Goal: Task Accomplishment & Management: Complete application form

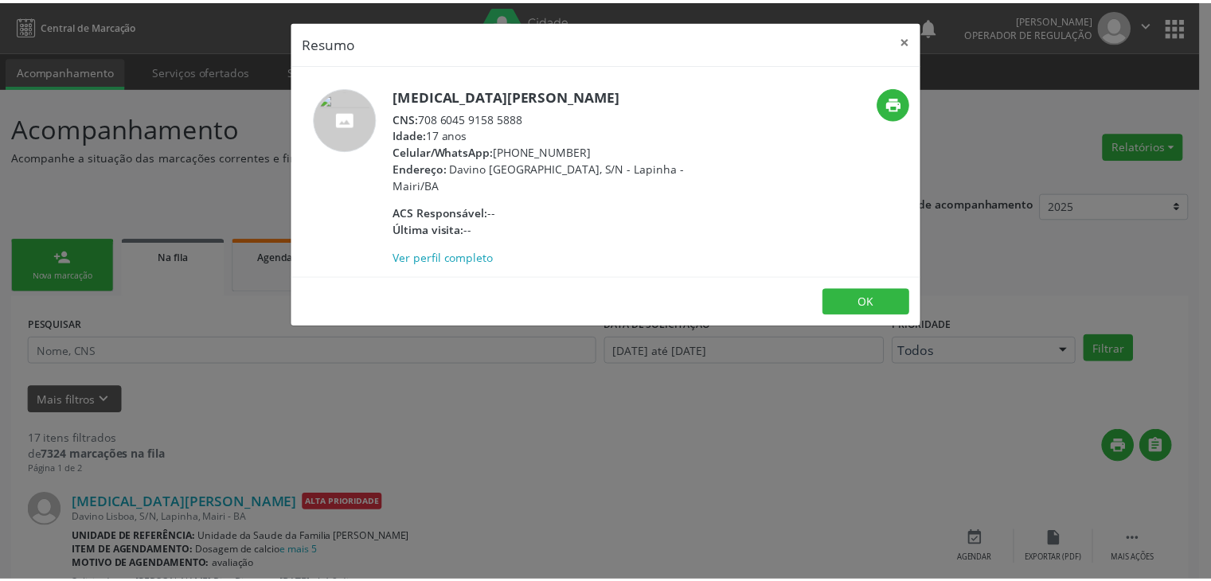
scroll to position [319, 0]
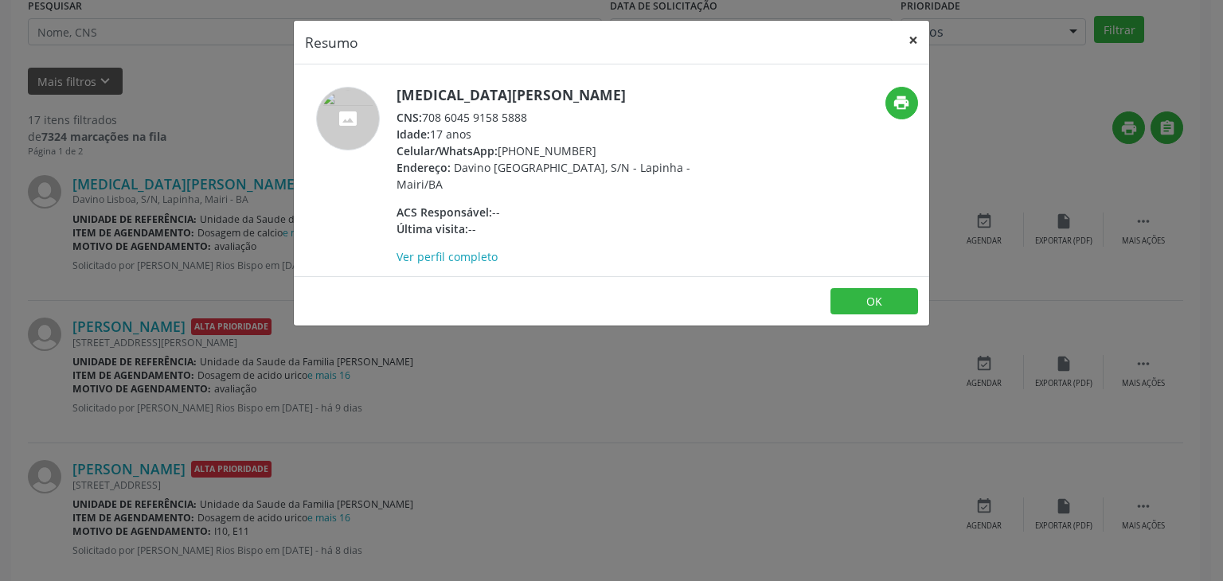
click at [922, 45] on button "×" at bounding box center [913, 40] width 32 height 39
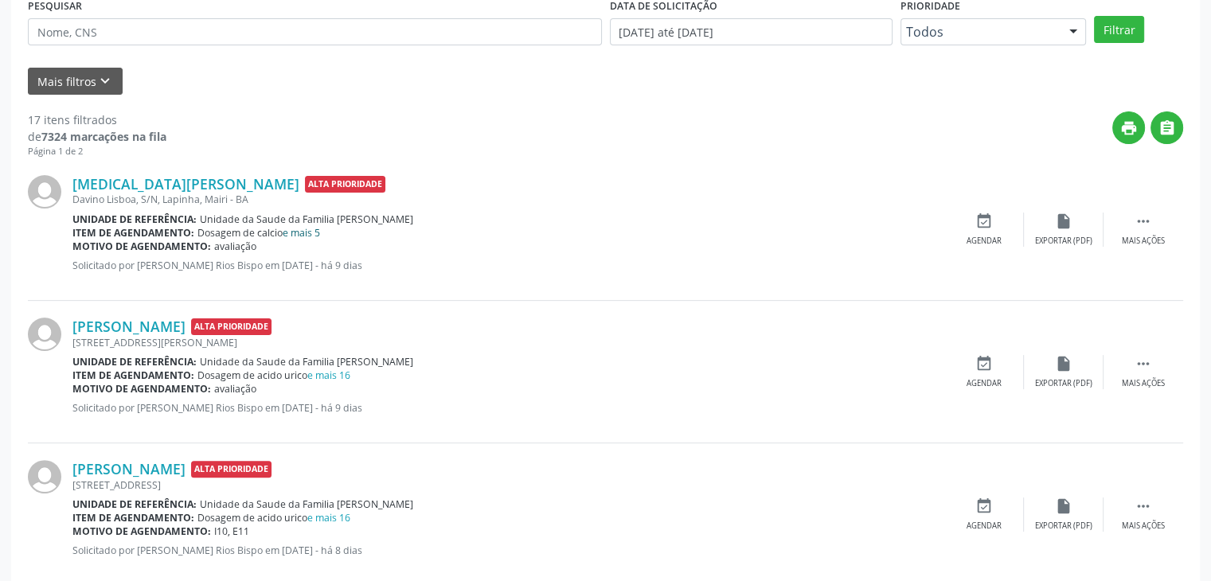
click at [309, 233] on link "e mais 5" at bounding box center [301, 233] width 37 height 14
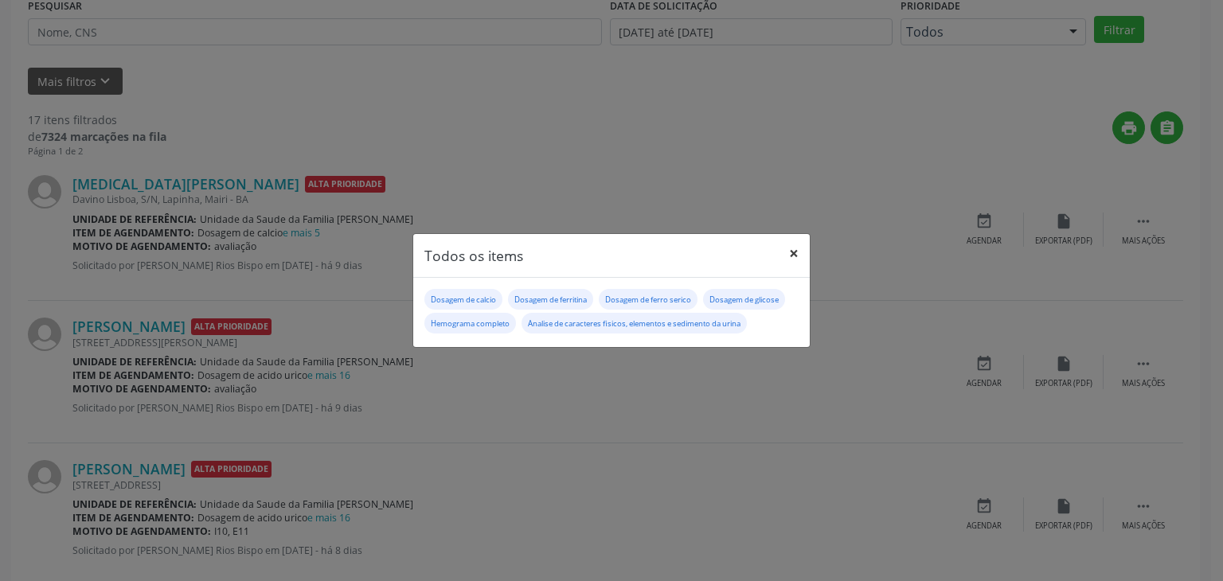
click at [791, 254] on button "×" at bounding box center [794, 253] width 32 height 39
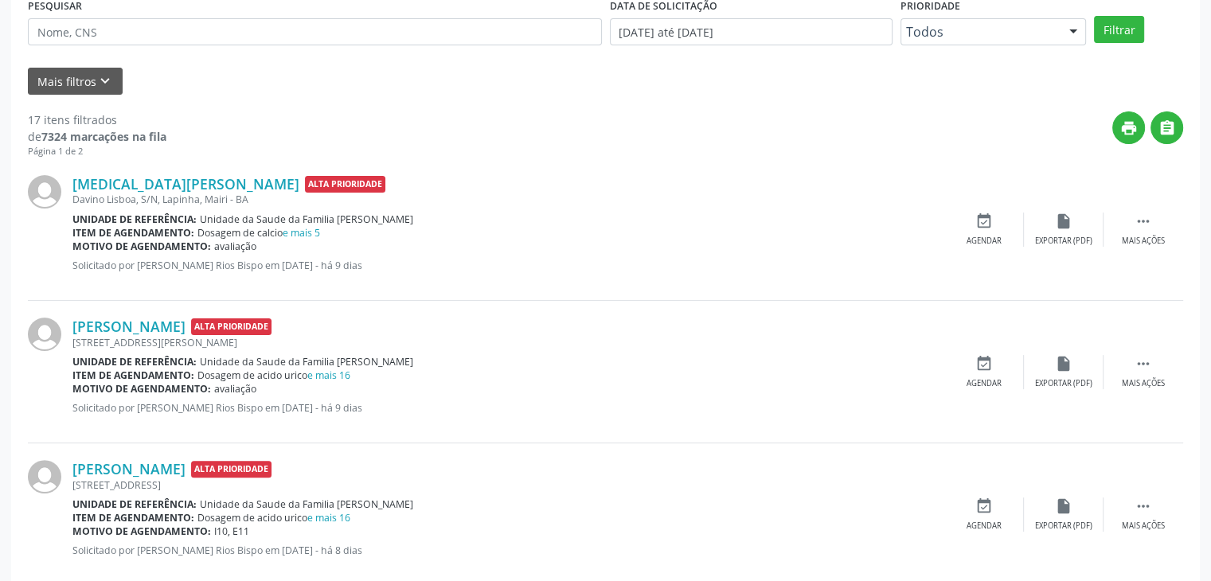
click at [139, 173] on div "Yasmin Silva Cunha Alta Prioridade Davino Lisboa, S/N, Lapinha, Mairi - BA Unid…" at bounding box center [605, 229] width 1155 height 143
click at [142, 193] on div "Davino Lisboa, S/N, Lapinha, Mairi - BA" at bounding box center [508, 200] width 872 height 14
click at [174, 182] on link "Yasmin Silva Cunha" at bounding box center [185, 184] width 227 height 18
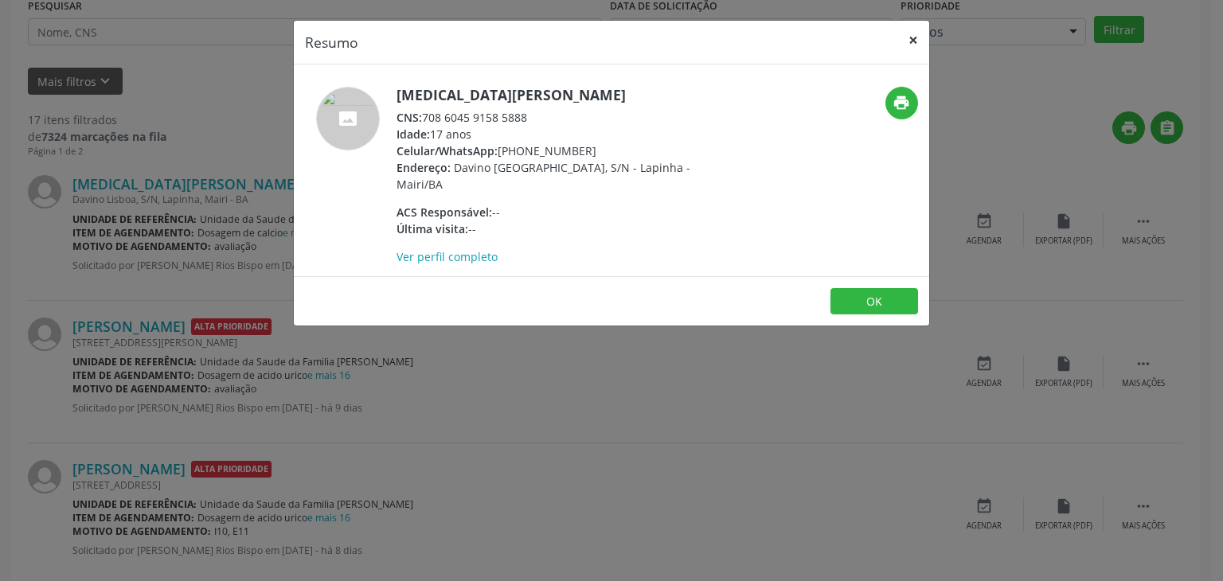
click at [925, 33] on button "×" at bounding box center [913, 40] width 32 height 39
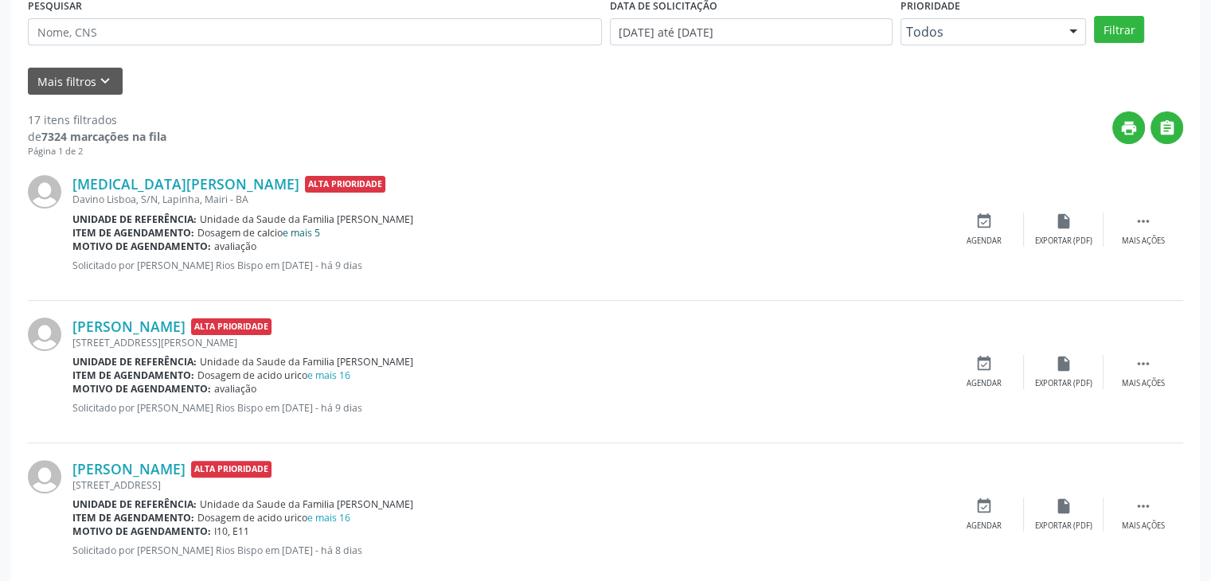
click at [301, 228] on link "e mais 5" at bounding box center [301, 233] width 37 height 14
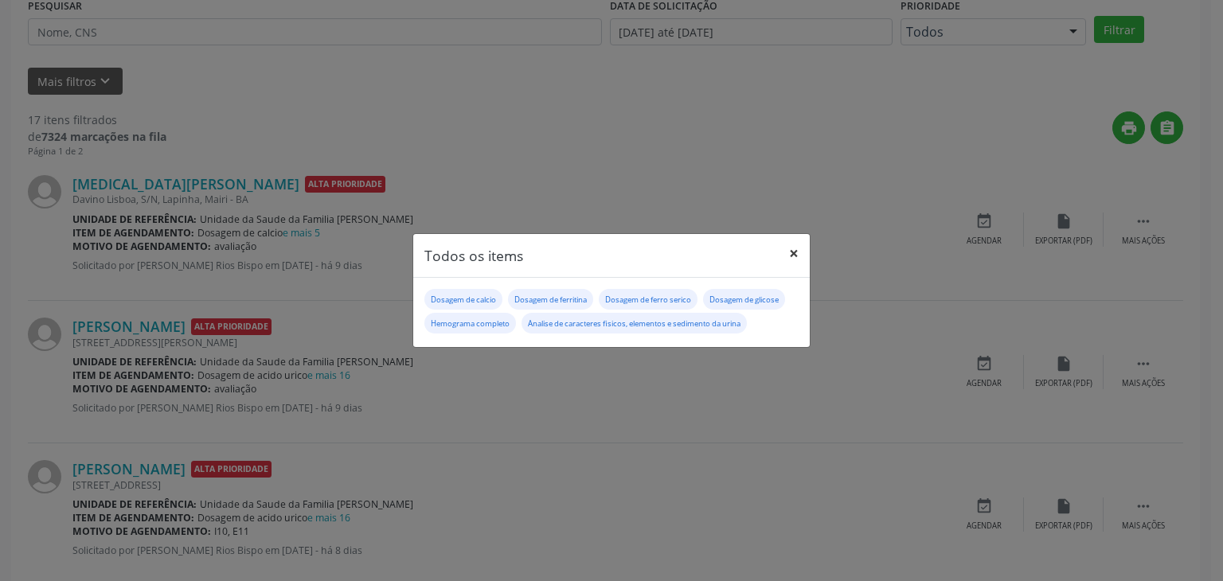
click at [785, 237] on button "×" at bounding box center [794, 253] width 32 height 39
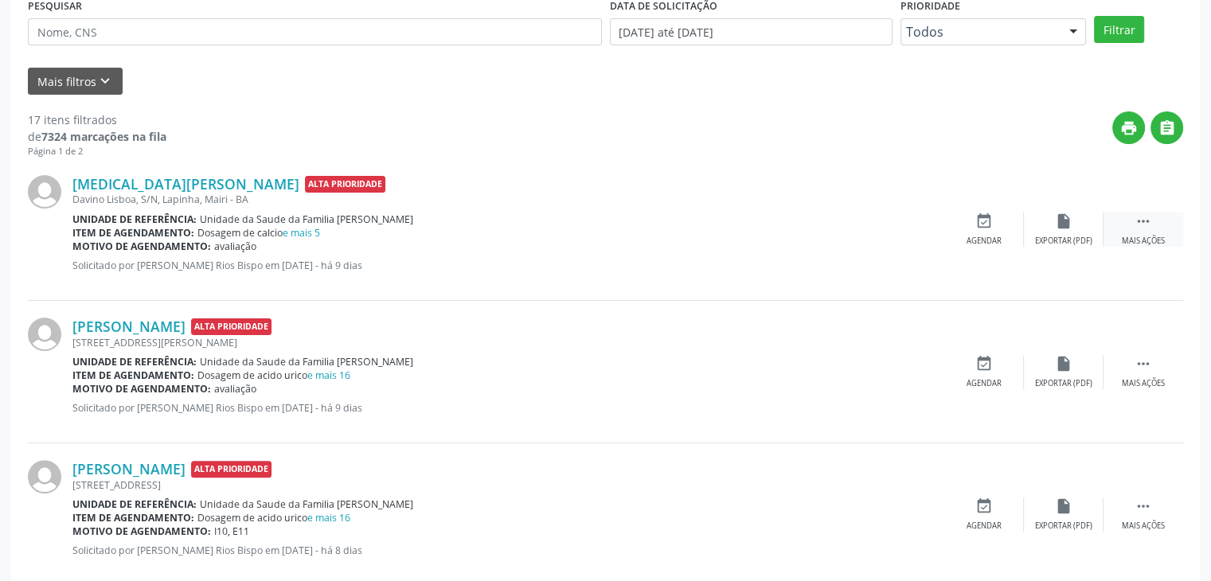
click at [1154, 233] on div " Mais ações" at bounding box center [1144, 230] width 80 height 34
click at [1067, 231] on div "edit Editar" at bounding box center [1064, 230] width 80 height 34
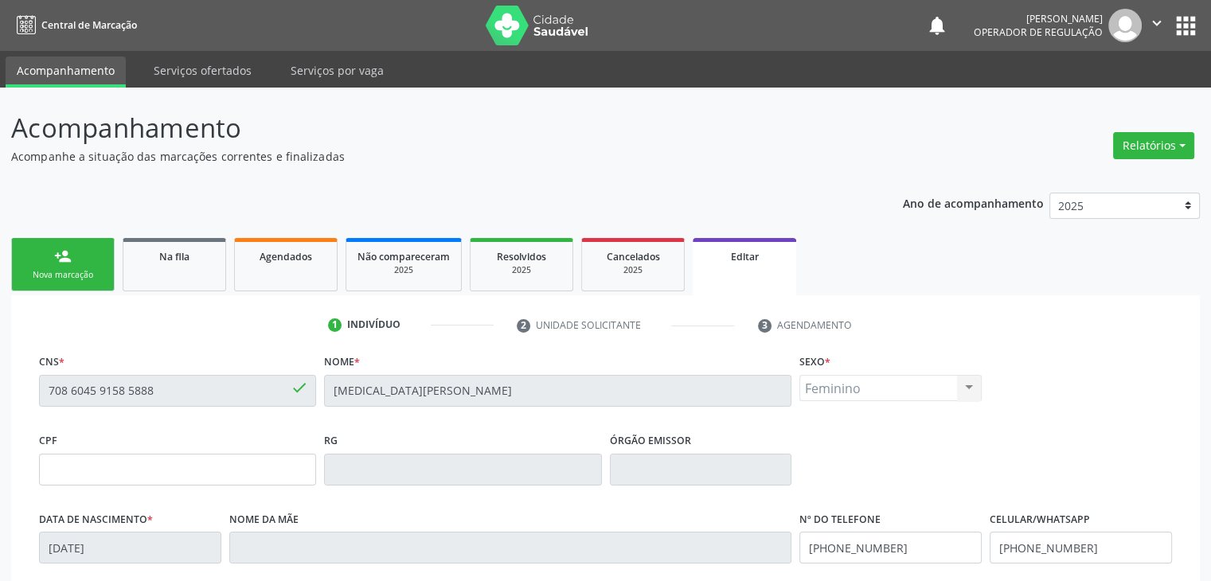
scroll to position [303, 0]
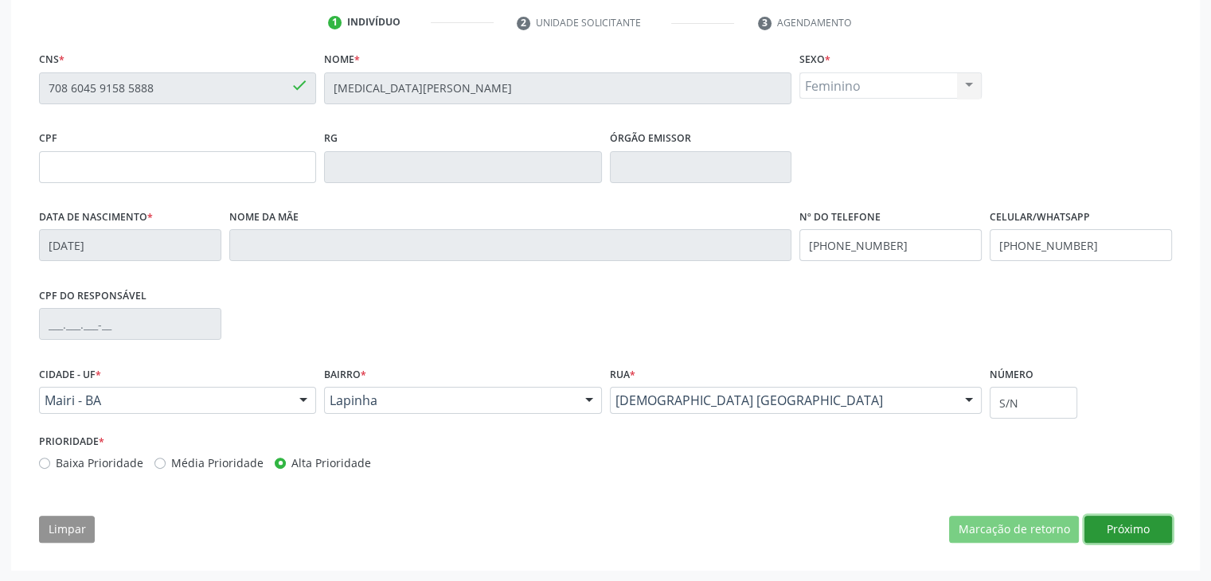
click at [1105, 523] on button "Próximo" at bounding box center [1129, 529] width 88 height 27
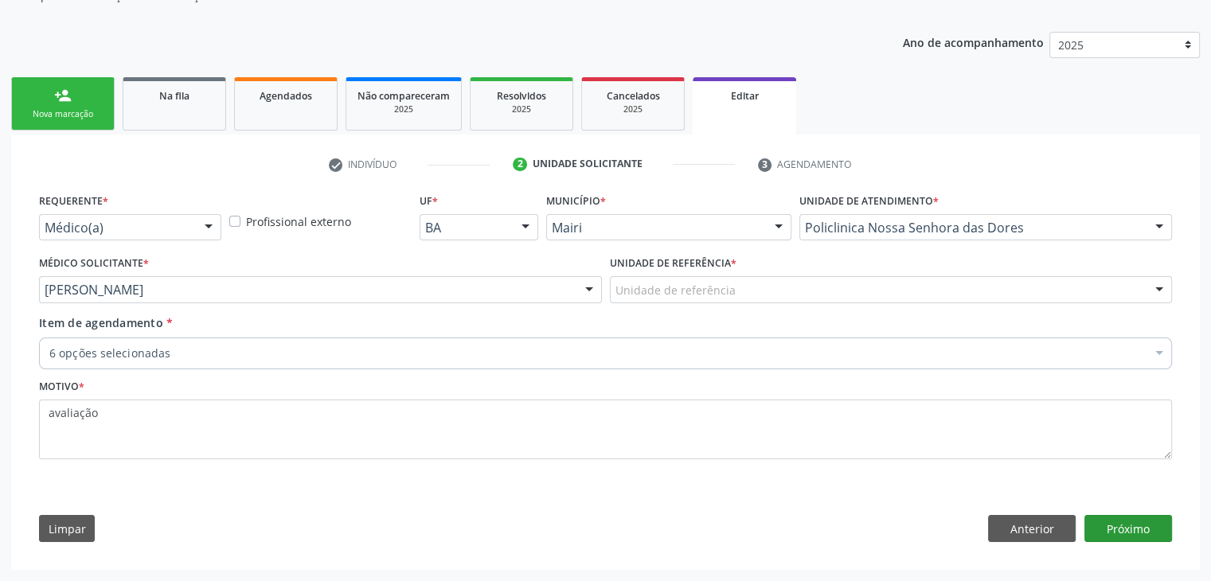
scroll to position [159, 0]
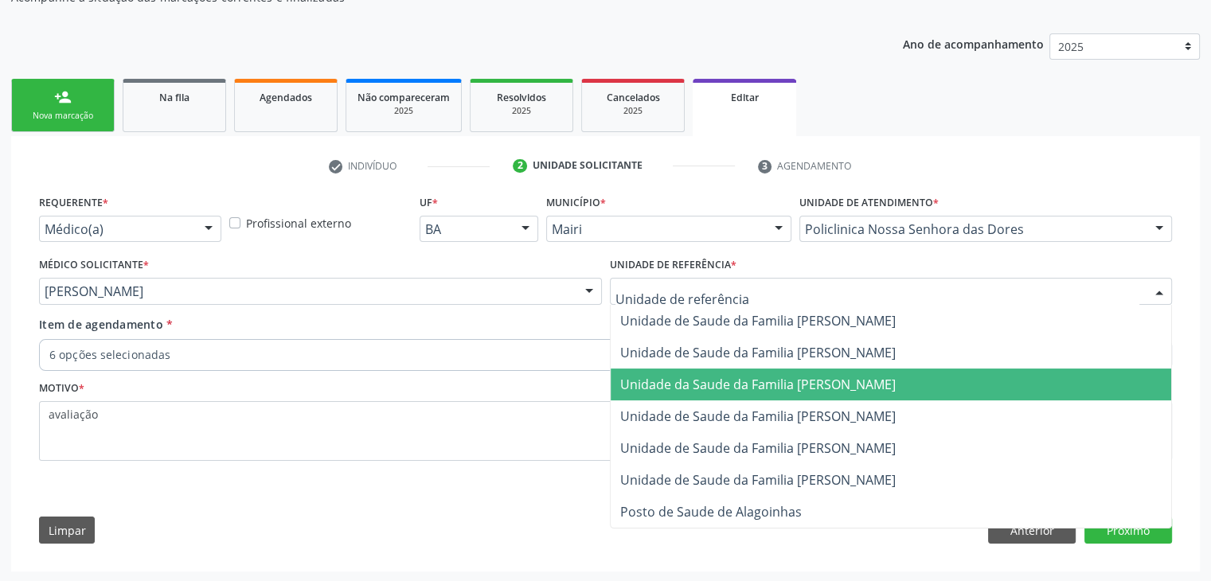
click at [781, 381] on span "Unidade da Saude da Familia [PERSON_NAME]" at bounding box center [758, 385] width 276 height 18
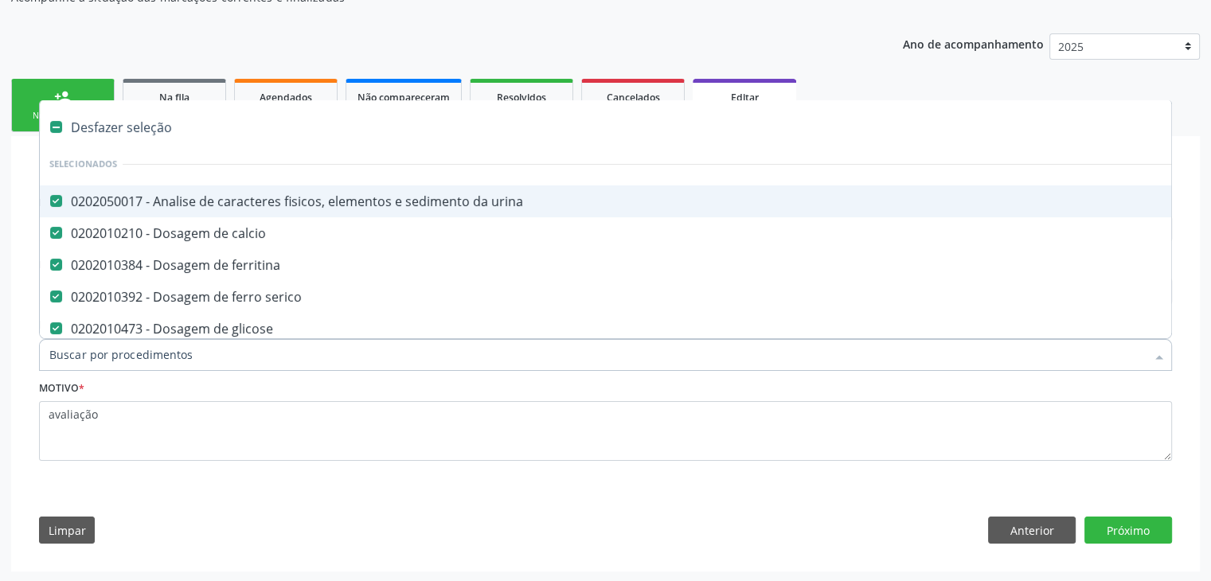
click at [119, 123] on div "Desfazer seleção" at bounding box center [662, 127] width 1245 height 32
checkbox urina "false"
checkbox calcio "false"
checkbox ferritina "false"
checkbox serico "false"
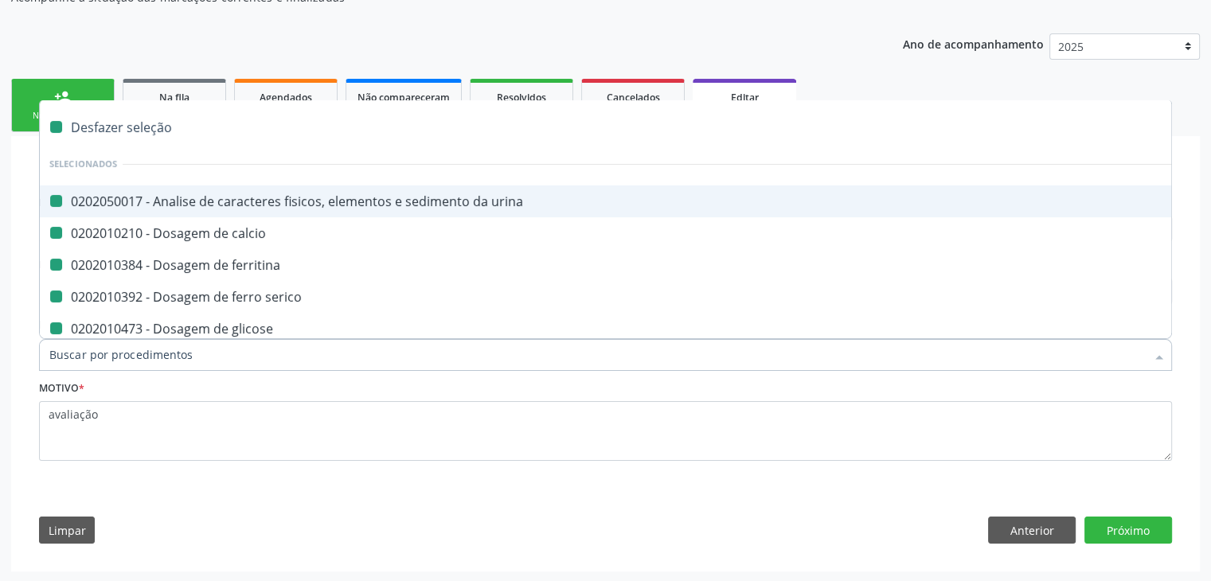
checkbox glicose "false"
checkbox completo "false"
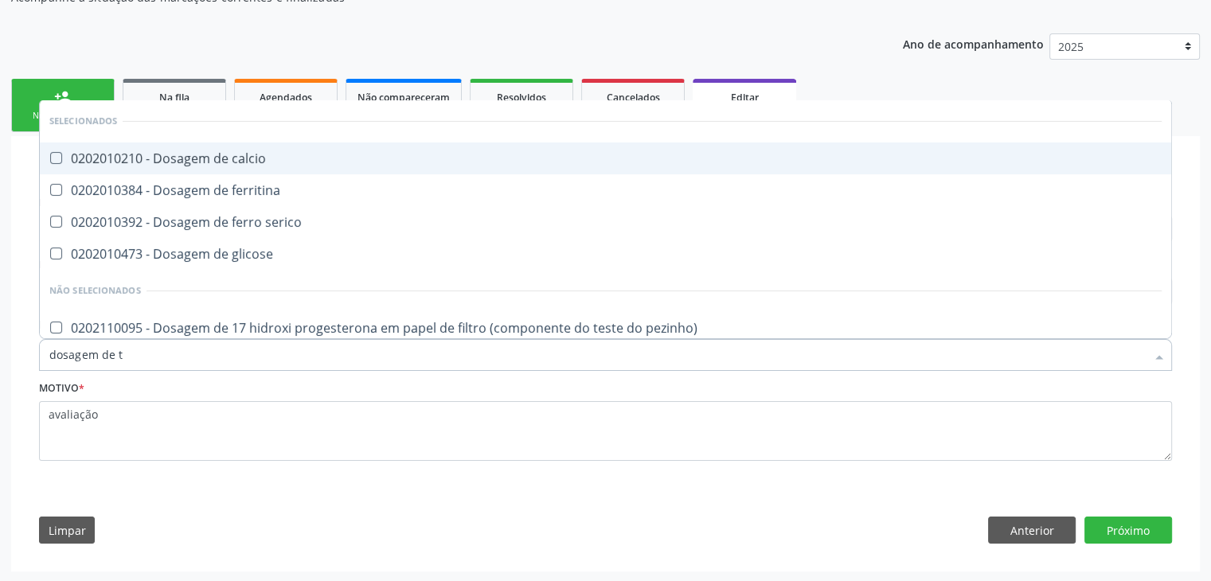
type input "dosagem de ts"
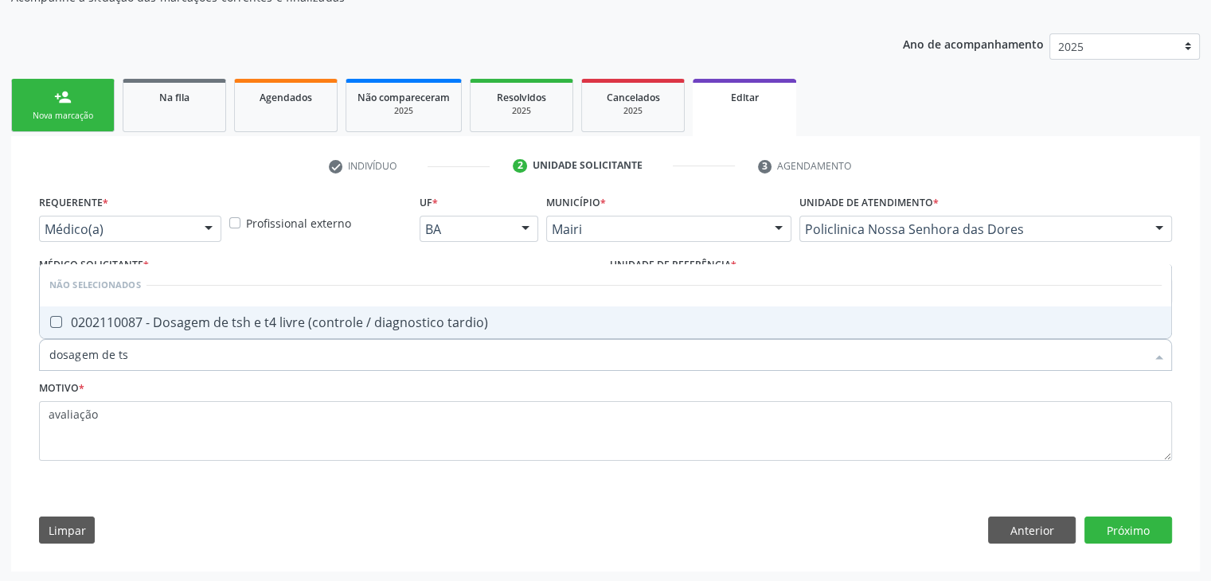
click at [266, 329] on span "0202110087 - Dosagem de tsh e t4 livre (controle / diagnostico tardio)" at bounding box center [606, 323] width 1132 height 32
checkbox tardio\) "true"
click at [1101, 528] on button "Próximo" at bounding box center [1129, 530] width 88 height 27
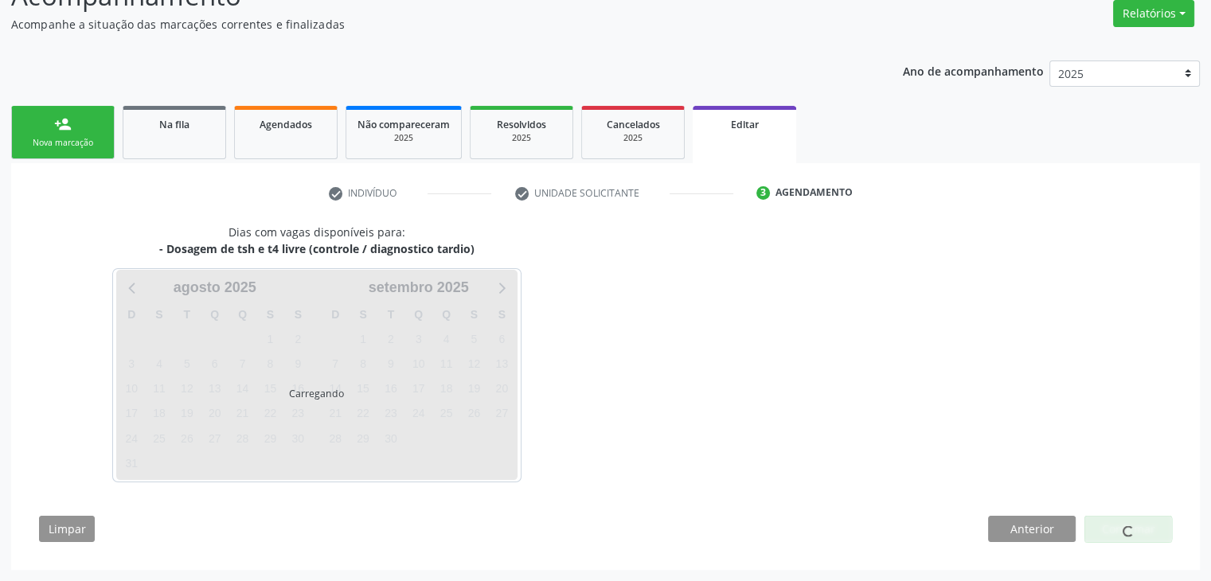
scroll to position [131, 0]
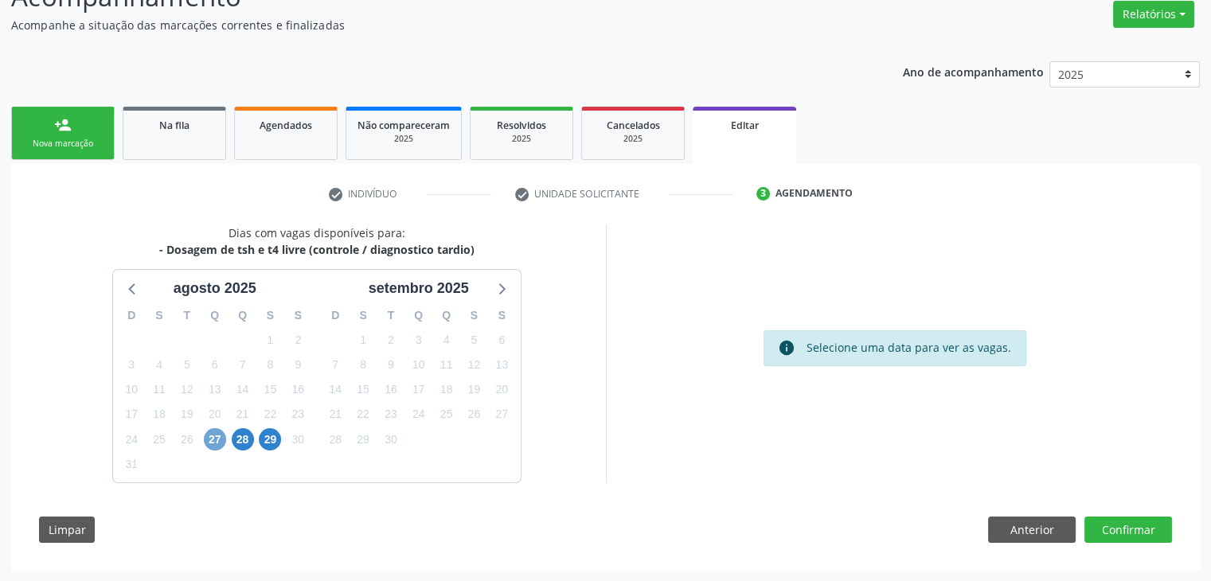
click at [215, 444] on span "27" at bounding box center [215, 439] width 22 height 22
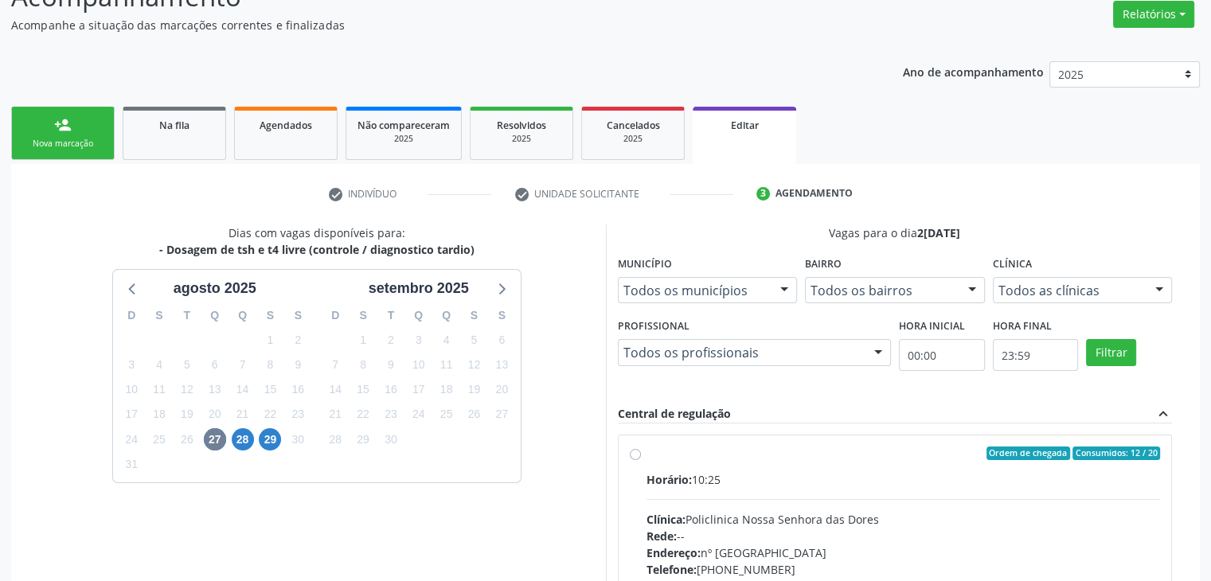
click at [823, 472] on div "Horário: 10:25" at bounding box center [904, 479] width 514 height 17
click at [641, 461] on input "Ordem de chegada Consumidos: 12 / 20 Horário: 10:25 Clínica: Policlinica Nossa …" at bounding box center [635, 454] width 11 height 14
radio input "true"
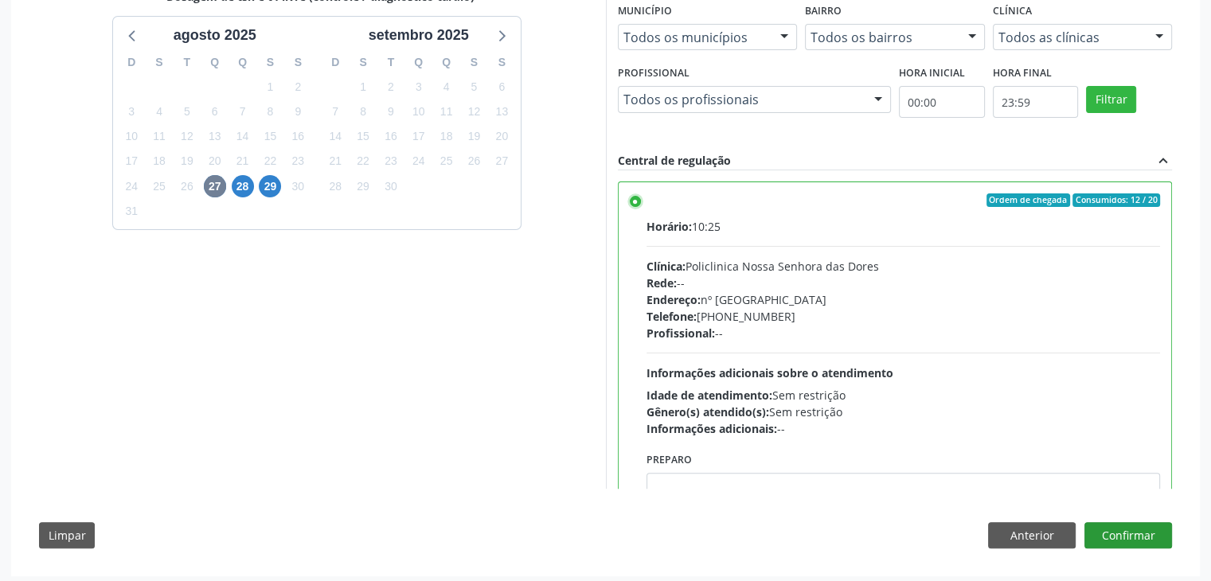
scroll to position [390, 0]
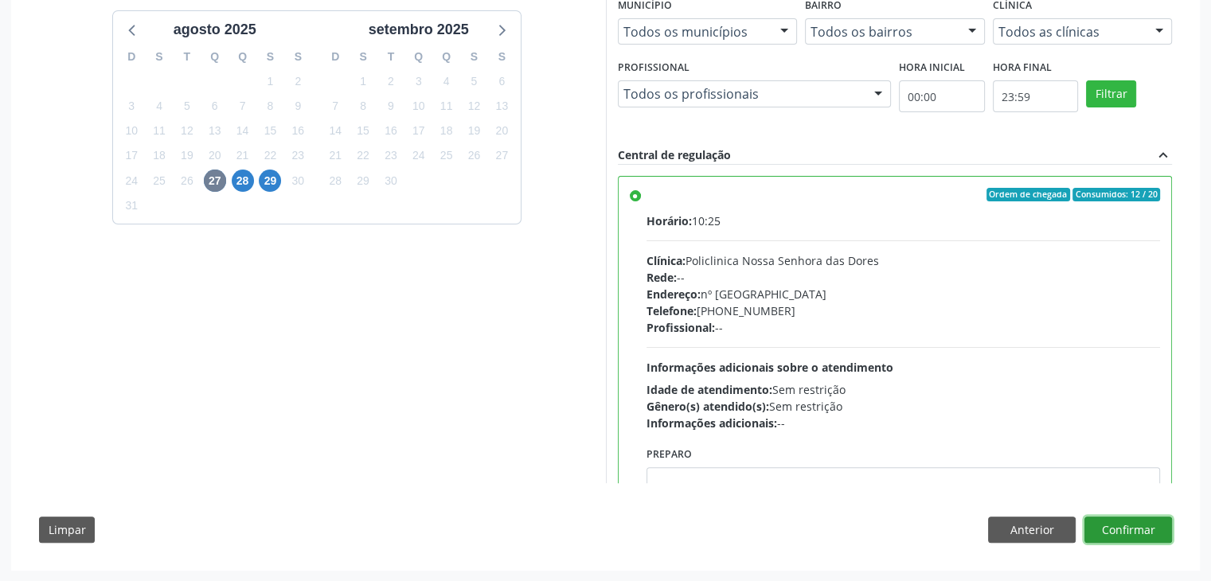
click at [1124, 534] on button "Confirmar" at bounding box center [1129, 530] width 88 height 27
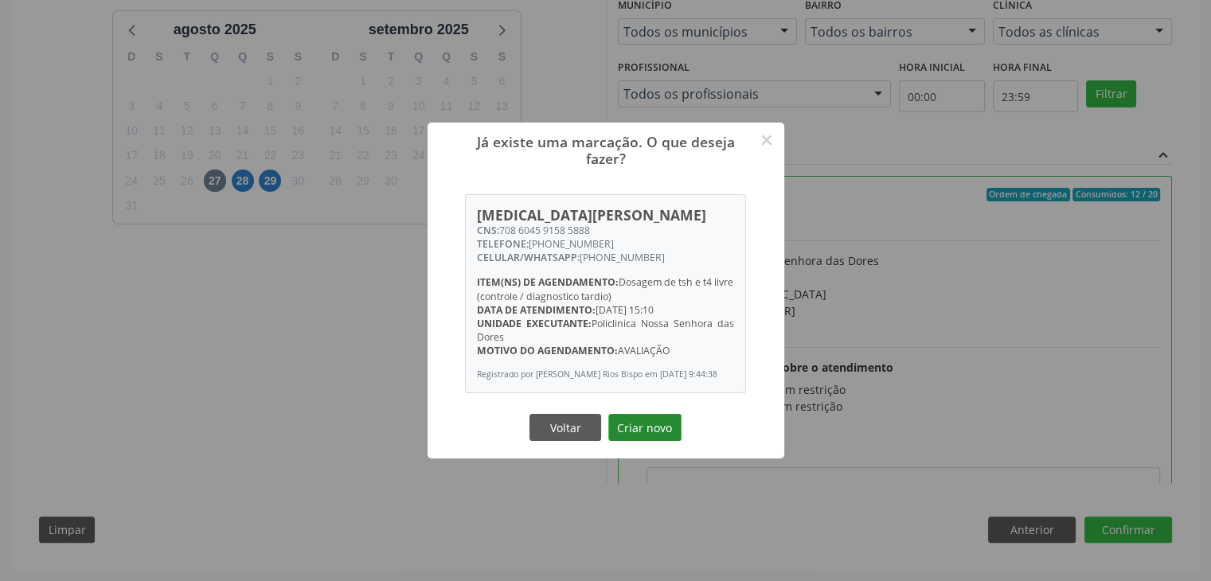
click at [670, 441] on button "Criar novo" at bounding box center [644, 427] width 73 height 27
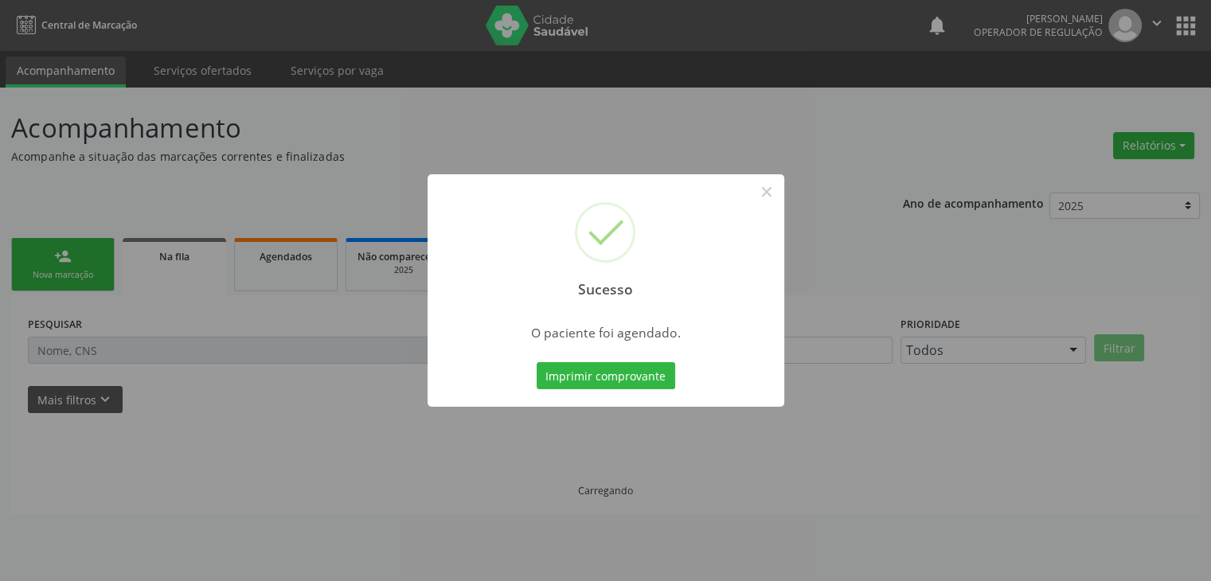
scroll to position [0, 0]
click at [778, 182] on button "×" at bounding box center [772, 191] width 27 height 27
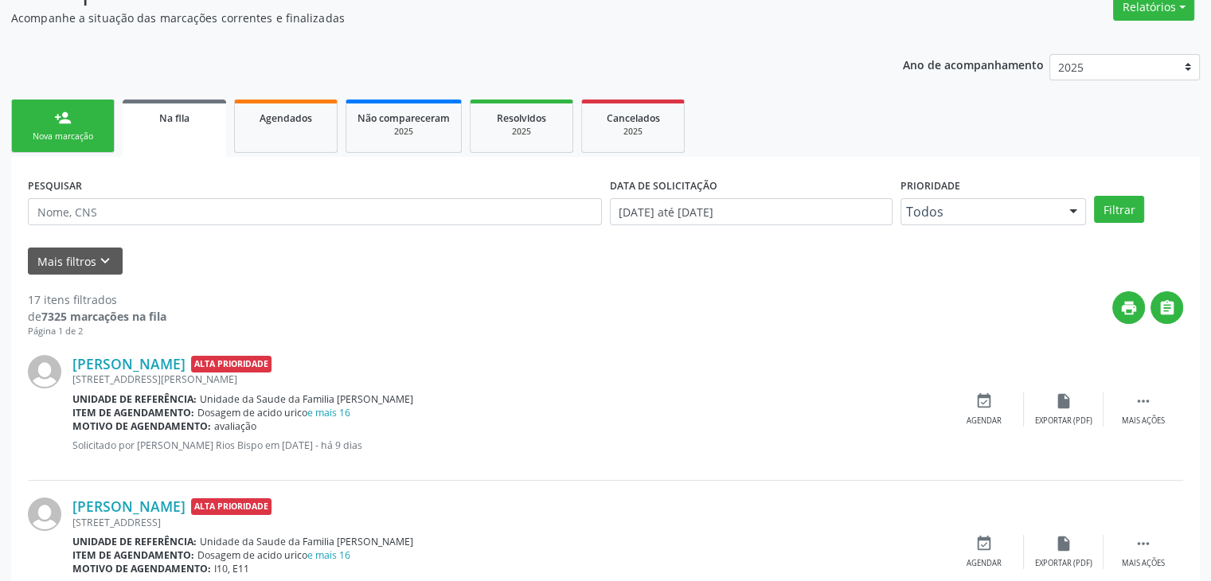
scroll to position [319, 0]
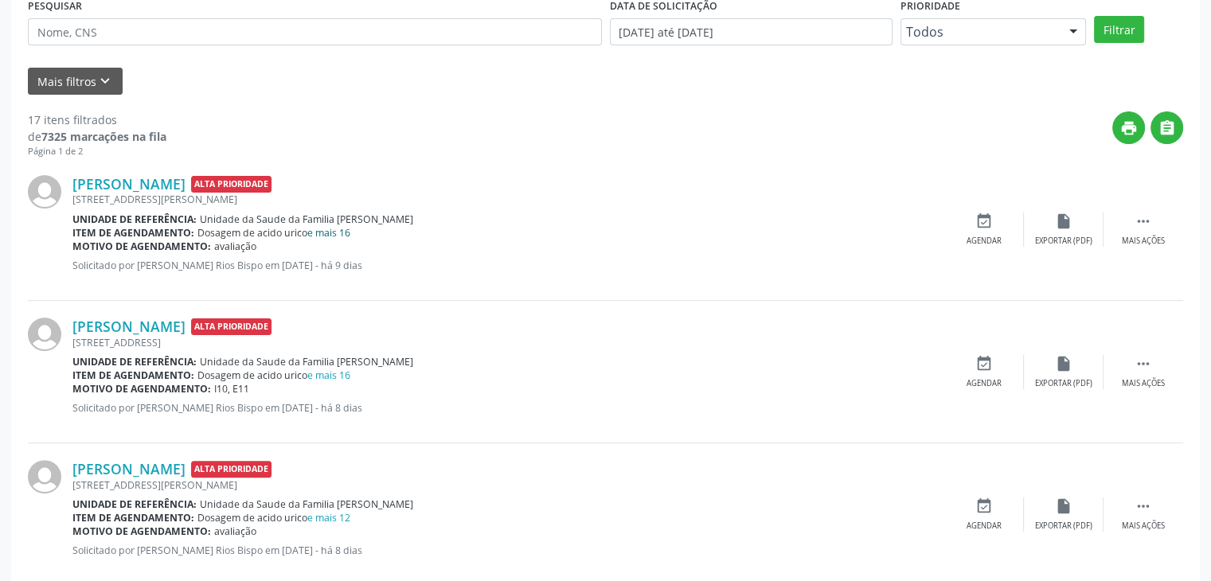
click at [328, 229] on link "e mais 16" at bounding box center [328, 233] width 43 height 14
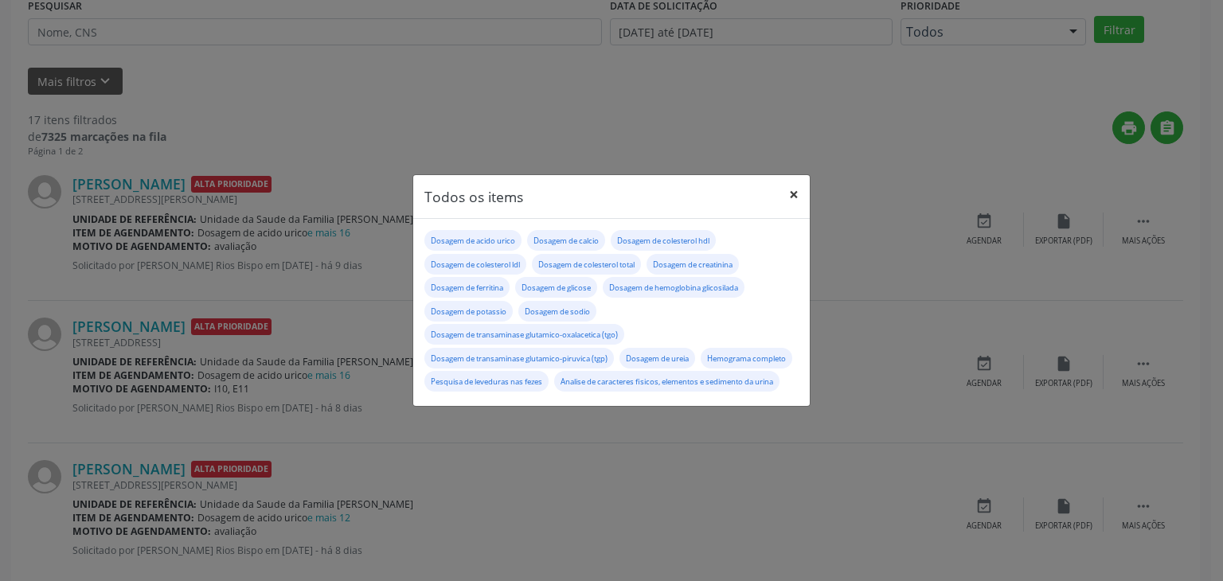
click at [804, 188] on button "×" at bounding box center [794, 194] width 32 height 39
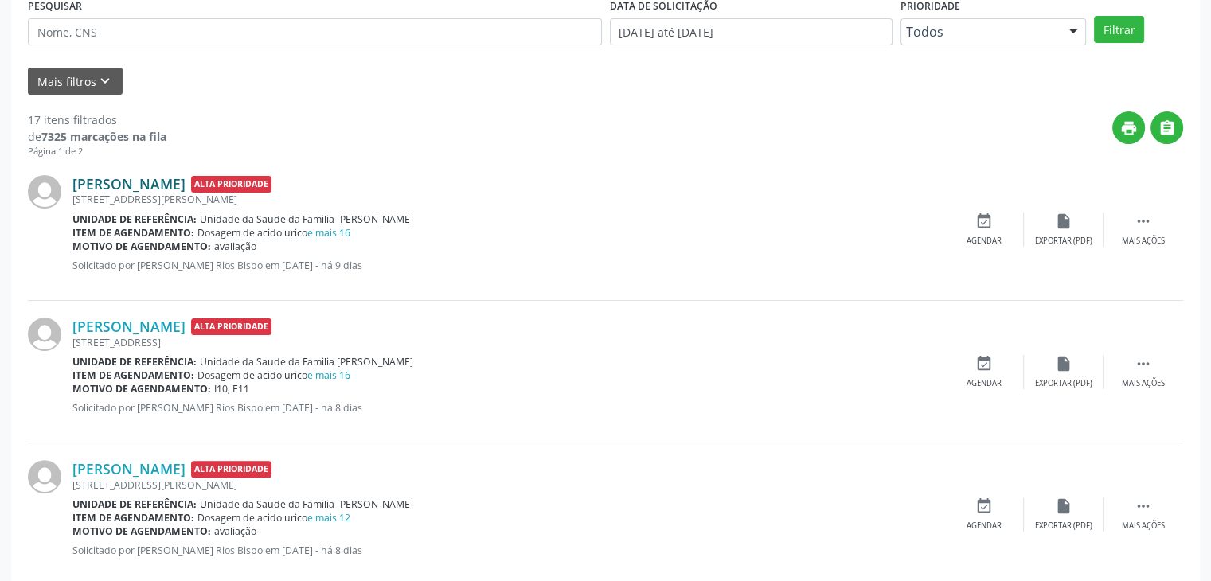
click at [172, 182] on link "Rafael Santana da Cruz" at bounding box center [128, 184] width 113 height 18
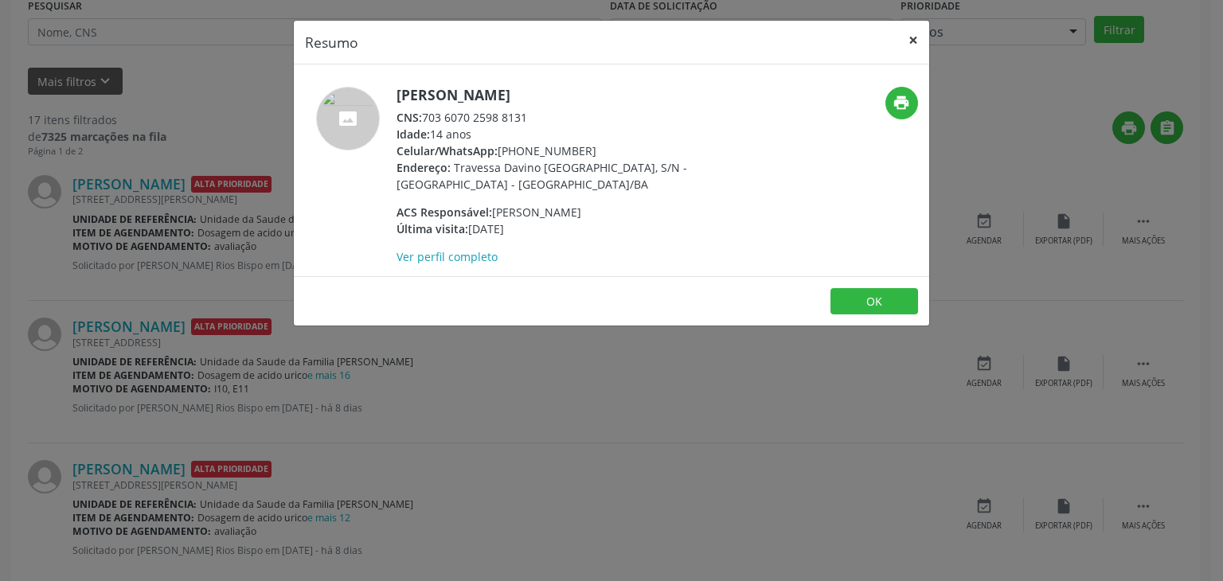
click at [920, 28] on button "×" at bounding box center [913, 40] width 32 height 39
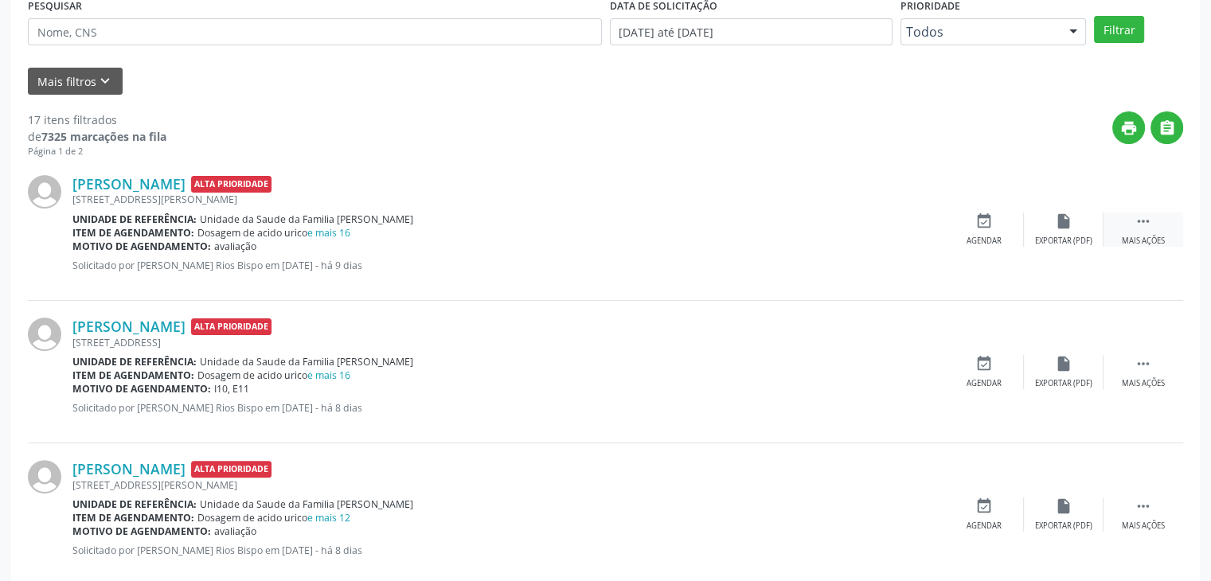
click at [1143, 221] on icon "" at bounding box center [1144, 222] width 18 height 18
click at [1093, 221] on div "edit Editar" at bounding box center [1064, 230] width 80 height 34
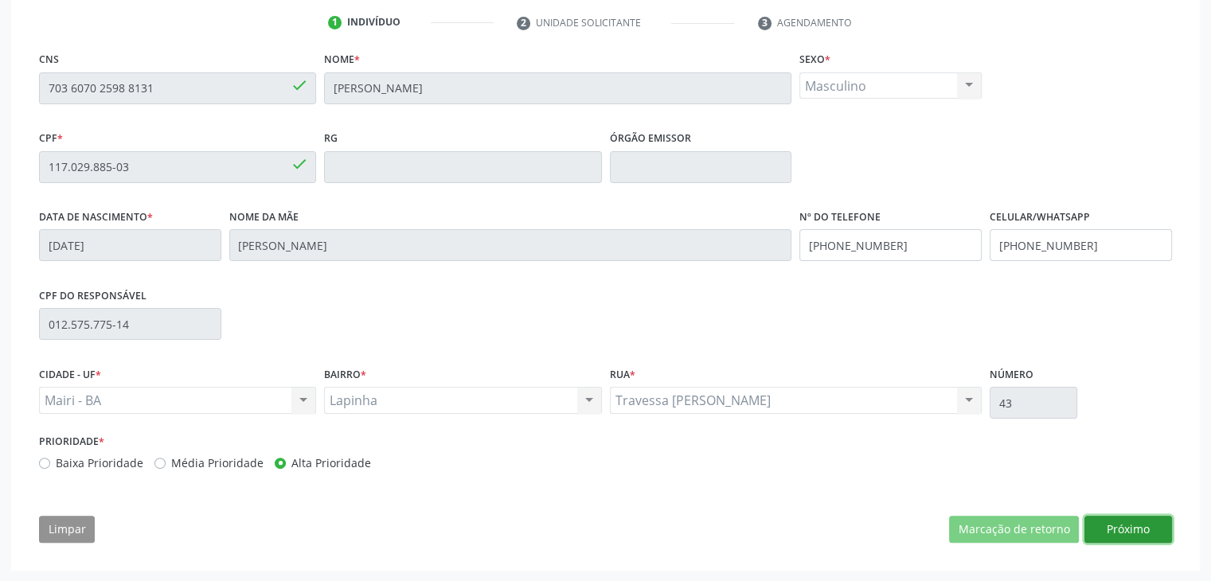
click at [1112, 541] on button "Próximo" at bounding box center [1129, 529] width 88 height 27
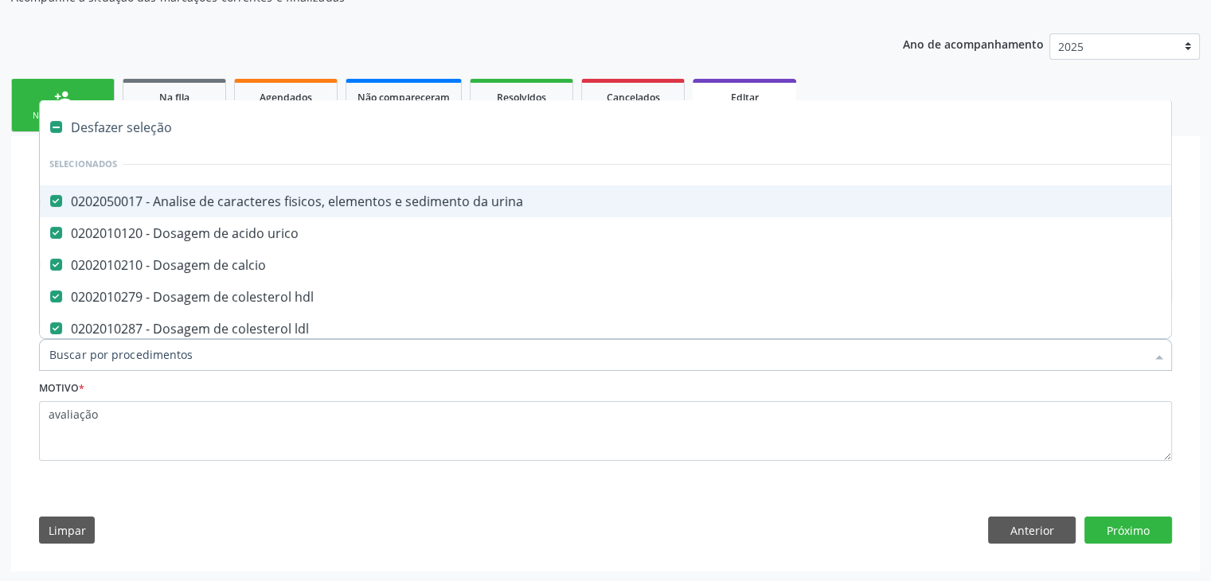
click at [135, 131] on div "Desfazer seleção" at bounding box center [662, 127] width 1245 height 32
checkbox urina "false"
checkbox urico "false"
checkbox calcio "false"
checkbox hdl "false"
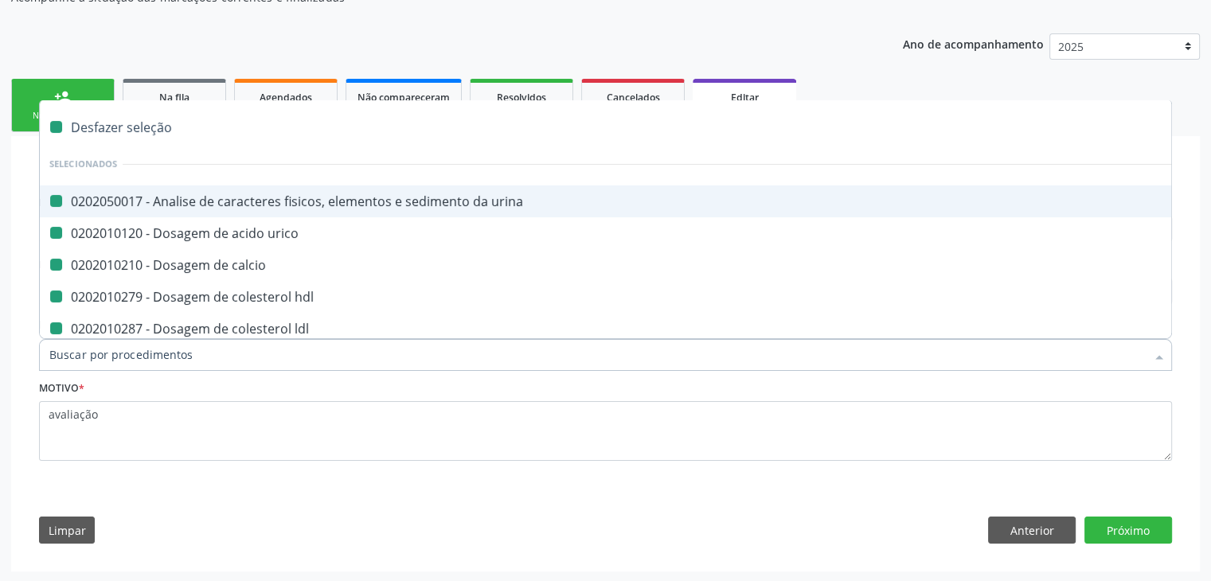
checkbox ldl "false"
checkbox total "false"
checkbox creatinina "false"
checkbox ferritina "false"
checkbox glicose "false"
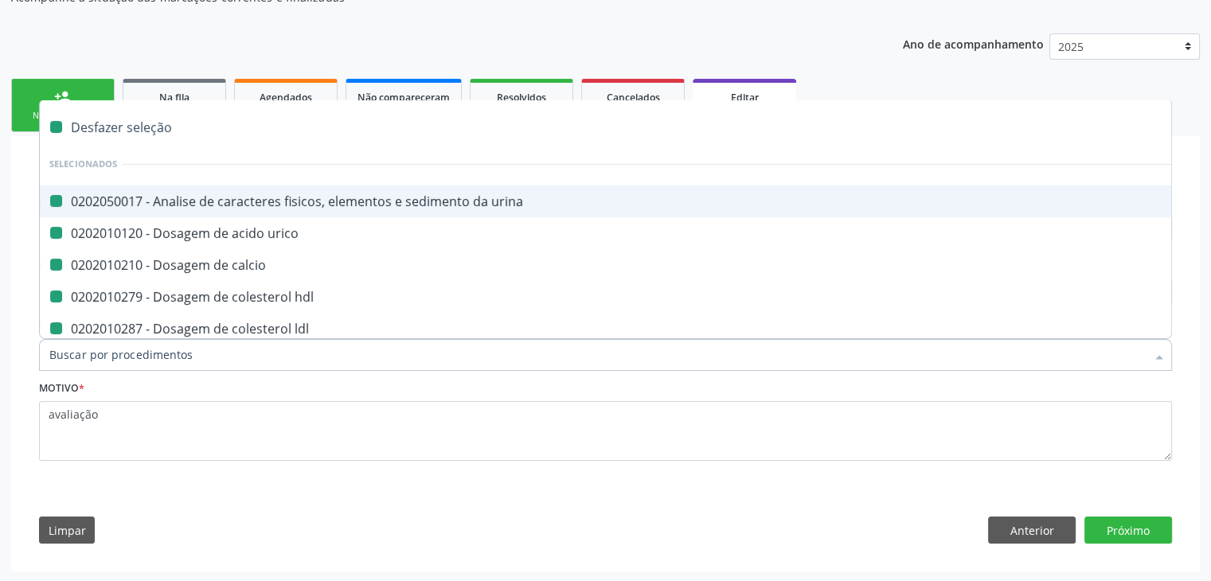
checkbox glicosilada "false"
checkbox potassio "false"
checkbox sodio "false"
checkbox \(tgo\) "false"
checkbox \(tgp\) "false"
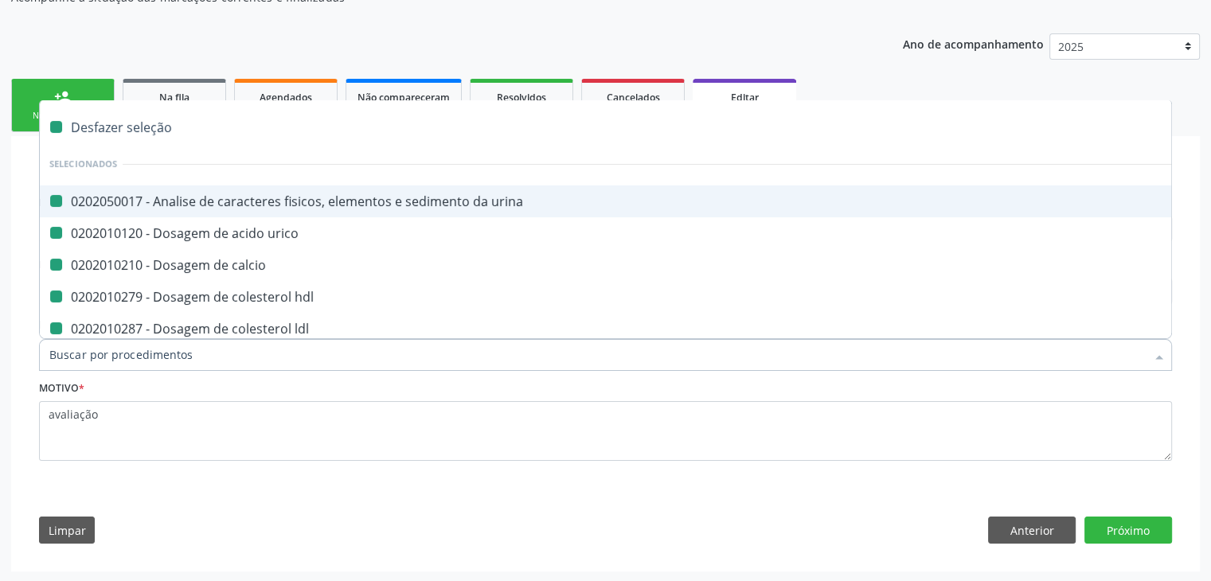
checkbox ureia "false"
checkbox completo "false"
checkbox fezes "false"
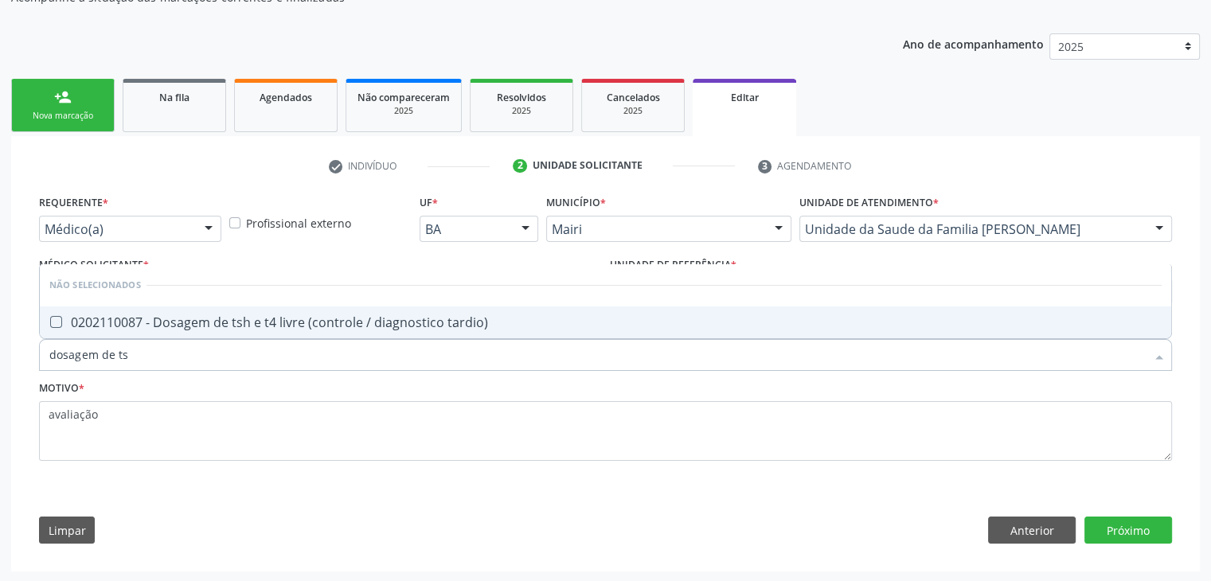
type input "dosagem de tsh"
click at [238, 316] on div "0202110087 - Dosagem de tsh e t4 livre (controle / diagnostico tardio)" at bounding box center [605, 322] width 1112 height 13
checkbox tardio\) "true"
click at [1149, 530] on button "Próximo" at bounding box center [1129, 530] width 88 height 27
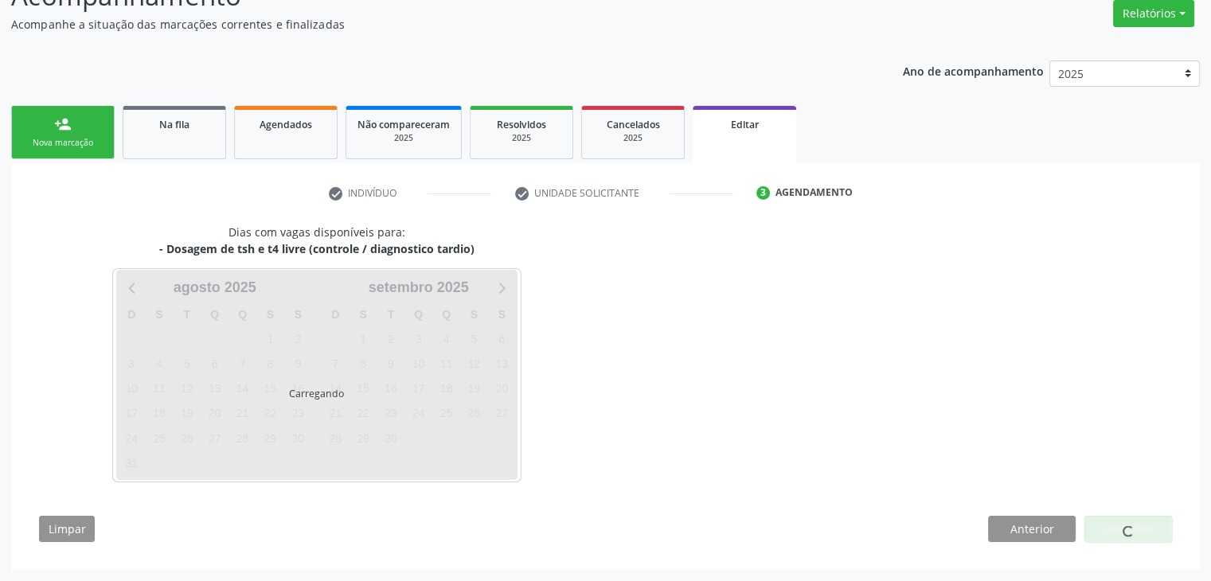
scroll to position [131, 0]
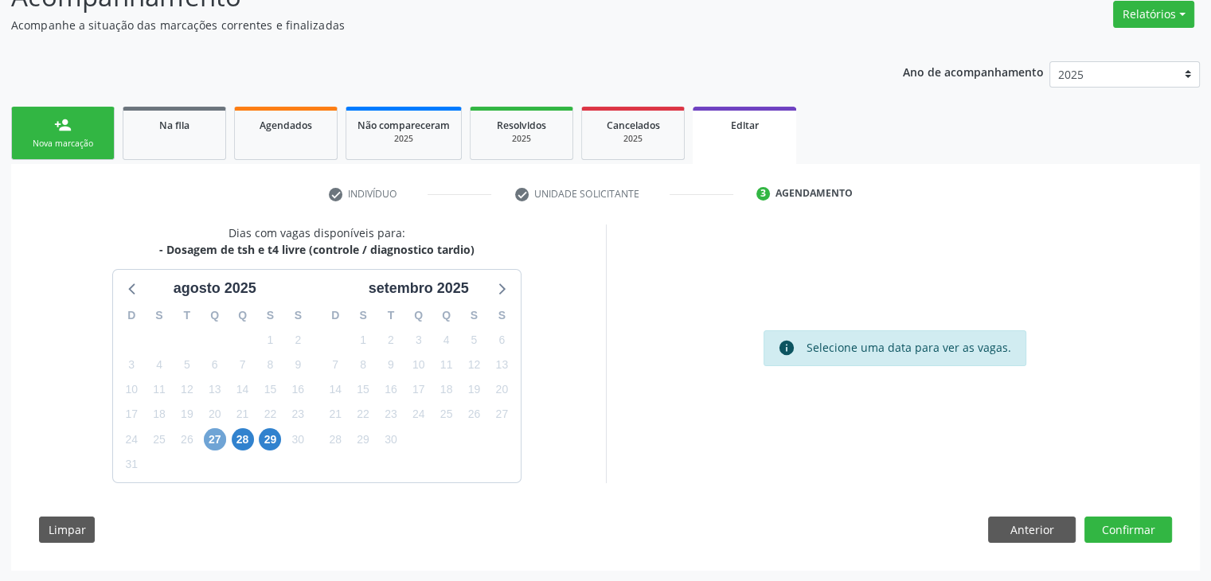
click at [217, 444] on span "27" at bounding box center [215, 439] width 22 height 22
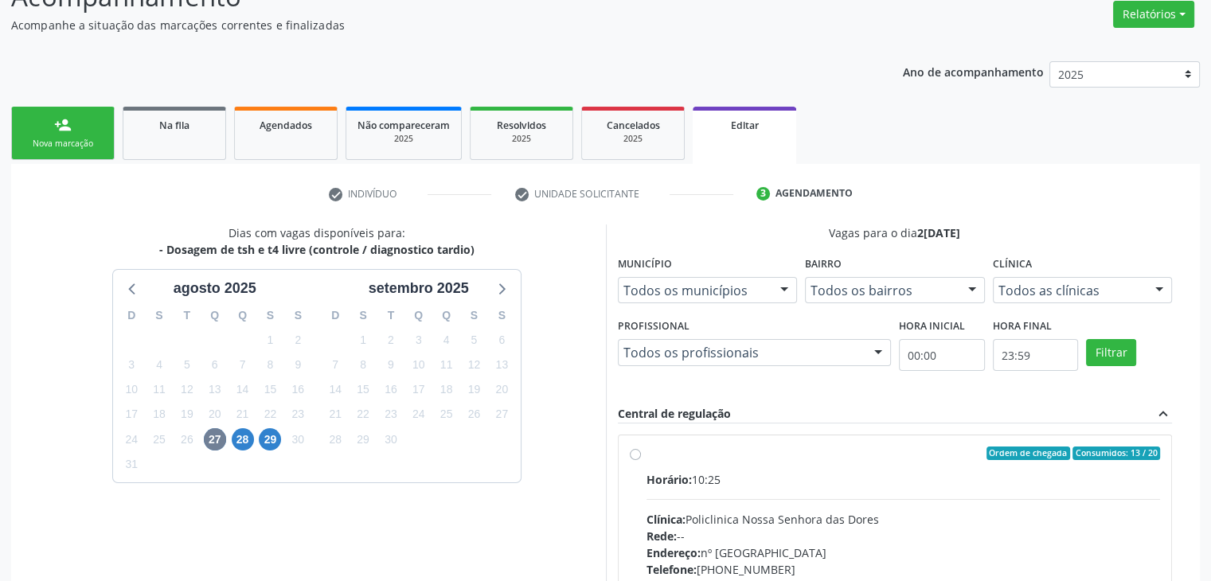
click at [807, 511] on div "Clínica: Policlinica Nossa Senhora das Dores" at bounding box center [904, 519] width 514 height 17
click at [641, 461] on input "Ordem de chegada Consumidos: 13 / 20 Horário: 10:25 Clínica: Policlinica Nossa …" at bounding box center [635, 454] width 11 height 14
radio input "true"
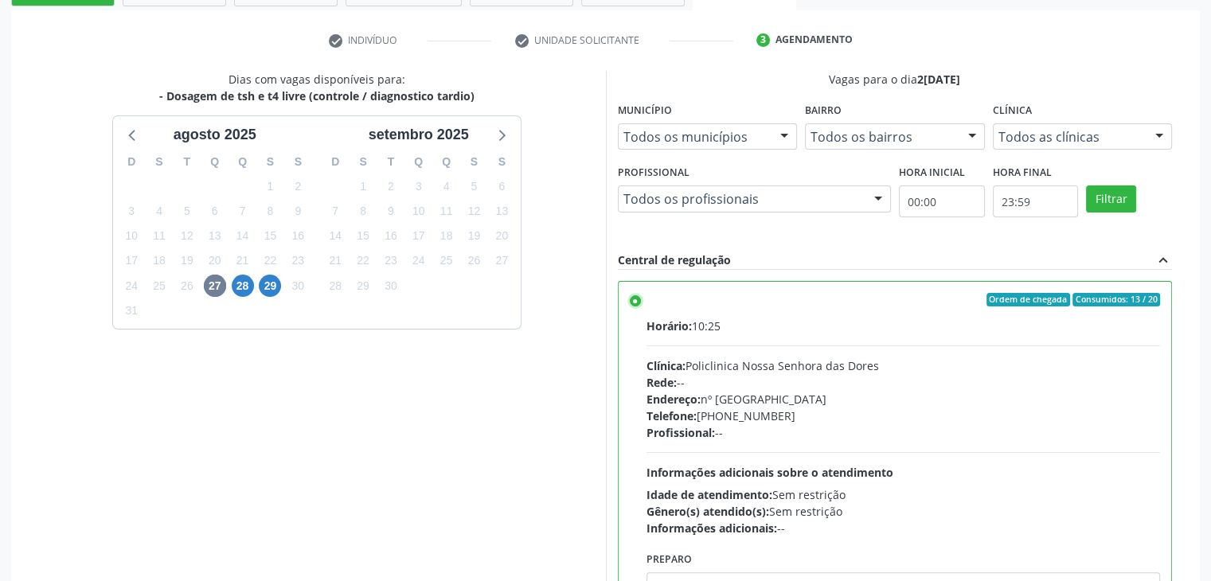
scroll to position [390, 0]
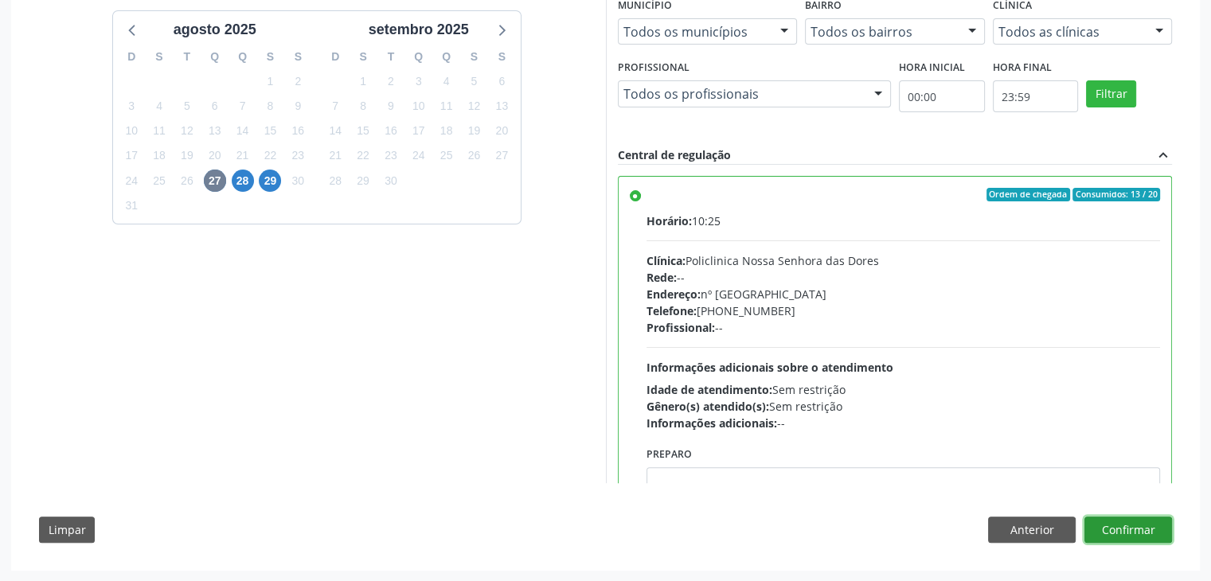
click at [1144, 525] on button "Confirmar" at bounding box center [1129, 530] width 88 height 27
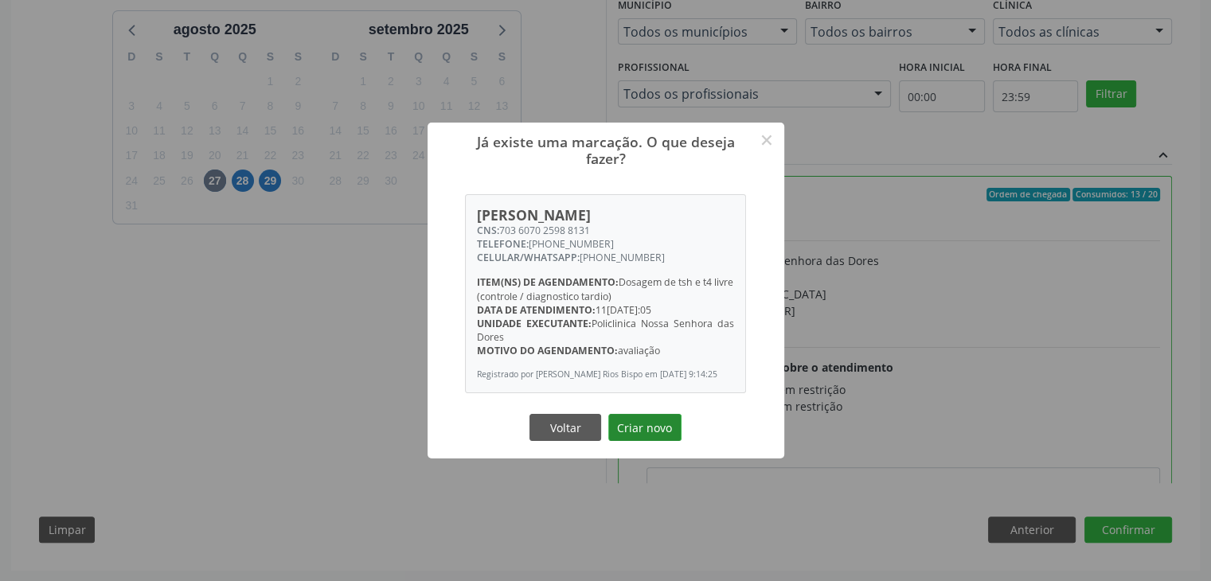
click at [637, 432] on button "Criar novo" at bounding box center [644, 427] width 73 height 27
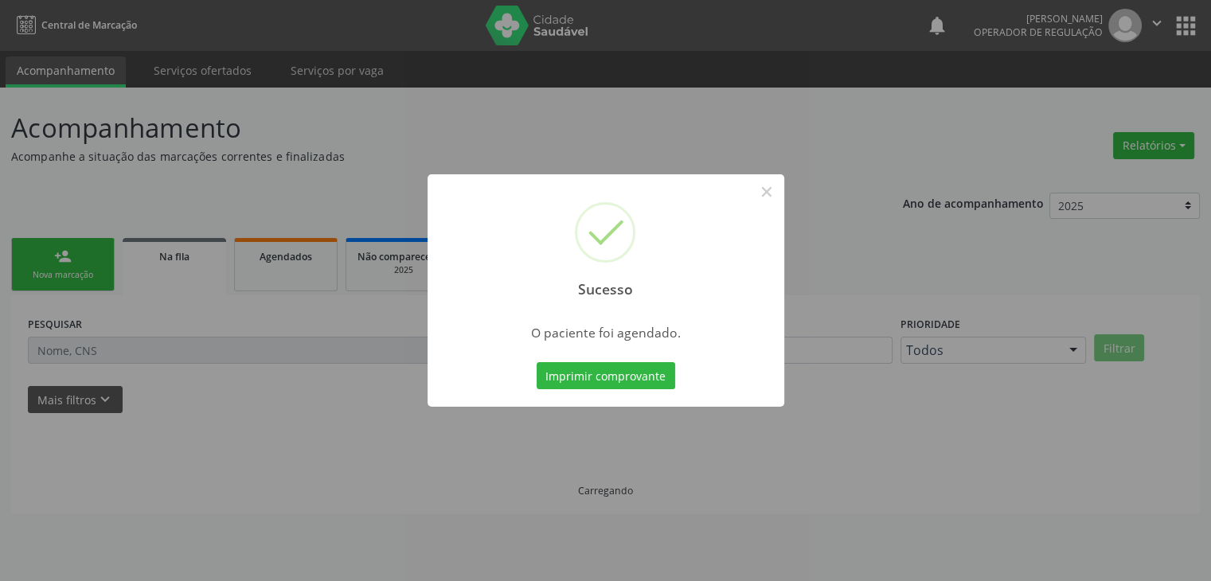
scroll to position [0, 0]
click at [761, 195] on button "×" at bounding box center [772, 191] width 27 height 27
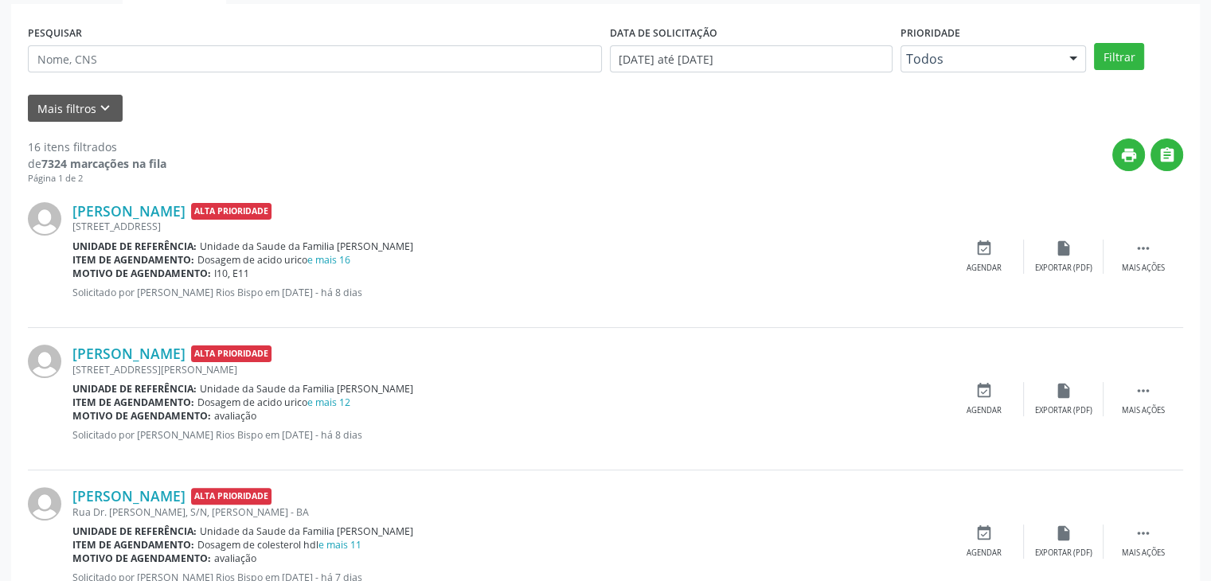
scroll to position [319, 0]
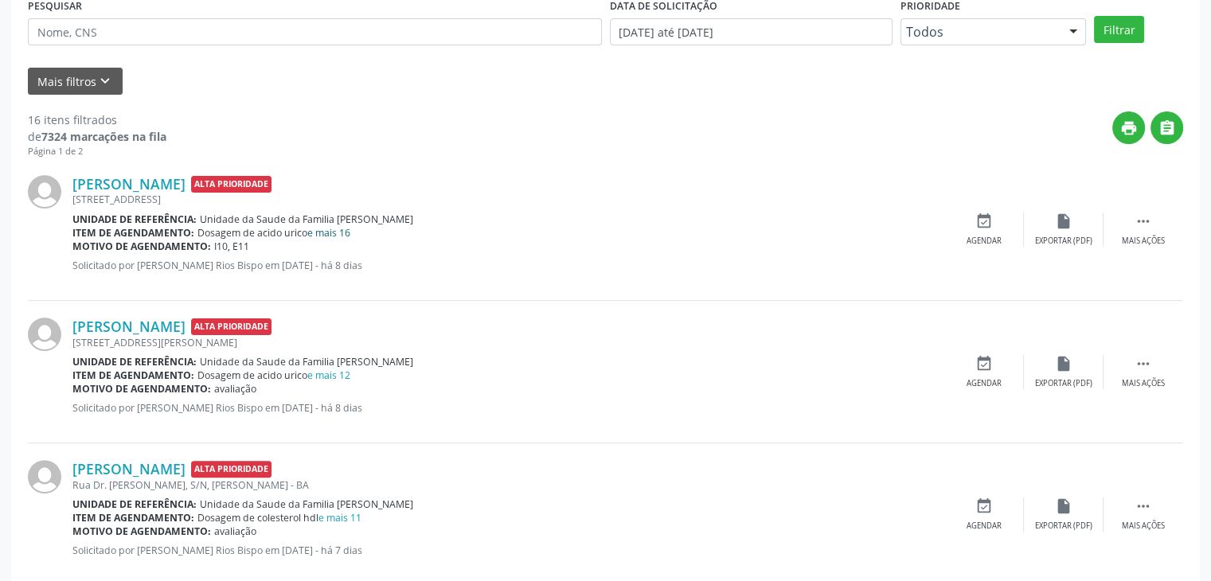
click at [345, 229] on link "e mais 16" at bounding box center [328, 233] width 43 height 14
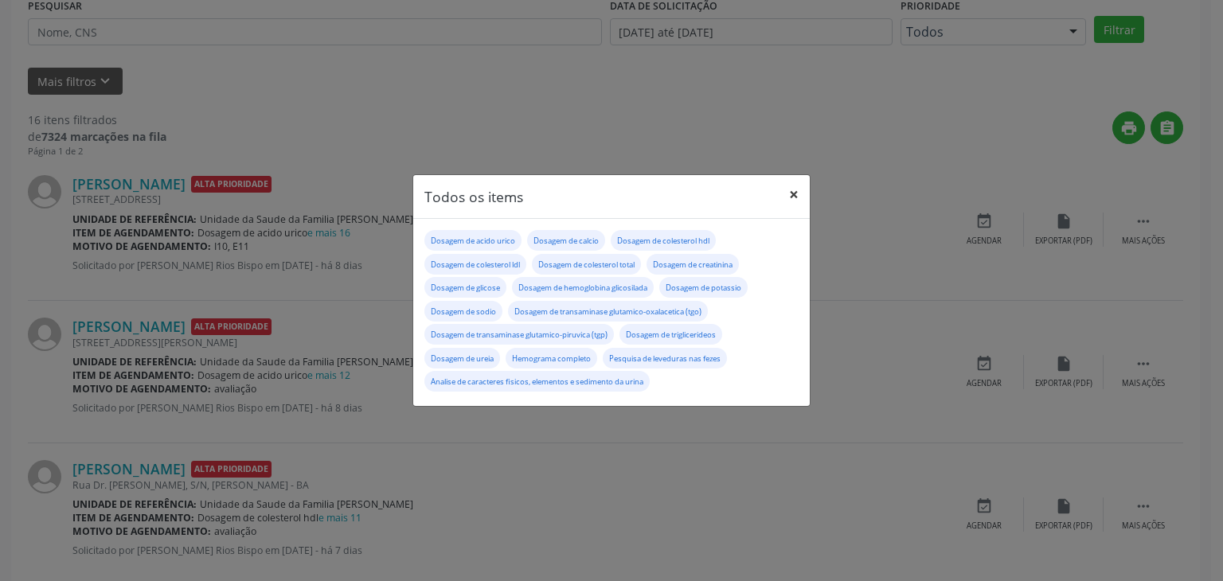
click at [796, 195] on button "×" at bounding box center [794, 194] width 32 height 39
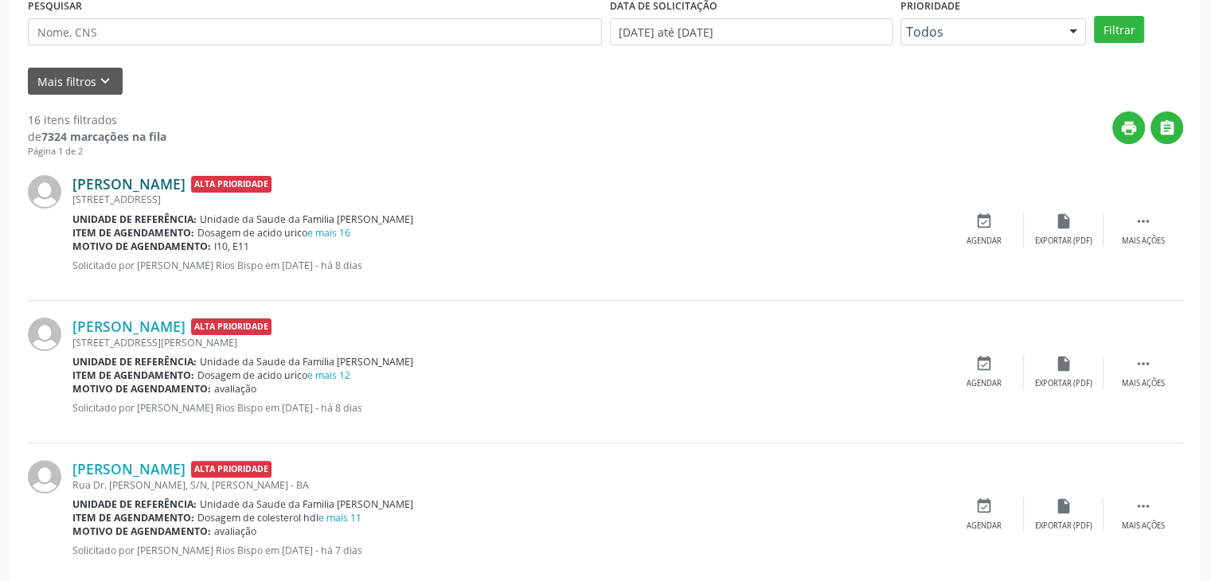
click at [174, 182] on link "Eunice Norberto Rios" at bounding box center [128, 184] width 113 height 18
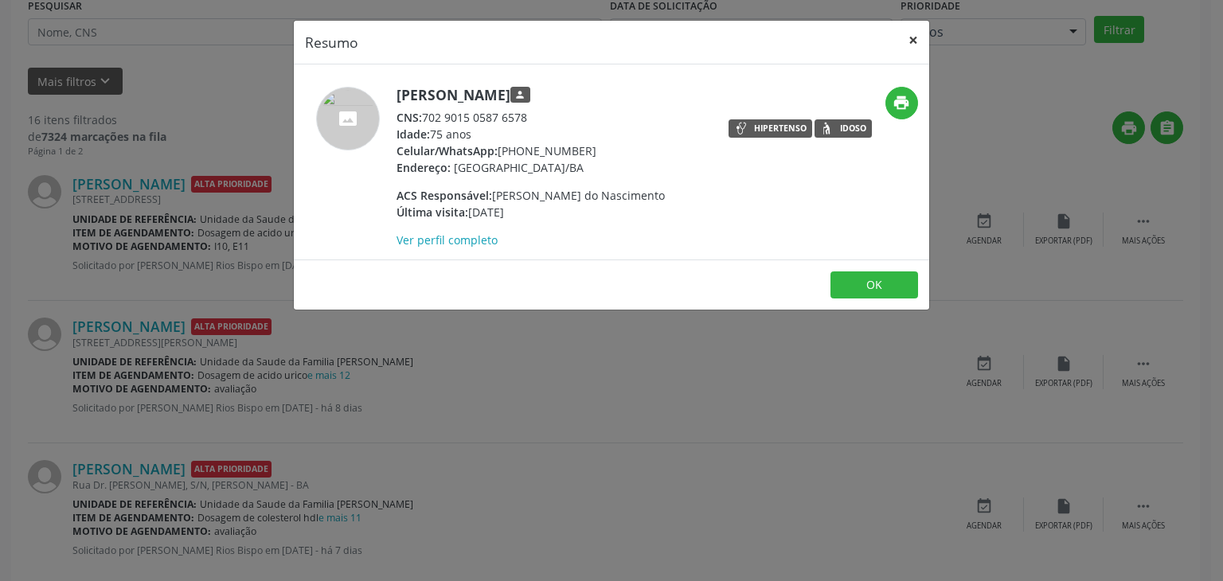
click at [911, 25] on button "×" at bounding box center [913, 40] width 32 height 39
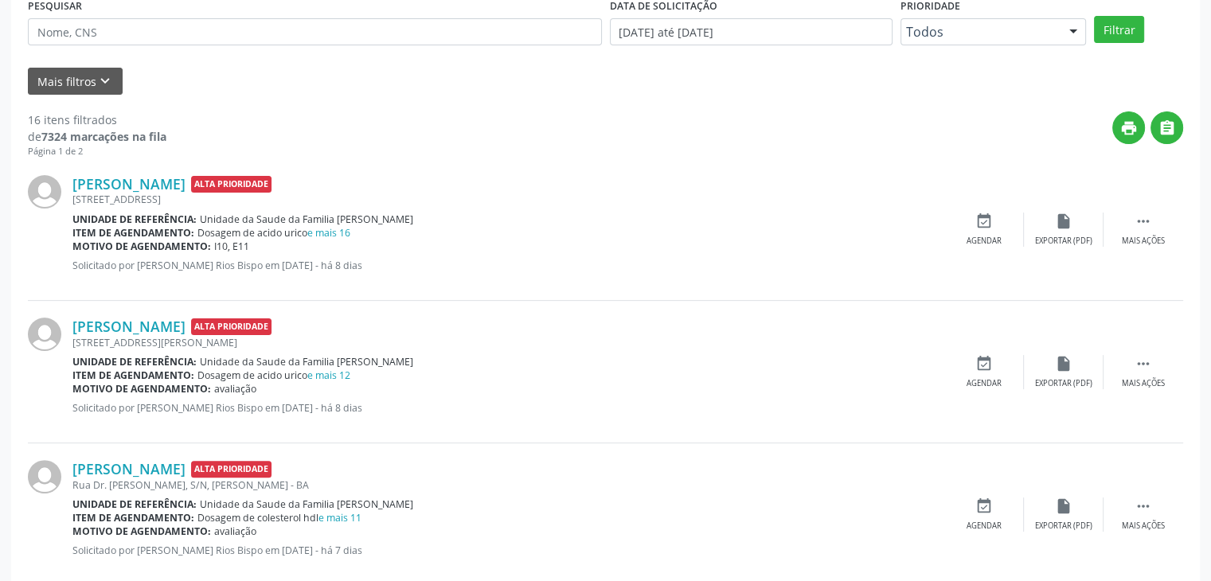
click at [336, 224] on span "Unidade da Saude da Familia [PERSON_NAME]" at bounding box center [306, 220] width 213 height 14
click at [334, 228] on link "e mais 16" at bounding box center [328, 233] width 43 height 14
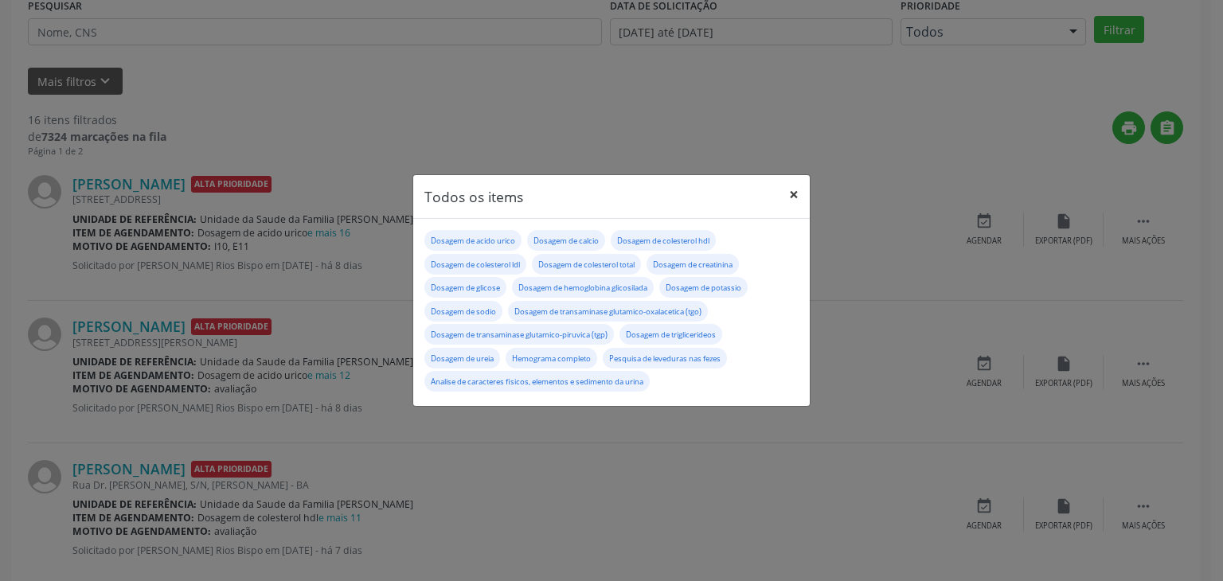
click at [797, 184] on button "×" at bounding box center [794, 194] width 32 height 39
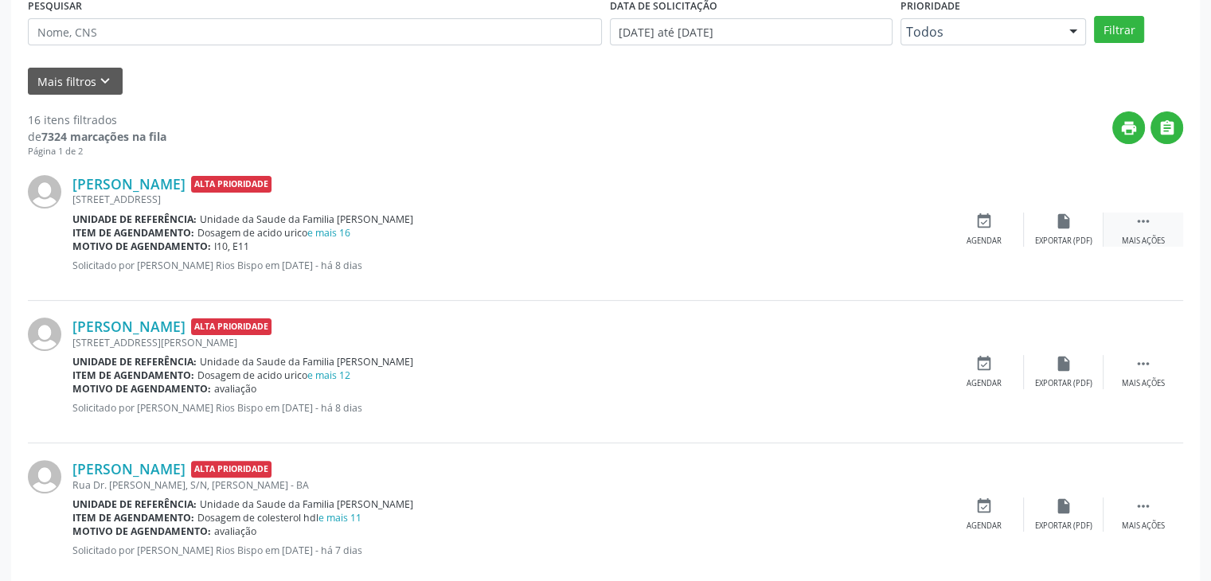
click at [1124, 236] on div "Mais ações" at bounding box center [1143, 241] width 43 height 11
click at [1050, 227] on div "edit Editar" at bounding box center [1064, 230] width 80 height 34
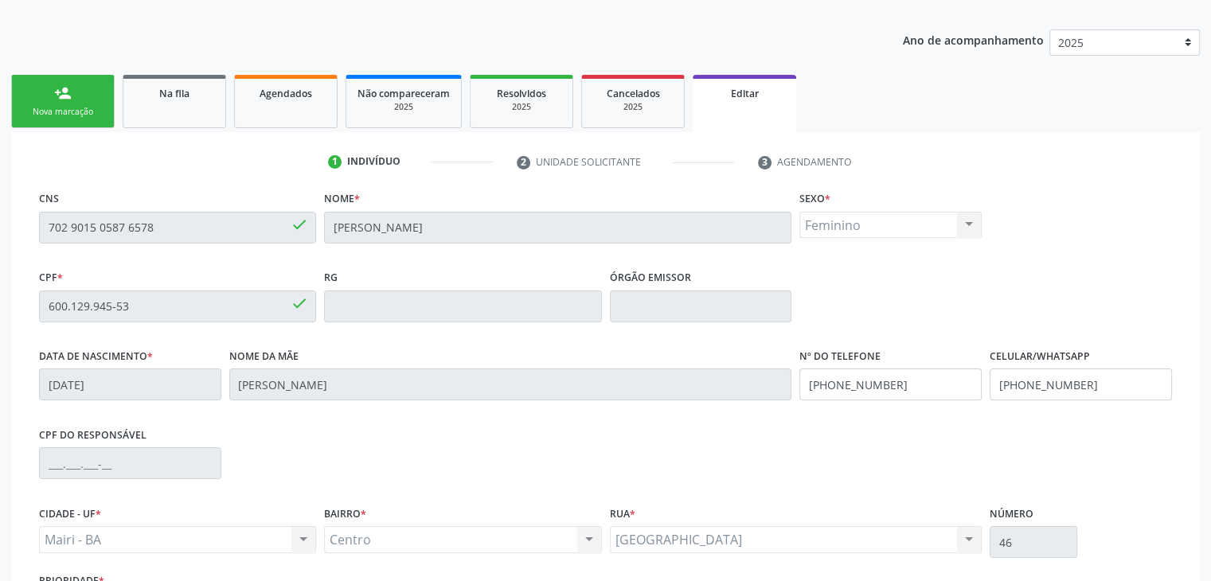
scroll to position [303, 0]
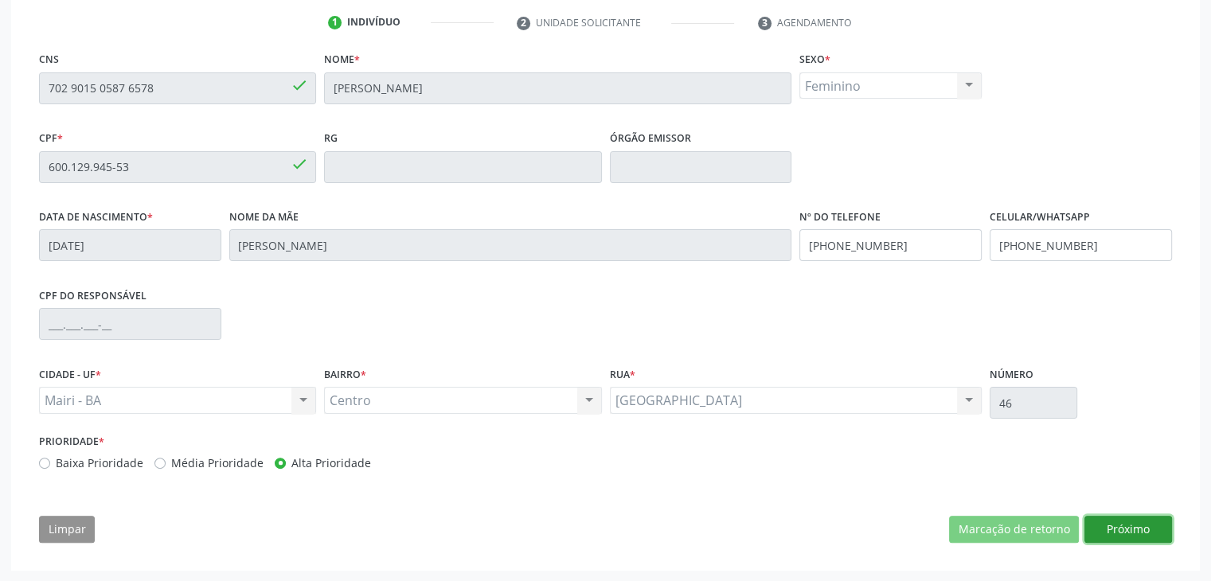
click at [1128, 530] on button "Próximo" at bounding box center [1129, 529] width 88 height 27
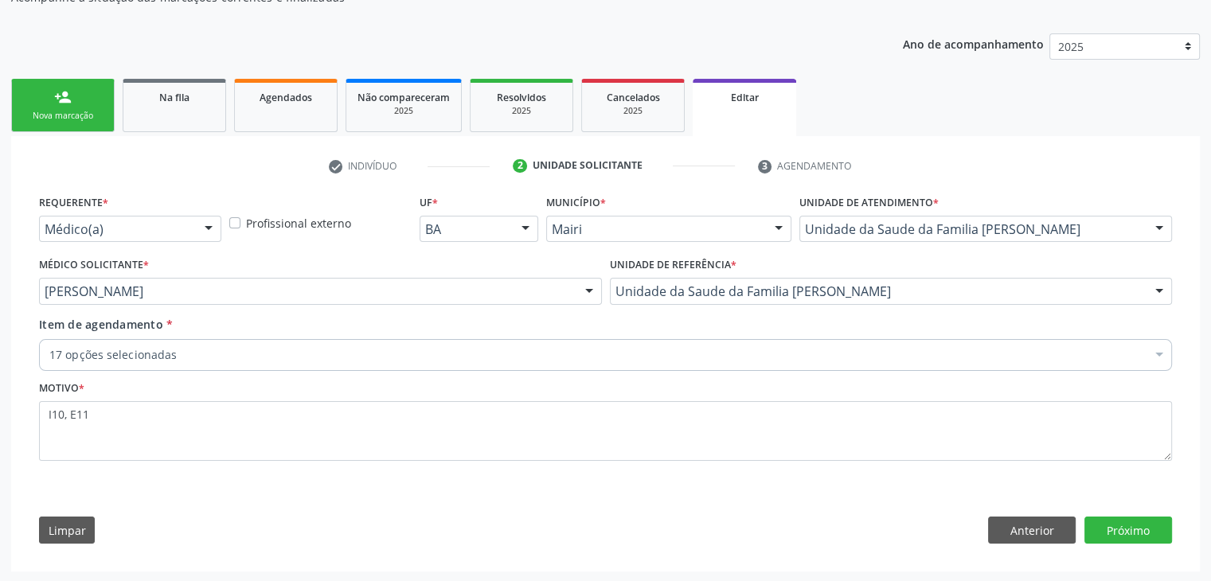
click at [164, 335] on div "Item de agendamento * 17 opções selecionadas Desfazer seleção Selecionados 0202…" at bounding box center [605, 341] width 1133 height 50
click at [167, 341] on div "17 opções selecionadas" at bounding box center [605, 355] width 1133 height 32
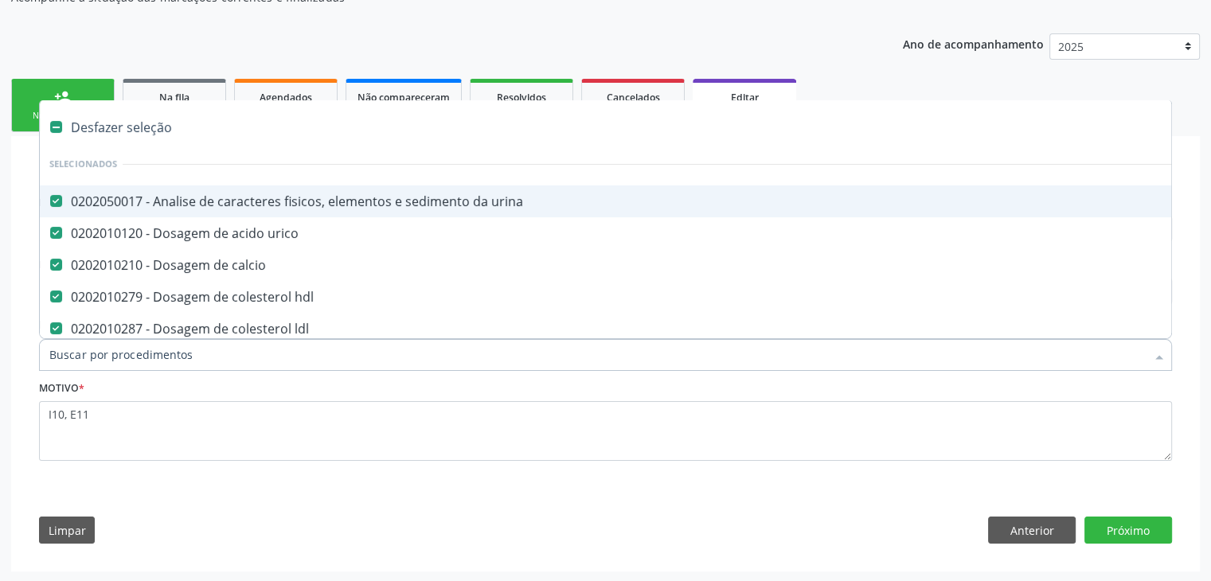
click at [135, 89] on div "Na fila" at bounding box center [175, 96] width 80 height 17
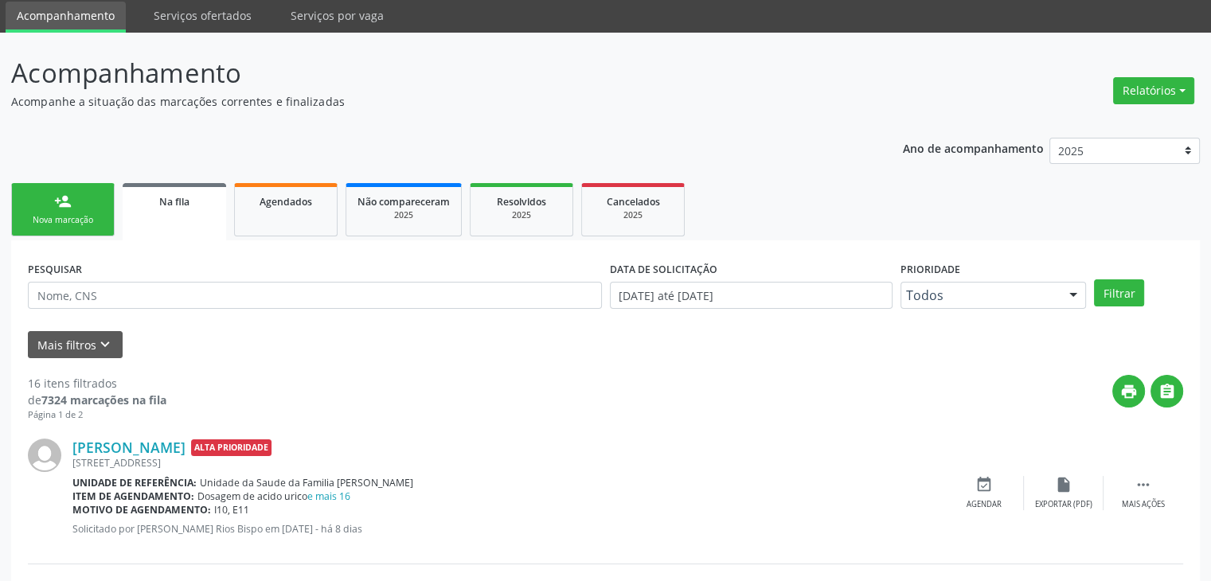
scroll to position [80, 0]
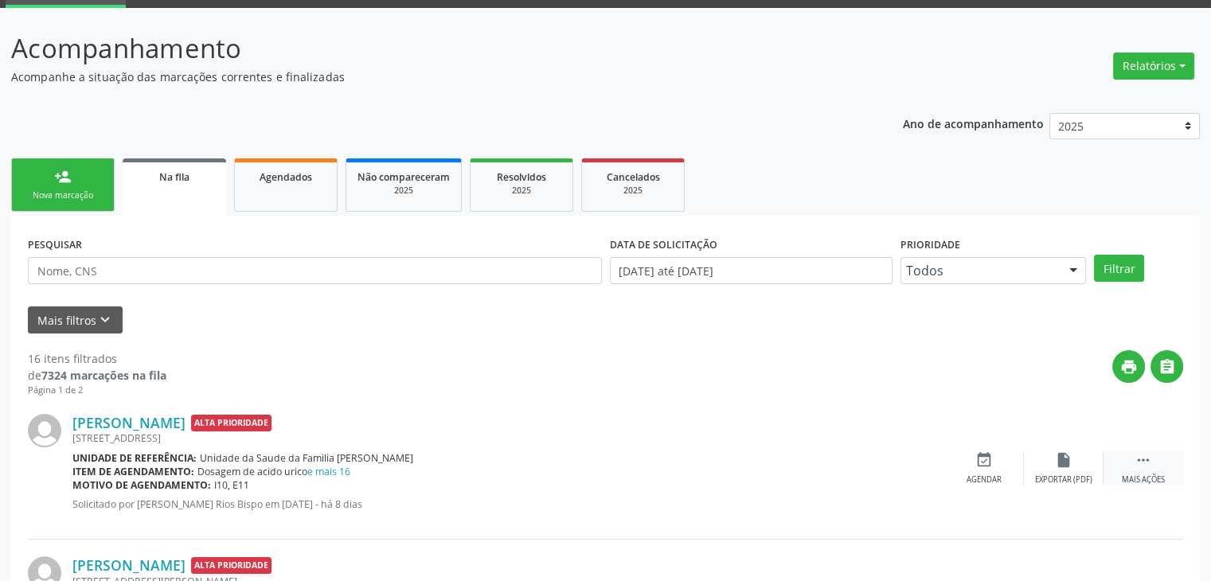
click at [1122, 456] on div " Mais ações" at bounding box center [1144, 469] width 80 height 34
click at [1057, 452] on icon "edit" at bounding box center [1064, 461] width 18 height 18
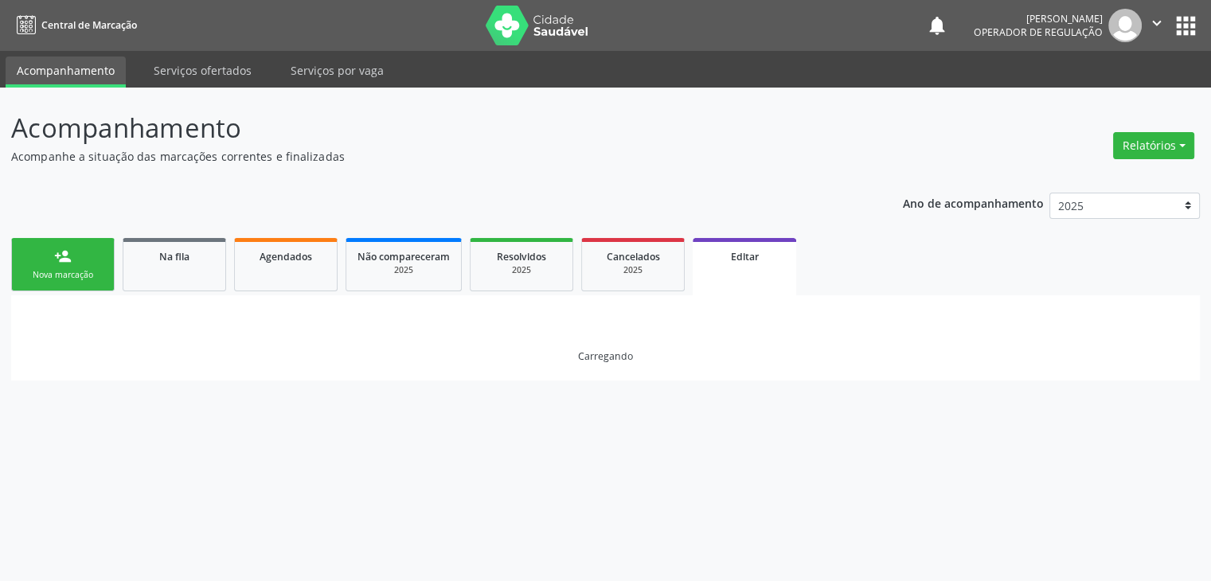
scroll to position [0, 0]
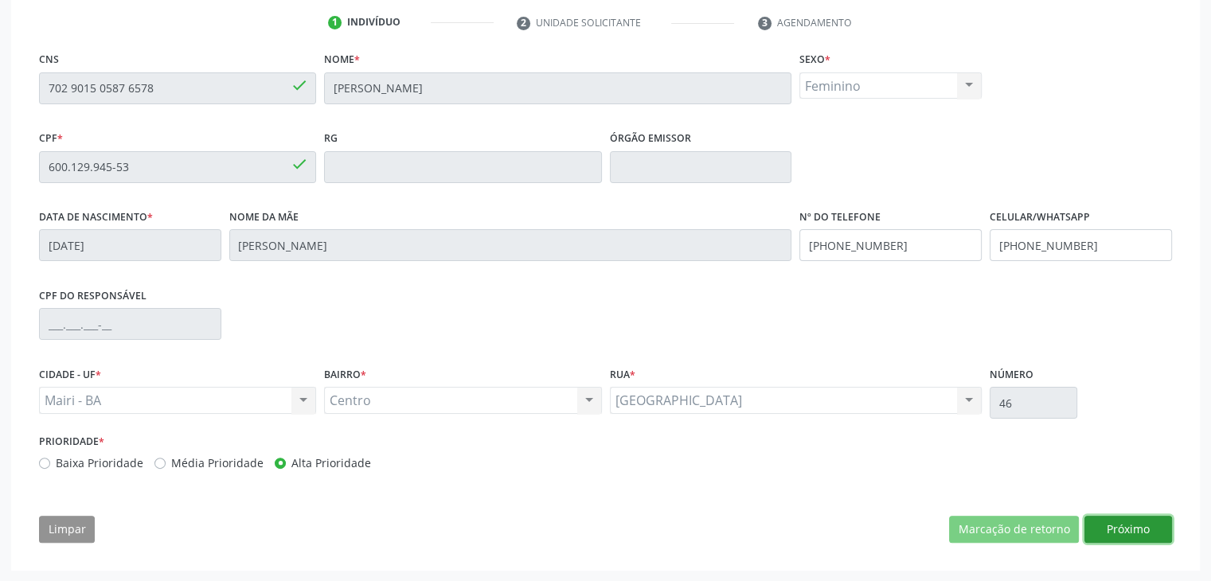
click at [1161, 532] on button "Próximo" at bounding box center [1129, 529] width 88 height 27
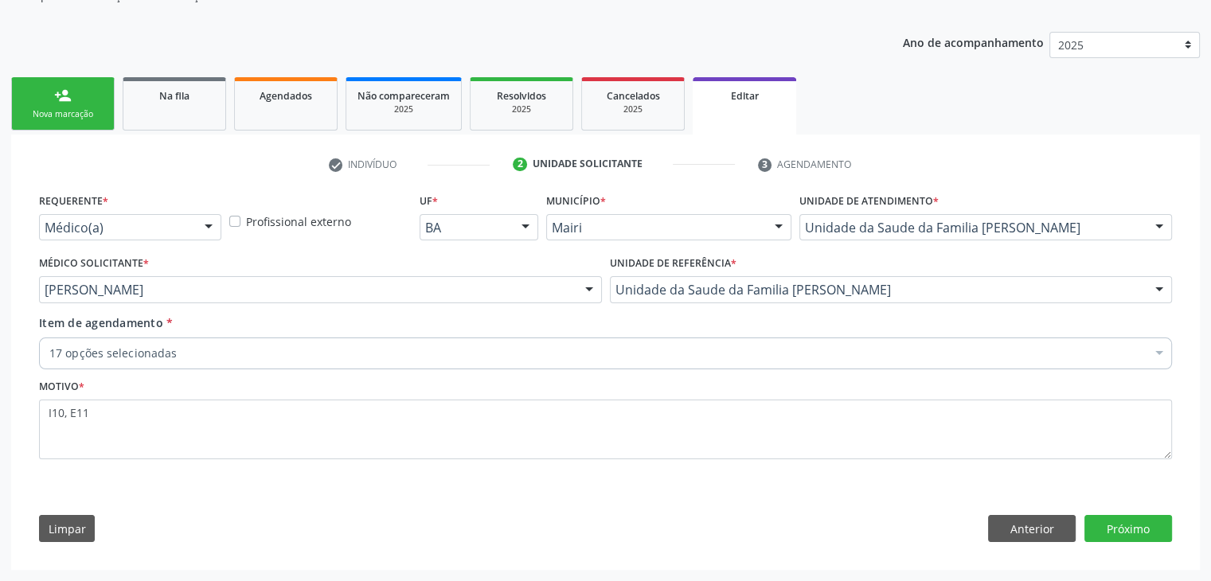
scroll to position [159, 0]
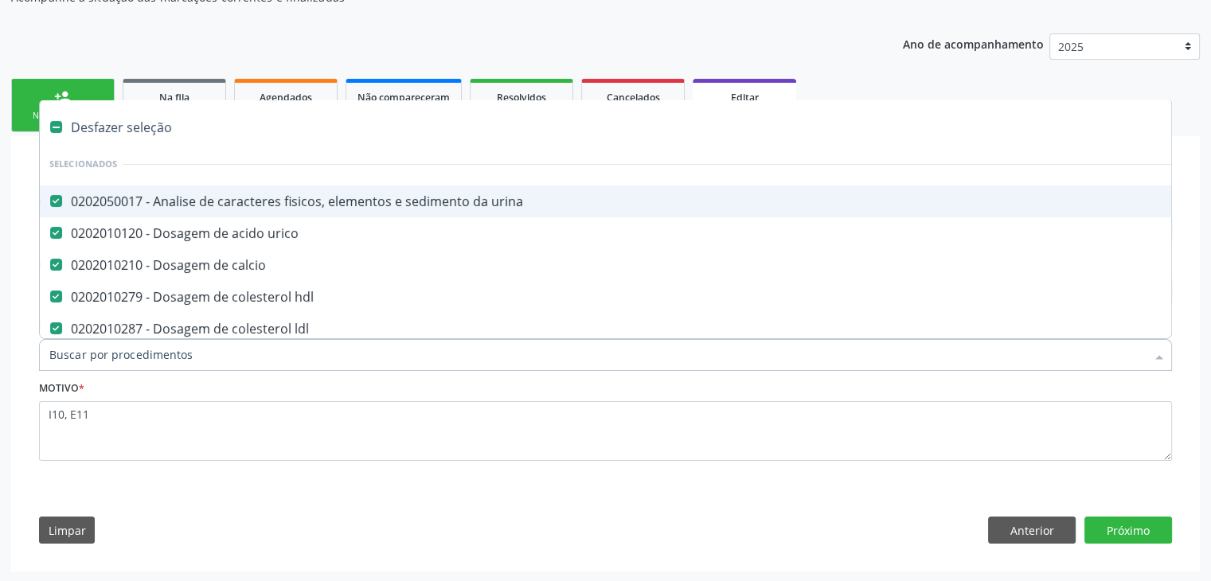
click at [123, 117] on div "Desfazer seleção" at bounding box center [662, 127] width 1245 height 32
checkbox urina "false"
checkbox urico "false"
checkbox calcio "false"
checkbox hdl "false"
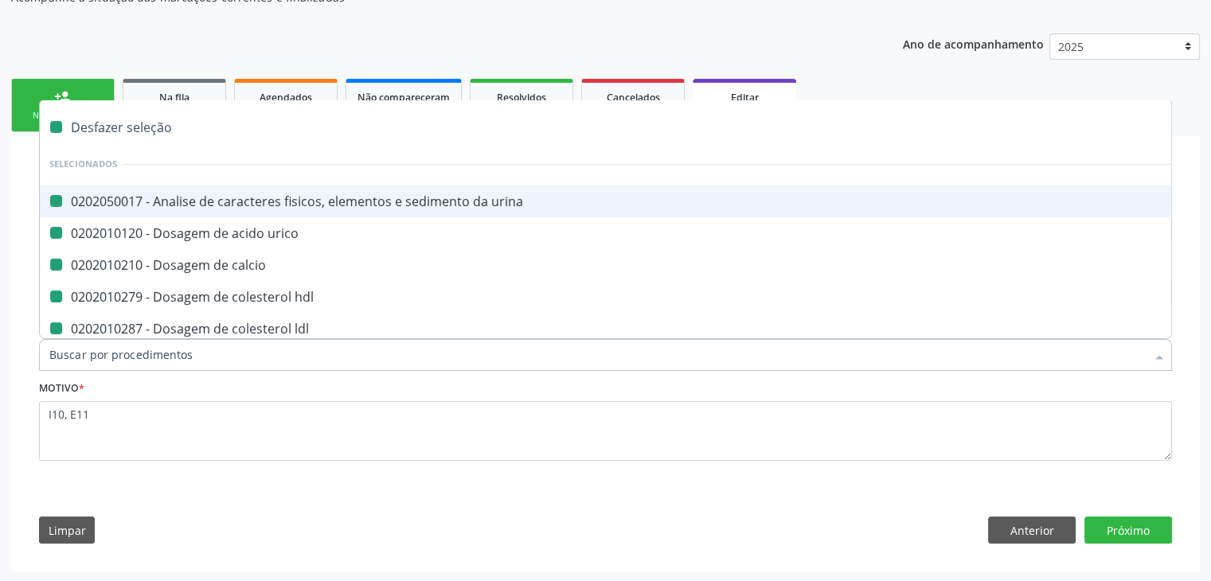
checkbox ldl "false"
checkbox total "false"
checkbox creatinina "false"
checkbox glicose "false"
checkbox glicosilada "false"
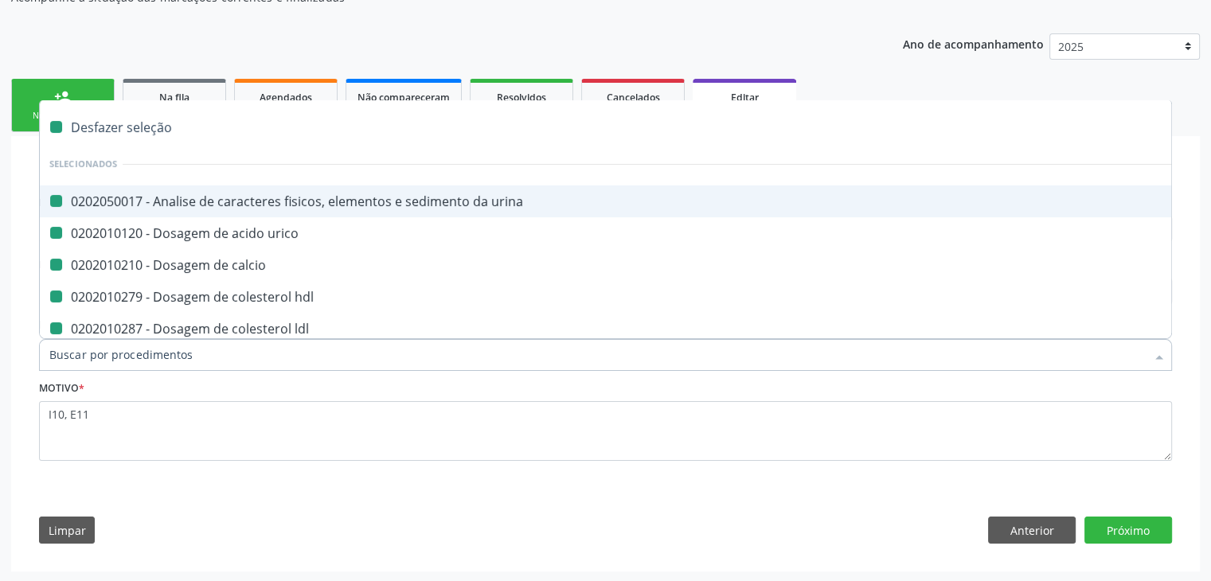
checkbox potassio "false"
checkbox sodio "false"
checkbox \(tgo\) "false"
checkbox \(tgp\) "false"
checkbox triglicerideos "false"
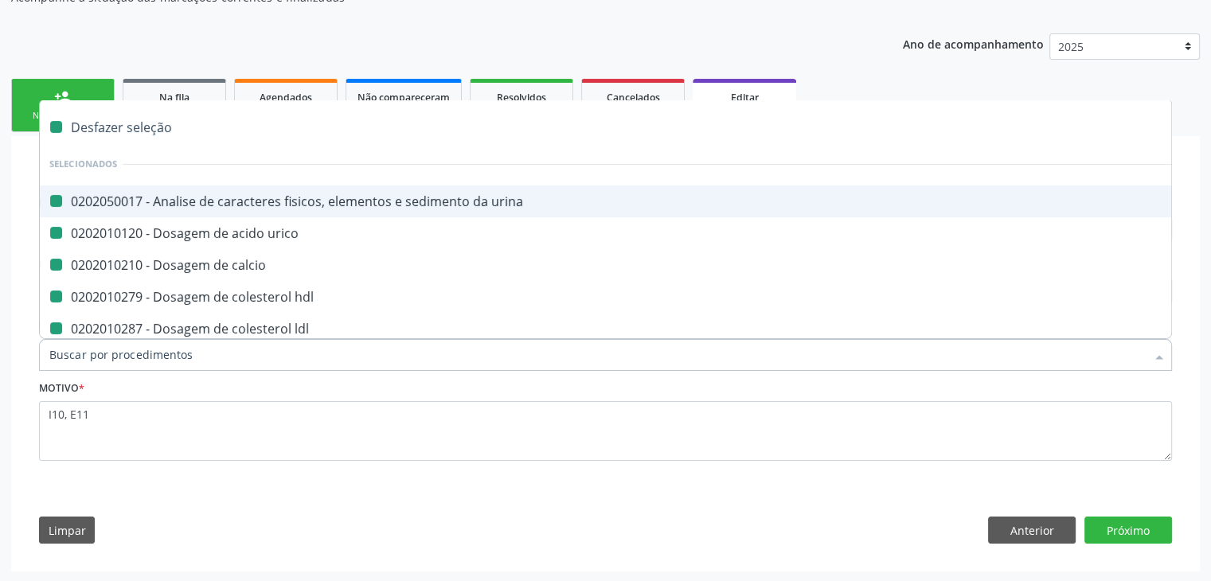
checkbox ureia "false"
checkbox completo "false"
checkbox fezes "false"
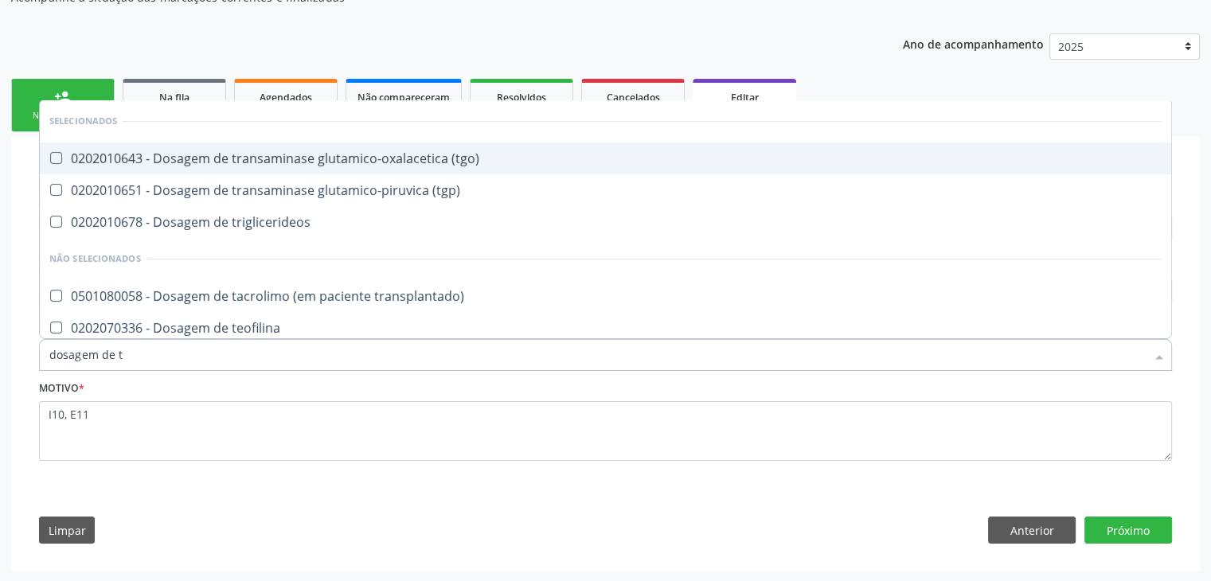
type input "dosagem de ts"
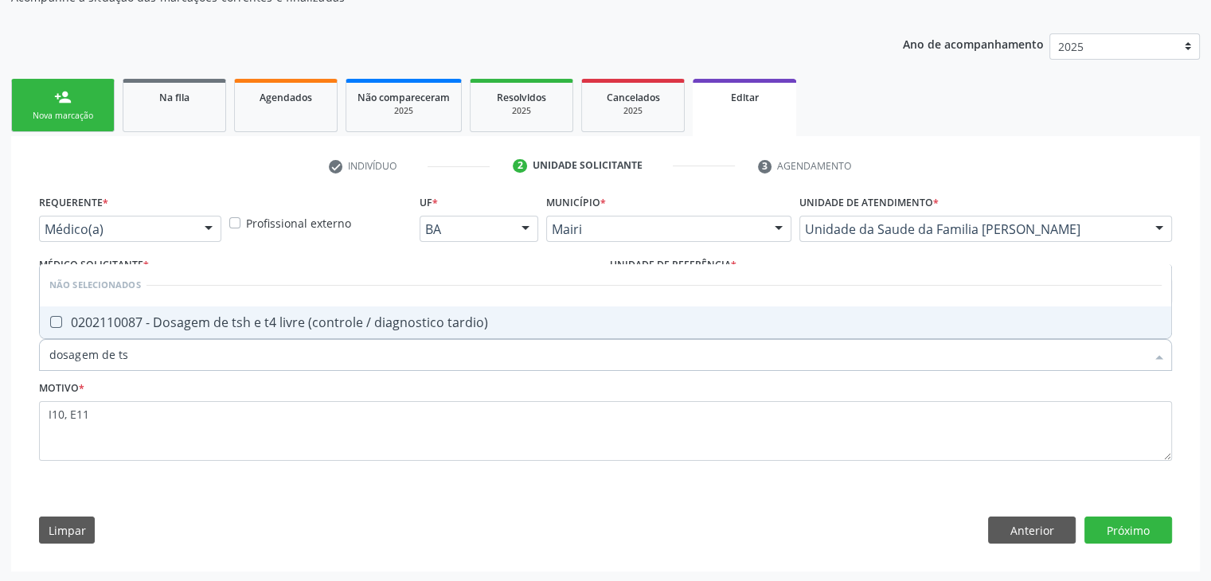
click at [173, 320] on div "0202110087 - Dosagem de tsh e t4 livre (controle / diagnostico tardio)" at bounding box center [605, 322] width 1112 height 13
checkbox tardio\) "true"
click at [1137, 526] on button "Próximo" at bounding box center [1129, 530] width 88 height 27
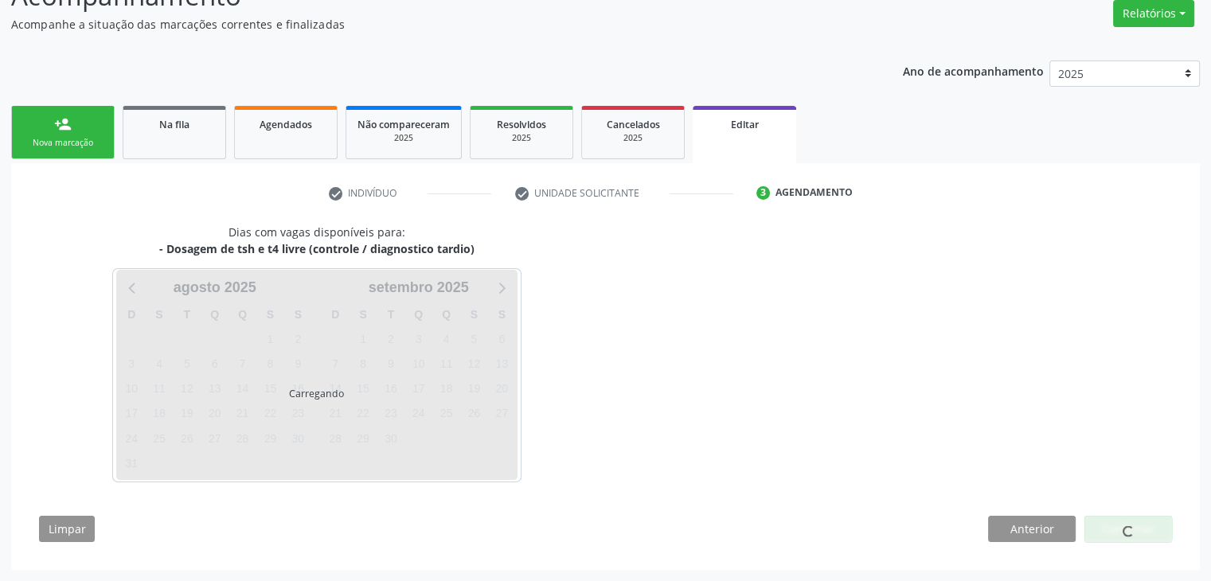
scroll to position [131, 0]
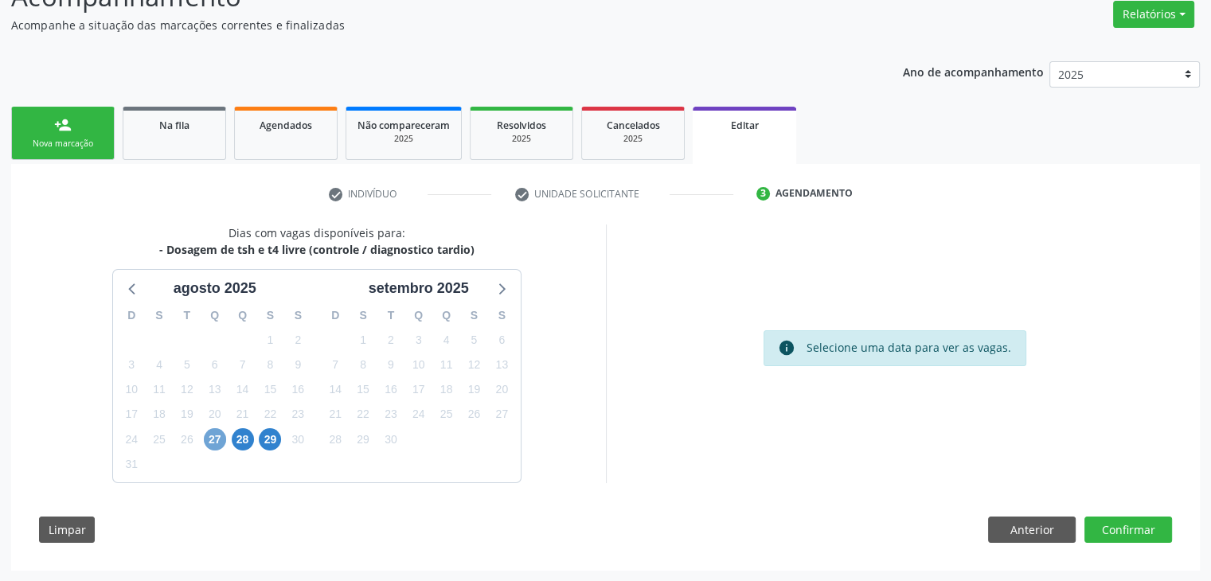
click at [219, 442] on span "27" at bounding box center [215, 439] width 22 height 22
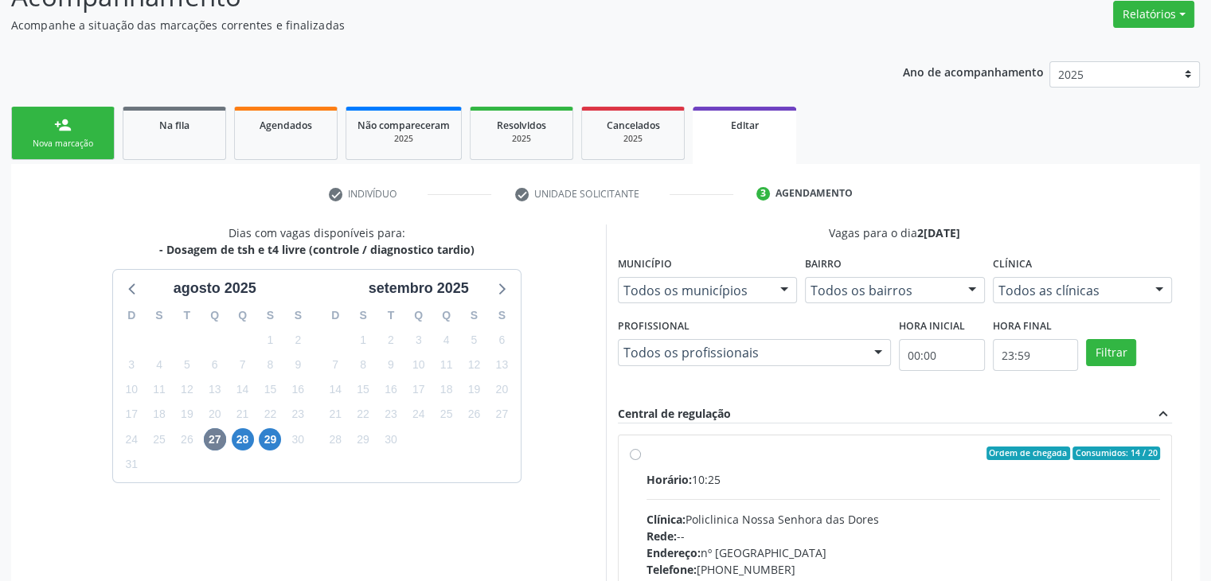
click at [735, 463] on label "Ordem de chegada Consumidos: 14 / 20 Horário: 10:25 Clínica: Policlinica Nossa …" at bounding box center [904, 569] width 514 height 244
click at [641, 461] on input "Ordem de chegada Consumidos: 14 / 20 Horário: 10:25 Clínica: Policlinica Nossa …" at bounding box center [635, 454] width 11 height 14
radio input "true"
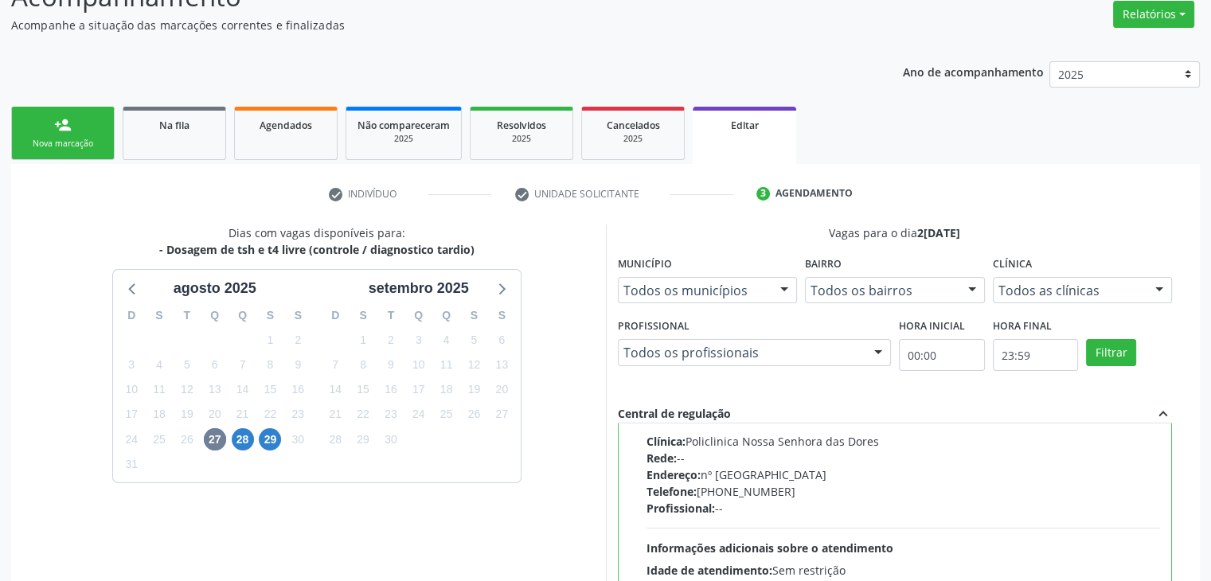
scroll to position [390, 0]
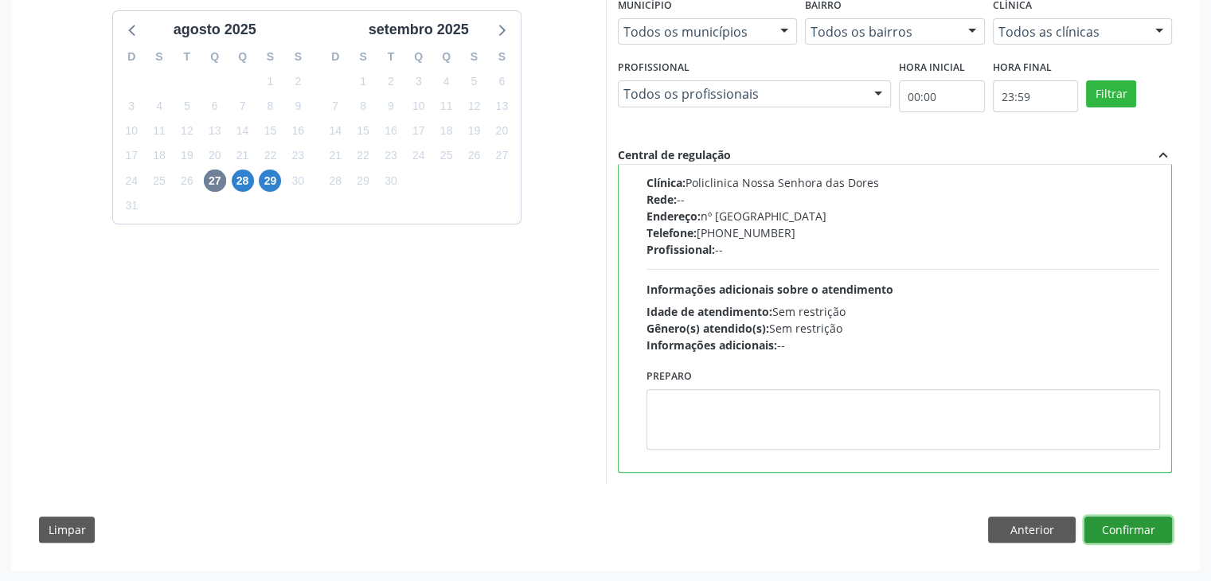
click at [1128, 530] on button "Confirmar" at bounding box center [1129, 530] width 88 height 27
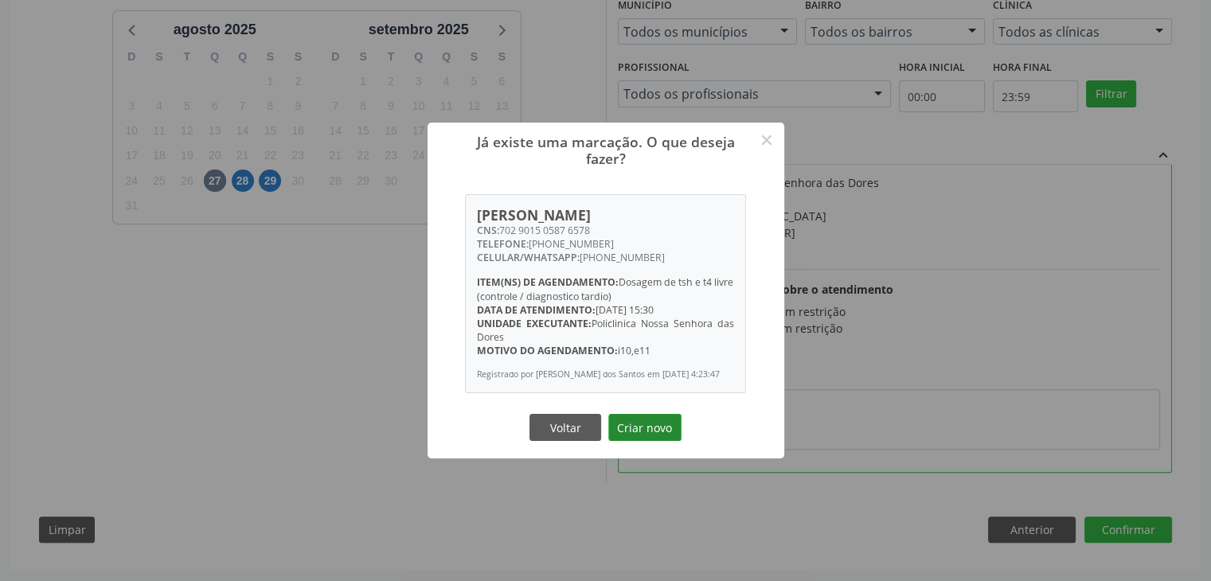
click at [649, 429] on button "Criar novo" at bounding box center [644, 427] width 73 height 27
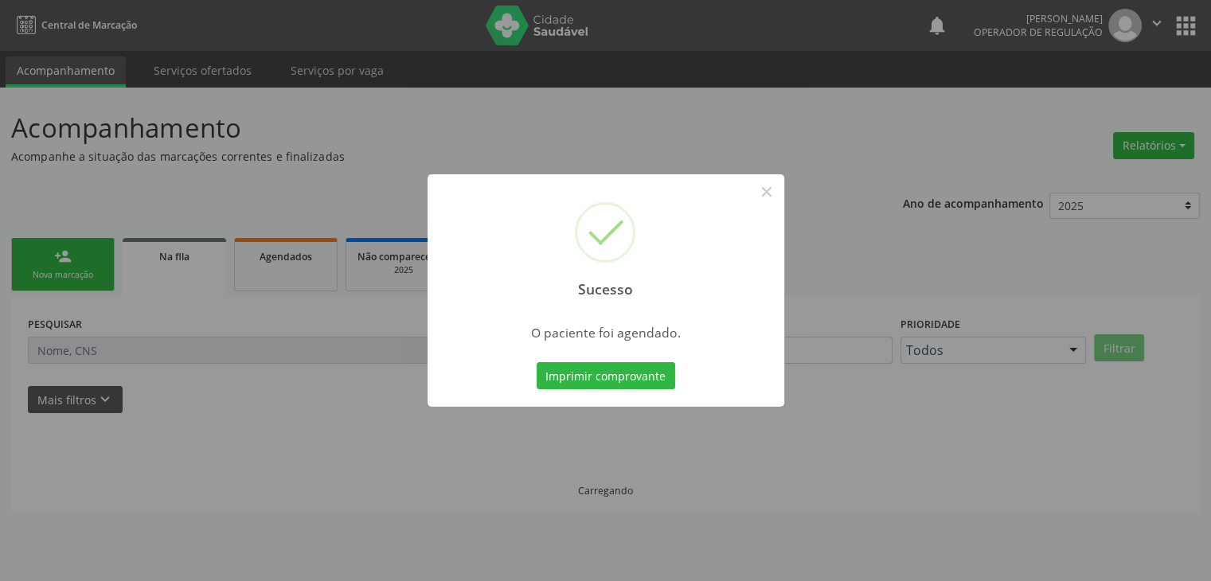
scroll to position [0, 0]
click at [757, 191] on div "Sucesso ×" at bounding box center [611, 242] width 357 height 137
click at [768, 186] on button "×" at bounding box center [772, 191] width 27 height 27
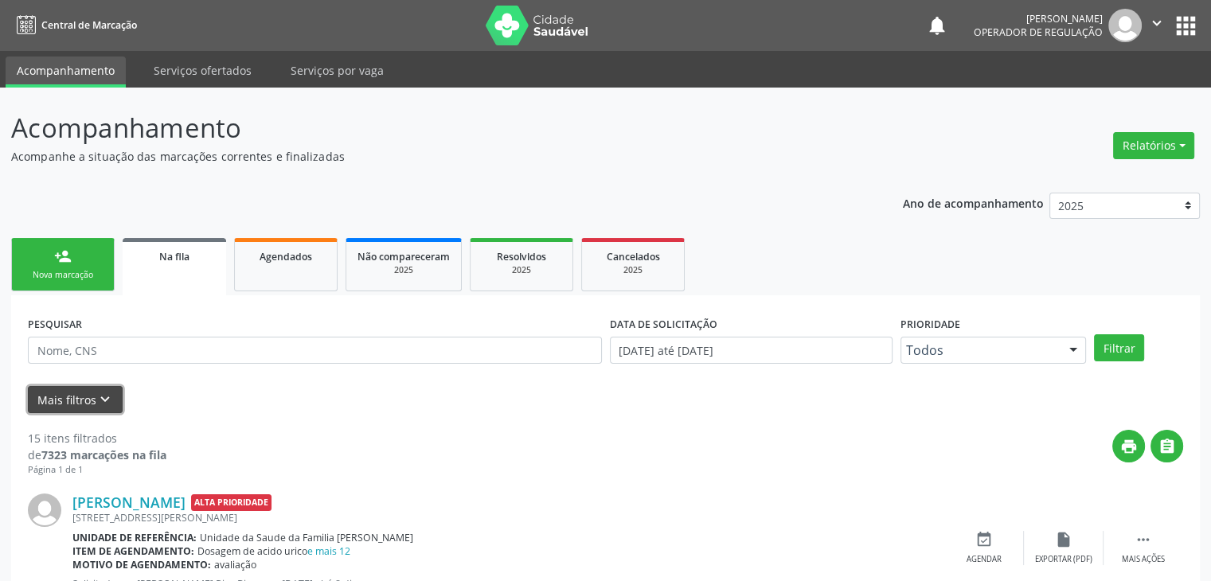
click at [86, 406] on button "Mais filtros keyboard_arrow_down" at bounding box center [75, 400] width 95 height 28
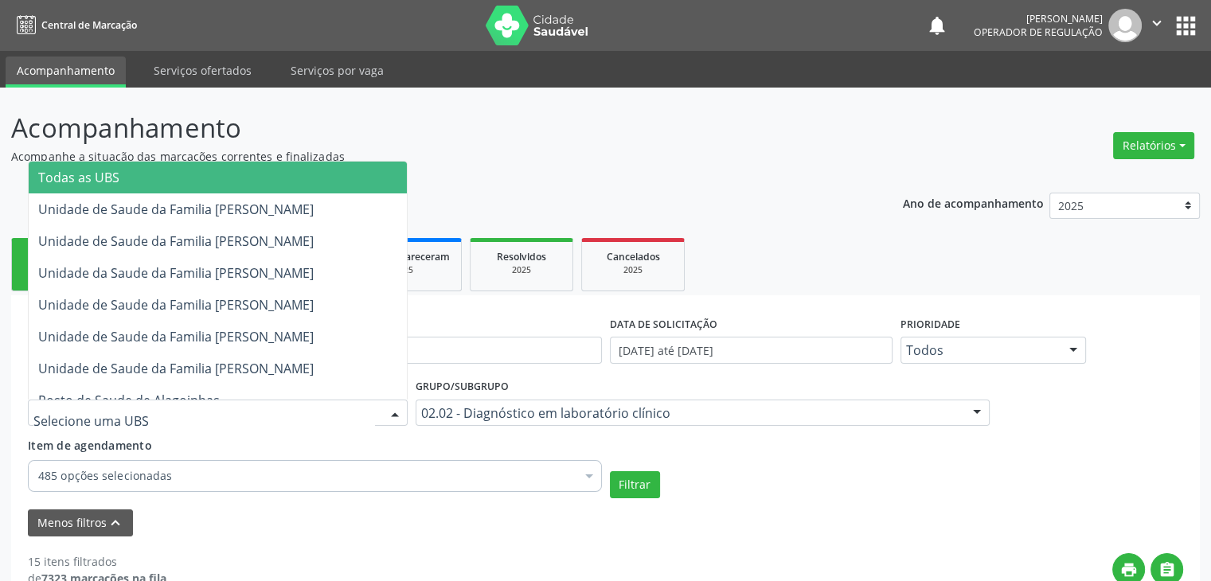
click at [178, 424] on div at bounding box center [218, 413] width 380 height 27
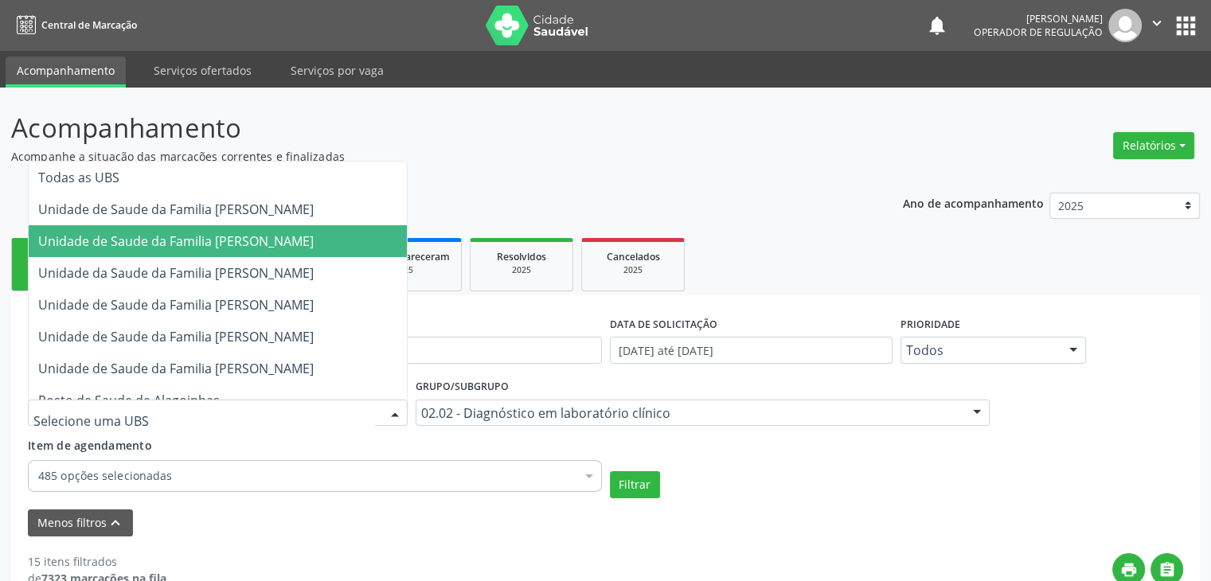
click at [246, 241] on span "Unidade de Saude da Familia [PERSON_NAME]" at bounding box center [176, 242] width 276 height 18
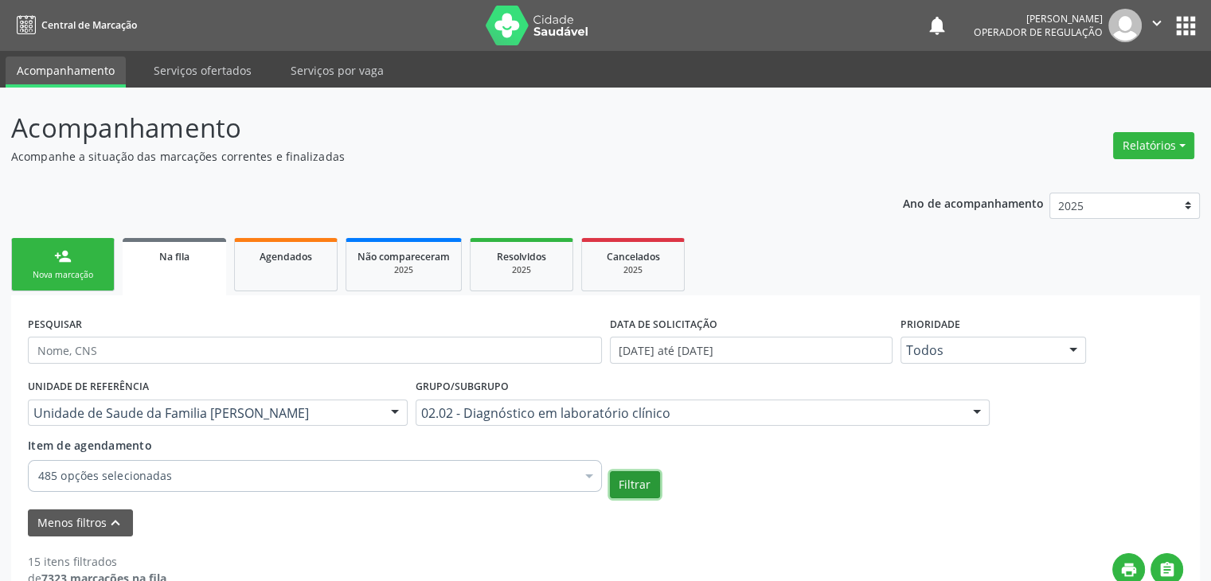
click at [624, 485] on button "Filtrar" at bounding box center [635, 484] width 50 height 27
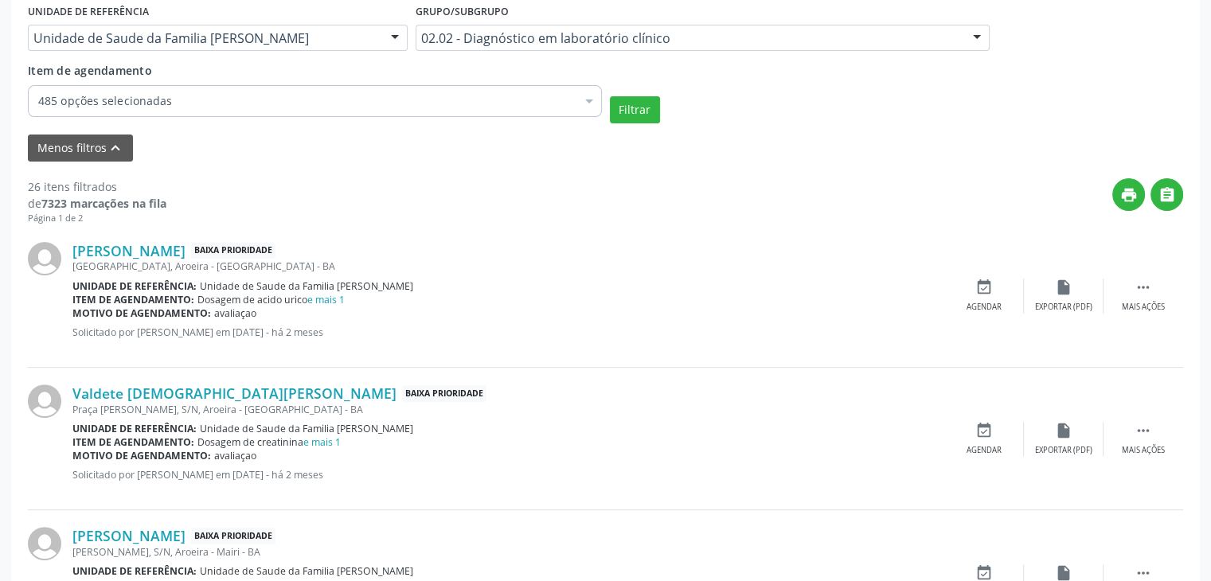
scroll to position [402, 0]
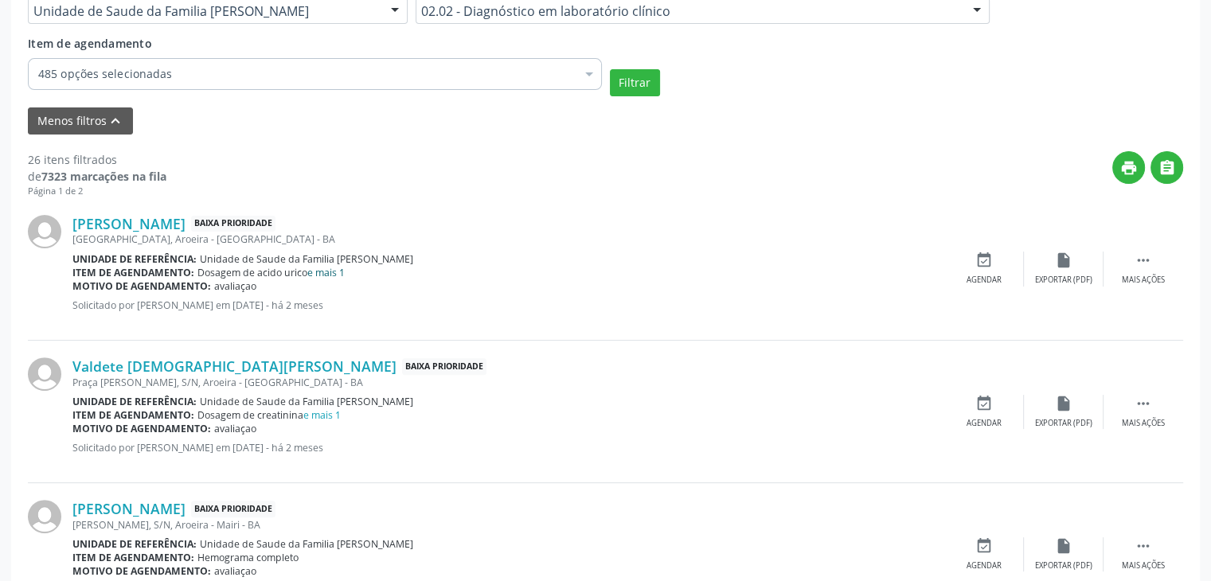
click at [326, 268] on link "e mais 1" at bounding box center [325, 273] width 37 height 14
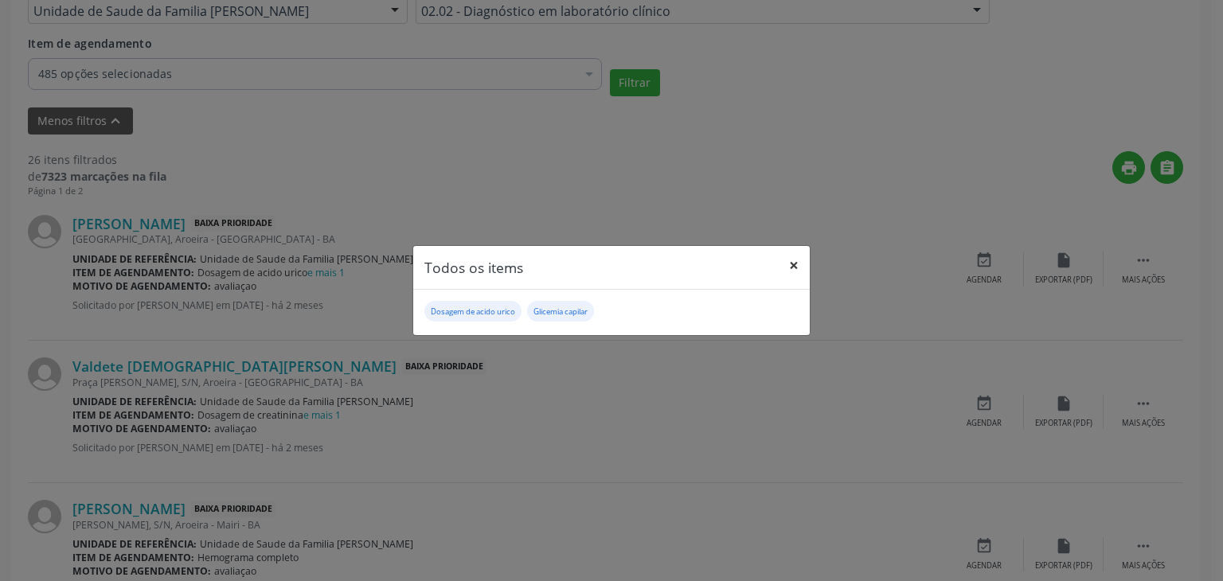
click at [795, 265] on button "×" at bounding box center [794, 265] width 32 height 39
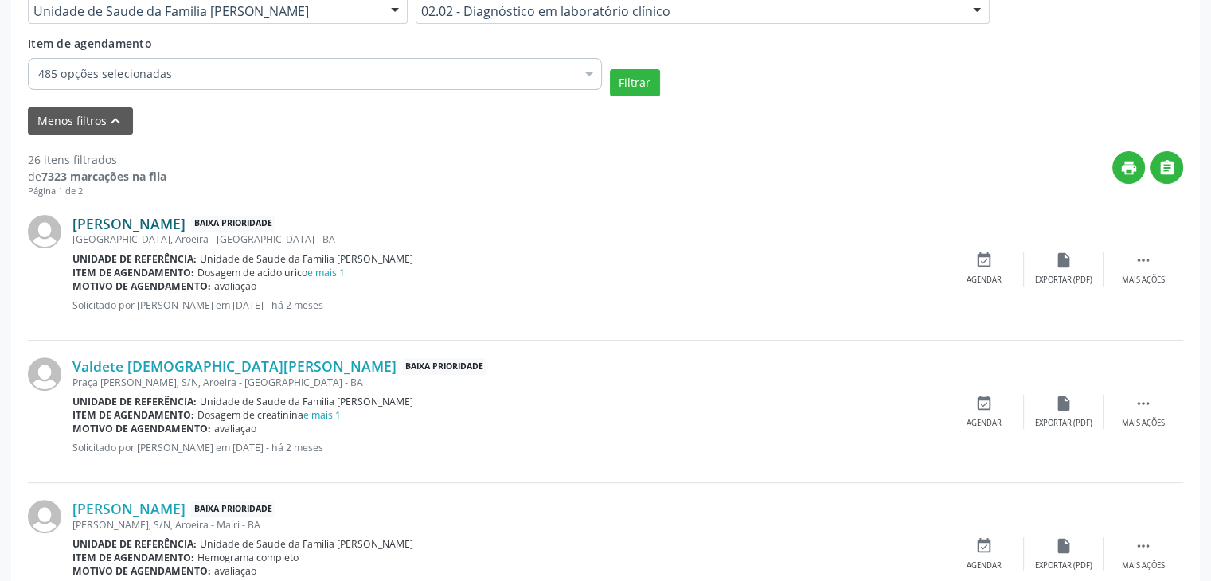
click at [92, 216] on link "Adelmo da Cruz Almeida" at bounding box center [128, 224] width 113 height 18
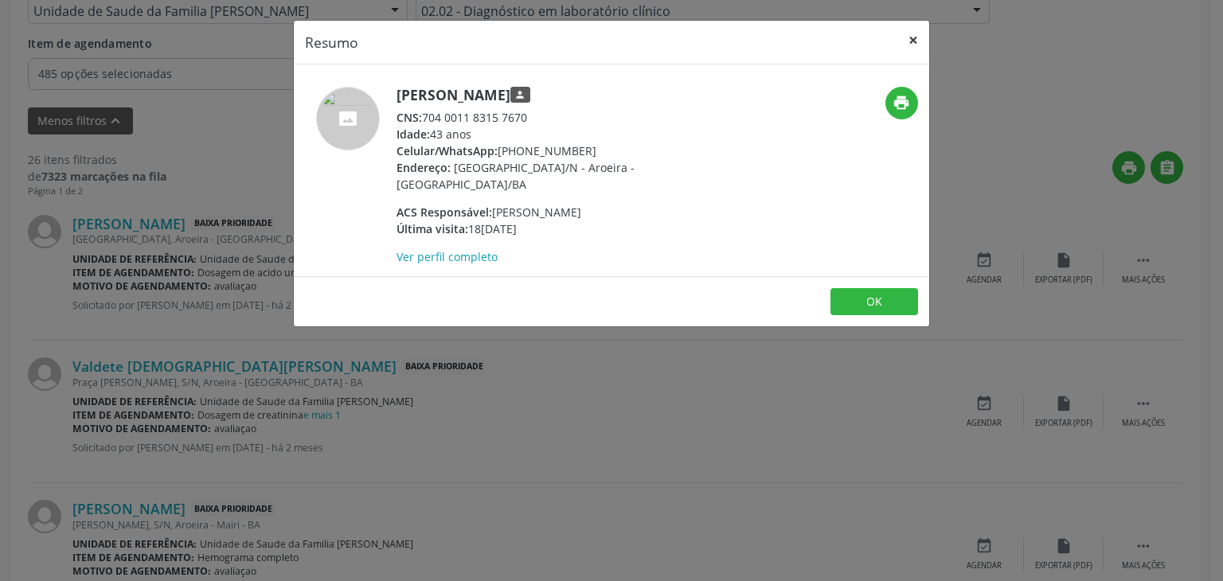
click at [912, 39] on button "×" at bounding box center [913, 40] width 32 height 39
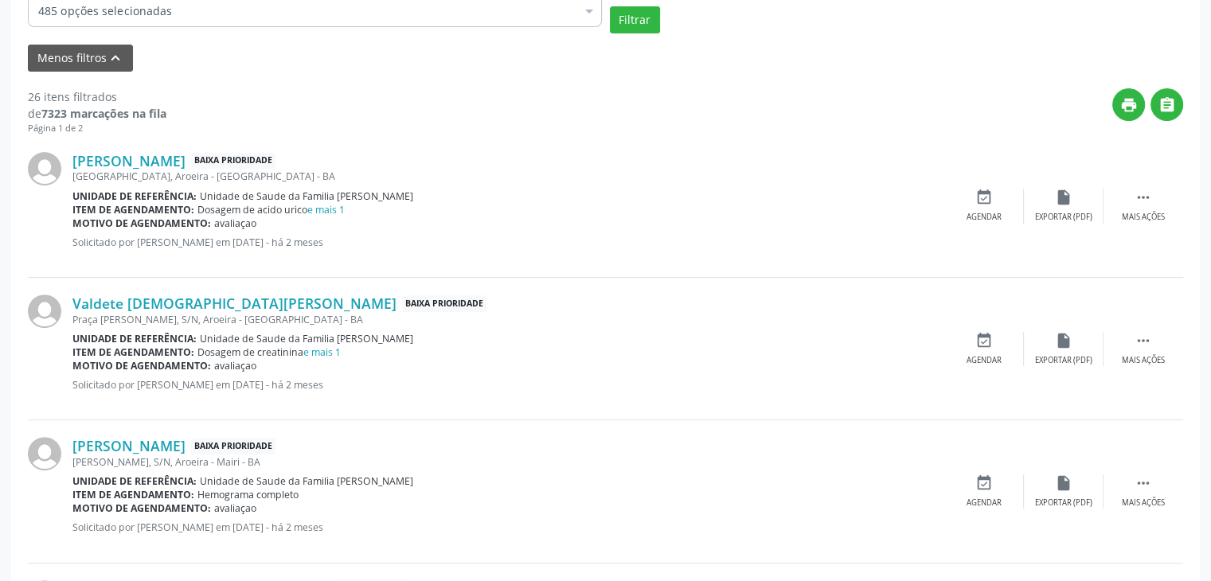
scroll to position [561, 0]
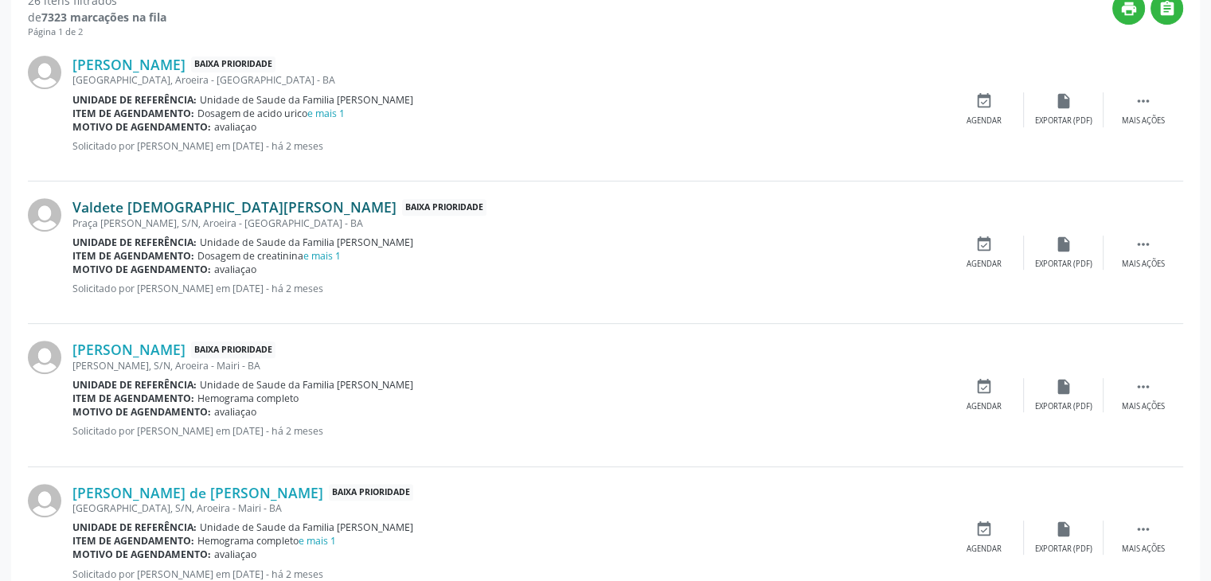
click at [134, 201] on link "Valdete Evangelista Silva" at bounding box center [234, 207] width 324 height 18
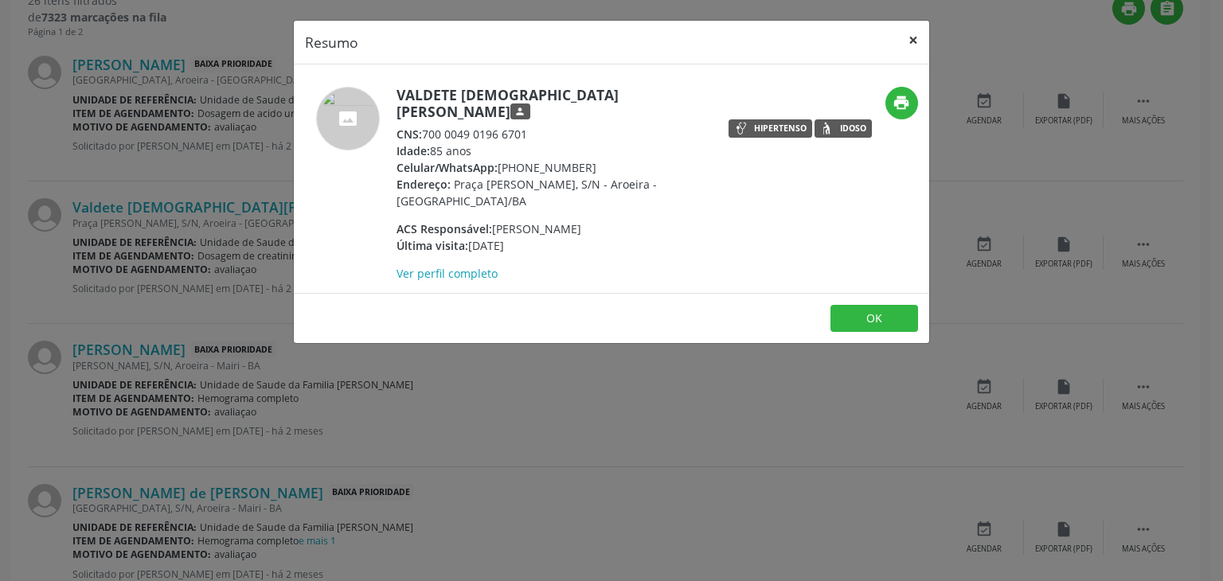
click at [911, 26] on button "×" at bounding box center [913, 40] width 32 height 39
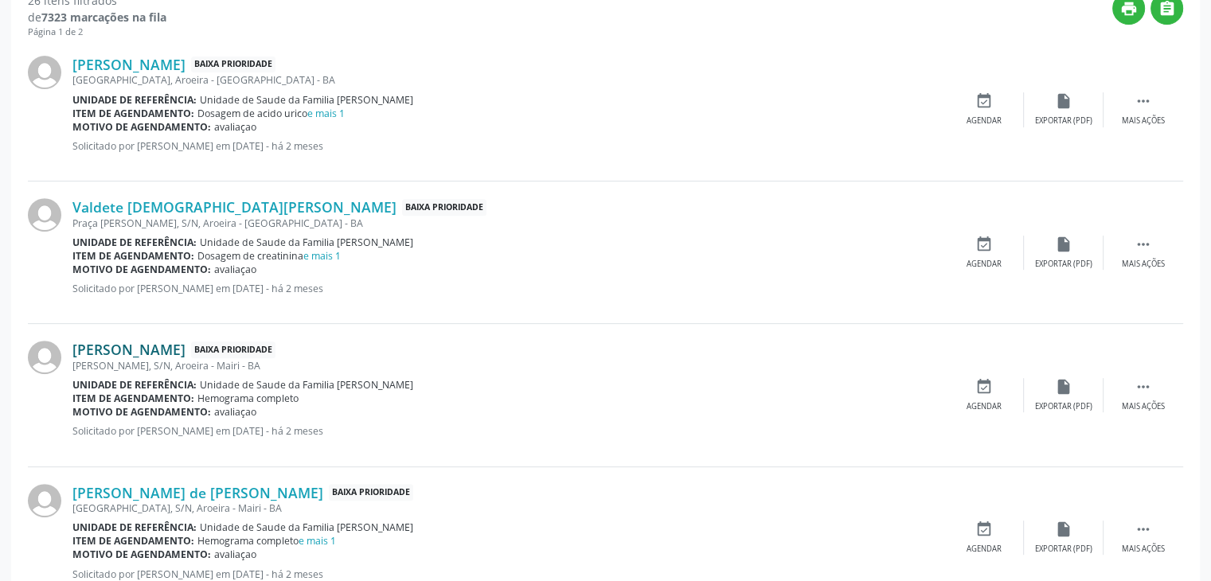
click at [123, 343] on link "Marcio Maia Rios" at bounding box center [128, 350] width 113 height 18
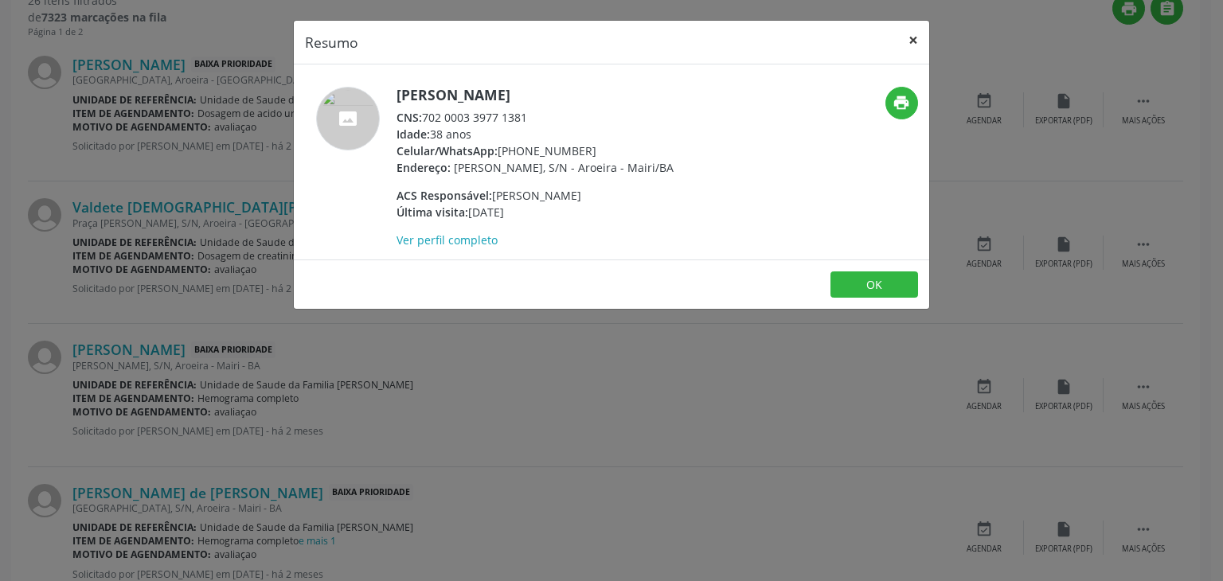
click at [901, 41] on button "×" at bounding box center [913, 40] width 32 height 39
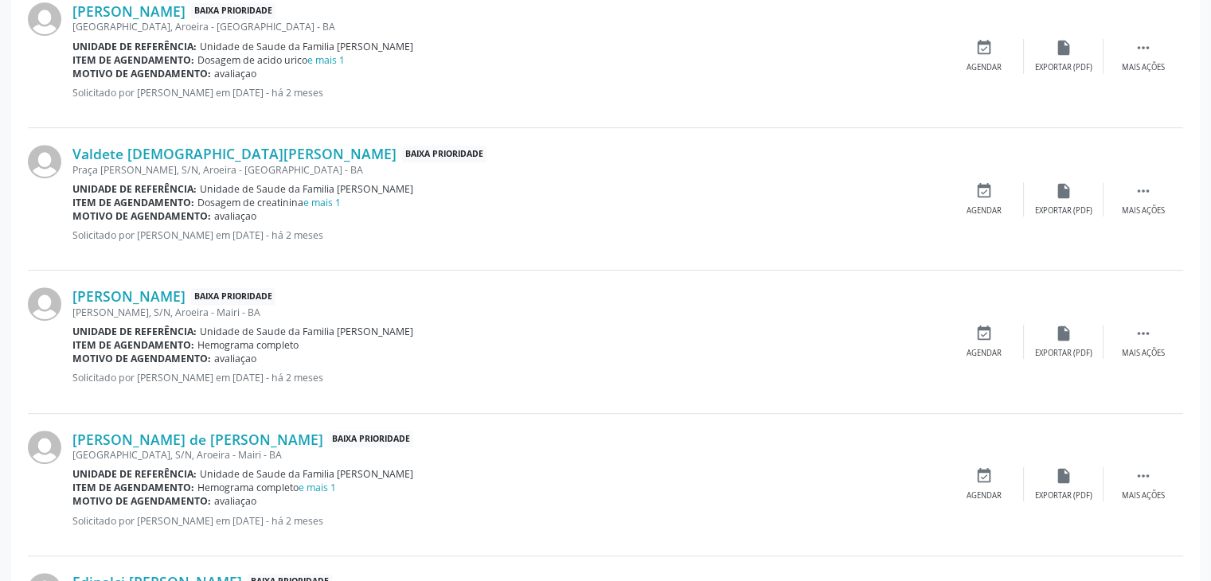
scroll to position [721, 0]
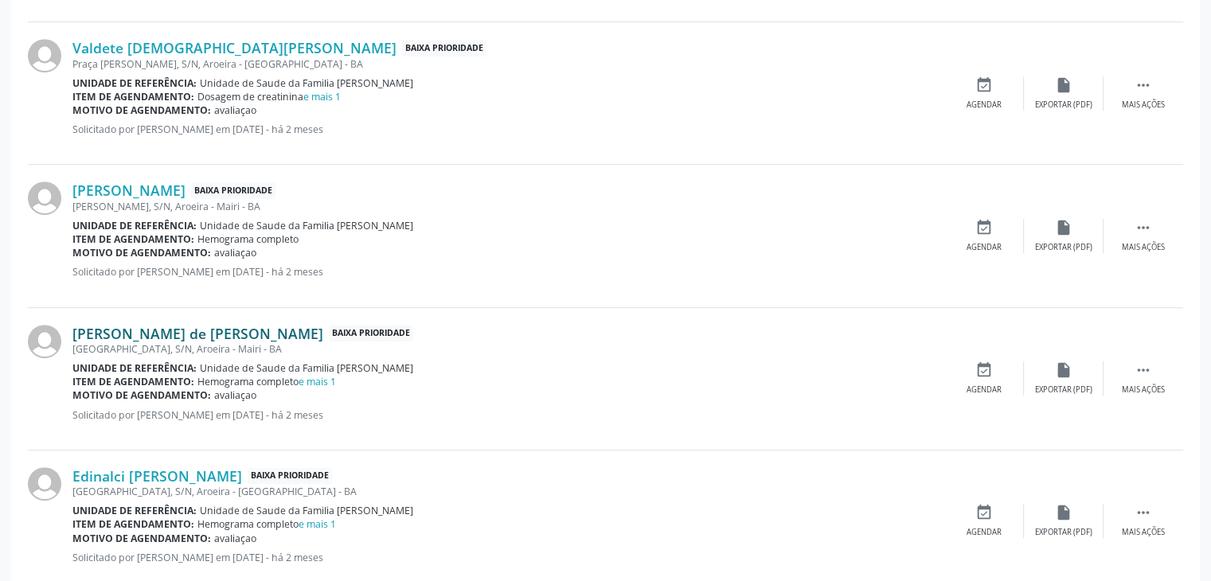
click at [122, 330] on link "Laurita de Jesus Oliveira Santana" at bounding box center [197, 334] width 251 height 18
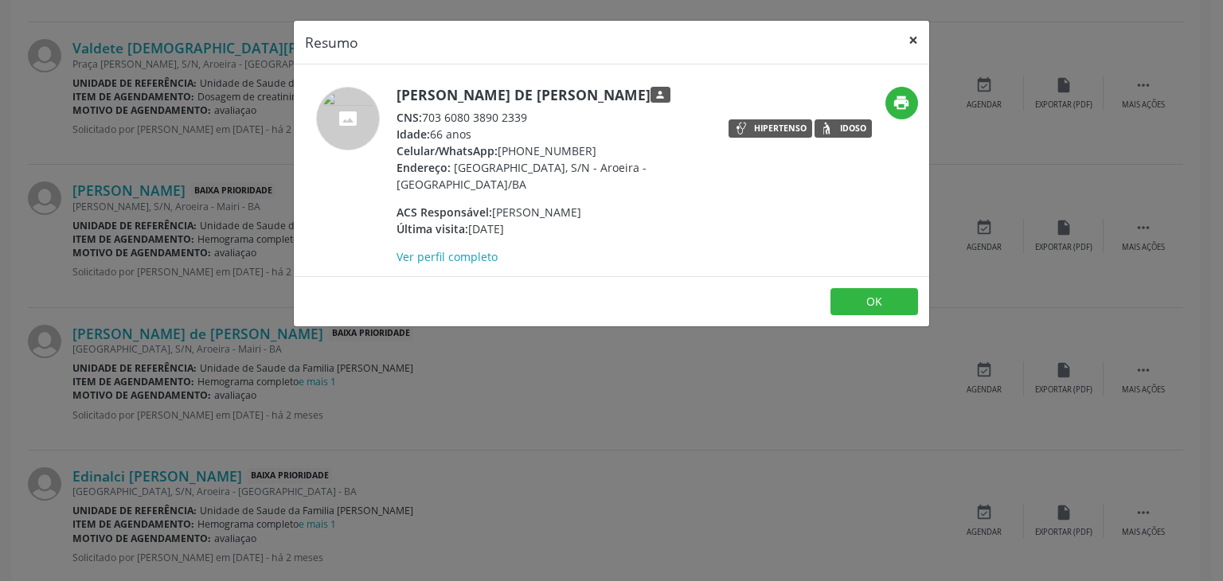
click at [914, 30] on button "×" at bounding box center [913, 40] width 32 height 39
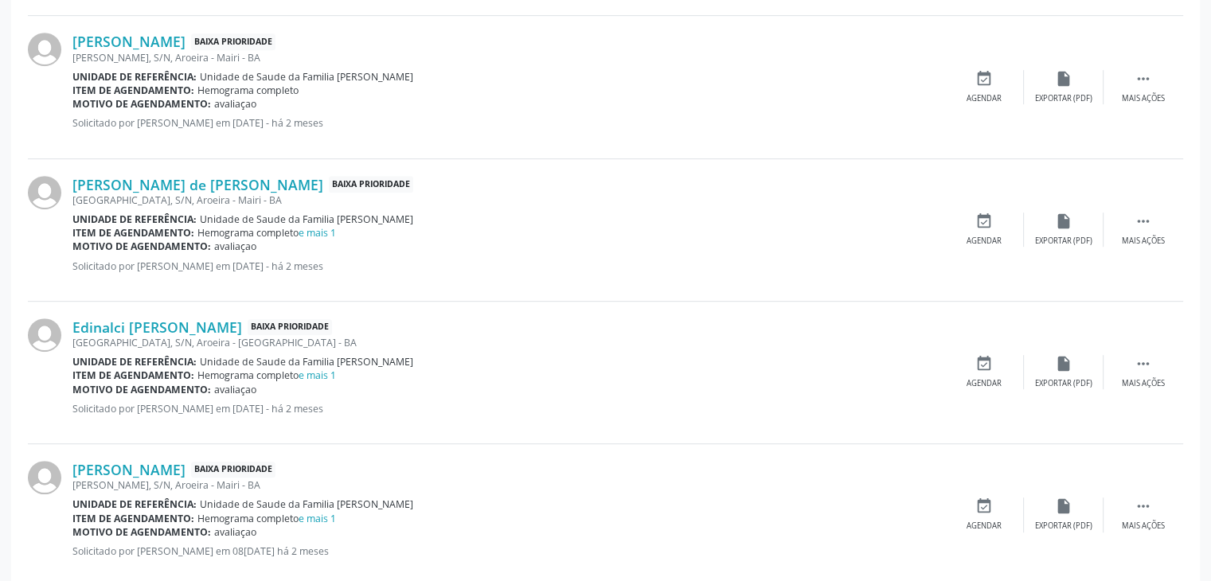
scroll to position [880, 0]
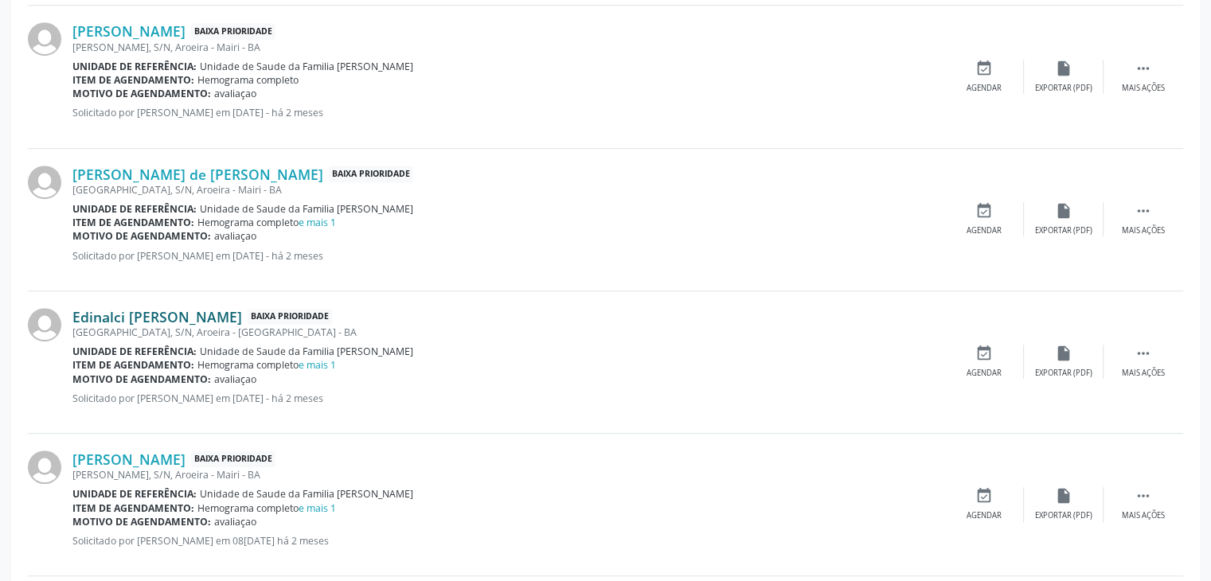
click at [147, 314] on link "Edinalci Pedreira de Almeida" at bounding box center [157, 317] width 170 height 18
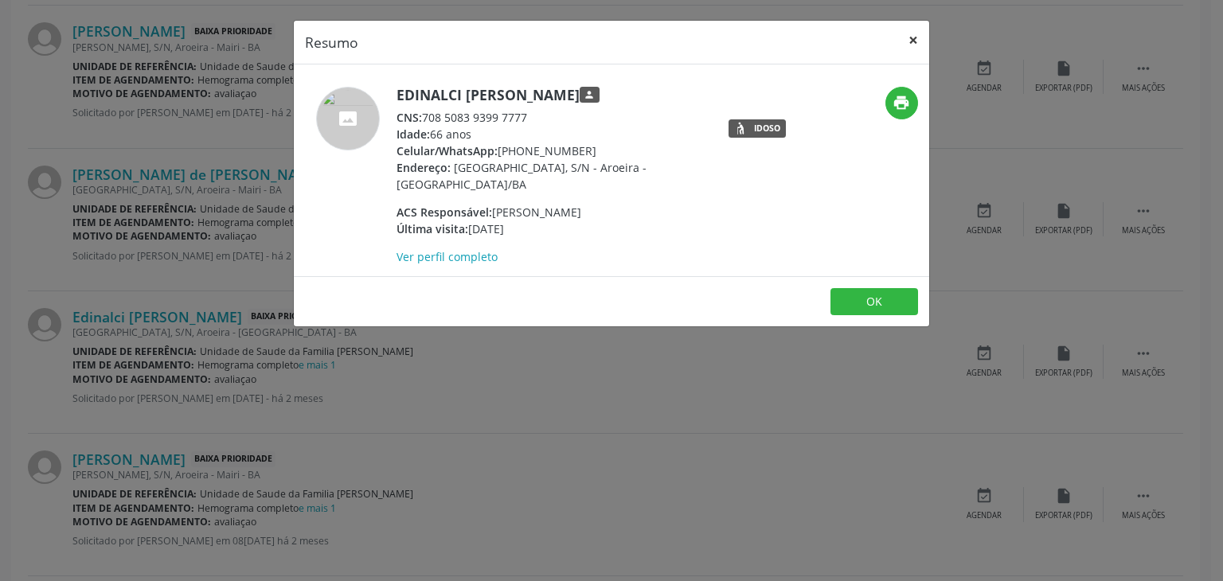
click at [914, 36] on button "×" at bounding box center [913, 40] width 32 height 39
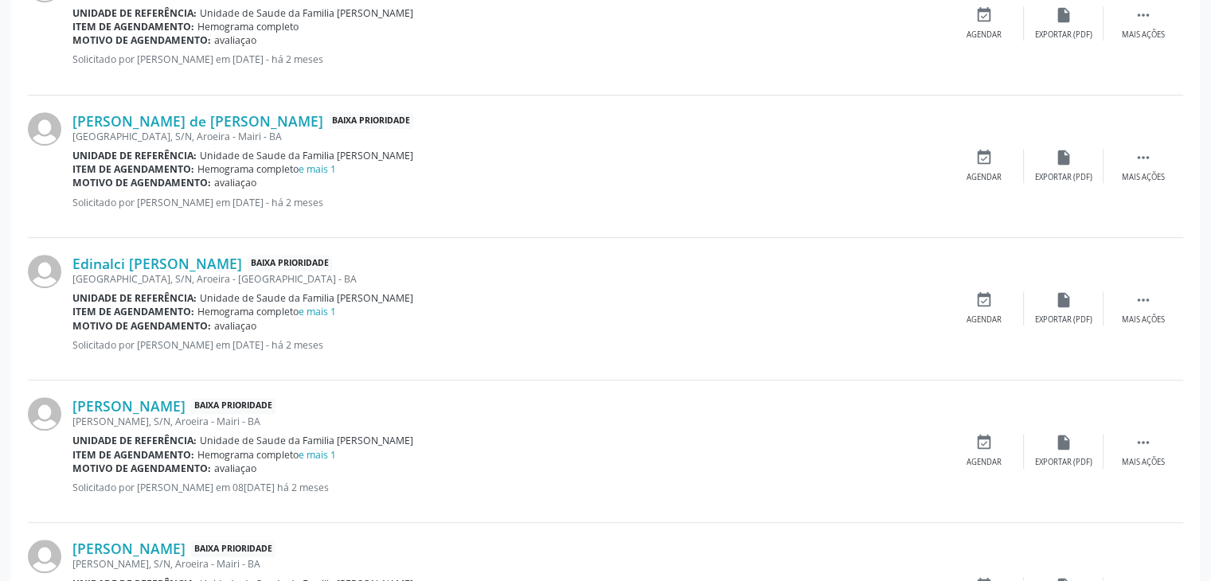
scroll to position [960, 0]
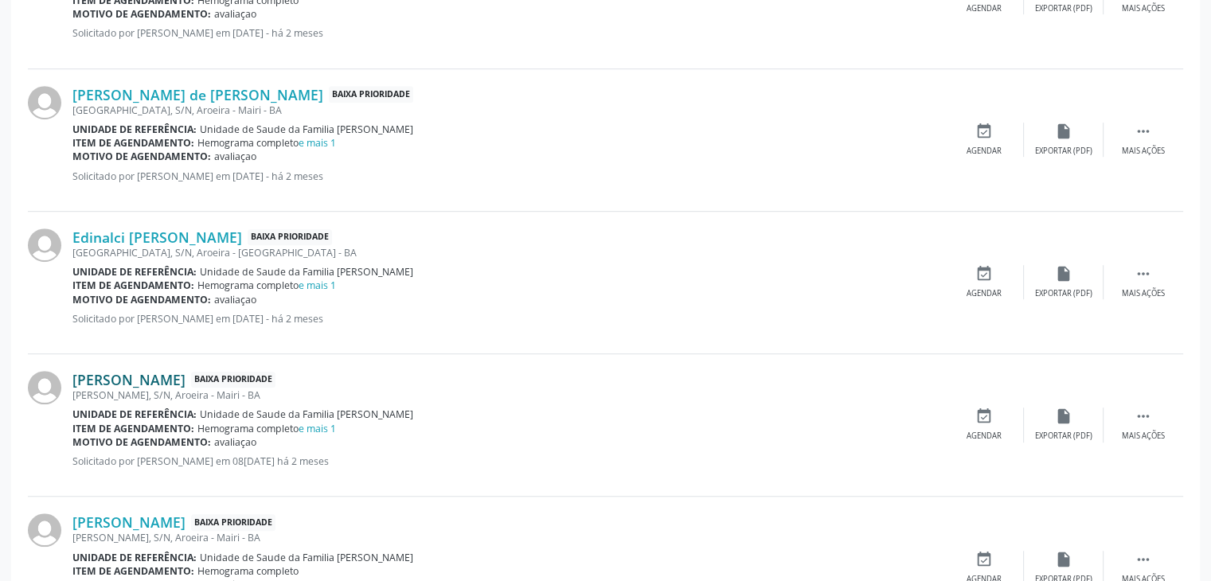
click at [153, 373] on link "Magali Pessoa Santana" at bounding box center [128, 380] width 113 height 18
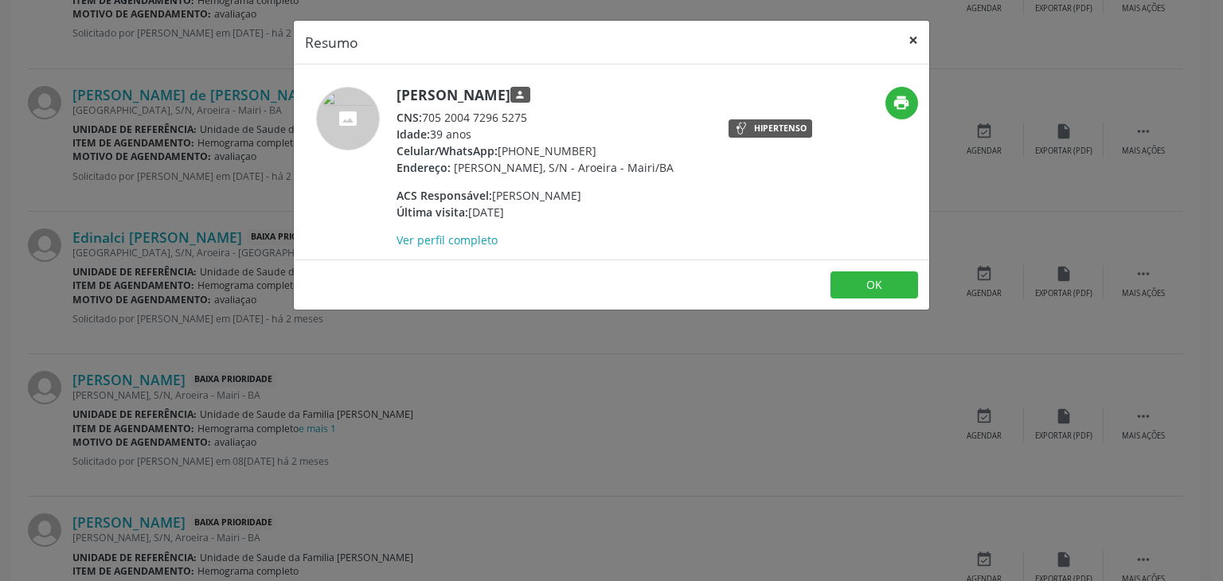
click at [913, 36] on button "×" at bounding box center [913, 40] width 32 height 39
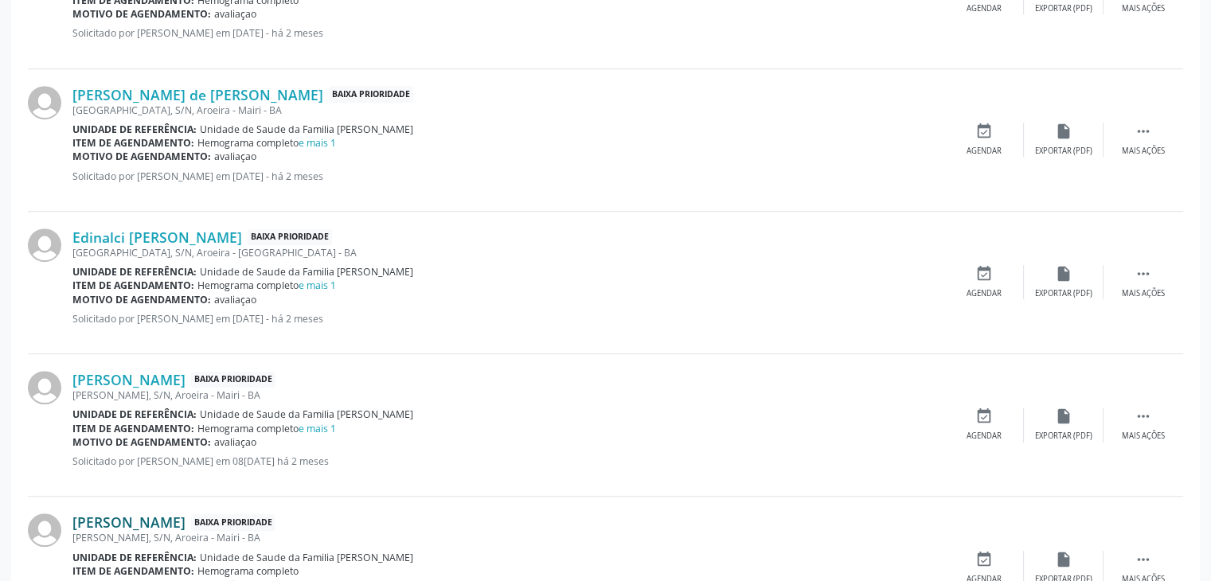
click at [162, 526] on link "Elisangela Gonçalves Pezan" at bounding box center [128, 523] width 113 height 18
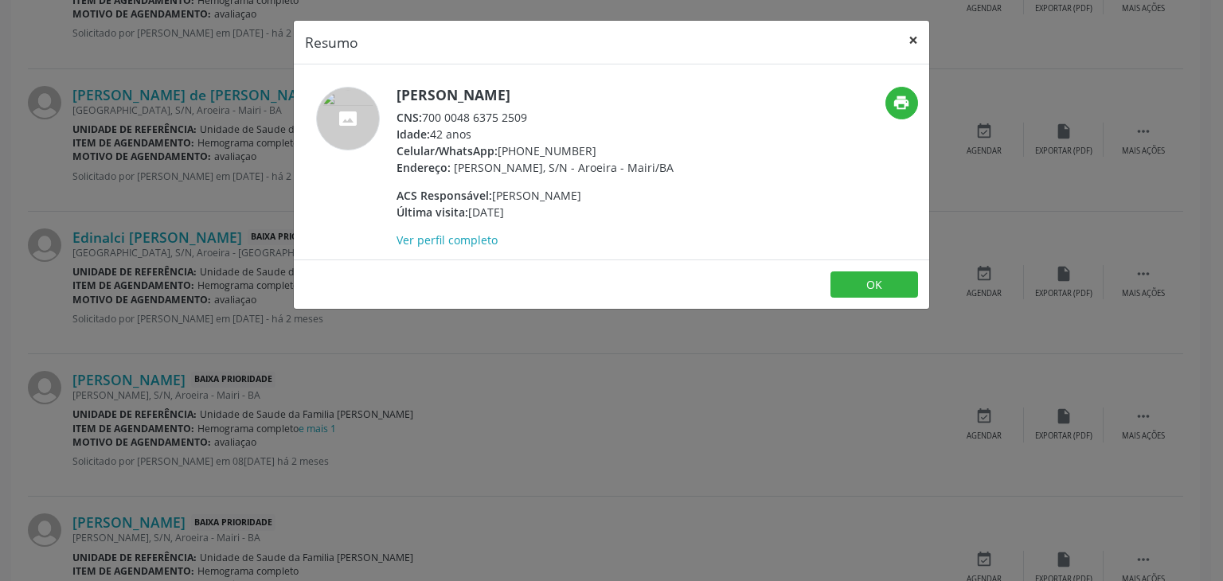
click at [911, 43] on button "×" at bounding box center [913, 40] width 32 height 39
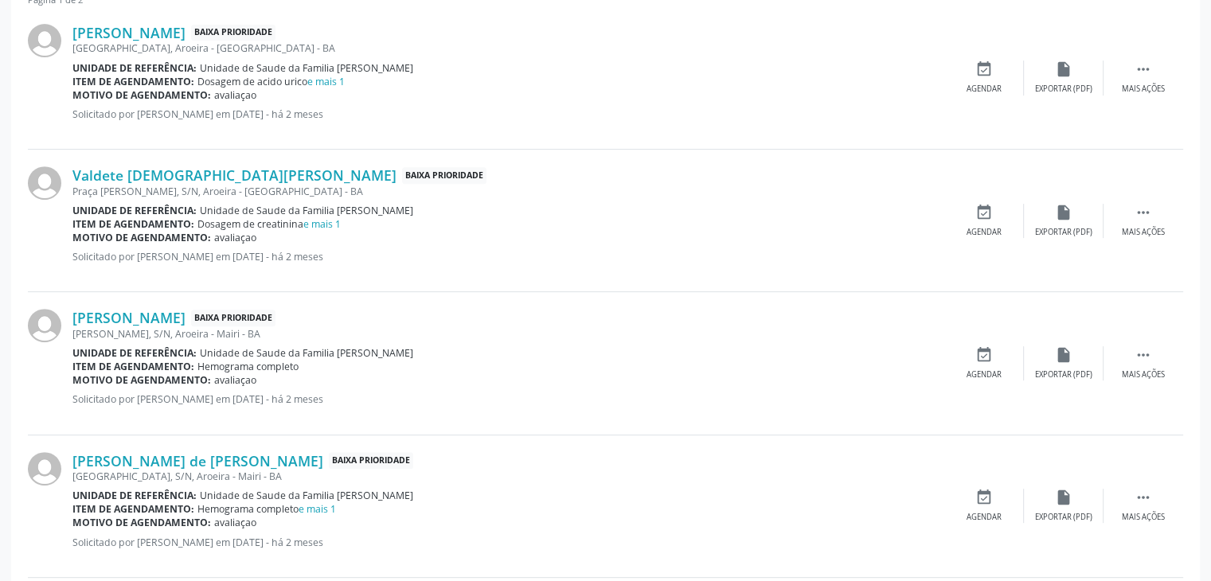
scroll to position [721, 0]
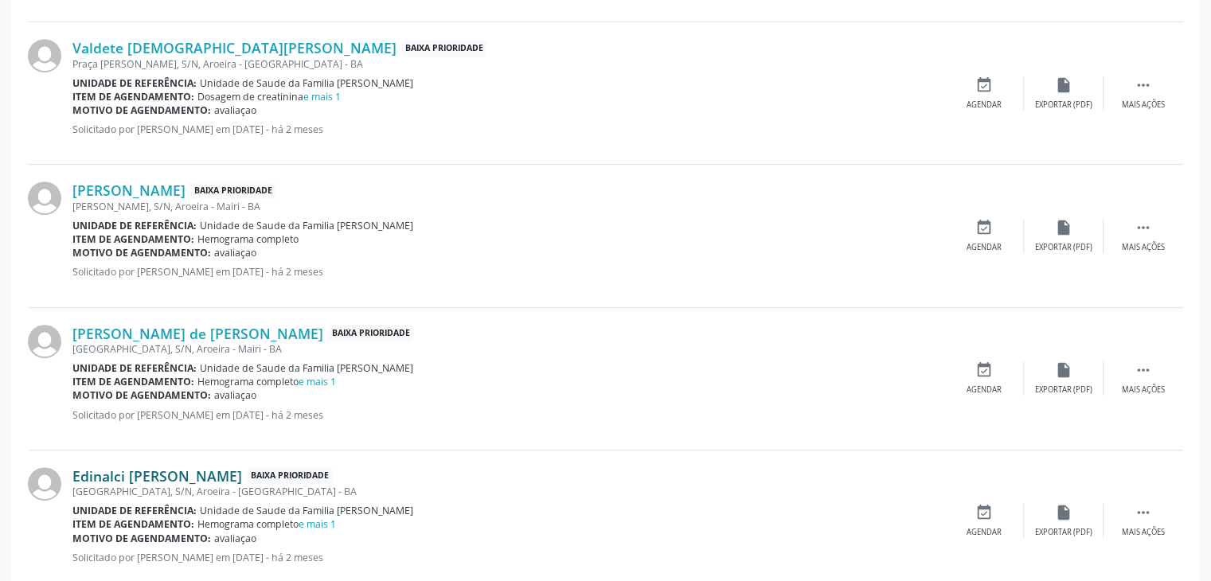
click at [180, 475] on link "Edinalci Pedreira de Almeida" at bounding box center [157, 476] width 170 height 18
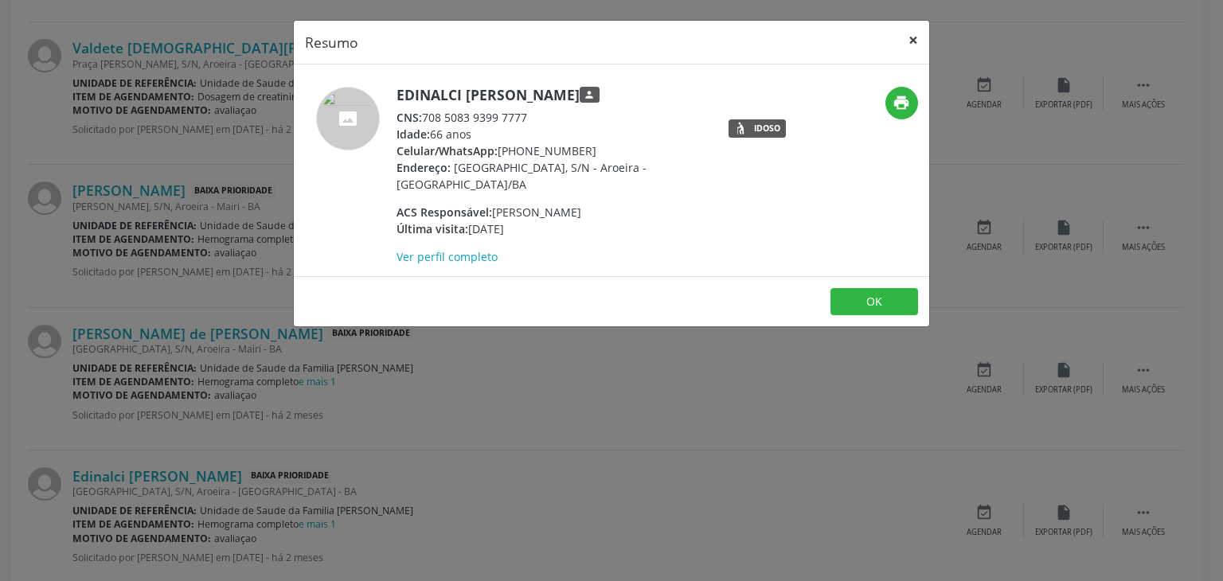
click at [906, 31] on button "×" at bounding box center [913, 40] width 32 height 39
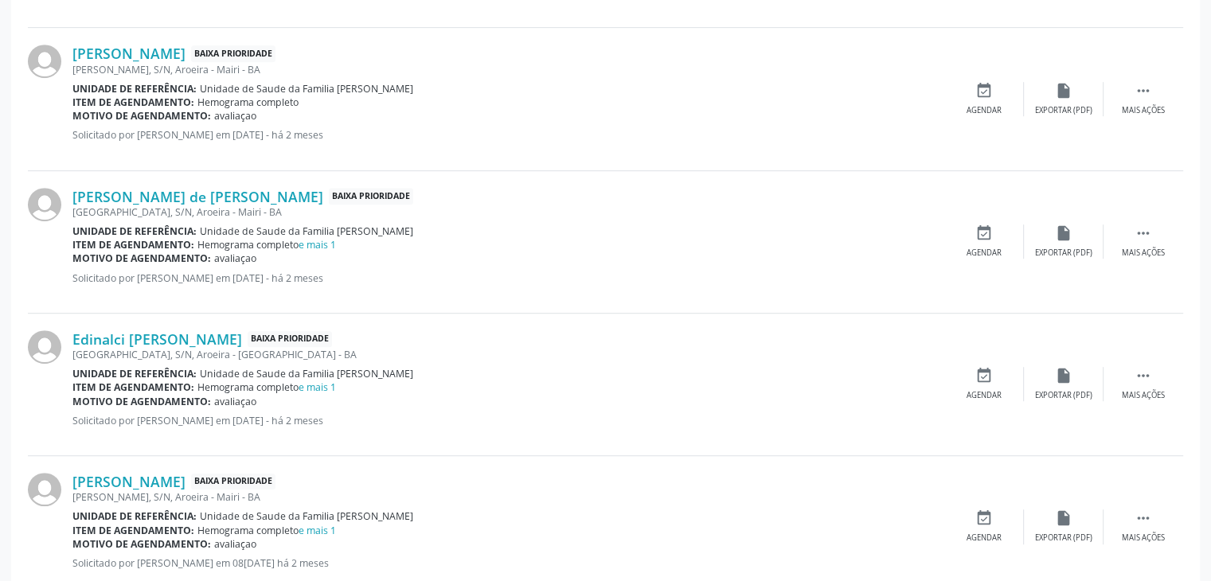
scroll to position [880, 0]
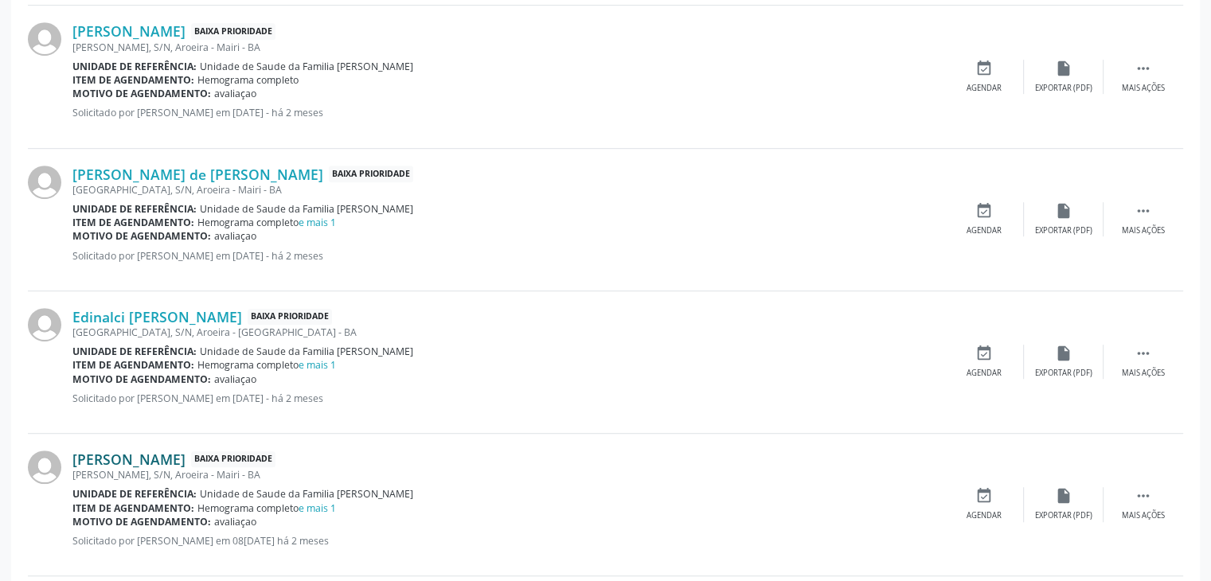
click at [184, 457] on link "Magali Pessoa Santana" at bounding box center [128, 460] width 113 height 18
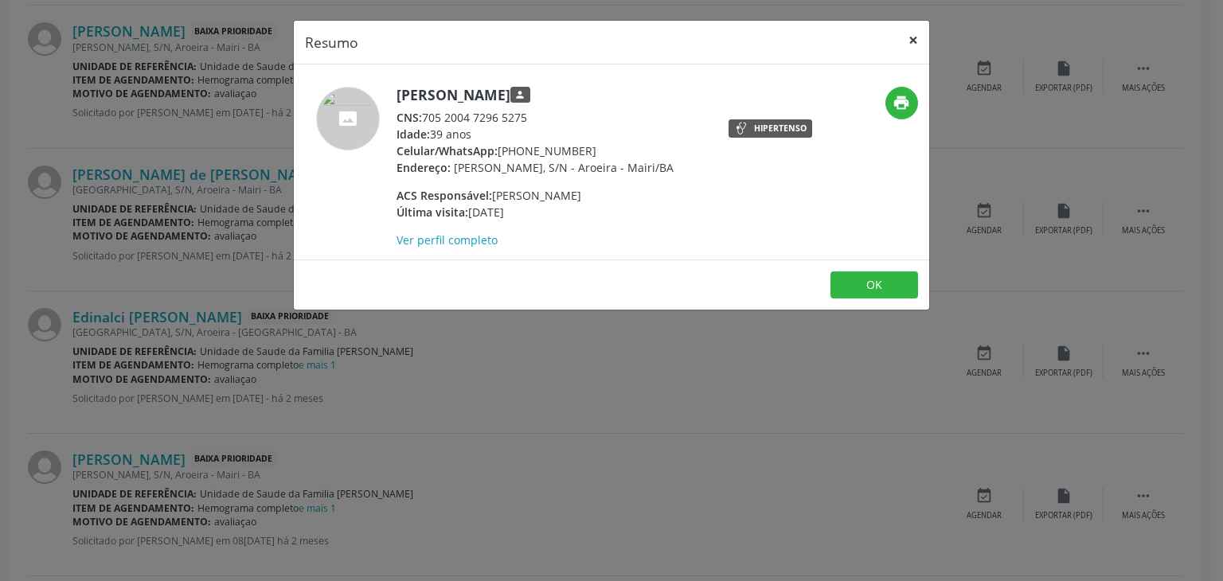
click at [913, 33] on button "×" at bounding box center [913, 40] width 32 height 39
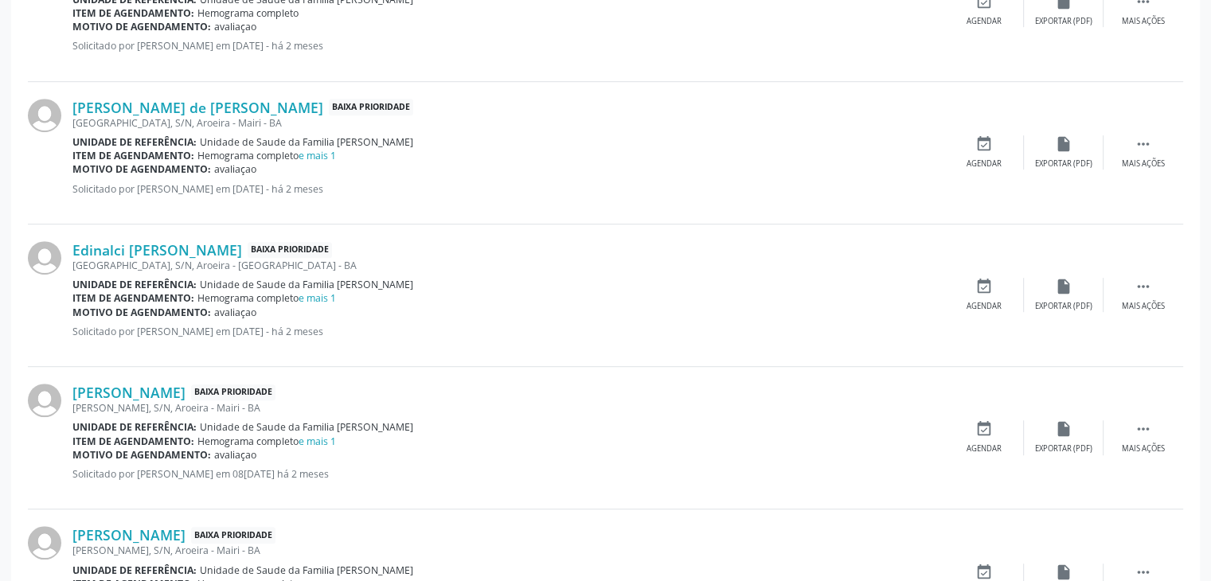
scroll to position [1039, 0]
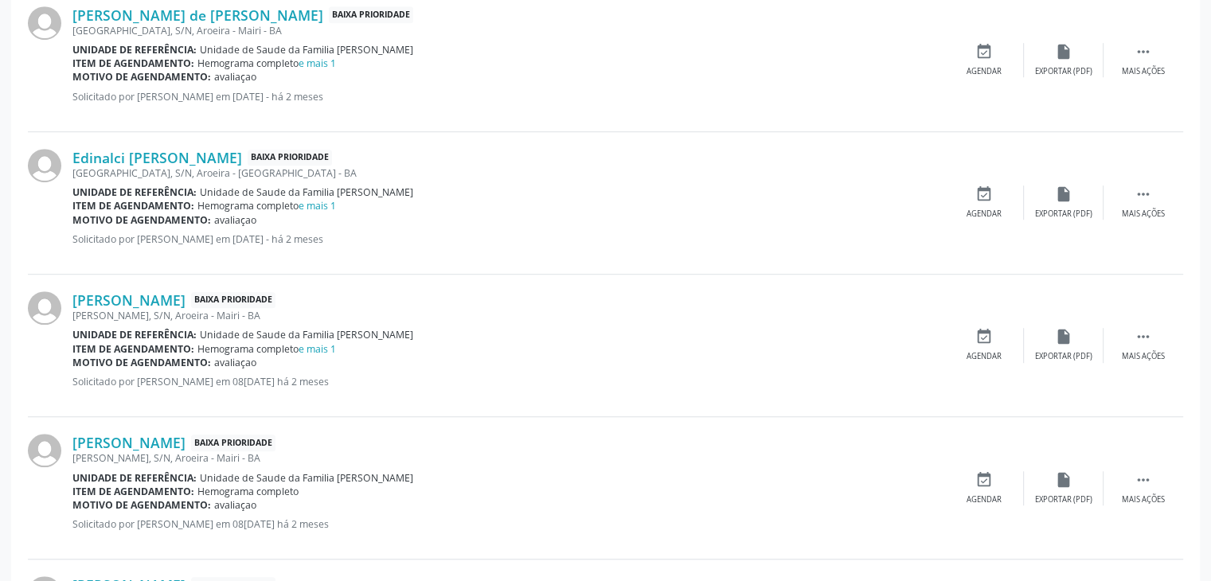
click at [153, 452] on div "José Fernandes, S/N, Aroeira - Mairi - BA" at bounding box center [508, 459] width 872 height 14
click at [158, 428] on div "Elisangela Gonçalves Pezan Baixa Prioridade José Fernandes, S/N, Aroeira - Mair…" at bounding box center [605, 488] width 1155 height 143
click at [168, 437] on link "Elisangela Gonçalves Pezan" at bounding box center [128, 443] width 113 height 18
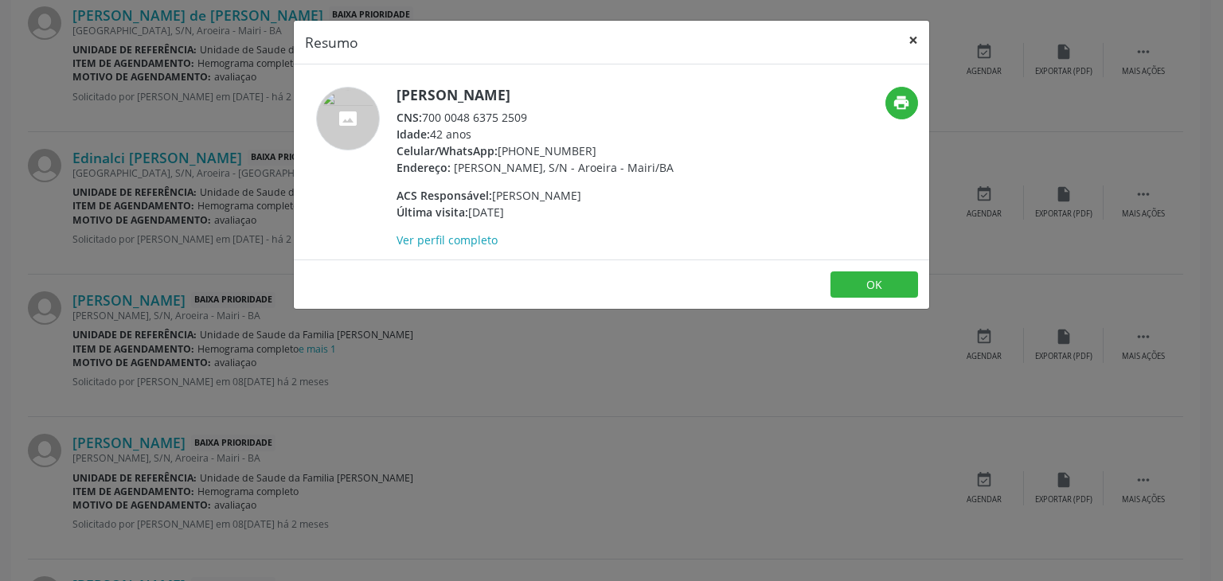
click at [908, 42] on button "×" at bounding box center [913, 40] width 32 height 39
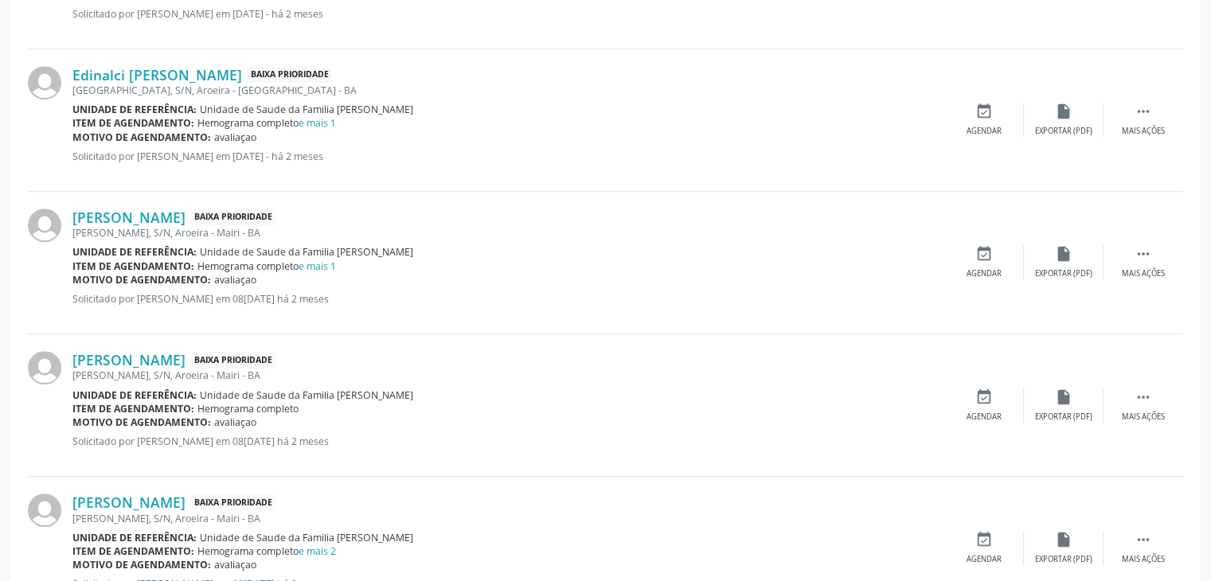
scroll to position [1278, 0]
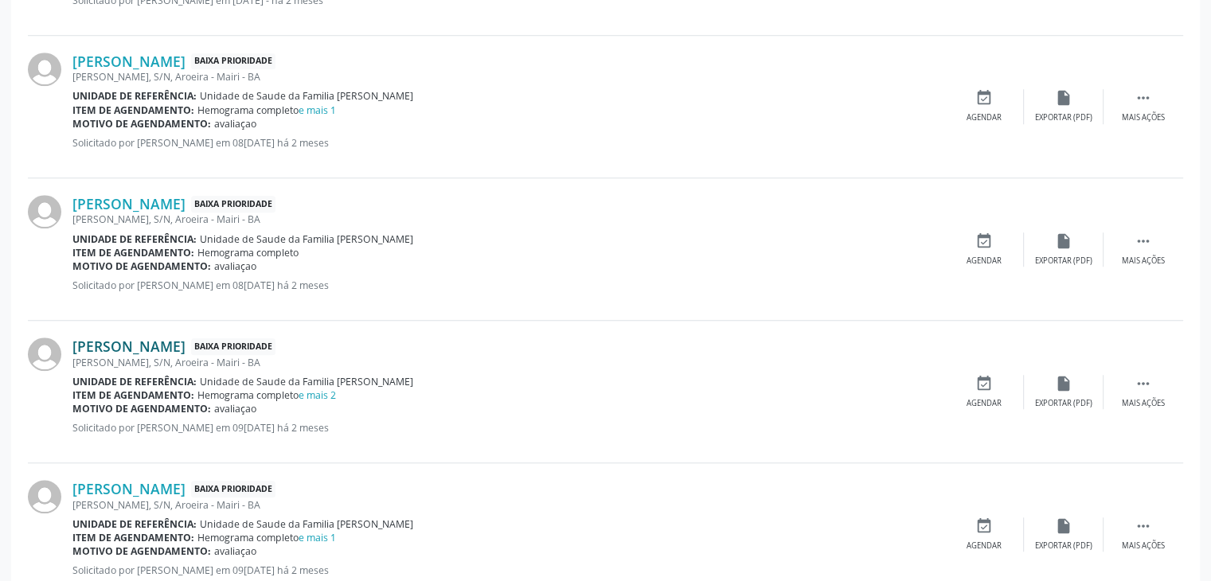
click at [170, 338] on link "Pedro Barbosa de Oliveira" at bounding box center [128, 347] width 113 height 18
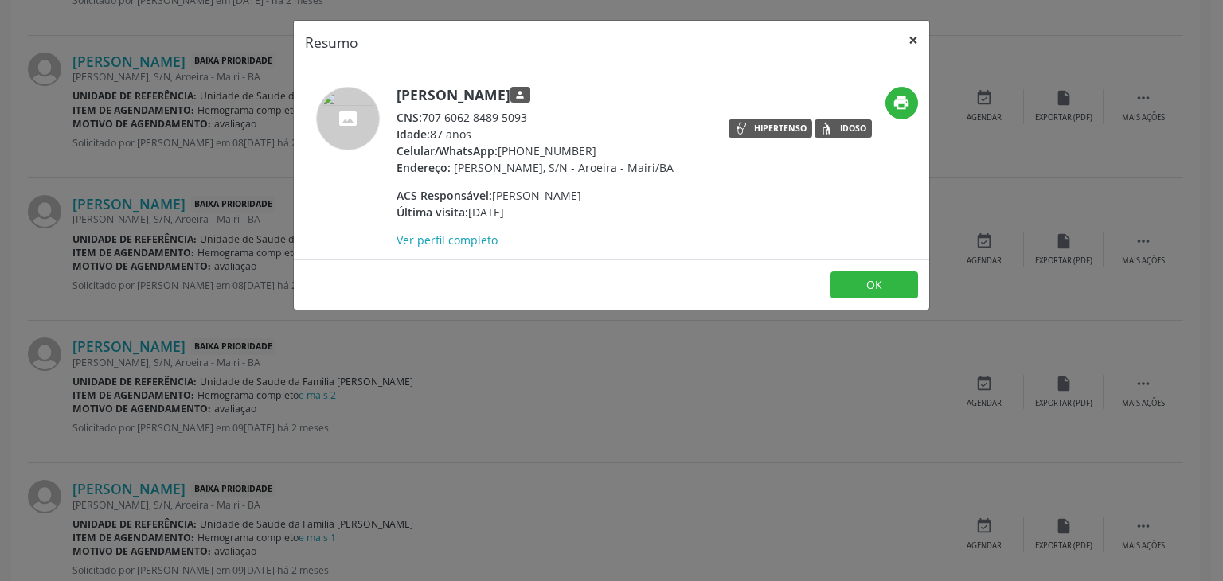
click at [915, 36] on button "×" at bounding box center [913, 40] width 32 height 39
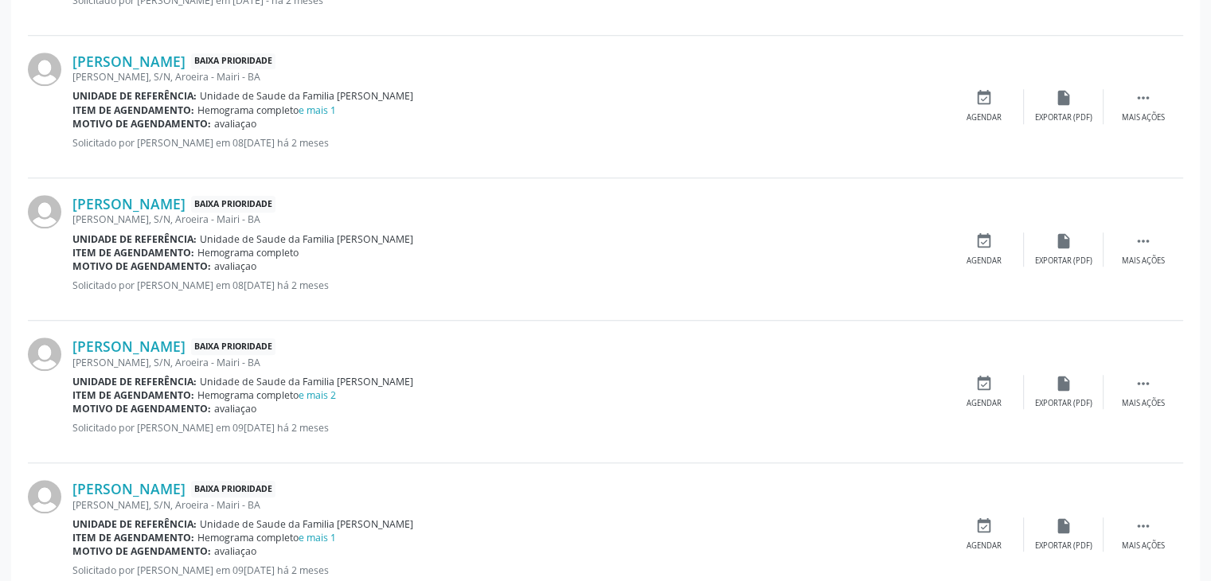
scroll to position [1437, 0]
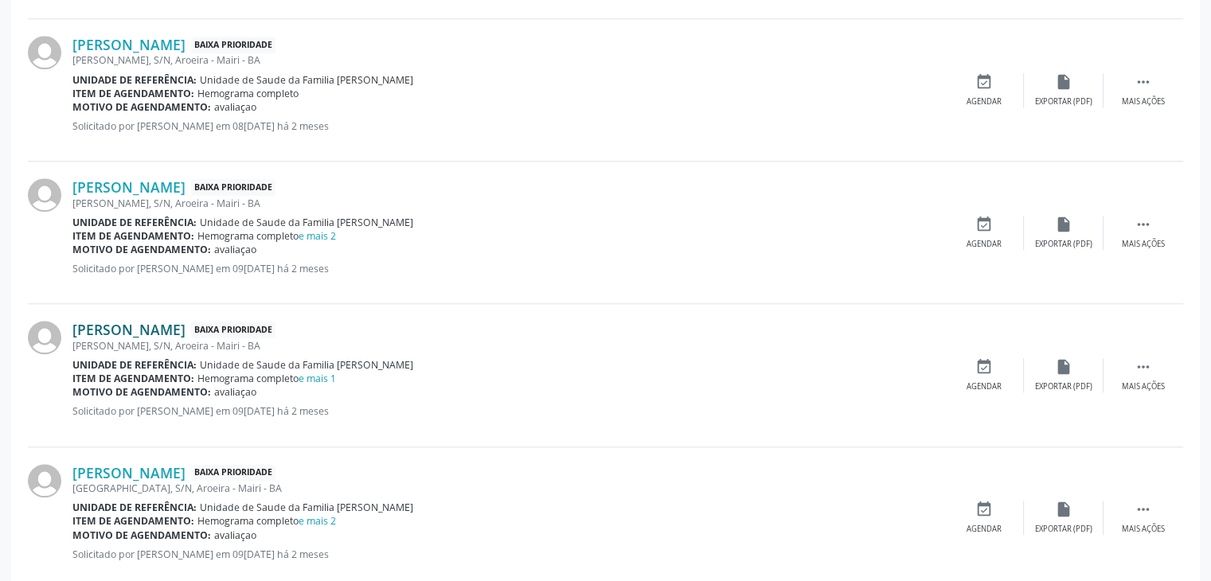
click at [170, 325] on link "Maria Silva de Souza" at bounding box center [128, 330] width 113 height 18
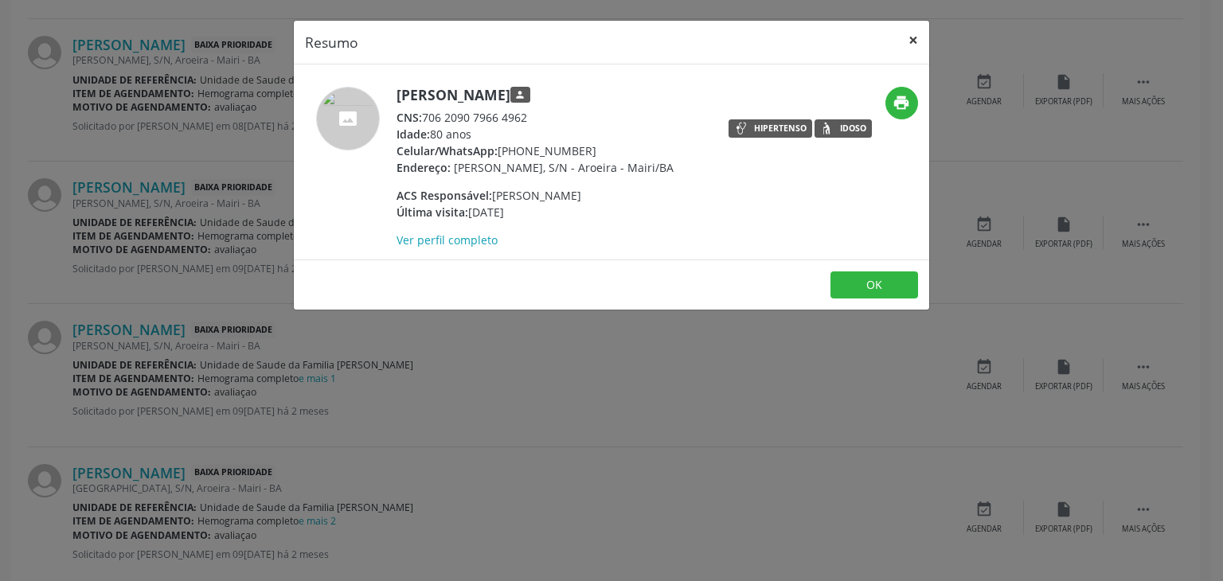
click at [907, 33] on button "×" at bounding box center [913, 40] width 32 height 39
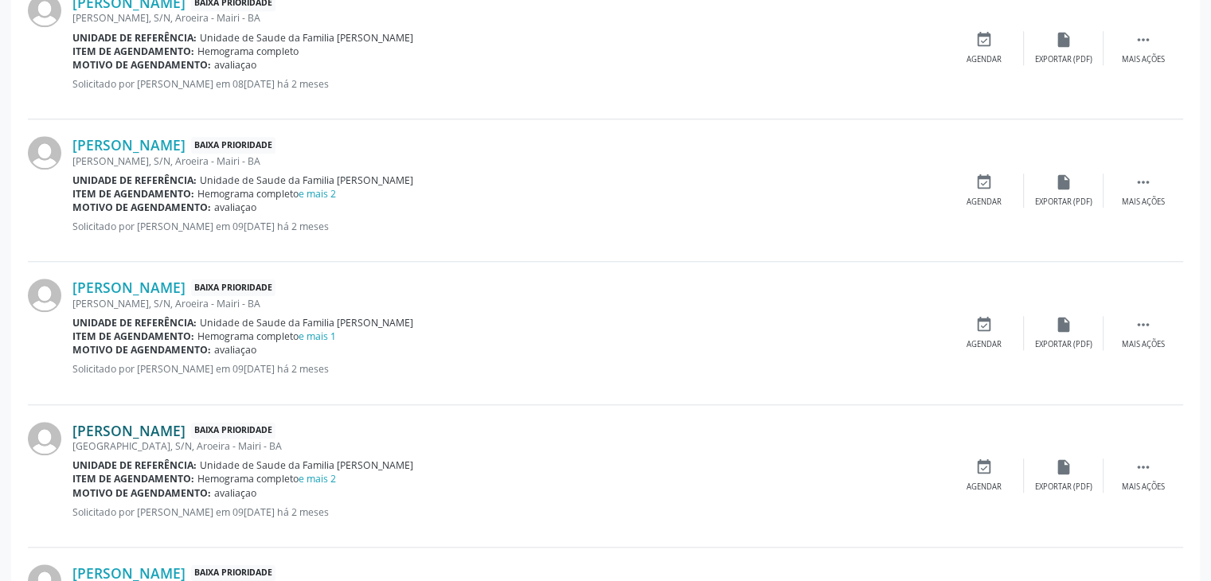
scroll to position [1517, 0]
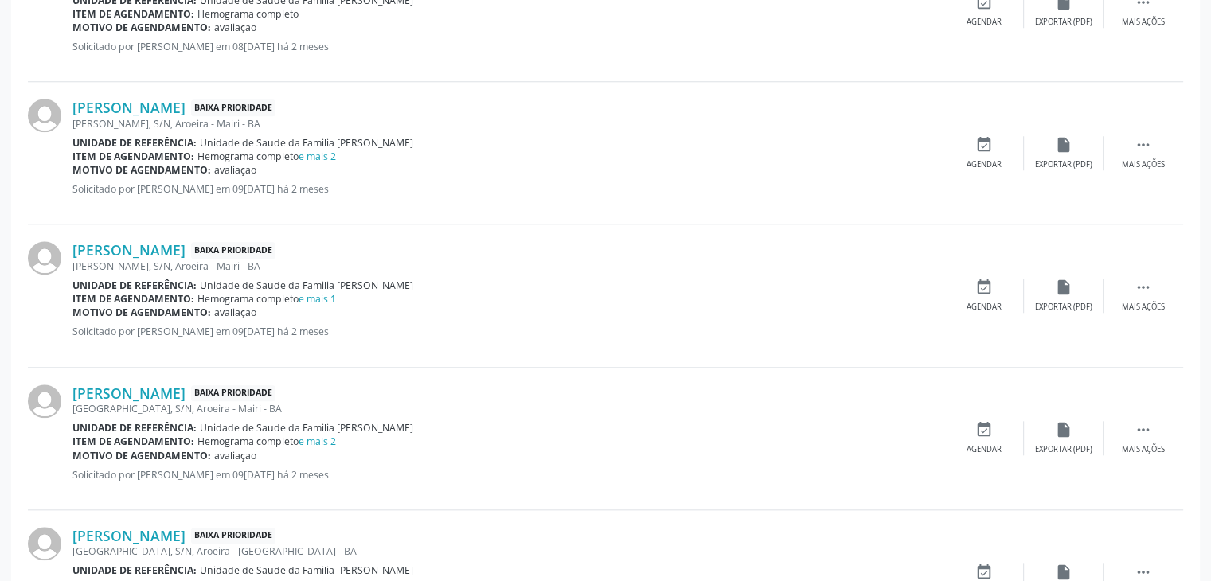
click at [156, 377] on div "Antonia Rios da Silva Baixa Prioridade Rua da Nação, S/N, Aroeira - Mairi - BA …" at bounding box center [605, 439] width 1155 height 143
click at [155, 393] on link "Antonia Rios da Silva" at bounding box center [128, 394] width 113 height 18
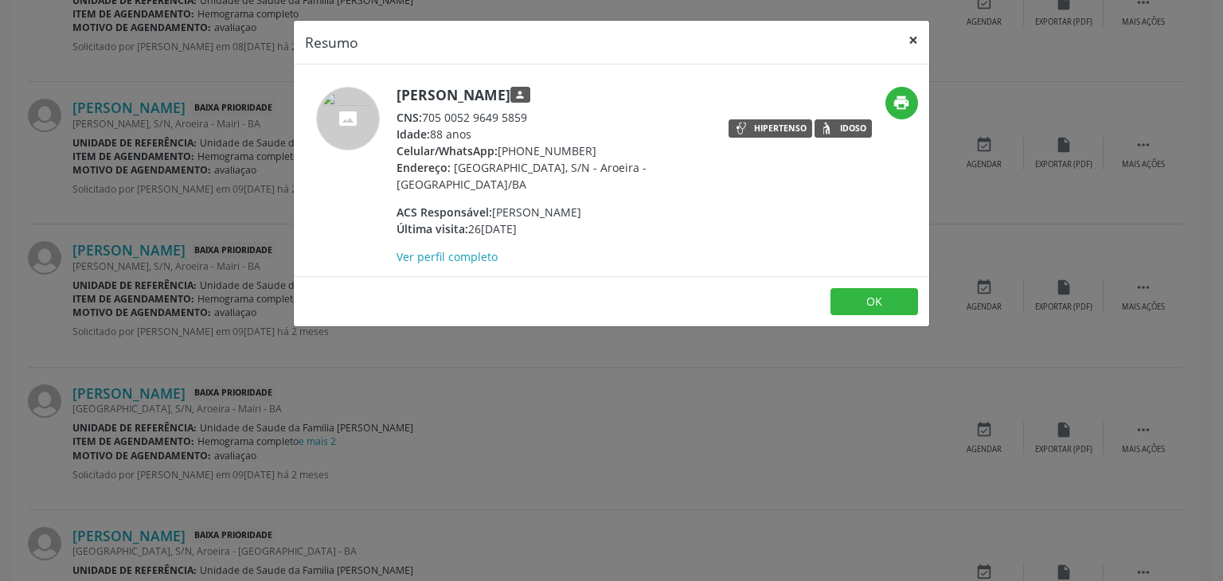
click at [918, 44] on button "×" at bounding box center [913, 40] width 32 height 39
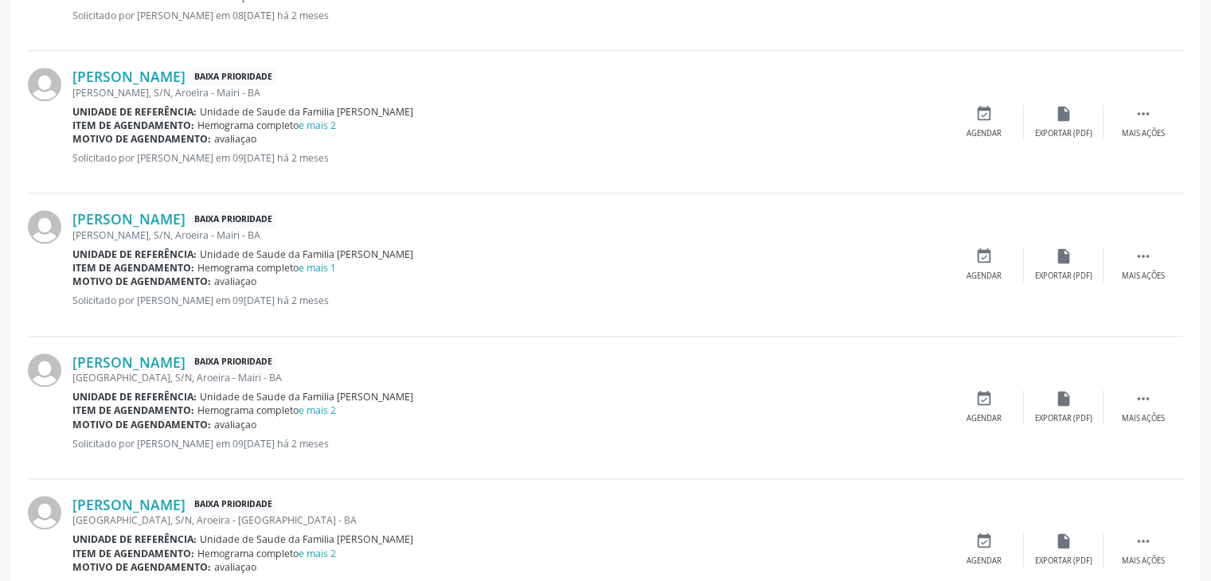
scroll to position [1597, 0]
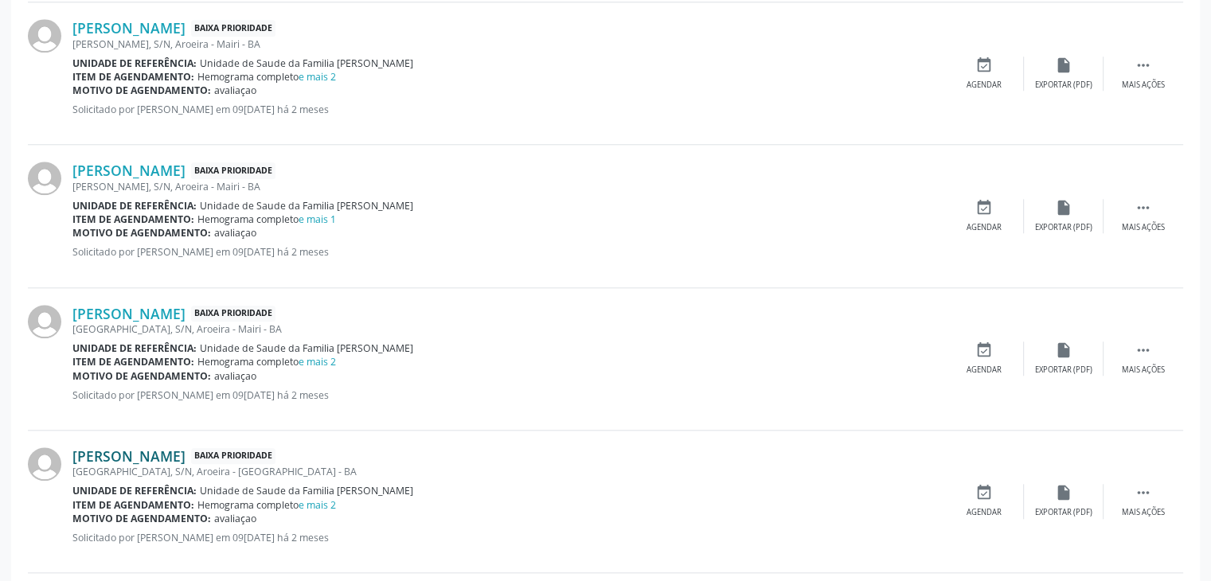
click at [154, 452] on link "Tairine Oliveira dos Santos" at bounding box center [128, 457] width 113 height 18
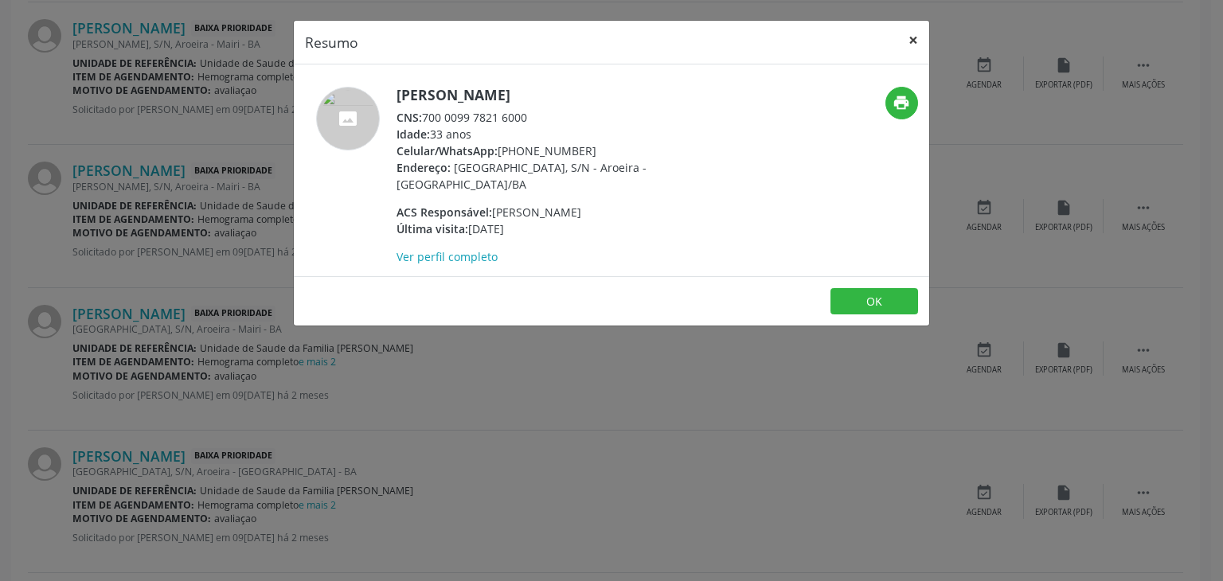
click at [911, 32] on button "×" at bounding box center [913, 40] width 32 height 39
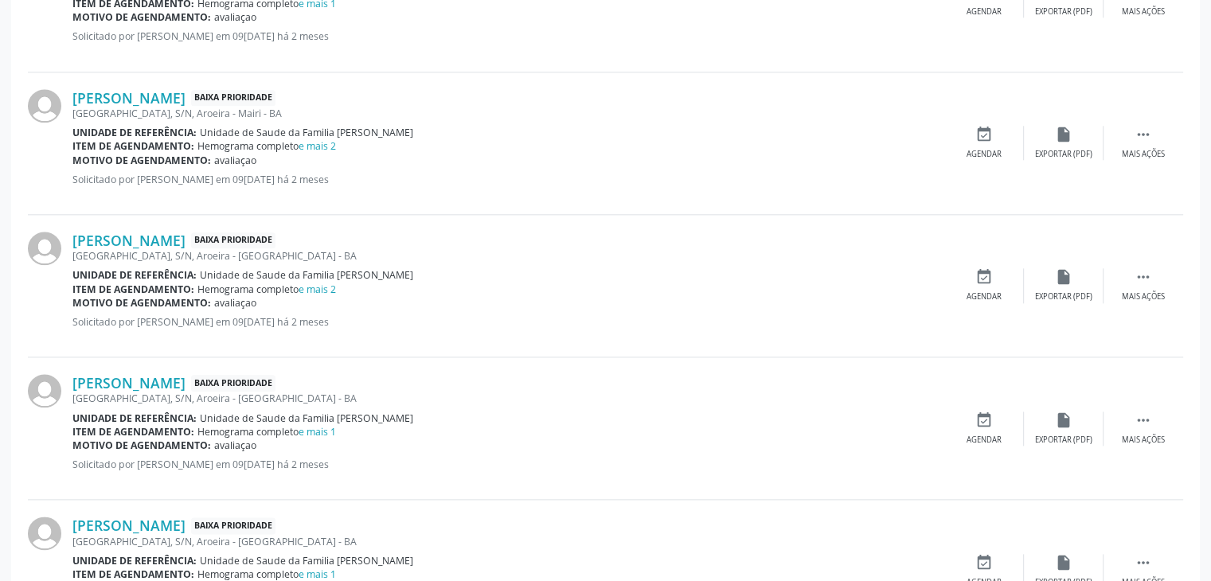
scroll to position [1836, 0]
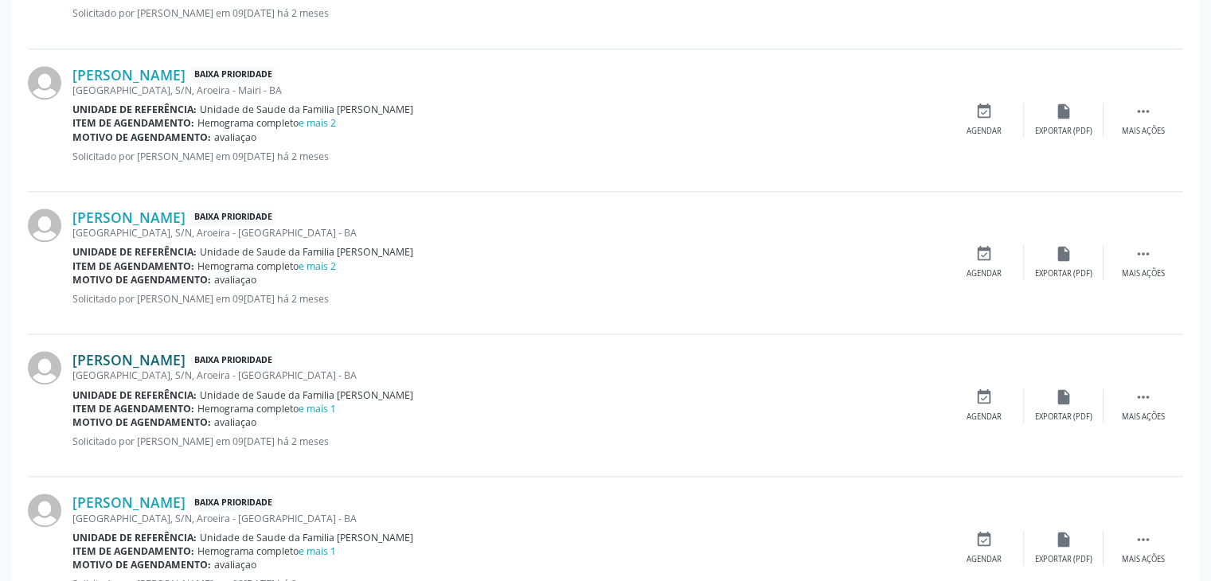
click at [186, 358] on link "Joceli Silva Santana" at bounding box center [128, 360] width 113 height 18
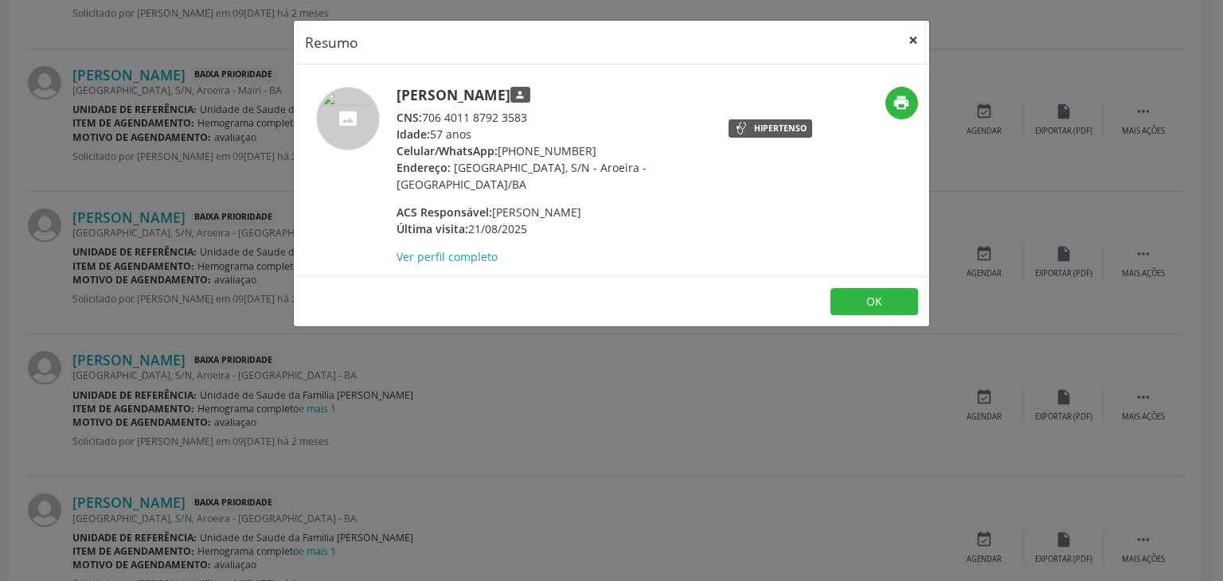
click at [909, 41] on button "×" at bounding box center [913, 40] width 32 height 39
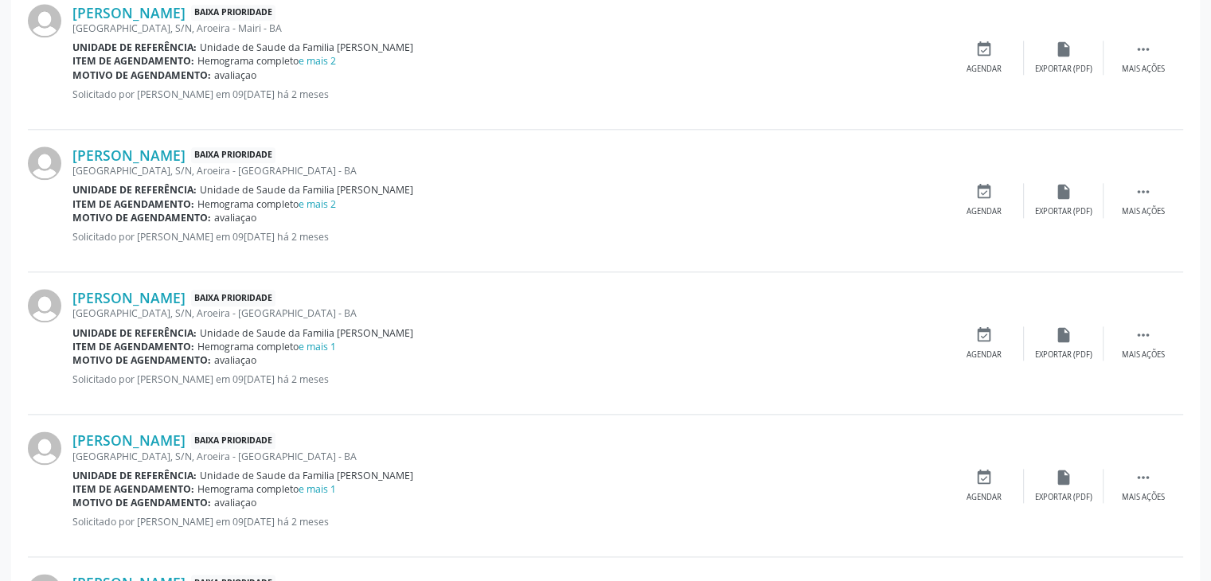
scroll to position [1995, 0]
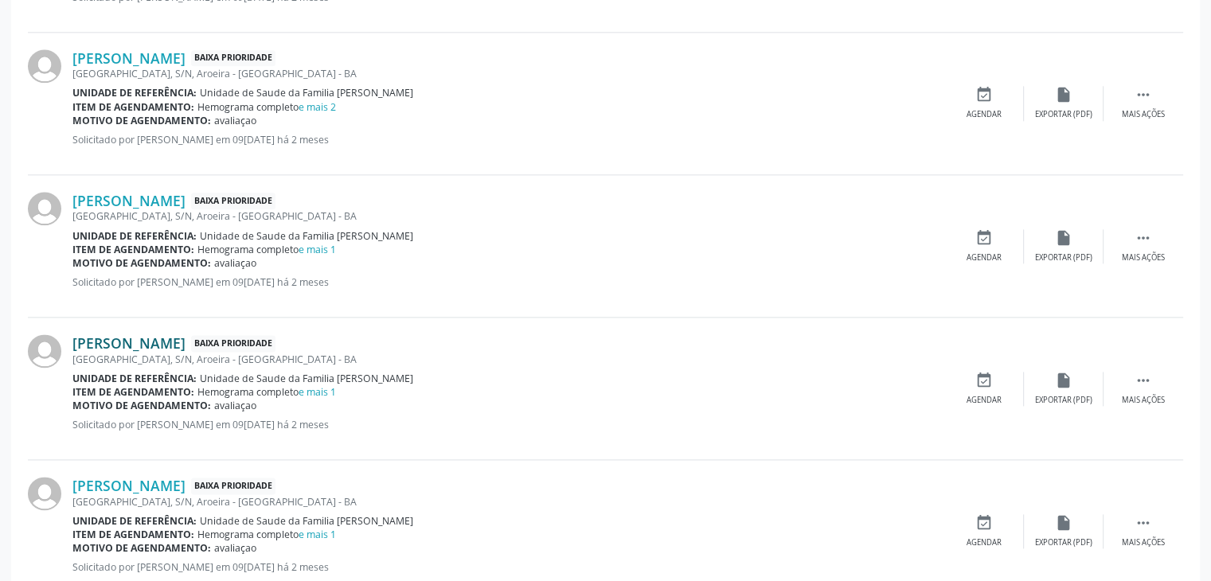
click at [102, 341] on link "Eva Lima Oliveira" at bounding box center [128, 343] width 113 height 18
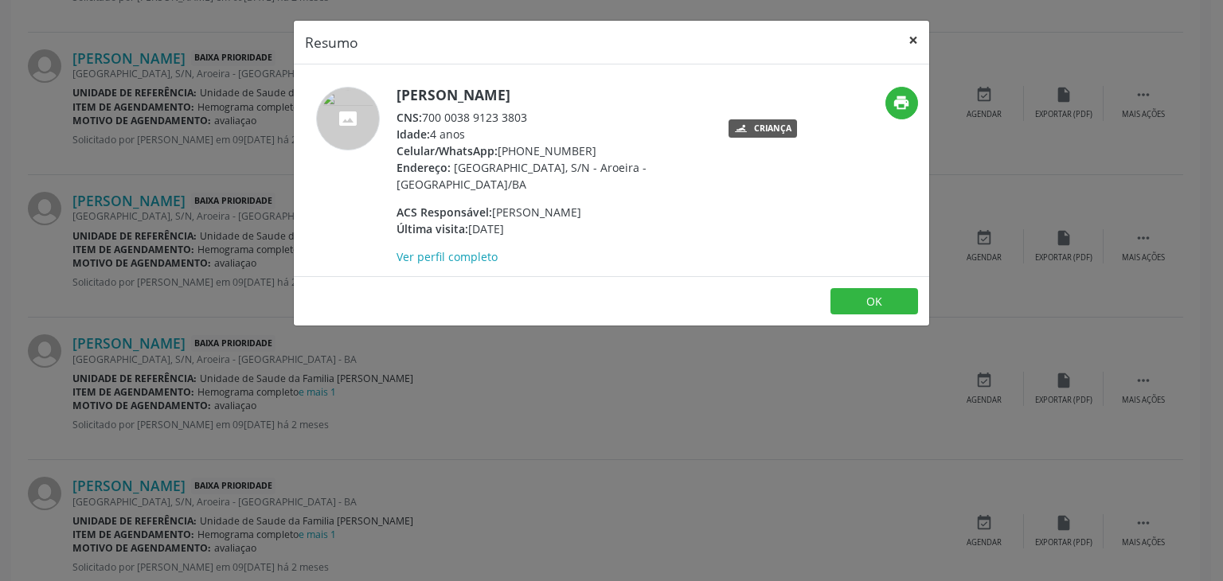
click at [923, 30] on button "×" at bounding box center [913, 40] width 32 height 39
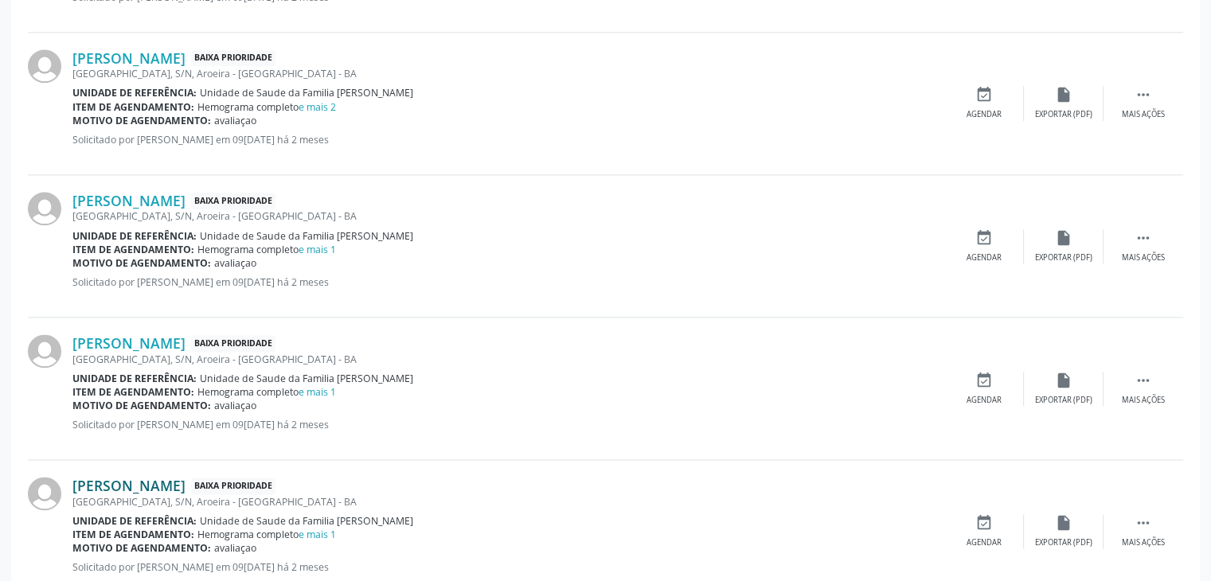
click at [80, 484] on link "Joceli Silva Santana" at bounding box center [128, 486] width 113 height 18
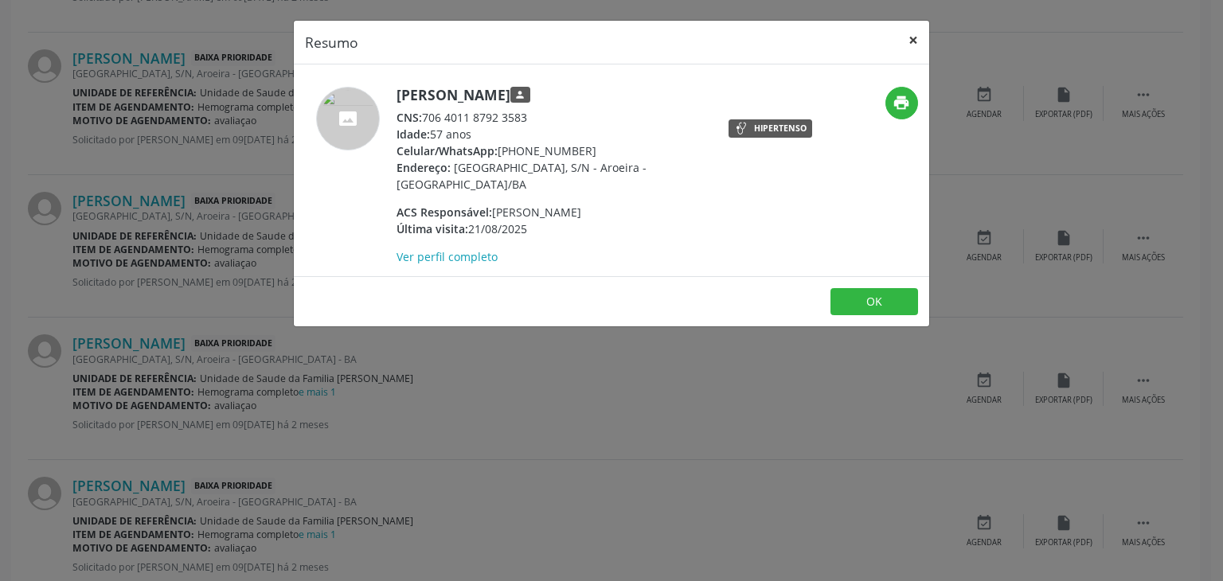
click at [920, 29] on button "×" at bounding box center [913, 40] width 32 height 39
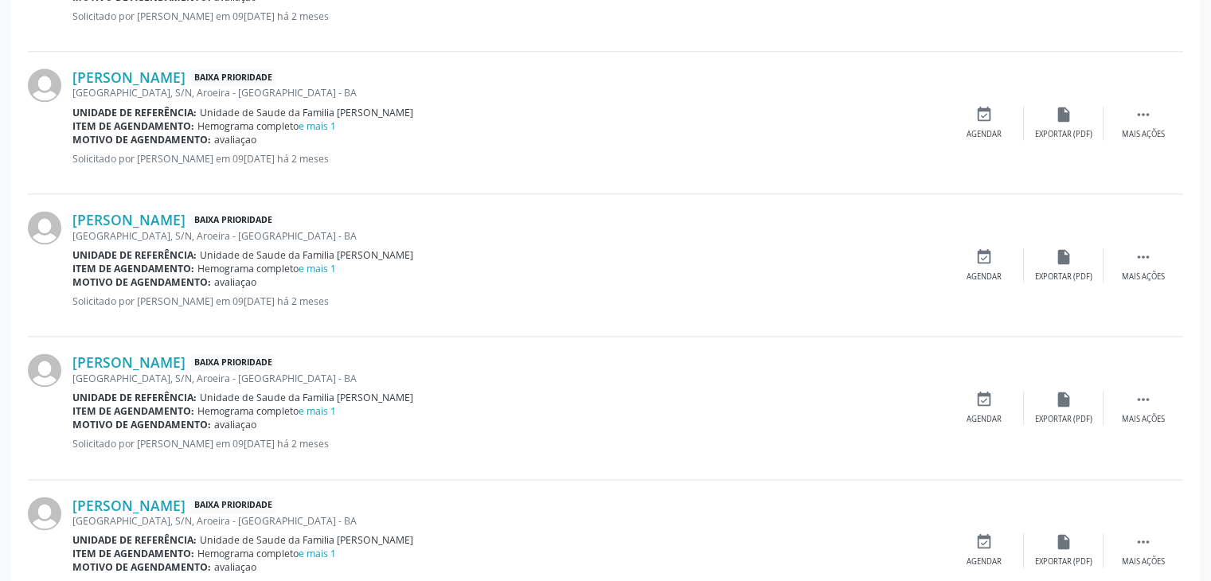
scroll to position [2154, 0]
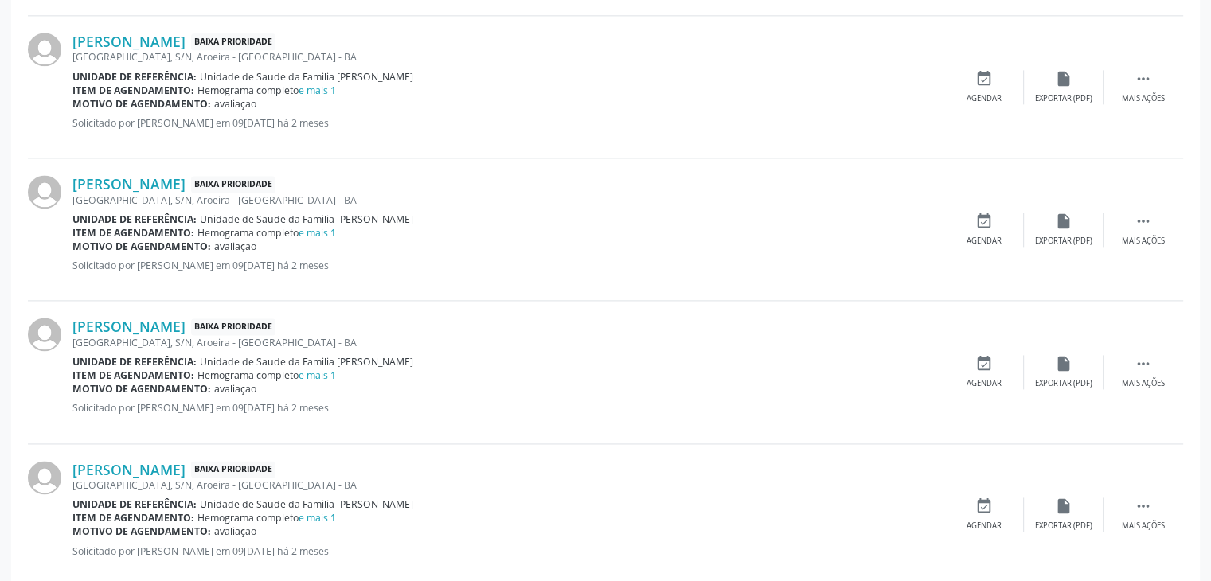
click at [153, 479] on div "Rua da Usina, S/N, Aroeira - Mairi - BA" at bounding box center [508, 486] width 872 height 14
click at [156, 463] on link "Veciano Silva de Almeida" at bounding box center [128, 470] width 113 height 18
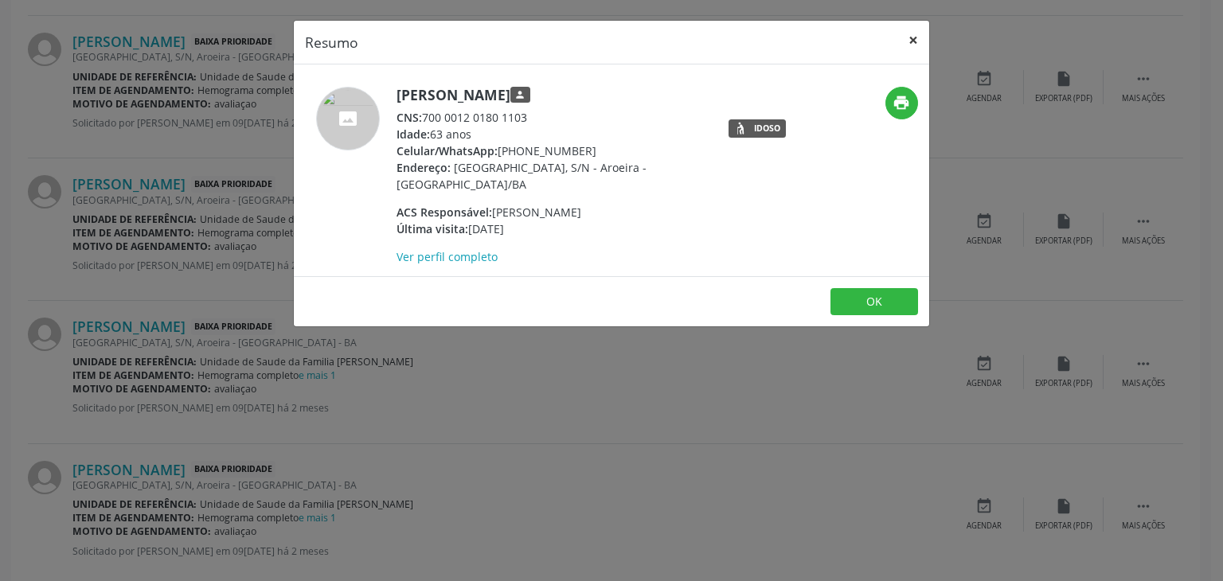
click at [911, 39] on button "×" at bounding box center [913, 40] width 32 height 39
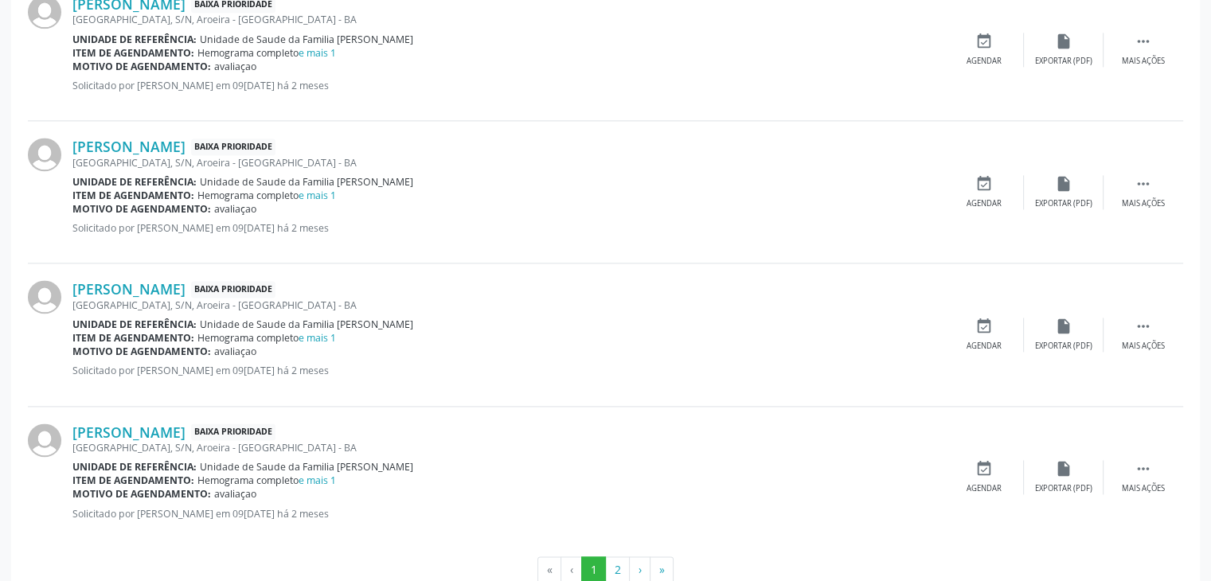
scroll to position [2228, 0]
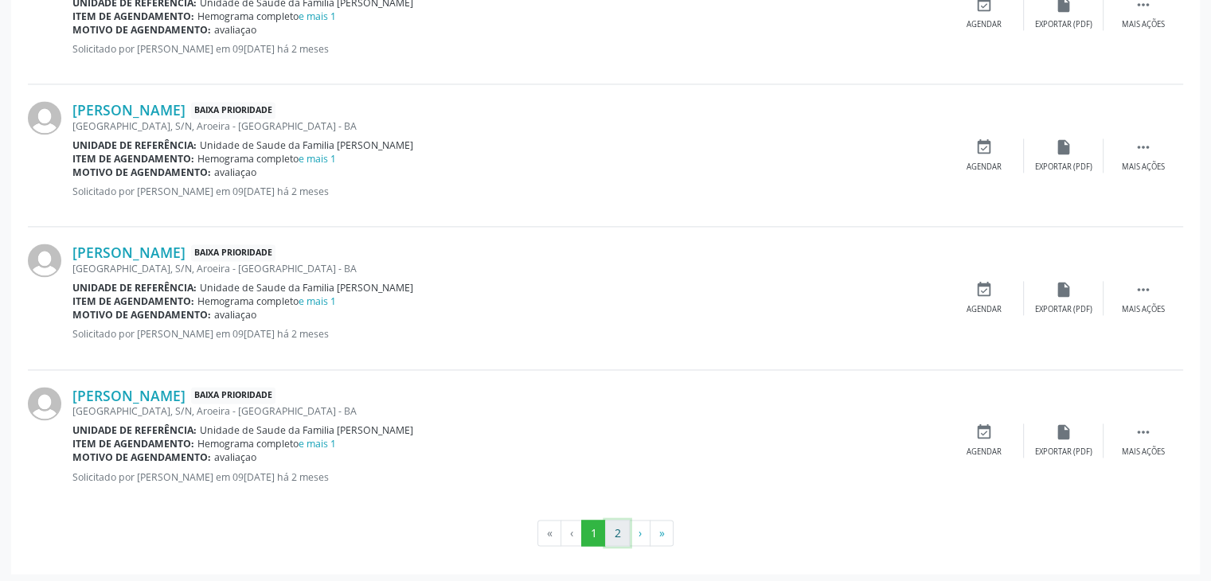
click at [615, 523] on button "2" at bounding box center [617, 533] width 25 height 27
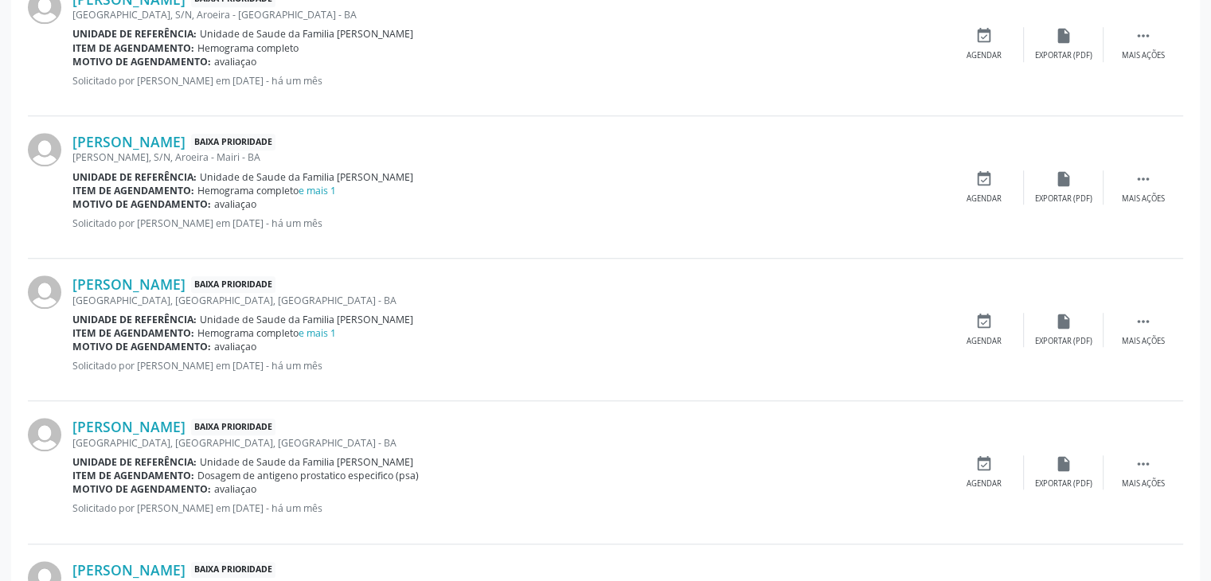
scroll to position [1022, 0]
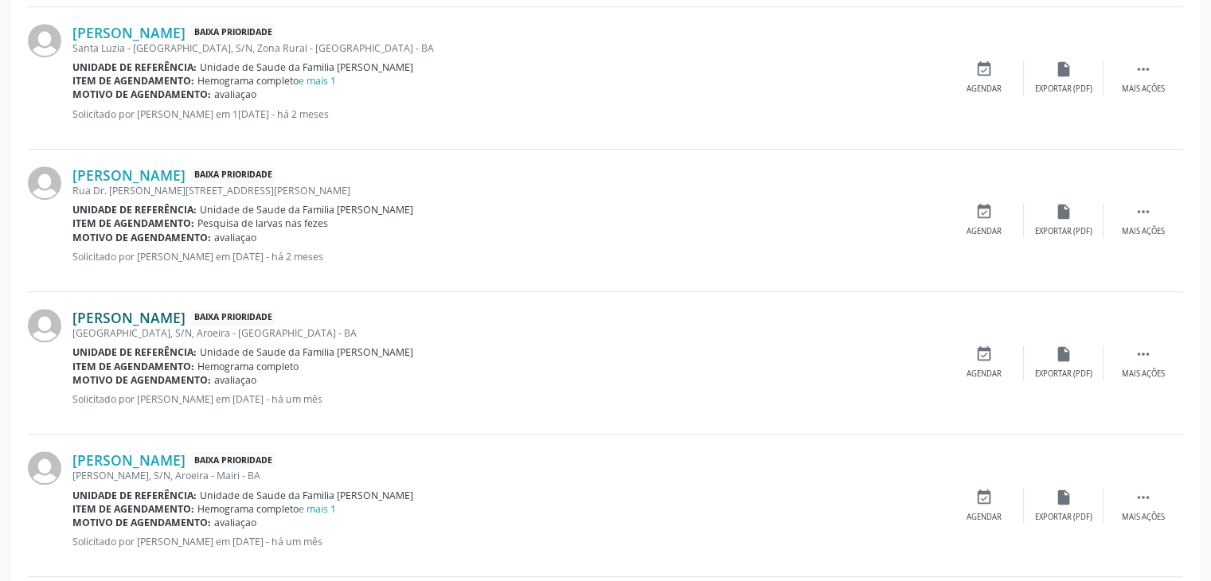
click at [176, 316] on link "Lais dos Santos Souza" at bounding box center [128, 318] width 113 height 18
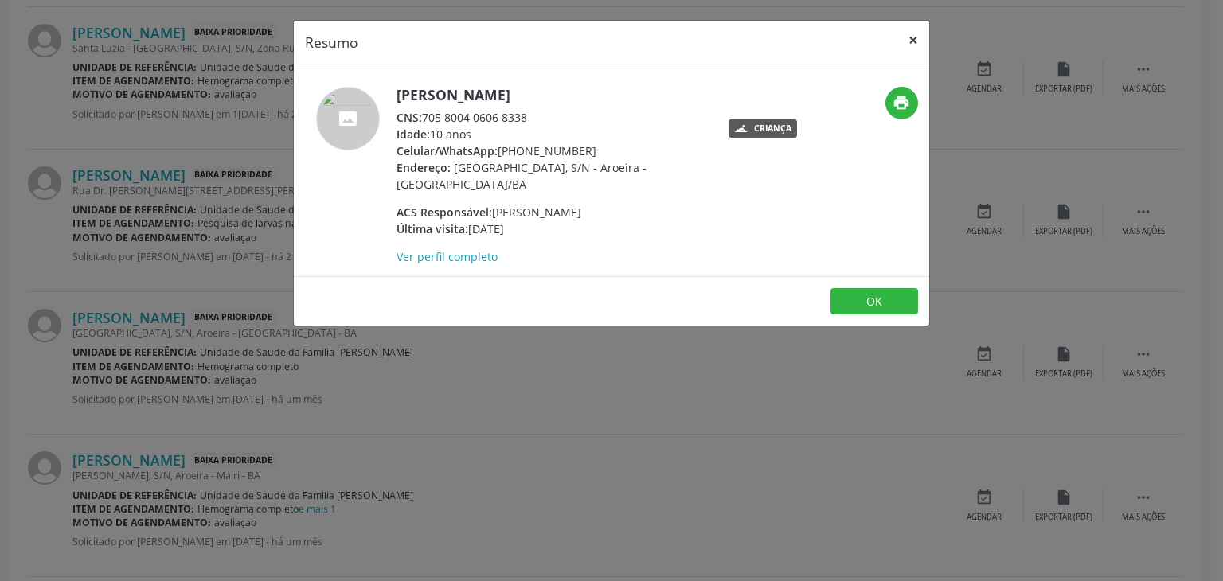
click at [905, 36] on button "×" at bounding box center [913, 40] width 32 height 39
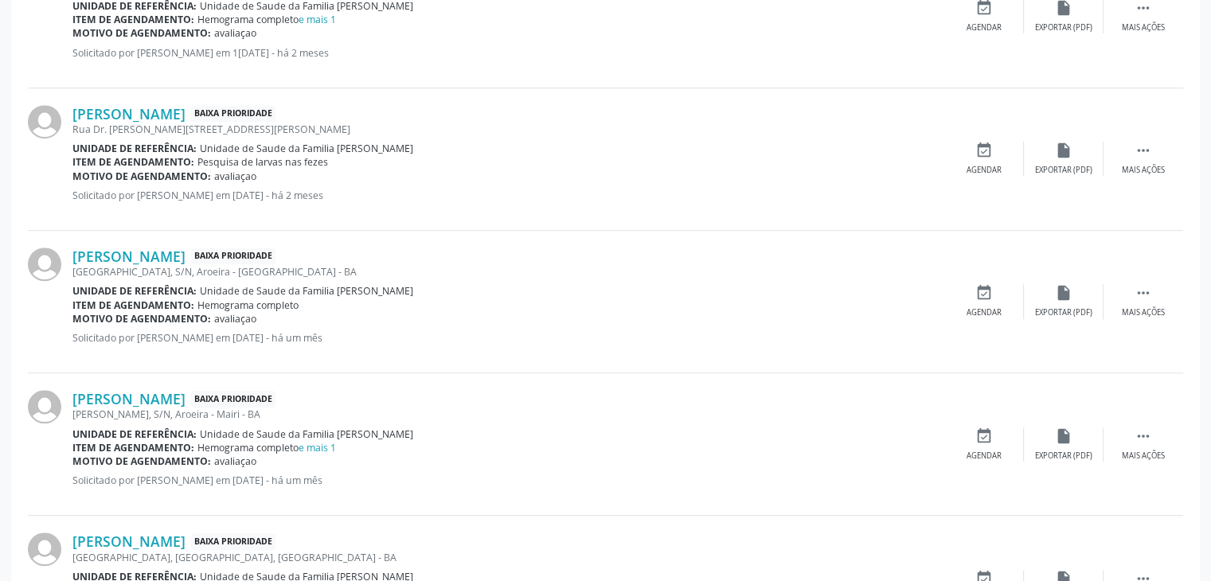
scroll to position [1181, 0]
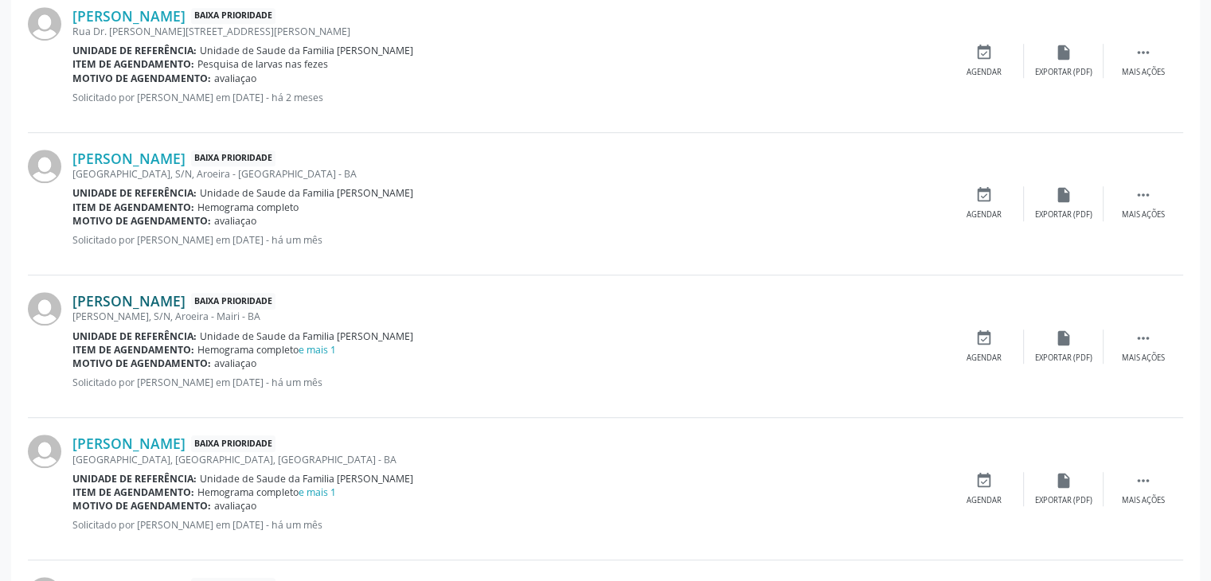
click at [170, 297] on link "Pedro Barbosa de Oliveira" at bounding box center [128, 301] width 113 height 18
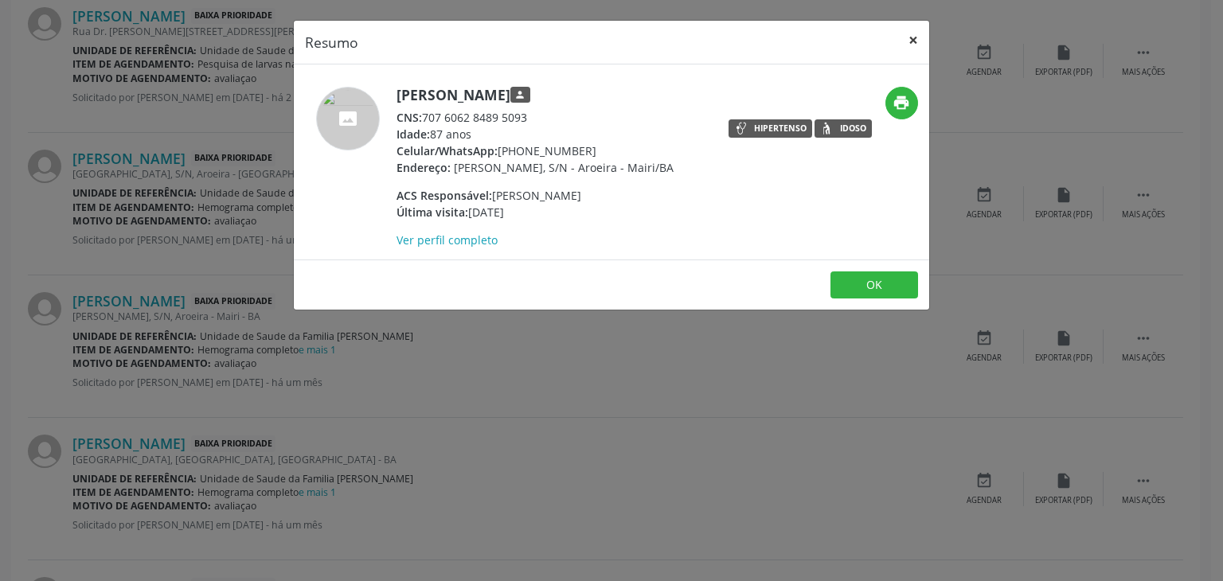
click at [911, 33] on button "×" at bounding box center [913, 40] width 32 height 39
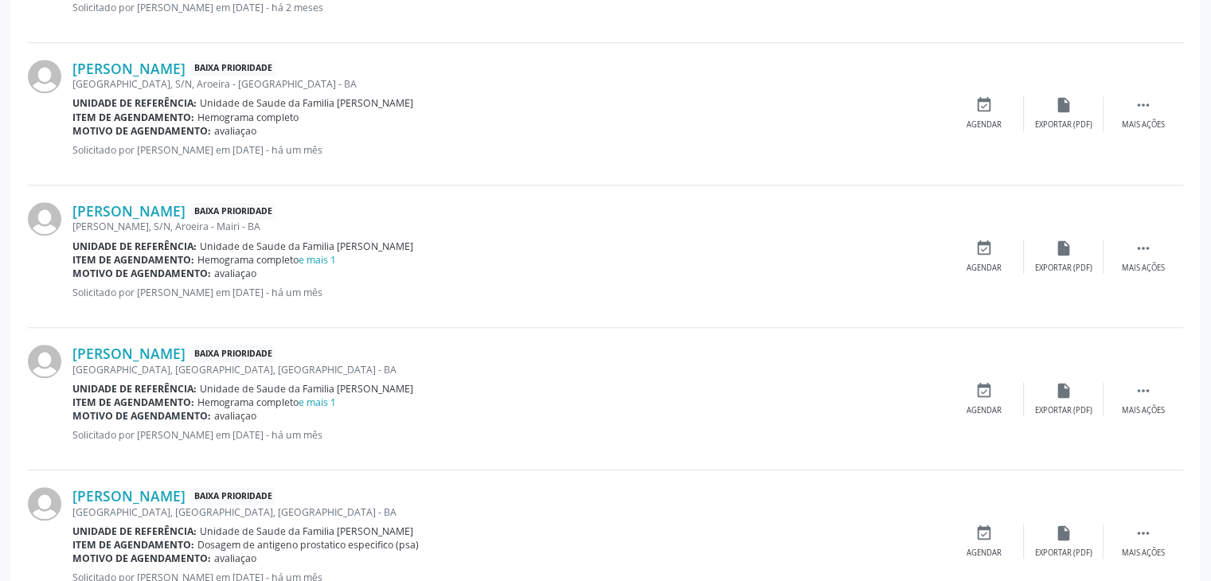
scroll to position [1340, 0]
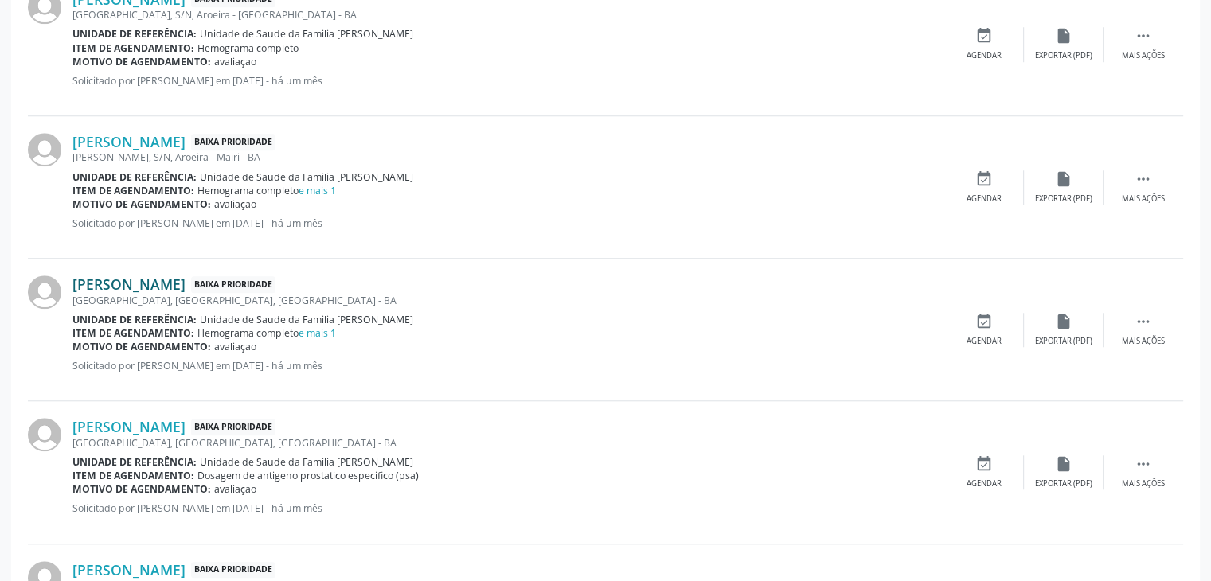
click at [182, 278] on link "Antonio de Souza Gomes" at bounding box center [128, 285] width 113 height 18
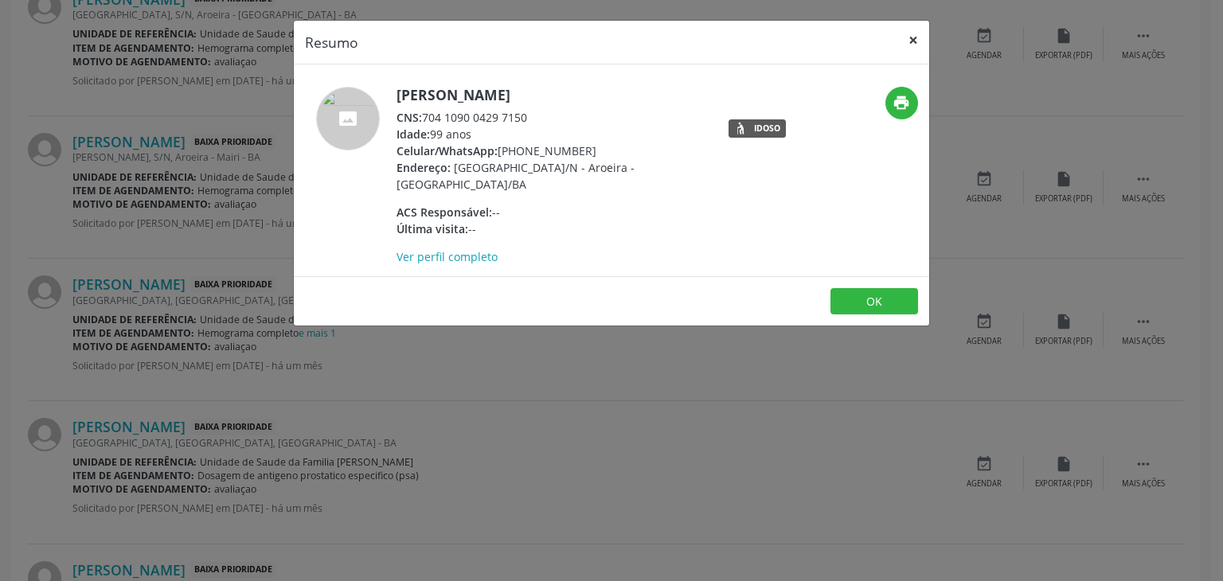
click at [909, 29] on button "×" at bounding box center [913, 40] width 32 height 39
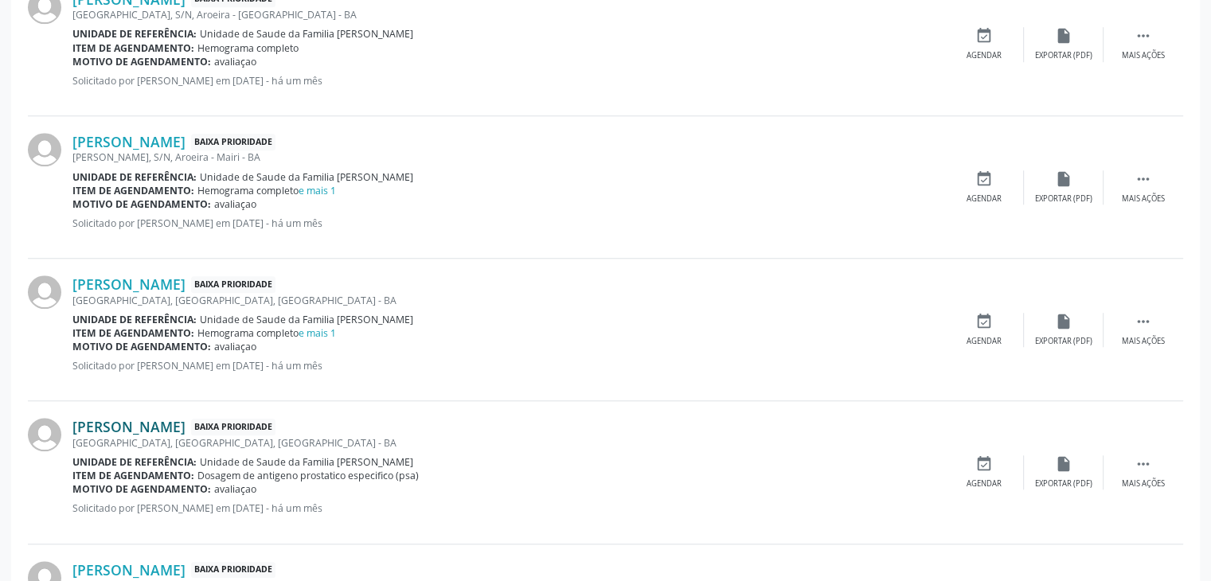
click at [111, 427] on link "Antonio de Souza Gomes" at bounding box center [128, 427] width 113 height 18
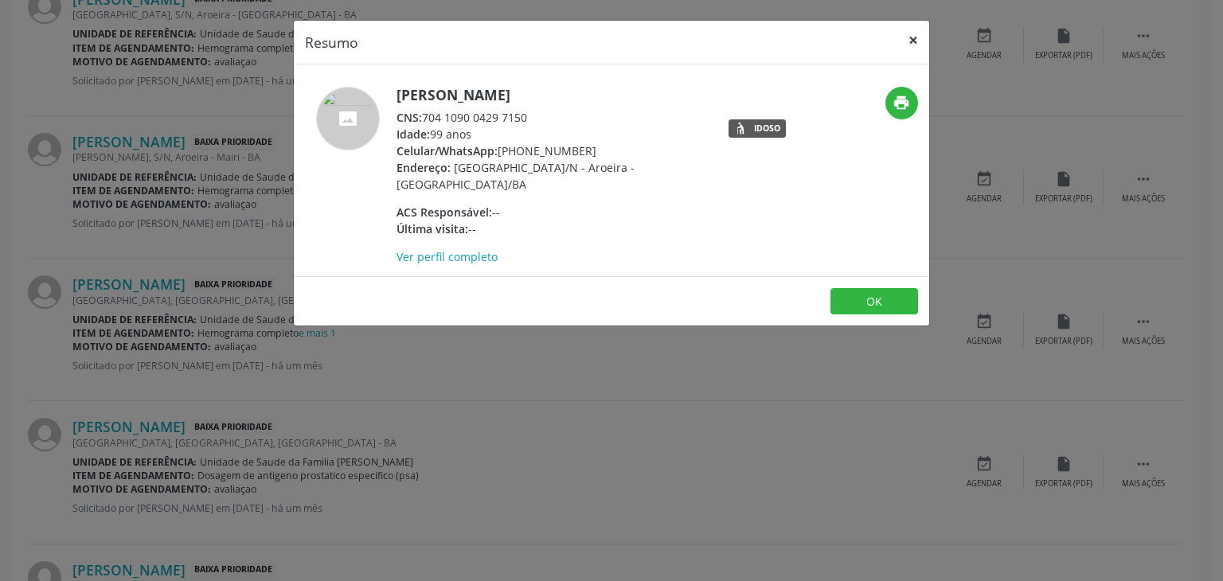
click at [908, 33] on button "×" at bounding box center [913, 40] width 32 height 39
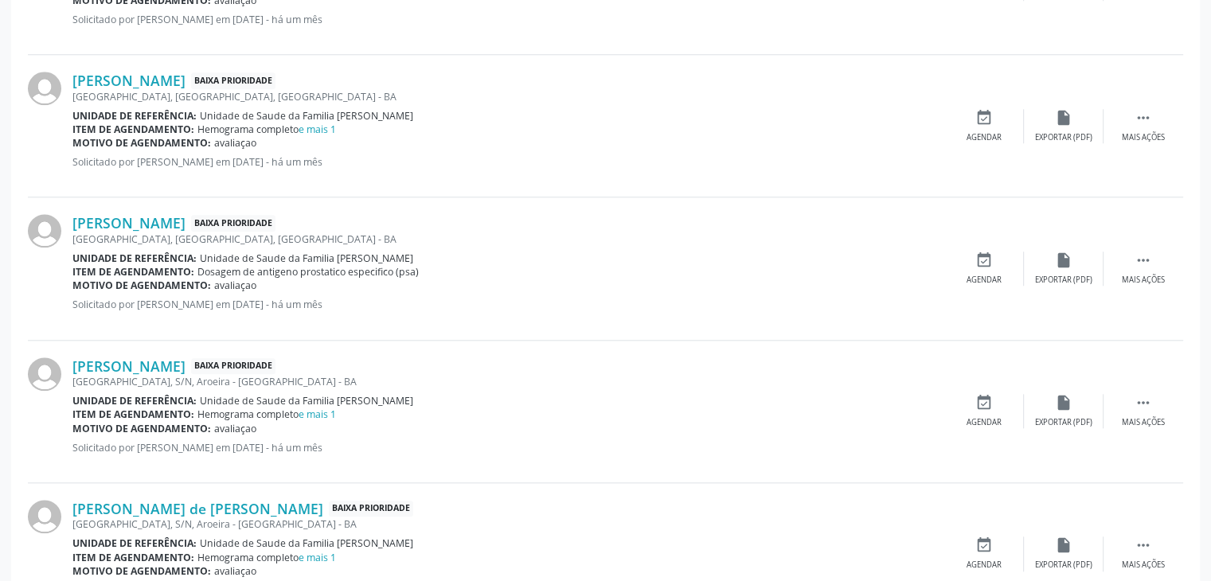
scroll to position [1579, 0]
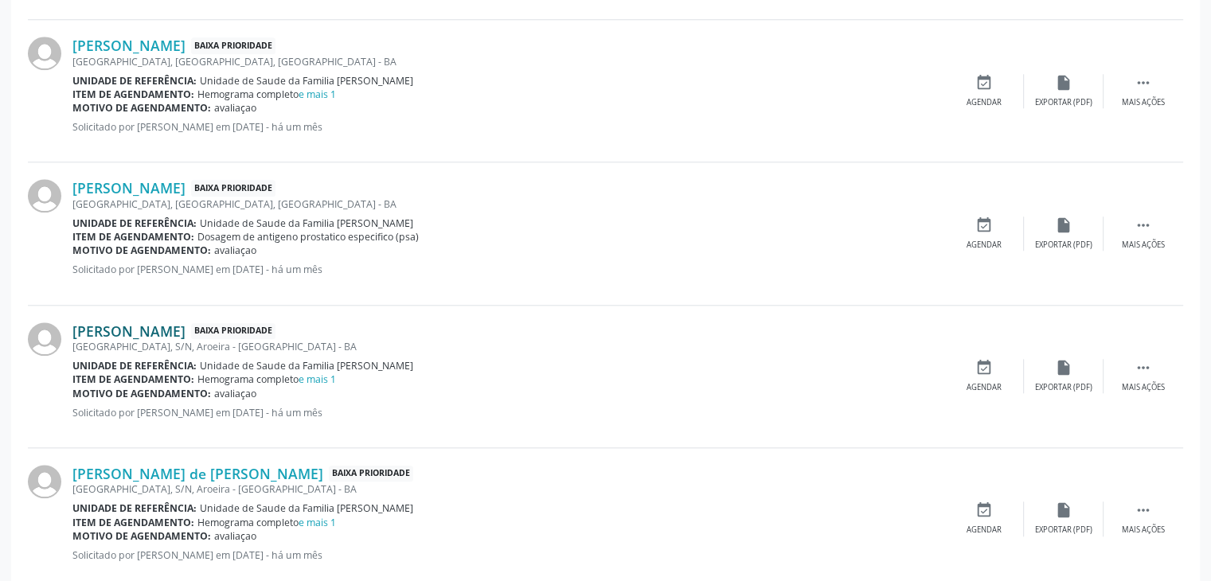
click at [115, 323] on link "Telma de Souza Jesus" at bounding box center [128, 332] width 113 height 18
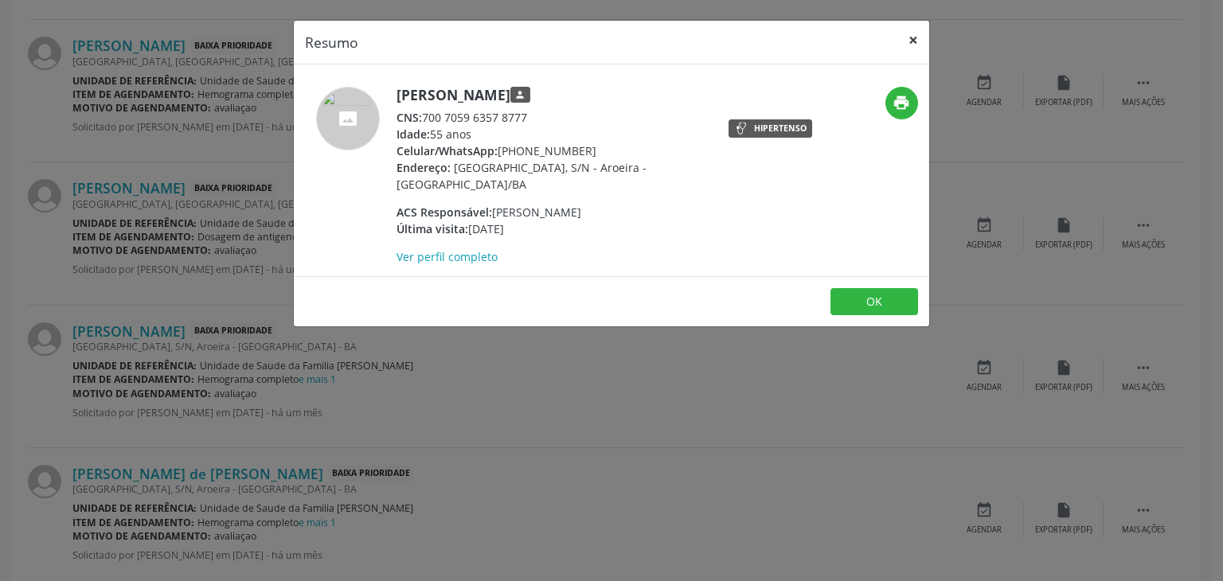
click at [910, 40] on button "×" at bounding box center [913, 40] width 32 height 39
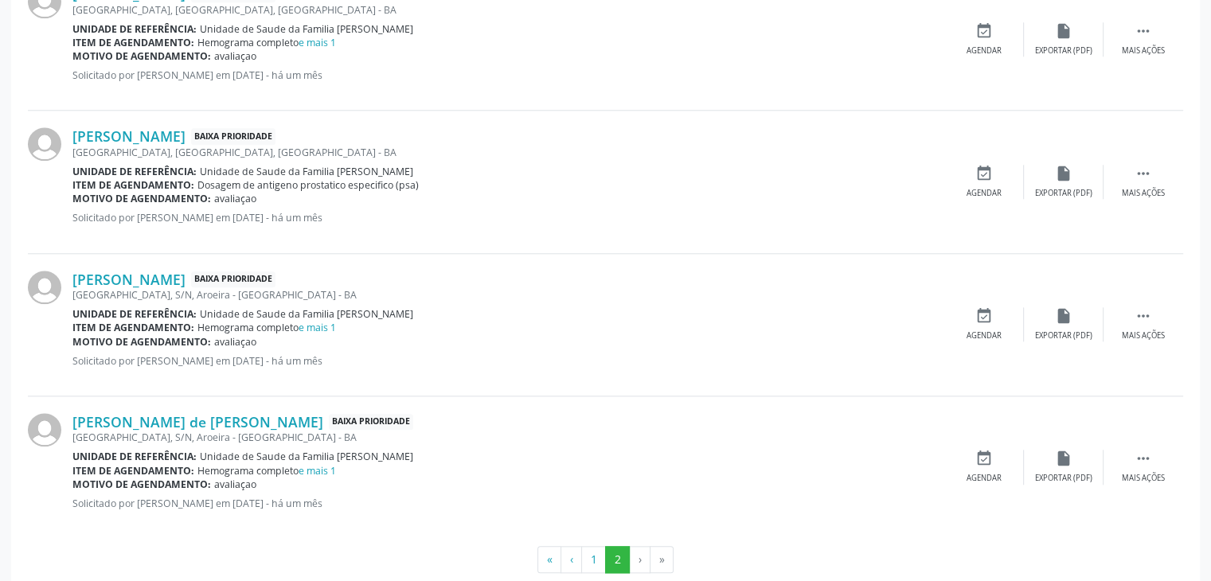
scroll to position [1659, 0]
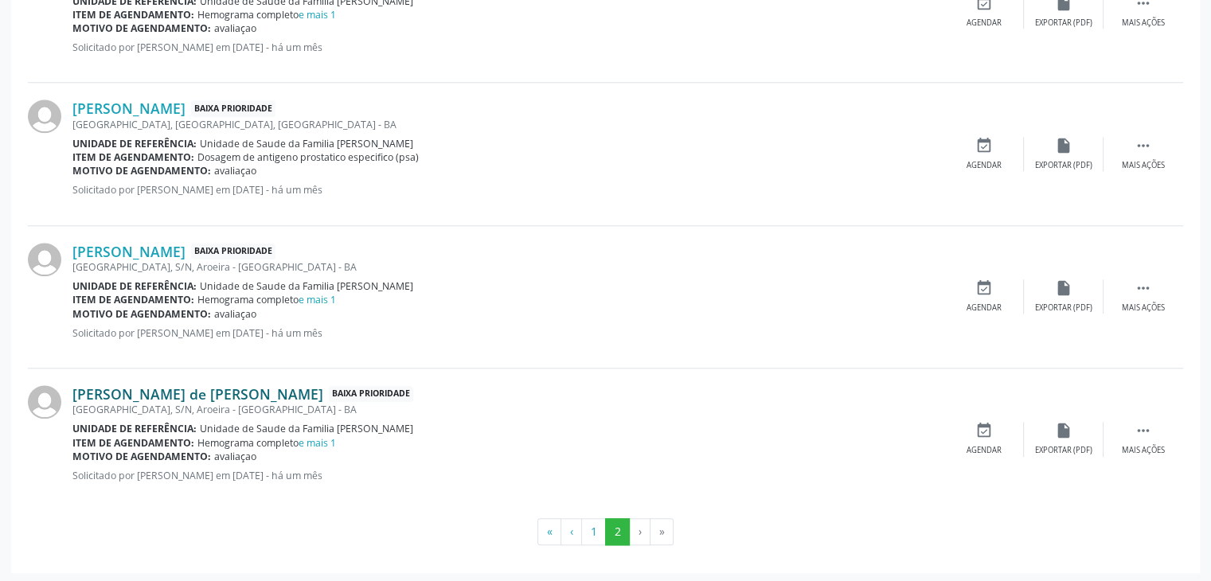
click at [147, 398] on link "Izabel Souza de Jesus" at bounding box center [197, 394] width 251 height 18
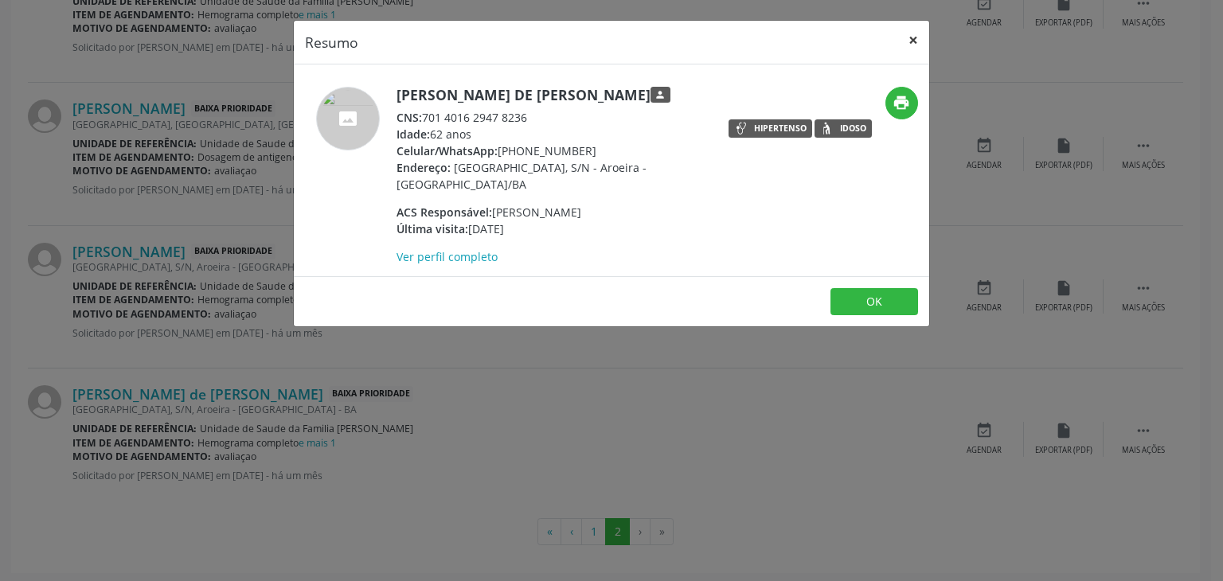
click at [922, 44] on button "×" at bounding box center [913, 40] width 32 height 39
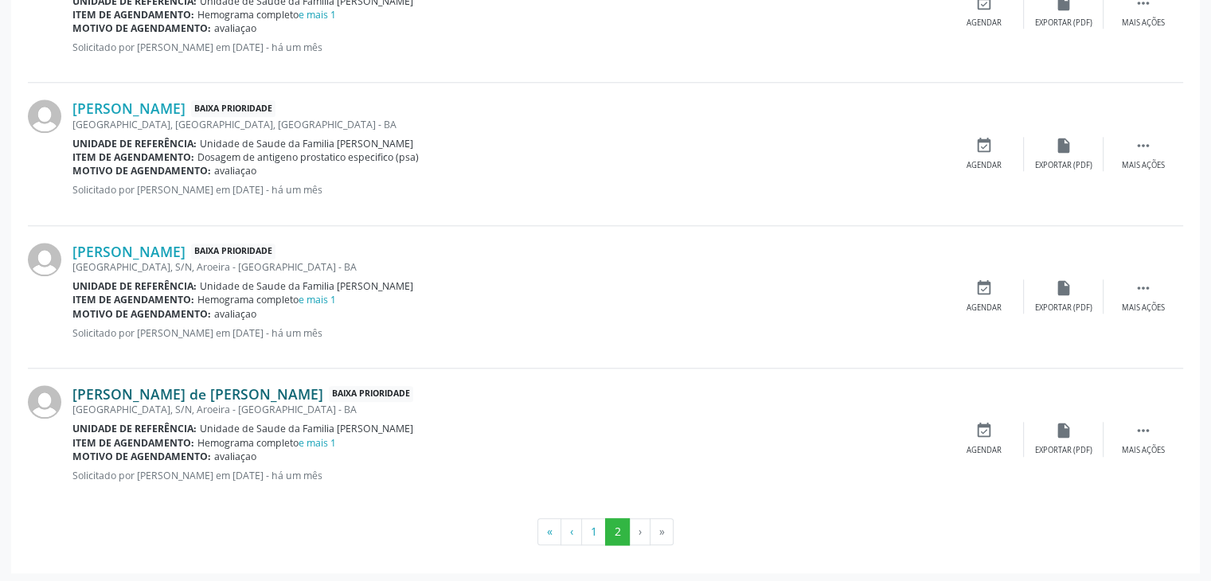
click at [109, 392] on link "Izabel Souza de Jesus" at bounding box center [197, 394] width 251 height 18
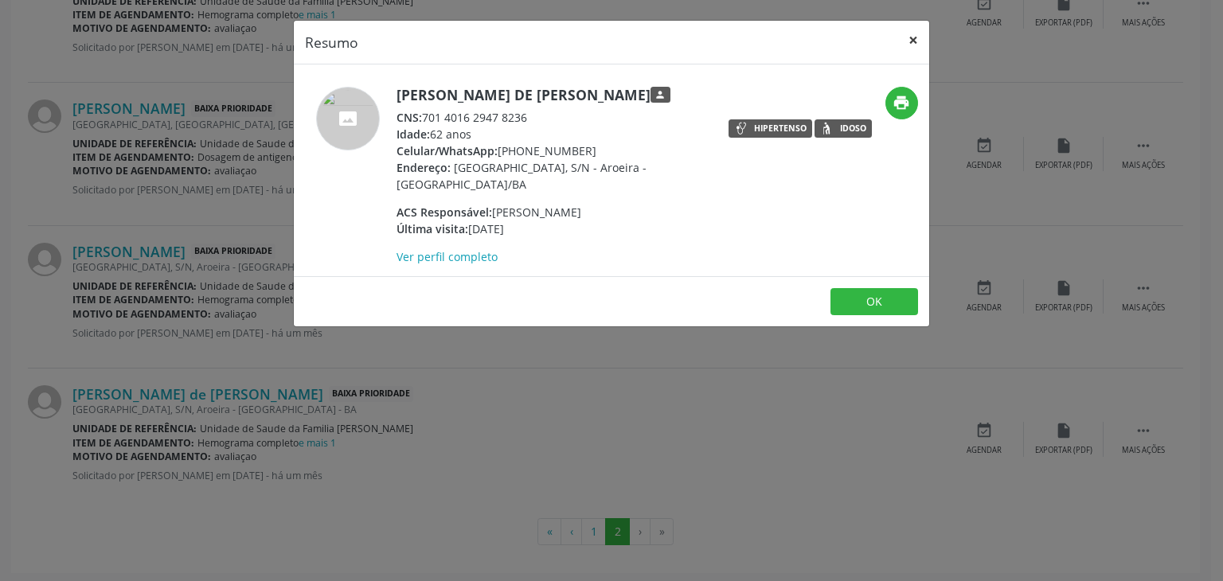
click at [911, 34] on button "×" at bounding box center [913, 40] width 32 height 39
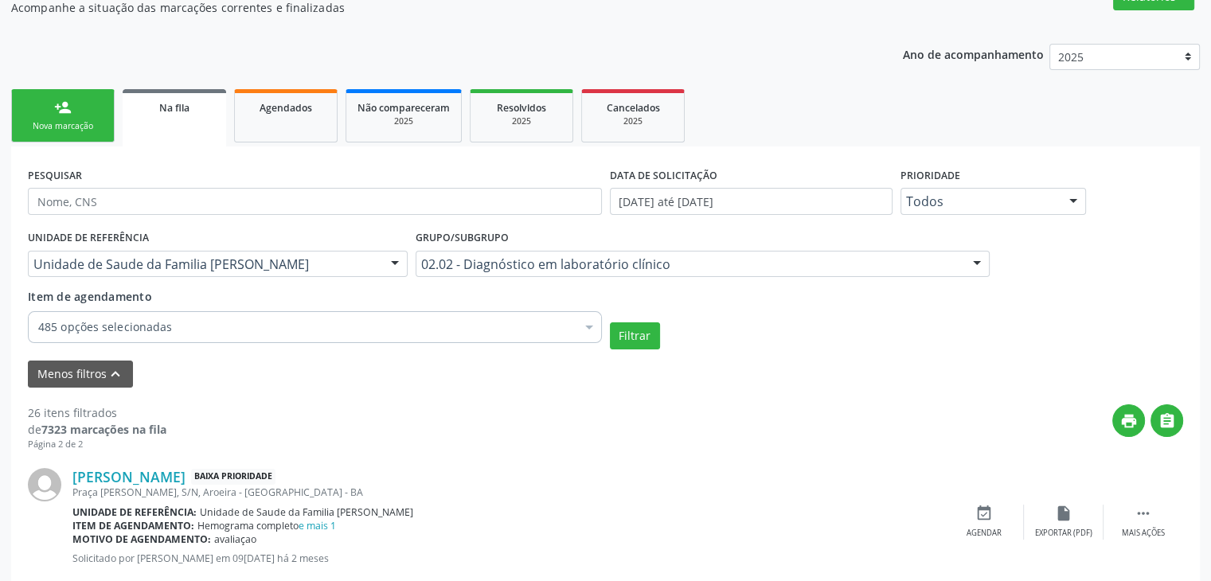
scroll to position [159, 0]
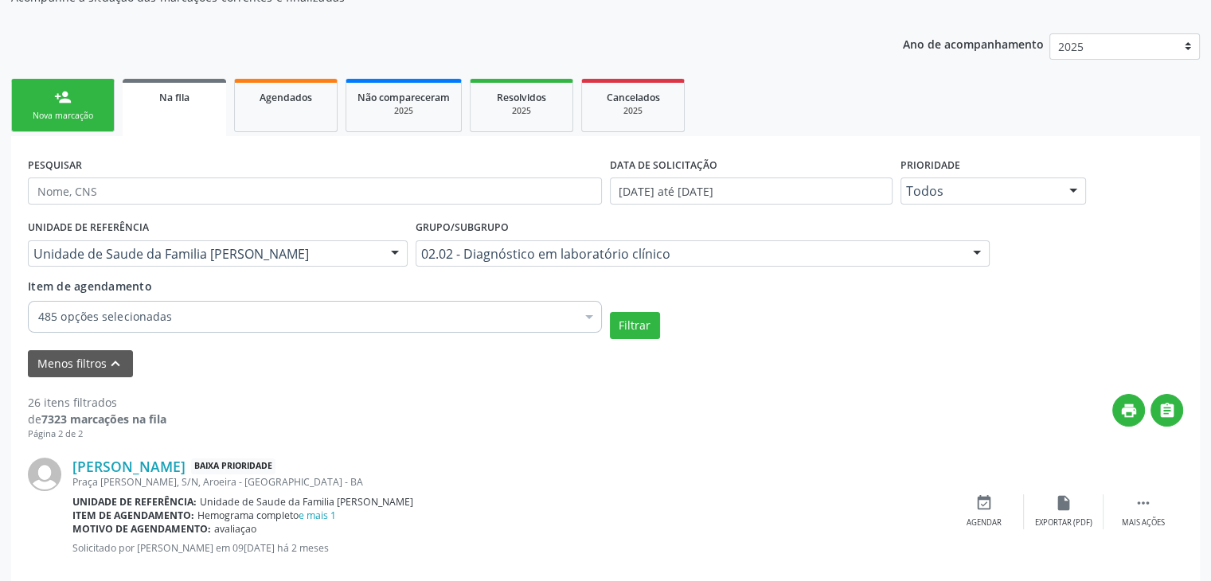
click at [523, 240] on div "02.02 - Diagnóstico em laboratório clínico" at bounding box center [703, 253] width 574 height 27
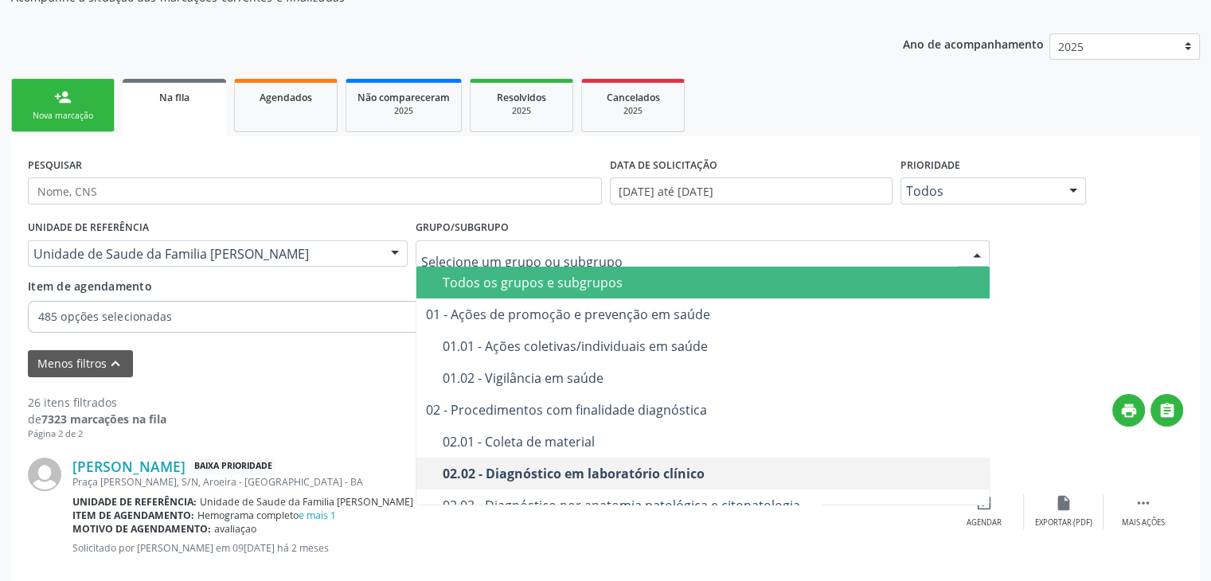
click at [538, 280] on div "Todos os grupos e subgrupos" at bounding box center [712, 282] width 538 height 13
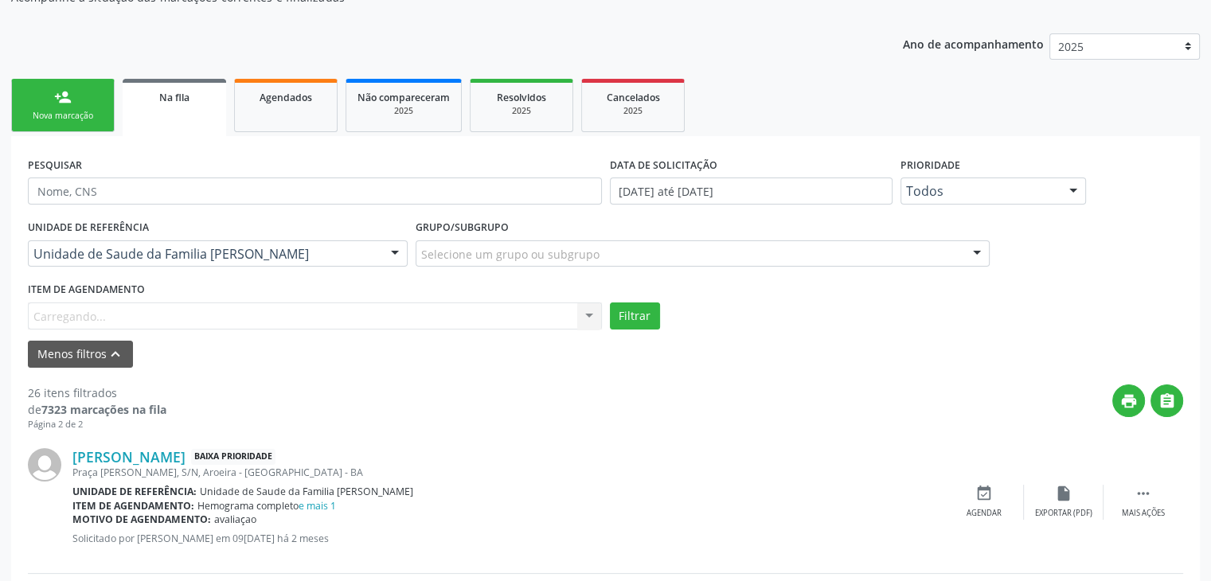
click at [227, 312] on div "Item de agendamento Carregando... No elements found. Consider changing the sear…" at bounding box center [315, 303] width 574 height 51
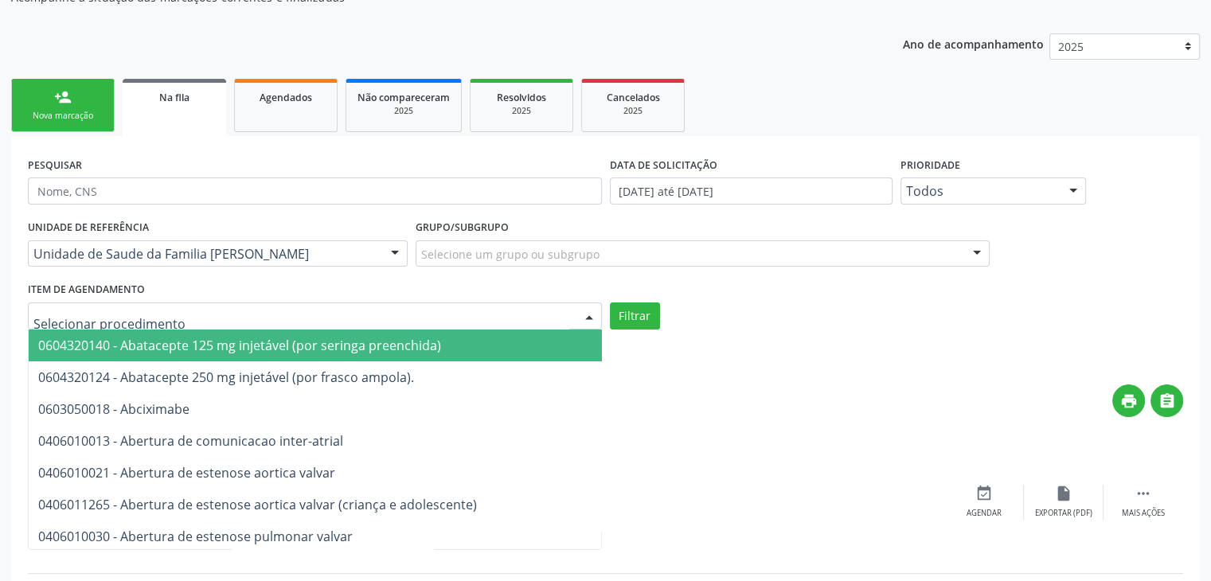
type input "#"
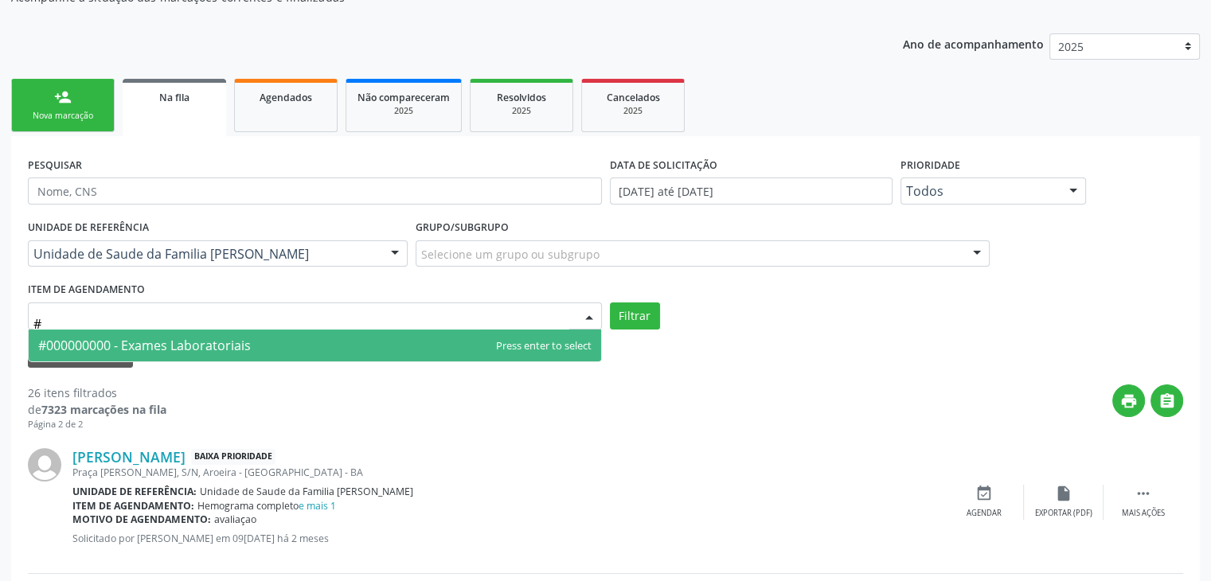
click at [154, 342] on span "#000000000 - Exames Laboratoriais" at bounding box center [144, 346] width 213 height 18
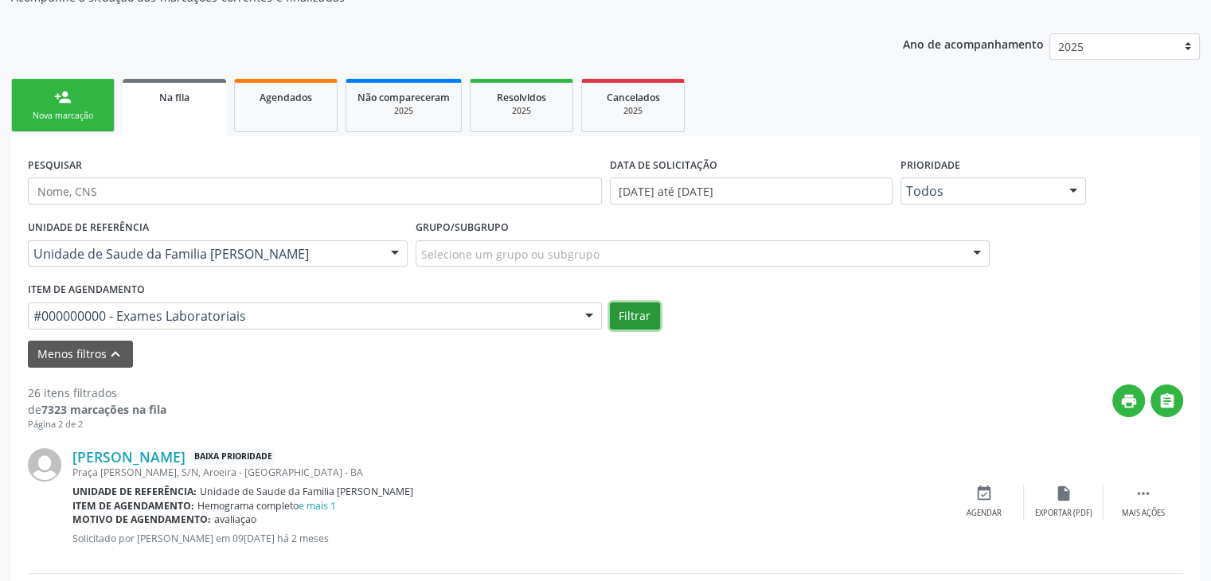
click at [629, 312] on button "Filtrar" at bounding box center [635, 316] width 50 height 27
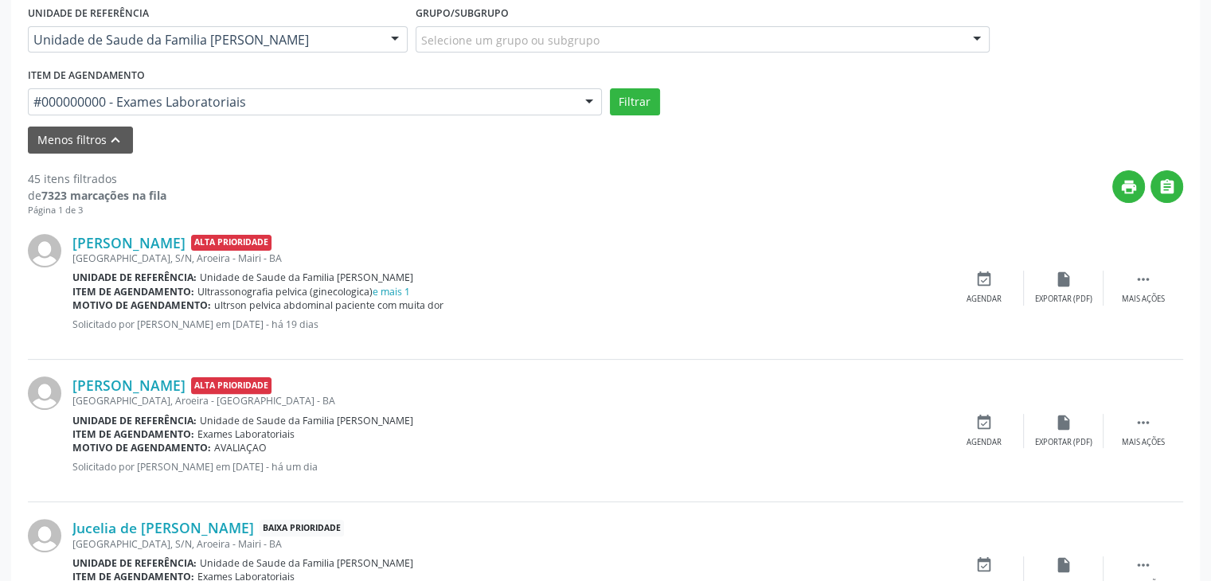
scroll to position [398, 0]
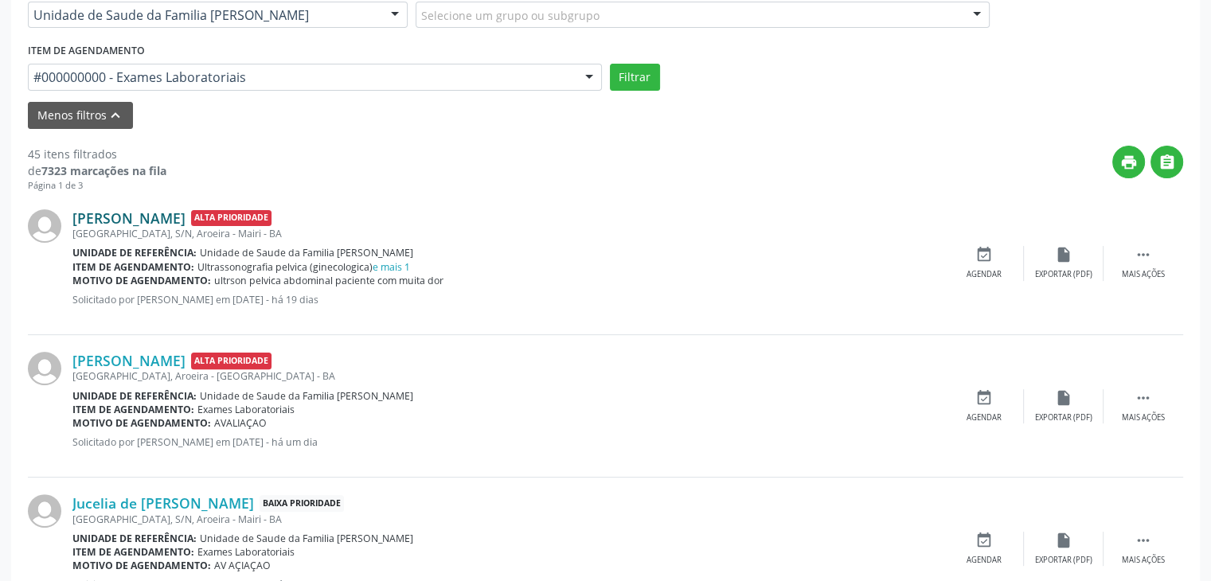
click at [148, 215] on link "Ana Sofia Sena Rios" at bounding box center [128, 218] width 113 height 18
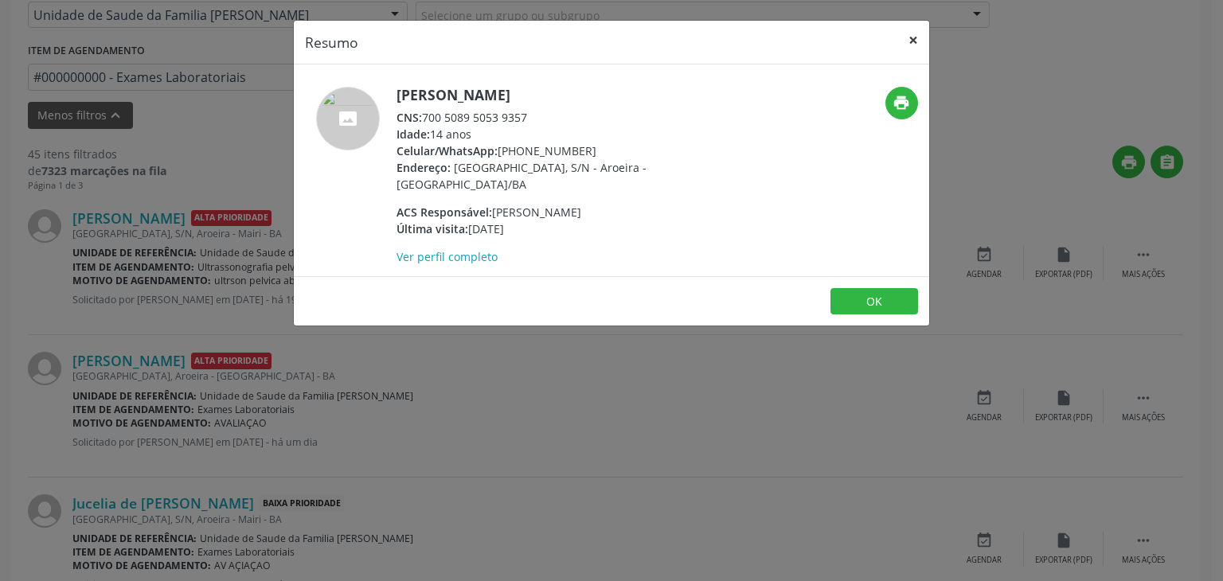
click at [925, 41] on button "×" at bounding box center [913, 40] width 32 height 39
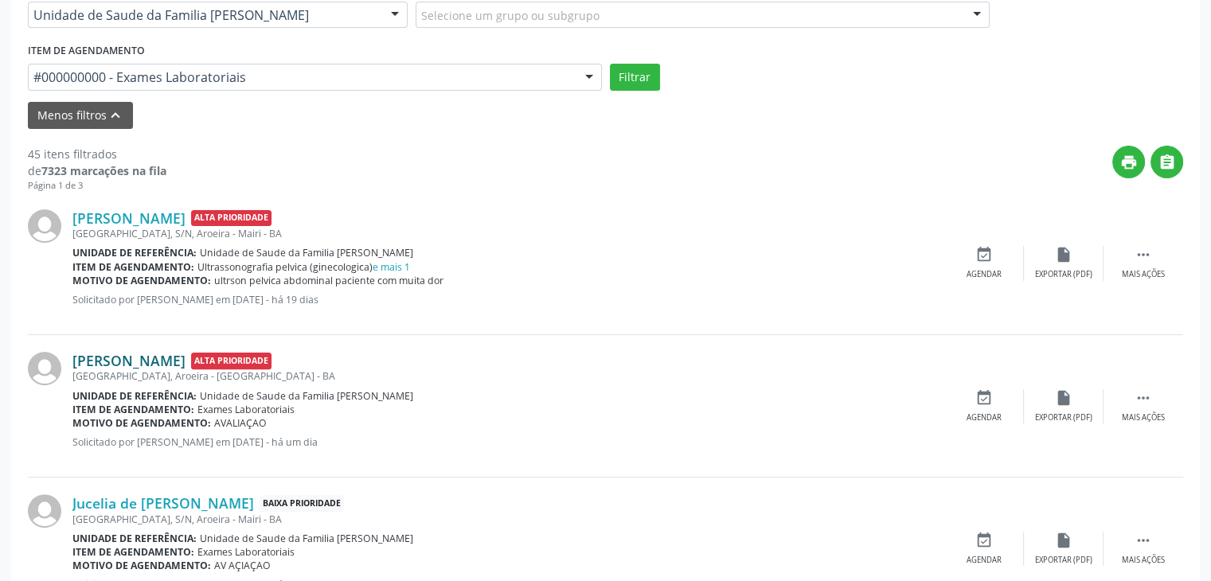
click at [135, 360] on link "Ademario de Oliveira" at bounding box center [128, 361] width 113 height 18
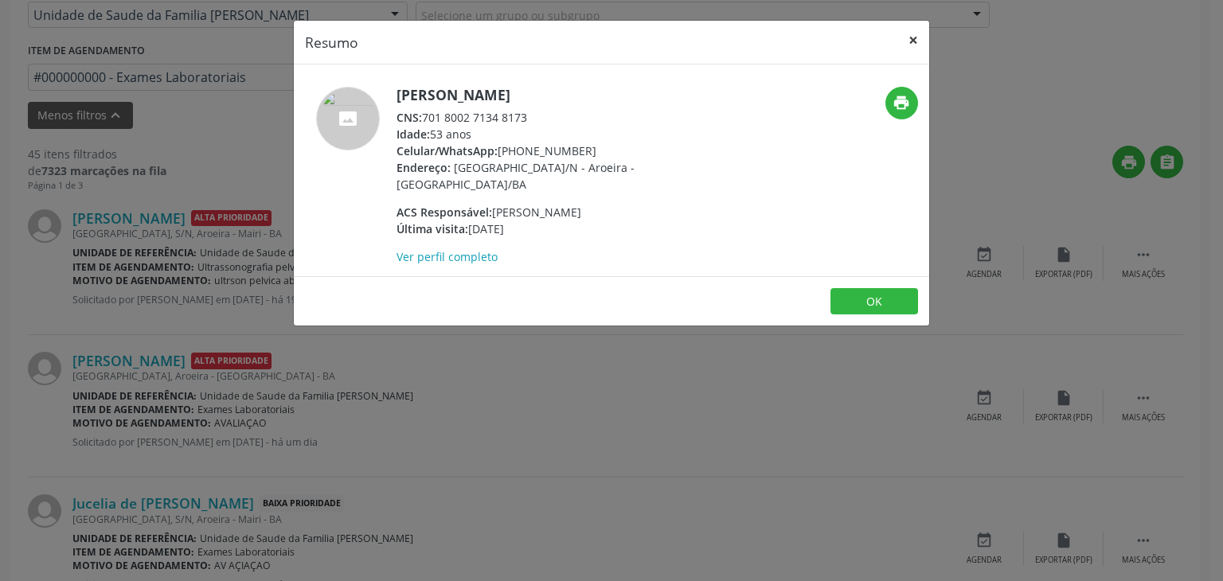
click at [908, 33] on button "×" at bounding box center [913, 40] width 32 height 39
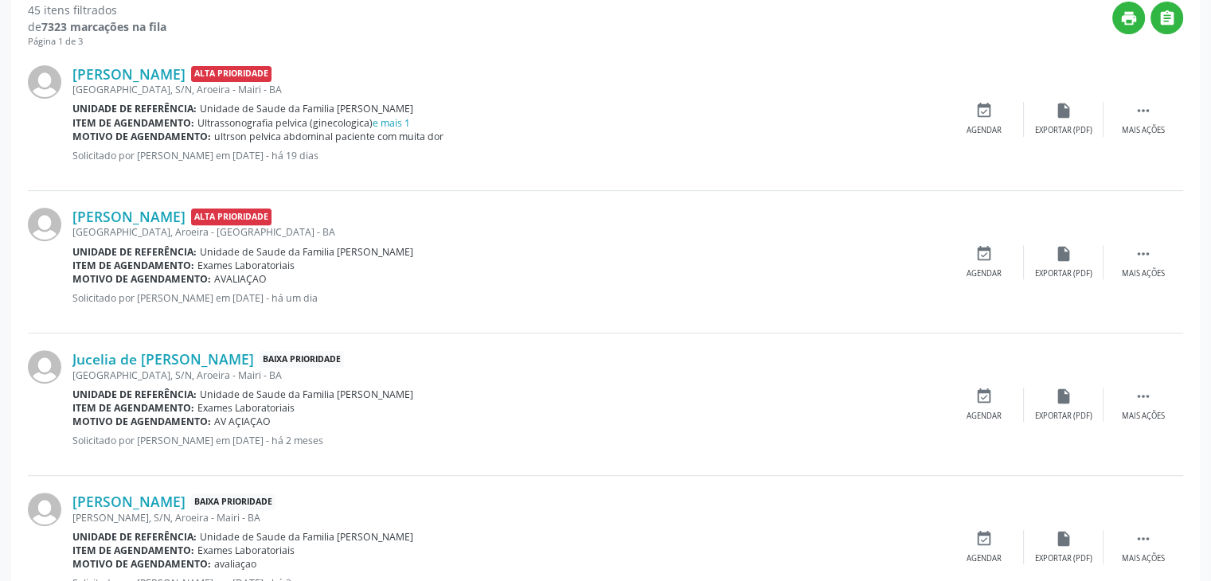
scroll to position [637, 0]
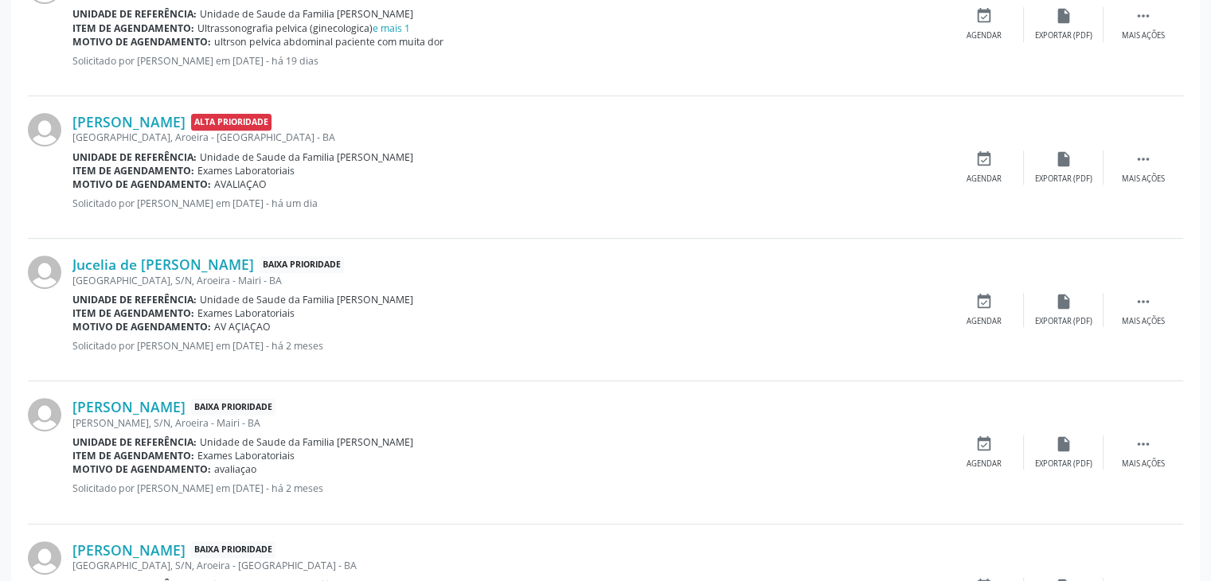
click at [108, 253] on div "Jucelia de Jesus Oliveira Santana Baixa Prioridade Rua da Nação, S/N, Aroeira -…" at bounding box center [605, 310] width 1155 height 143
click at [118, 259] on link "Jucelia de Jesus Oliveira Santana" at bounding box center [163, 265] width 182 height 18
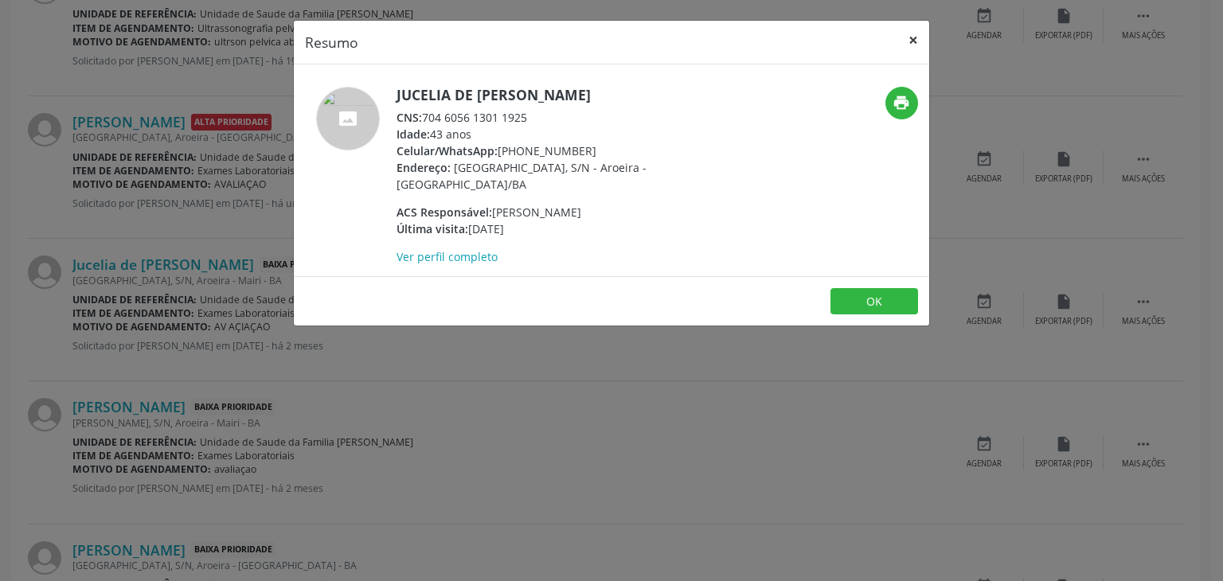
click at [913, 37] on button "×" at bounding box center [913, 40] width 32 height 39
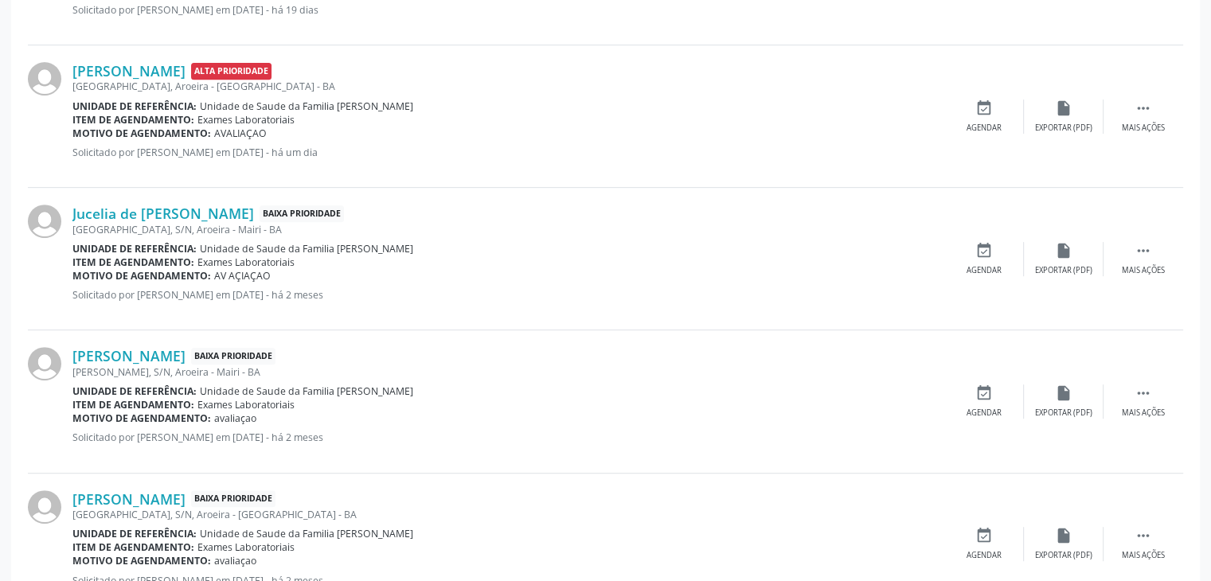
scroll to position [717, 0]
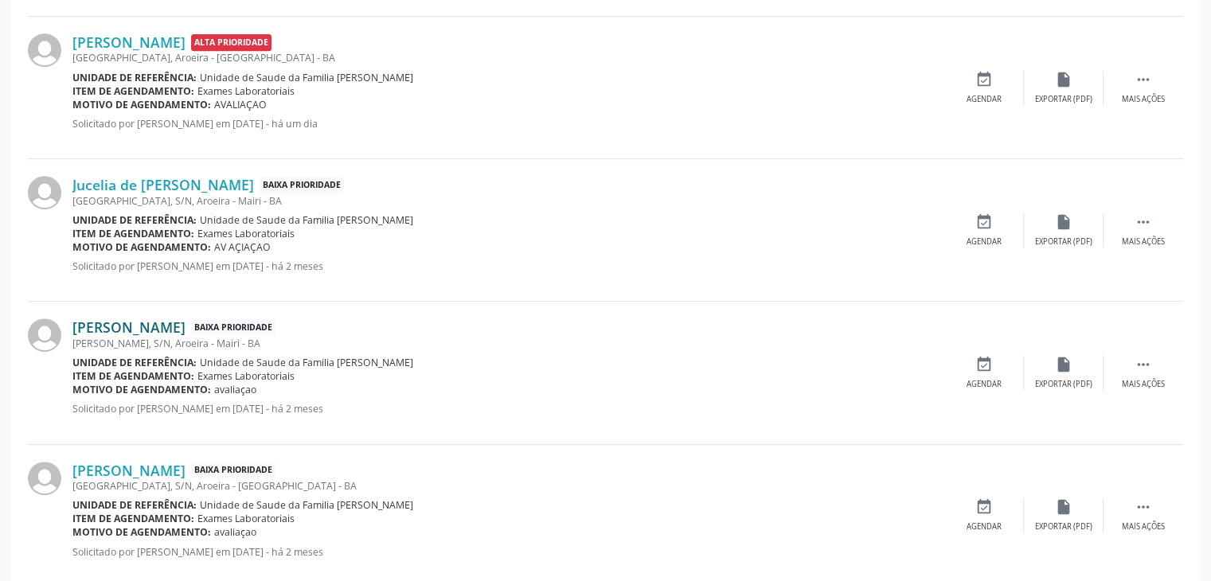
click at [130, 324] on link "Júlio Souza Zito" at bounding box center [128, 328] width 113 height 18
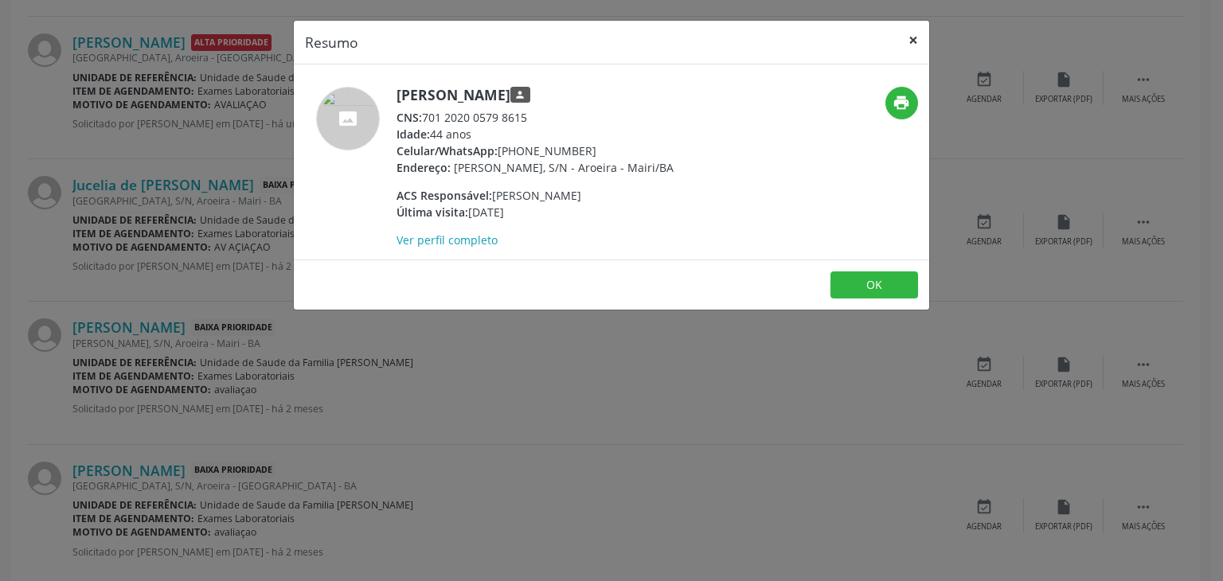
click at [917, 41] on button "×" at bounding box center [913, 40] width 32 height 39
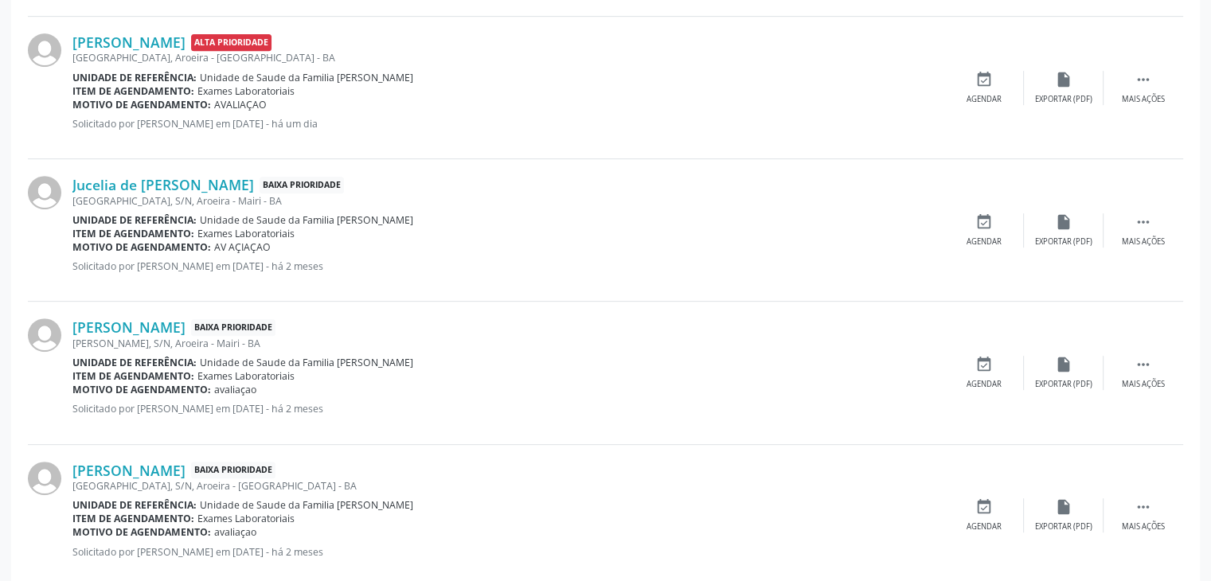
scroll to position [876, 0]
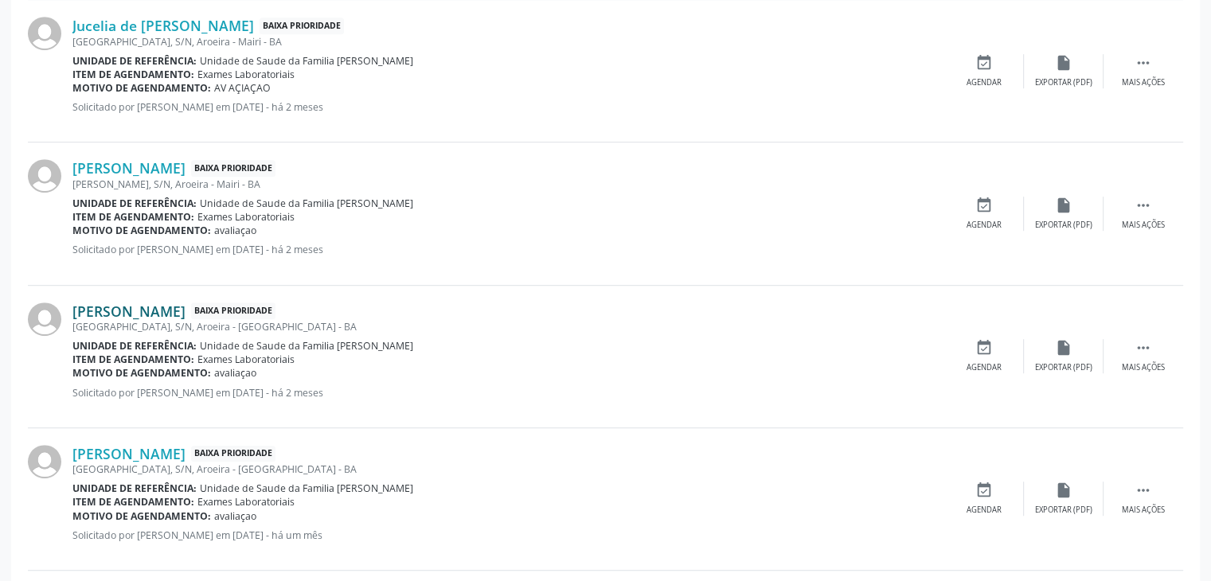
click at [162, 303] on link "Jelma Araujo de Almeida" at bounding box center [128, 312] width 113 height 18
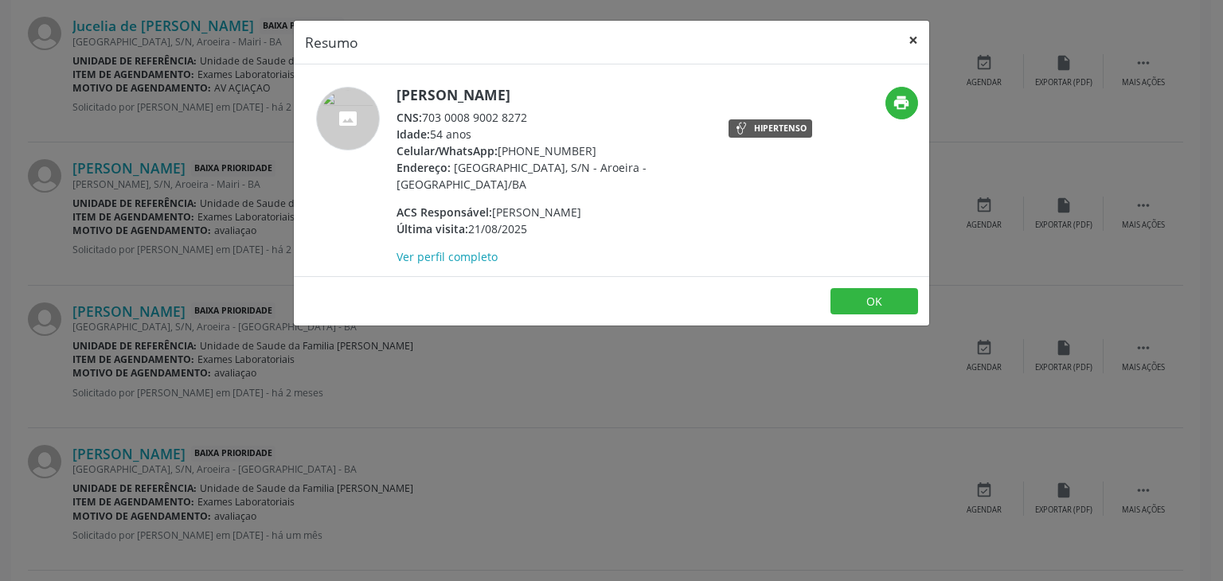
click at [910, 25] on button "×" at bounding box center [913, 40] width 32 height 39
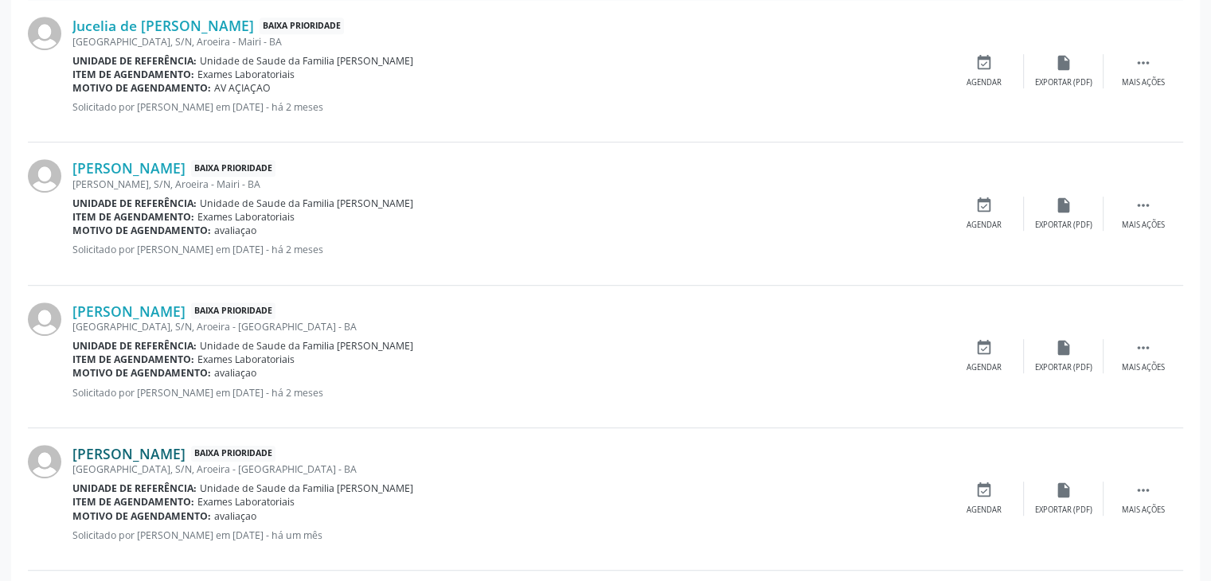
click at [128, 445] on link "Valfredo Alves Santos" at bounding box center [128, 454] width 113 height 18
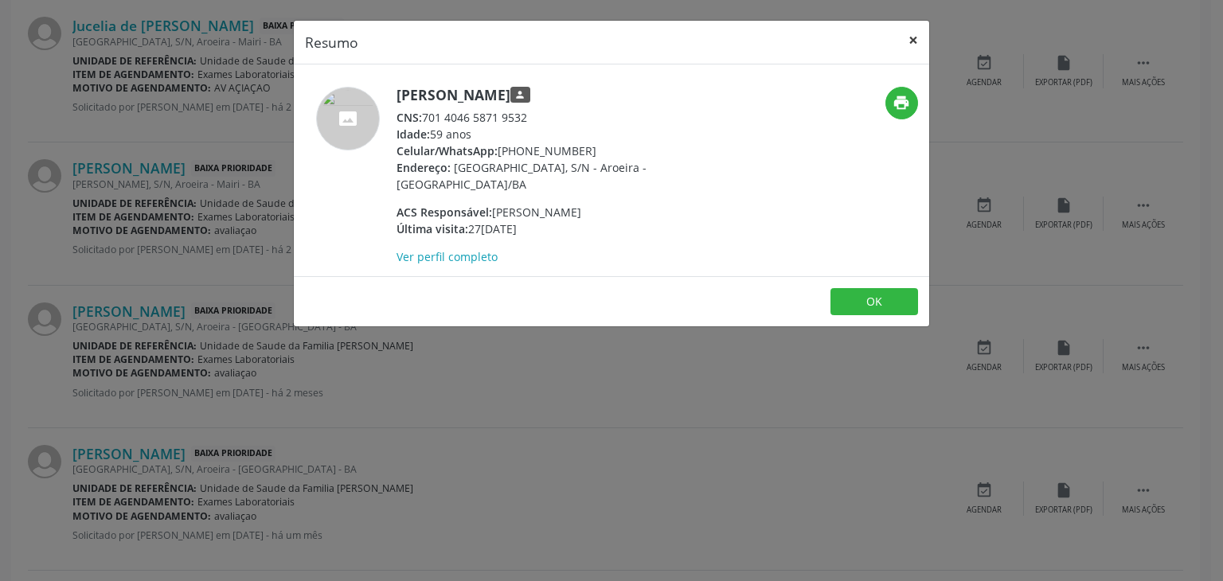
click at [901, 29] on button "×" at bounding box center [913, 40] width 32 height 39
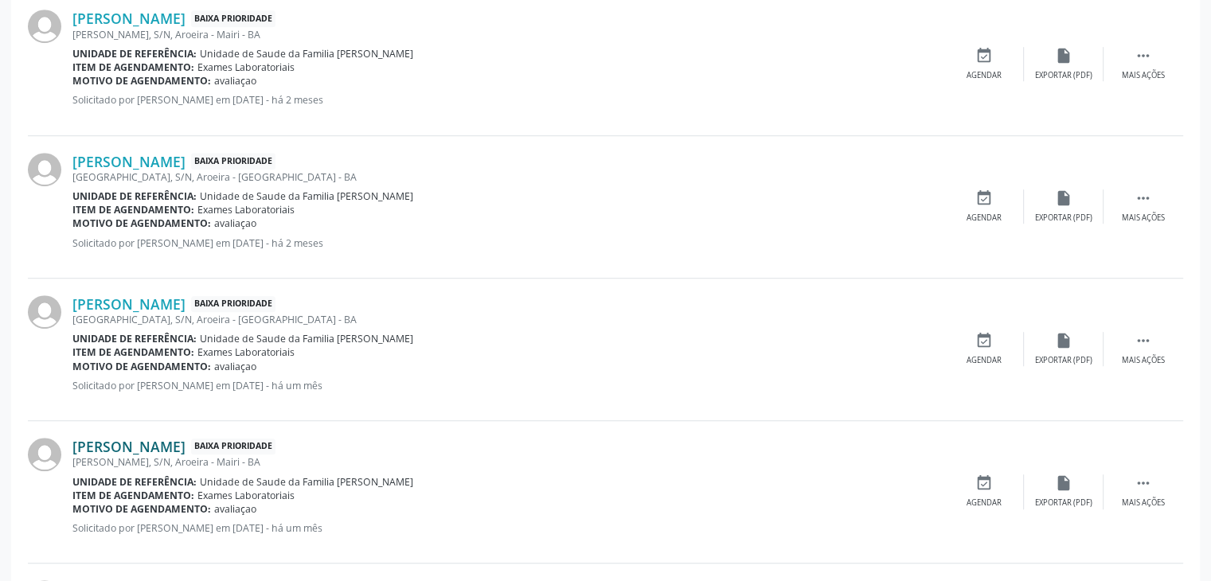
scroll to position [1035, 0]
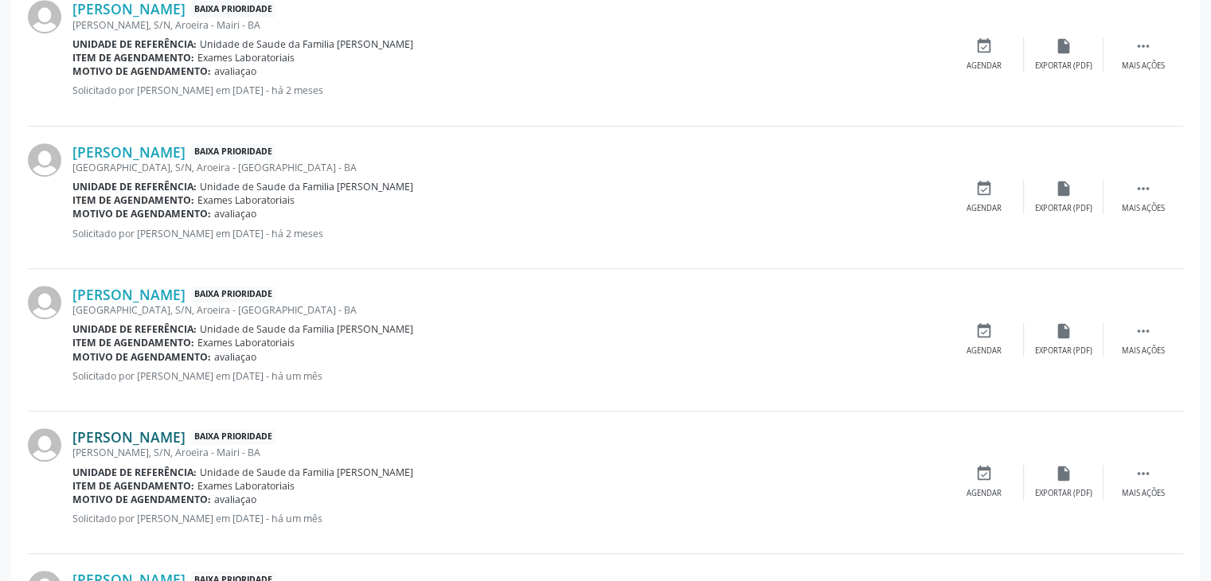
click at [159, 431] on link "Claudio Roberto Gomes de Oliveira" at bounding box center [128, 437] width 113 height 18
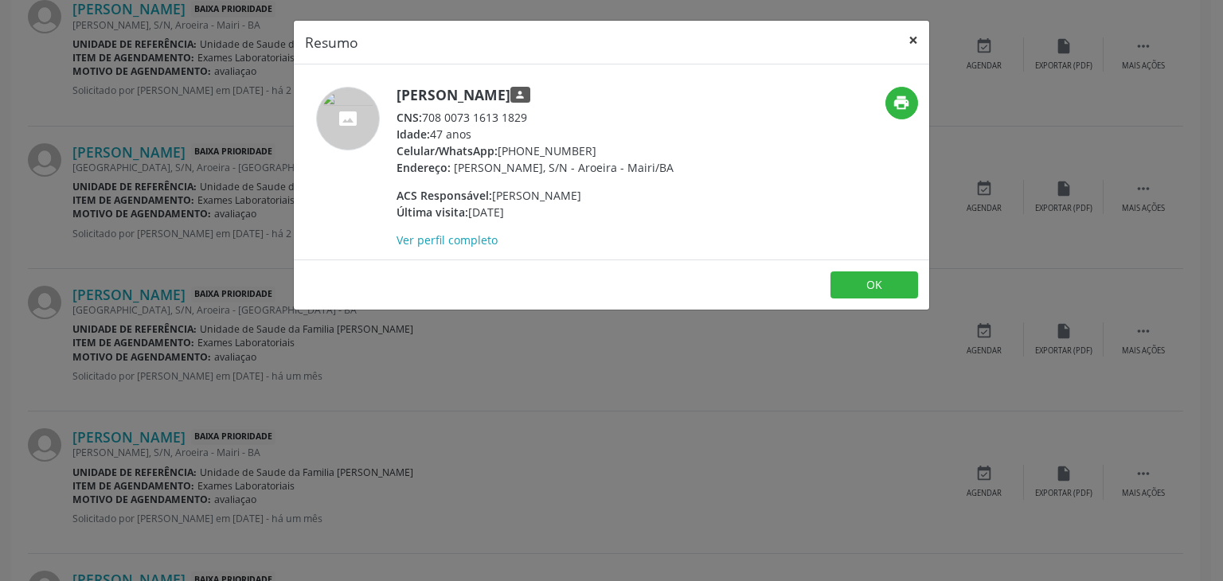
click at [921, 42] on button "×" at bounding box center [913, 40] width 32 height 39
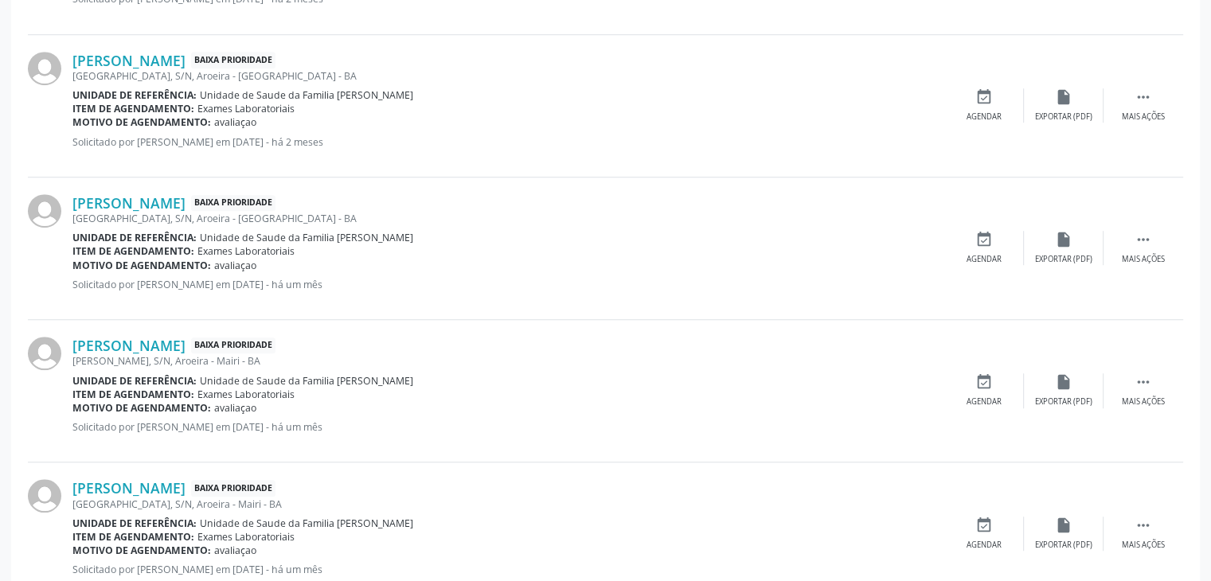
scroll to position [1195, 0]
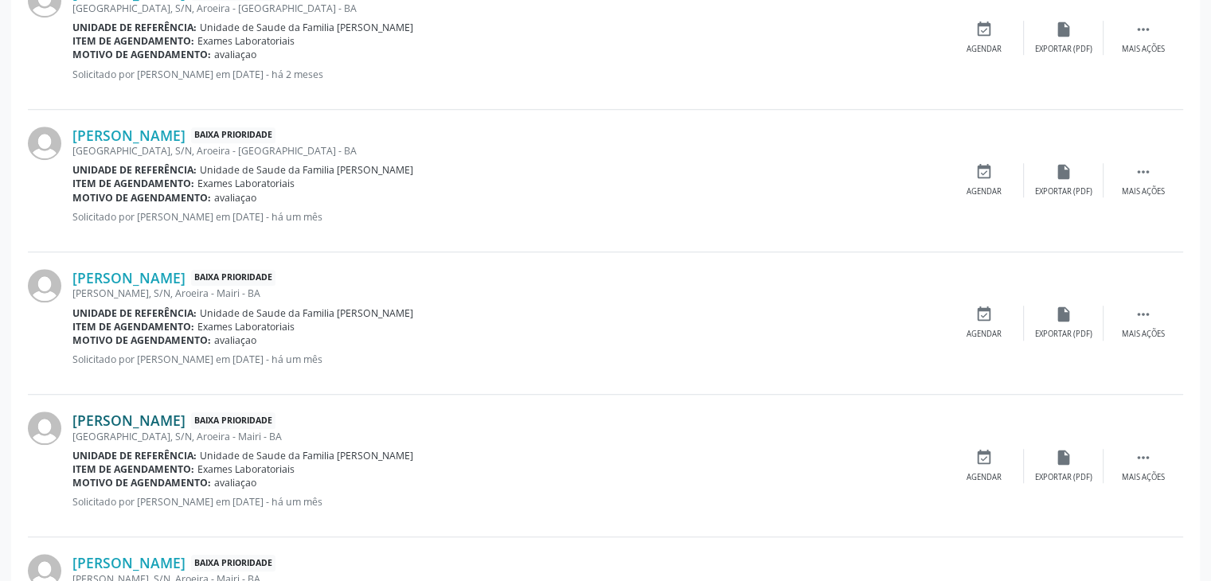
click at [150, 412] on link "Guilherme Alves Oliveira" at bounding box center [128, 421] width 113 height 18
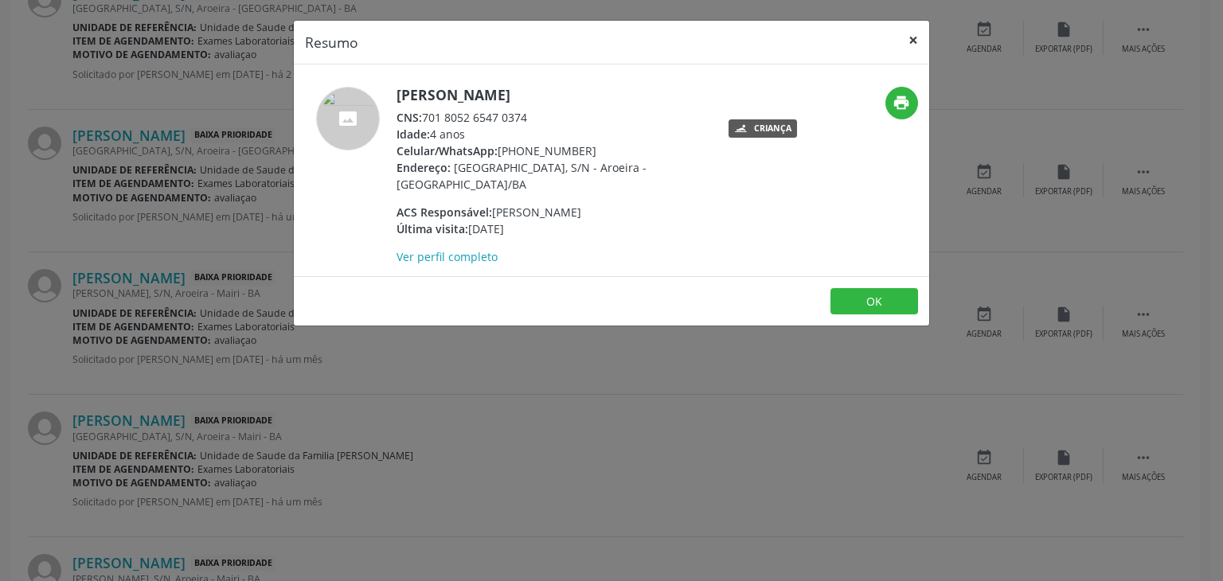
click at [913, 45] on button "×" at bounding box center [913, 40] width 32 height 39
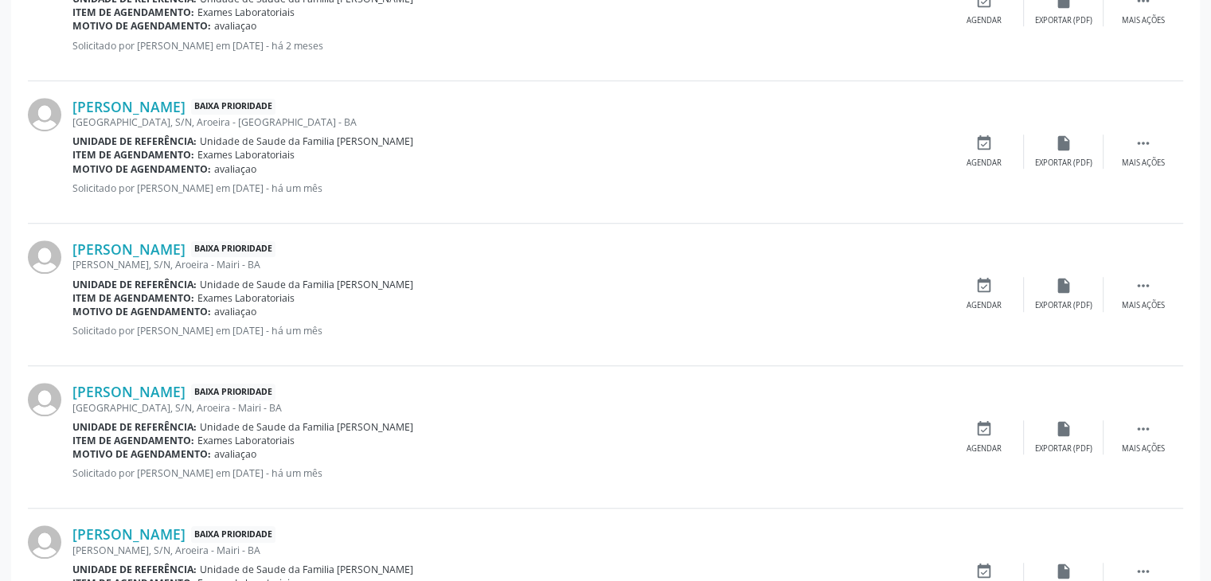
scroll to position [1274, 0]
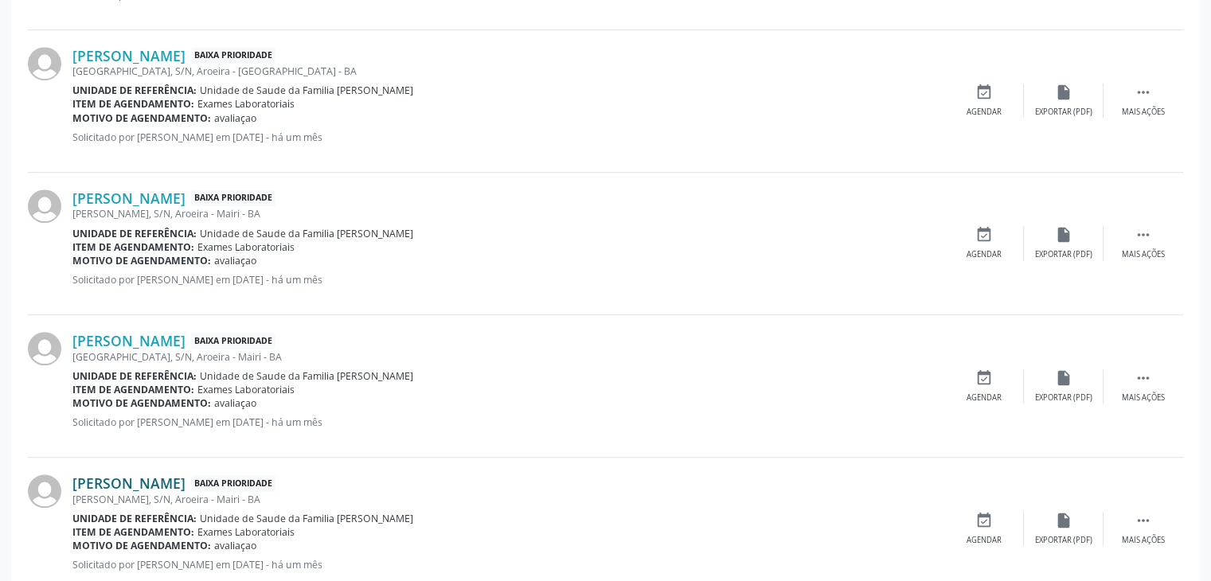
click at [105, 475] on link "João Lucas Pezan Zito" at bounding box center [128, 484] width 113 height 18
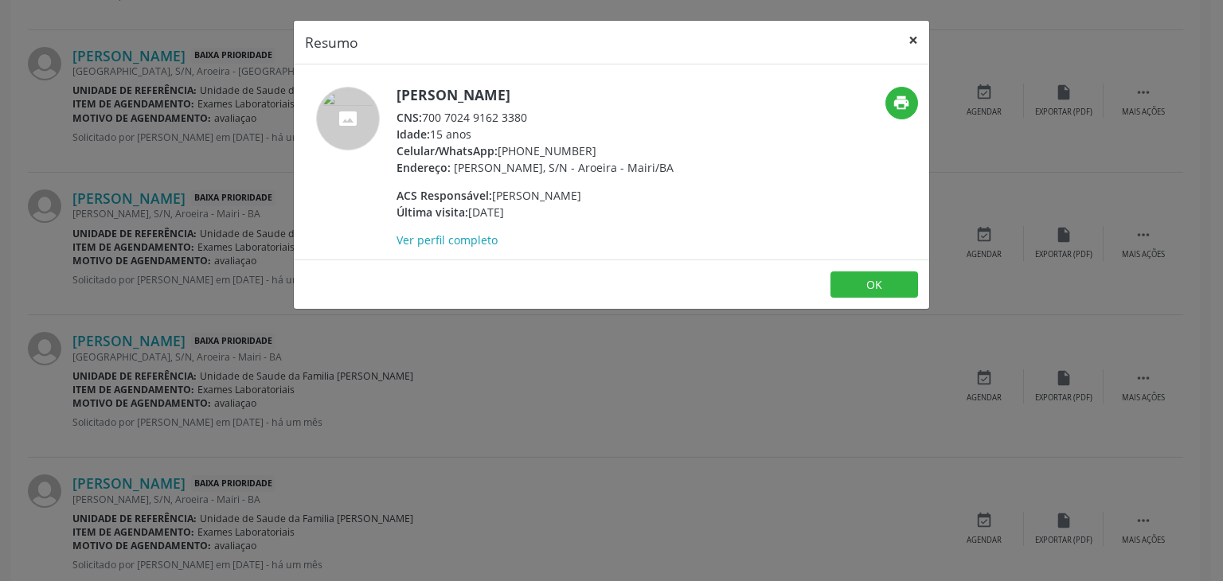
click at [917, 22] on button "×" at bounding box center [913, 40] width 32 height 39
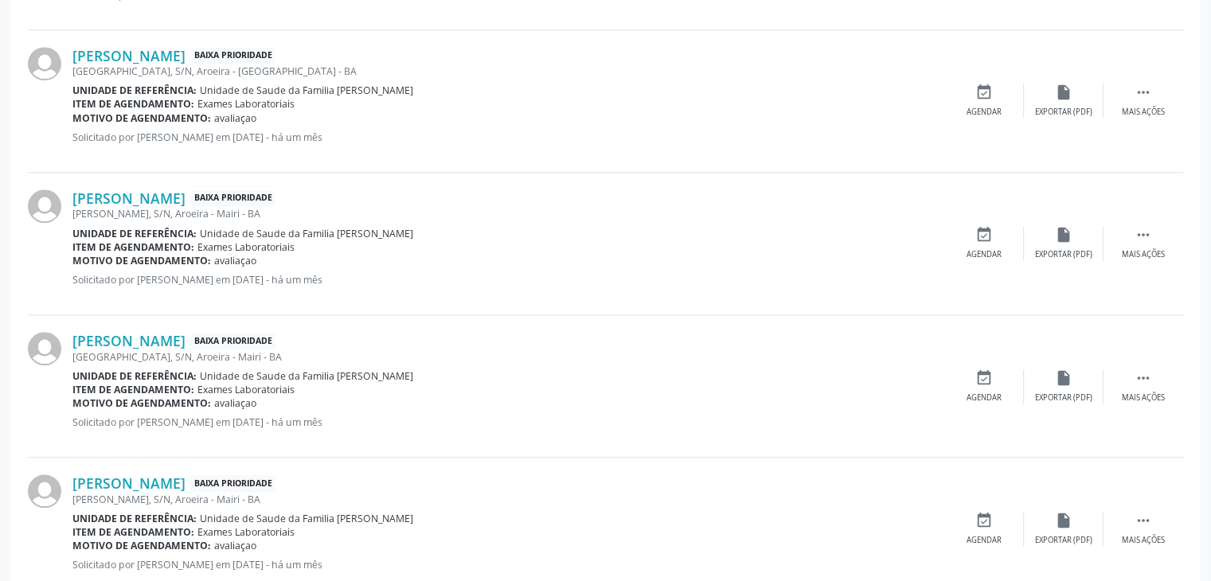
scroll to position [1513, 0]
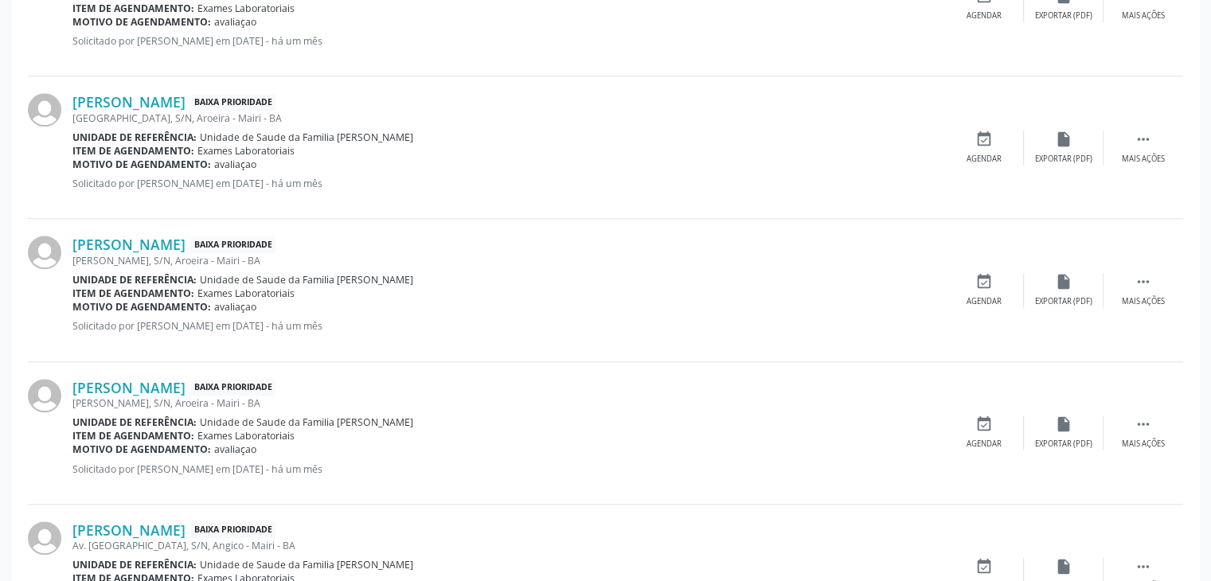
click at [159, 397] on div "José Fernandes, S/N, Aroeira - Mairi - BA" at bounding box center [508, 404] width 872 height 14
click at [161, 379] on link "Fabiele Oliveira da Silva" at bounding box center [128, 388] width 113 height 18
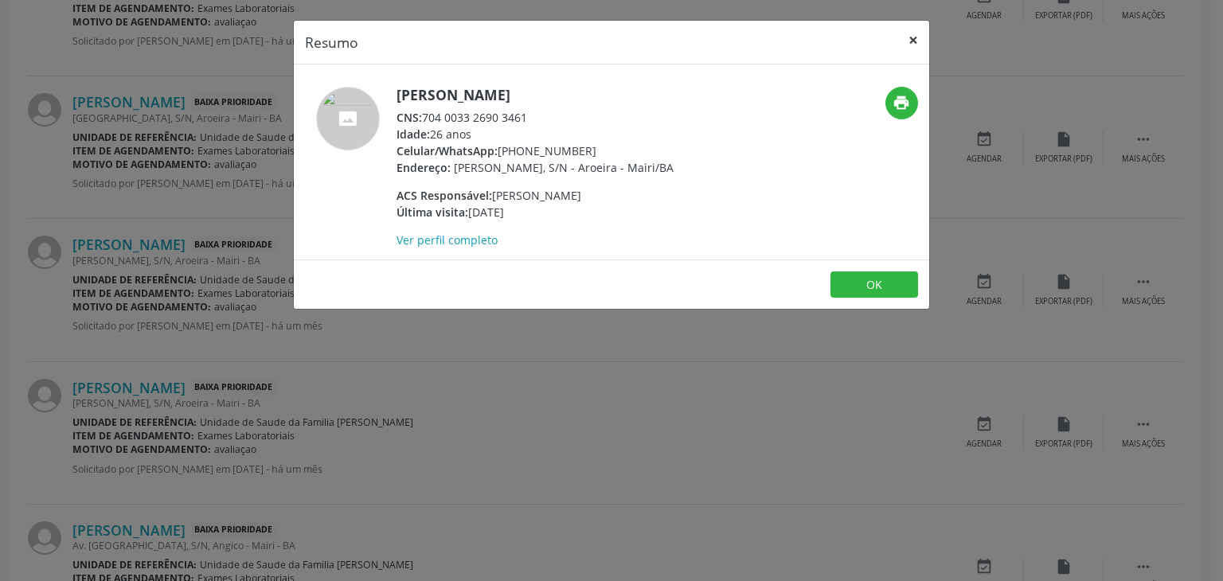
click at [913, 40] on button "×" at bounding box center [913, 40] width 32 height 39
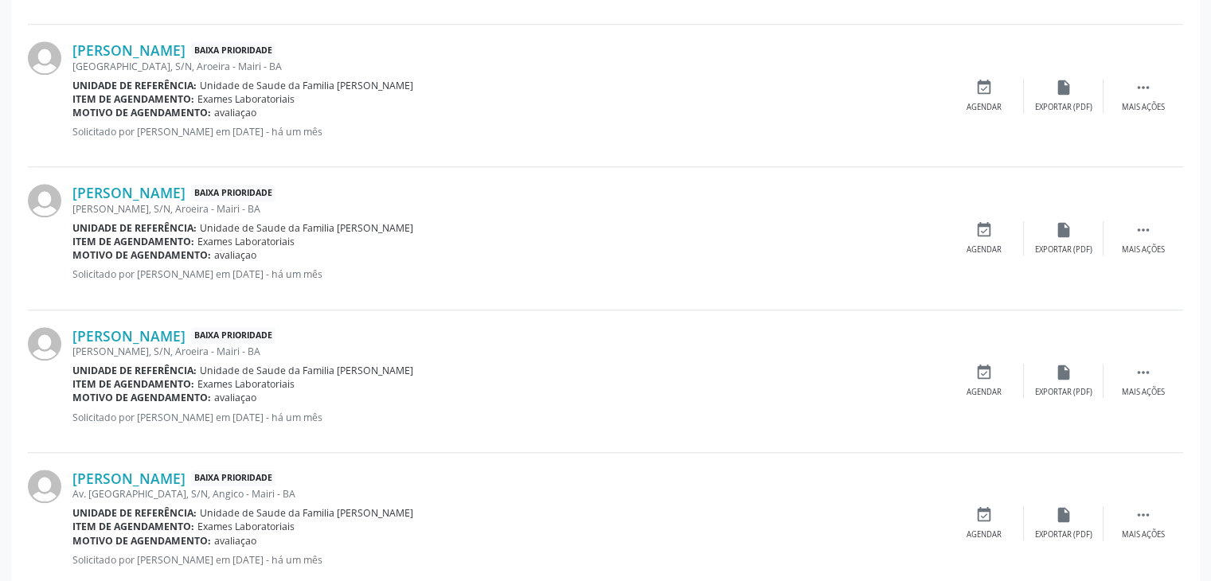
scroll to position [1593, 0]
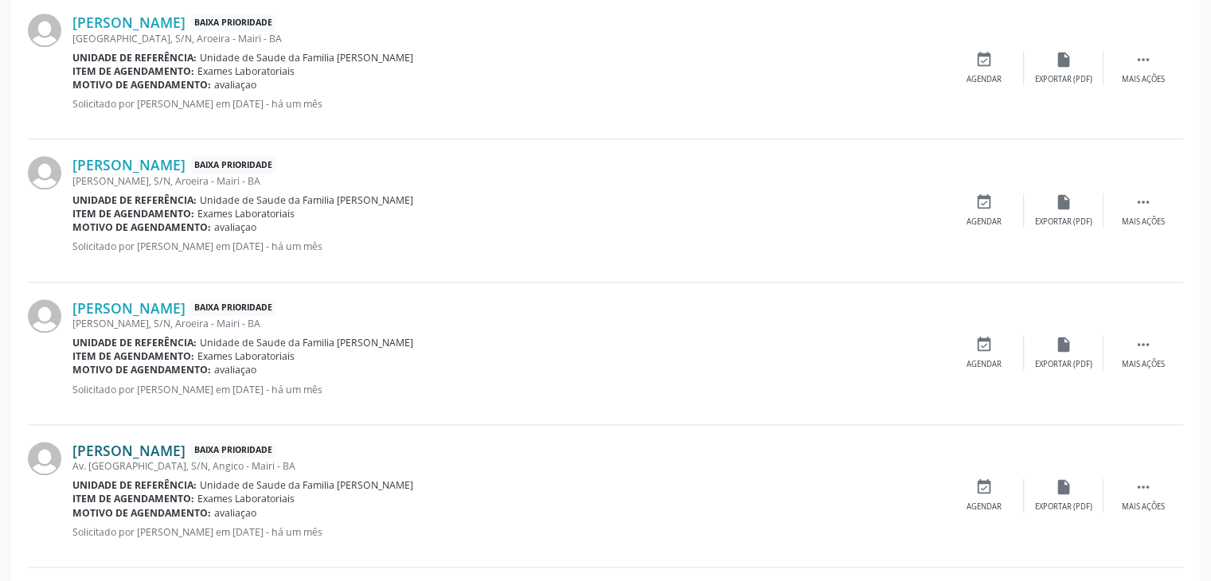
click at [144, 447] on link "Jose Bispo dos Santos" at bounding box center [128, 451] width 113 height 18
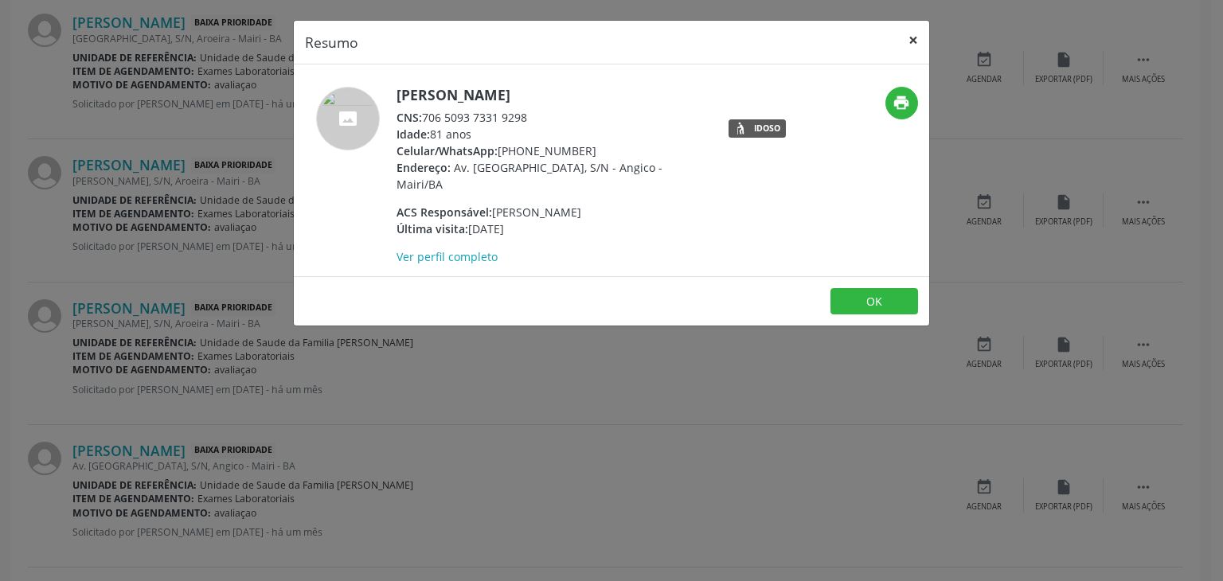
click at [923, 36] on button "×" at bounding box center [913, 40] width 32 height 39
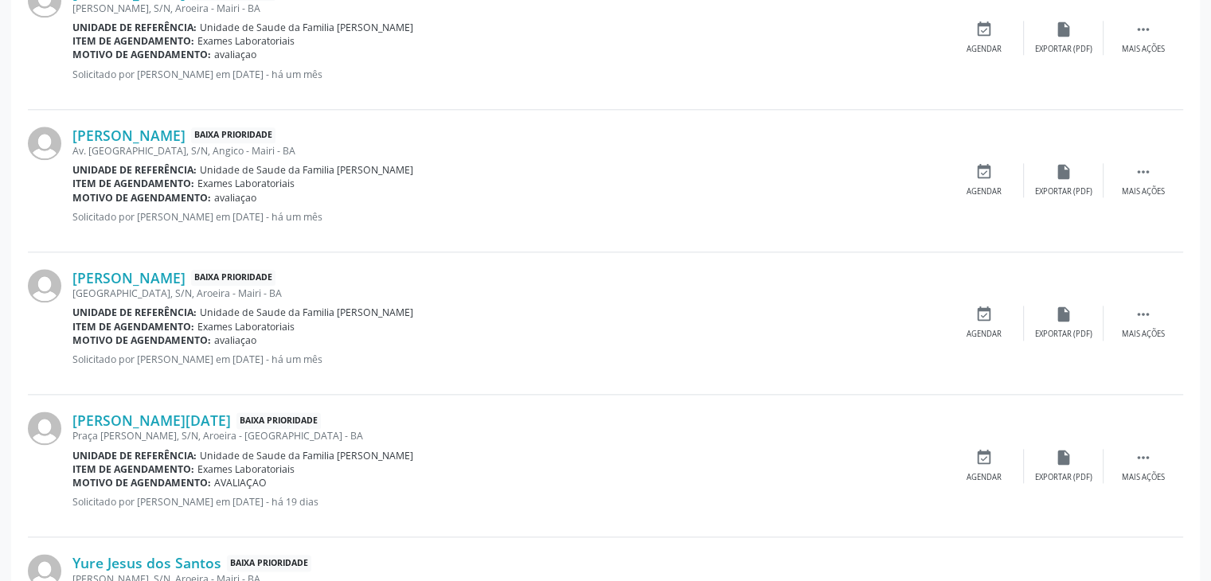
scroll to position [1911, 0]
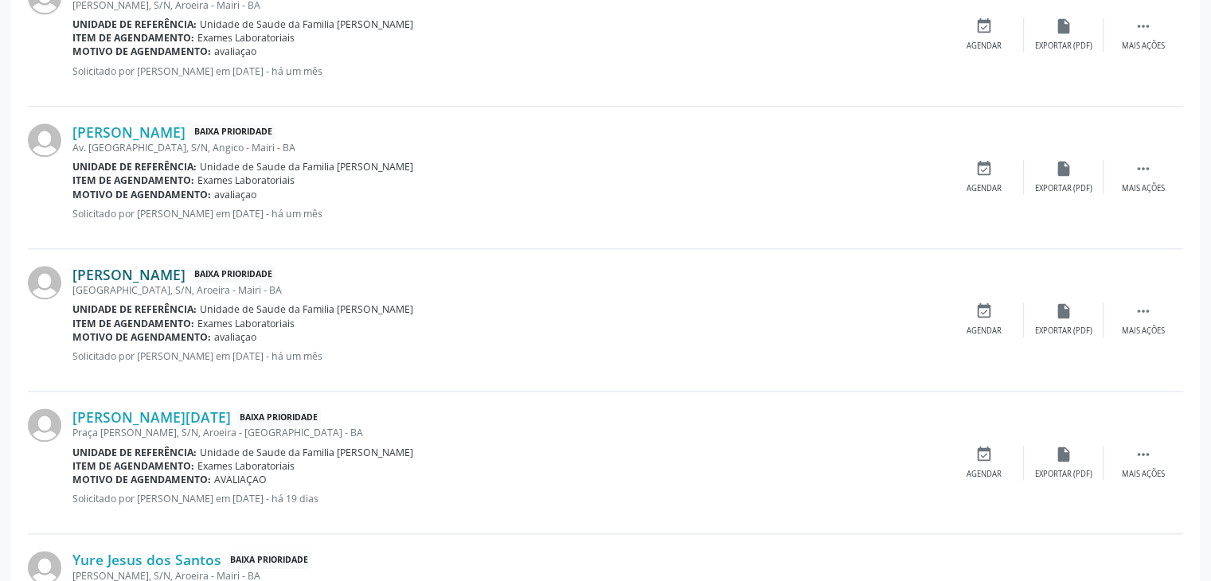
click at [103, 268] on link "Derison Silva Souza" at bounding box center [128, 275] width 113 height 18
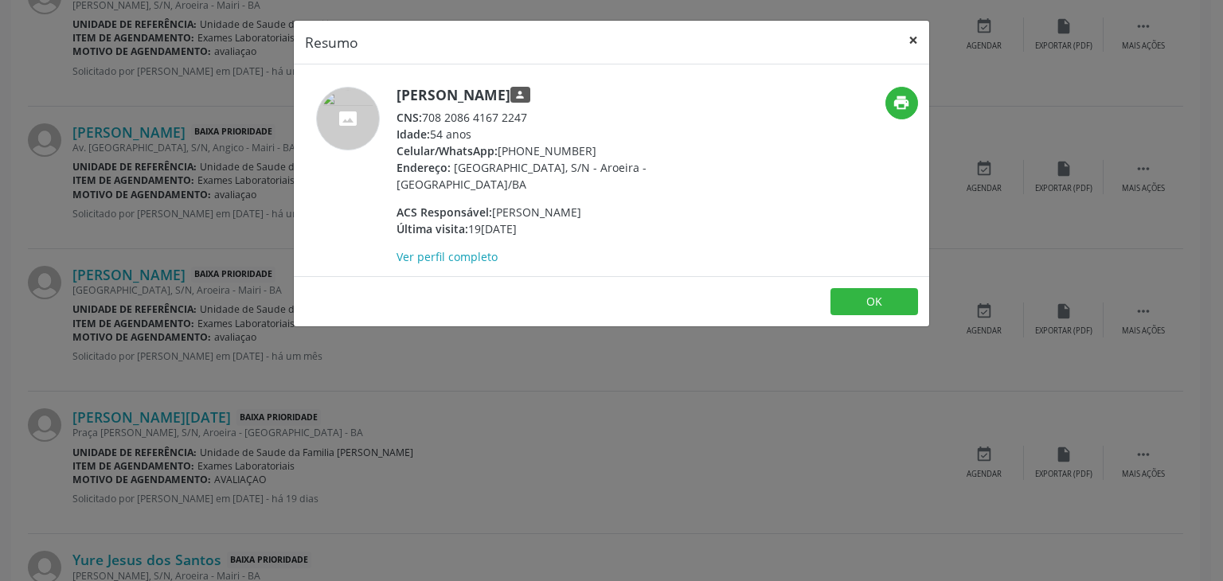
click at [910, 34] on button "×" at bounding box center [913, 40] width 32 height 39
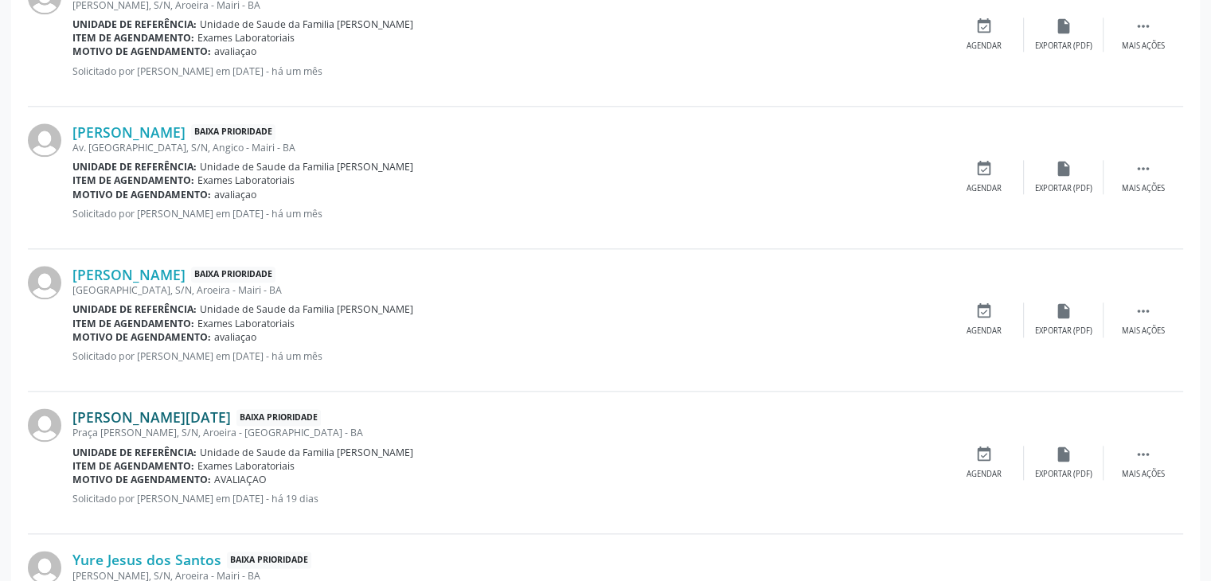
click at [108, 417] on link "Maria Lucia Alves Santos" at bounding box center [151, 418] width 158 height 18
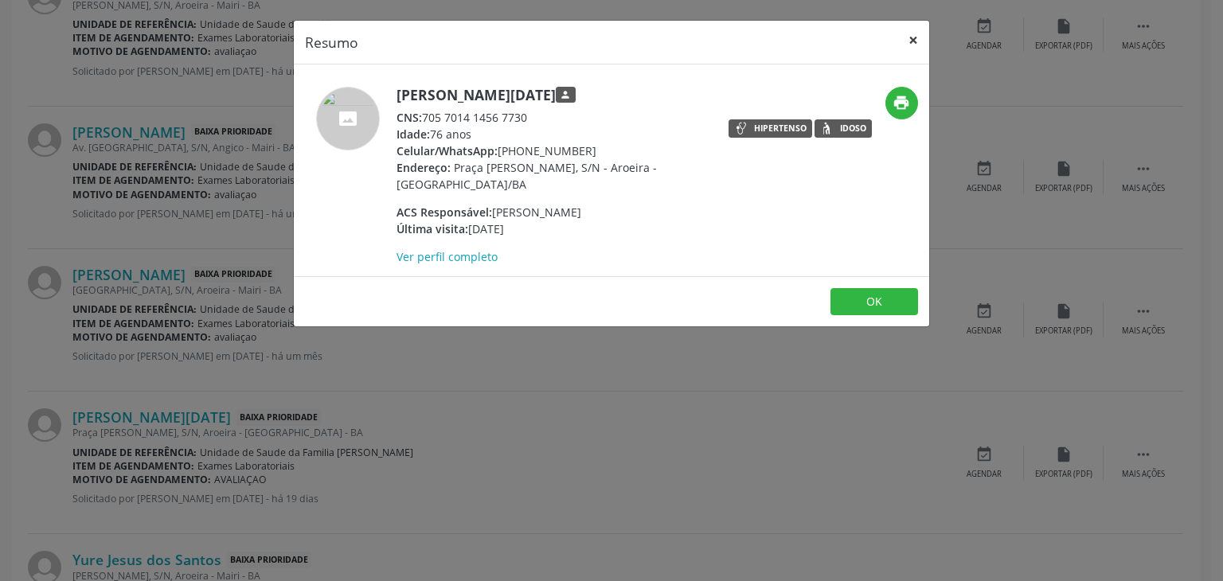
click at [908, 37] on button "×" at bounding box center [913, 40] width 32 height 39
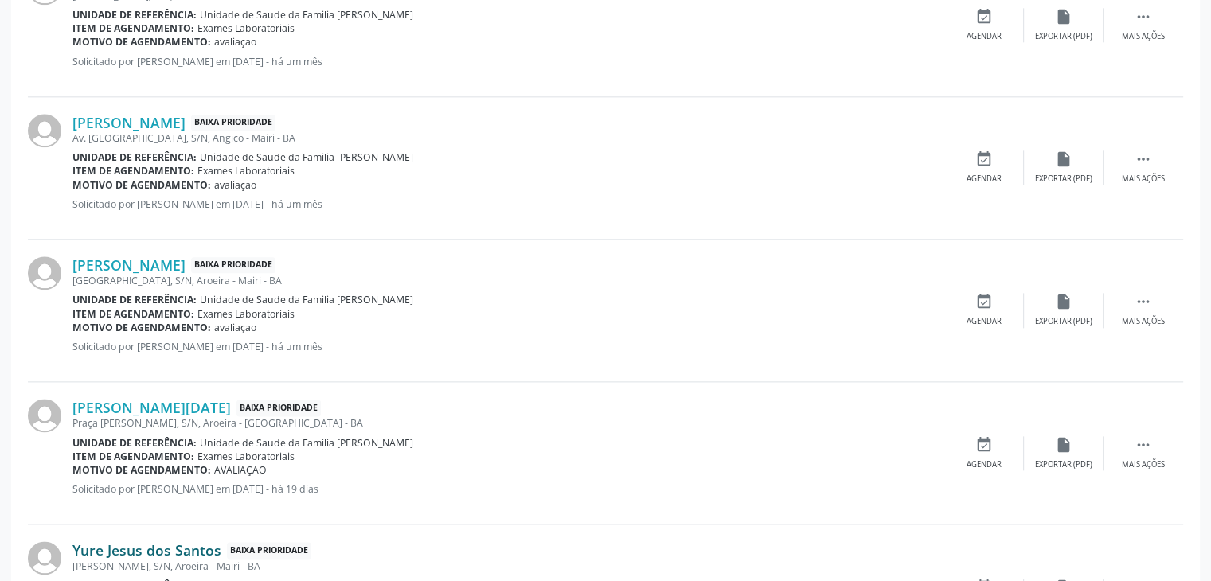
scroll to position [1991, 0]
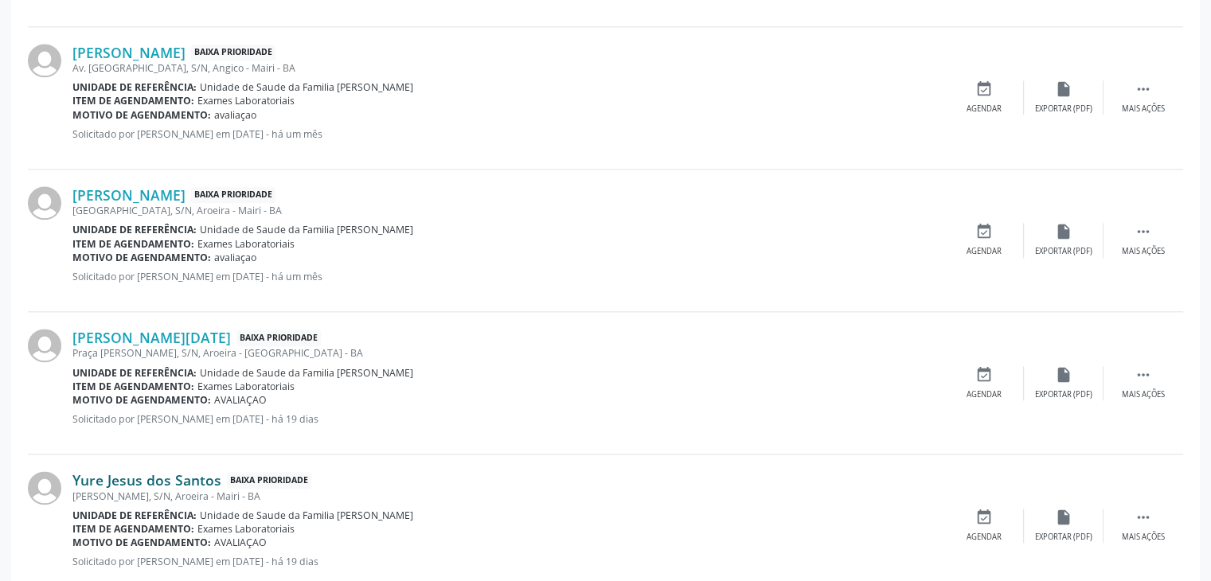
click at [130, 475] on link "Yure Jesus dos Santos" at bounding box center [146, 480] width 149 height 18
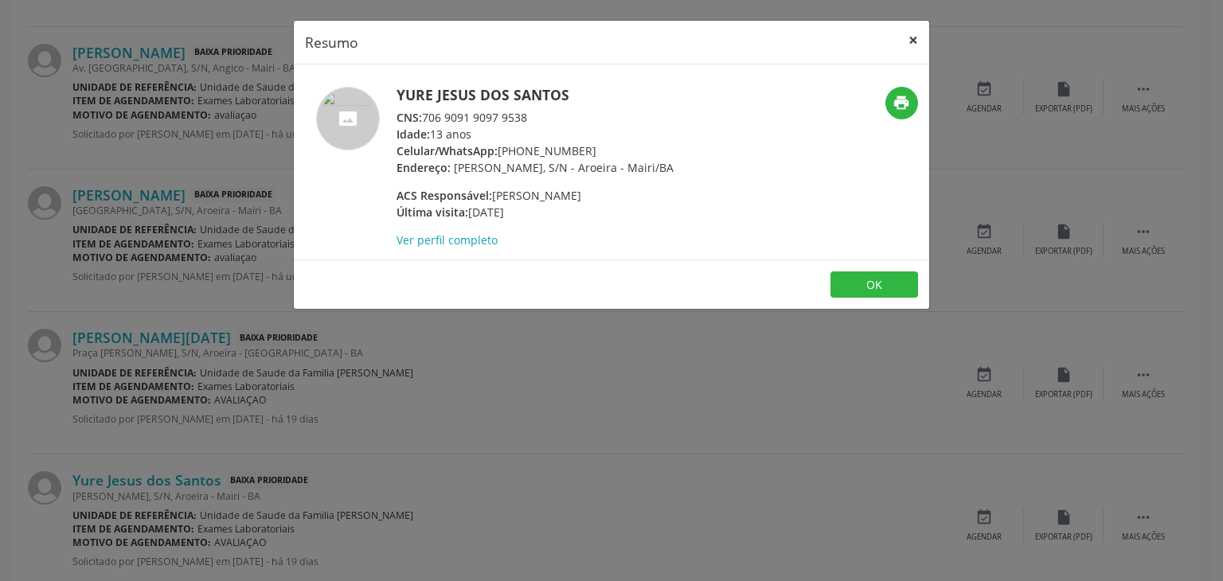
click at [903, 39] on button "×" at bounding box center [913, 40] width 32 height 39
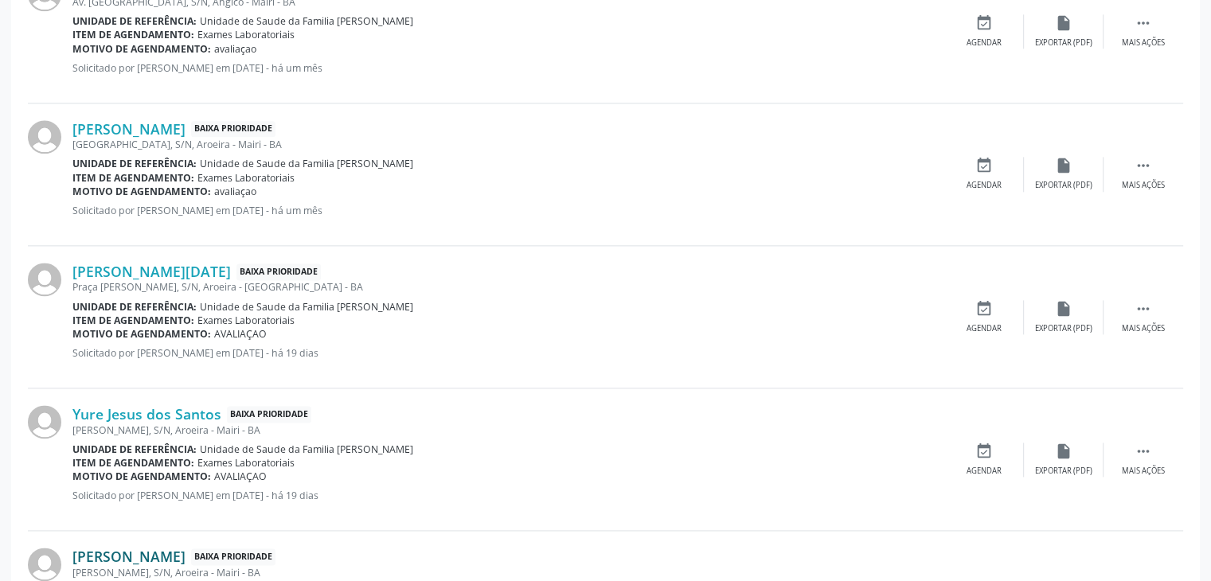
scroll to position [2150, 0]
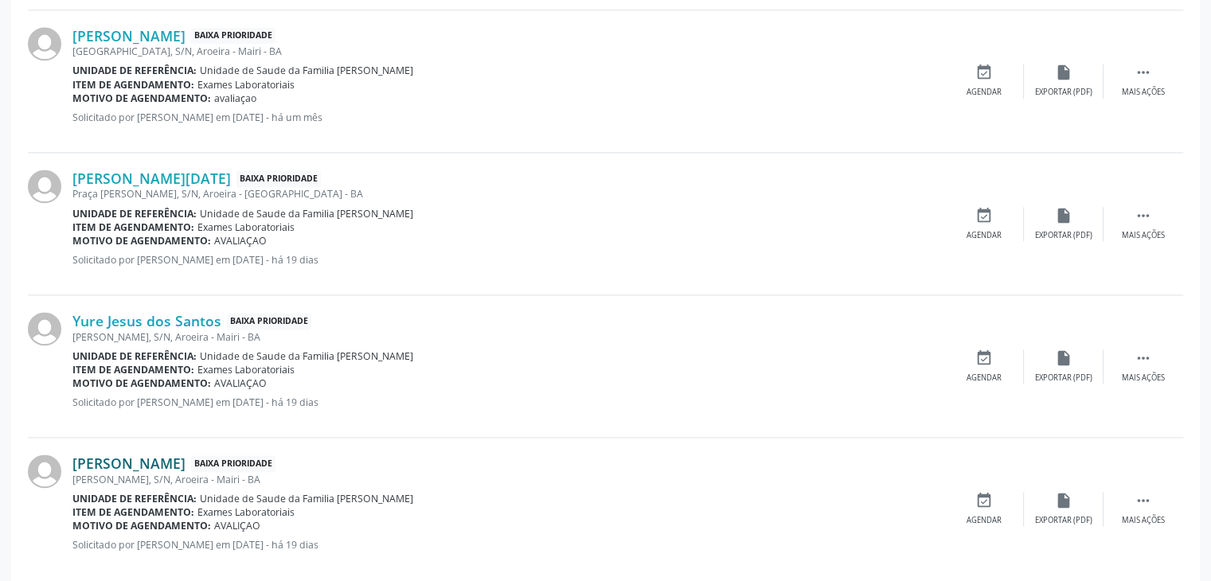
click at [133, 463] on link "Thomas de Oliveira Silva" at bounding box center [128, 464] width 113 height 18
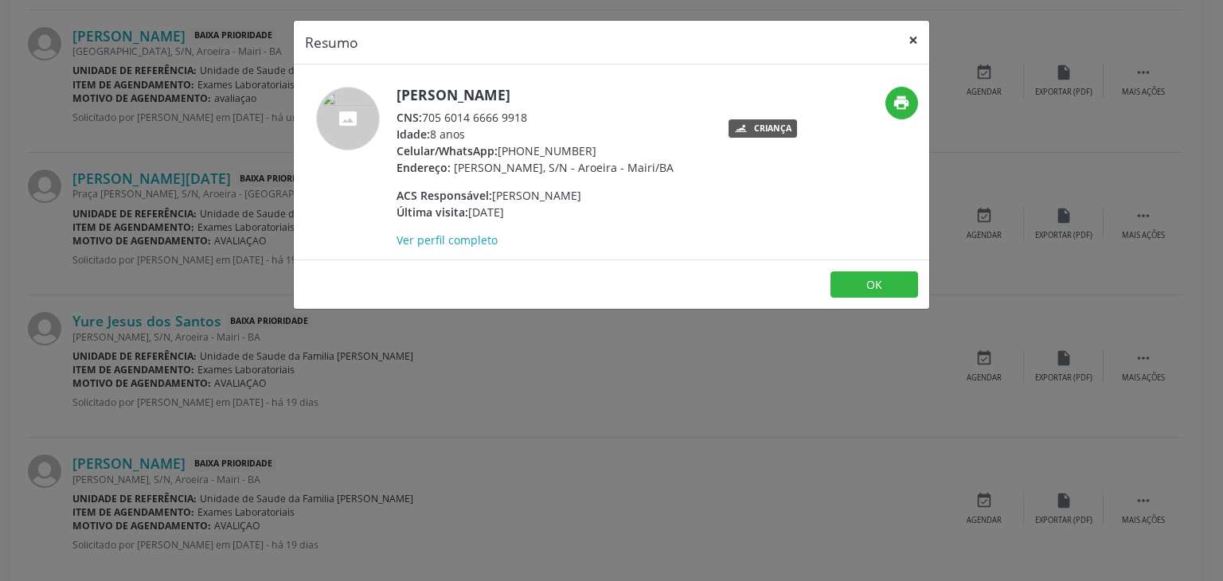
click at [908, 29] on button "×" at bounding box center [913, 40] width 32 height 39
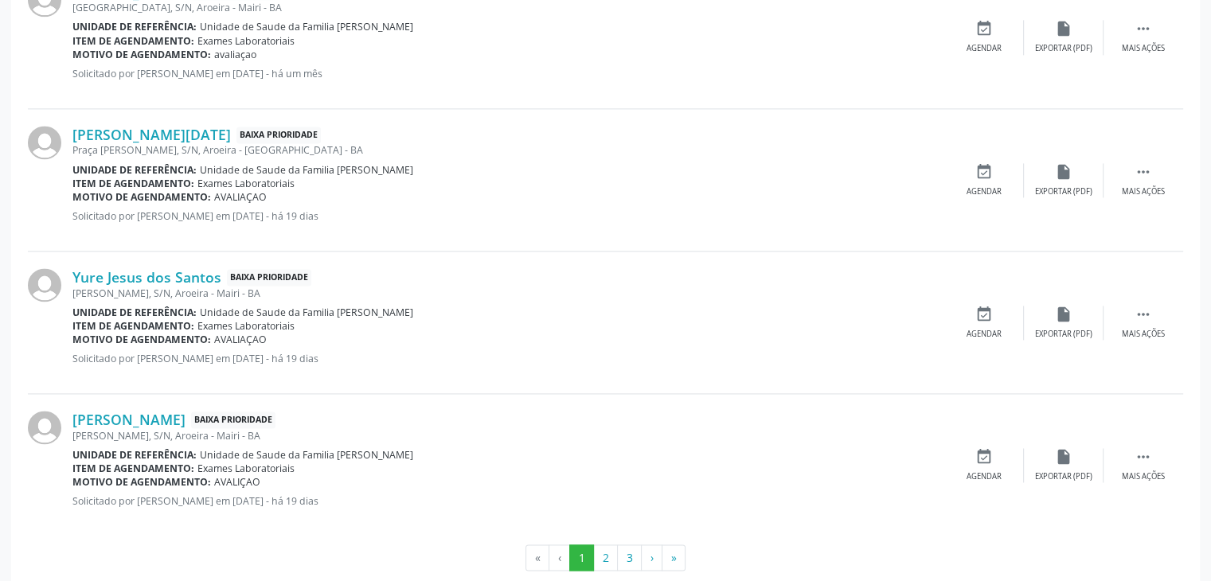
scroll to position [2219, 0]
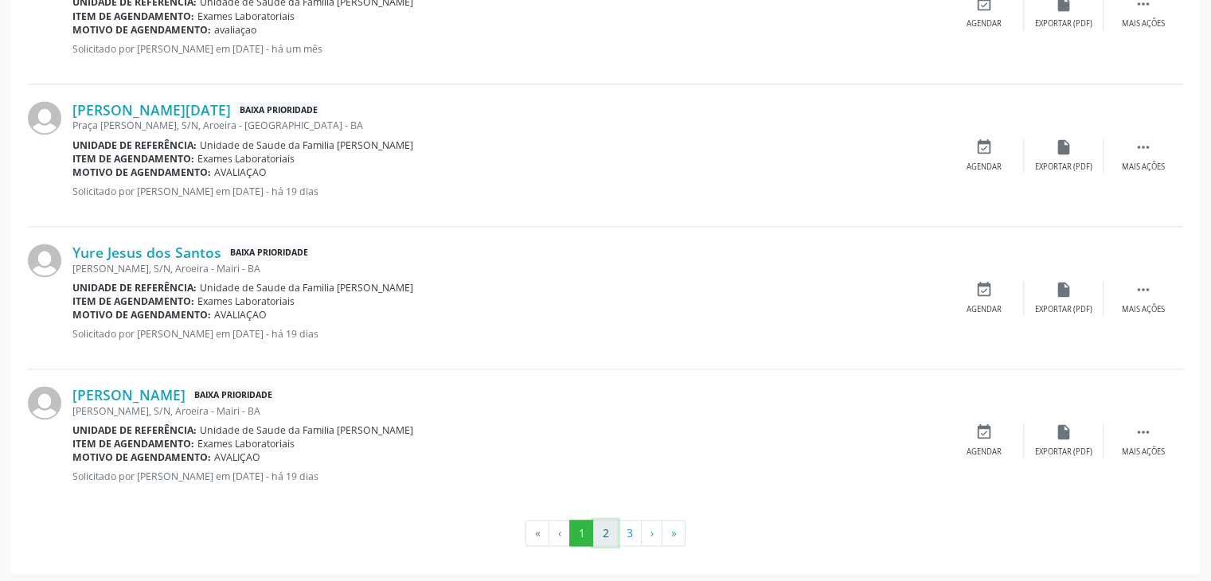
click at [612, 529] on button "2" at bounding box center [605, 533] width 25 height 27
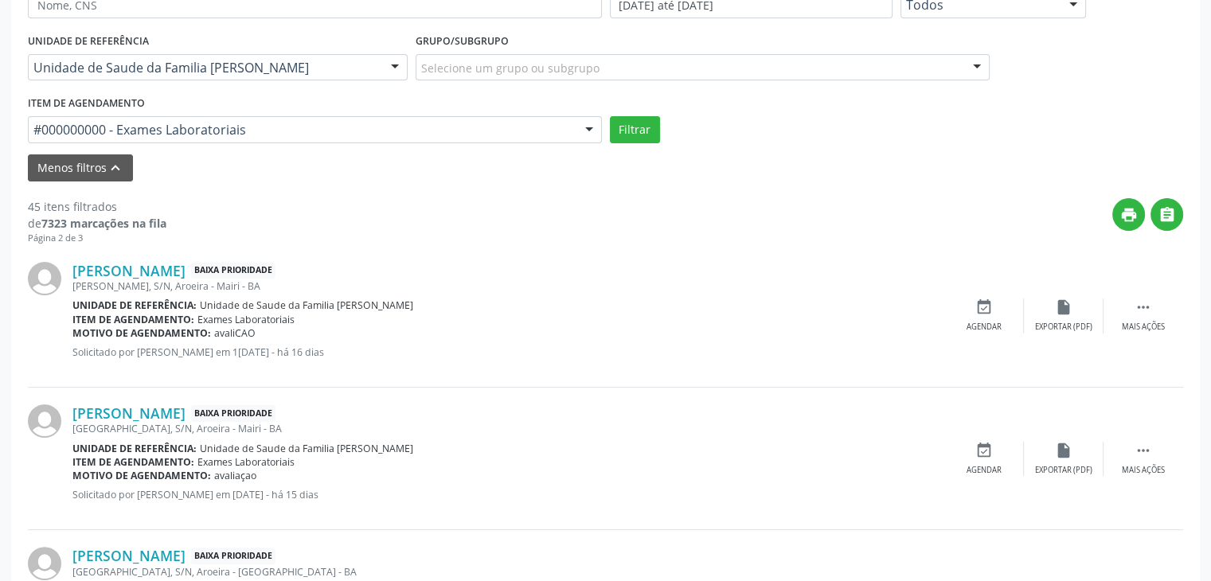
scroll to position [467, 0]
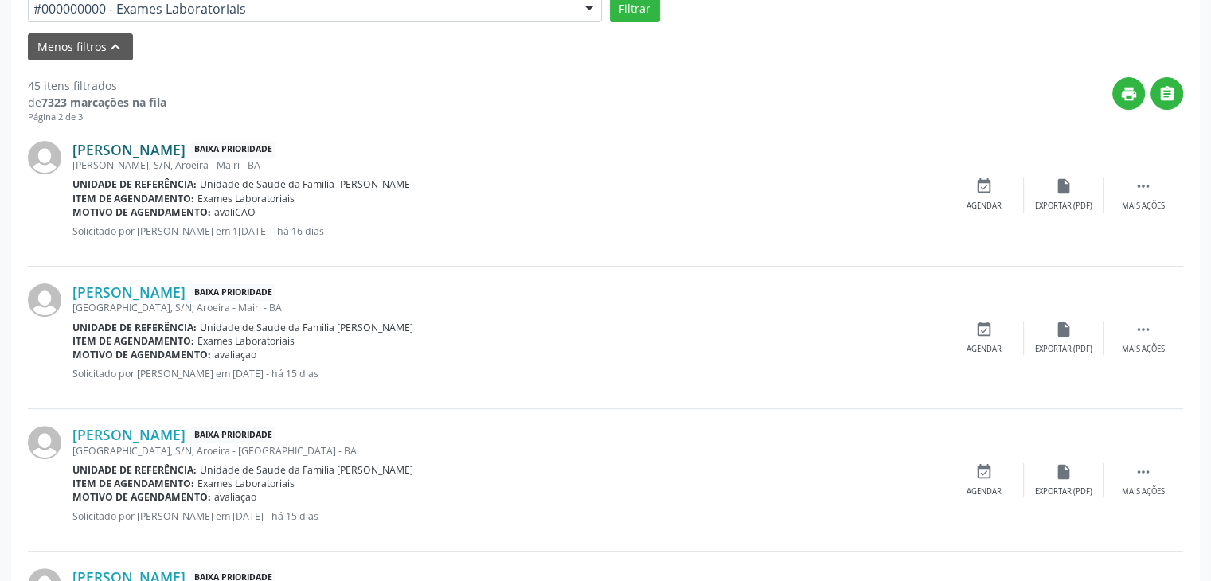
click at [186, 147] on link "Tawanna Soares Gomes" at bounding box center [128, 150] width 113 height 18
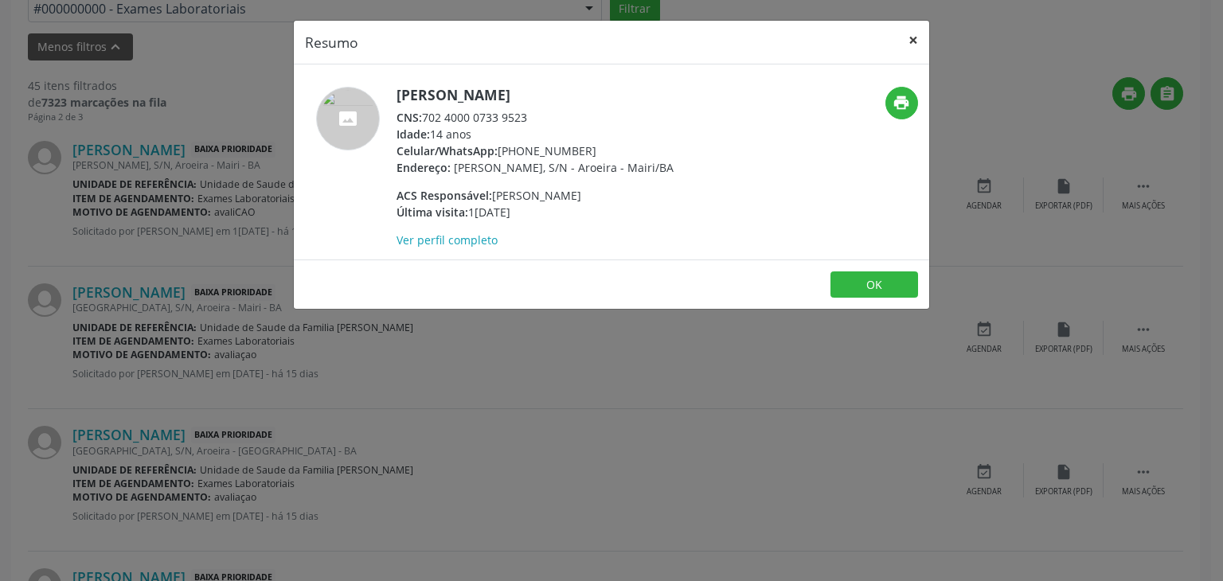
click at [906, 42] on button "×" at bounding box center [913, 40] width 32 height 39
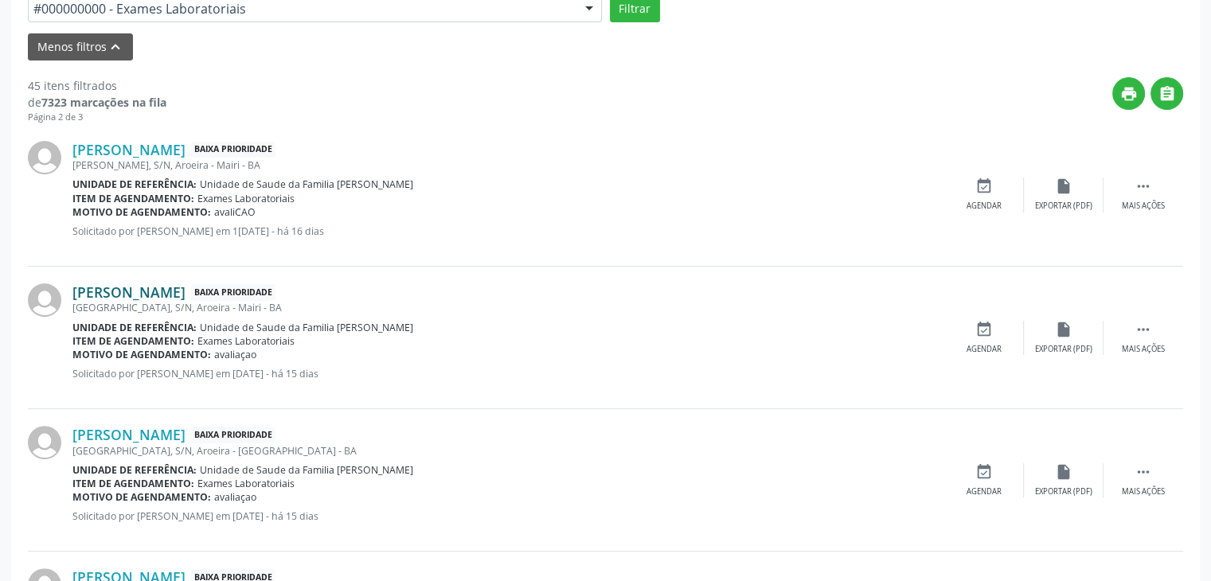
click at [139, 290] on link "Tita Ferreira Oliveira" at bounding box center [128, 292] width 113 height 18
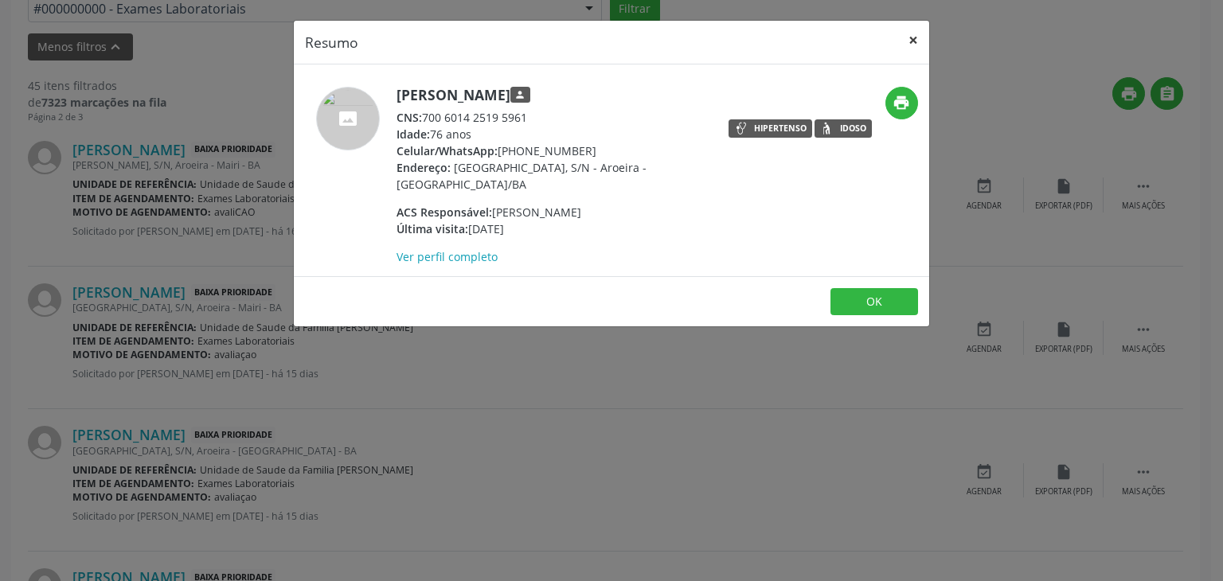
click at [911, 35] on button "×" at bounding box center [913, 40] width 32 height 39
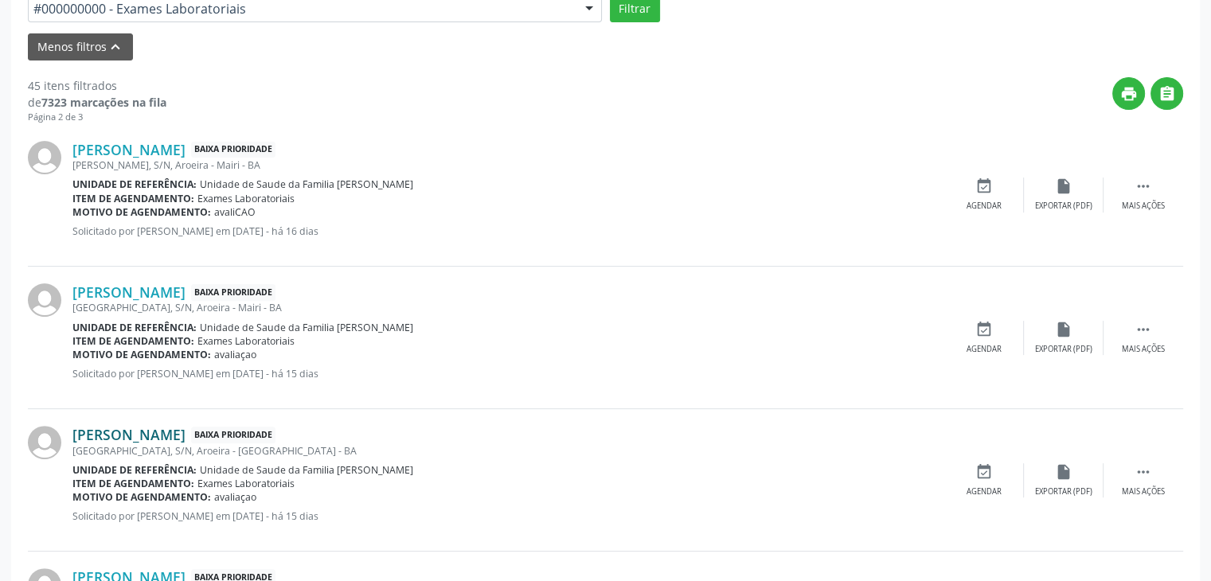
click at [129, 428] on link "Izauri Alves da Silva" at bounding box center [128, 435] width 113 height 18
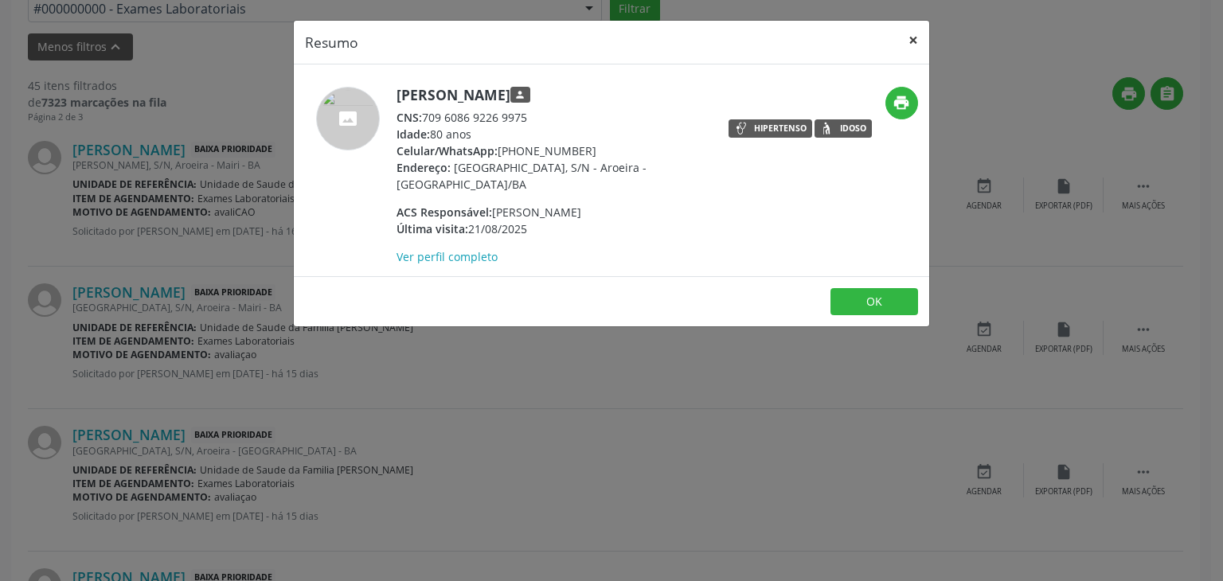
click at [909, 29] on button "×" at bounding box center [913, 40] width 32 height 39
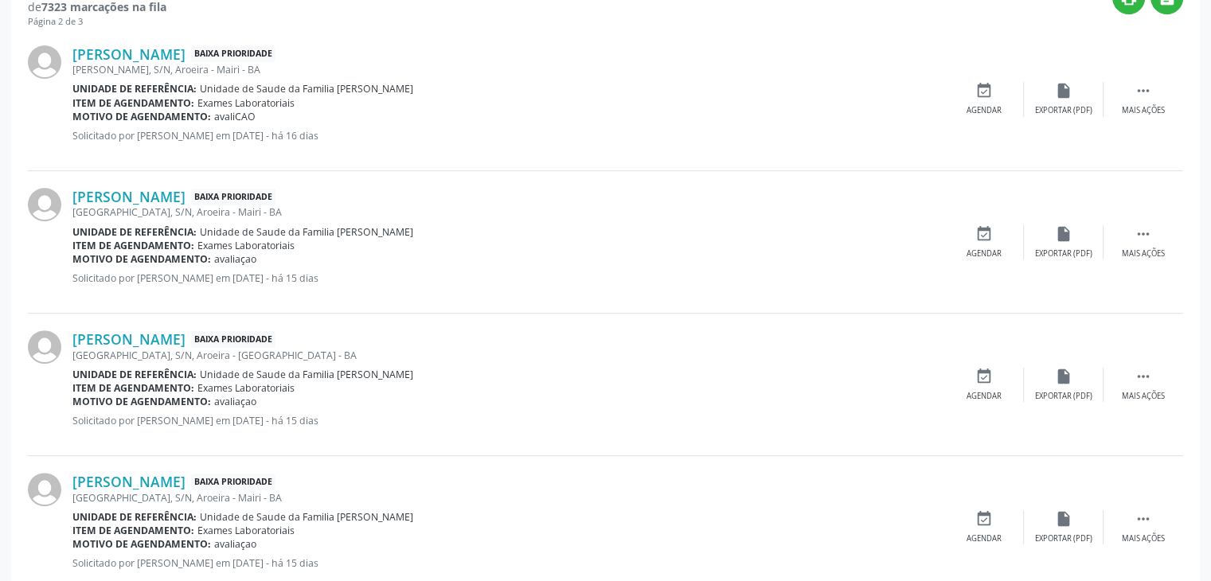
scroll to position [706, 0]
click at [164, 337] on link "Edvan Ferreira de Almeida" at bounding box center [128, 339] width 113 height 18
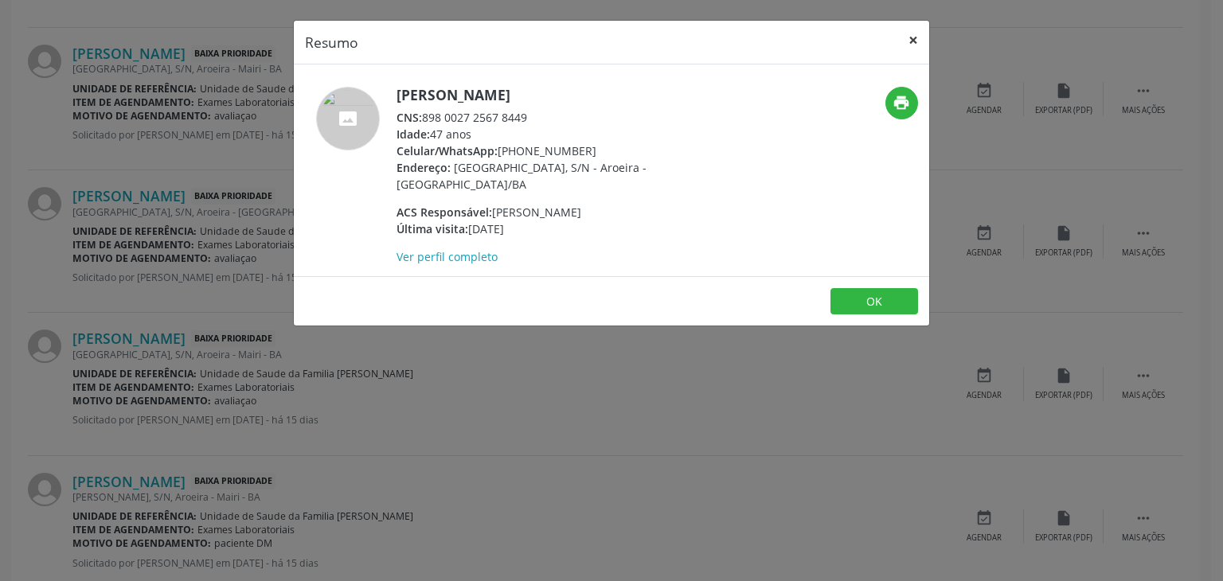
click at [914, 41] on button "×" at bounding box center [913, 40] width 32 height 39
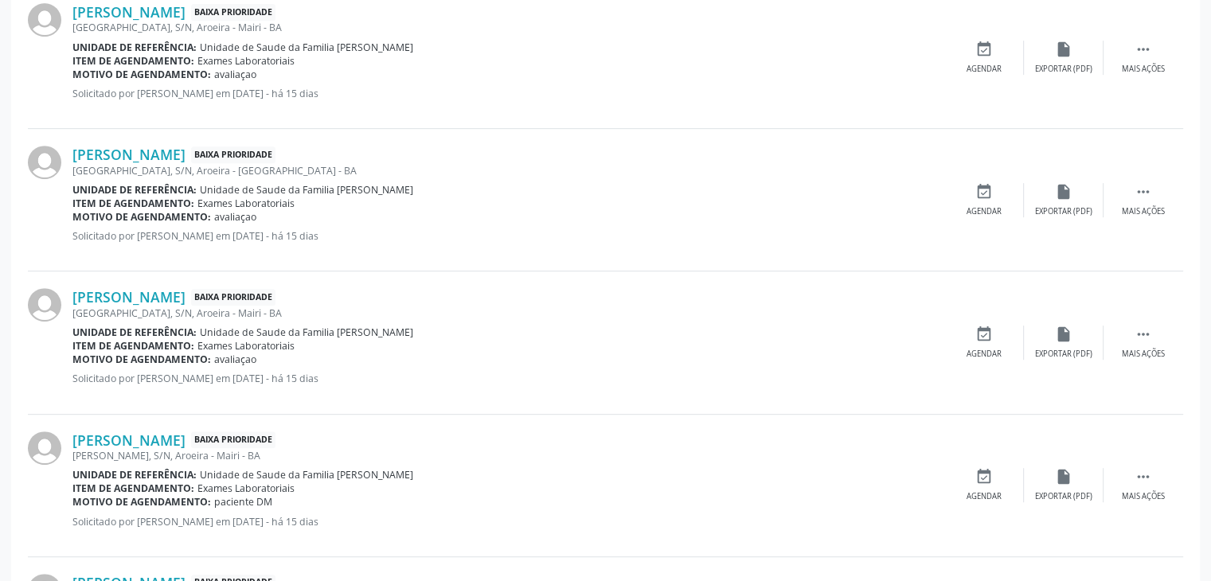
scroll to position [785, 0]
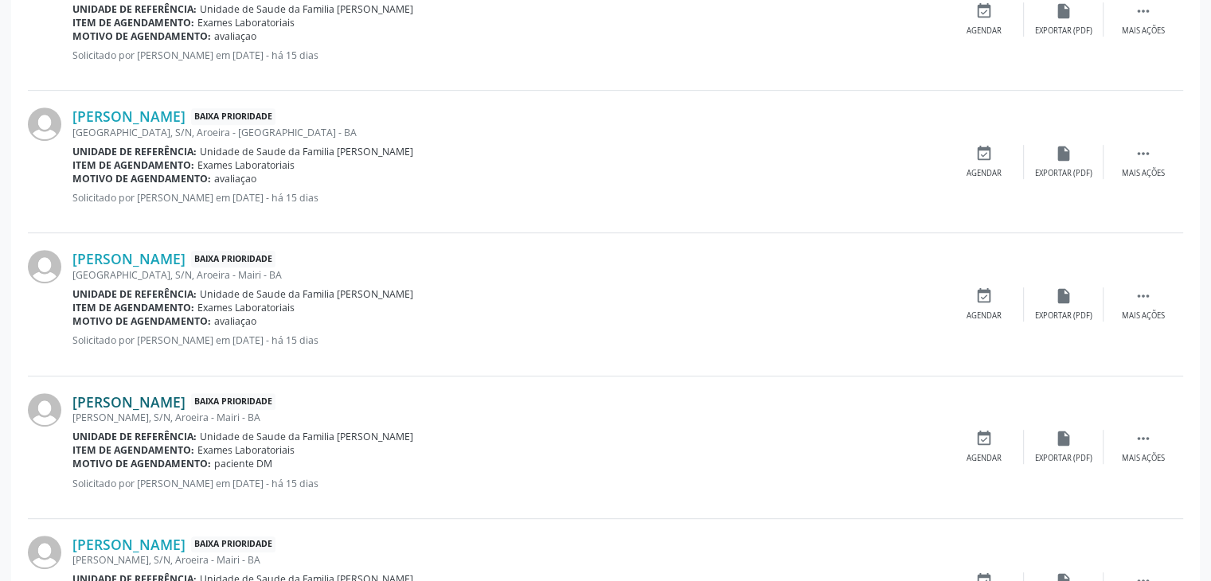
click at [124, 393] on link "Janiede Souza de Almeida" at bounding box center [128, 402] width 113 height 18
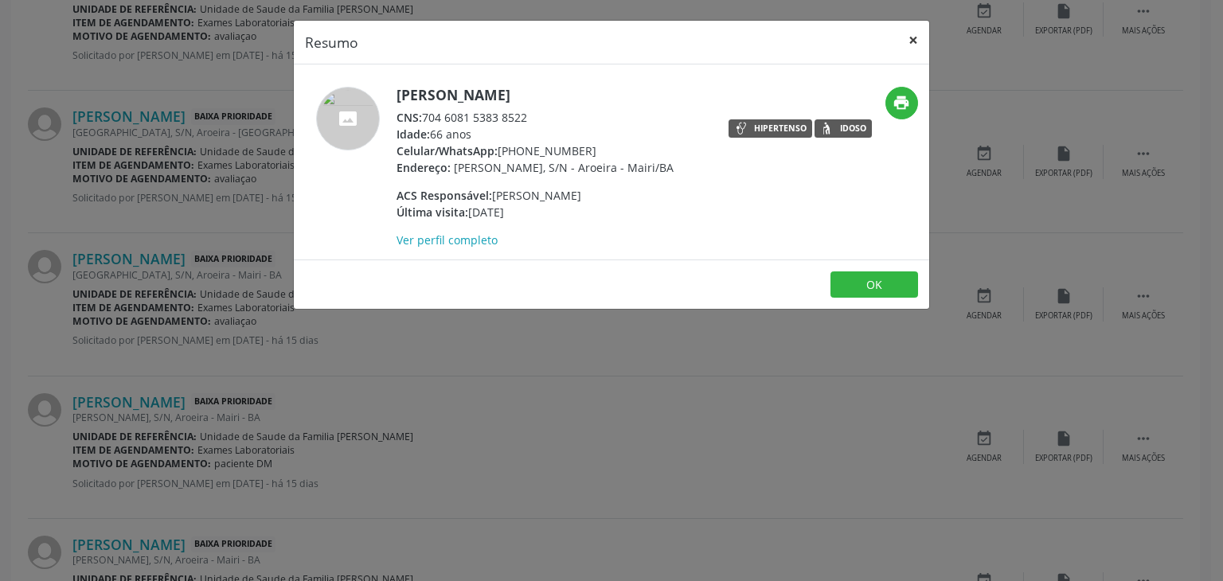
click at [909, 24] on button "×" at bounding box center [913, 40] width 32 height 39
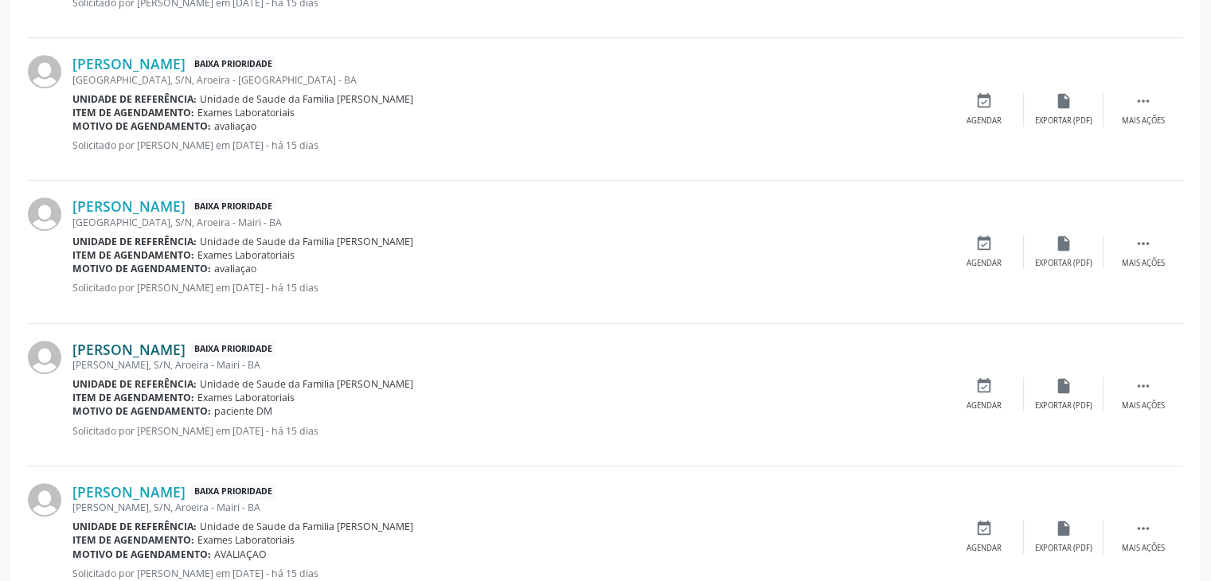
scroll to position [865, 0]
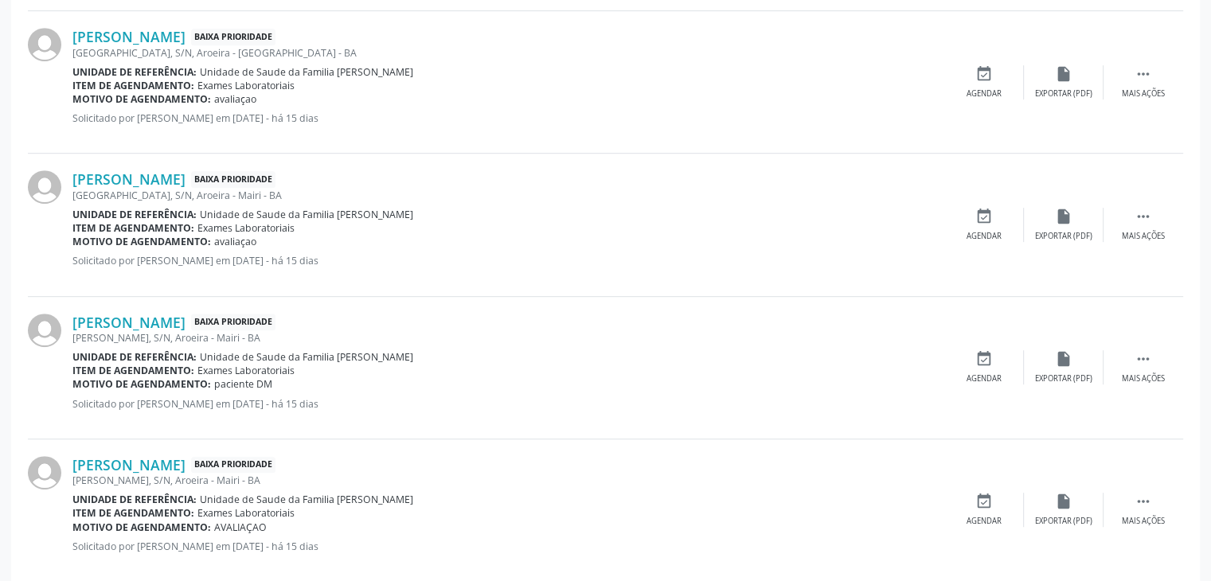
click at [93, 310] on div "Janiede Souza de Almeida Baixa Prioridade José Fernandes, S/N, Aroeira - Mairi …" at bounding box center [605, 368] width 1155 height 143
click at [108, 315] on link "Janiede Souza de Almeida" at bounding box center [128, 323] width 113 height 18
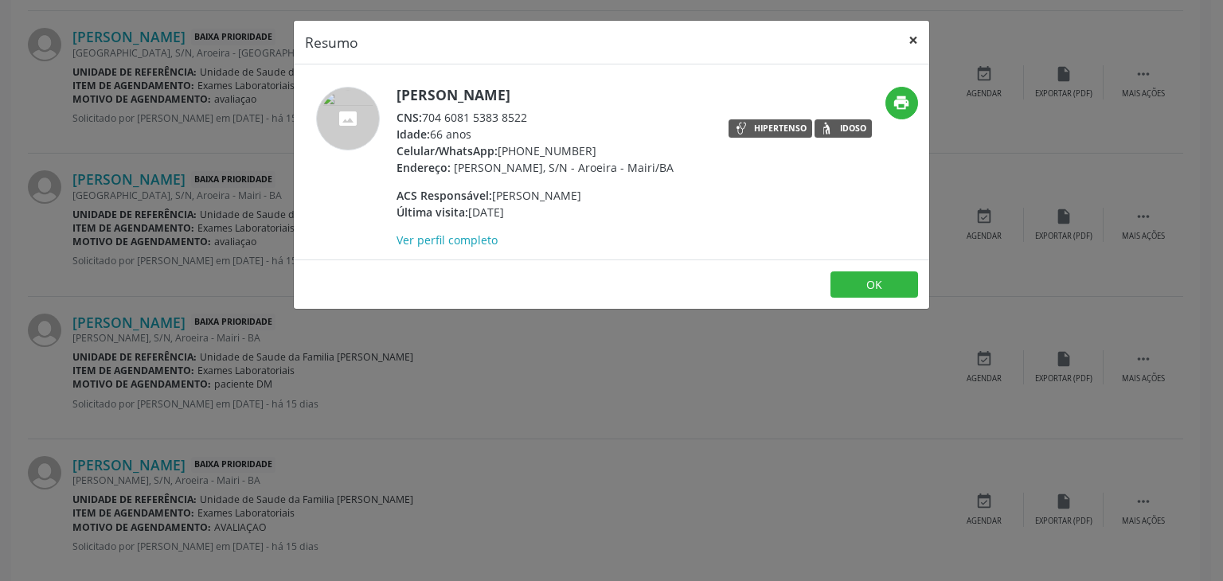
click at [920, 45] on button "×" at bounding box center [913, 40] width 32 height 39
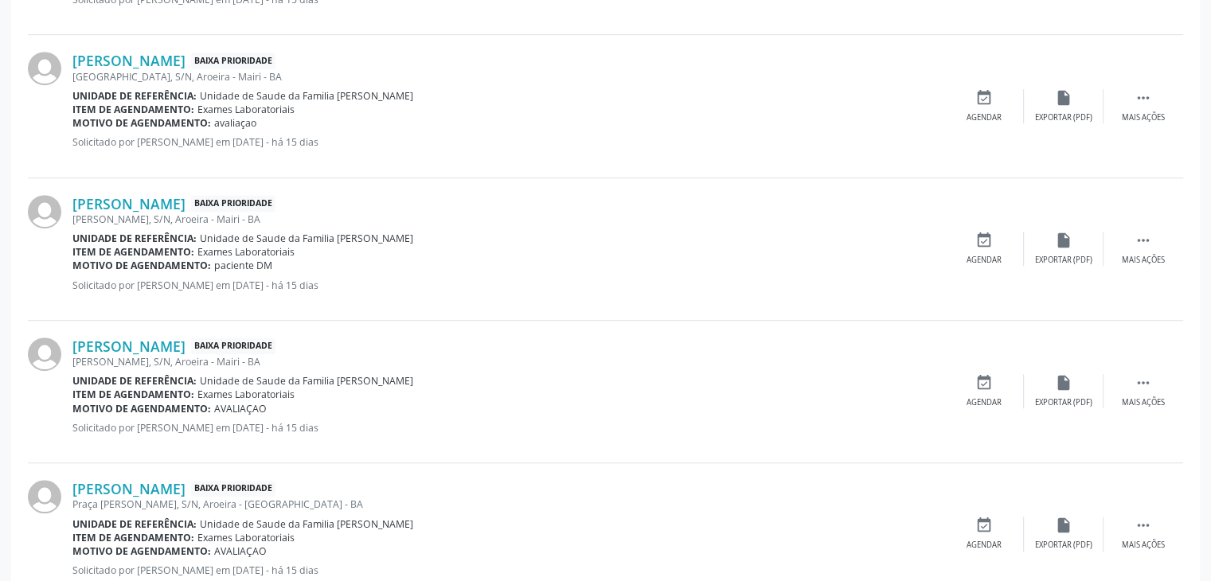
scroll to position [1024, 0]
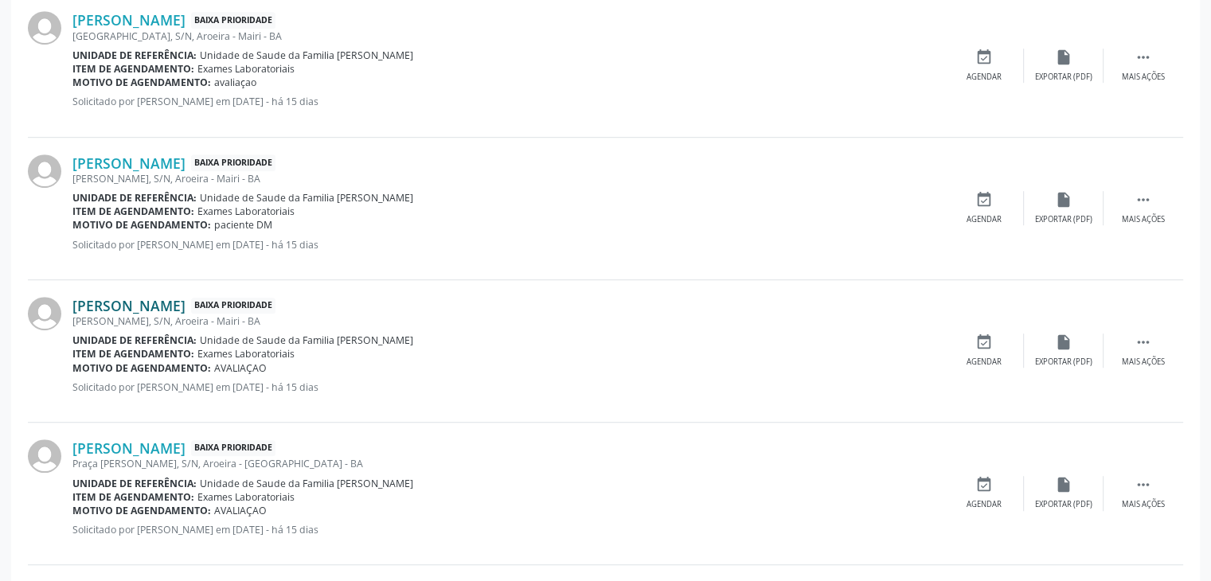
click at [181, 304] on link "Doraci Souza Gomes" at bounding box center [128, 306] width 113 height 18
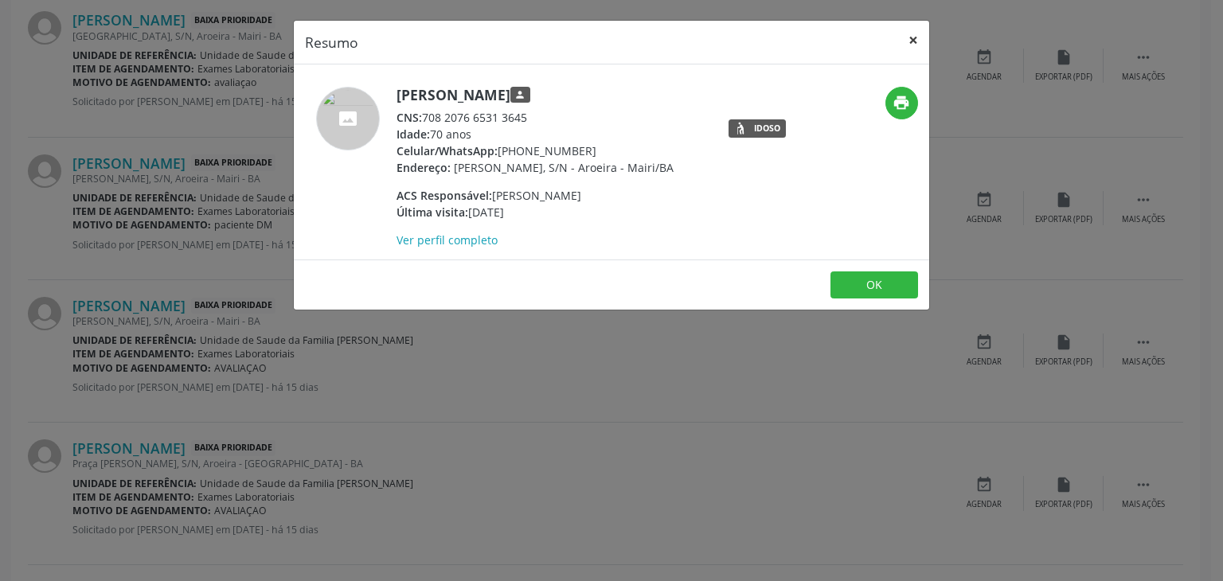
click at [917, 45] on button "×" at bounding box center [913, 40] width 32 height 39
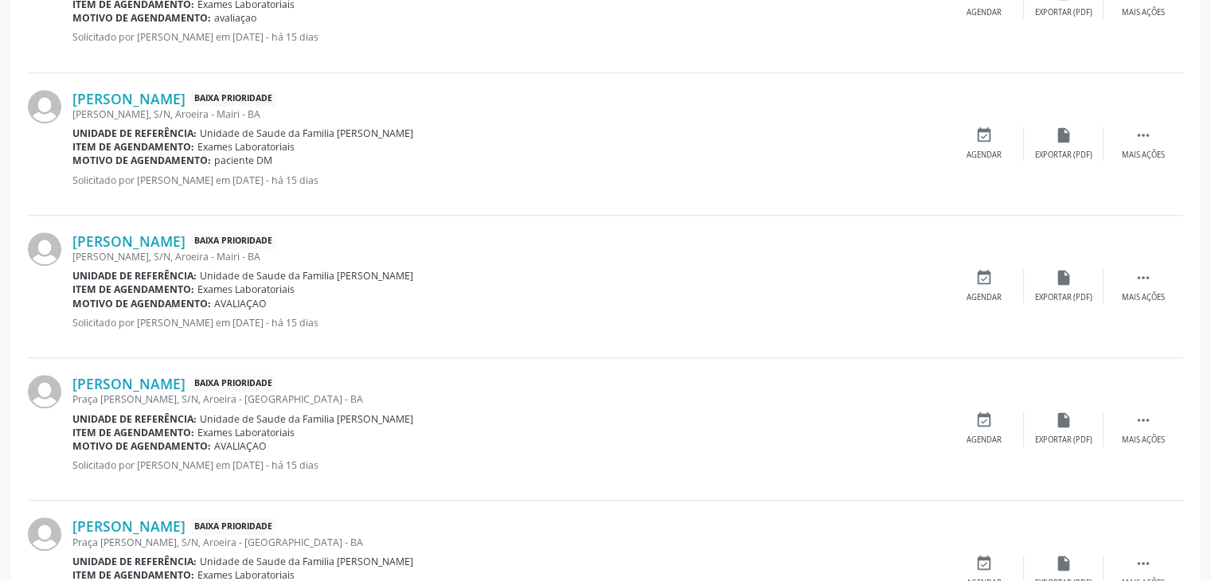
scroll to position [1183, 0]
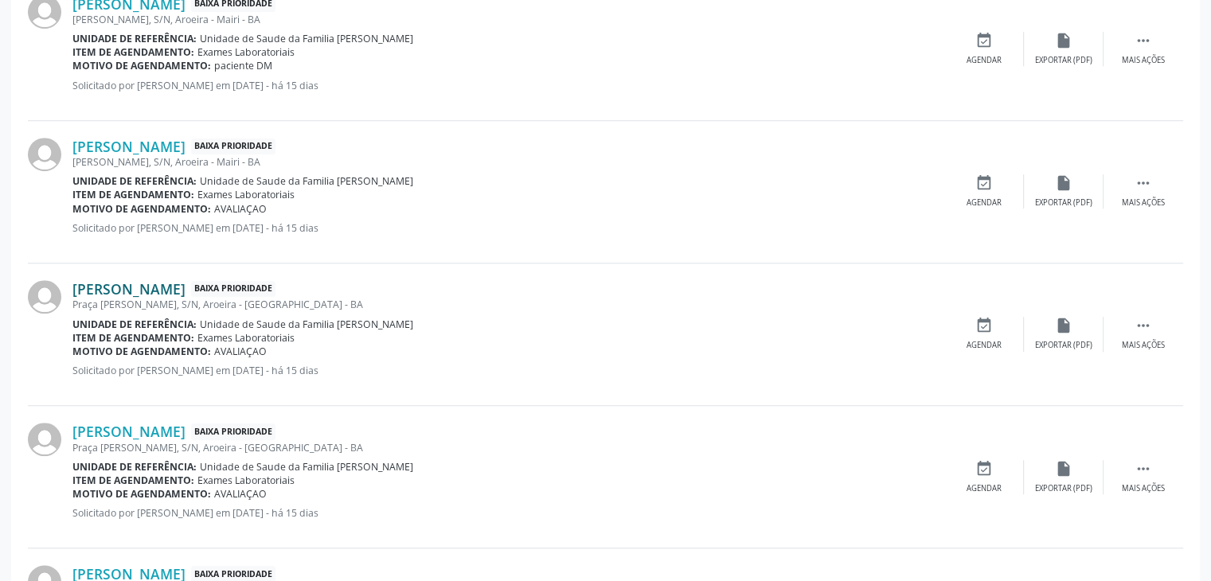
click at [186, 284] on link "Marinalva Oliveira Silva" at bounding box center [128, 289] width 113 height 18
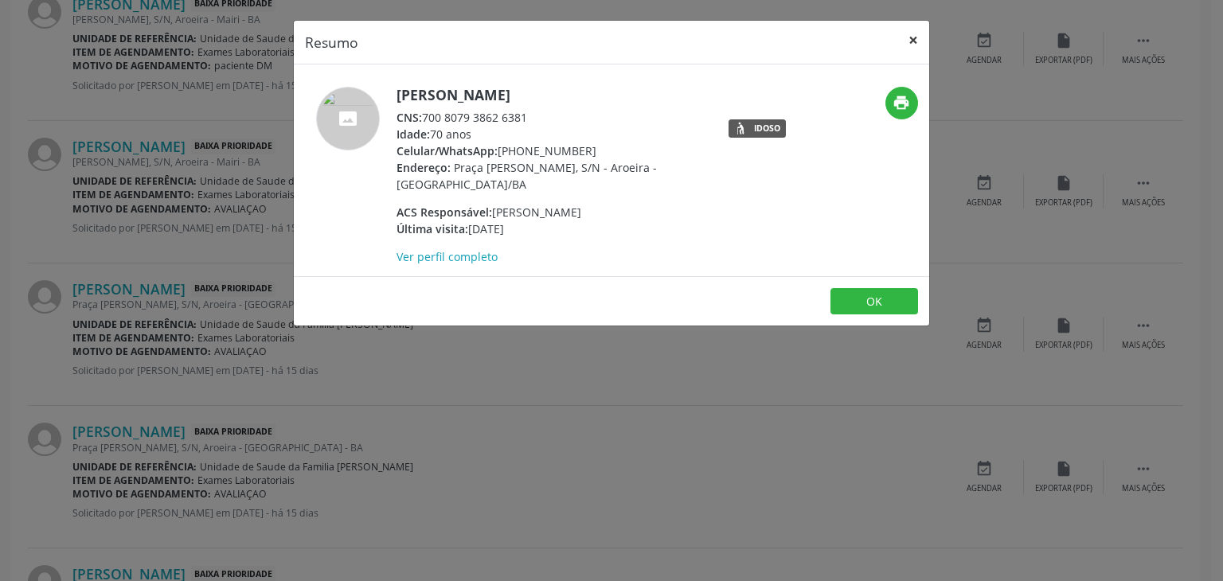
click at [911, 25] on button "×" at bounding box center [913, 40] width 32 height 39
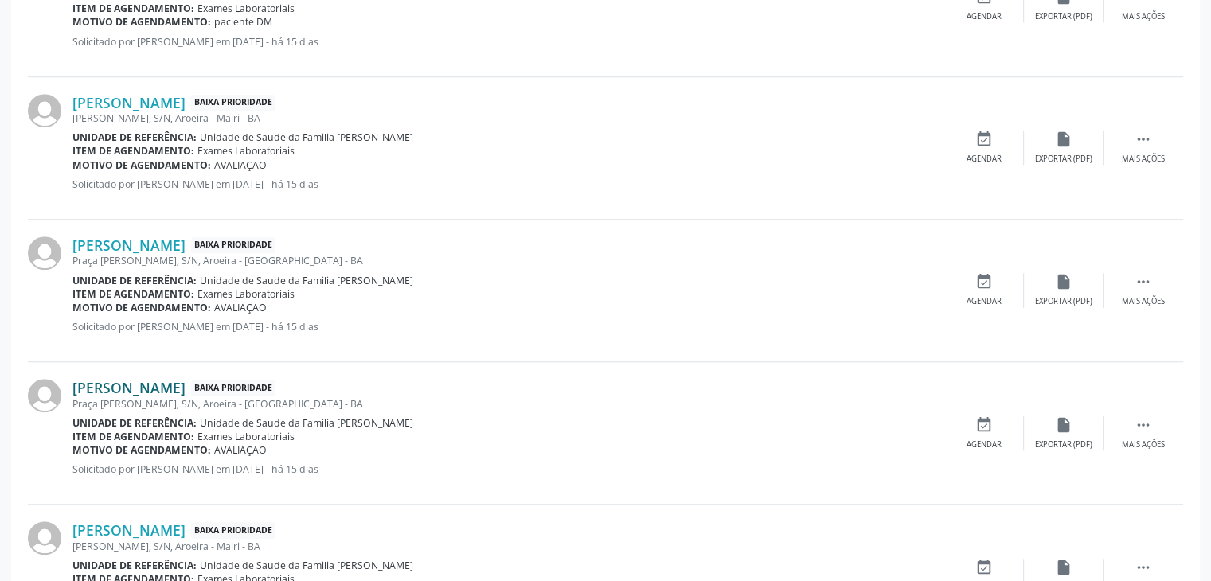
scroll to position [1263, 0]
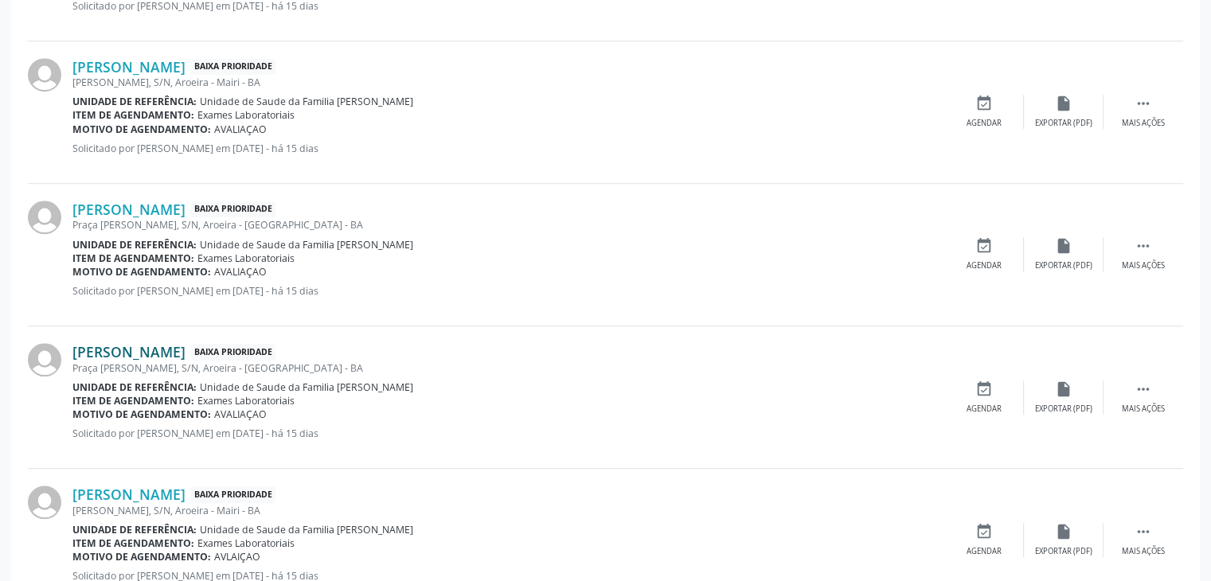
click at [186, 349] on link "Girlande Souza Oliveira" at bounding box center [128, 352] width 113 height 18
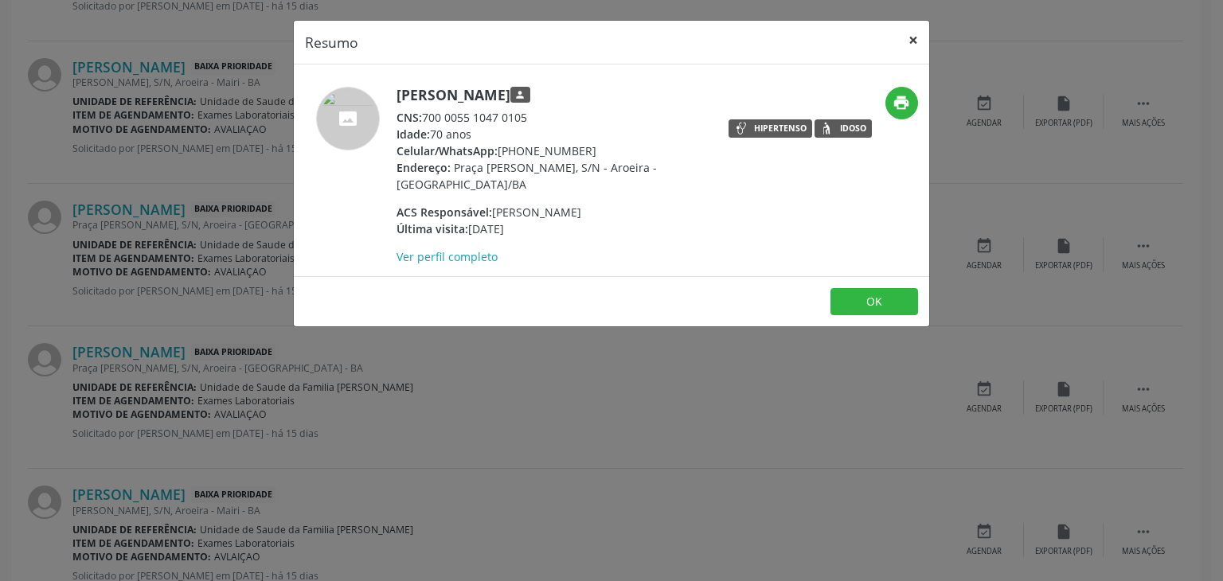
click at [909, 36] on button "×" at bounding box center [913, 40] width 32 height 39
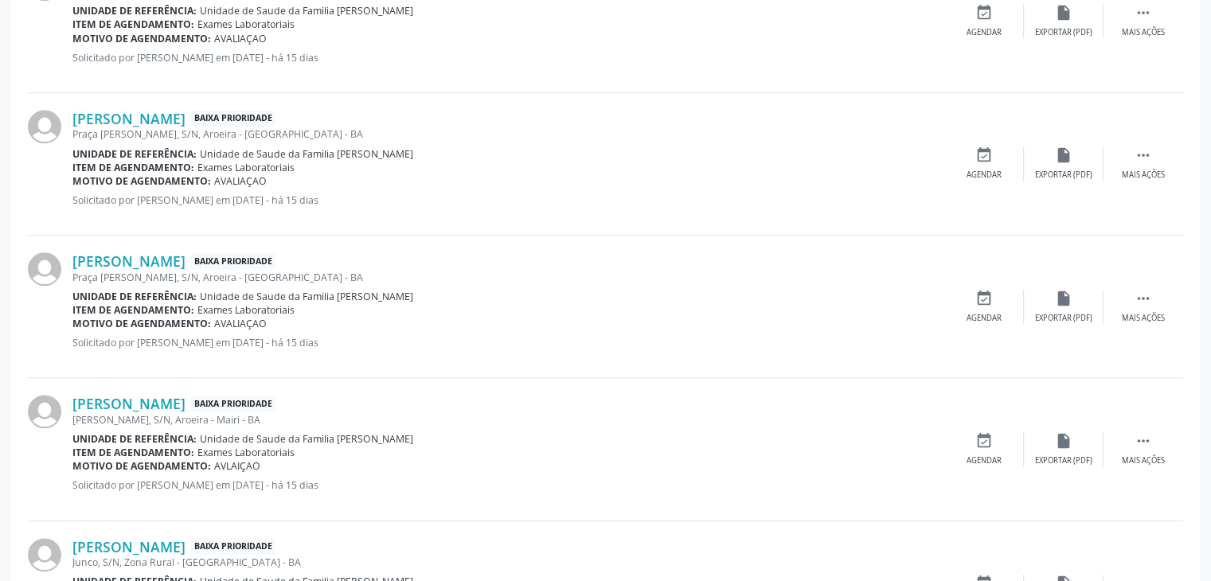
scroll to position [1422, 0]
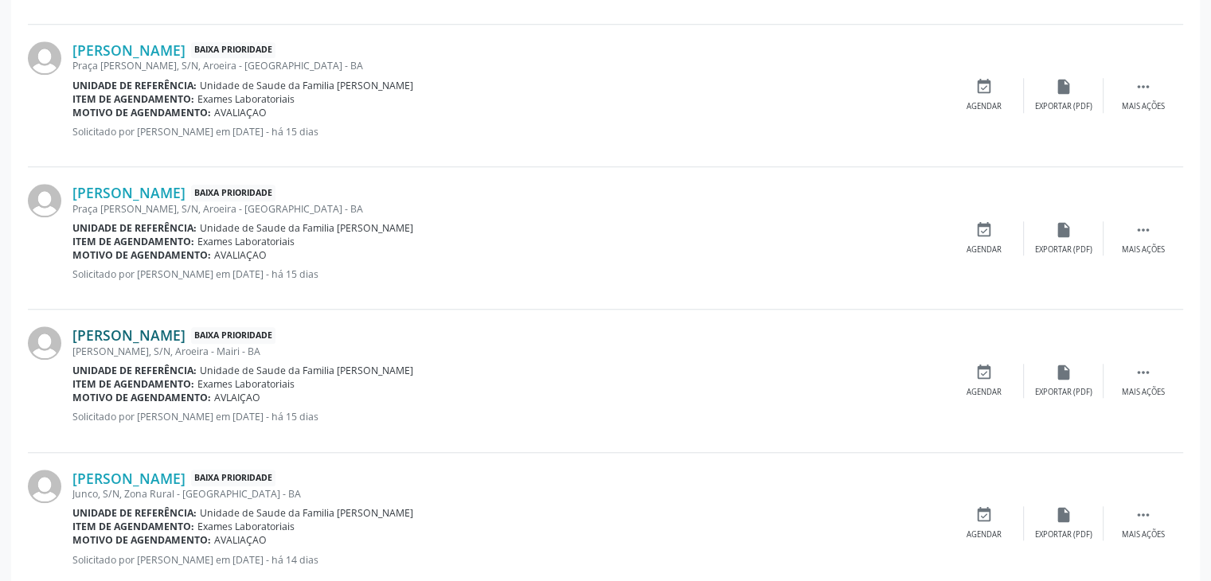
click at [172, 339] on link "Maria Luiza Silva de Santana Souza" at bounding box center [128, 336] width 113 height 18
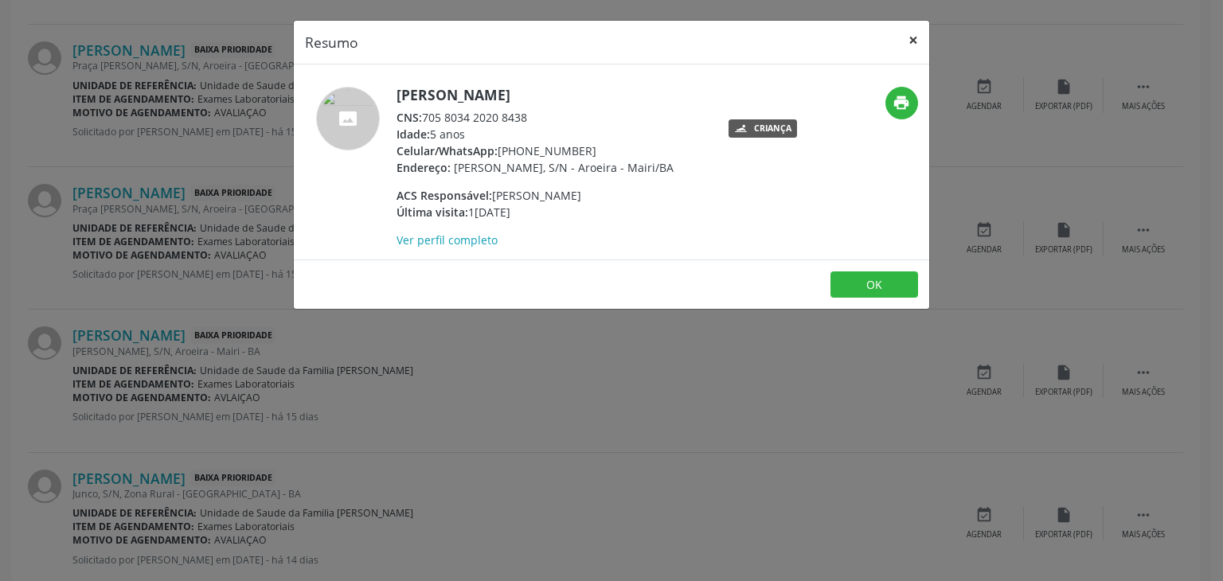
click at [907, 33] on button "×" at bounding box center [913, 40] width 32 height 39
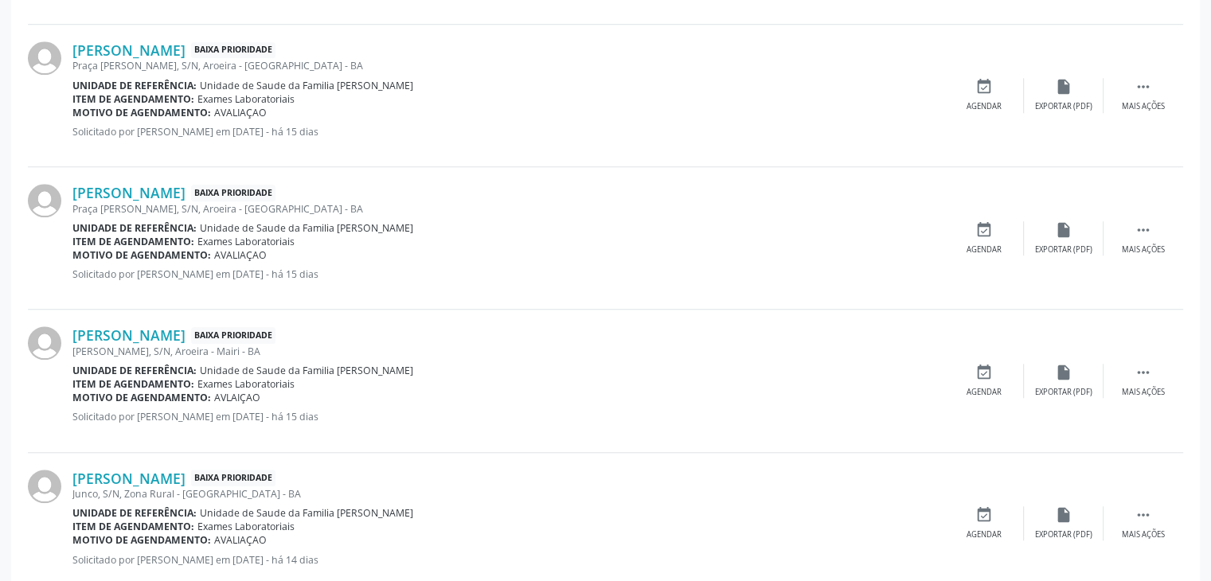
scroll to position [1582, 0]
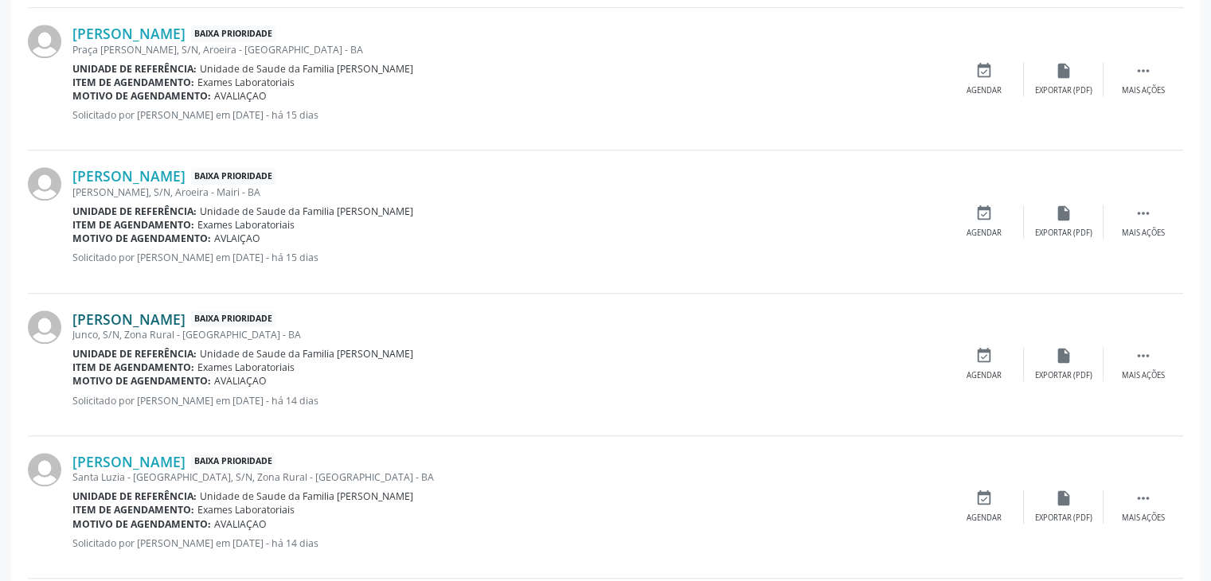
click at [182, 321] on link "Adecilia Santana de Sousa" at bounding box center [128, 320] width 113 height 18
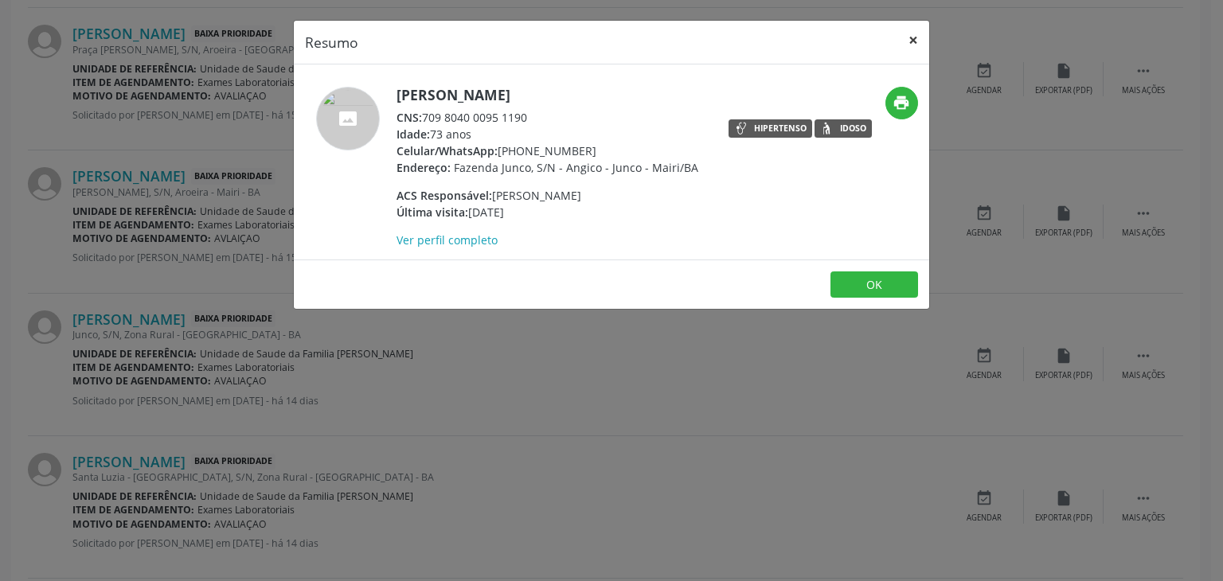
click at [908, 41] on button "×" at bounding box center [913, 40] width 32 height 39
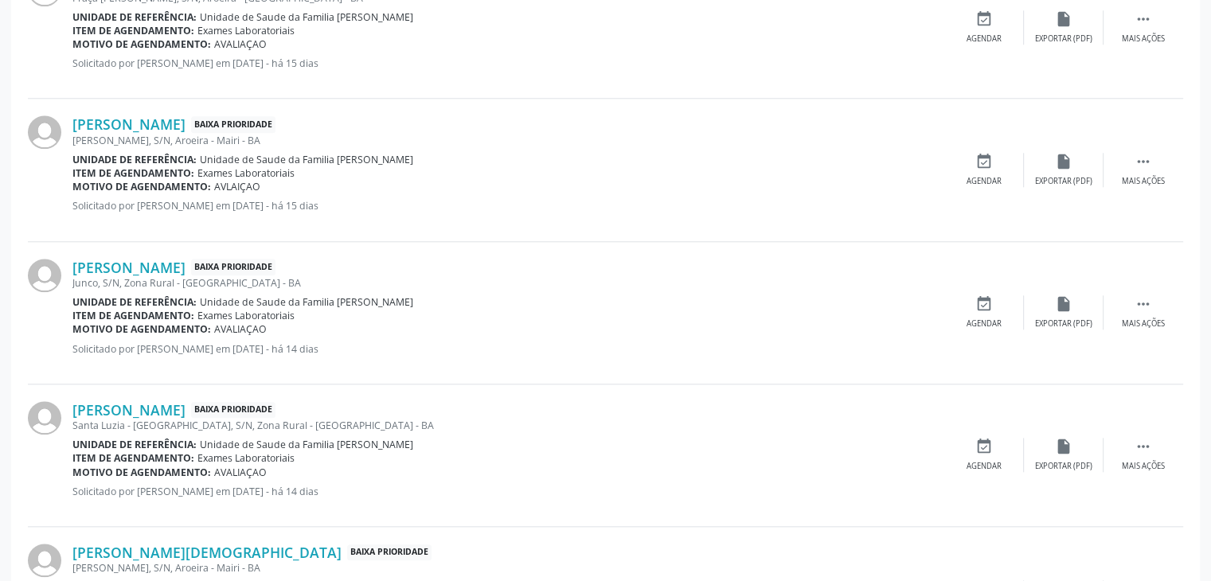
scroll to position [1661, 0]
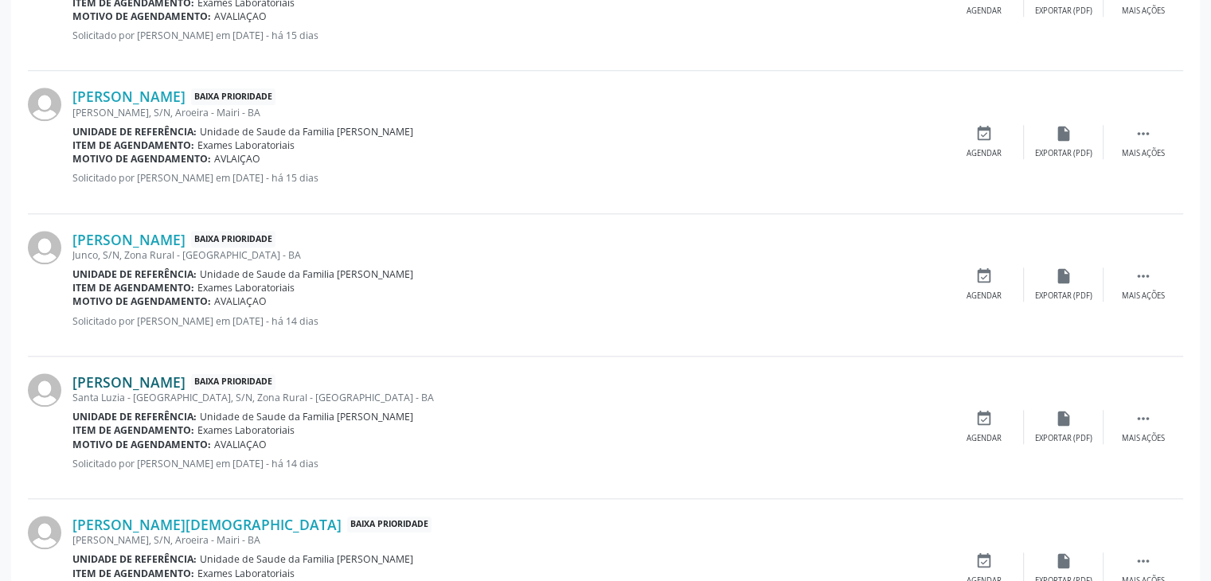
click at [186, 385] on link "Maria Hilda Silva Rodrigues" at bounding box center [128, 382] width 113 height 18
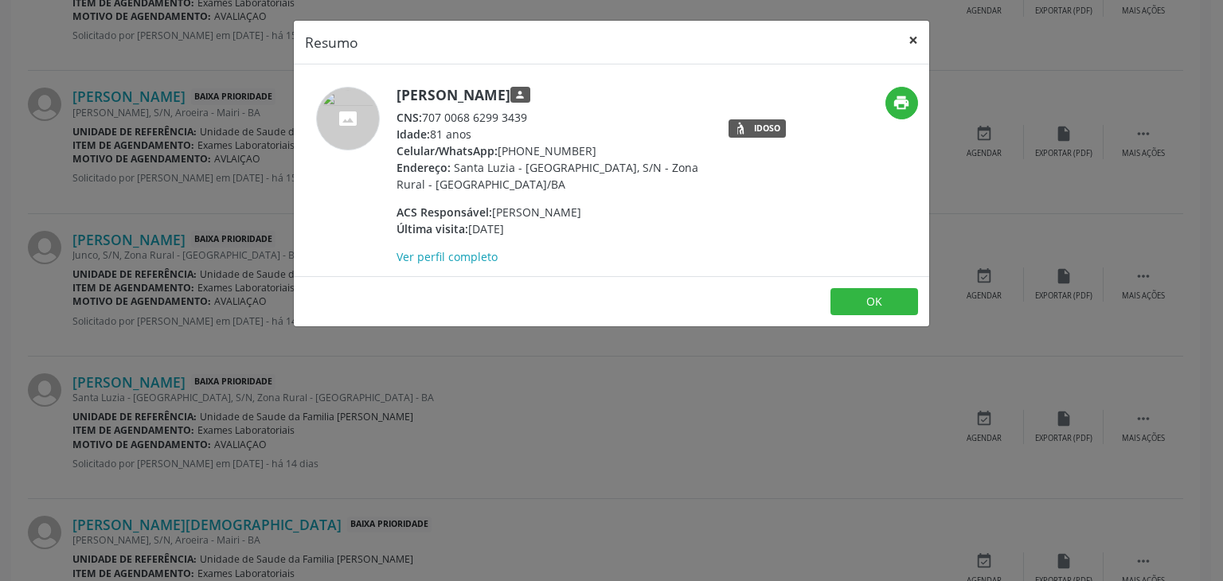
click at [907, 36] on button "×" at bounding box center [913, 40] width 32 height 39
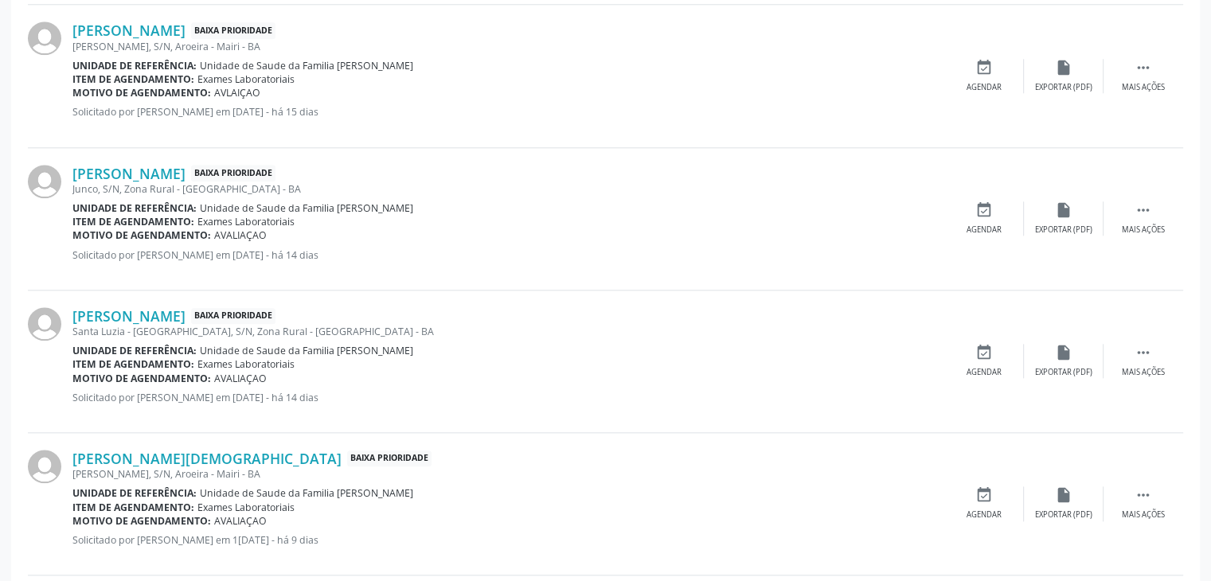
scroll to position [1820, 0]
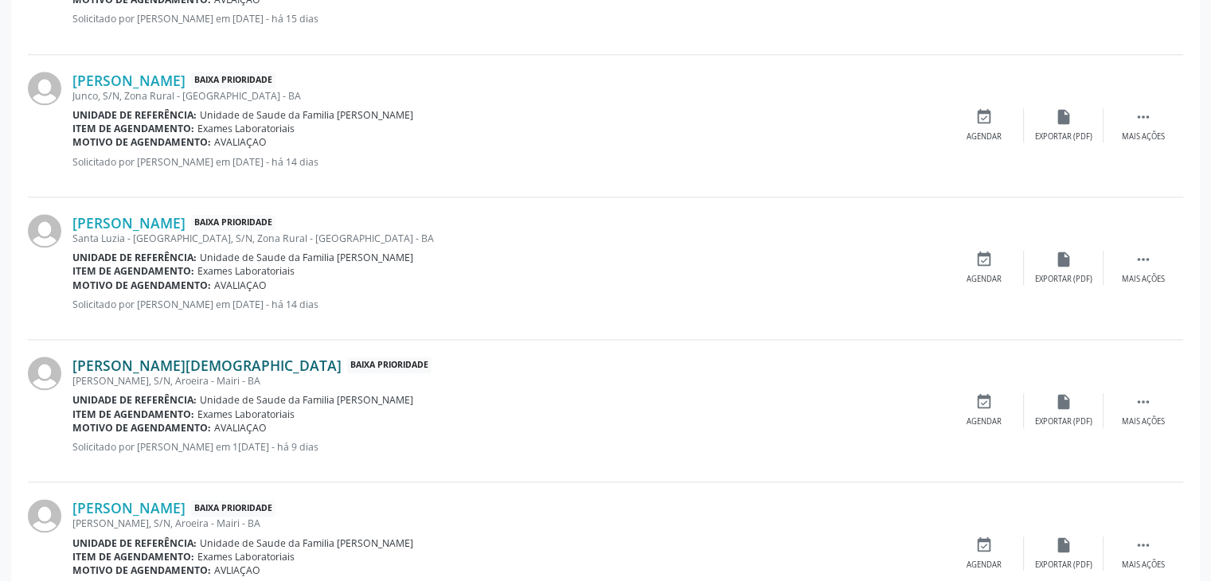
click at [175, 367] on link "Daria Jesus da Silva" at bounding box center [206, 366] width 269 height 18
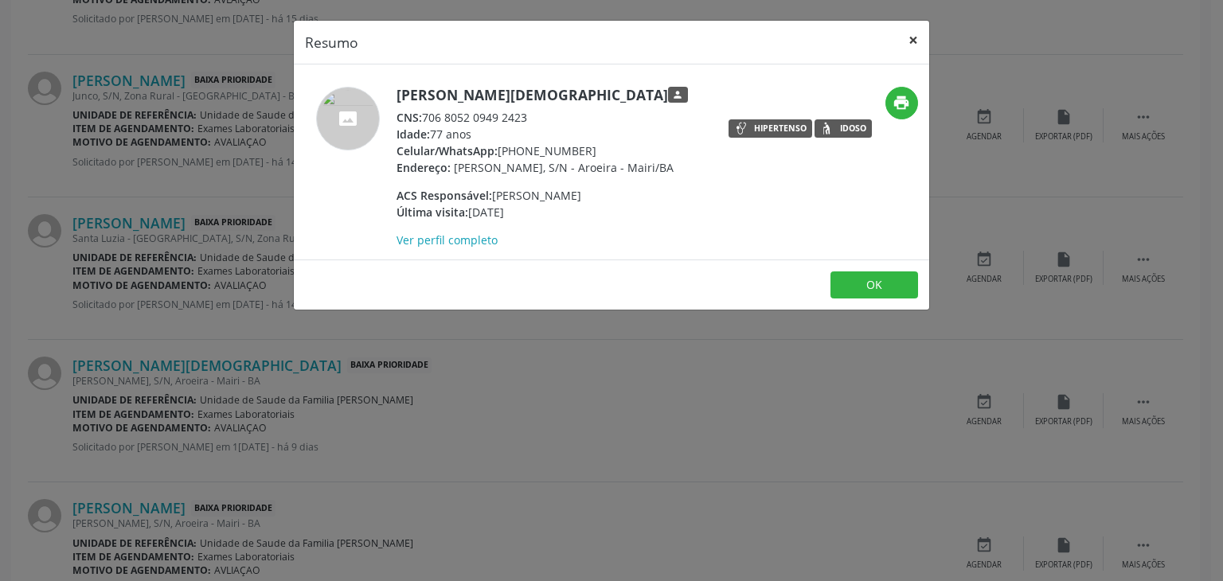
click at [911, 48] on button "×" at bounding box center [913, 40] width 32 height 39
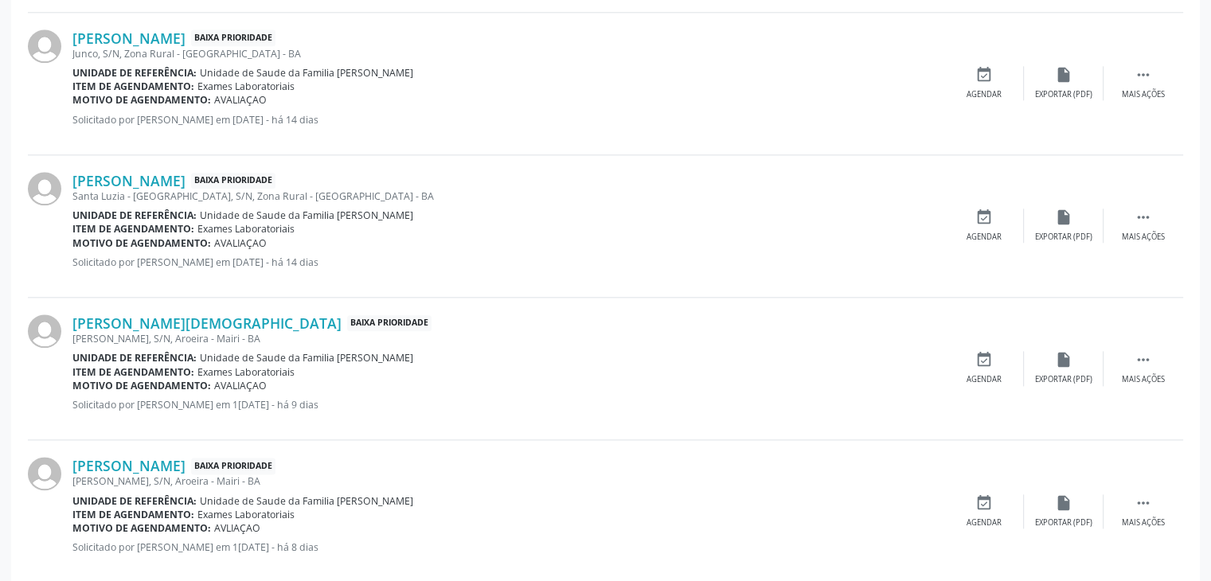
scroll to position [1900, 0]
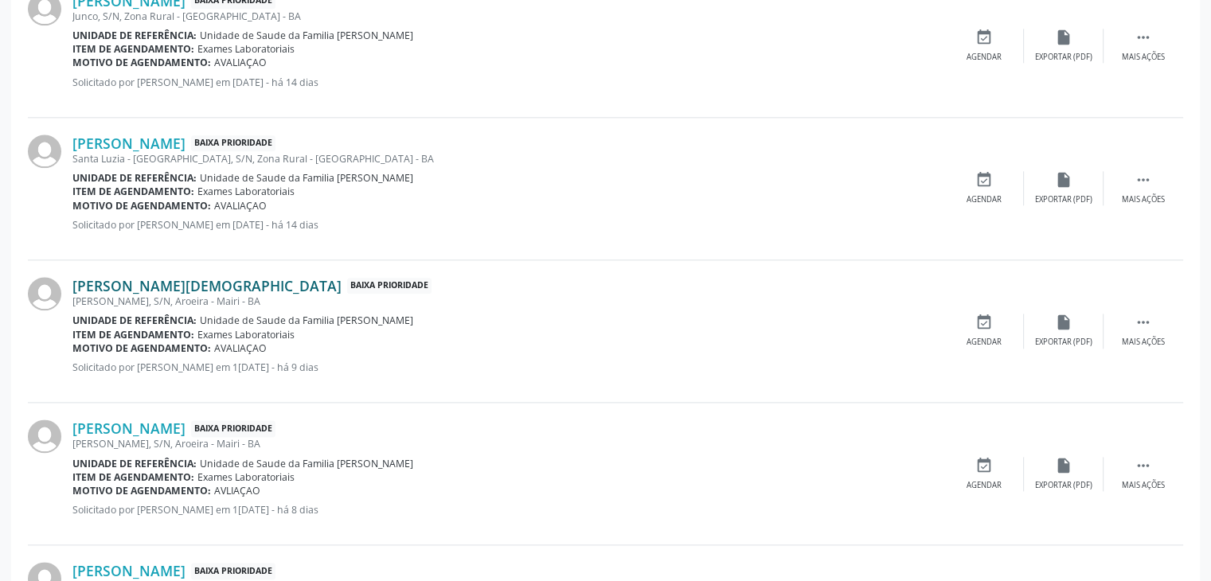
click at [166, 278] on link "Daria Jesus da Silva" at bounding box center [206, 286] width 269 height 18
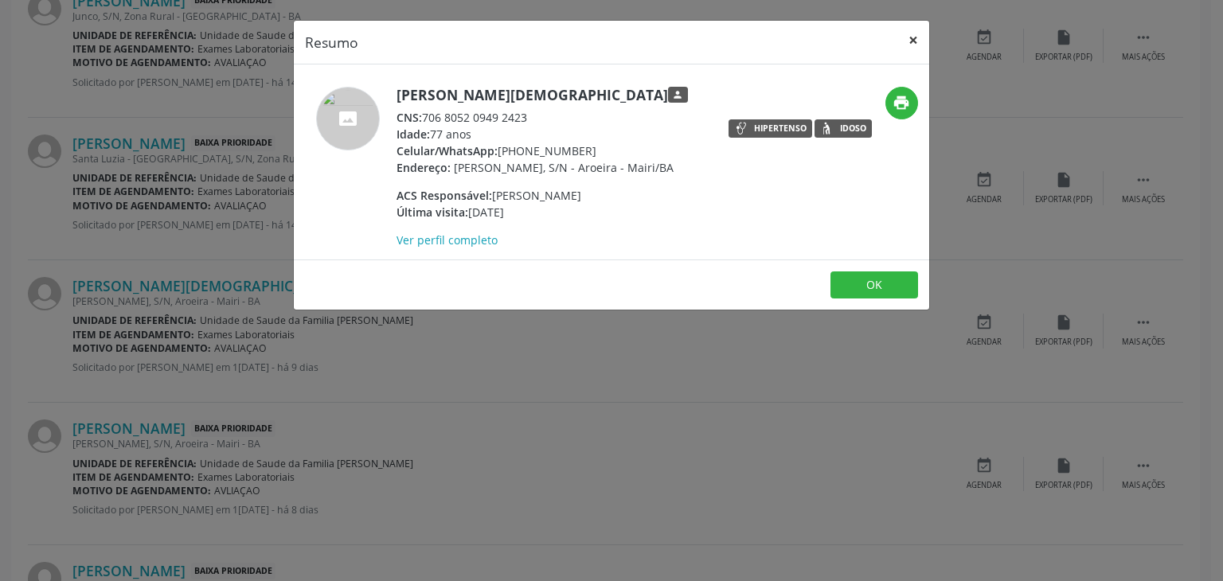
click at [909, 34] on button "×" at bounding box center [913, 40] width 32 height 39
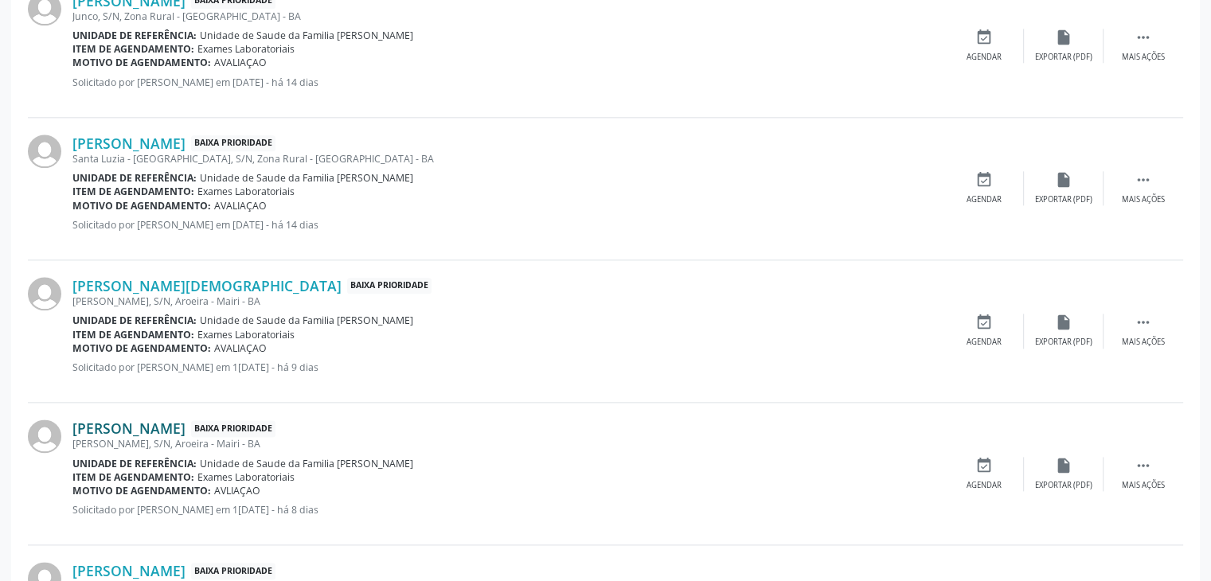
click at [107, 423] on link "Ana Claudia Oliveira da Silva" at bounding box center [128, 429] width 113 height 18
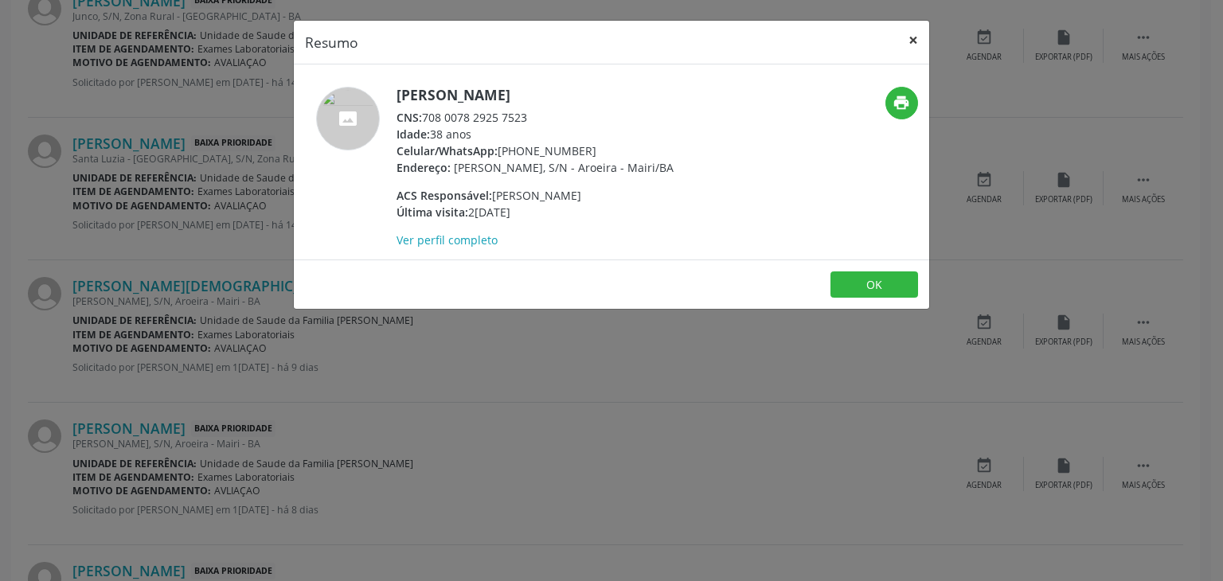
click at [899, 49] on button "×" at bounding box center [913, 40] width 32 height 39
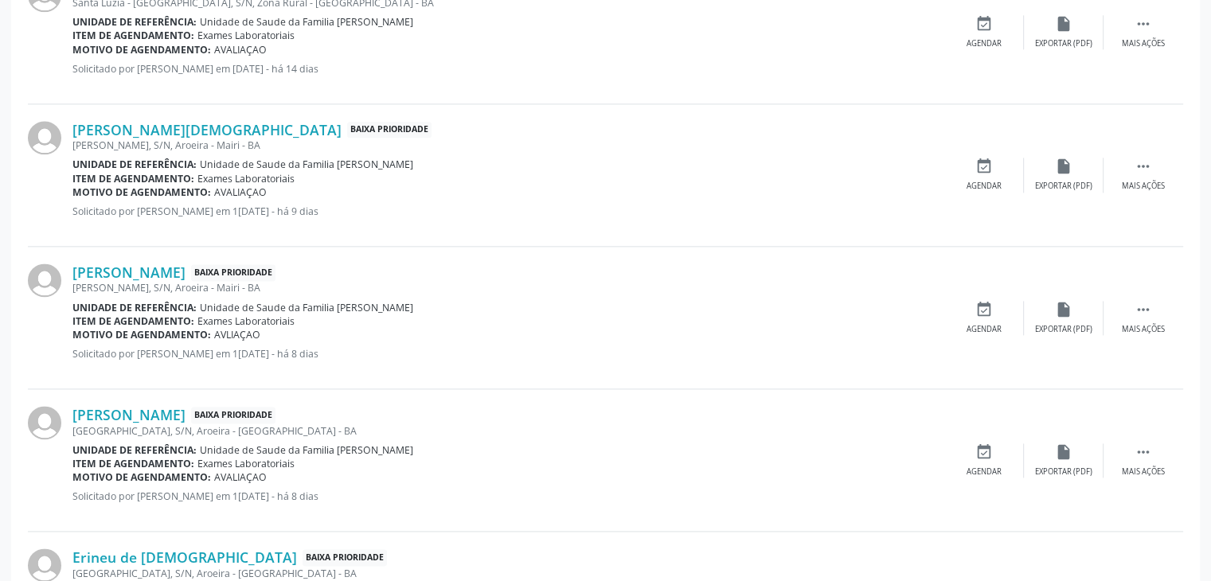
scroll to position [2059, 0]
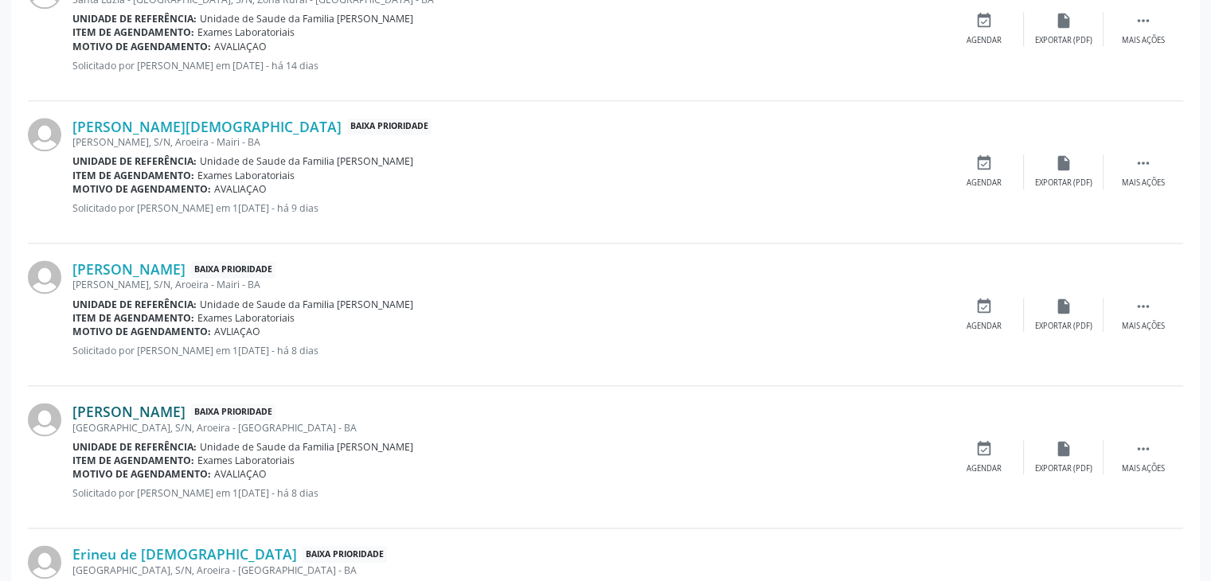
click at [110, 410] on link "Reginaldo Lima de Almeida" at bounding box center [128, 412] width 113 height 18
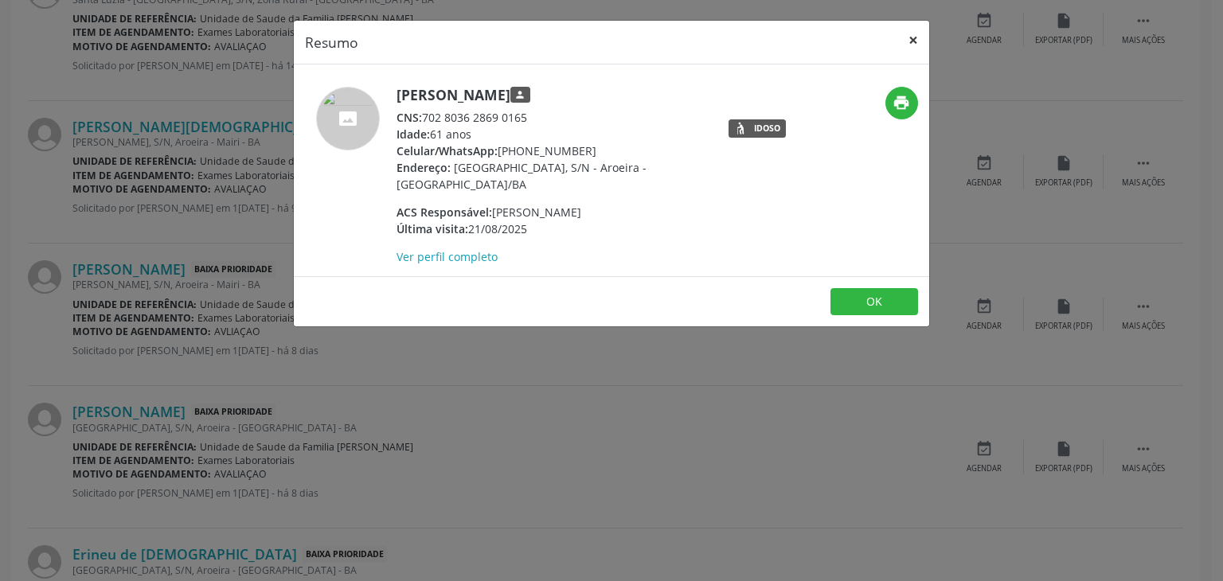
click at [918, 36] on button "×" at bounding box center [913, 40] width 32 height 39
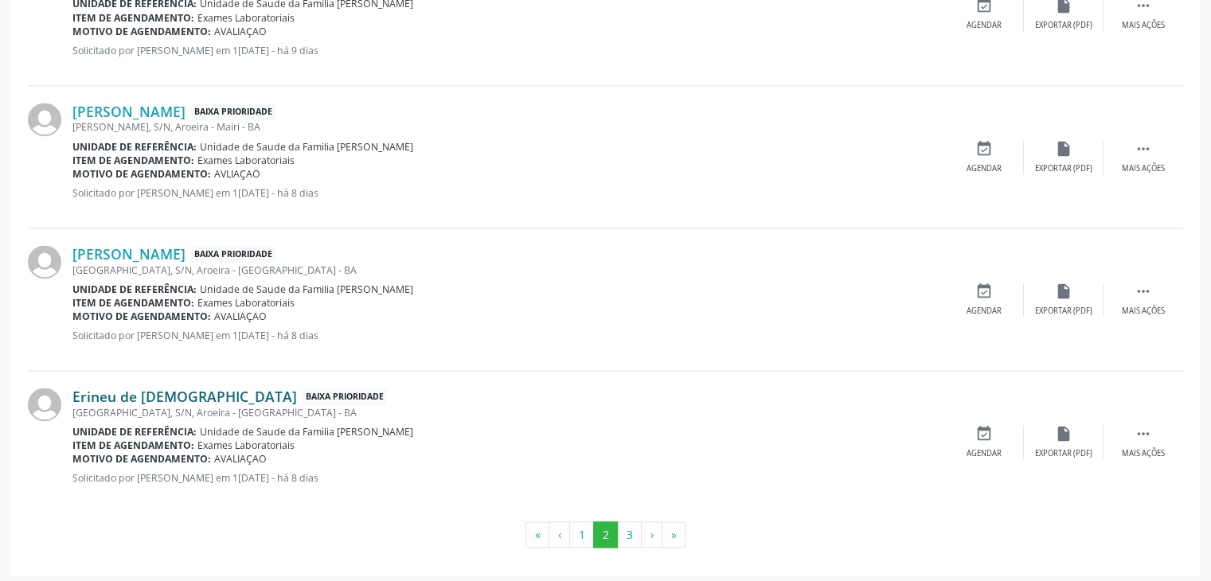
scroll to position [2219, 0]
click at [118, 389] on link "Erineu de Jesus" at bounding box center [184, 395] width 225 height 18
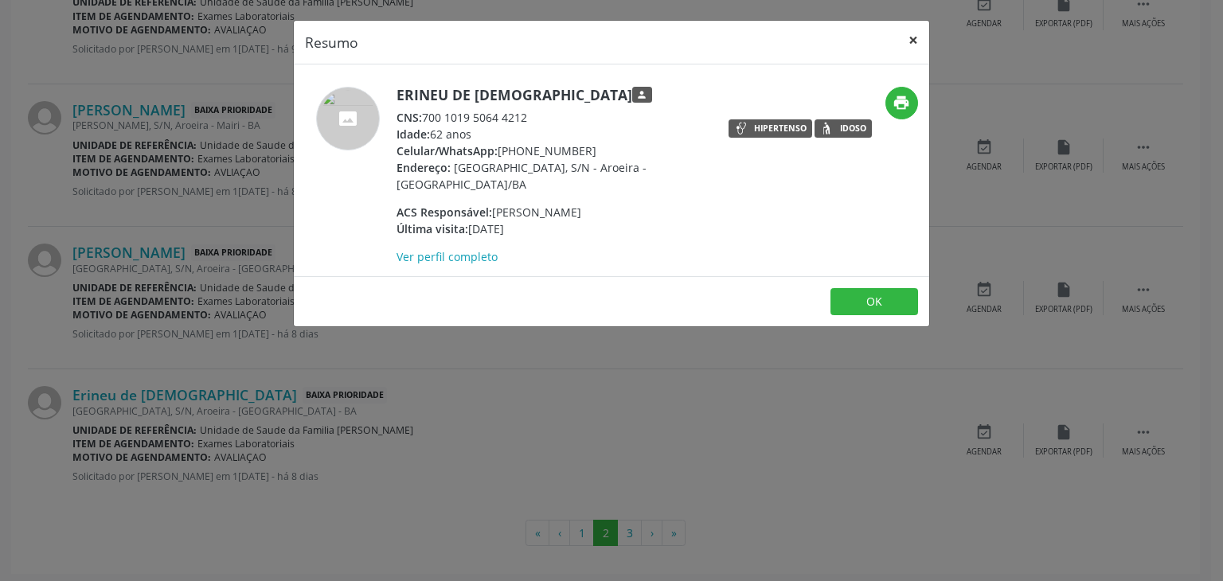
click at [911, 33] on button "×" at bounding box center [913, 40] width 32 height 39
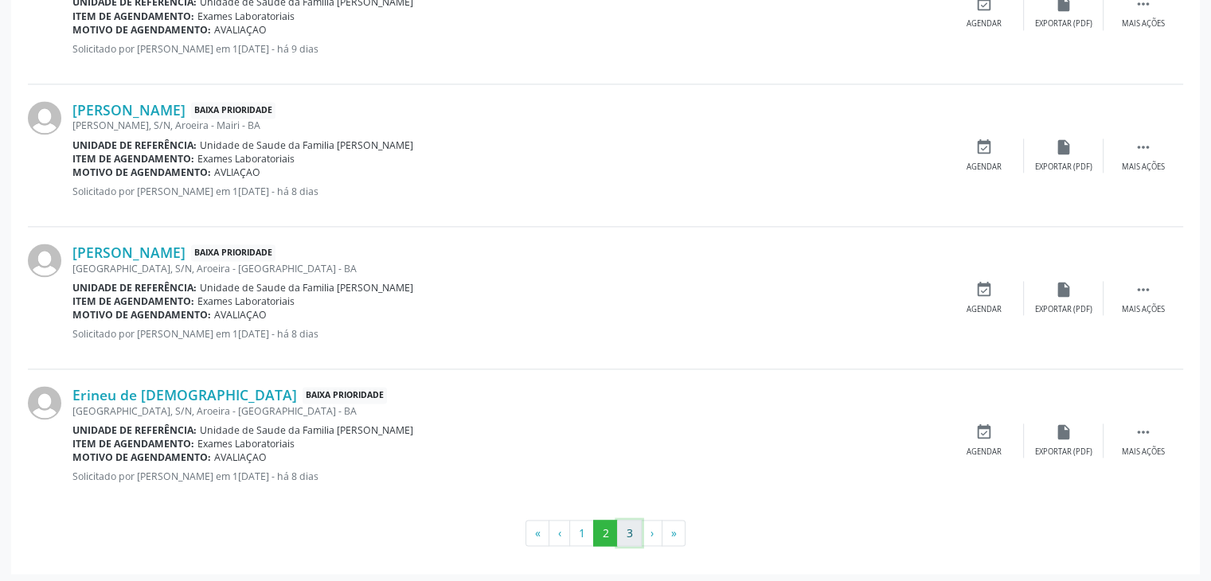
click at [620, 522] on button "3" at bounding box center [629, 533] width 25 height 27
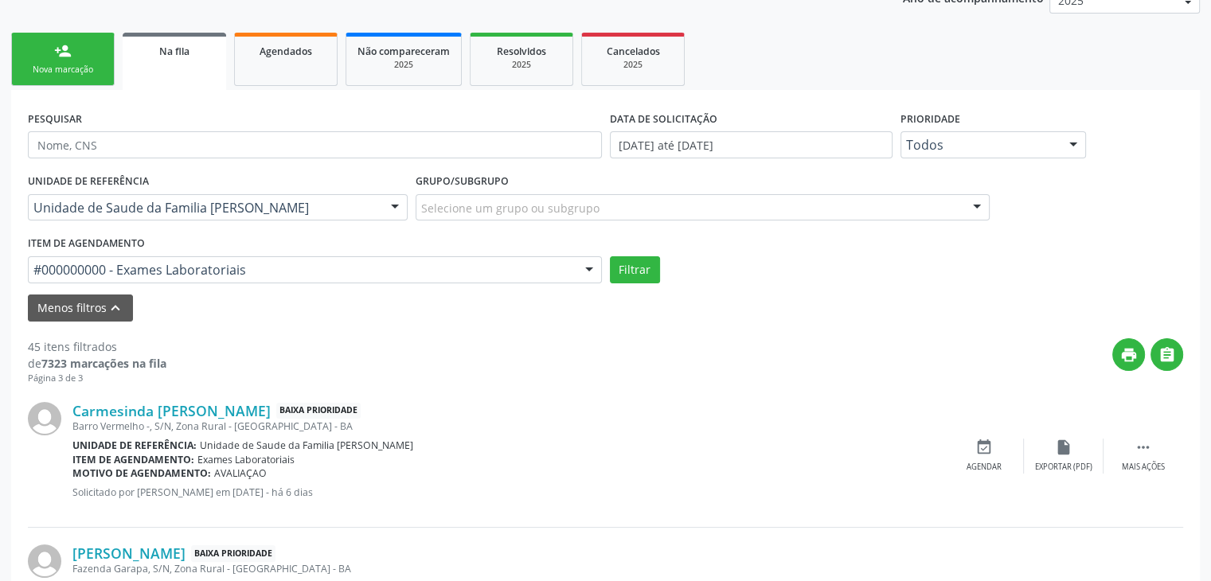
scroll to position [148, 0]
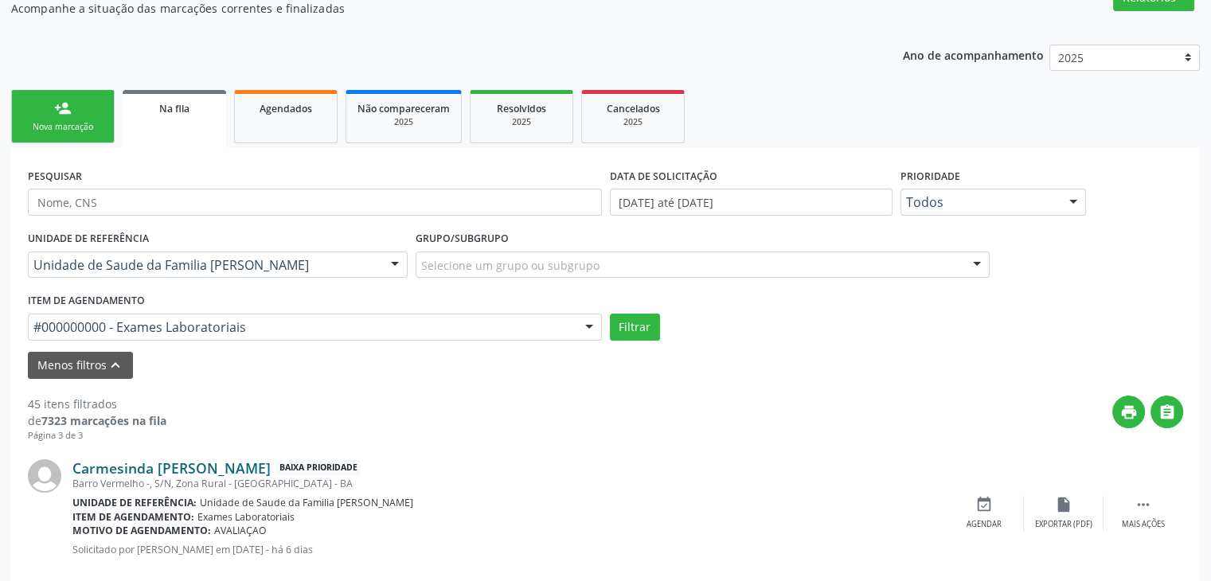
click at [191, 472] on link "Carmesinda Vitalina de Oliveira" at bounding box center [171, 468] width 198 height 18
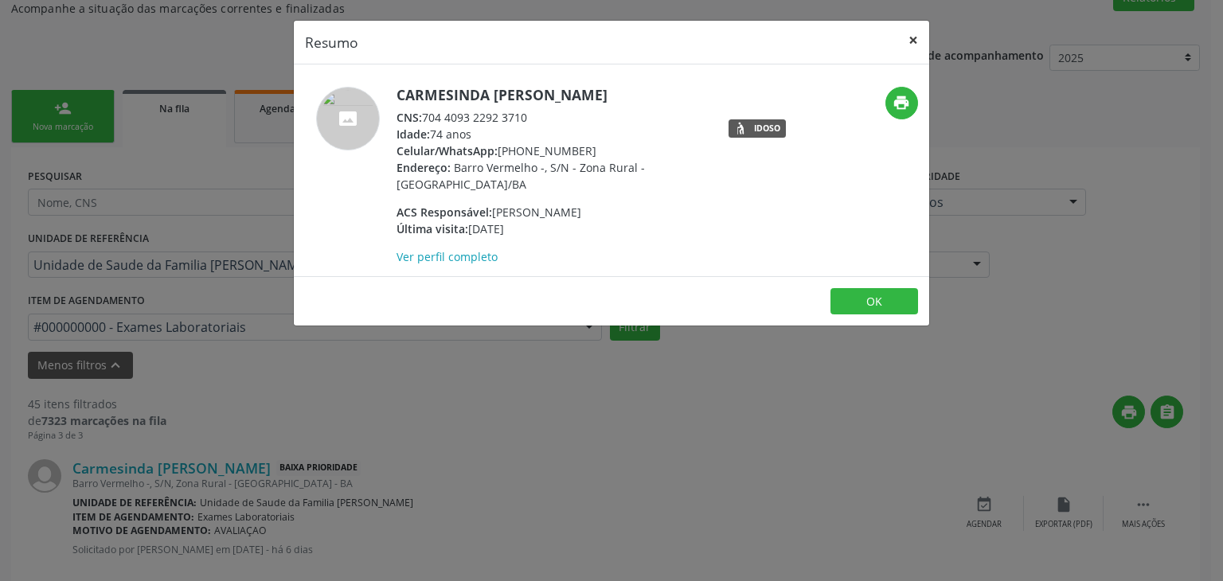
click at [905, 36] on button "×" at bounding box center [913, 40] width 32 height 39
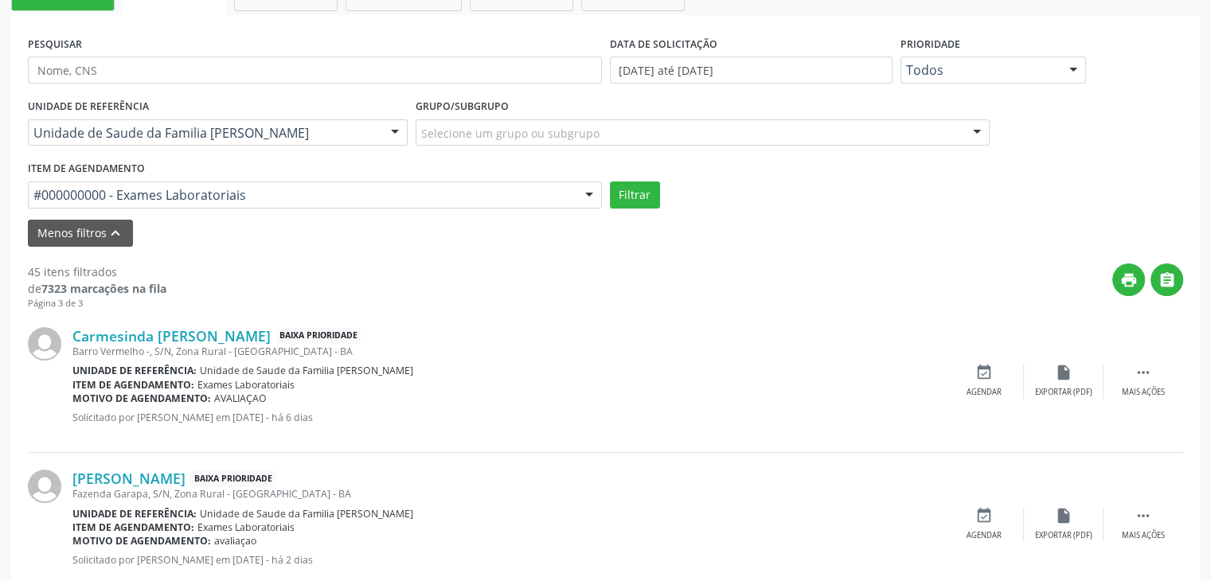
scroll to position [307, 0]
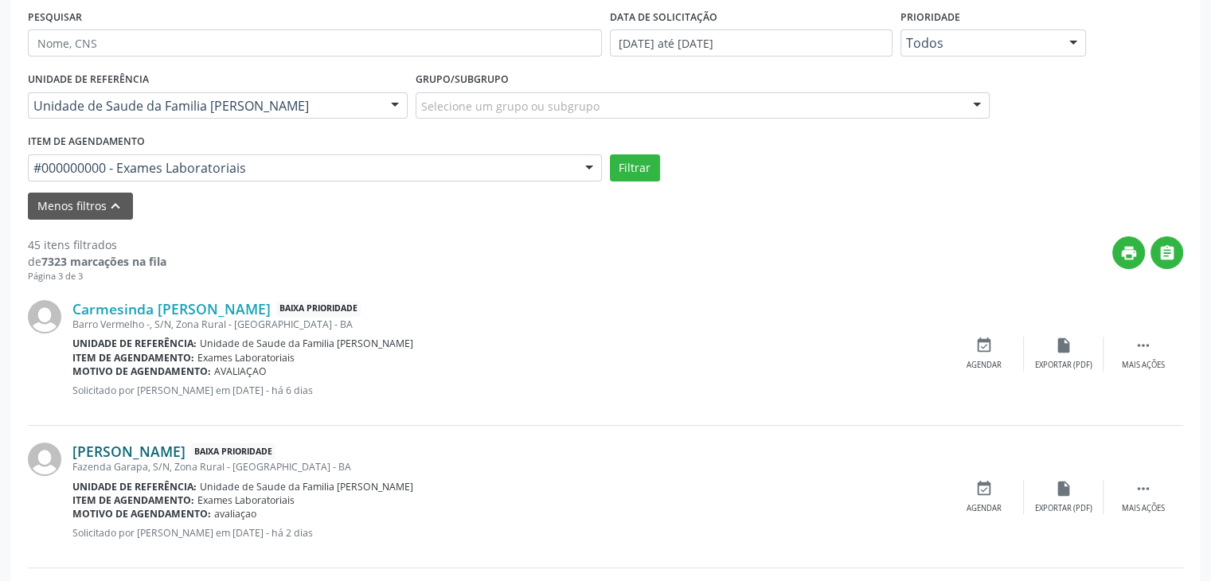
click at [104, 456] on link "Ana Mere Oliveira Alves" at bounding box center [128, 452] width 113 height 18
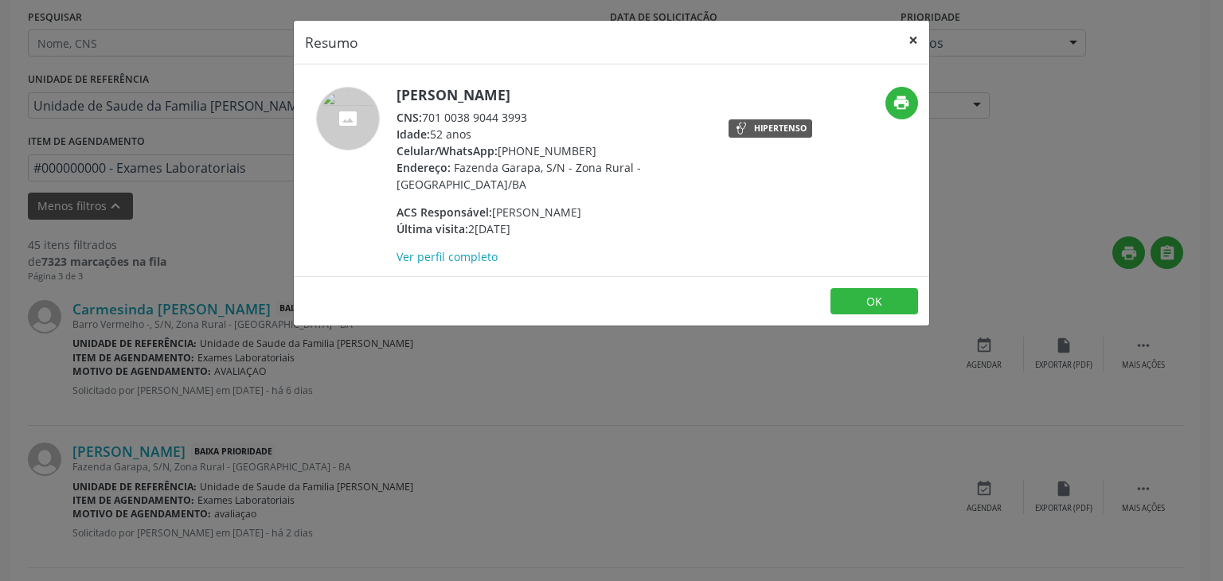
click at [917, 38] on button "×" at bounding box center [913, 40] width 32 height 39
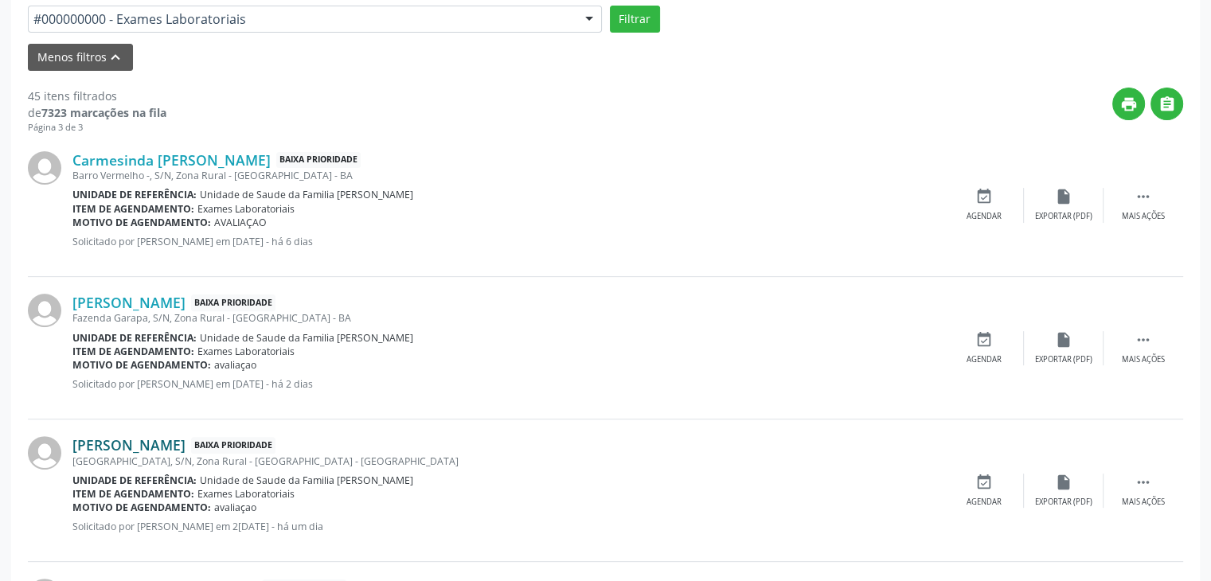
scroll to position [467, 0]
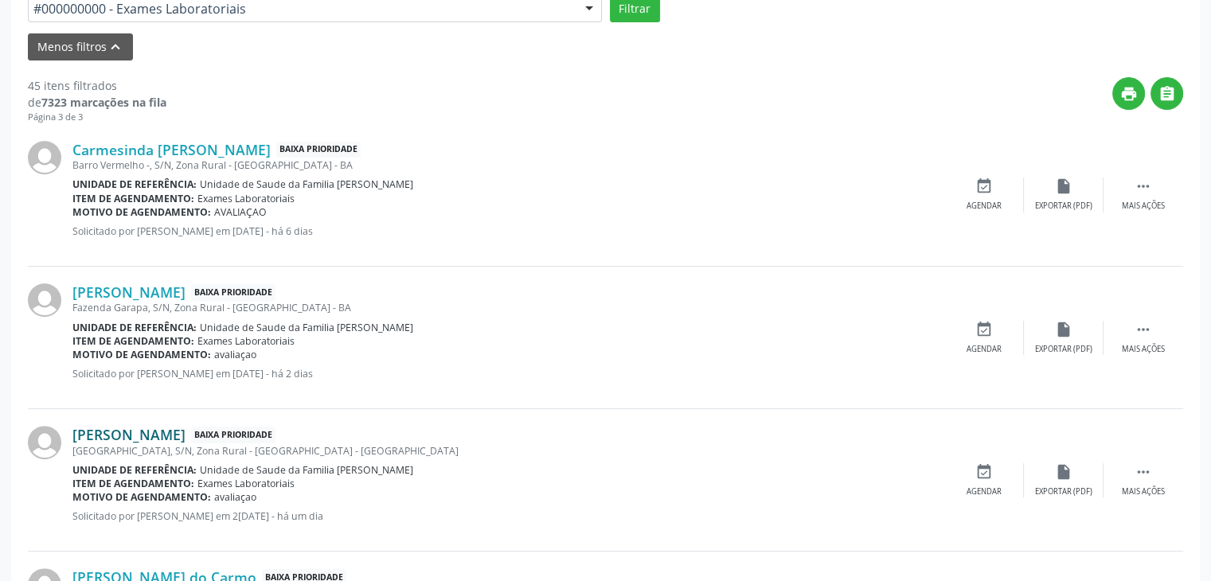
click at [186, 432] on link "Ednolia Cerqueira Almeida" at bounding box center [128, 435] width 113 height 18
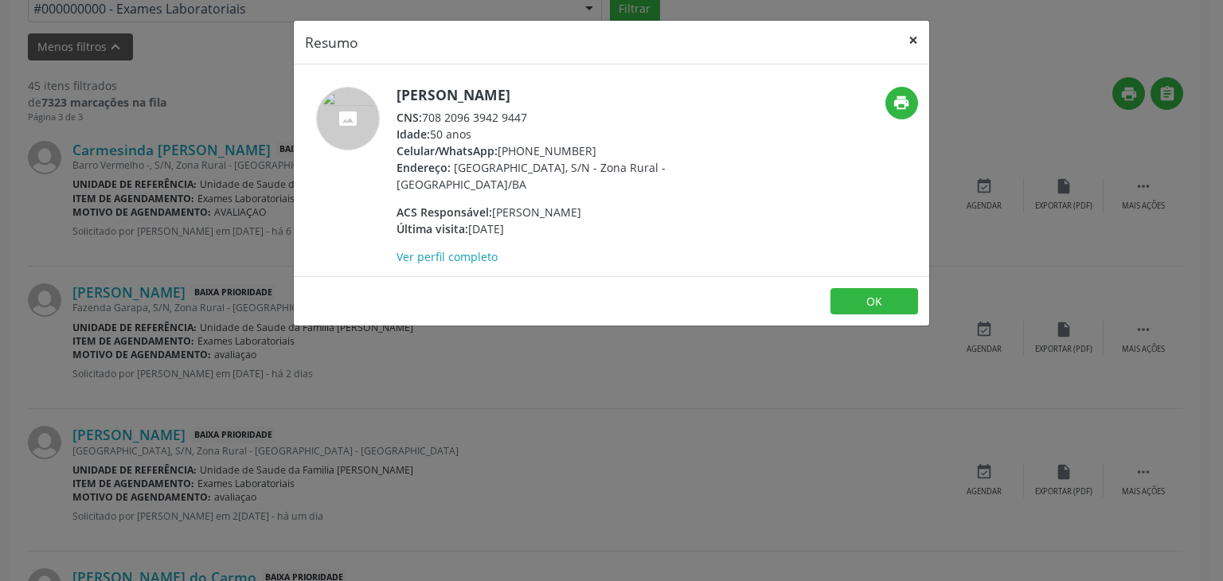
click at [913, 36] on button "×" at bounding box center [913, 40] width 32 height 39
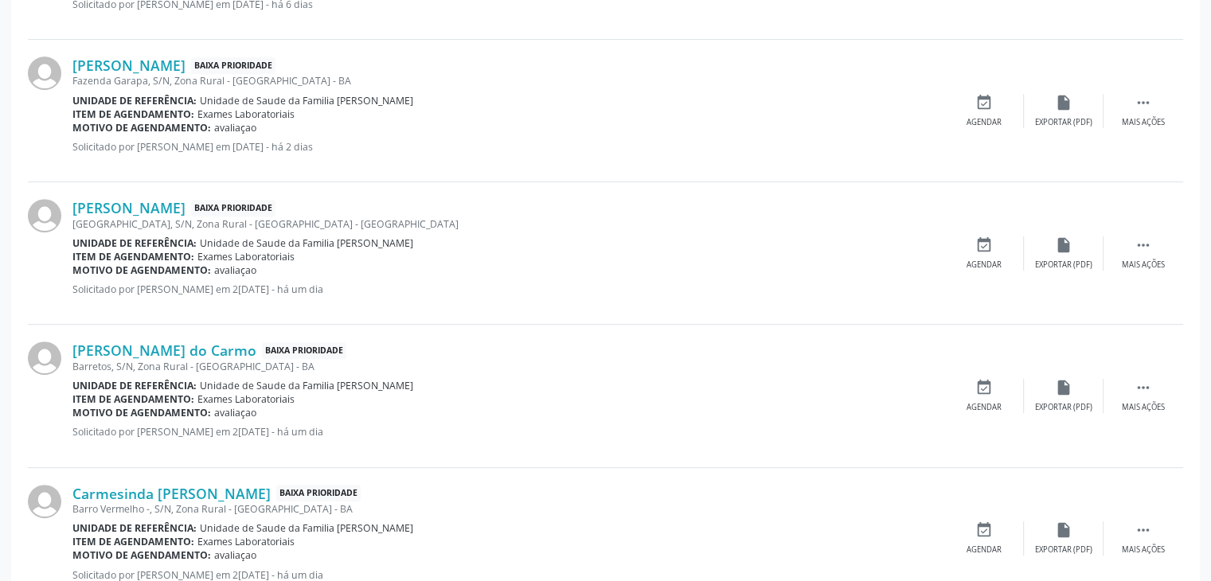
scroll to position [706, 0]
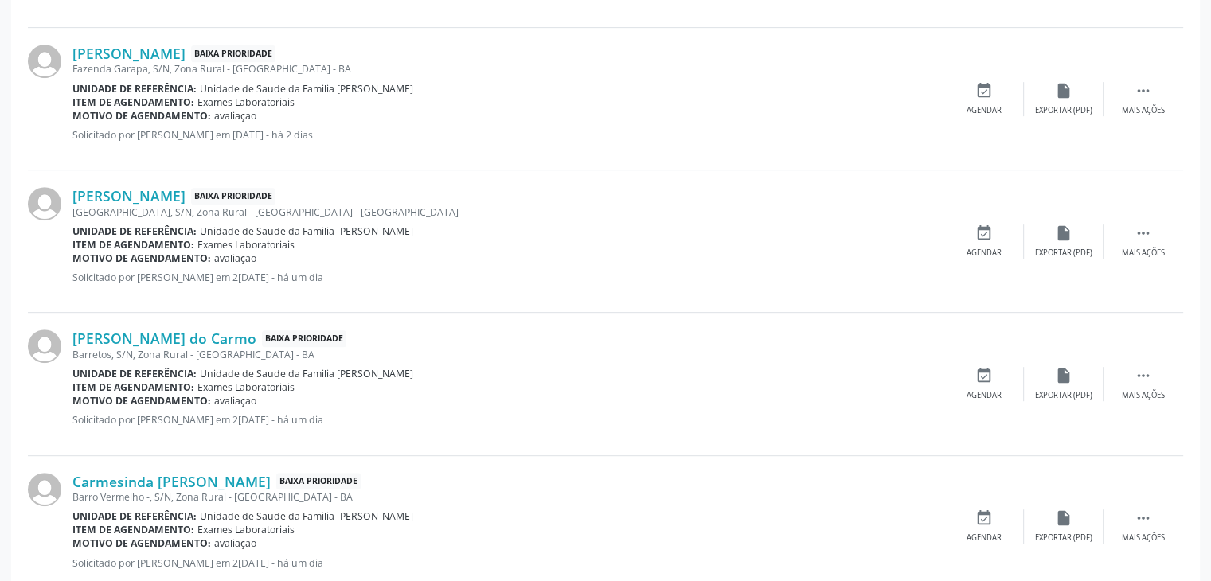
click at [165, 352] on div "Barretos, S/N, Zona Rural - Mairi - BA" at bounding box center [508, 355] width 872 height 14
click at [150, 330] on link "Valdir Martins do Carmo" at bounding box center [164, 339] width 184 height 18
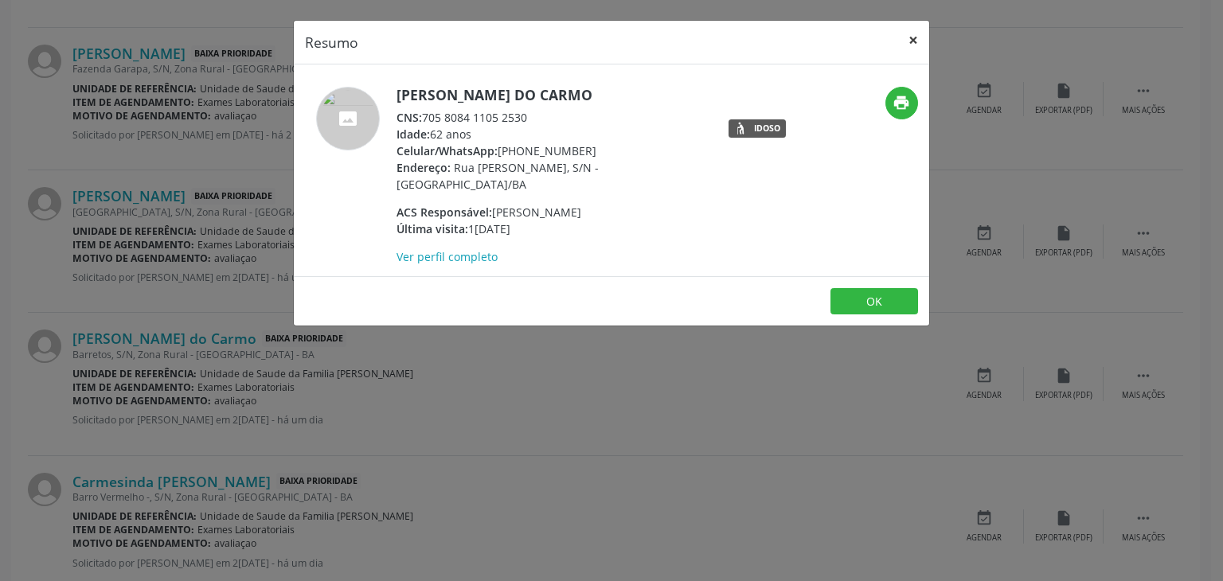
click at [921, 35] on button "×" at bounding box center [913, 40] width 32 height 39
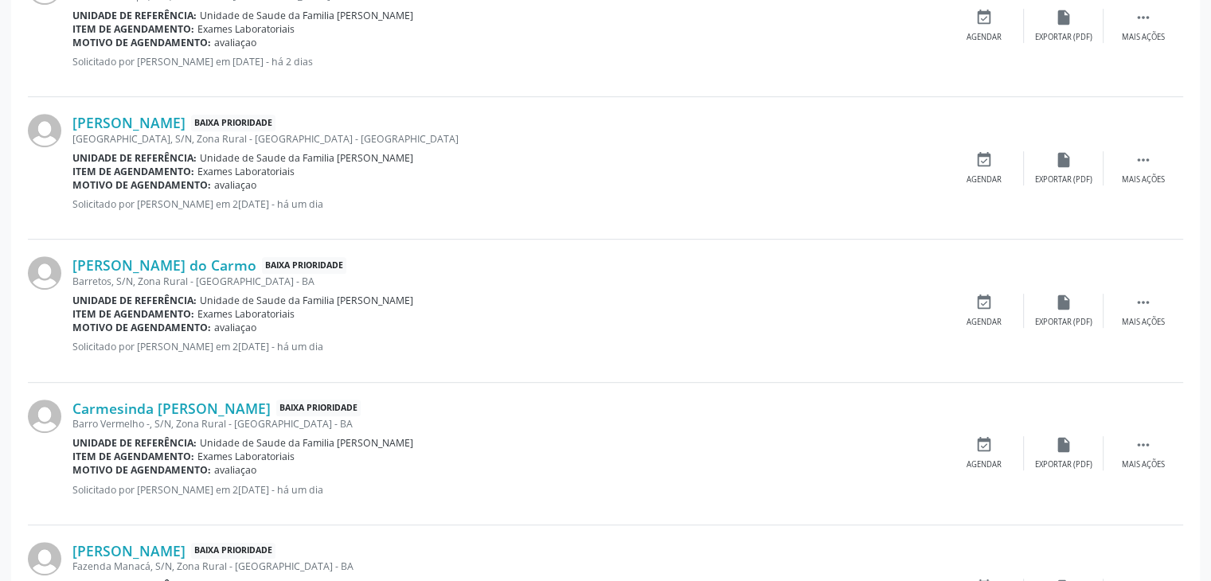
scroll to position [865, 0]
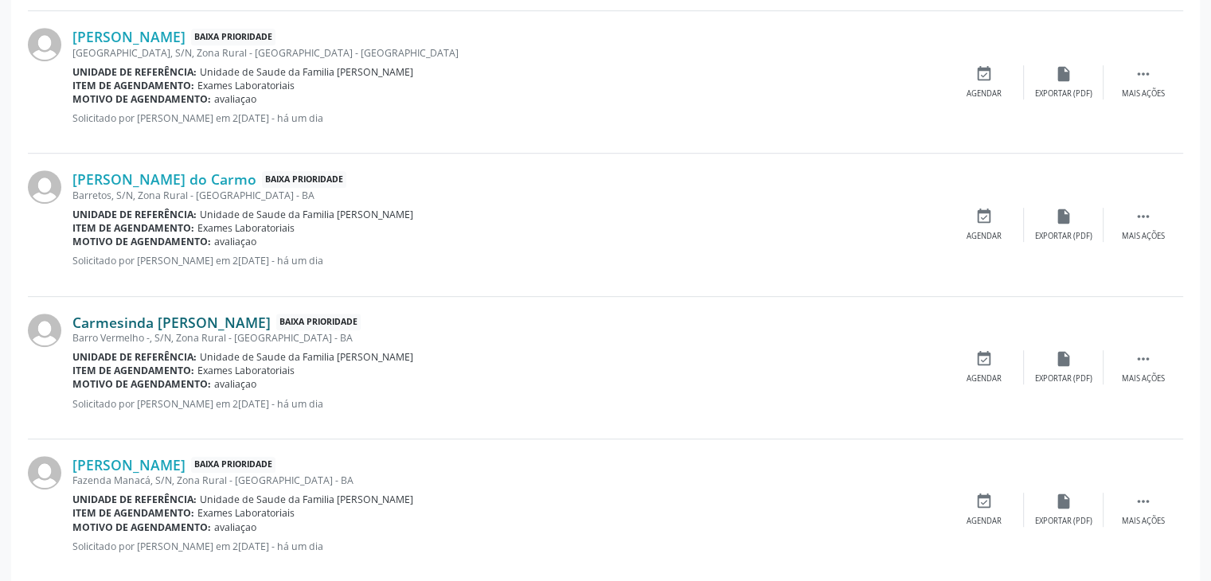
click at [166, 316] on link "Carmesinda Vitalina de Oliveira" at bounding box center [171, 323] width 198 height 18
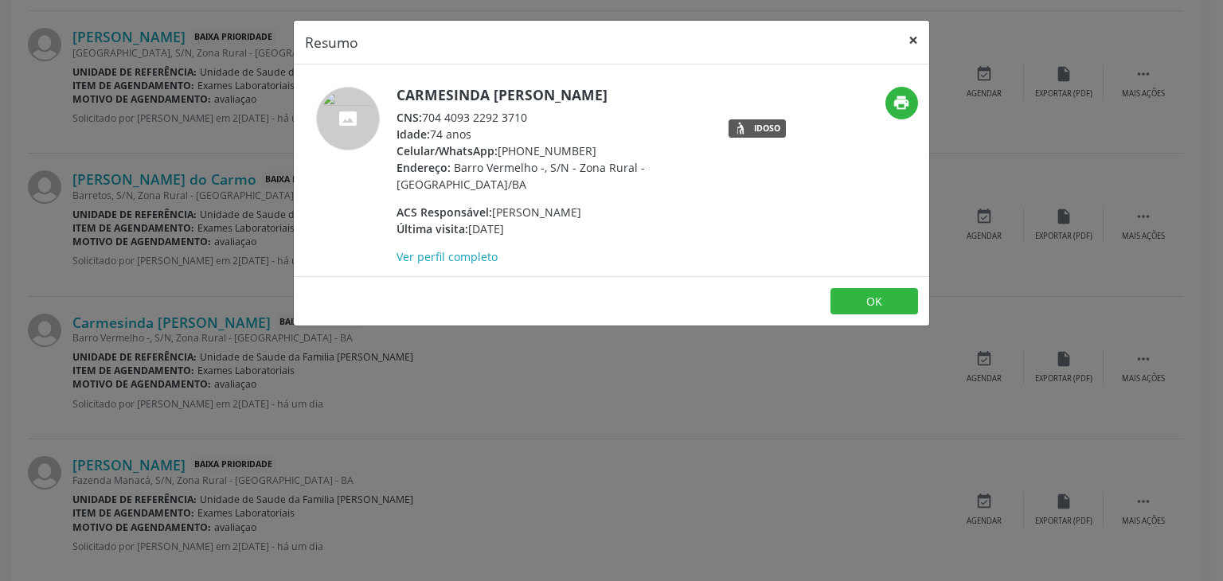
click at [909, 31] on button "×" at bounding box center [913, 40] width 32 height 39
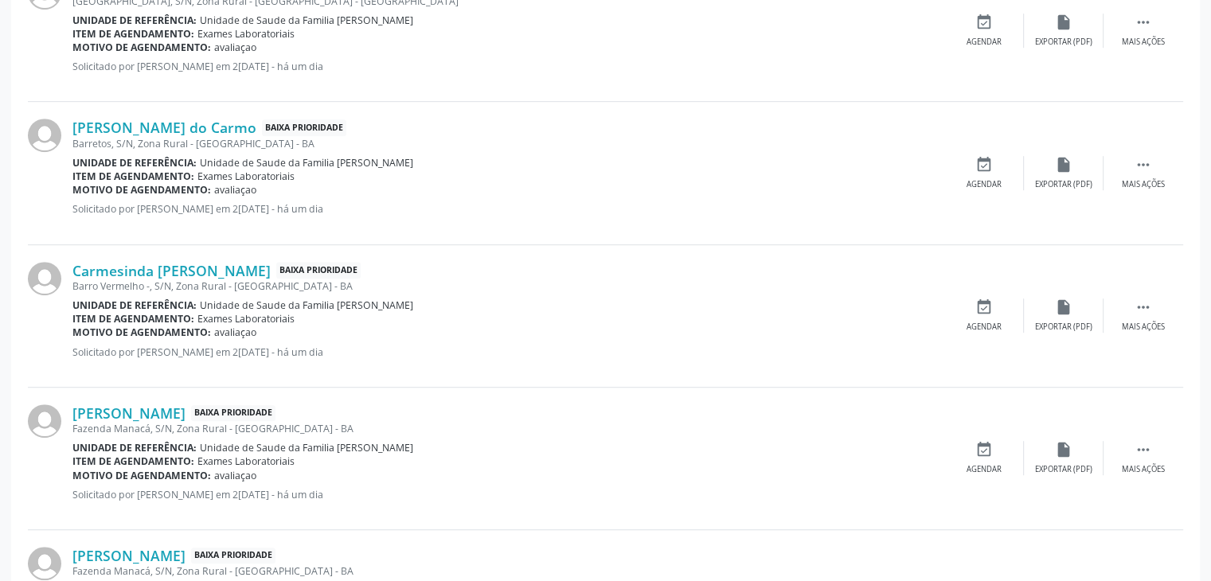
scroll to position [944, 0]
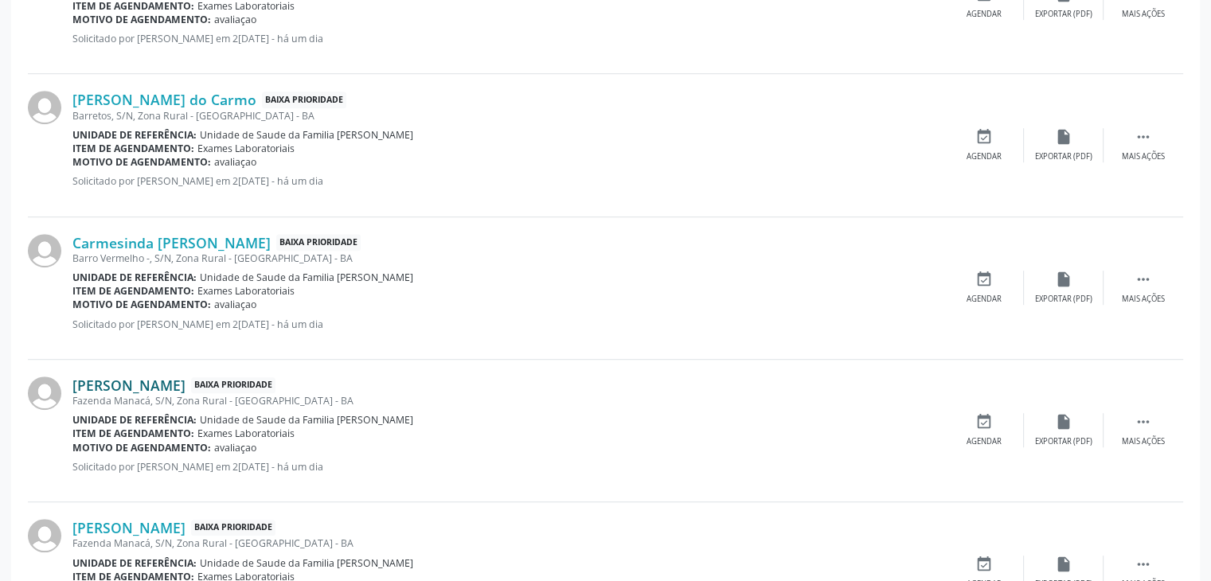
click at [156, 377] on link "Joana Maria da Silva Macedo" at bounding box center [128, 386] width 113 height 18
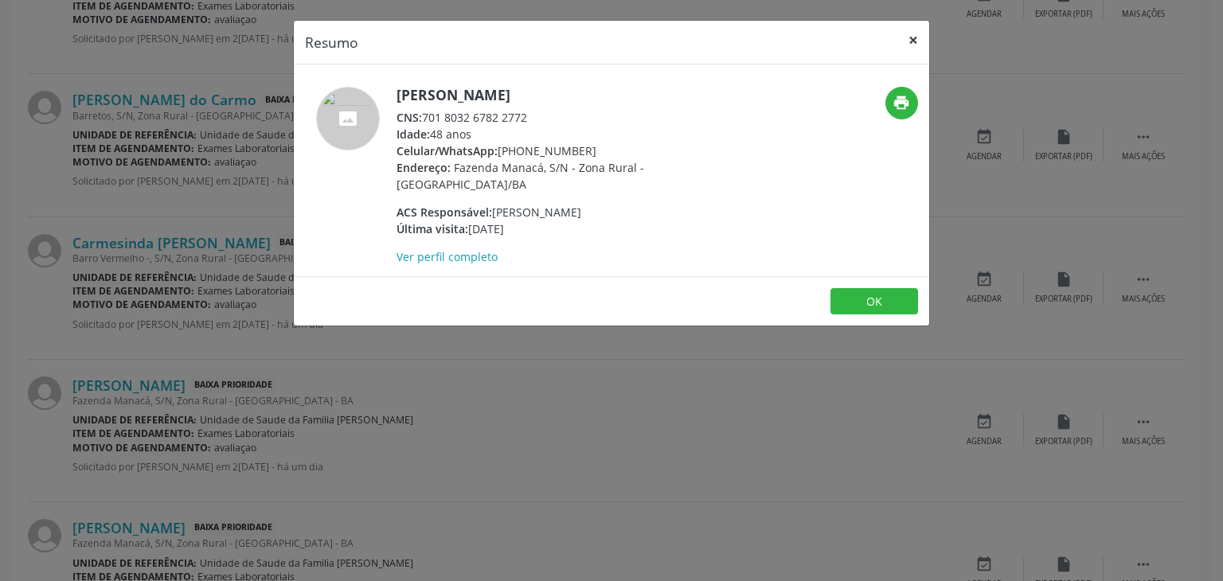
click at [911, 38] on button "×" at bounding box center [913, 40] width 32 height 39
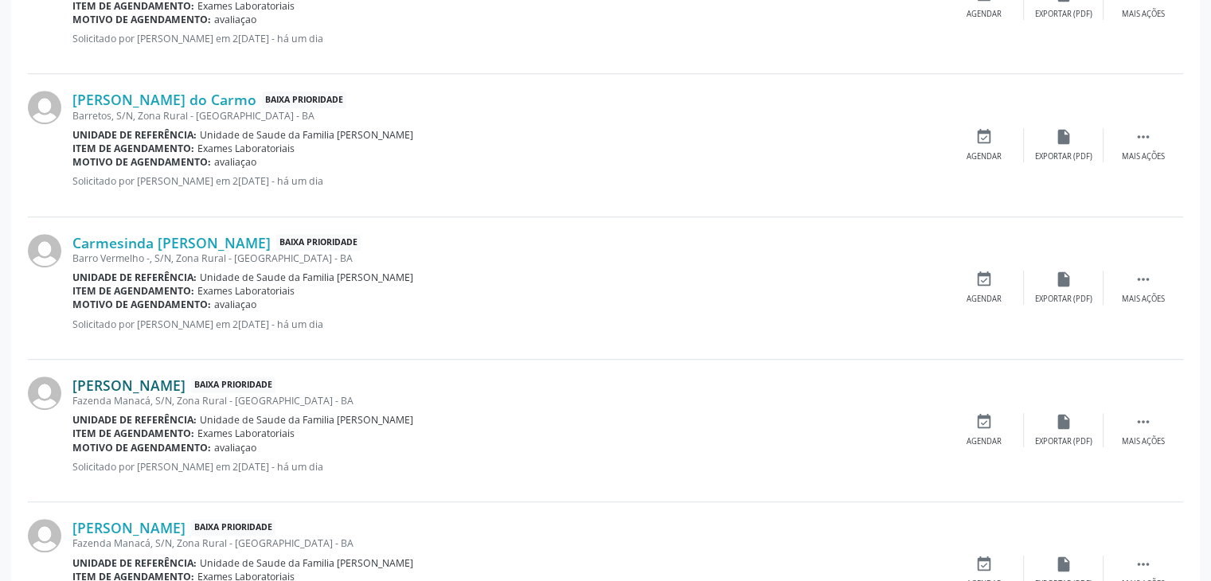
click at [186, 389] on link "Joana Maria da Silva Macedo" at bounding box center [128, 386] width 113 height 18
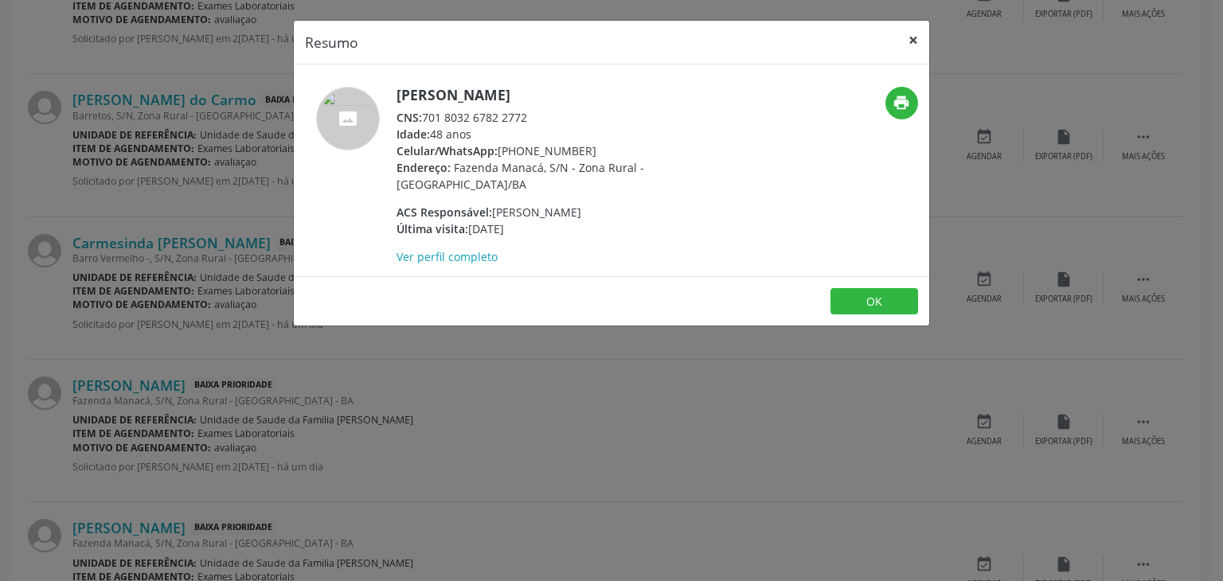
click at [915, 40] on button "×" at bounding box center [913, 40] width 32 height 39
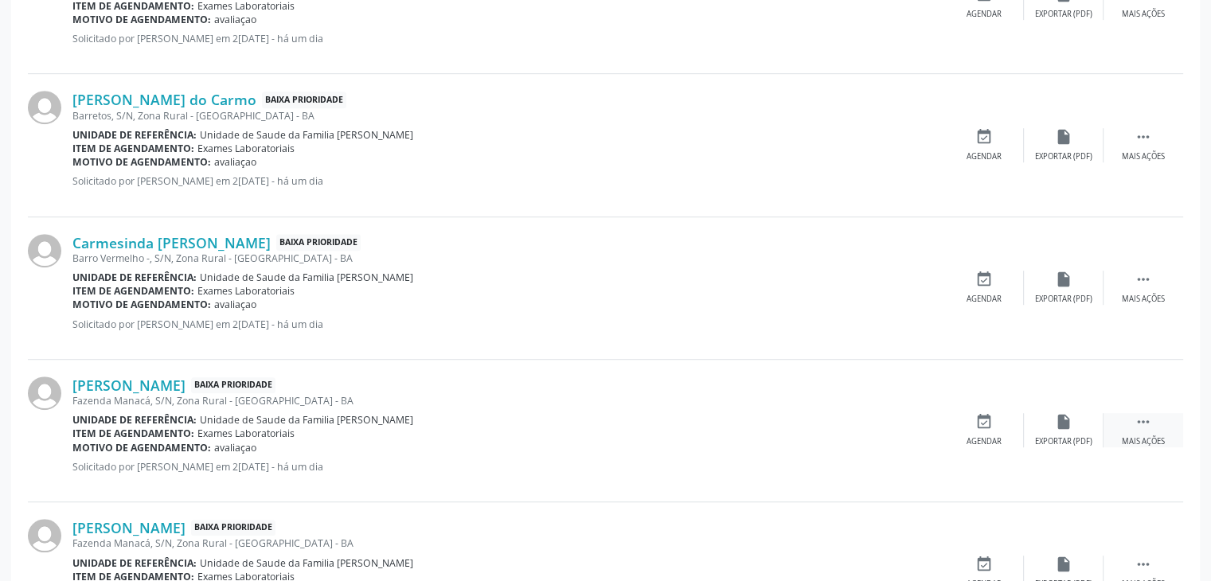
click at [1122, 420] on div " Mais ações" at bounding box center [1144, 430] width 80 height 34
click at [1077, 420] on div "edit Editar" at bounding box center [1064, 430] width 80 height 34
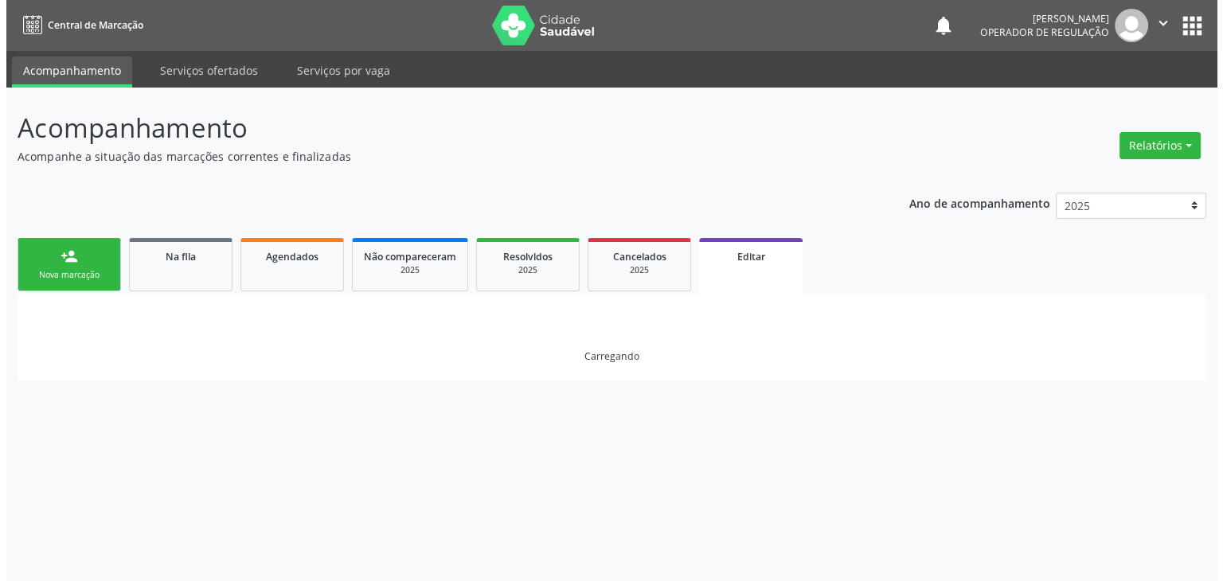
scroll to position [0, 0]
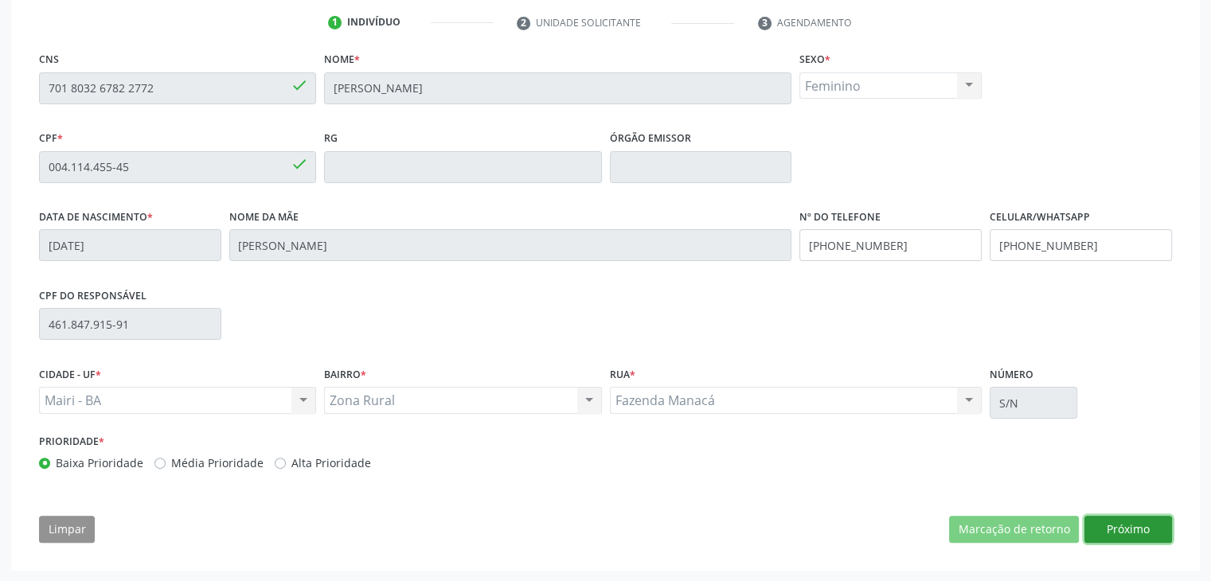
click at [1137, 523] on button "Próximo" at bounding box center [1129, 529] width 88 height 27
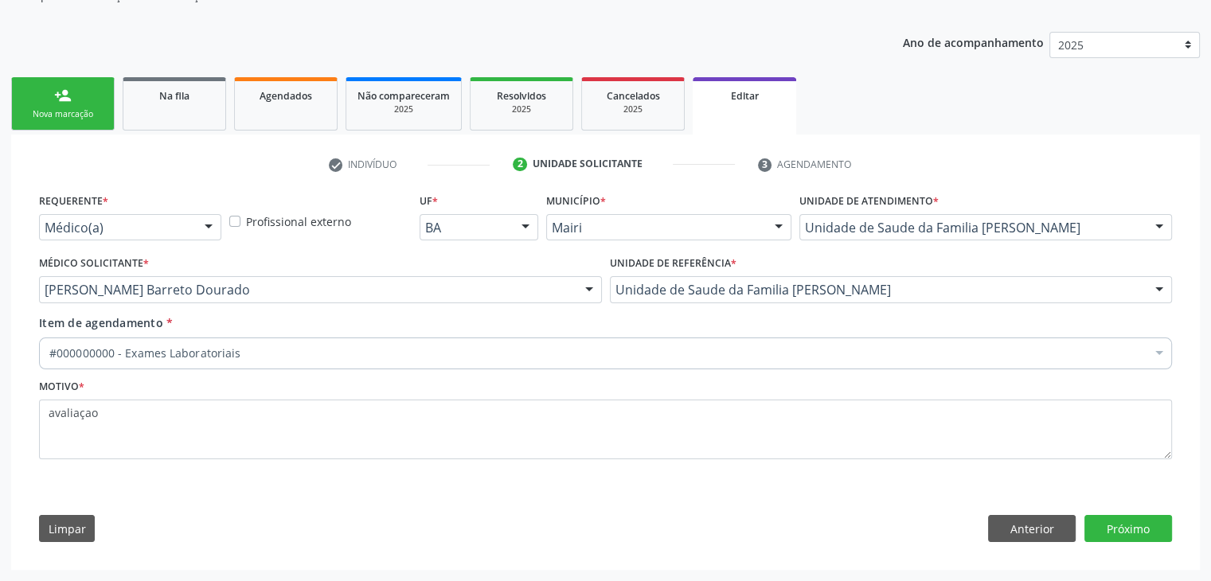
scroll to position [159, 0]
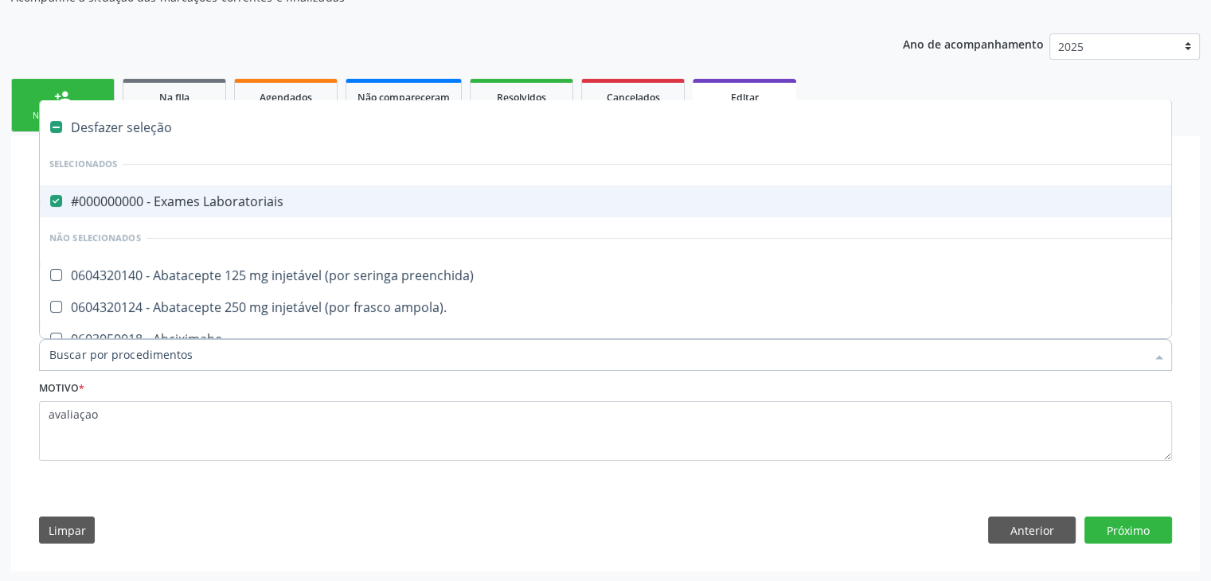
click at [147, 121] on div "Desfazer seleção" at bounding box center [662, 127] width 1245 height 32
checkbox Laboratoriais "false"
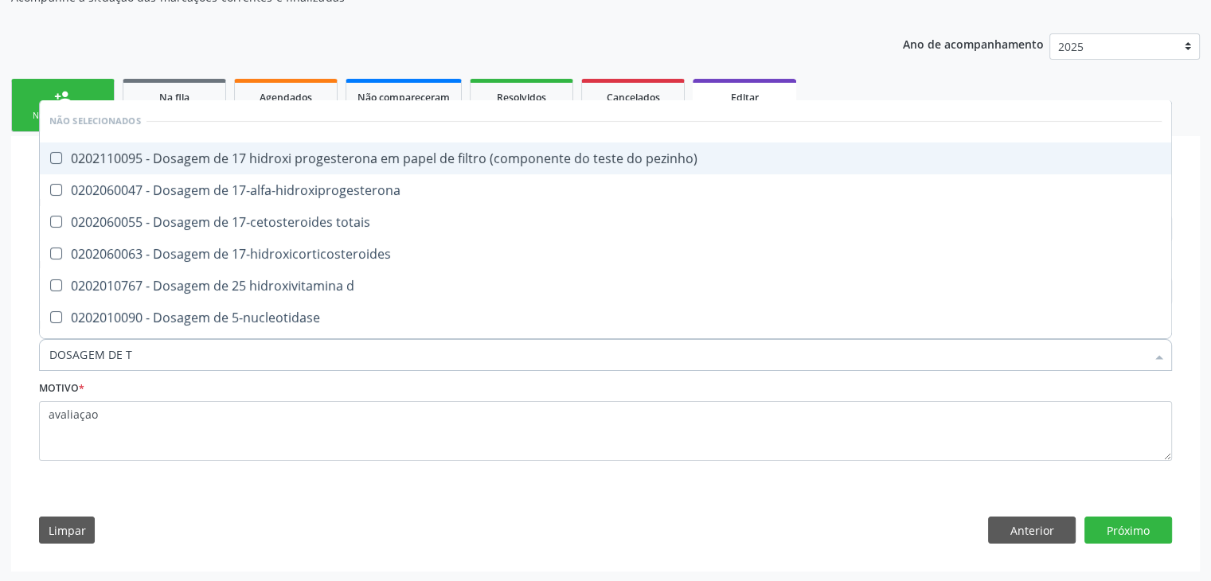
type input "DOSAGEM DE TS"
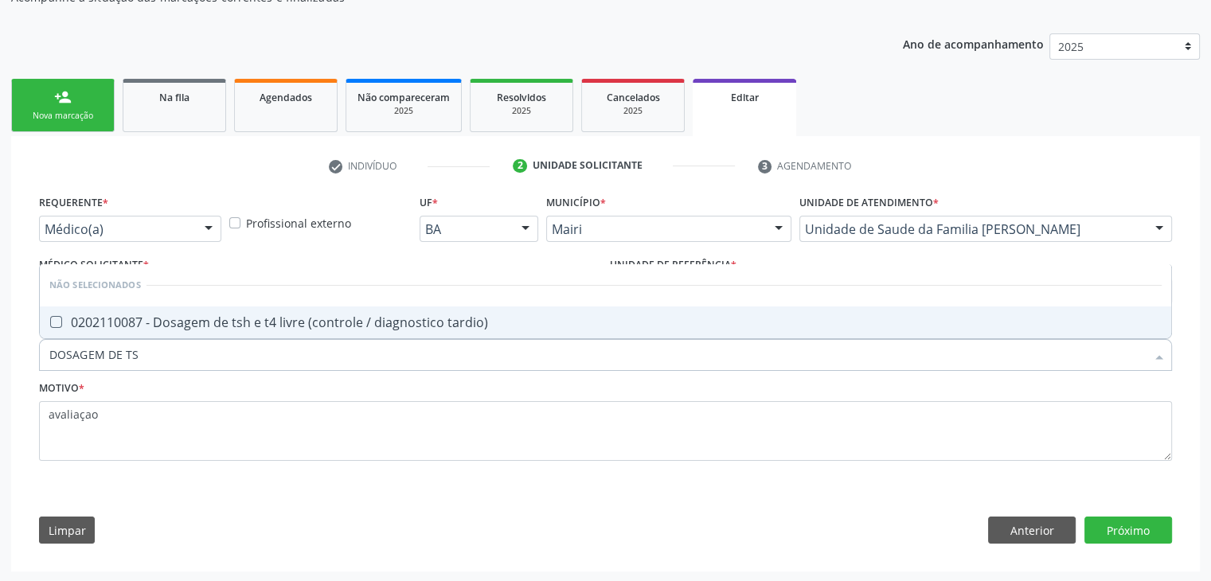
click at [177, 326] on div "0202110087 - Dosagem de tsh e t4 livre (controle / diagnostico tardio)" at bounding box center [605, 322] width 1112 height 13
checkbox tardio\) "true"
click at [1155, 533] on button "Próximo" at bounding box center [1129, 530] width 88 height 27
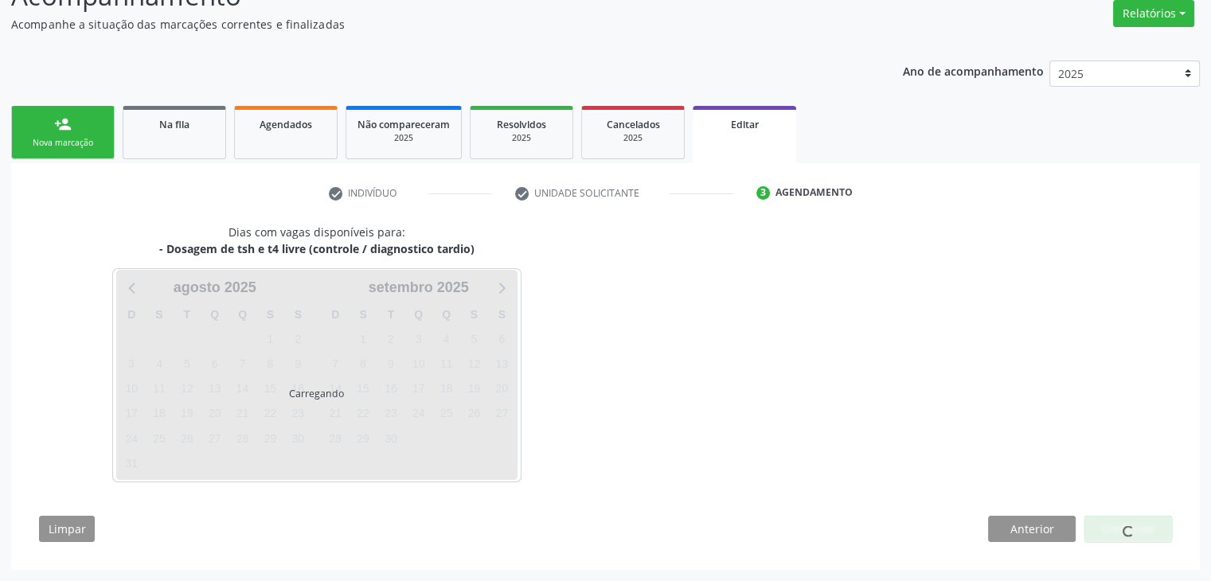
scroll to position [131, 0]
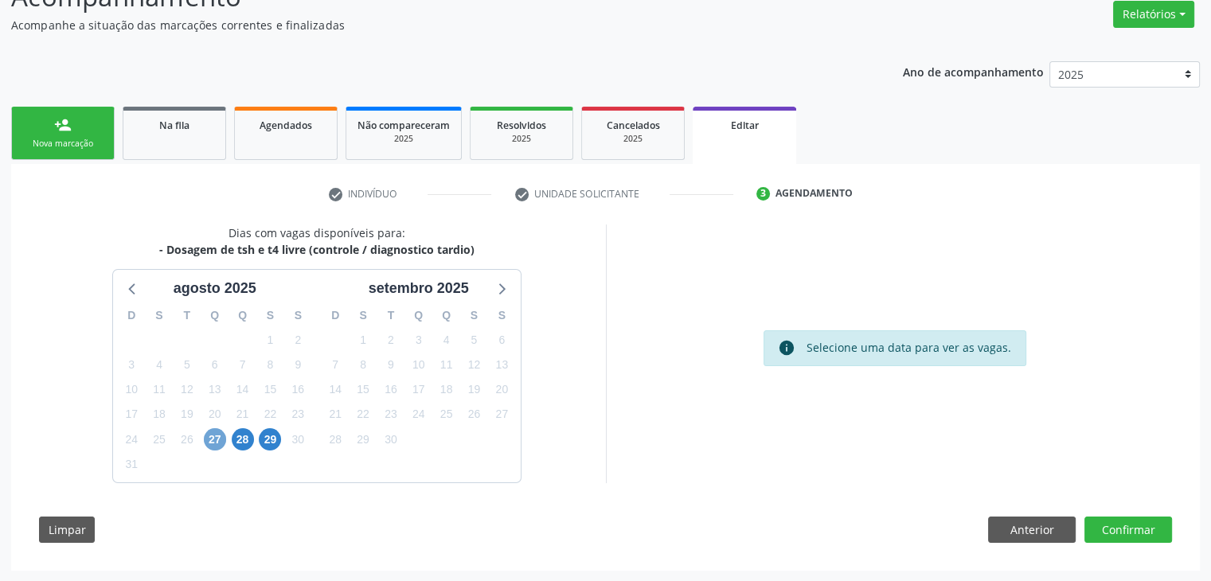
click at [221, 444] on span "27" at bounding box center [215, 439] width 22 height 22
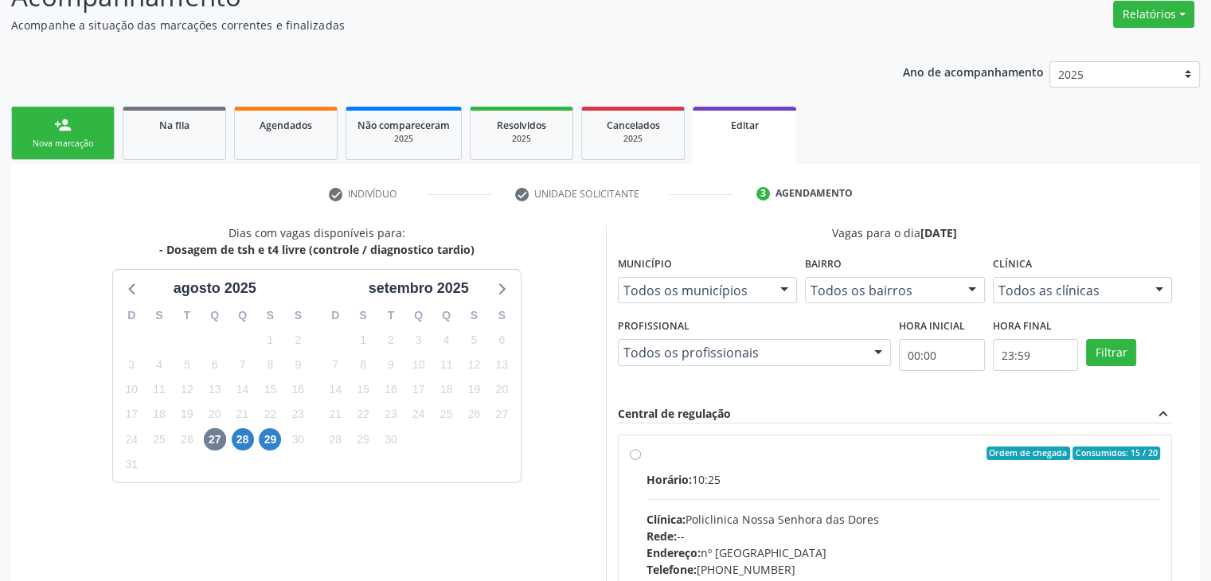
click at [937, 513] on div "Clínica: Policlinica Nossa Senhora das Dores" at bounding box center [904, 519] width 514 height 17
click at [641, 461] on input "Ordem de chegada Consumidos: 15 / 20 Horário: 10:25 Clínica: Policlinica Nossa …" at bounding box center [635, 454] width 11 height 14
radio input "true"
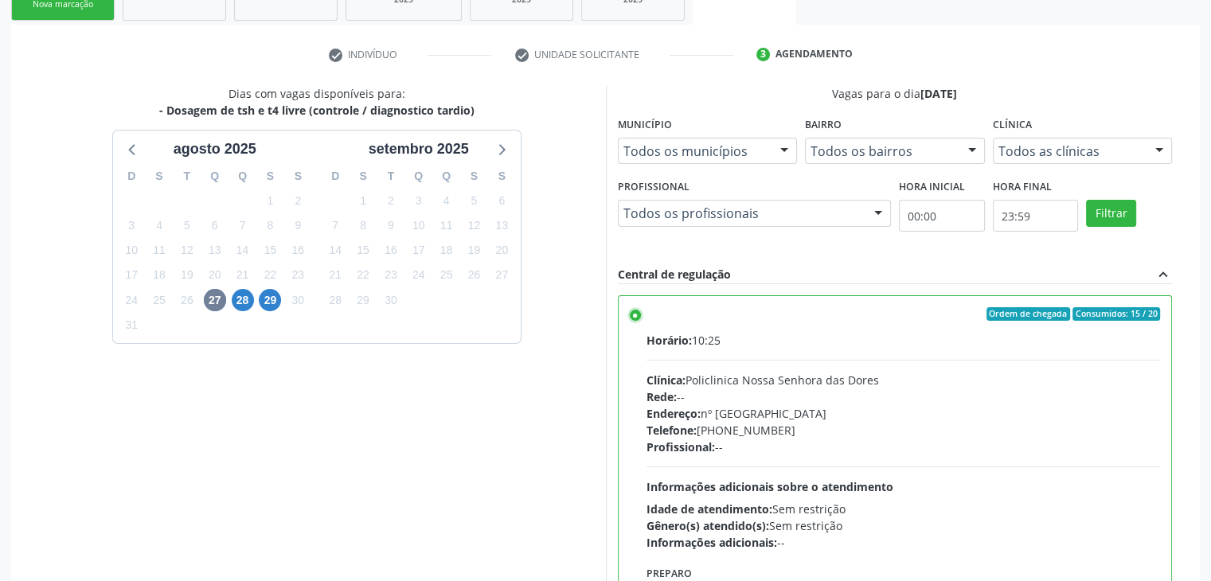
scroll to position [390, 0]
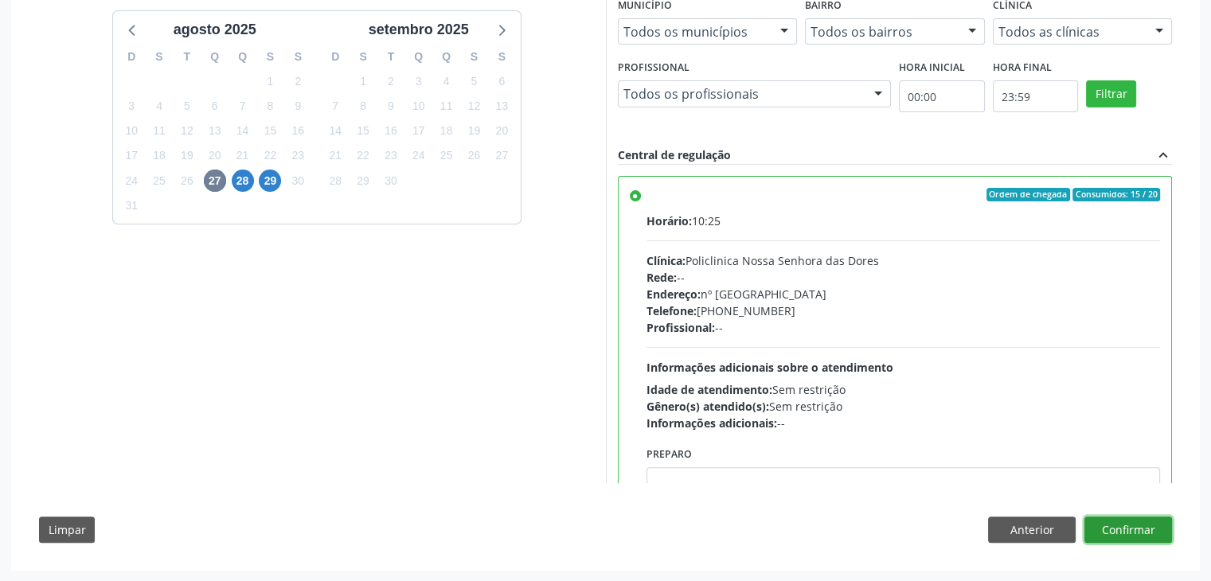
click at [1140, 534] on button "Confirmar" at bounding box center [1129, 530] width 88 height 27
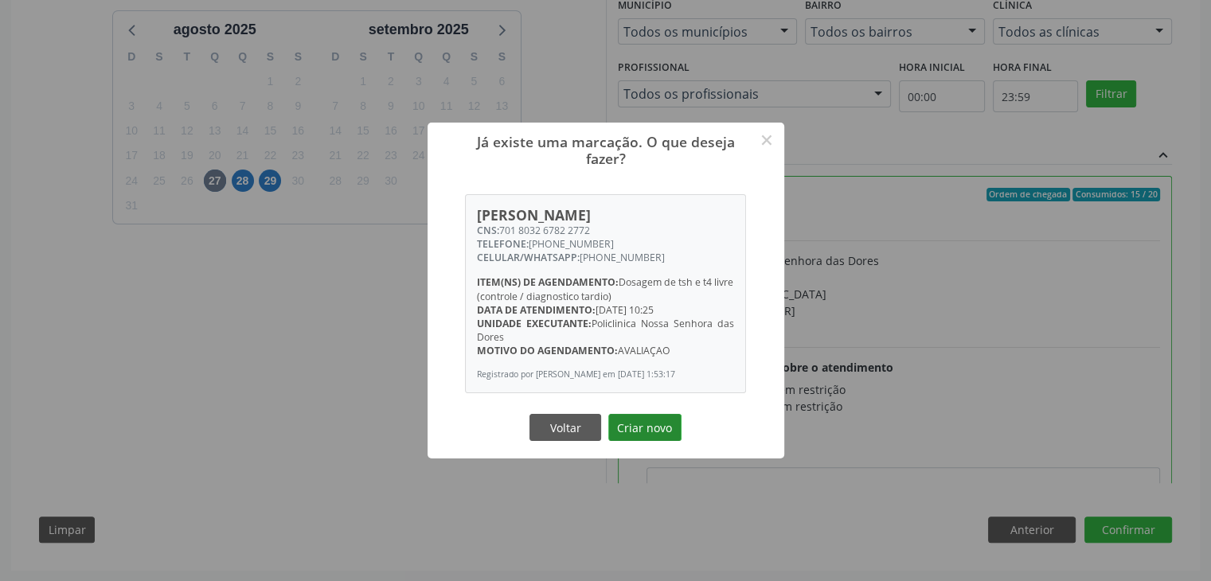
click at [651, 428] on button "Criar novo" at bounding box center [644, 427] width 73 height 27
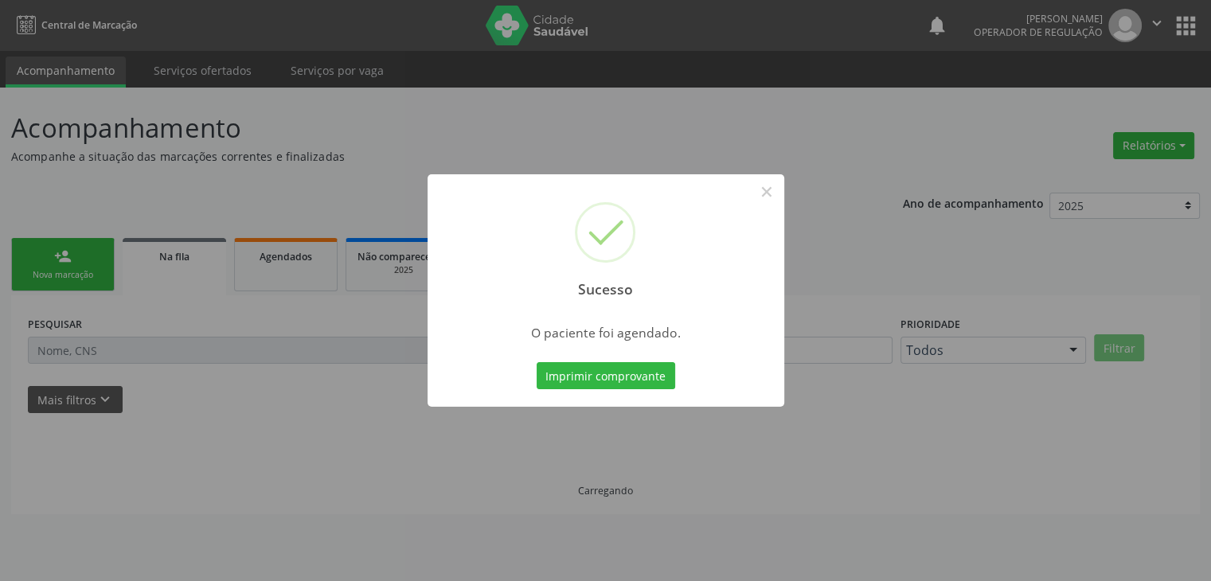
scroll to position [0, 0]
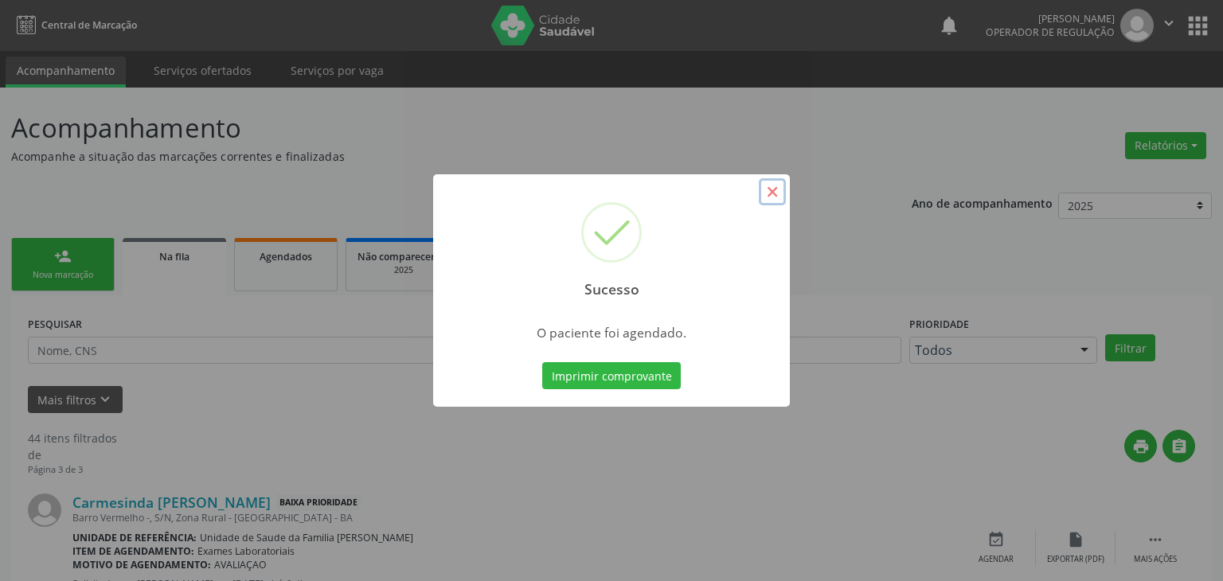
click at [771, 192] on button "×" at bounding box center [772, 191] width 27 height 27
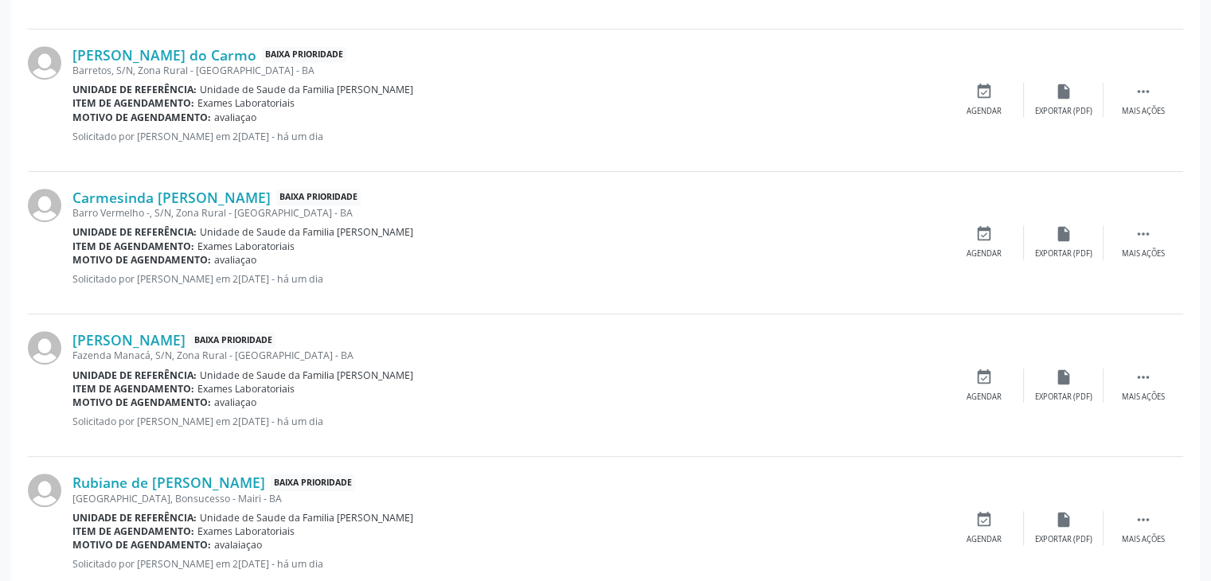
scroll to position [1035, 0]
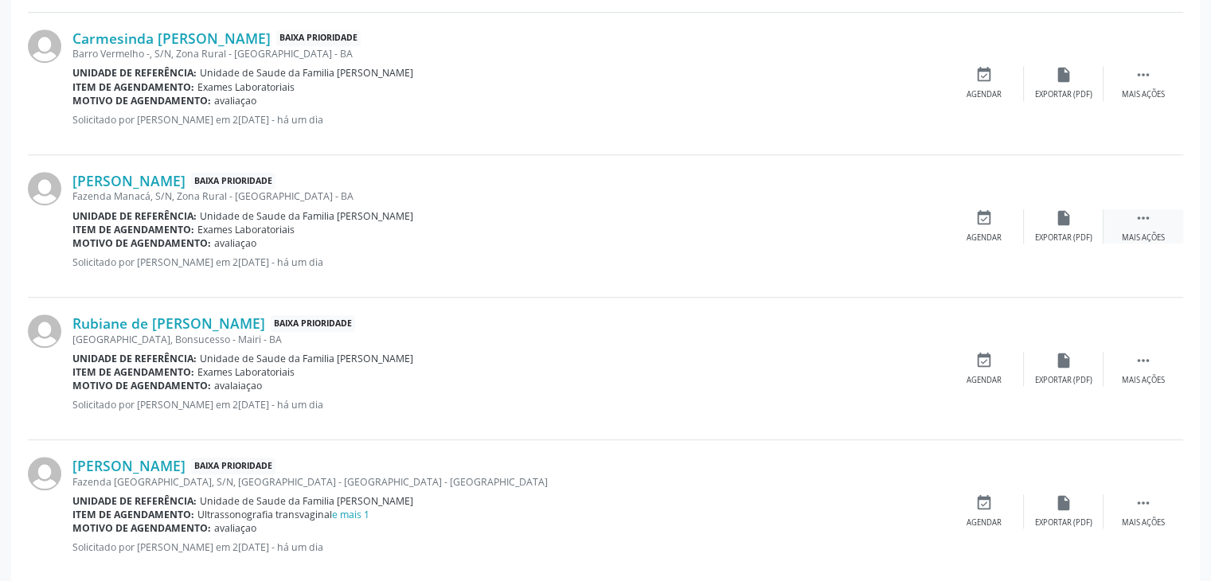
click at [1130, 240] on div "Mais ações" at bounding box center [1143, 238] width 43 height 11
click at [1054, 233] on div "Editar" at bounding box center [1063, 238] width 25 height 11
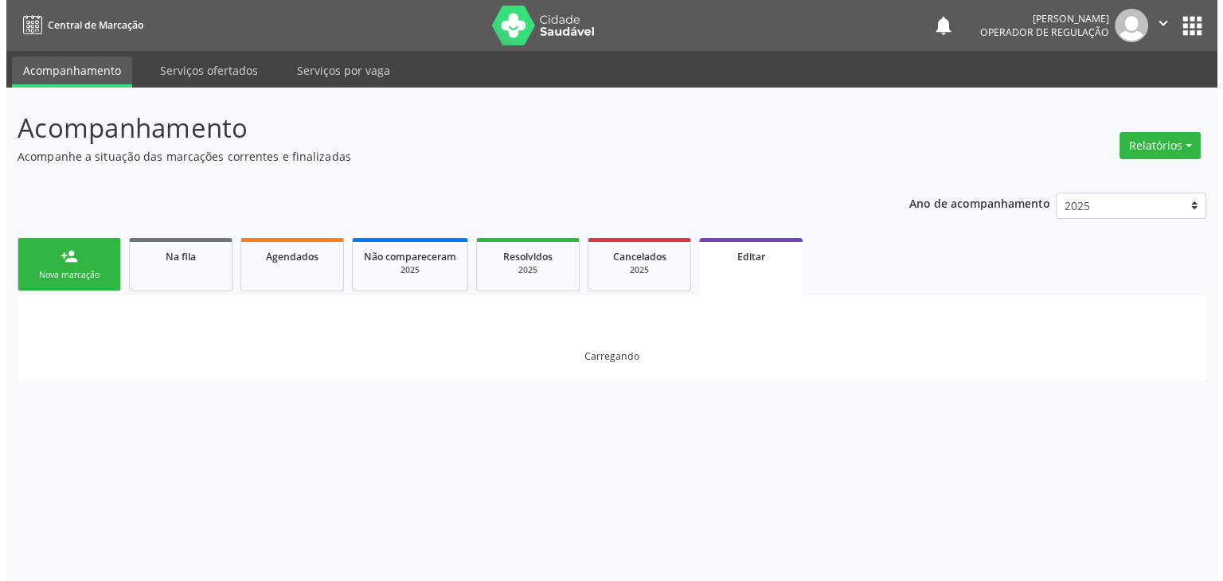
scroll to position [0, 0]
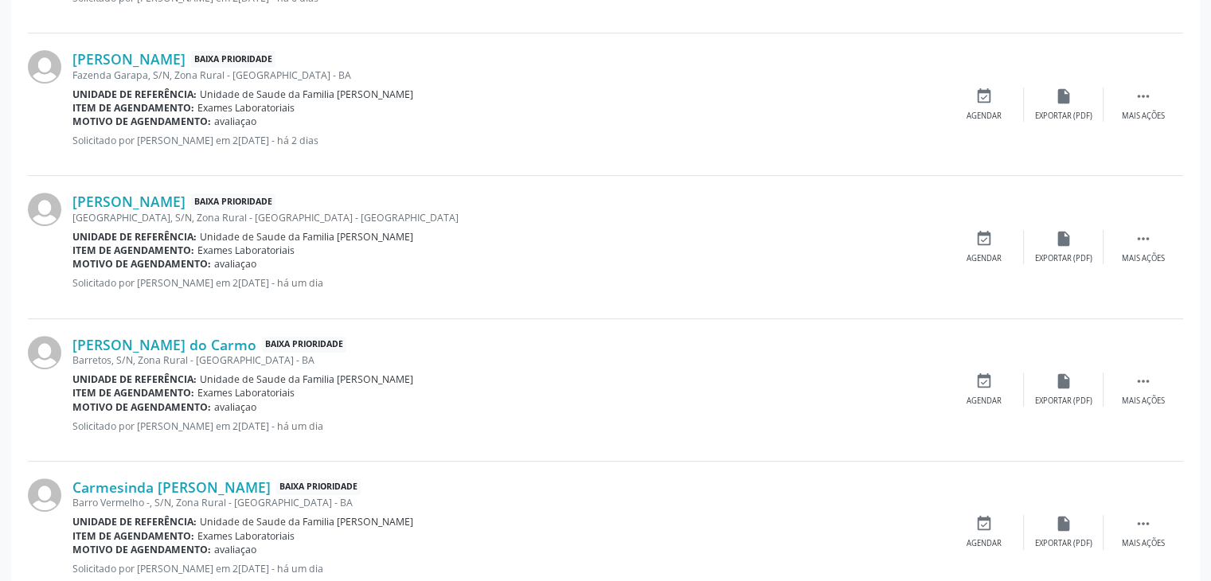
scroll to position [637, 0]
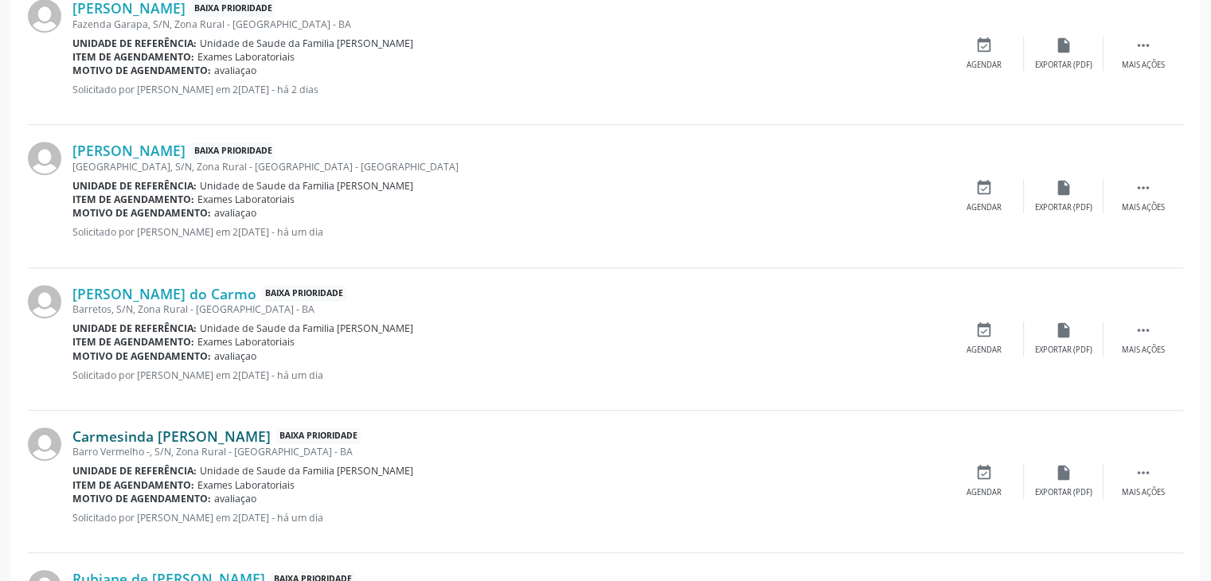
click at [180, 440] on link "Carmesinda Vitalina de Oliveira" at bounding box center [171, 437] width 198 height 18
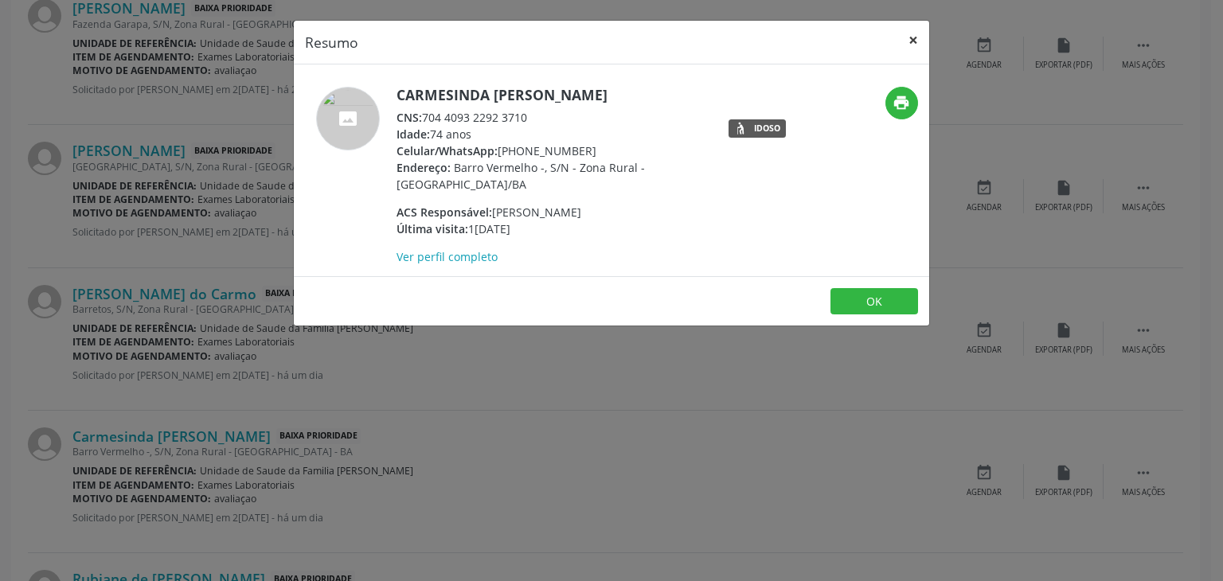
click at [917, 29] on button "×" at bounding box center [913, 40] width 32 height 39
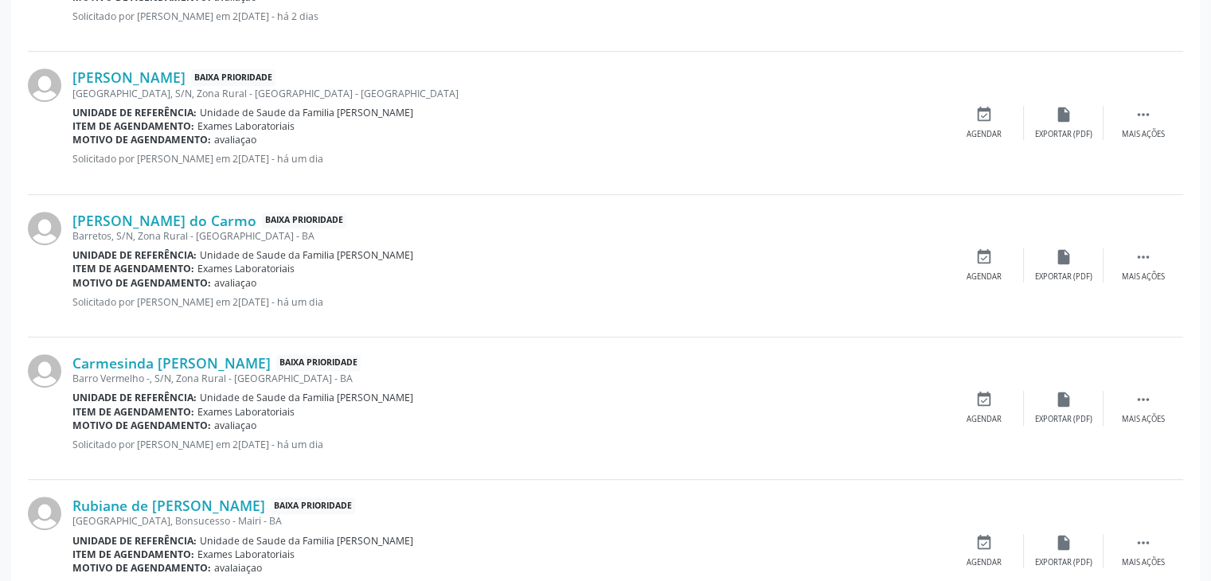
scroll to position [796, 0]
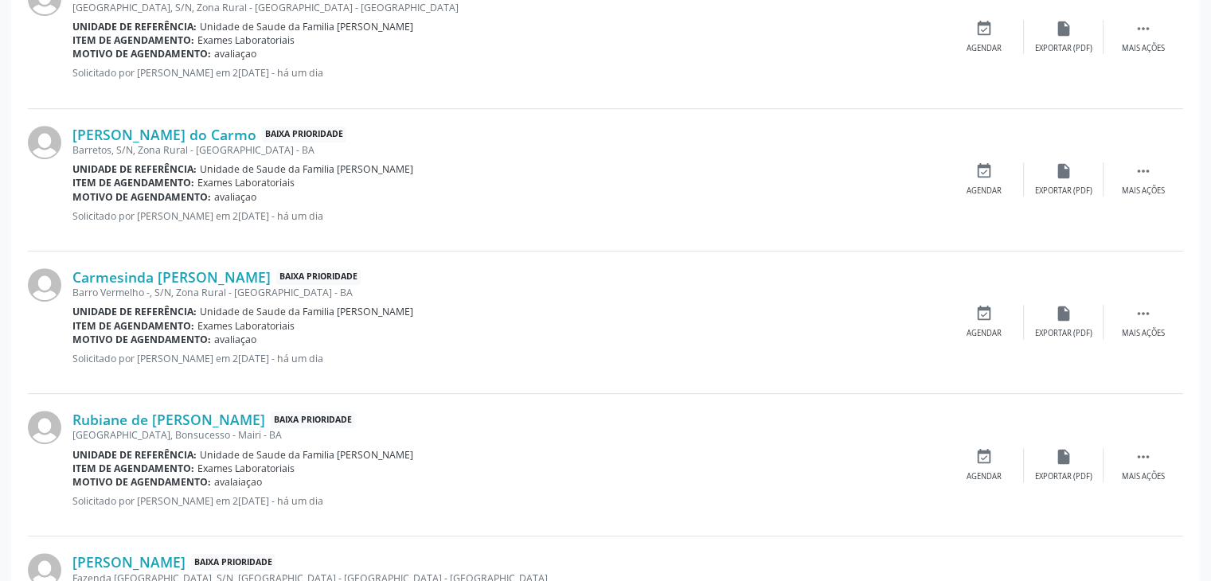
click at [173, 405] on div "Rubiane de Jesus Sousa Baixa Prioridade Rua Nova, S/N, Bonsucesso - Mairi - BA …" at bounding box center [605, 465] width 1155 height 143
click at [176, 422] on link "Rubiane de Jesus Sousa" at bounding box center [168, 420] width 193 height 18
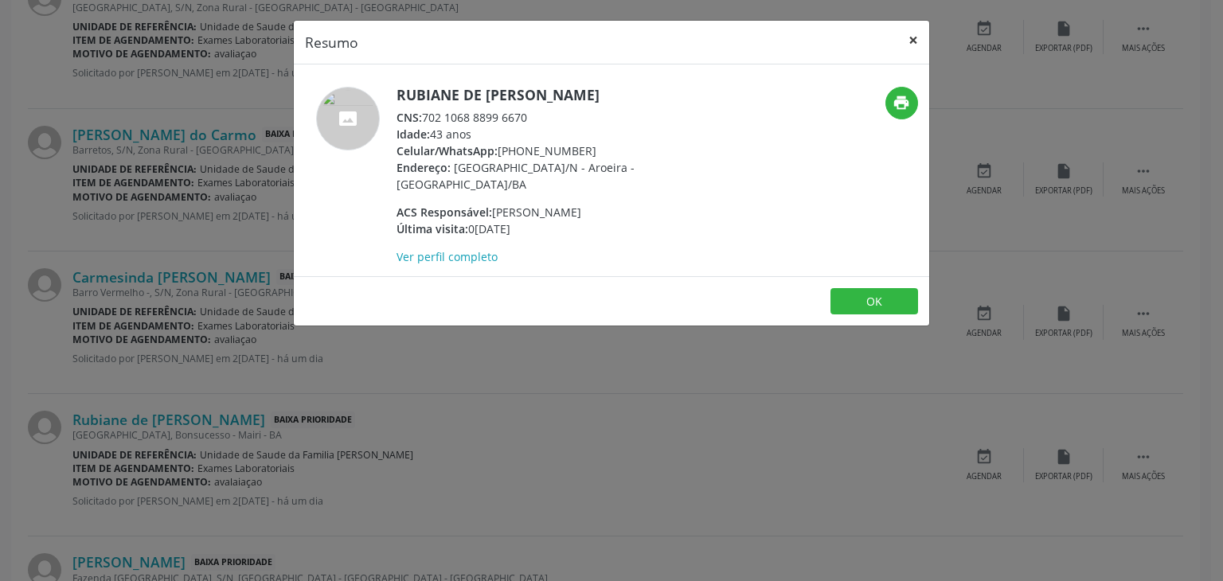
click at [920, 41] on button "×" at bounding box center [913, 40] width 32 height 39
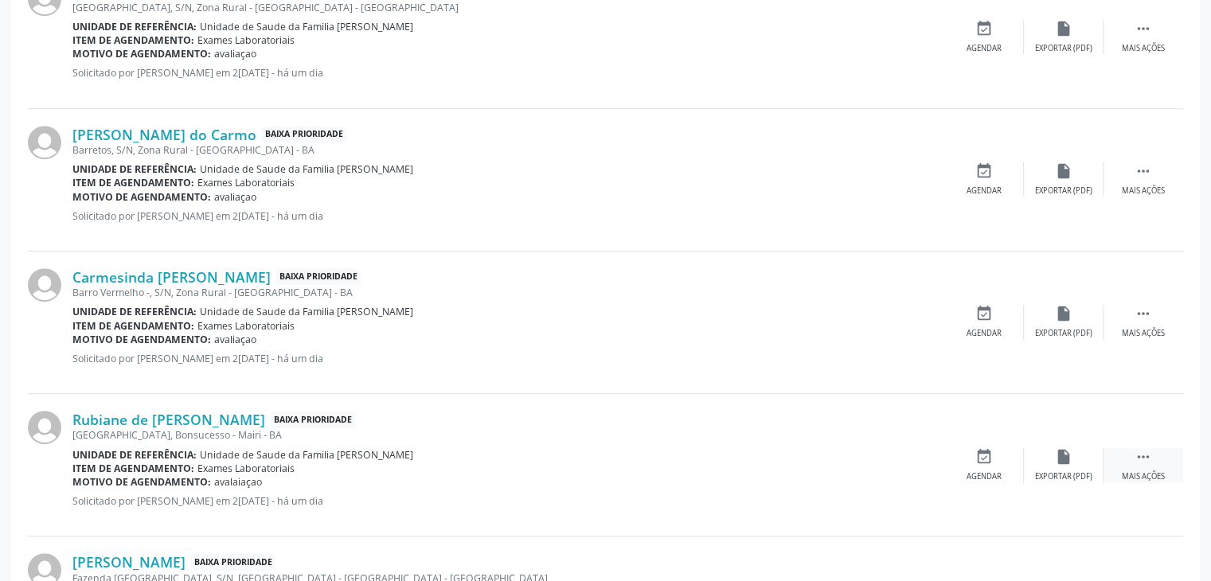
click at [1133, 477] on div "Mais ações" at bounding box center [1143, 476] width 43 height 11
click at [1073, 450] on div "edit Editar" at bounding box center [1064, 465] width 80 height 34
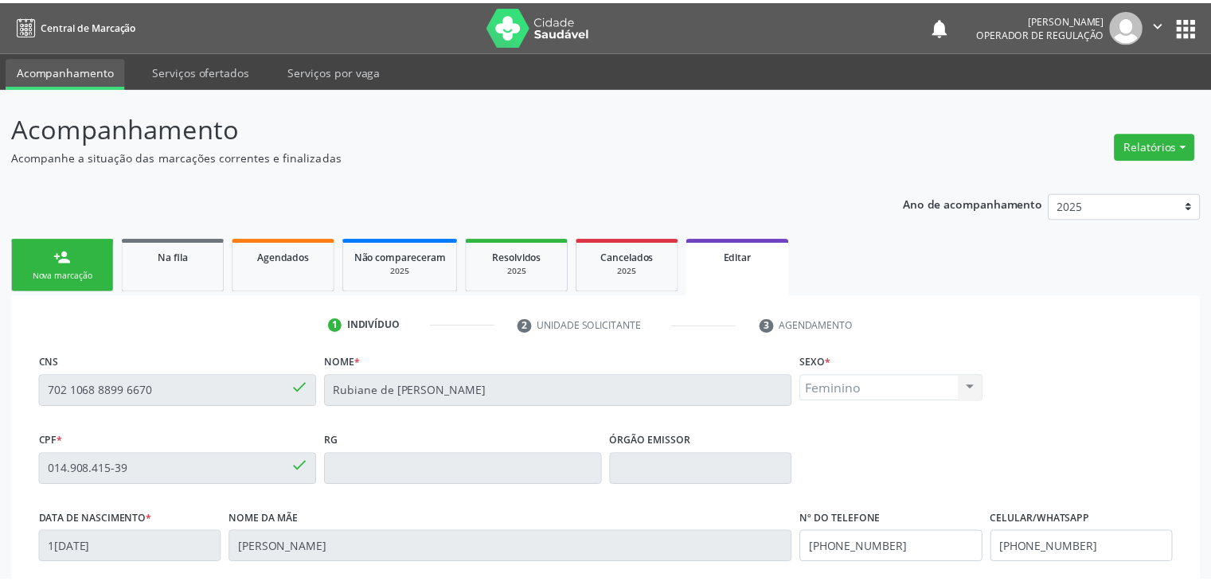
scroll to position [303, 0]
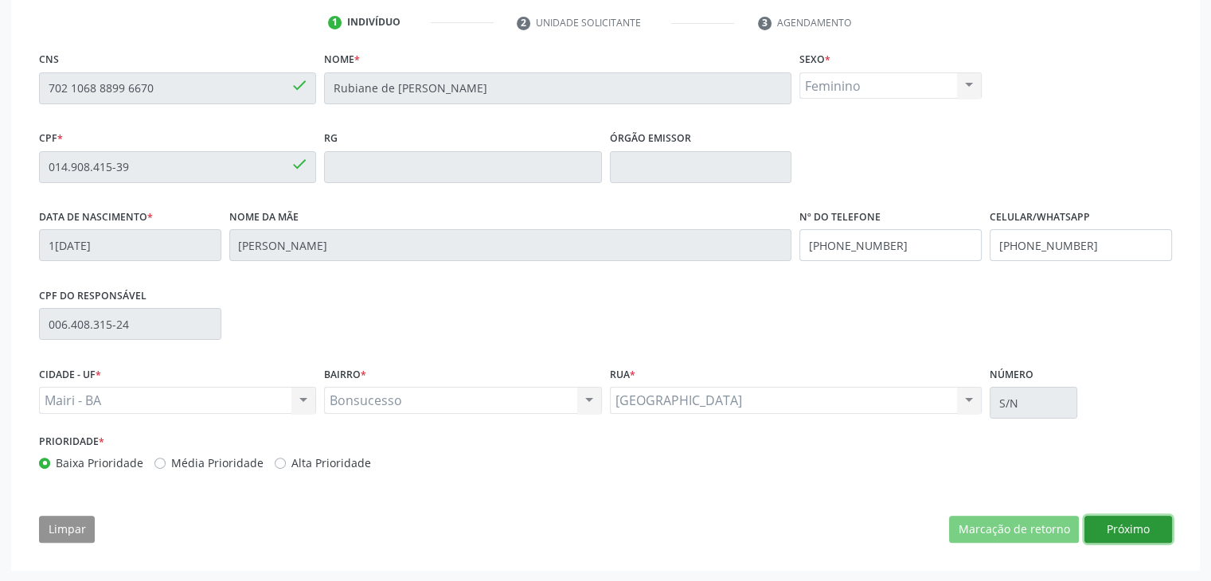
click at [1111, 535] on button "Próximo" at bounding box center [1129, 529] width 88 height 27
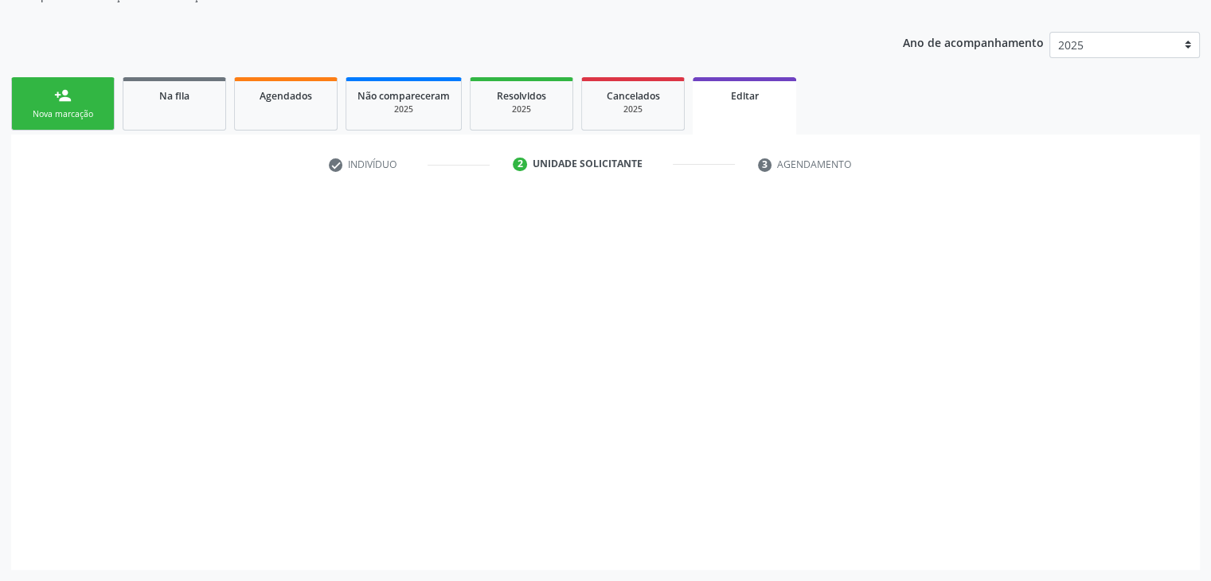
scroll to position [159, 0]
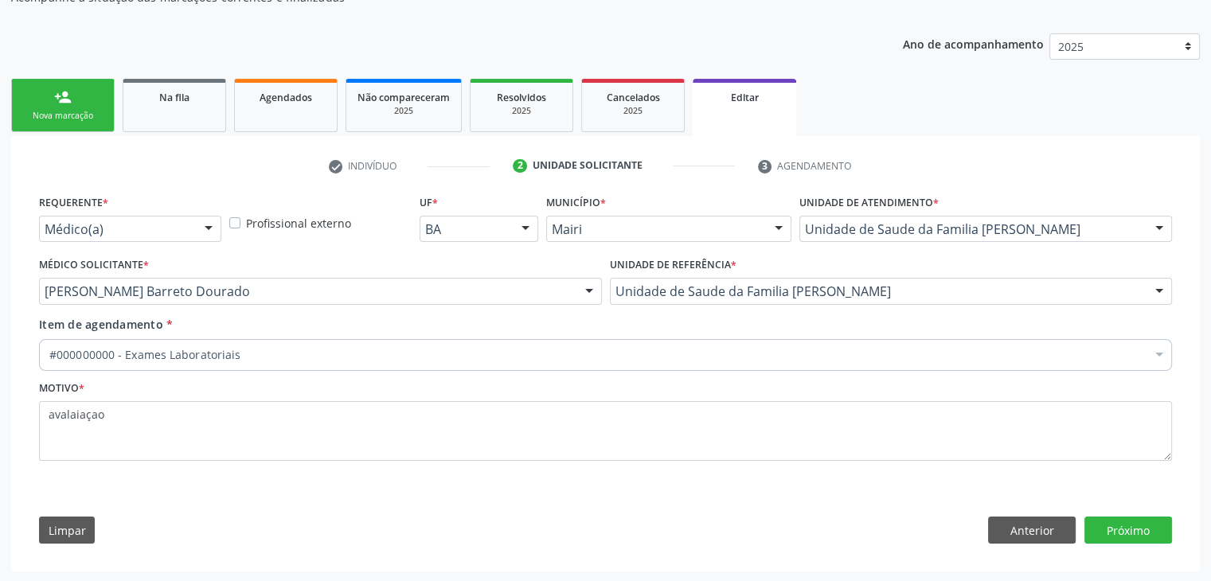
click at [254, 361] on div "#000000000 - Exames Laboratoriais" at bounding box center [605, 355] width 1133 height 32
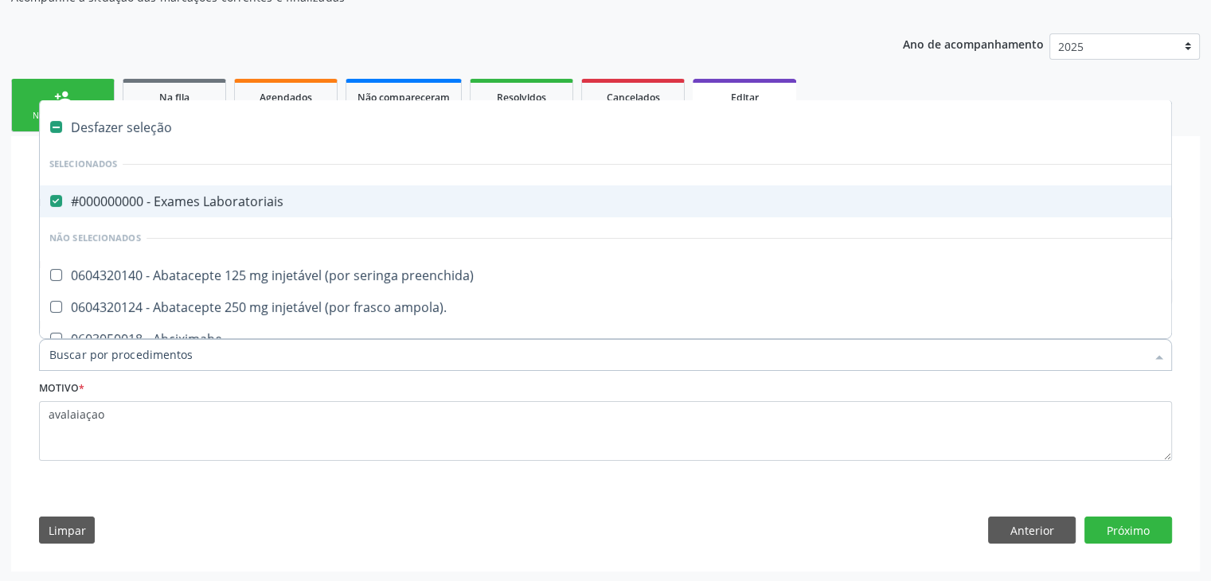
click at [174, 201] on div "#000000000 - Exames Laboratoriais" at bounding box center [662, 201] width 1226 height 13
checkbox Laboratoriais "false"
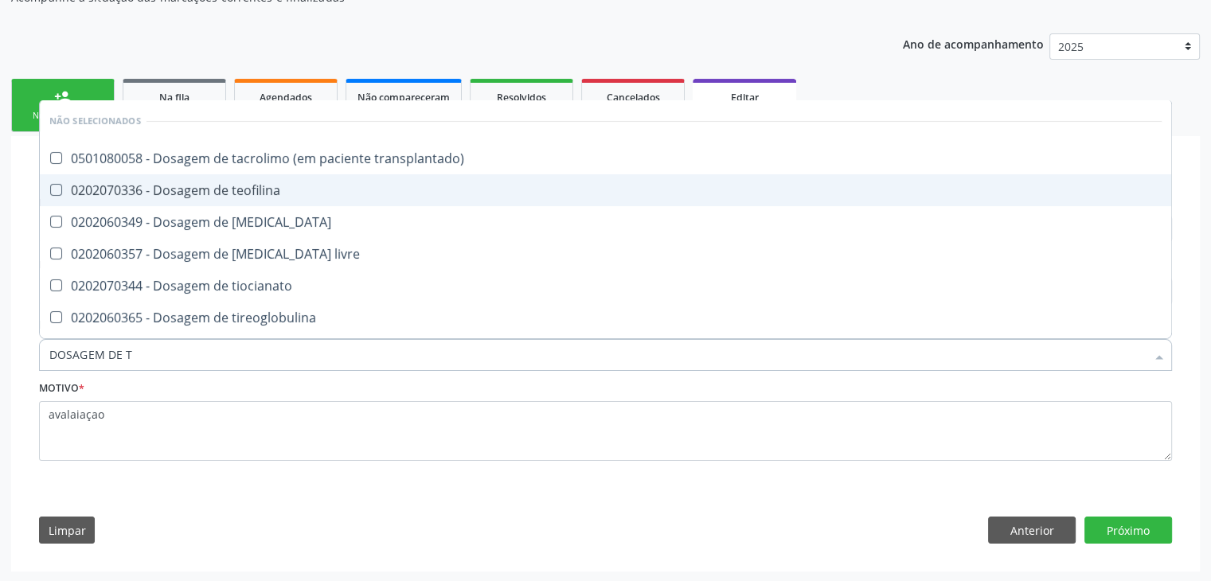
type input "DOSAGEM DE TS"
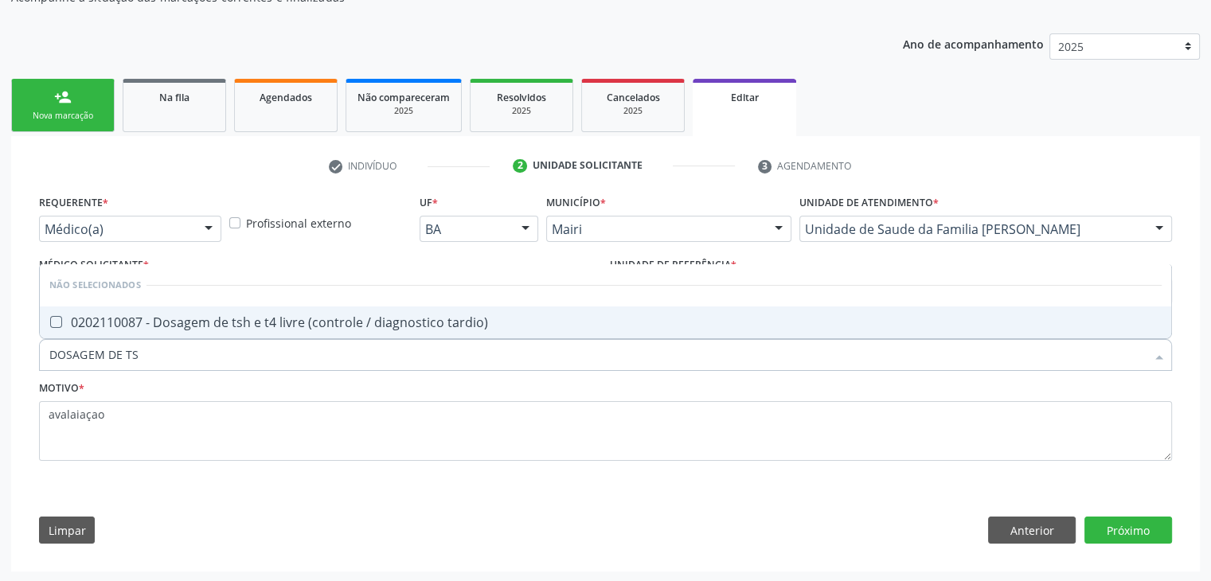
click at [233, 316] on div "0202110087 - Dosagem de tsh e t4 livre (controle / diagnostico tardio)" at bounding box center [605, 322] width 1112 height 13
checkbox tardio\) "true"
click at [1112, 533] on button "Próximo" at bounding box center [1129, 530] width 88 height 27
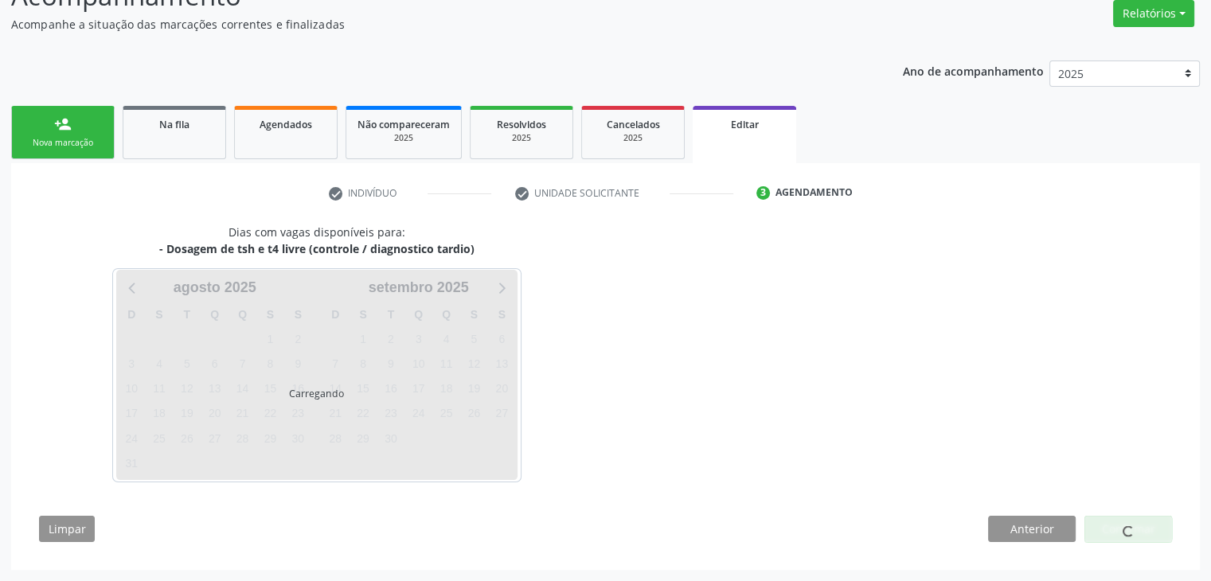
scroll to position [131, 0]
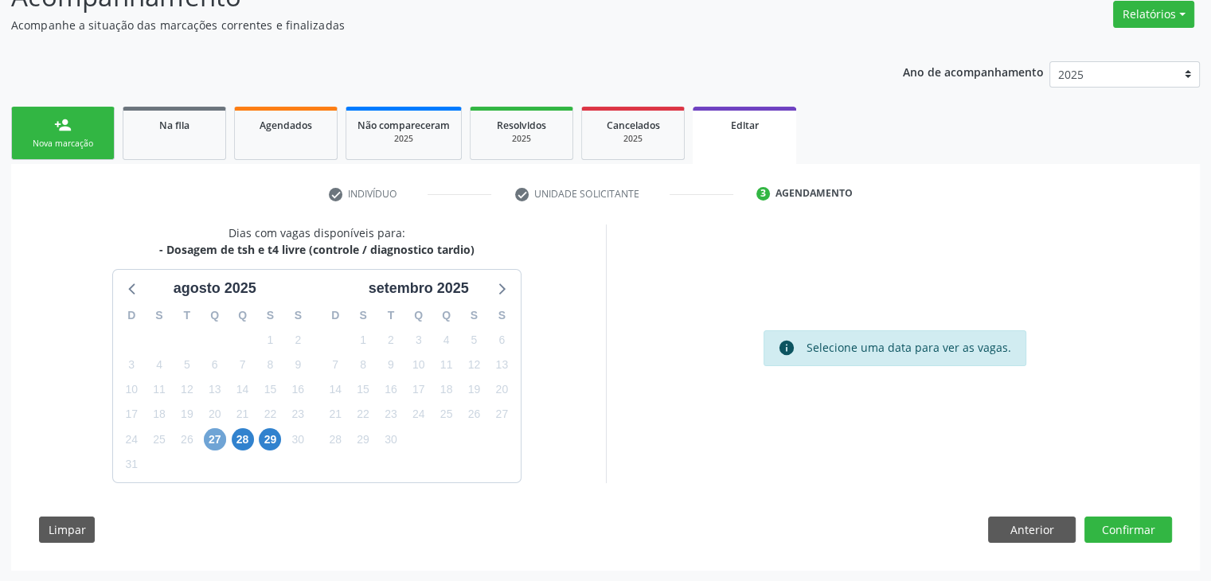
click at [218, 436] on span "27" at bounding box center [215, 439] width 22 height 22
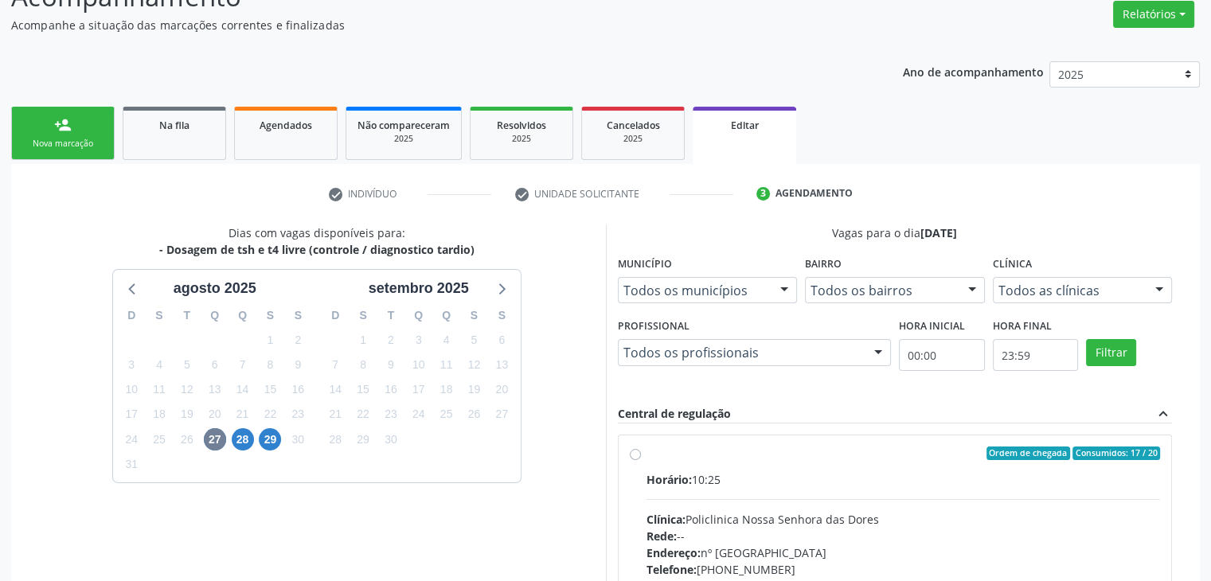
click at [757, 490] on div "Horário: 10:25 Clínica: Policlinica Nossa Senhora das Dores Rede: -- Endereço: …" at bounding box center [904, 580] width 514 height 219
click at [641, 461] on input "Ordem de chegada Consumidos: 17 / 20 Horário: 10:25 Clínica: Policlinica Nossa …" at bounding box center [635, 454] width 11 height 14
radio input "true"
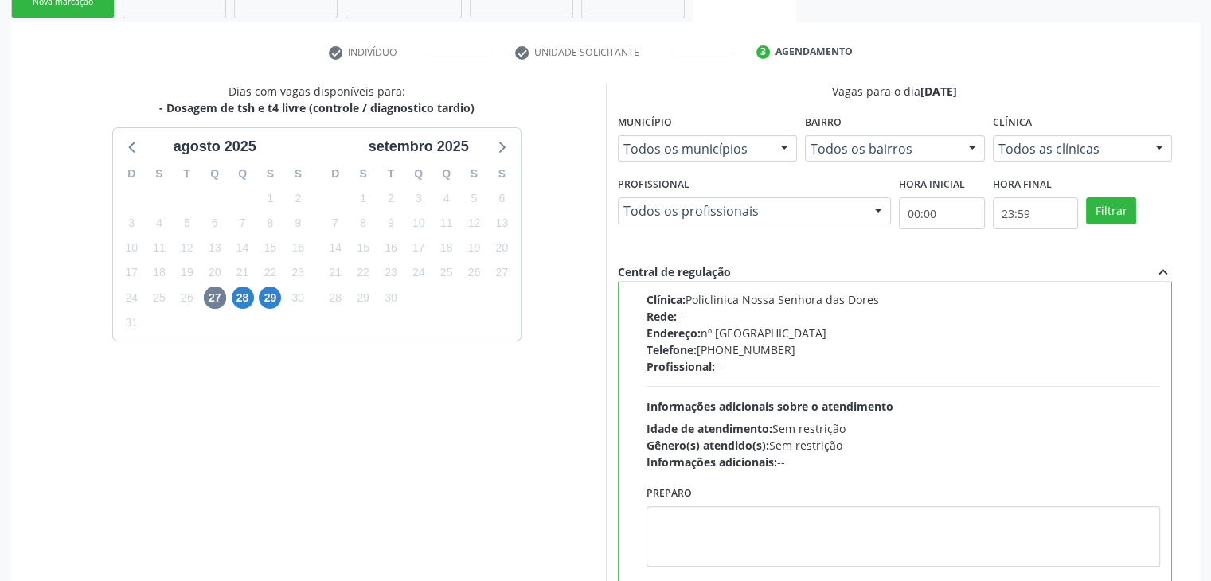
scroll to position [390, 0]
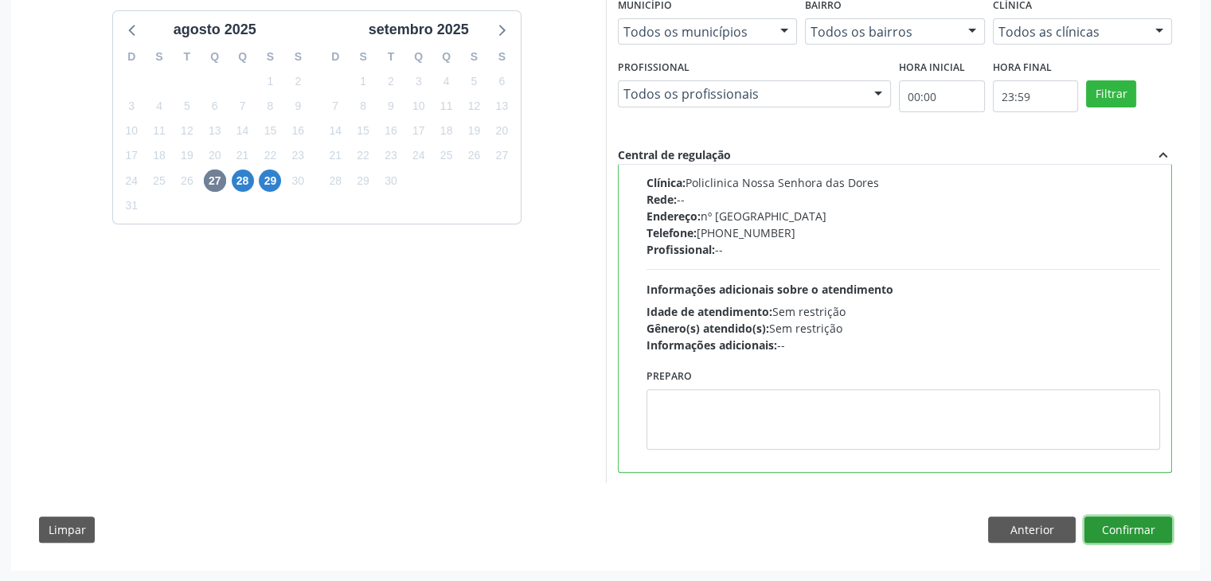
click at [1101, 528] on button "Confirmar" at bounding box center [1129, 530] width 88 height 27
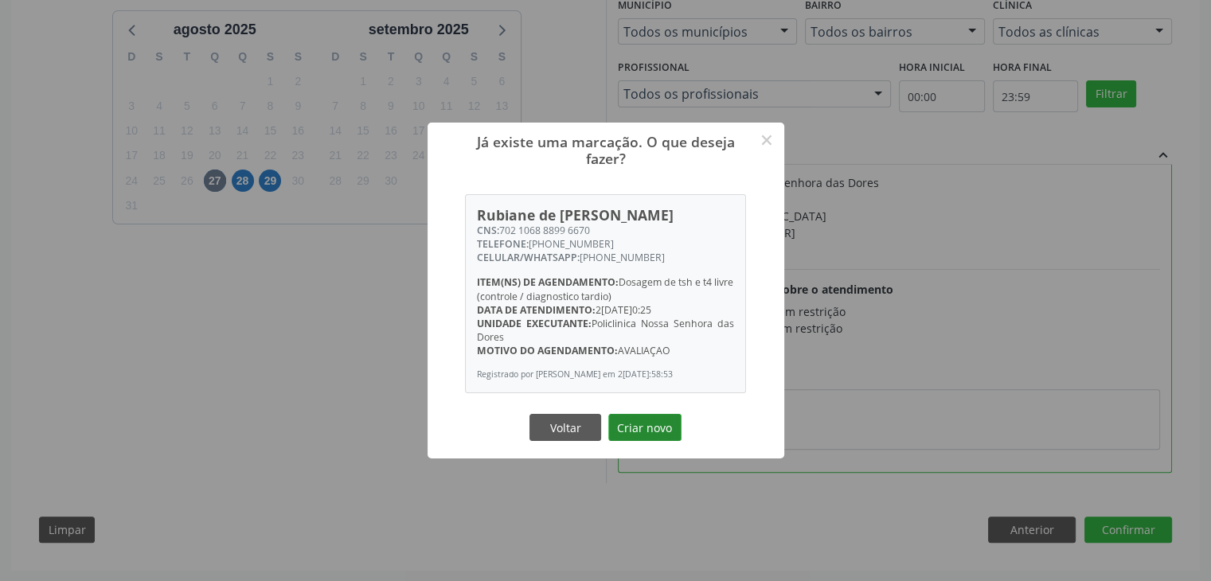
click at [656, 426] on button "Criar novo" at bounding box center [644, 427] width 73 height 27
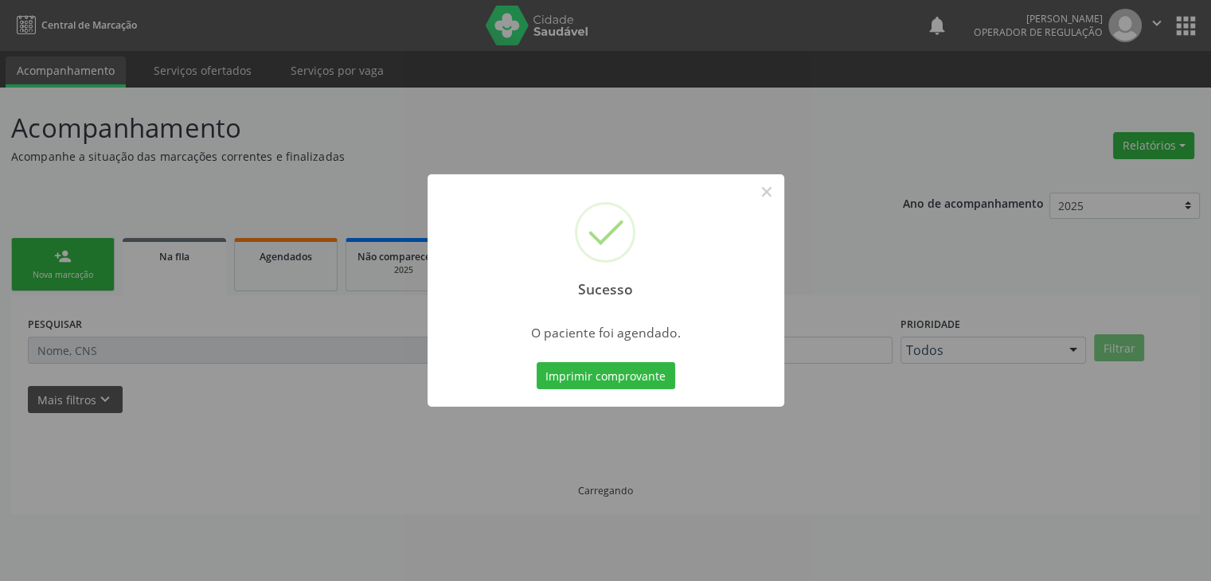
scroll to position [0, 0]
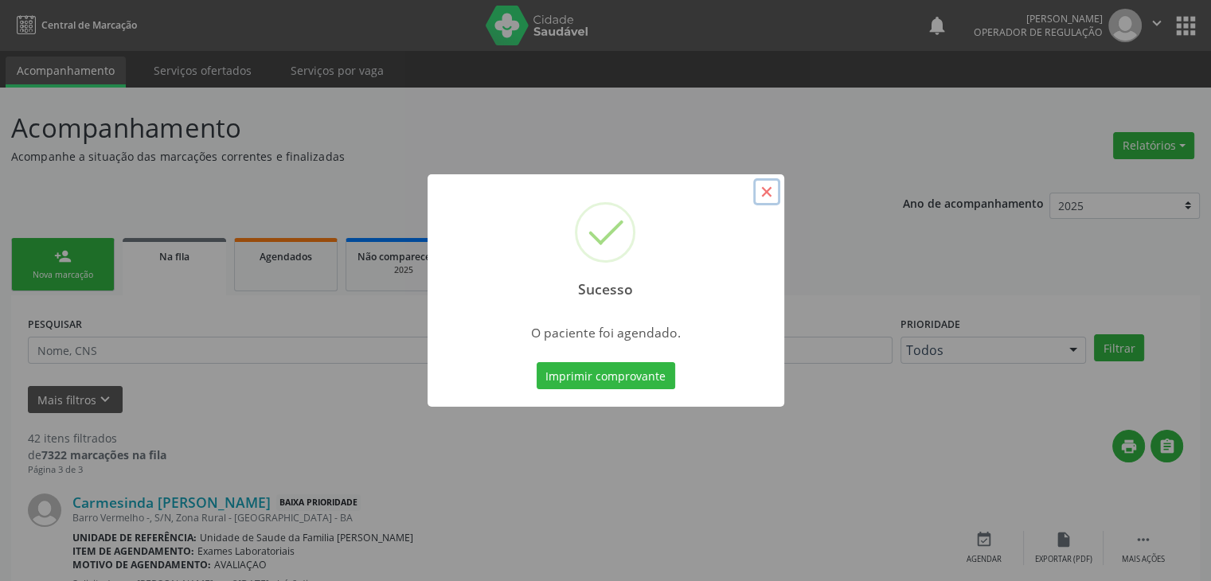
click at [773, 194] on button "×" at bounding box center [766, 191] width 27 height 27
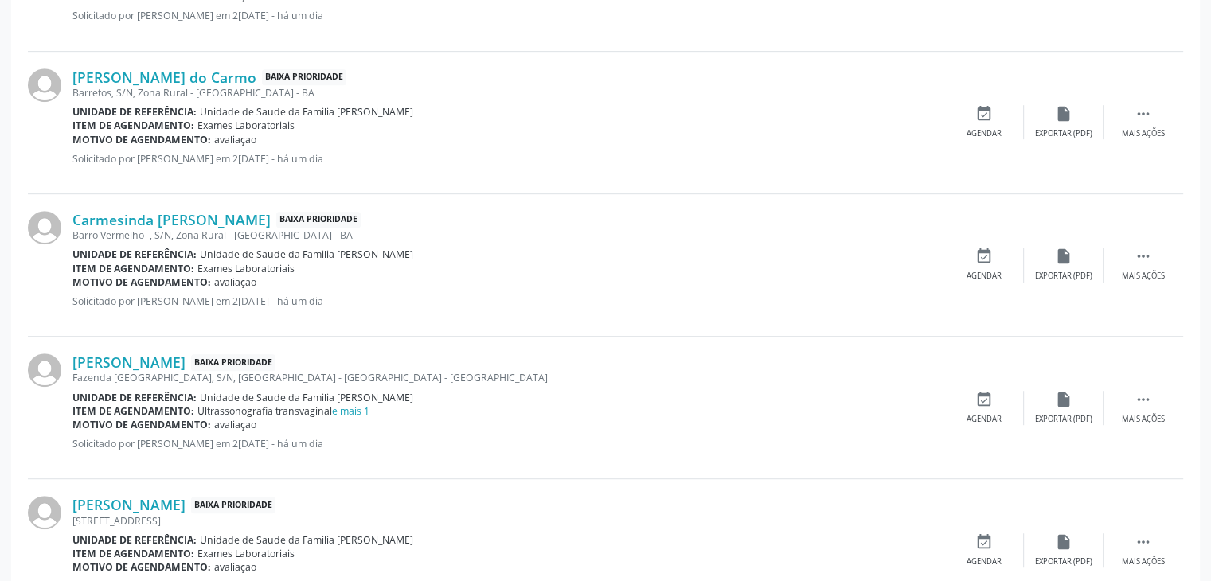
scroll to position [876, 0]
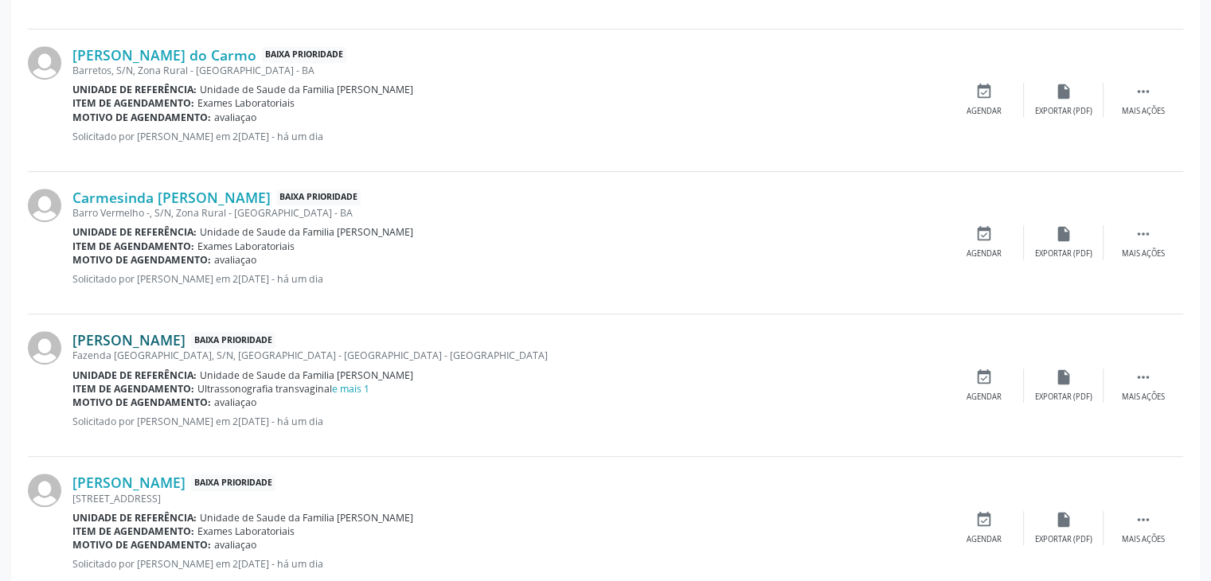
click at [186, 341] on link "Raysa Santos Souza" at bounding box center [128, 340] width 113 height 18
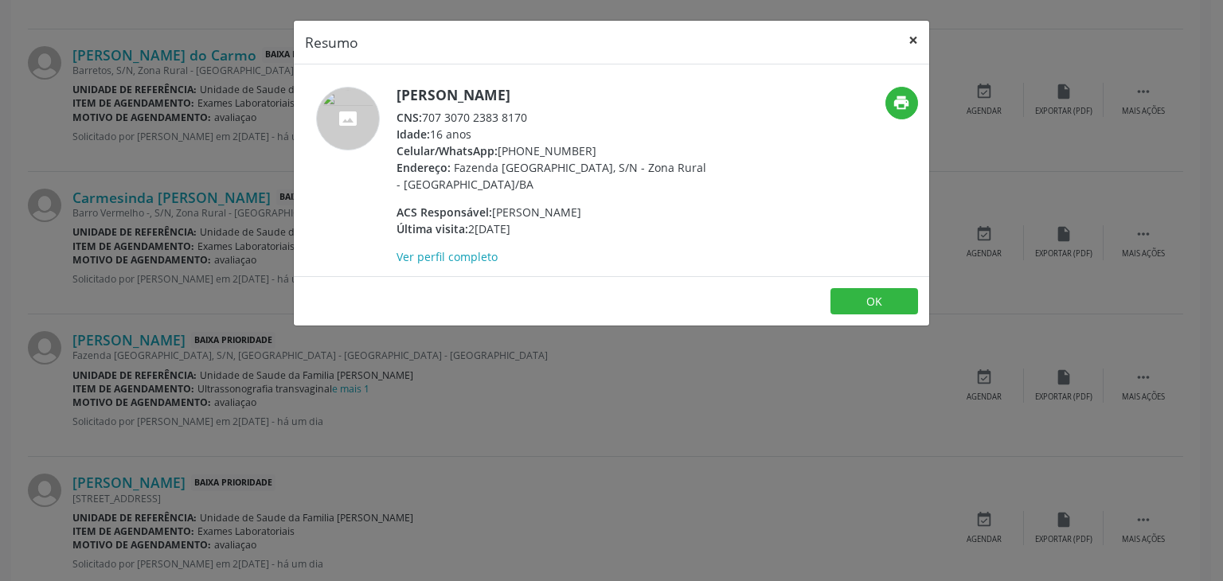
click at [908, 39] on button "×" at bounding box center [913, 40] width 32 height 39
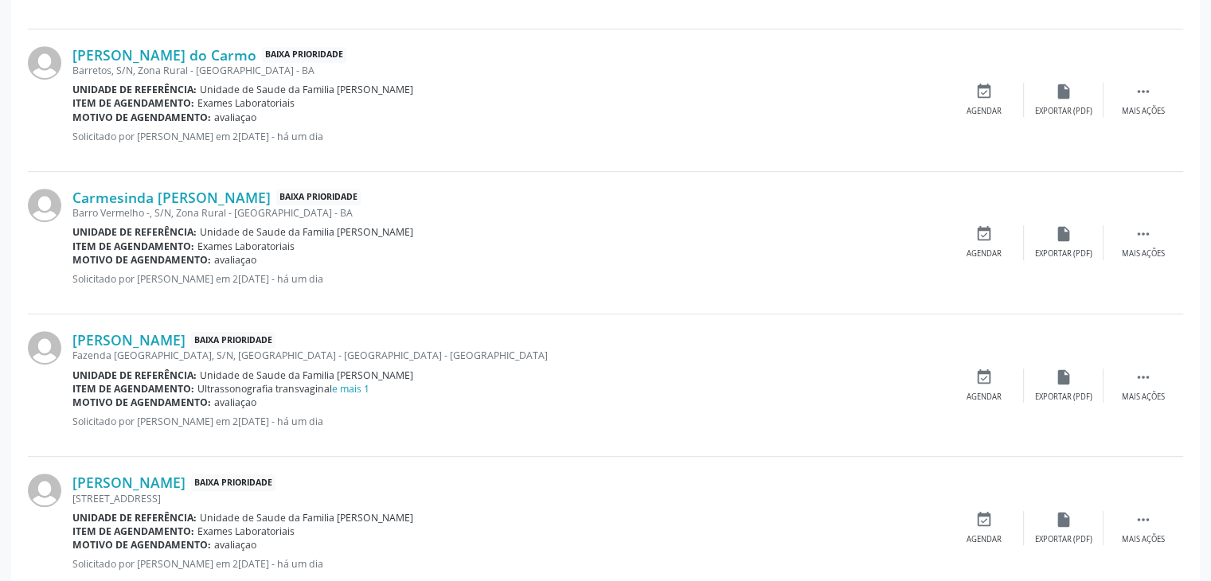
click at [1166, 413] on div "Raysa Santos Souza Baixa Prioridade Fazenda Lagoa da Serra, S/N, Zona Rural - M…" at bounding box center [605, 386] width 1155 height 143
click at [1125, 369] on div " Mais ações" at bounding box center [1144, 386] width 80 height 34
click at [1080, 380] on div "edit Editar" at bounding box center [1064, 386] width 80 height 34
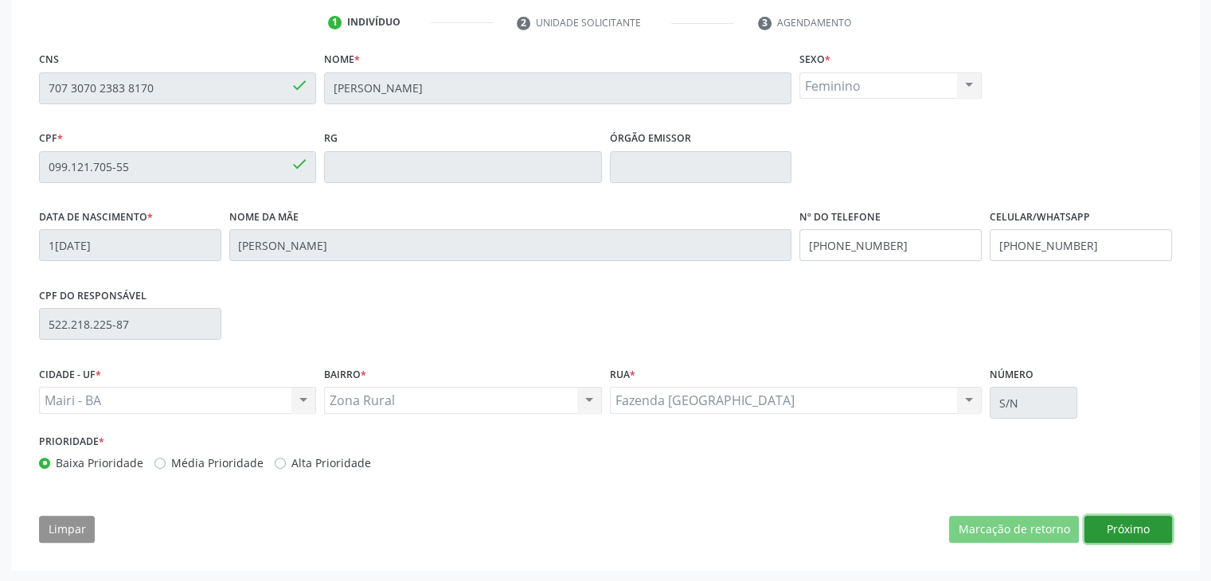
click at [1103, 533] on button "Próximo" at bounding box center [1129, 529] width 88 height 27
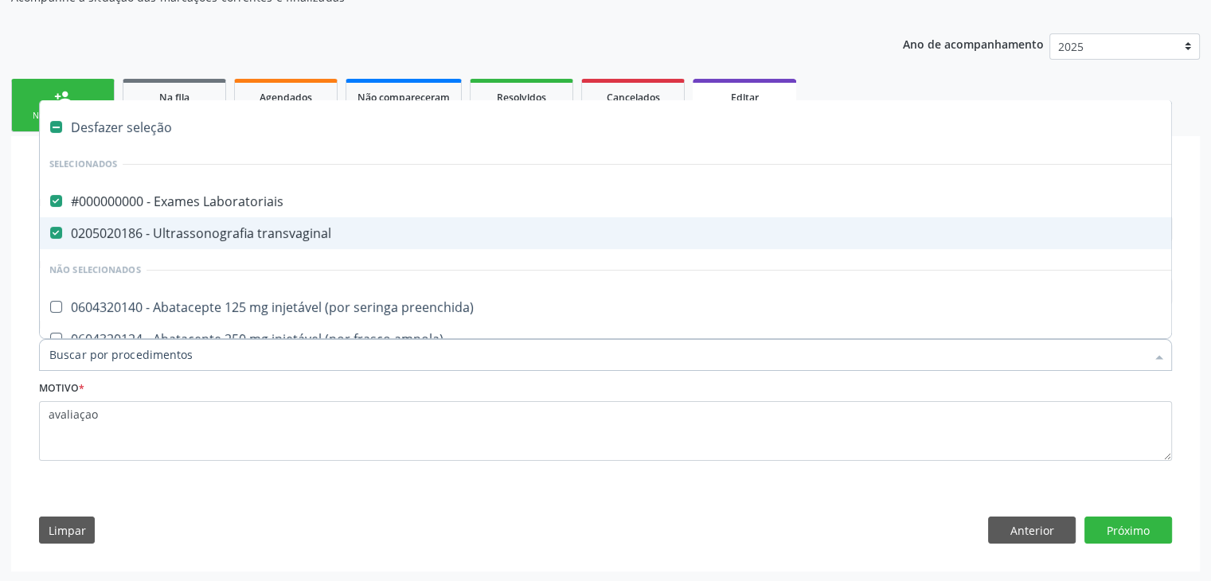
click at [118, 127] on div "Desfazer seleção" at bounding box center [662, 127] width 1245 height 32
checkbox Laboratoriais "false"
checkbox transvaginal "false"
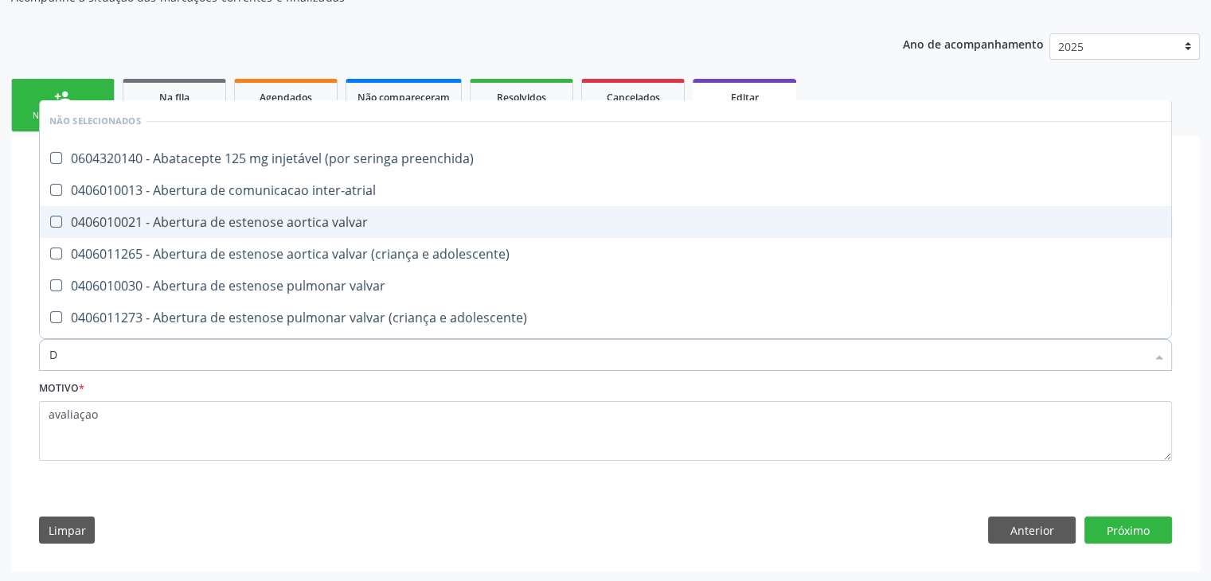
click at [419, 517] on div "Limpar Anterior Próximo" at bounding box center [605, 530] width 1133 height 27
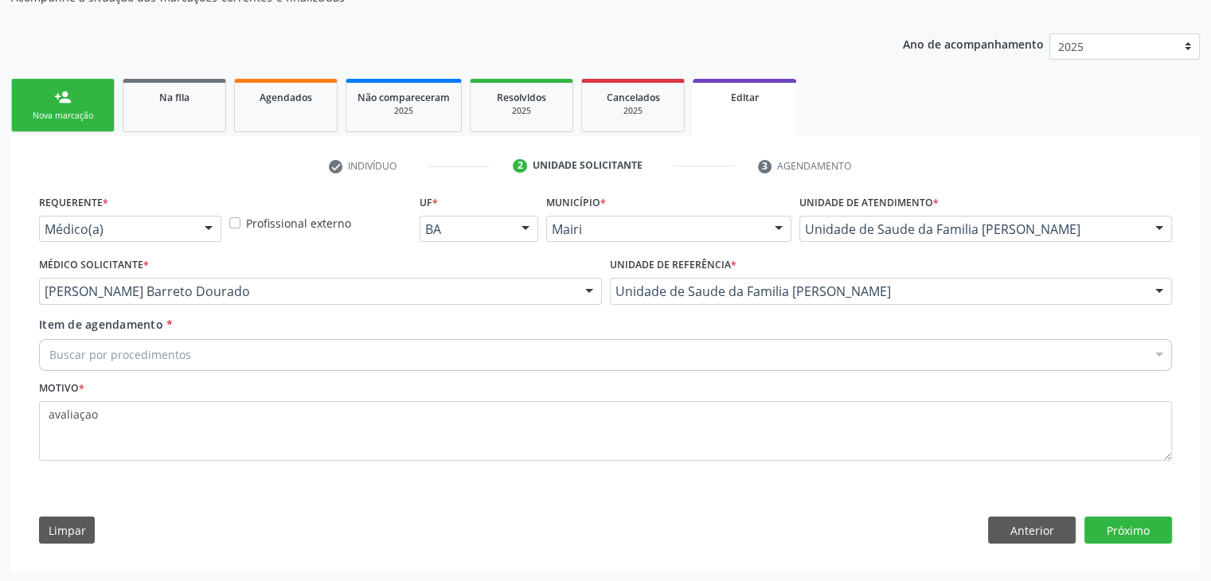
click at [199, 367] on div "Buscar por procedimentos" at bounding box center [605, 355] width 1133 height 32
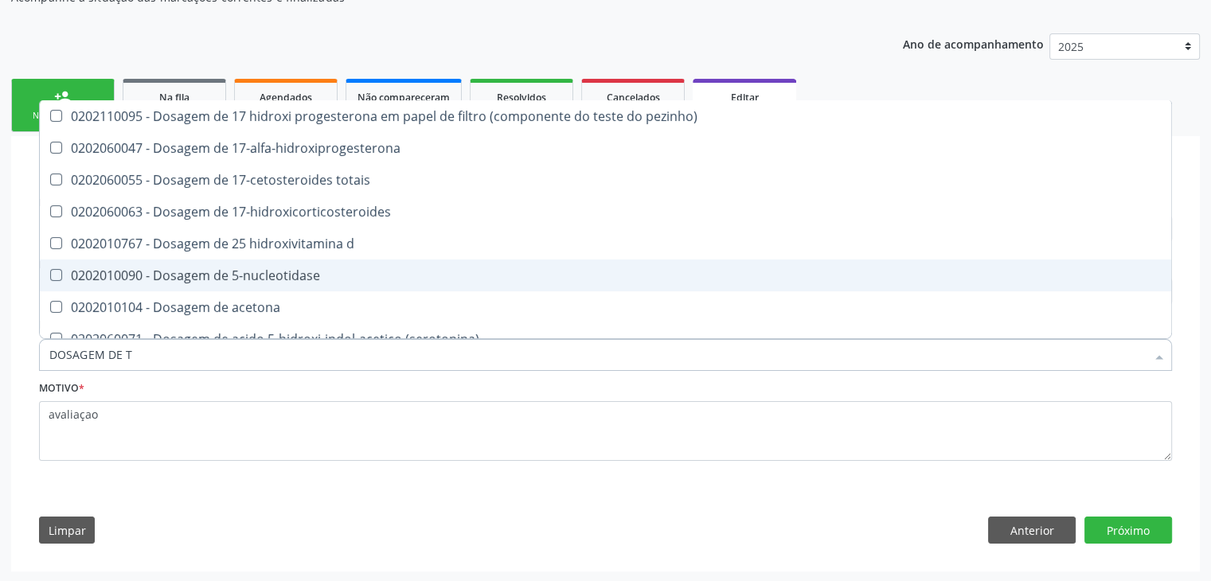
type input "DOSAGEM DE TS"
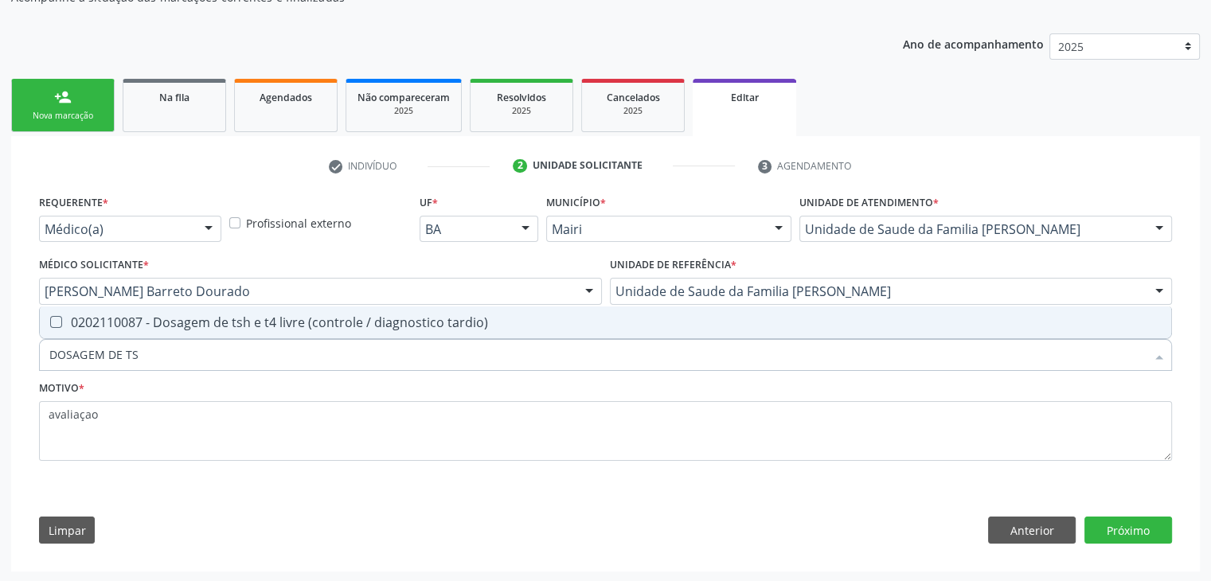
click at [212, 323] on div "0202110087 - Dosagem de tsh e t4 livre (controle / diagnostico tardio)" at bounding box center [605, 322] width 1112 height 13
checkbox tardio\) "true"
click at [1141, 522] on button "Próximo" at bounding box center [1129, 530] width 88 height 27
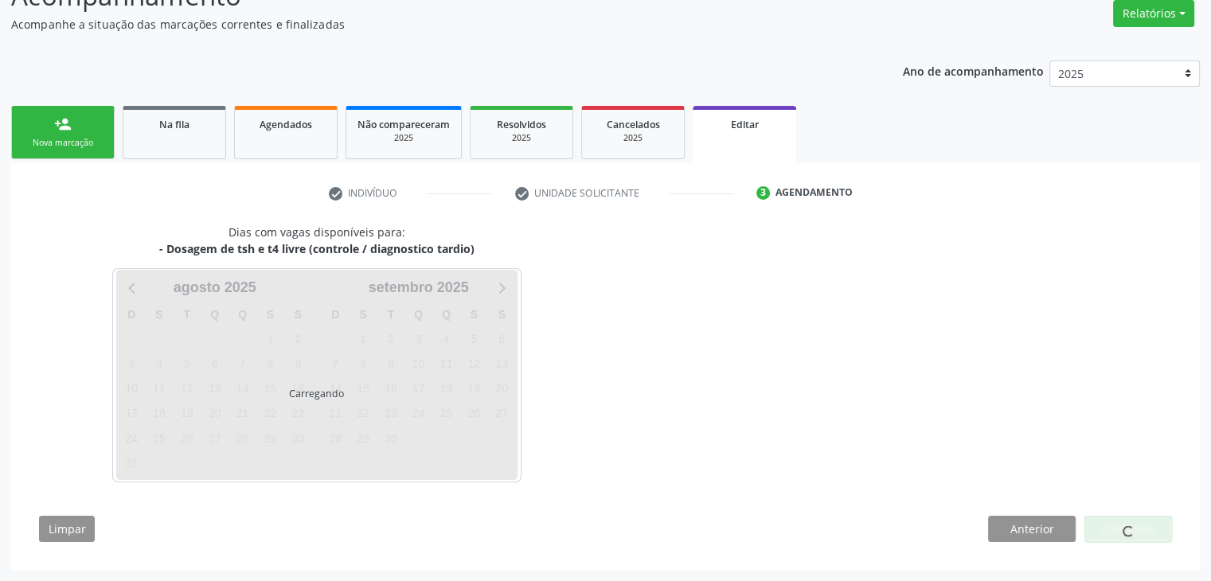
scroll to position [131, 0]
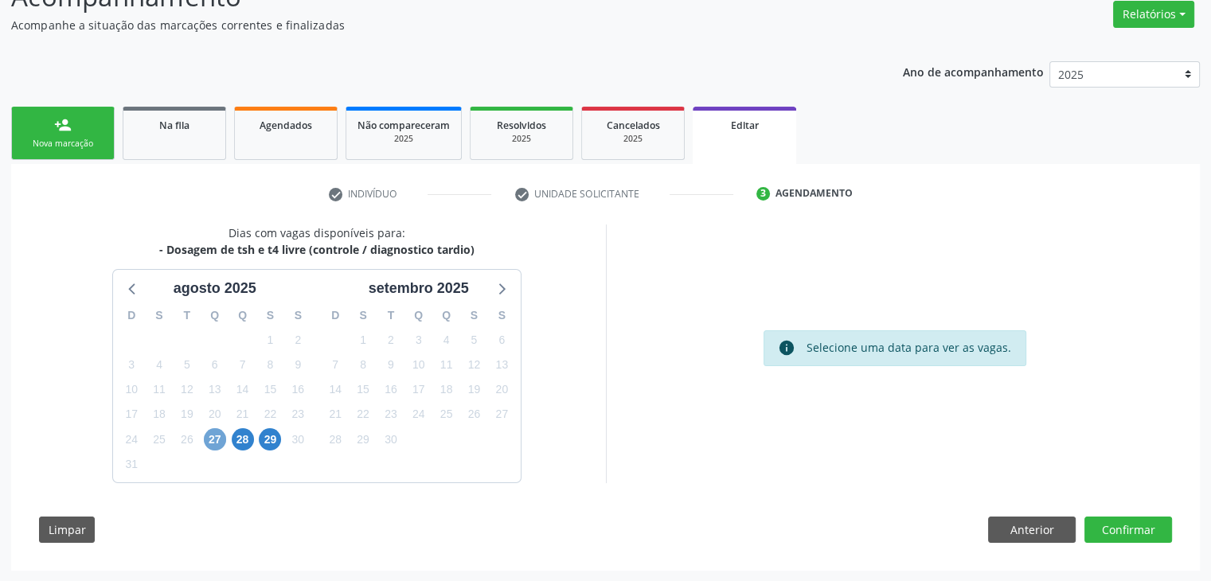
click at [217, 445] on span "27" at bounding box center [215, 439] width 22 height 22
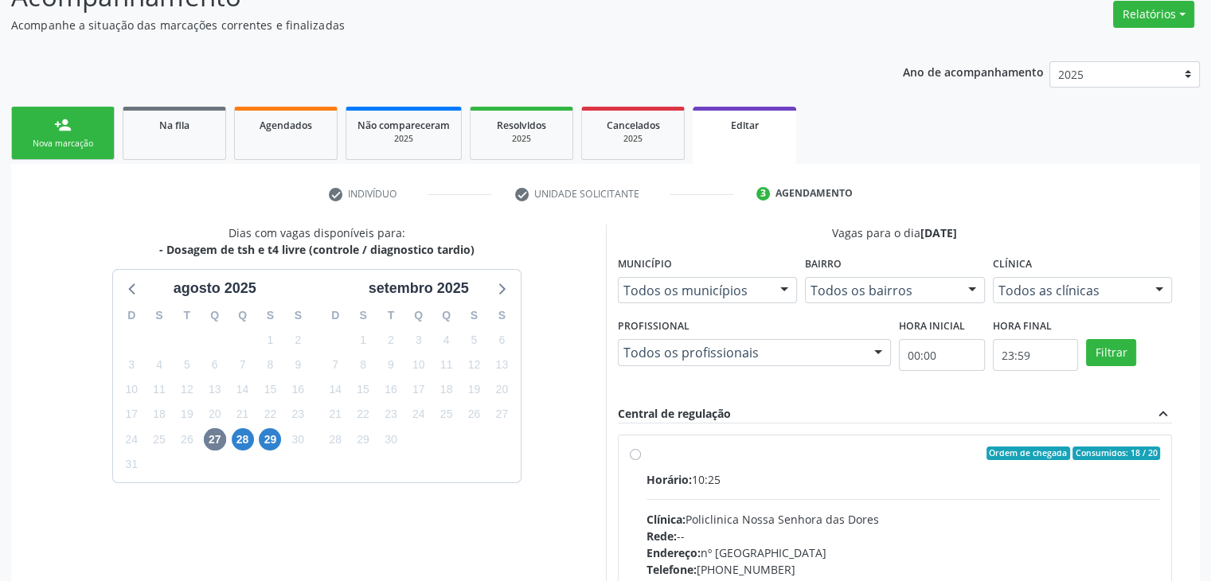
click at [758, 490] on div "Horário: 10:25 Clínica: Policlinica Nossa Senhora das Dores Rede: -- Endereço: …" at bounding box center [904, 580] width 514 height 219
click at [641, 461] on input "Ordem de chegada Consumidos: 18 / 20 Horário: 10:25 Clínica: Policlinica Nossa …" at bounding box center [635, 454] width 11 height 14
radio input "true"
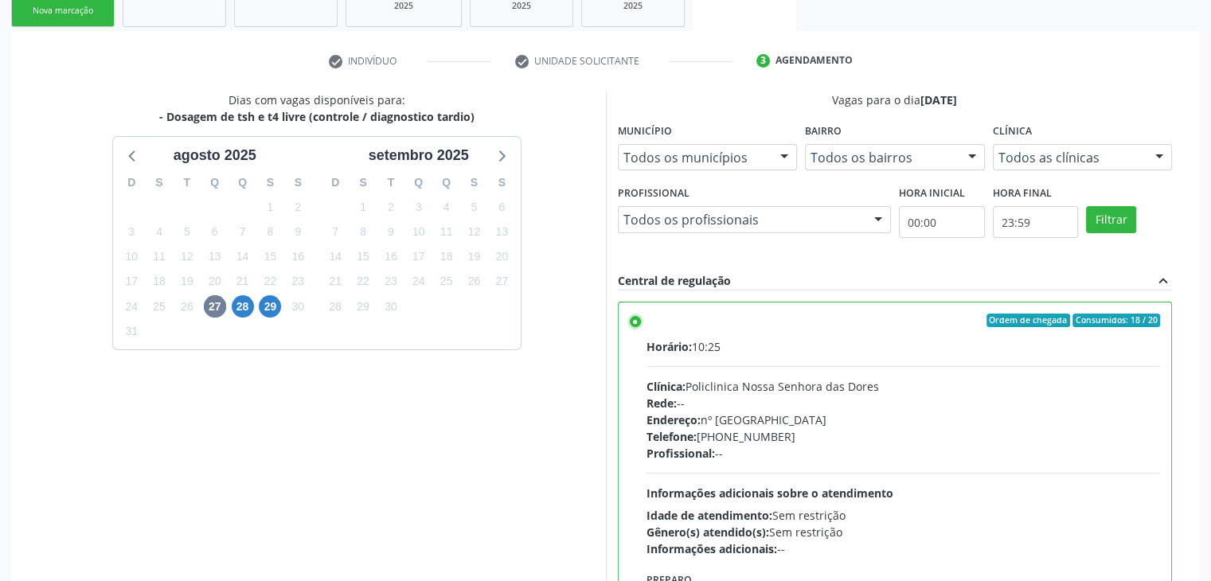
scroll to position [390, 0]
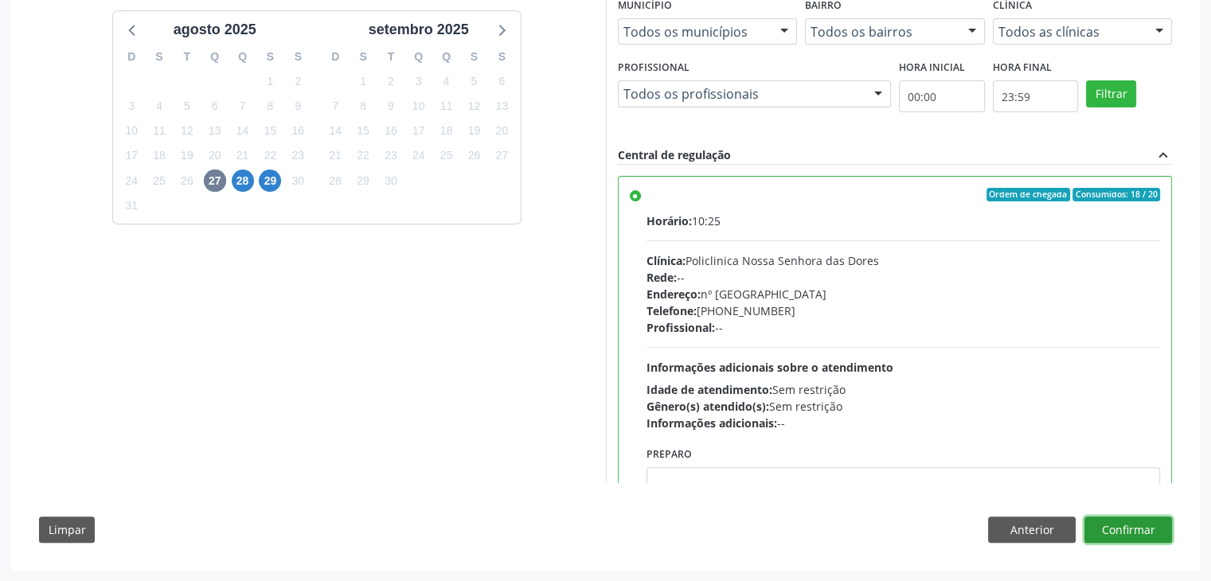
click at [1131, 539] on button "Confirmar" at bounding box center [1129, 530] width 88 height 27
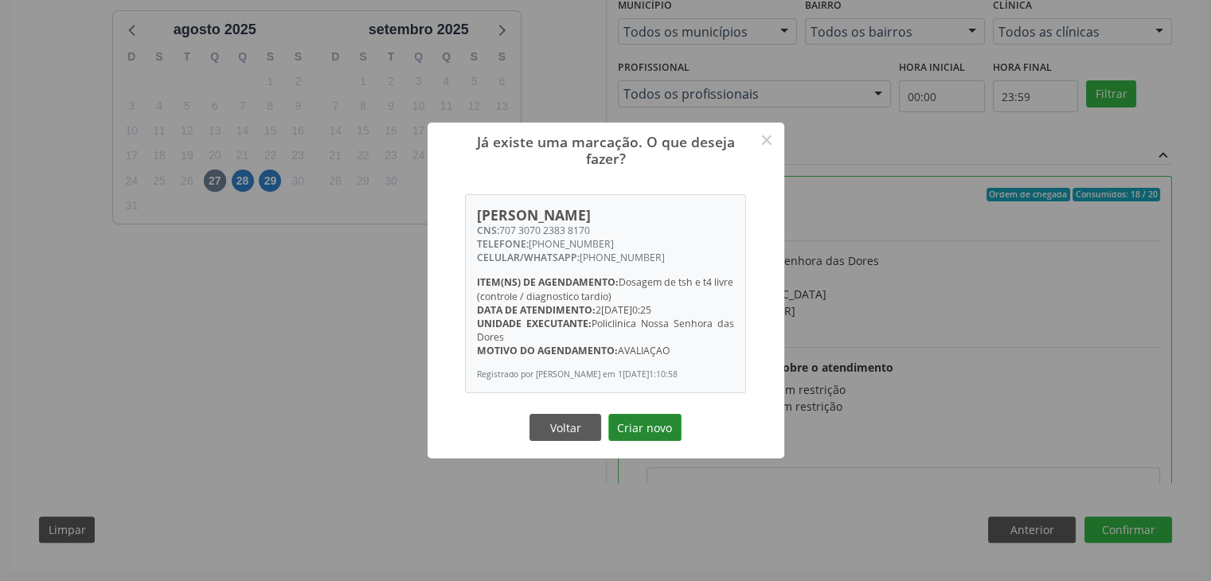
click at [628, 424] on button "Criar novo" at bounding box center [644, 427] width 73 height 27
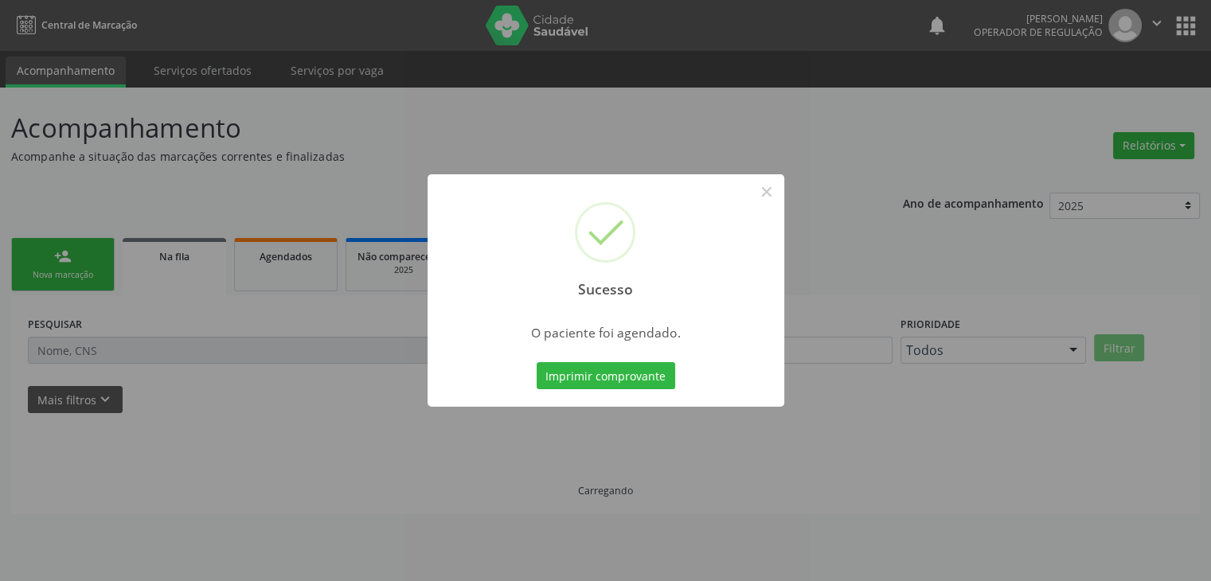
scroll to position [0, 0]
click at [763, 184] on button "×" at bounding box center [772, 191] width 27 height 27
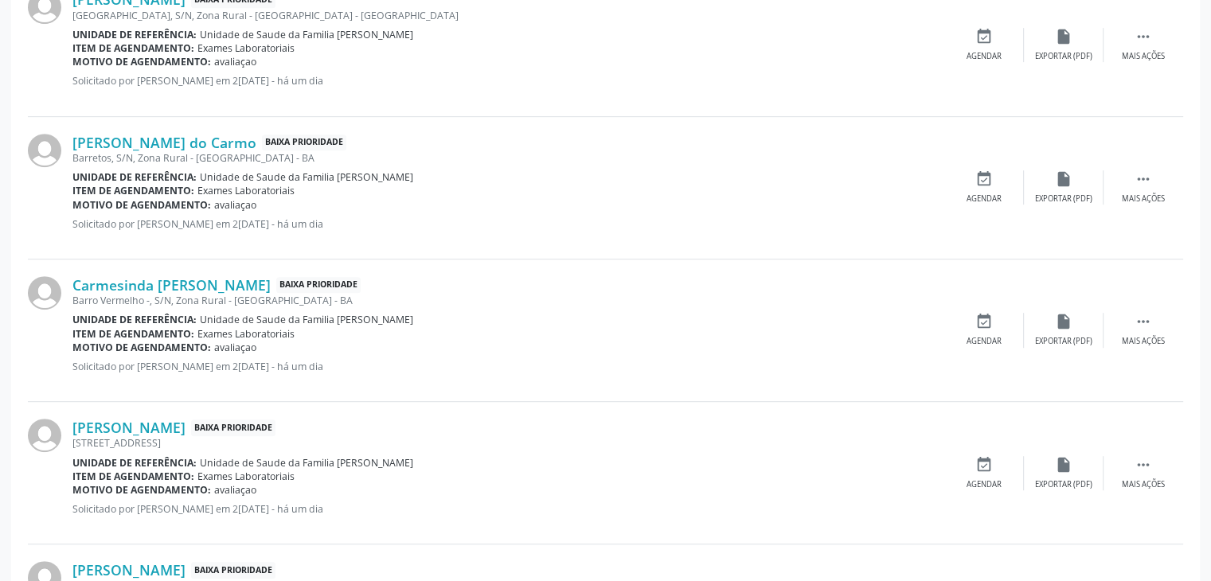
scroll to position [796, 0]
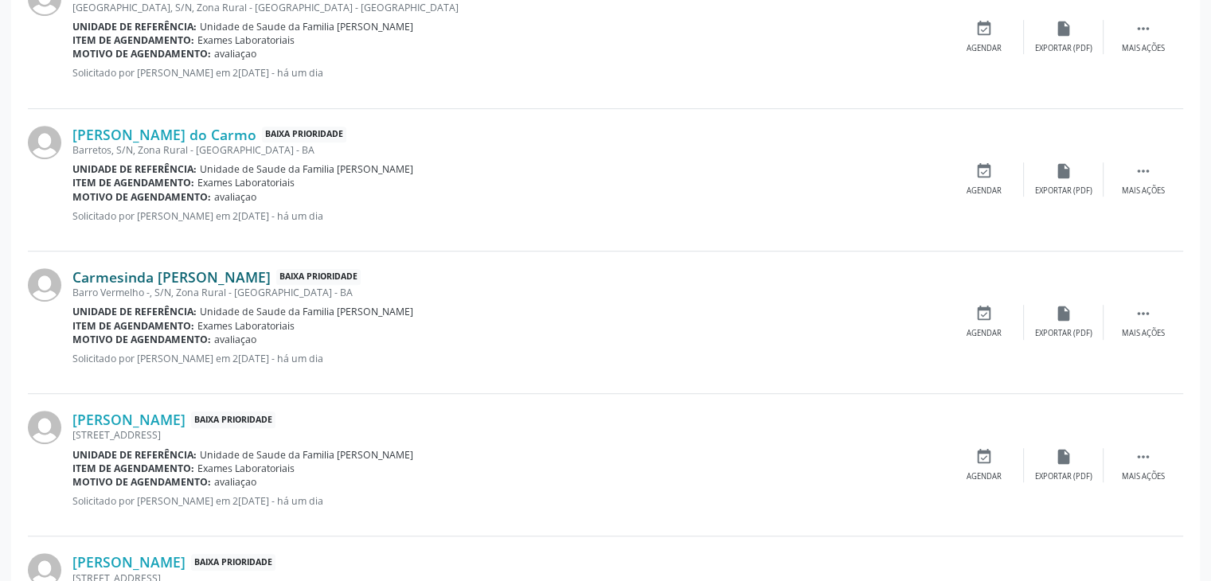
click at [248, 280] on link "Carmesinda Vitalina de Oliveira" at bounding box center [171, 277] width 198 height 18
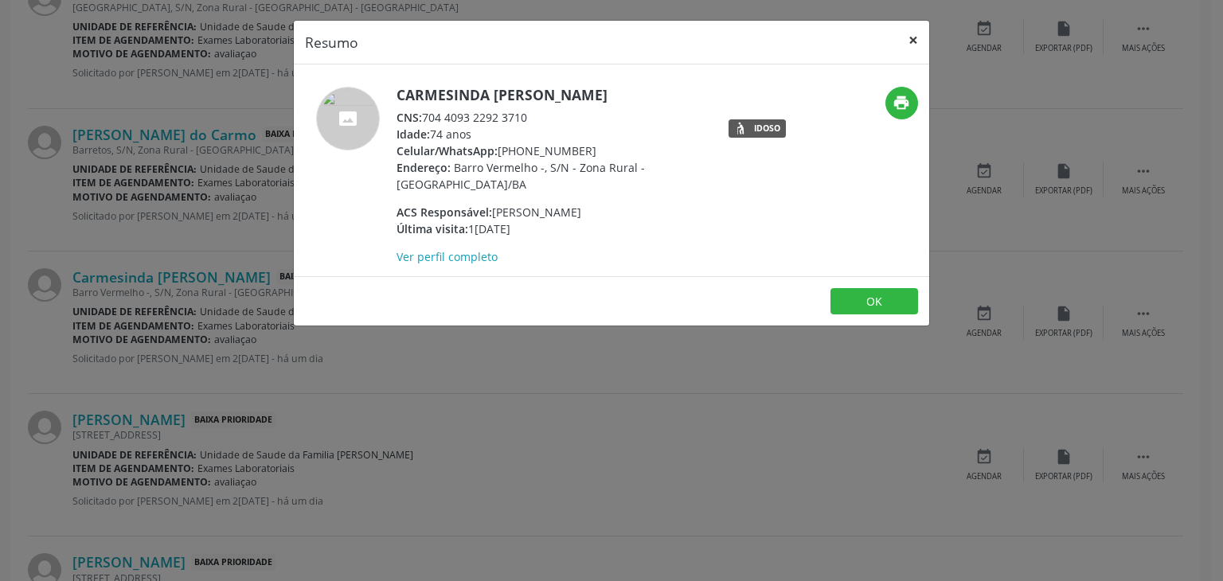
click at [909, 38] on button "×" at bounding box center [913, 40] width 32 height 39
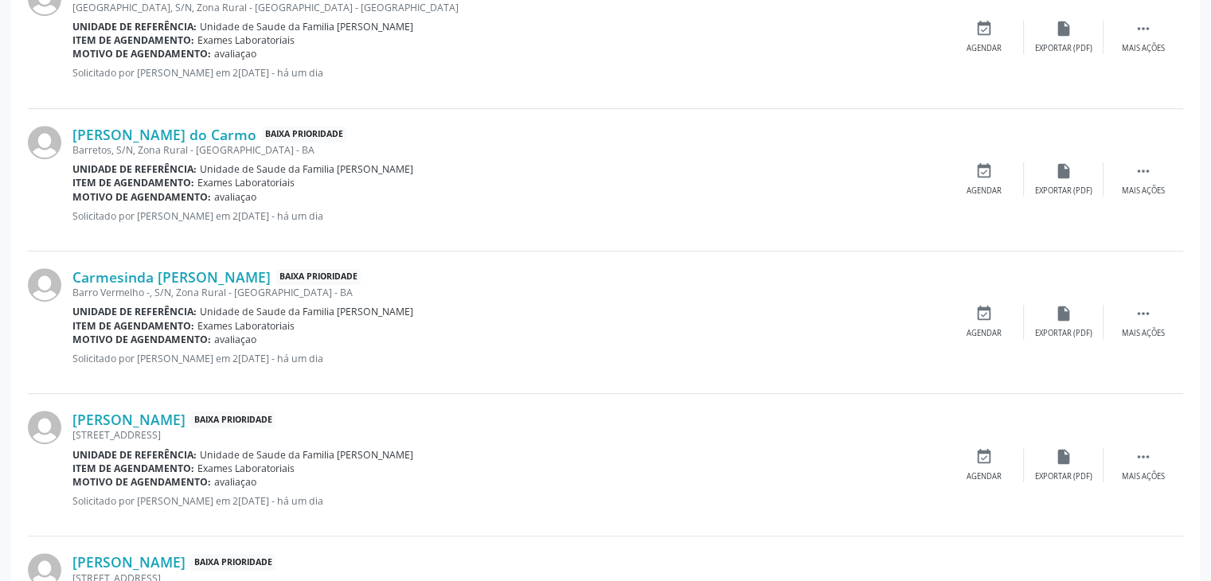
click at [217, 428] on div "Rua Boqueirão, S/N, Bonsucesso - Mairi - BA" at bounding box center [508, 435] width 872 height 14
click at [186, 420] on link "Alanna Cardoso dos Santos" at bounding box center [128, 420] width 113 height 18
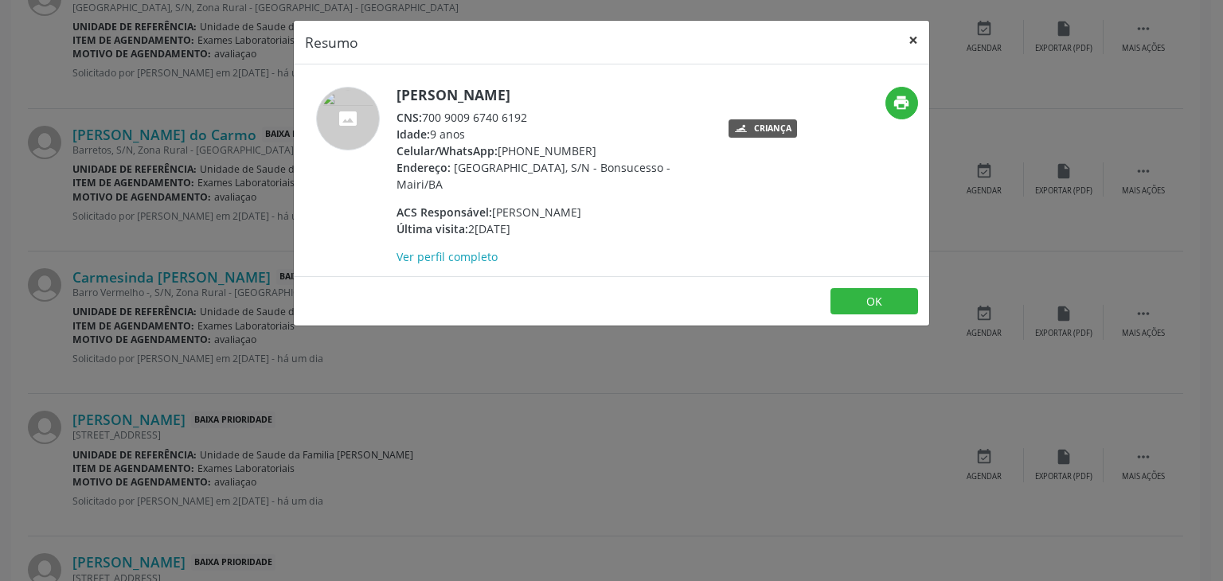
click at [905, 35] on button "×" at bounding box center [913, 40] width 32 height 39
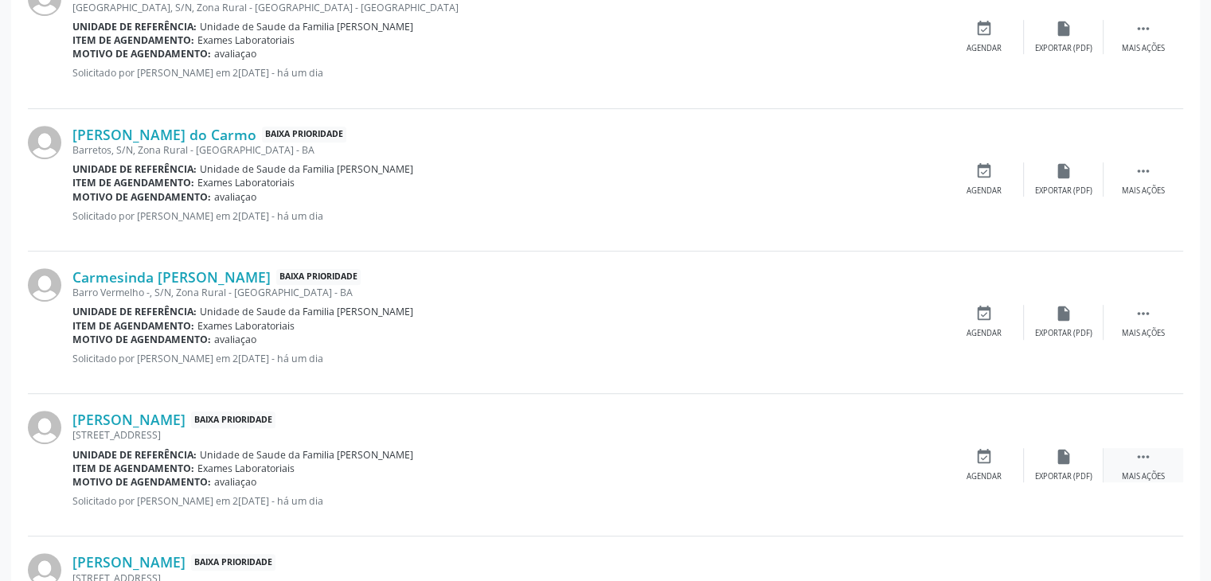
click at [1148, 471] on div "Mais ações" at bounding box center [1143, 476] width 43 height 11
click at [1070, 453] on icon "edit" at bounding box center [1064, 457] width 18 height 18
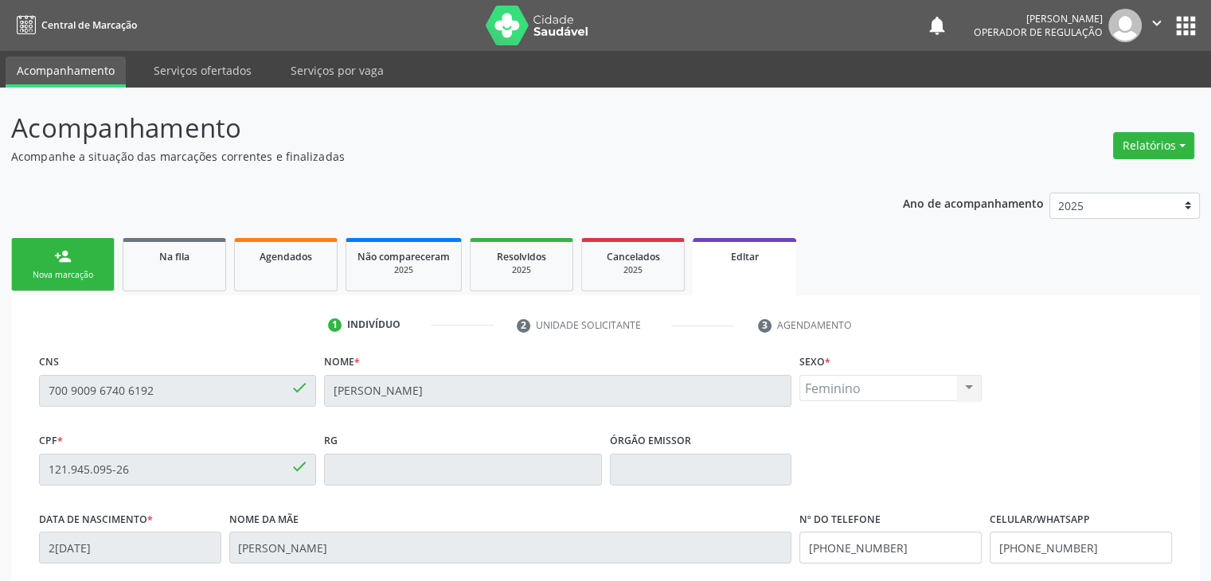
scroll to position [303, 0]
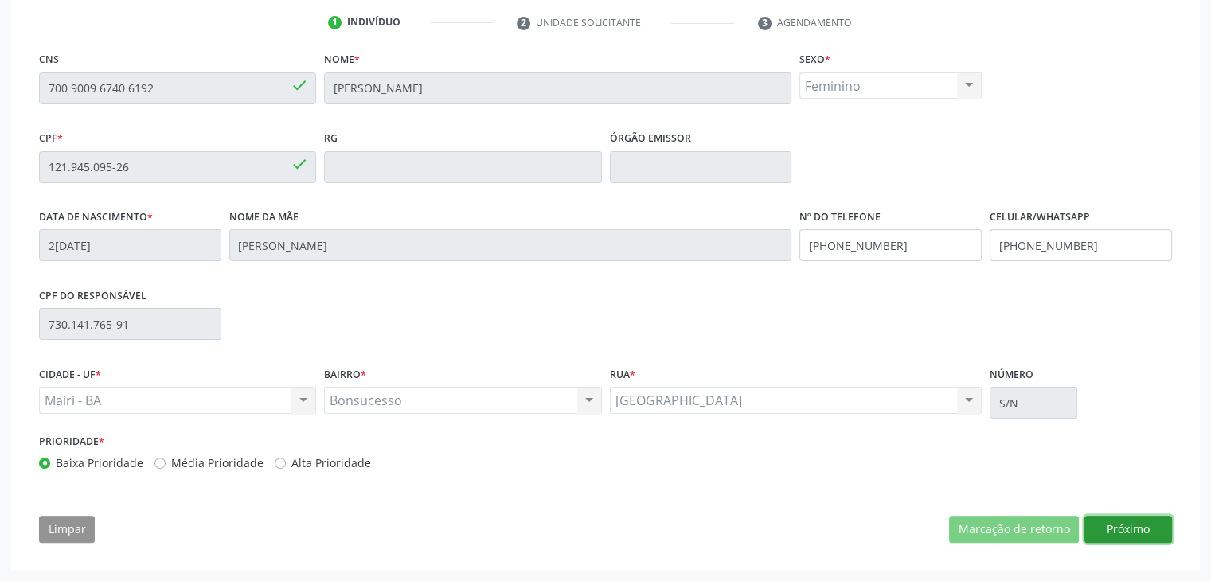
click at [1132, 528] on button "Próximo" at bounding box center [1129, 529] width 88 height 27
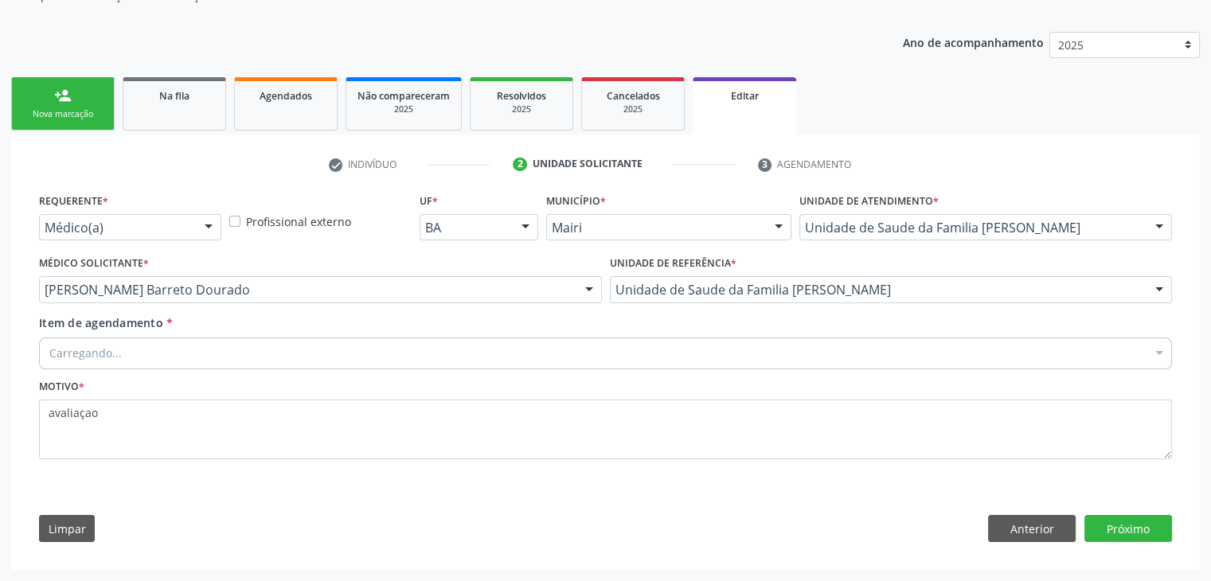
scroll to position [159, 0]
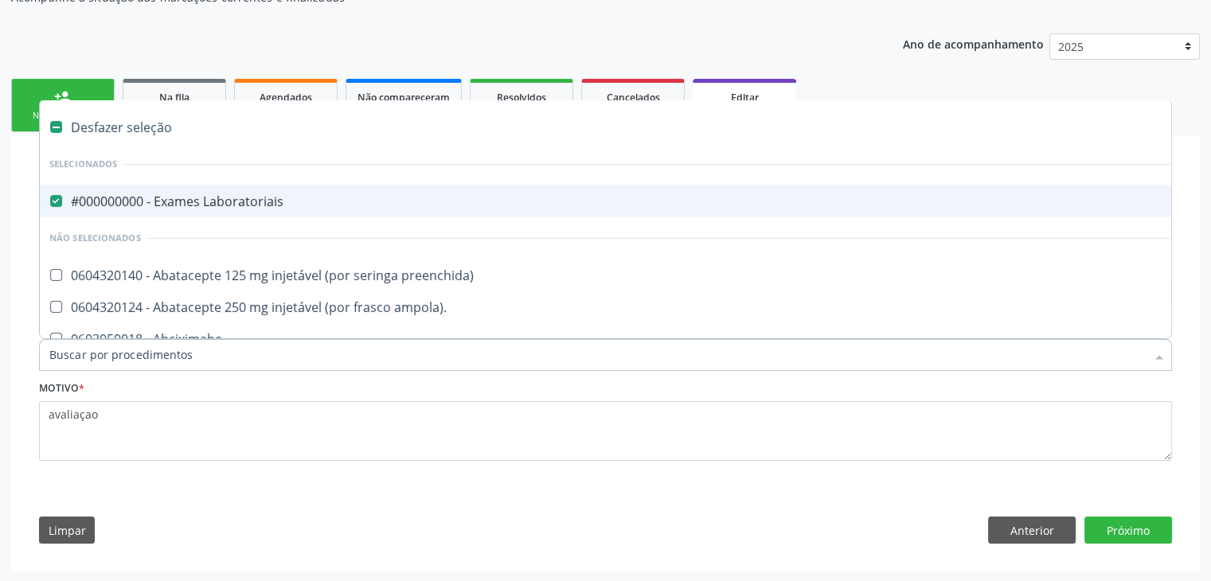
click at [151, 199] on div "#000000000 - Exames Laboratoriais" at bounding box center [662, 201] width 1226 height 13
checkbox Laboratoriais "false"
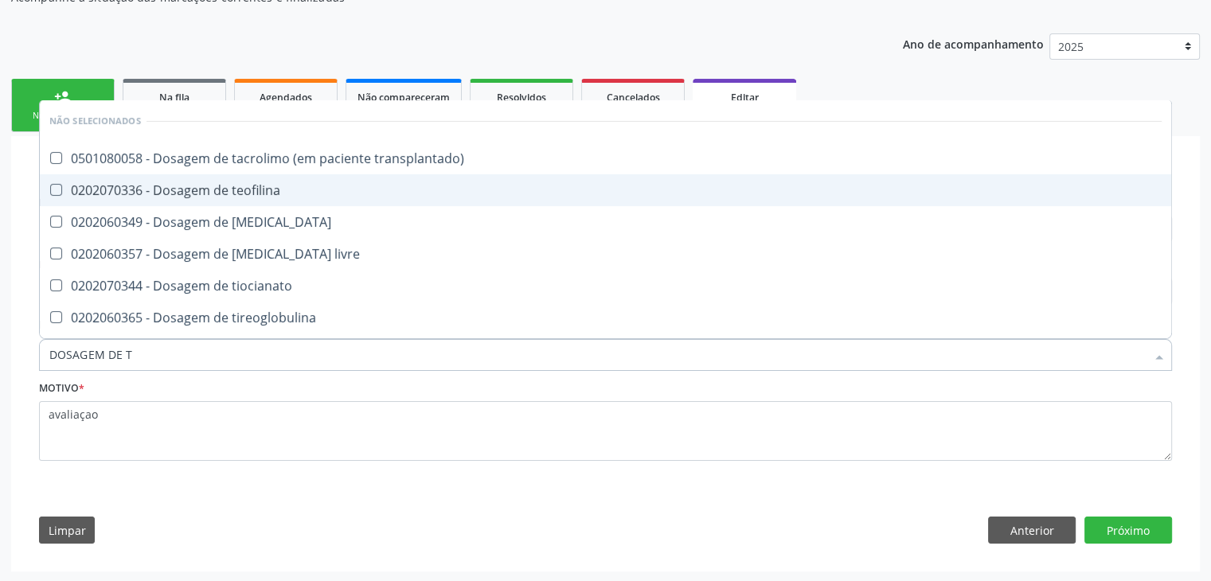
type input "DOSAGEM DE TS"
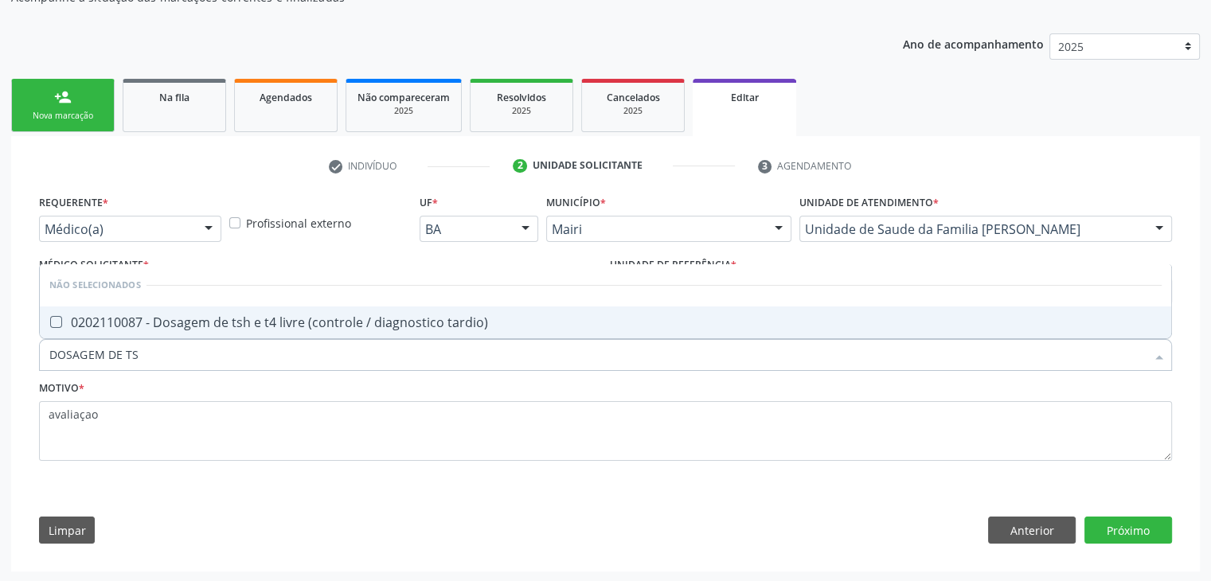
click at [194, 316] on div "0202110087 - Dosagem de tsh e t4 livre (controle / diagnostico tardio)" at bounding box center [605, 322] width 1112 height 13
checkbox tardio\) "true"
click at [1149, 526] on button "Próximo" at bounding box center [1129, 530] width 88 height 27
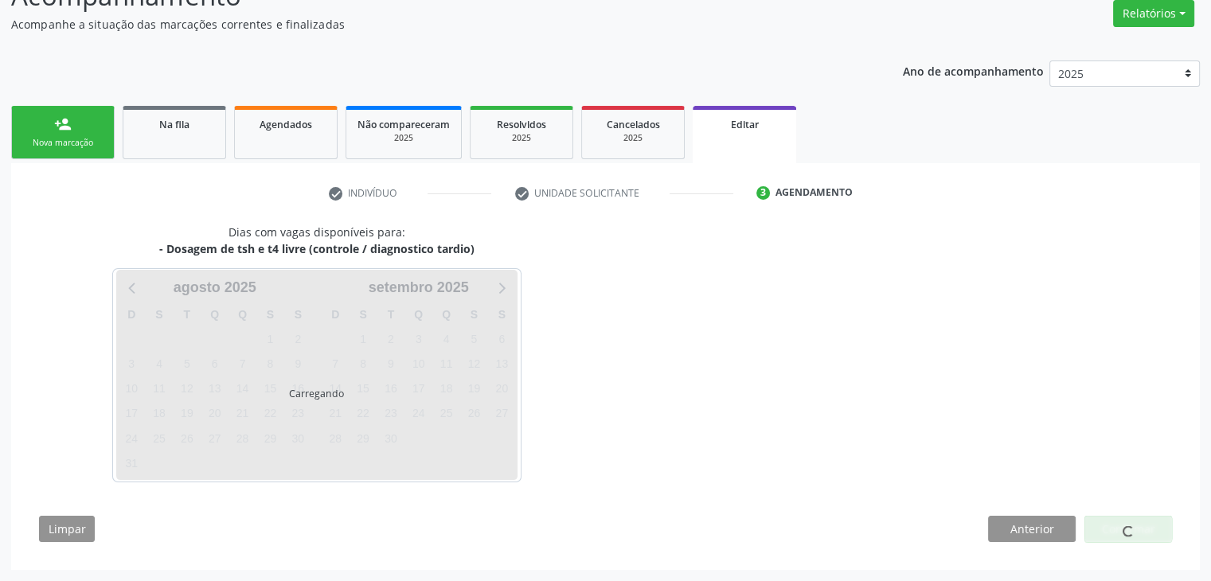
scroll to position [131, 0]
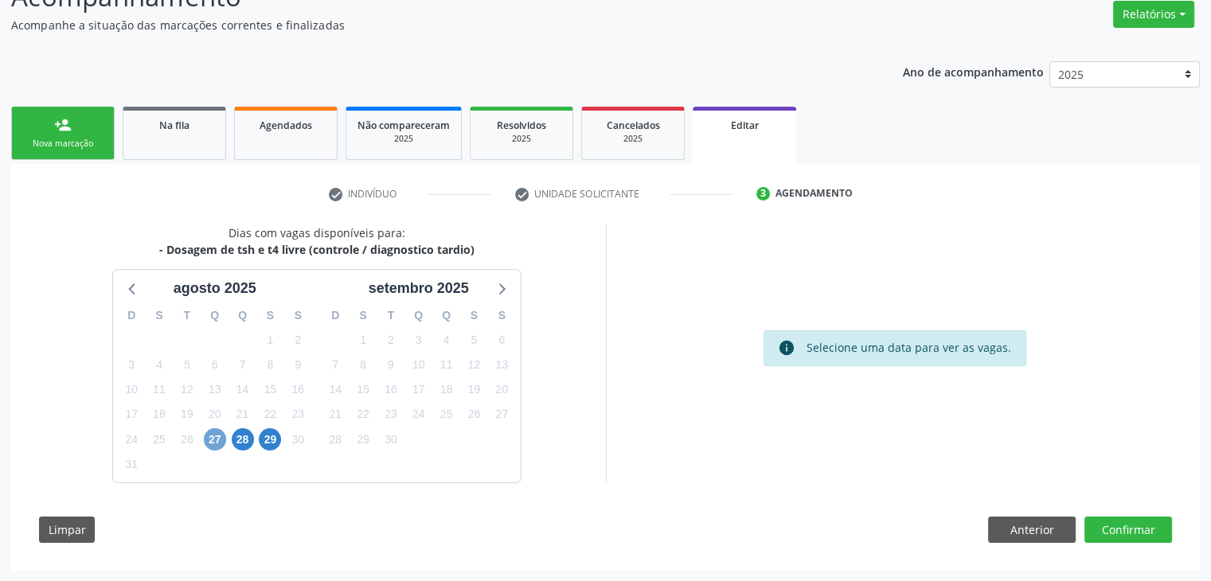
click at [220, 435] on span "27" at bounding box center [215, 439] width 22 height 22
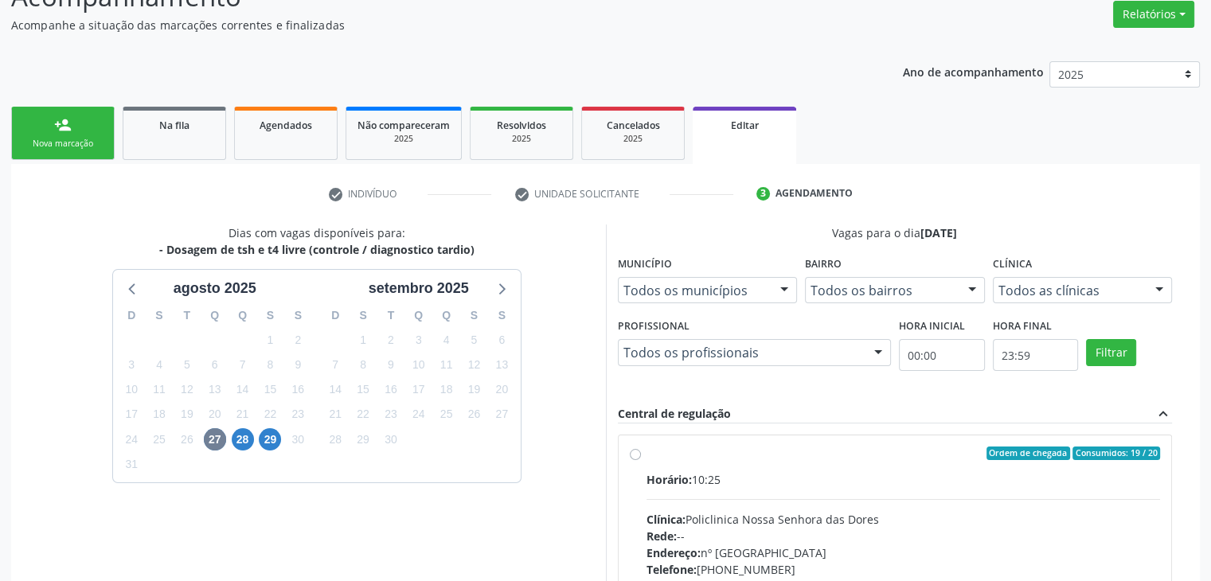
click at [854, 520] on div "Clínica: Policlinica Nossa Senhora das Dores" at bounding box center [904, 519] width 514 height 17
click at [641, 461] on input "Ordem de chegada Consumidos: 19 / 20 Horário: 10:25 Clínica: Policlinica Nossa …" at bounding box center [635, 454] width 11 height 14
radio input "true"
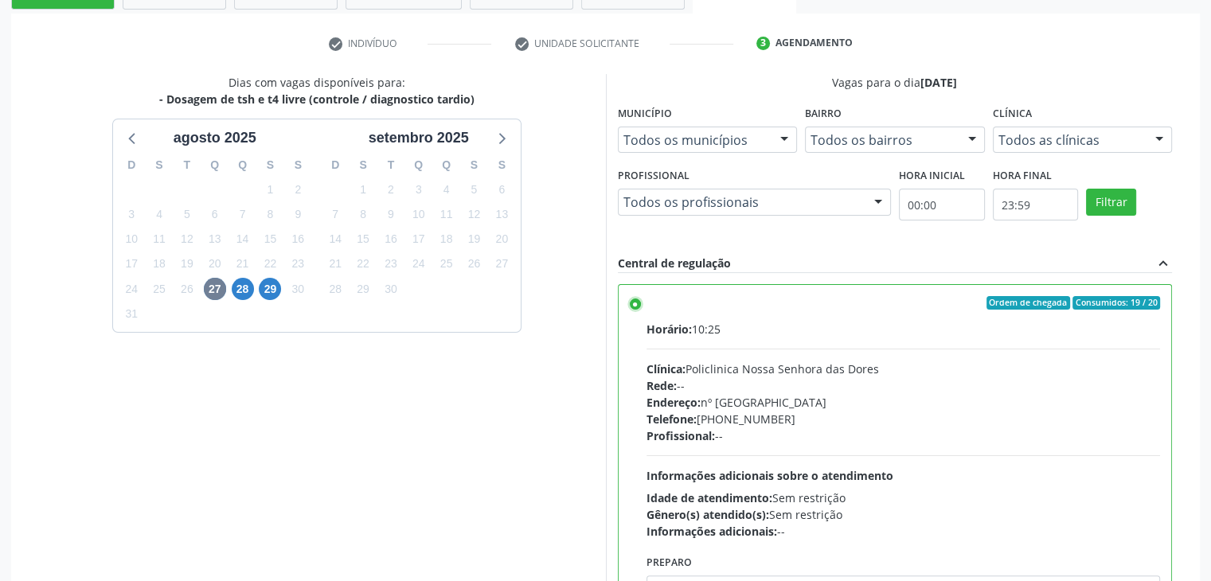
scroll to position [390, 0]
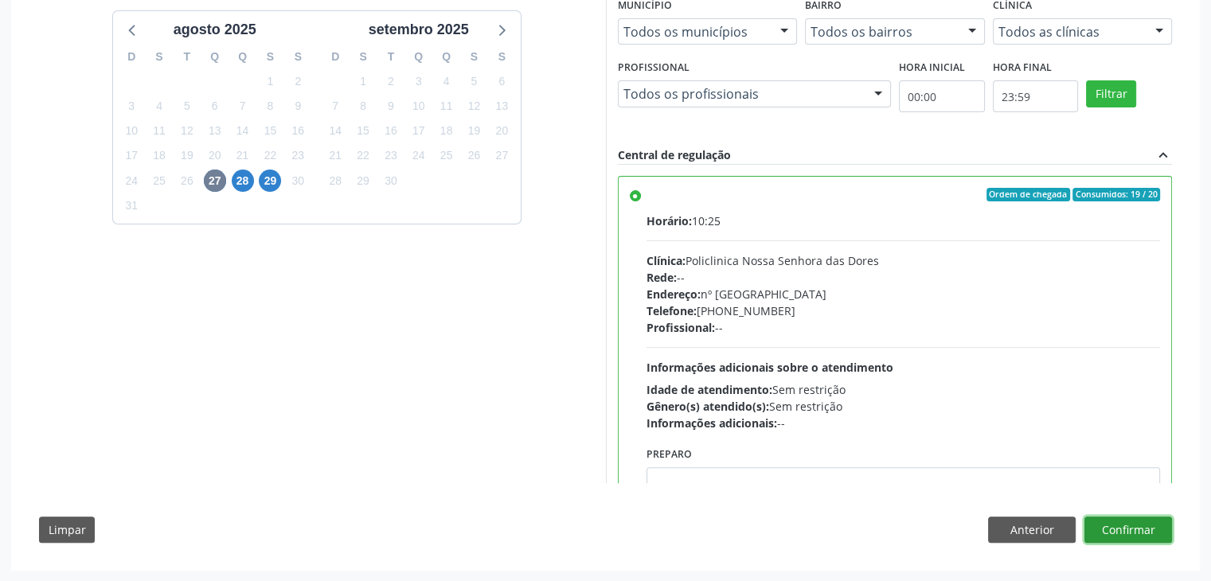
click at [1138, 539] on button "Confirmar" at bounding box center [1129, 530] width 88 height 27
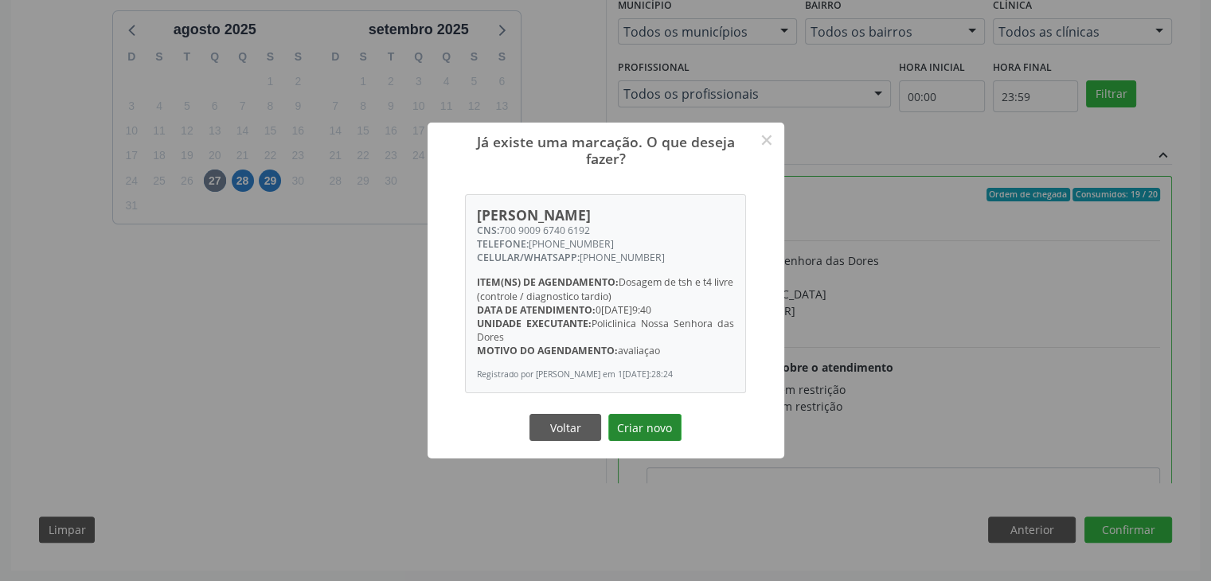
click at [633, 434] on button "Criar novo" at bounding box center [644, 427] width 73 height 27
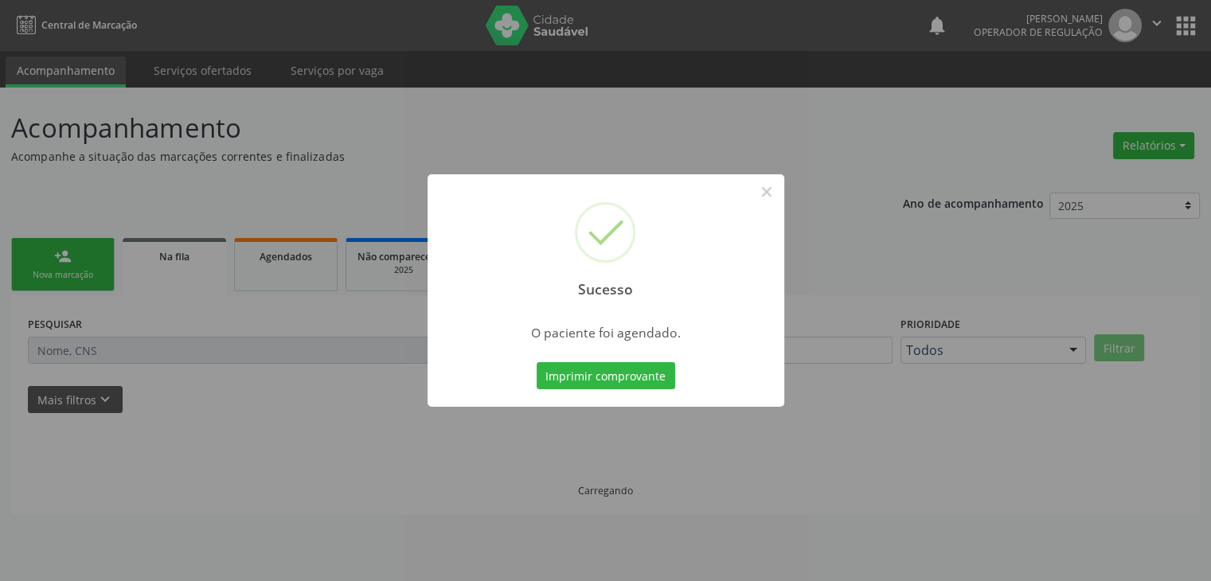
scroll to position [0, 0]
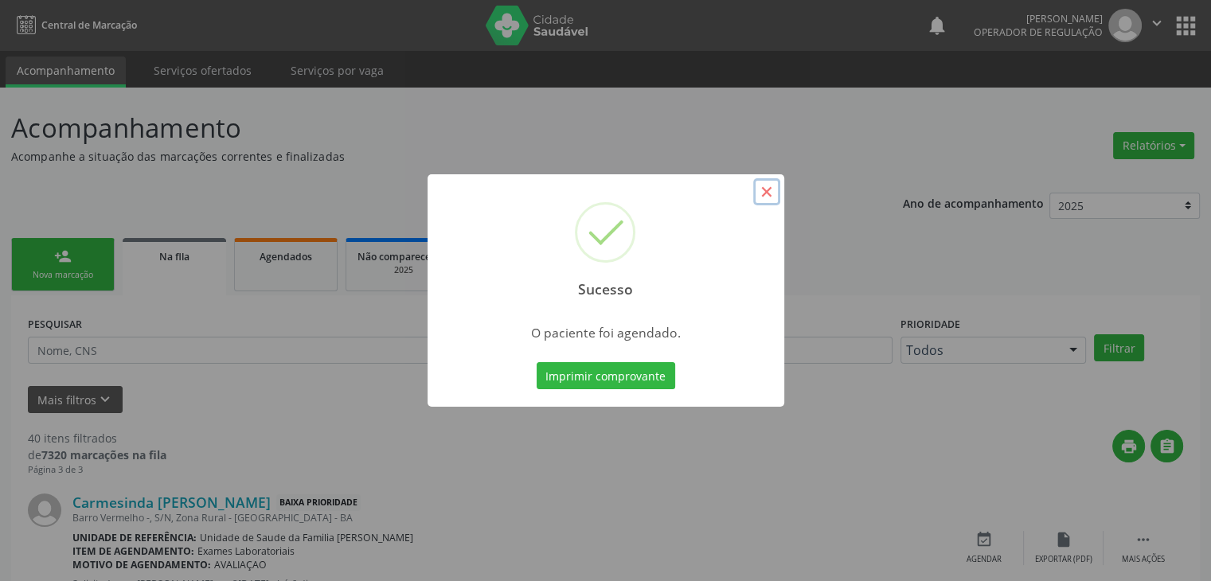
click at [774, 189] on button "×" at bounding box center [766, 191] width 27 height 27
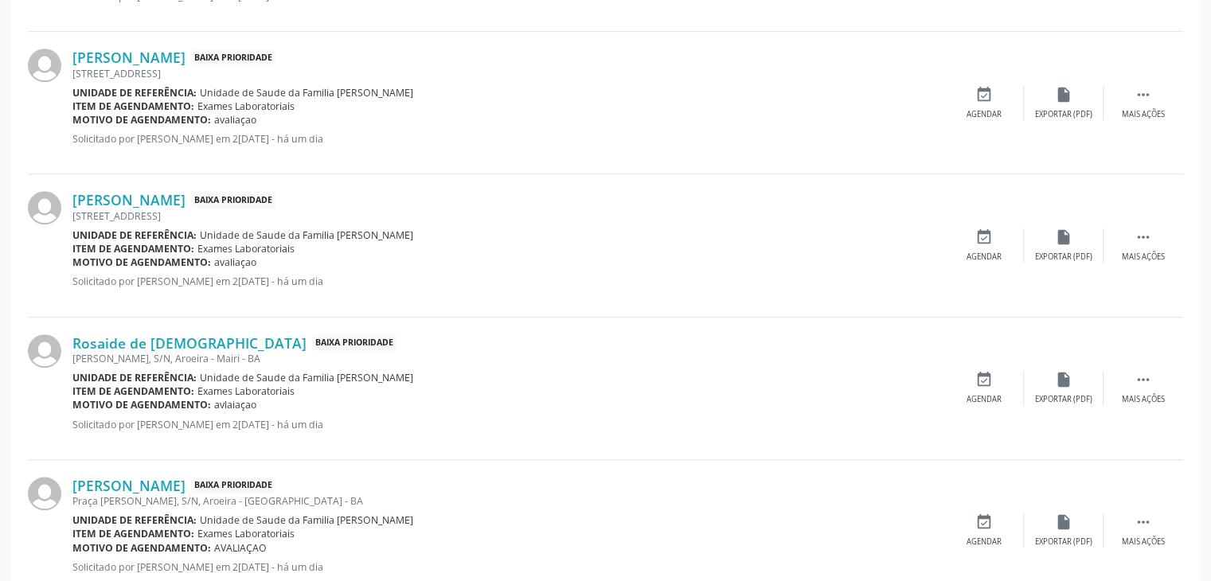
scroll to position [1195, 0]
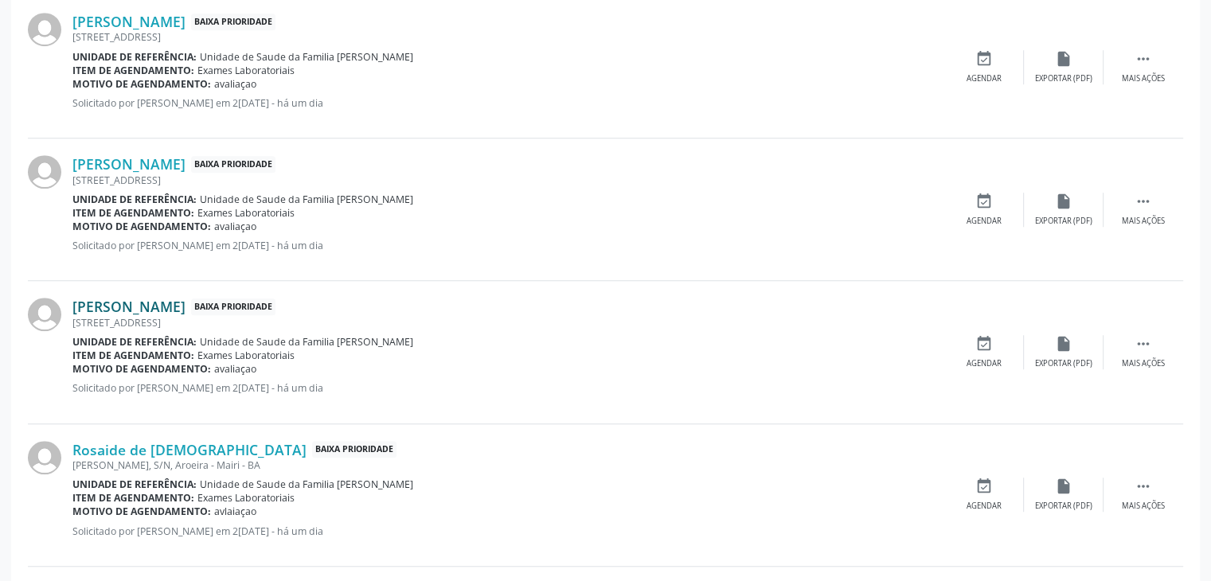
click at [186, 310] on link "Lindalva Maria de Jesus Sousa" at bounding box center [128, 307] width 113 height 18
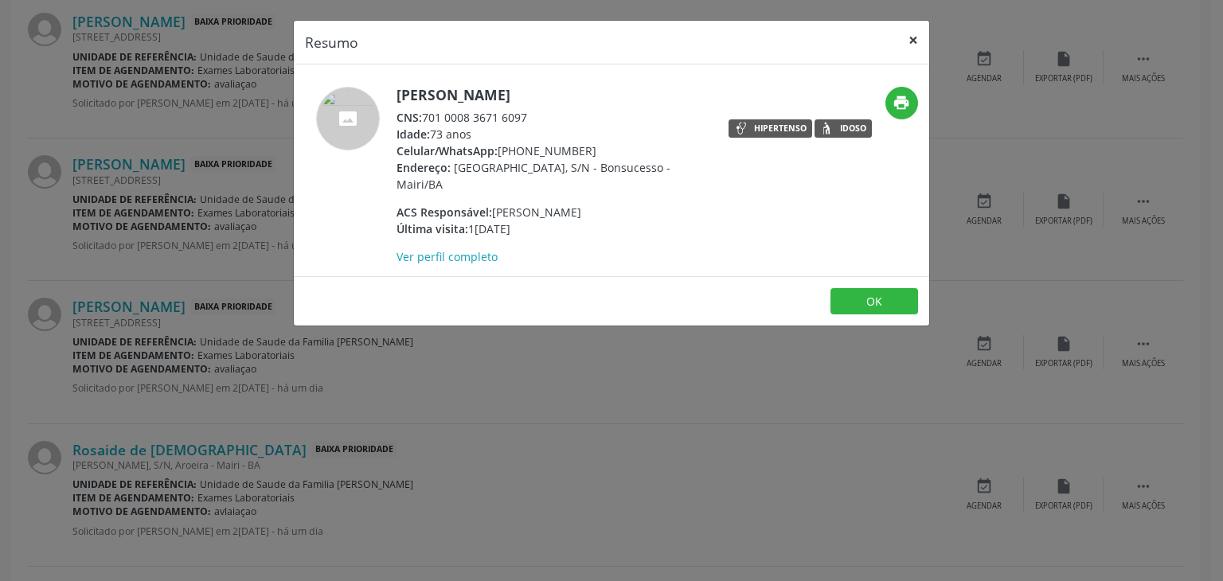
click at [905, 41] on button "×" at bounding box center [913, 40] width 32 height 39
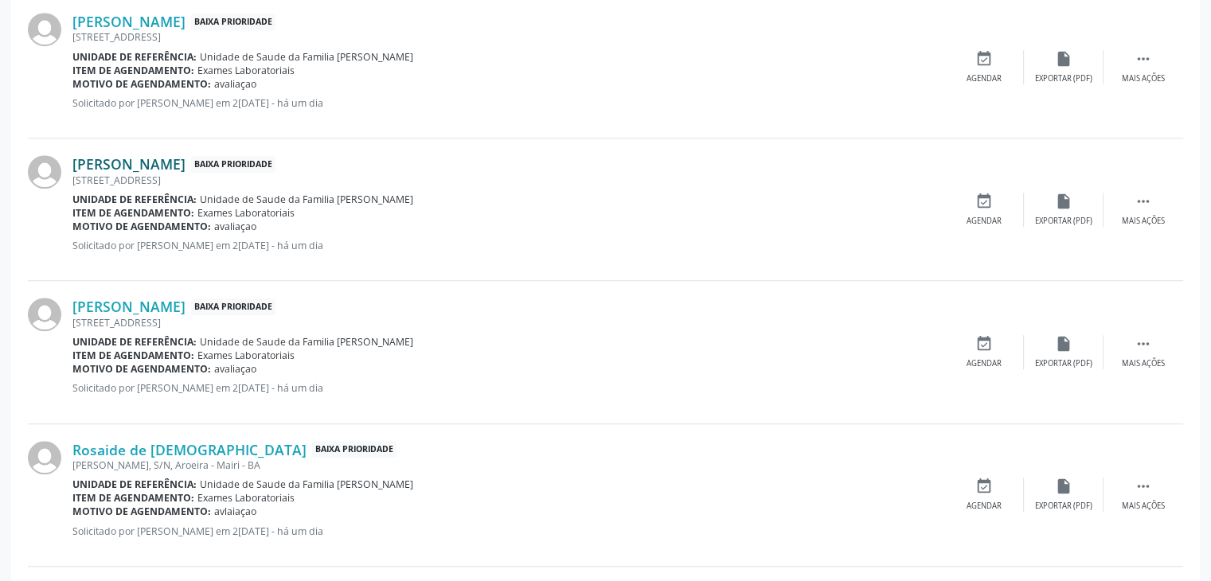
click at [156, 169] on link "Ediane Batista Sousa" at bounding box center [128, 164] width 113 height 18
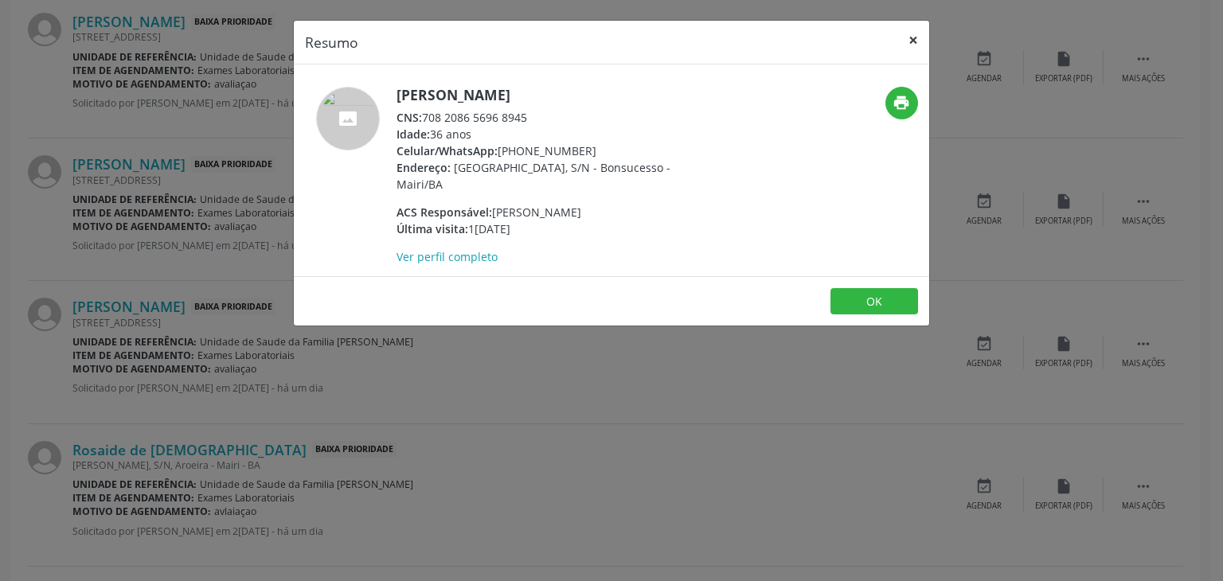
click at [905, 30] on button "×" at bounding box center [913, 40] width 32 height 39
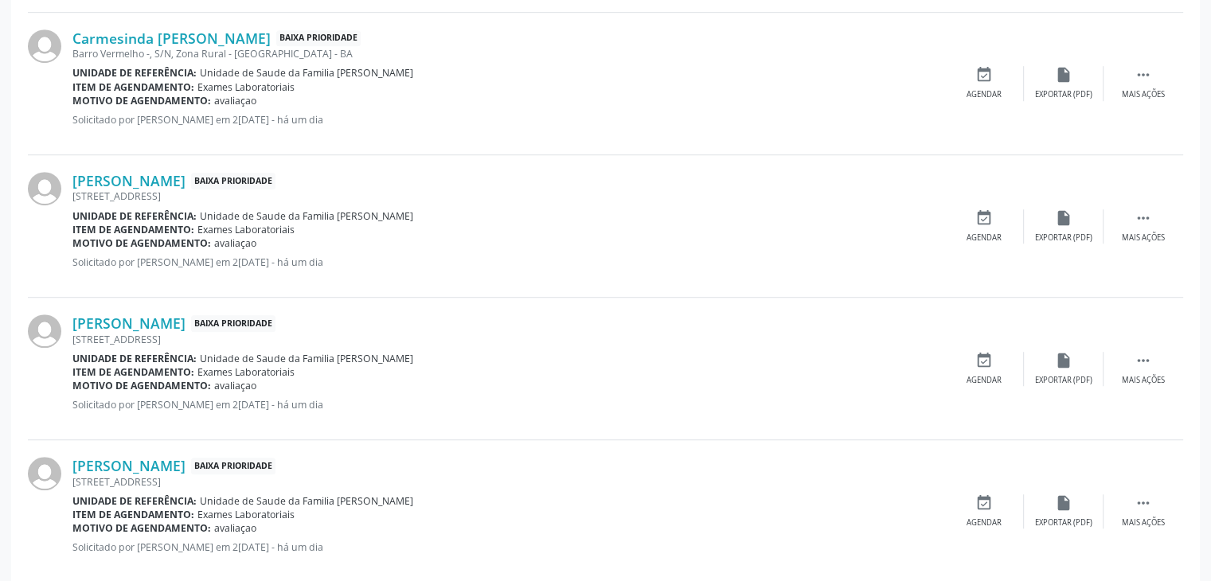
scroll to position [876, 0]
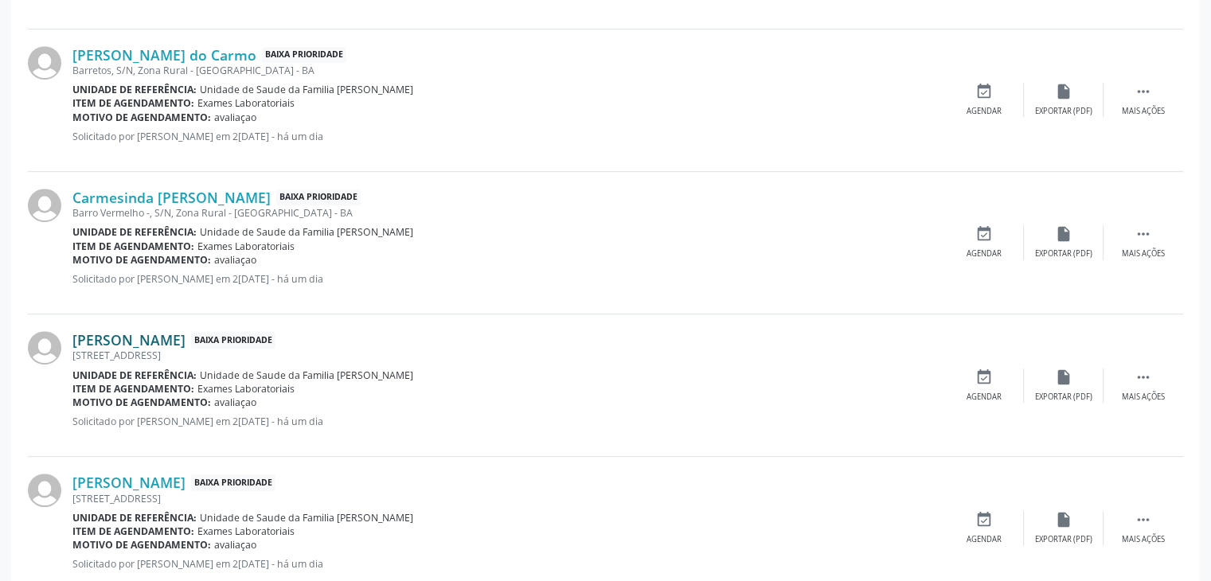
click at [178, 331] on link "Eliene Cardoso dos Santos" at bounding box center [128, 340] width 113 height 18
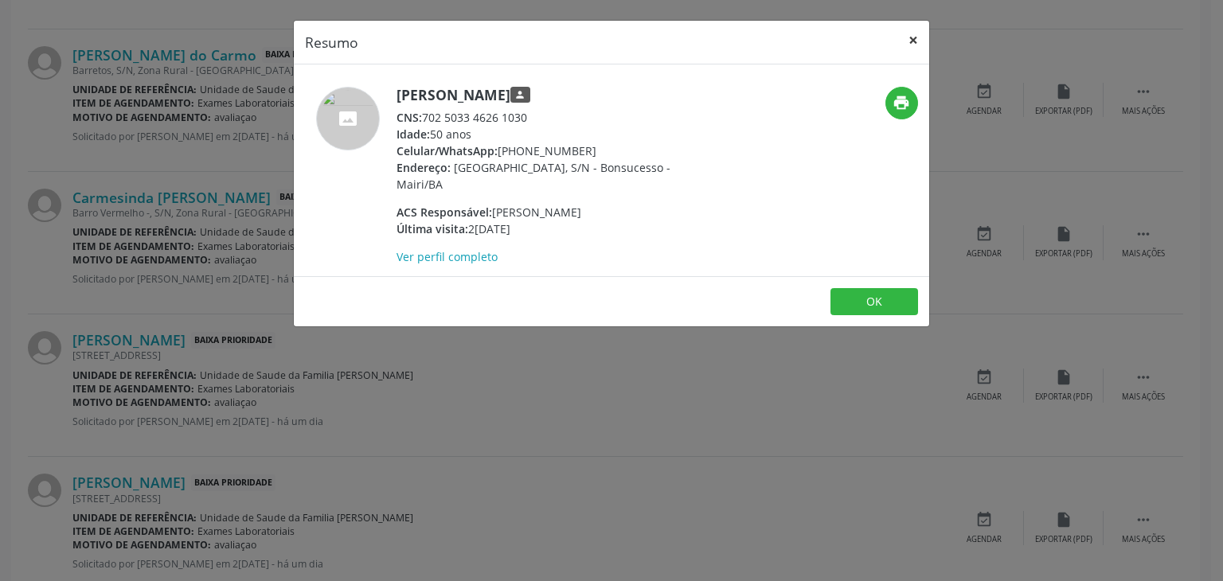
click at [916, 32] on button "×" at bounding box center [913, 40] width 32 height 39
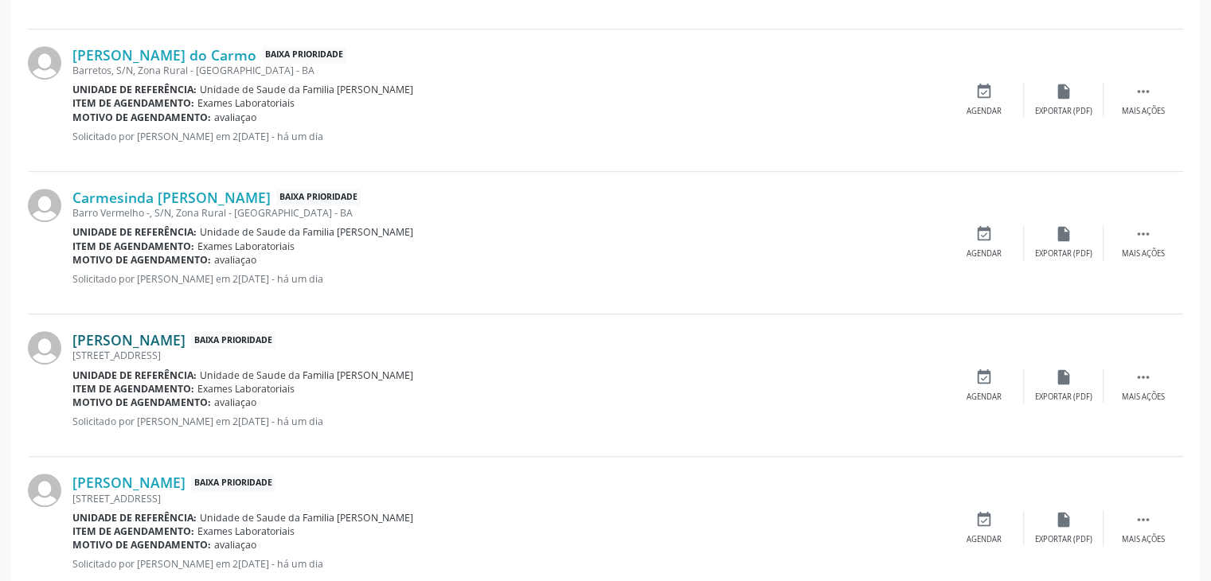
click at [186, 338] on link "Eliene Cardoso dos Santos" at bounding box center [128, 340] width 113 height 18
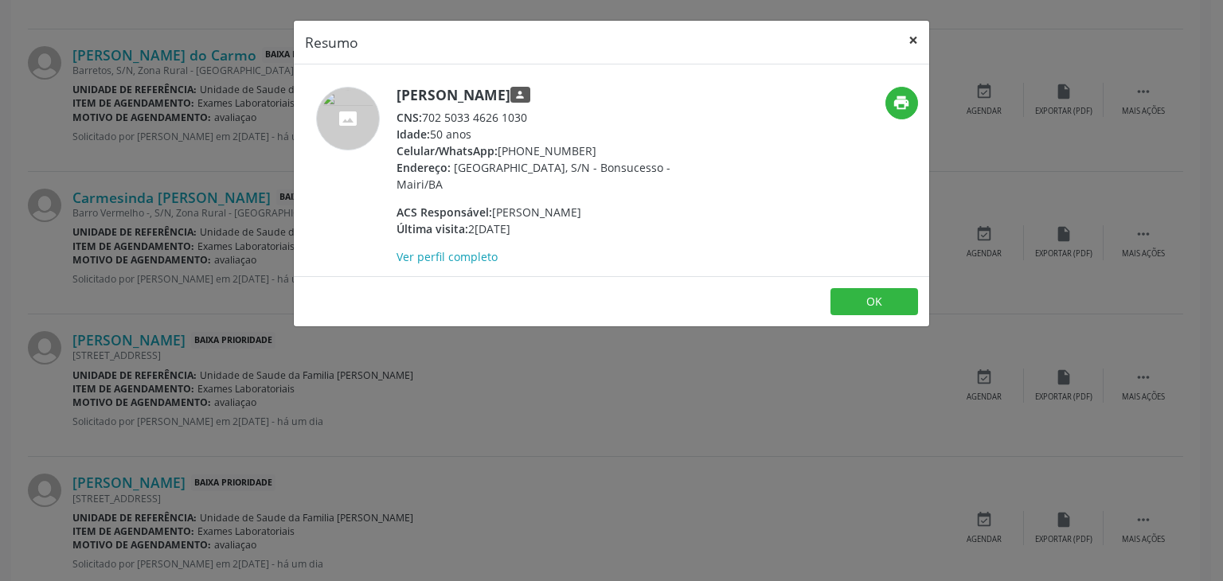
click at [925, 37] on button "×" at bounding box center [913, 40] width 32 height 39
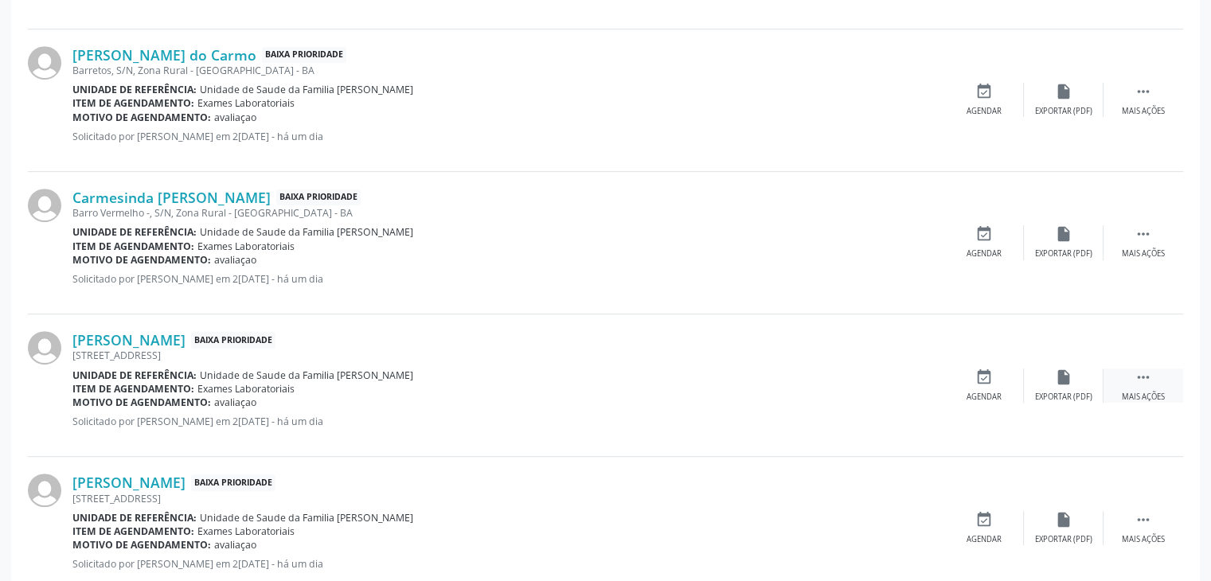
click at [1143, 395] on div "Mais ações" at bounding box center [1143, 397] width 43 height 11
click at [1101, 389] on div "edit Editar" at bounding box center [1064, 386] width 80 height 34
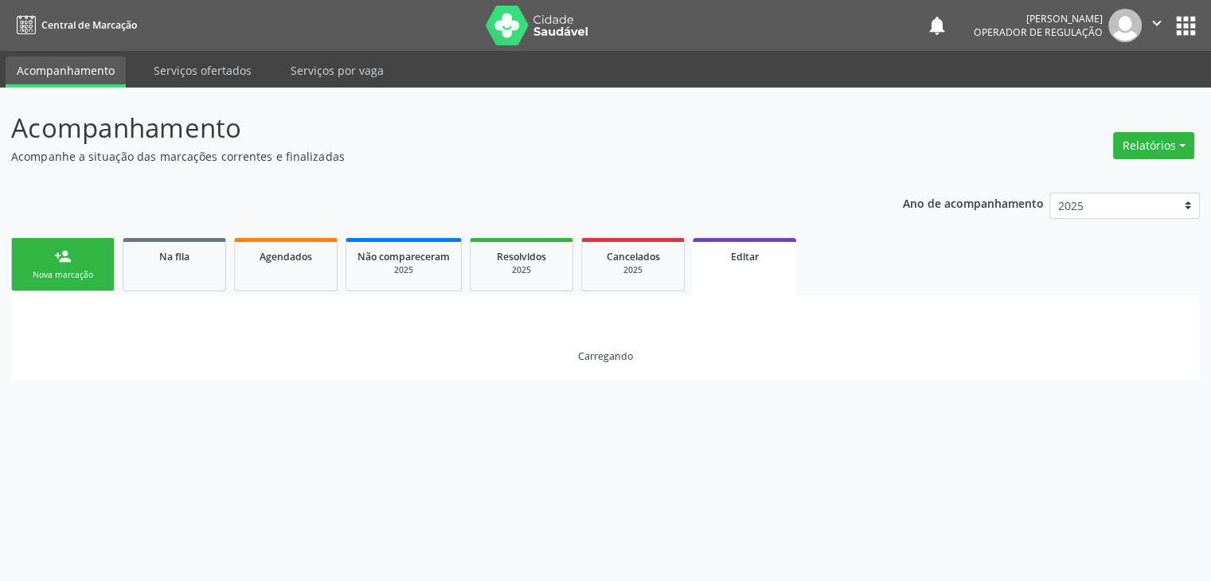
scroll to position [0, 0]
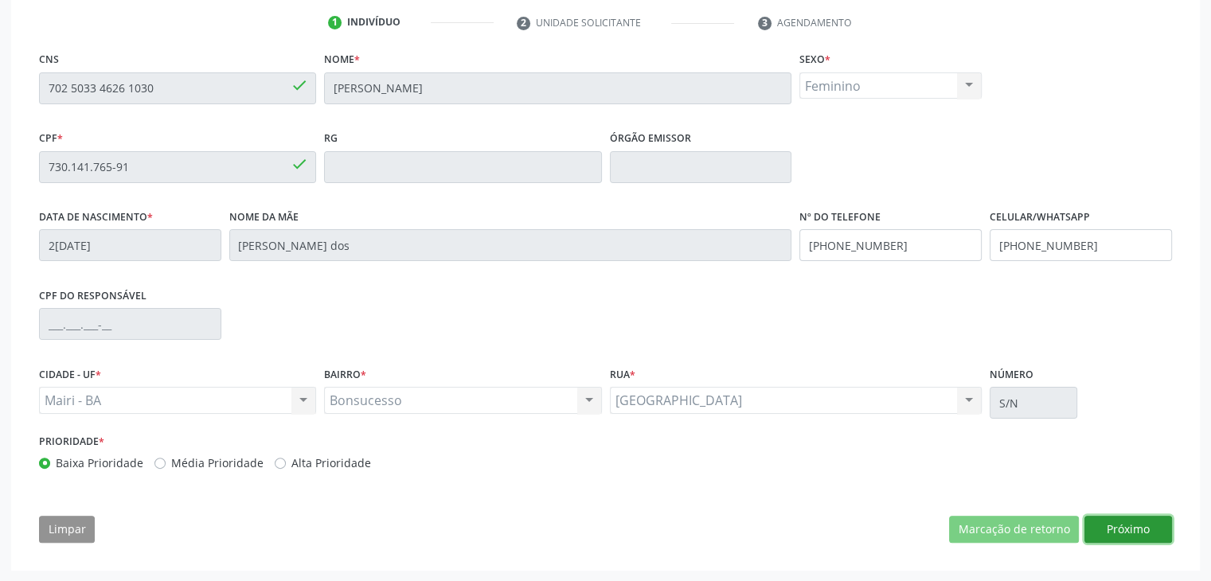
click at [1110, 524] on button "Próximo" at bounding box center [1129, 529] width 88 height 27
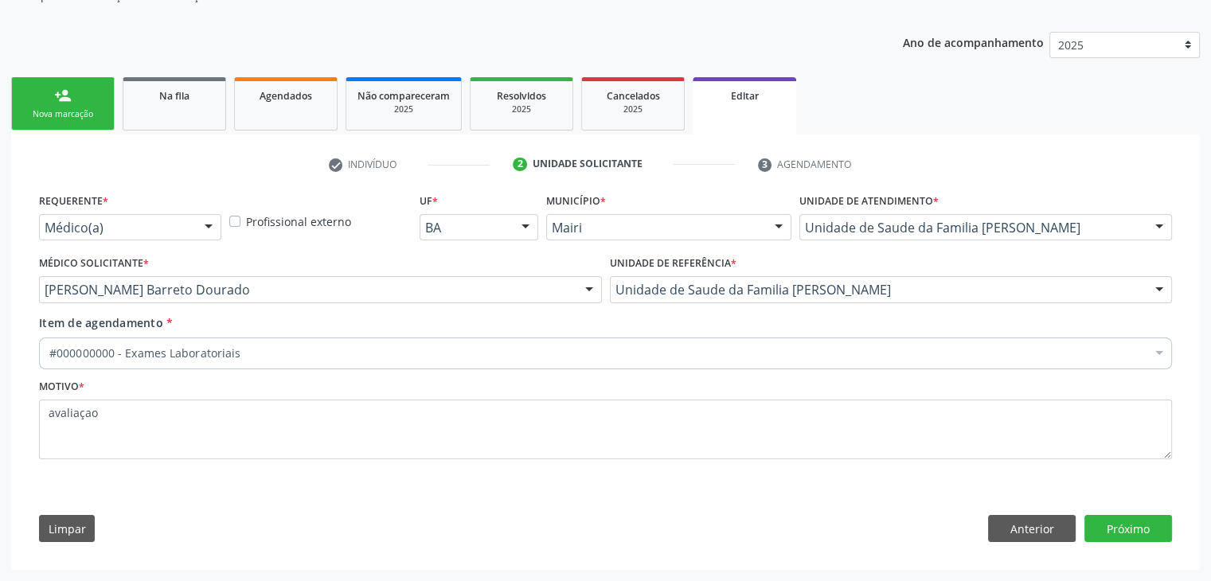
scroll to position [159, 0]
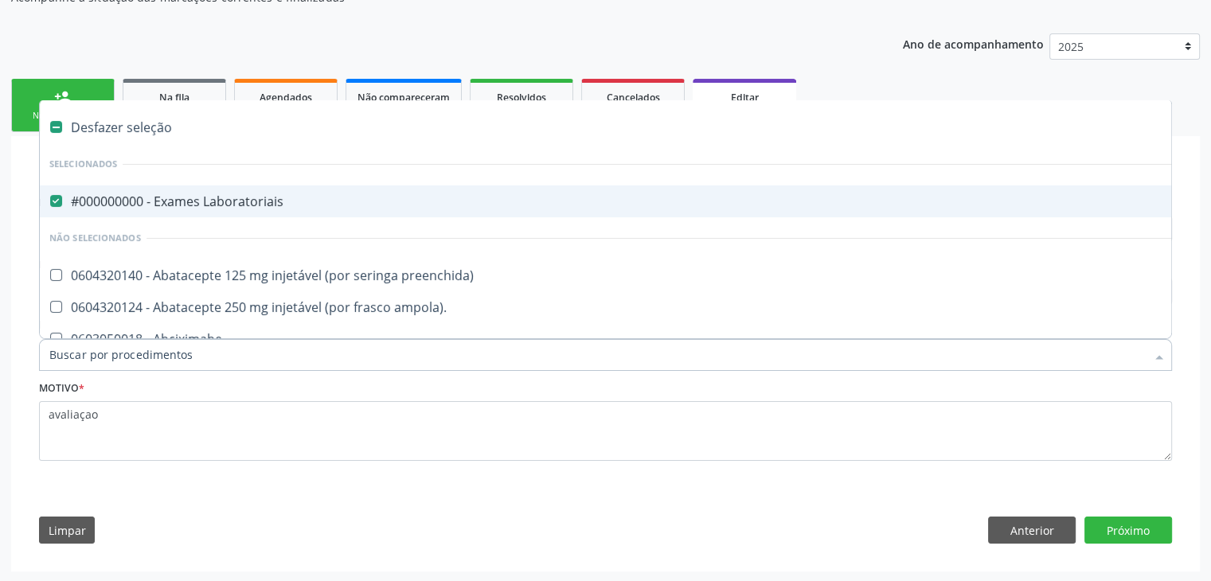
click at [182, 205] on div "#000000000 - Exames Laboratoriais" at bounding box center [662, 201] width 1226 height 13
checkbox Laboratoriais "false"
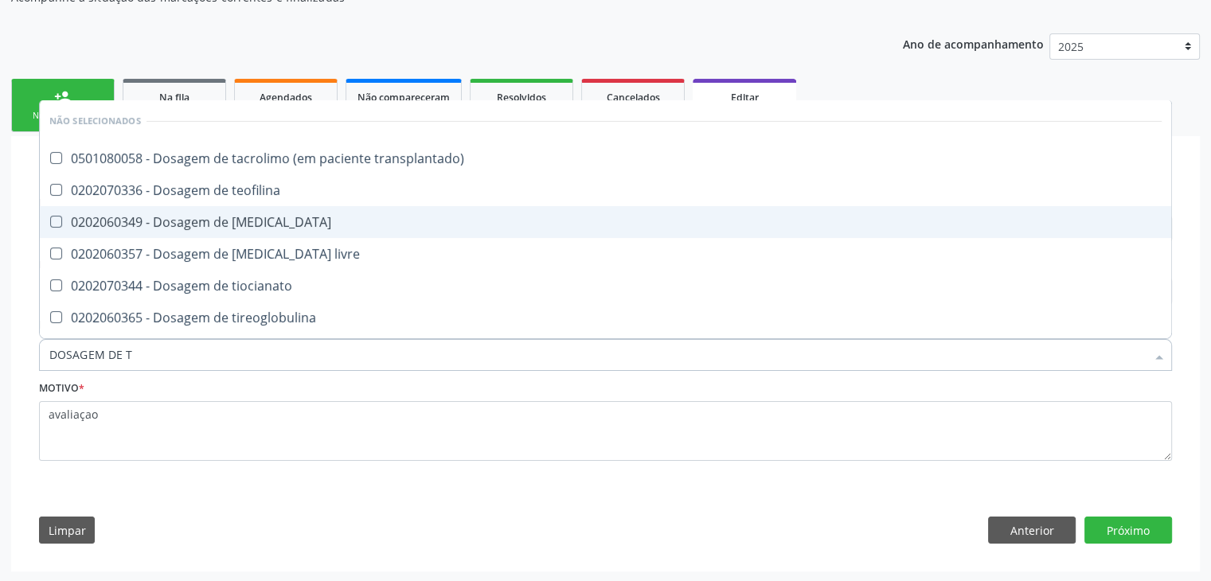
type input "DOSAGEM DE TS"
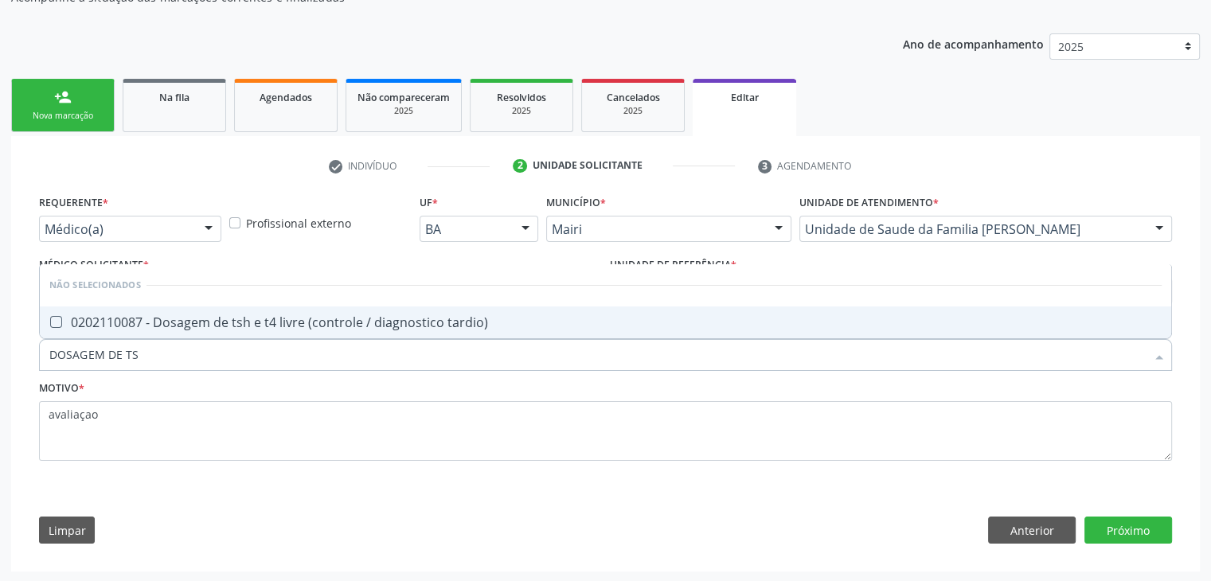
click at [194, 316] on div "0202110087 - Dosagem de tsh e t4 livre (controle / diagnostico tardio)" at bounding box center [605, 322] width 1112 height 13
checkbox tardio\) "true"
click at [1101, 518] on button "Próximo" at bounding box center [1129, 530] width 88 height 27
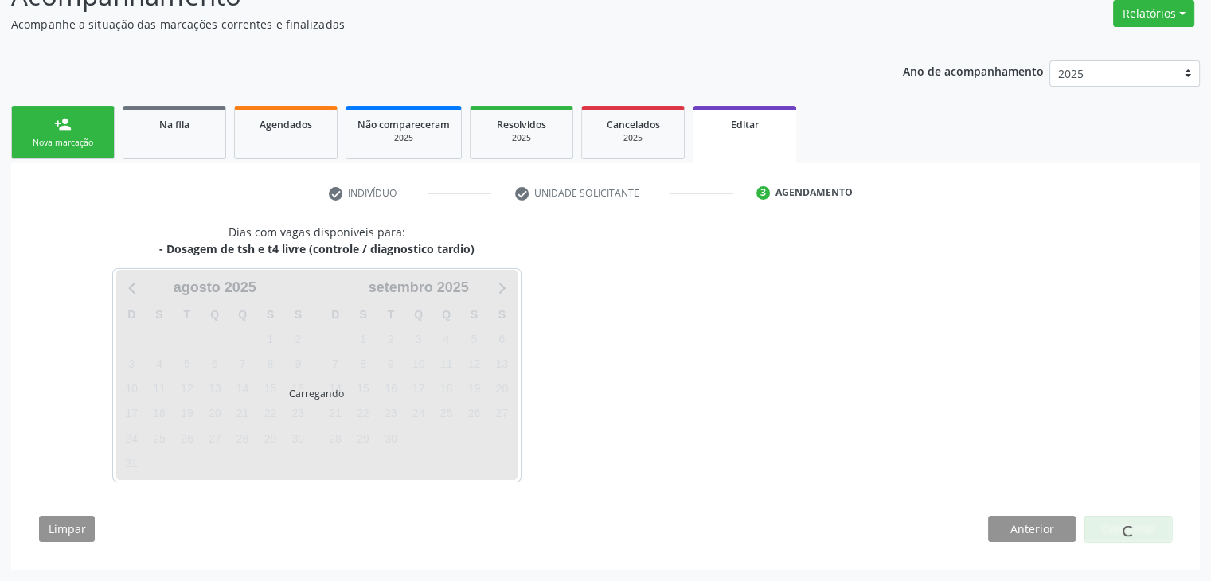
scroll to position [131, 0]
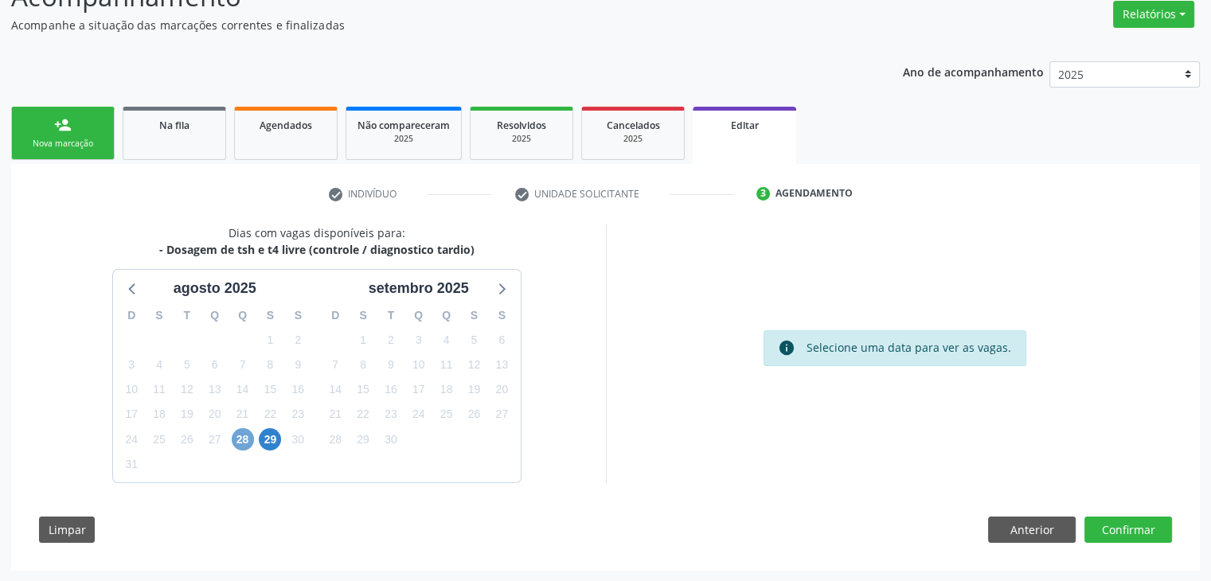
click at [239, 436] on span "28" at bounding box center [243, 439] width 22 height 22
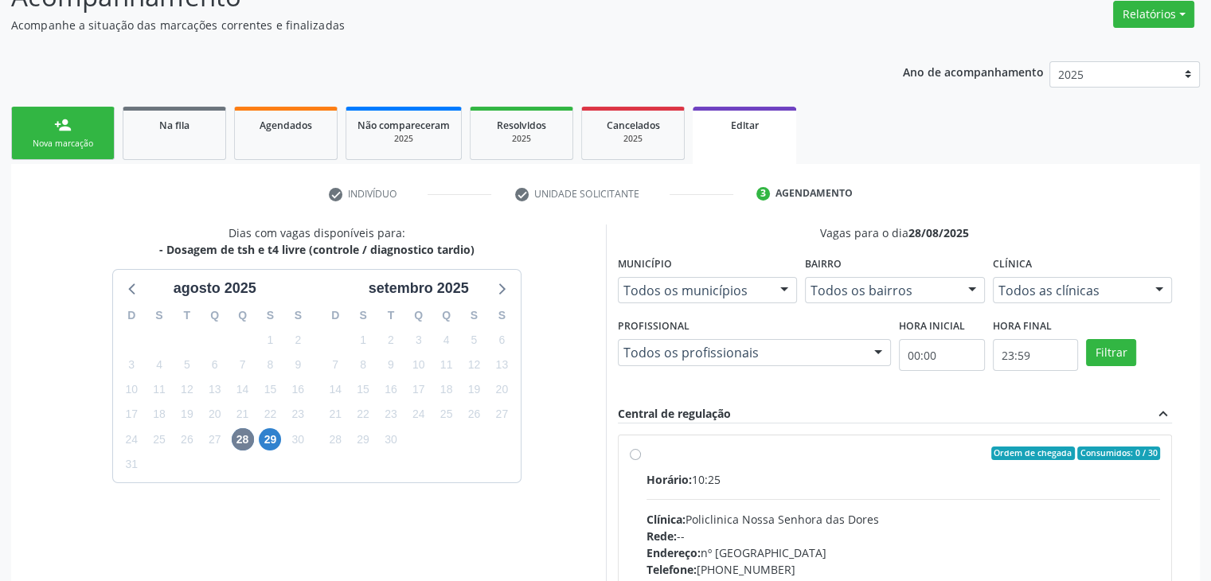
drag, startPoint x: 660, startPoint y: 480, endPoint x: 675, endPoint y: 480, distance: 14.3
click at [675, 480] on span "Horário:" at bounding box center [669, 479] width 45 height 15
click at [641, 461] on input "Ordem de chegada Consumidos: 0 / 30 Horário: 10:25 Clínica: Policlinica Nossa S…" at bounding box center [635, 454] width 11 height 14
radio input "true"
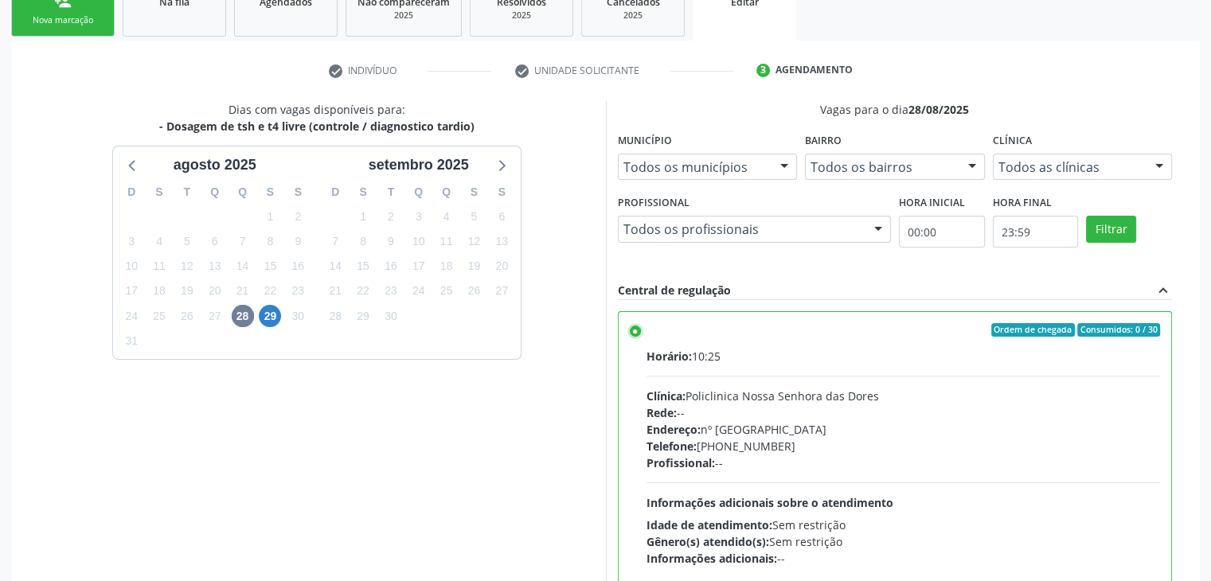
scroll to position [390, 0]
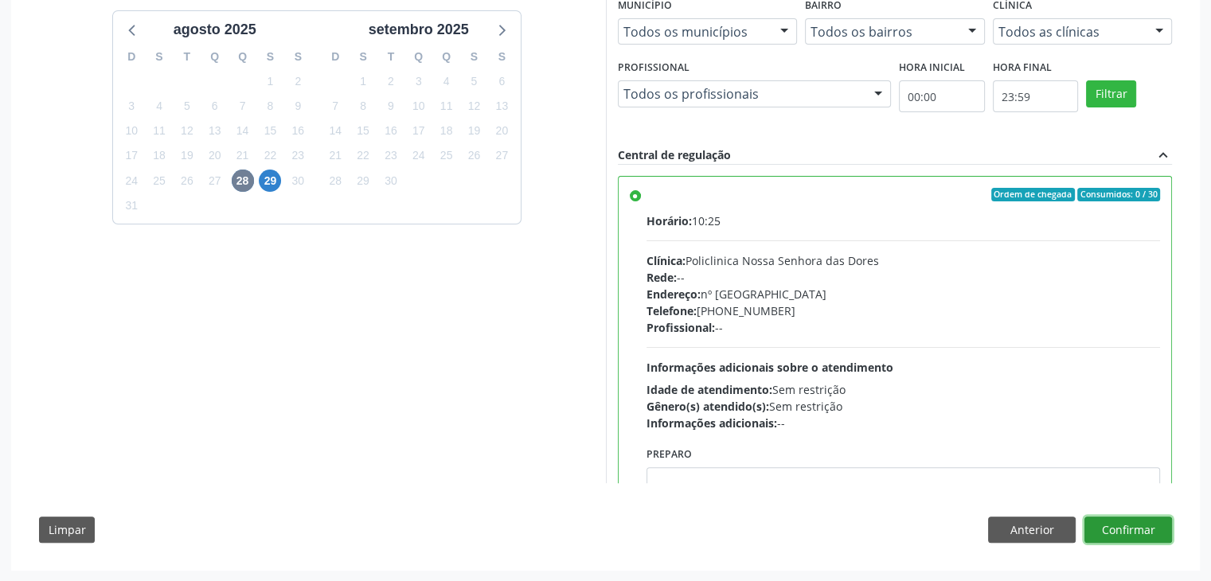
click at [1155, 537] on button "Confirmar" at bounding box center [1129, 530] width 88 height 27
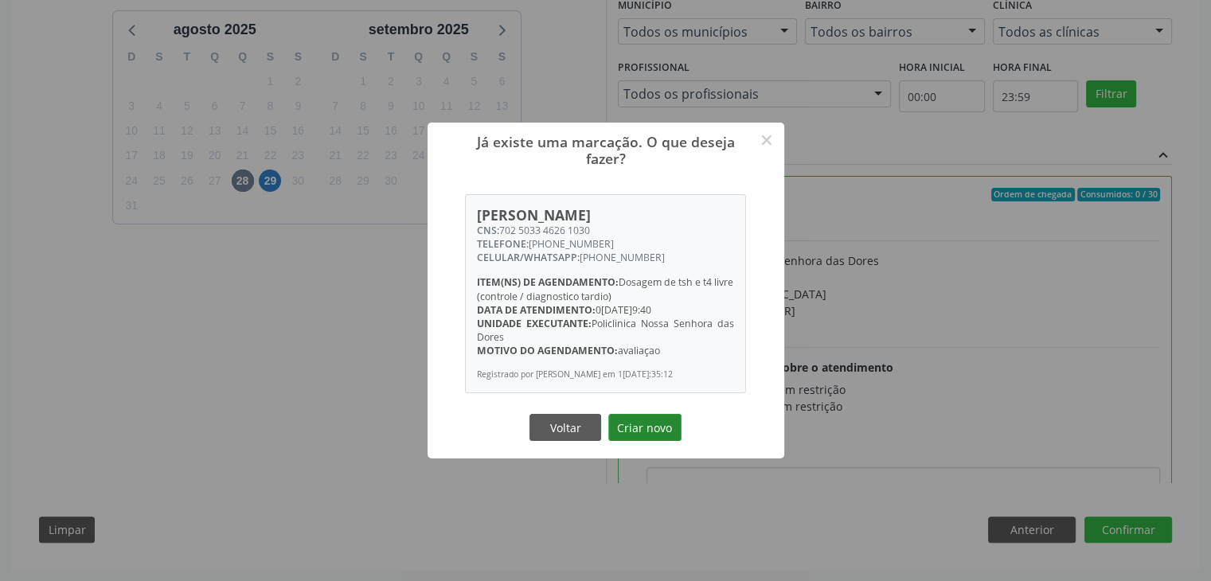
click at [632, 425] on button "Criar novo" at bounding box center [644, 427] width 73 height 27
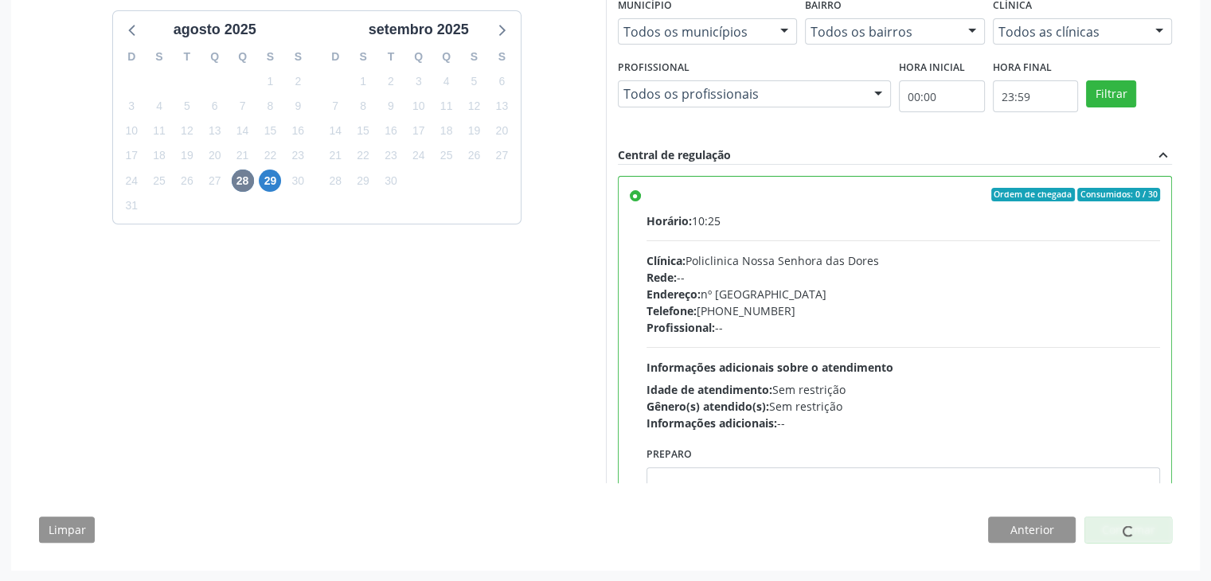
scroll to position [0, 0]
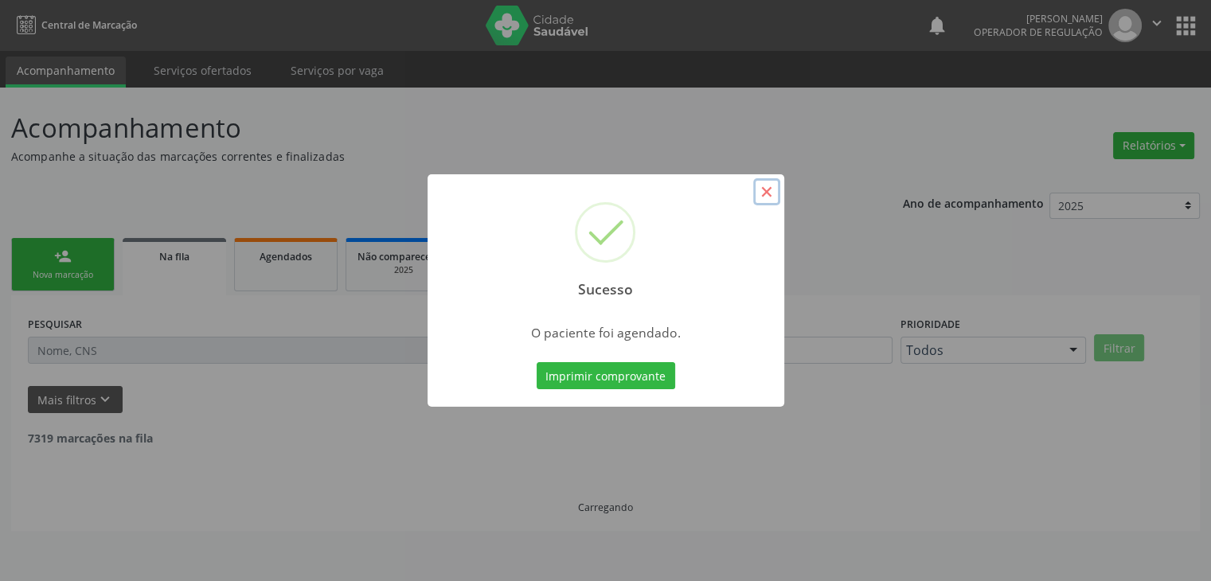
click at [776, 191] on button "×" at bounding box center [766, 191] width 27 height 27
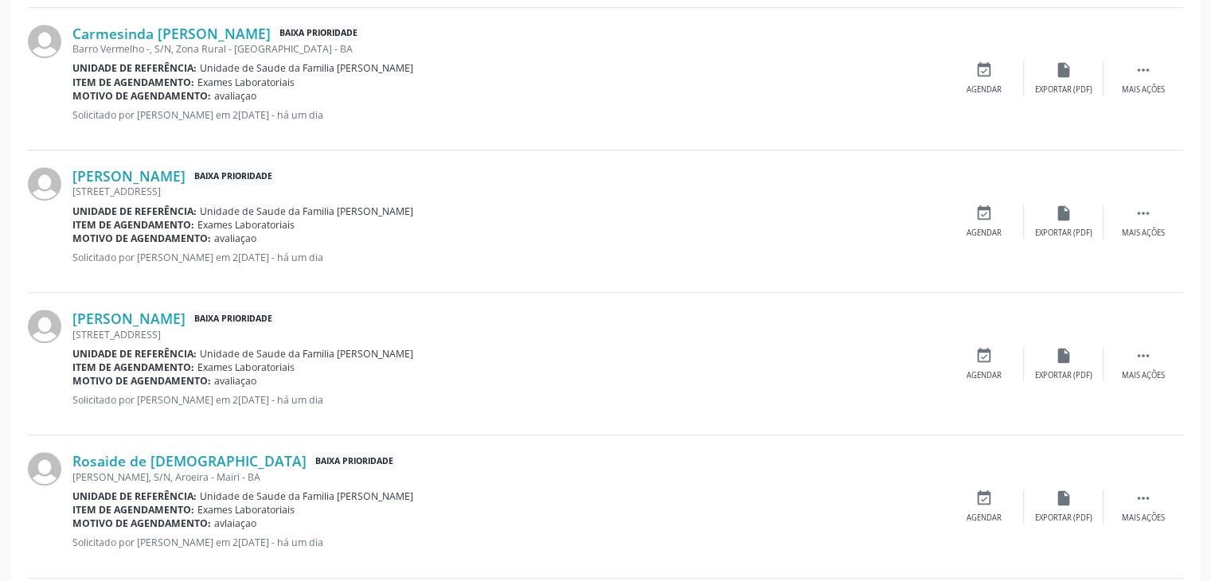
scroll to position [1115, 0]
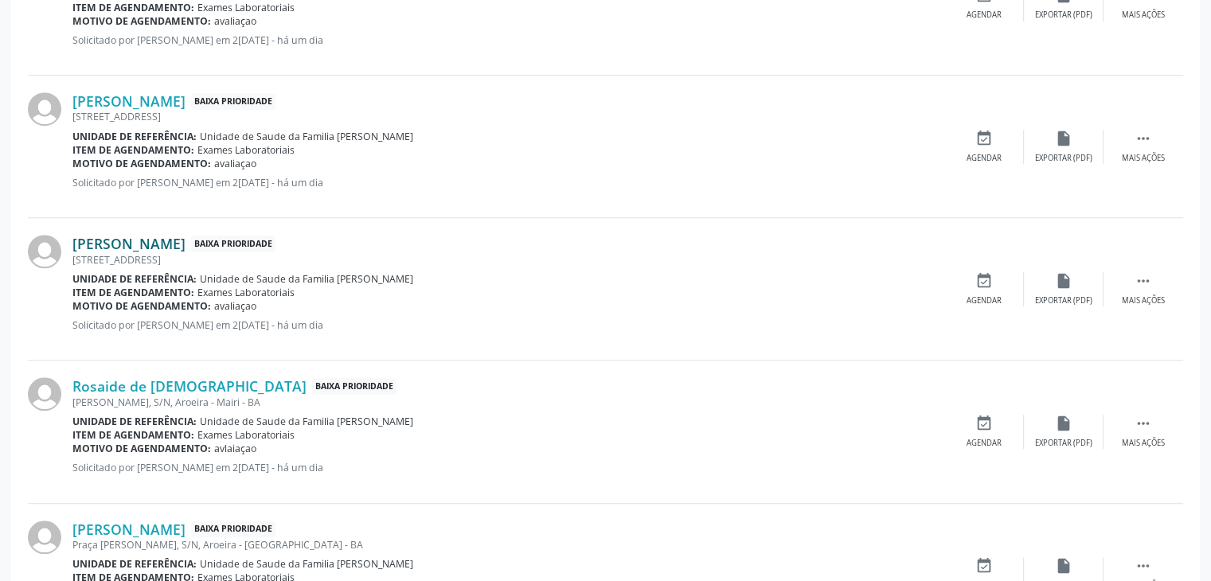
click at [166, 246] on link "Lindalva Maria de Jesus Sousa" at bounding box center [128, 244] width 113 height 18
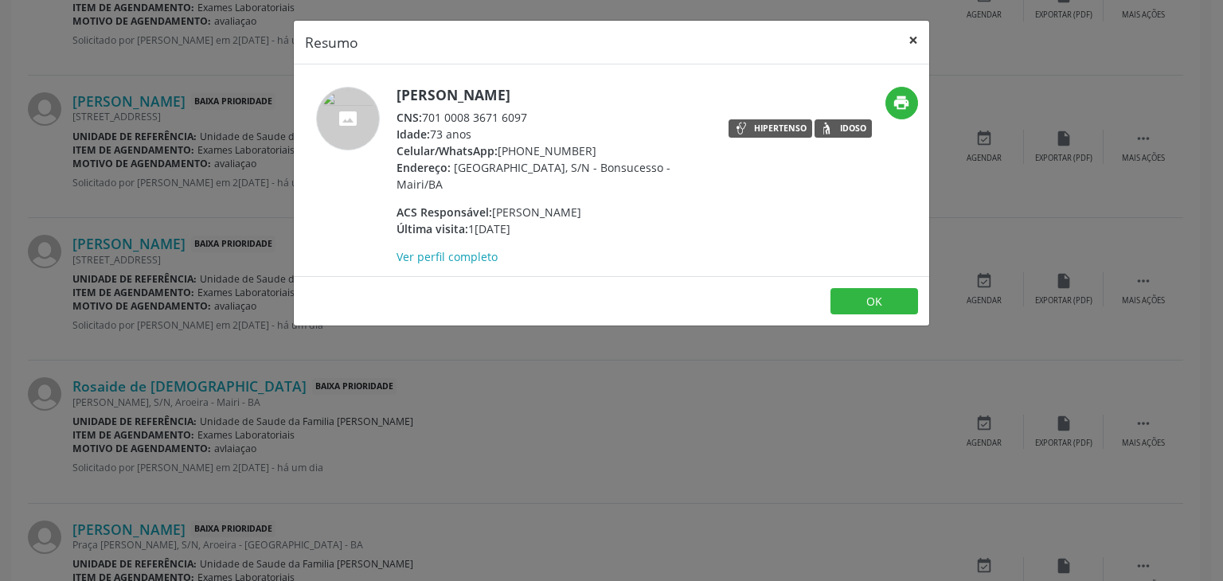
click at [917, 49] on button "×" at bounding box center [913, 40] width 32 height 39
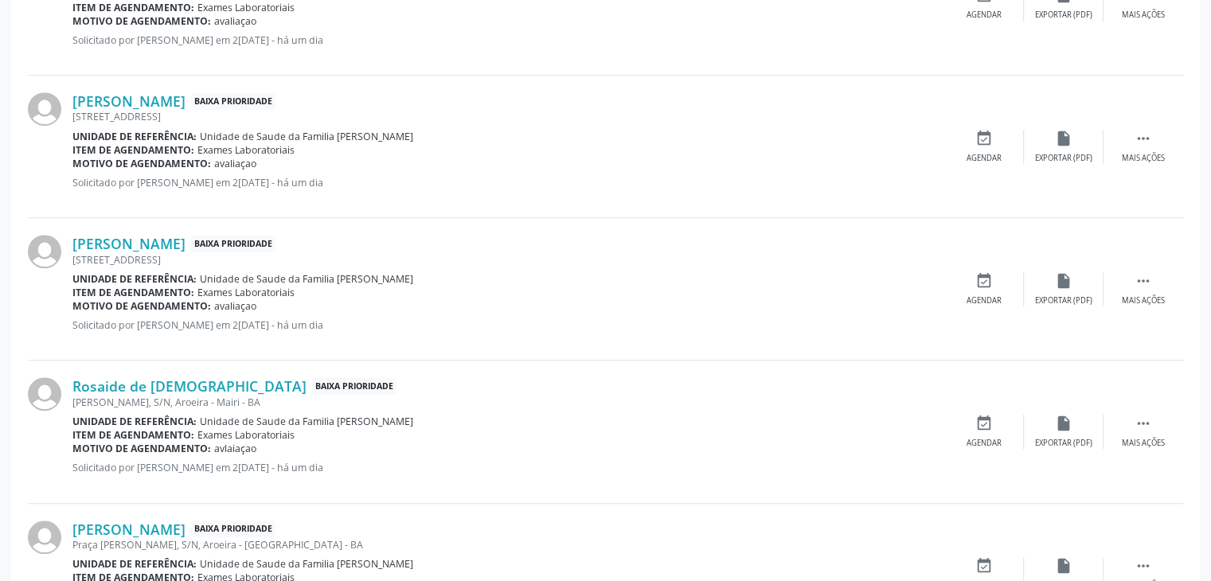
click at [104, 111] on div "Rua Boqueirão, S/N, Bonsucesso - Mairi - BA" at bounding box center [508, 117] width 872 height 14
click at [109, 101] on link "Ediane Batista Sousa" at bounding box center [128, 101] width 113 height 18
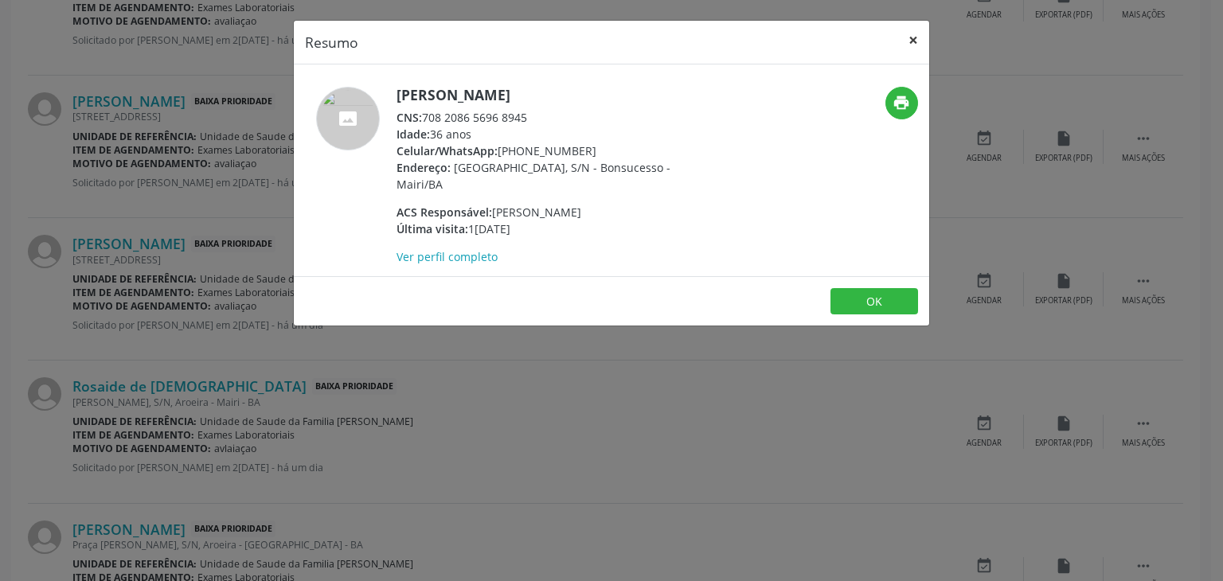
click at [919, 42] on button "×" at bounding box center [913, 40] width 32 height 39
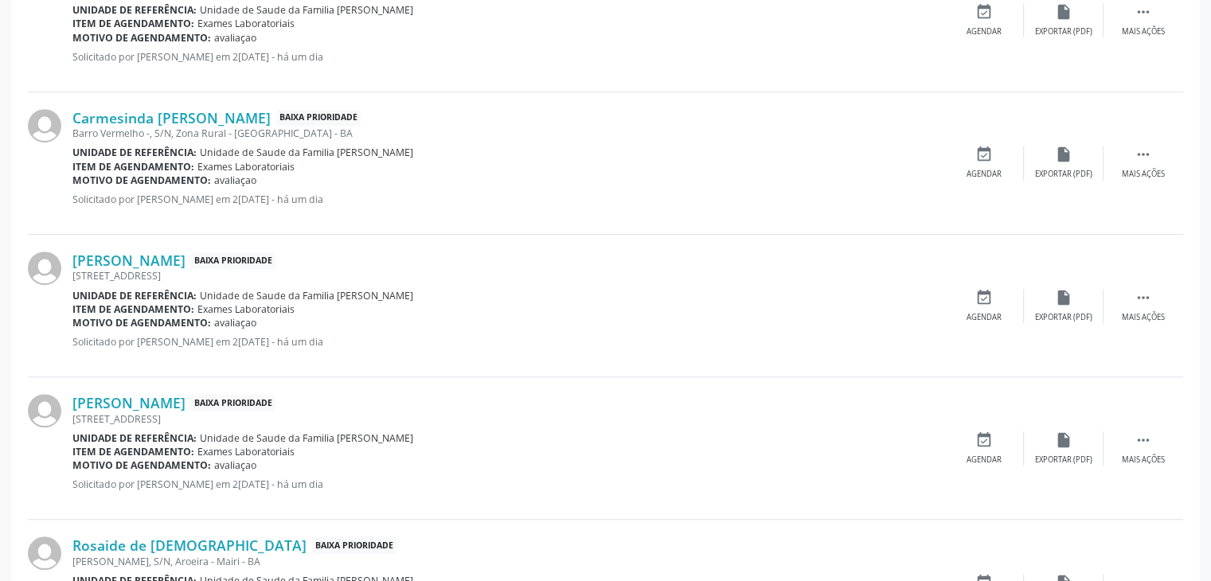
scroll to position [956, 0]
click at [169, 111] on link "Carmesinda Vitalina de Oliveira" at bounding box center [171, 118] width 198 height 18
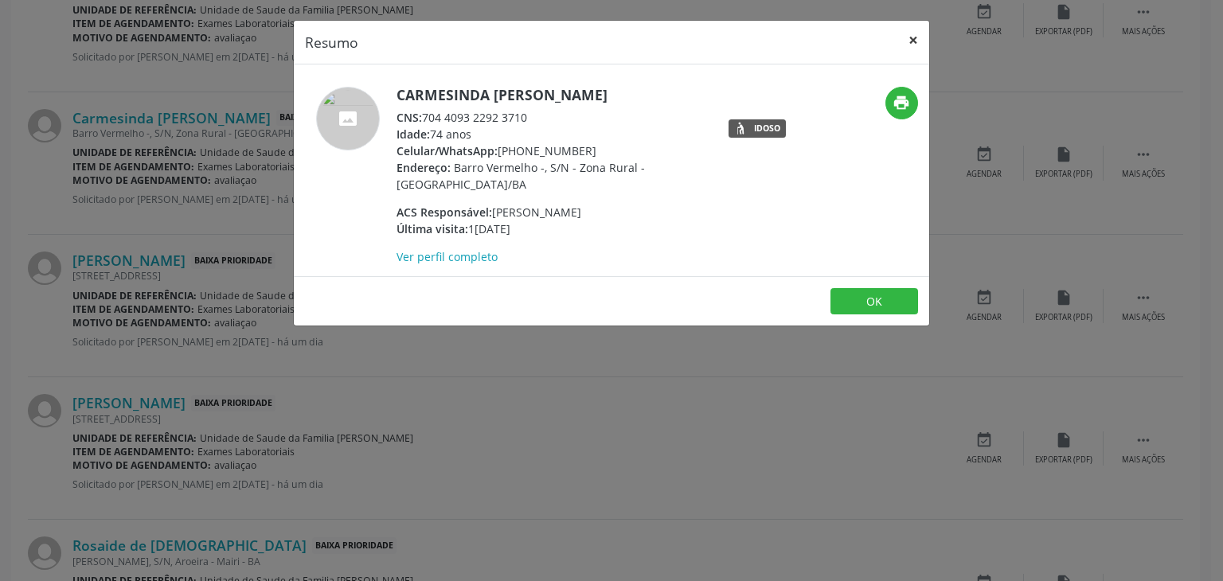
click at [925, 37] on button "×" at bounding box center [913, 40] width 32 height 39
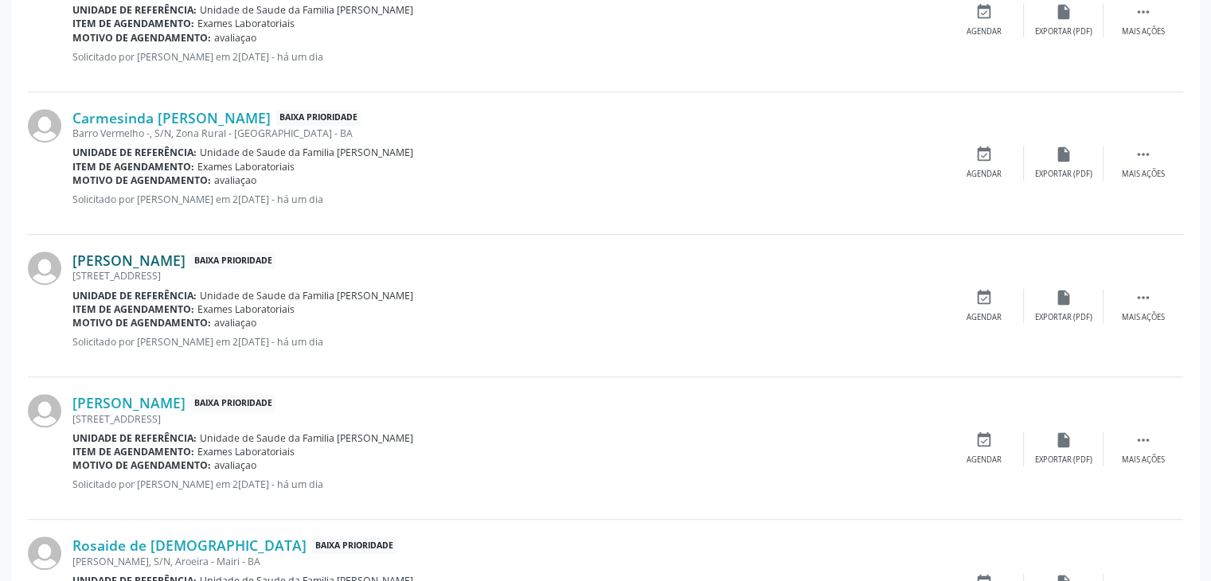
click at [135, 253] on link "Ediane Batista Sousa" at bounding box center [128, 261] width 113 height 18
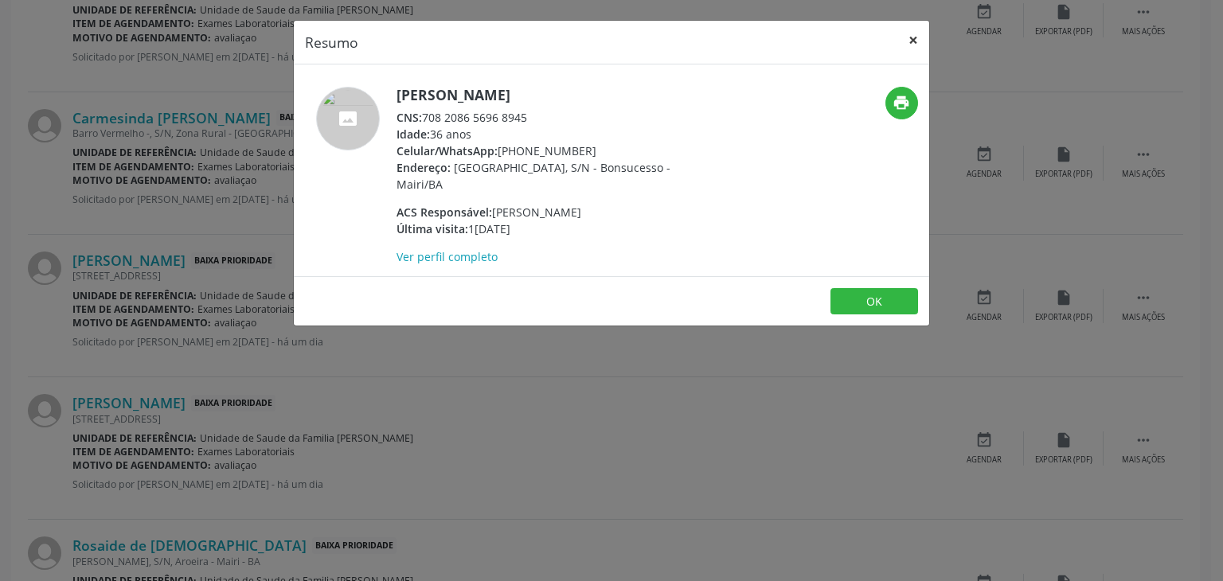
click at [926, 33] on button "×" at bounding box center [913, 40] width 32 height 39
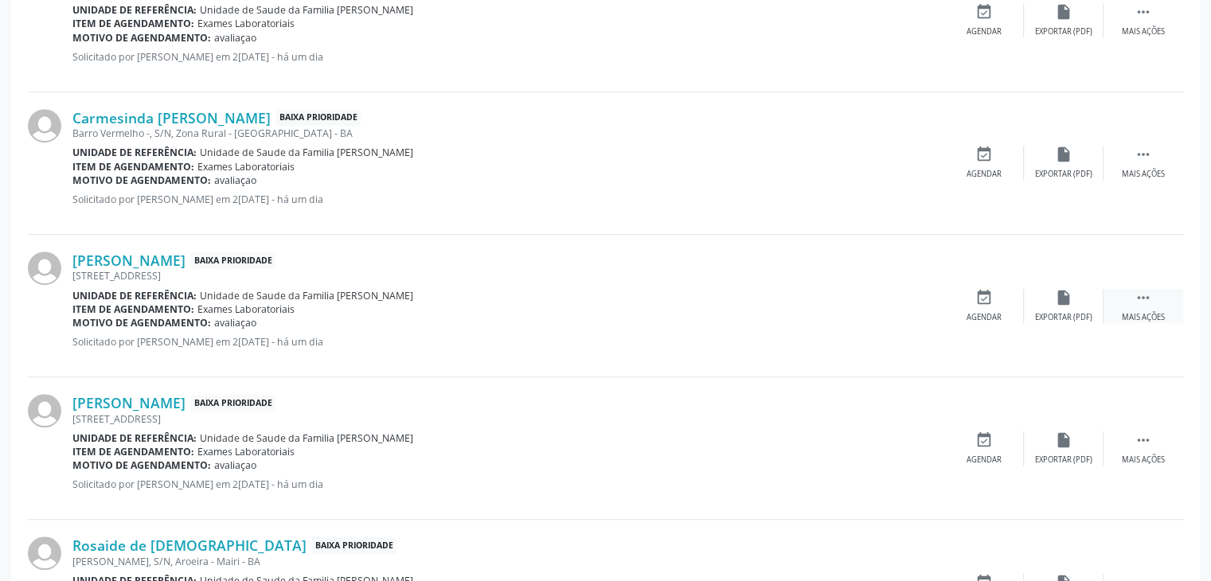
click at [1142, 307] on div " Mais ações" at bounding box center [1144, 306] width 80 height 34
click at [1104, 299] on div " Menos ações" at bounding box center [1144, 306] width 80 height 34
click at [1129, 305] on div " Mais ações" at bounding box center [1144, 306] width 80 height 34
click at [1046, 318] on div "edit Editar" at bounding box center [1064, 306] width 80 height 34
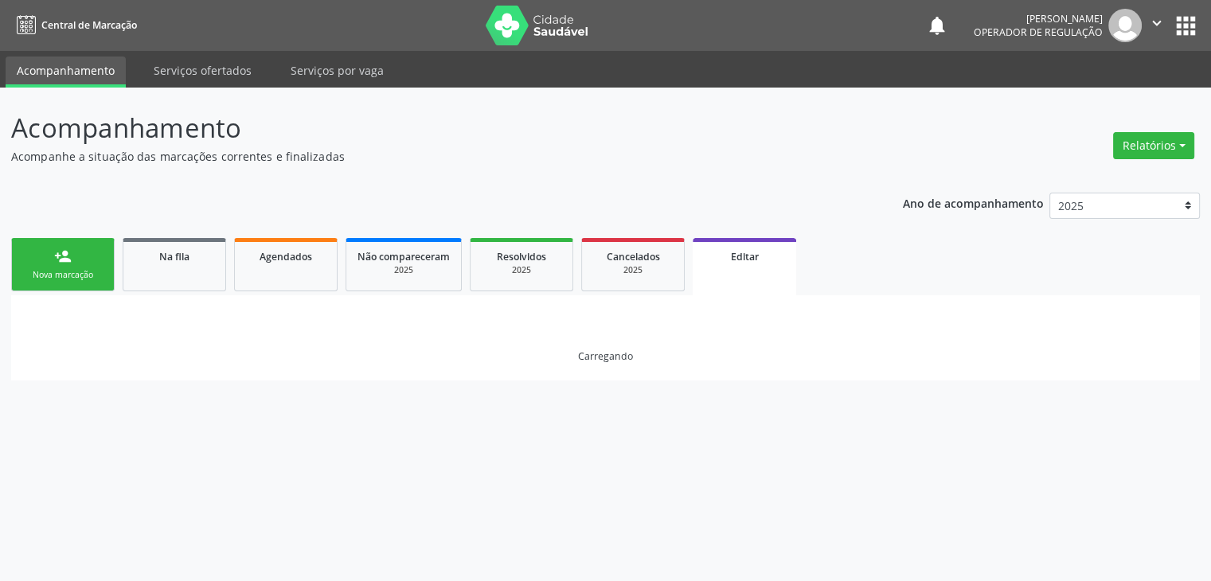
scroll to position [0, 0]
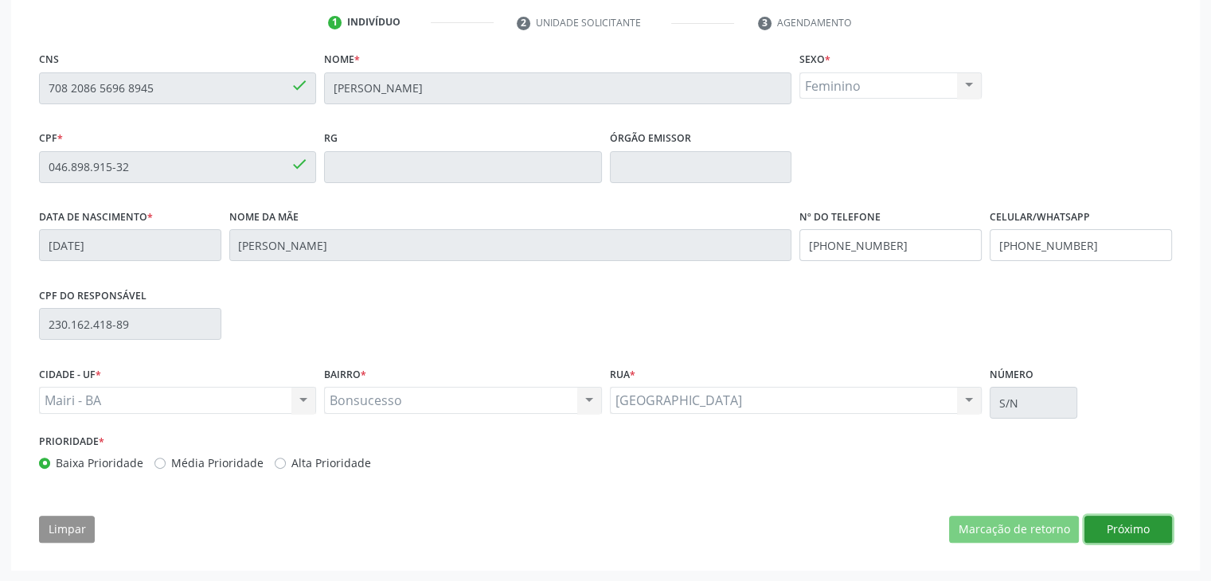
click at [1109, 533] on button "Próximo" at bounding box center [1129, 529] width 88 height 27
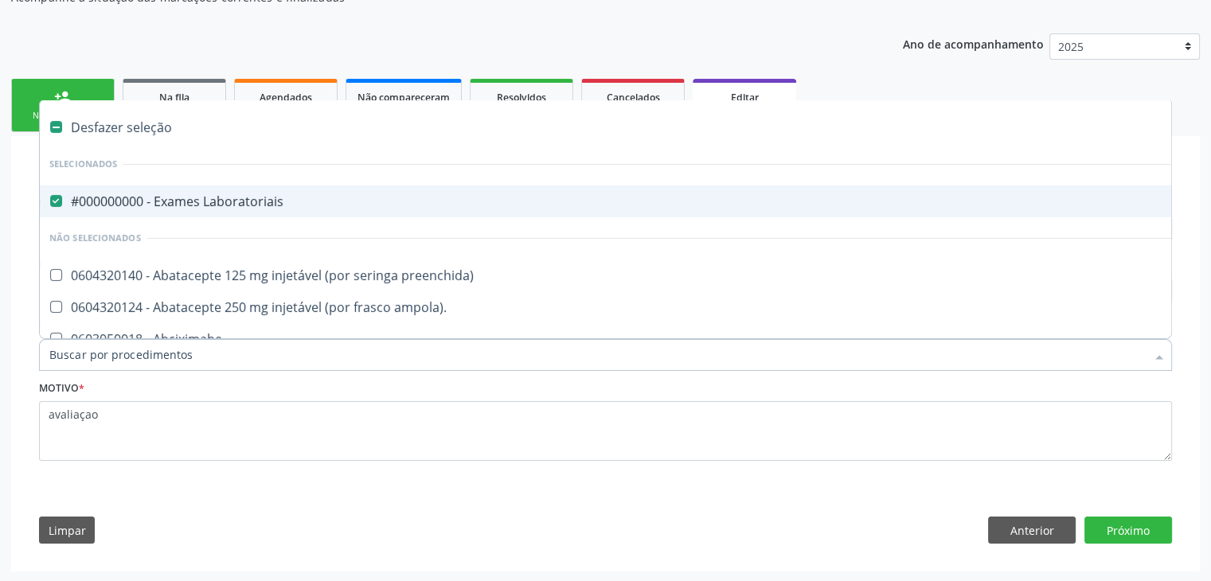
click at [185, 186] on span "#000000000 - Exames Laboratoriais" at bounding box center [662, 202] width 1245 height 32
checkbox Laboratoriais "false"
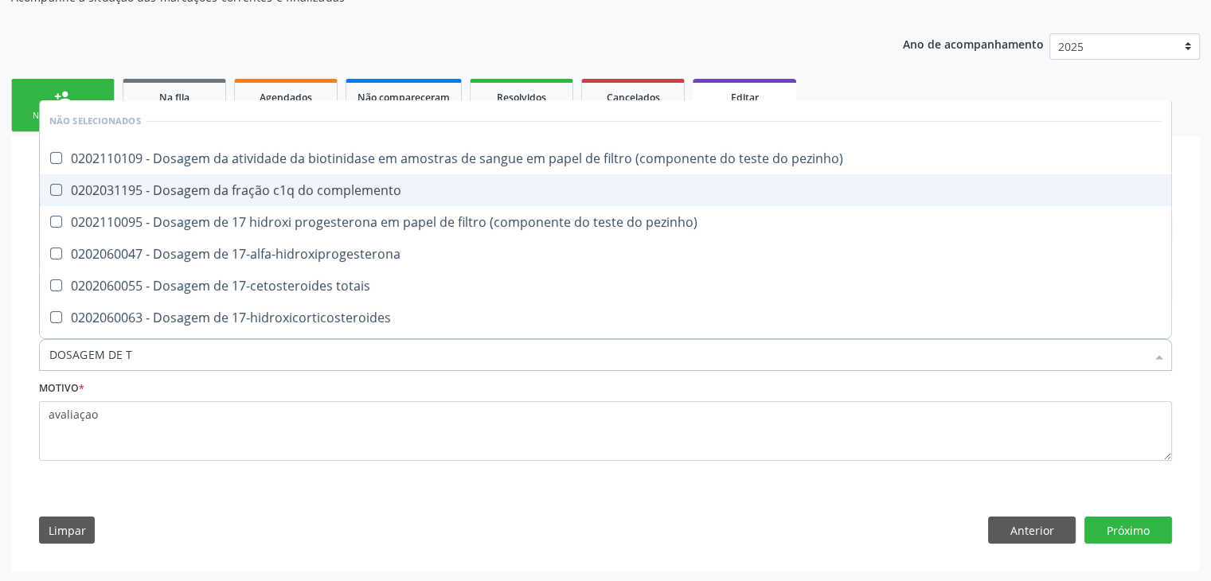
type input "DOSAGEM DE TS"
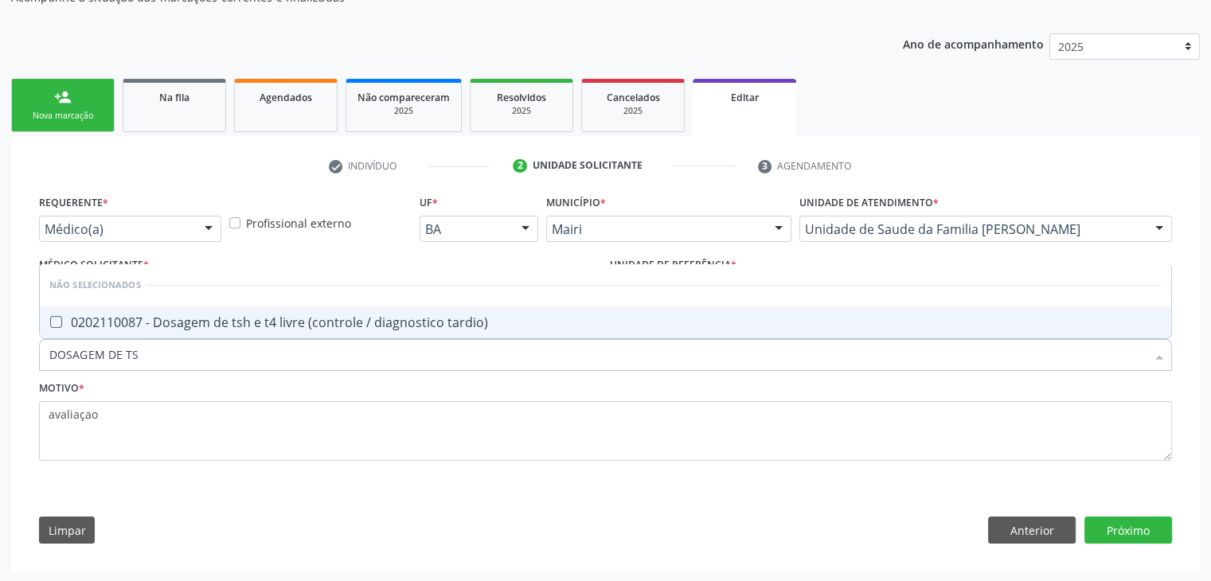
click at [258, 321] on div "0202110087 - Dosagem de tsh e t4 livre (controle / diagnostico tardio)" at bounding box center [605, 322] width 1112 height 13
checkbox tardio\) "true"
click at [1122, 521] on button "Próximo" at bounding box center [1129, 530] width 88 height 27
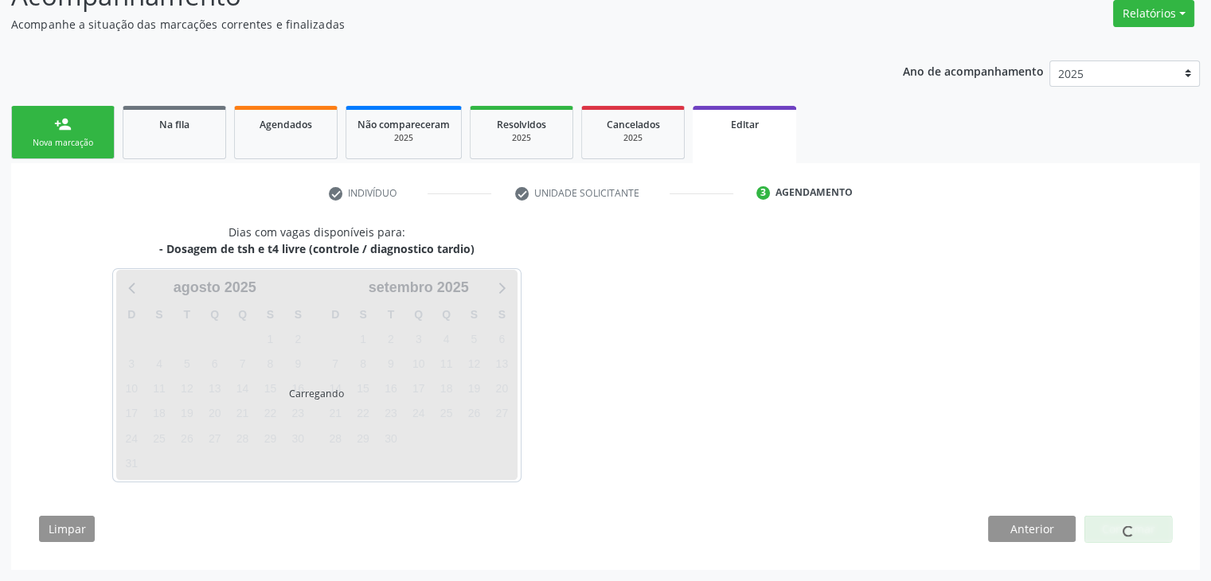
scroll to position [131, 0]
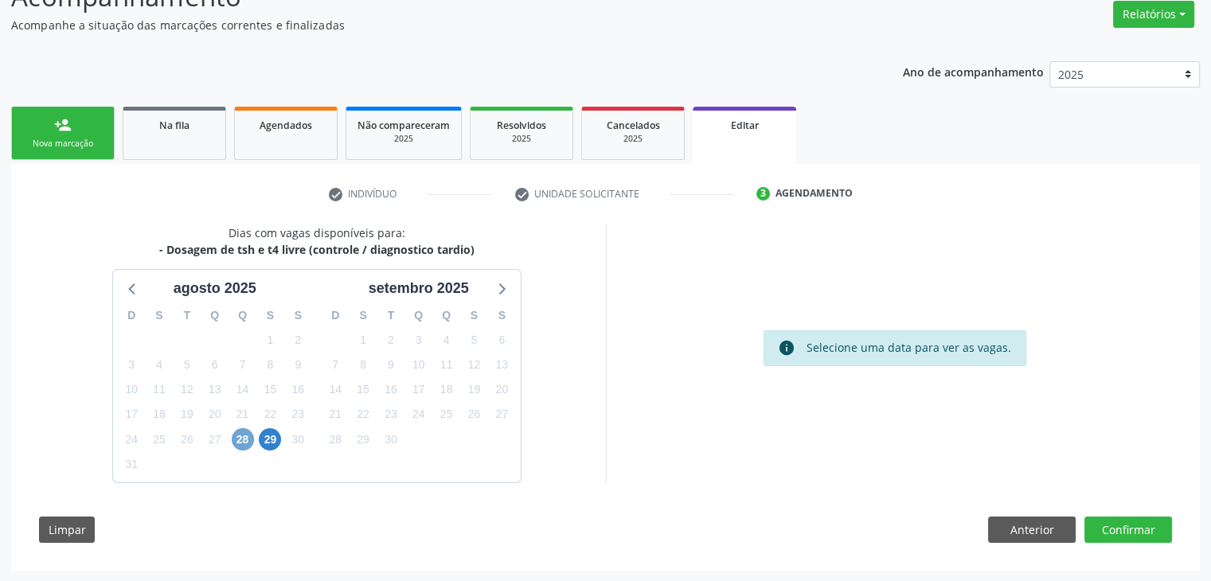
click at [244, 437] on span "28" at bounding box center [243, 439] width 22 height 22
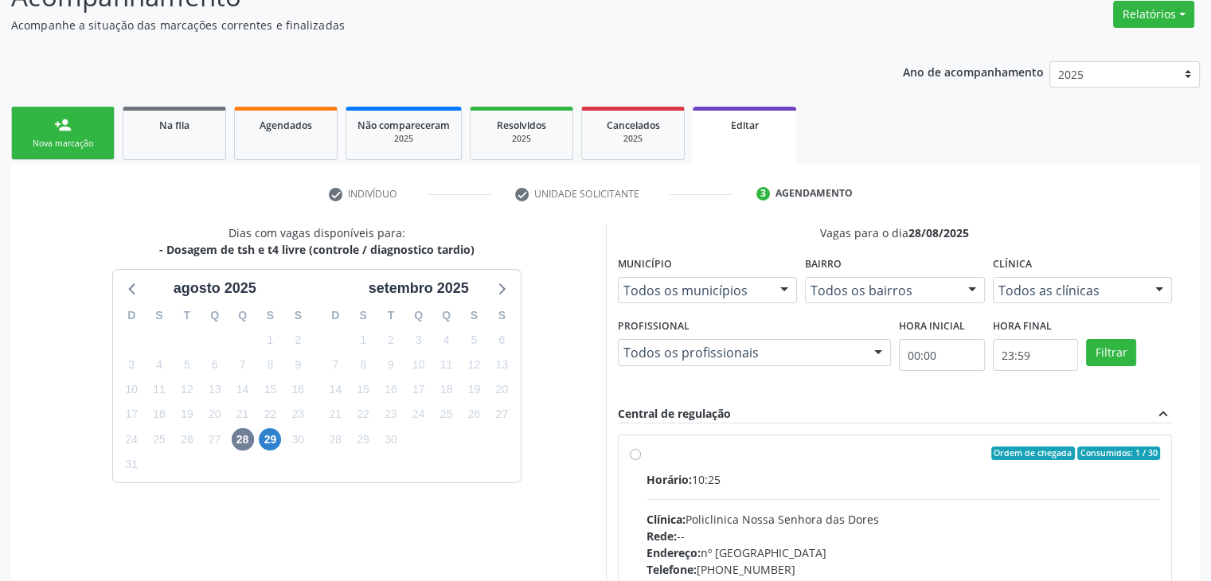
click at [752, 516] on div "Clínica: Policlinica Nossa Senhora das Dores" at bounding box center [904, 519] width 514 height 17
click at [641, 461] on input "Ordem de chegada Consumidos: 1 / 30 Horário: 10:25 Clínica: Policlinica Nossa S…" at bounding box center [635, 454] width 11 height 14
radio input "true"
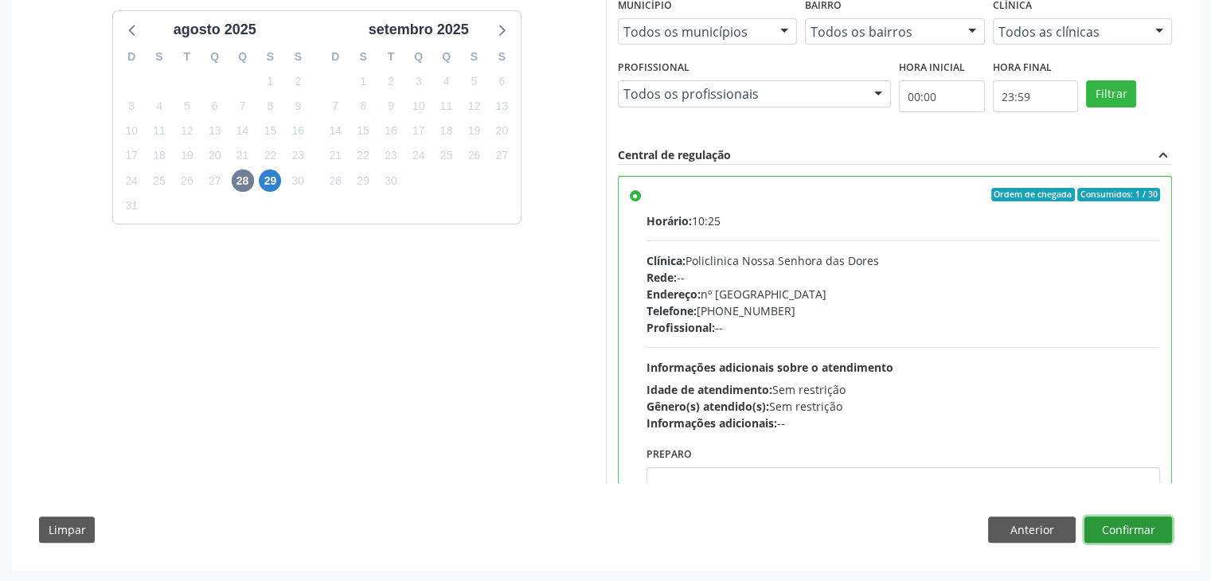
click at [1144, 533] on button "Confirmar" at bounding box center [1129, 530] width 88 height 27
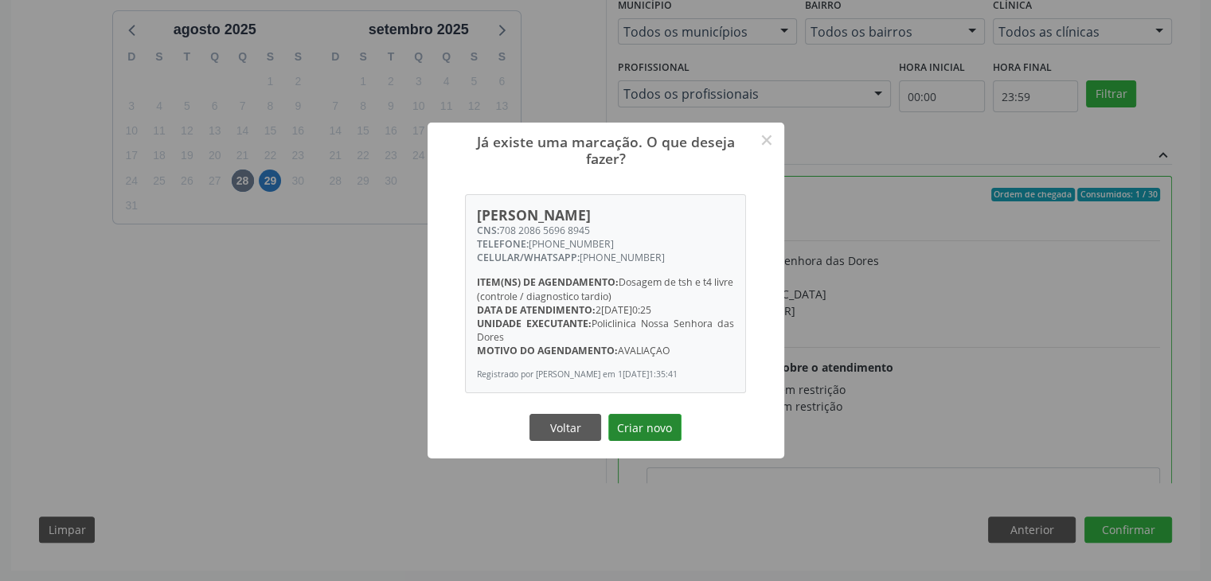
click at [648, 441] on button "Criar novo" at bounding box center [644, 427] width 73 height 27
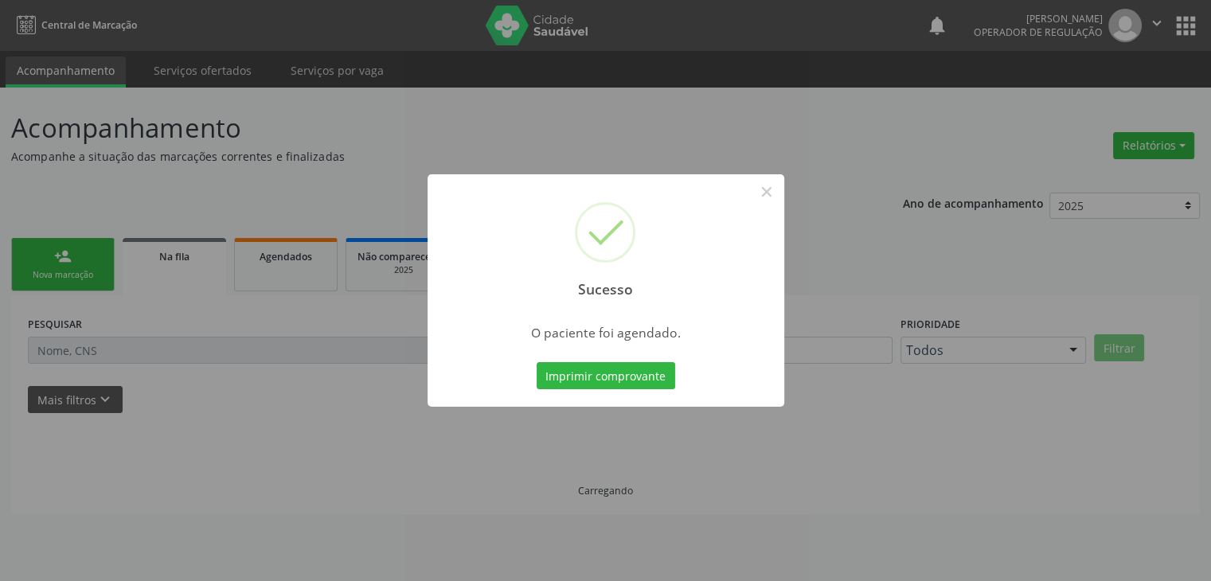
scroll to position [0, 0]
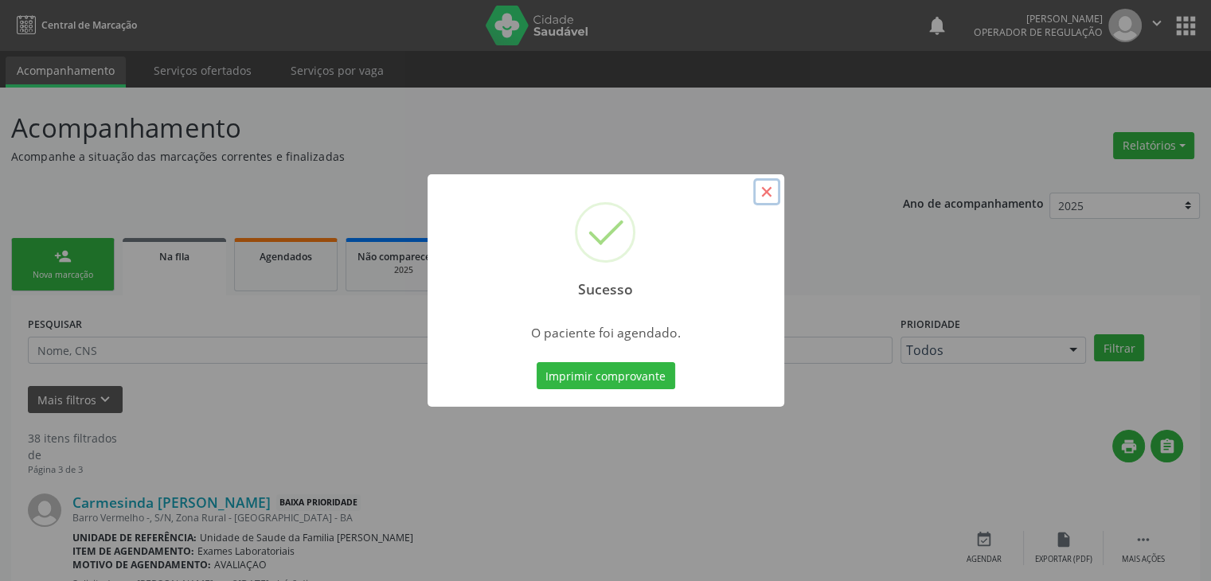
click at [768, 193] on button "×" at bounding box center [766, 191] width 27 height 27
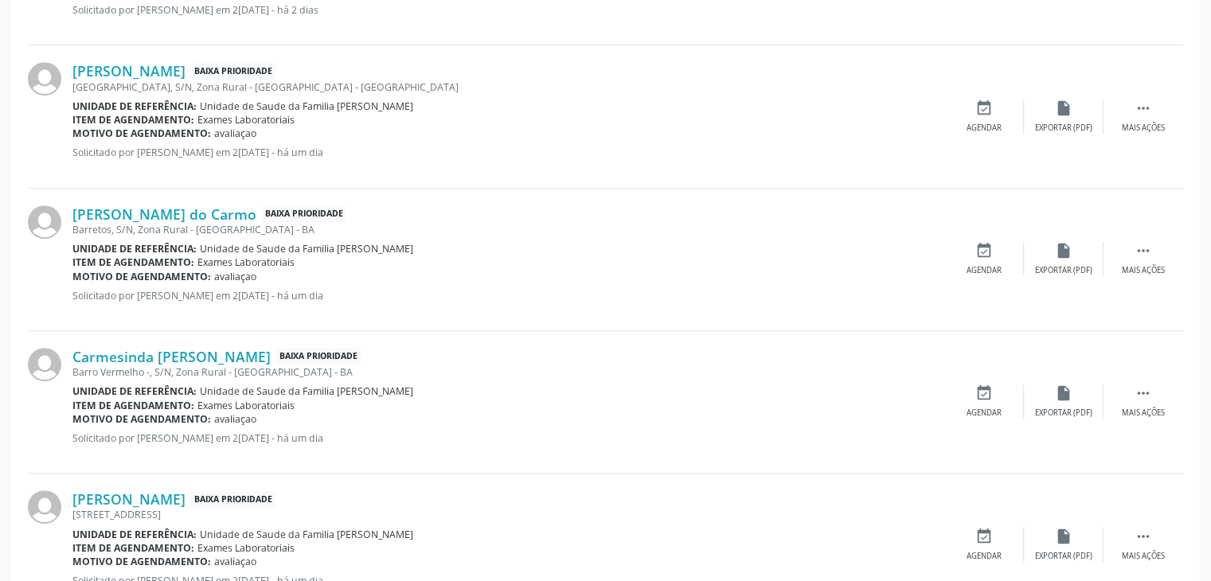
scroll to position [796, 0]
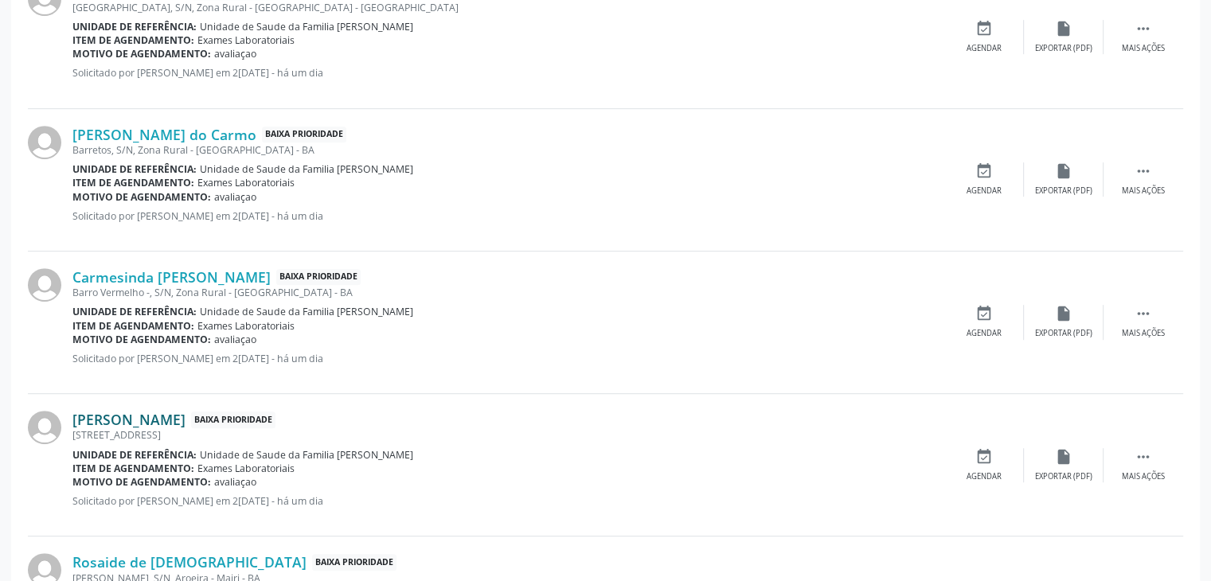
click at [186, 423] on link "Lindalva Maria de Jesus Sousa" at bounding box center [128, 420] width 113 height 18
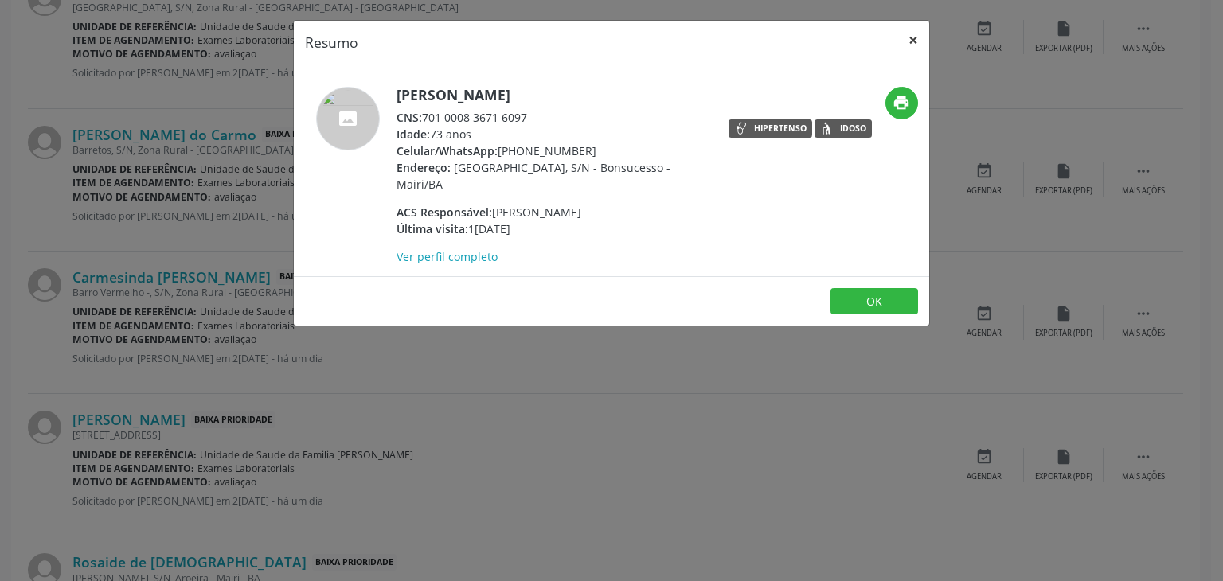
click at [908, 36] on button "×" at bounding box center [913, 40] width 32 height 39
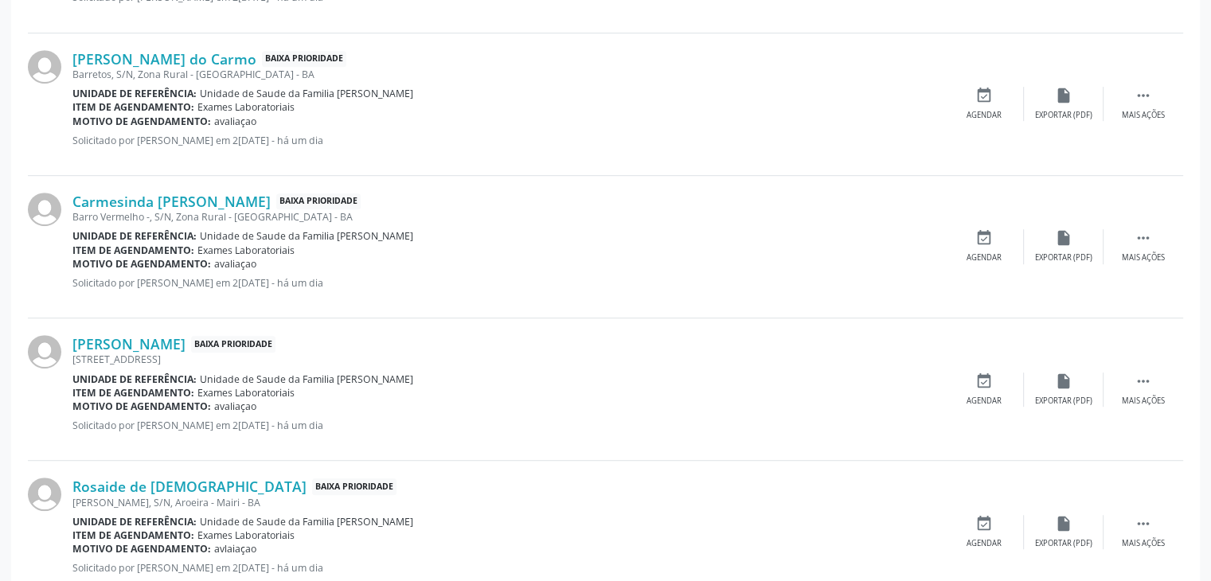
scroll to position [876, 0]
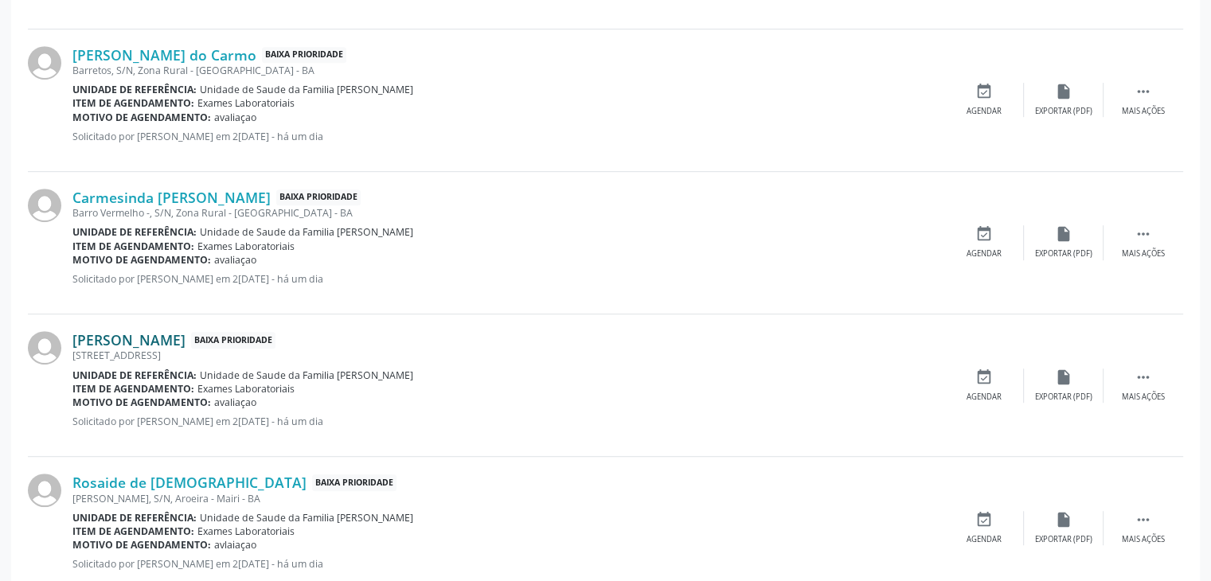
click at [186, 342] on link "Lindalva Maria de Jesus Sousa" at bounding box center [128, 340] width 113 height 18
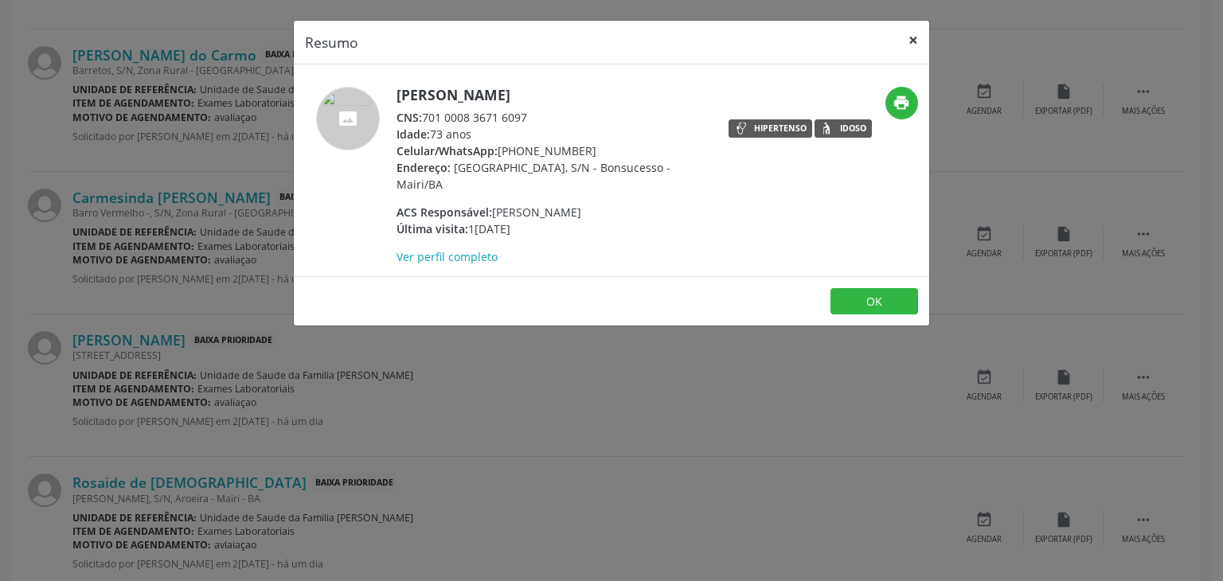
click at [917, 37] on button "×" at bounding box center [913, 40] width 32 height 39
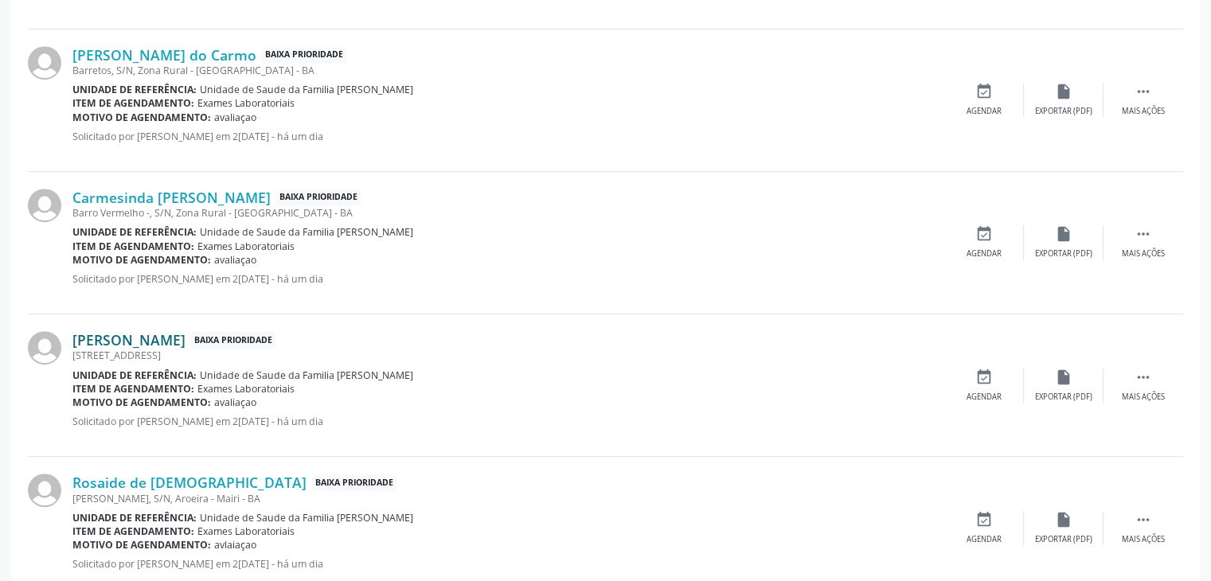
click at [186, 344] on link "Lindalva Maria de Jesus Sousa" at bounding box center [128, 340] width 113 height 18
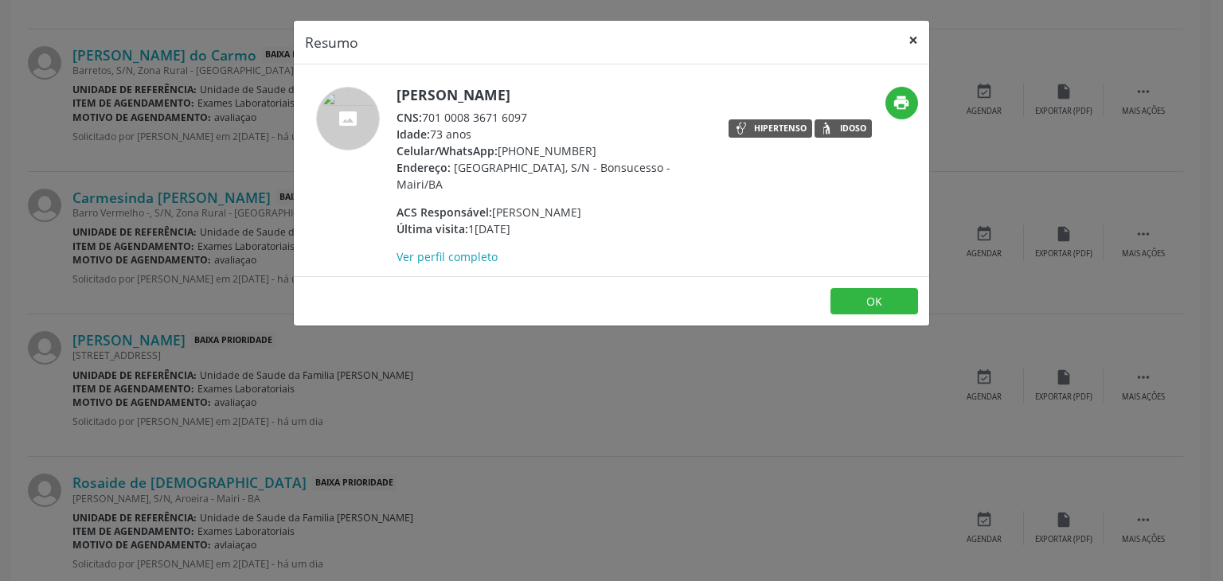
click at [905, 37] on button "×" at bounding box center [913, 40] width 32 height 39
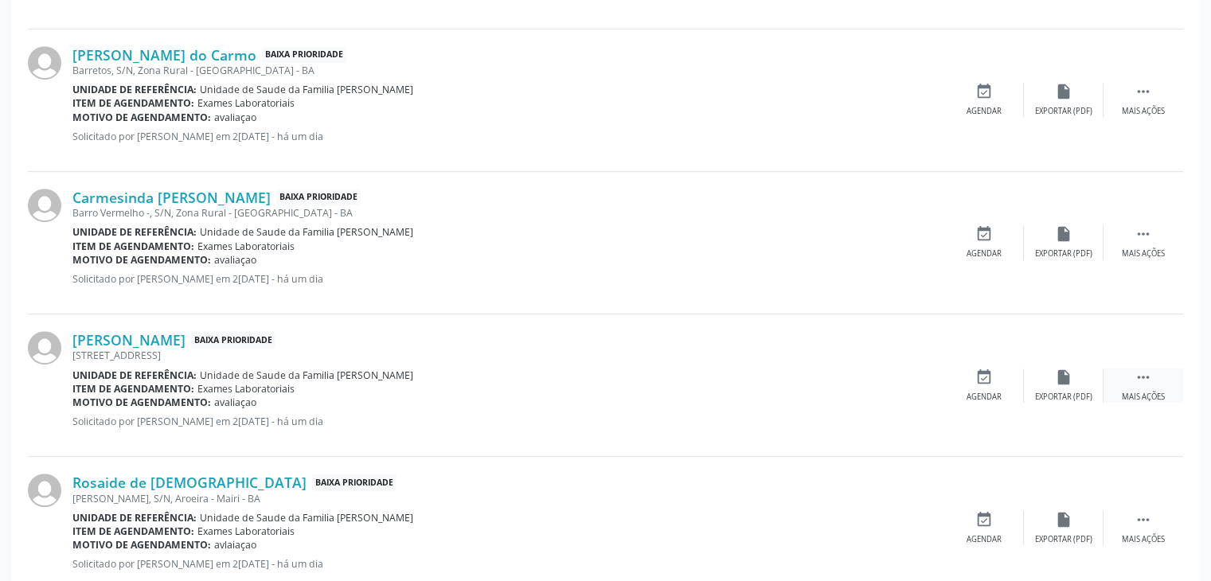
click at [1121, 381] on div " Mais ações" at bounding box center [1144, 386] width 80 height 34
click at [1083, 386] on div "edit Editar" at bounding box center [1064, 386] width 80 height 34
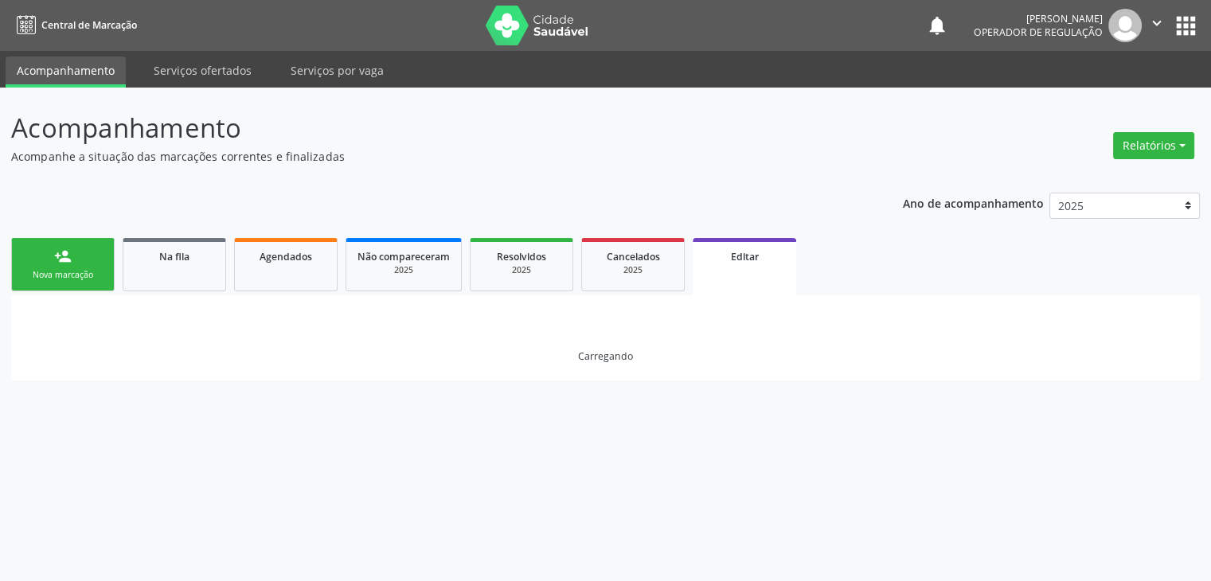
scroll to position [0, 0]
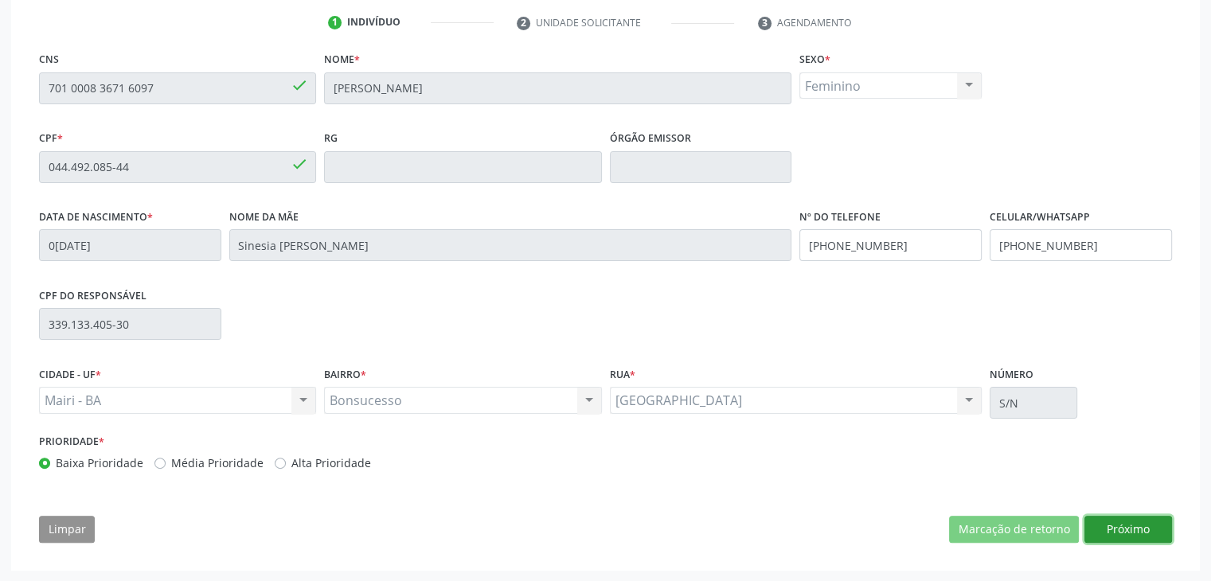
click at [1128, 522] on button "Próximo" at bounding box center [1129, 529] width 88 height 27
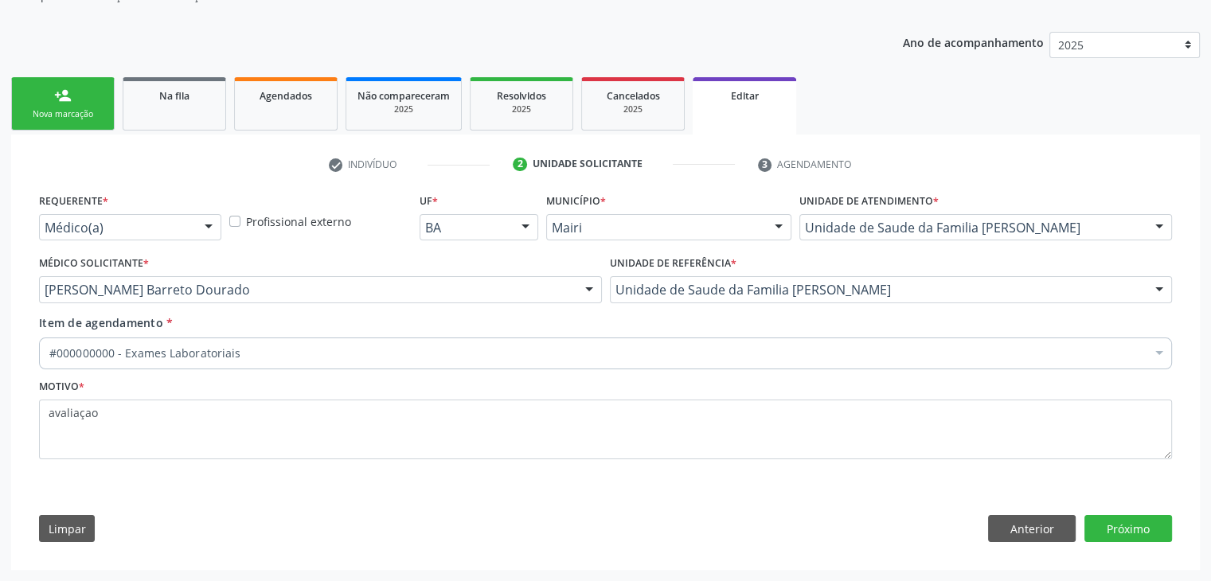
scroll to position [159, 0]
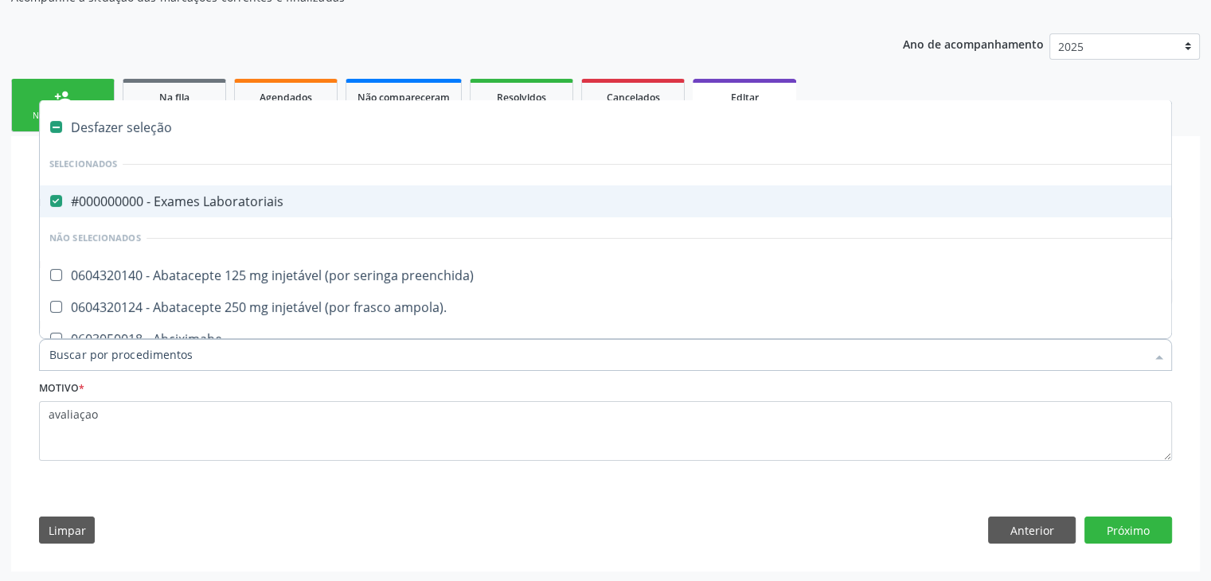
click at [166, 195] on div "#000000000 - Exames Laboratoriais" at bounding box center [662, 201] width 1226 height 13
checkbox Laboratoriais "false"
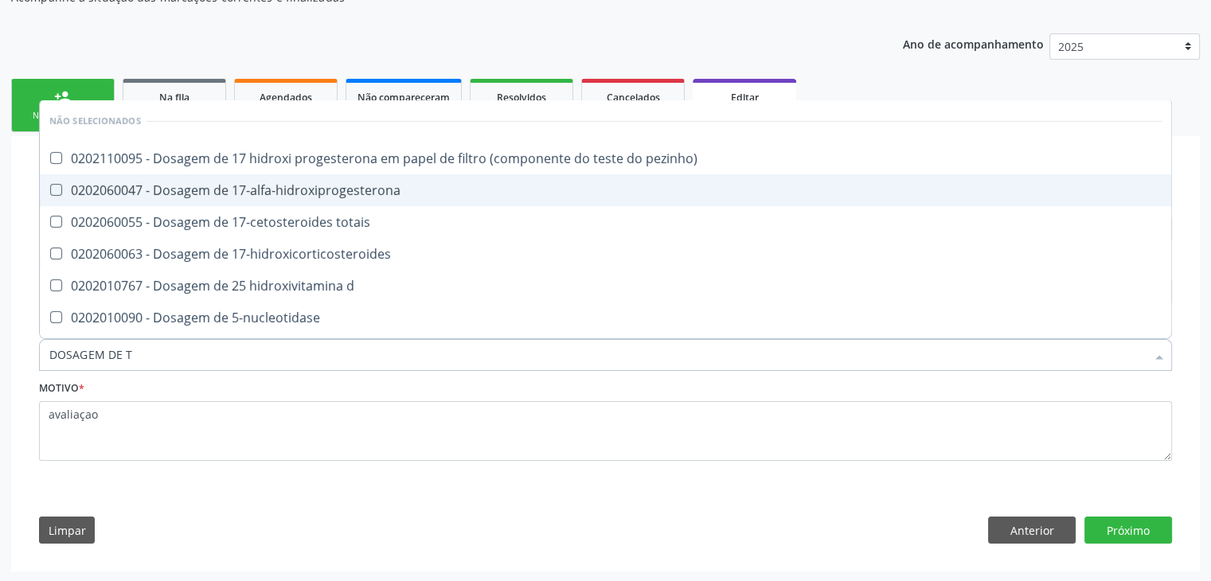
type input "DOSAGEM DE TS"
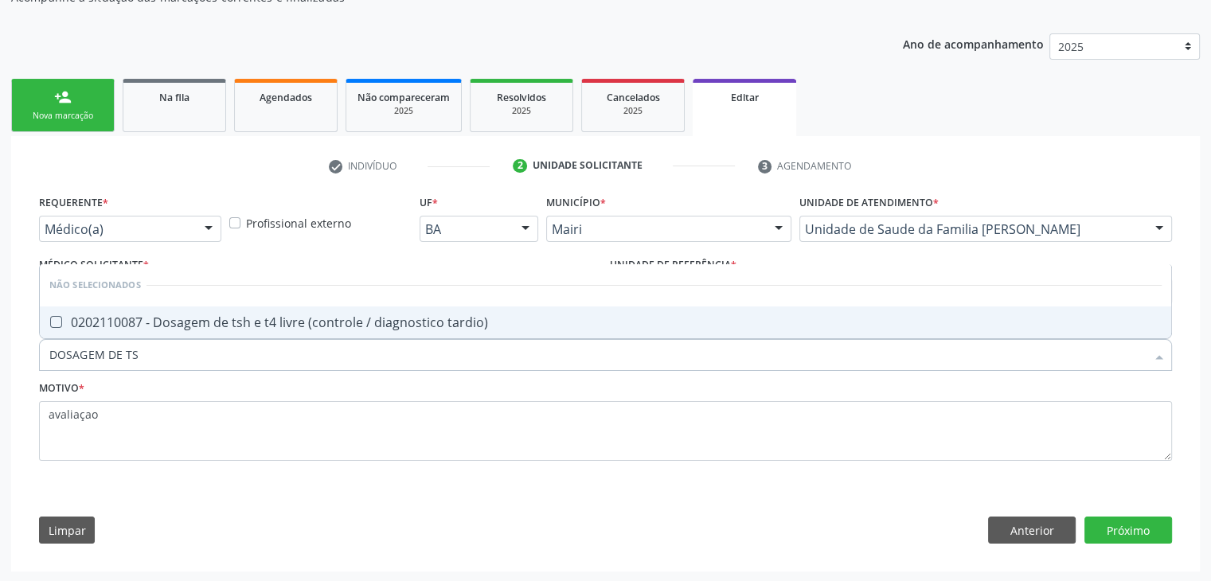
click at [274, 330] on span "0202110087 - Dosagem de tsh e t4 livre (controle / diagnostico tardio)" at bounding box center [606, 323] width 1132 height 32
checkbox tardio\) "true"
click at [1103, 538] on button "Próximo" at bounding box center [1129, 530] width 88 height 27
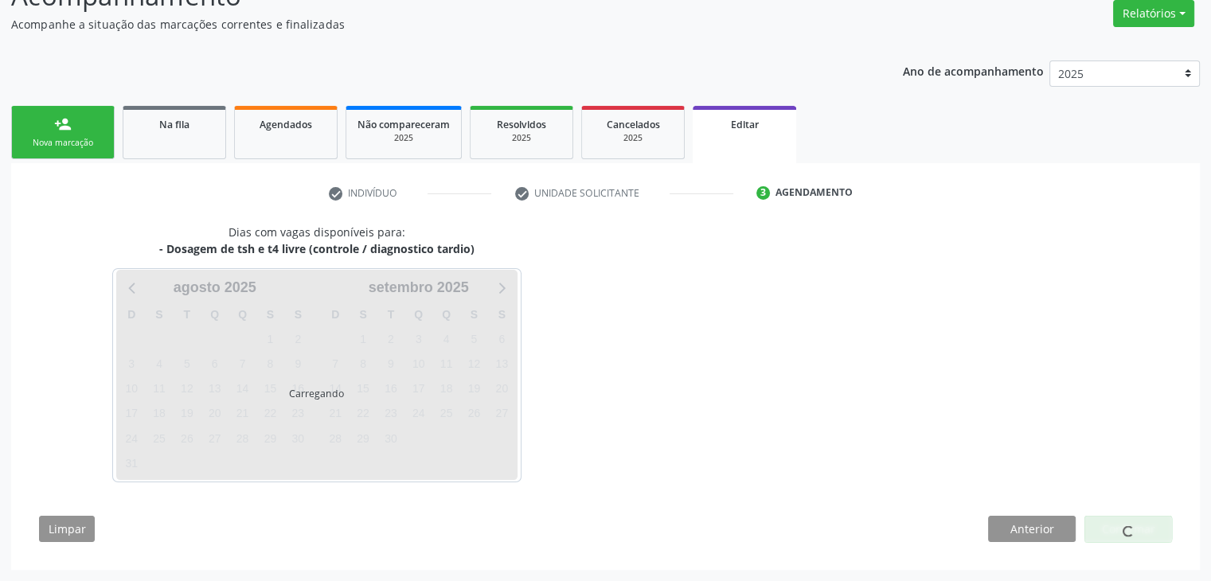
scroll to position [131, 0]
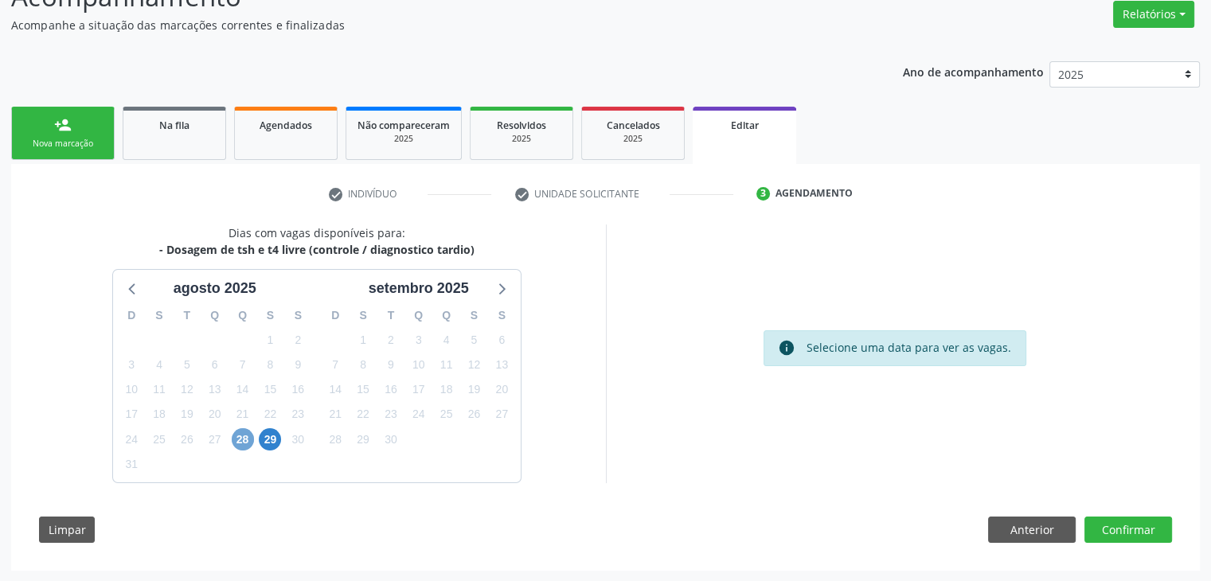
click at [235, 437] on span "28" at bounding box center [243, 439] width 22 height 22
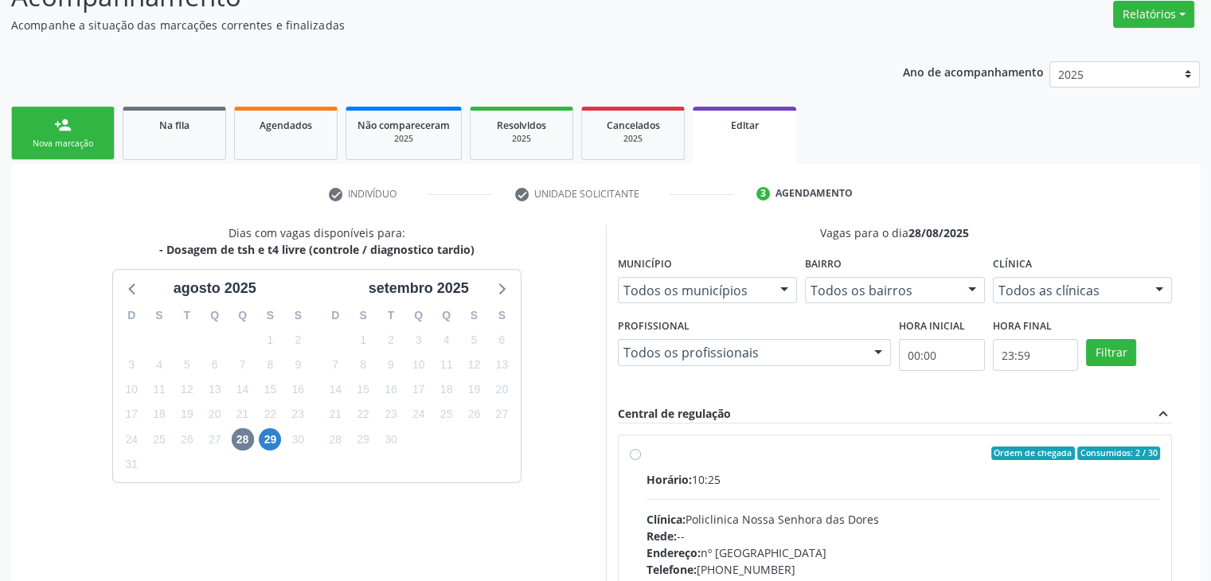
click at [761, 494] on div "Horário: 10:25 Clínica: Policlinica Nossa Senhora das Dores Rede: -- Endereço: …" at bounding box center [904, 580] width 514 height 219
click at [641, 461] on input "Ordem de chegada Consumidos: 2 / 30 Horário: 10:25 Clínica: Policlinica Nossa S…" at bounding box center [635, 454] width 11 height 14
radio input "true"
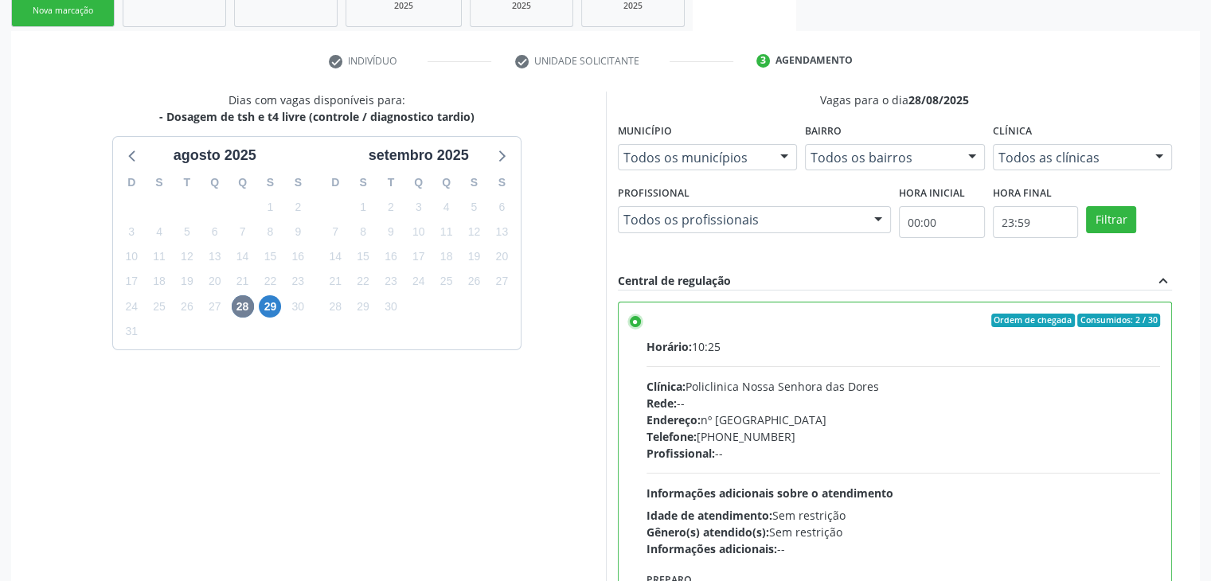
scroll to position [390, 0]
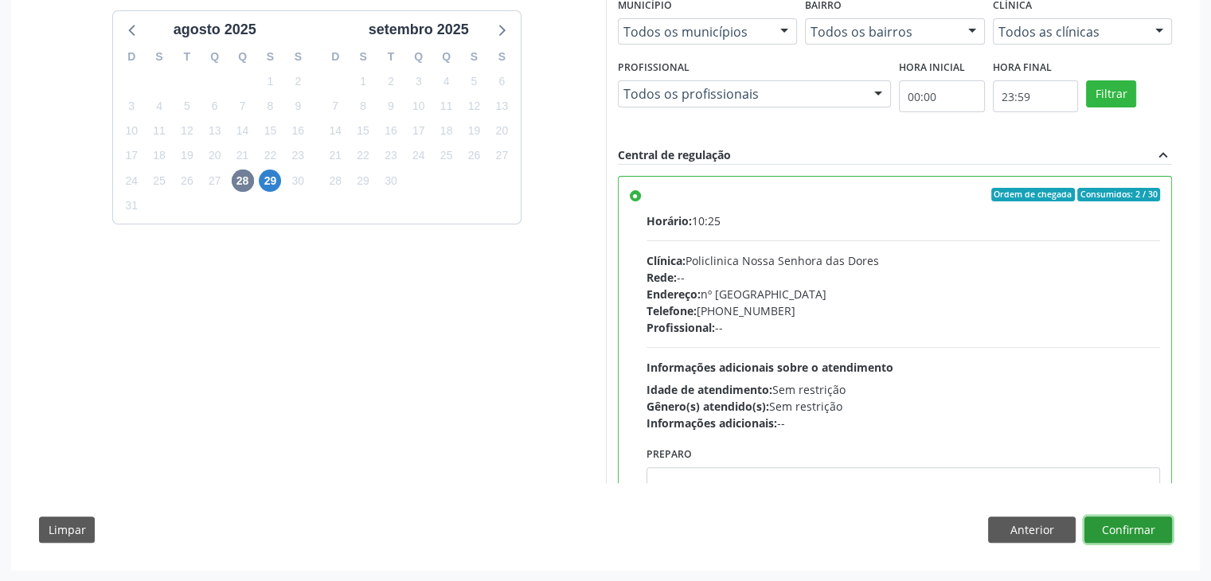
click at [1135, 528] on button "Confirmar" at bounding box center [1129, 530] width 88 height 27
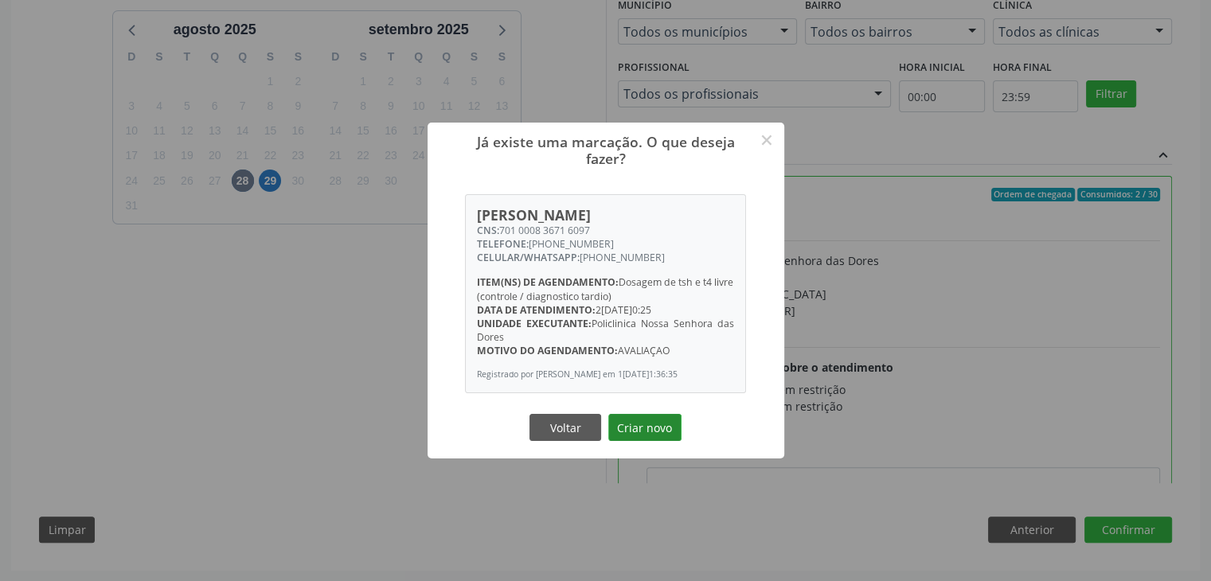
click at [655, 427] on button "Criar novo" at bounding box center [644, 427] width 73 height 27
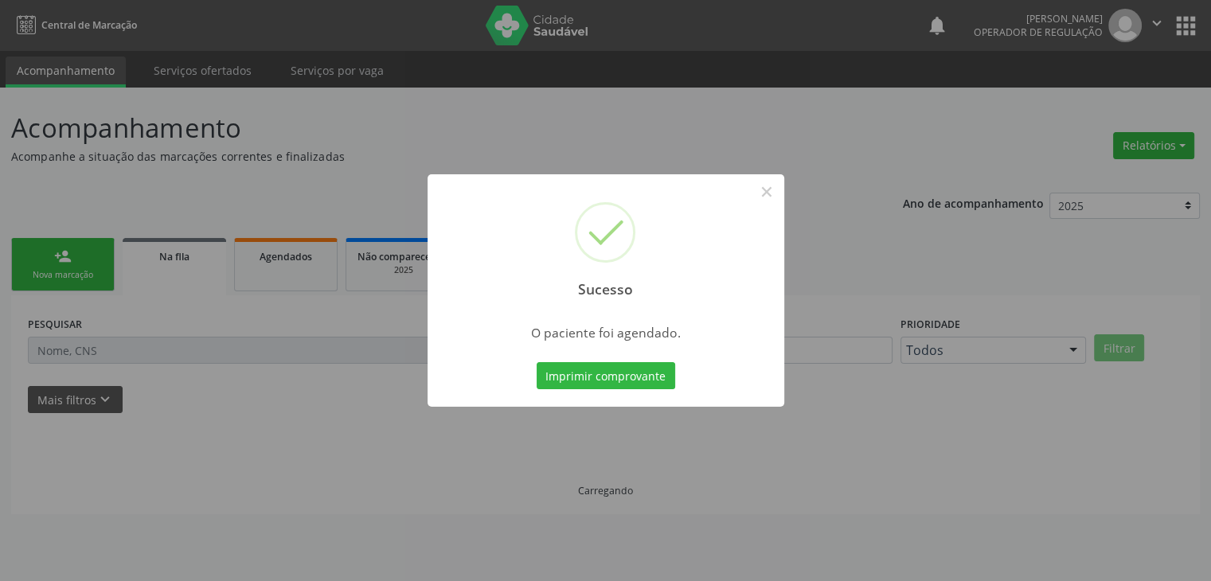
scroll to position [0, 0]
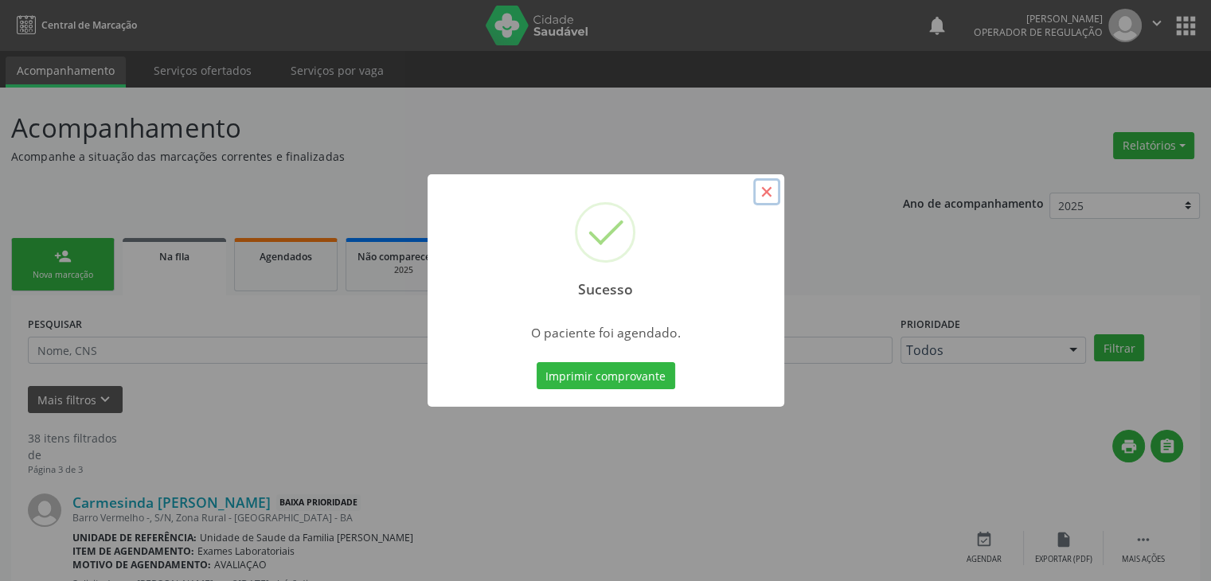
click at [778, 201] on button "×" at bounding box center [766, 191] width 27 height 27
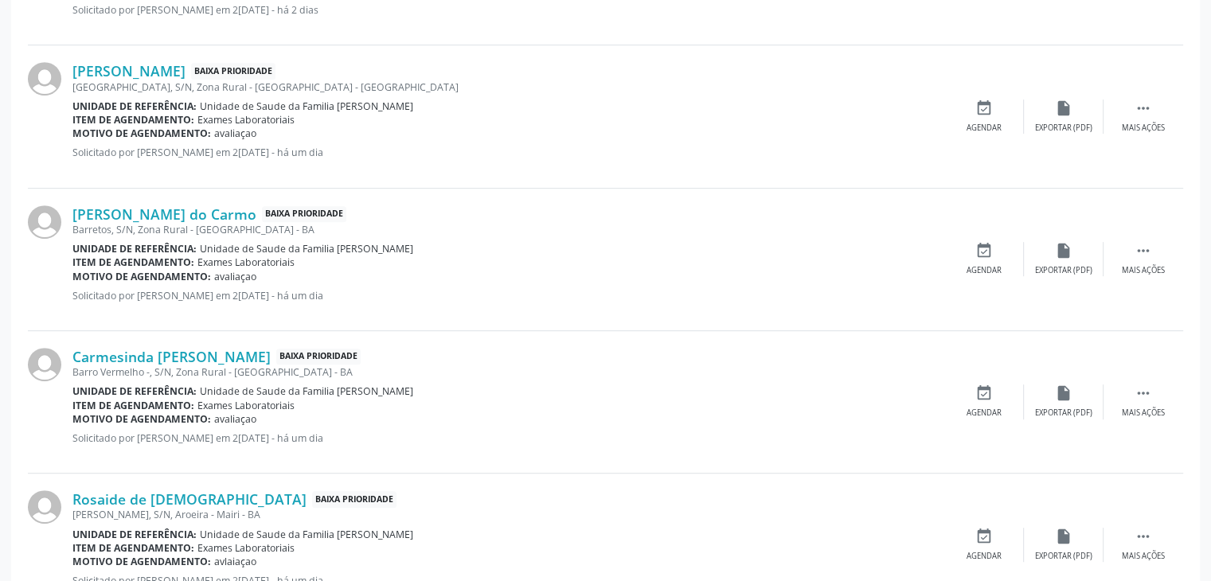
scroll to position [796, 0]
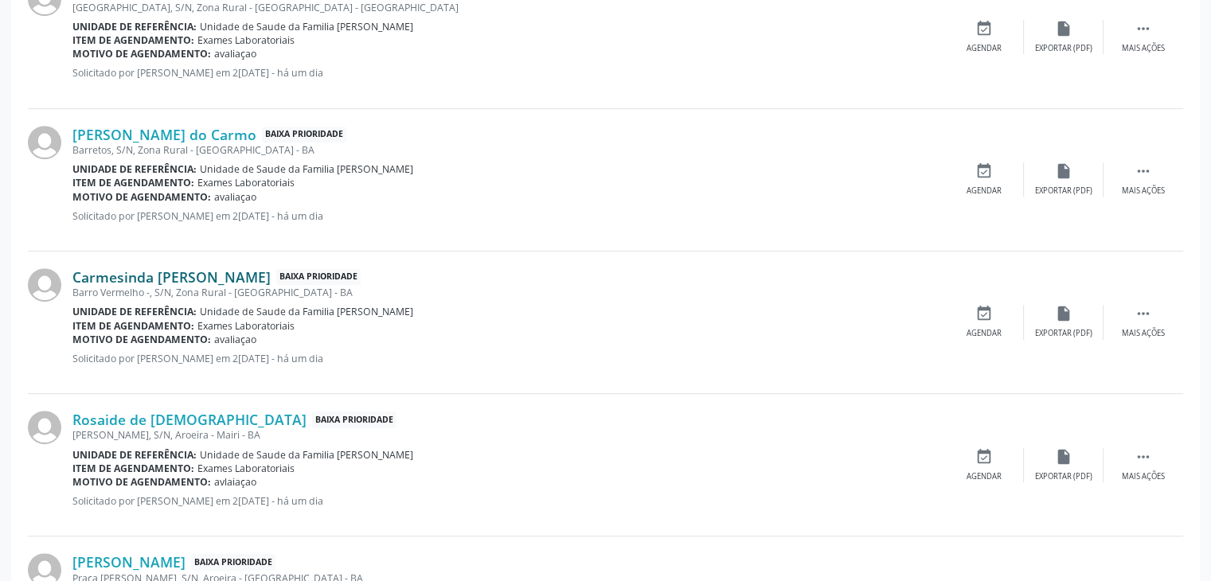
click at [155, 278] on link "Carmesinda Vitalina de Oliveira" at bounding box center [171, 277] width 198 height 18
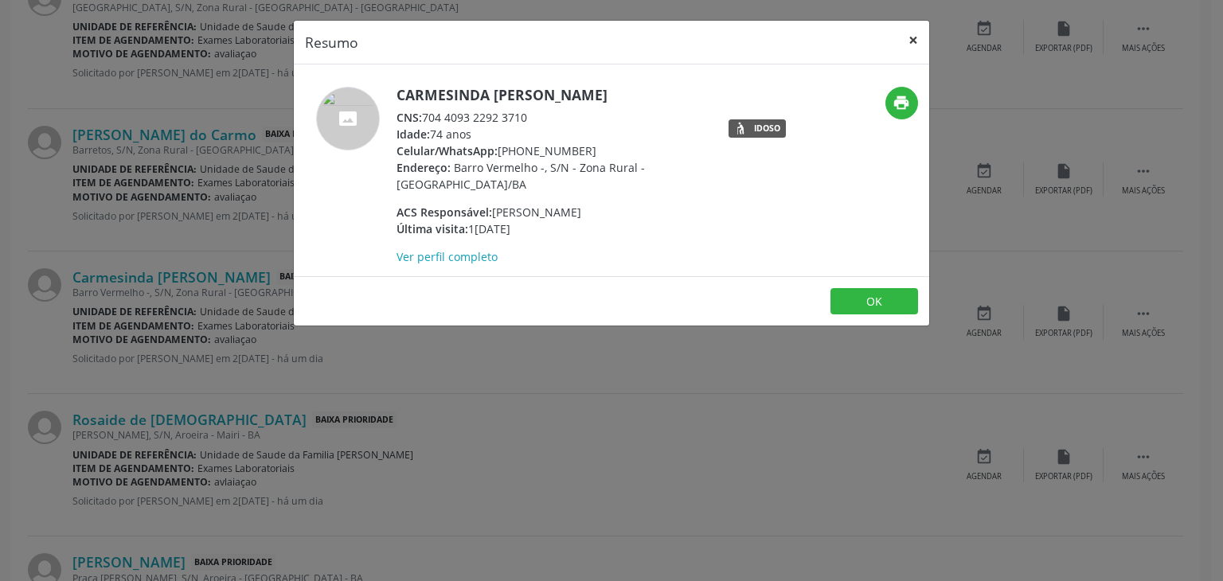
click at [911, 42] on button "×" at bounding box center [913, 40] width 32 height 39
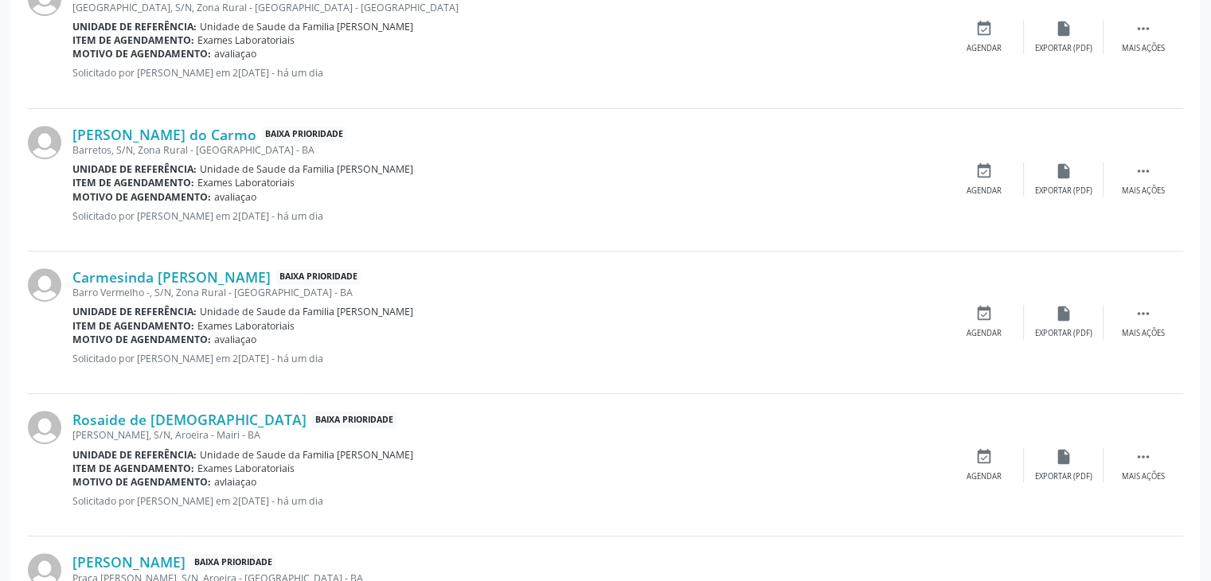
click at [100, 428] on div "José Fernandes, S/N, Aroeira - Mairi - BA" at bounding box center [508, 435] width 872 height 14
click at [103, 419] on link "Rosaide de Jesus" at bounding box center [189, 420] width 234 height 18
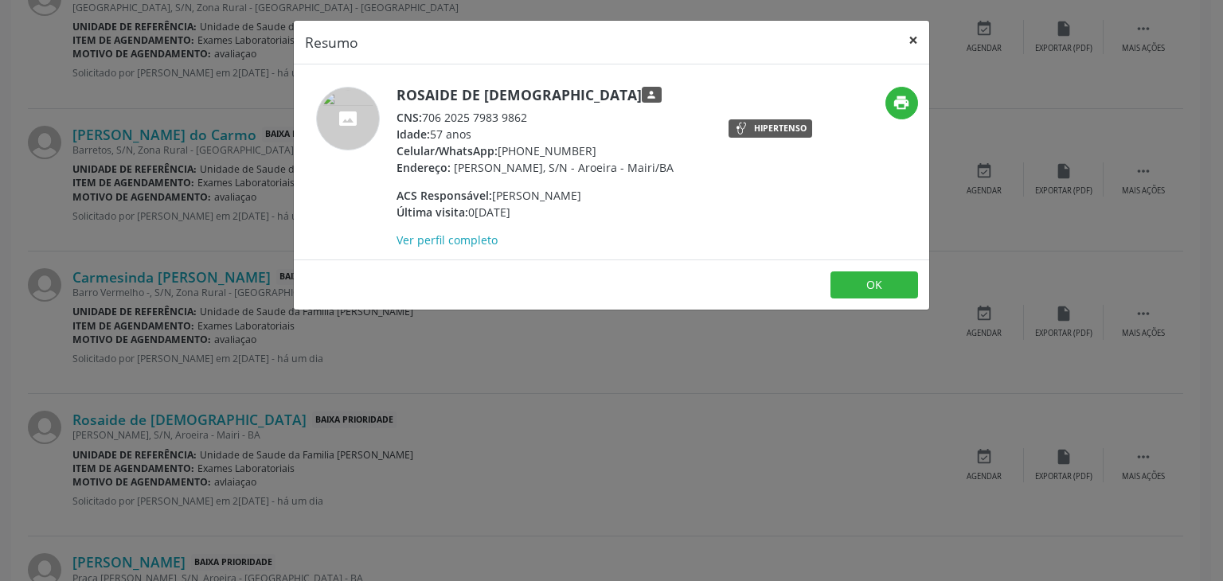
click at [903, 36] on button "×" at bounding box center [913, 40] width 32 height 39
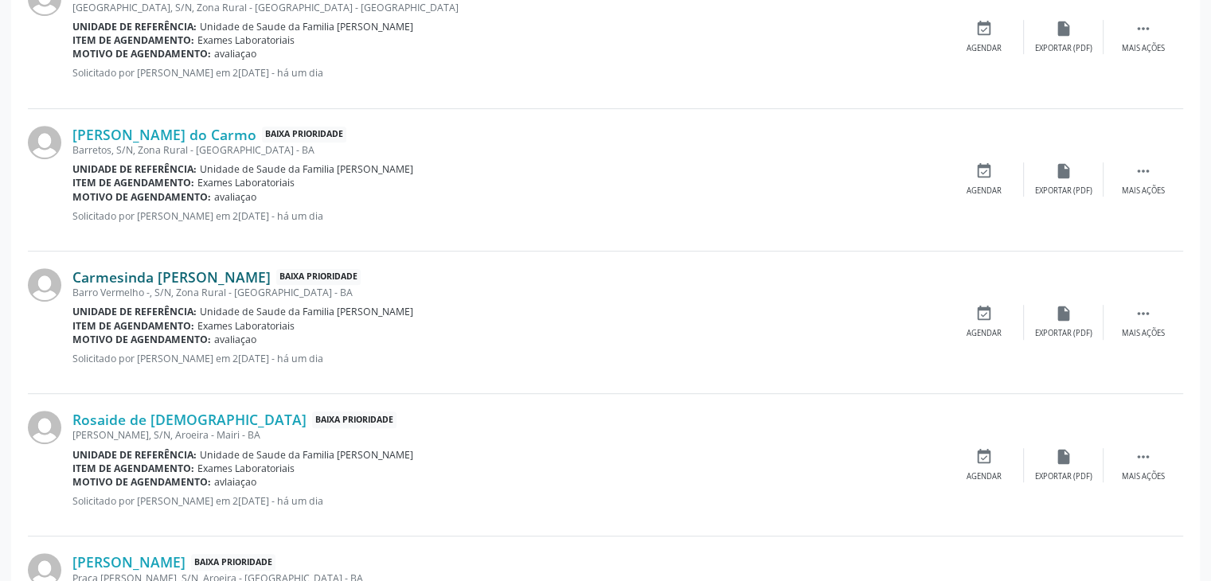
click at [127, 281] on link "Carmesinda Vitalina de Oliveira" at bounding box center [171, 277] width 198 height 18
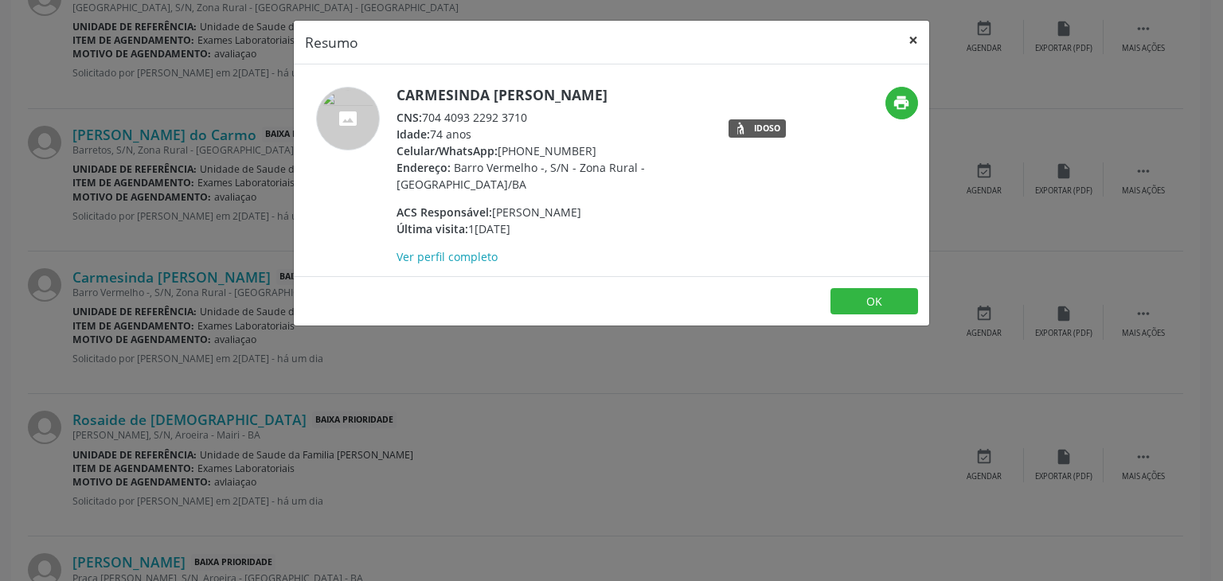
click at [908, 34] on button "×" at bounding box center [913, 40] width 32 height 39
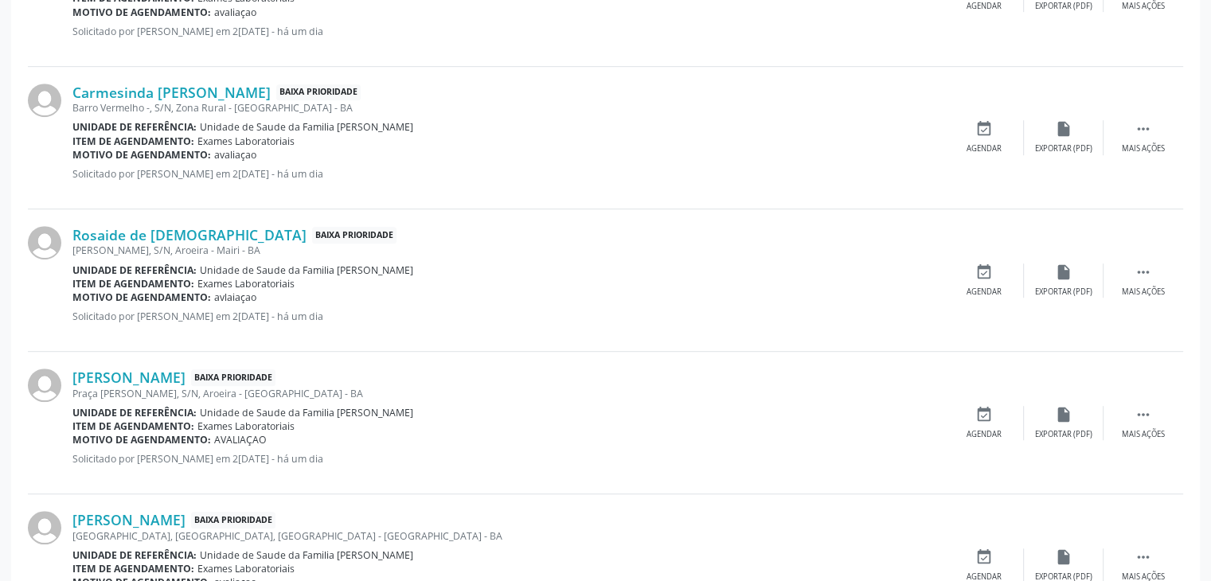
scroll to position [1035, 0]
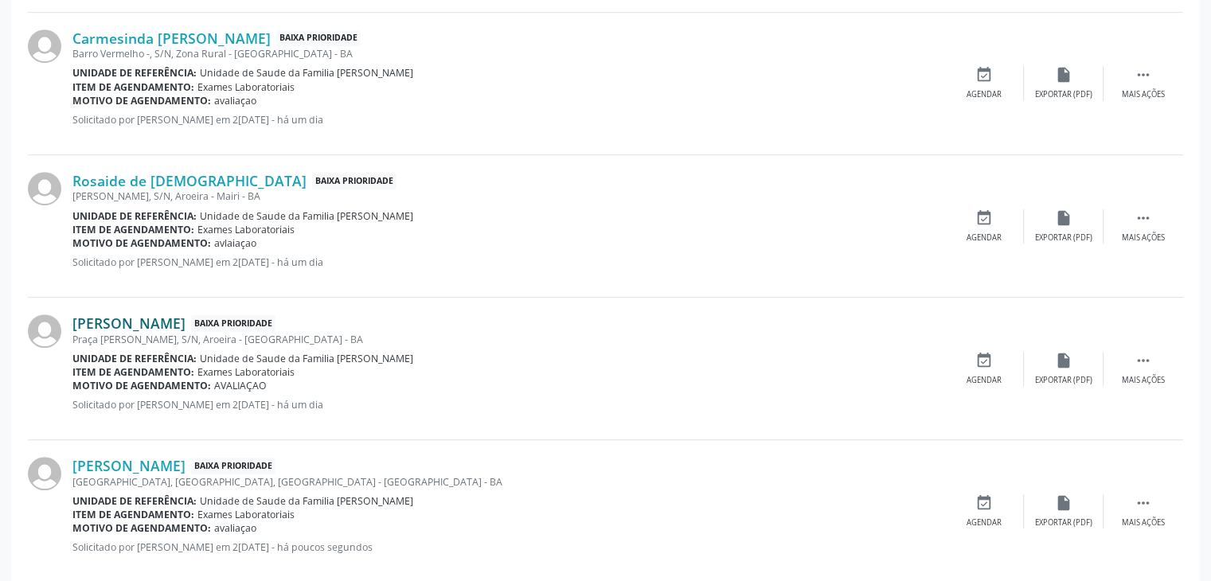
click at [153, 316] on link "João Jose da Silva" at bounding box center [128, 324] width 113 height 18
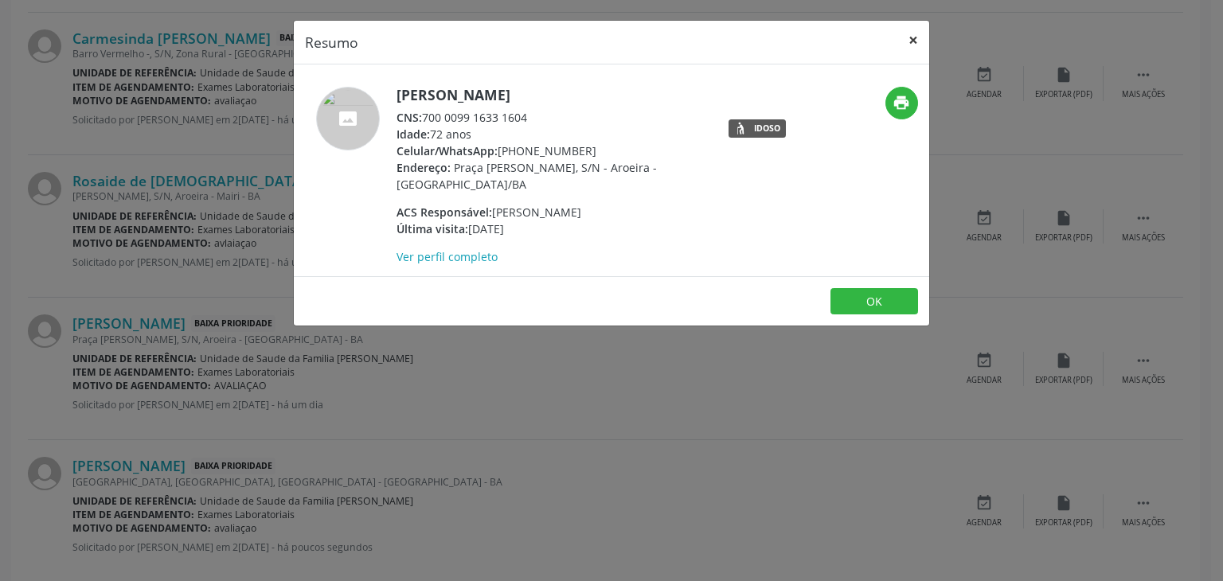
click at [921, 37] on button "×" at bounding box center [913, 40] width 32 height 39
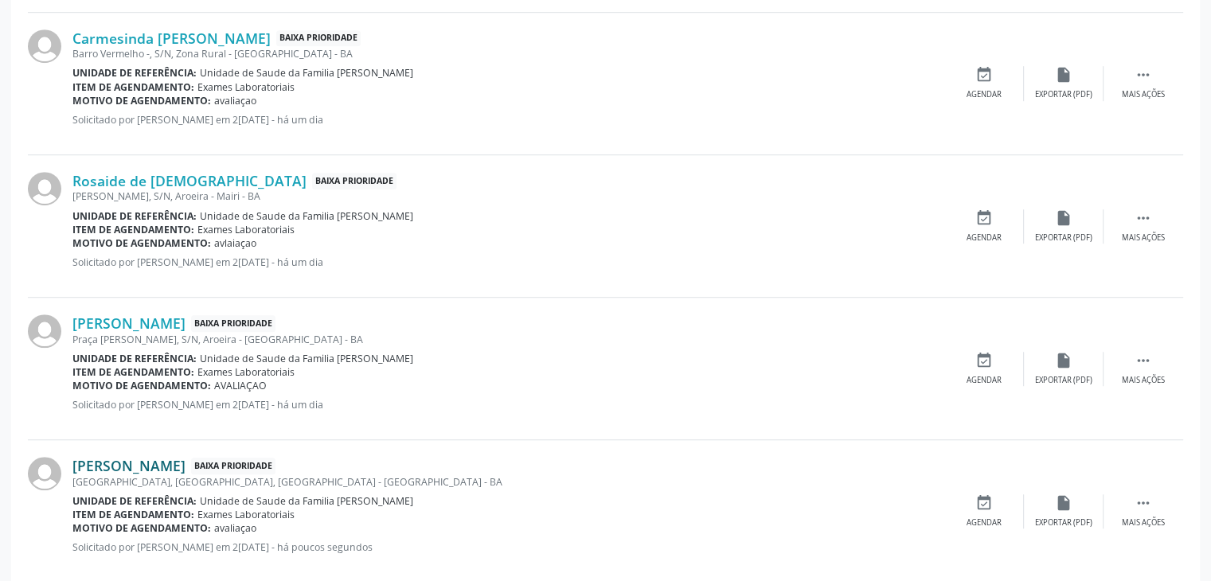
click at [184, 463] on link "Noêmia Silva dos Santos" at bounding box center [128, 466] width 113 height 18
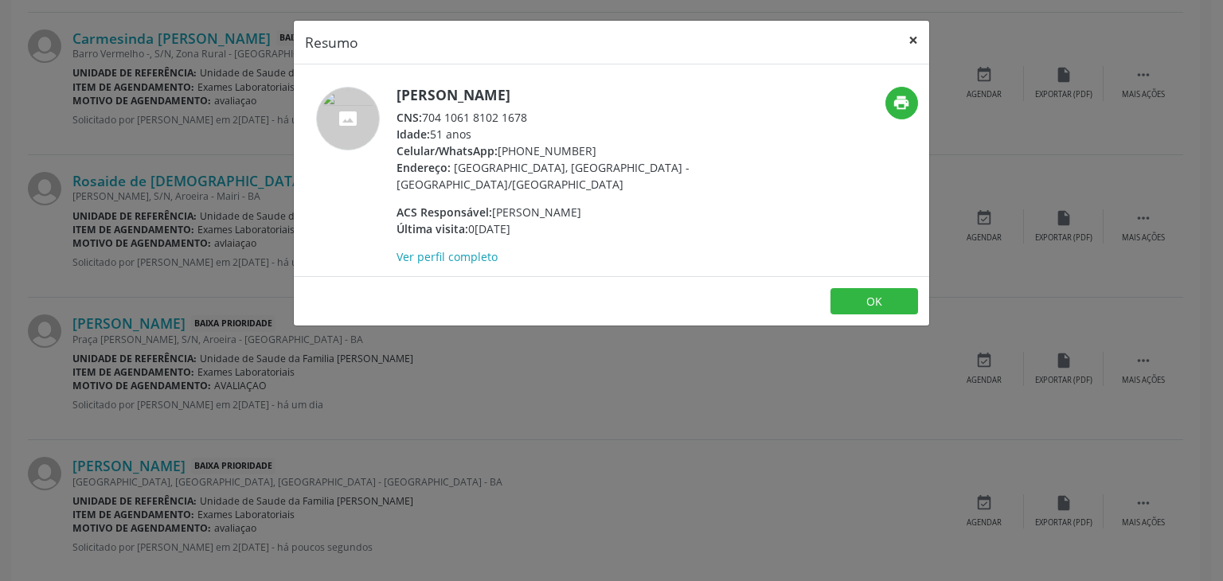
click at [904, 38] on button "×" at bounding box center [913, 40] width 32 height 39
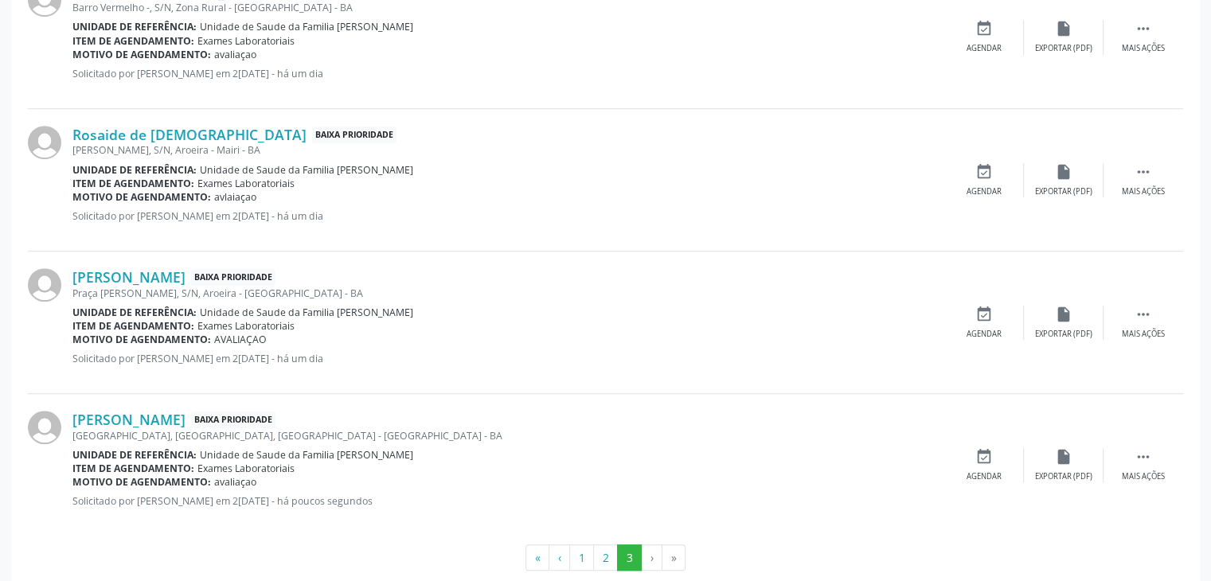
scroll to position [1108, 0]
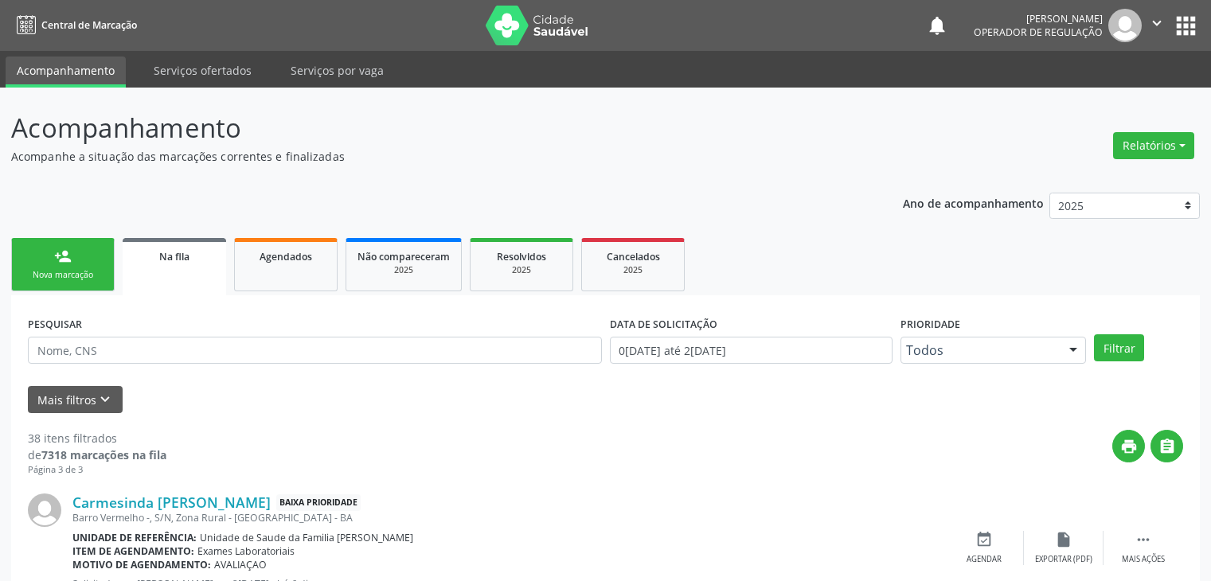
scroll to position [1108, 0]
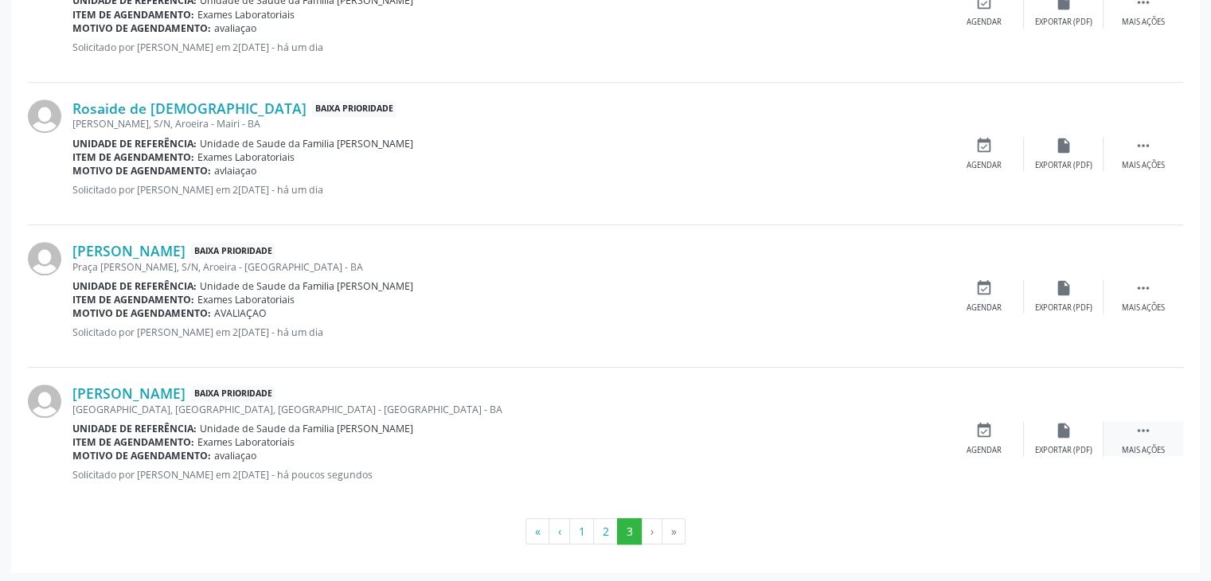
click at [1154, 432] on div " Mais ações" at bounding box center [1144, 439] width 80 height 34
click at [1077, 428] on div "edit Editar" at bounding box center [1064, 439] width 80 height 34
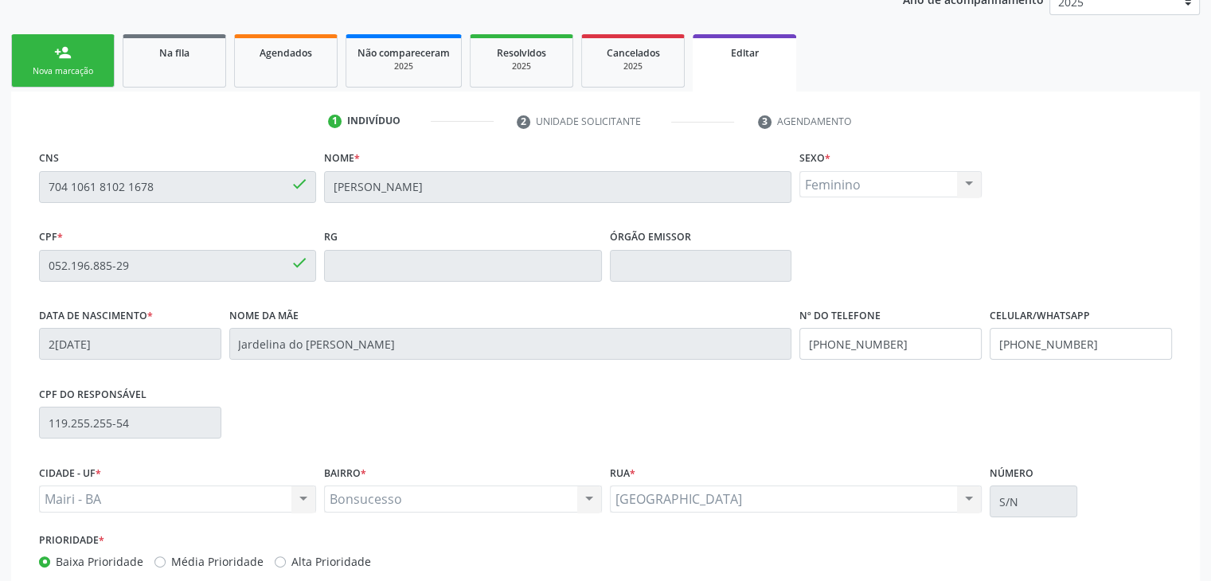
scroll to position [303, 0]
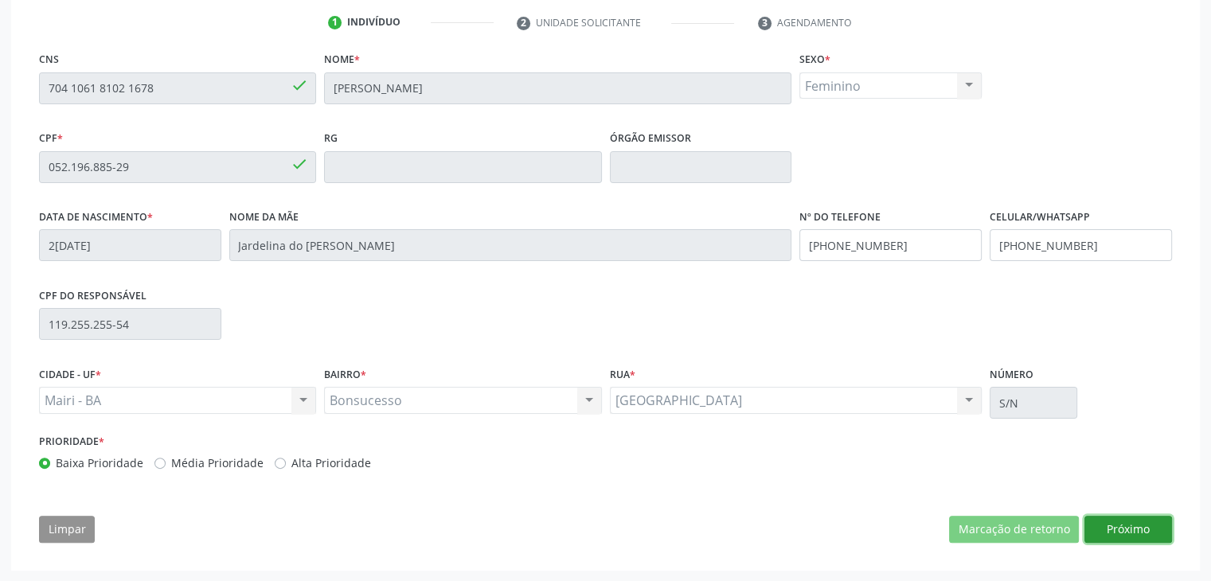
click at [1118, 522] on button "Próximo" at bounding box center [1129, 529] width 88 height 27
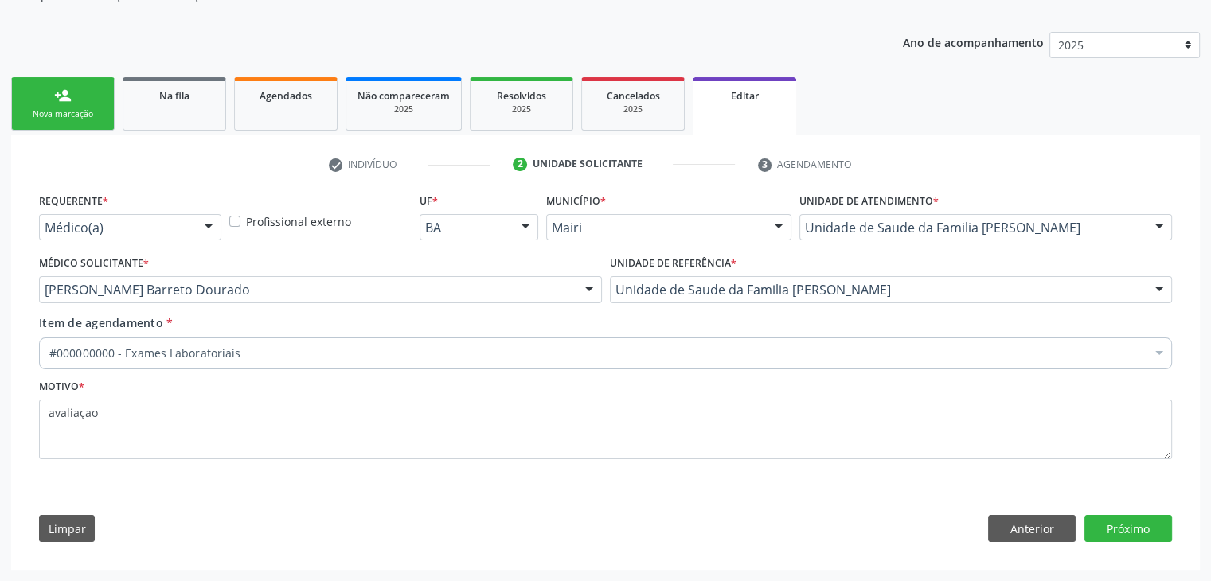
scroll to position [159, 0]
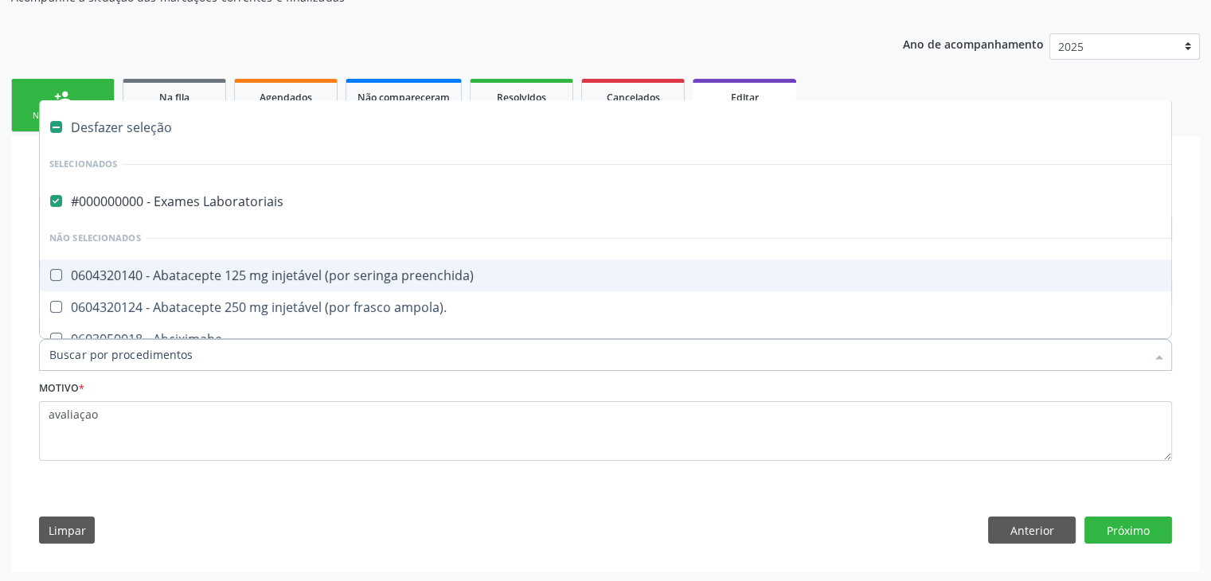
click at [217, 205] on div "#000000000 - Exames Laboratoriais" at bounding box center [662, 201] width 1226 height 13
type input "D"
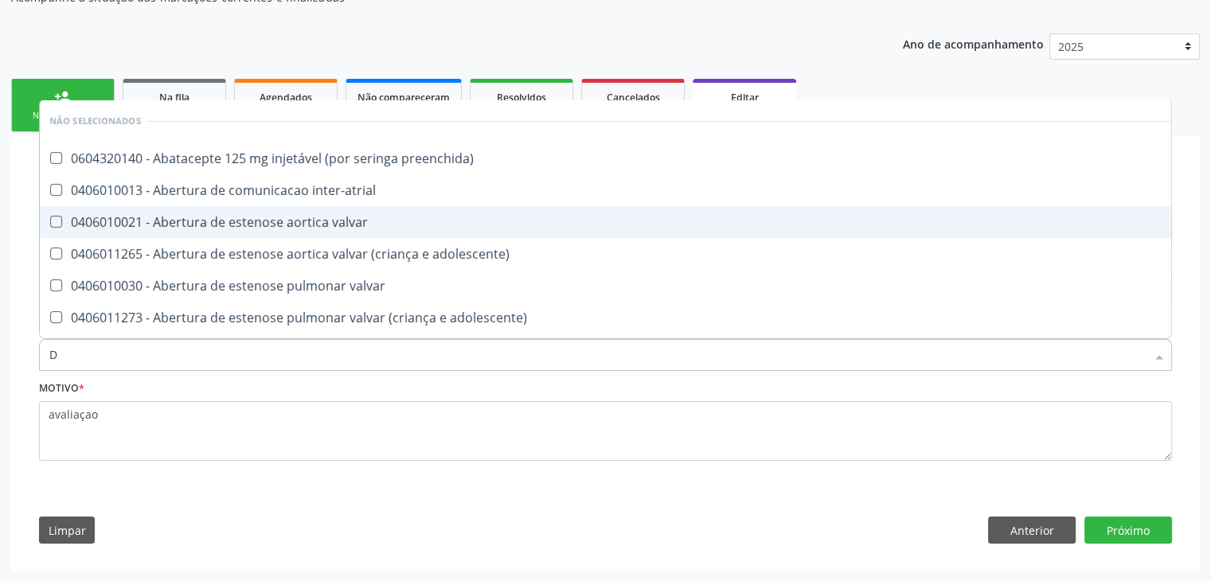
checkbox preenchida\) "false"
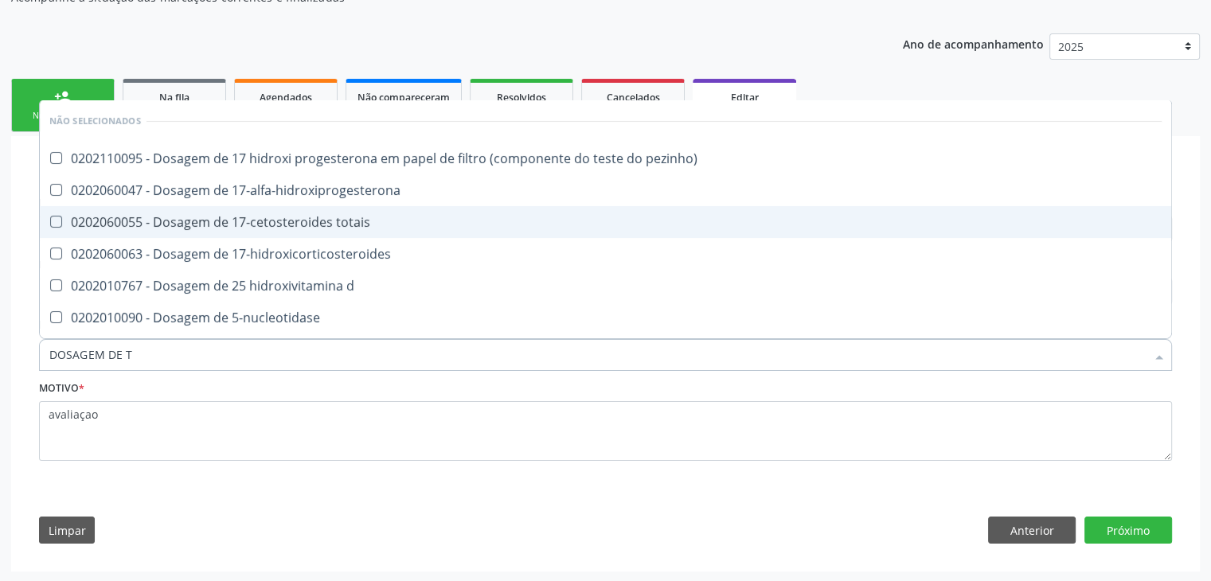
type input "DOSAGEM DE TS"
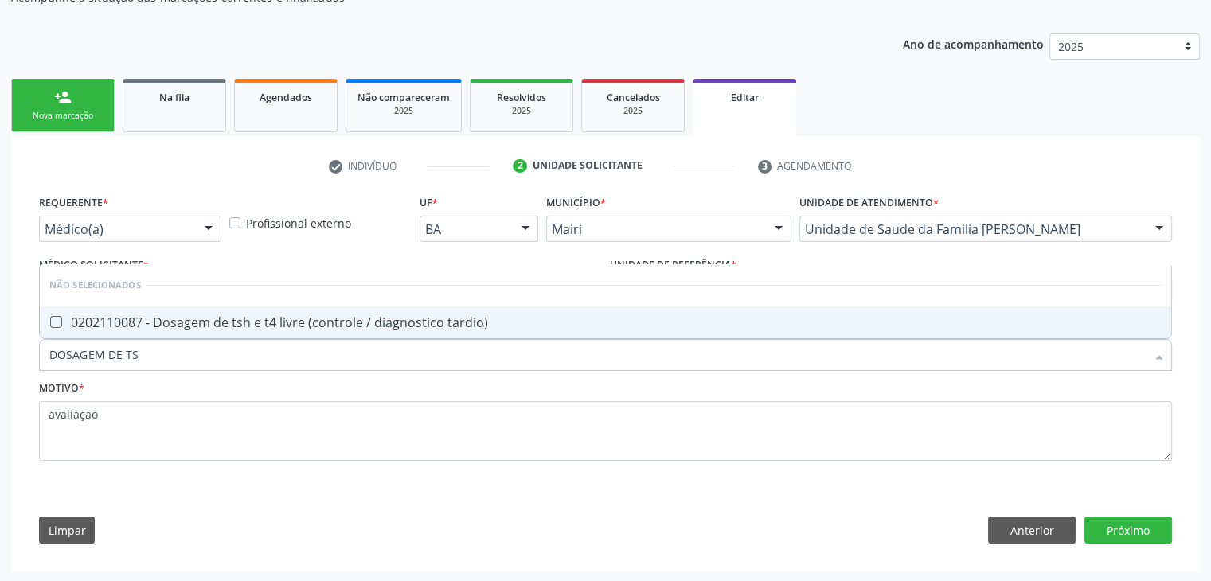
click at [254, 323] on div "0202110087 - Dosagem de tsh e t4 livre (controle / diagnostico tardio)" at bounding box center [605, 322] width 1112 height 13
checkbox tardio\) "true"
click at [1140, 520] on button "Próximo" at bounding box center [1129, 530] width 88 height 27
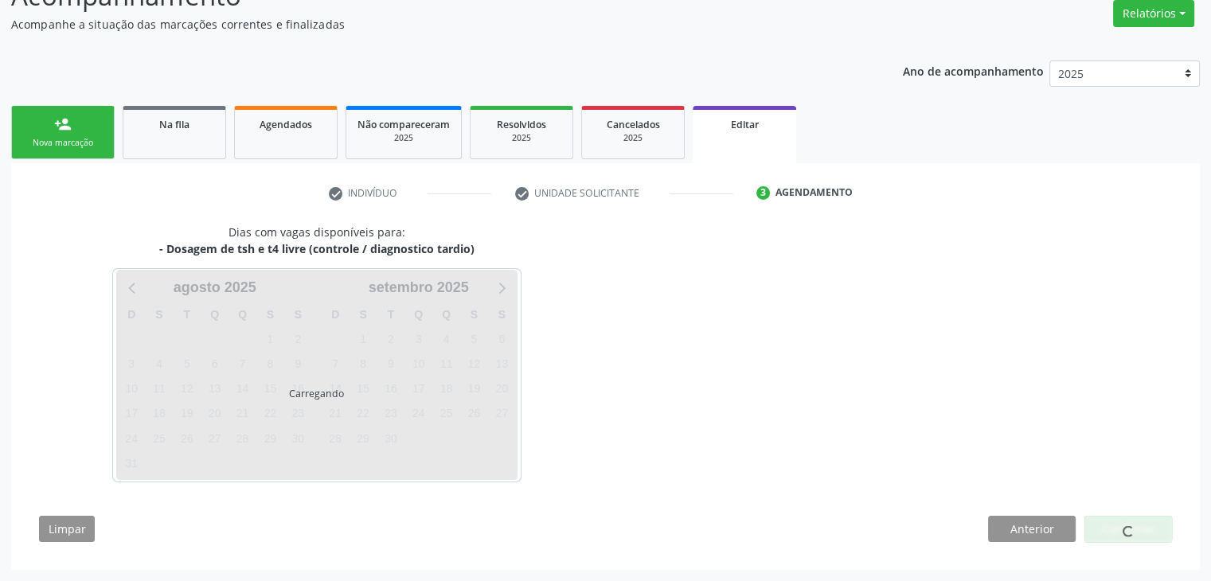
scroll to position [131, 0]
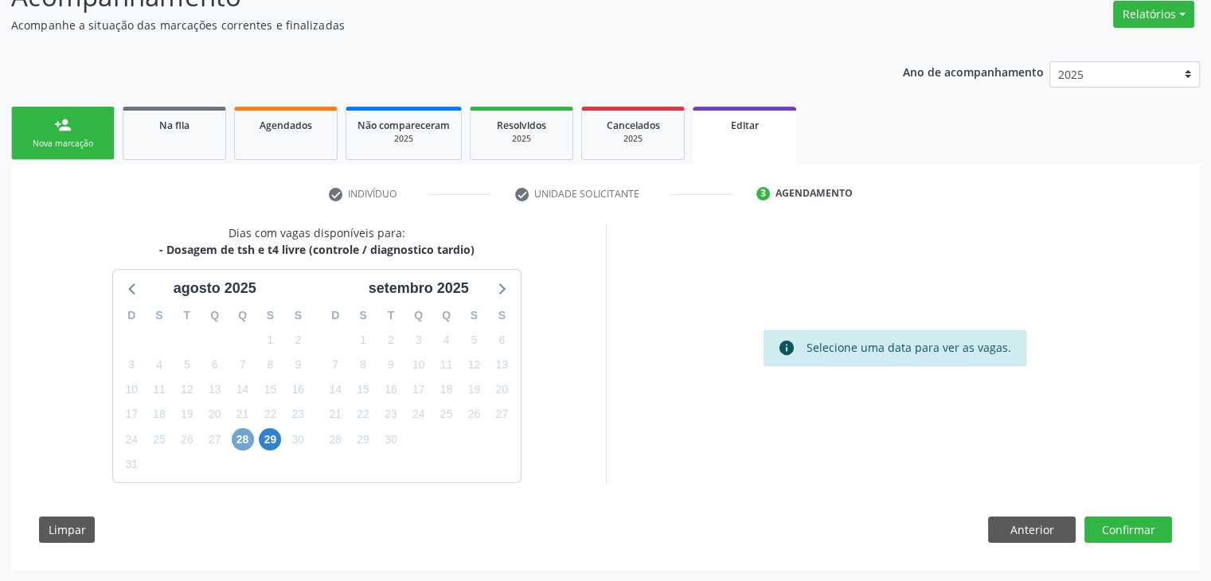
click at [243, 446] on span "28" at bounding box center [243, 439] width 22 height 22
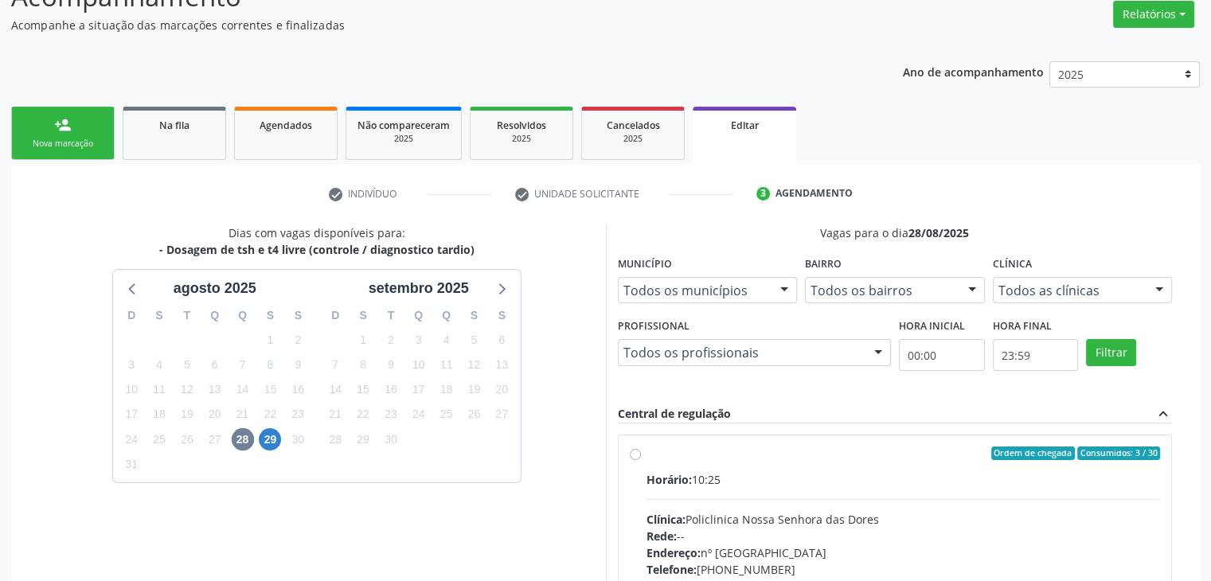
click at [841, 482] on div "Horário: 10:25" at bounding box center [904, 479] width 514 height 17
click at [641, 461] on input "Ordem de chegada Consumidos: 3 / 30 Horário: 10:25 Clínica: Policlinica Nossa S…" at bounding box center [635, 454] width 11 height 14
radio input "true"
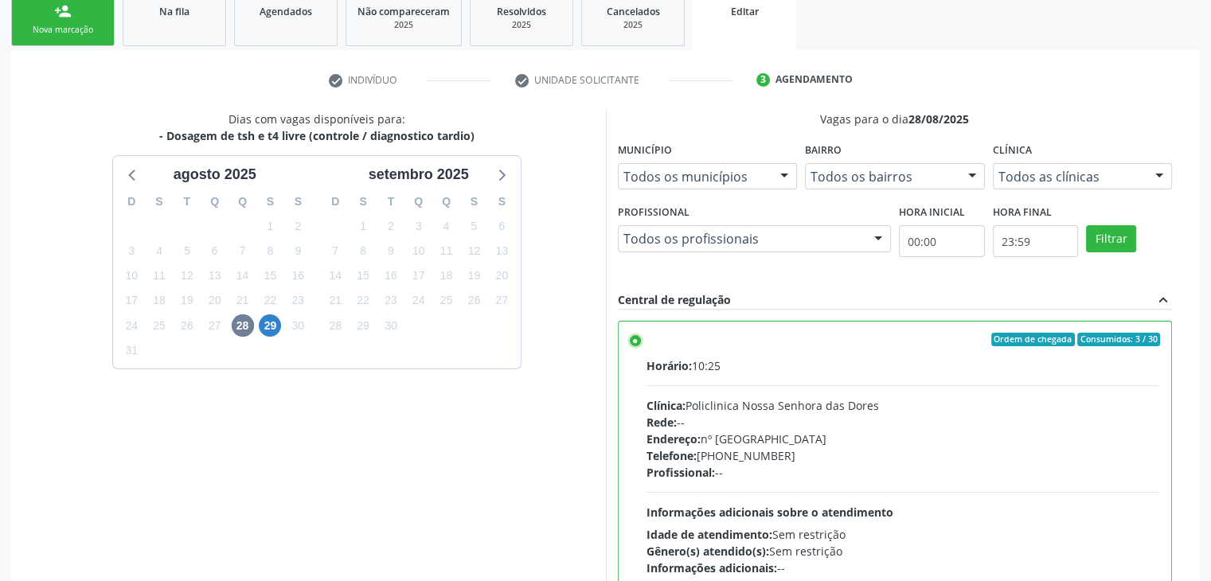
scroll to position [390, 0]
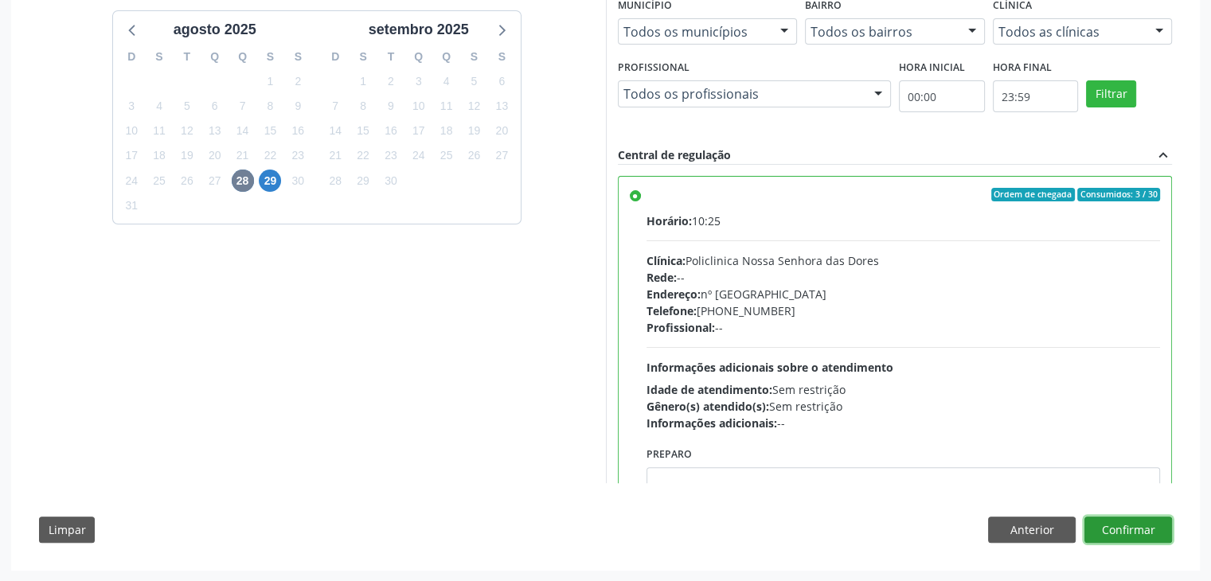
click at [1118, 522] on button "Confirmar" at bounding box center [1129, 530] width 88 height 27
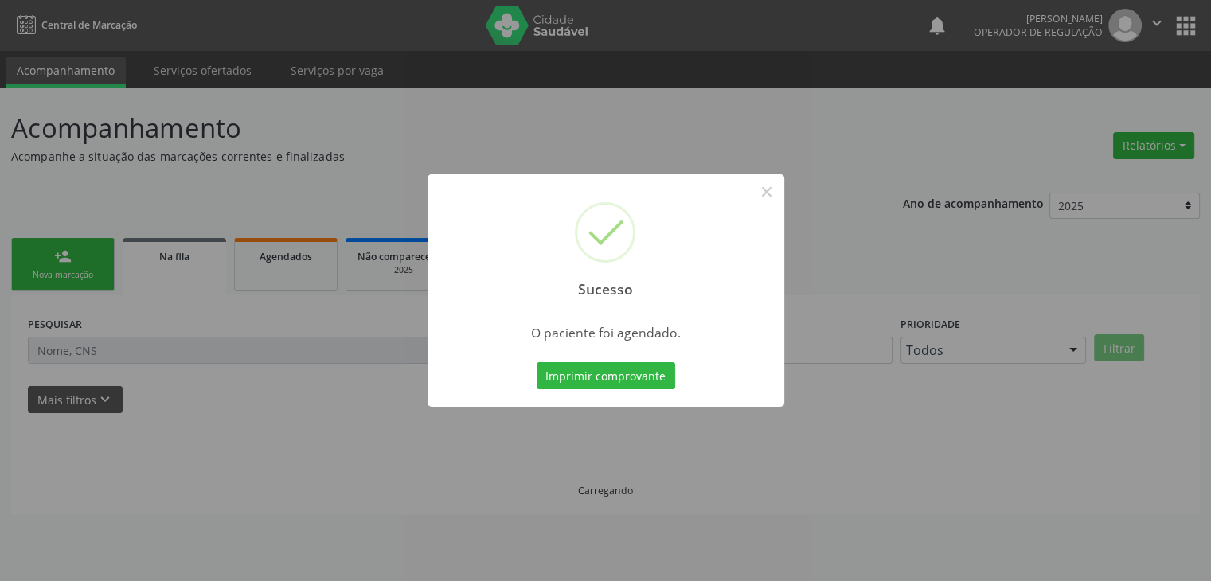
scroll to position [0, 0]
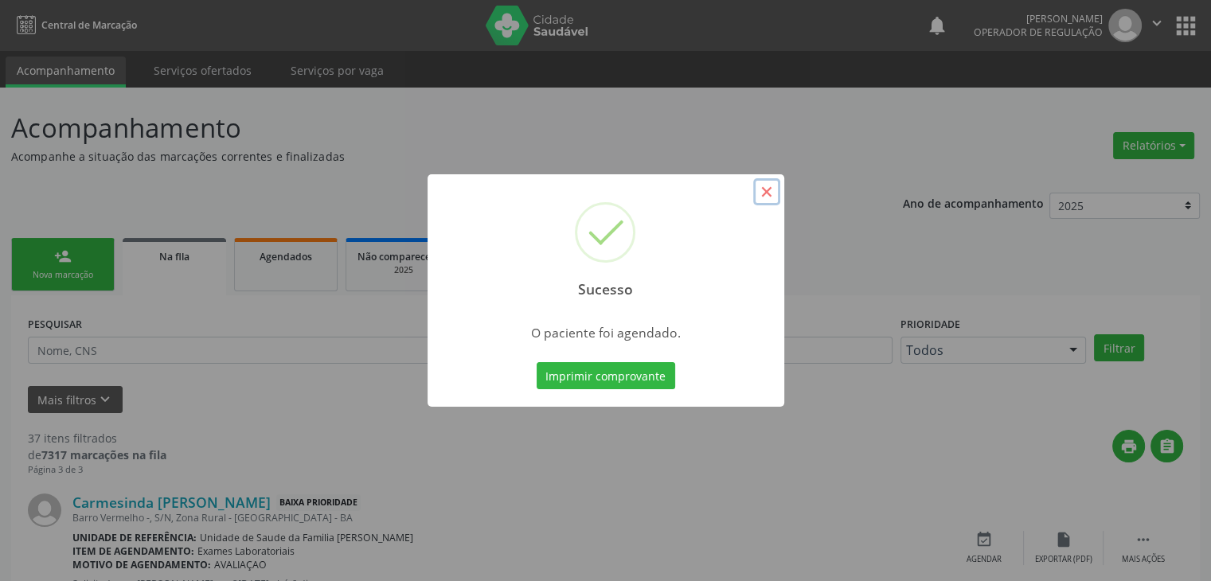
click at [771, 184] on button "×" at bounding box center [766, 191] width 27 height 27
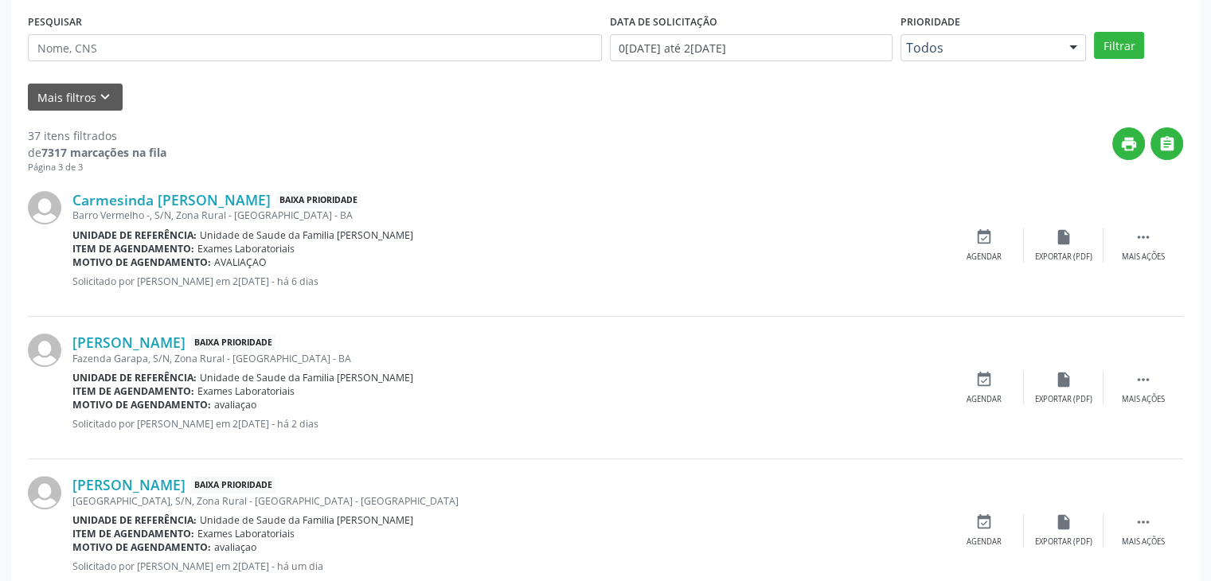
scroll to position [398, 0]
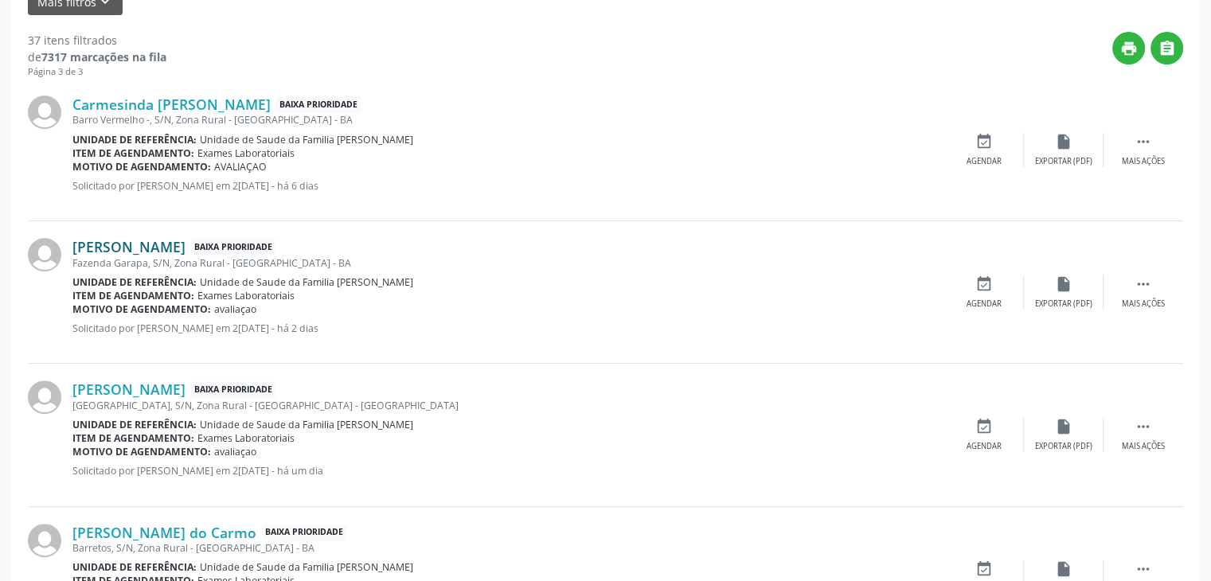
click at [156, 250] on link "Ana Mere Oliveira Alves" at bounding box center [128, 247] width 113 height 18
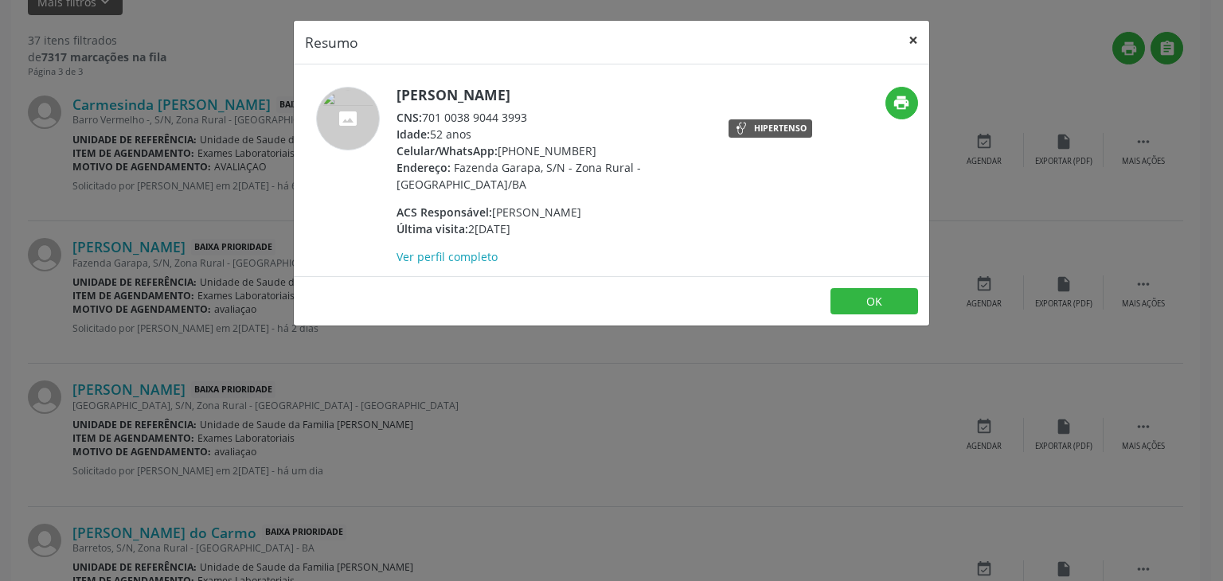
click at [905, 37] on button "×" at bounding box center [913, 40] width 32 height 39
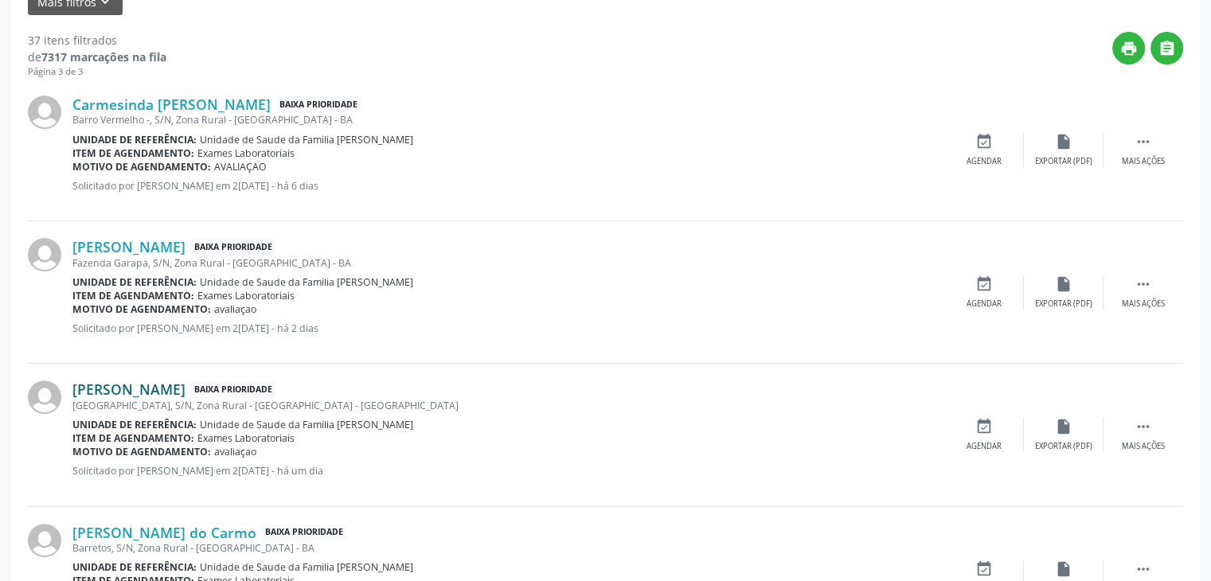
click at [184, 393] on link "Ednolia Cerqueira Almeida" at bounding box center [128, 390] width 113 height 18
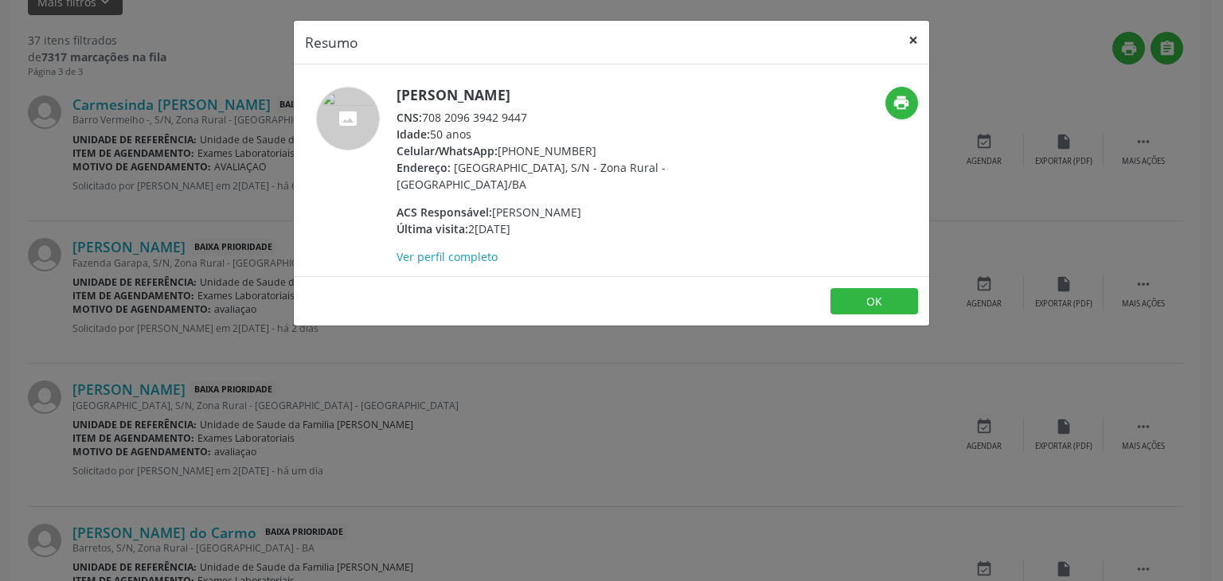
click at [911, 37] on button "×" at bounding box center [913, 40] width 32 height 39
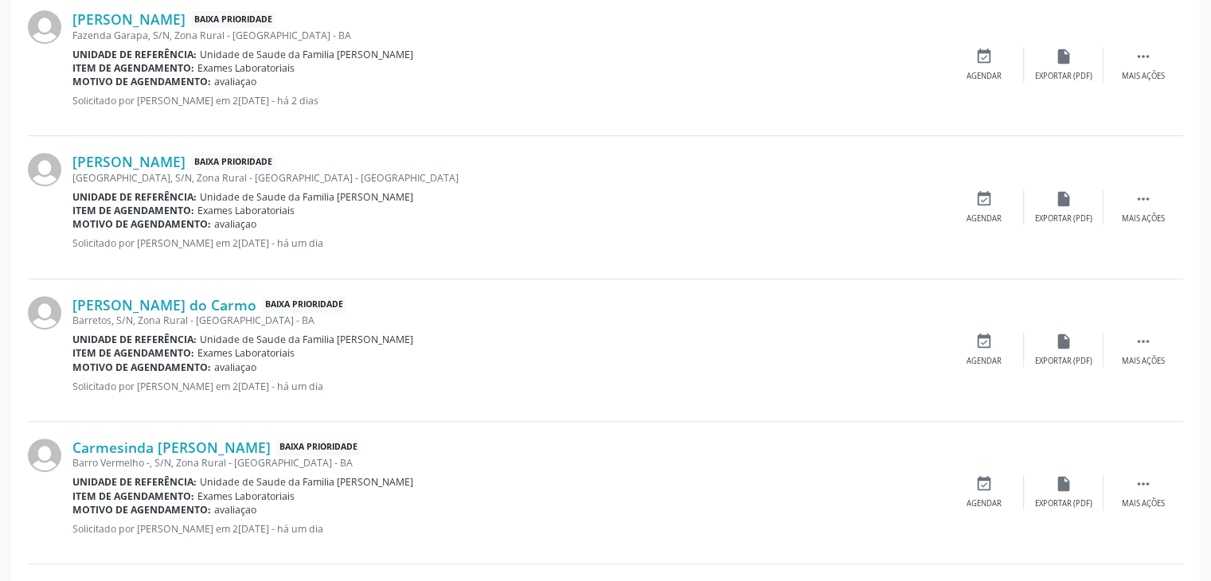
scroll to position [637, 0]
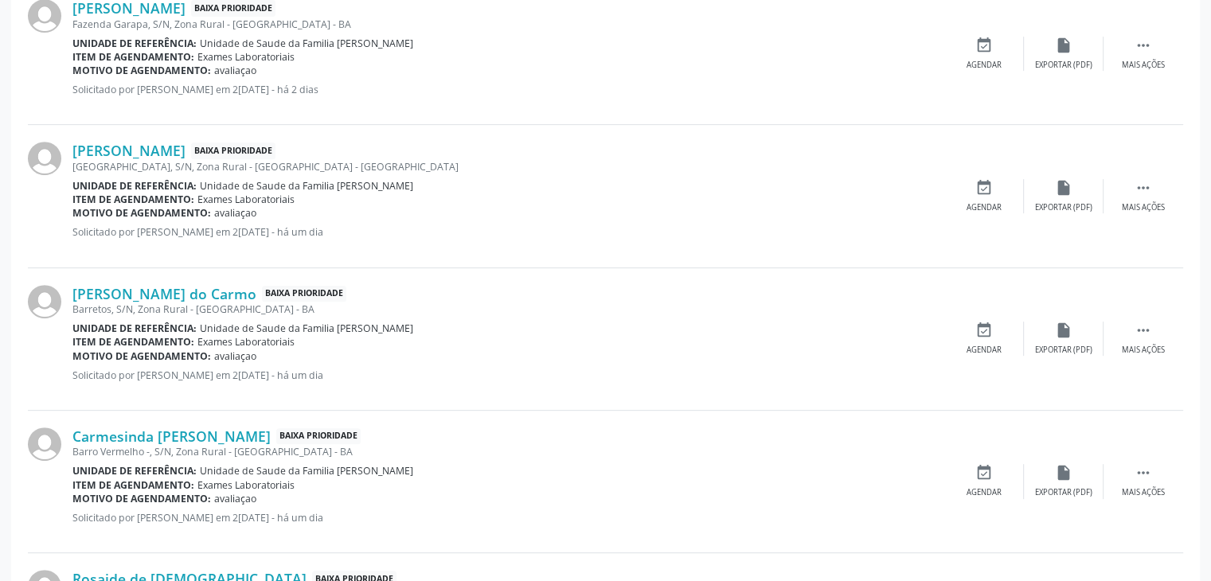
click at [161, 281] on div "Valdir Martins do Carmo Baixa Prioridade Barretos, S/N, Zona Rural - Mairi - BA…" at bounding box center [605, 339] width 1155 height 143
click at [166, 282] on div "Valdir Martins do Carmo Baixa Prioridade Barretos, S/N, Zona Rural - Mairi - BA…" at bounding box center [605, 339] width 1155 height 143
click at [167, 297] on link "Valdir Martins do Carmo" at bounding box center [164, 294] width 184 height 18
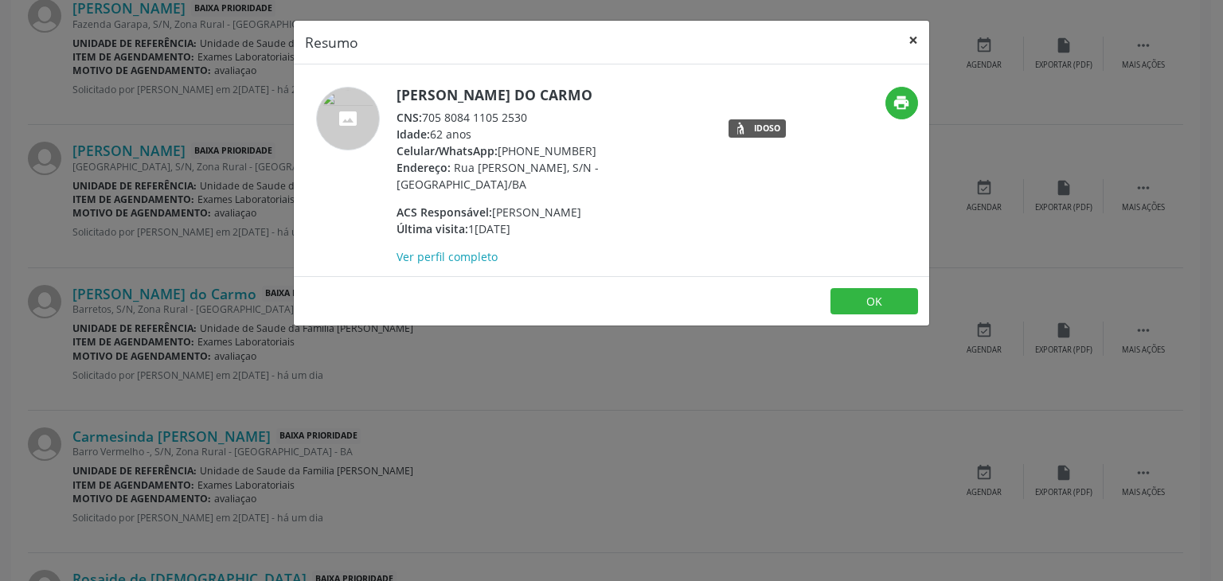
click at [913, 26] on button "×" at bounding box center [913, 40] width 32 height 39
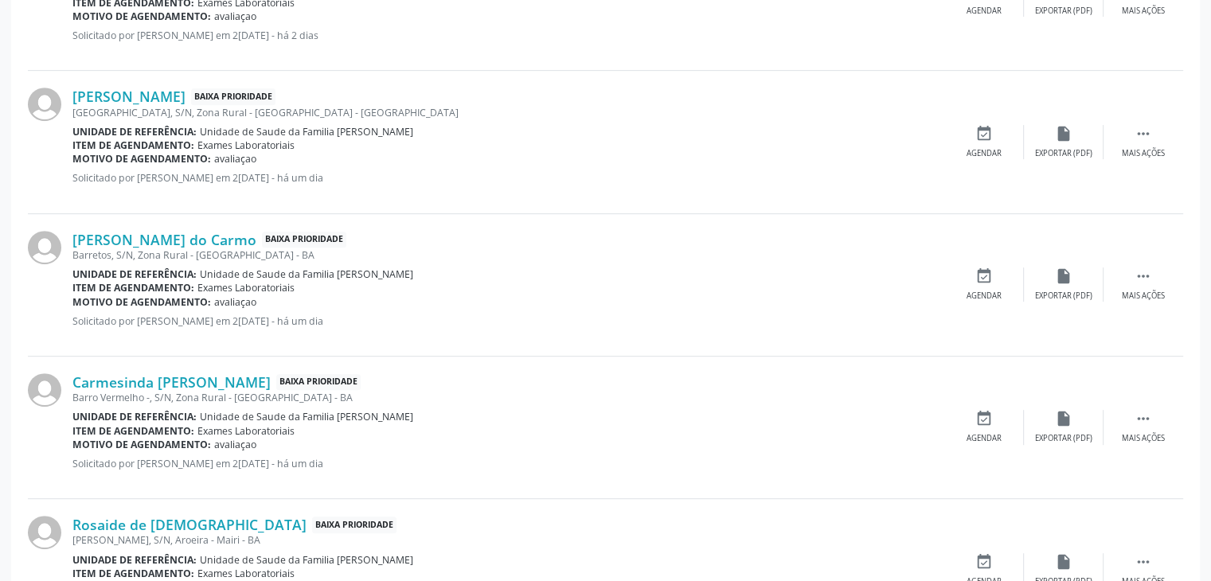
scroll to position [717, 0]
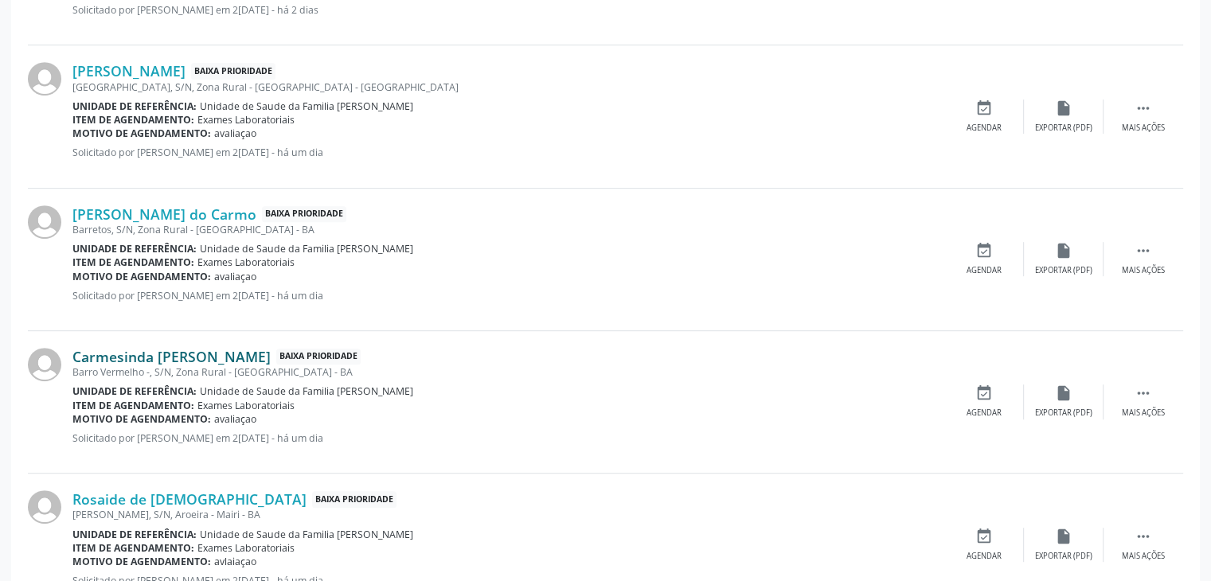
click at [177, 350] on link "Carmesinda Vitalina de Oliveira" at bounding box center [171, 357] width 198 height 18
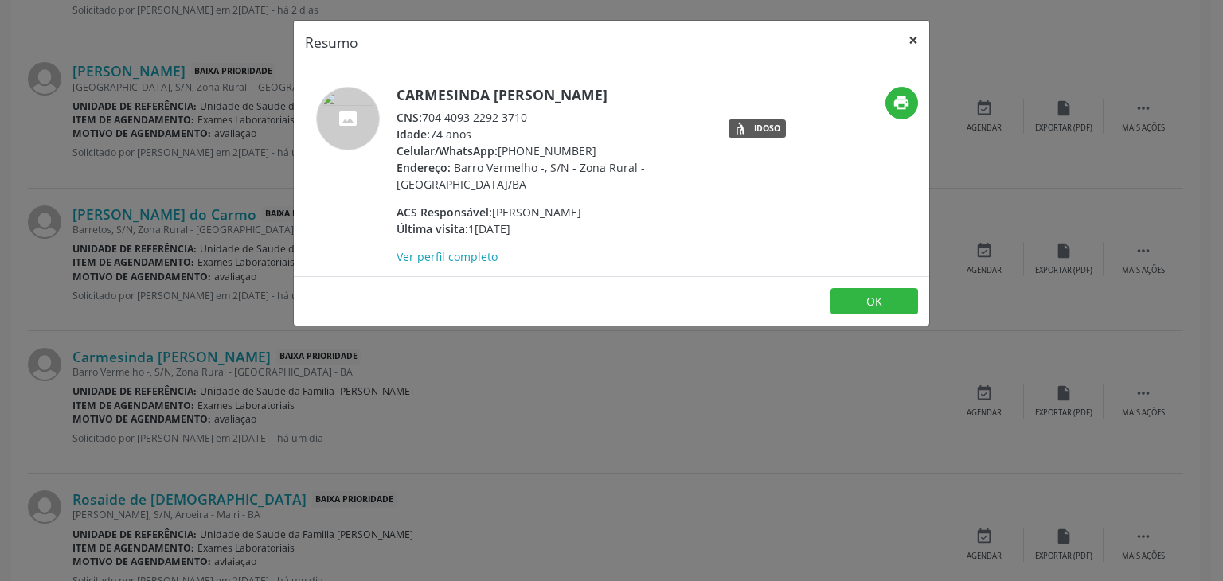
click at [917, 38] on button "×" at bounding box center [913, 40] width 32 height 39
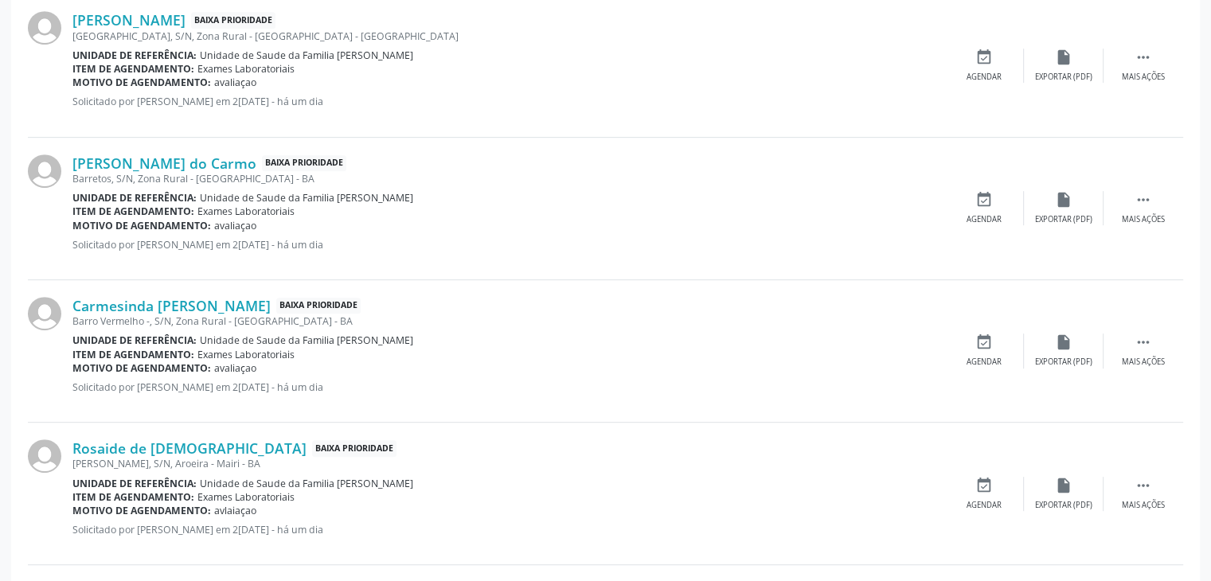
scroll to position [876, 0]
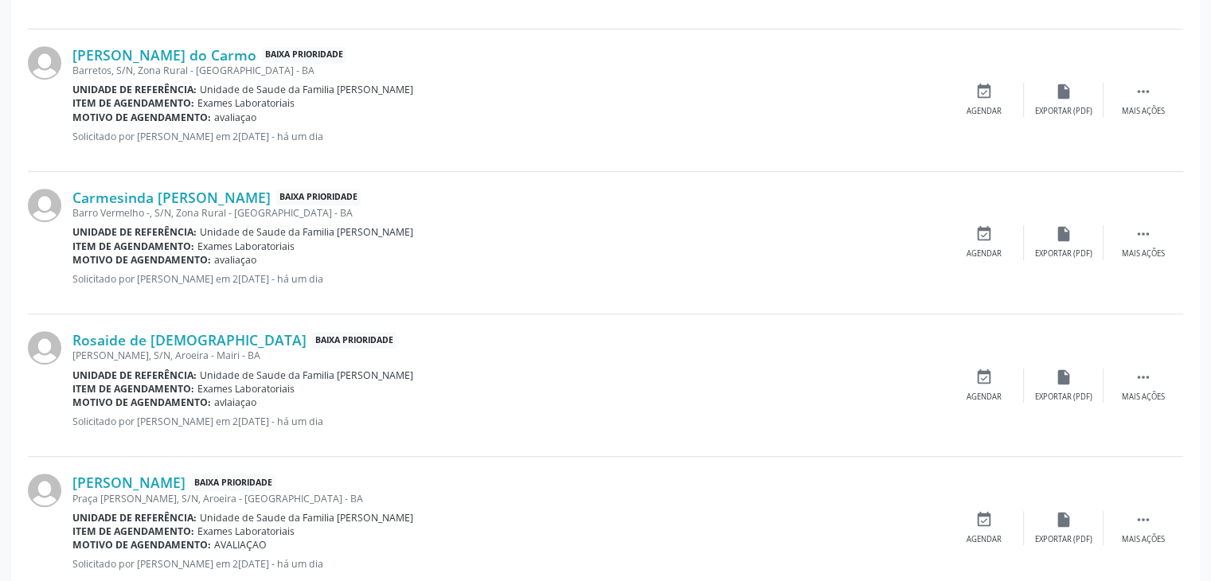
click at [132, 327] on div "Rosaide de Jesus Baixa Prioridade José Fernandes, S/N, Aroeira - Mairi - BA Uni…" at bounding box center [605, 386] width 1155 height 143
click at [132, 332] on link "Rosaide de Jesus" at bounding box center [189, 340] width 234 height 18
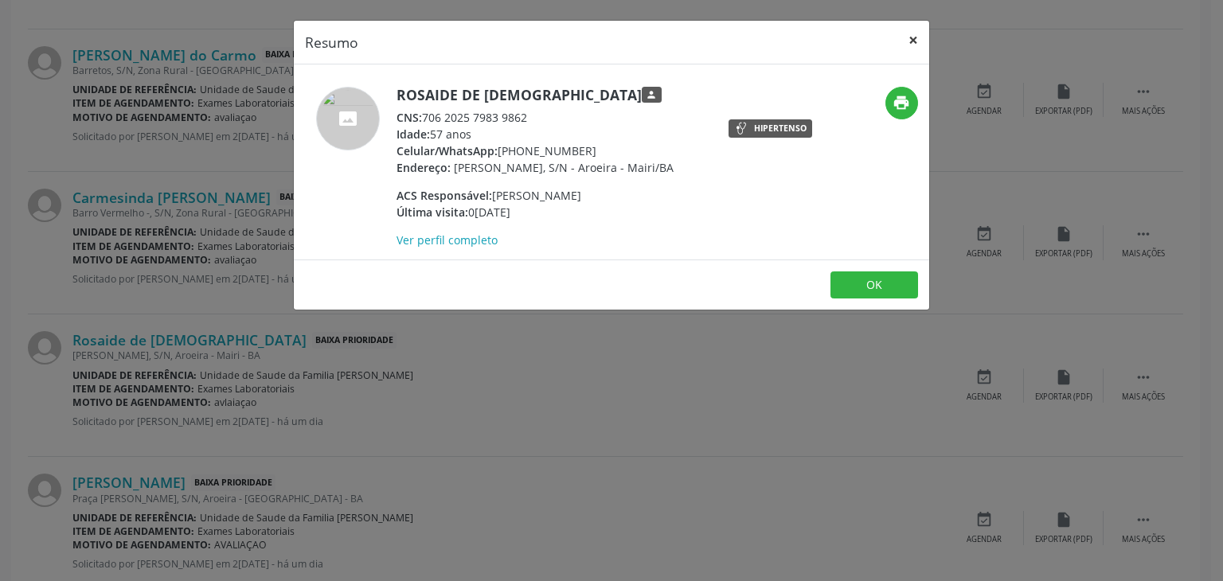
click at [926, 42] on button "×" at bounding box center [913, 40] width 32 height 39
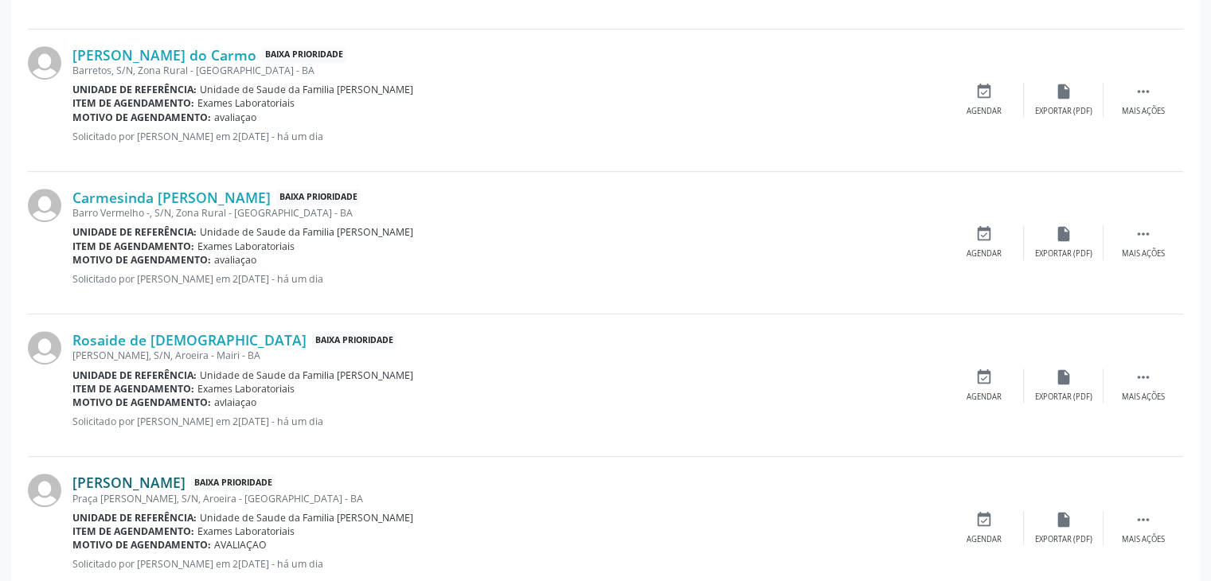
click at [89, 481] on link "João Jose da Silva" at bounding box center [128, 483] width 113 height 18
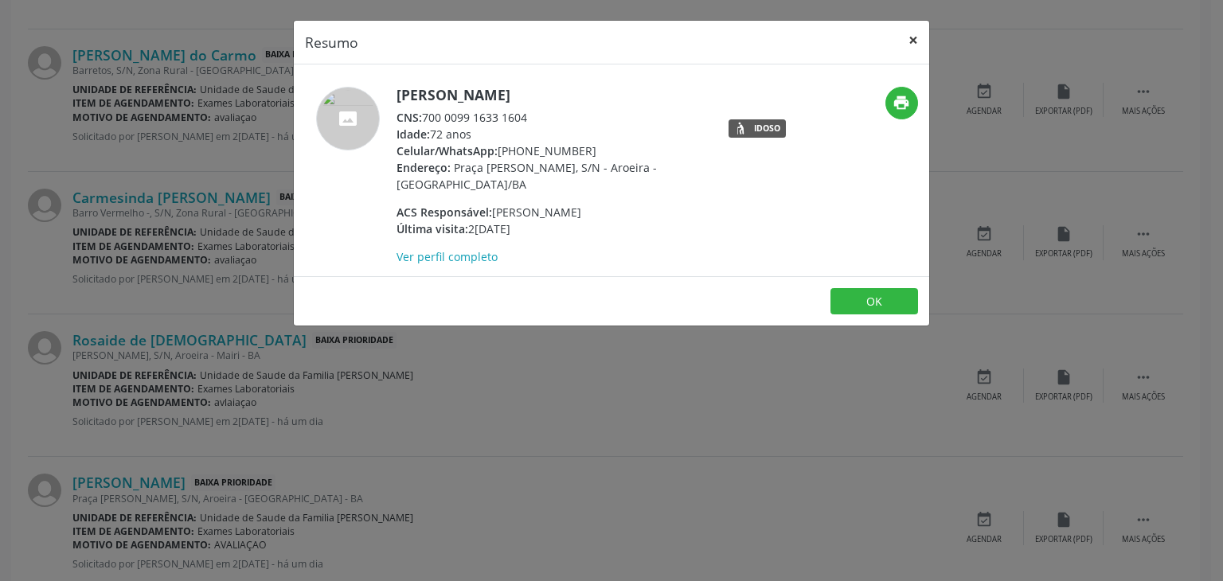
click at [912, 27] on button "×" at bounding box center [913, 40] width 32 height 39
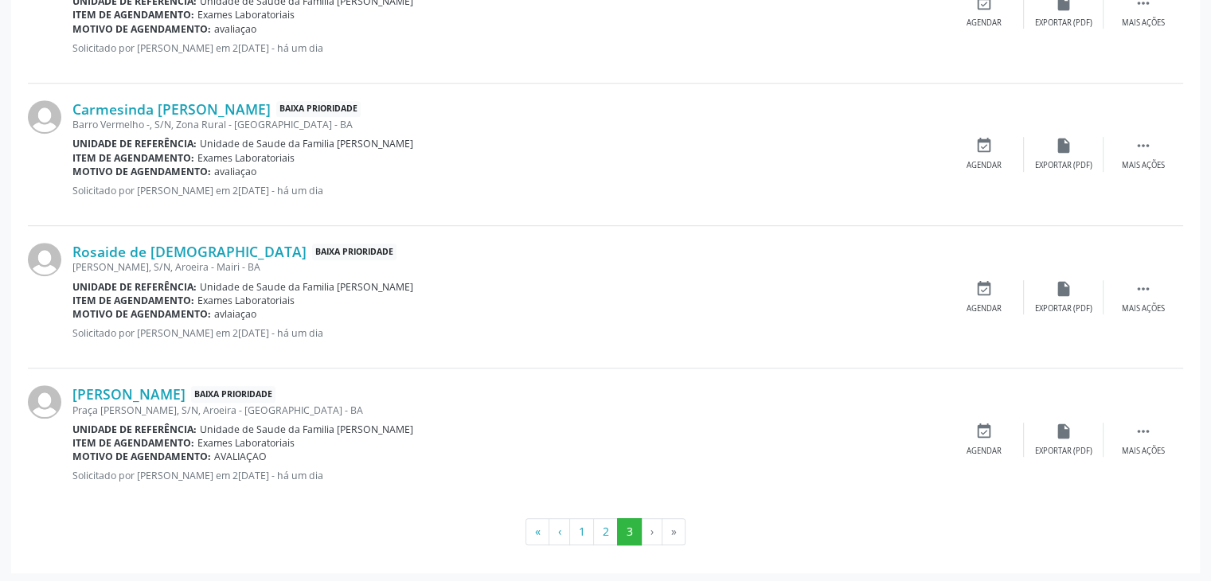
scroll to position [965, 0]
click at [577, 520] on button "1" at bounding box center [581, 531] width 25 height 27
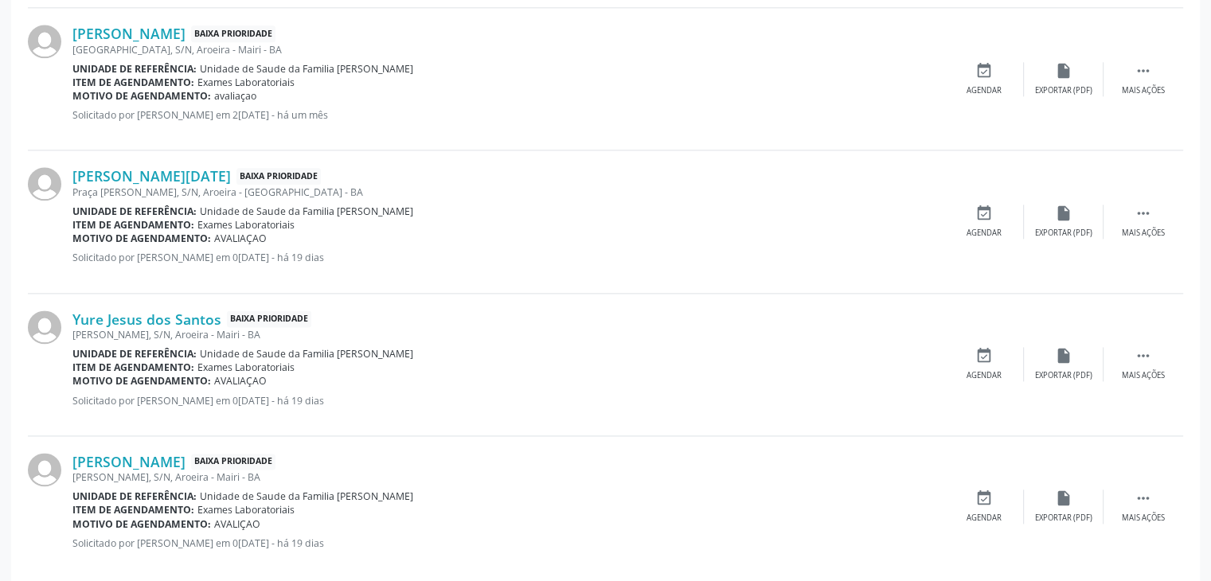
scroll to position [2106, 0]
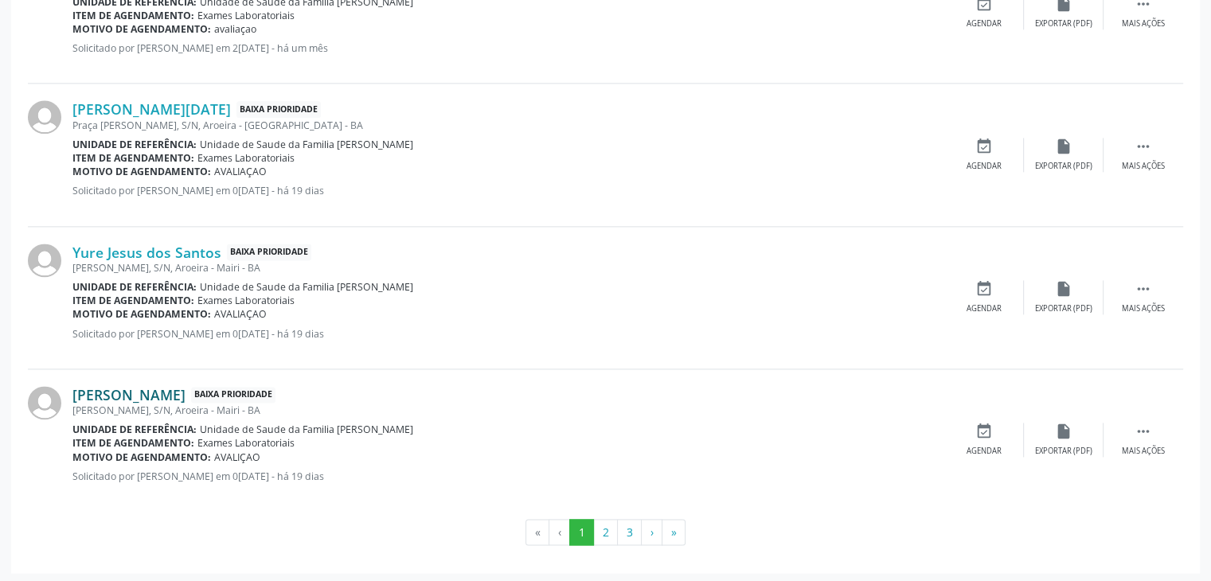
click at [186, 389] on link "Thomas de Oliveira Silva" at bounding box center [128, 395] width 113 height 18
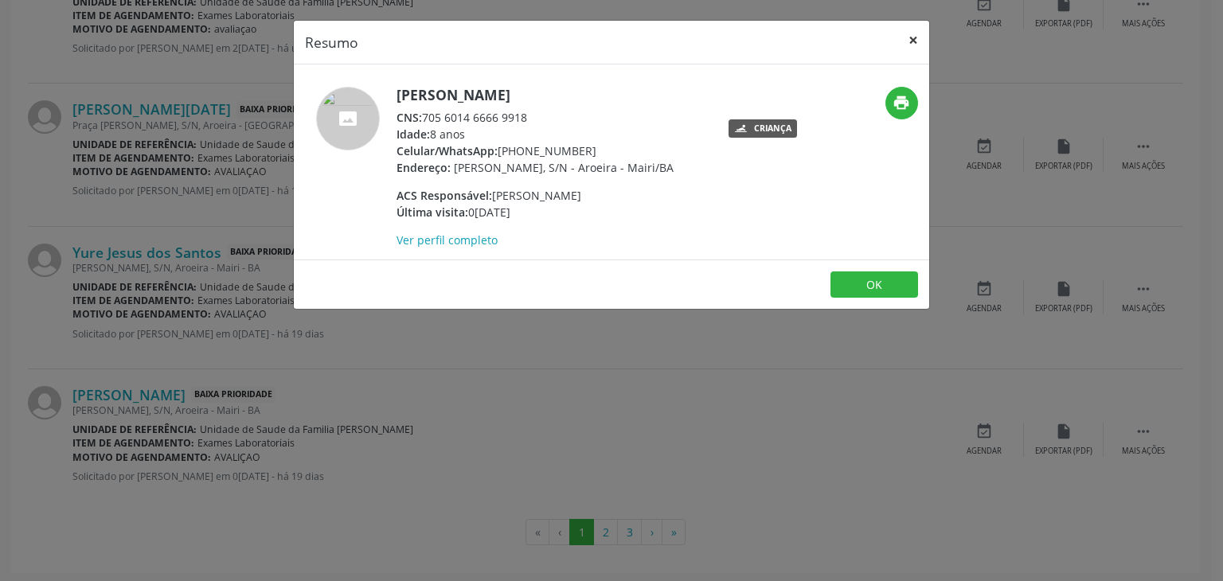
click at [913, 33] on button "×" at bounding box center [913, 40] width 32 height 39
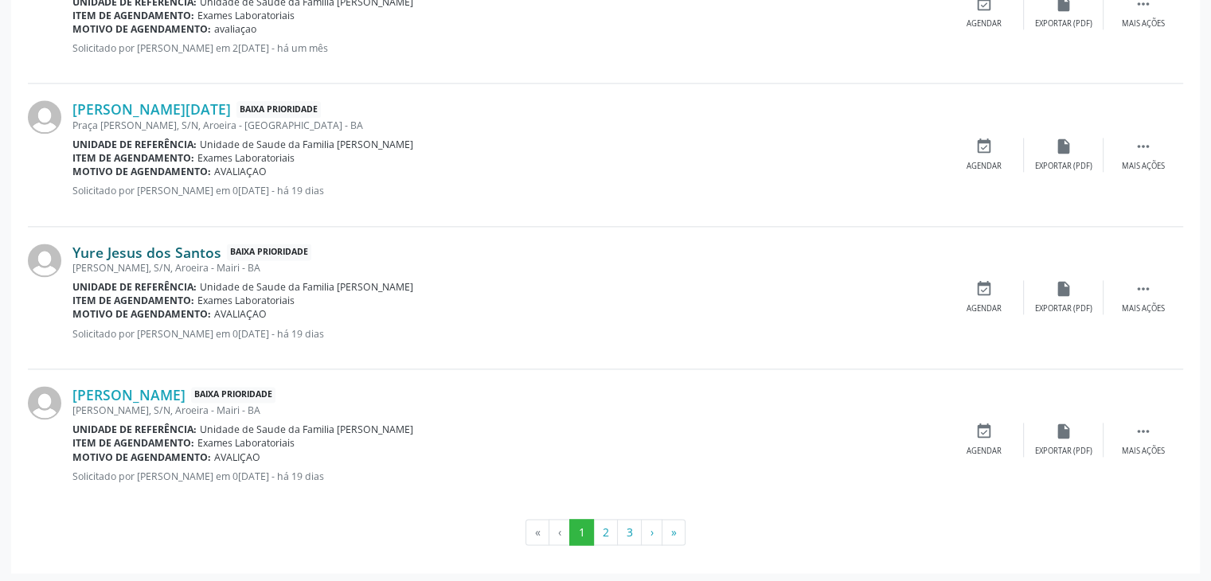
click at [163, 246] on link "Yure Jesus dos Santos" at bounding box center [146, 253] width 149 height 18
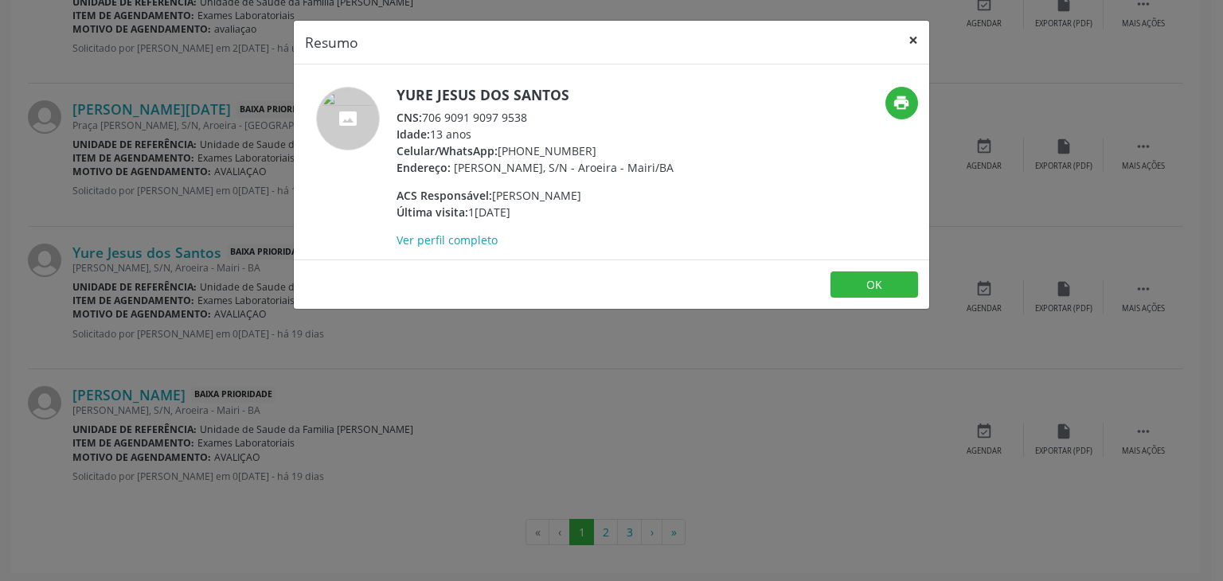
click at [921, 46] on button "×" at bounding box center [913, 40] width 32 height 39
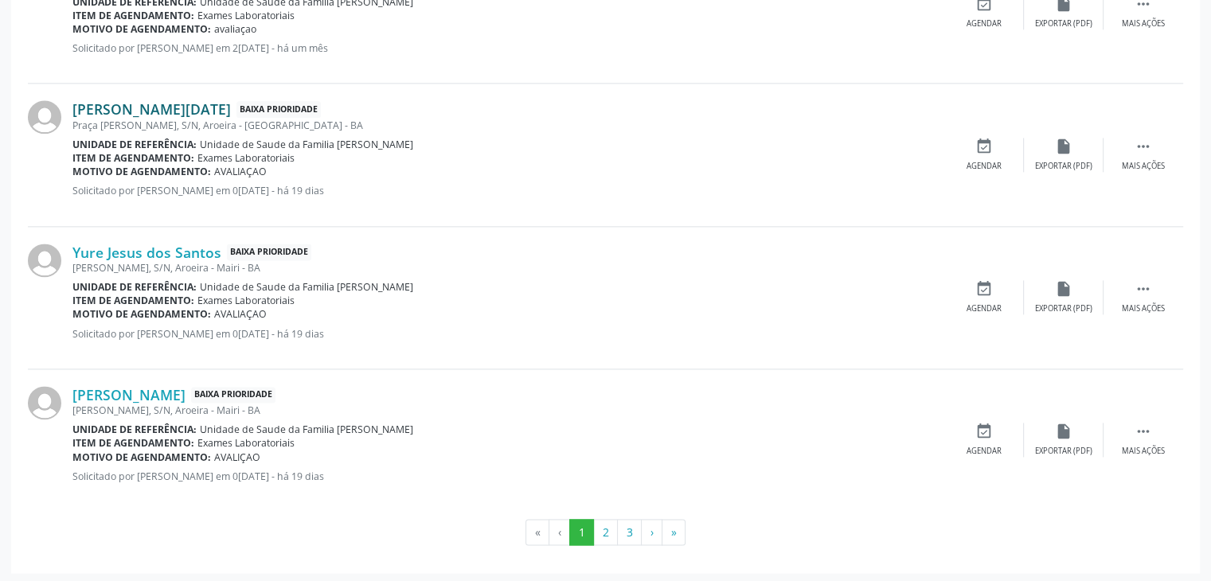
click at [182, 111] on link "Maria Lucia Alves Santos" at bounding box center [151, 109] width 158 height 18
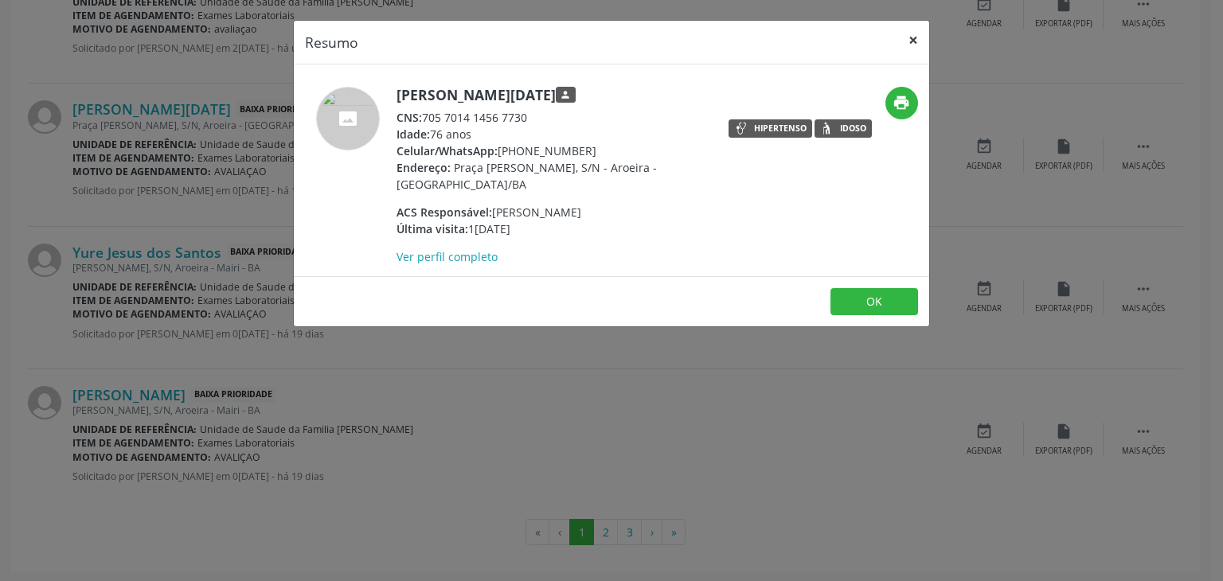
click at [923, 48] on button "×" at bounding box center [913, 40] width 32 height 39
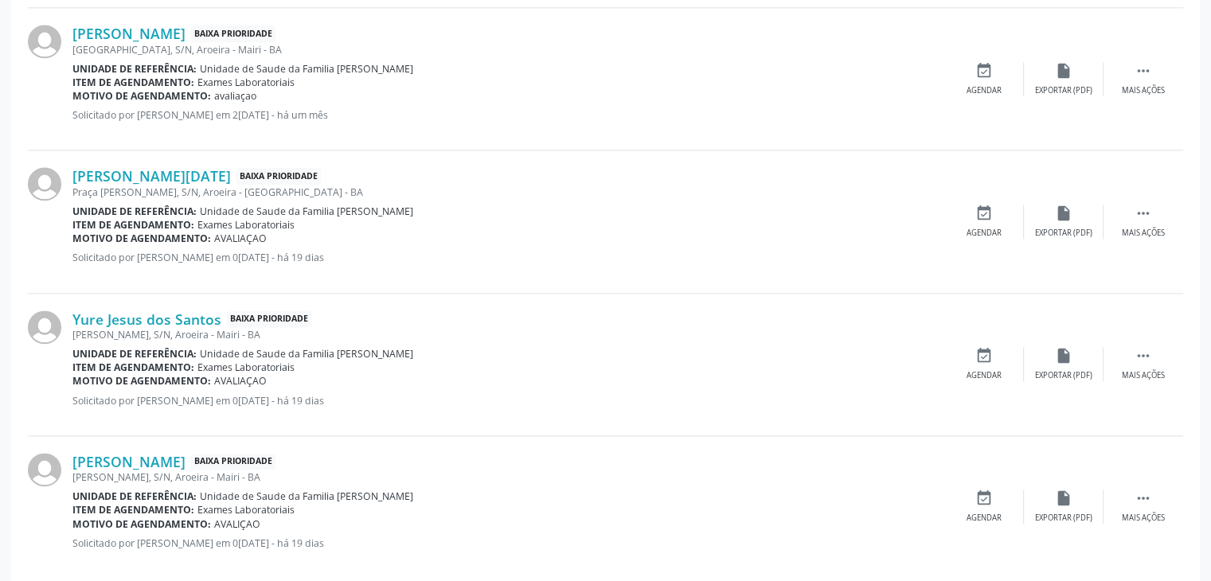
scroll to position [1946, 0]
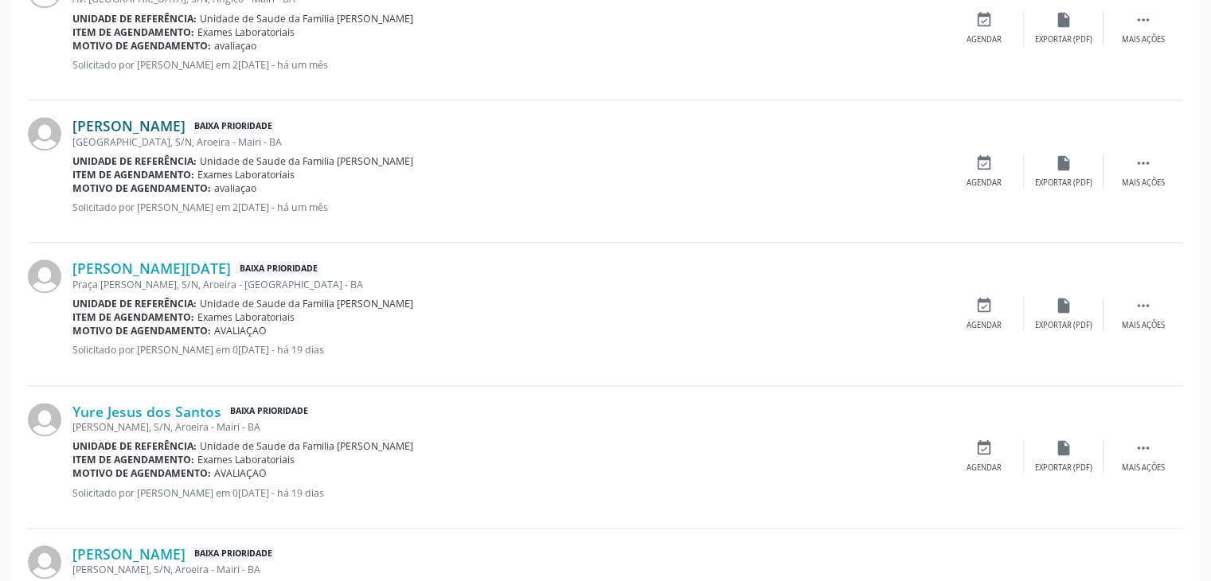
click at [169, 123] on link "Derison Silva Souza" at bounding box center [128, 126] width 113 height 18
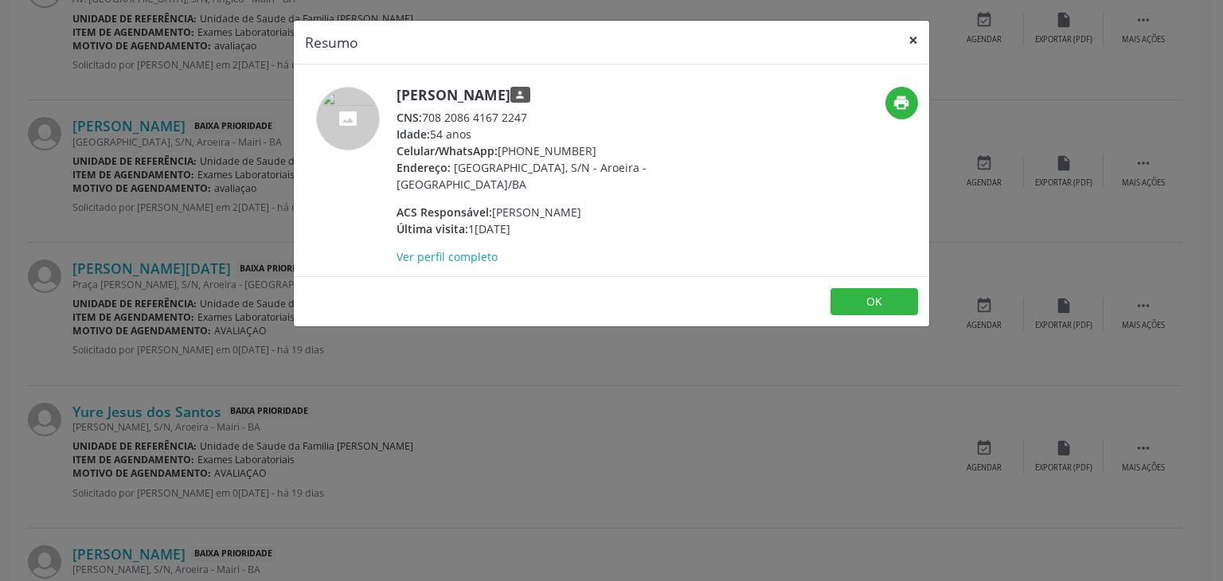
click at [908, 38] on button "×" at bounding box center [913, 40] width 32 height 39
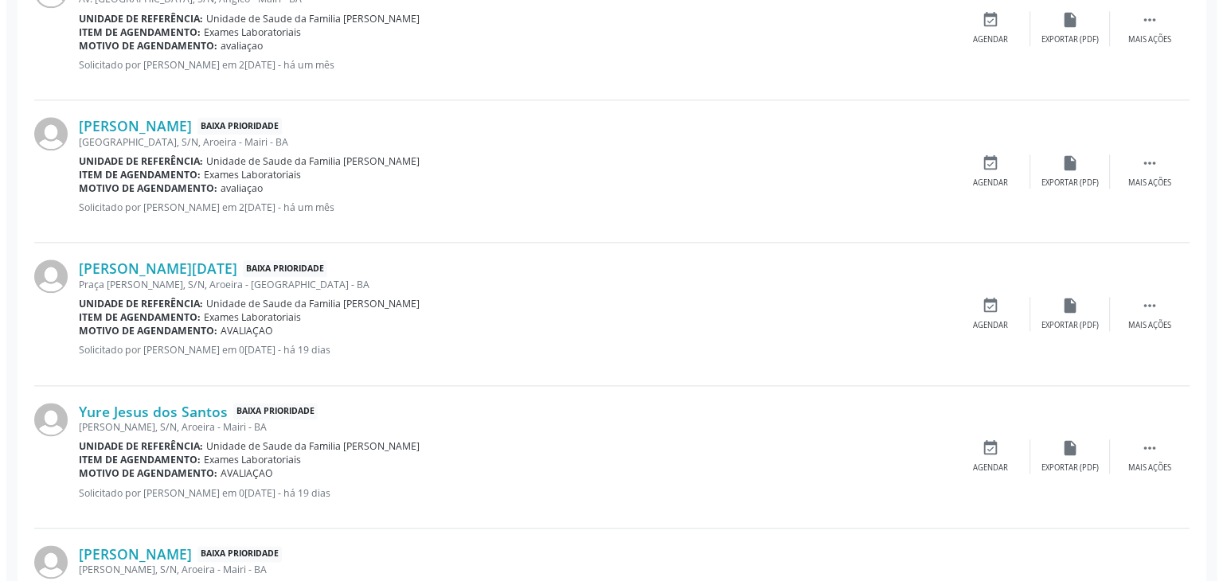
scroll to position [1787, 0]
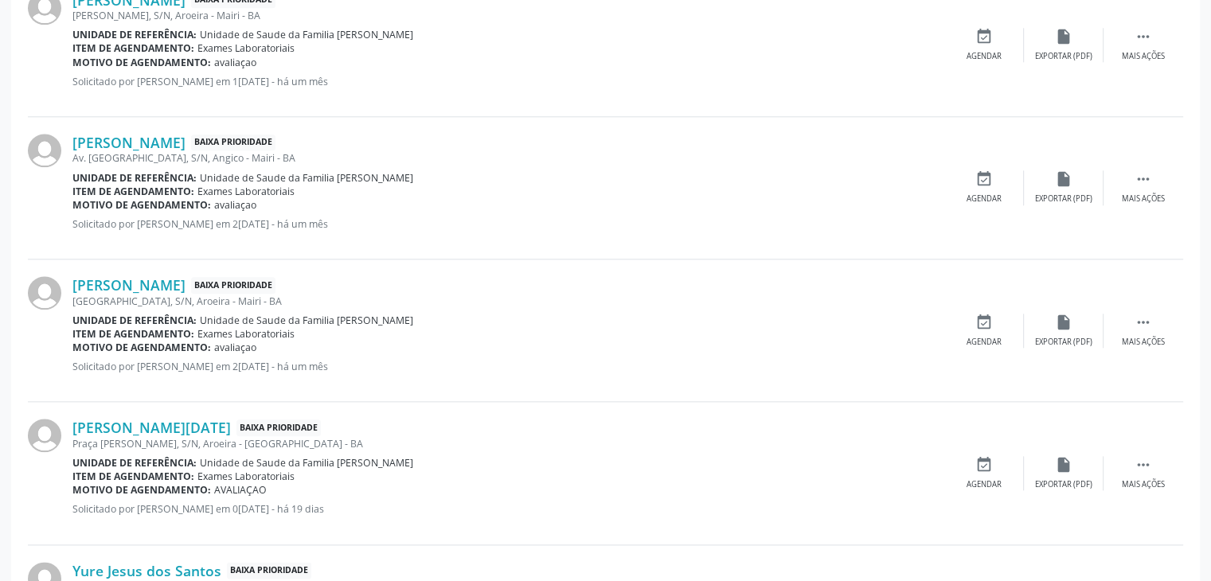
click at [141, 151] on div "Av. [GEOGRAPHIC_DATA], S/N, Angico - Mairi - BA" at bounding box center [508, 158] width 872 height 14
click at [101, 134] on link "Jose Bispo dos Santos" at bounding box center [128, 143] width 113 height 18
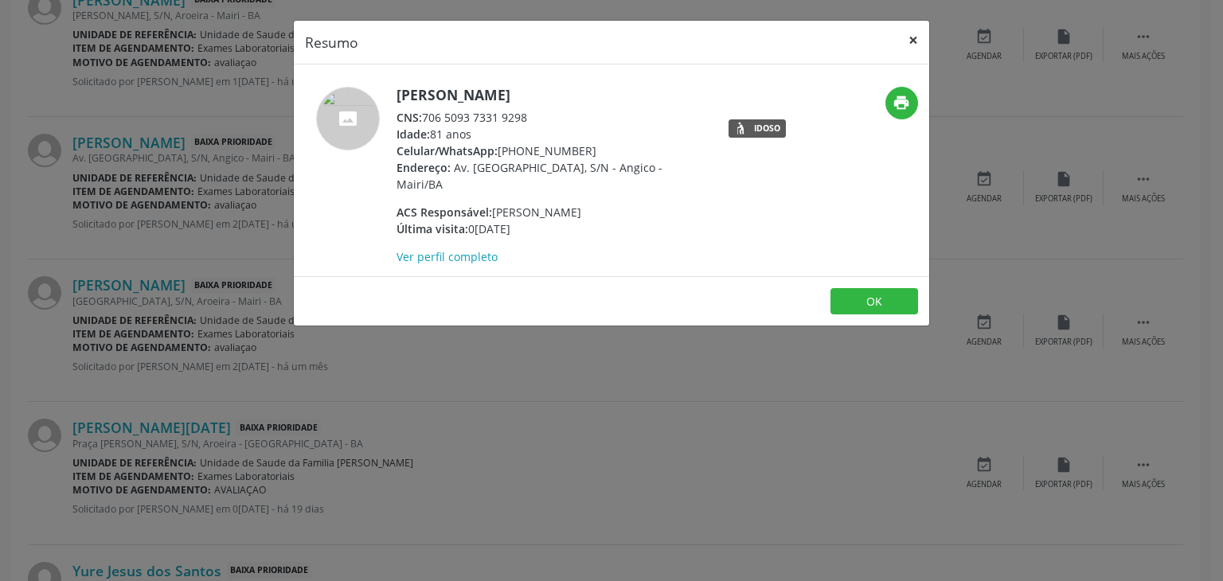
click at [927, 41] on button "×" at bounding box center [913, 40] width 32 height 39
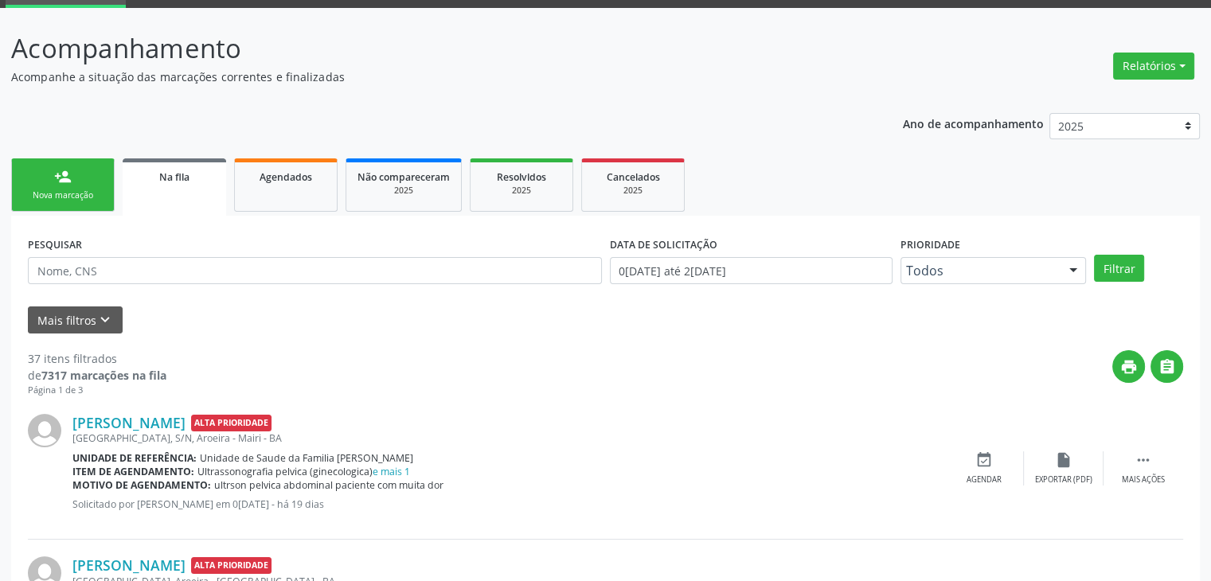
scroll to position [159, 0]
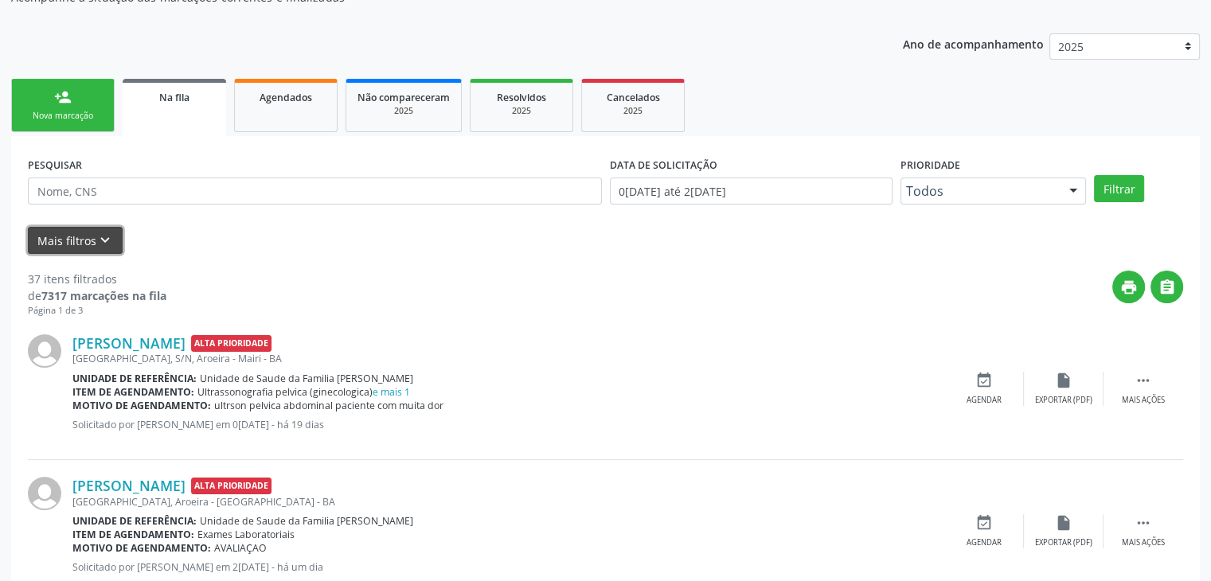
click at [50, 244] on button "Mais filtros keyboard_arrow_down" at bounding box center [75, 241] width 95 height 28
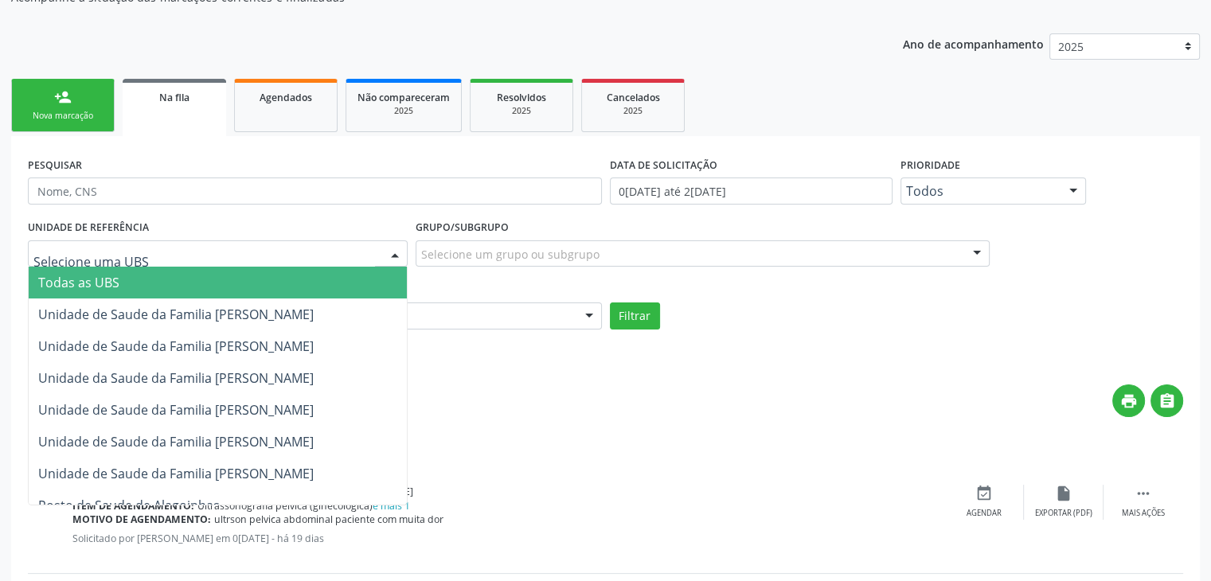
click at [170, 250] on div at bounding box center [218, 253] width 380 height 27
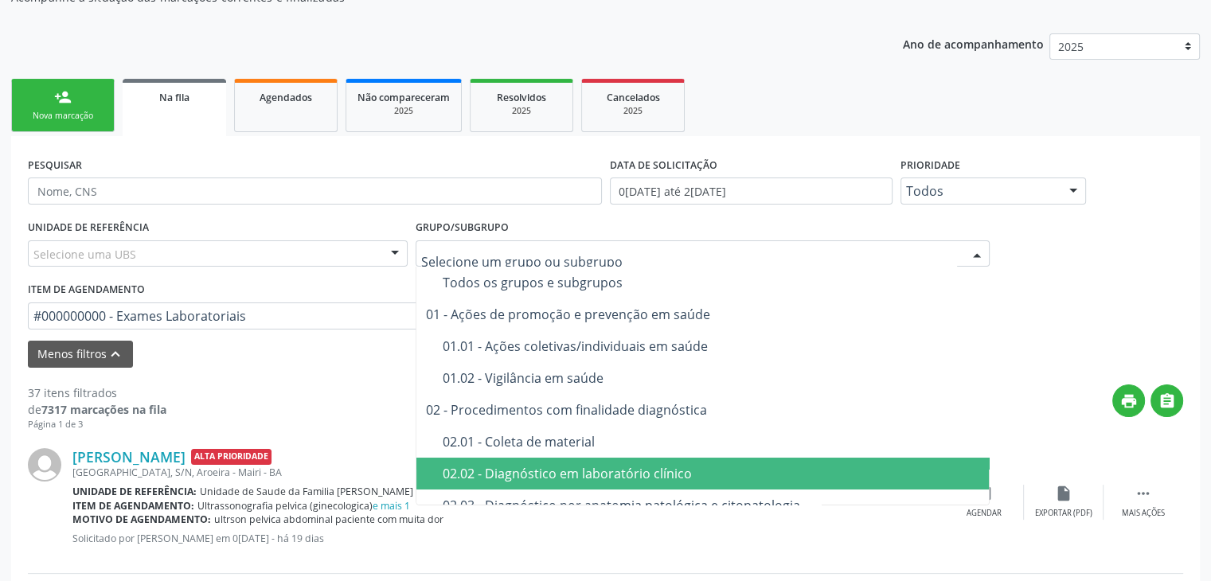
click at [559, 470] on div "02.02 - Diagnóstico em laboratório clínico" at bounding box center [712, 473] width 538 height 13
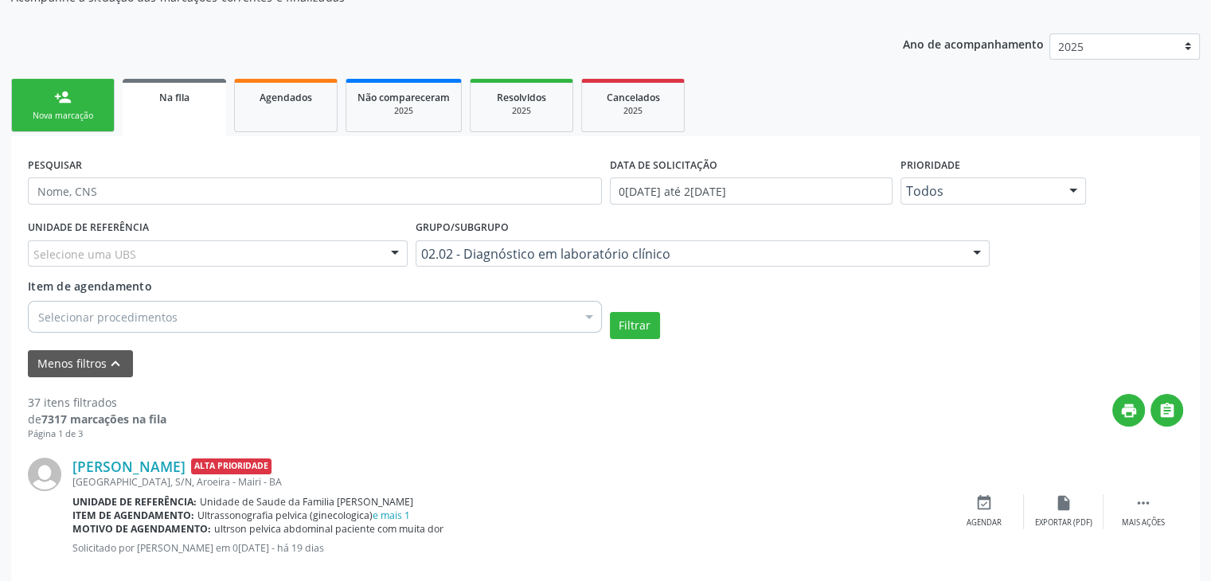
click at [207, 327] on div "Selecionar procedimentos" at bounding box center [315, 317] width 574 height 32
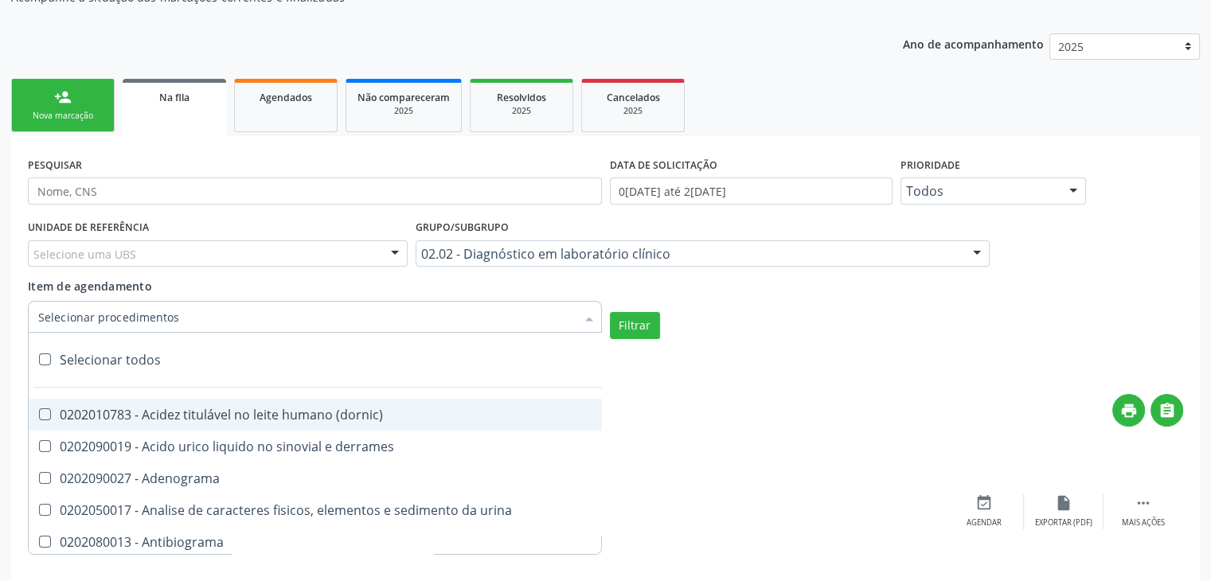
click at [134, 365] on div "Selecionar todos" at bounding box center [462, 360] width 867 height 32
checkbox input "true"
checkbox \(dornic\) "true"
checkbox derrames "true"
checkbox Adenograma "true"
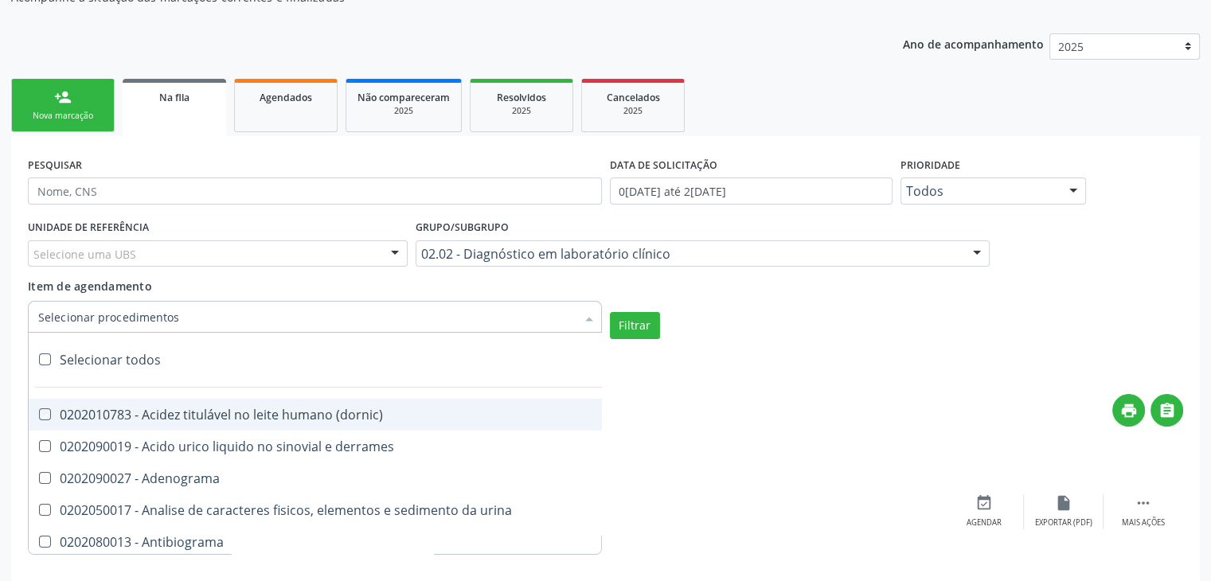
checkbox urina "true"
checkbox Antibiograma "true"
checkbox minima "true"
checkbox micobacterias "true"
checkbox blot "true"
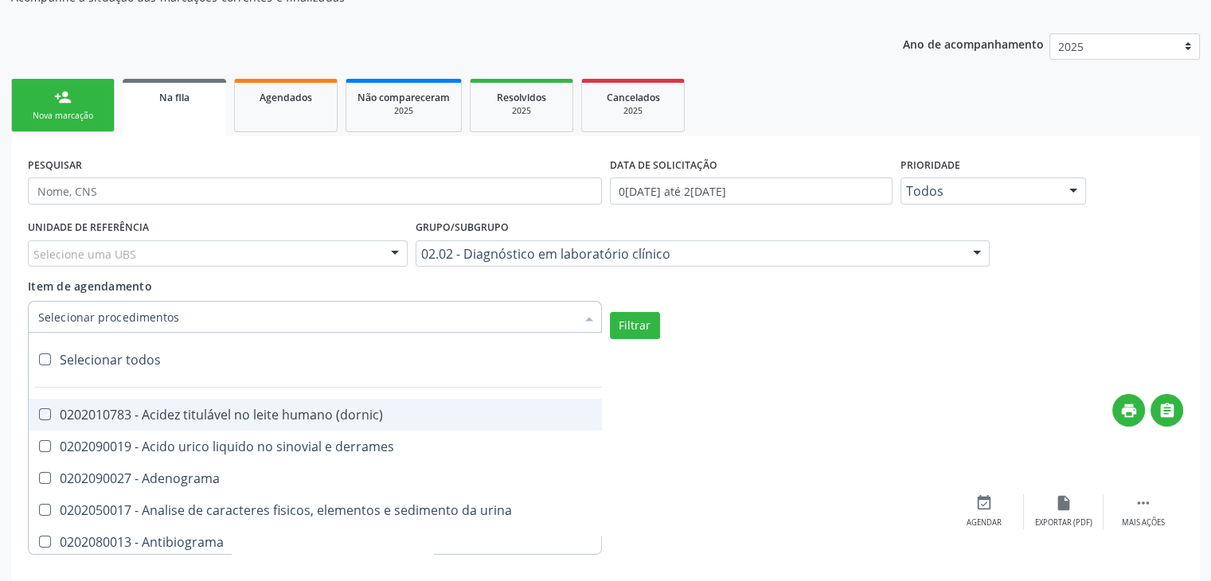
checkbox mlpa "true"
checkbox \(hanseniase\) "true"
checkbox \(controle\) "true"
checkbox \(diagnóstica\) "true"
checkbox \(gram\) "true"
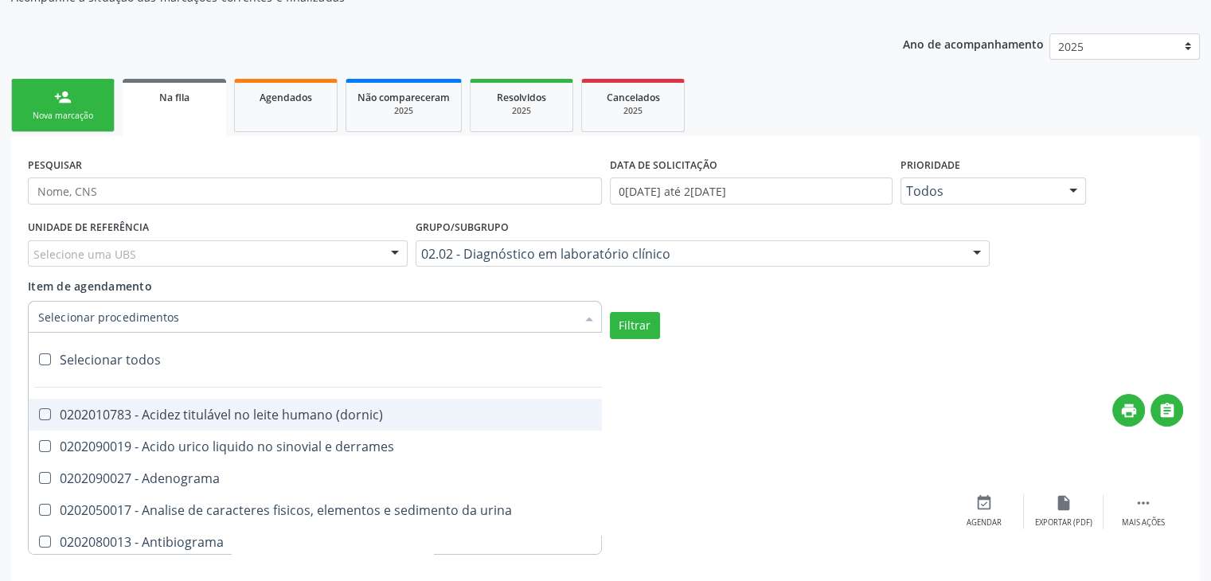
checkbox clamidia "true"
checkbox herpesvirus "true"
checkbox hematologica "true"
checkbox creatinina "true"
checkbox fosfato "true"
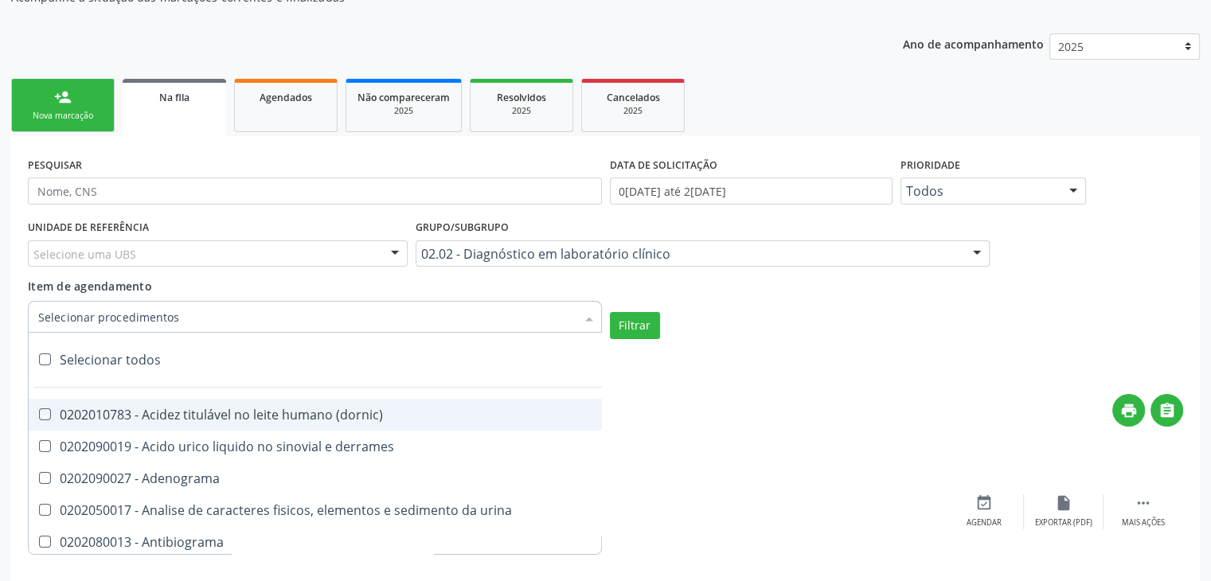
checkbox ureia "true"
checkbox osmolar "true"
checkbox addis "true"
checkbox b "true"
checkbox cd4\/cd8 "true"
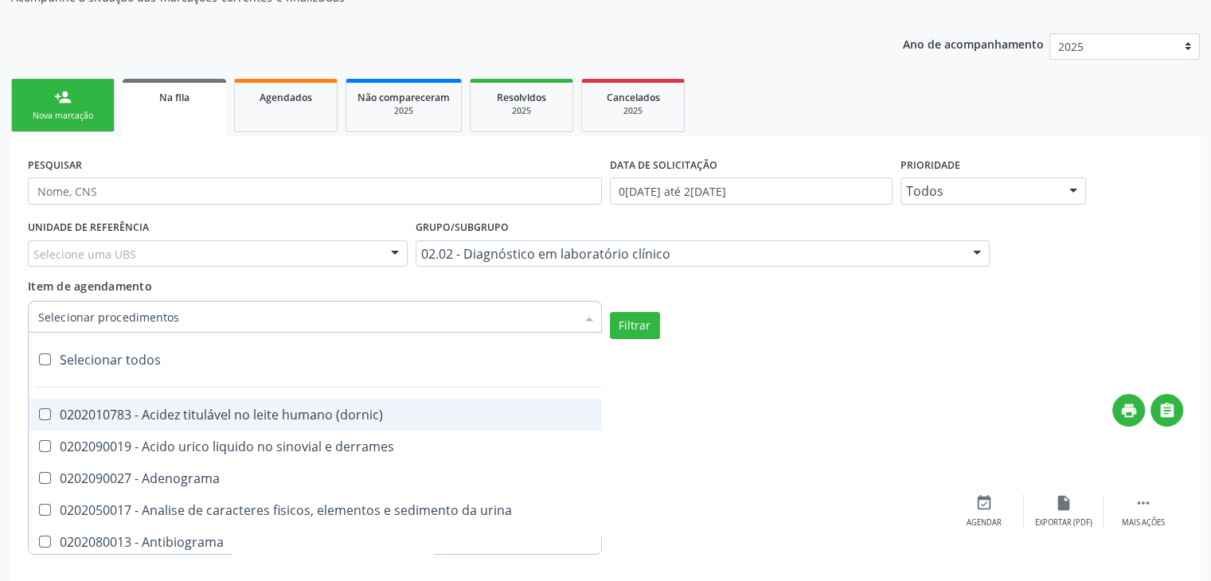
checkbox totais "true"
checkbox plaquetas "true"
checkbox reticulocitos "true"
checkbox liquor "true"
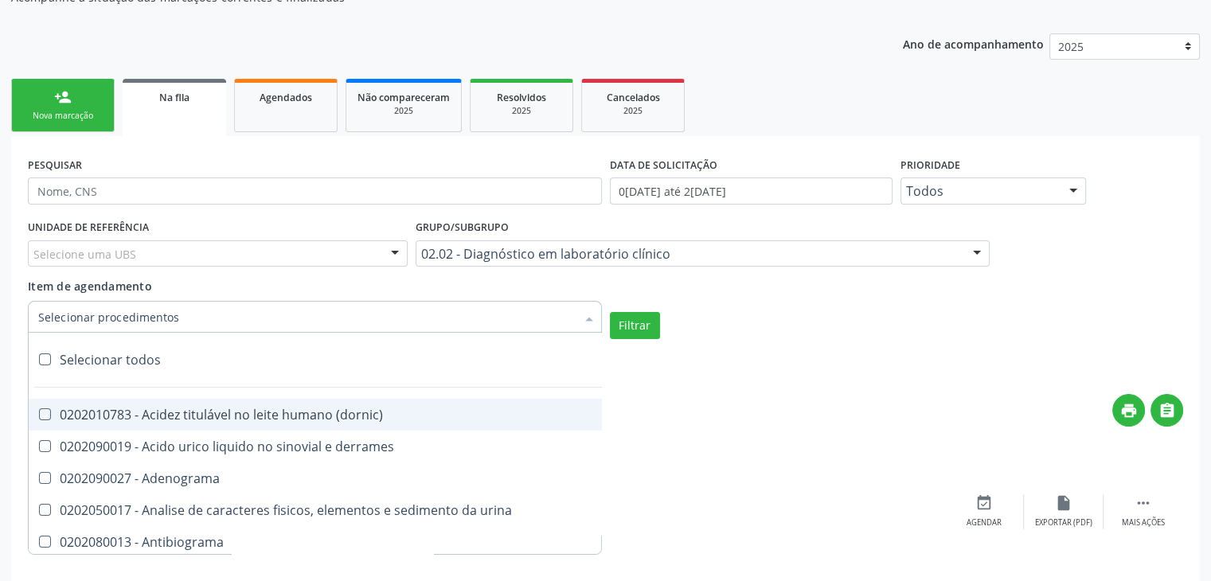
checkbox identificacao "true"
checkbox \(pos-pasteurização\) "true"
checkbox herpesvirus "true"
checkbox baar "true"
checkbox anaerobicas "true"
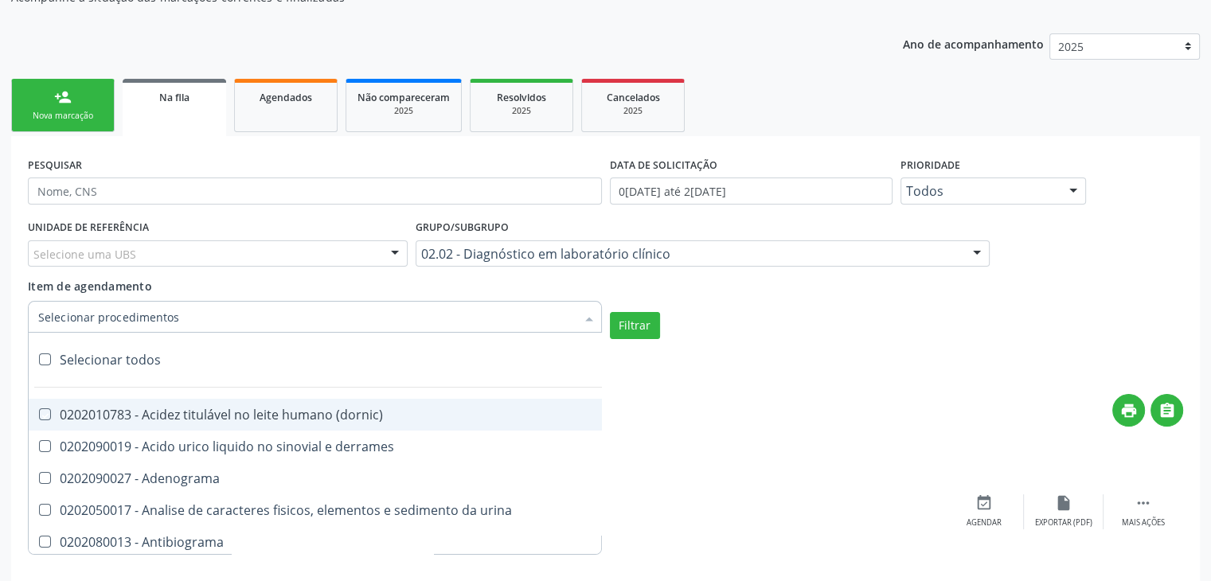
checkbox fungos "true"
checkbox \(qualitativo\) "true"
checkbox tardio\) "true"
checkbox \(qualitativo\) "true"
checkbox \(confirmatorio\) "true"
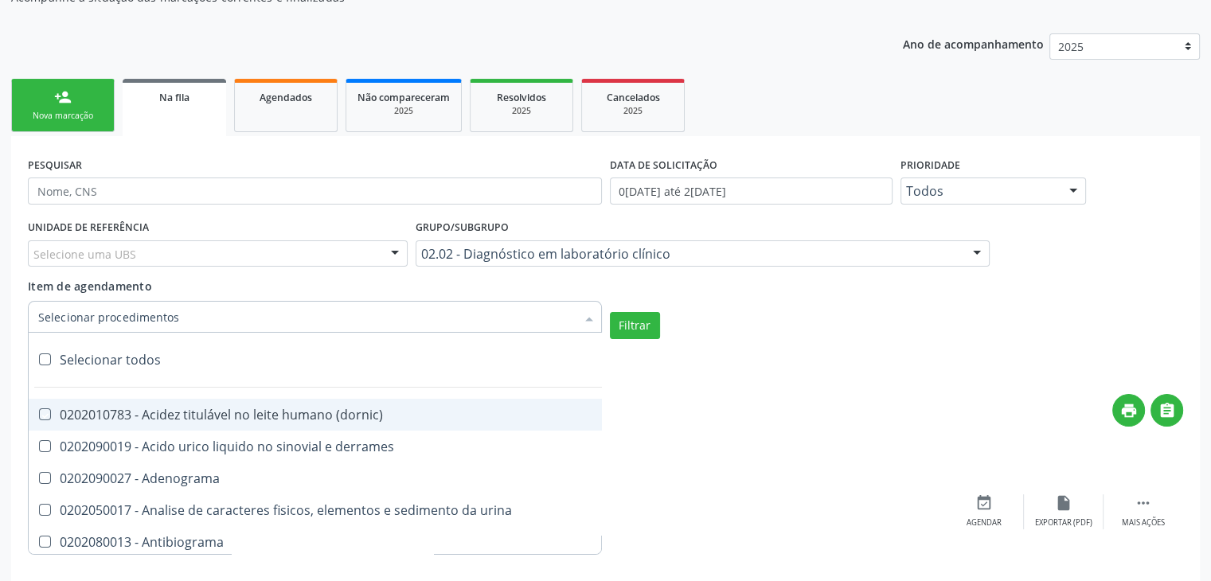
checkbox \(confirmatorio\) "true"
checkbox molecular "true"
checkbox htlv-1 "true"
checkbox biotinidase "true"
checkbox congênita "true"
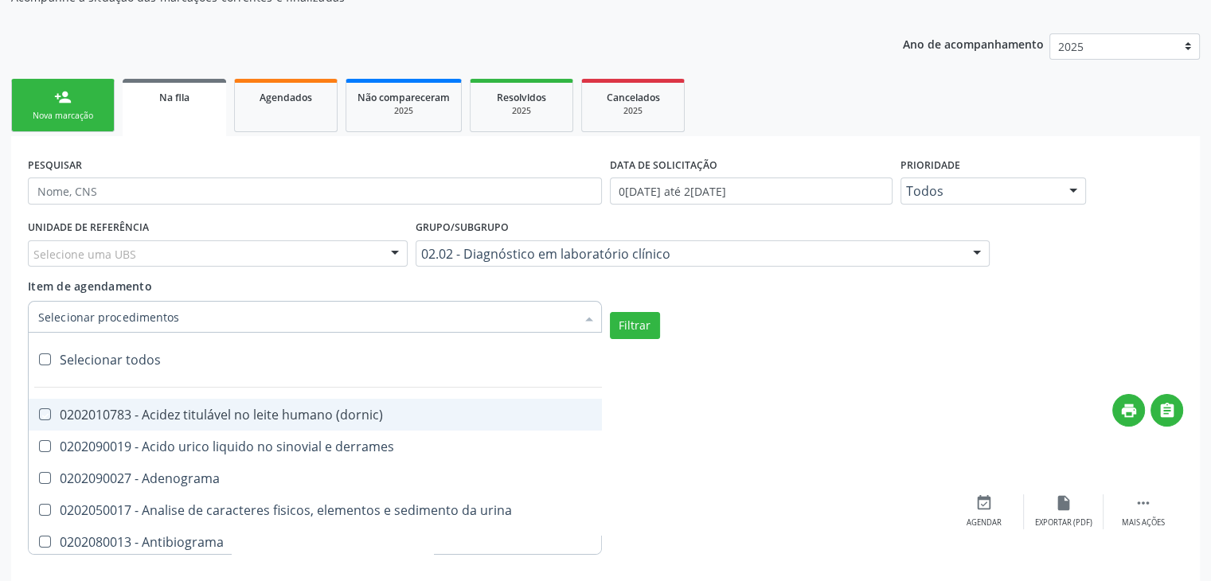
checkbox antiplaquetarios "true"
checkbox ferro "true"
checkbox bandas\) "true"
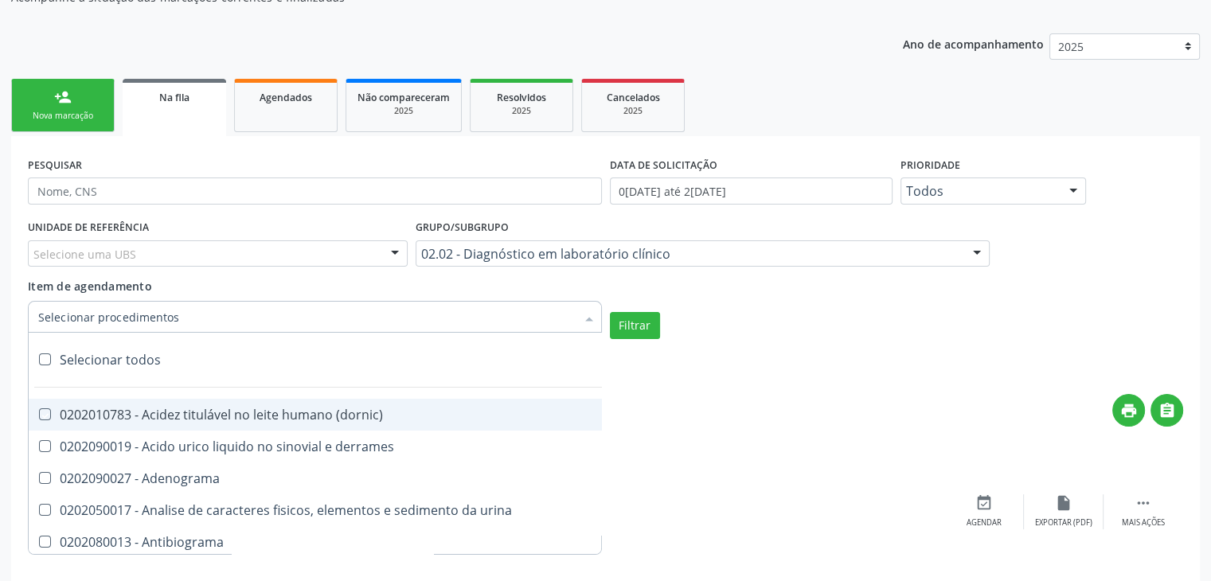
checkbox \(ch50\) "true"
checkbox aminoacidos "true"
checkbox globular "true"
checkbox dosagens\) "true"
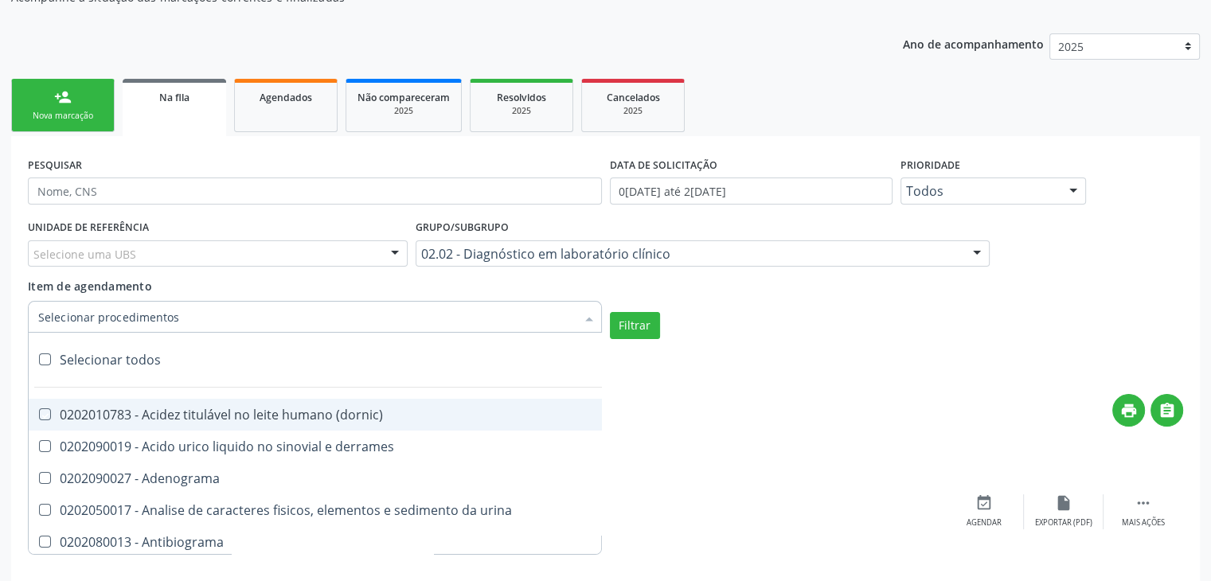
checkbox dosagens\) "true"
checkbox \(cada\) "true"
checkbox reumatoide "true"
checkbox amniotico "true"
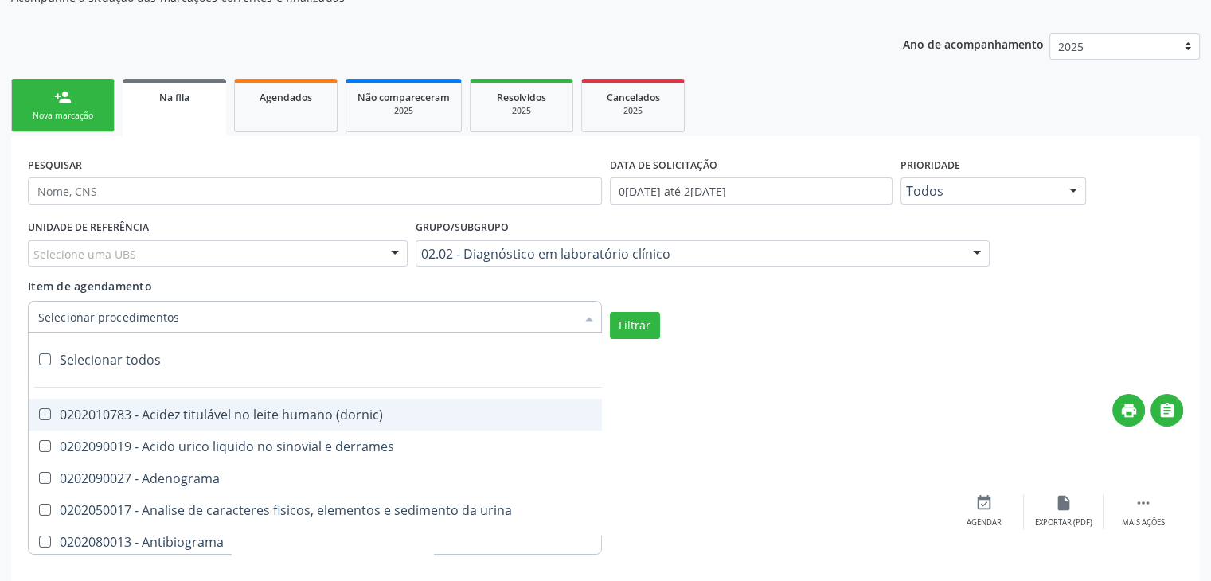
checkbox livre "true"
checkbox osmolalidade "true"
checkbox osmolaridade "true"
checkbox t3 "true"
checkbox sulfo-hemoglobina "true"
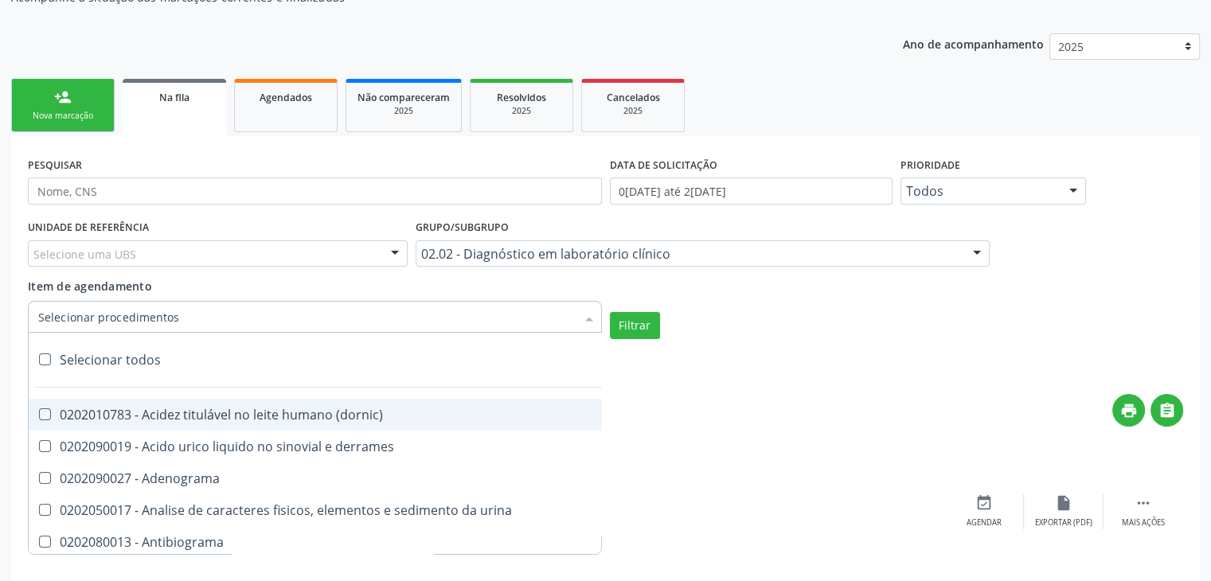
checkbox reverso "true"
checkbox coagulacao "true"
checkbox euglobulina "true"
checkbox -duke "true"
checkbox ivy "true"
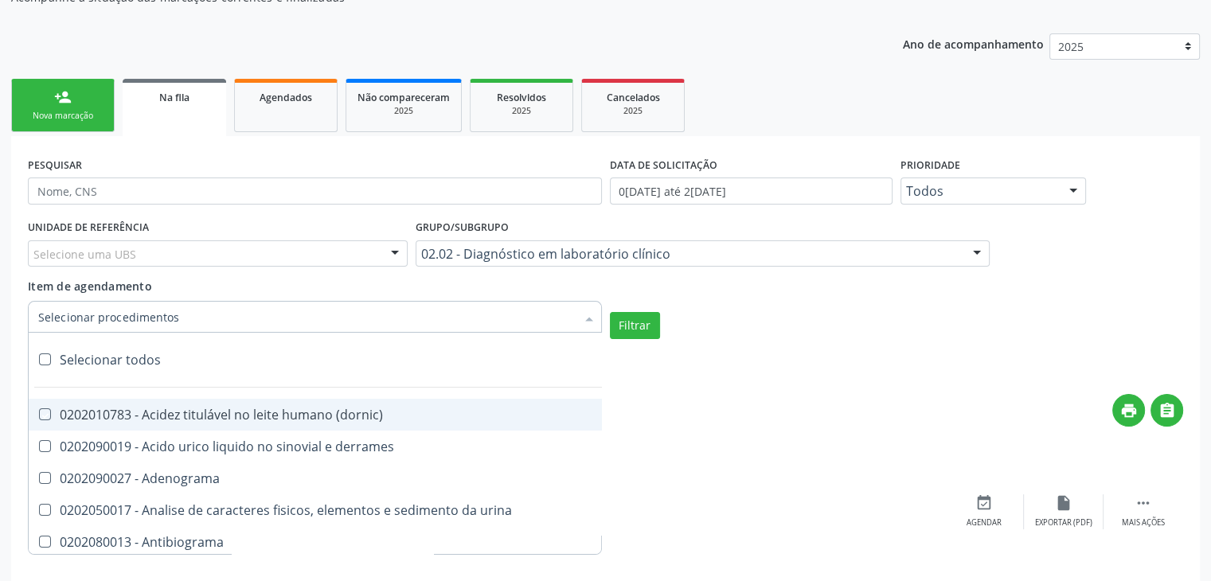
checkbox hemacias "true"
checkbox trombina "true"
checkbox ativada\) "true"
checkbox \(tap\) "true"
checkbox \(vhs\) "true"
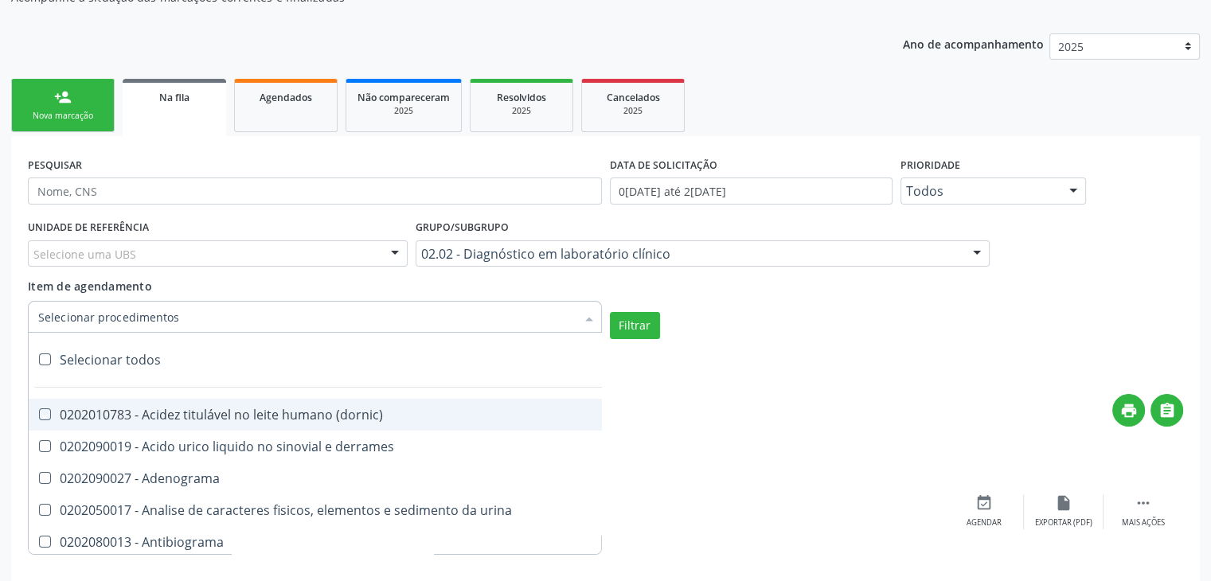
checkbox abo "true"
checkbox reativa "true"
checkbox ordenhado "true"
checkbox pezinho\) "true"
checkbox complemento "true"
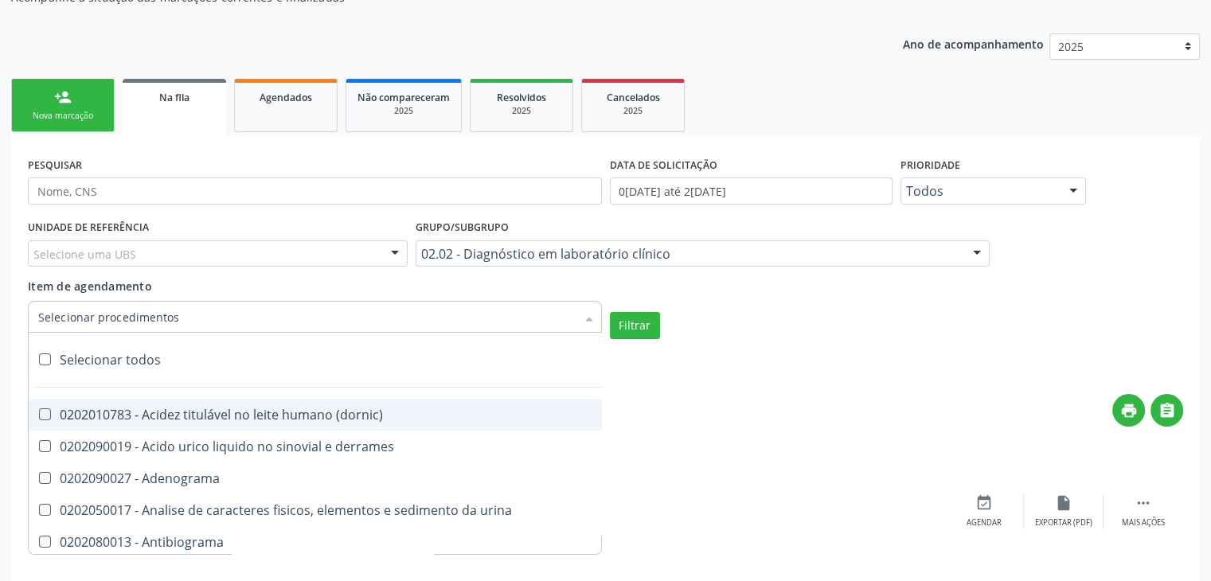
checkbox pezinho\) "true"
checkbox 17-alfa-hidroxiprogesterona "true"
checkbox totais "true"
checkbox 17-hidroxicorticosteroides "true"
checkbox d "true"
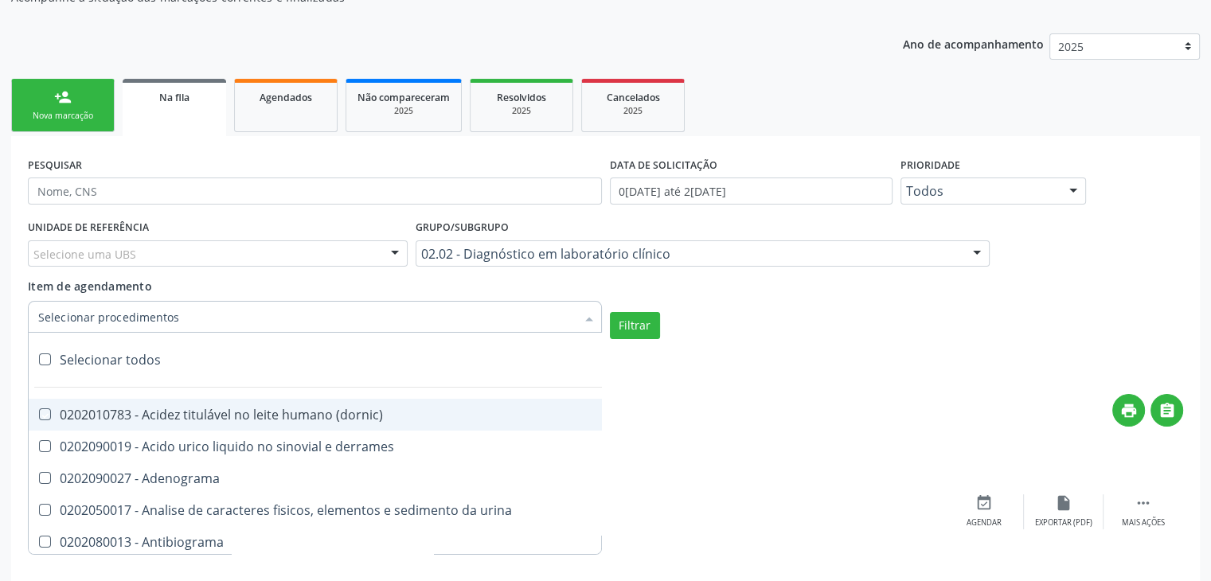
checkbox 5-nucleotidase "true"
checkbox acetona "true"
checkbox \(serotonina\) "true"
checkbox ascorbico "true"
checkbox delta-aminolevulinico "true"
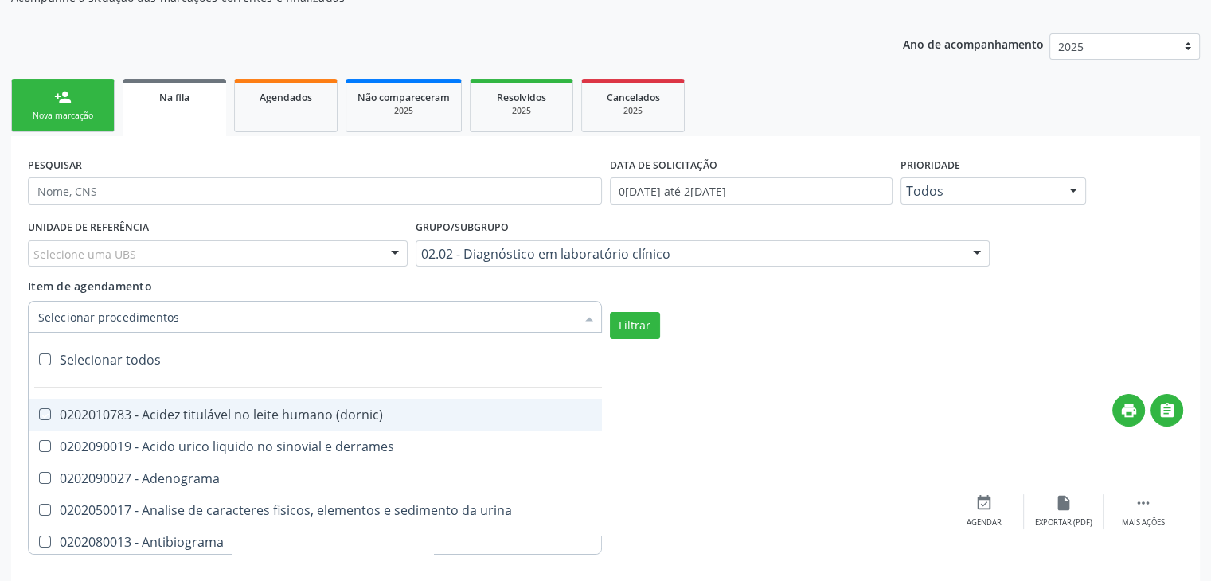
checkbox hipurico "true"
checkbox mandelico "true"
checkbox metil-hipurico "true"
checkbox urico "true"
checkbox valproico "true"
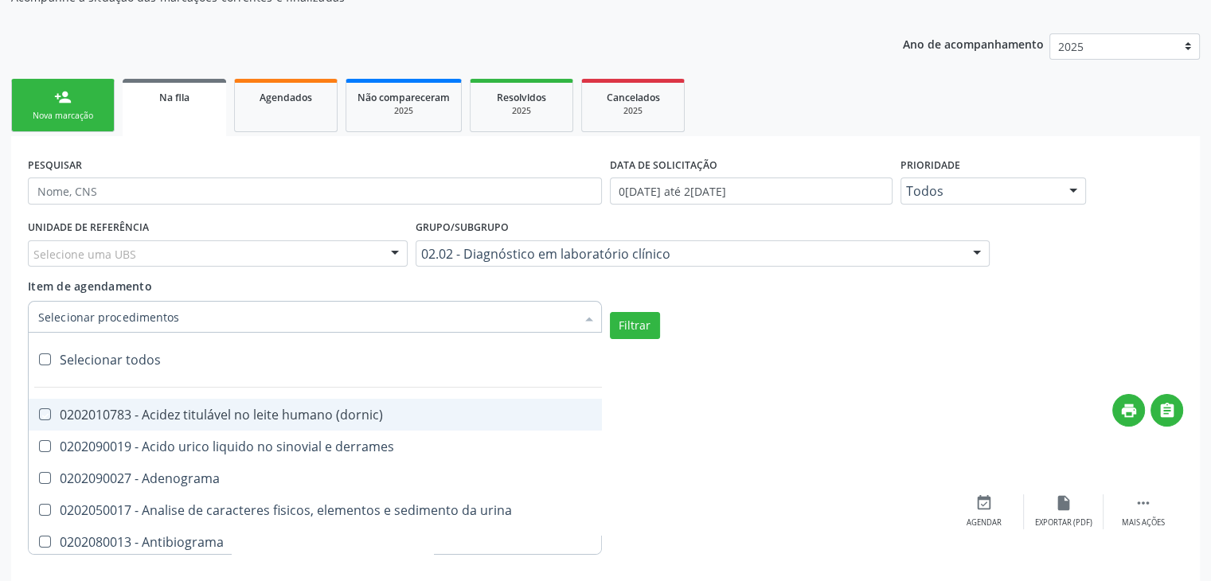
checkbox vanilmandelico "true"
checkbox \(acth\) "true"
checkbox ala-desidratase "true"
checkbox etilico "true"
checkbox aldolase "true"
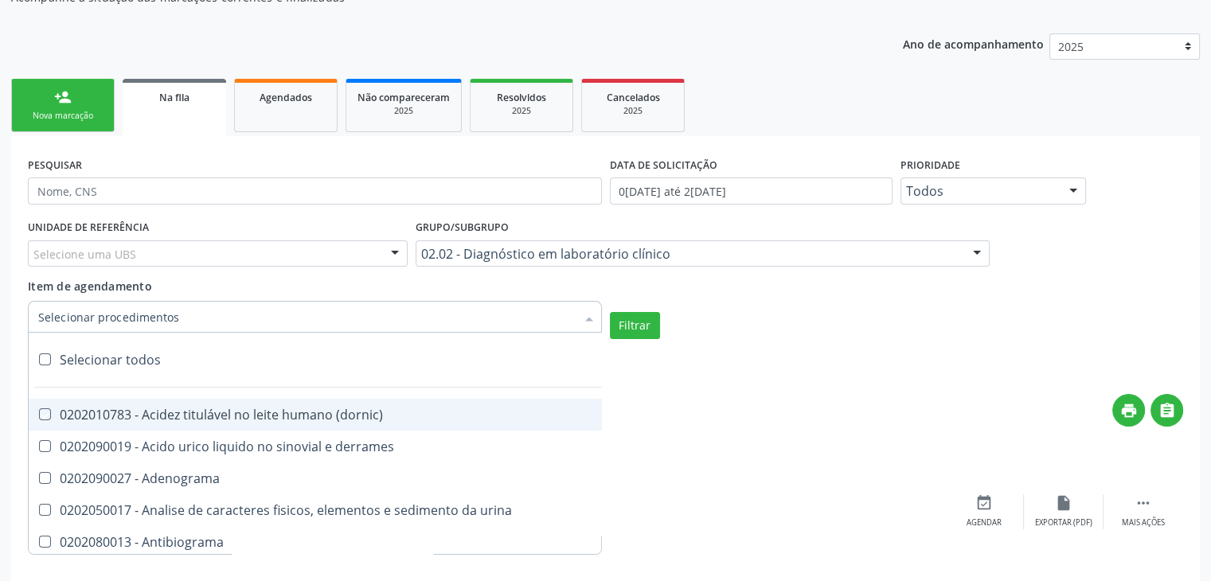
checkbox aldosterona "true"
checkbox alfa-1-antitripsina "true"
checkbox acida "true"
checkbox alfa-2-macroglobulina "true"
checkbox alfa-fetoproteina "true"
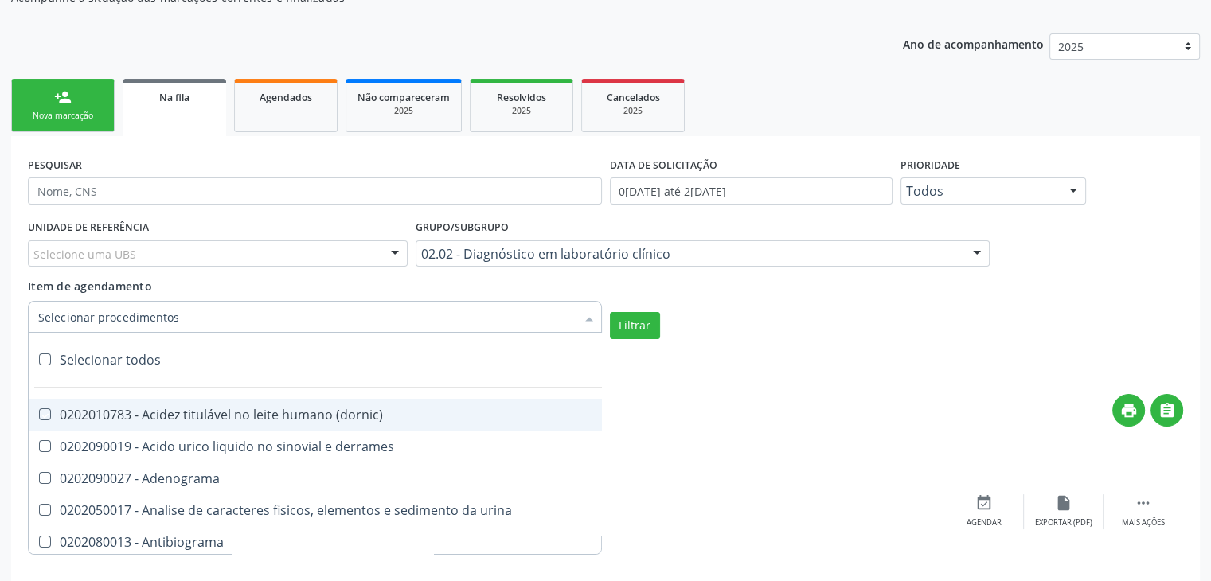
checkbox aluminio "true"
checkbox amilase "true"
checkbox aminoglicosideos "true"
checkbox amonia "true"
checkbox ciclico "true"
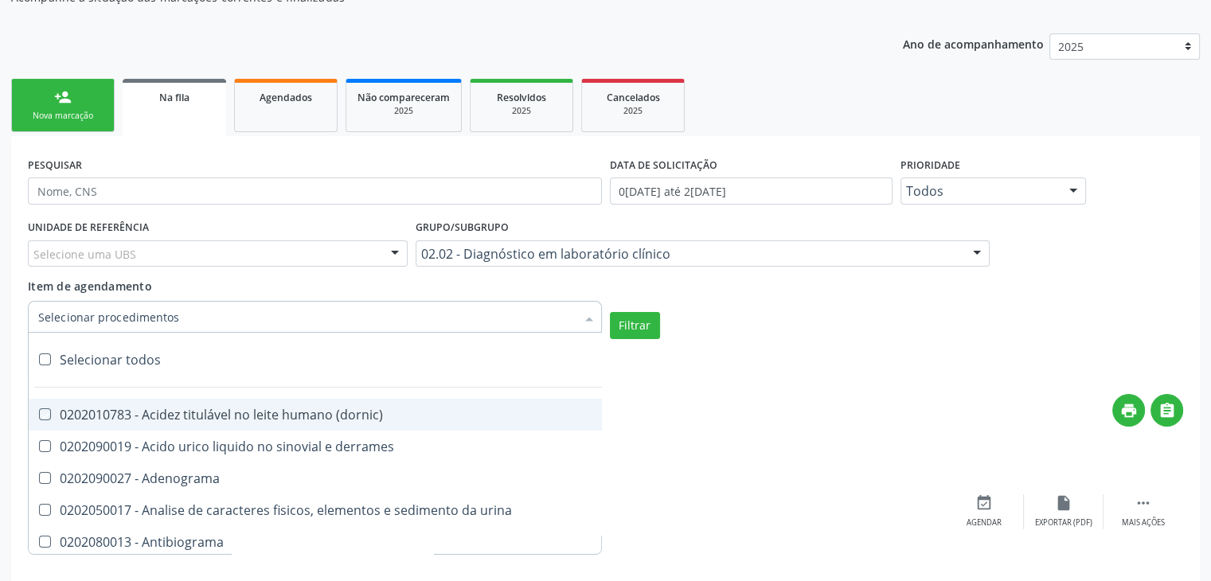
checkbox androstenediona "true"
checkbox anfetaminas "true"
checkbox circulante "true"
checkbox iga "true"
checkbox triciclicos "true"
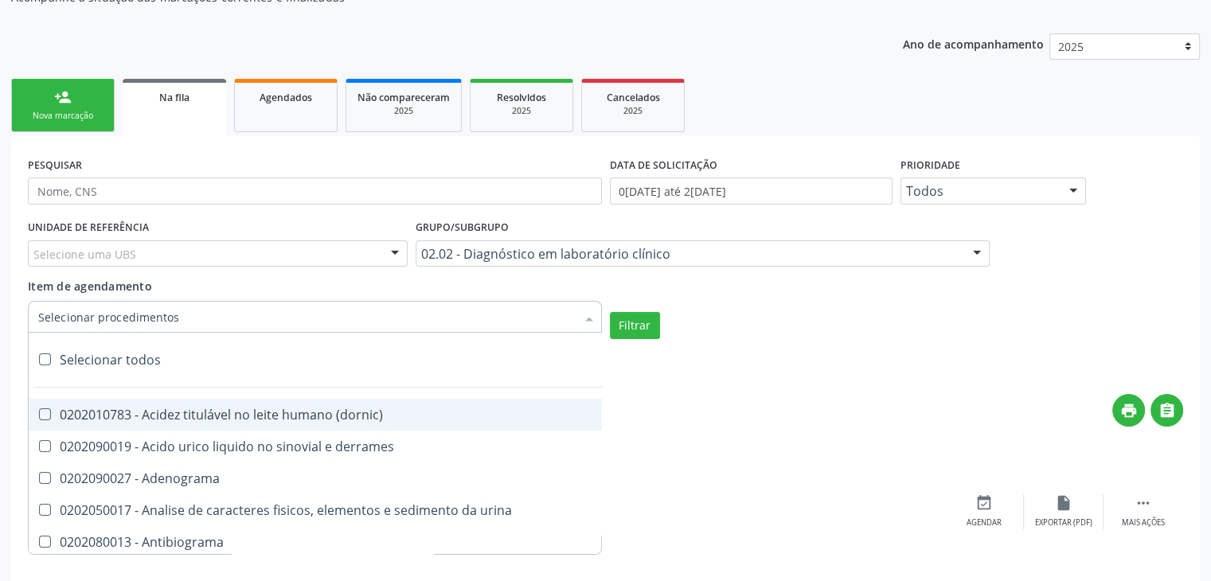
checkbox \(psa\) "true"
checkbox iii "true"
checkbox barbituratos "true"
checkbox benzodiazepinicos "true"
checkbox beta-2-microglobulina "true"
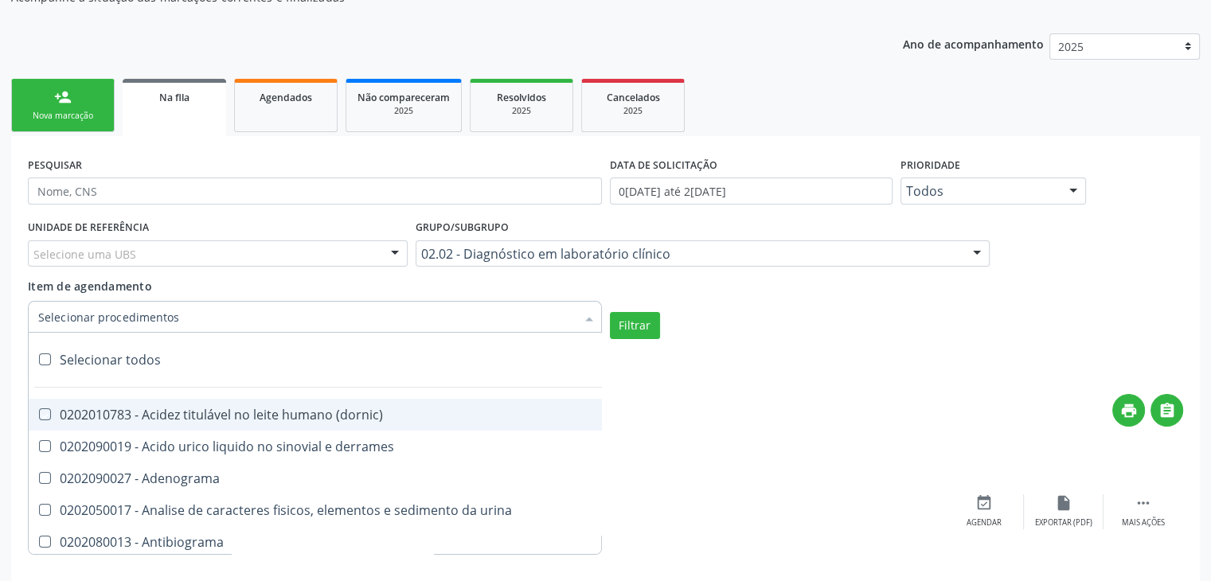
checkbox fracoes "true"
checkbox cadmio "true"
checkbox calcio "true"
checkbox ionizavel "true"
checkbox calcitonina "true"
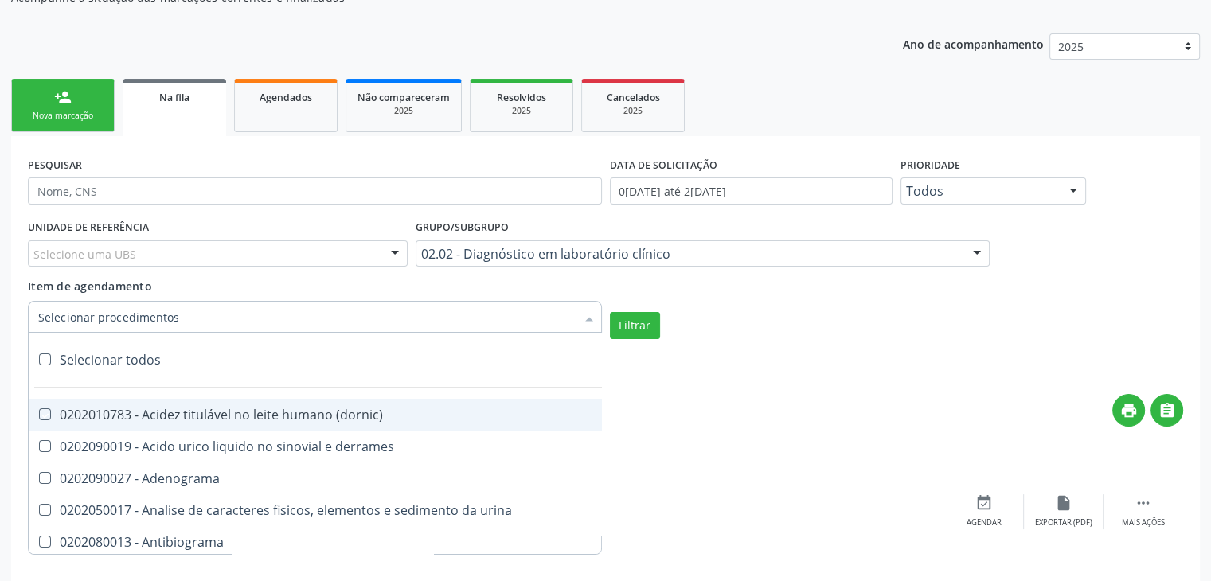
checkbox carbamazepina "true"
checkbox carboxi-hemoglobina "true"
checkbox caroteno "true"
checkbox catecolaminas "true"
checkbox chumbo "true"
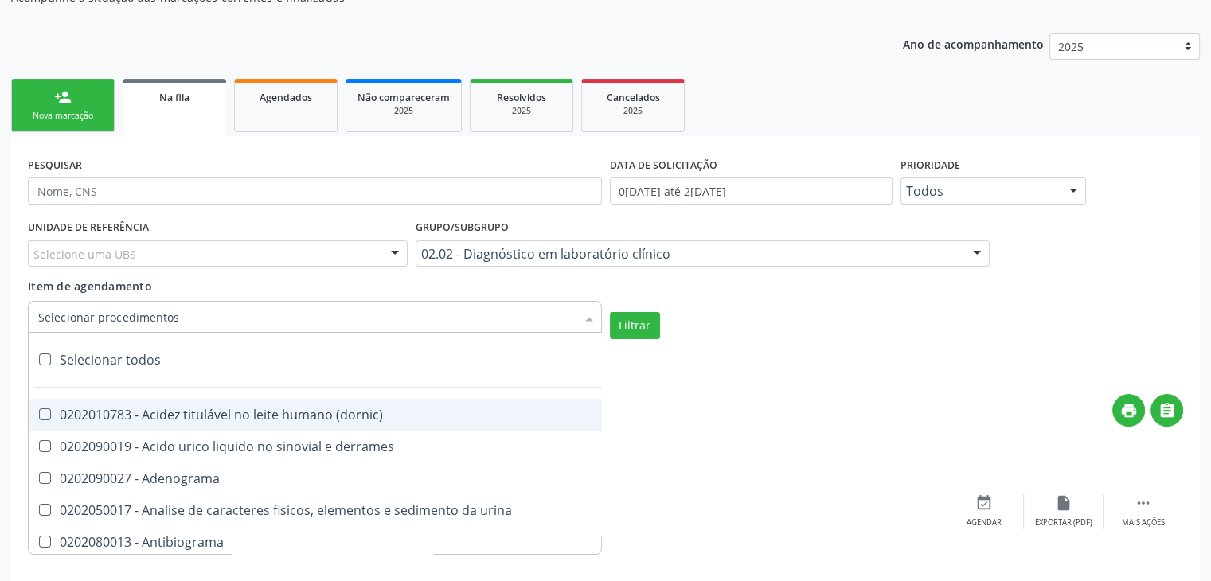
checkbox ciclosporina "true"
checkbox citrato "true"
checkbox cloreto "true"
checkbox suor "true"
checkbox cobre "true"
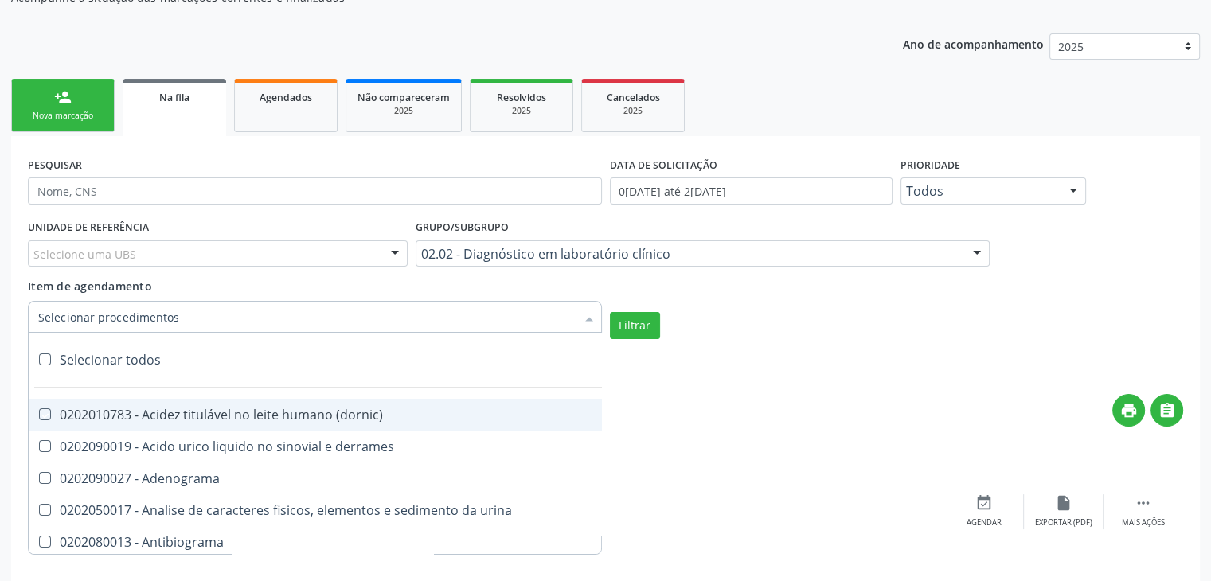
checkbox hdl "true"
checkbox ldl "true"
checkbox colinesterase "true"
checkbox c3 "true"
checkbox c4 "true"
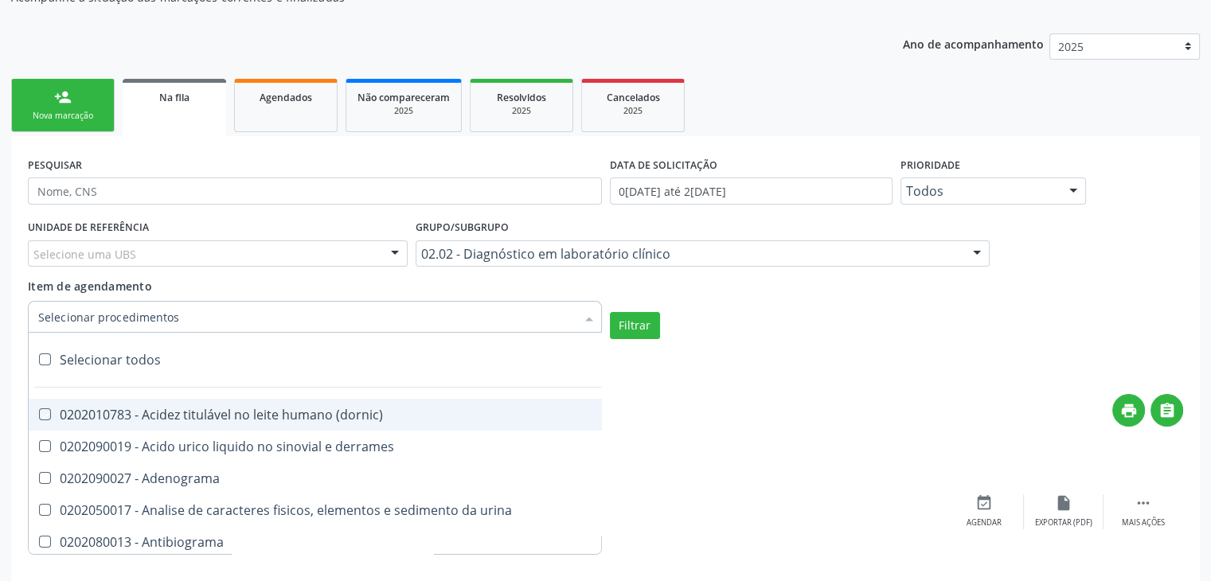
checkbox cortisol "true"
checkbox creatinina "true"
checkbox amniotico "true"
checkbox \(cpk\) "true"
checkbox crioaglutinina "true"
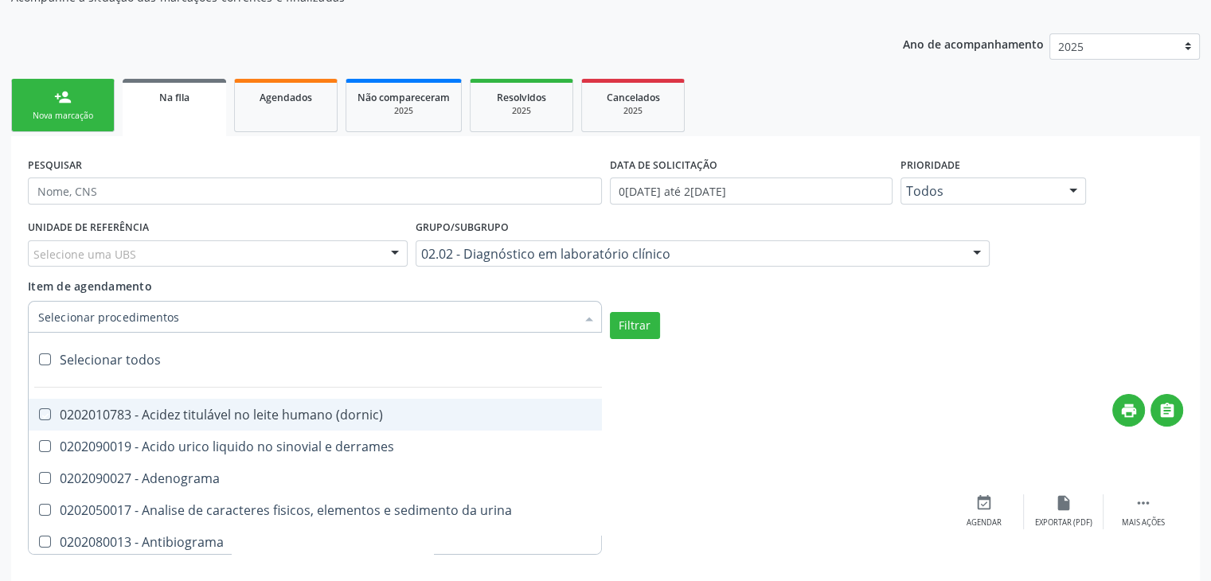
checkbox \(dhea\) "true"
checkbox alfa-hidroxibutirica "true"
checkbox glutamica "true"
checkbox latica "true"
checkbox fracionadas\) "true"
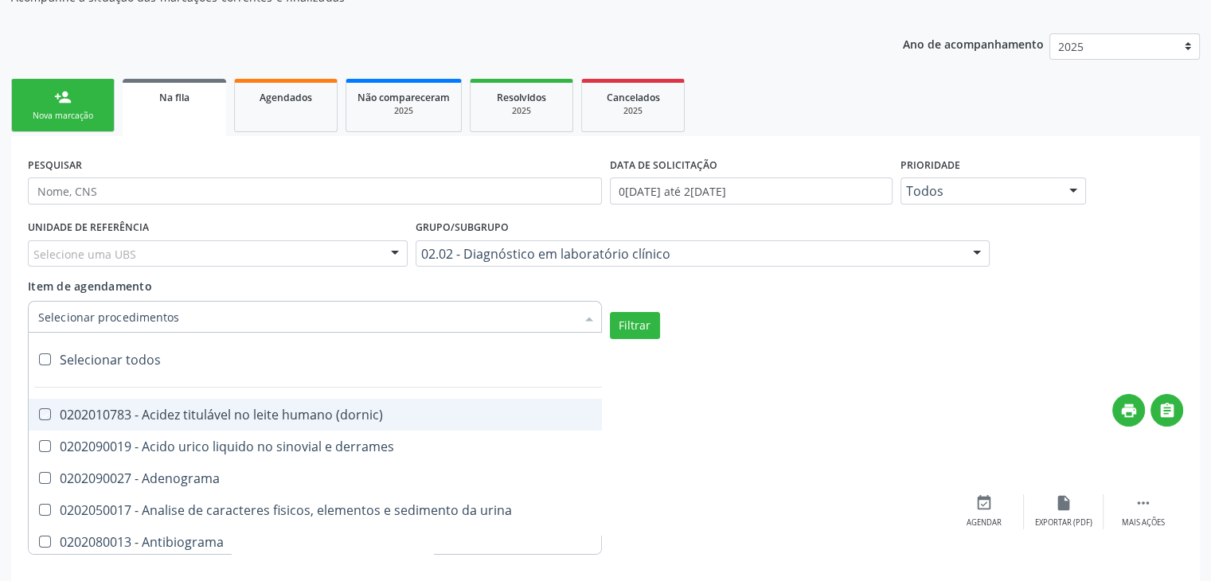
checkbox digitoxina\) "true"
checkbox \(dht\) "true"
checkbox fecal "true"
checkbox estradiol "true"
checkbox estriol "true"
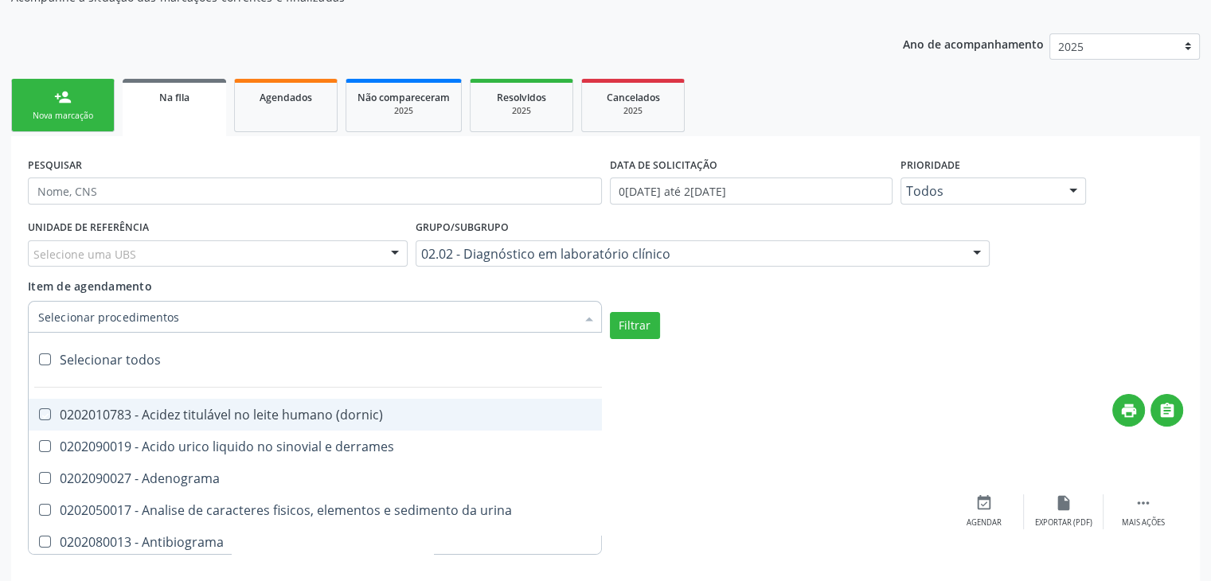
checkbox estrona "true"
checkbox etossuximida "true"
checkbox ii "true"
checkbox ix "true"
checkbox v "true"
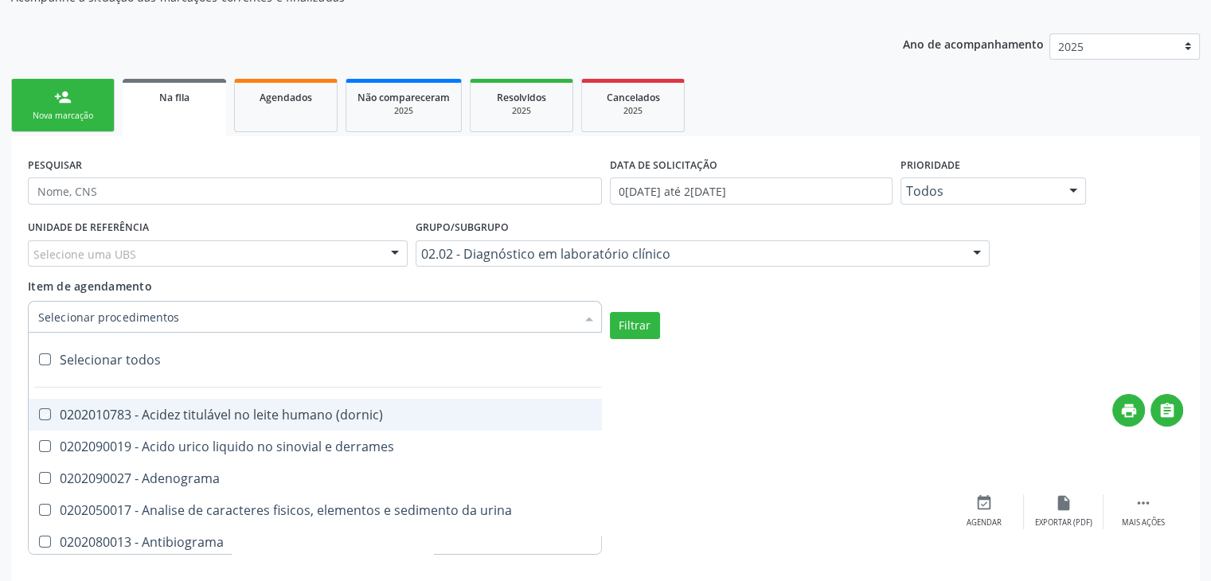
checkbox vii "true"
checkbox viii "true"
checkbox \(inibidor\) "true"
checkbox \(antigeno\) "true"
checkbox x "true"
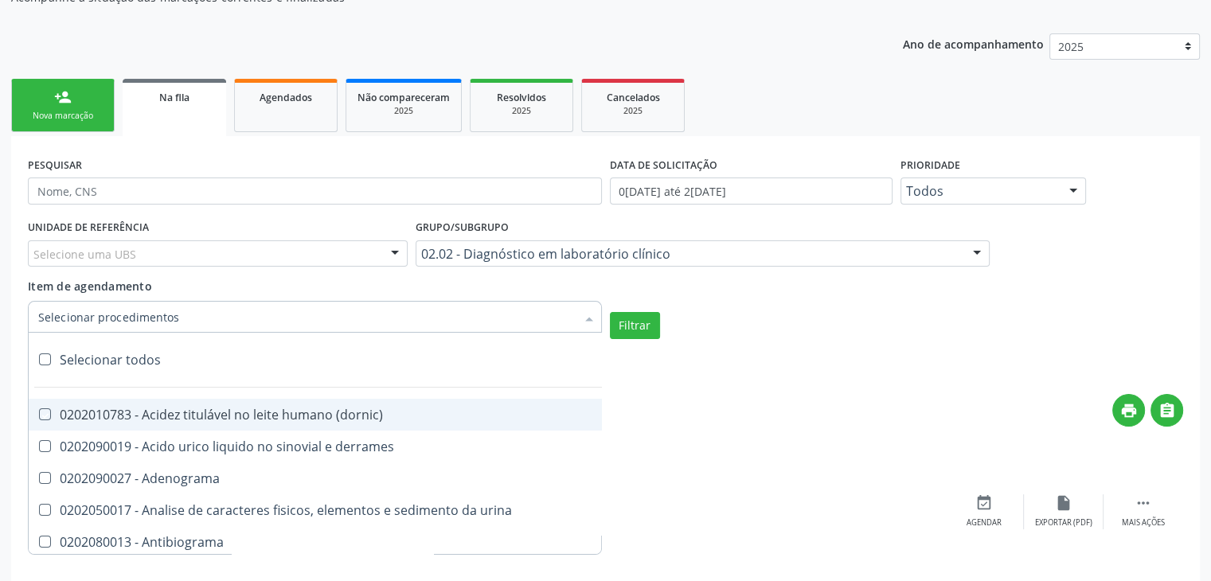
checkbox xi "true"
checkbox xii "true"
checkbox xiii "true"
checkbox tardio\) "true"
checkbox t4 "true"
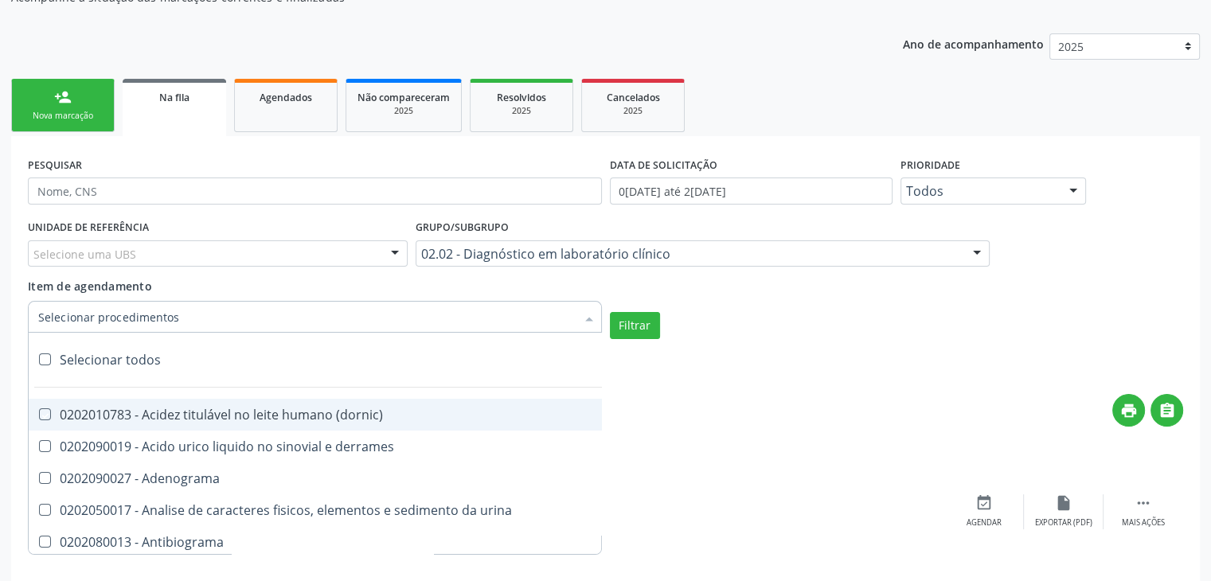
checkbox pezinho\) "true"
checkbox fenitoina "true"
checkbox fenol "true"
checkbox ferritina "true"
checkbox serico "true"
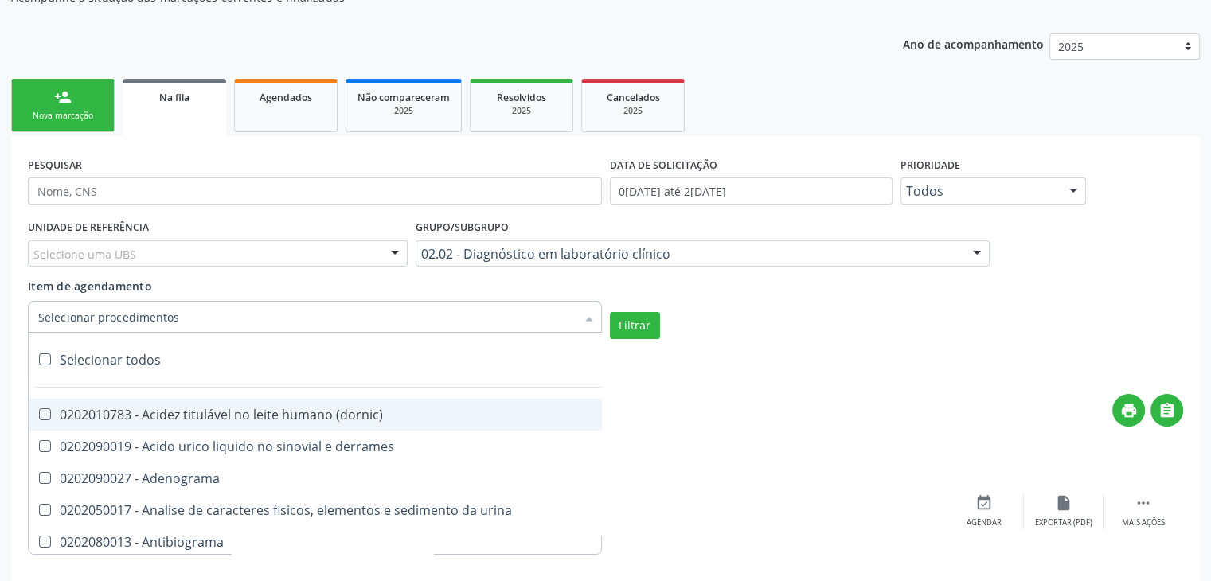
checkbox fibrinogenio "true"
checkbox folato "true"
checkbox formaldeido "true"
checkbox total "true"
checkbox alcalina "true"
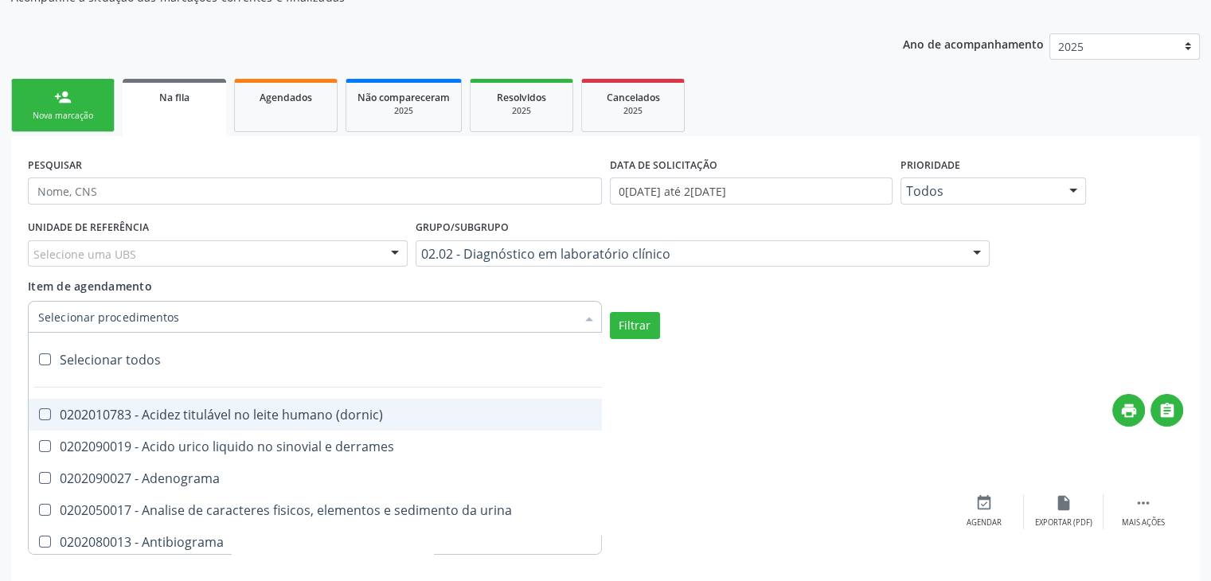
checkbox esperma "true"
checkbox fosforo "true"
checkbox acida "true"
checkbox frutose "true"
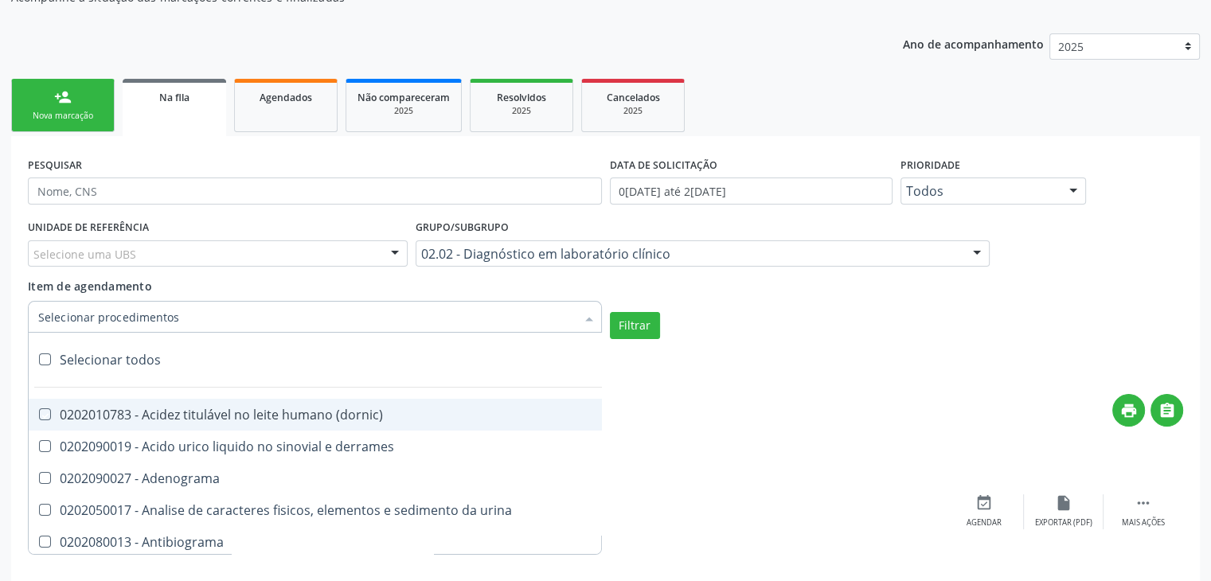
checkbox esperma "true"
checkbox galactose "true"
checkbox gt\) "true"
checkbox gastrina "true"
checkbox glicose "true"
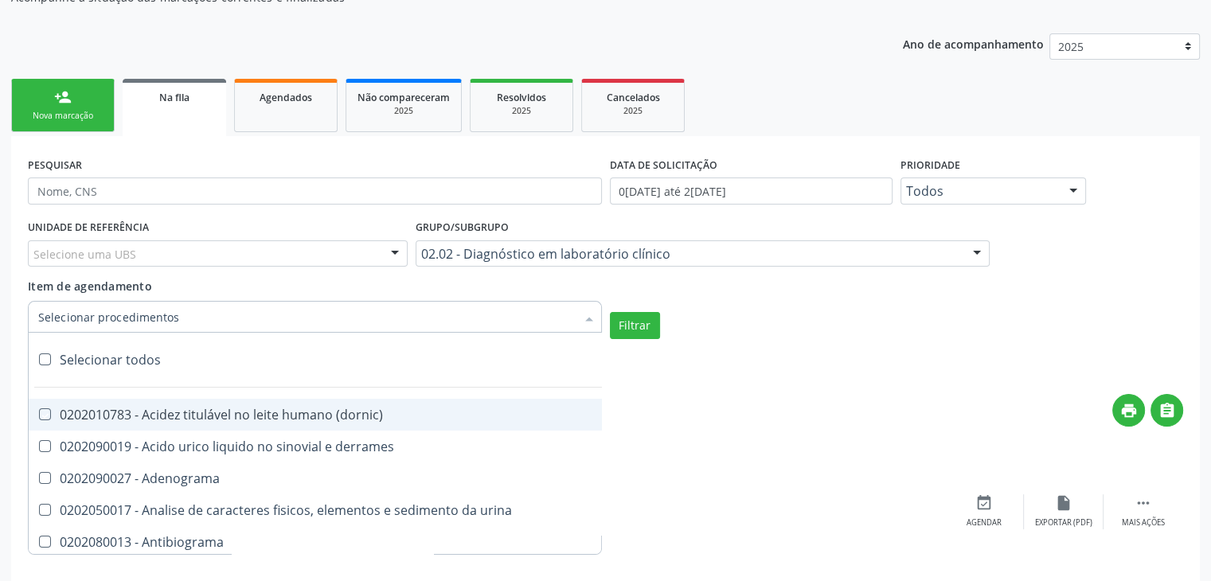
checkbox derrames "true"
checkbox desidrogenase "true"
checkbox tiroxina "true"
checkbox hcg\) "true"
checkbox fecal "true"
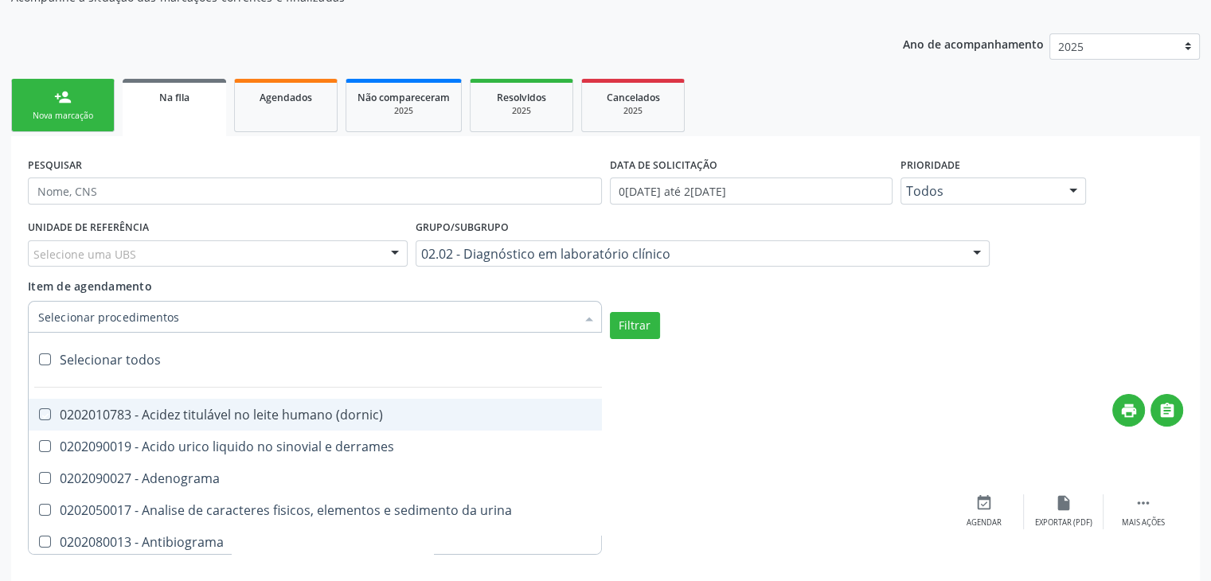
checkbox haptoglobina "true"
click at [633, 323] on button "Filtrar" at bounding box center [635, 325] width 50 height 27
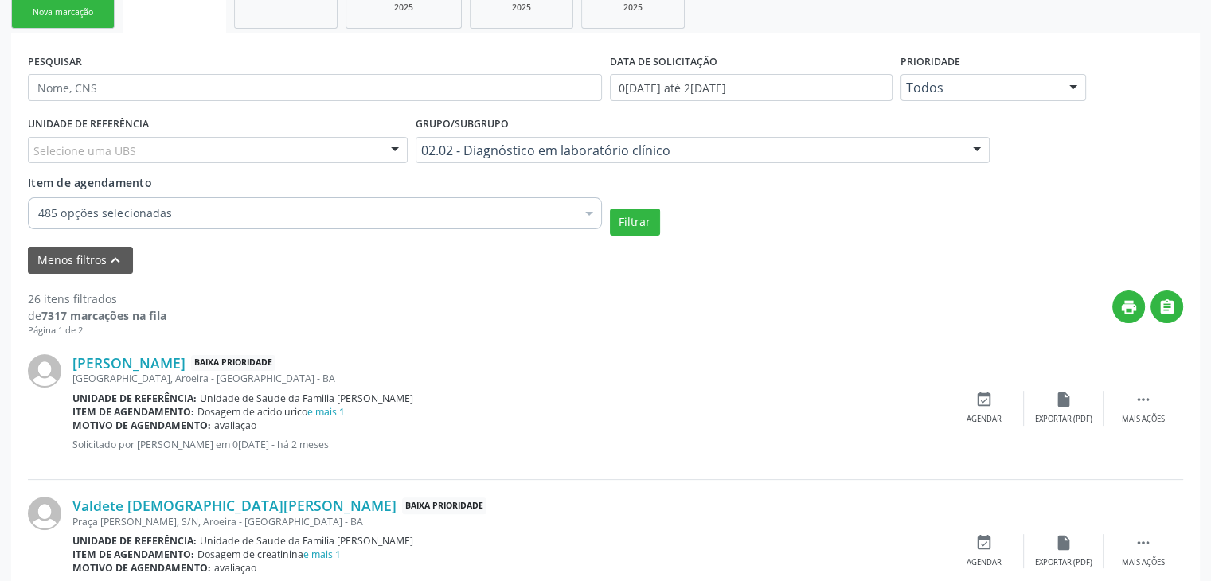
scroll to position [398, 0]
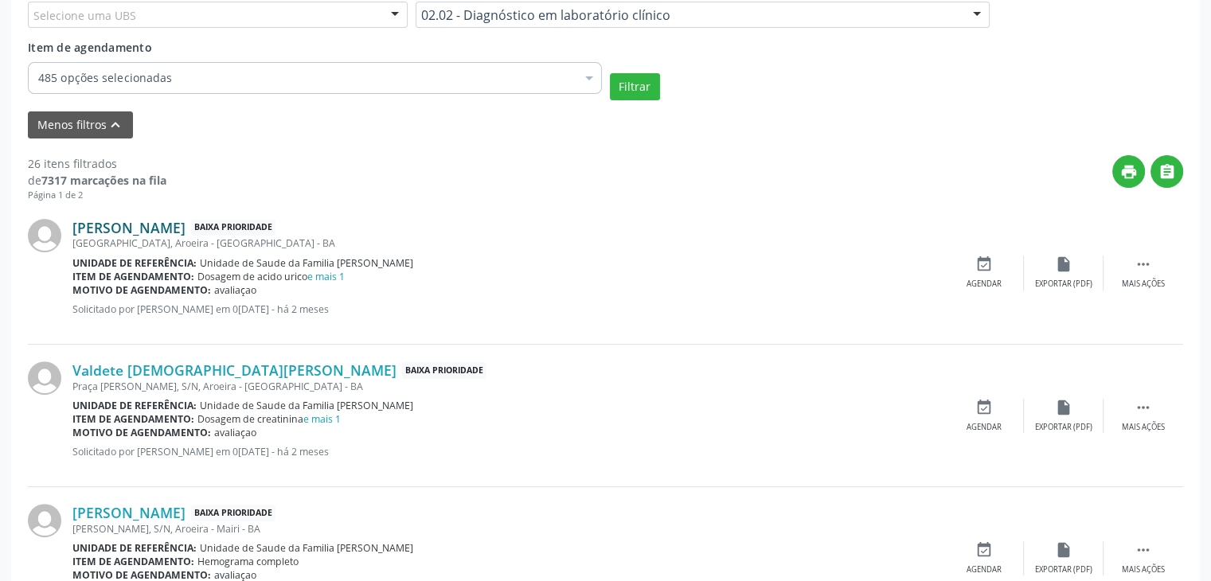
click at [169, 224] on link "Adelmo da Cruz Almeida" at bounding box center [128, 228] width 113 height 18
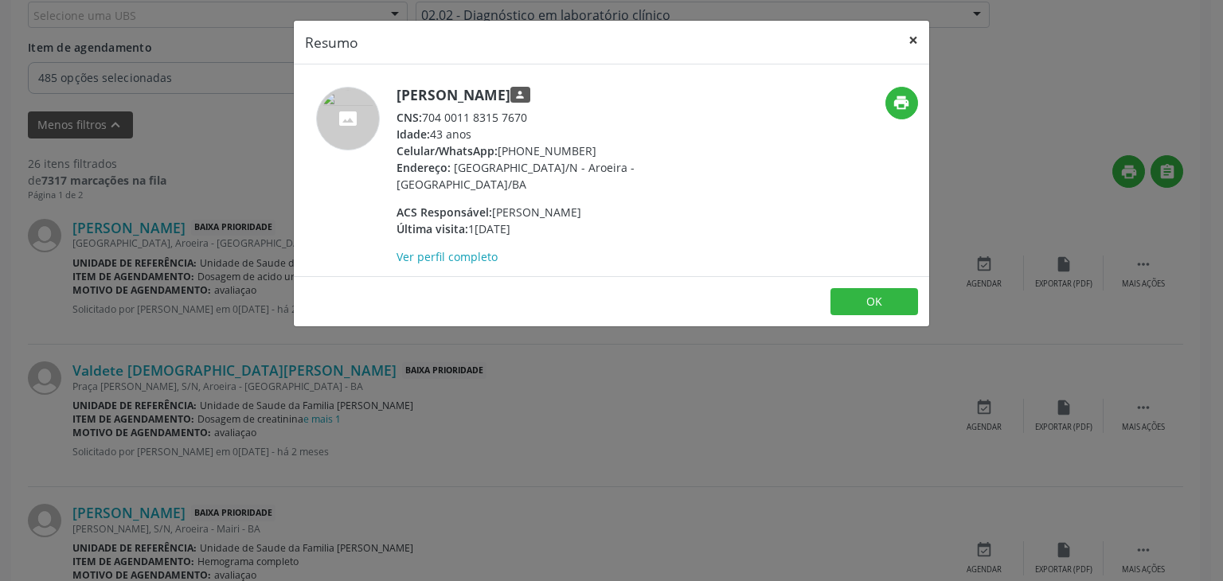
click at [919, 41] on button "×" at bounding box center [913, 40] width 32 height 39
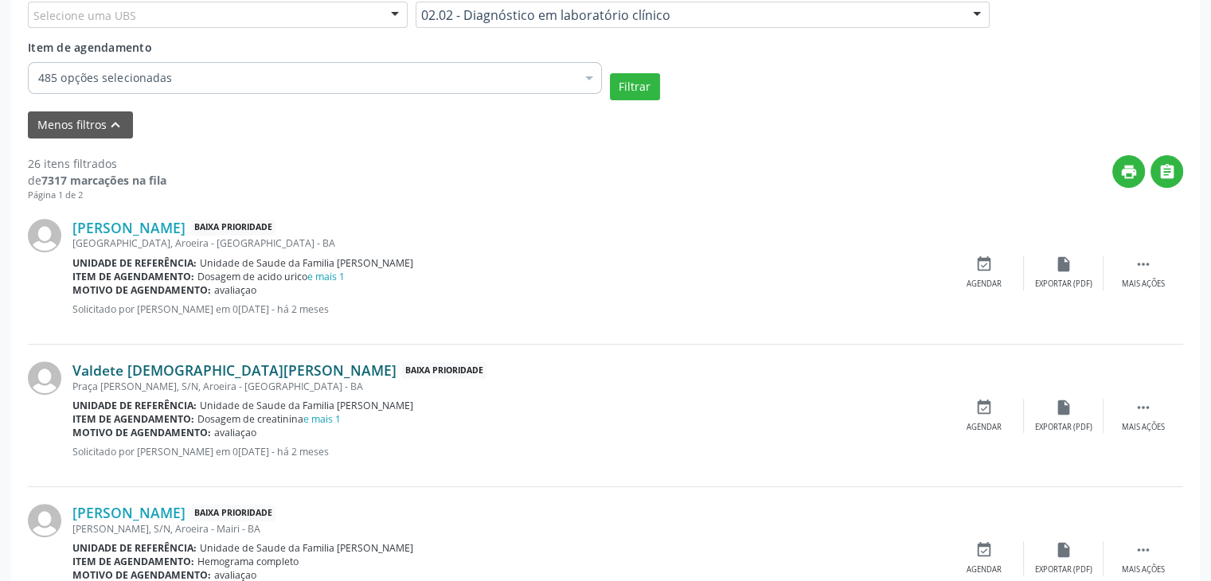
click at [129, 367] on link "Valdete Evangelista Silva" at bounding box center [234, 371] width 324 height 18
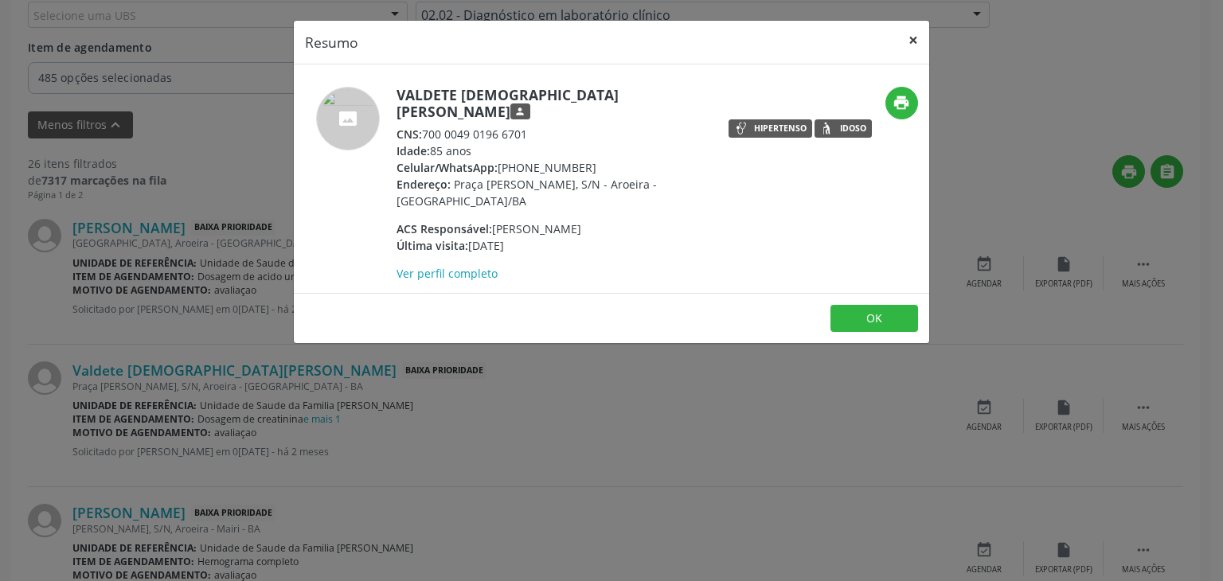
click at [912, 33] on button "×" at bounding box center [913, 40] width 32 height 39
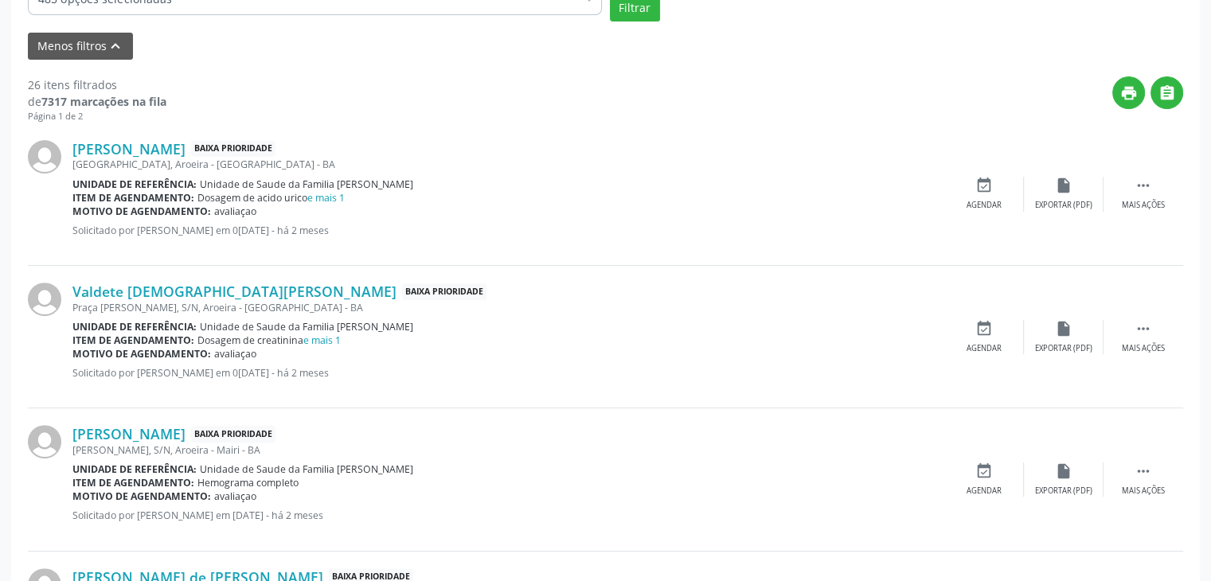
scroll to position [478, 0]
click at [130, 432] on link "Marcio Maia Rios" at bounding box center [128, 433] width 113 height 18
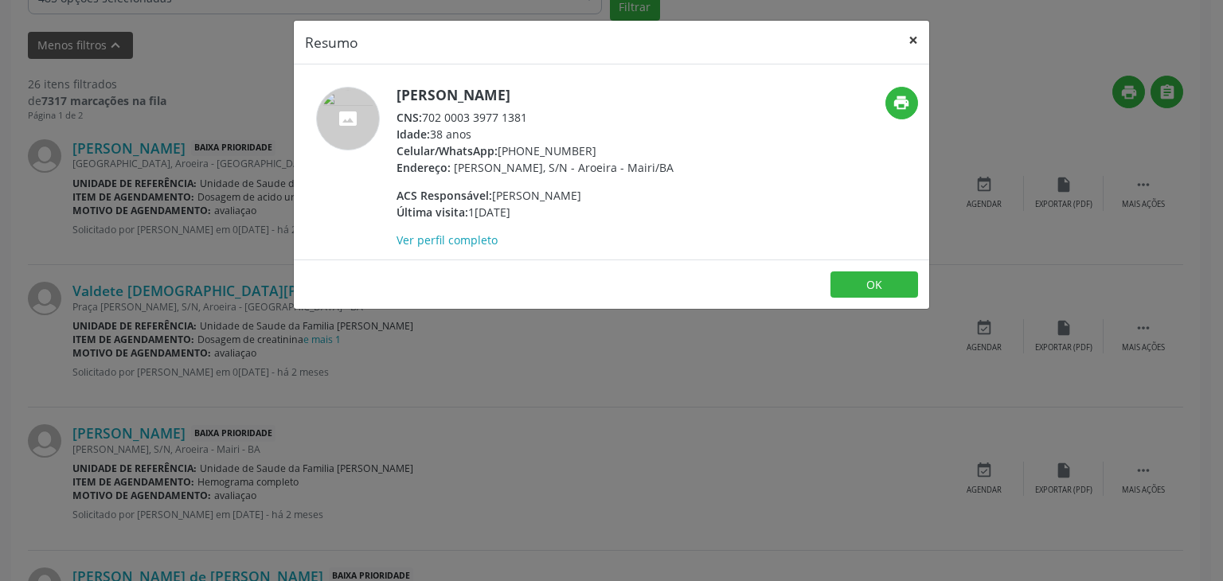
click at [901, 34] on button "×" at bounding box center [913, 40] width 32 height 39
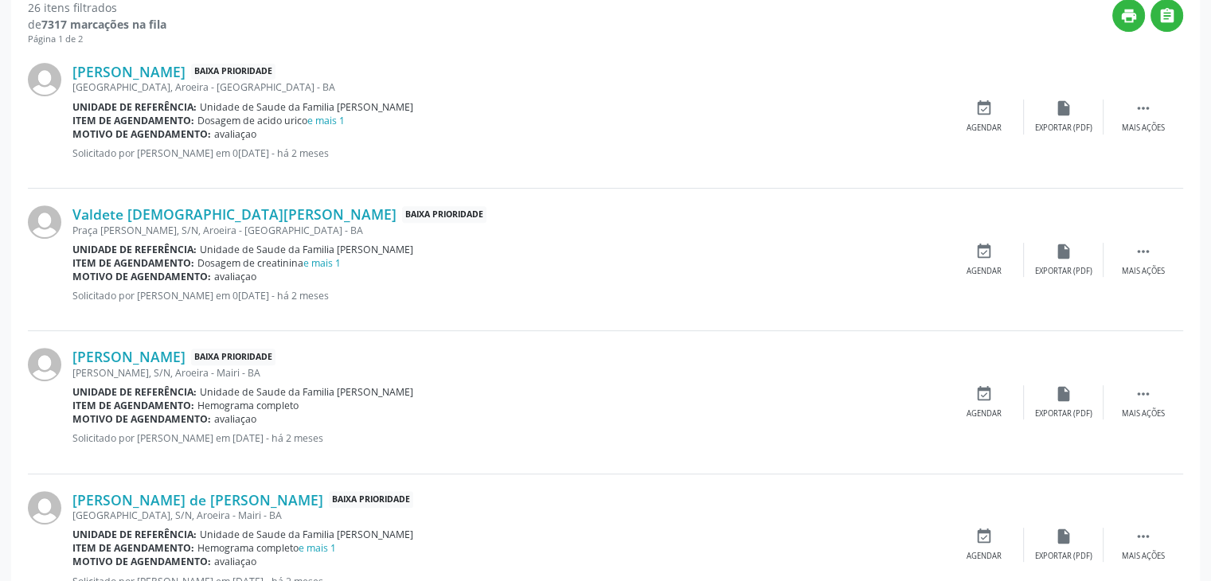
scroll to position [637, 0]
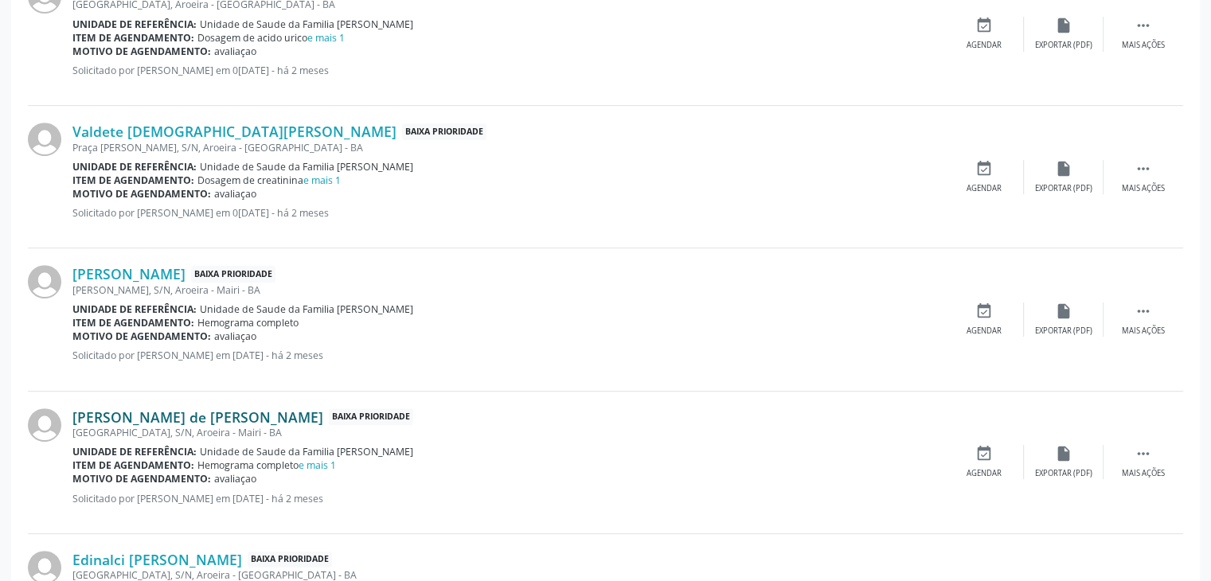
click at [162, 418] on link "Laurita de Jesus Oliveira Santana" at bounding box center [197, 418] width 251 height 18
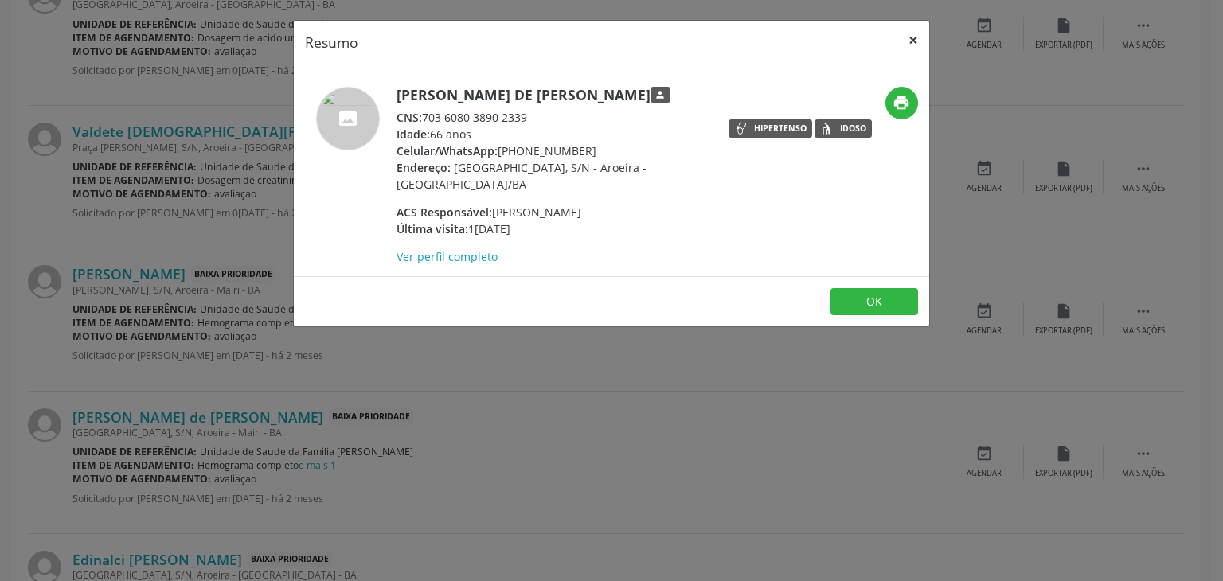
click at [920, 36] on button "×" at bounding box center [913, 40] width 32 height 39
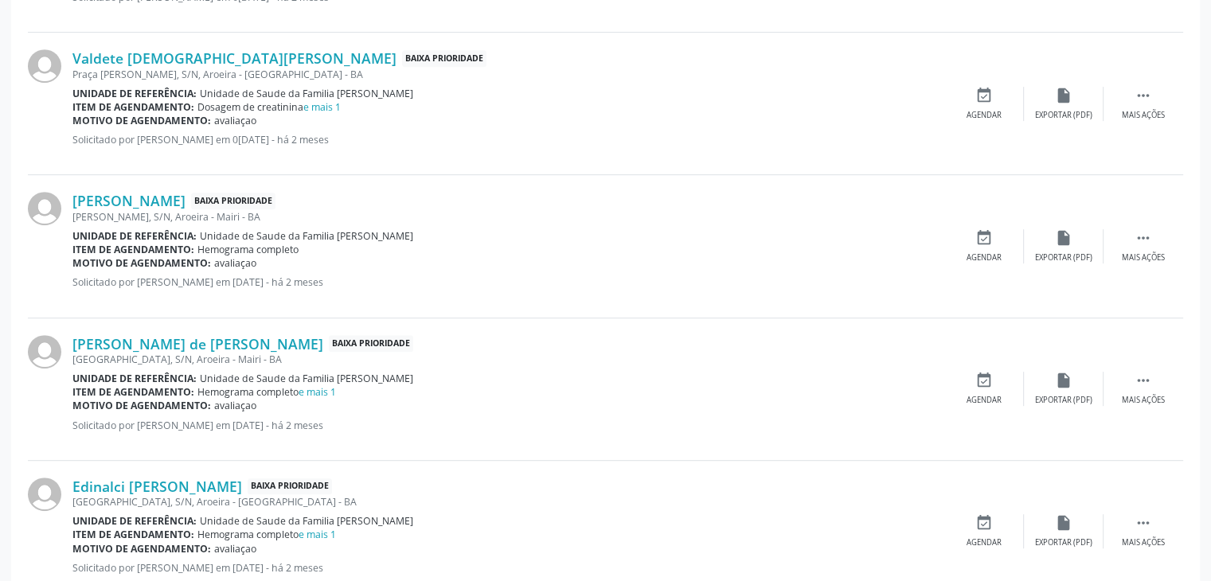
scroll to position [796, 0]
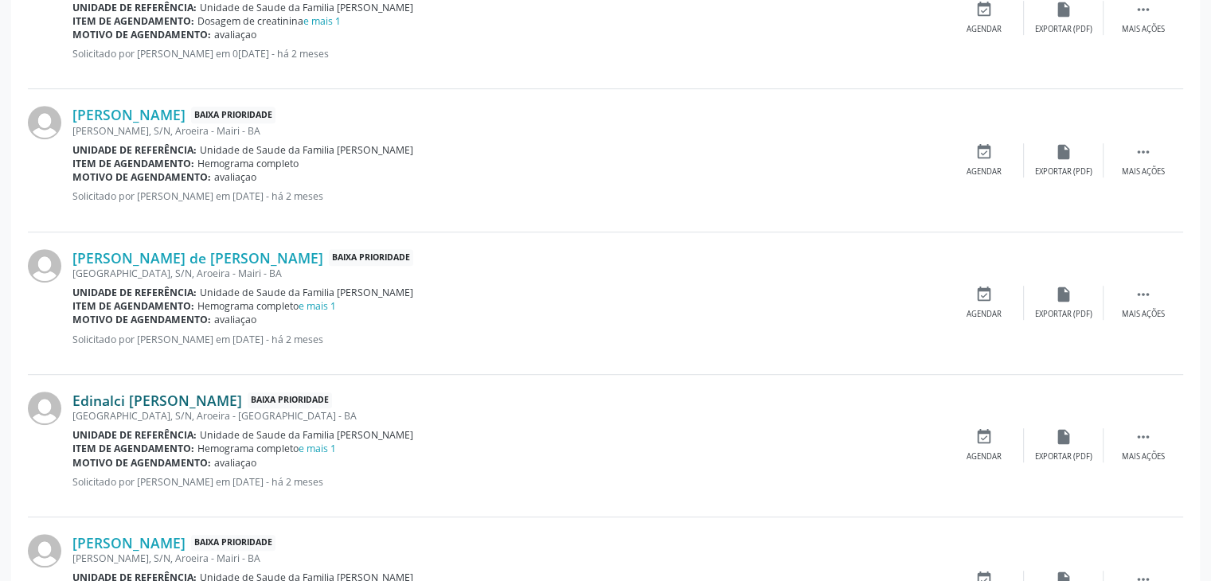
click at [161, 395] on link "Edinalci Pedreira de Almeida" at bounding box center [157, 401] width 170 height 18
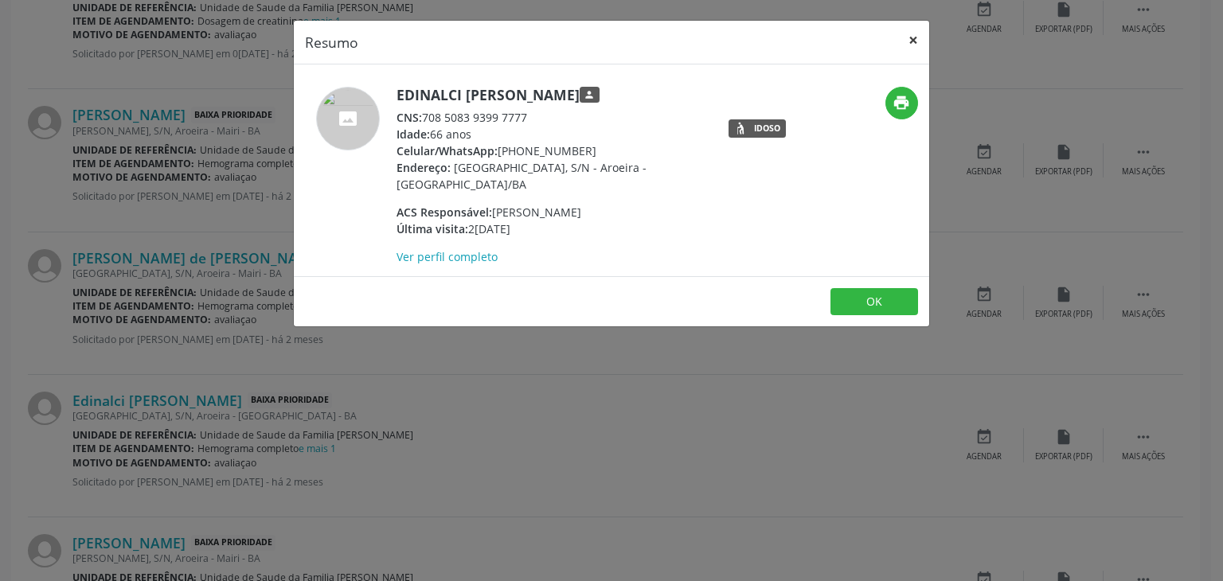
click at [901, 39] on button "×" at bounding box center [913, 40] width 32 height 39
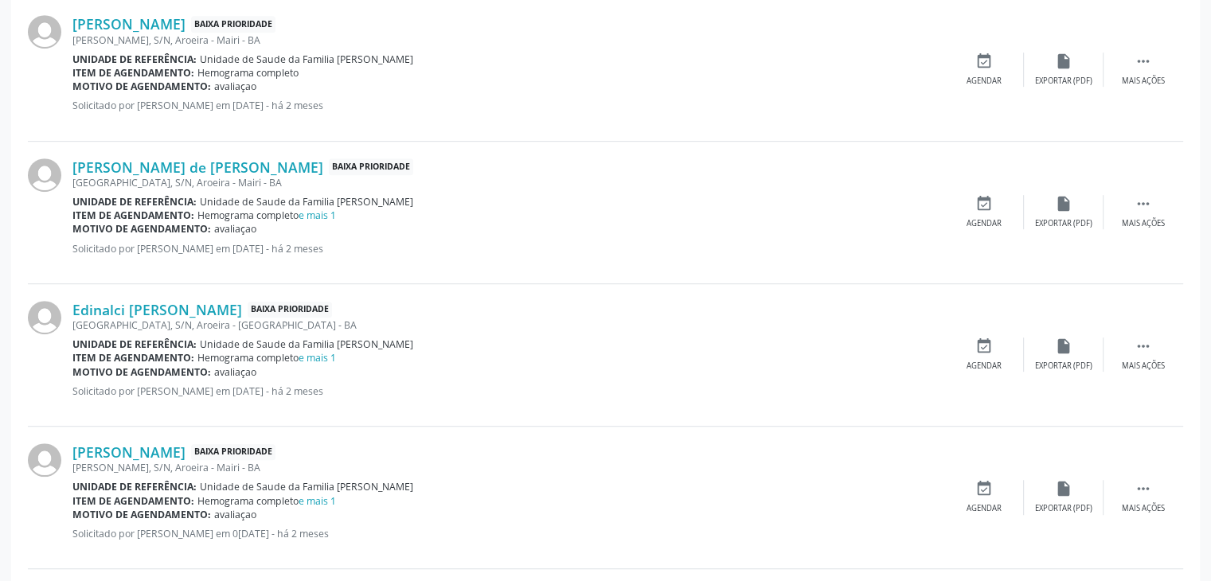
scroll to position [956, 0]
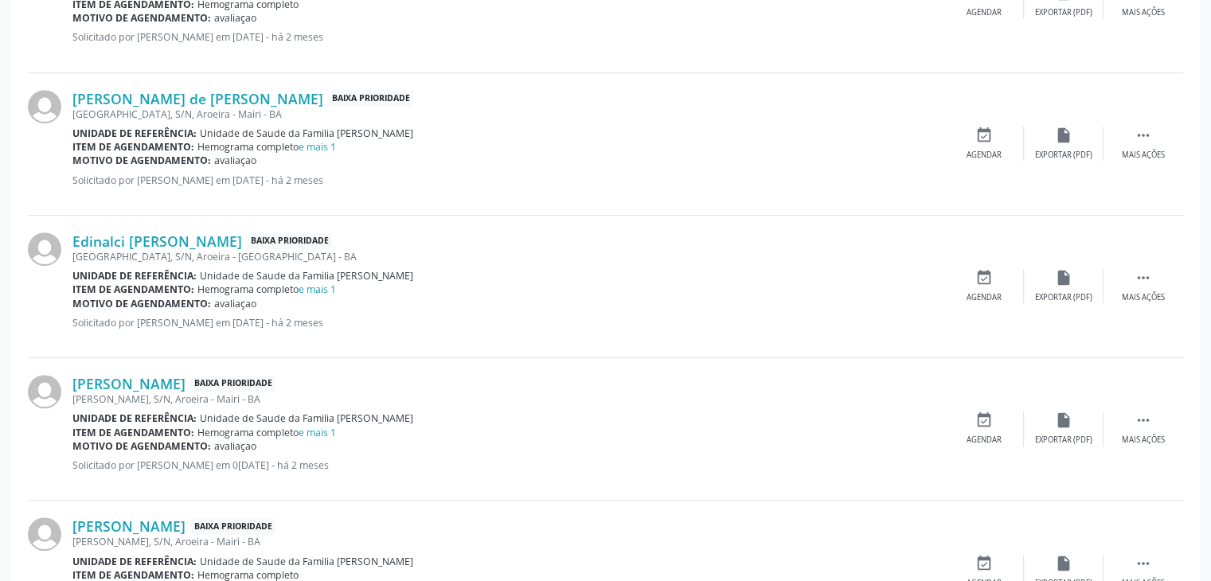
click at [156, 371] on div "Magali Pessoa Santana Baixa Prioridade José Fernandes, S/N, Aroeira - Mairi - B…" at bounding box center [605, 429] width 1155 height 143
click at [156, 377] on link "Magali Pessoa Santana" at bounding box center [128, 384] width 113 height 18
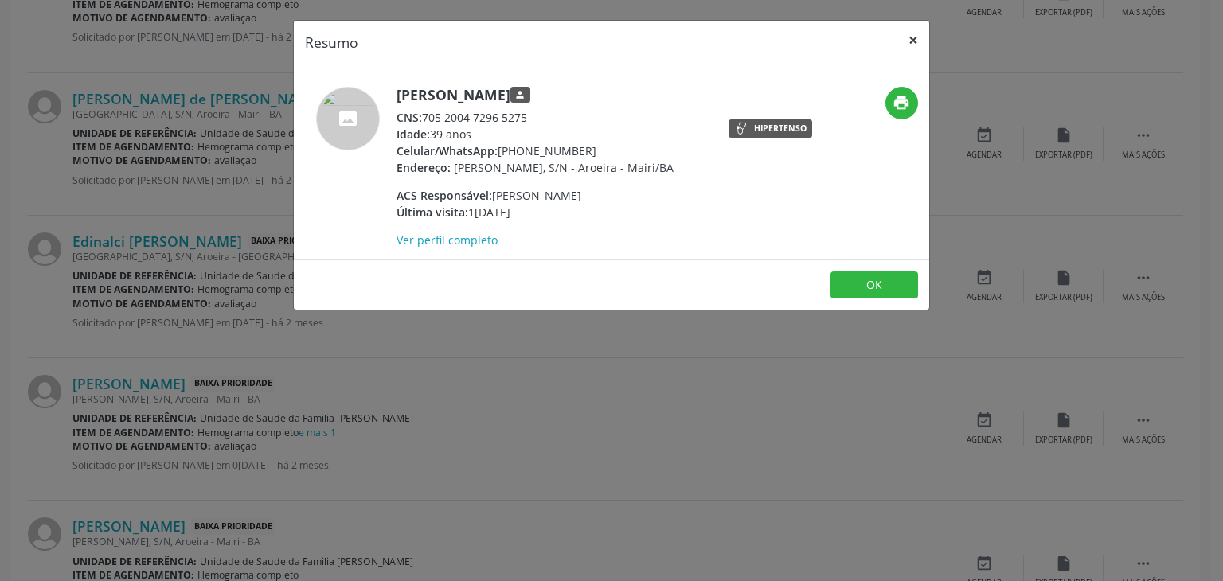
click at [921, 35] on button "×" at bounding box center [913, 40] width 32 height 39
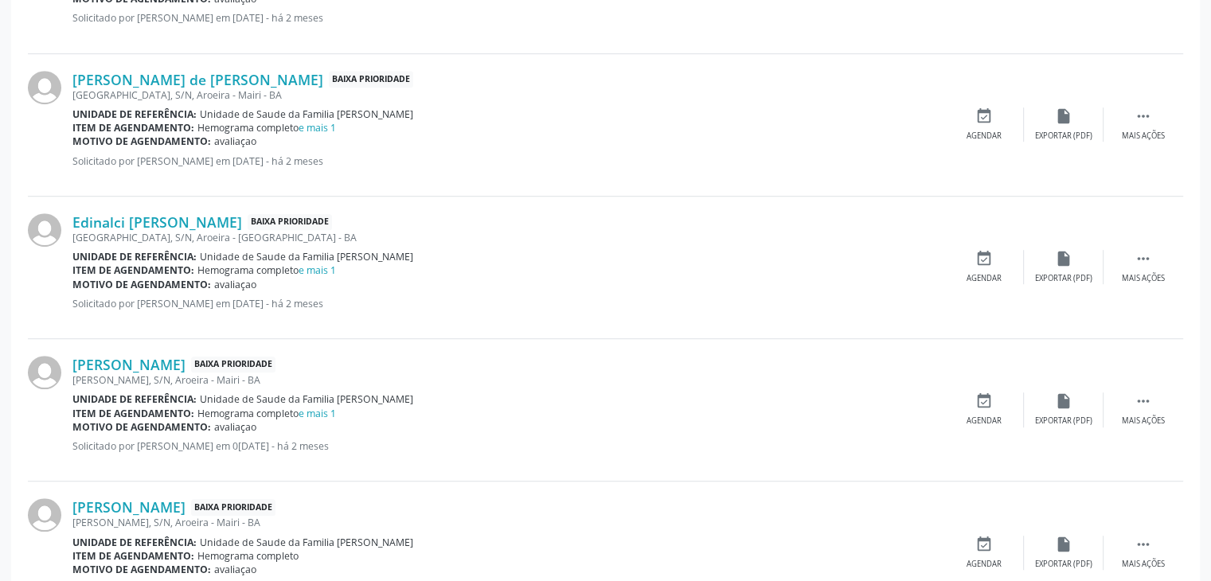
scroll to position [1115, 0]
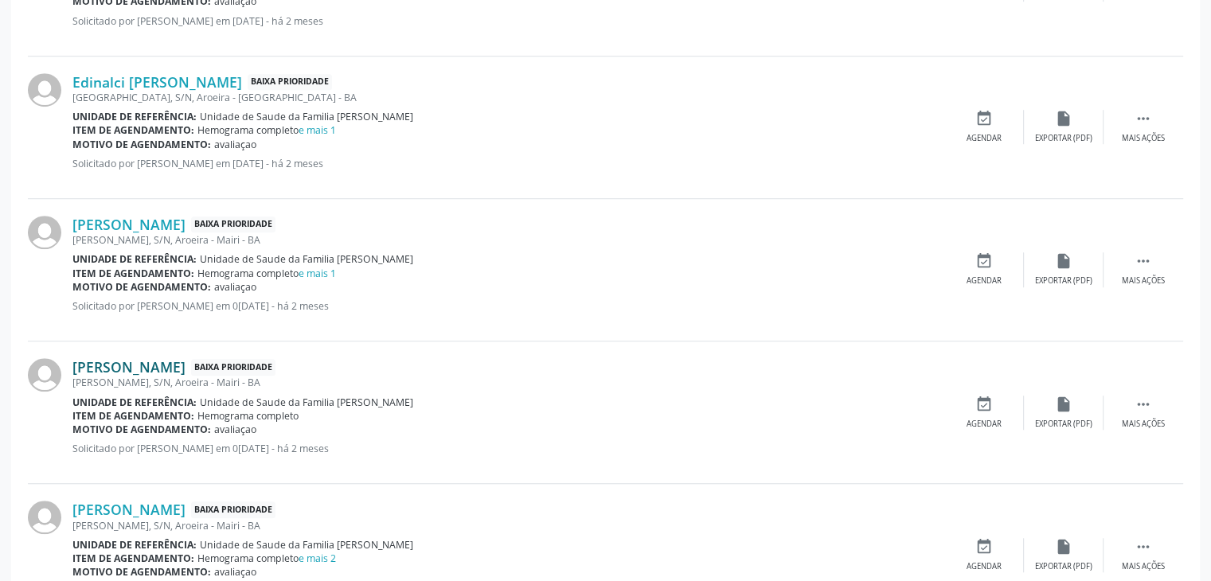
click at [186, 370] on link "Elisangela Gonçalves Pezan" at bounding box center [128, 367] width 113 height 18
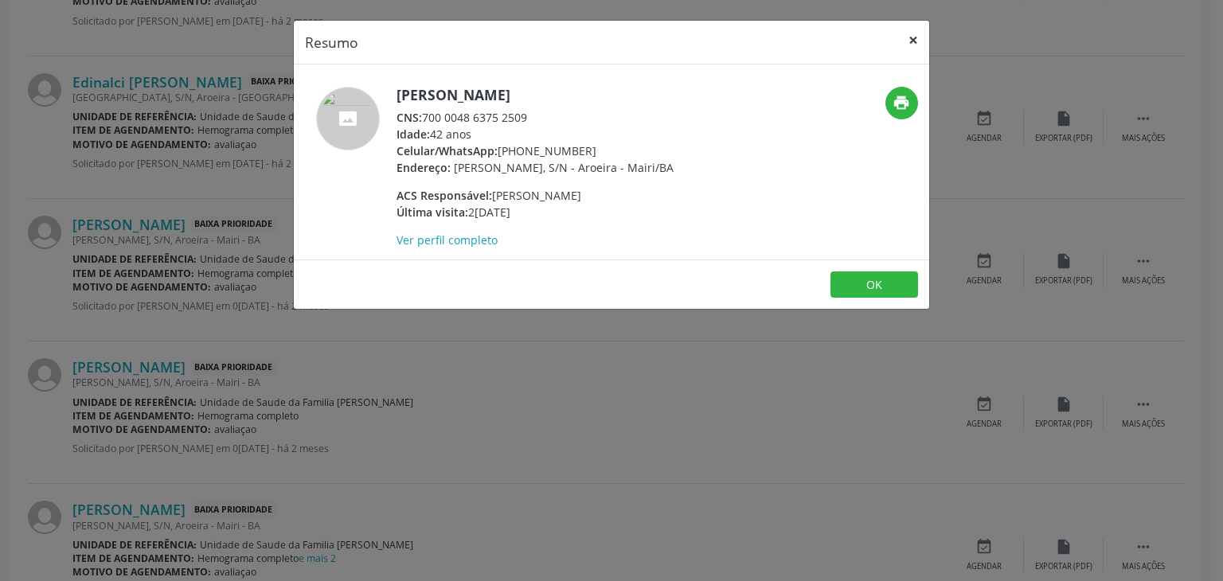
click at [910, 33] on button "×" at bounding box center [913, 40] width 32 height 39
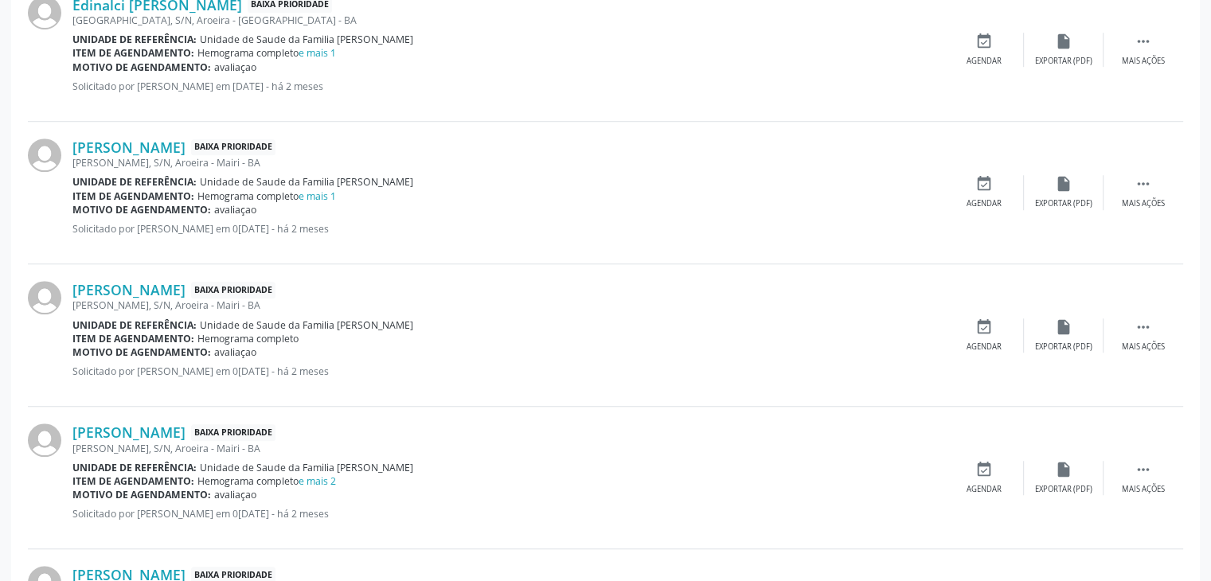
scroll to position [1274, 0]
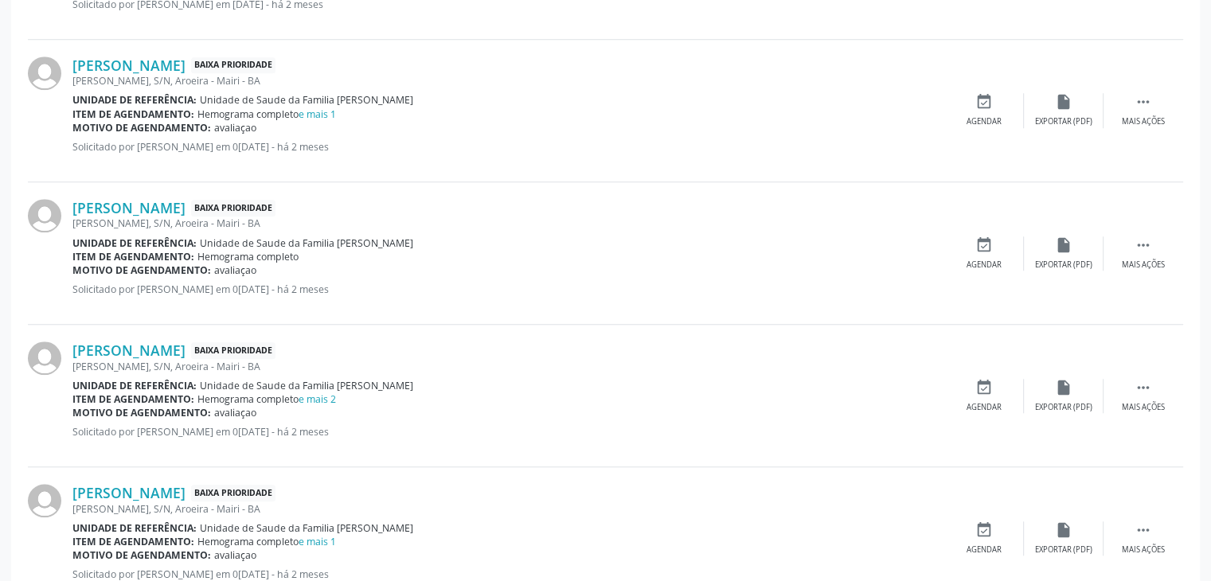
click at [204, 360] on div "José Fernandes, S/N, Aroeira - Mairi - BA" at bounding box center [508, 367] width 872 height 14
click at [186, 342] on link "Pedro Barbosa de Oliveira" at bounding box center [128, 351] width 113 height 18
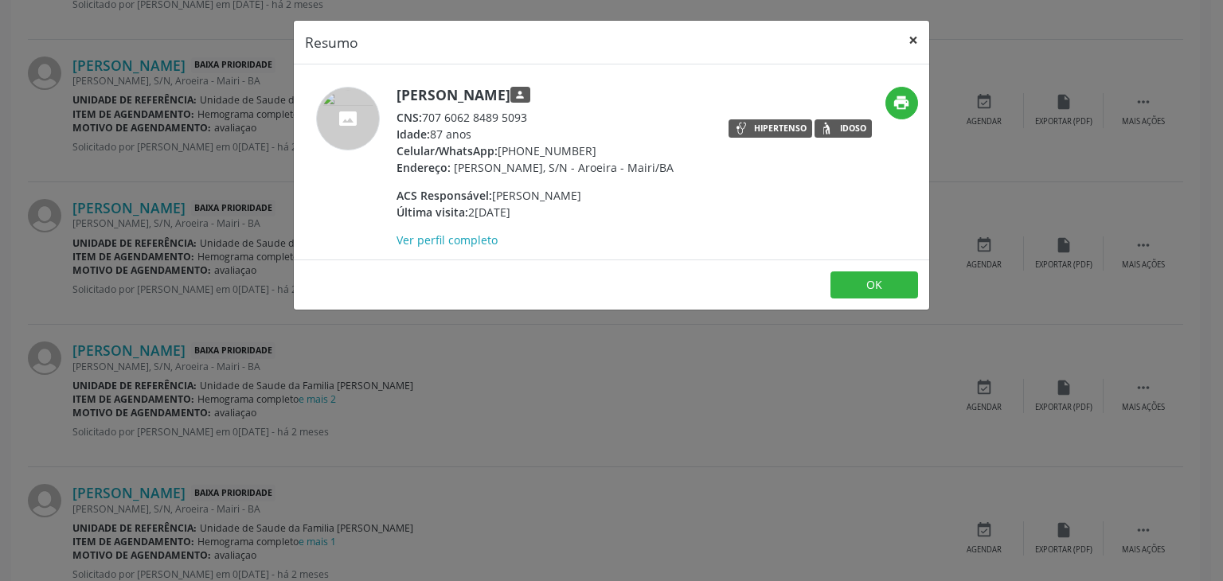
click at [921, 22] on button "×" at bounding box center [913, 40] width 32 height 39
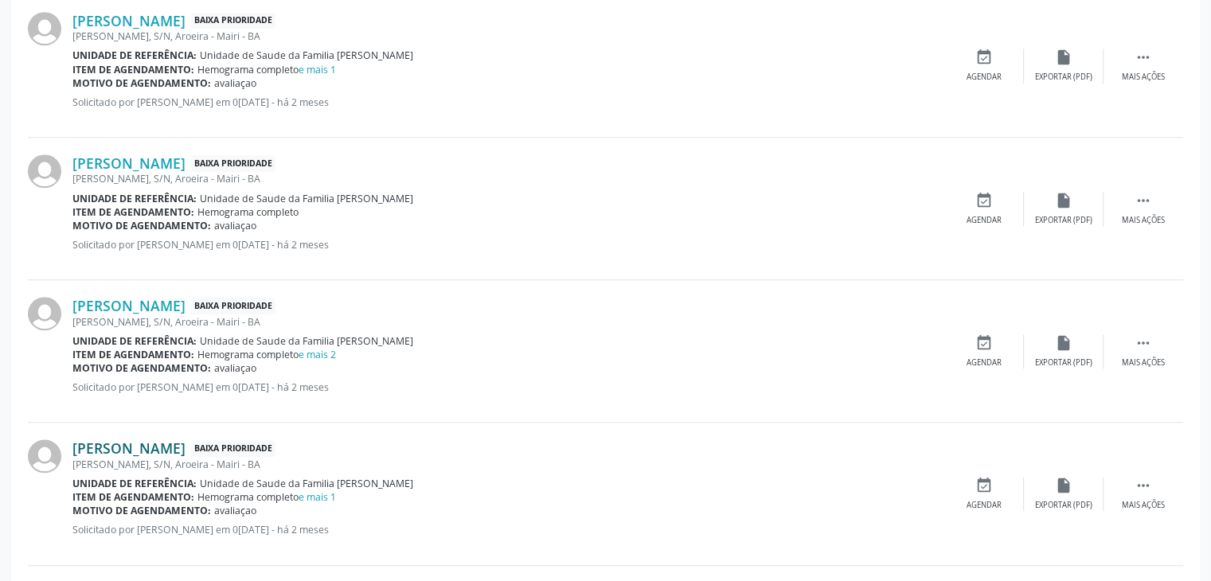
scroll to position [1433, 0]
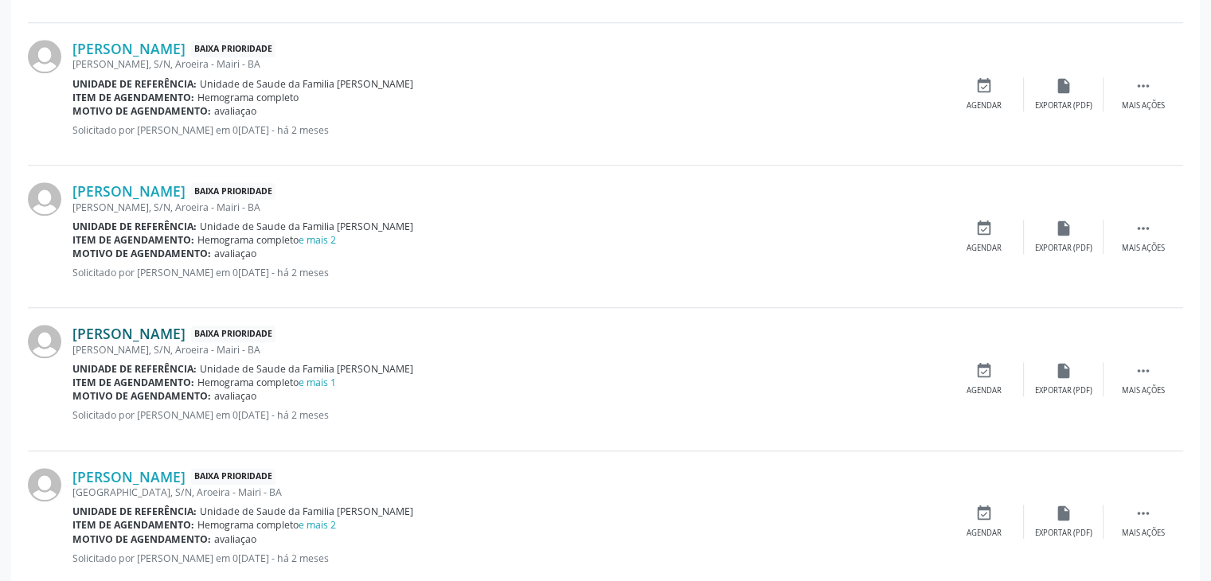
click at [178, 333] on link "Maria Silva de Souza" at bounding box center [128, 334] width 113 height 18
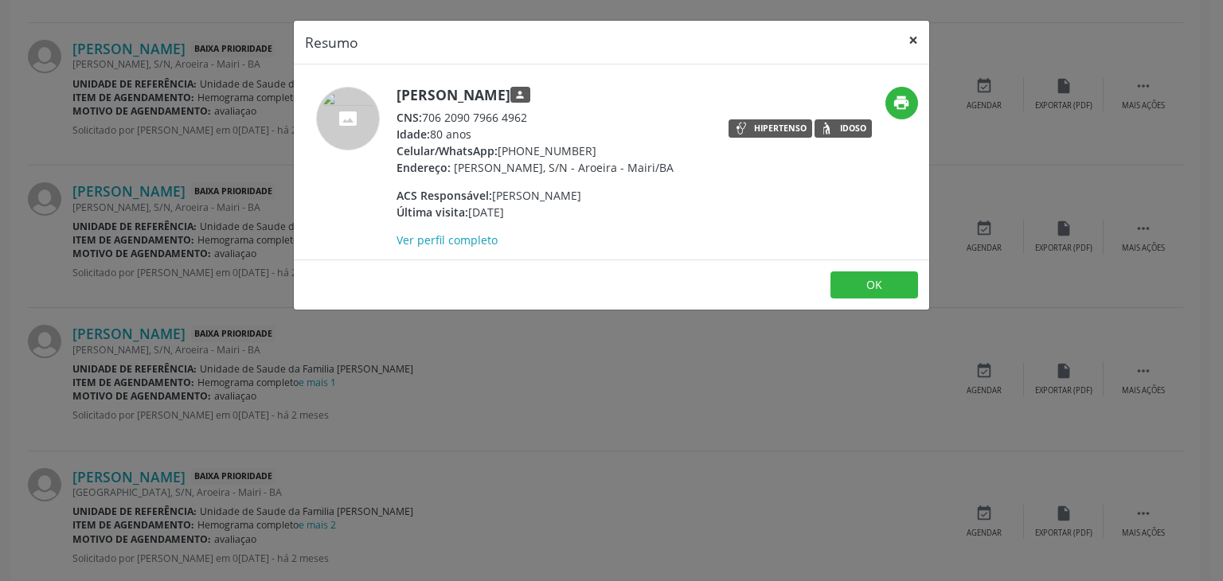
click at [911, 32] on button "×" at bounding box center [913, 40] width 32 height 39
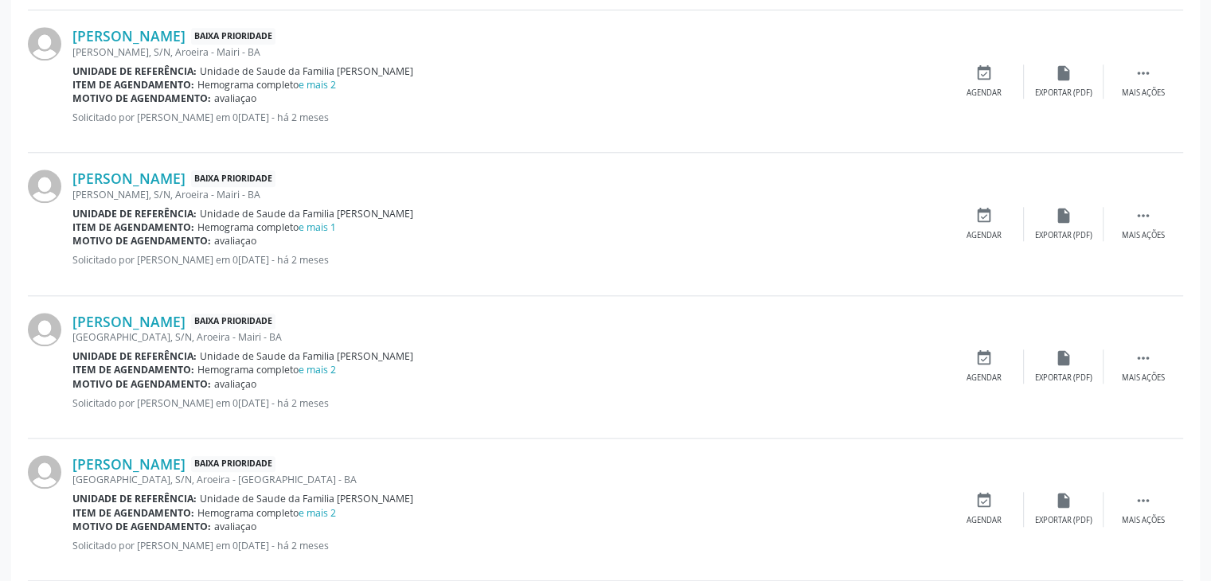
scroll to position [1593, 0]
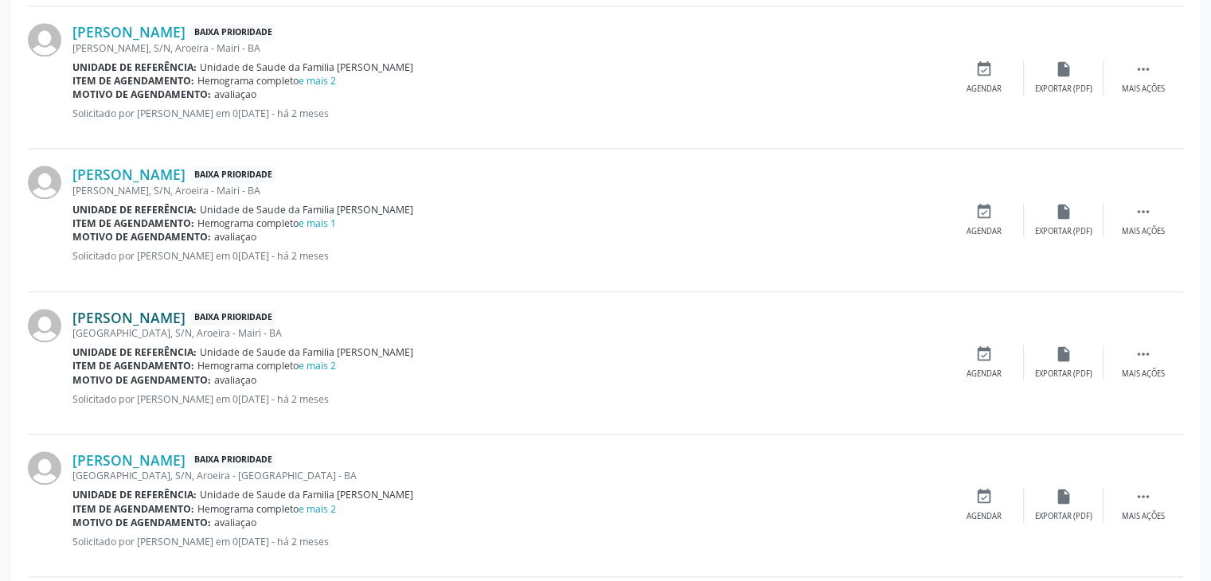
click at [132, 312] on link "Antonia Rios da Silva" at bounding box center [128, 318] width 113 height 18
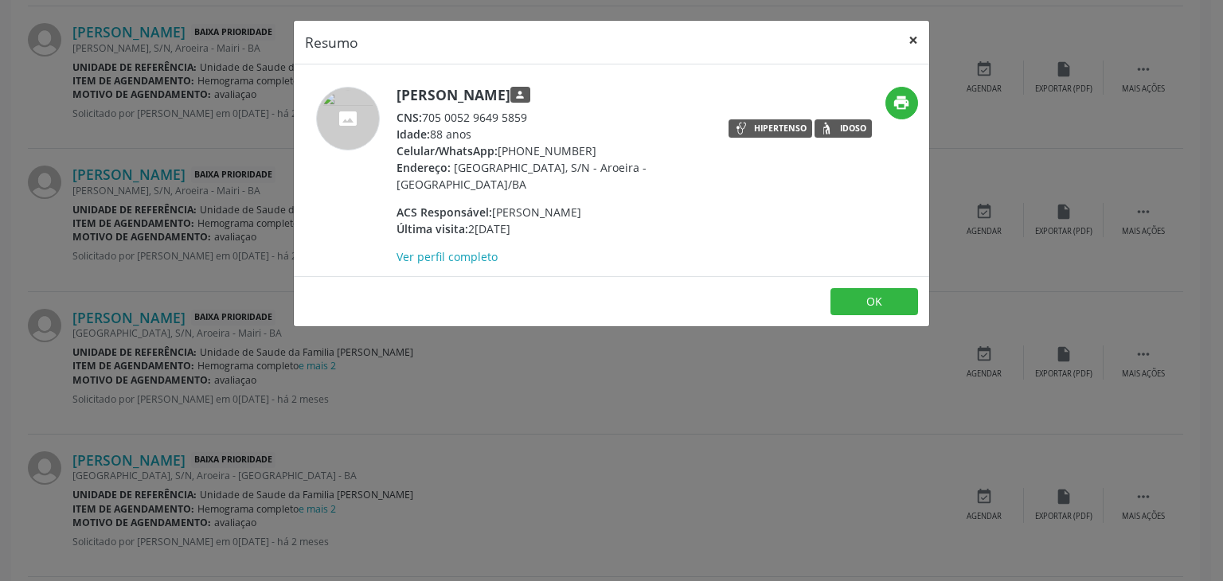
click at [905, 33] on button "×" at bounding box center [913, 40] width 32 height 39
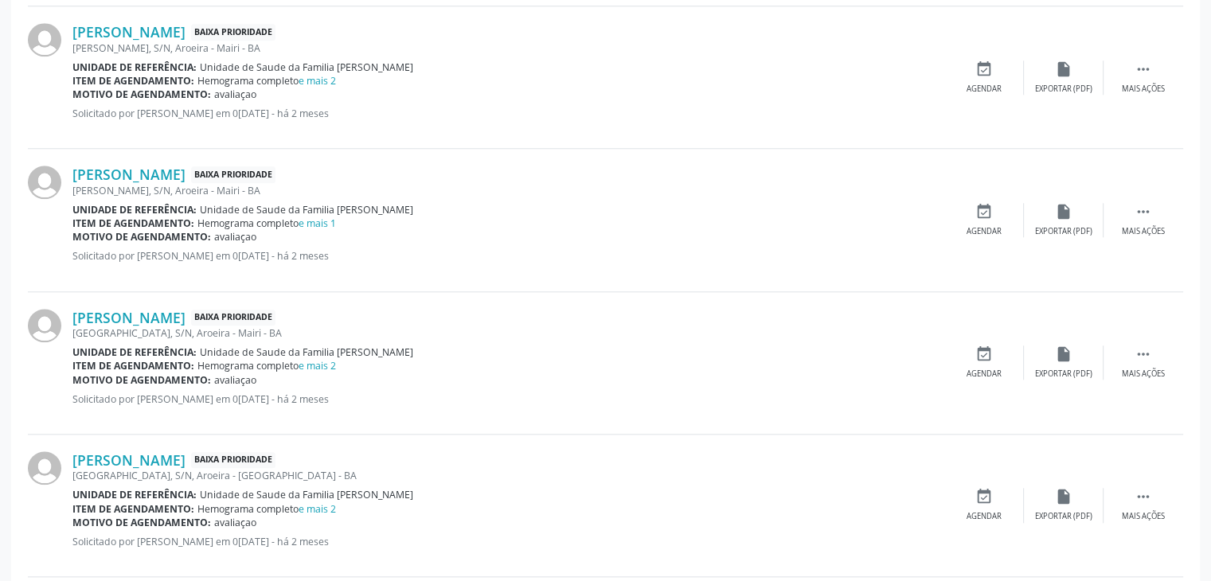
click at [225, 469] on div "Rua da Usina, S/N, Aroeira - Mairi - BA" at bounding box center [508, 476] width 872 height 14
click at [186, 456] on link "Tairine Oliveira dos Santos" at bounding box center [128, 461] width 113 height 18
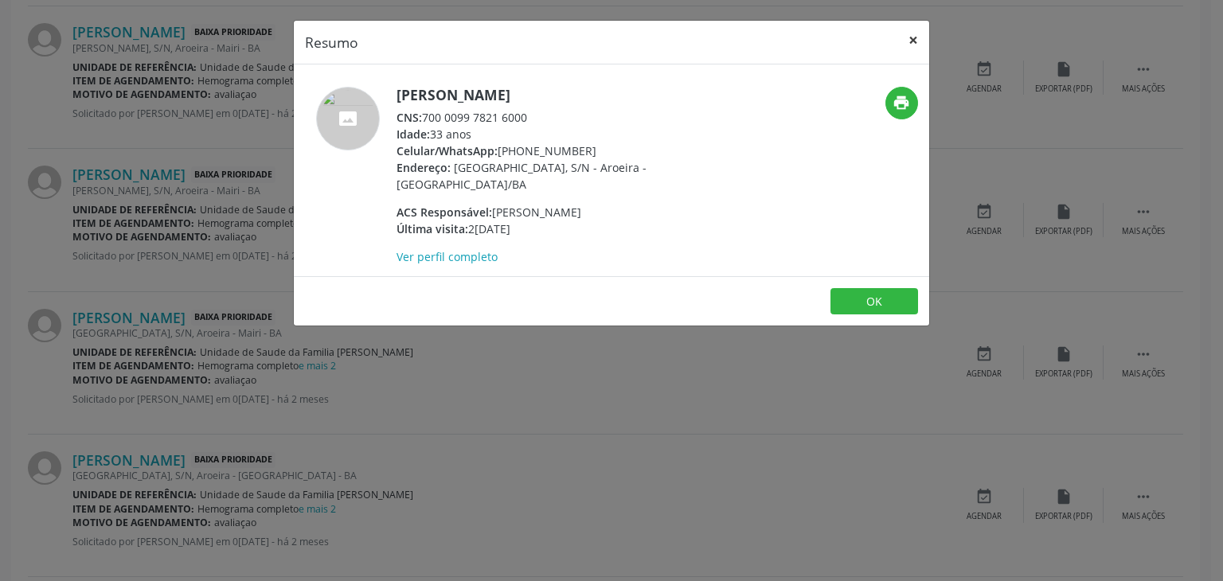
click at [910, 42] on button "×" at bounding box center [913, 40] width 32 height 39
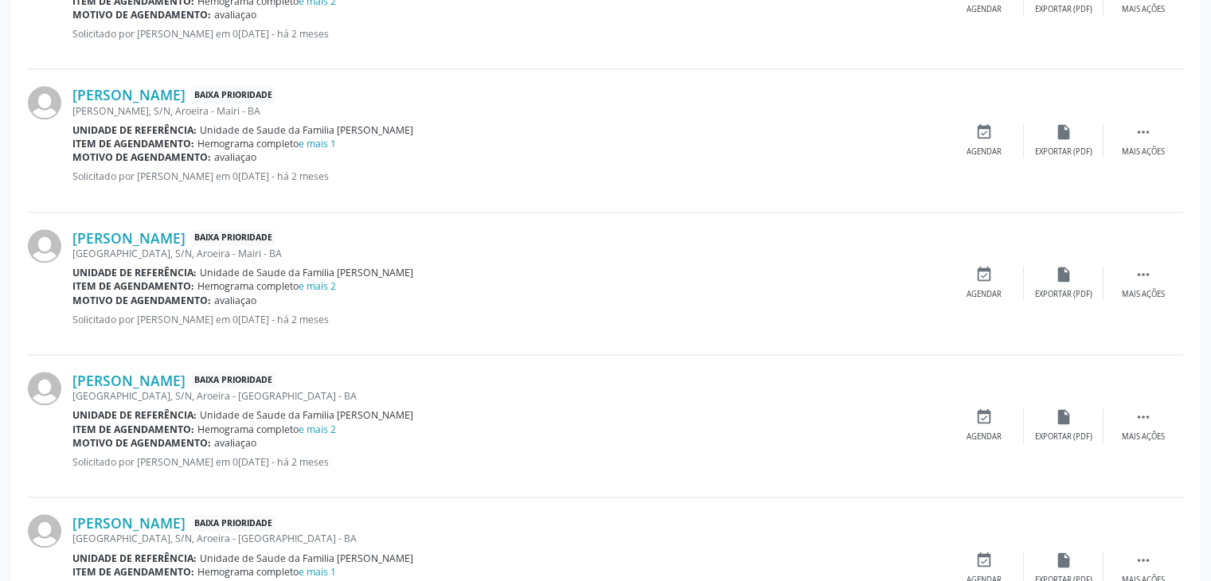
scroll to position [1832, 0]
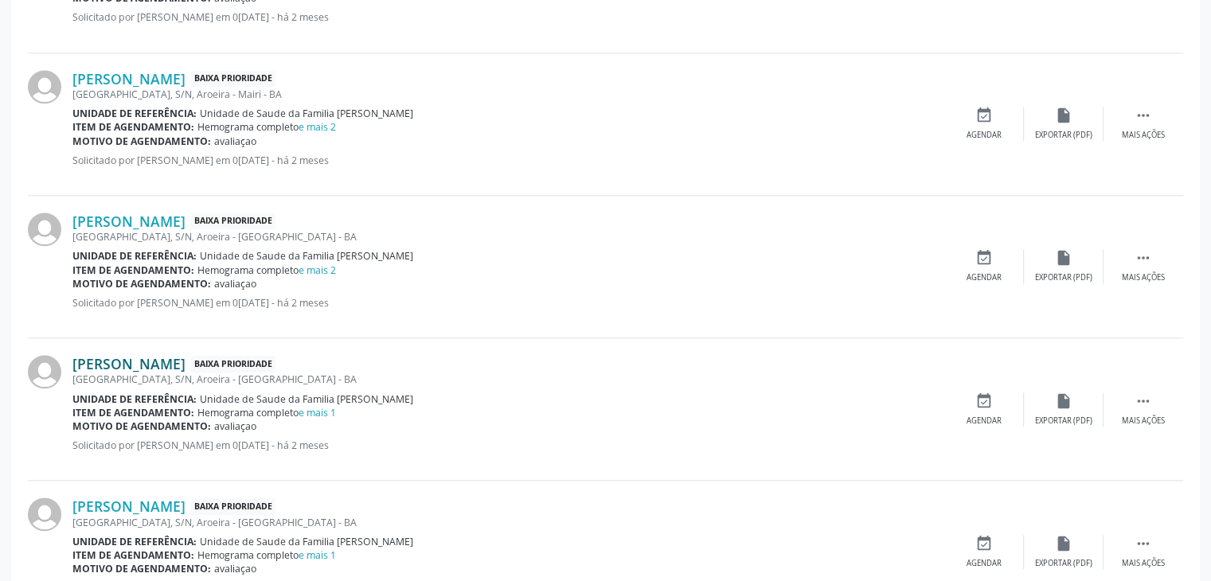
click at [162, 361] on link "Joceli Silva Santana" at bounding box center [128, 364] width 113 height 18
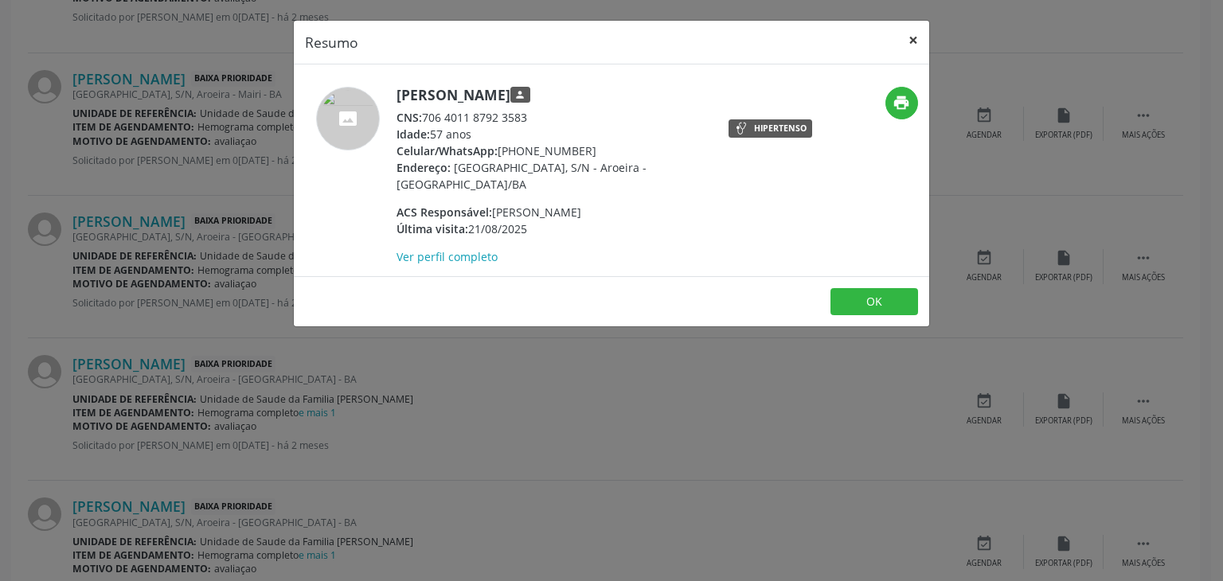
click at [918, 33] on button "×" at bounding box center [913, 40] width 32 height 39
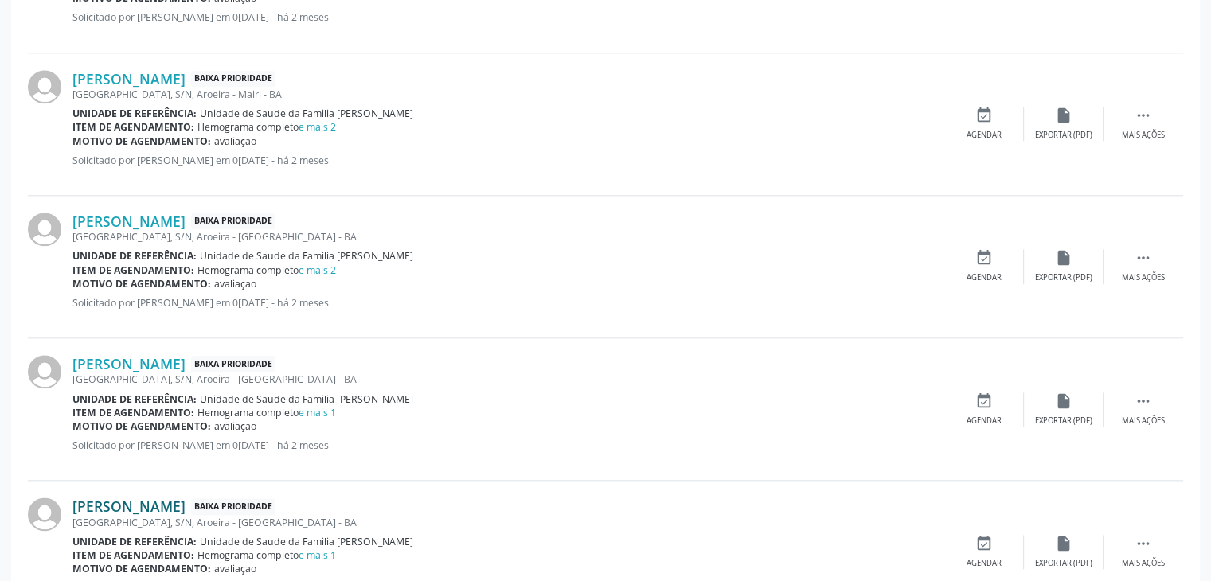
click at [104, 508] on link "Eva Lima Oliveira" at bounding box center [128, 507] width 113 height 18
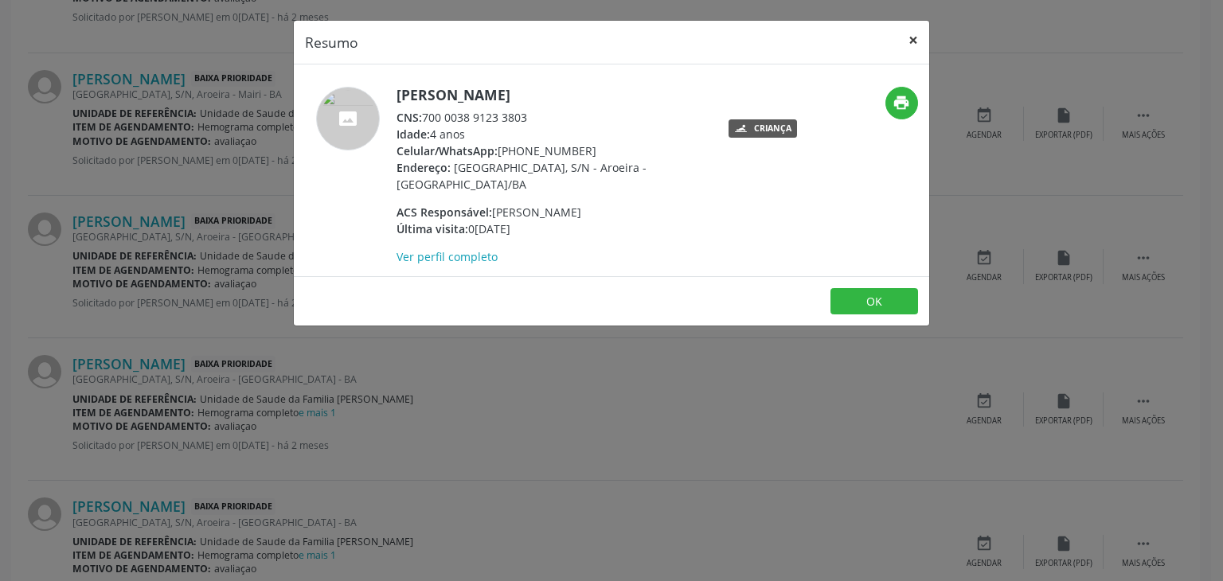
click at [914, 35] on button "×" at bounding box center [913, 40] width 32 height 39
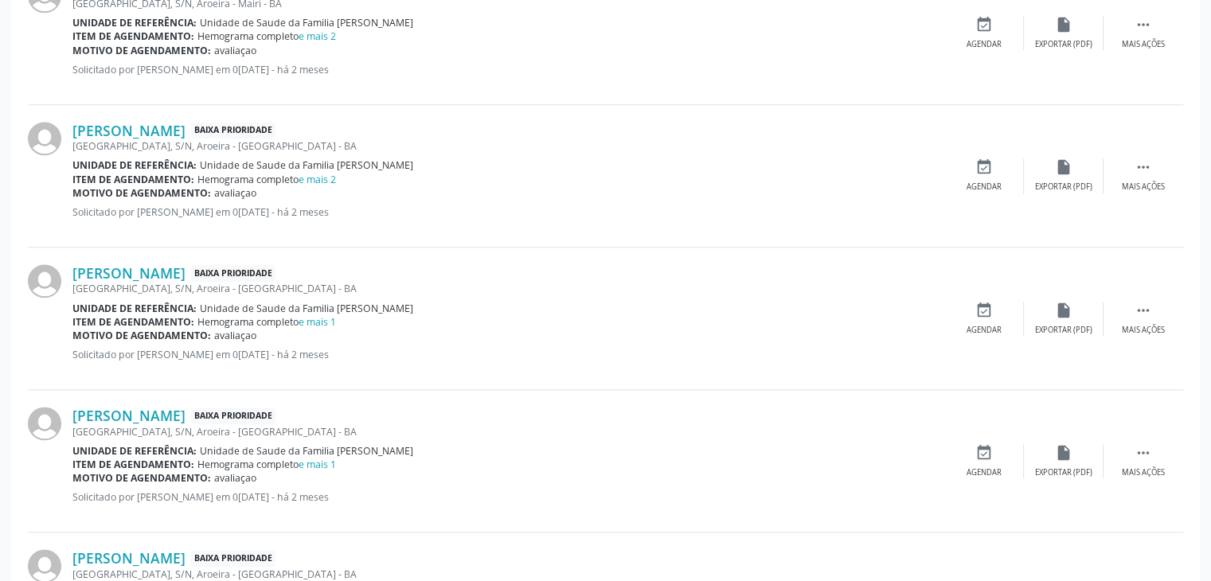
scroll to position [1991, 0]
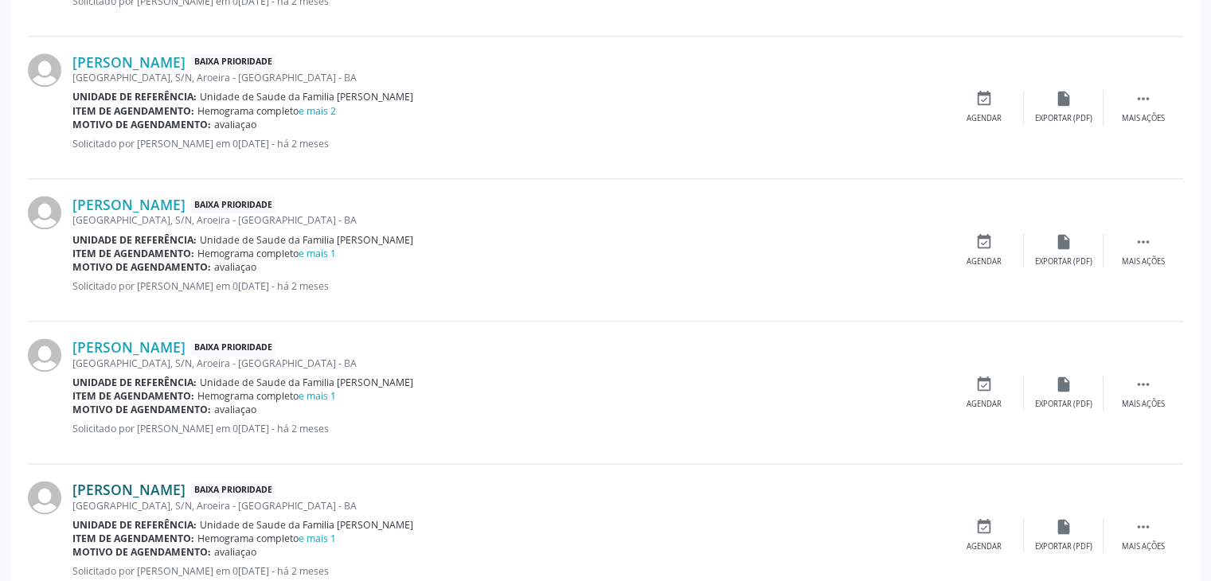
click at [172, 482] on link "Joceli Silva Santana" at bounding box center [128, 490] width 113 height 18
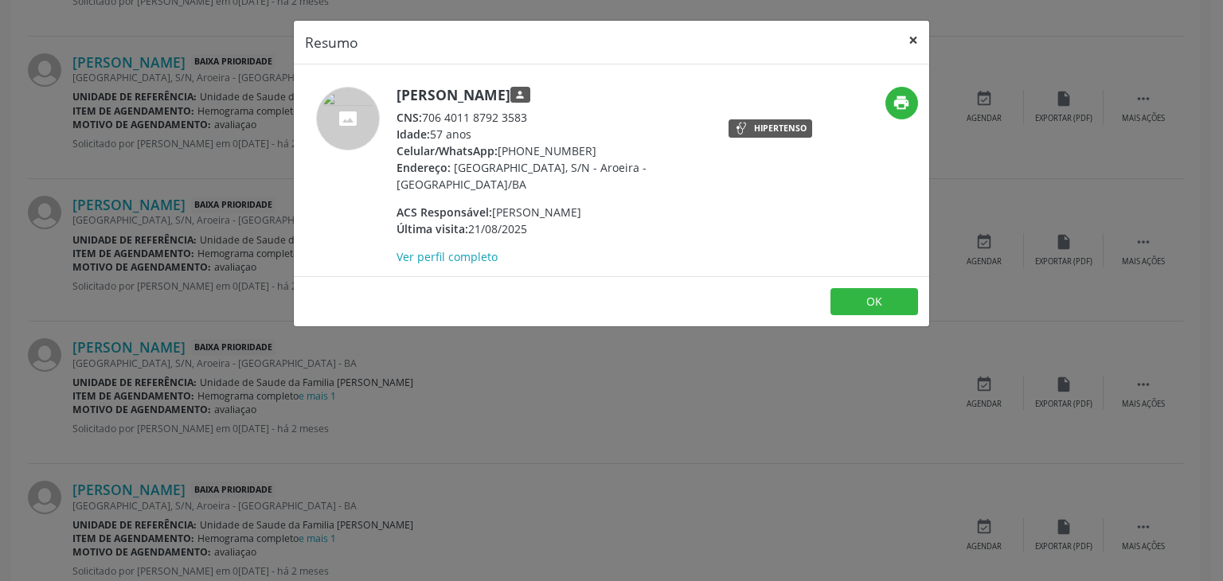
click at [908, 39] on button "×" at bounding box center [913, 40] width 32 height 39
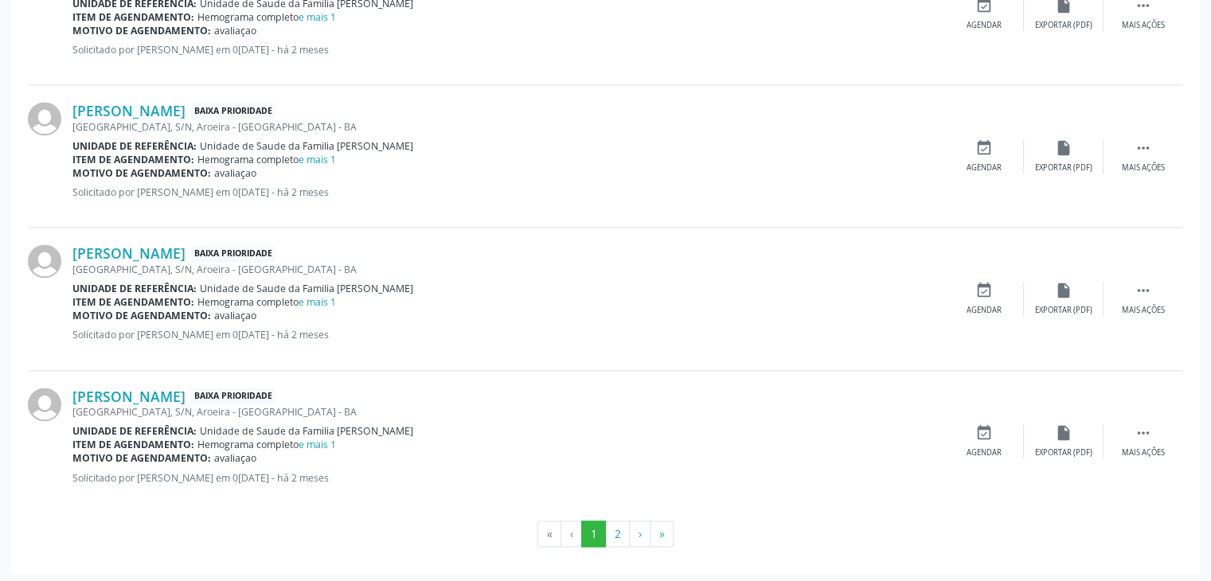
scroll to position [2228, 0]
click at [186, 391] on link "Veciano Silva de Almeida" at bounding box center [128, 396] width 113 height 18
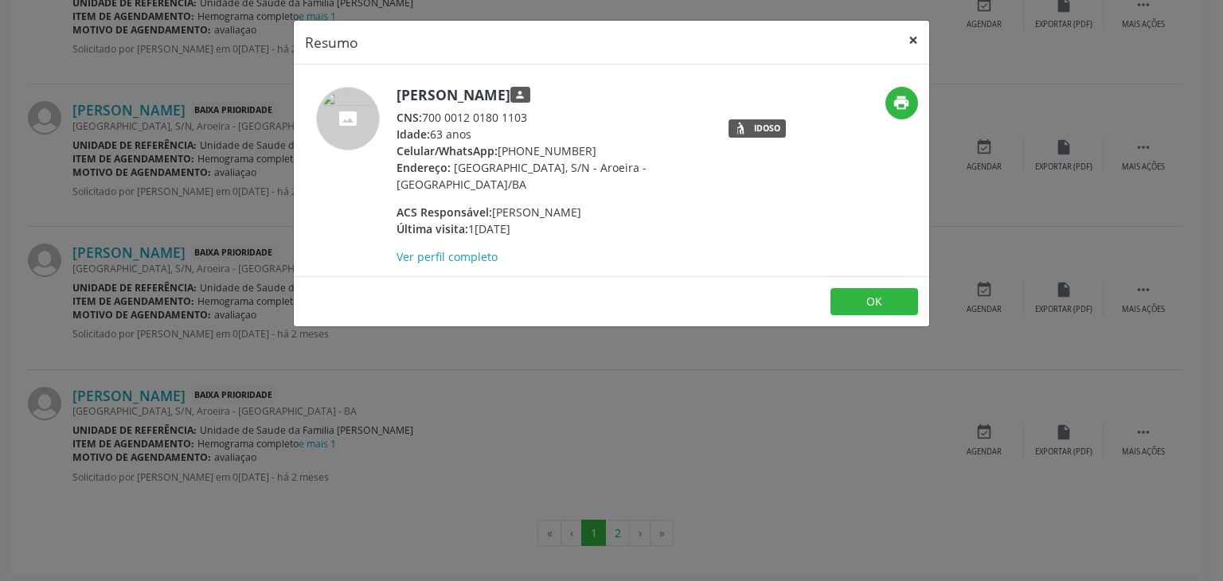
click at [914, 39] on button "×" at bounding box center [913, 40] width 32 height 39
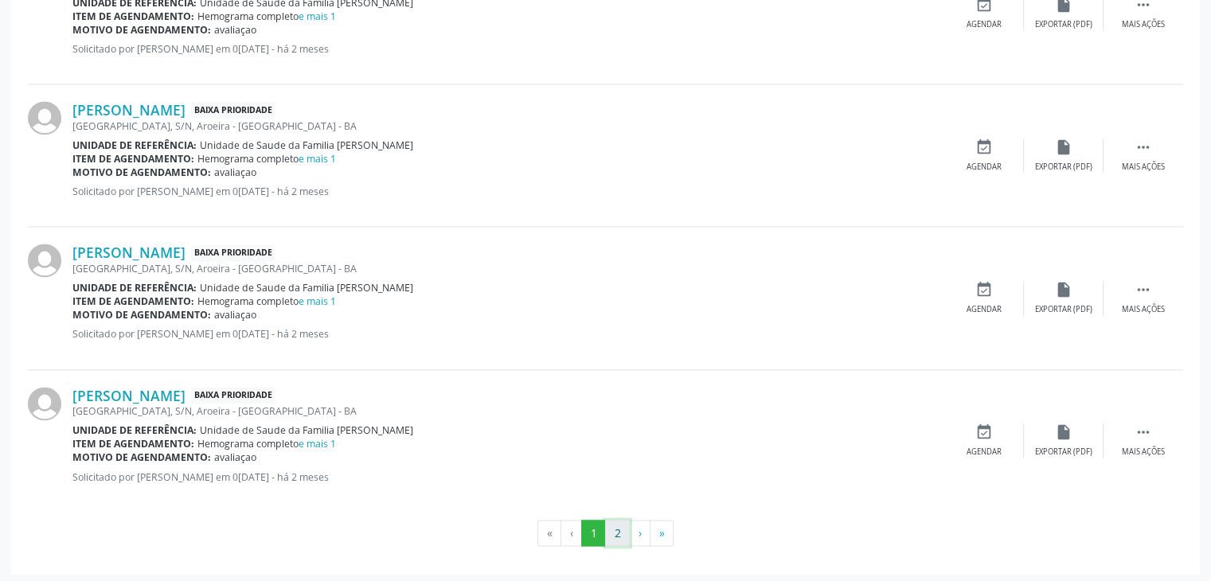
click at [622, 522] on button "2" at bounding box center [617, 533] width 25 height 27
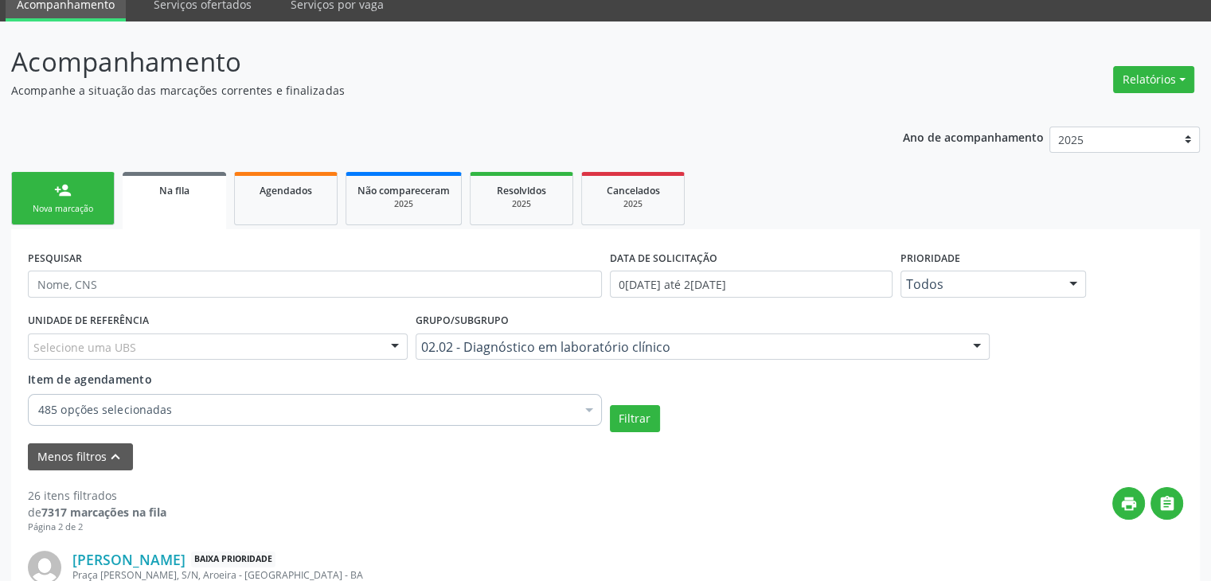
scroll to position [305, 0]
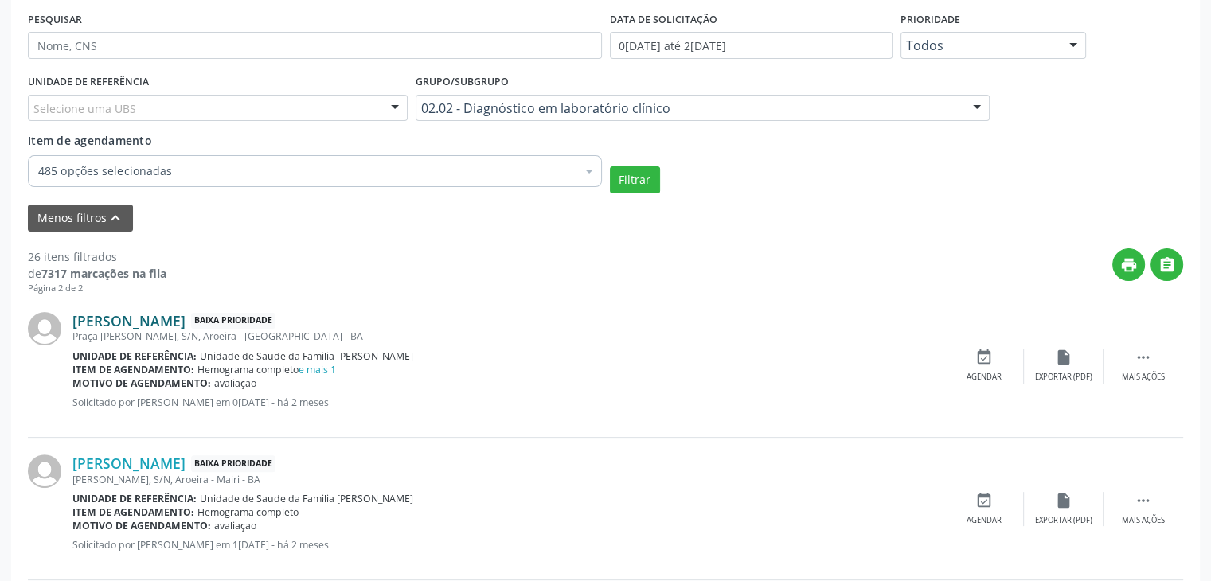
click at [155, 325] on link "João Marcos Jesus Sena" at bounding box center [128, 321] width 113 height 18
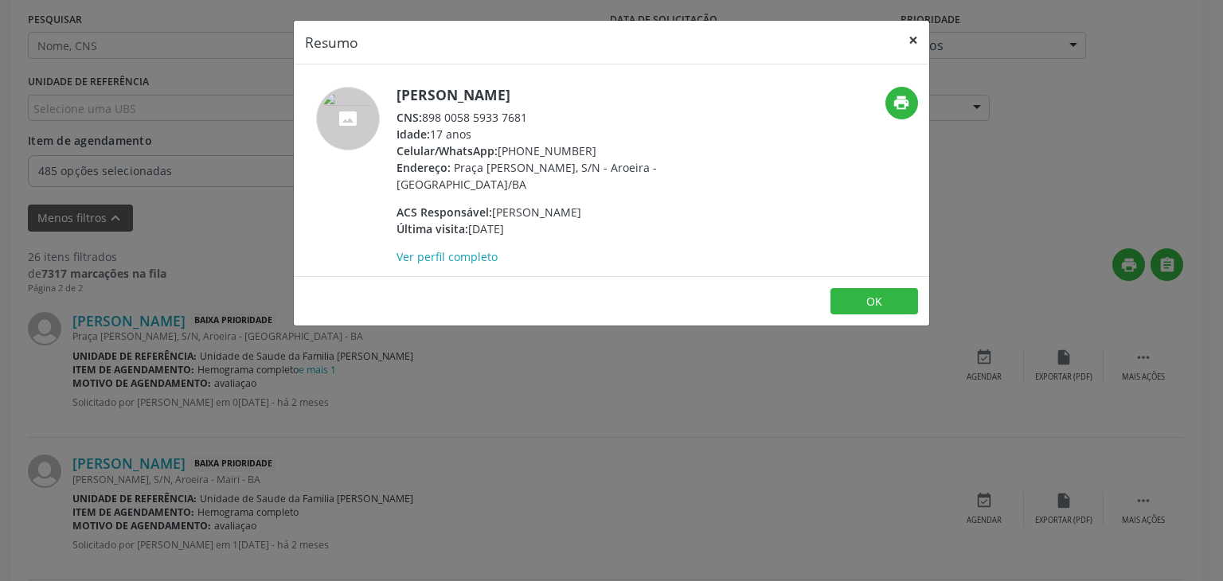
click at [911, 45] on button "×" at bounding box center [913, 40] width 32 height 39
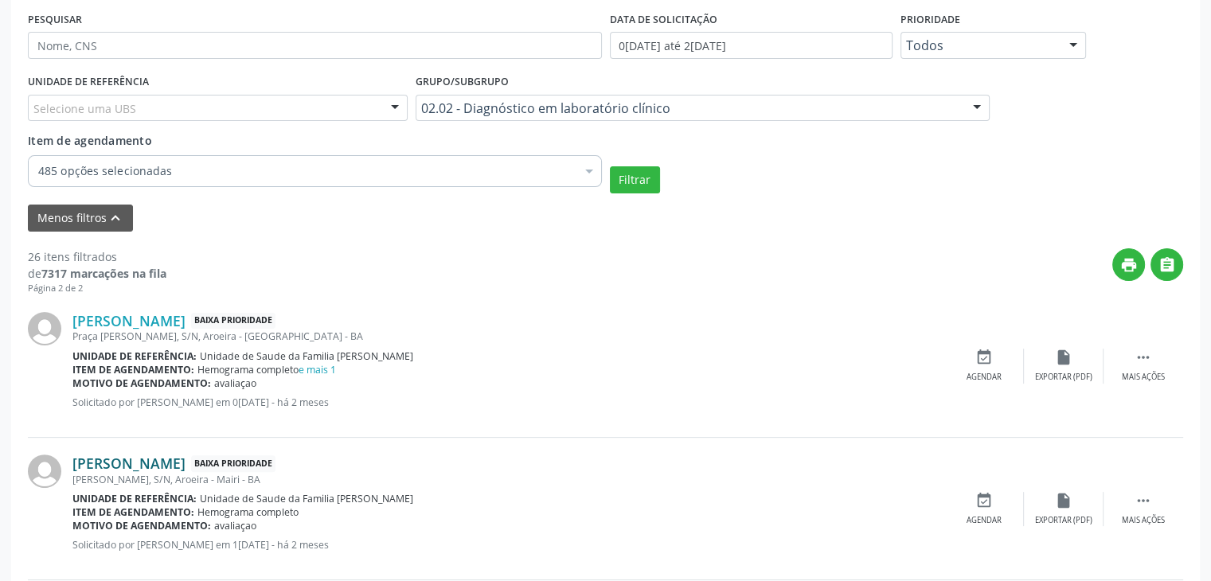
click at [126, 469] on link "Marilza Araujo dos Santos" at bounding box center [128, 464] width 113 height 18
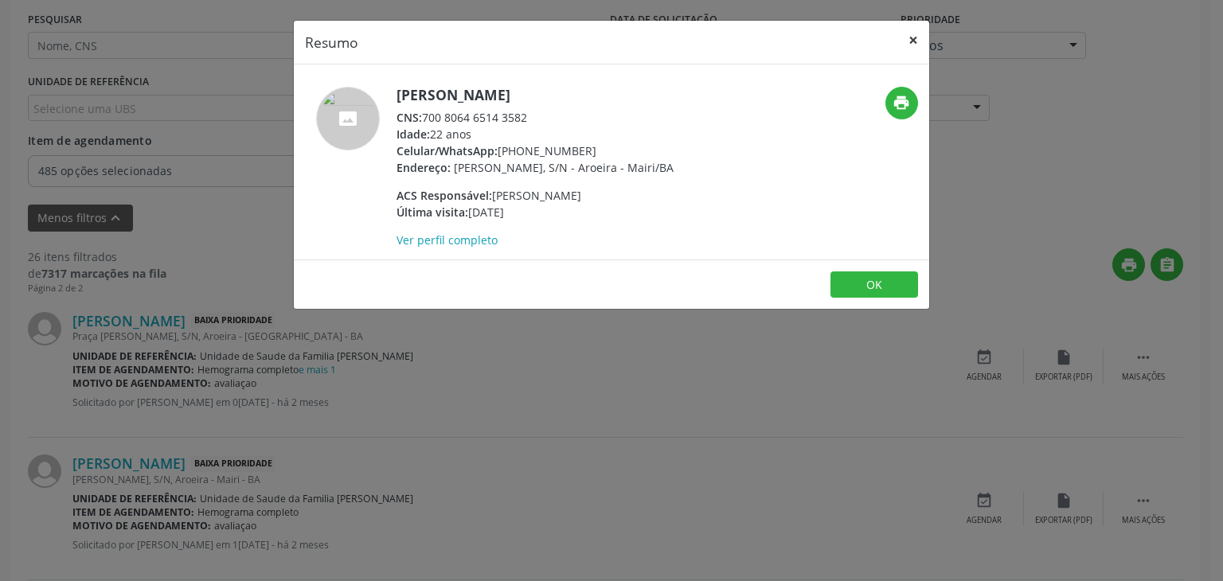
click at [924, 35] on button "×" at bounding box center [913, 40] width 32 height 39
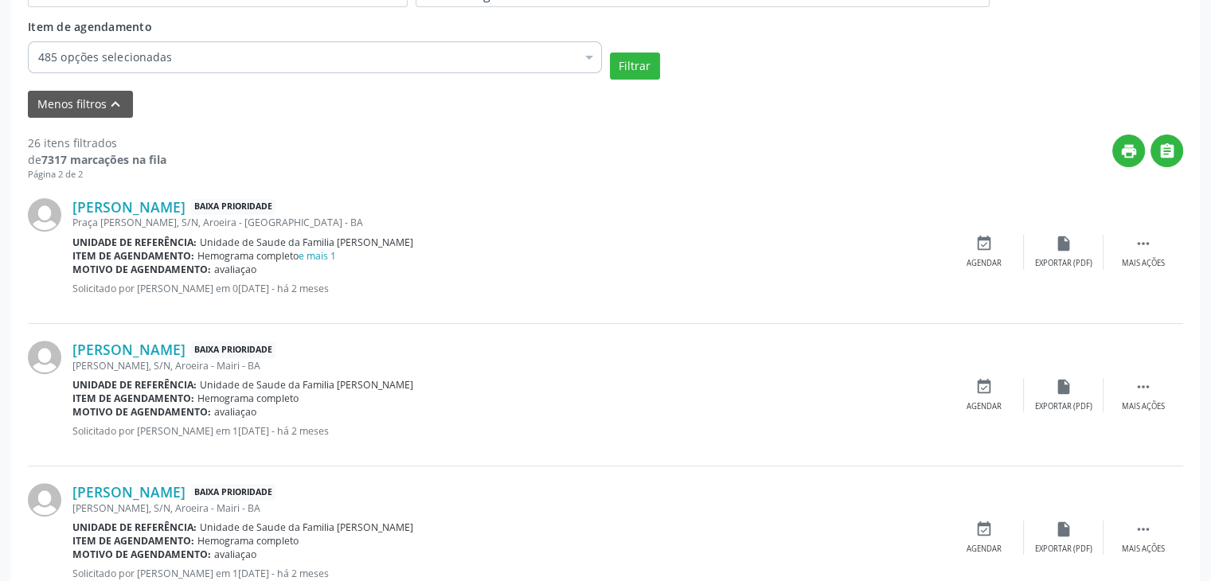
scroll to position [544, 0]
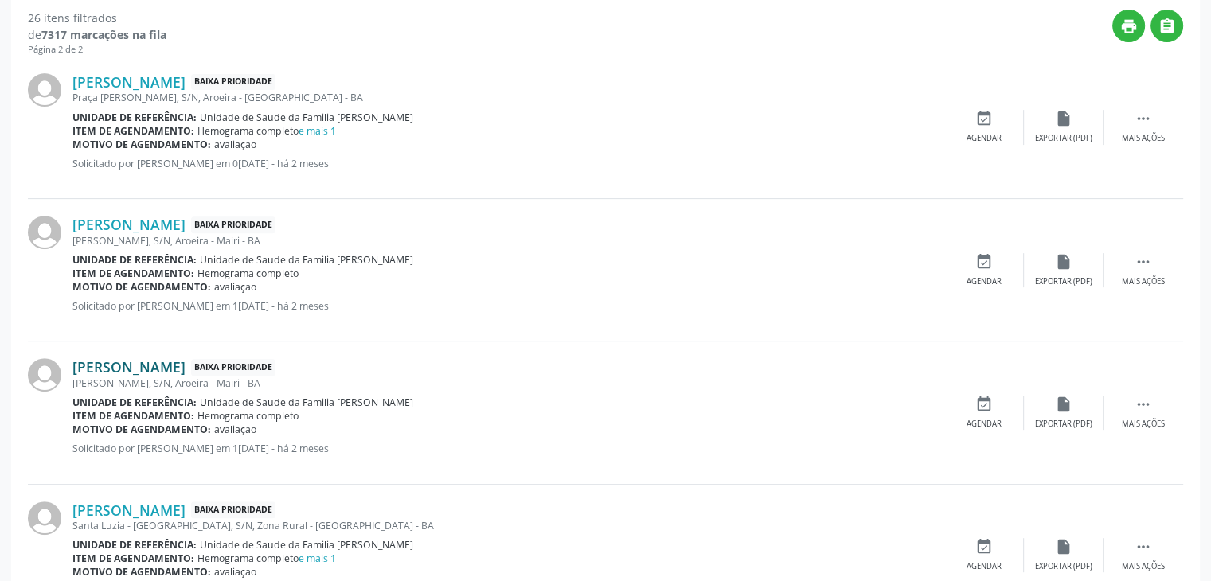
click at [167, 358] on link "Terezinha Santos Oliveira" at bounding box center [128, 367] width 113 height 18
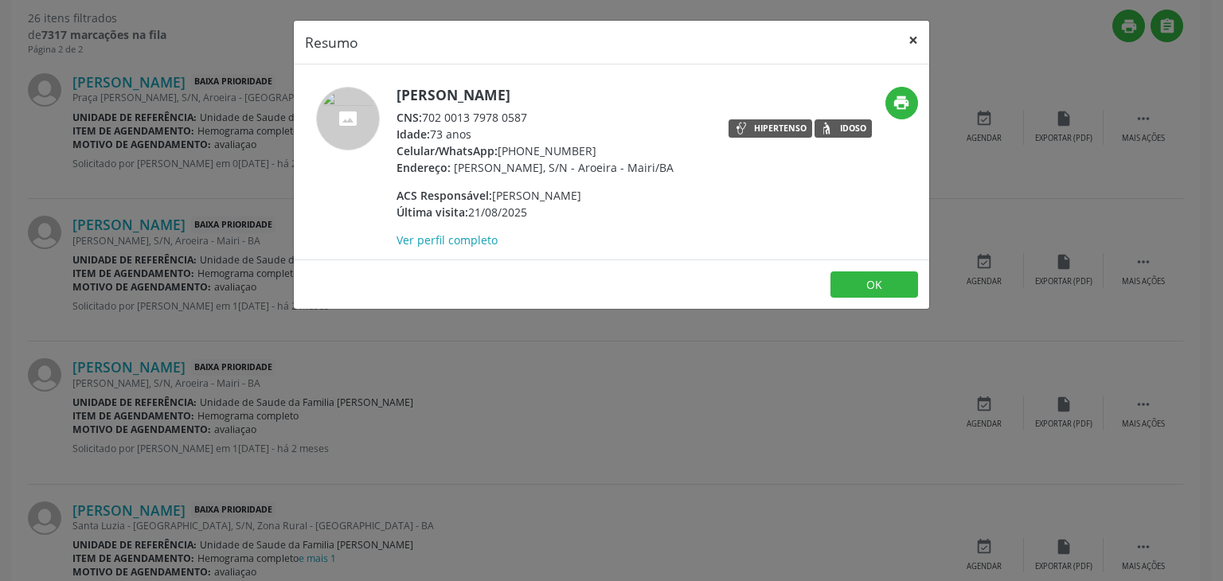
click at [906, 45] on button "×" at bounding box center [913, 40] width 32 height 39
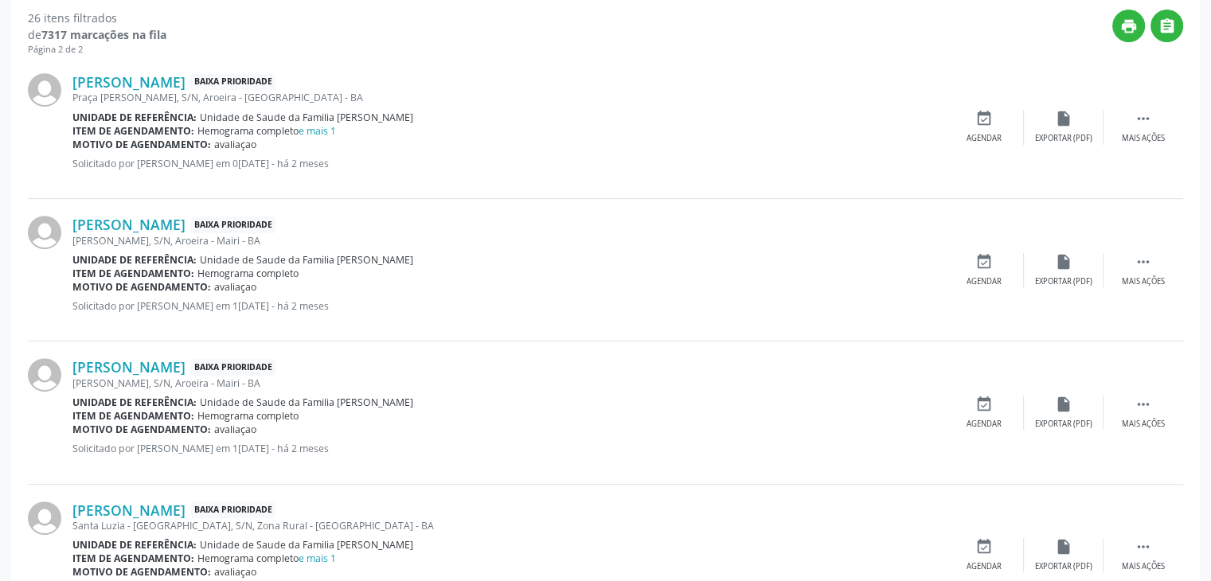
click at [115, 495] on div "Flavia Martins Gomes Baixa Prioridade Santa Luzia - Edna, S/N, Zona Rural - Mai…" at bounding box center [605, 556] width 1155 height 143
click at [113, 503] on link "Flavia Martins Gomes" at bounding box center [128, 511] width 113 height 18
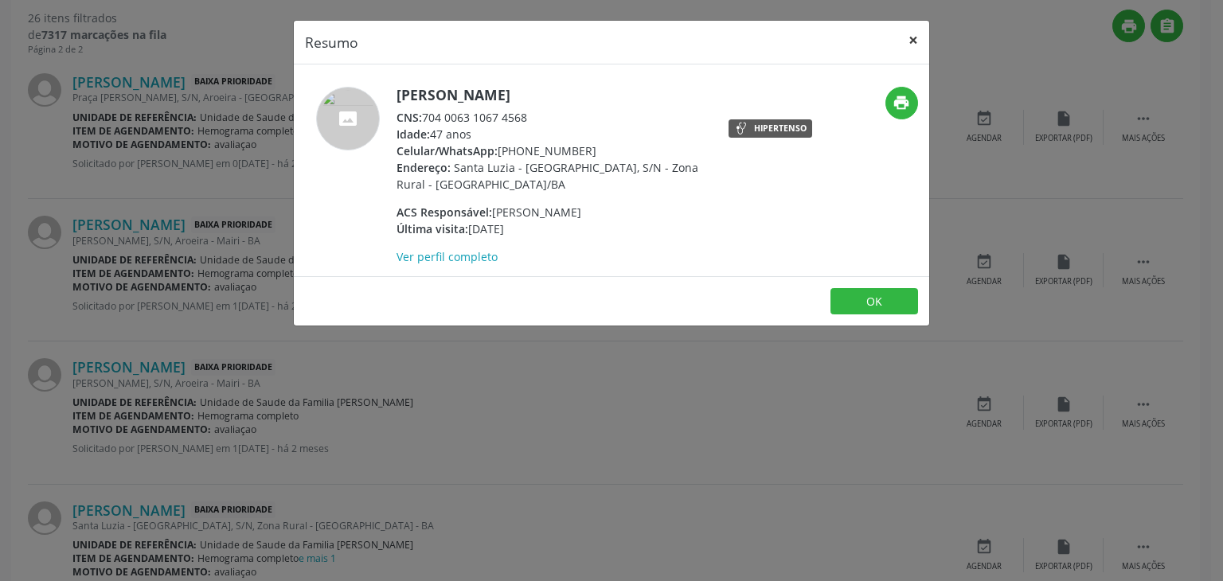
click at [912, 29] on button "×" at bounding box center [913, 40] width 32 height 39
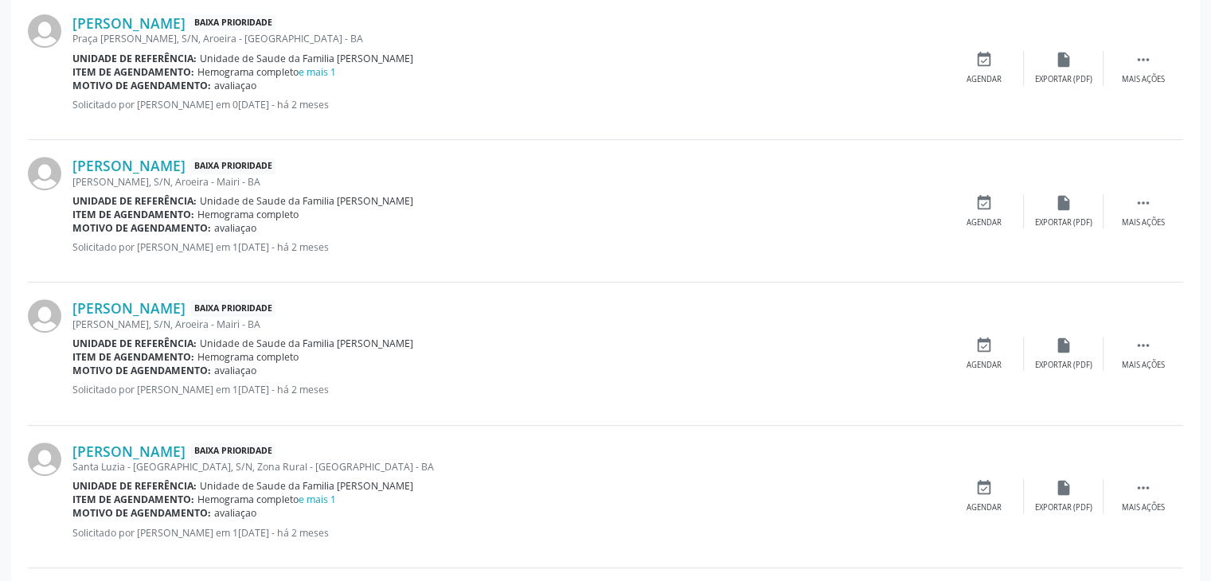
scroll to position [703, 0]
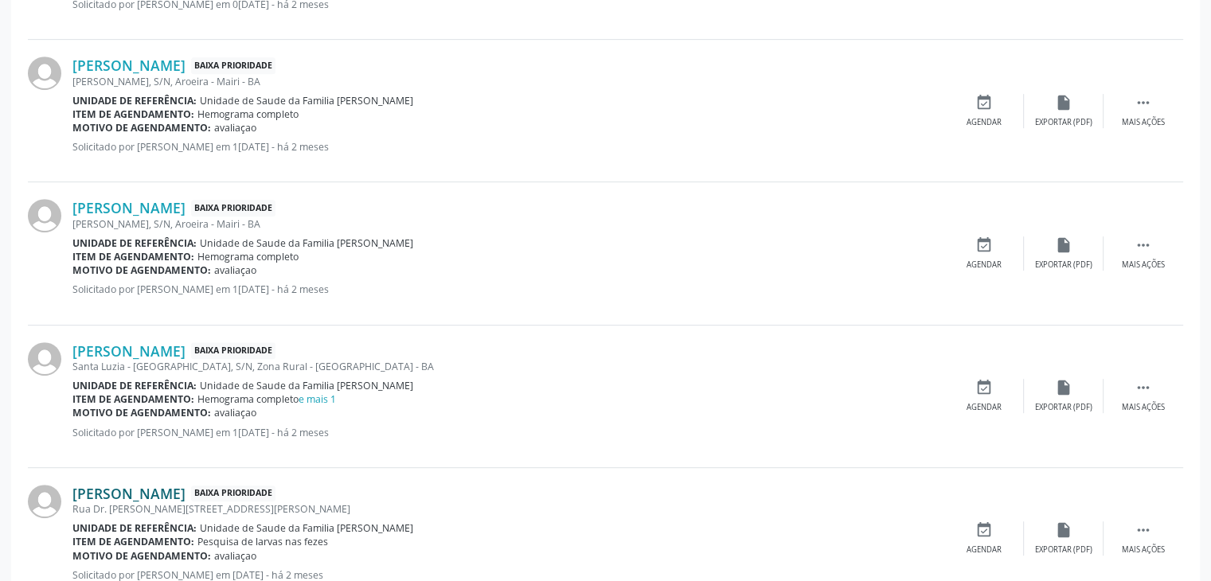
click at [156, 490] on link "Amanda Santos de Almeida" at bounding box center [128, 494] width 113 height 18
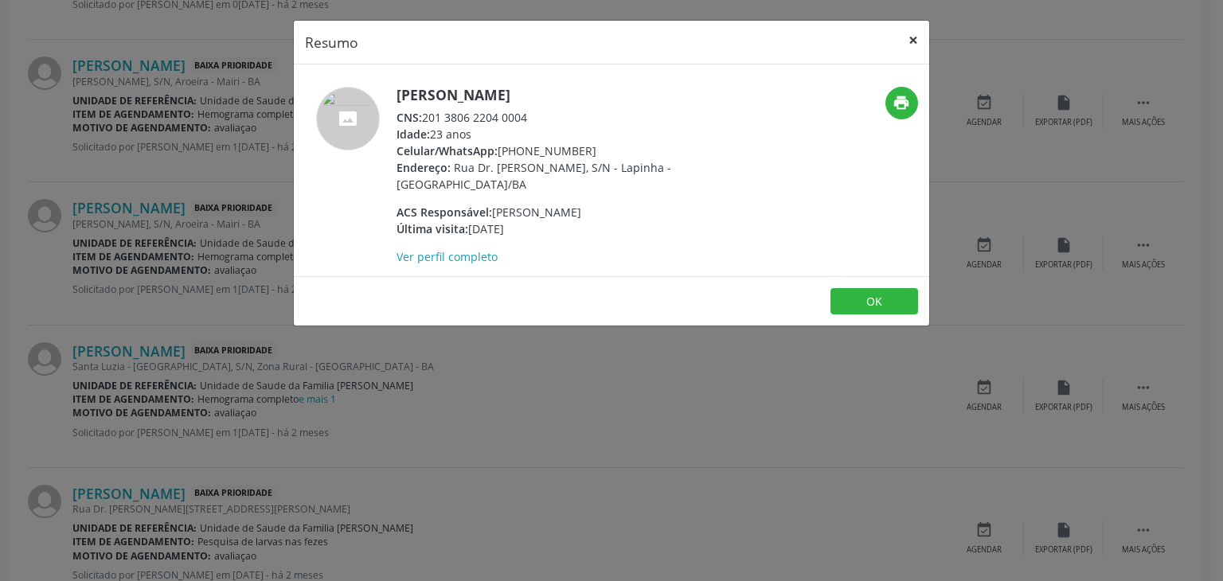
click at [910, 36] on button "×" at bounding box center [913, 40] width 32 height 39
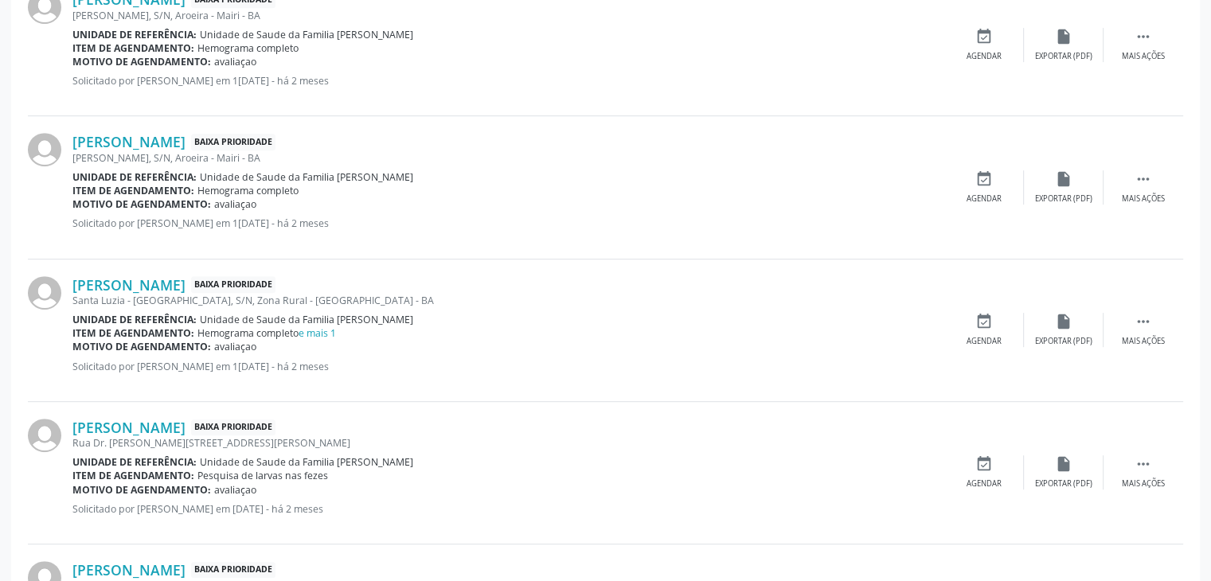
scroll to position [862, 0]
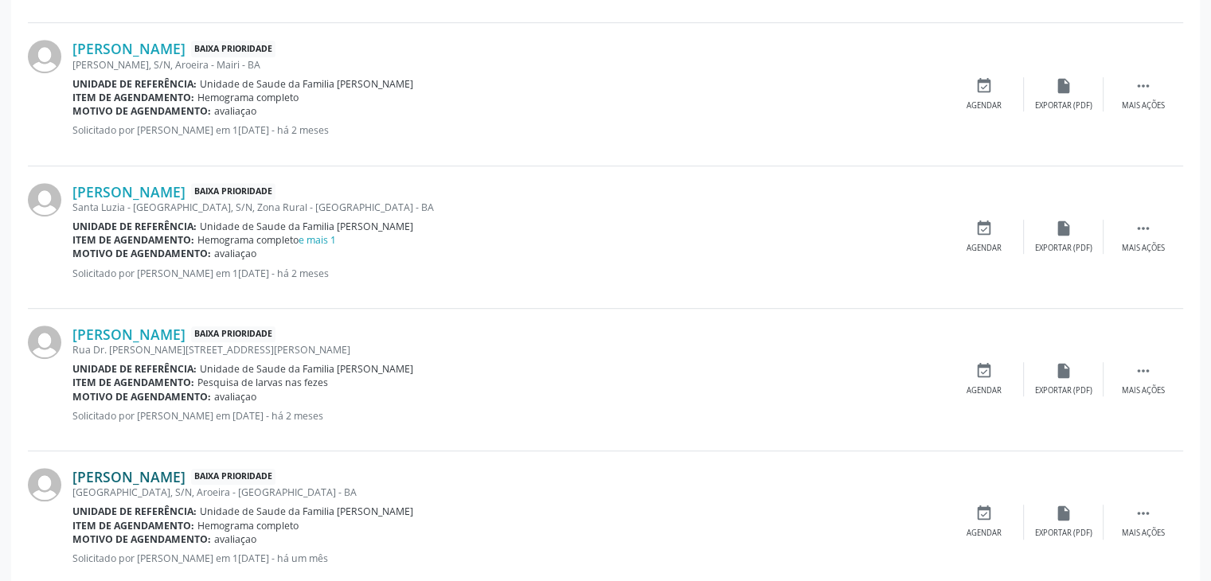
click at [153, 476] on link "Lais dos Santos Souza" at bounding box center [128, 477] width 113 height 18
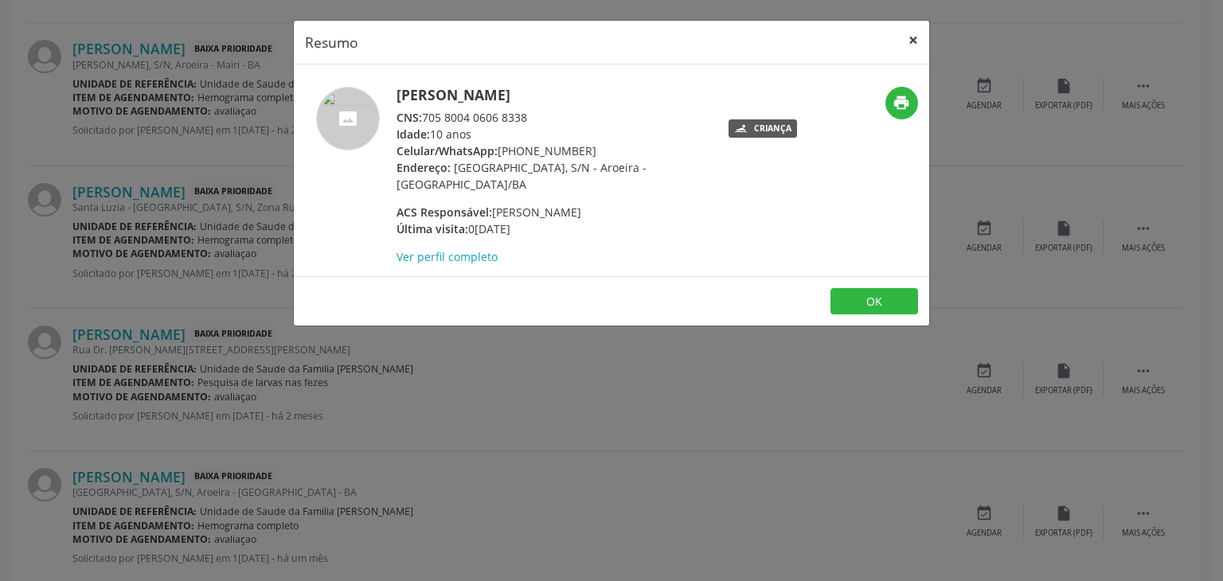
click at [914, 36] on button "×" at bounding box center [913, 40] width 32 height 39
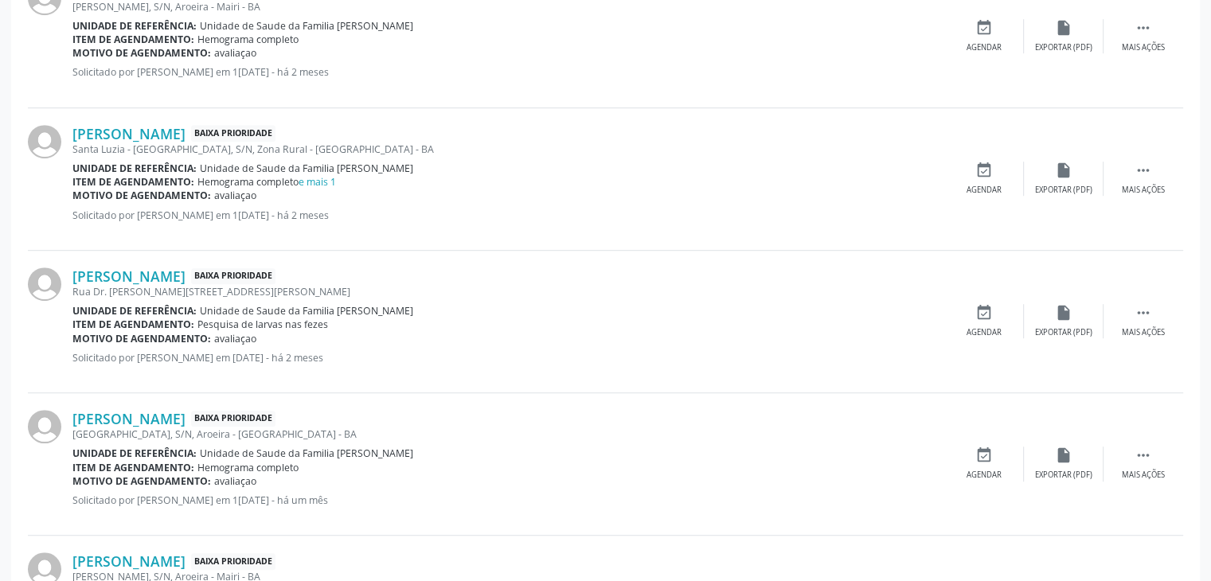
scroll to position [1022, 0]
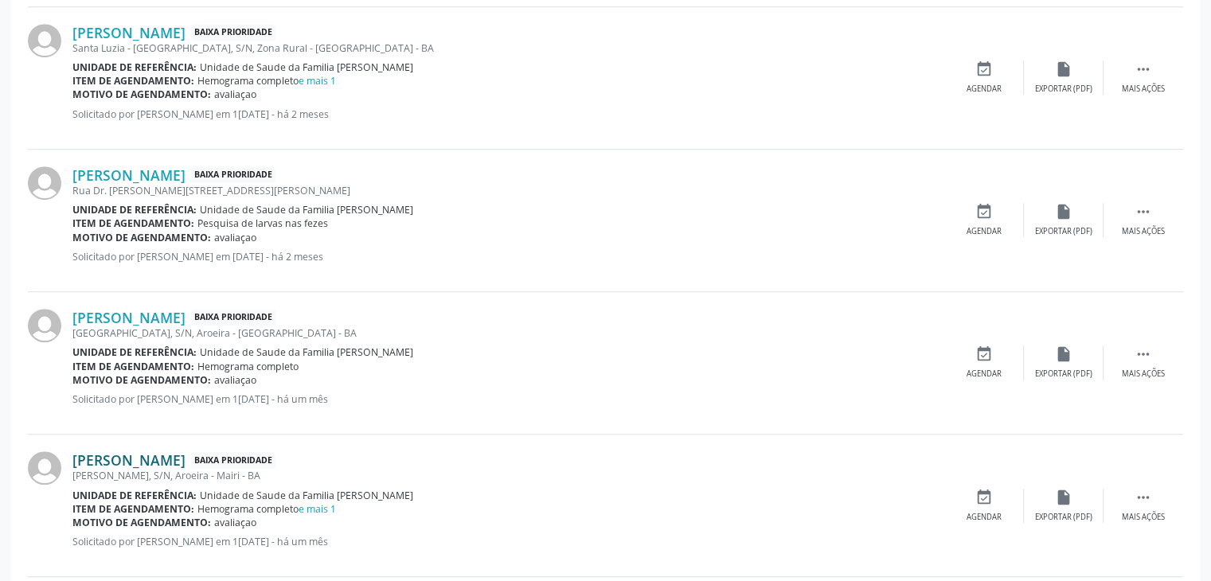
click at [140, 454] on link "Pedro Barbosa de Oliveira" at bounding box center [128, 461] width 113 height 18
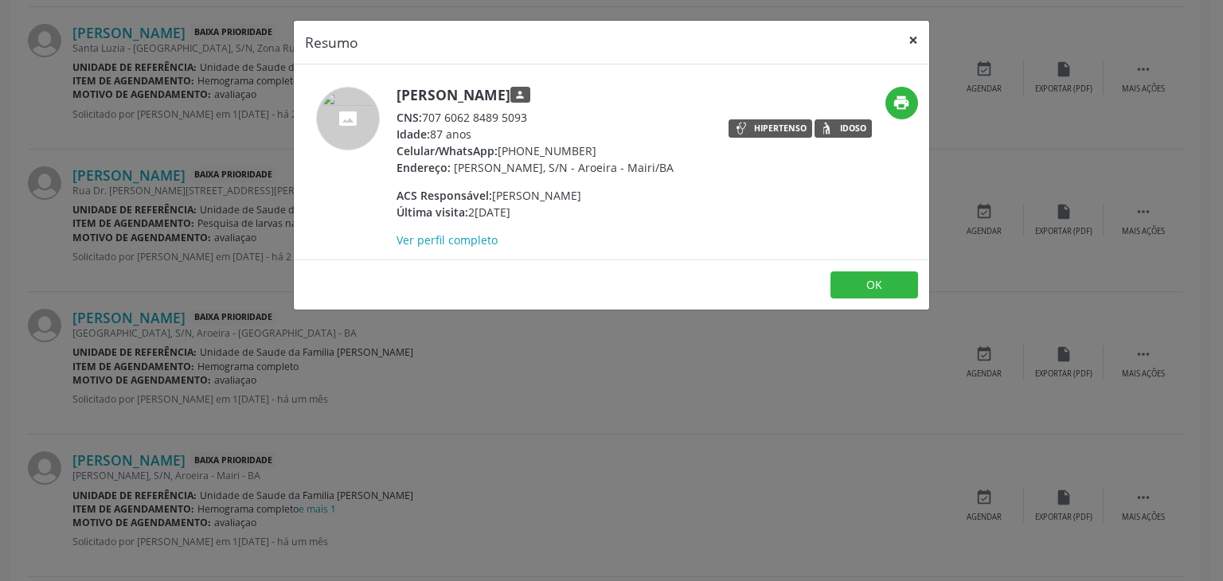
click at [906, 42] on button "×" at bounding box center [913, 40] width 32 height 39
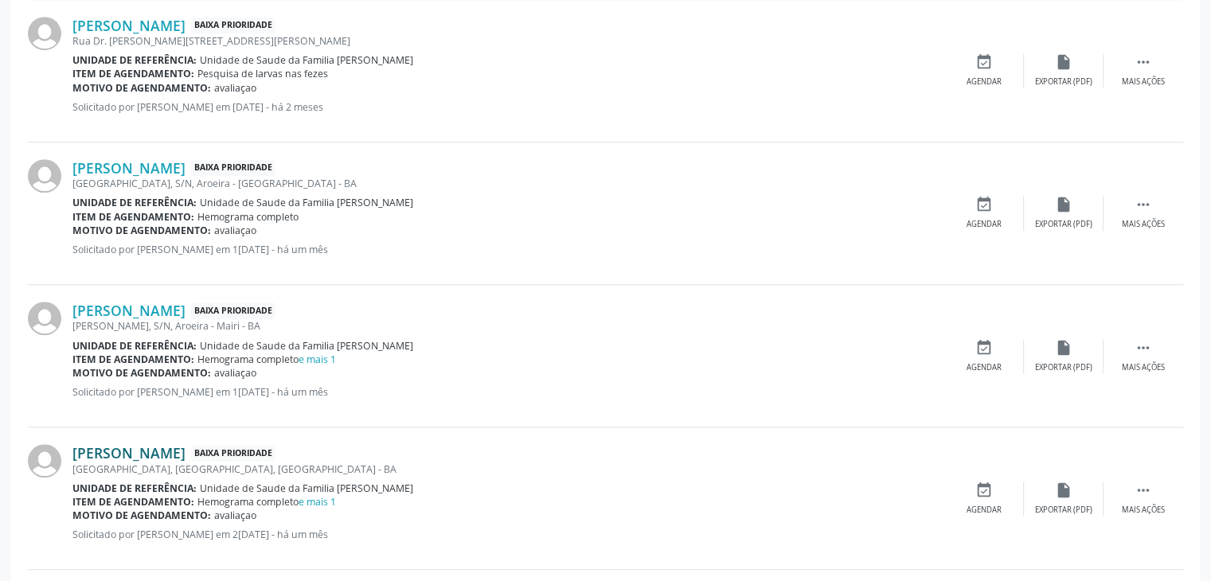
scroll to position [1181, 0]
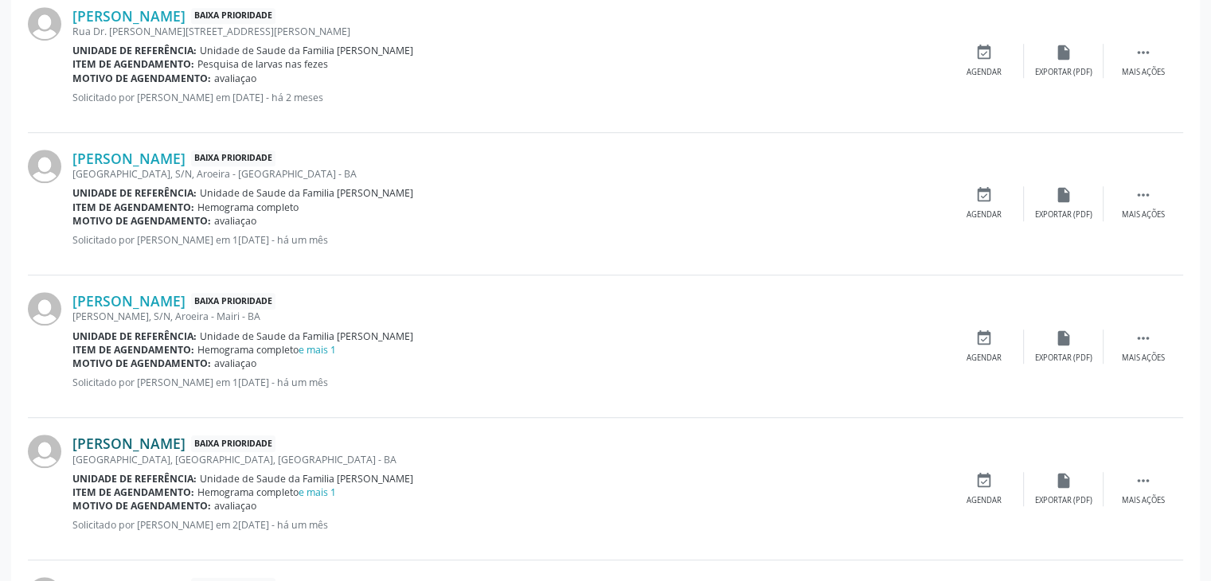
click at [182, 437] on link "Antonio de Souza Gomes" at bounding box center [128, 444] width 113 height 18
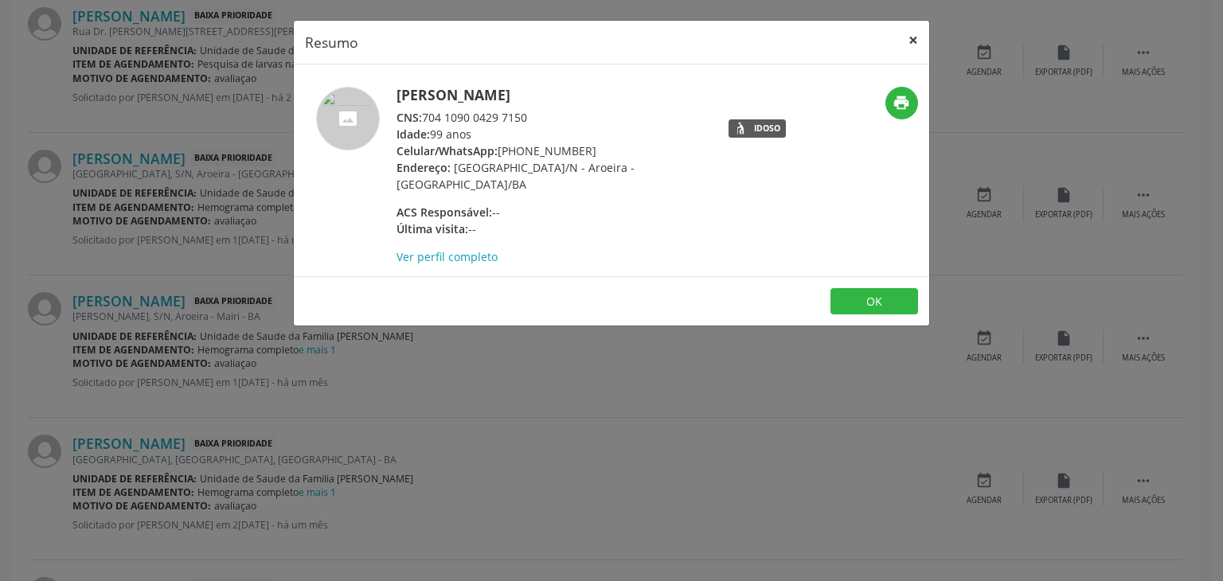
click at [908, 41] on button "×" at bounding box center [913, 40] width 32 height 39
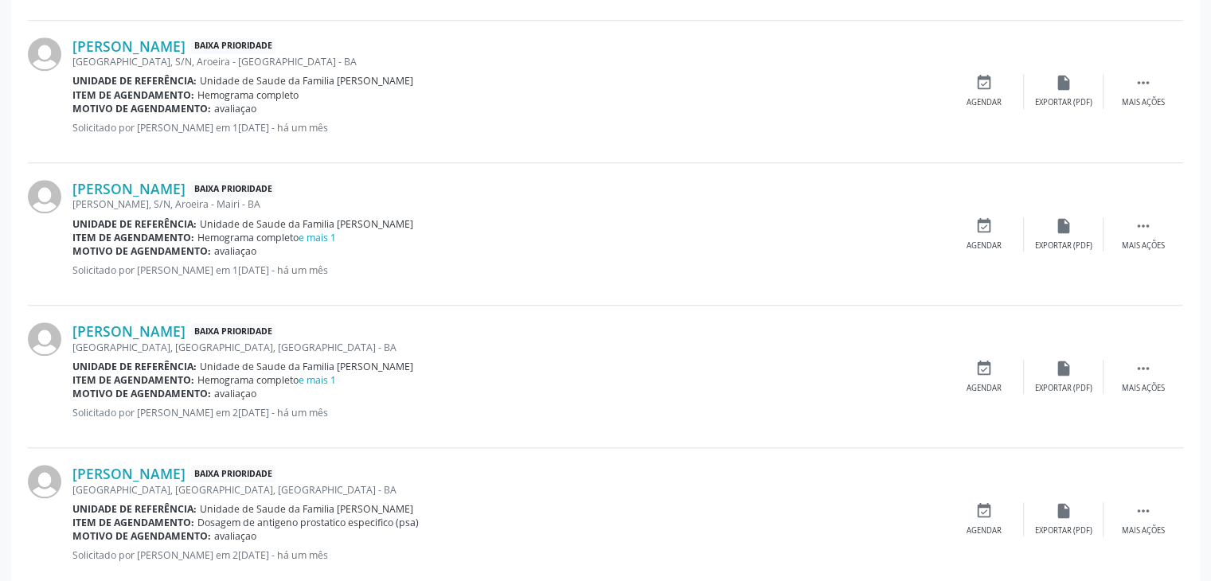
scroll to position [1420, 0]
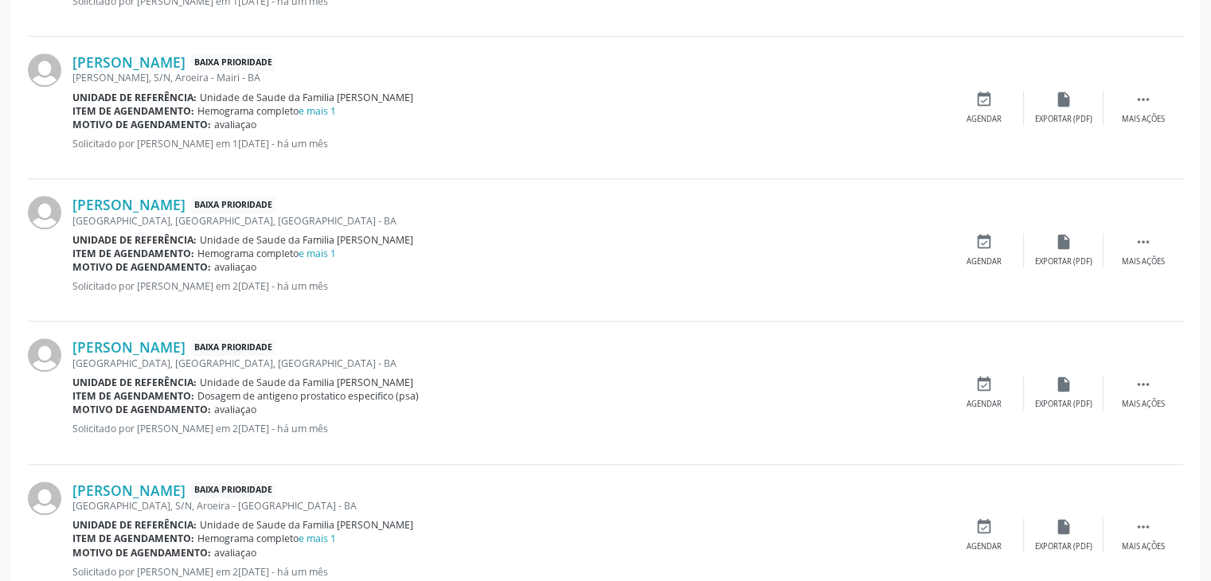
click at [137, 360] on div "Rua Nova, S/N, Aroeira, Mairi - BA" at bounding box center [508, 364] width 872 height 14
click at [134, 357] on div "Rua Nova, S/N, Aroeira, Mairi - BA" at bounding box center [508, 364] width 872 height 14
click at [145, 332] on div "Antonio de Souza Gomes Baixa Prioridade Rua Nova, S/N, Aroeira, Mairi - BA Unid…" at bounding box center [605, 393] width 1155 height 143
click at [148, 351] on link "Antonio de Souza Gomes" at bounding box center [128, 347] width 113 height 18
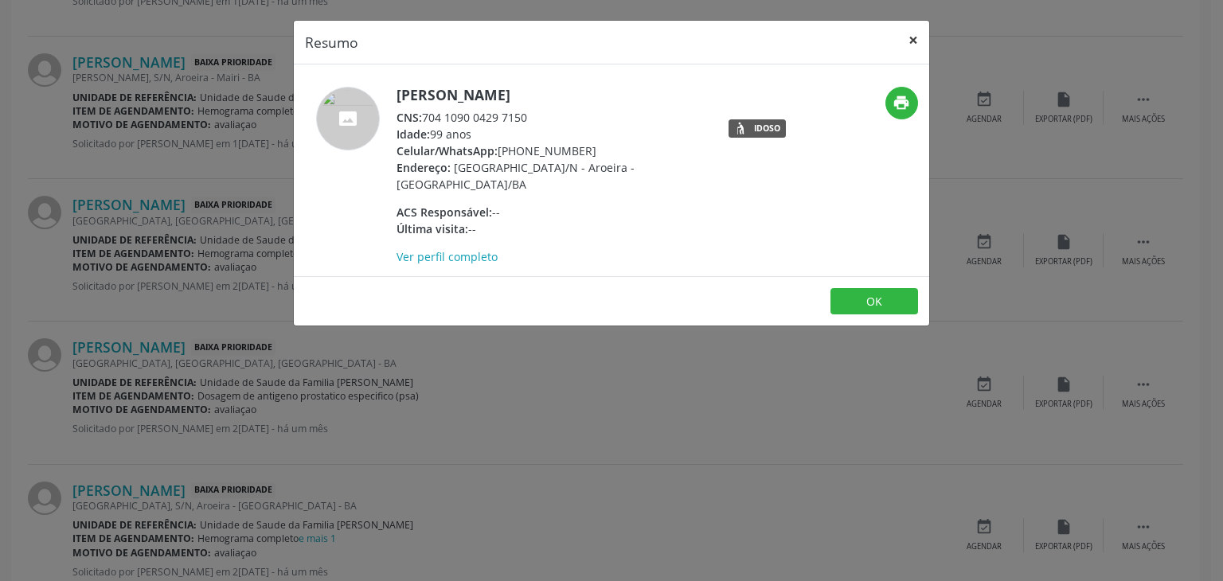
click at [915, 44] on button "×" at bounding box center [913, 40] width 32 height 39
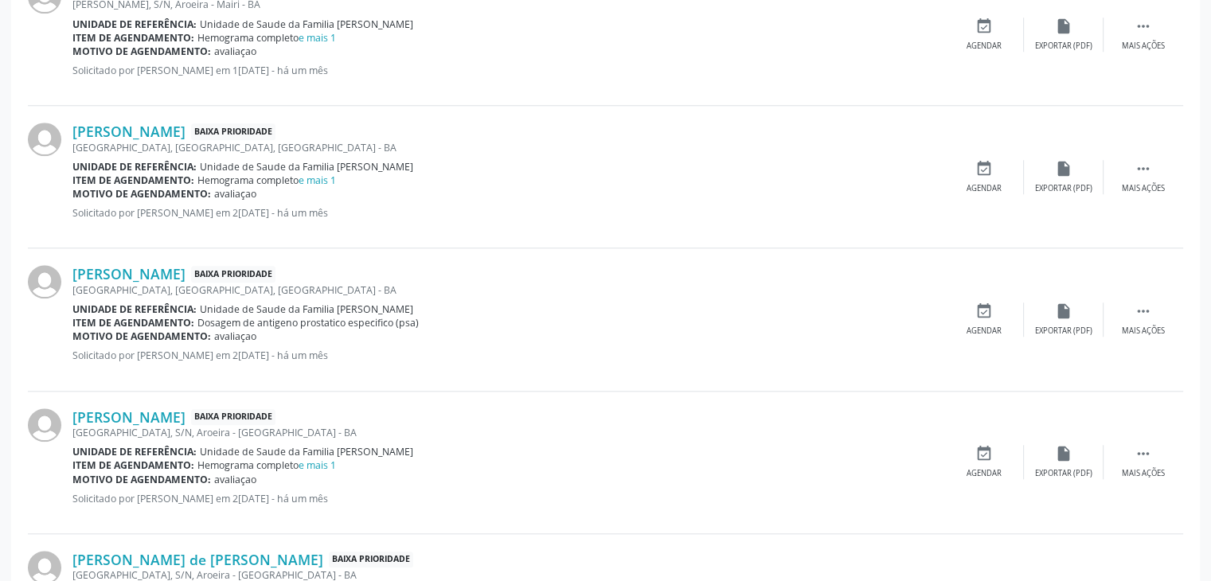
scroll to position [1579, 0]
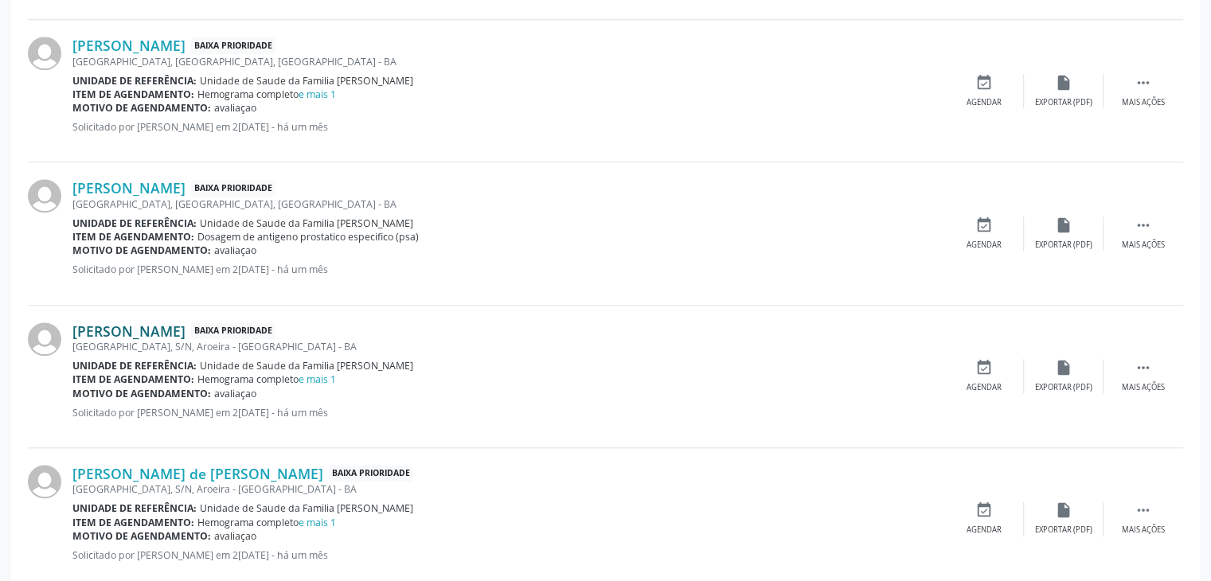
click at [135, 331] on link "Telma de Souza Jesus" at bounding box center [128, 332] width 113 height 18
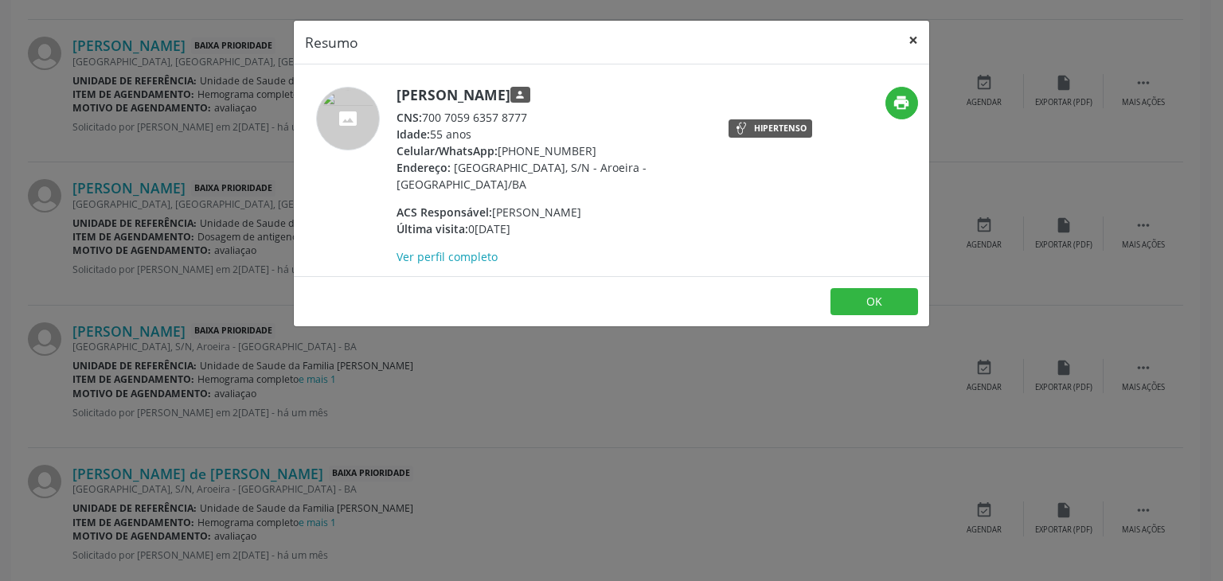
click at [915, 34] on button "×" at bounding box center [913, 40] width 32 height 39
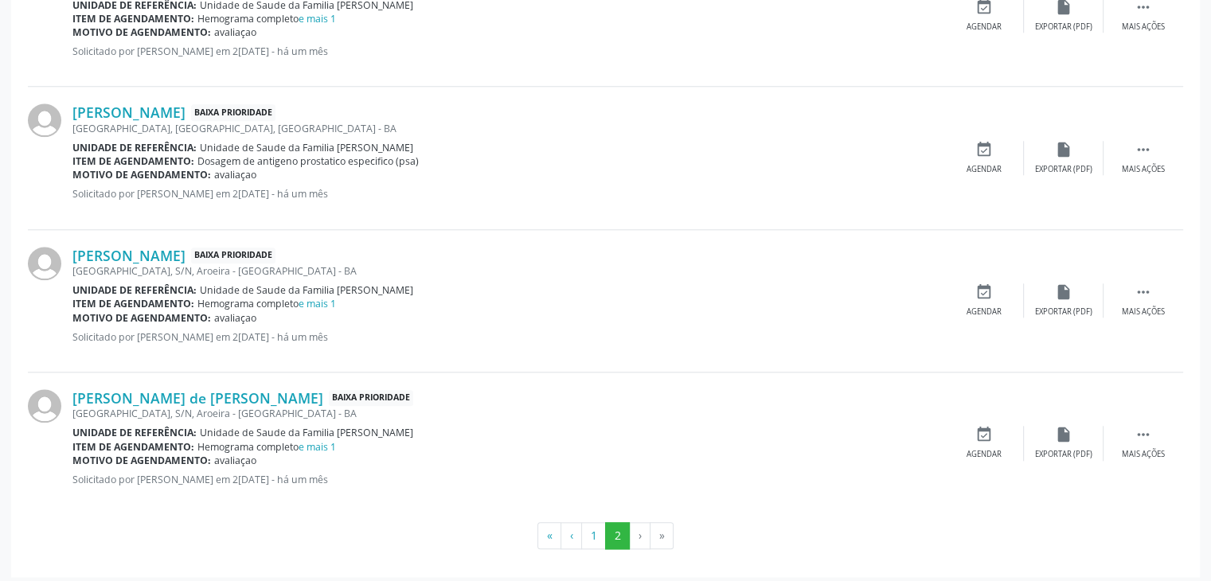
scroll to position [1659, 0]
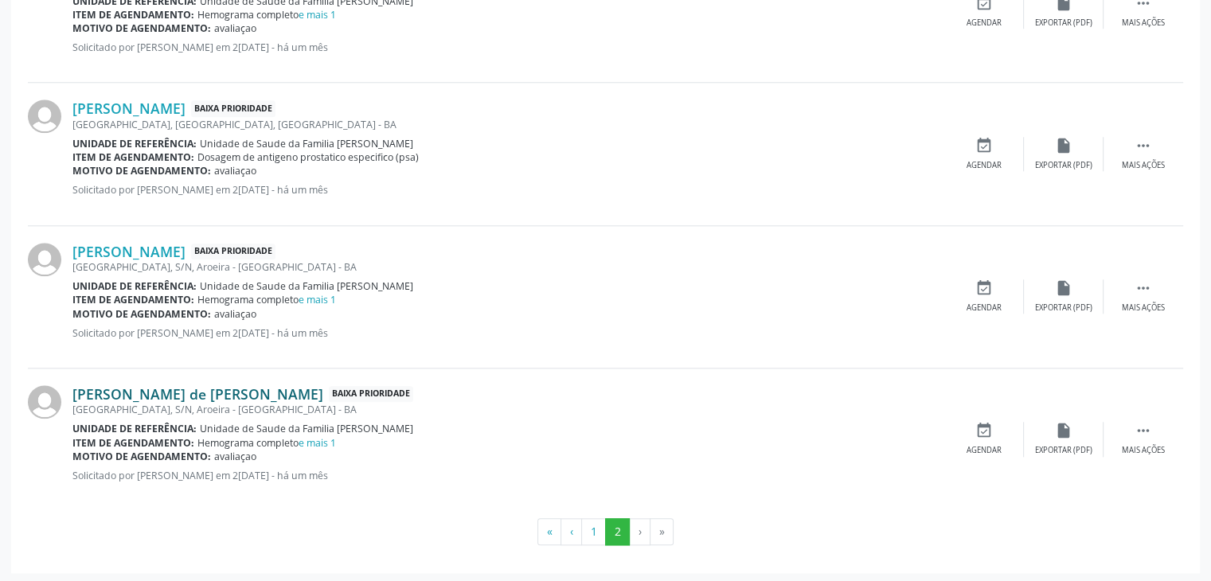
click at [147, 393] on link "Izabel Souza de Jesus" at bounding box center [197, 394] width 251 height 18
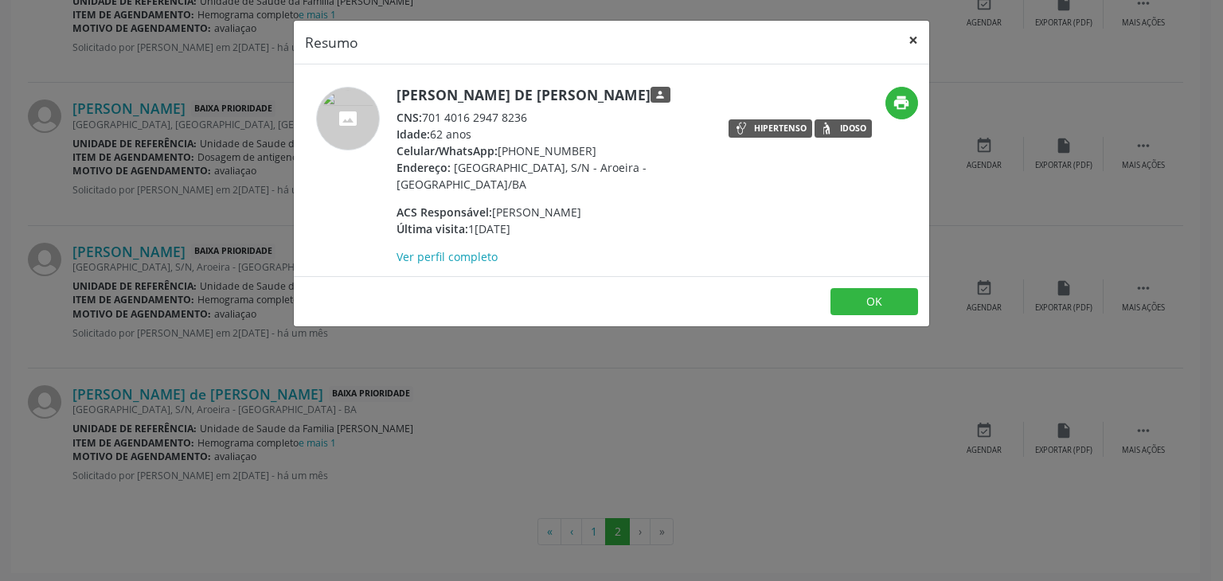
click at [910, 34] on button "×" at bounding box center [913, 40] width 32 height 39
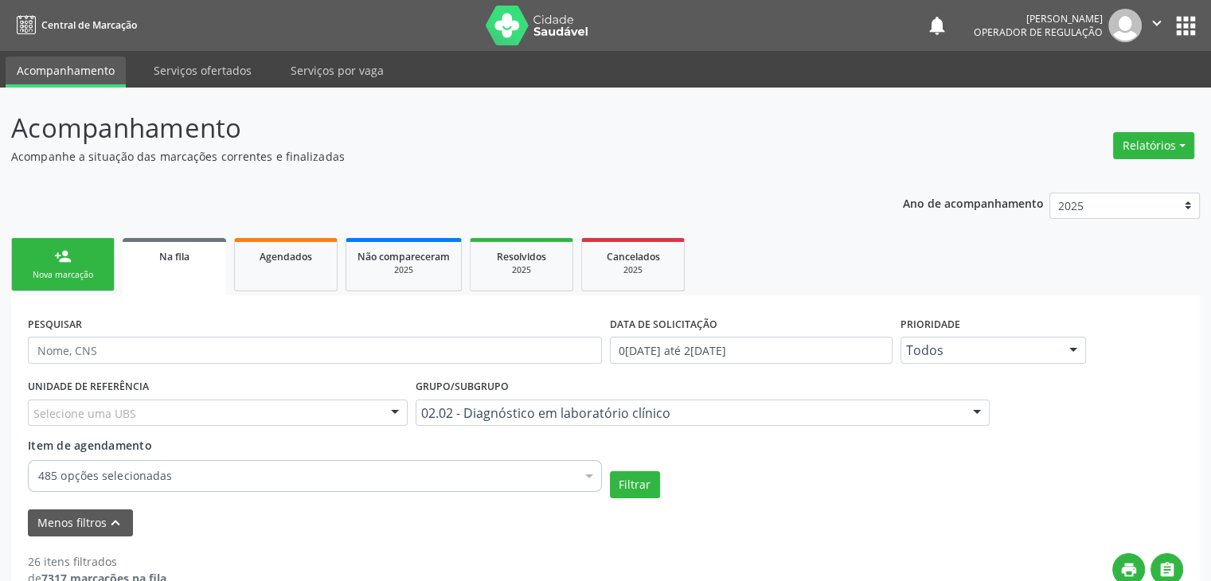
scroll to position [319, 0]
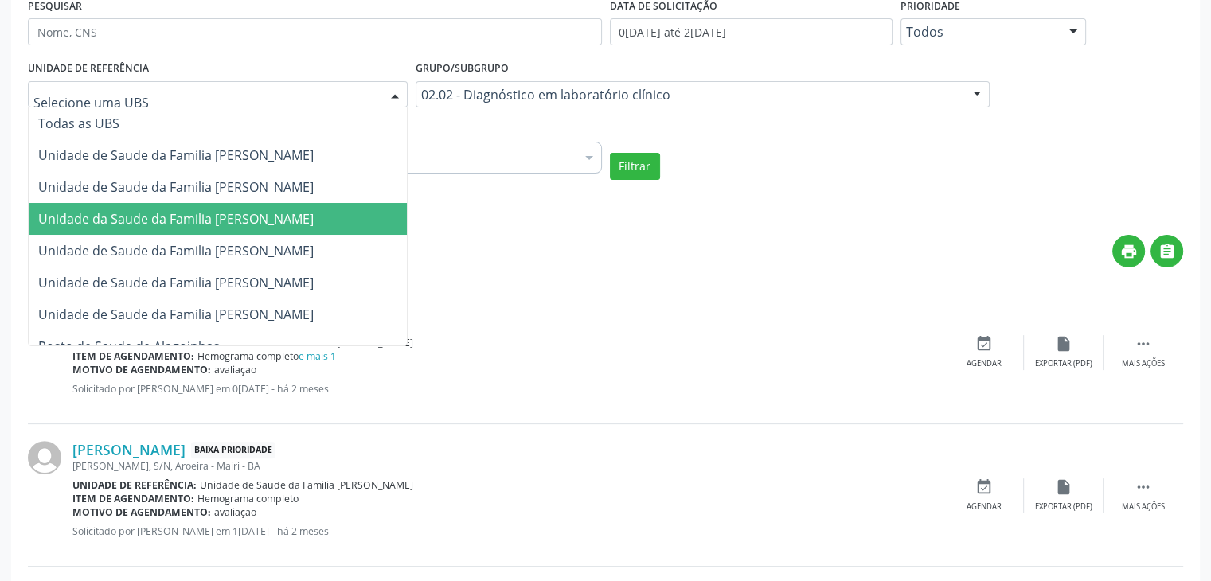
click at [128, 103] on div at bounding box center [218, 94] width 380 height 27
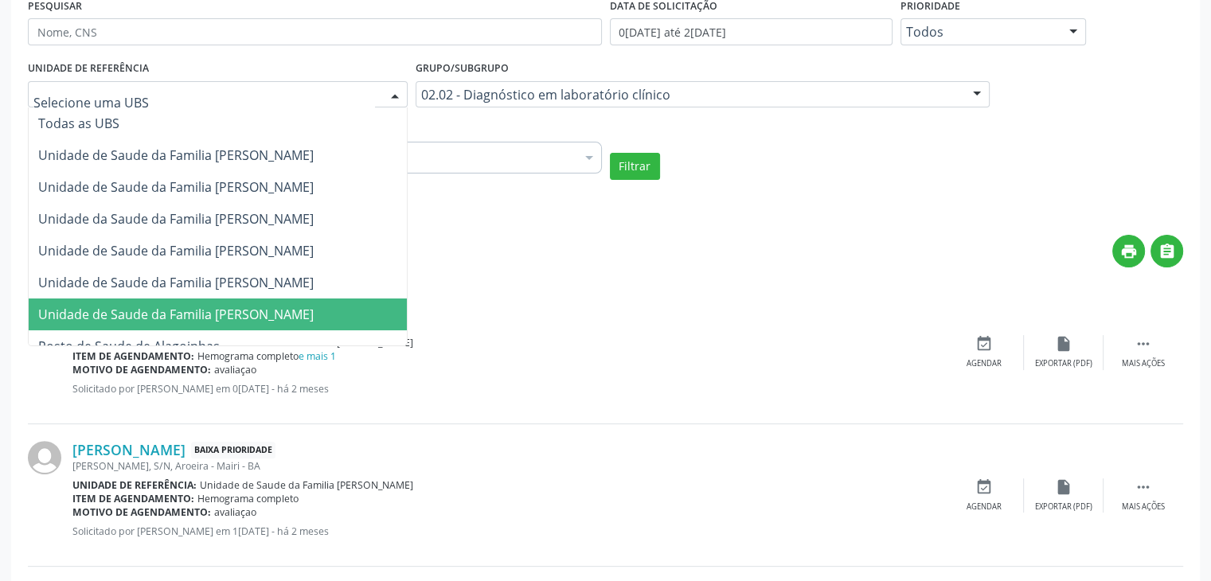
click at [194, 318] on span "Unidade de Saude da Familia [PERSON_NAME]" at bounding box center [176, 315] width 276 height 18
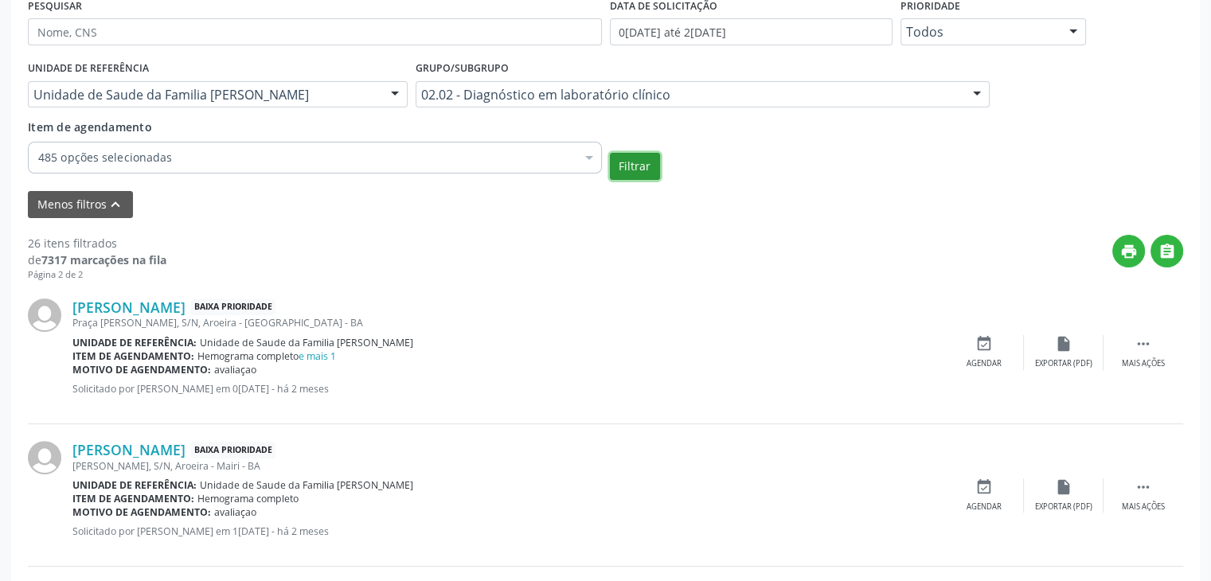
click at [649, 160] on button "Filtrar" at bounding box center [635, 166] width 50 height 27
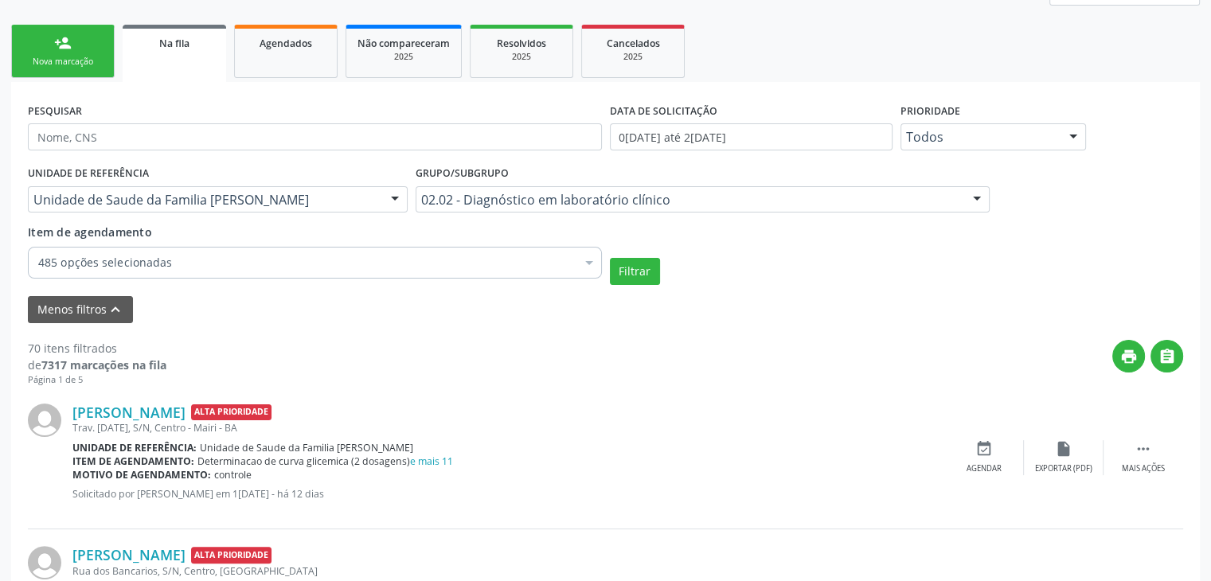
scroll to position [239, 0]
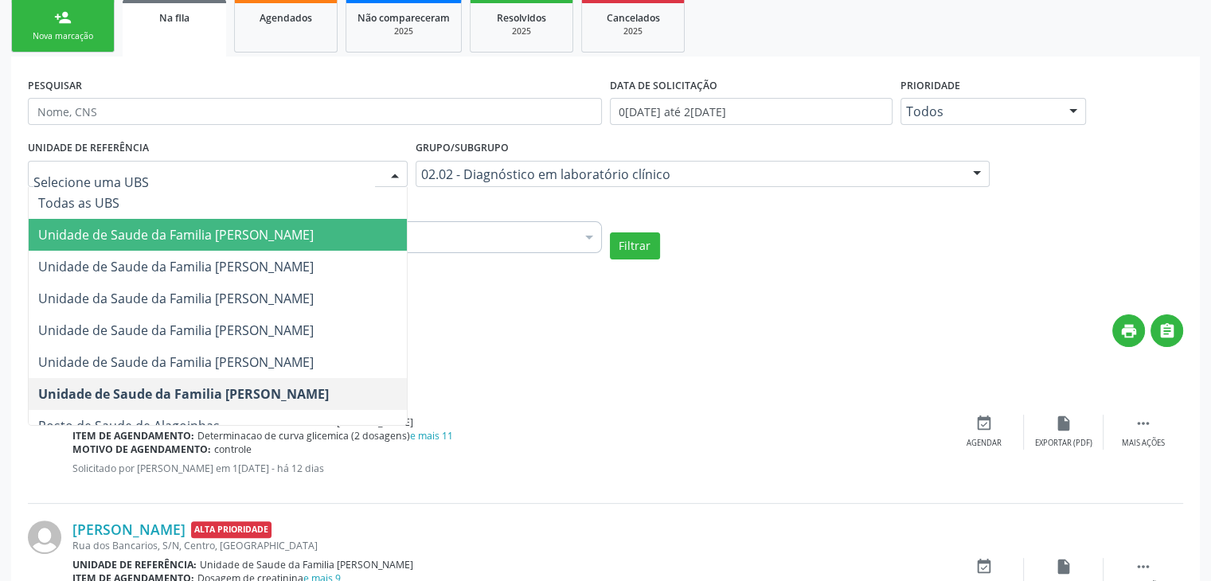
click at [274, 241] on span "Unidade de Saude da Familia [PERSON_NAME]" at bounding box center [176, 235] width 276 height 18
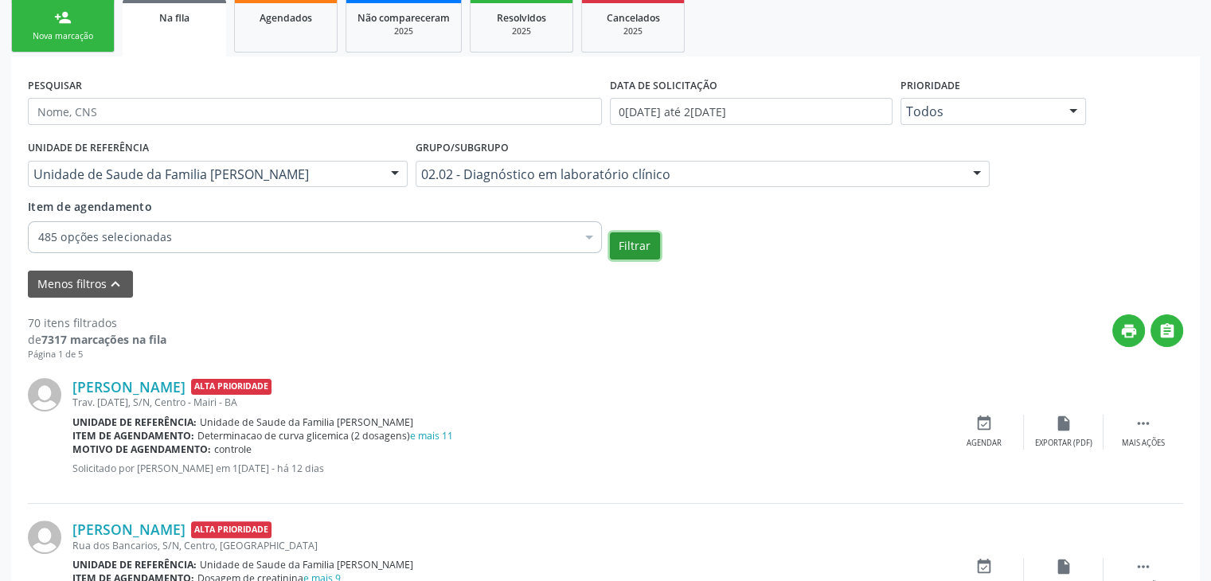
click at [631, 235] on button "Filtrar" at bounding box center [635, 246] width 50 height 27
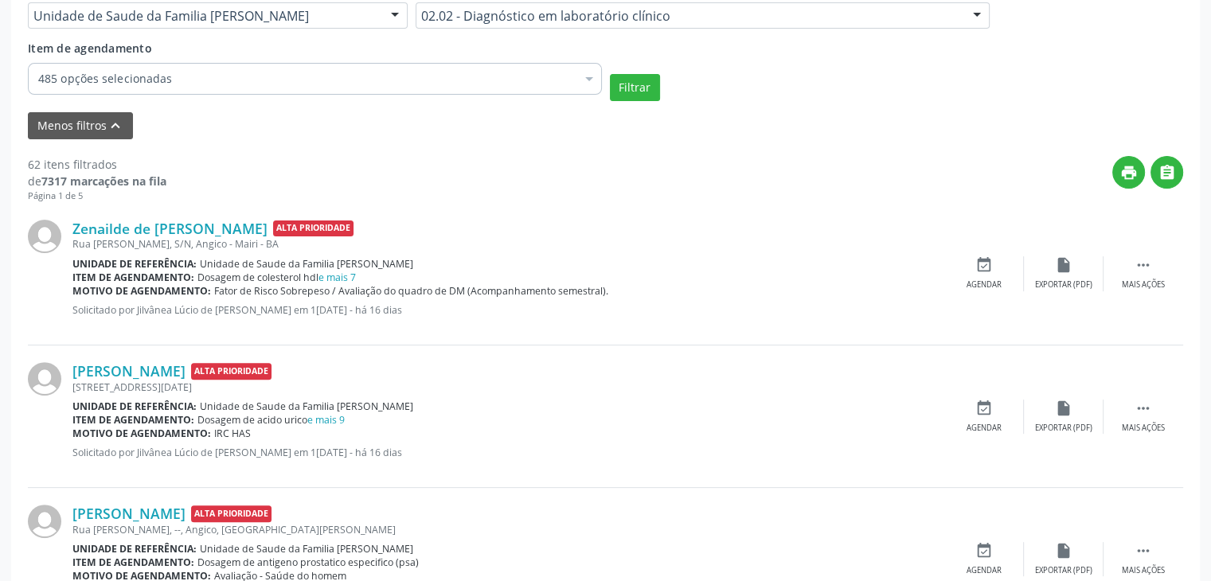
scroll to position [398, 0]
click at [544, 2] on div "02.02 - Diagnóstico em laboratório clínico" at bounding box center [703, 15] width 574 height 27
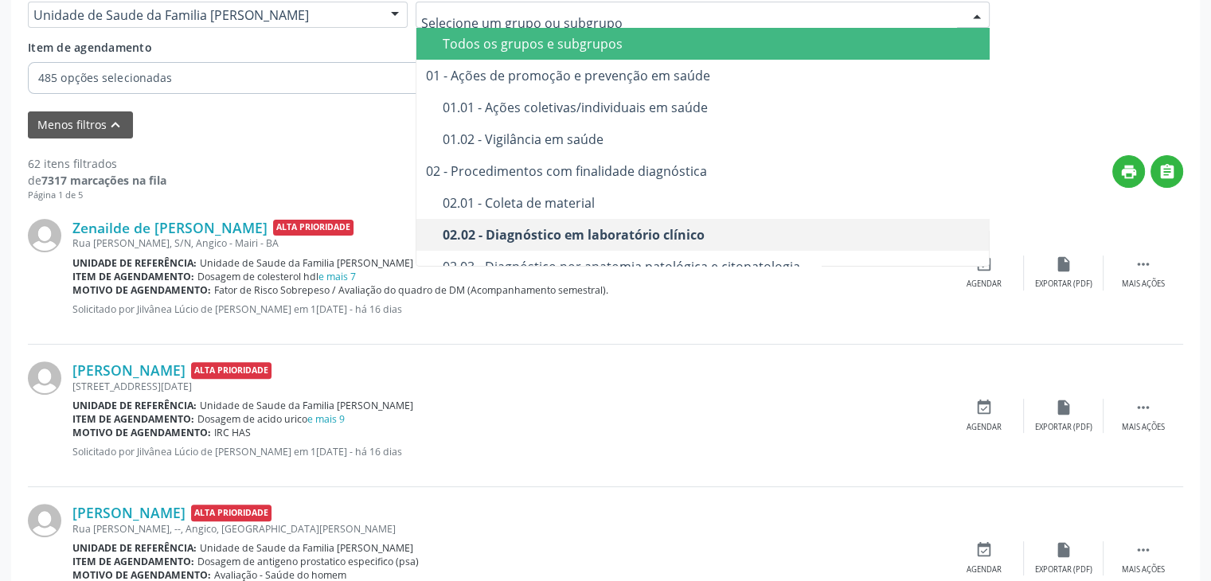
click at [542, 37] on div "Todos os grupos e subgrupos" at bounding box center [712, 43] width 538 height 13
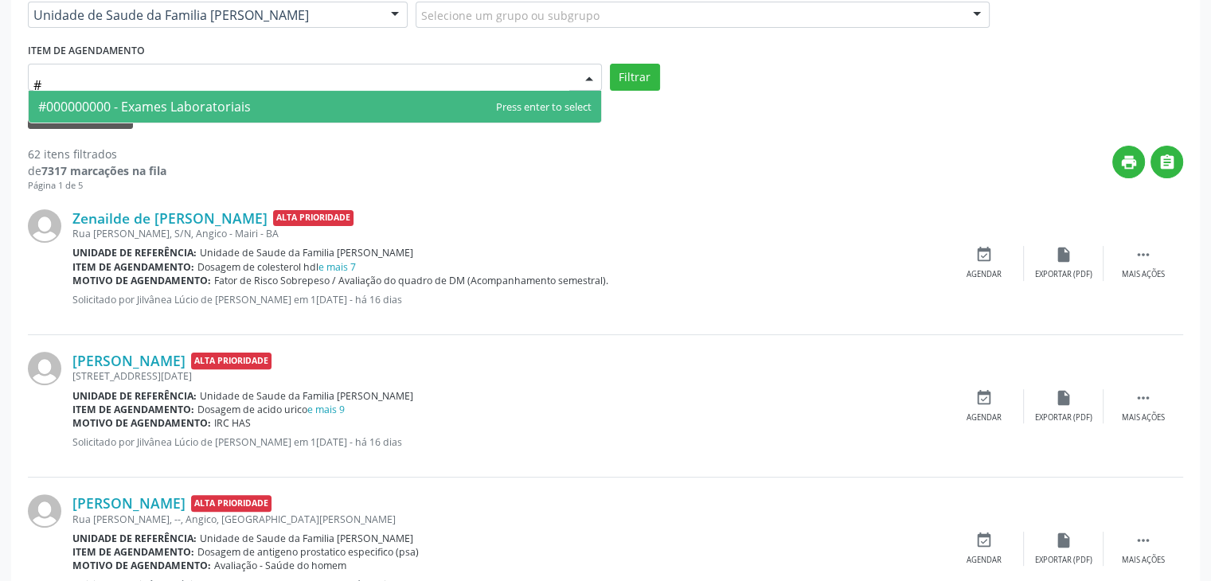
click at [115, 106] on span "#000000000 - Exames Laboratoriais" at bounding box center [144, 107] width 213 height 18
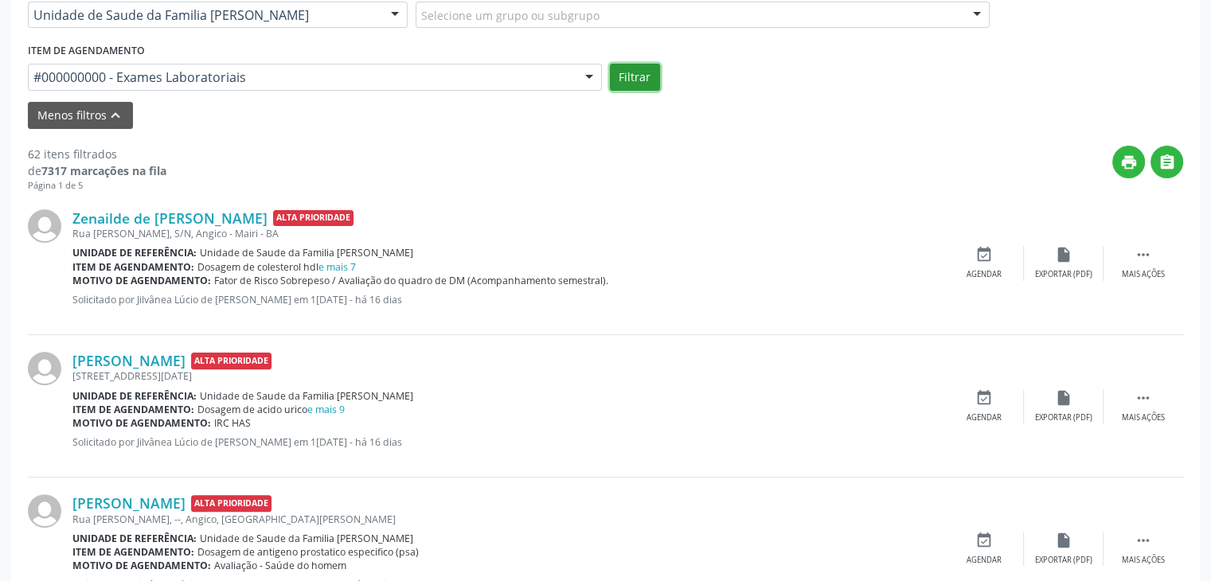
click at [619, 66] on button "Filtrar" at bounding box center [635, 77] width 50 height 27
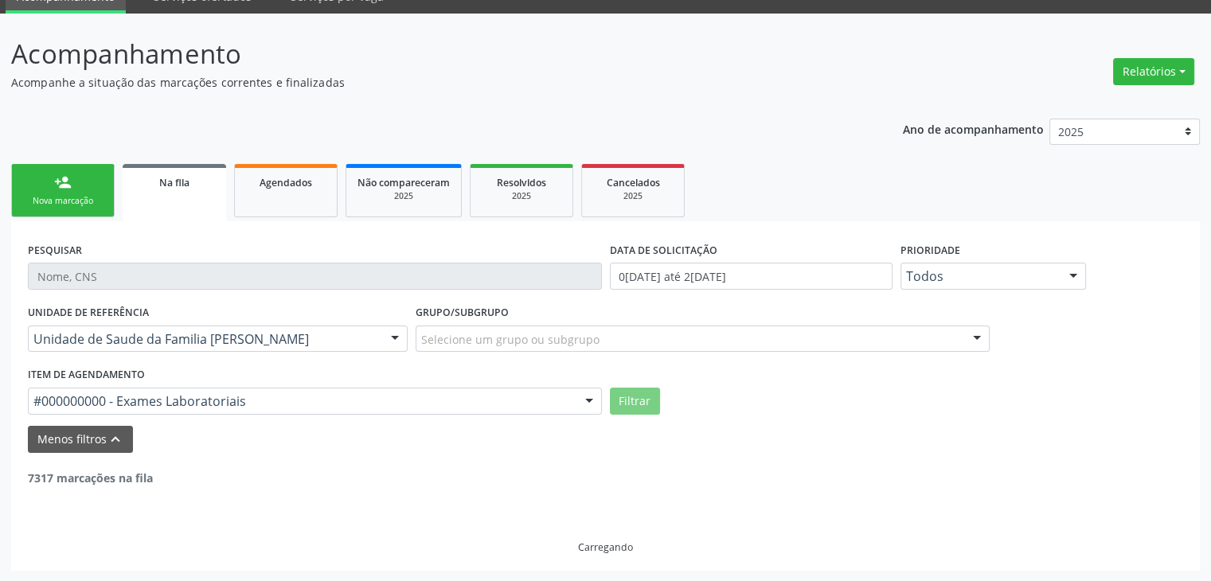
scroll to position [23, 0]
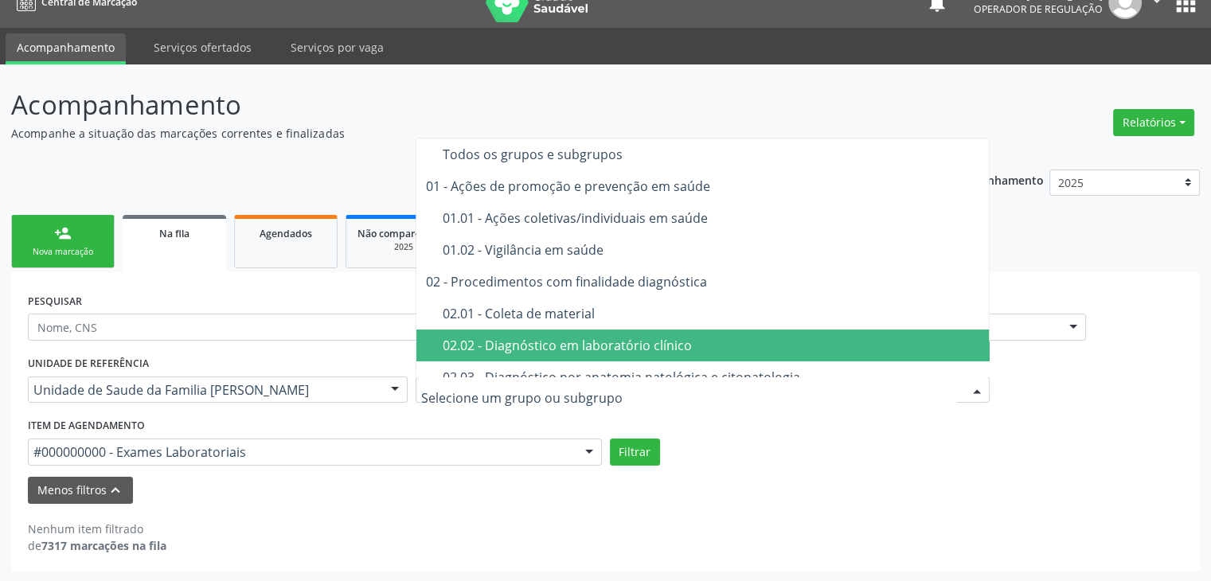
click at [511, 345] on div "02.02 - Diagnóstico em laboratório clínico" at bounding box center [712, 345] width 538 height 13
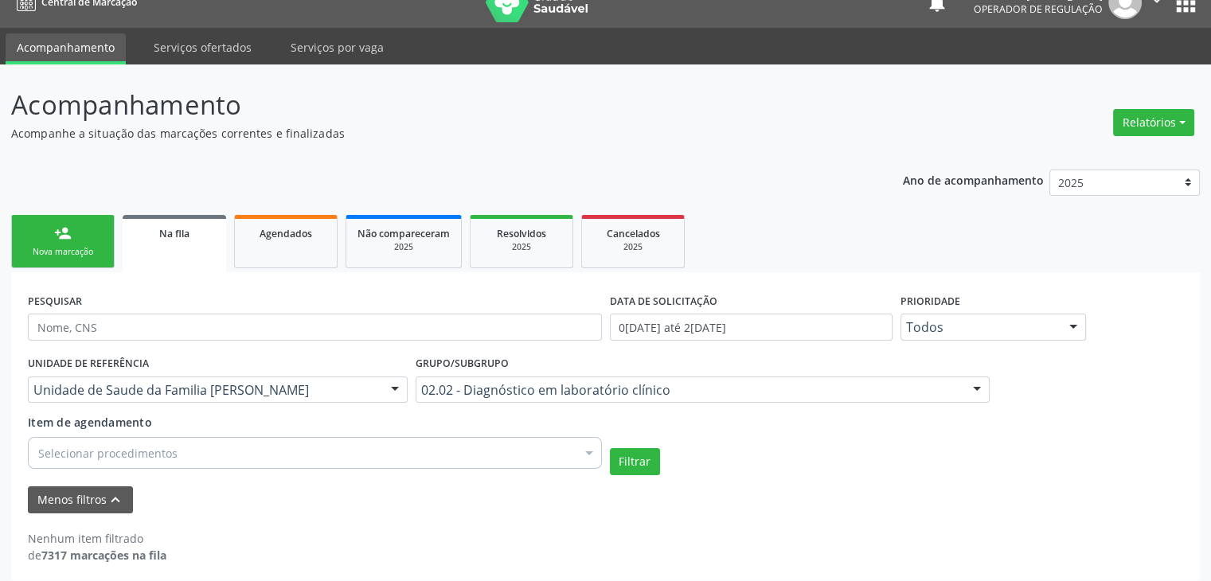
click at [215, 452] on div "Selecionar procedimentos" at bounding box center [315, 453] width 574 height 32
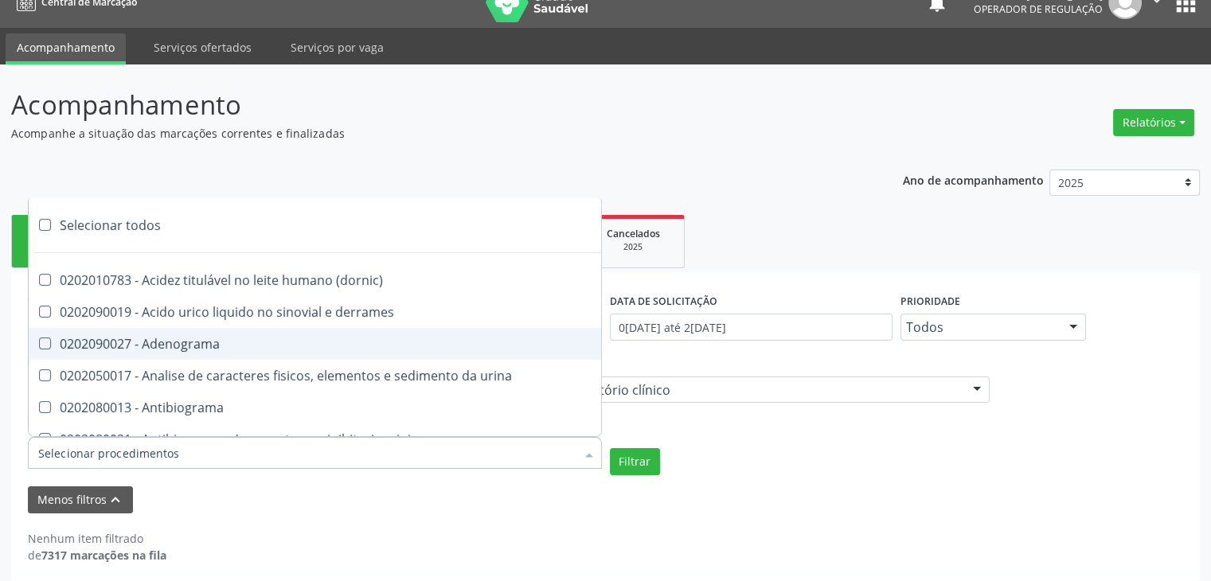
click at [137, 218] on div "Selecionar todos" at bounding box center [462, 225] width 867 height 32
click at [643, 456] on button "Filtrar" at bounding box center [635, 461] width 50 height 27
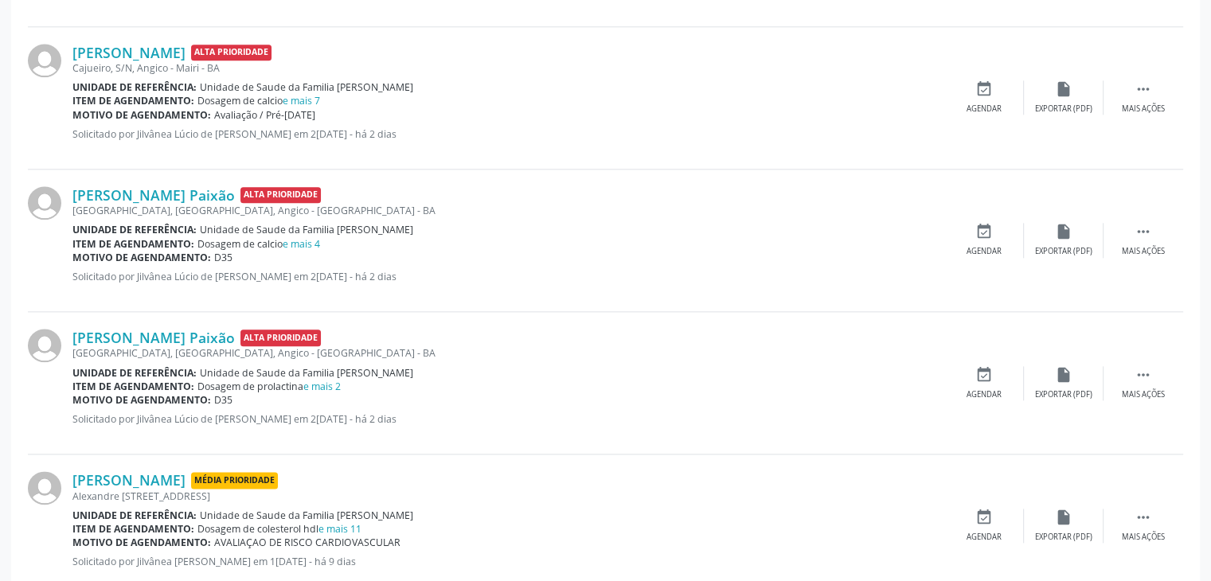
scroll to position [1943, 0]
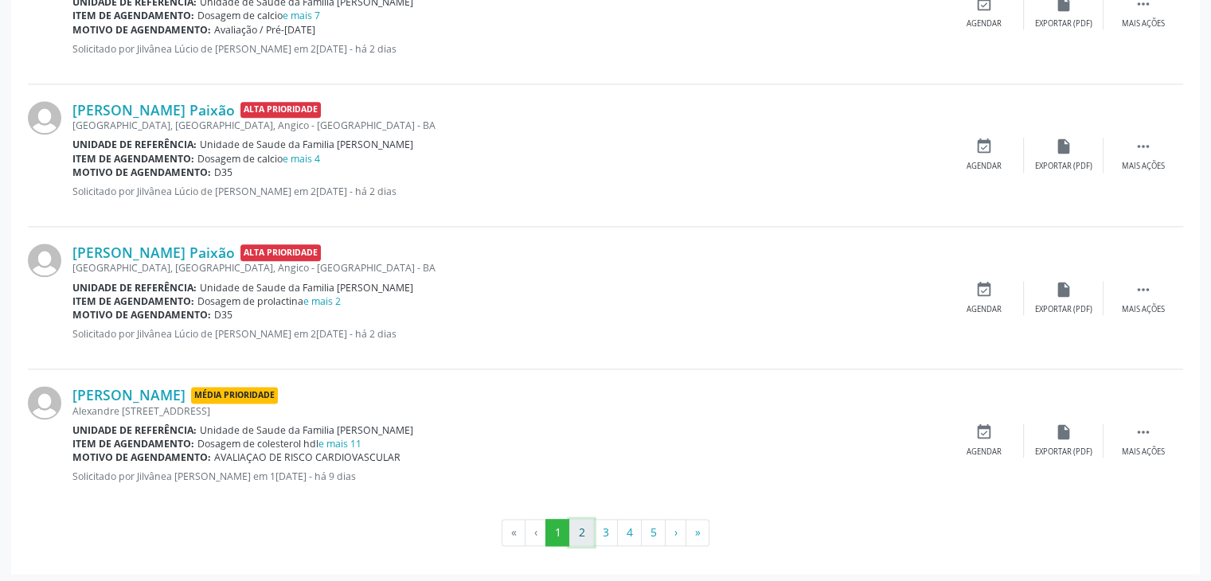
click at [573, 526] on button "2" at bounding box center [581, 532] width 25 height 27
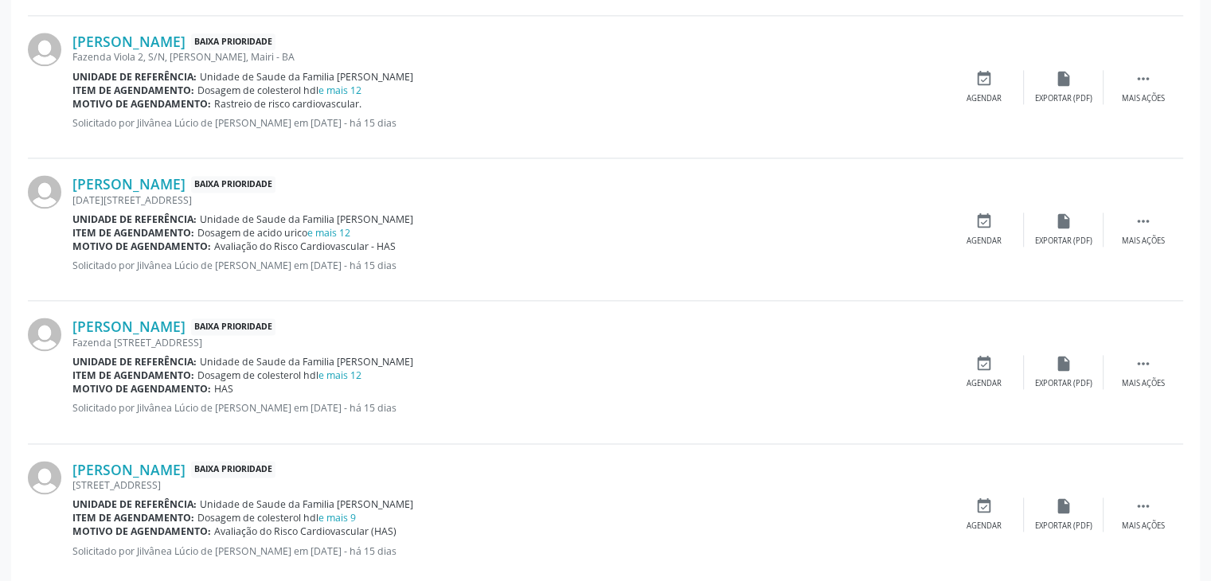
scroll to position [2228, 0]
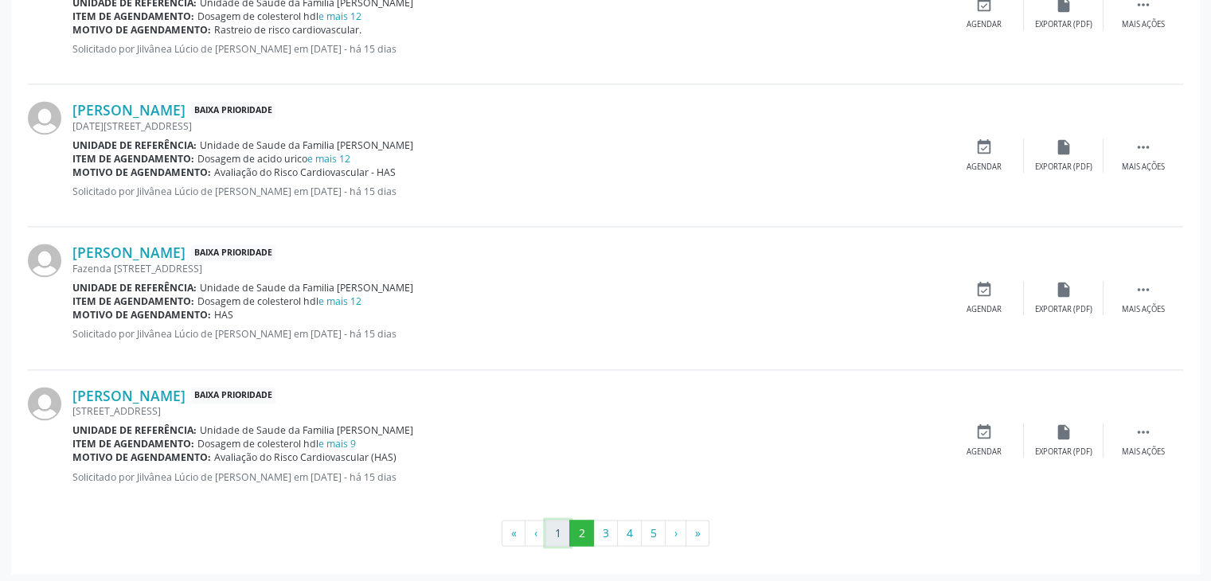
click at [561, 538] on button "1" at bounding box center [557, 533] width 25 height 27
click at [585, 526] on button "2" at bounding box center [581, 533] width 25 height 27
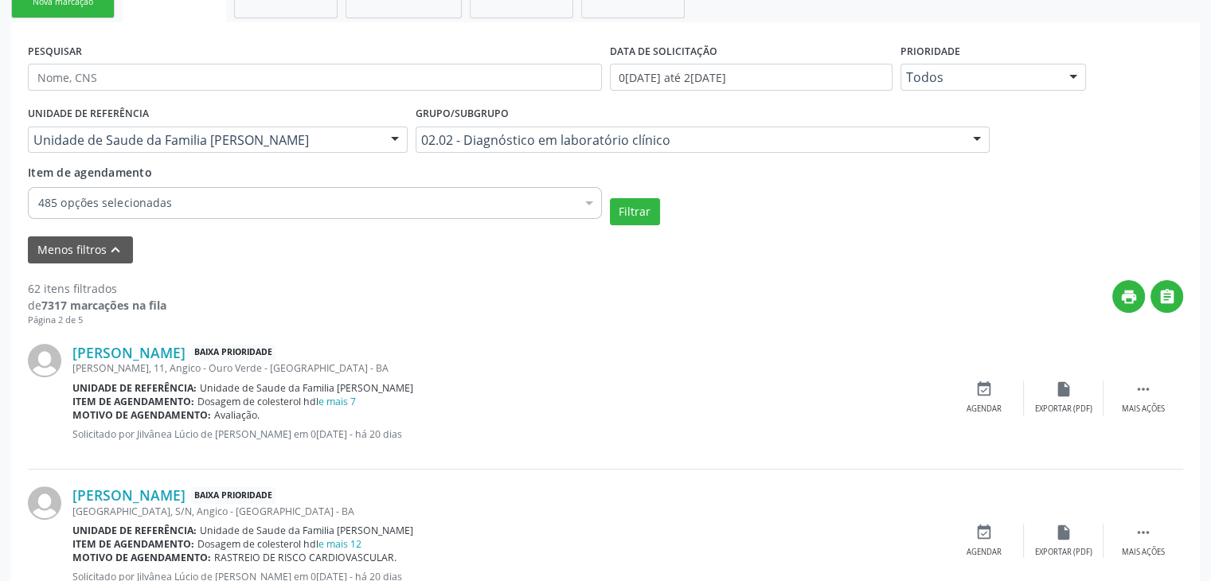
scroll to position [397, 0]
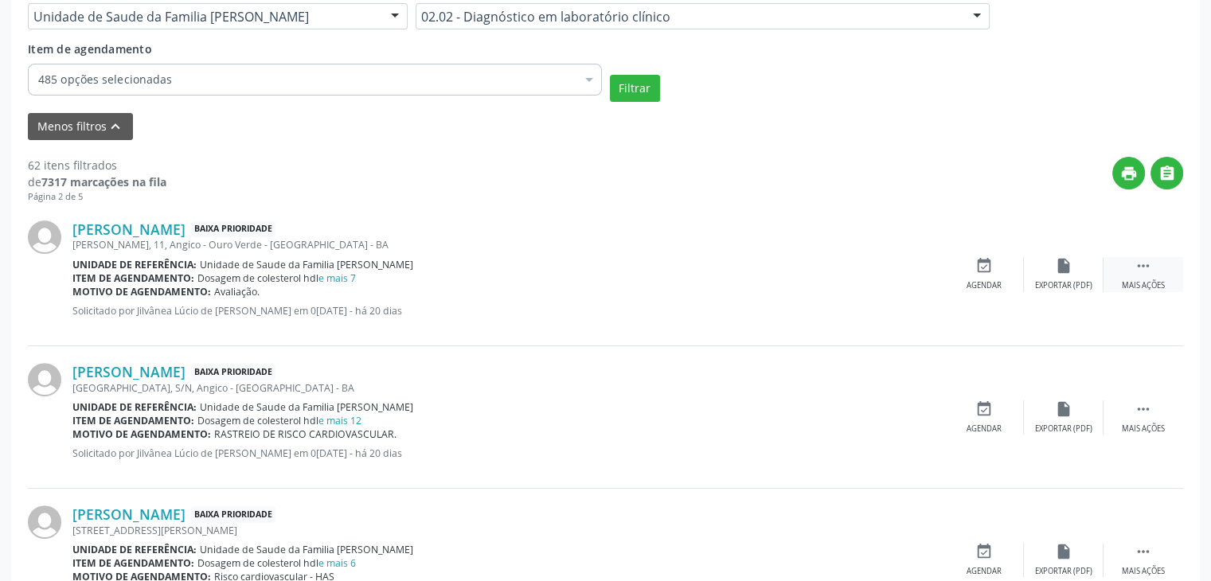
click at [1136, 265] on icon "" at bounding box center [1144, 266] width 18 height 18
click at [1079, 274] on div "edit Editar" at bounding box center [1064, 274] width 80 height 34
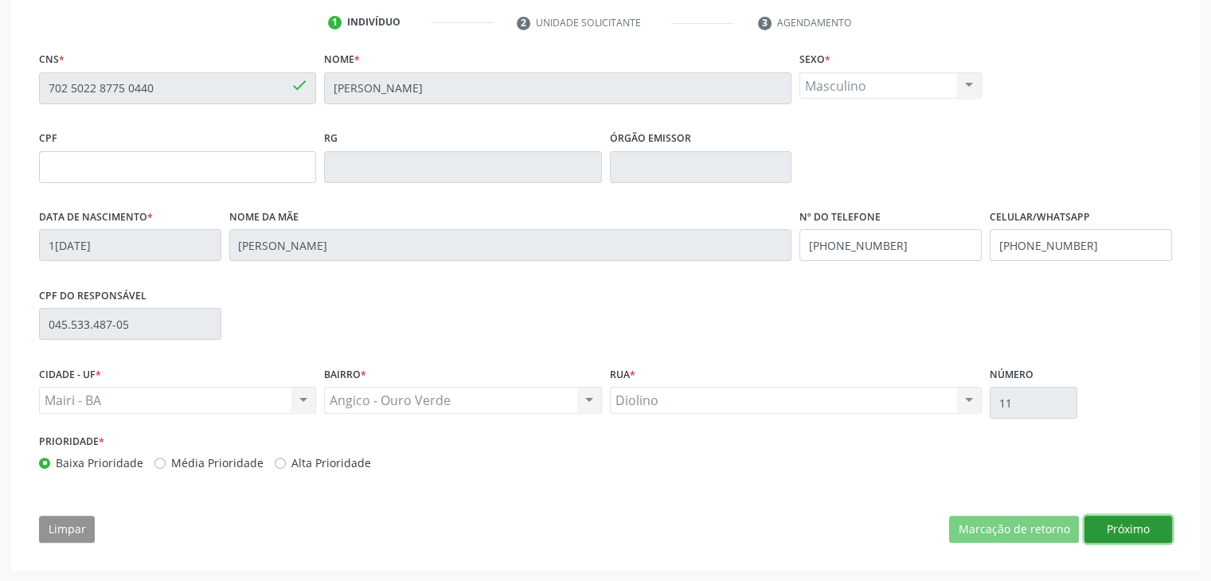
click at [1150, 534] on button "Próximo" at bounding box center [1129, 529] width 88 height 27
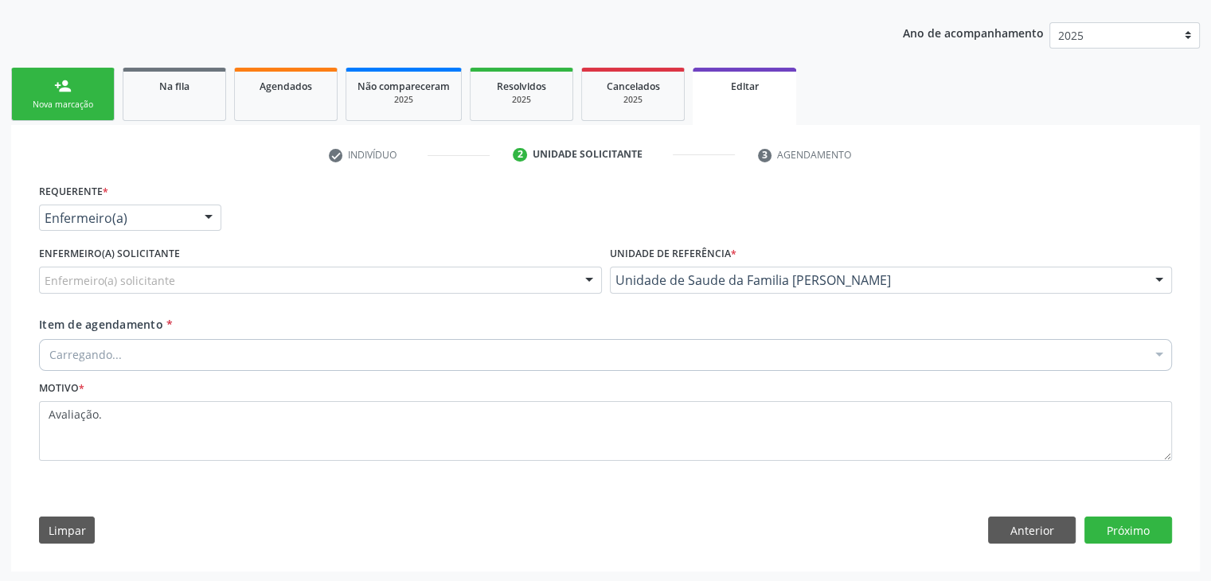
click at [139, 291] on div "Enfermeiro(a) solicitante [PERSON_NAME] [PERSON_NAME] [PERSON_NAME] [PERSON_NAM…" at bounding box center [320, 280] width 563 height 27
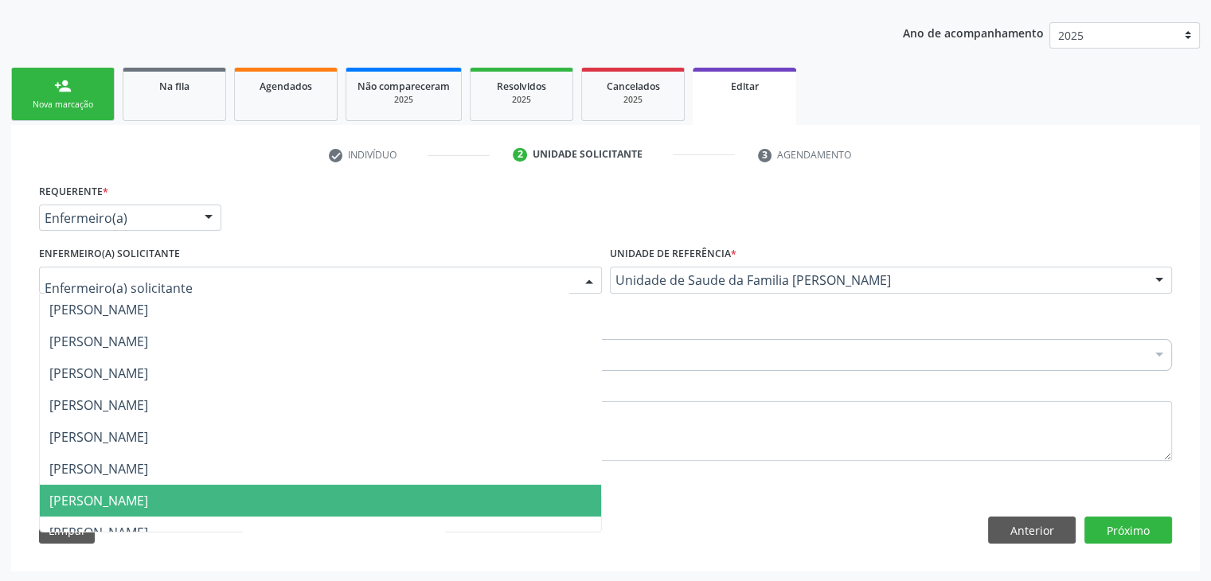
click at [96, 495] on span "[PERSON_NAME]" at bounding box center [98, 501] width 99 height 18
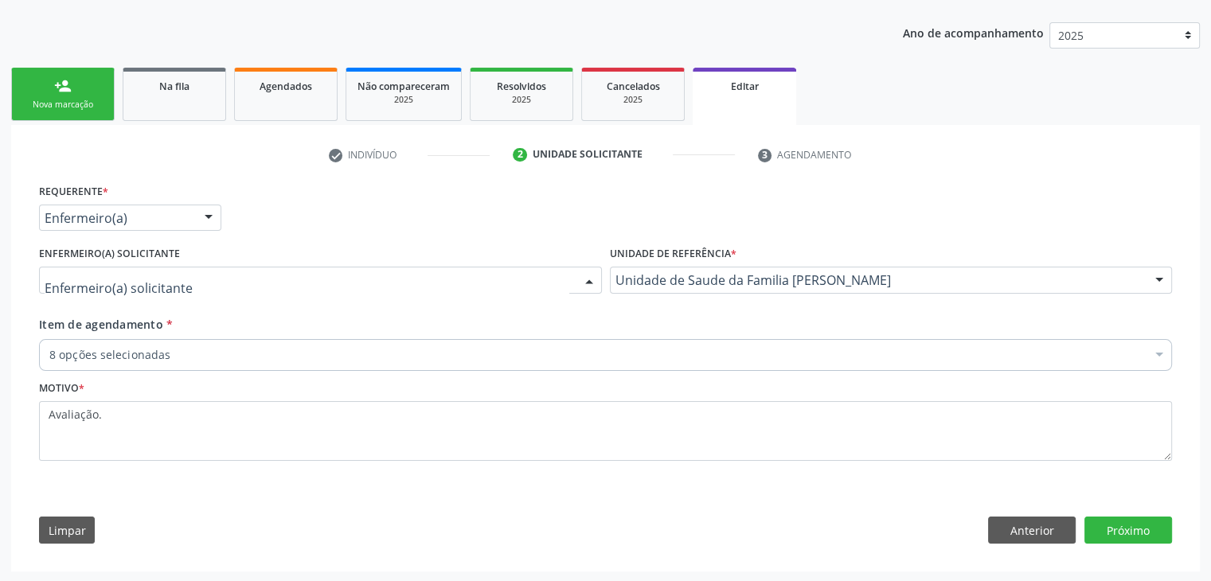
click at [158, 267] on div at bounding box center [320, 280] width 563 height 27
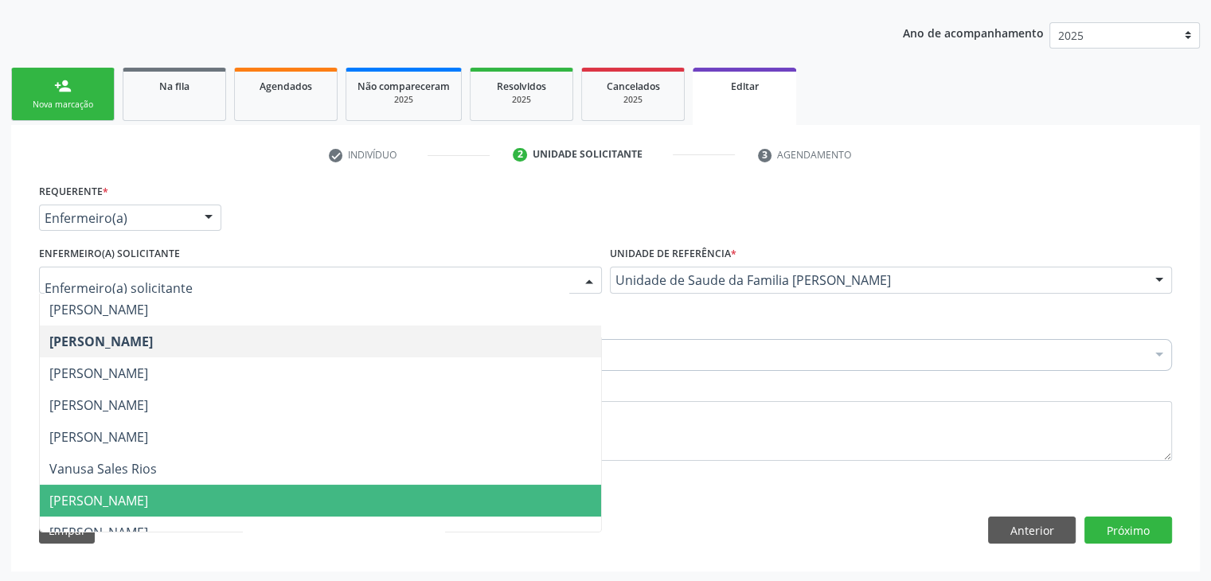
scroll to position [207, 0]
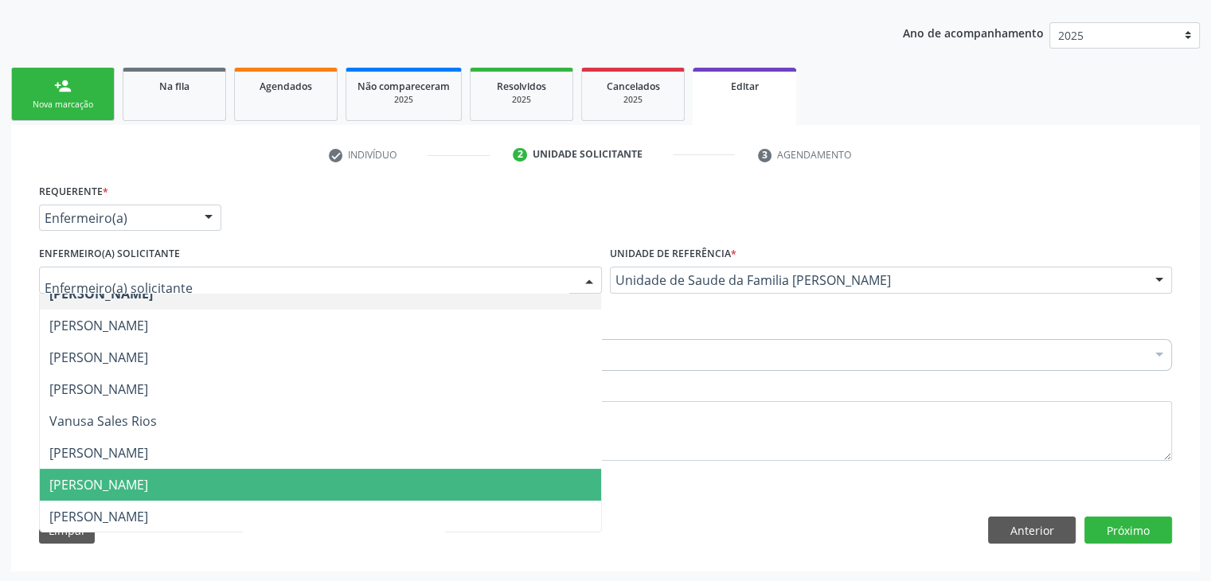
click at [90, 492] on span "[PERSON_NAME]" at bounding box center [320, 485] width 561 height 32
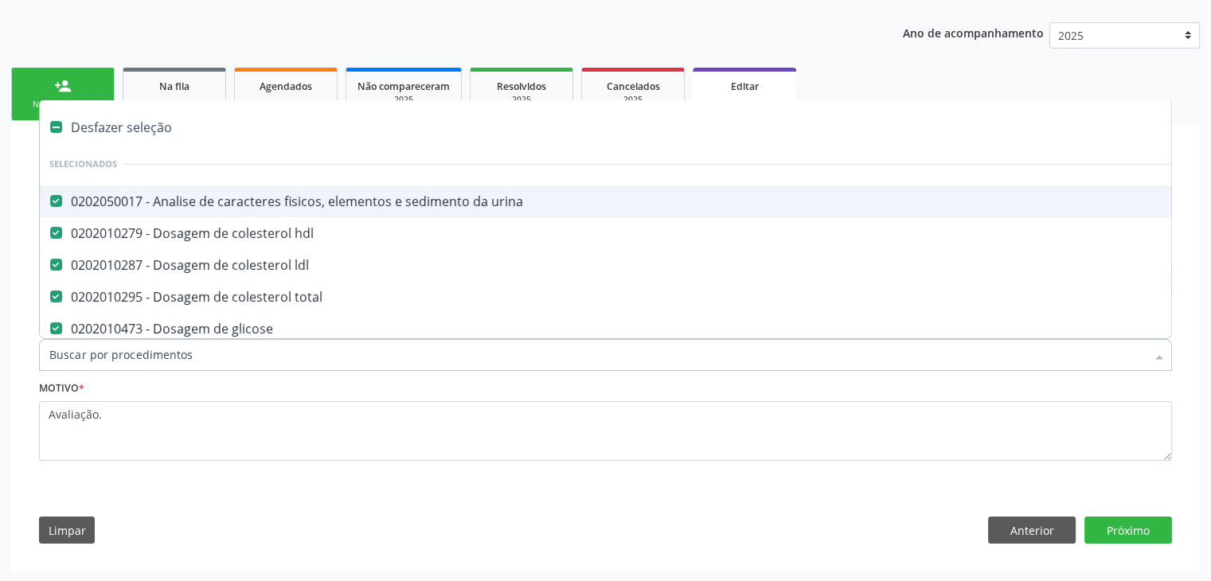
click at [144, 133] on div "Desfazer seleção" at bounding box center [662, 127] width 1245 height 32
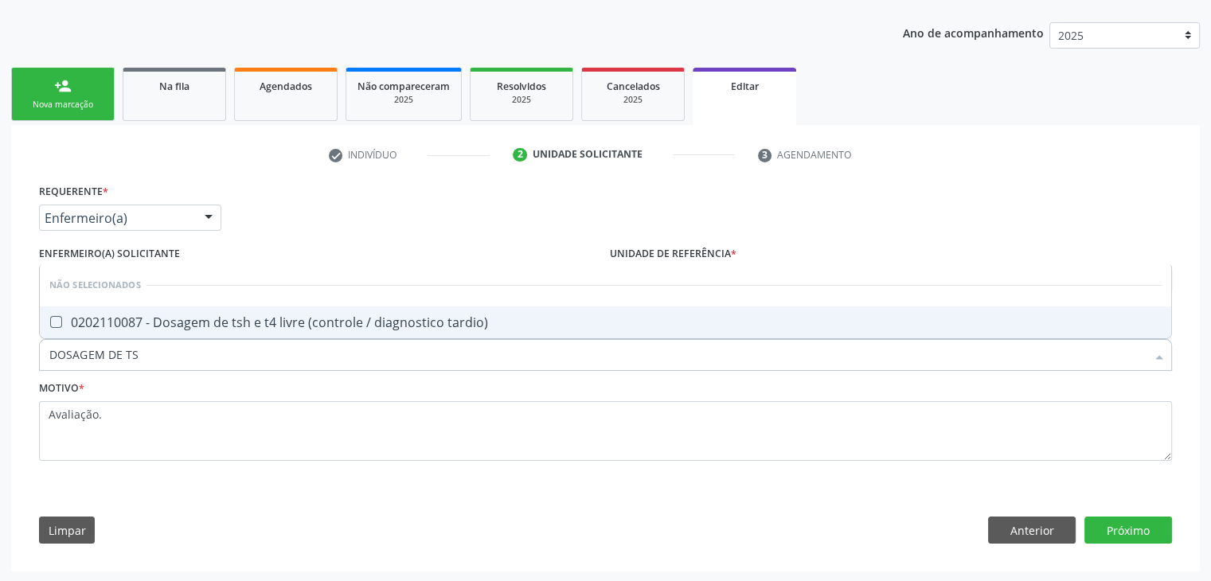
click at [177, 325] on div "0202110087 - Dosagem de tsh e t4 livre (controle / diagnostico tardio)" at bounding box center [605, 322] width 1112 height 13
click at [1148, 533] on button "Próximo" at bounding box center [1129, 530] width 88 height 27
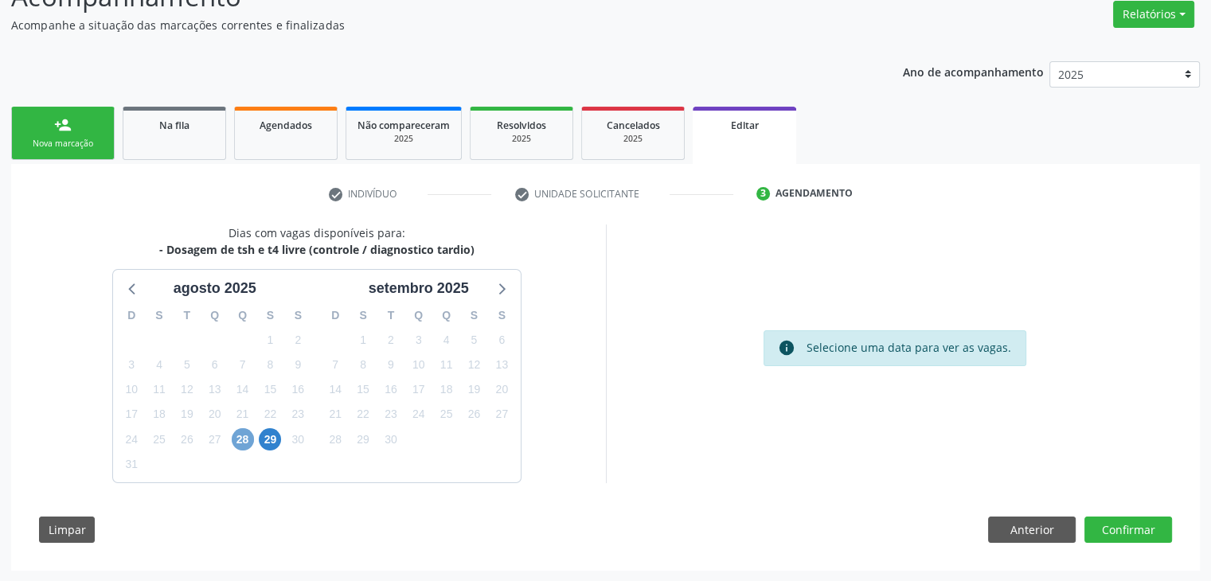
click at [237, 437] on span "28" at bounding box center [243, 439] width 22 height 22
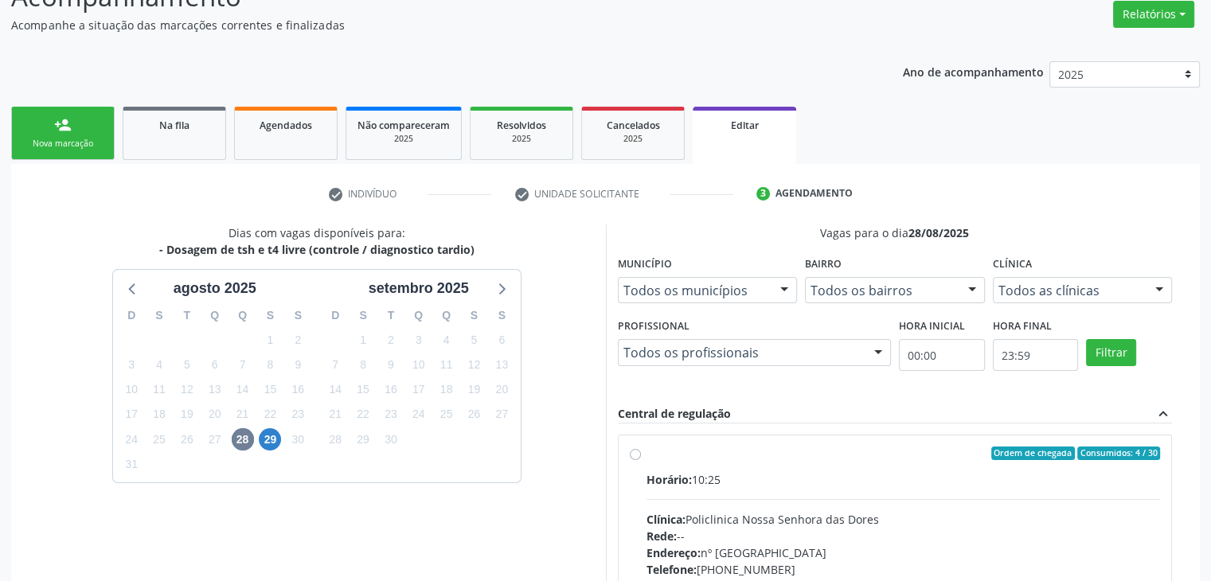
click at [742, 526] on div "Clínica: Policlinica Nossa Senhora das Dores" at bounding box center [904, 519] width 514 height 17
click at [641, 461] on input "Ordem de chegada Consumidos: 4 / 30 Horário: 10:25 Clínica: Policlinica Nossa S…" at bounding box center [635, 454] width 11 height 14
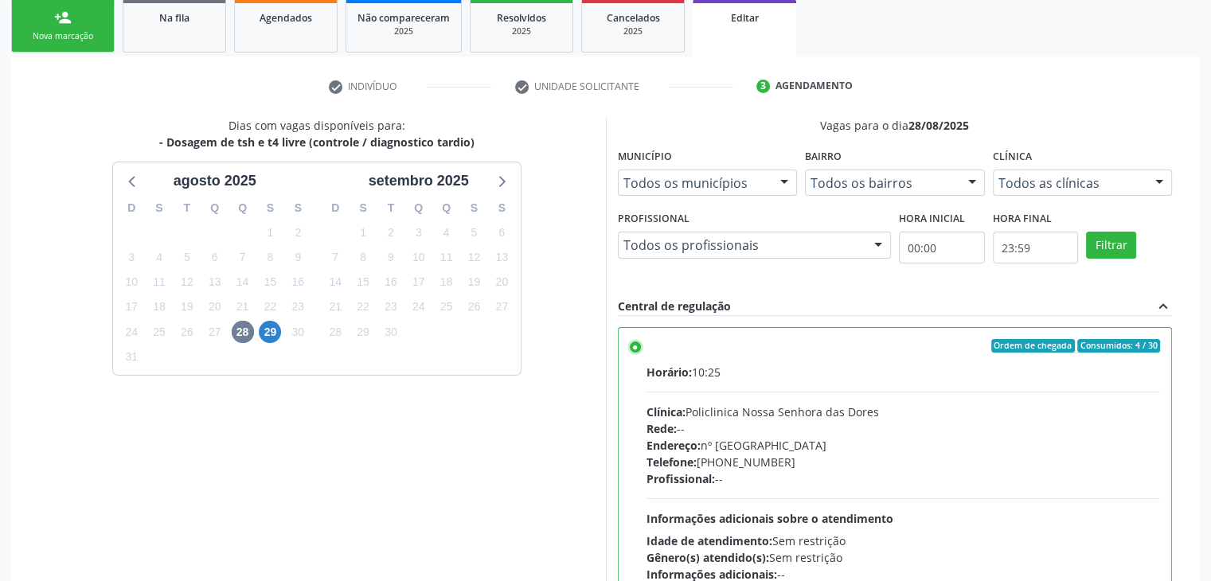
scroll to position [390, 0]
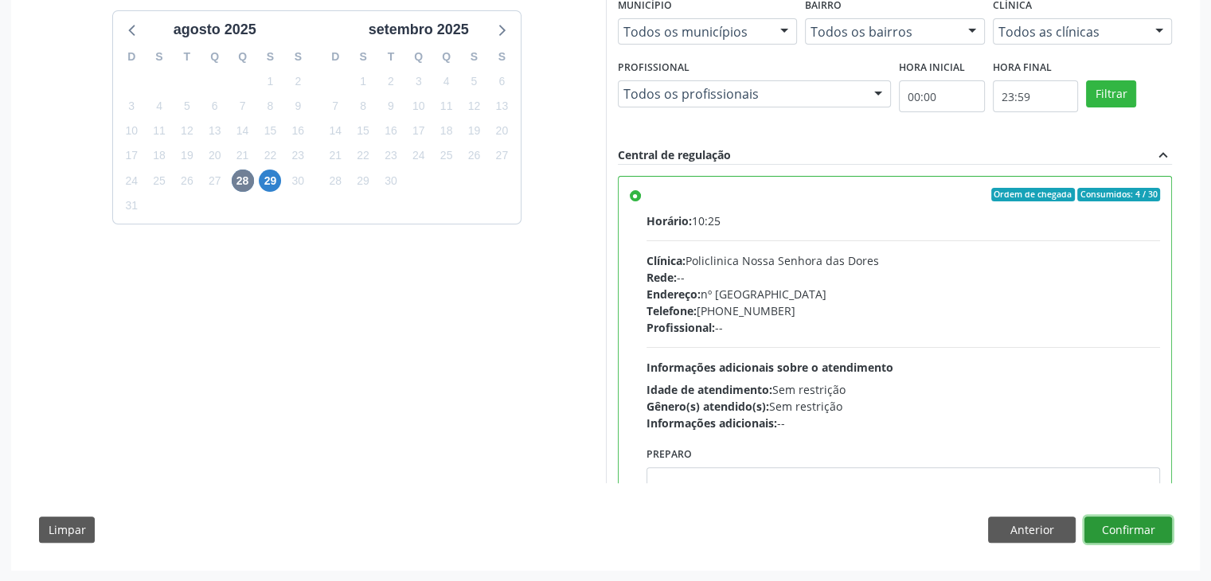
click at [1153, 526] on button "Confirmar" at bounding box center [1129, 530] width 88 height 27
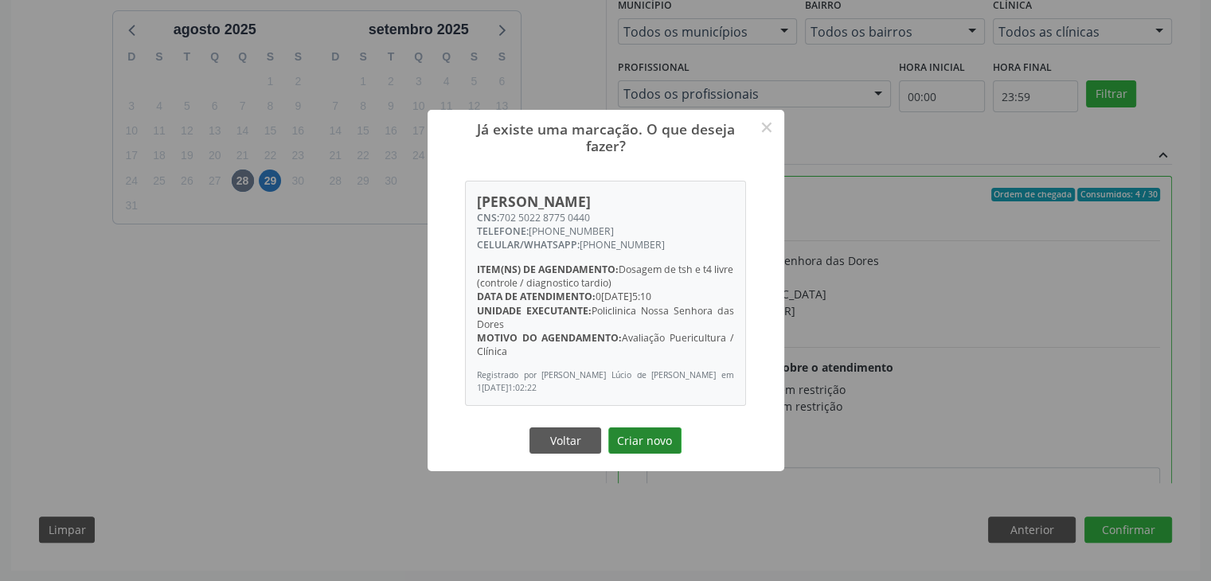
click at [655, 439] on button "Criar novo" at bounding box center [644, 441] width 73 height 27
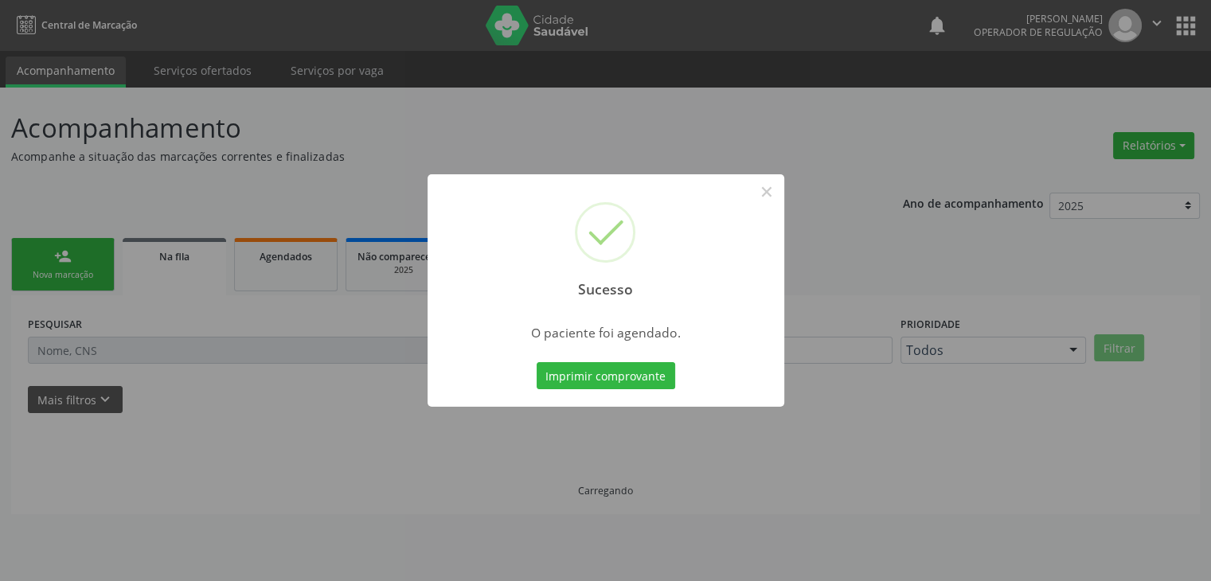
scroll to position [0, 0]
click at [768, 184] on button "×" at bounding box center [772, 191] width 27 height 27
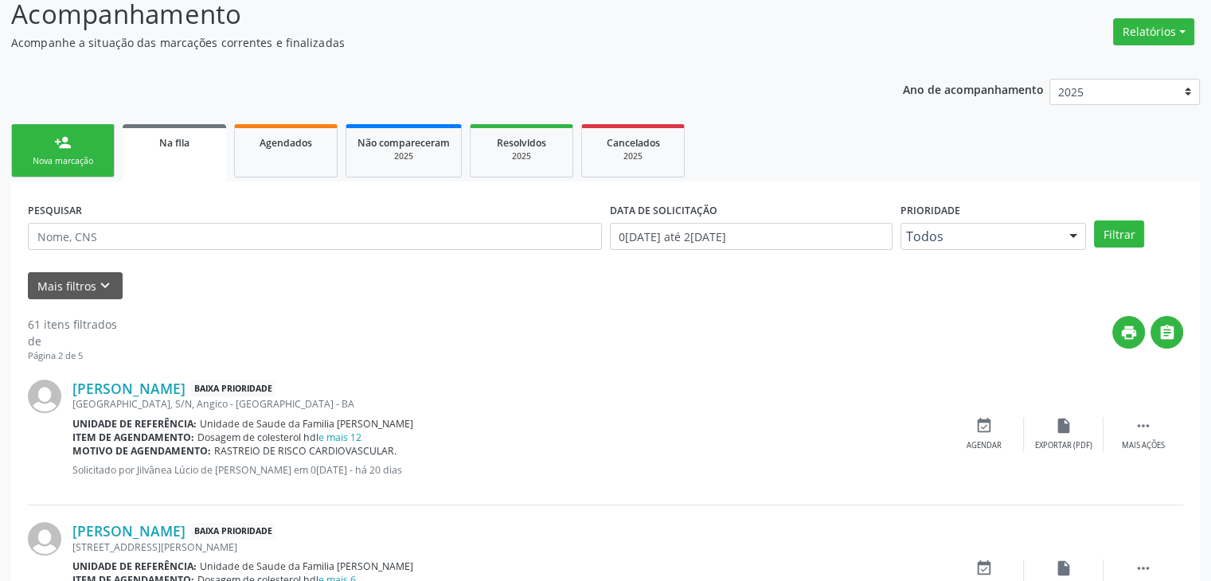
scroll to position [319, 0]
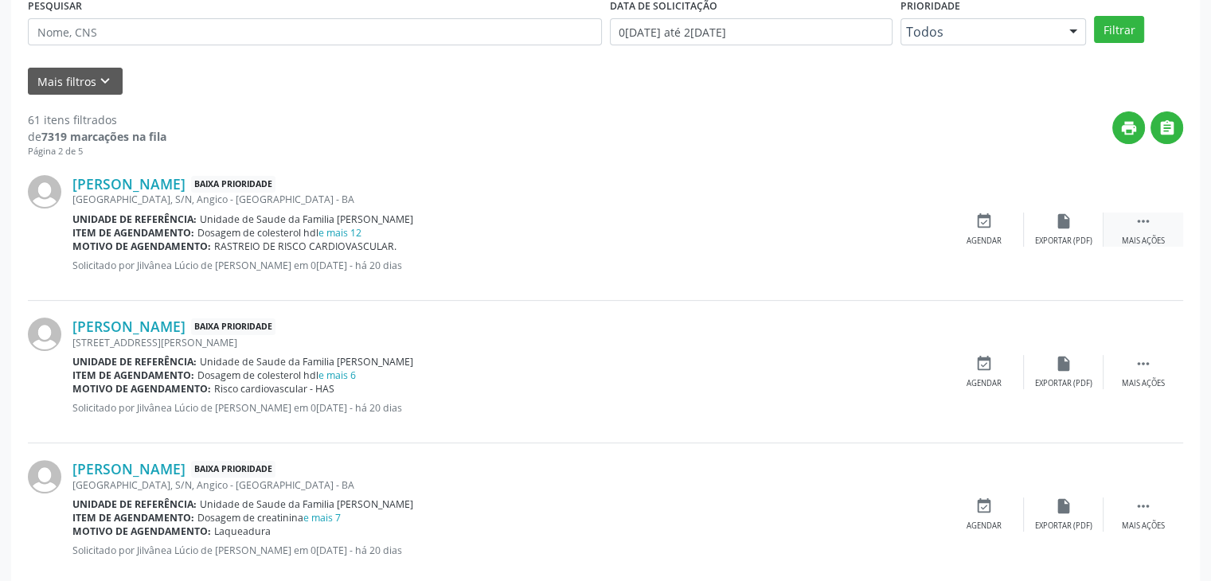
click at [1113, 230] on div " Mais ações" at bounding box center [1144, 230] width 80 height 34
click at [1056, 236] on div "Editar" at bounding box center [1063, 241] width 25 height 11
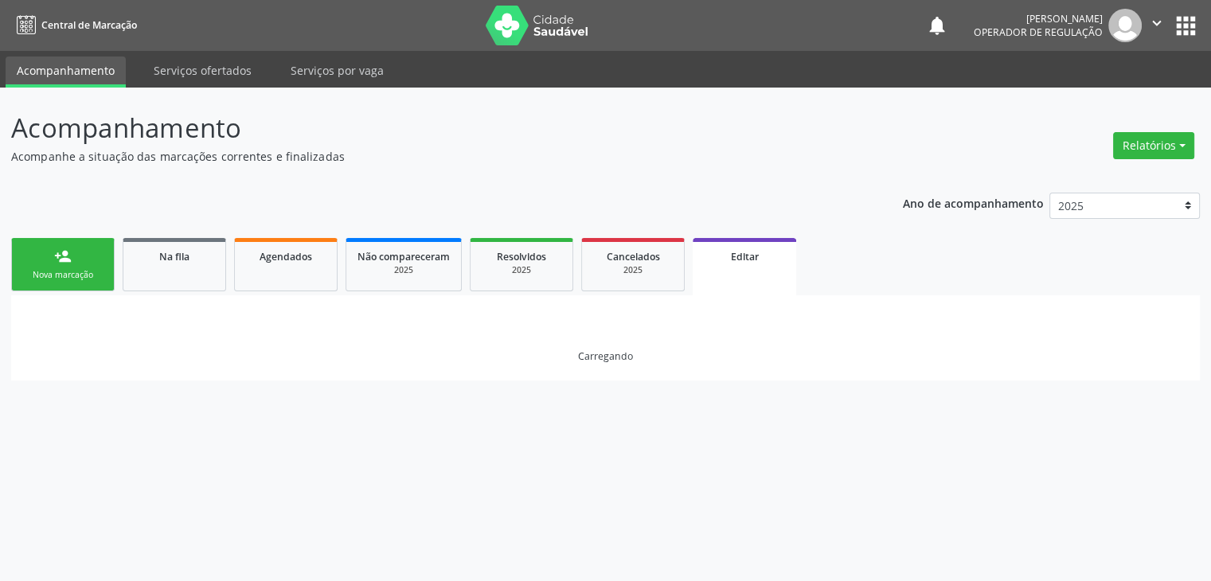
scroll to position [0, 0]
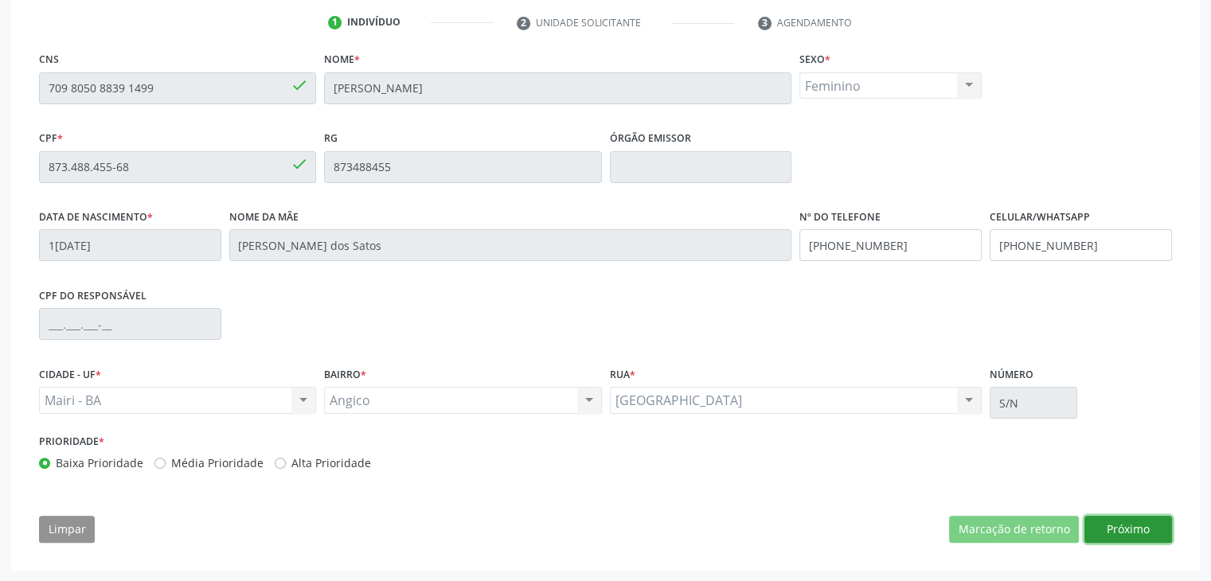
click at [1115, 534] on button "Próximo" at bounding box center [1129, 529] width 88 height 27
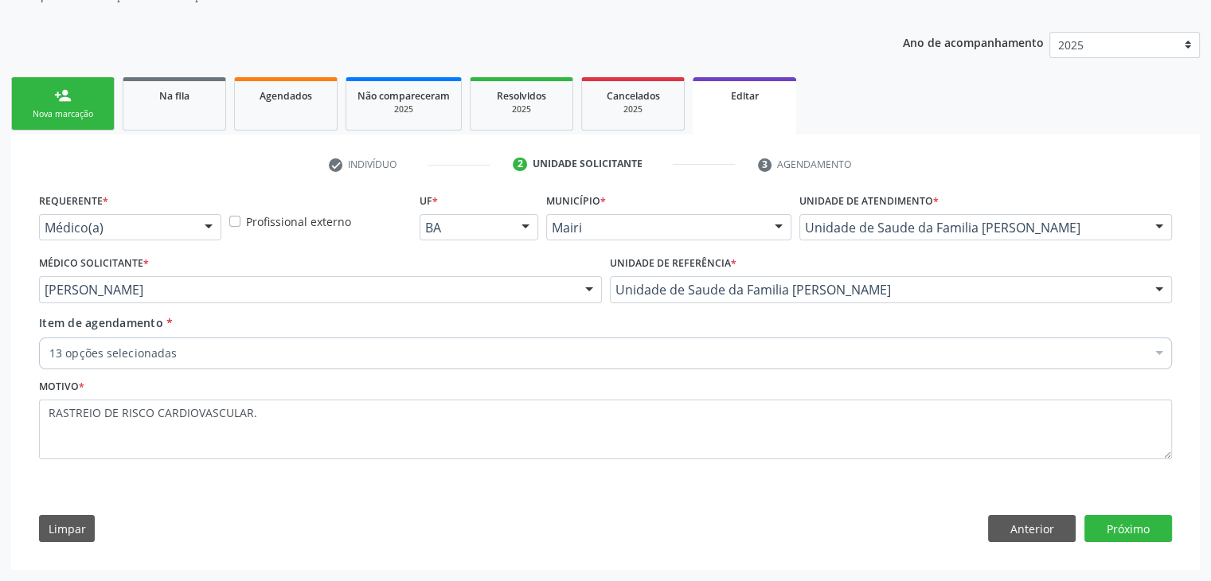
scroll to position [159, 0]
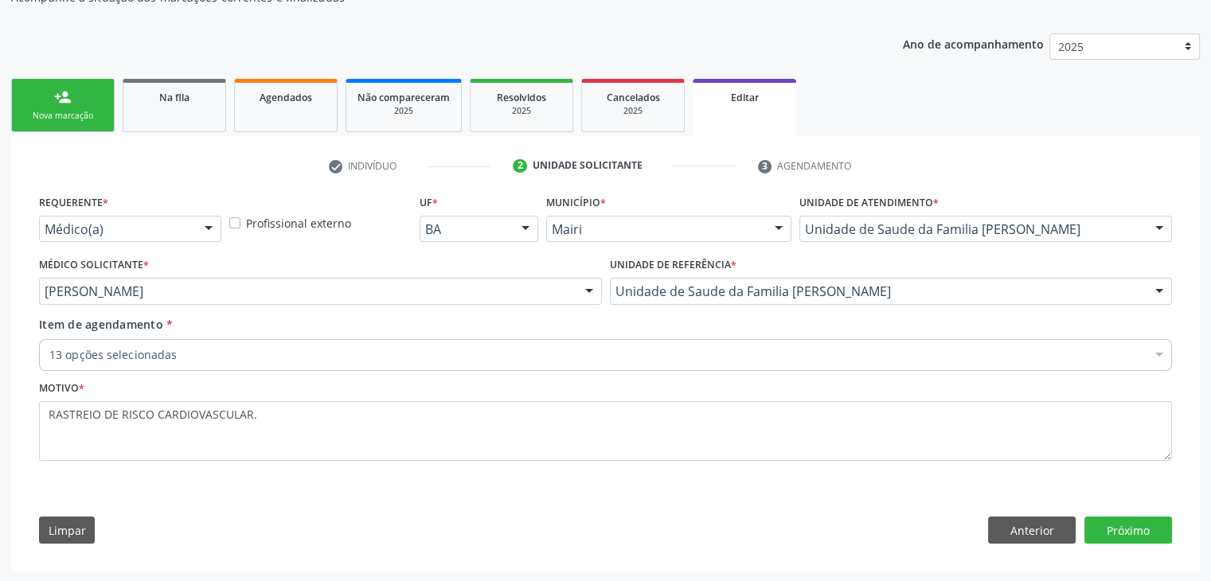
click at [312, 365] on div "13 opções selecionadas" at bounding box center [605, 355] width 1133 height 32
click at [49, 365] on input "Item de agendamento *" at bounding box center [49, 355] width 0 height 32
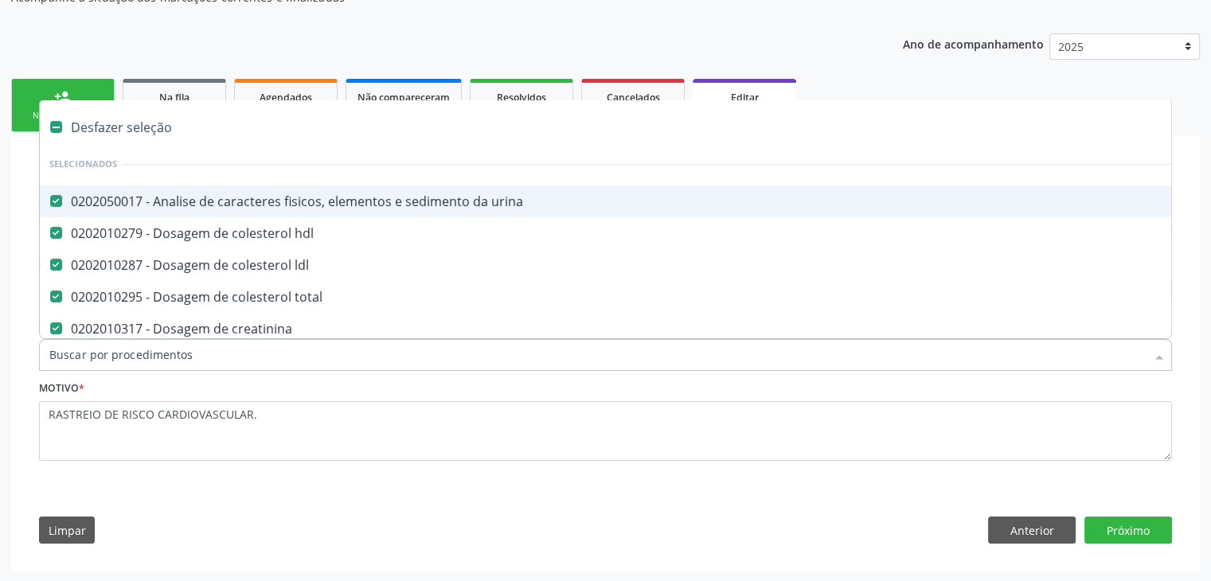
click at [110, 115] on div "Desfazer seleção" at bounding box center [662, 127] width 1245 height 32
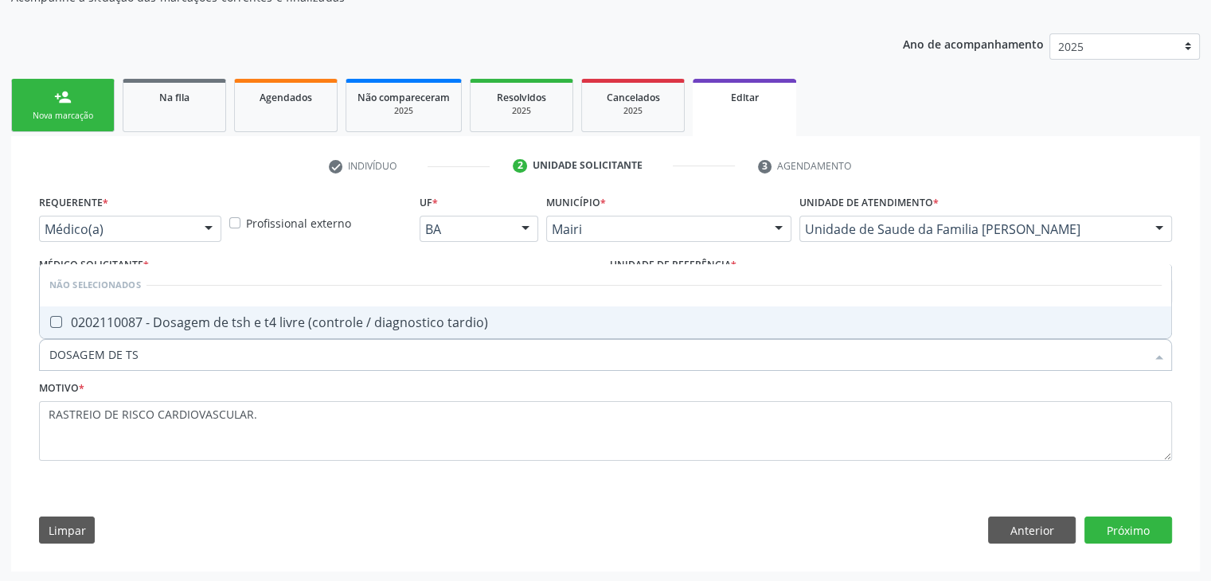
click at [220, 307] on span "0202110087 - Dosagem de tsh e t4 livre (controle / diagnostico tardio)" at bounding box center [606, 323] width 1132 height 32
click at [1146, 529] on button "Próximo" at bounding box center [1129, 530] width 88 height 27
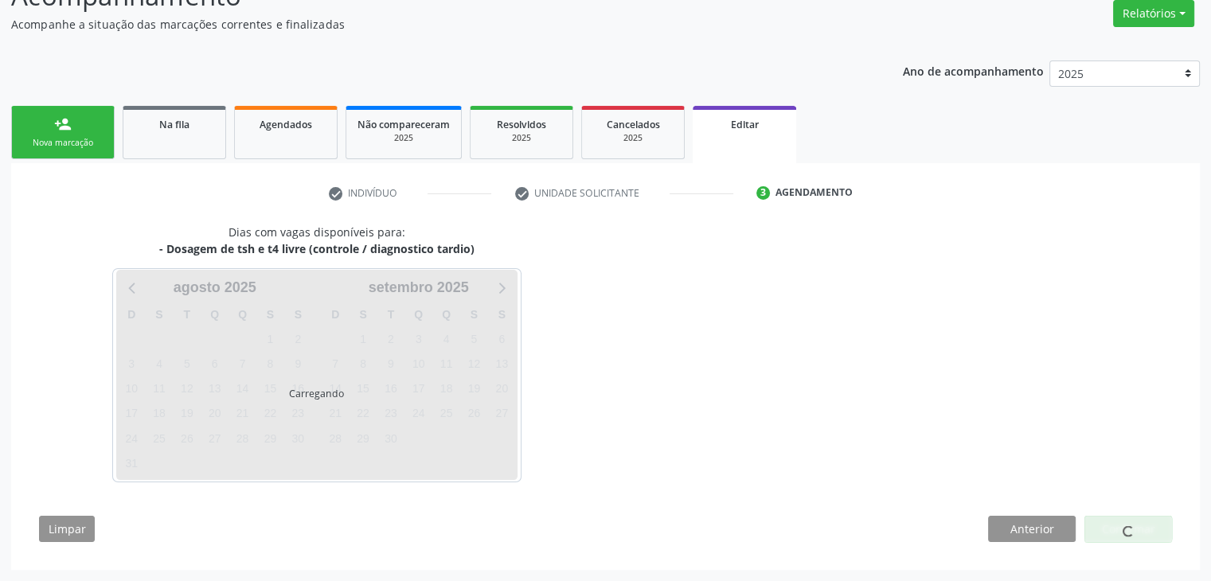
scroll to position [131, 0]
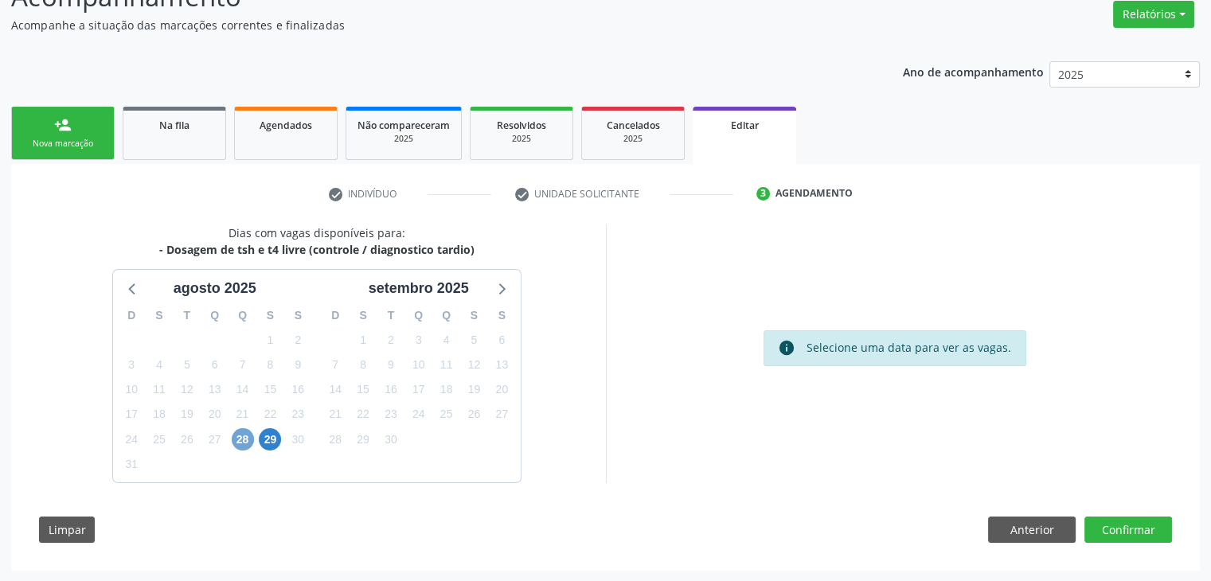
click at [238, 438] on span "28" at bounding box center [243, 439] width 22 height 22
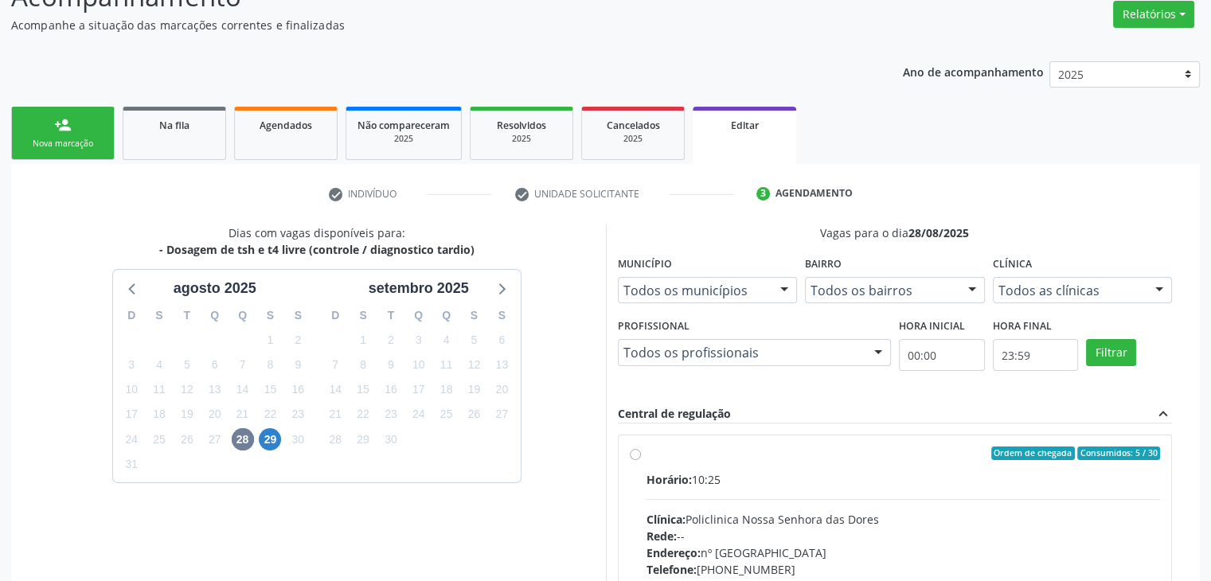
click at [772, 501] on div "Horário: 10:25 Clínica: Policlinica Nossa Senhora das Dores Rede: -- Endereço: …" at bounding box center [904, 580] width 514 height 219
click at [641, 461] on input "Ordem de chegada Consumidos: 5 / 30 Horário: 10:25 Clínica: Policlinica Nossa S…" at bounding box center [635, 454] width 11 height 14
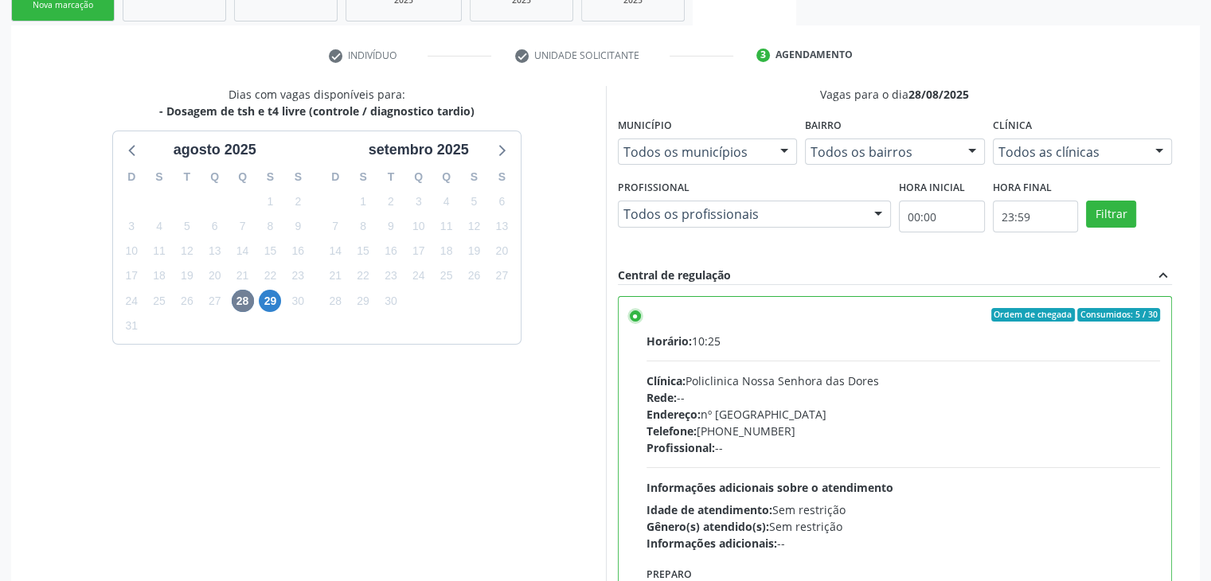
scroll to position [390, 0]
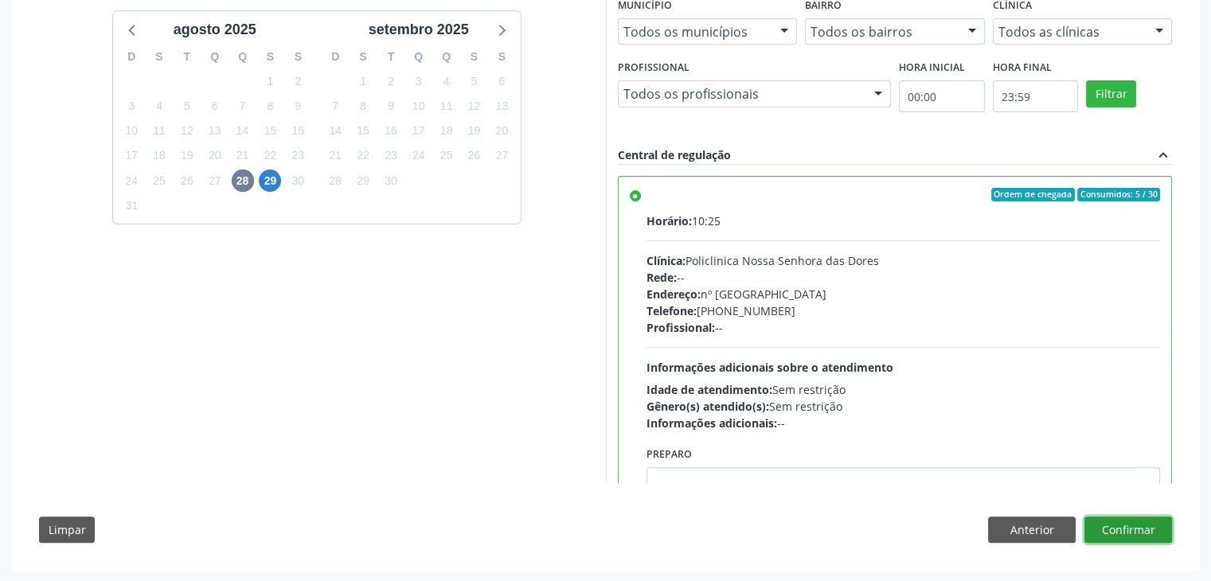
click at [1143, 523] on button "Confirmar" at bounding box center [1129, 530] width 88 height 27
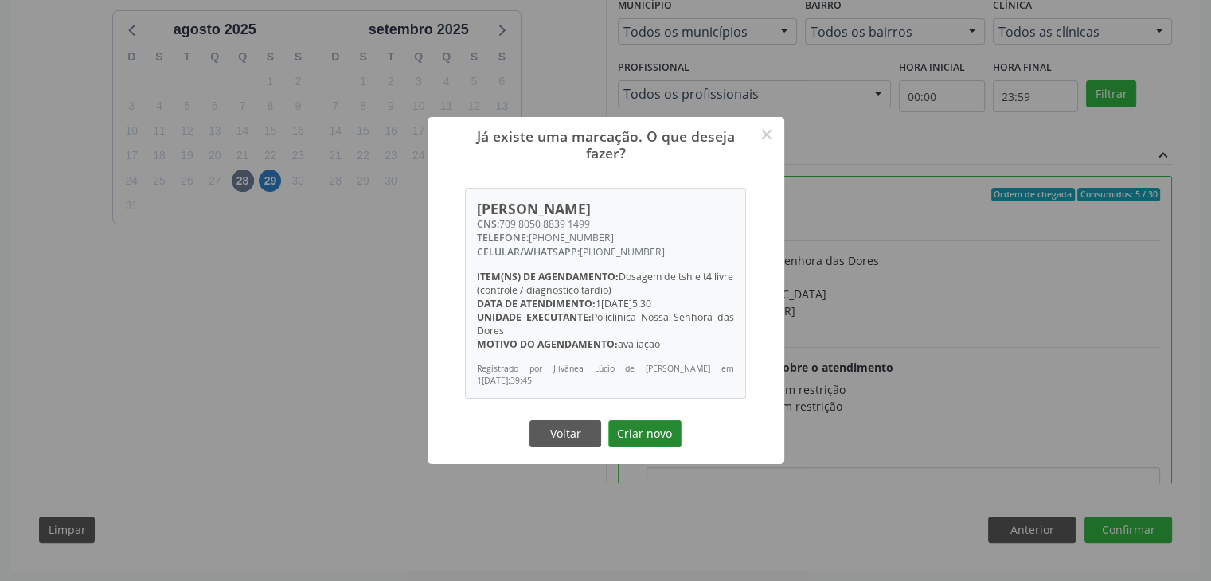
click at [650, 427] on button "Criar novo" at bounding box center [644, 433] width 73 height 27
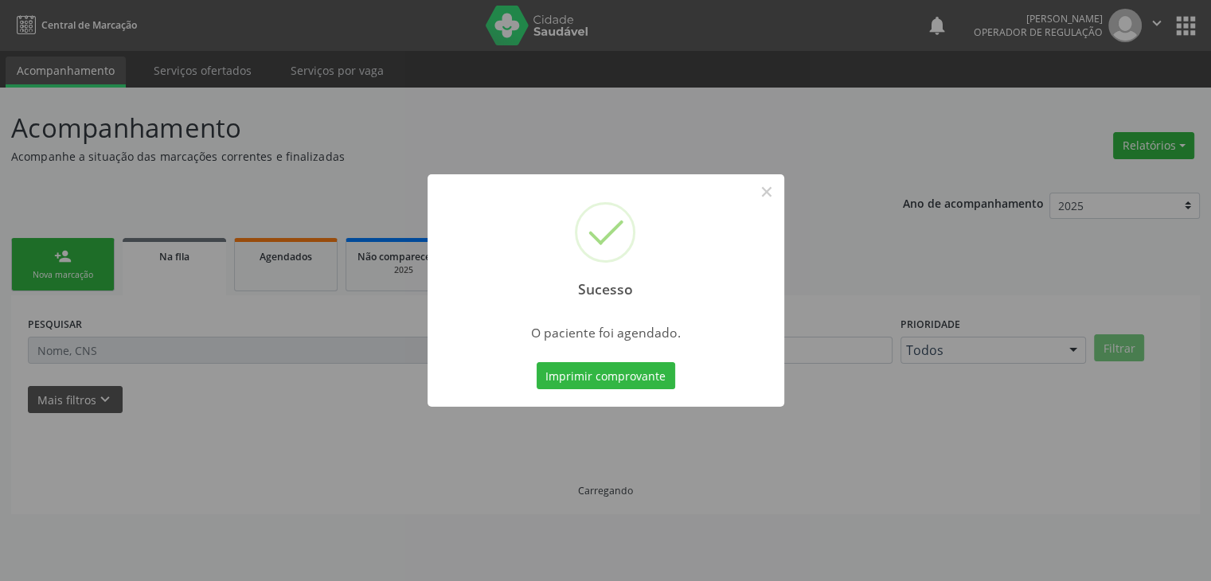
scroll to position [0, 0]
click at [777, 192] on button "×" at bounding box center [772, 191] width 27 height 27
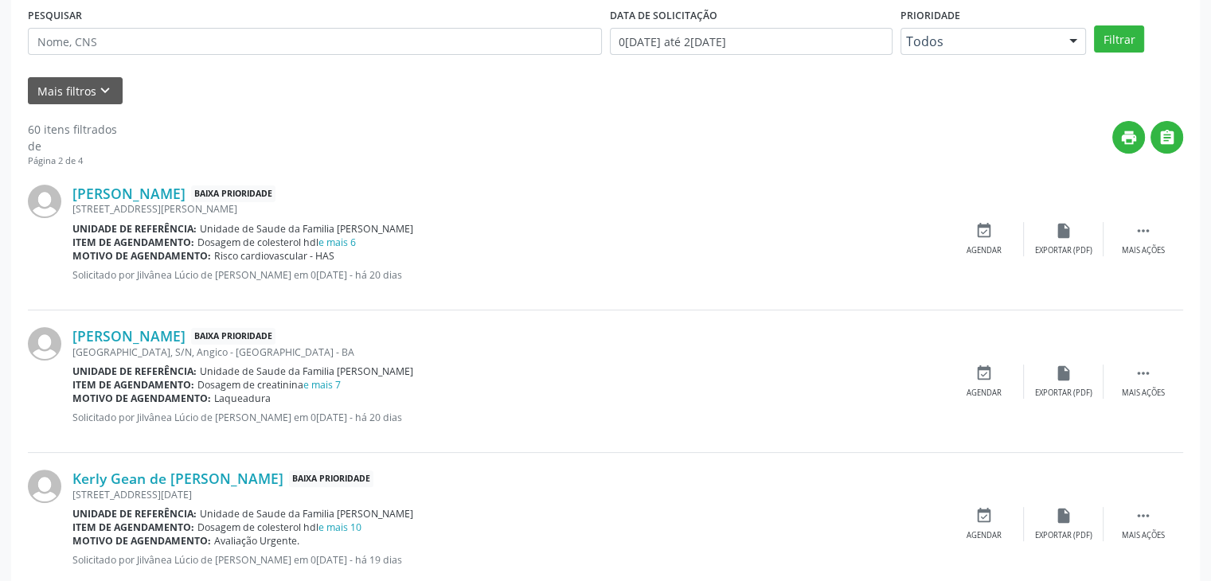
scroll to position [319, 0]
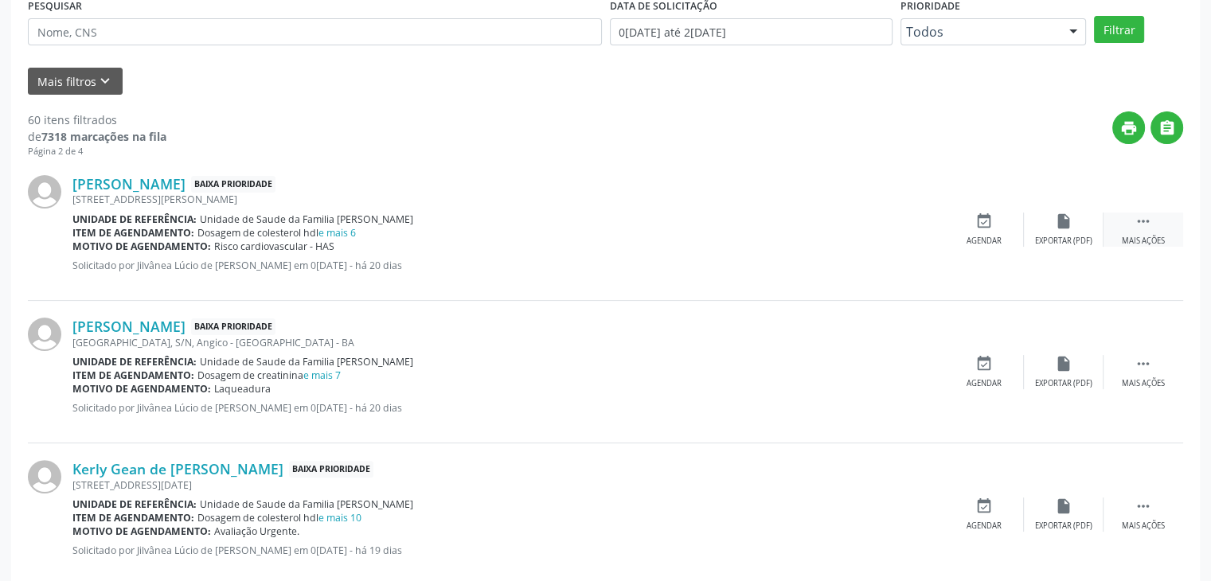
click at [1152, 230] on div " Mais ações" at bounding box center [1144, 230] width 80 height 34
click at [1032, 225] on div "edit Editar" at bounding box center [1064, 230] width 80 height 34
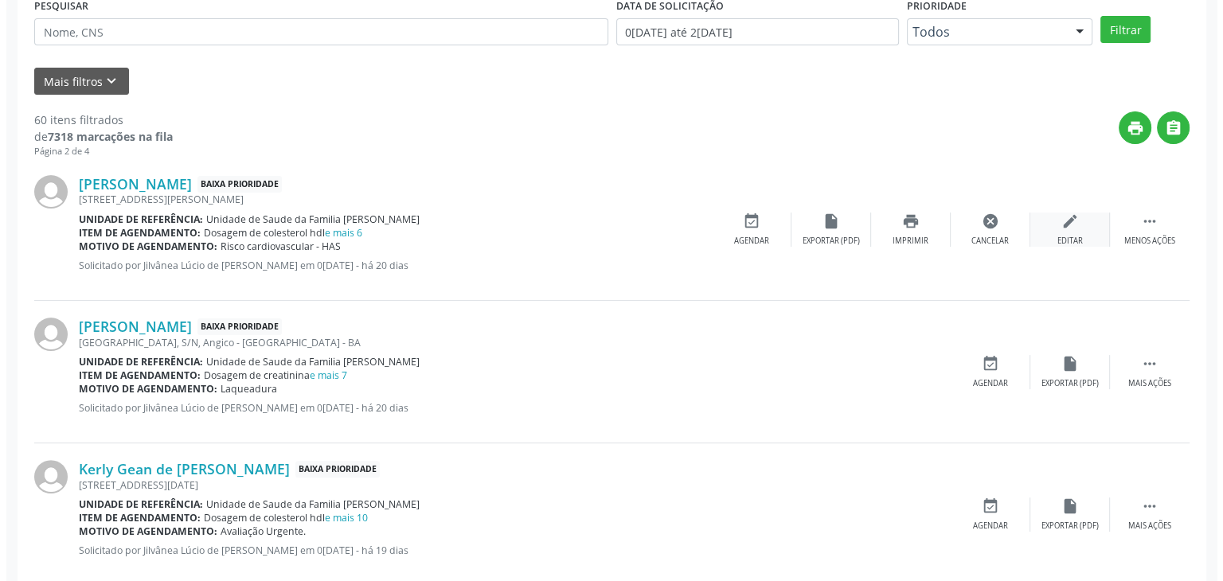
scroll to position [0, 0]
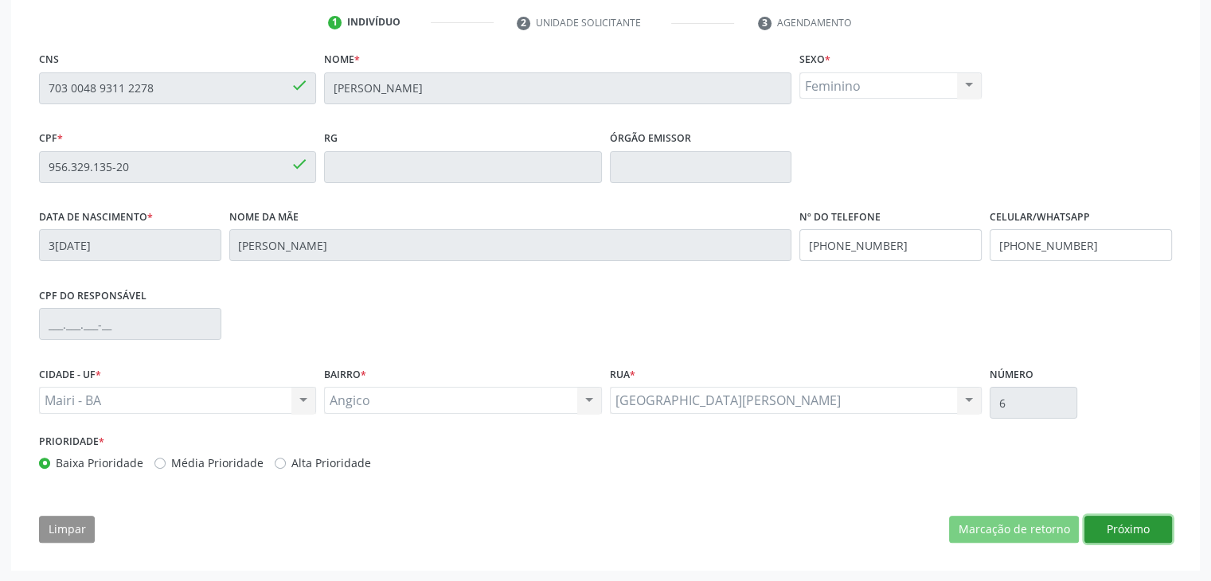
click at [1149, 539] on button "Próximo" at bounding box center [1129, 529] width 88 height 27
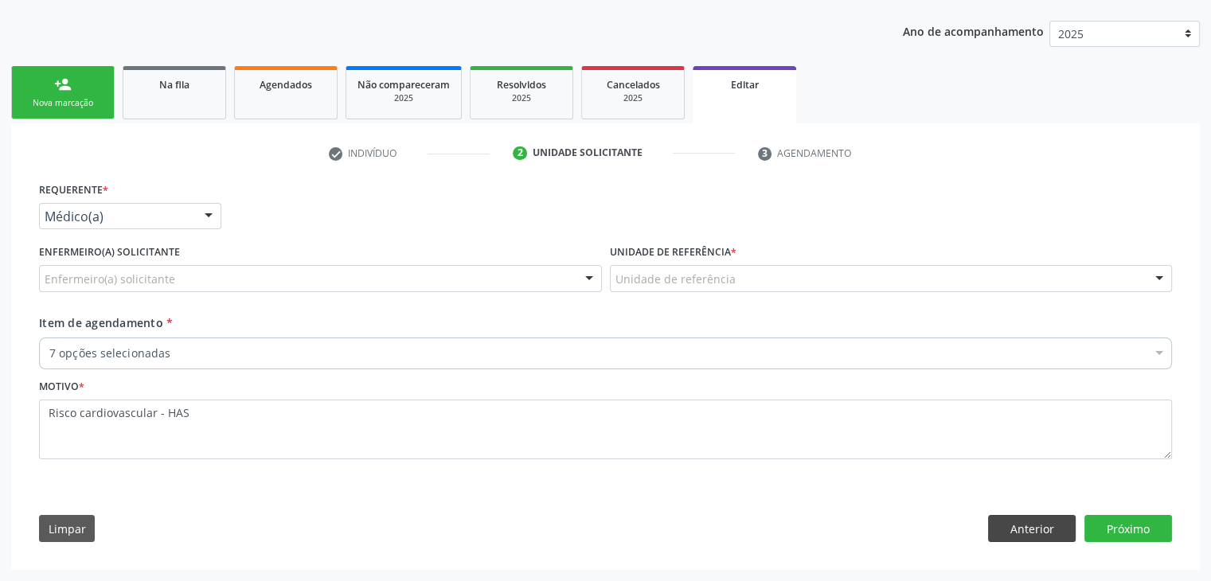
scroll to position [170, 0]
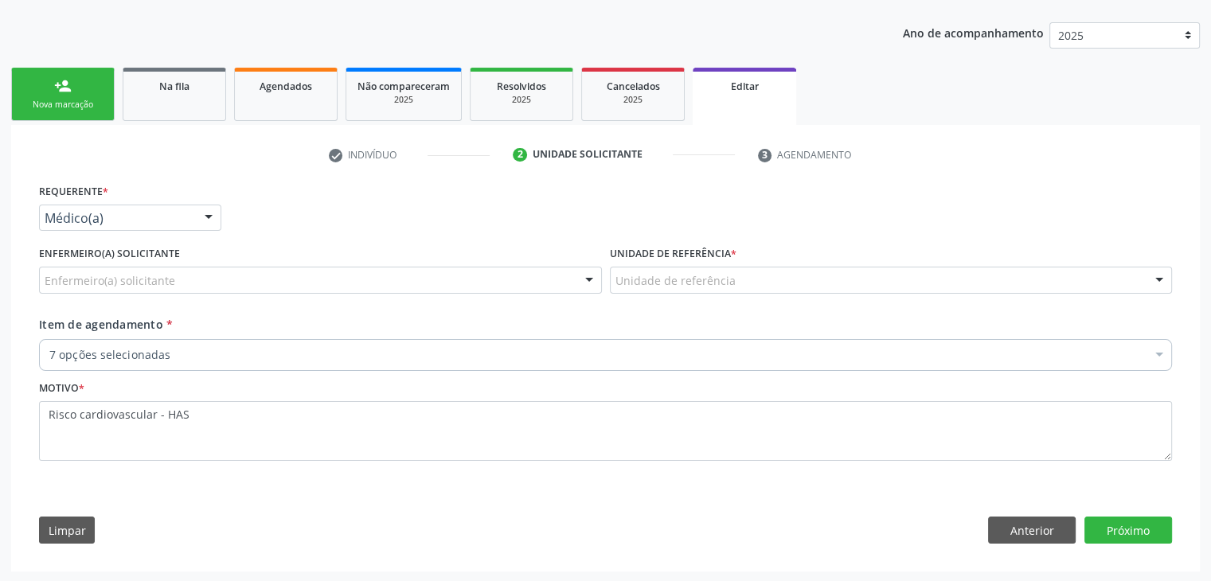
click at [178, 278] on div "Enfermeiro(a) solicitante" at bounding box center [320, 280] width 563 height 27
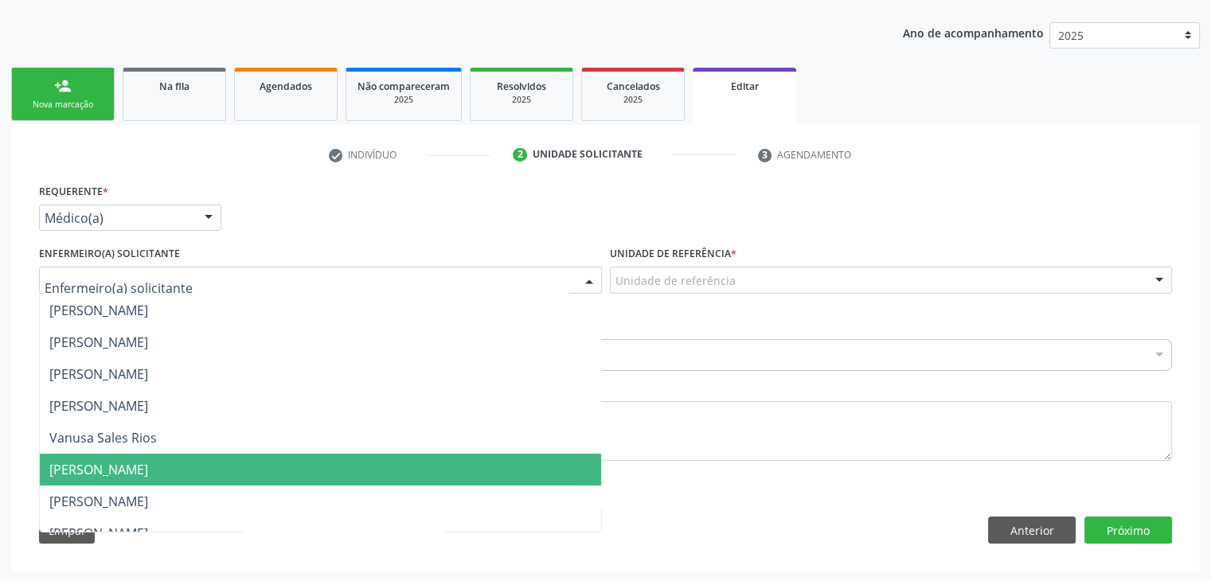
scroll to position [207, 0]
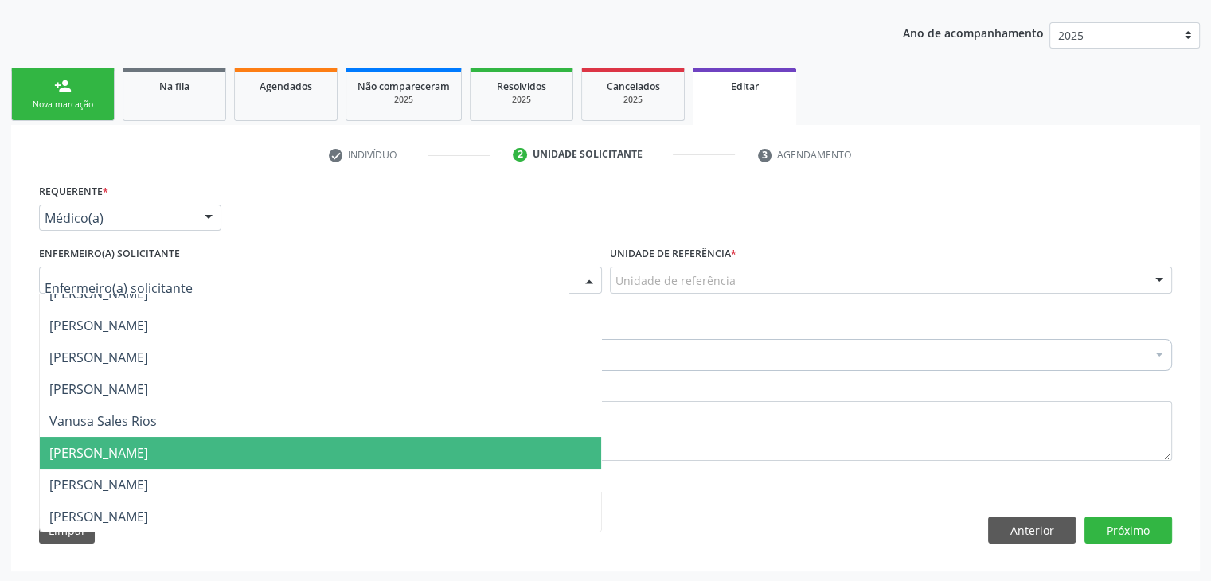
click at [140, 490] on span "[PERSON_NAME]" at bounding box center [98, 485] width 99 height 18
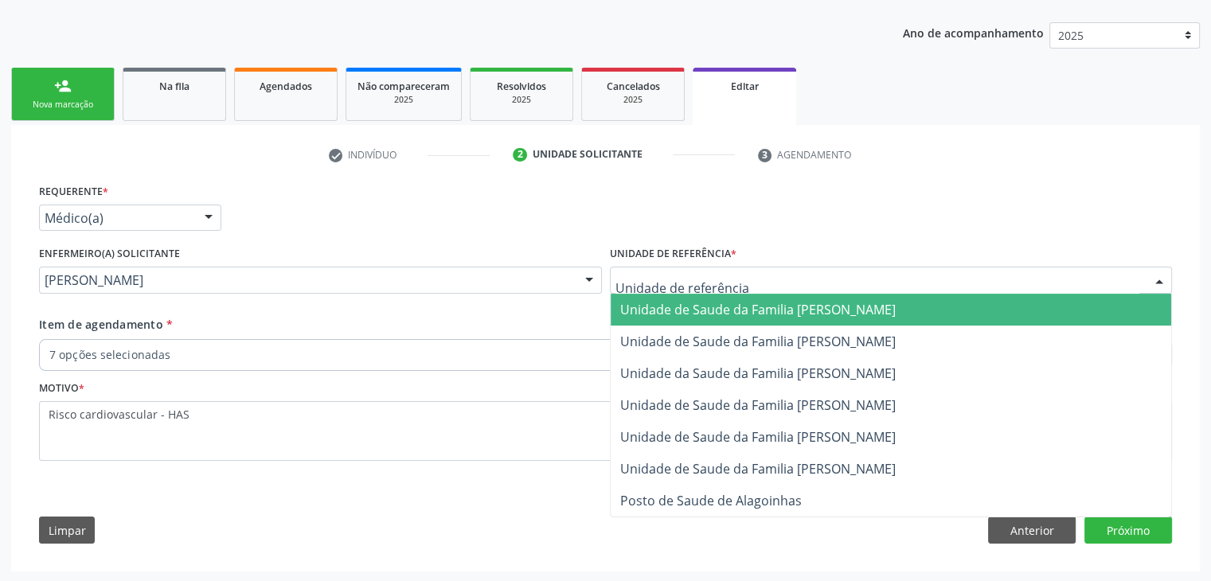
click at [752, 308] on span "Unidade de Saude da Familia [PERSON_NAME]" at bounding box center [758, 310] width 276 height 18
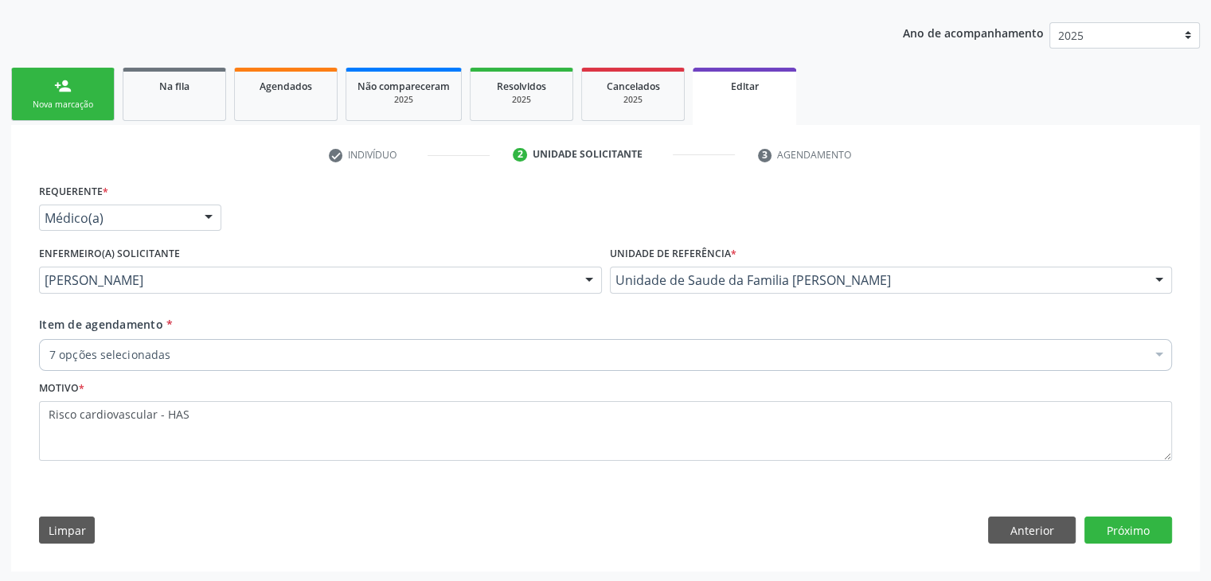
click at [307, 342] on div "7 opções selecionadas" at bounding box center [605, 355] width 1133 height 32
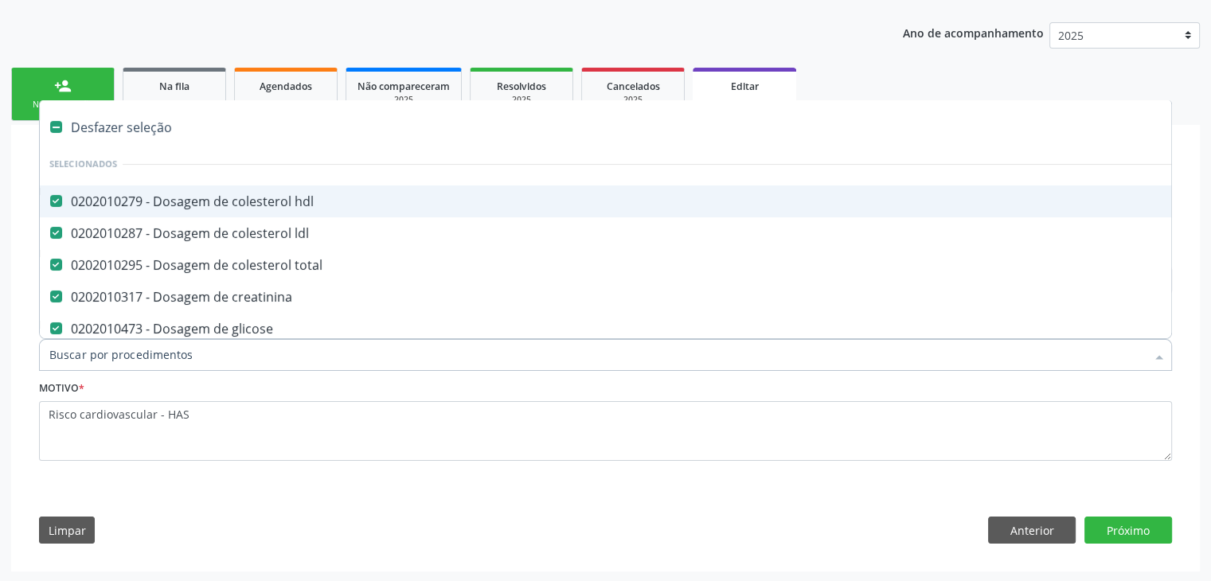
click at [154, 122] on div "Desfazer seleção" at bounding box center [662, 127] width 1245 height 32
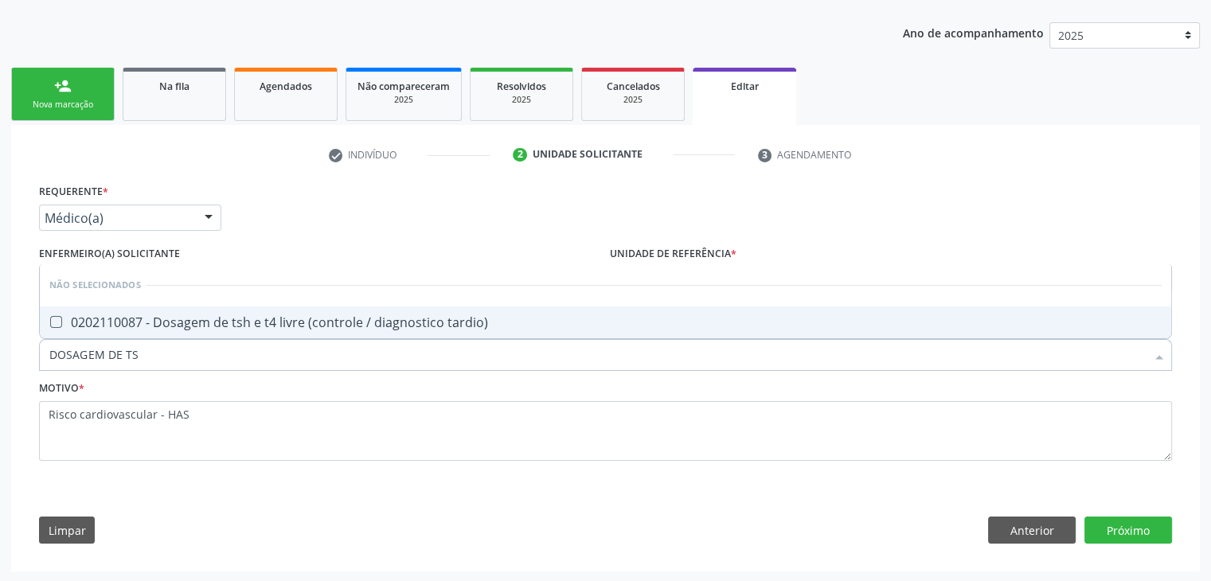
click at [150, 307] on span "0202110087 - Dosagem de tsh e t4 livre (controle / diagnostico tardio)" at bounding box center [606, 323] width 1132 height 32
click at [1112, 542] on div "Requerente * Médico(a) Médico(a) Enfermeiro(a) Paciente Nenhum resultado encont…" at bounding box center [605, 367] width 1155 height 375
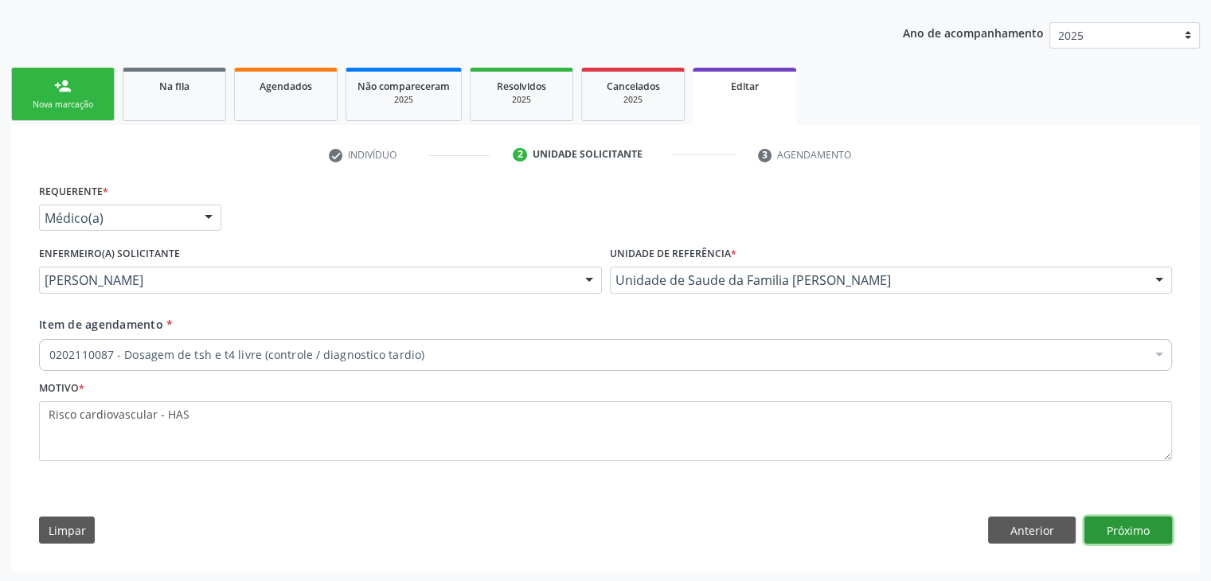
click at [1115, 534] on button "Próximo" at bounding box center [1129, 530] width 88 height 27
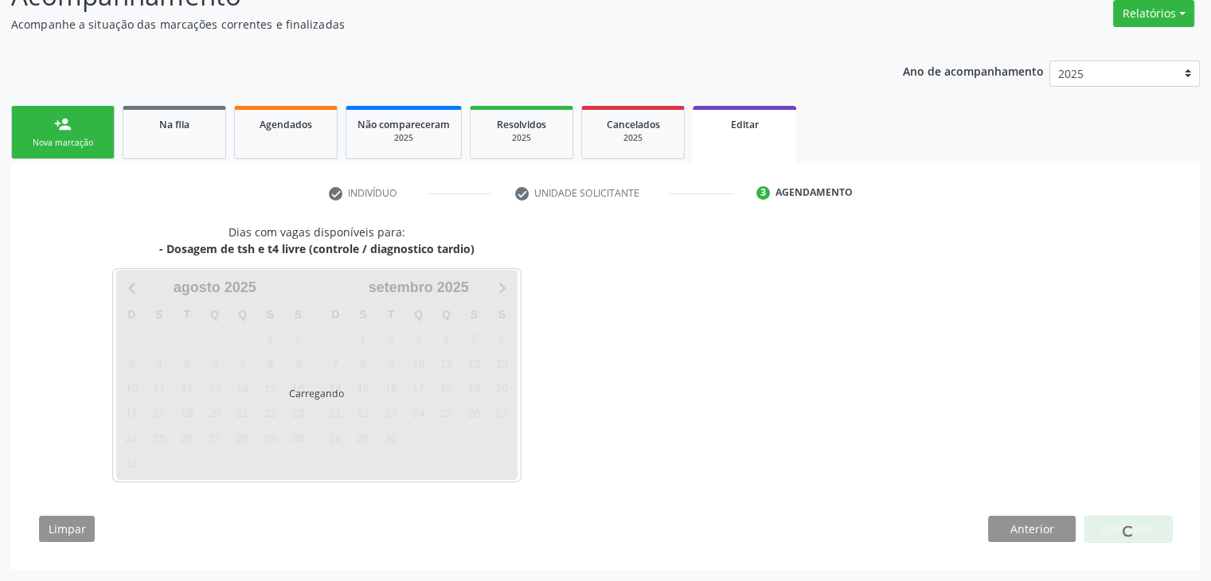
scroll to position [131, 0]
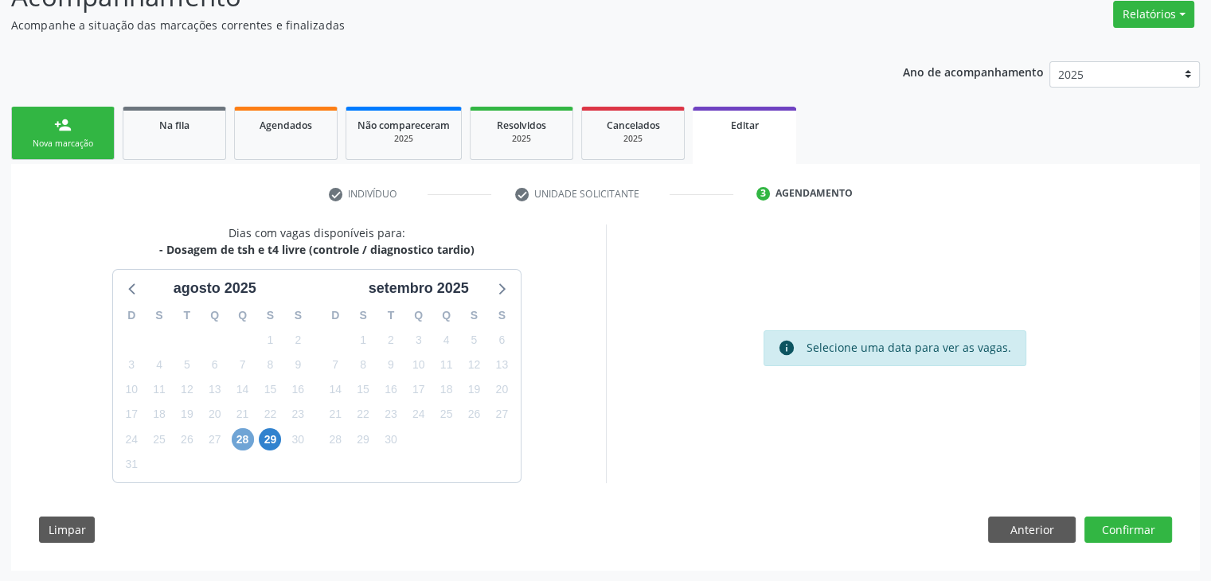
click at [240, 433] on span "28" at bounding box center [243, 439] width 22 height 22
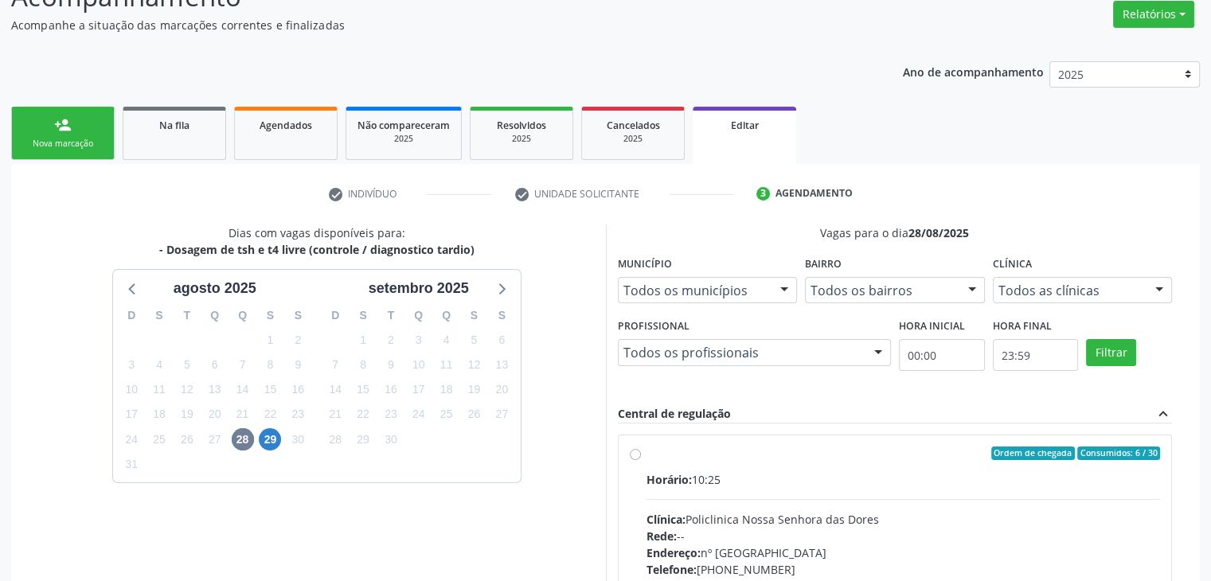
click at [796, 519] on div "Clínica: Policlinica Nossa Senhora das Dores" at bounding box center [904, 519] width 514 height 17
click at [641, 461] on input "Ordem de chegada Consumidos: 6 / 30 Horário: 10:25 Clínica: Policlinica Nossa S…" at bounding box center [635, 454] width 11 height 14
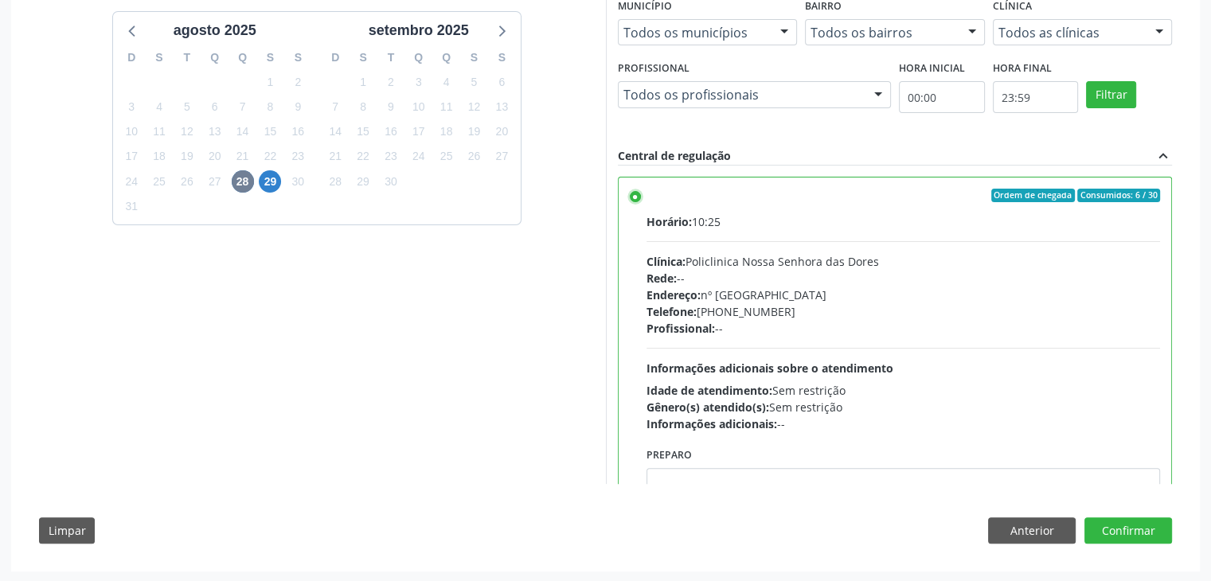
scroll to position [390, 0]
click at [1159, 517] on button "Confirmar" at bounding box center [1129, 530] width 88 height 27
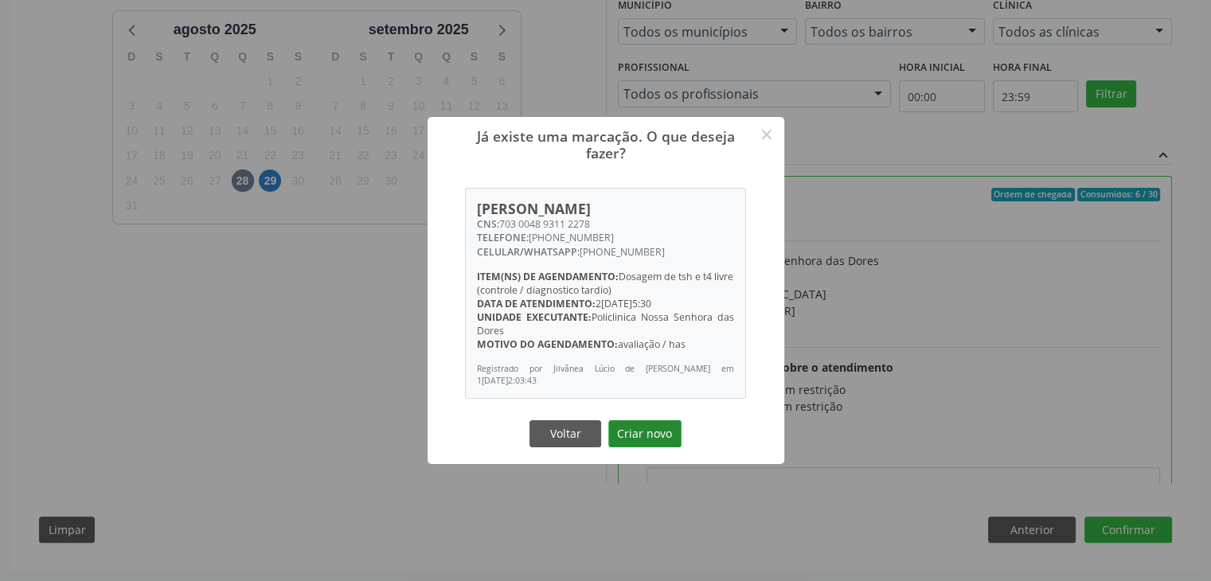
click at [631, 428] on button "Criar novo" at bounding box center [644, 433] width 73 height 27
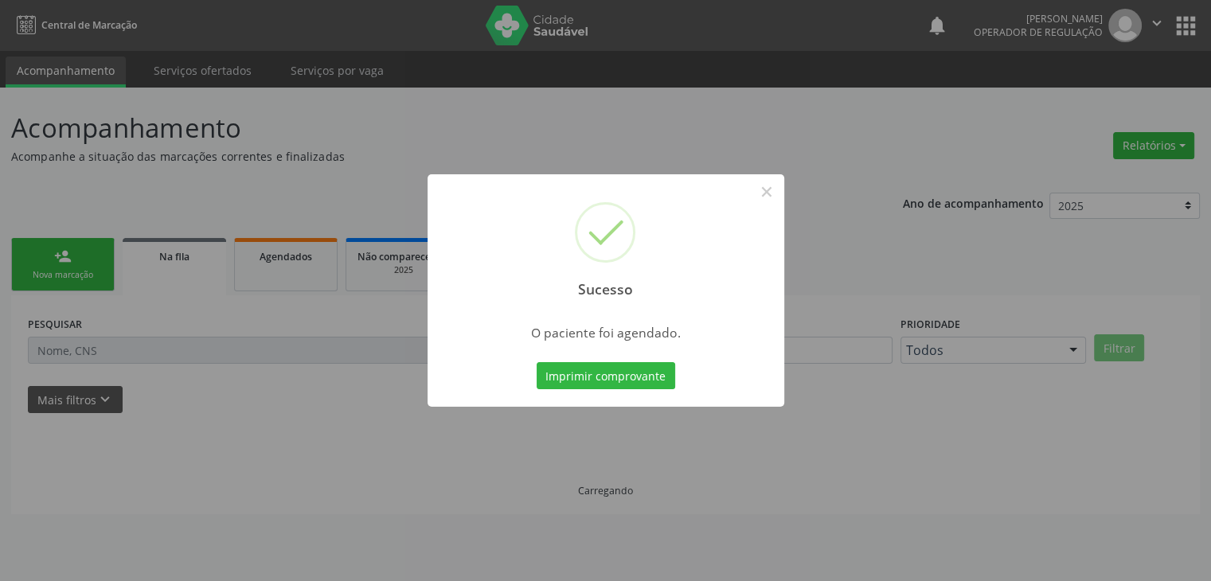
scroll to position [0, 0]
click at [767, 201] on button "×" at bounding box center [772, 191] width 27 height 27
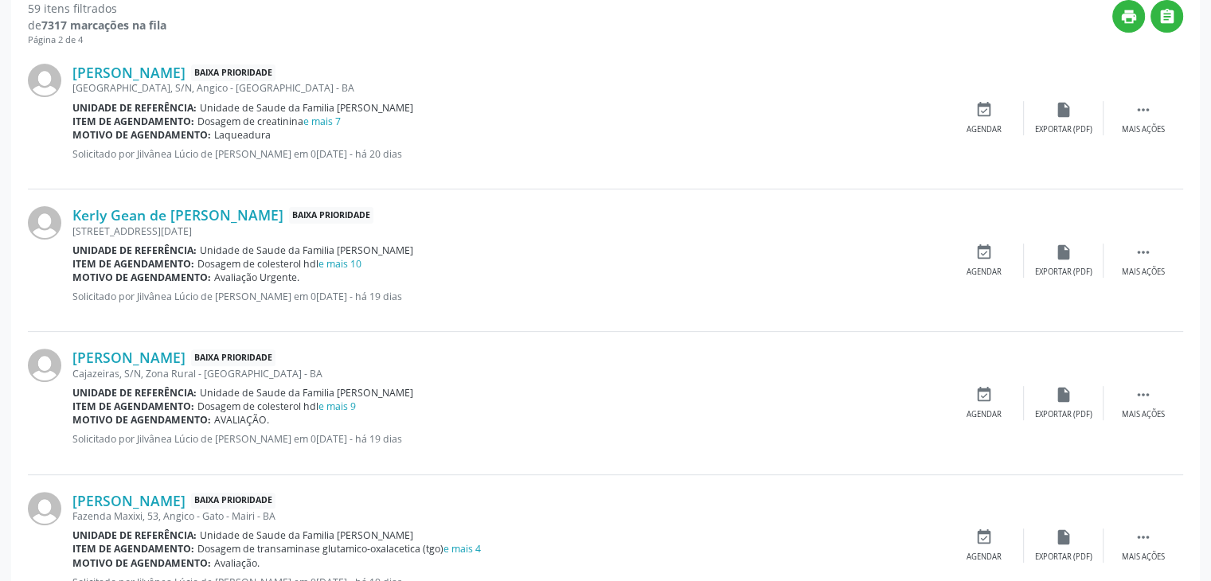
scroll to position [319, 0]
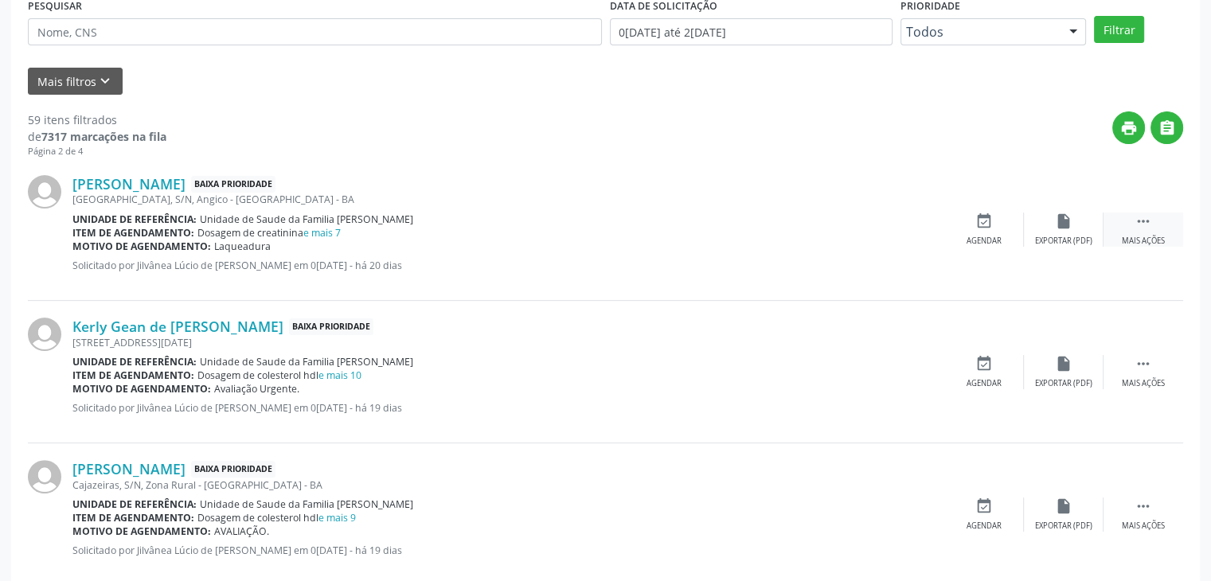
click at [1120, 224] on div " Mais ações" at bounding box center [1144, 230] width 80 height 34
click at [1090, 217] on div "edit Editar" at bounding box center [1064, 230] width 80 height 34
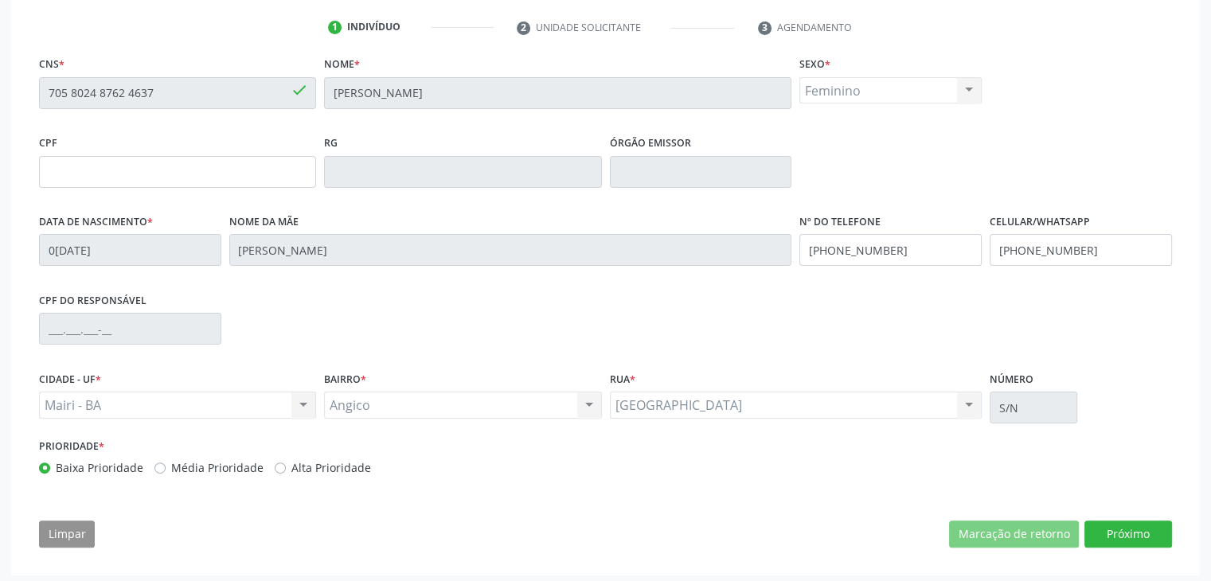
scroll to position [303, 0]
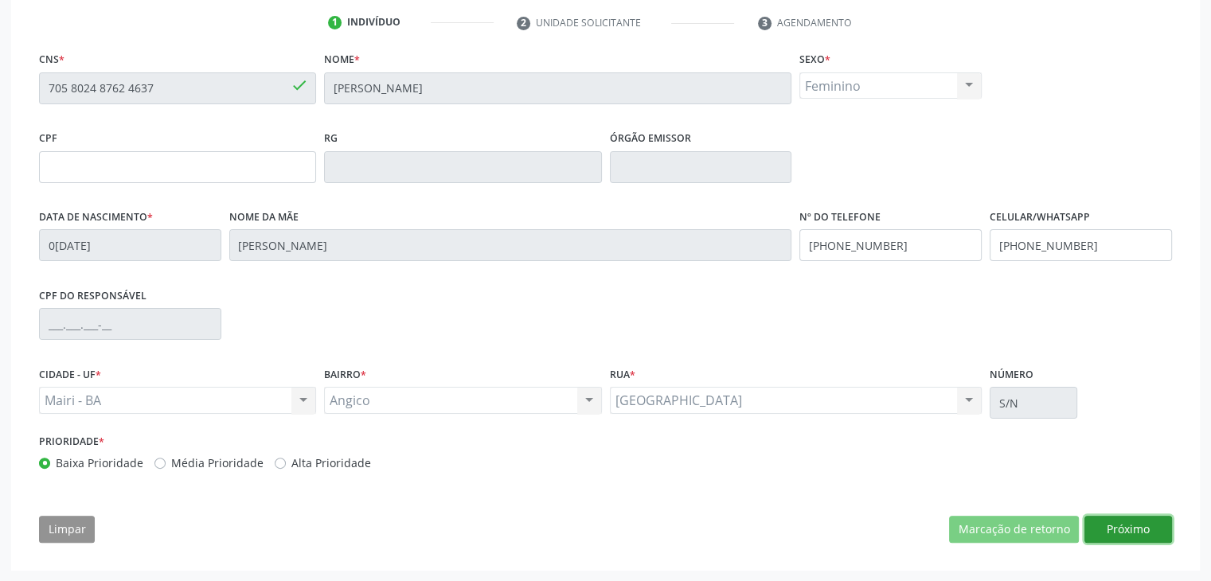
click at [1142, 532] on button "Próximo" at bounding box center [1129, 529] width 88 height 27
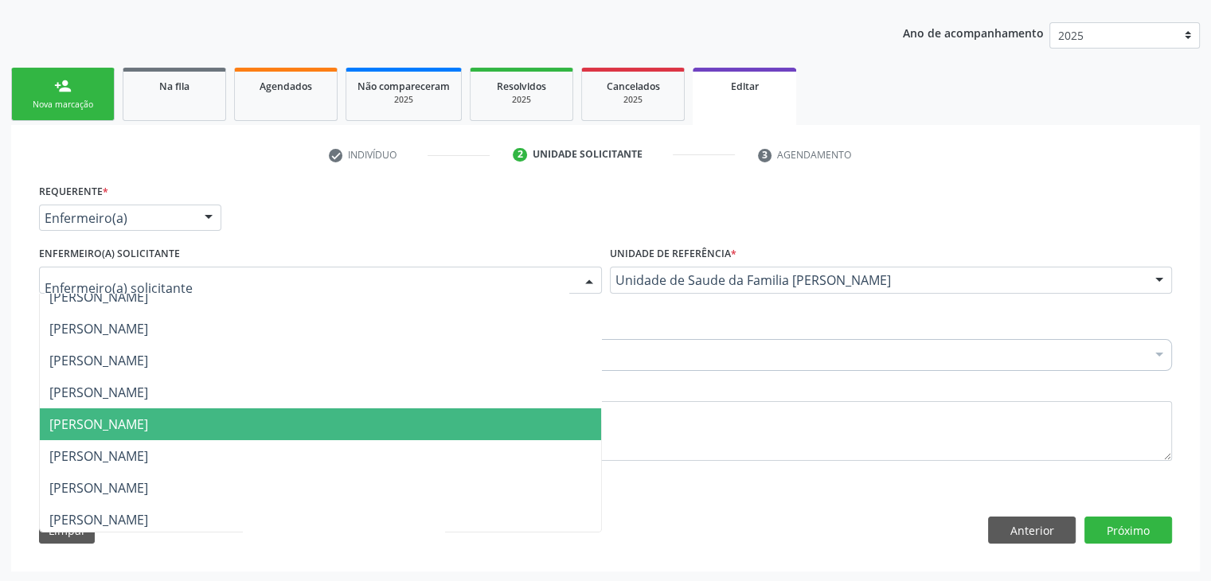
scroll to position [207, 0]
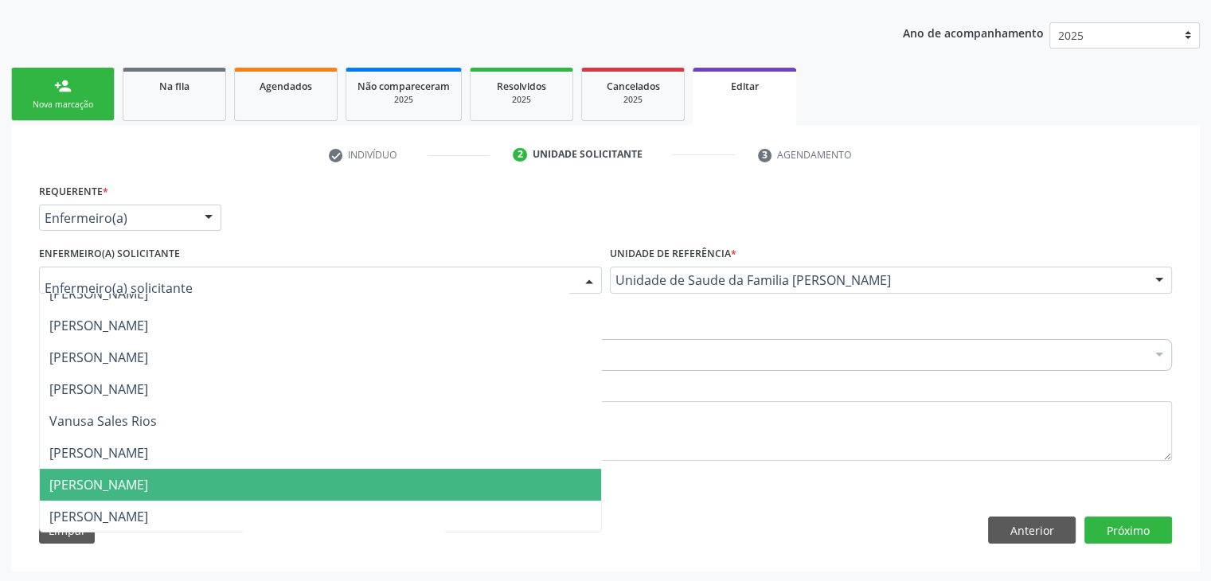
click at [125, 482] on span "[PERSON_NAME]" at bounding box center [98, 485] width 99 height 18
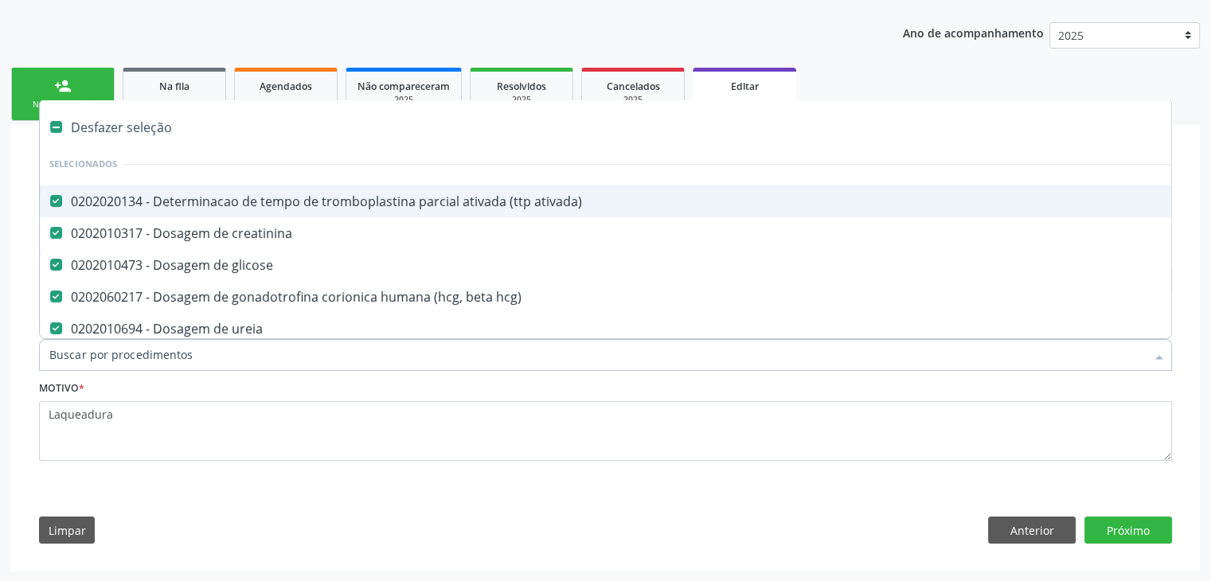
click at [137, 131] on div "Desfazer seleção" at bounding box center [662, 127] width 1245 height 32
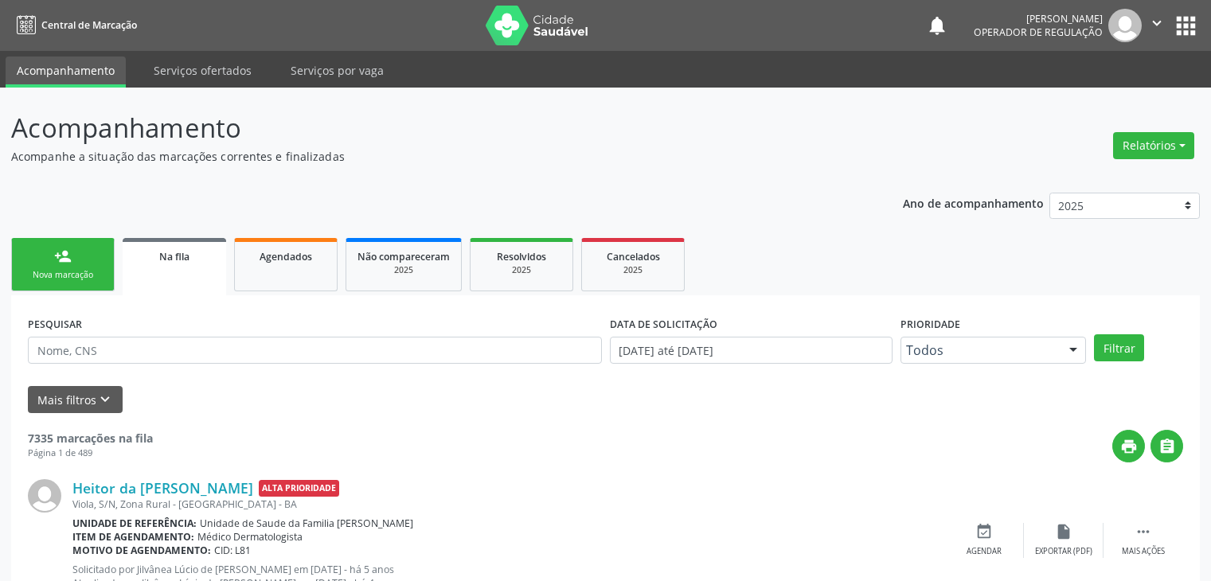
scroll to position [159, 0]
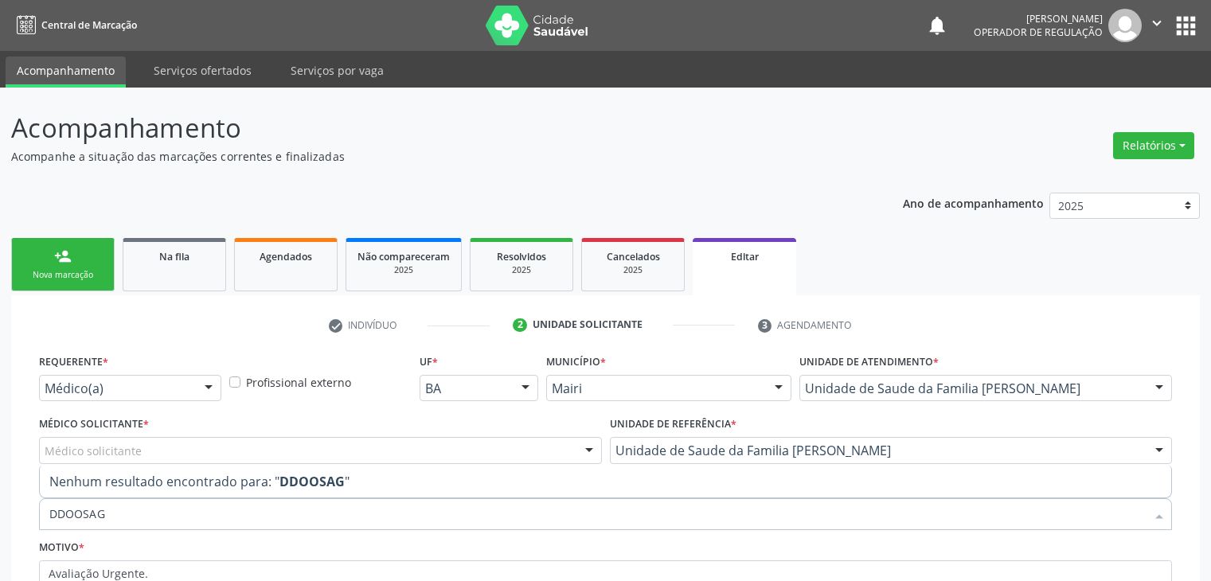
scroll to position [159, 0]
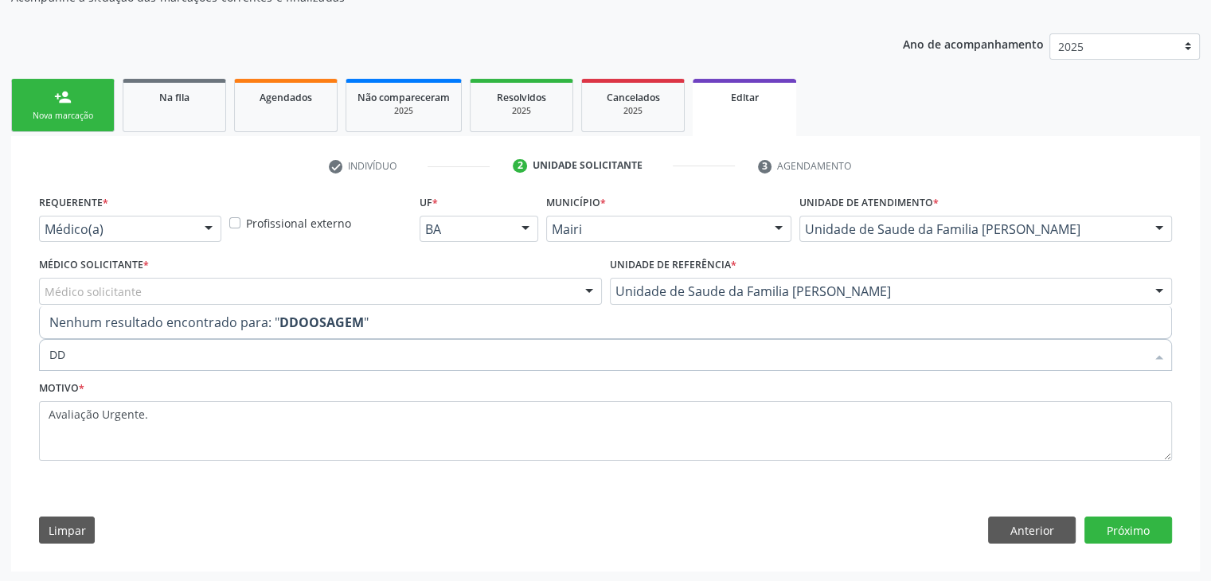
type input "D"
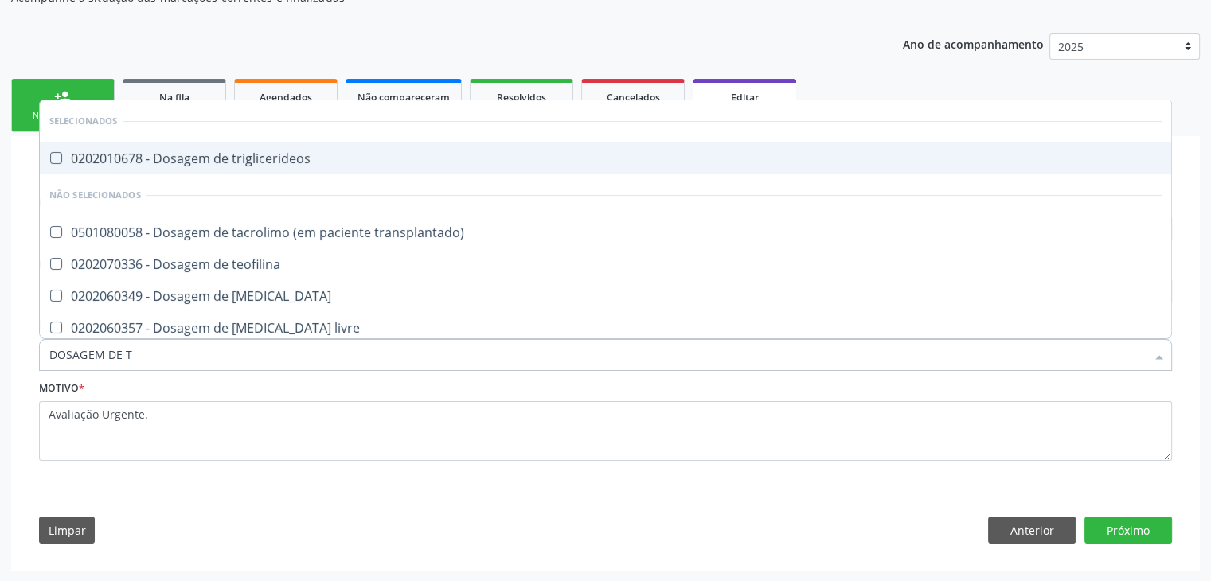
type input "DOSAGEM DE TS"
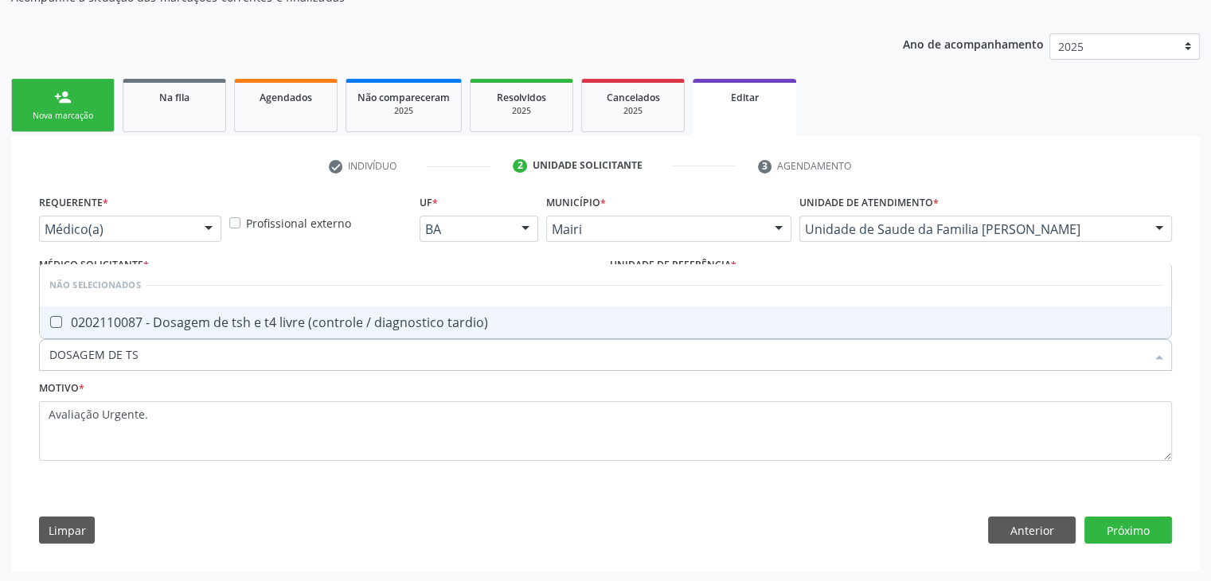
click at [279, 332] on span "0202110087 - Dosagem de tsh e t4 livre (controle / diagnostico tardio)" at bounding box center [606, 323] width 1132 height 32
checkbox tardio\) "true"
click at [1133, 538] on button "Próximo" at bounding box center [1129, 530] width 88 height 27
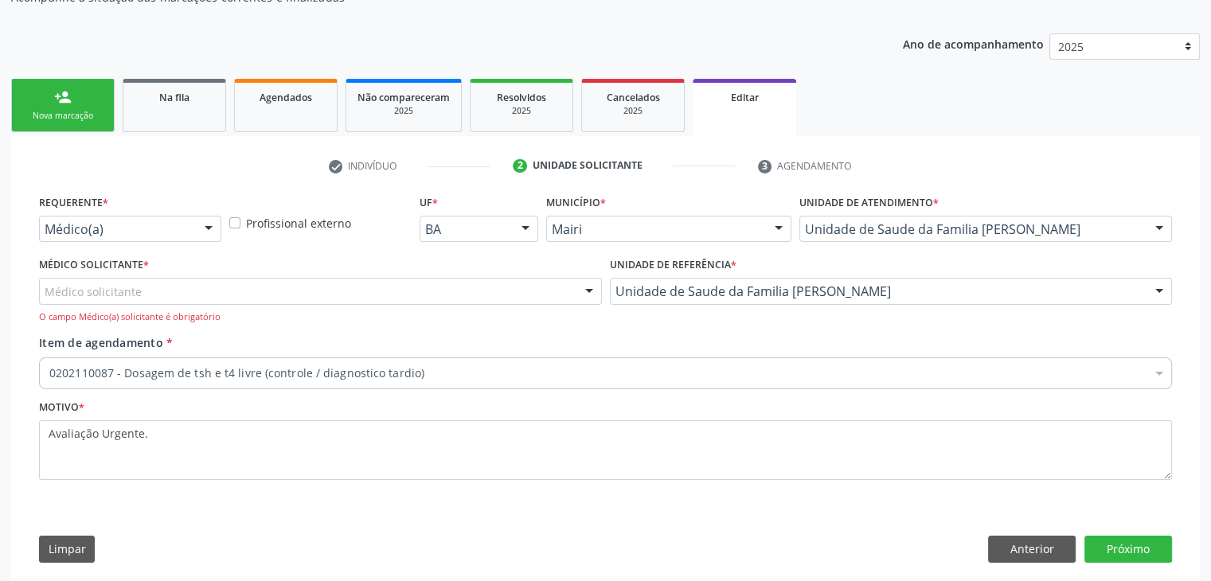
click at [170, 299] on div "Médico solicitante" at bounding box center [320, 291] width 563 height 27
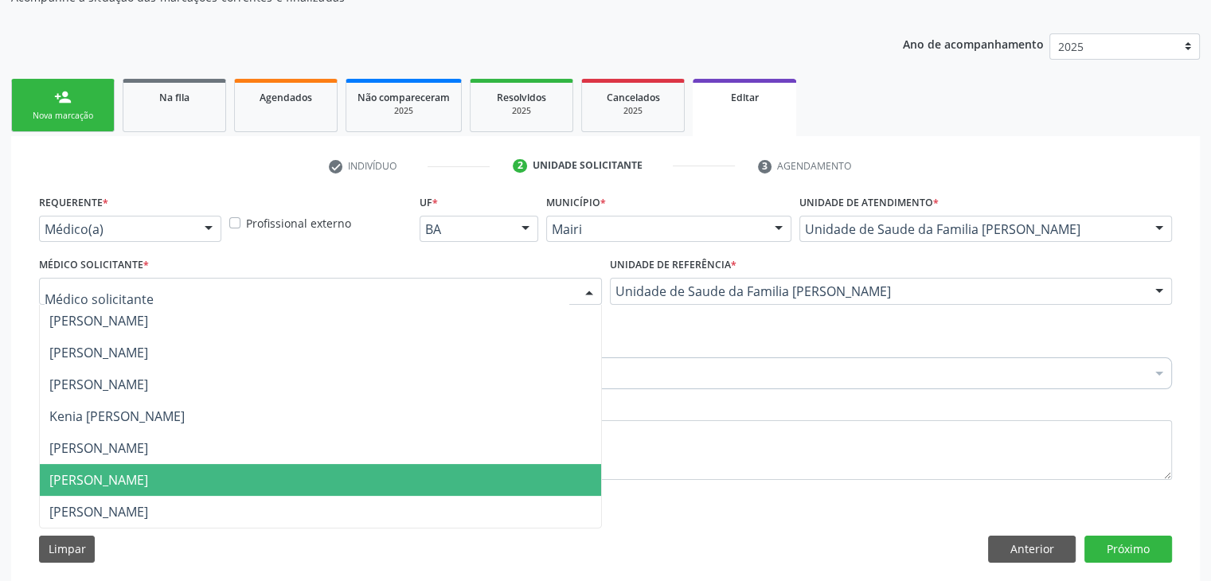
scroll to position [178, 0]
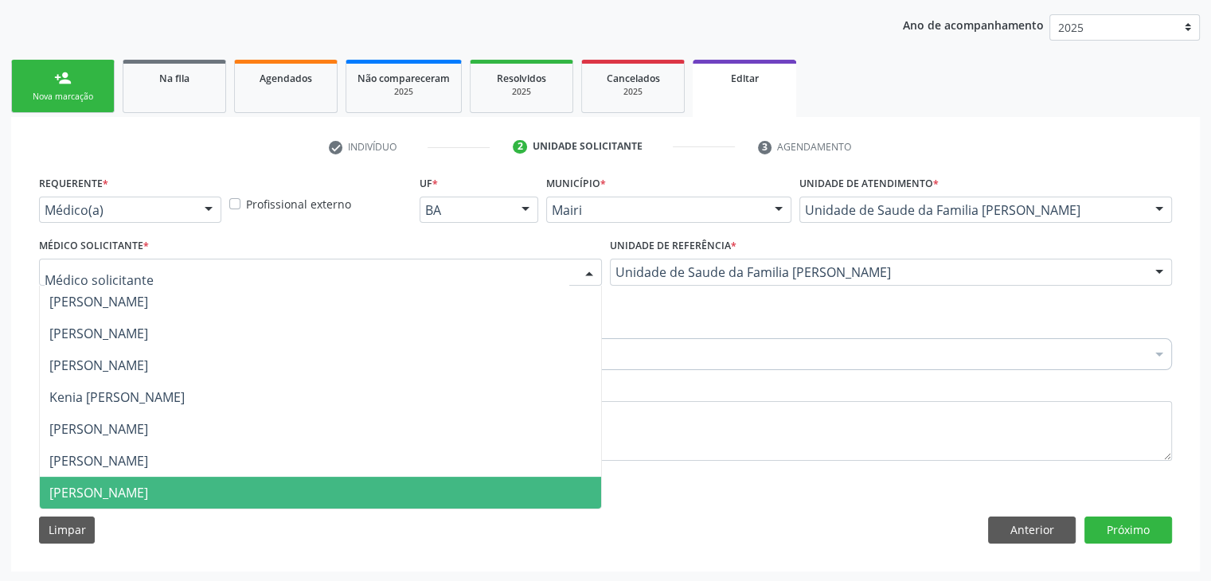
click at [139, 488] on span "[PERSON_NAME]" at bounding box center [98, 493] width 99 height 18
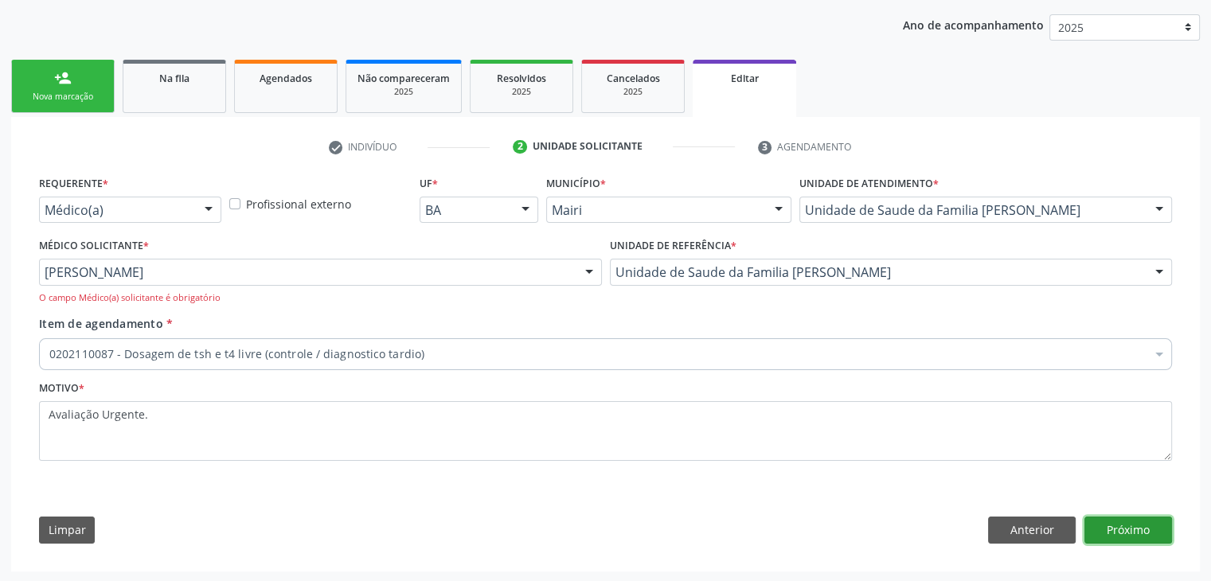
click at [1143, 536] on button "Próximo" at bounding box center [1129, 530] width 88 height 27
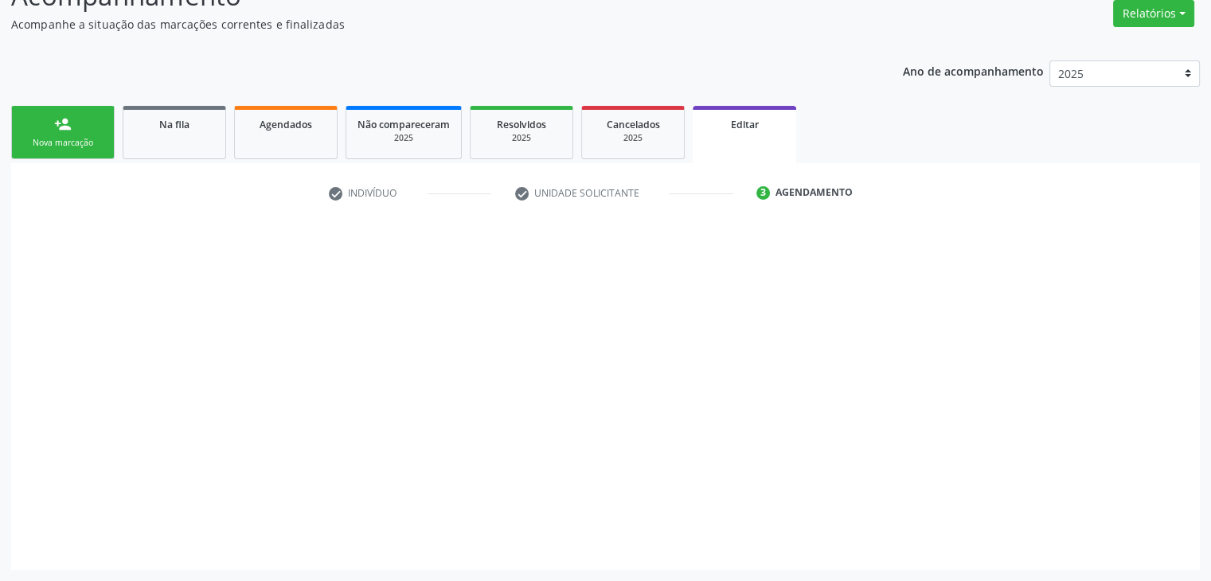
scroll to position [131, 0]
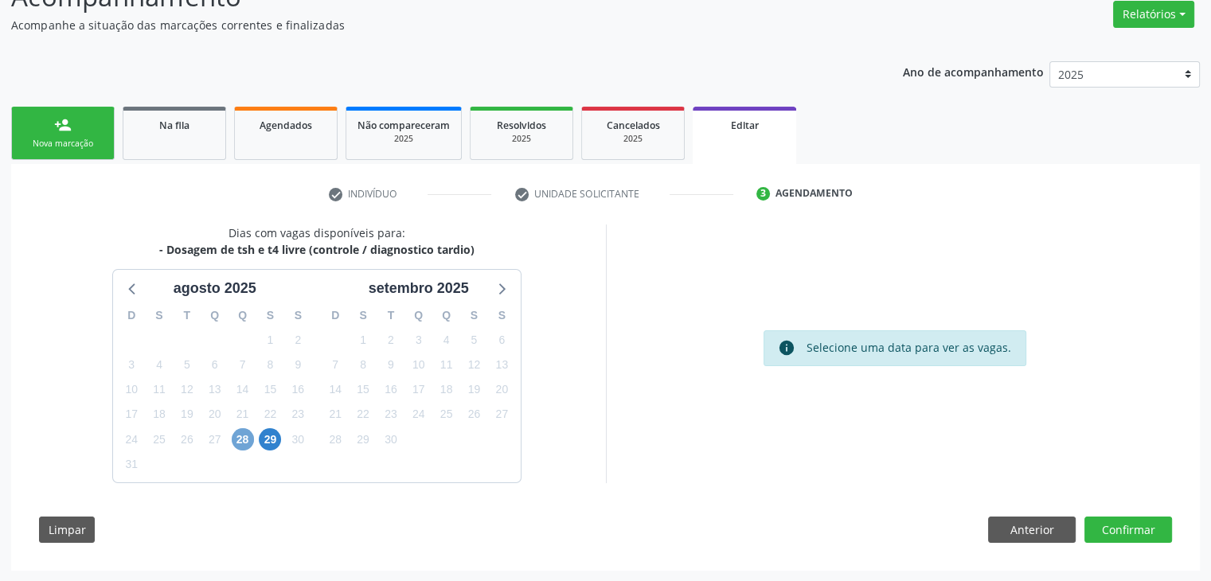
click at [239, 438] on span "28" at bounding box center [243, 439] width 22 height 22
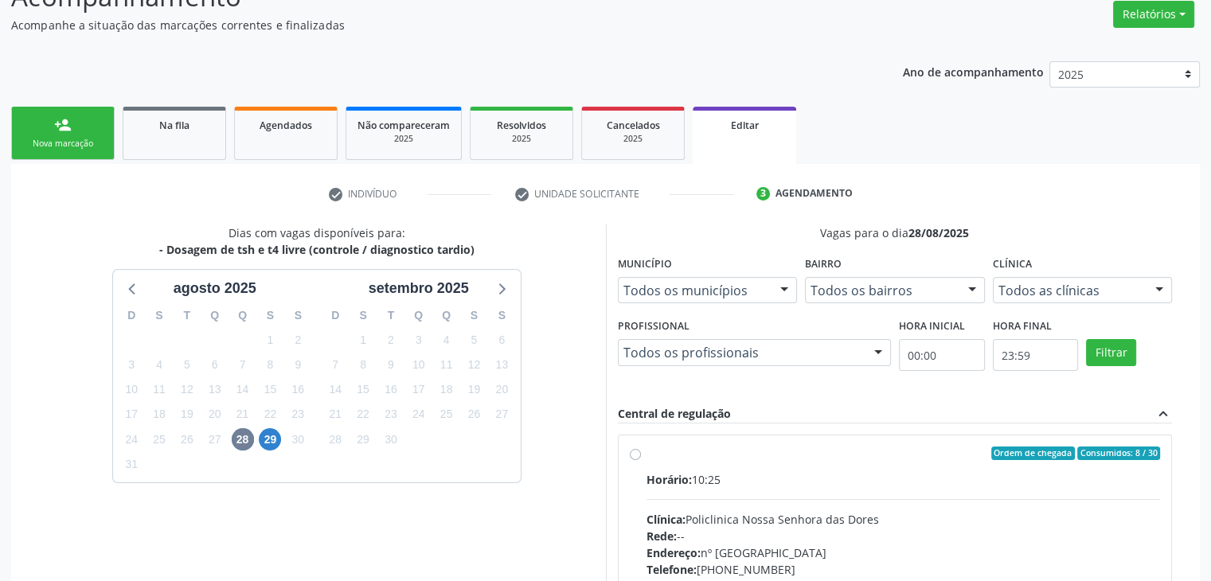
click at [710, 471] on div "Horário: 10:25" at bounding box center [904, 479] width 514 height 17
click at [641, 461] on input "Ordem de chegada Consumidos: 8 / 30 Horário: 10:25 Clínica: Policlinica [GEOGRA…" at bounding box center [635, 454] width 11 height 14
radio input "true"
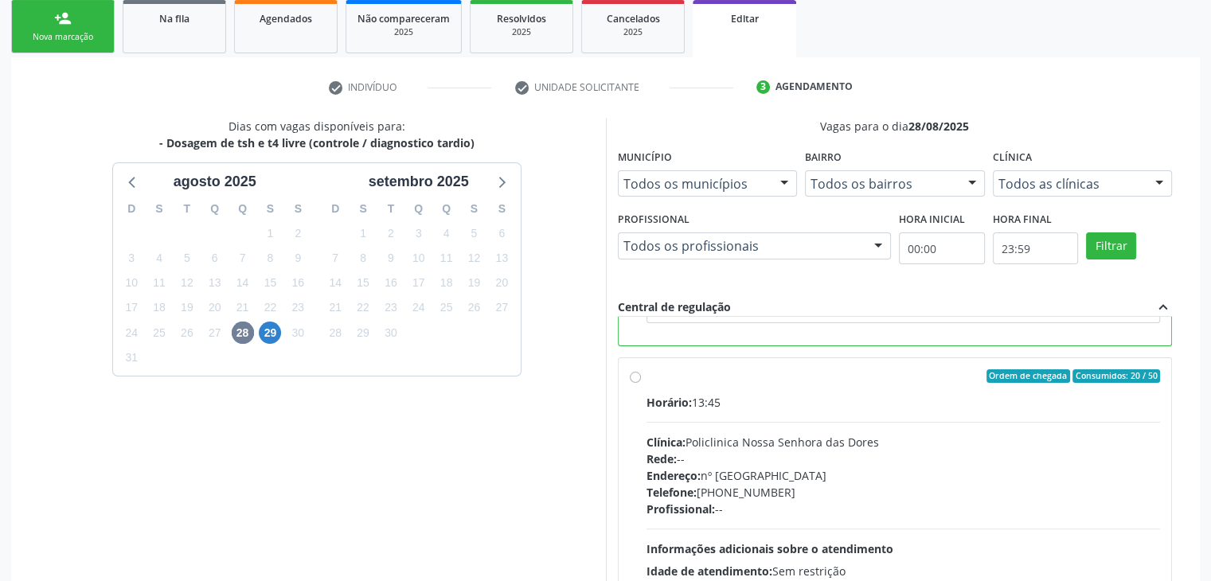
scroll to position [390, 0]
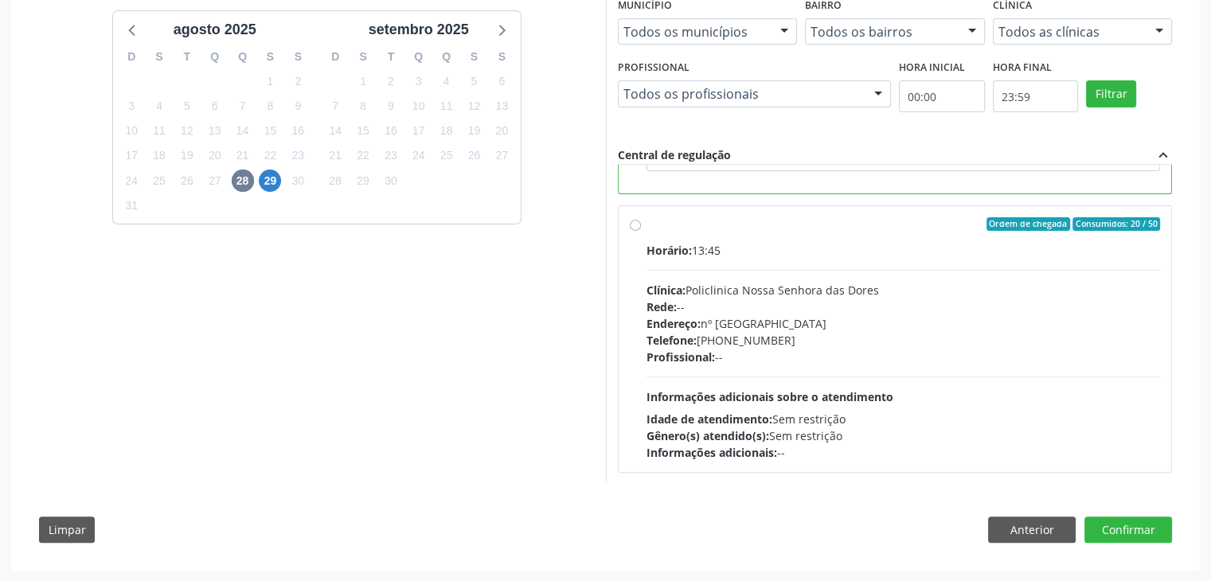
click at [1109, 510] on div "Dias com vagas disponíveis para: - Dosagem de tsh e t4 livre (controle / diagno…" at bounding box center [605, 260] width 1155 height 589
click at [1126, 536] on button "Confirmar" at bounding box center [1129, 530] width 88 height 27
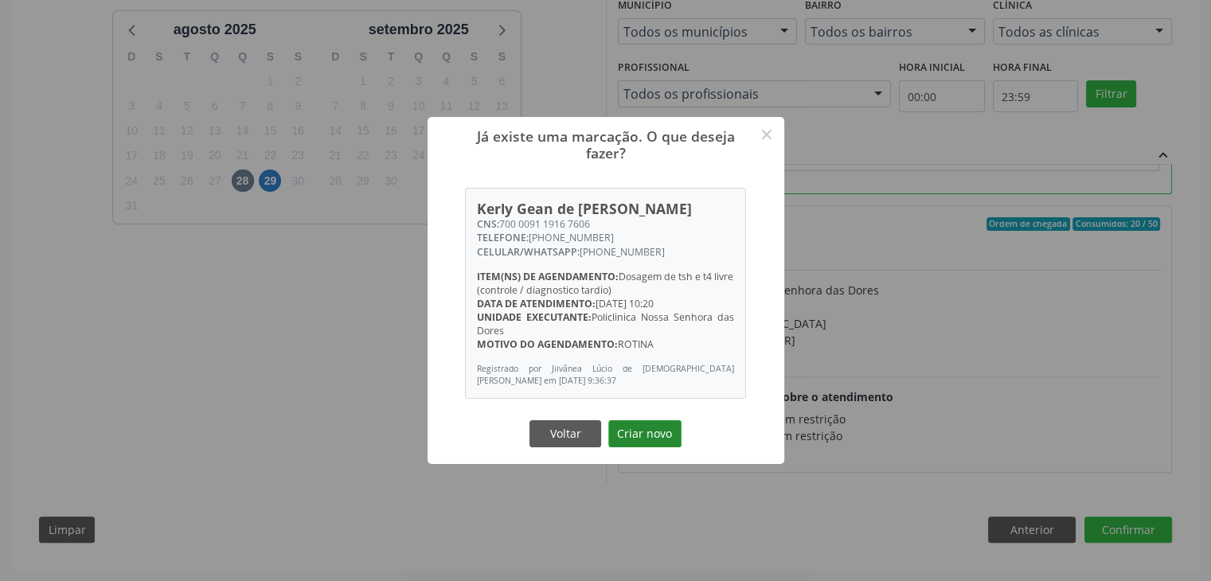
click at [678, 434] on button "Criar novo" at bounding box center [644, 433] width 73 height 27
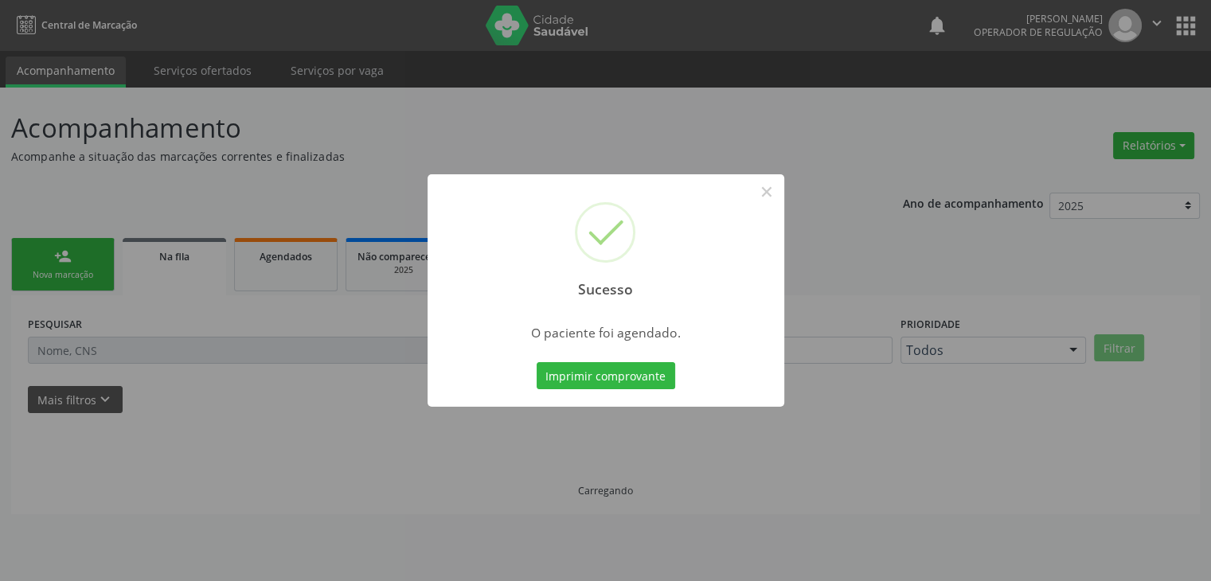
scroll to position [0, 0]
click at [763, 179] on button "×" at bounding box center [772, 191] width 27 height 27
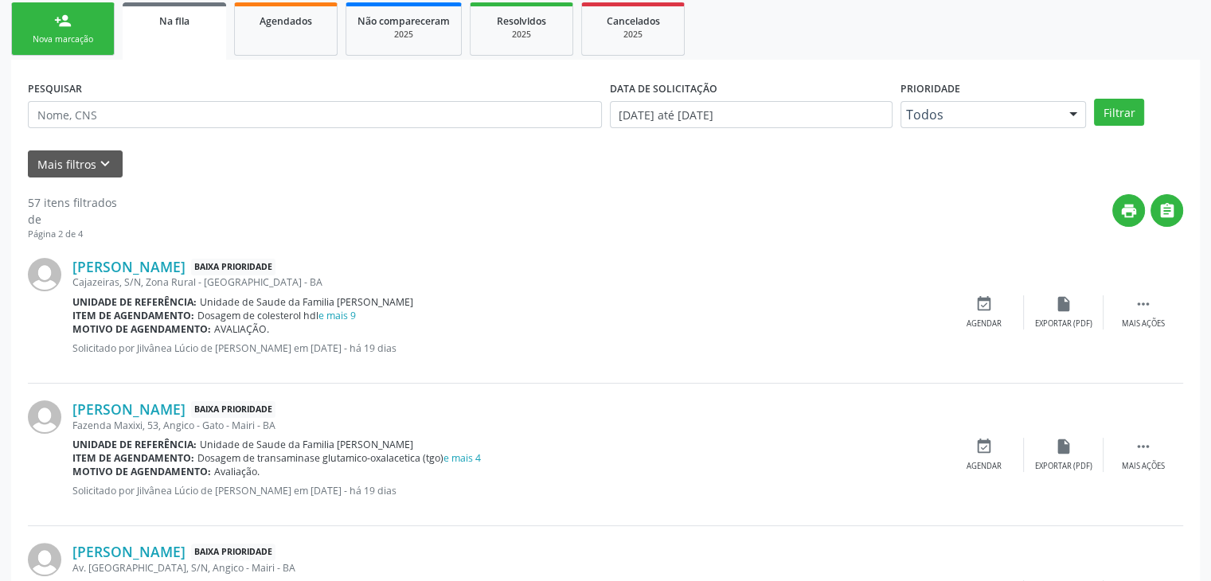
scroll to position [239, 0]
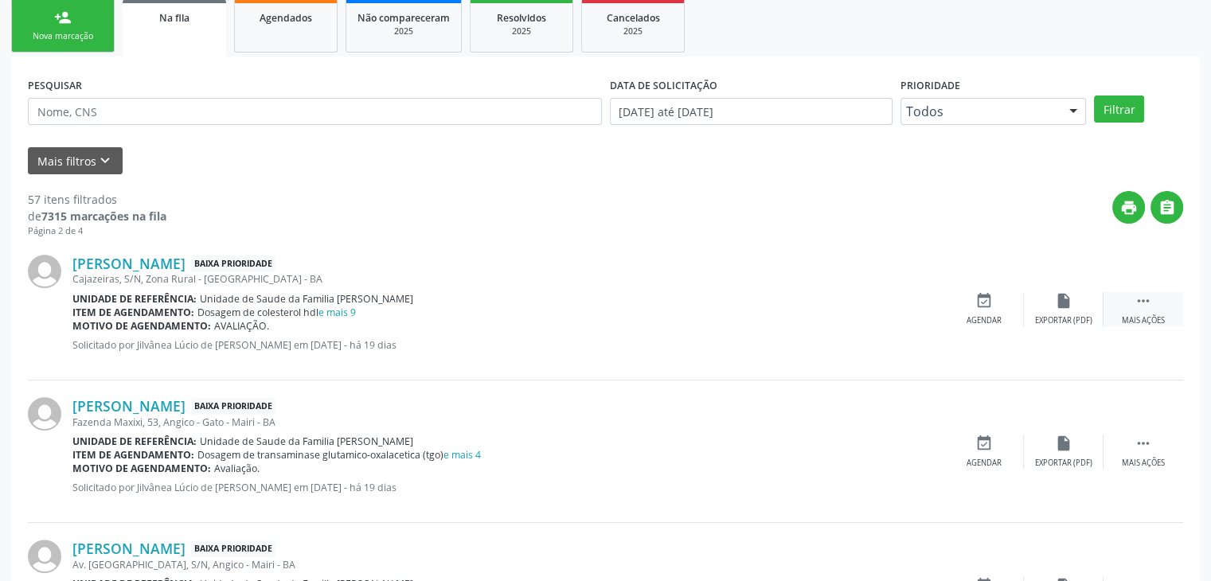
click at [1148, 323] on div "Mais ações" at bounding box center [1143, 320] width 43 height 11
click at [1072, 334] on div "[PERSON_NAME] Baixa Prioridade [GEOGRAPHIC_DATA], S/N, Zona Rural - [GEOGRAPHIC…" at bounding box center [605, 309] width 1155 height 143
click at [1071, 303] on icon "edit" at bounding box center [1064, 301] width 18 height 18
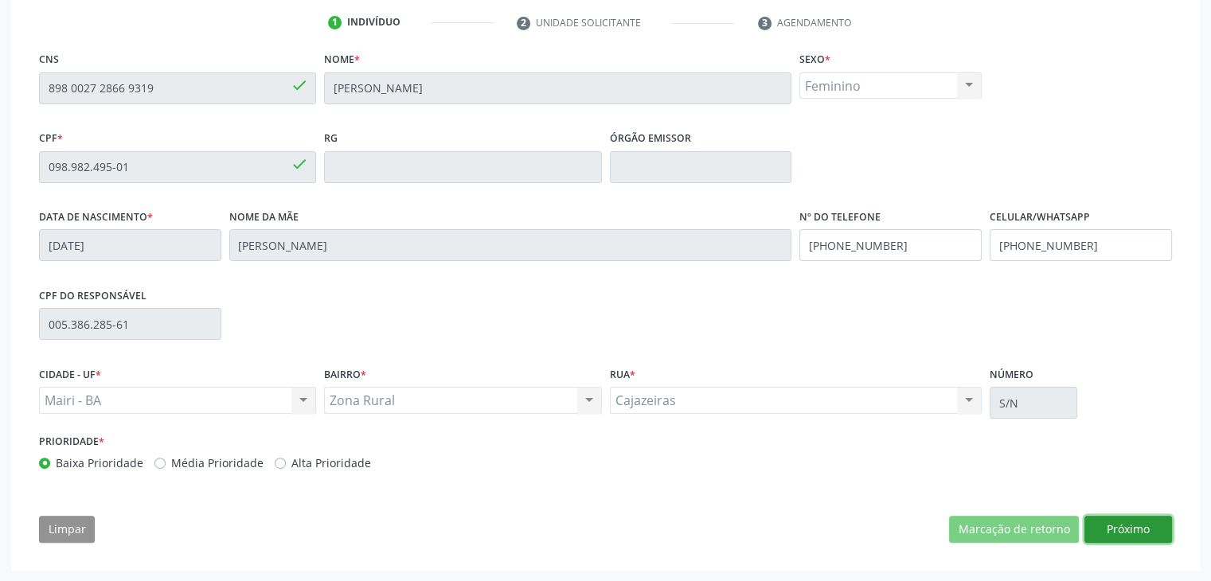
click at [1126, 531] on button "Próximo" at bounding box center [1129, 529] width 88 height 27
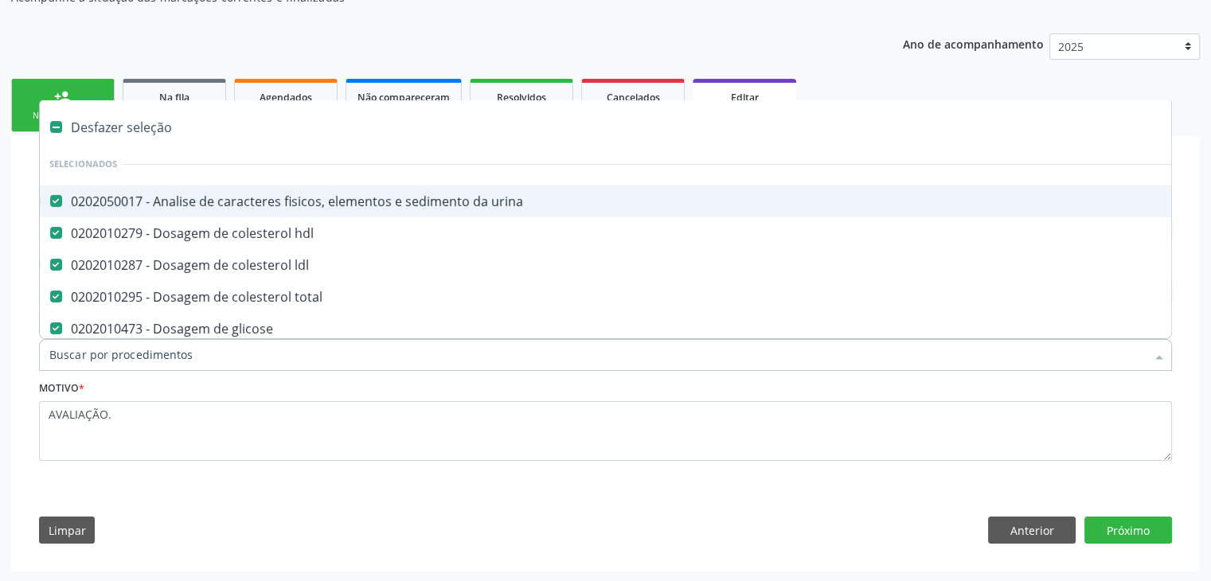
click at [127, 135] on div "Desfazer seleção" at bounding box center [662, 127] width 1245 height 32
checkbox urina "false"
checkbox hdl "false"
checkbox ldl "false"
checkbox total "false"
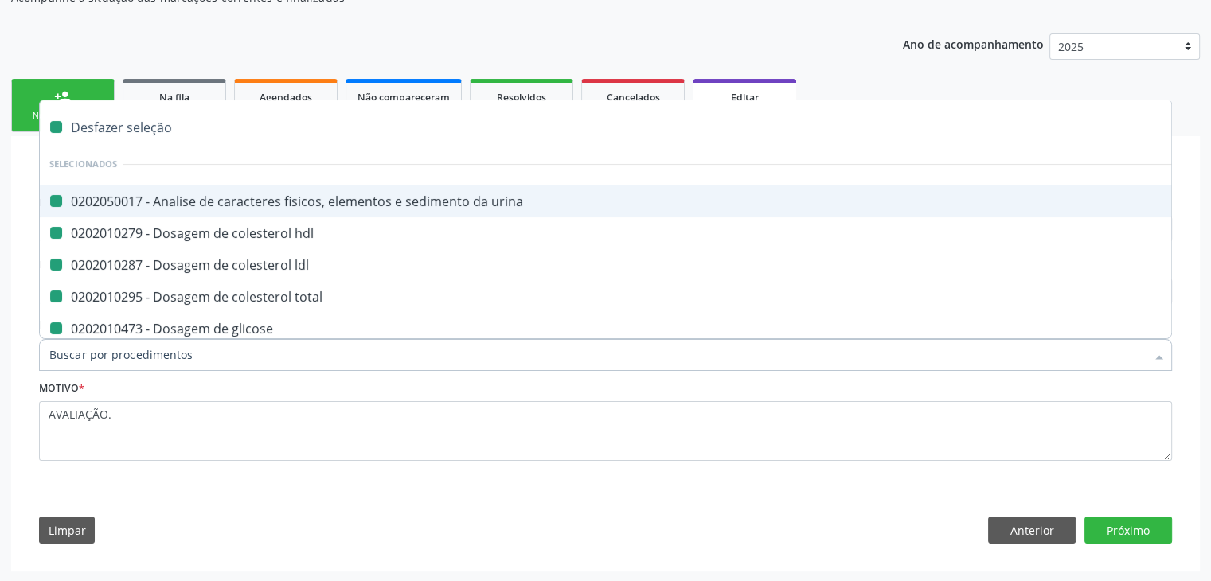
checkbox glicose "false"
checkbox glicosilada "false"
checkbox \(tgo\) "false"
checkbox \(tgp\) "false"
checkbox ureia "false"
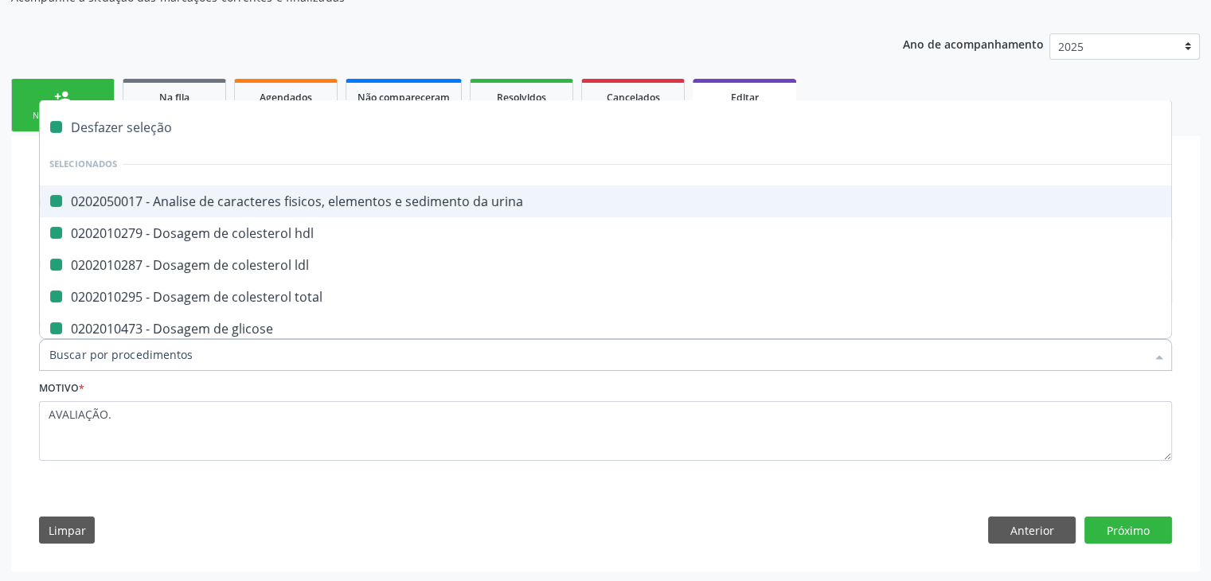
checkbox completo "false"
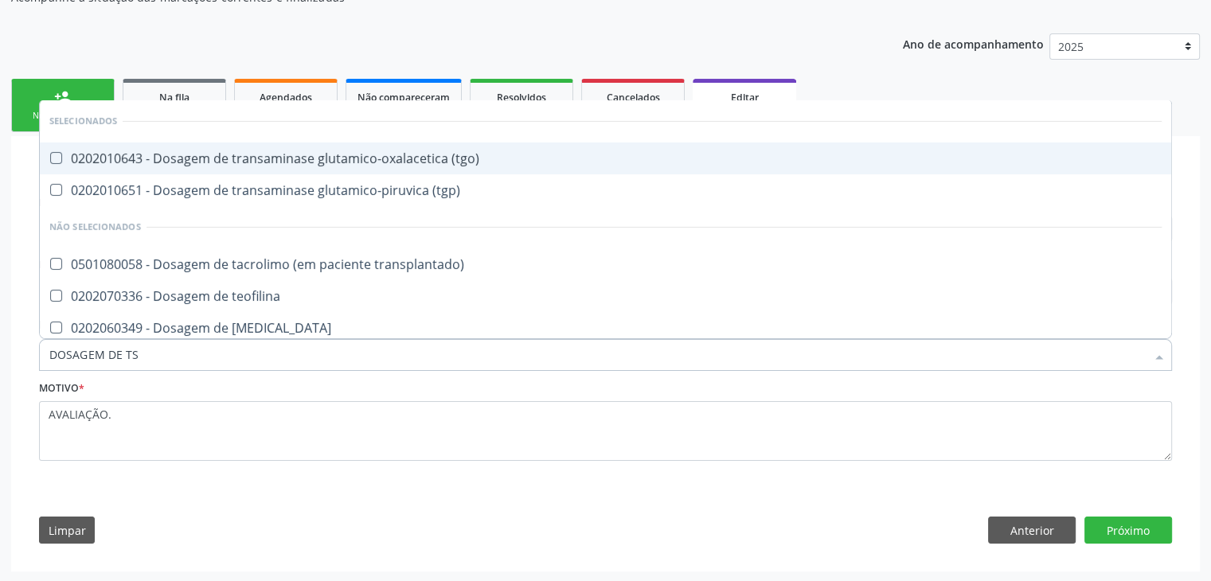
type input "DOSAGEM DE TSH"
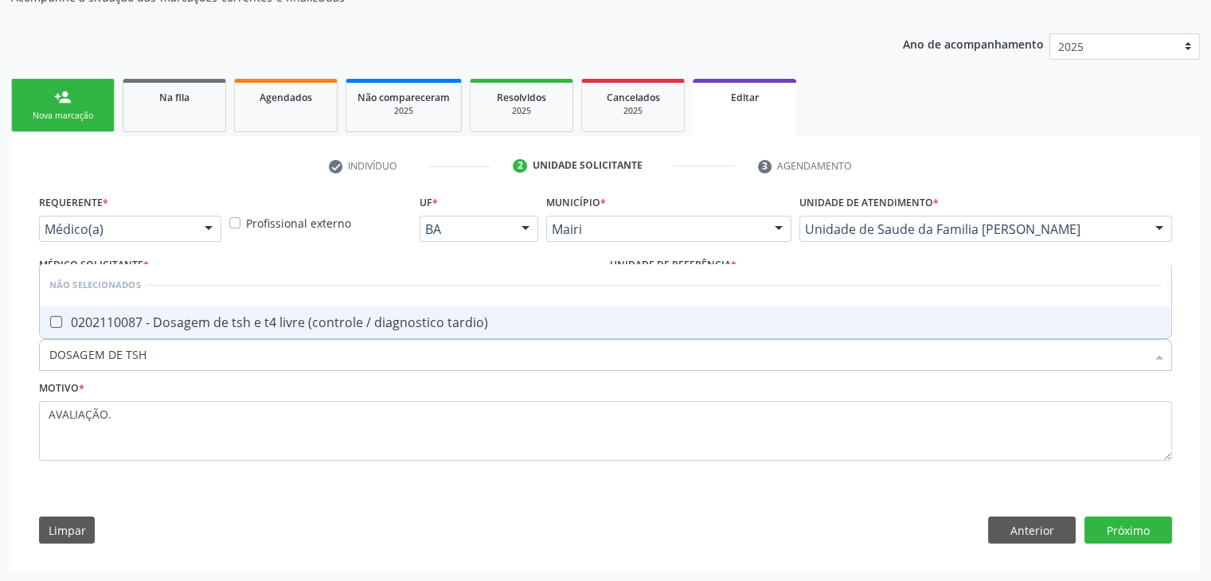
click at [209, 307] on span "0202110087 - Dosagem de tsh e t4 livre (controle / diagnostico tardio)" at bounding box center [606, 323] width 1132 height 32
checkbox tardio\) "true"
click at [1145, 534] on button "Próximo" at bounding box center [1129, 530] width 88 height 27
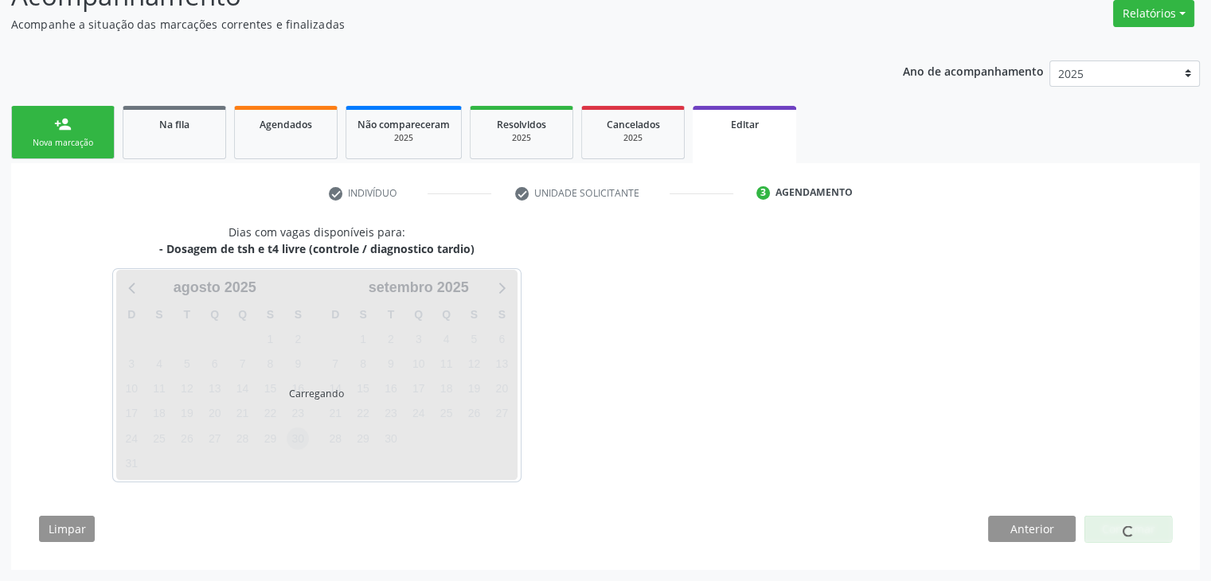
scroll to position [131, 0]
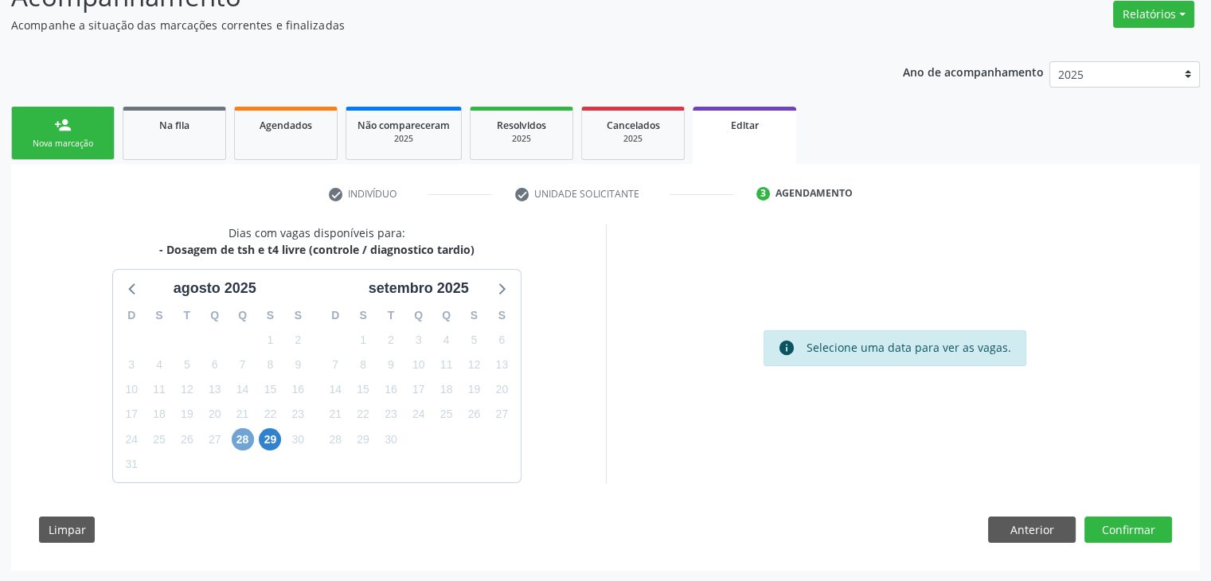
click at [233, 438] on span "28" at bounding box center [243, 439] width 22 height 22
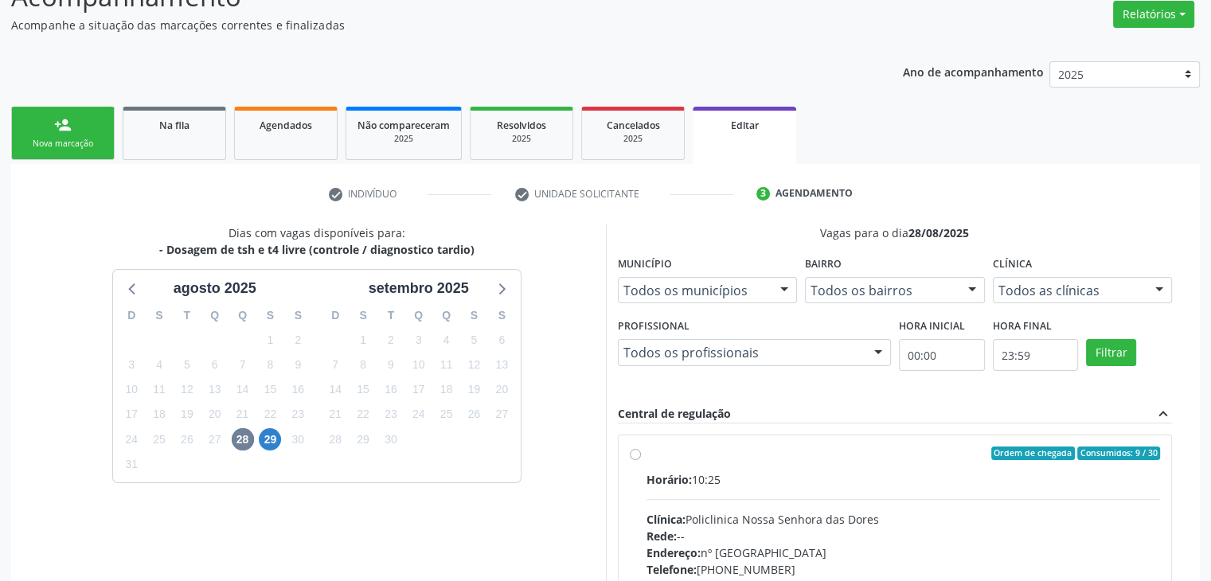
click at [824, 502] on div "Horário: 10:25 Clínica: Policlinica Nossa Senhora das Dores Rede: -- Endereço: …" at bounding box center [904, 580] width 514 height 219
click at [641, 461] on input "Ordem de chegada Consumidos: 9 / 30 Horário: 10:25 Clínica: Policlinica [GEOGRA…" at bounding box center [635, 454] width 11 height 14
radio input "true"
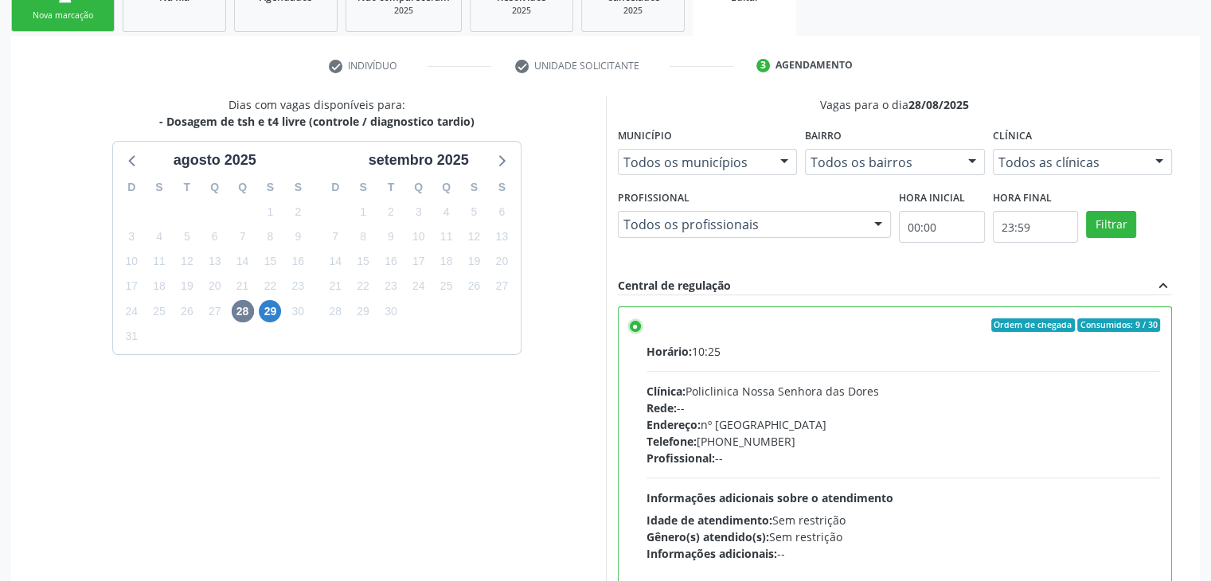
scroll to position [390, 0]
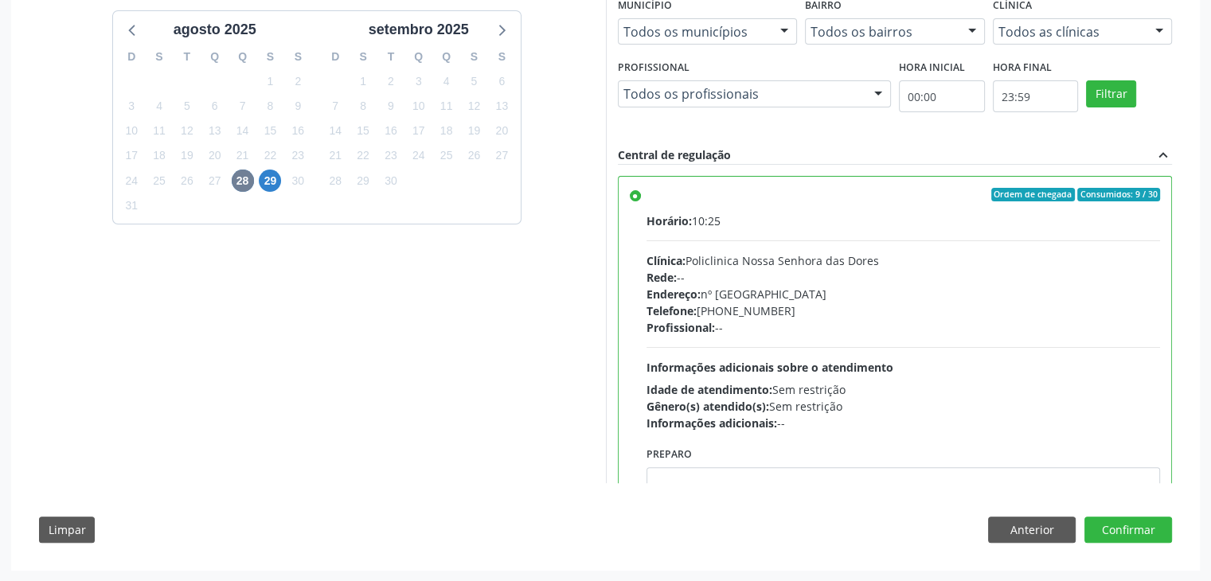
click at [1112, 511] on div "Dias com vagas disponíveis para: - Dosagem de tsh e t4 livre (controle / diagno…" at bounding box center [605, 260] width 1155 height 589
click at [1116, 535] on button "Confirmar" at bounding box center [1129, 530] width 88 height 27
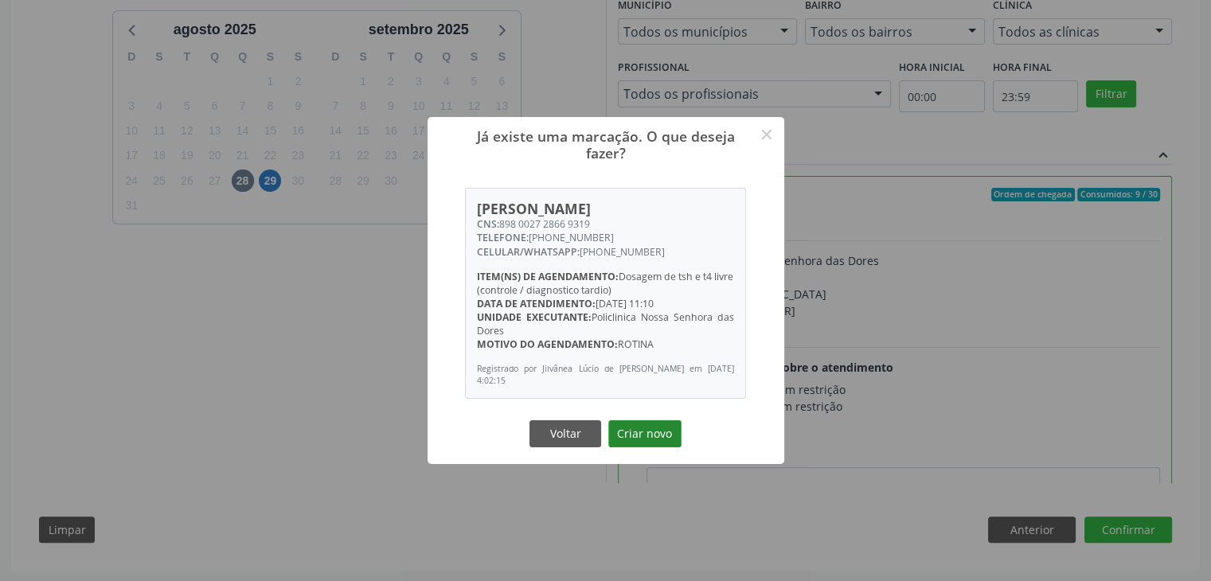
click at [647, 436] on button "Criar novo" at bounding box center [644, 433] width 73 height 27
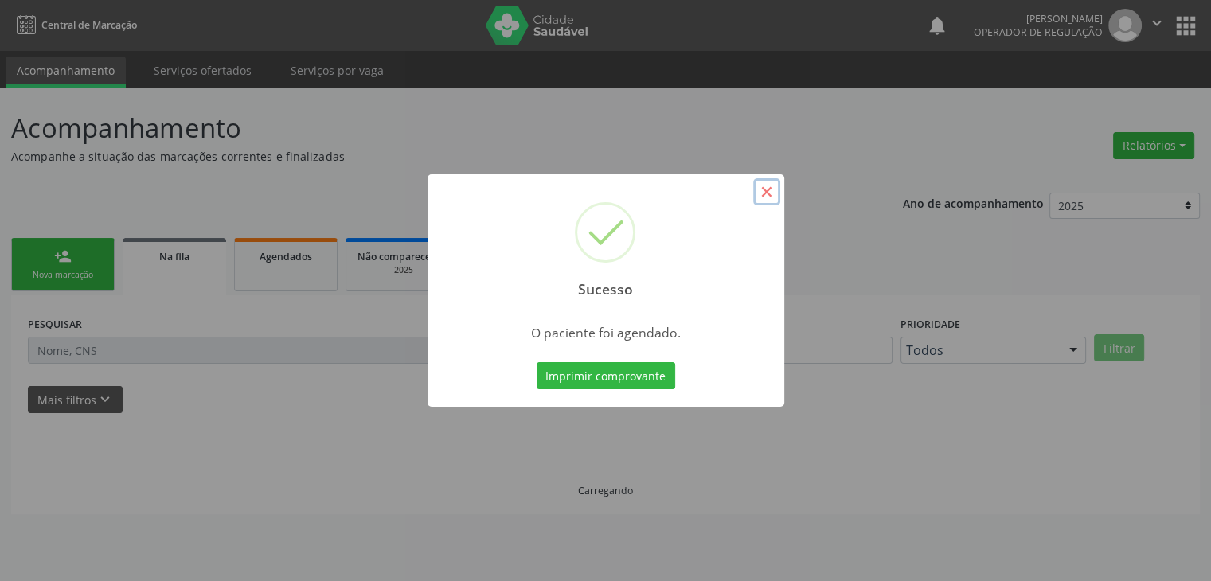
click at [772, 186] on button "×" at bounding box center [766, 191] width 27 height 27
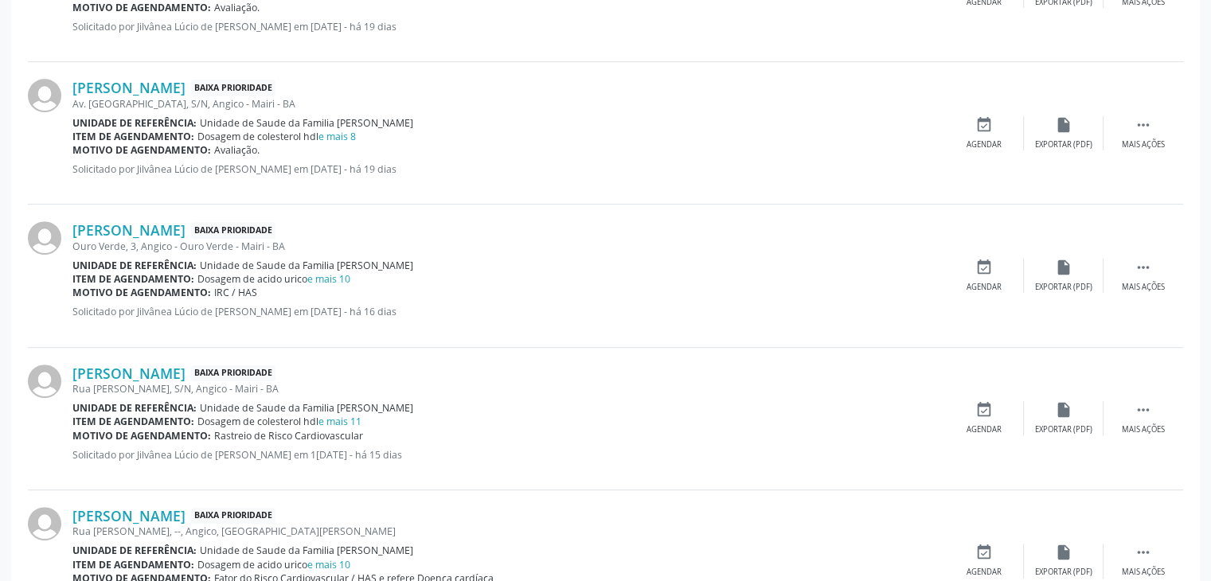
scroll to position [239, 0]
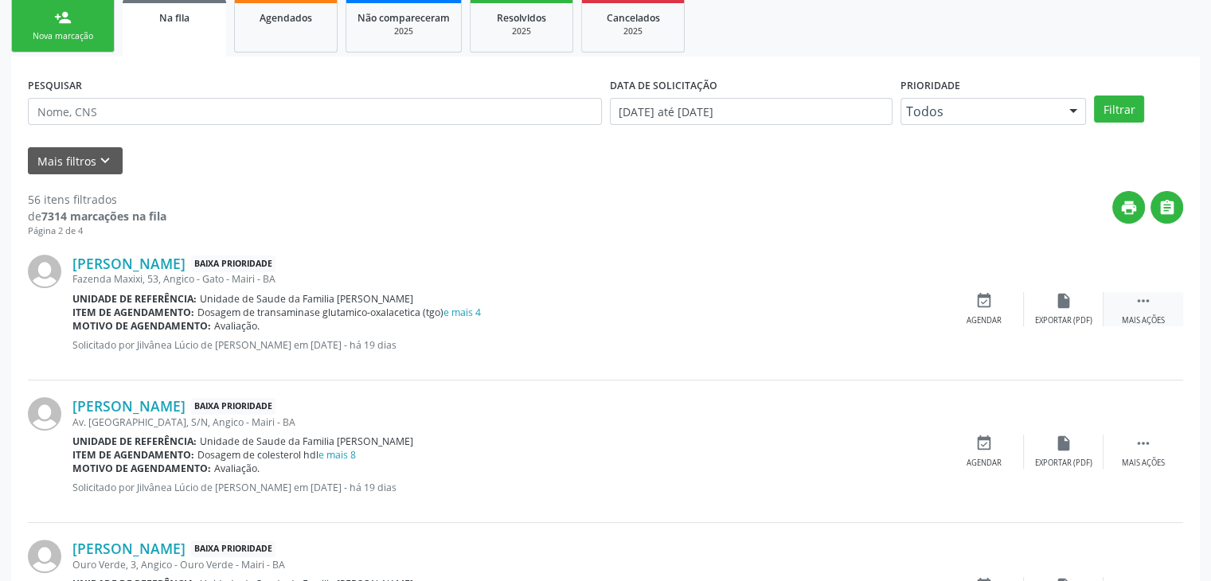
click at [1147, 296] on icon "" at bounding box center [1144, 301] width 18 height 18
click at [1145, 295] on icon "" at bounding box center [1144, 301] width 18 height 18
click at [1141, 307] on icon "" at bounding box center [1144, 301] width 18 height 18
click at [1068, 315] on div "Editar" at bounding box center [1063, 320] width 25 height 11
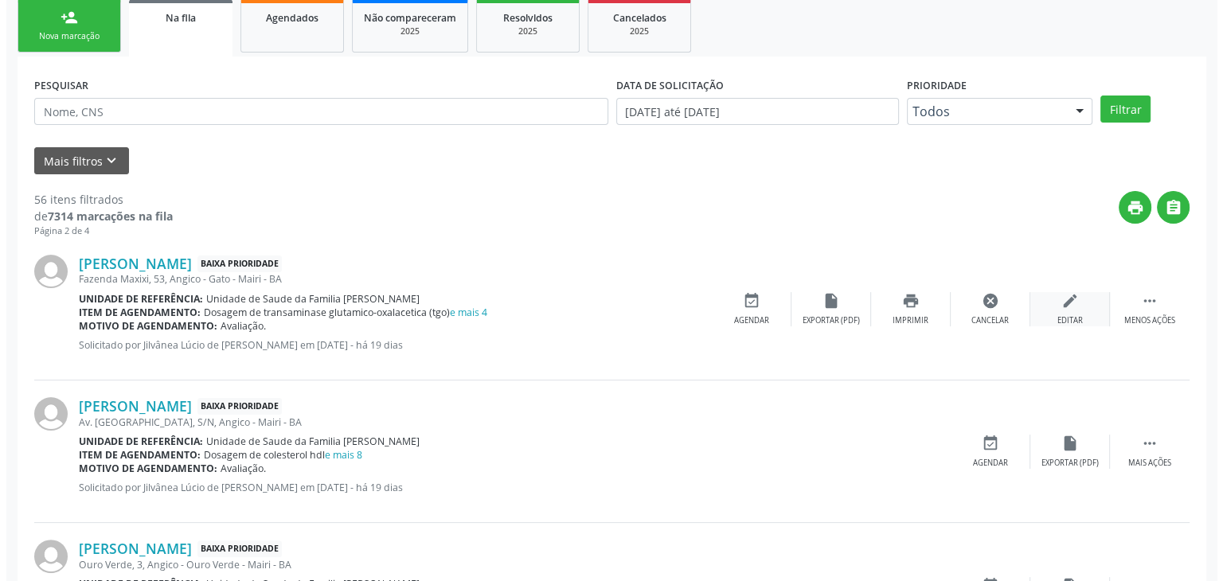
scroll to position [0, 0]
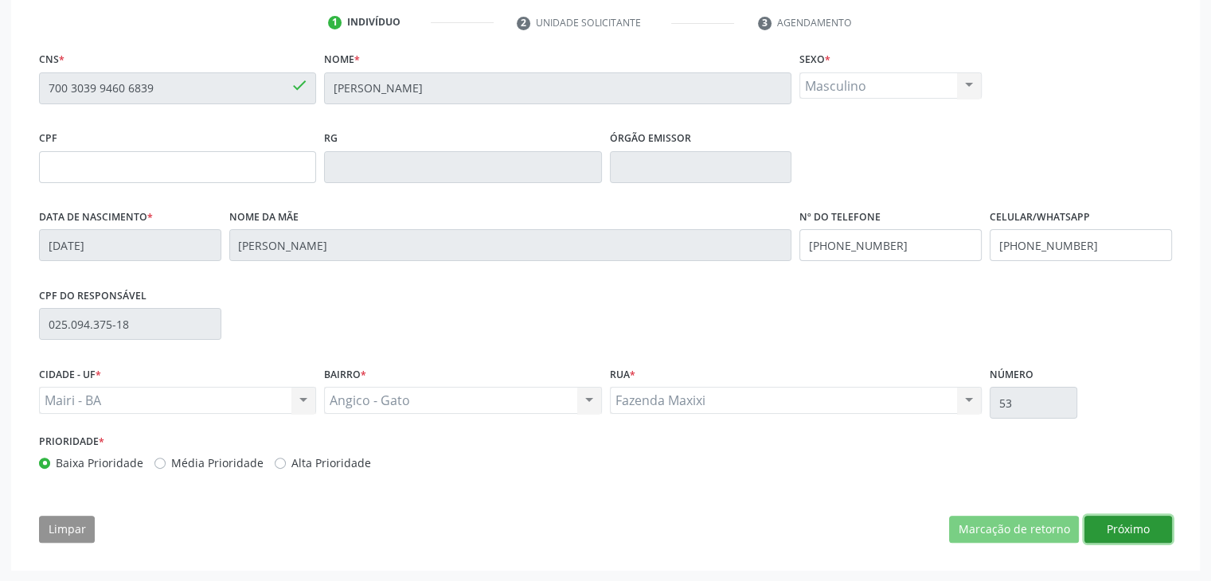
click at [1134, 539] on button "Próximo" at bounding box center [1129, 529] width 88 height 27
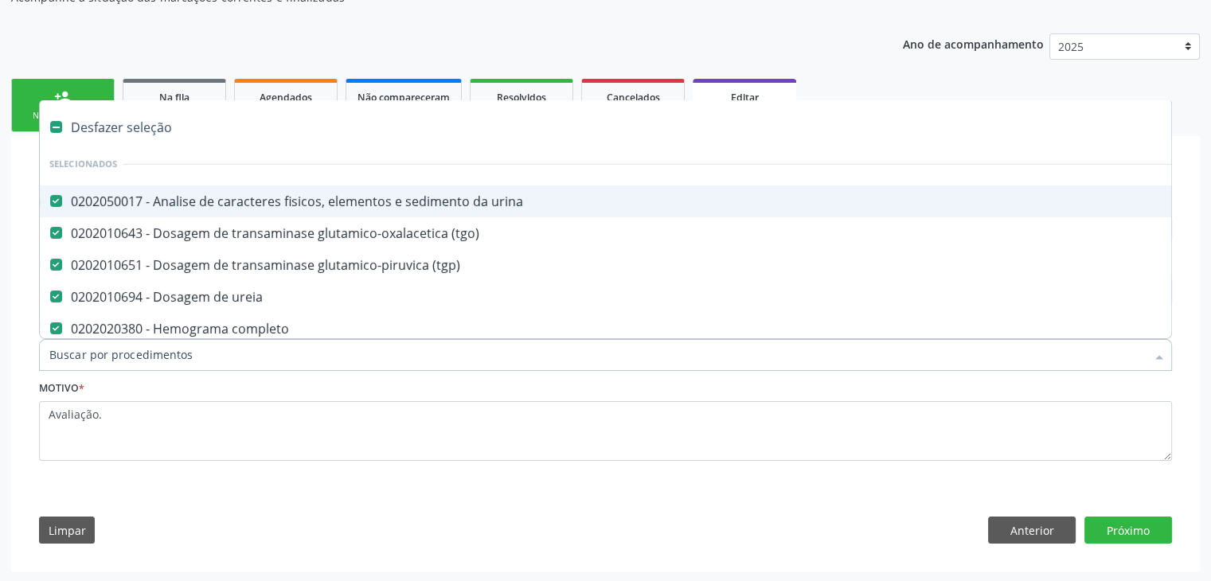
click at [140, 128] on div "Desfazer seleção" at bounding box center [662, 127] width 1245 height 32
checkbox urina "false"
checkbox \(tgo\) "false"
checkbox \(tgp\) "false"
checkbox ureia "false"
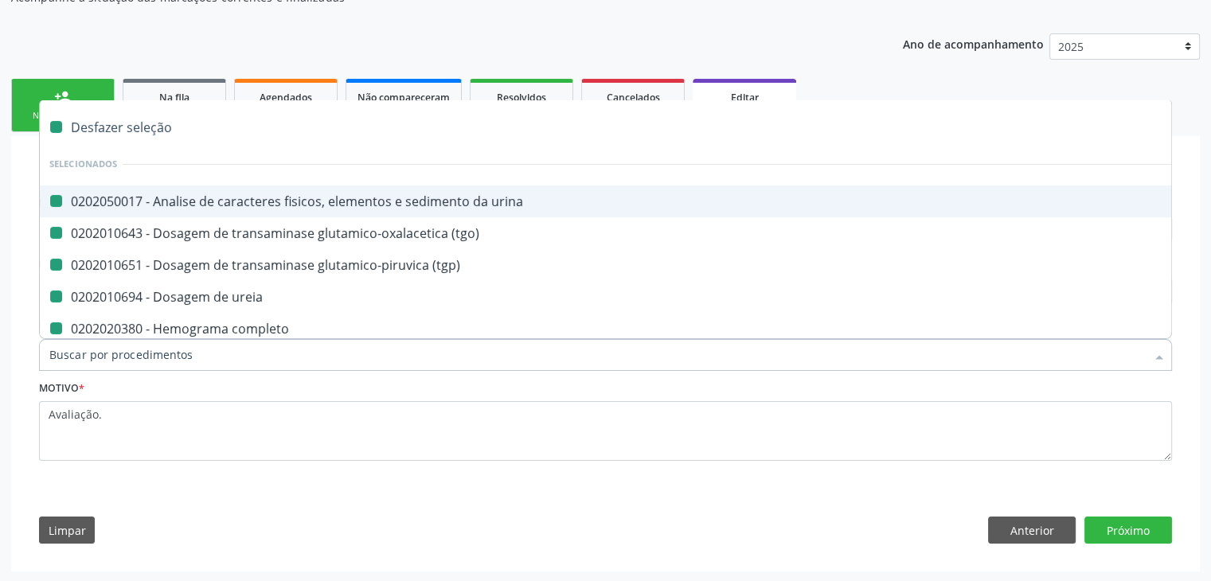
checkbox completo "false"
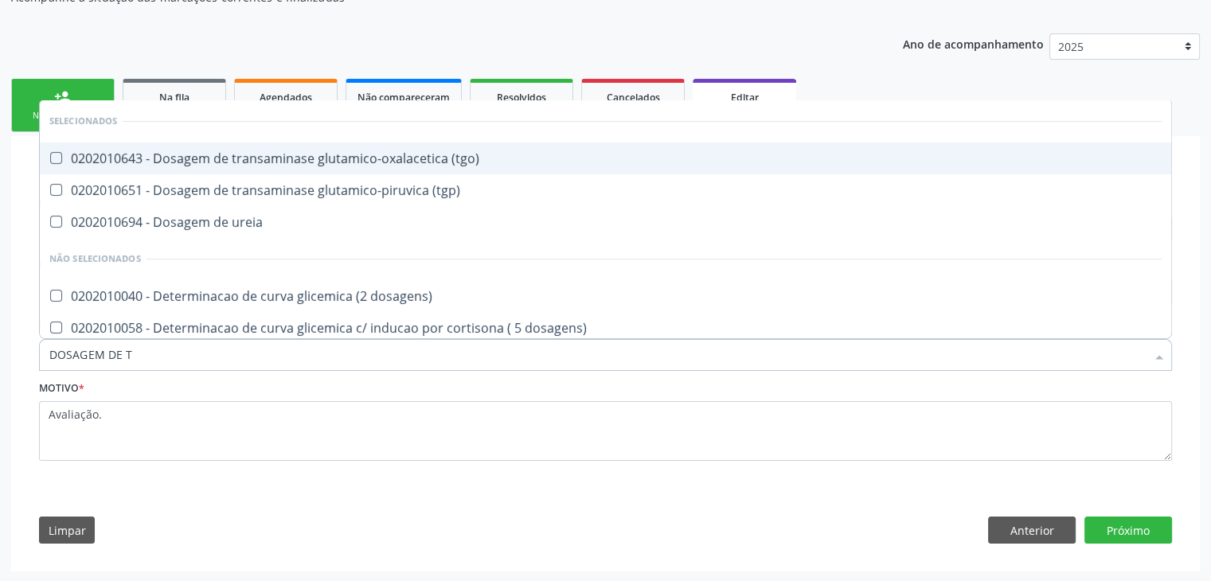
type input "DOSAGEM DE TS"
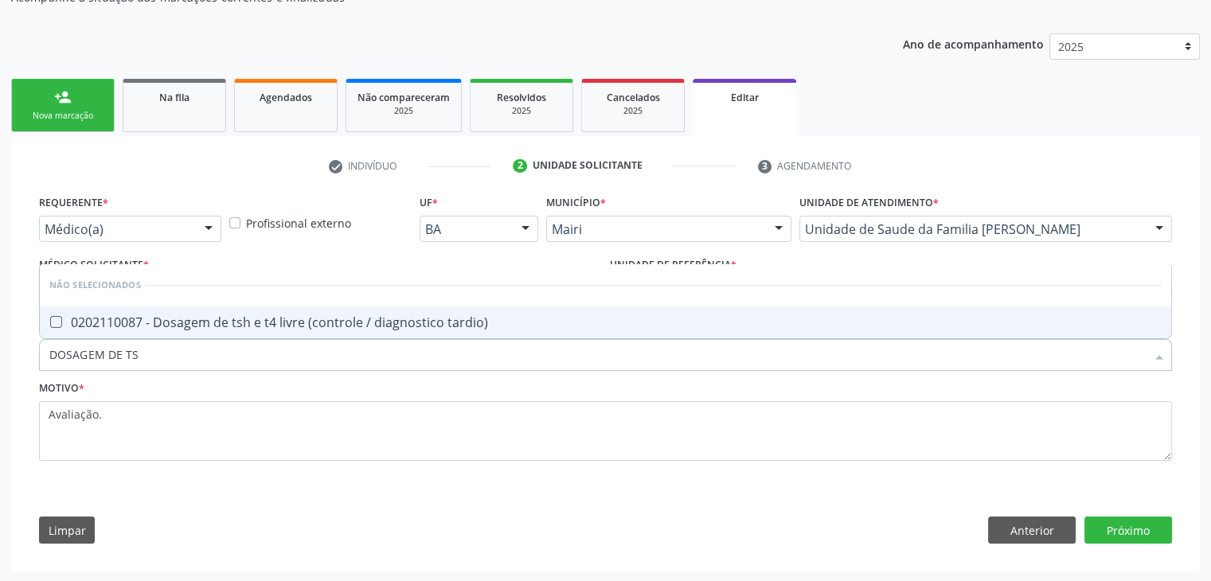
click at [158, 323] on div "0202110087 - Dosagem de tsh e t4 livre (controle / diagnostico tardio)" at bounding box center [605, 322] width 1112 height 13
checkbox tardio\) "true"
click at [1128, 530] on button "Próximo" at bounding box center [1129, 530] width 88 height 27
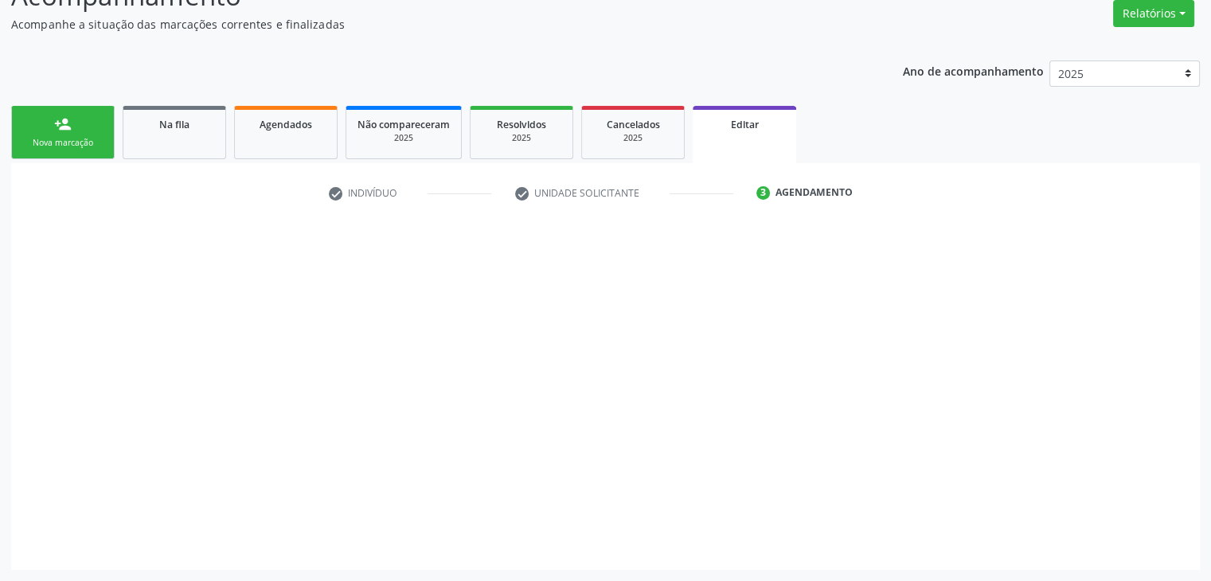
scroll to position [131, 0]
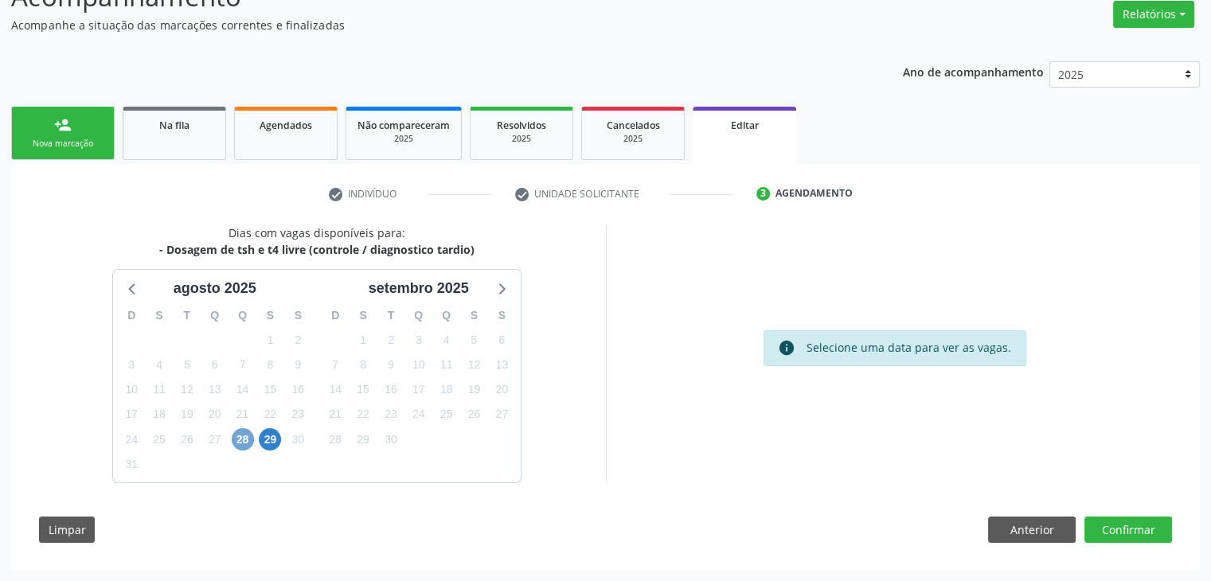
click at [242, 436] on span "28" at bounding box center [243, 439] width 22 height 22
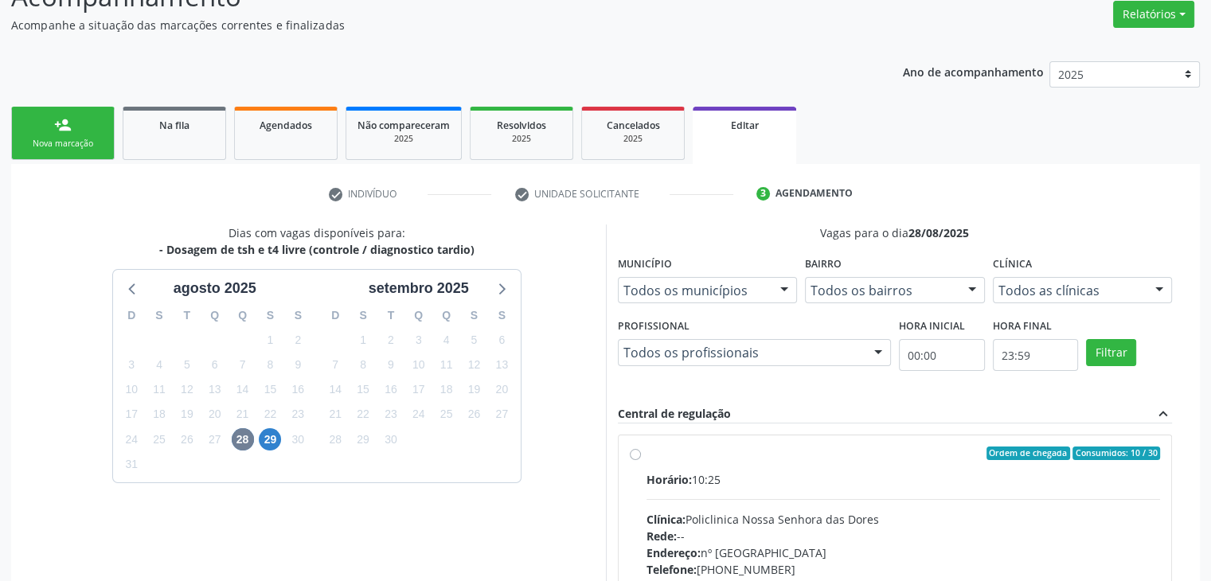
click at [737, 489] on div "Horário: 10:25 Clínica: Policlinica Nossa Senhora das Dores Rede: -- Endereço: …" at bounding box center [904, 580] width 514 height 219
click at [641, 461] on input "Ordem de chegada Consumidos: 10 / 30 Horário: 10:25 Clínica: Policlinica [GEOGR…" at bounding box center [635, 454] width 11 height 14
radio input "true"
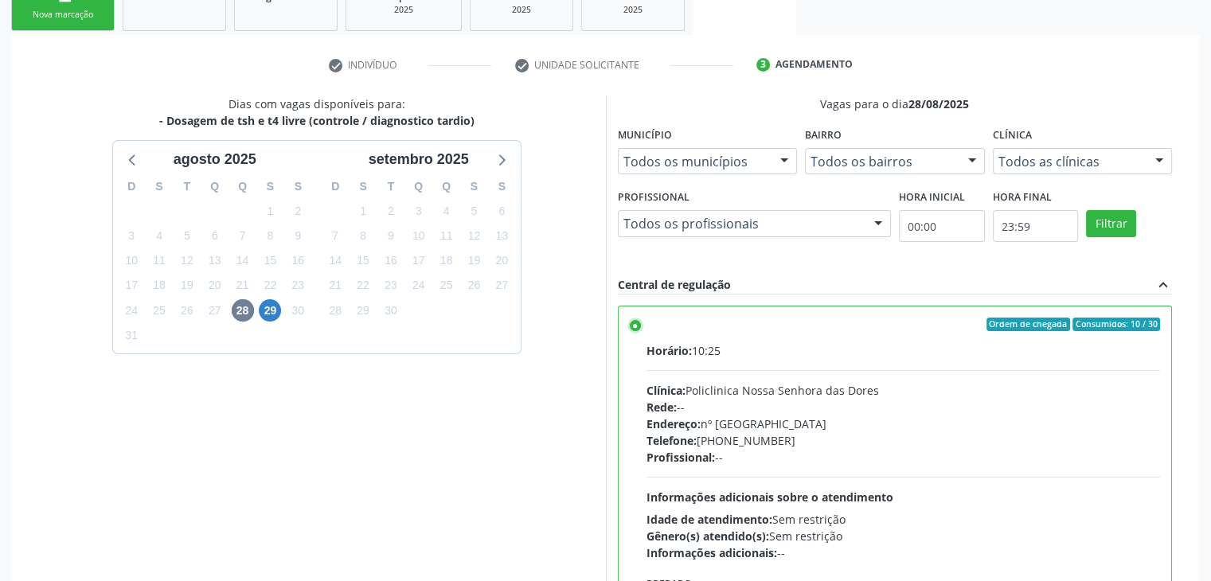
scroll to position [390, 0]
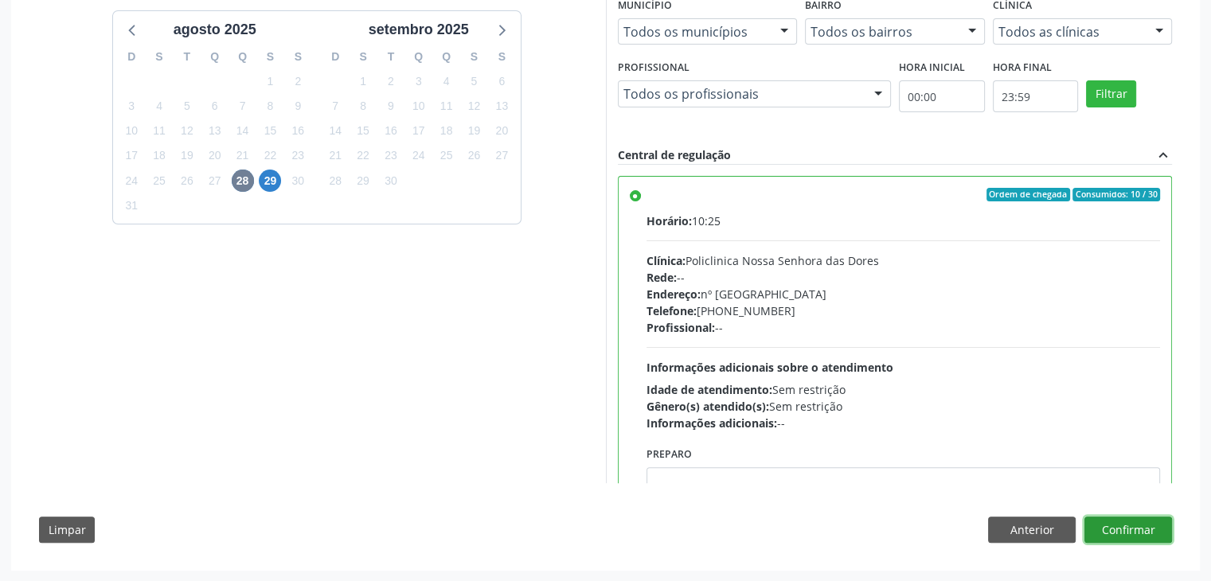
click at [1121, 523] on button "Confirmar" at bounding box center [1129, 530] width 88 height 27
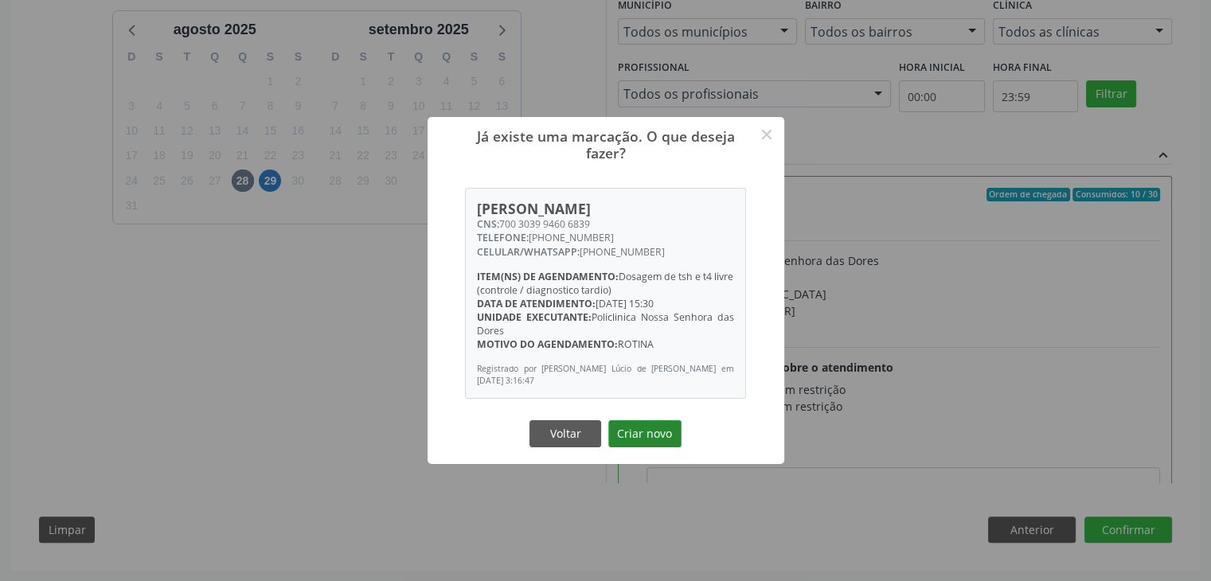
click at [667, 431] on button "Criar novo" at bounding box center [644, 433] width 73 height 27
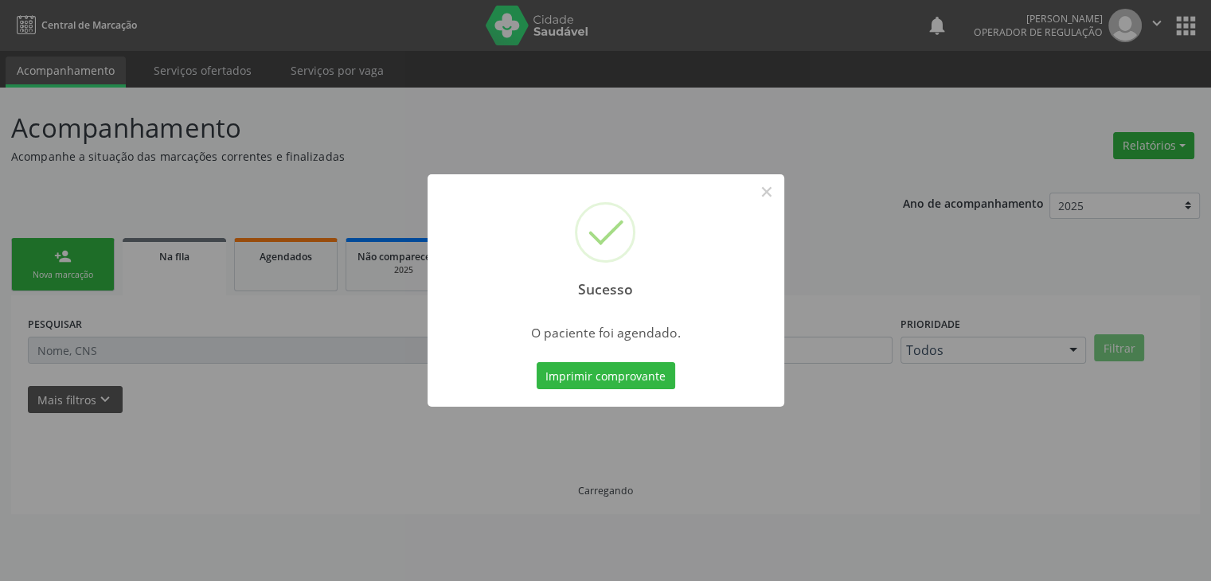
scroll to position [0, 0]
click at [768, 196] on button "×" at bounding box center [772, 191] width 27 height 27
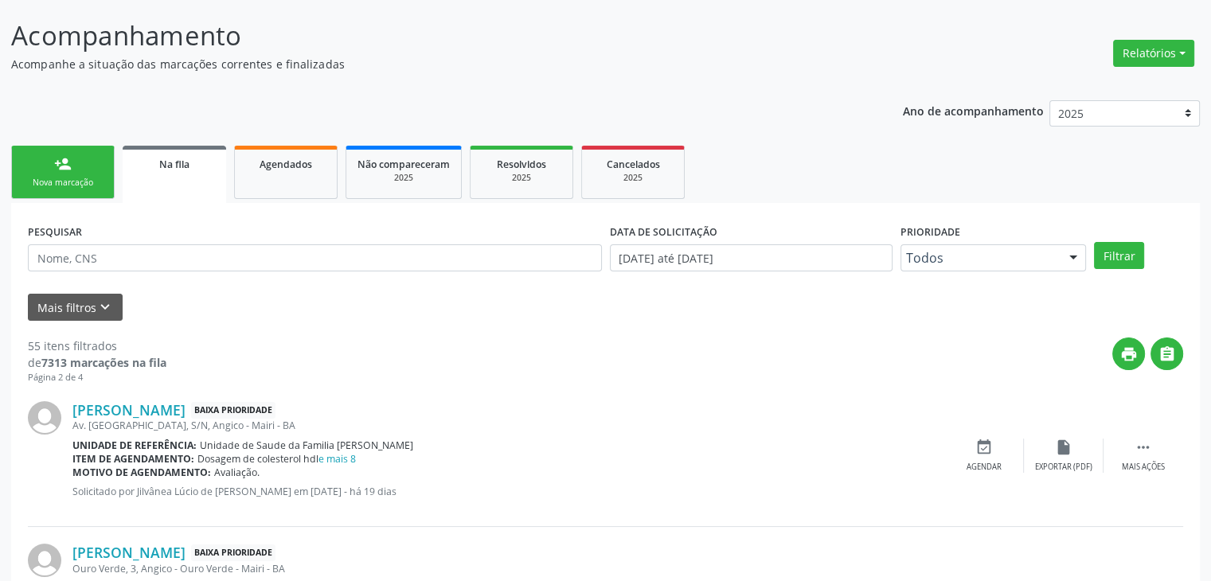
scroll to position [239, 0]
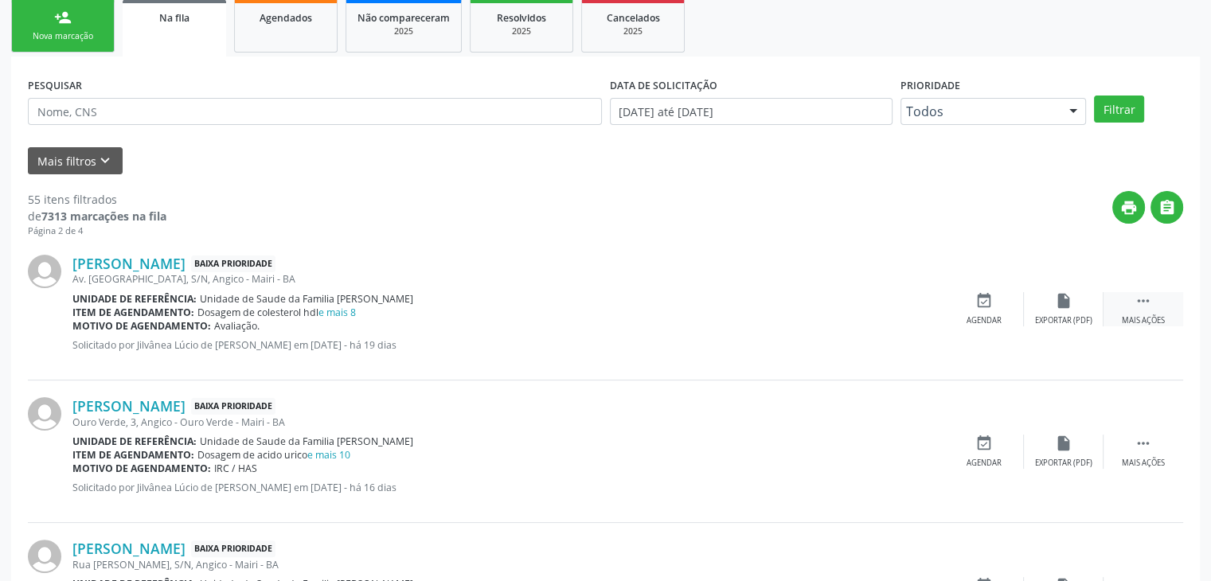
click at [1112, 306] on div " Mais ações" at bounding box center [1144, 309] width 80 height 34
click at [1081, 303] on div "edit Editar" at bounding box center [1064, 309] width 80 height 34
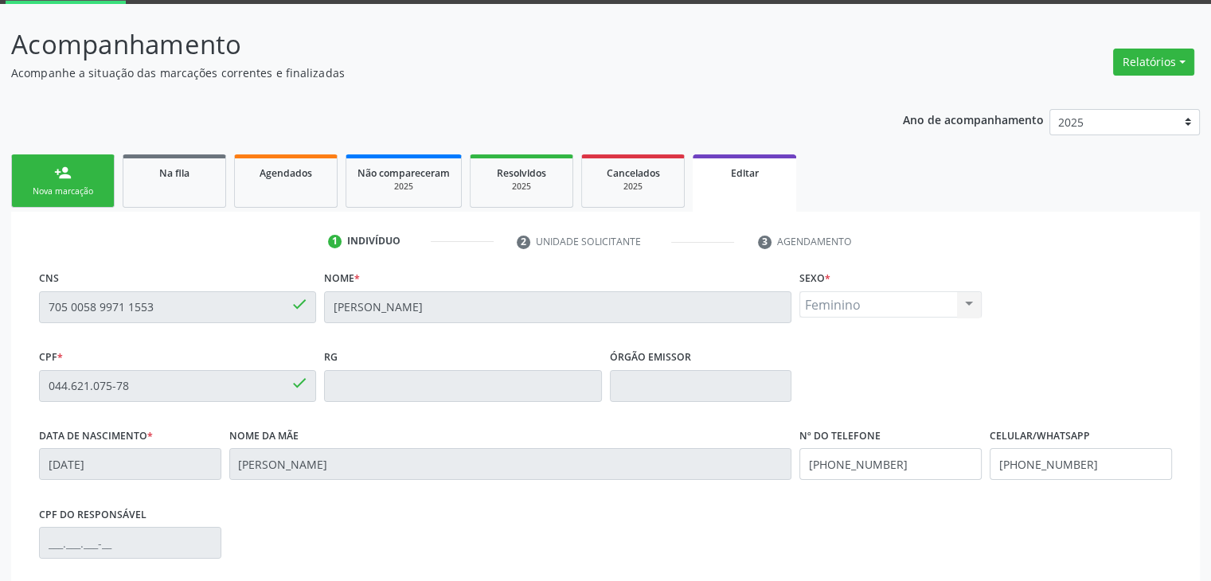
scroll to position [303, 0]
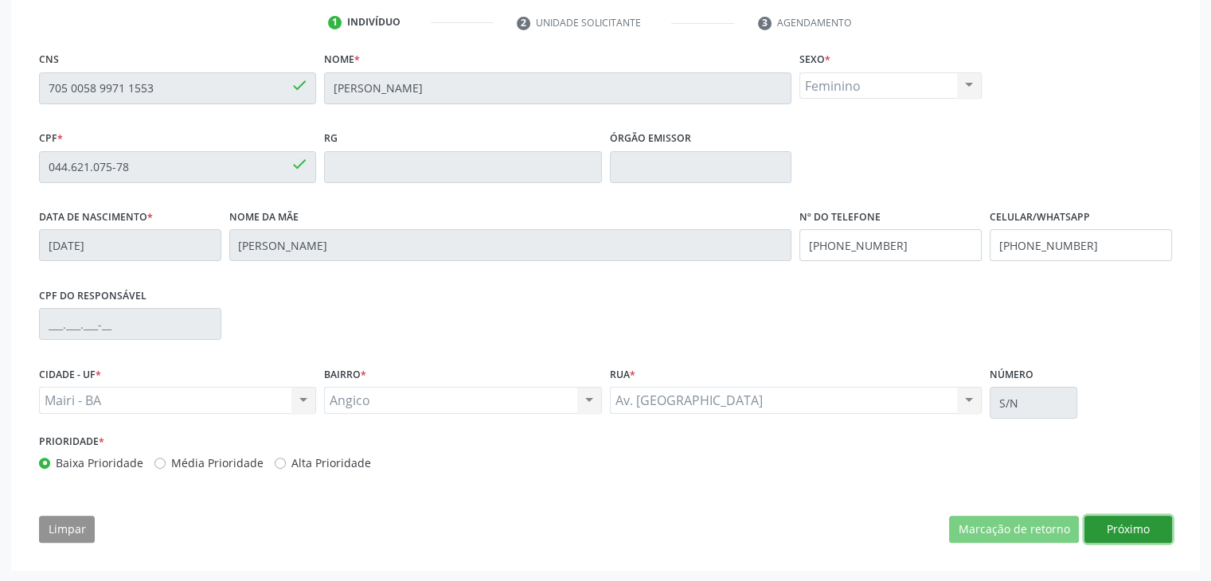
click at [1137, 530] on button "Próximo" at bounding box center [1129, 529] width 88 height 27
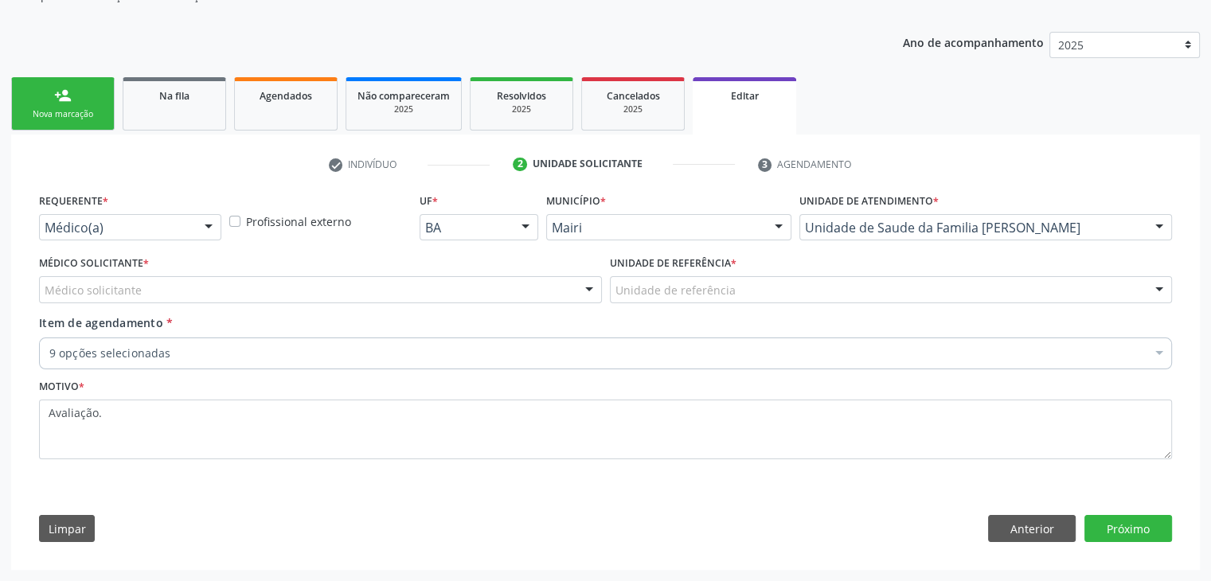
scroll to position [159, 0]
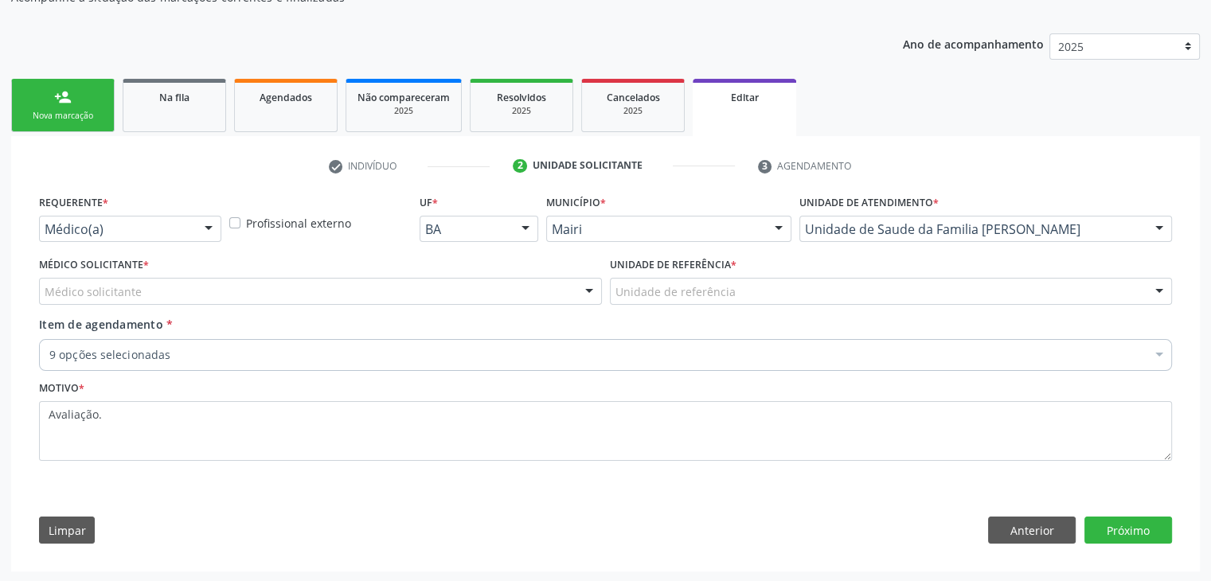
click at [169, 286] on div "Médico solicitante" at bounding box center [320, 291] width 563 height 27
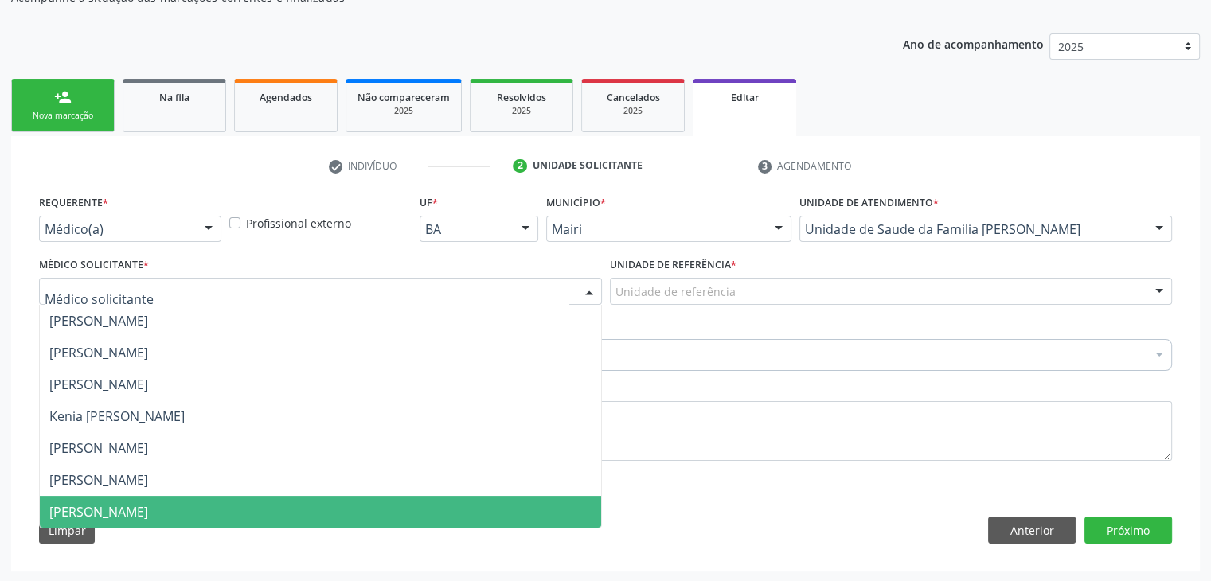
click at [148, 507] on span "[PERSON_NAME]" at bounding box center [98, 512] width 99 height 18
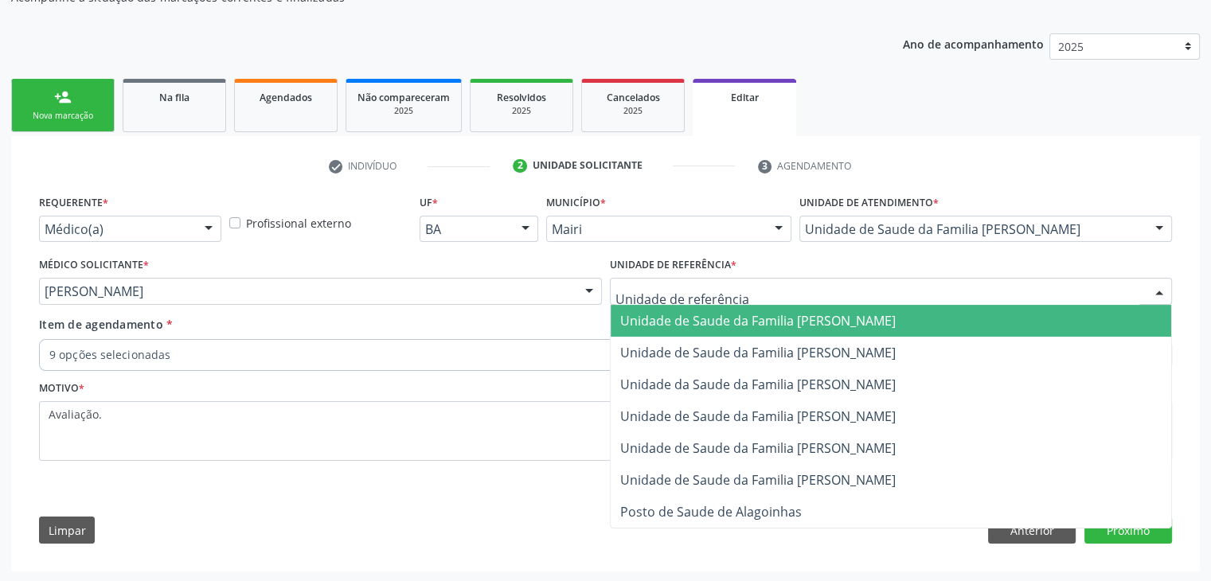
click at [873, 299] on input "text" at bounding box center [878, 299] width 525 height 32
click at [880, 317] on span "Unidade de Saude da Familia [PERSON_NAME]" at bounding box center [758, 321] width 276 height 18
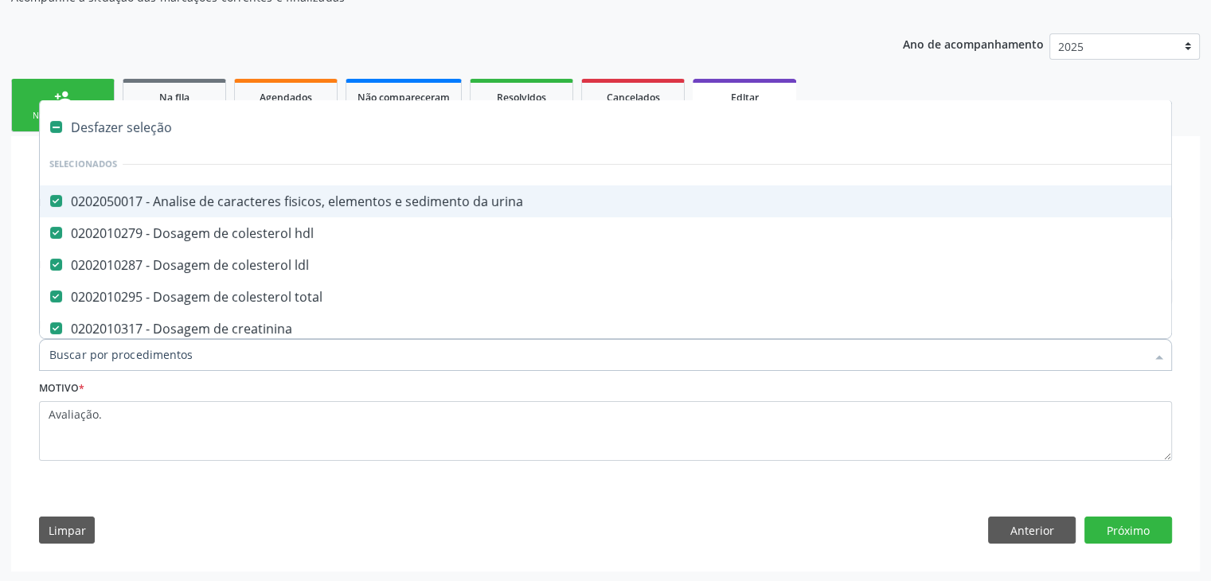
click at [135, 117] on div "Desfazer seleção" at bounding box center [662, 127] width 1245 height 32
checkbox urina "false"
checkbox hdl "false"
checkbox ldl "false"
checkbox total "false"
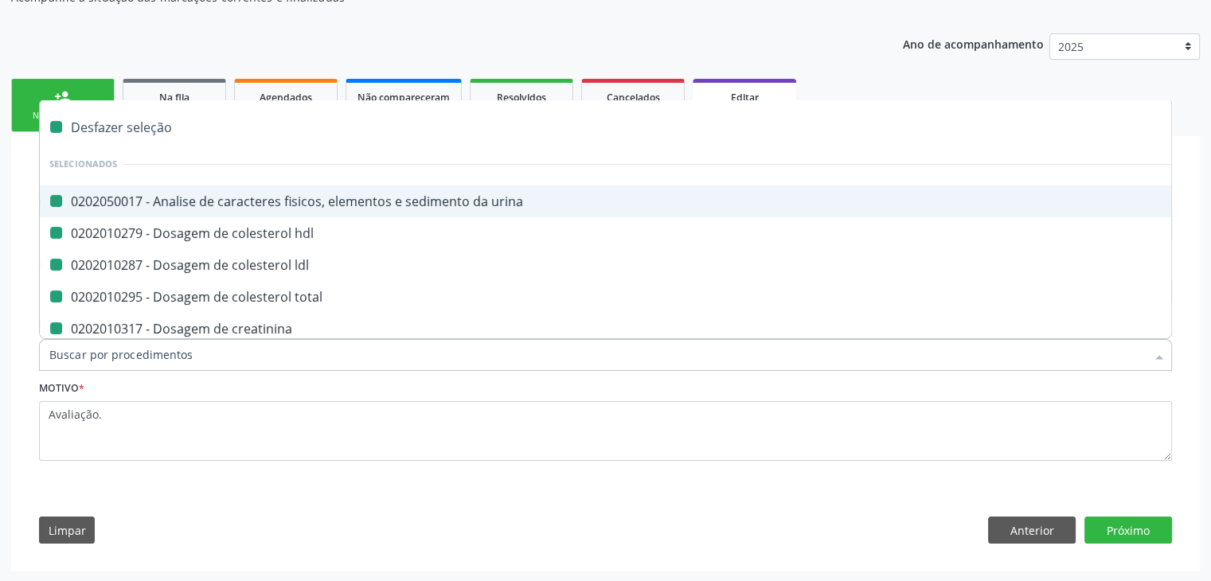
checkbox creatinina "false"
checkbox triglicerideos "false"
checkbox ureia "false"
checkbox completo "false"
checkbox fezes "false"
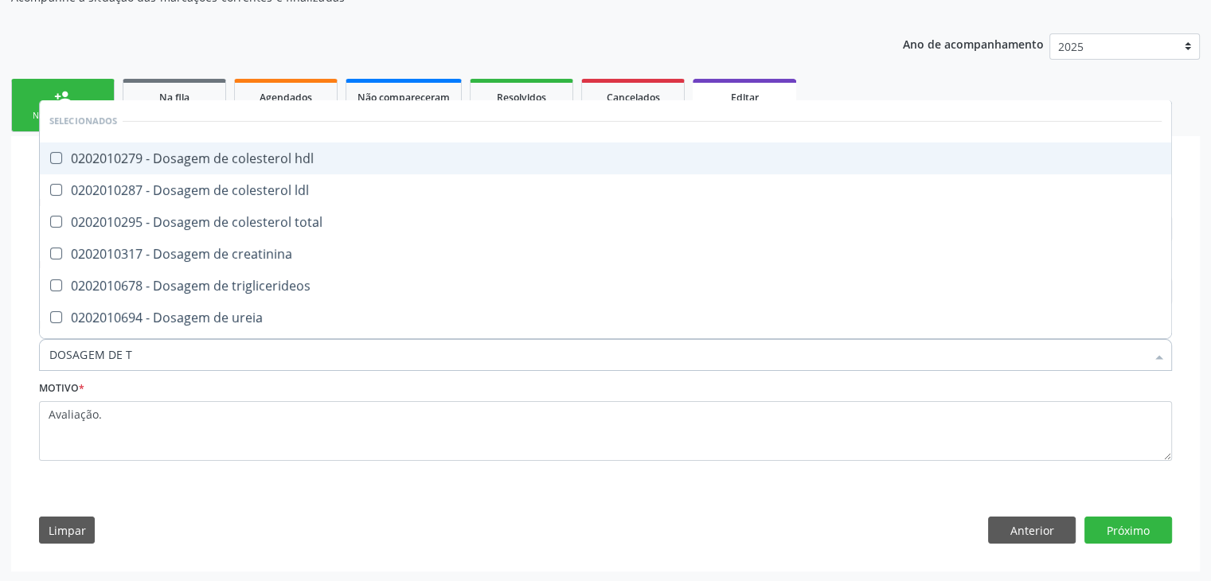
type input "DOSAGEM DE TS"
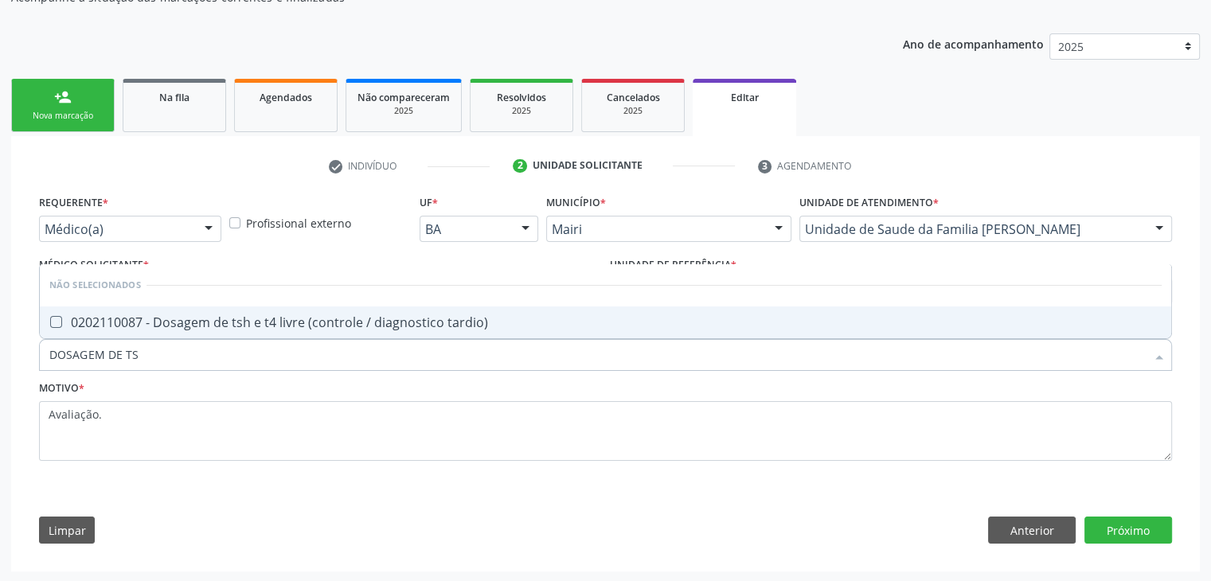
click at [223, 316] on div "0202110087 - Dosagem de tsh e t4 livre (controle / diagnostico tardio)" at bounding box center [605, 322] width 1112 height 13
checkbox tardio\) "true"
click at [1144, 525] on button "Próximo" at bounding box center [1129, 530] width 88 height 27
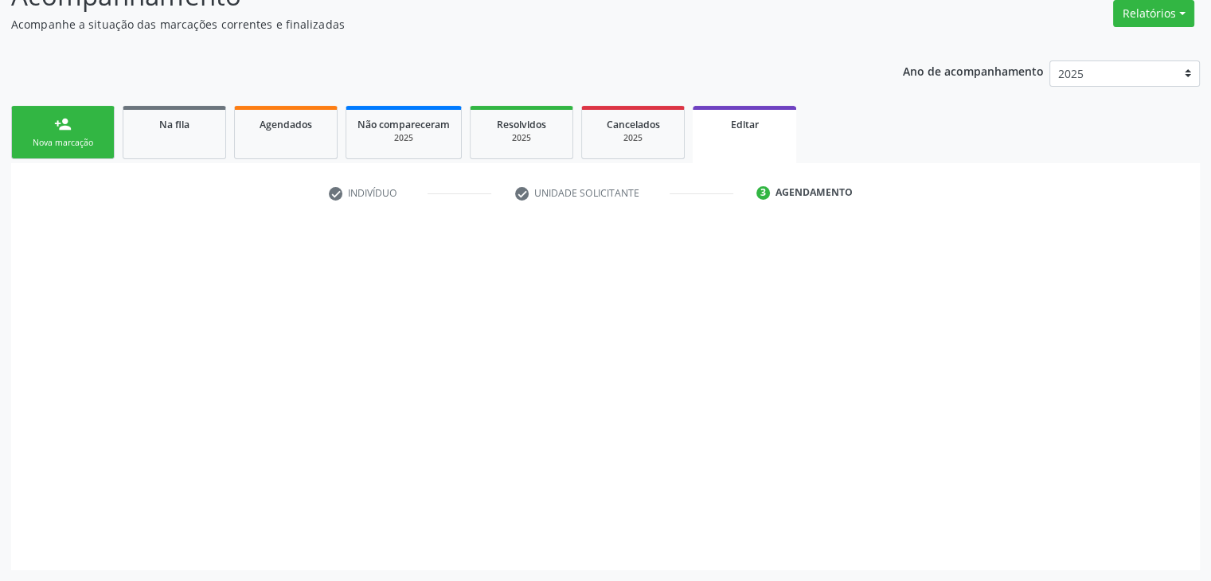
scroll to position [131, 0]
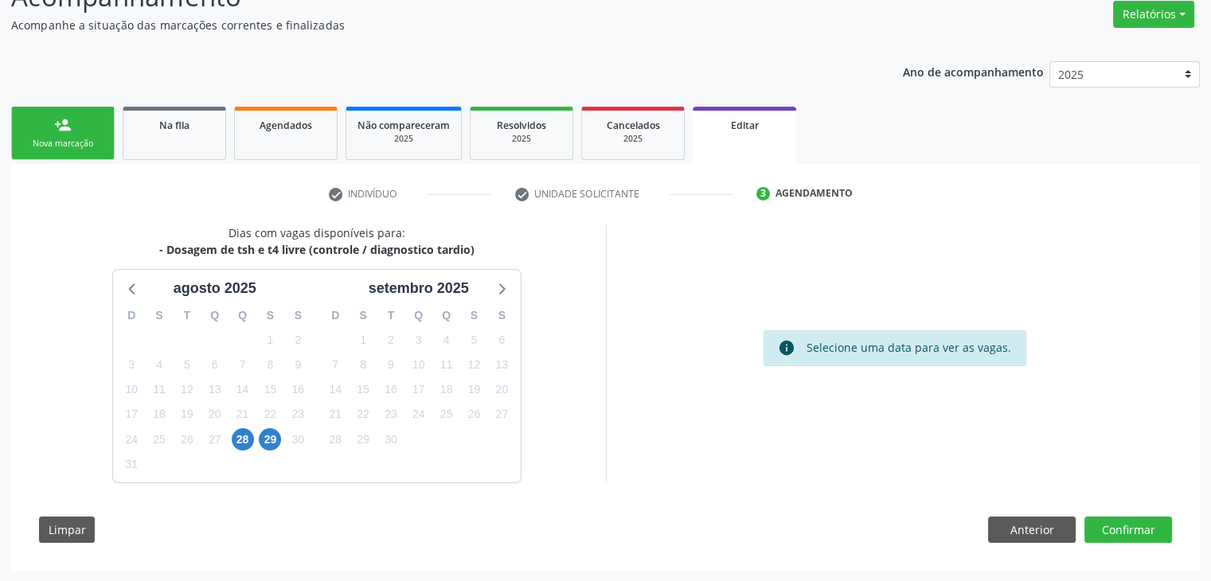
click at [230, 434] on div "28" at bounding box center [243, 440] width 28 height 25
click at [244, 437] on span "28" at bounding box center [243, 439] width 22 height 22
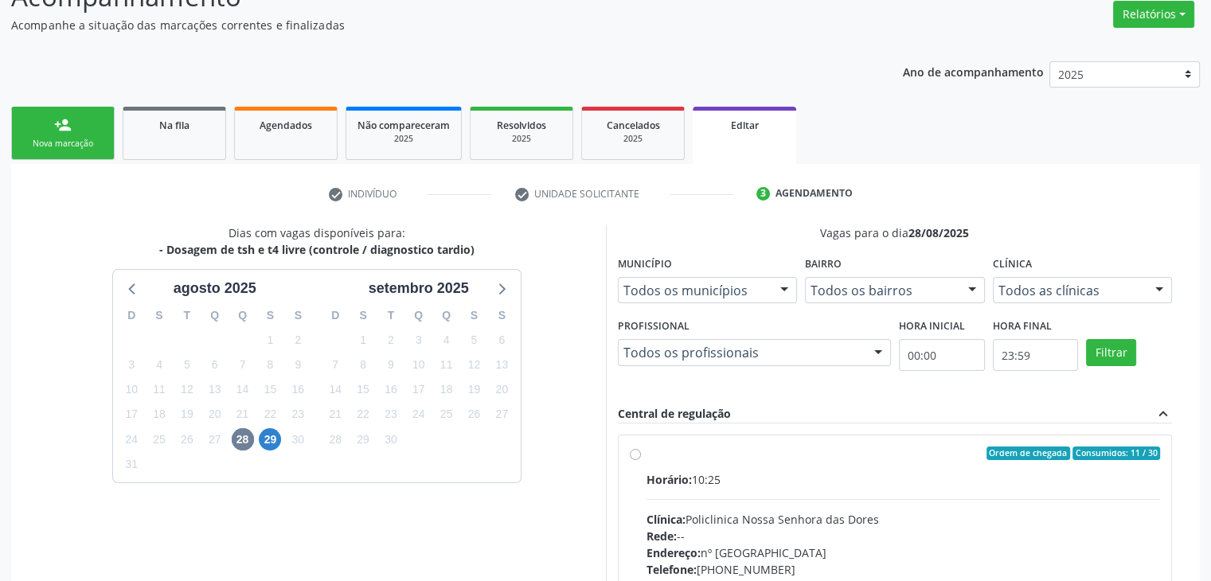
click at [710, 492] on div "Horário: 10:25 Clínica: Policlinica Nossa Senhora das Dores Rede: -- Endereço: …" at bounding box center [904, 580] width 514 height 219
click at [641, 461] on input "Ordem de chegada Consumidos: 11 / 30 Horário: 10:25 Clínica: Policlinica Nossa …" at bounding box center [635, 454] width 11 height 14
radio input "true"
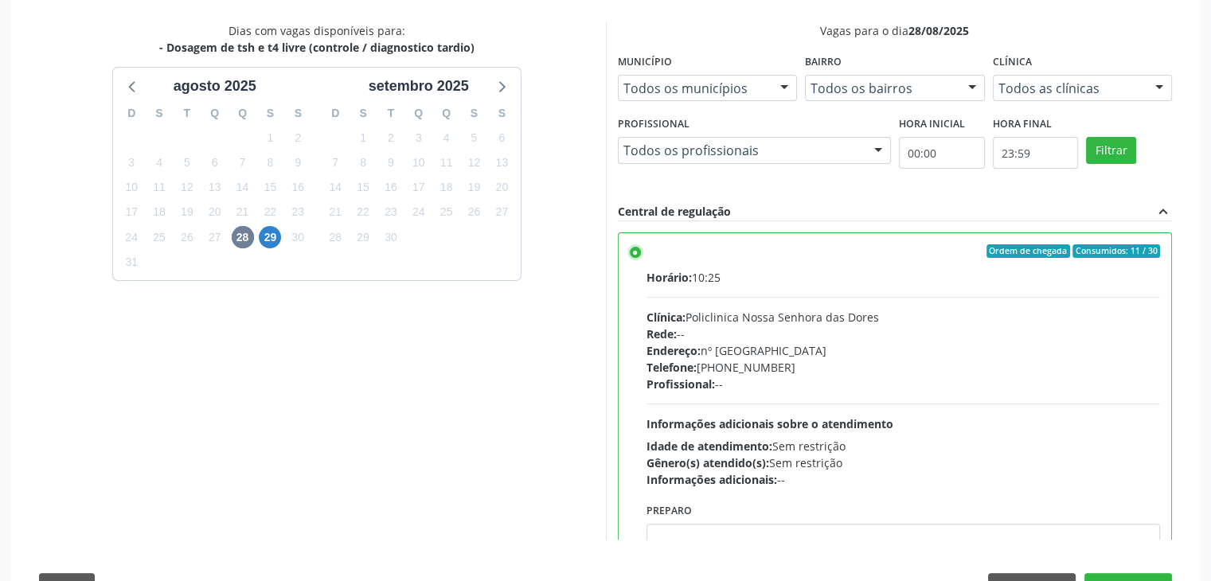
scroll to position [390, 0]
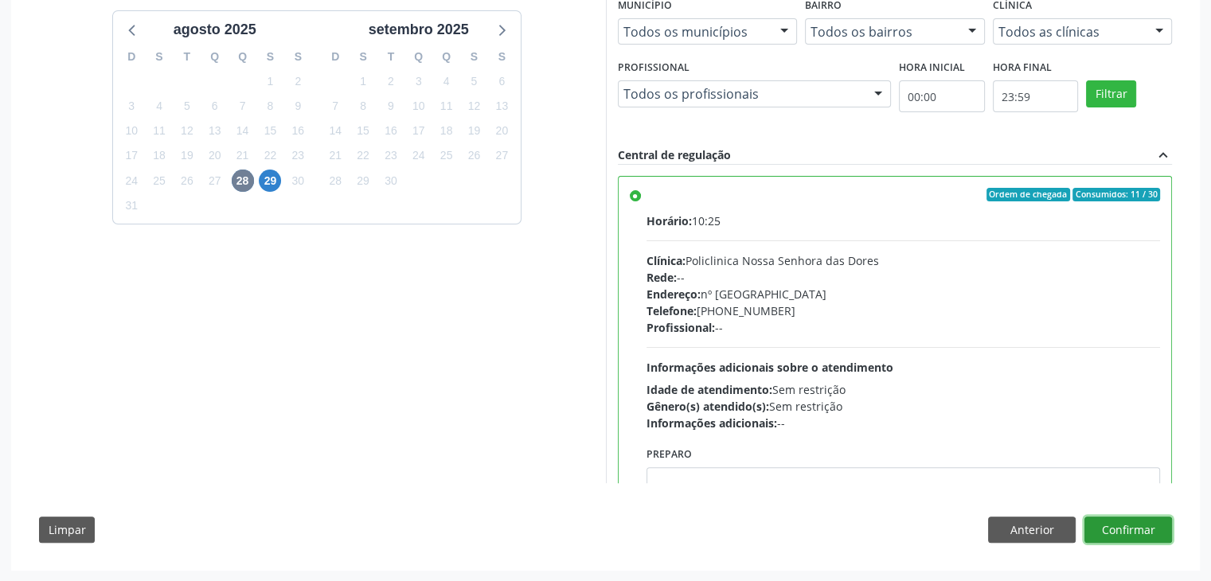
click at [1113, 532] on button "Confirmar" at bounding box center [1129, 530] width 88 height 27
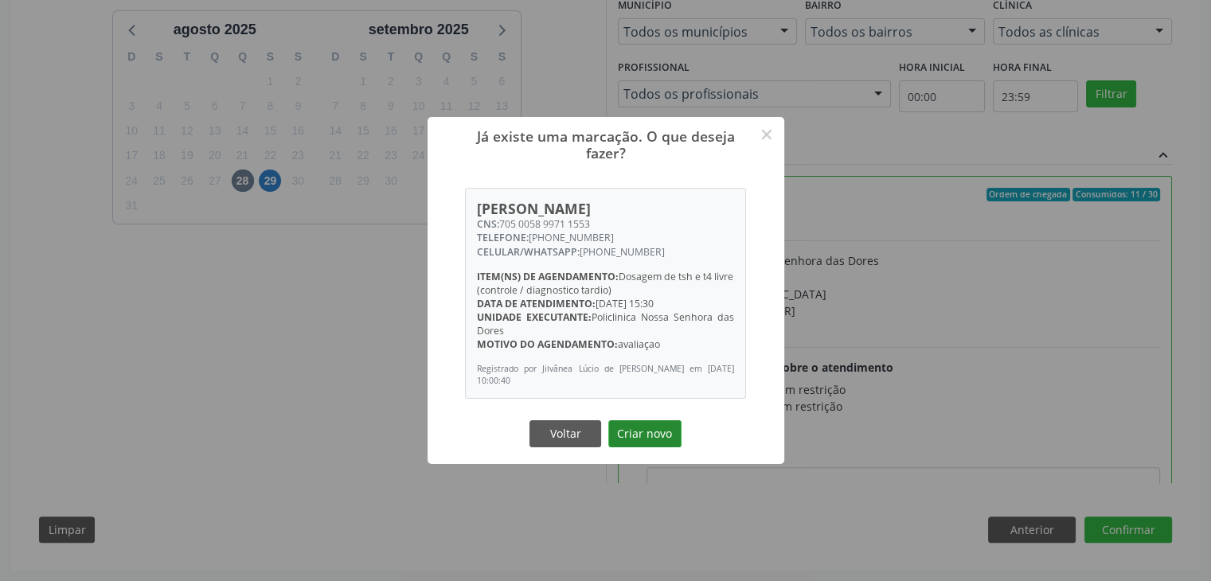
click at [639, 437] on button "Criar novo" at bounding box center [644, 433] width 73 height 27
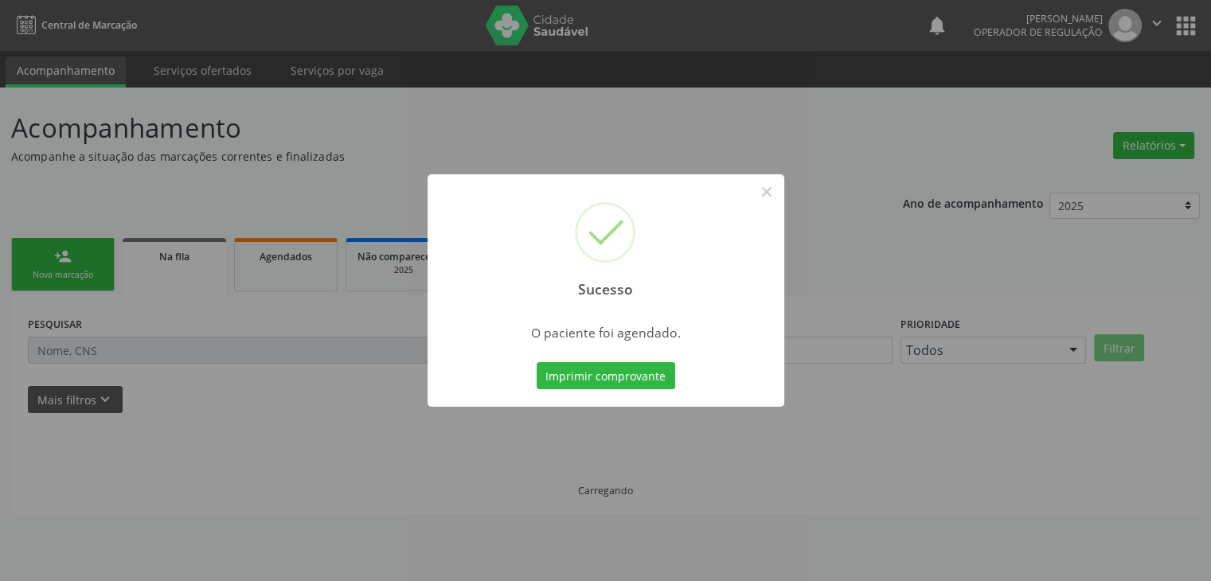
scroll to position [0, 0]
click at [777, 186] on button "×" at bounding box center [772, 191] width 27 height 27
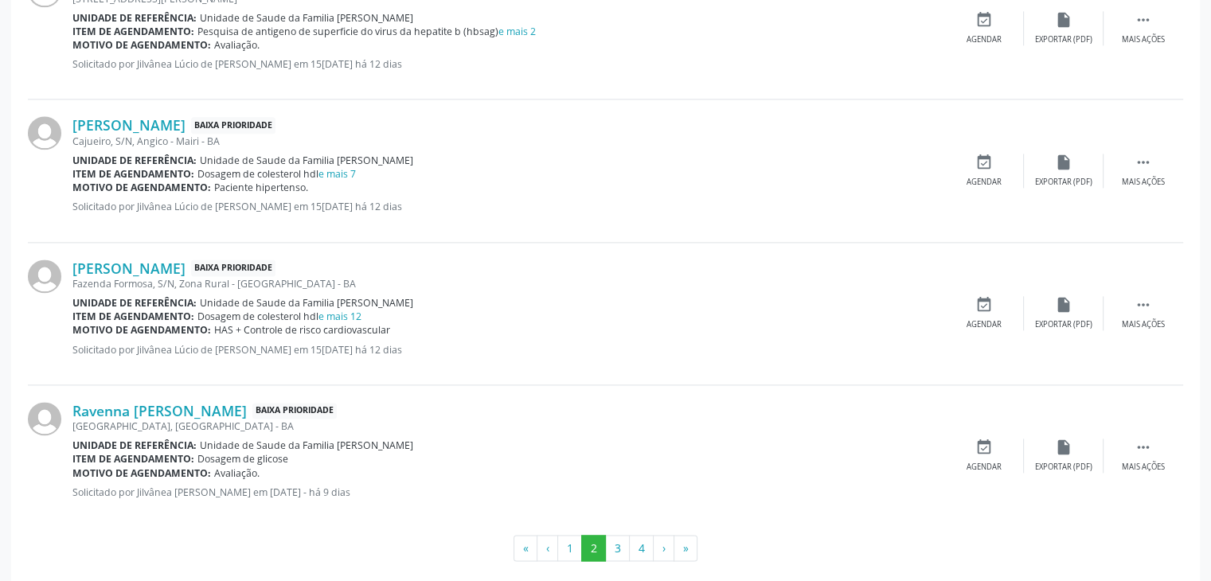
scroll to position [2106, 0]
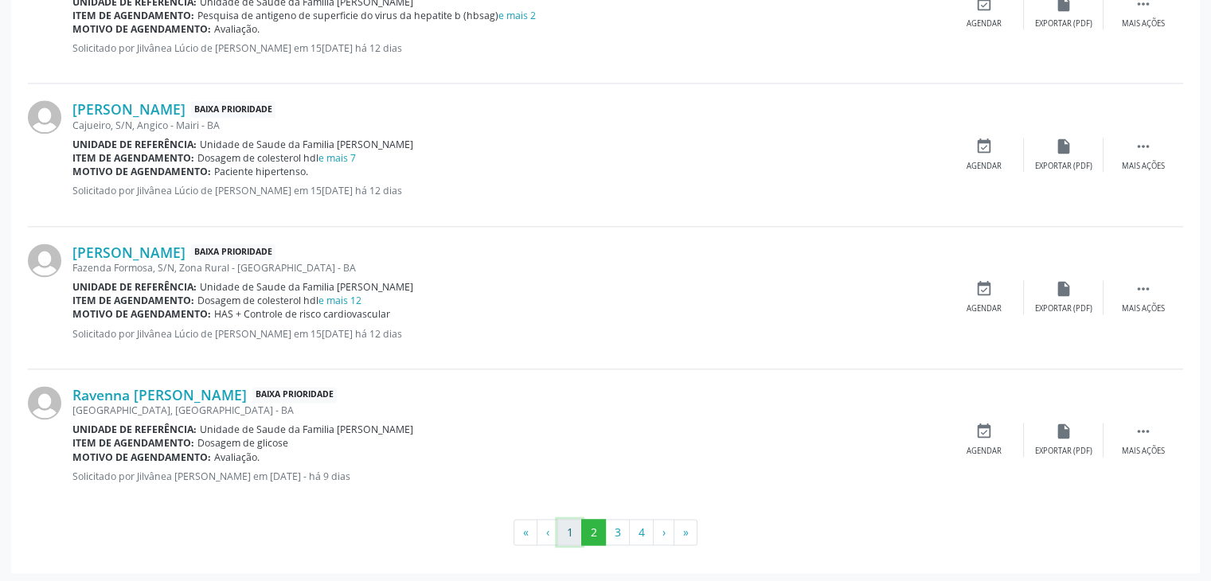
click at [574, 525] on button "1" at bounding box center [569, 532] width 25 height 27
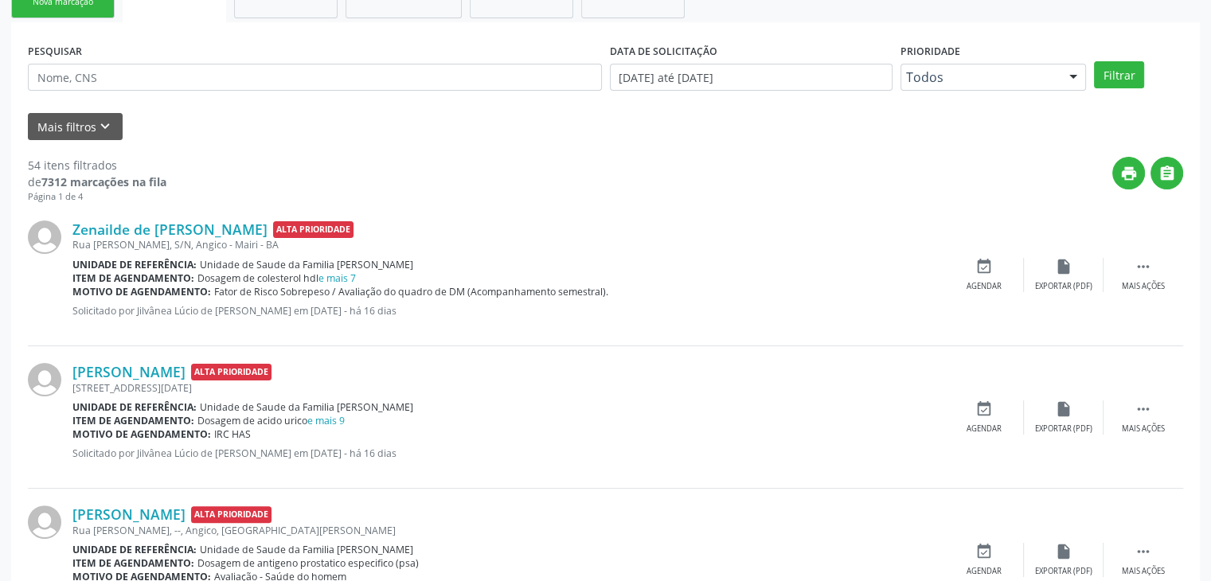
scroll to position [274, 0]
click at [338, 276] on link "e mais 7" at bounding box center [337, 278] width 37 height 14
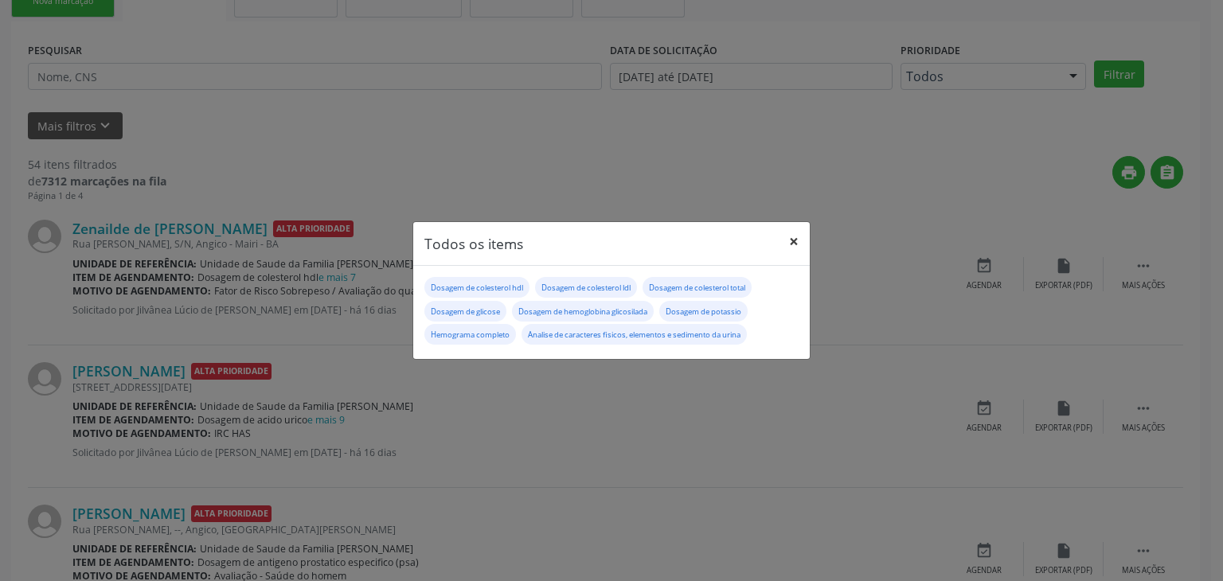
click at [796, 246] on button "×" at bounding box center [794, 241] width 32 height 39
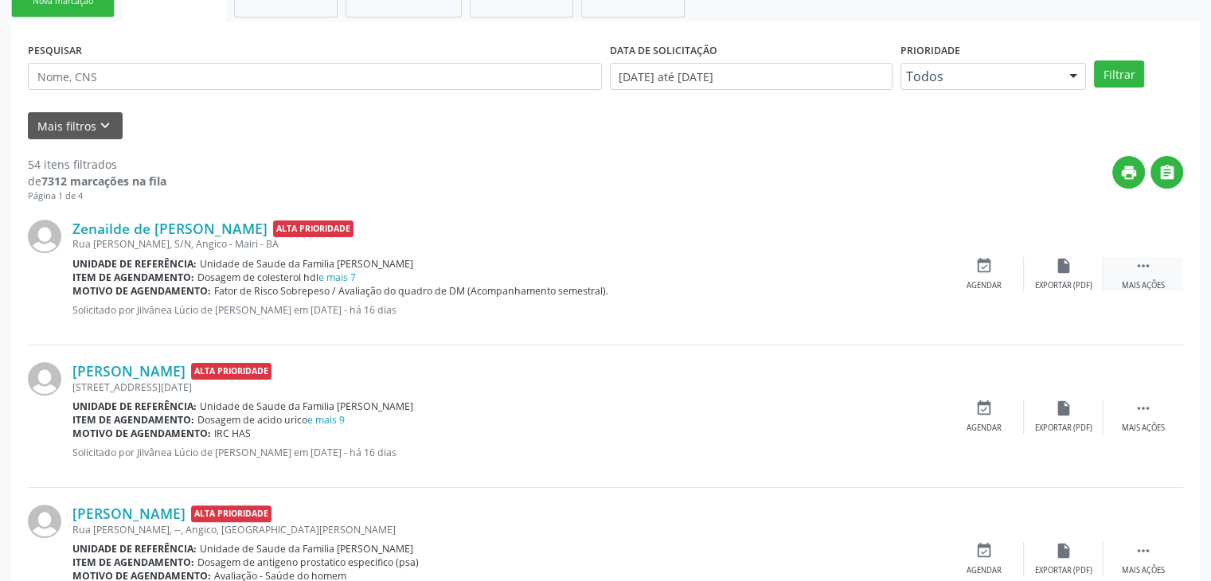
click at [1152, 276] on div " Mais ações" at bounding box center [1144, 274] width 80 height 34
click at [1039, 277] on div "edit Editar" at bounding box center [1064, 274] width 80 height 34
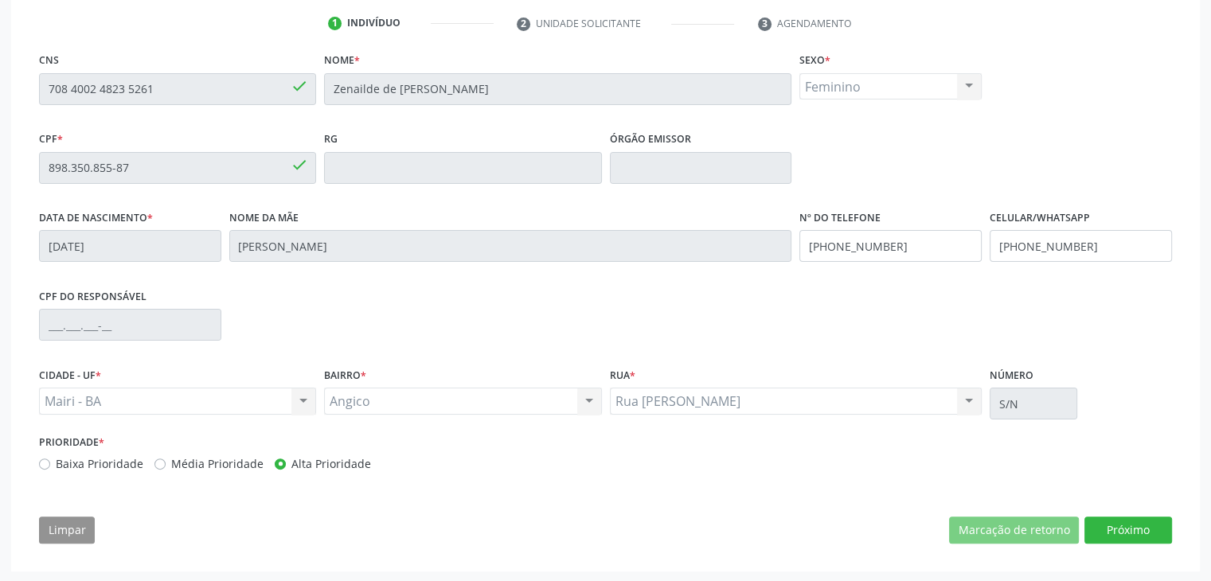
scroll to position [303, 0]
click at [1150, 534] on button "Próximo" at bounding box center [1129, 529] width 88 height 27
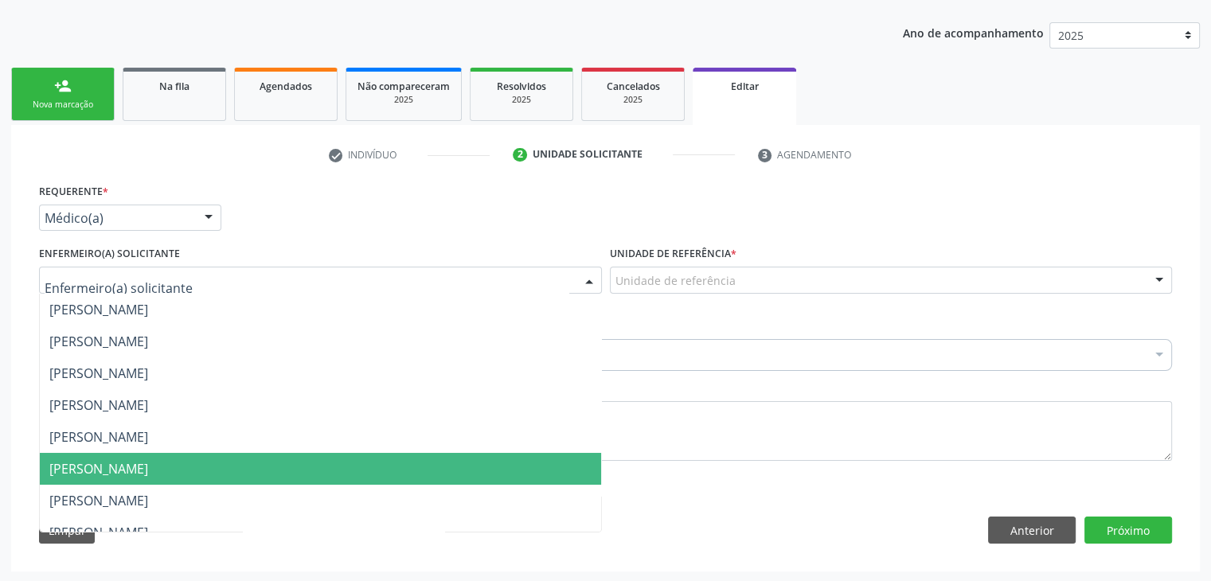
scroll to position [207, 0]
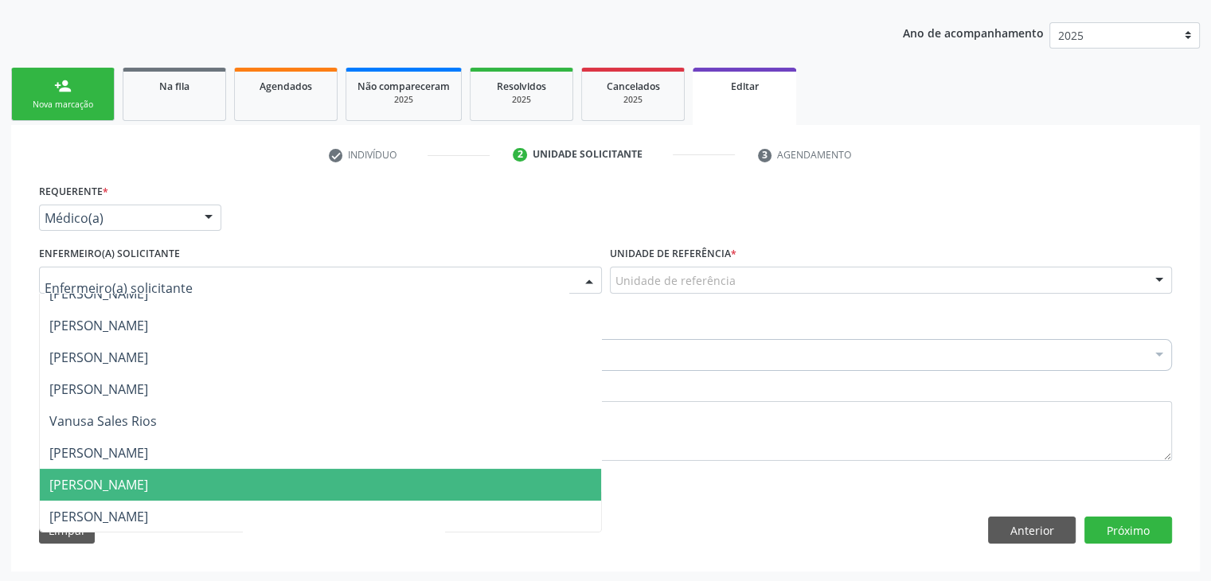
click at [148, 476] on span "[PERSON_NAME]" at bounding box center [98, 485] width 99 height 18
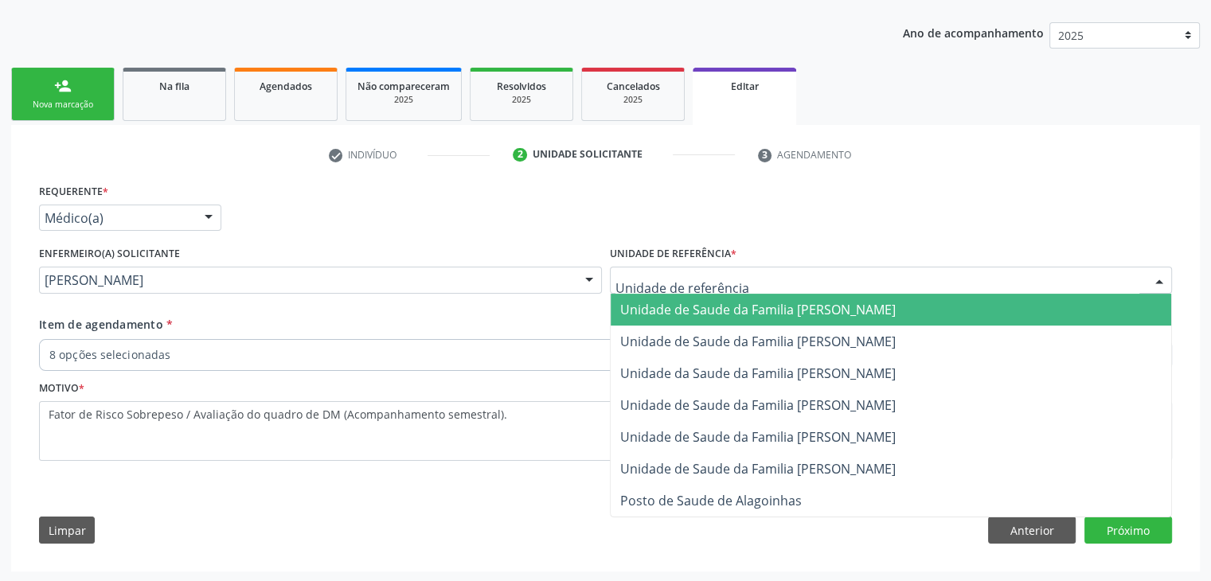
click at [817, 312] on span "Unidade de Saude da Familia [PERSON_NAME]" at bounding box center [758, 310] width 276 height 18
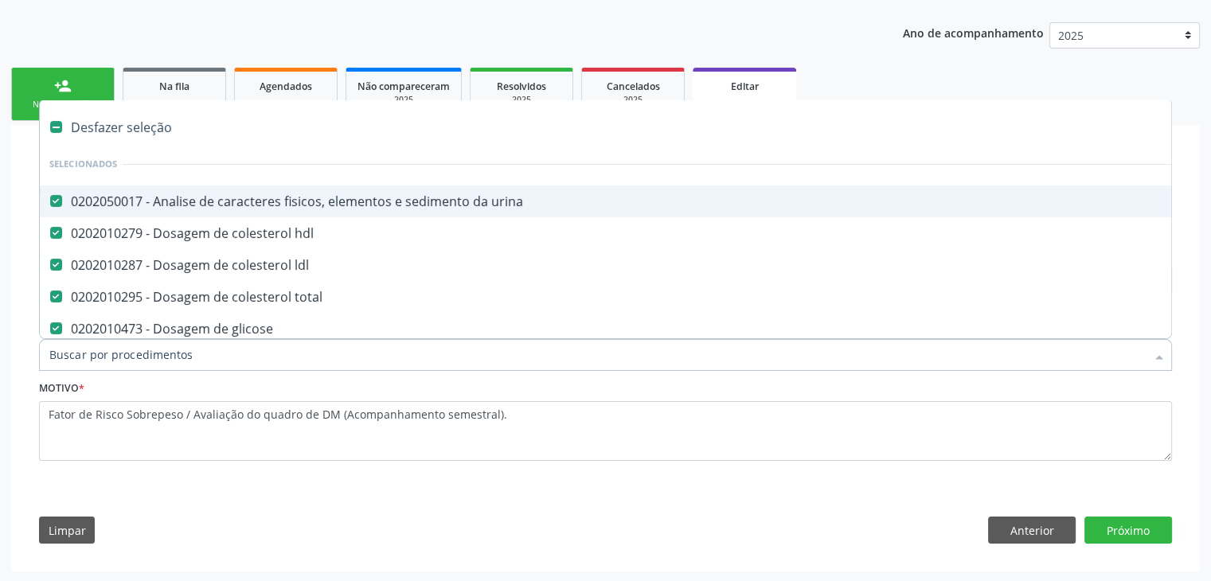
click at [108, 130] on div "Desfazer seleção" at bounding box center [662, 127] width 1245 height 32
checkbox urina "false"
checkbox hdl "false"
checkbox ldl "false"
checkbox total "false"
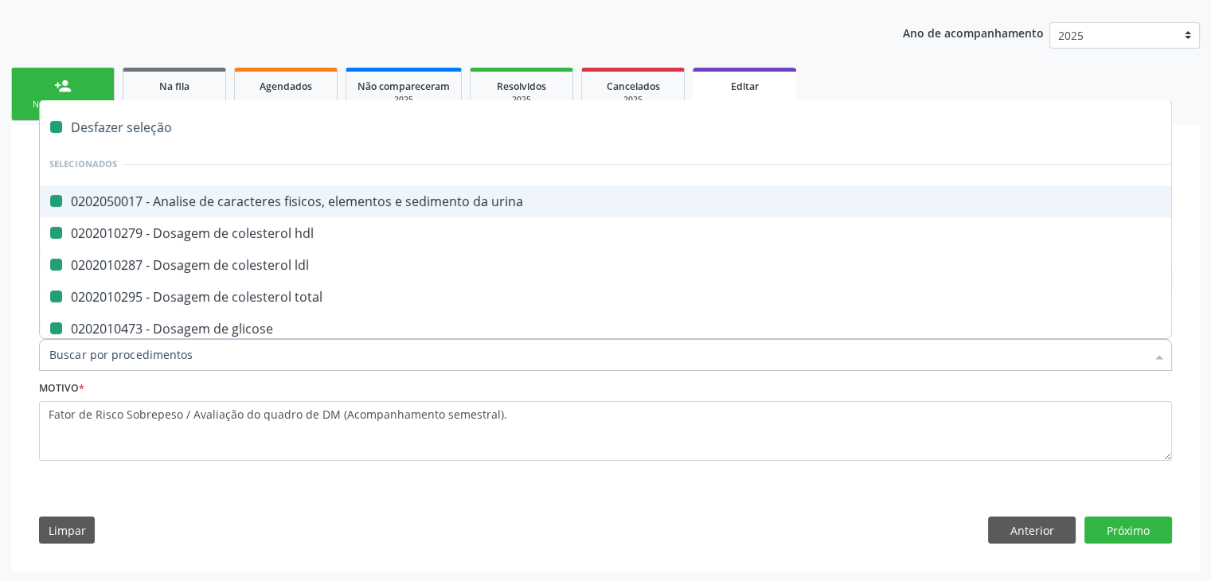
checkbox glicose "false"
checkbox glicosilada "false"
checkbox potassio "false"
checkbox completo "false"
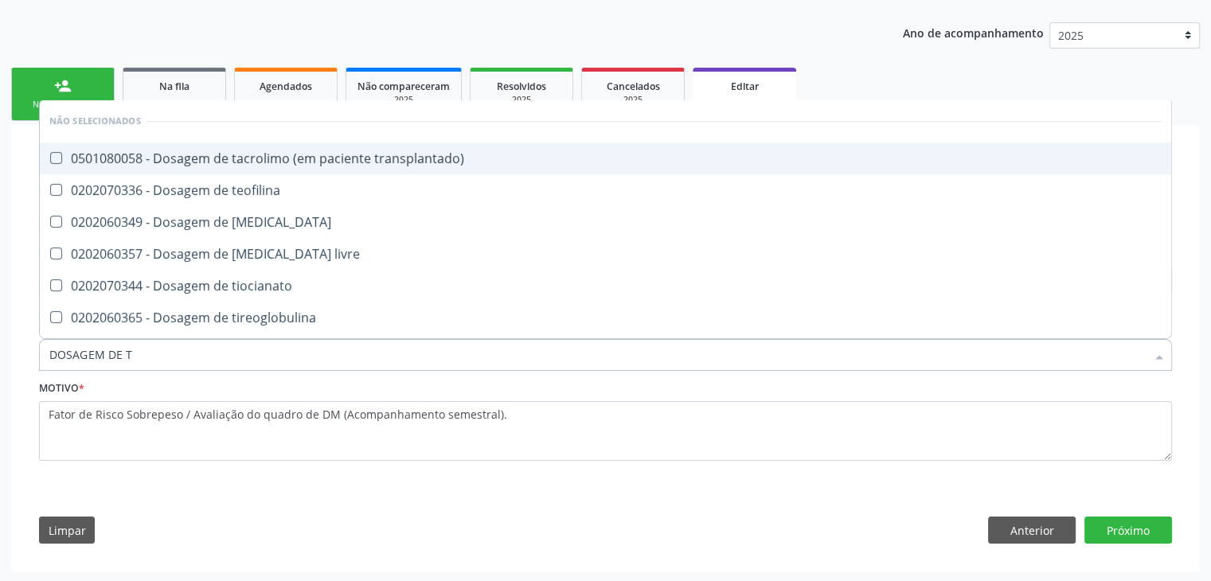
type input "DOSAGEM DE TS"
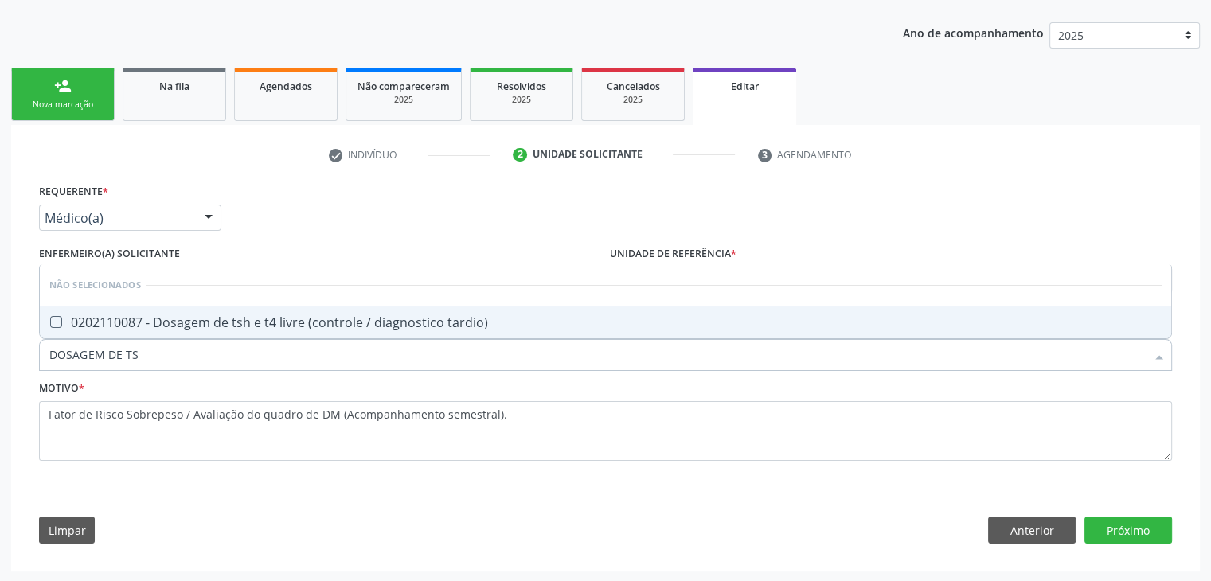
click at [178, 327] on div "0202110087 - Dosagem de tsh e t4 livre (controle / diagnostico tardio)" at bounding box center [605, 322] width 1112 height 13
checkbox tardio\) "true"
click at [1115, 537] on button "Próximo" at bounding box center [1129, 530] width 88 height 27
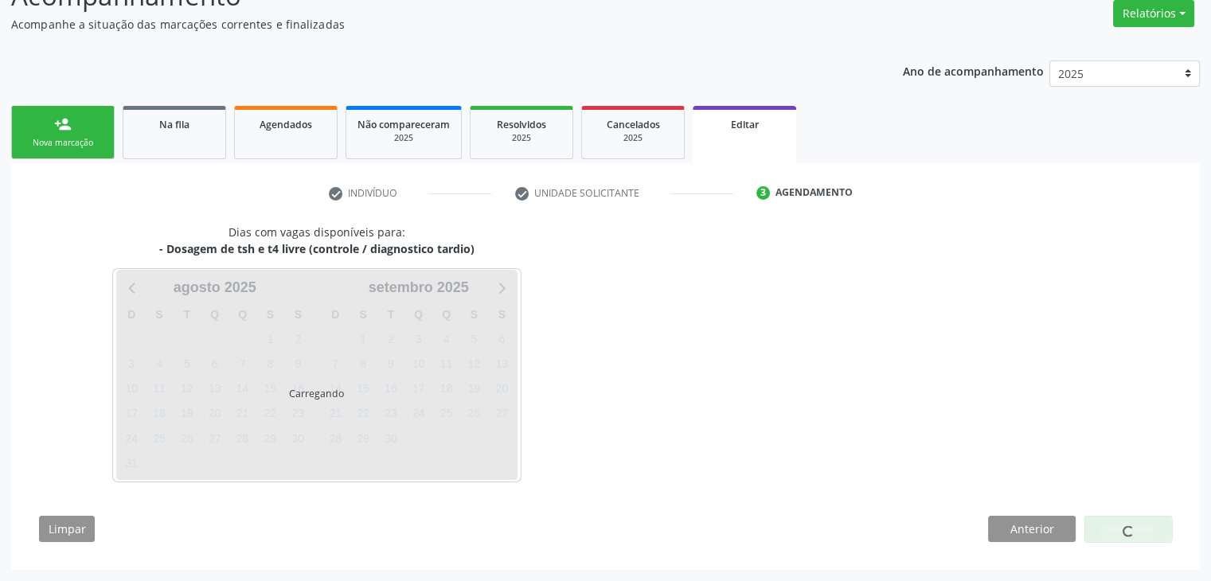
scroll to position [131, 0]
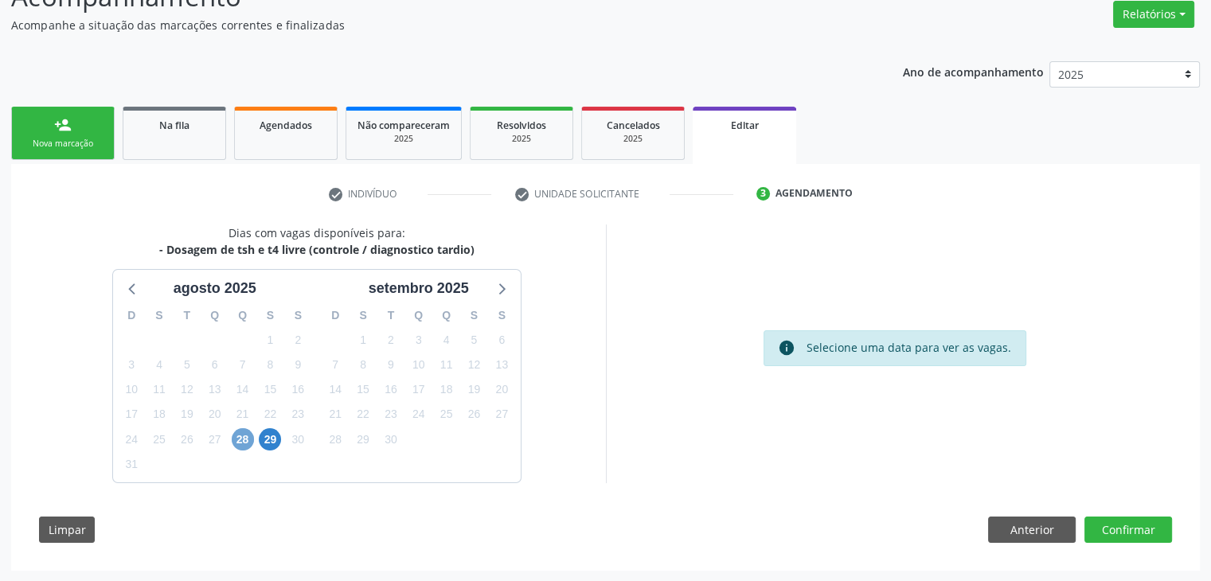
click at [244, 444] on span "28" at bounding box center [243, 439] width 22 height 22
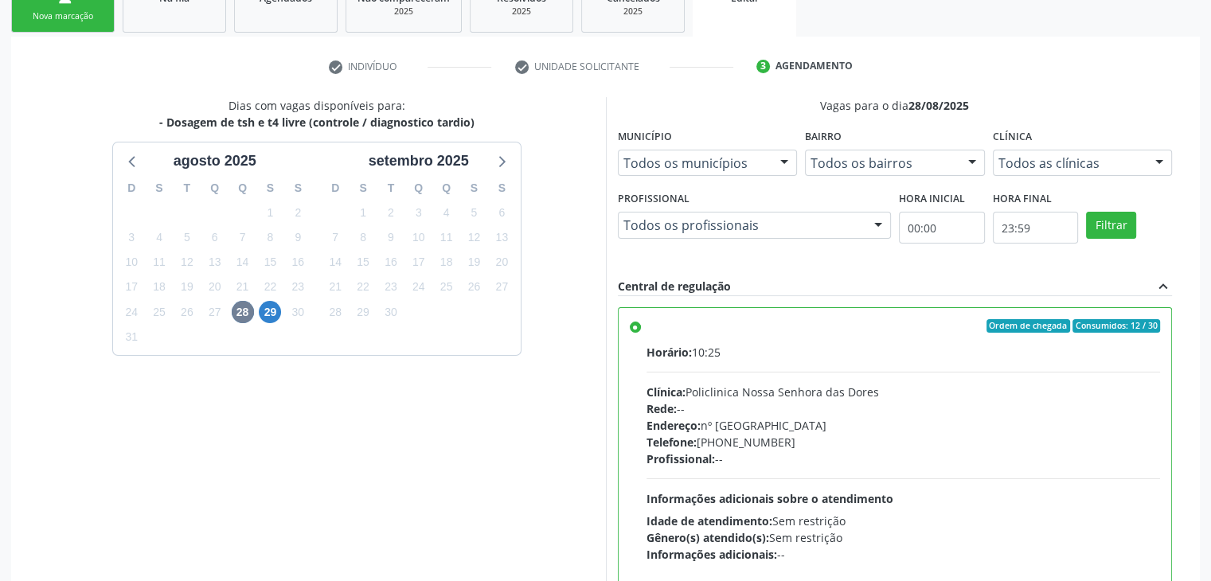
scroll to position [390, 0]
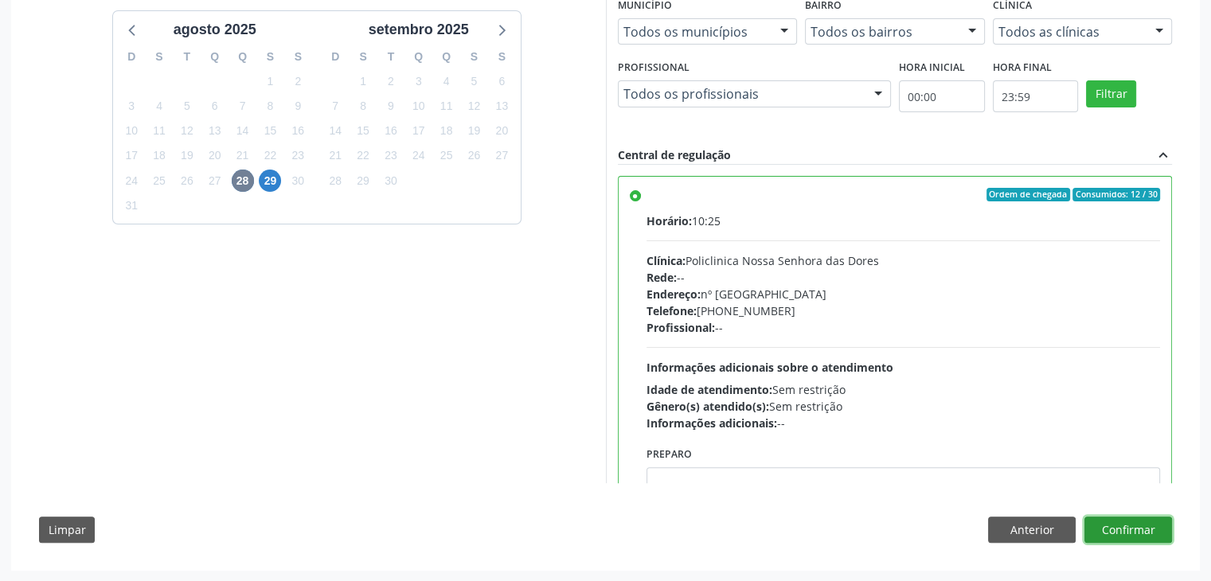
click at [1144, 534] on button "Confirmar" at bounding box center [1129, 530] width 88 height 27
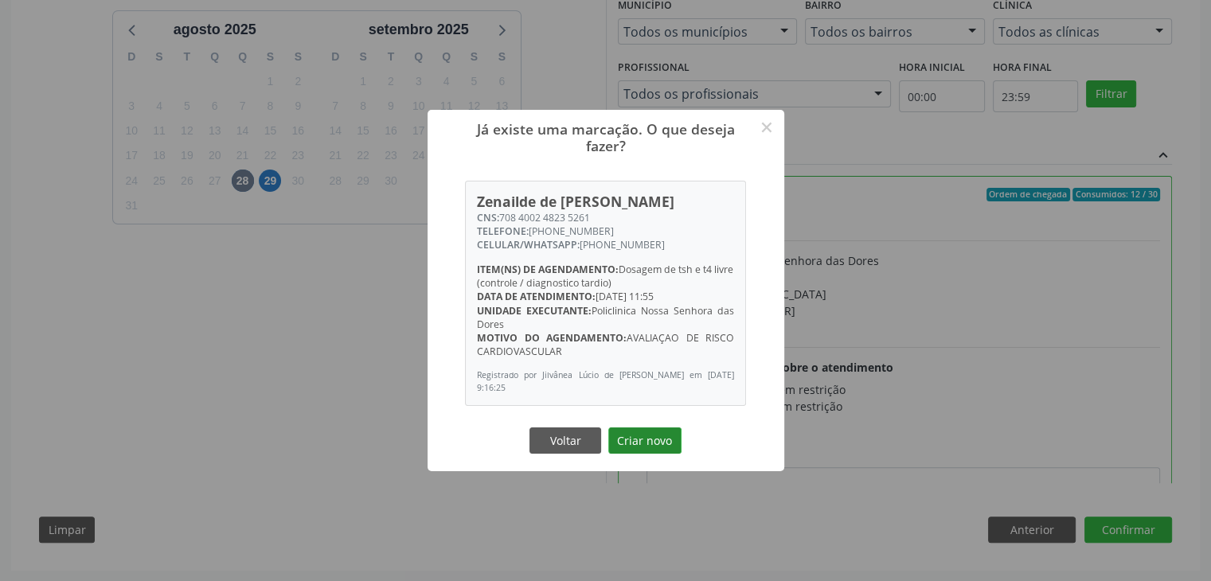
click at [666, 448] on button "Criar novo" at bounding box center [644, 441] width 73 height 27
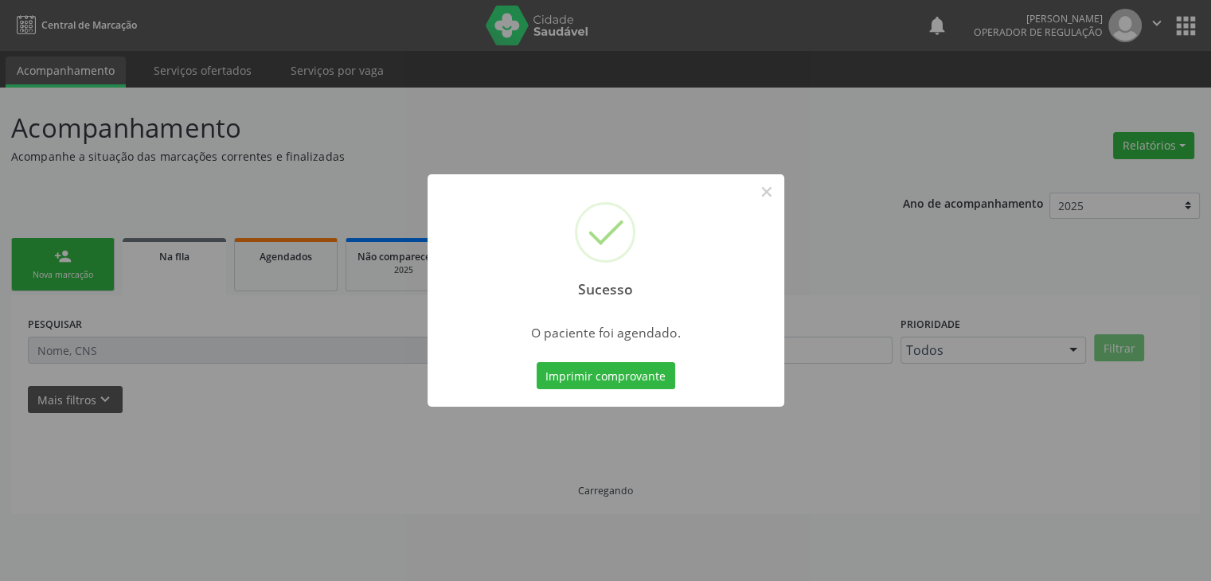
scroll to position [0, 0]
click at [776, 193] on button "×" at bounding box center [772, 191] width 27 height 27
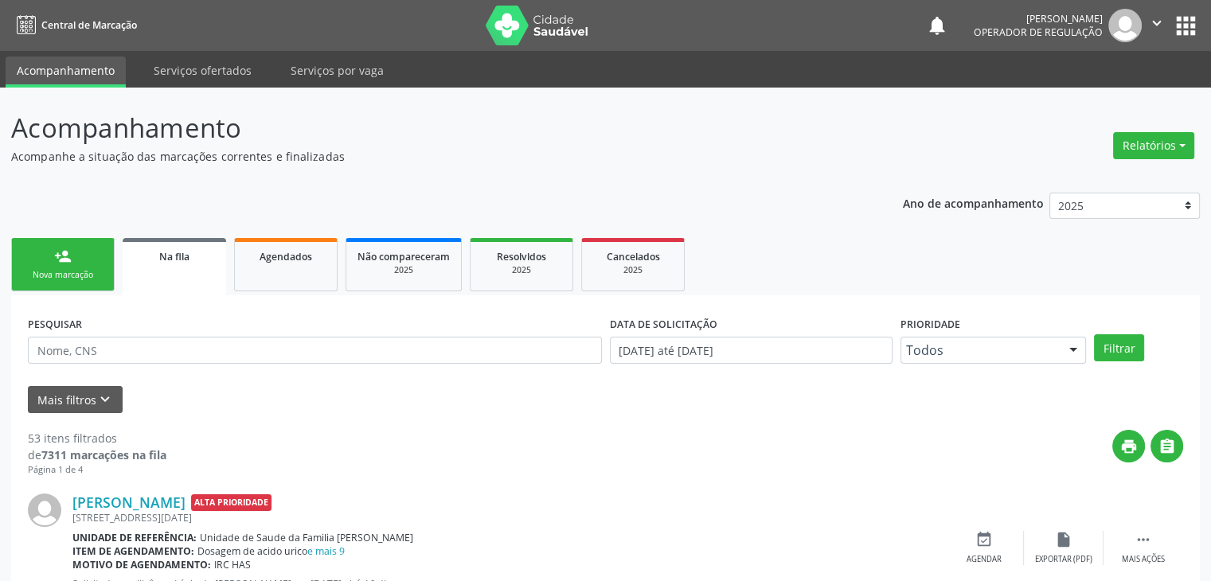
scroll to position [319, 0]
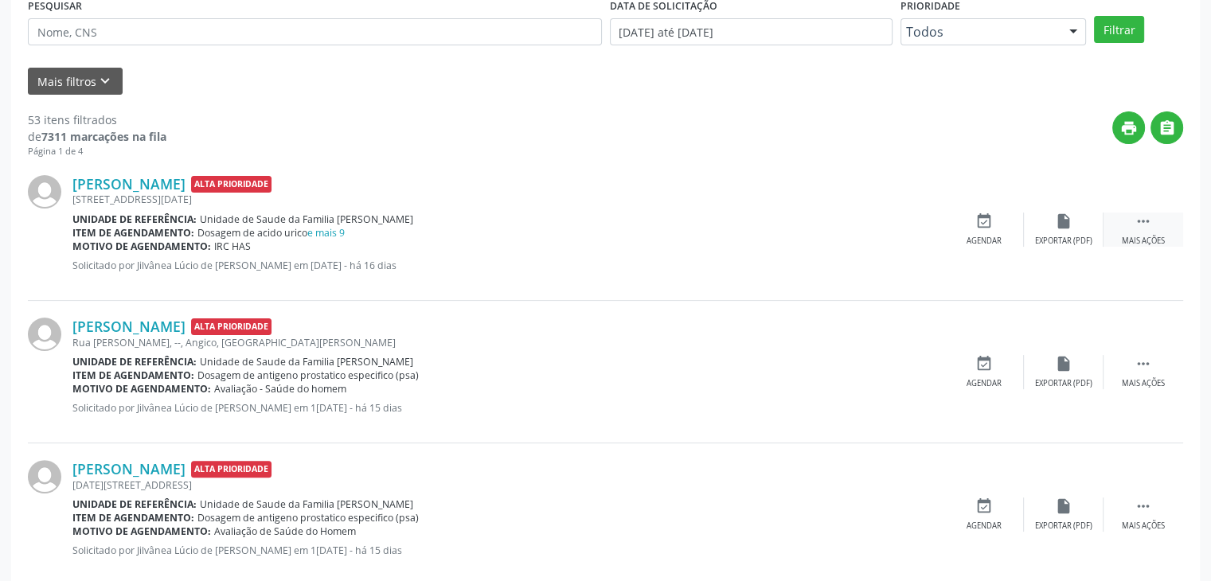
click at [1145, 230] on div " Mais ações" at bounding box center [1144, 230] width 80 height 34
click at [1049, 228] on div "edit Editar" at bounding box center [1064, 230] width 80 height 34
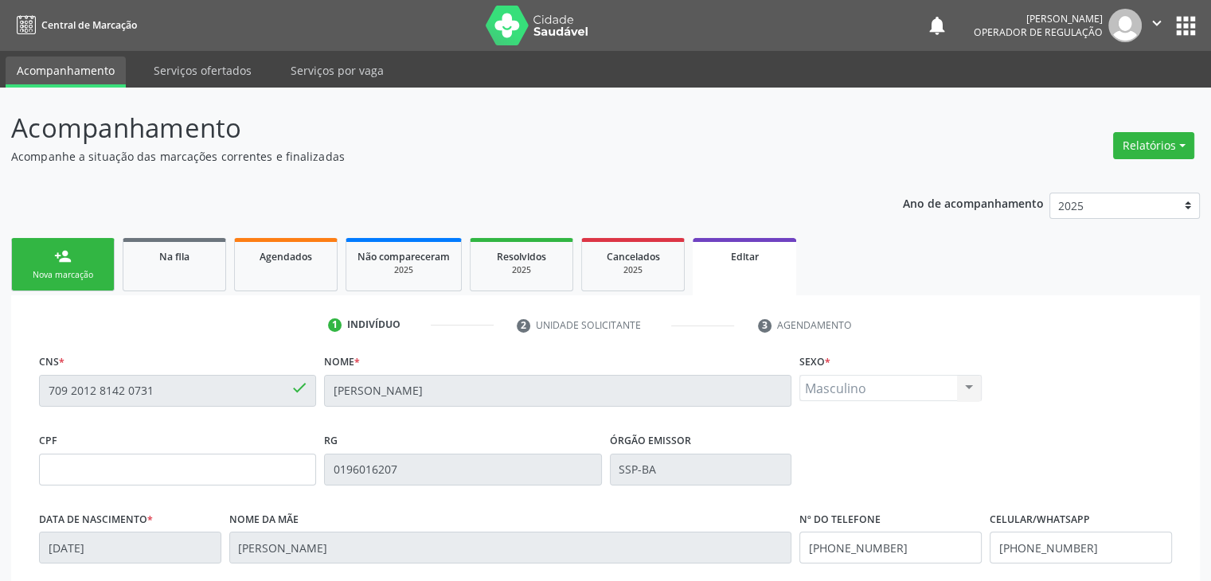
scroll to position [303, 0]
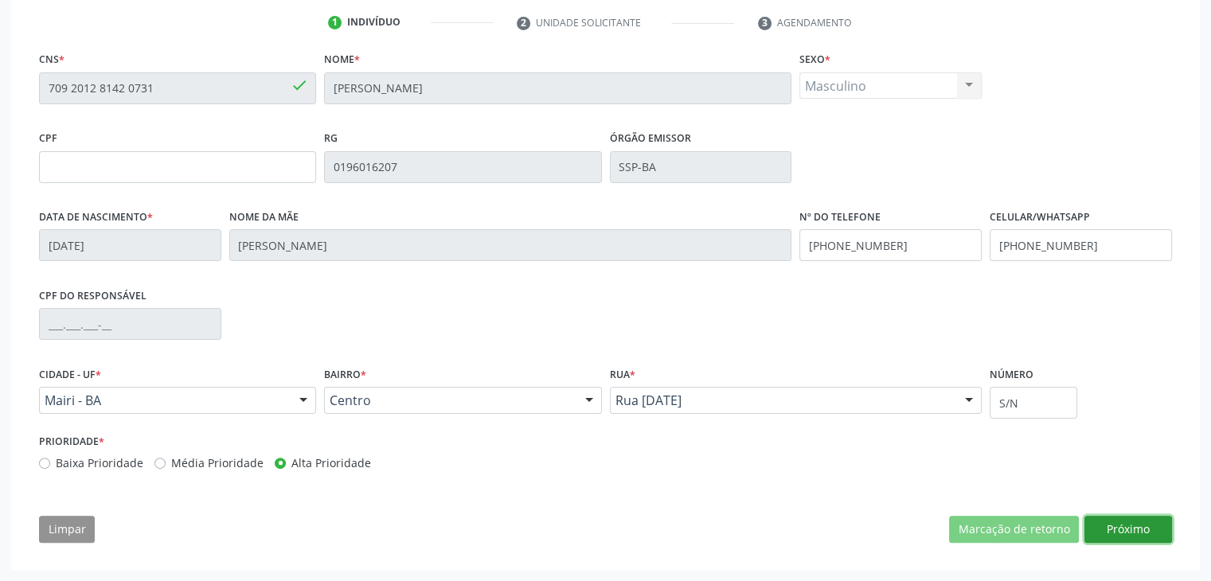
click at [1115, 533] on button "Próximo" at bounding box center [1129, 529] width 88 height 27
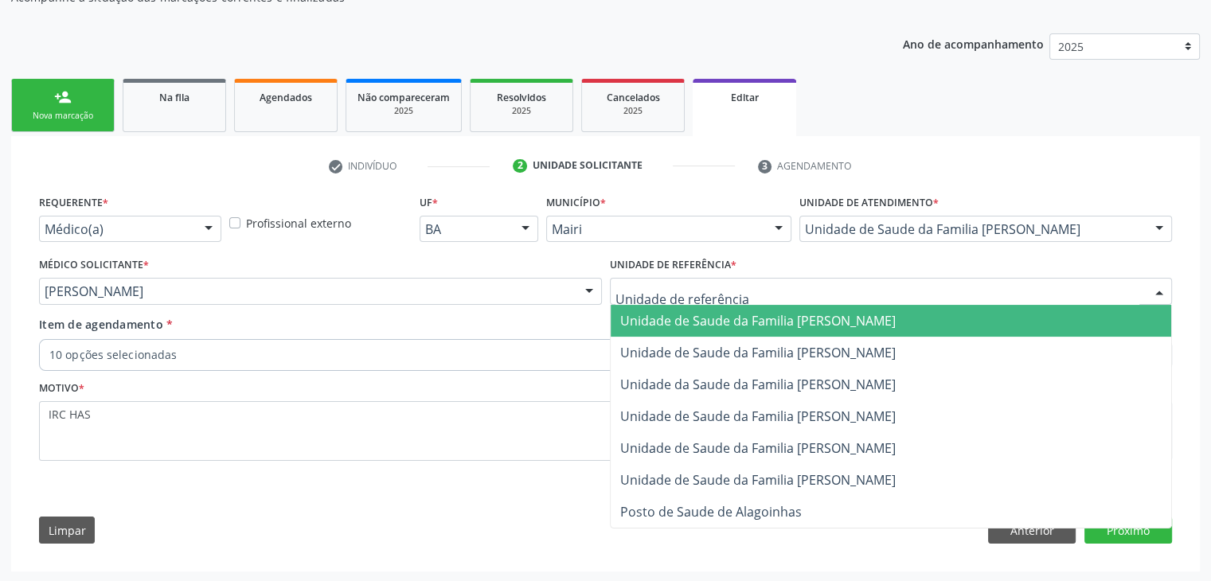
click at [723, 321] on span "Unidade de Saude da Familia [PERSON_NAME]" at bounding box center [758, 321] width 276 height 18
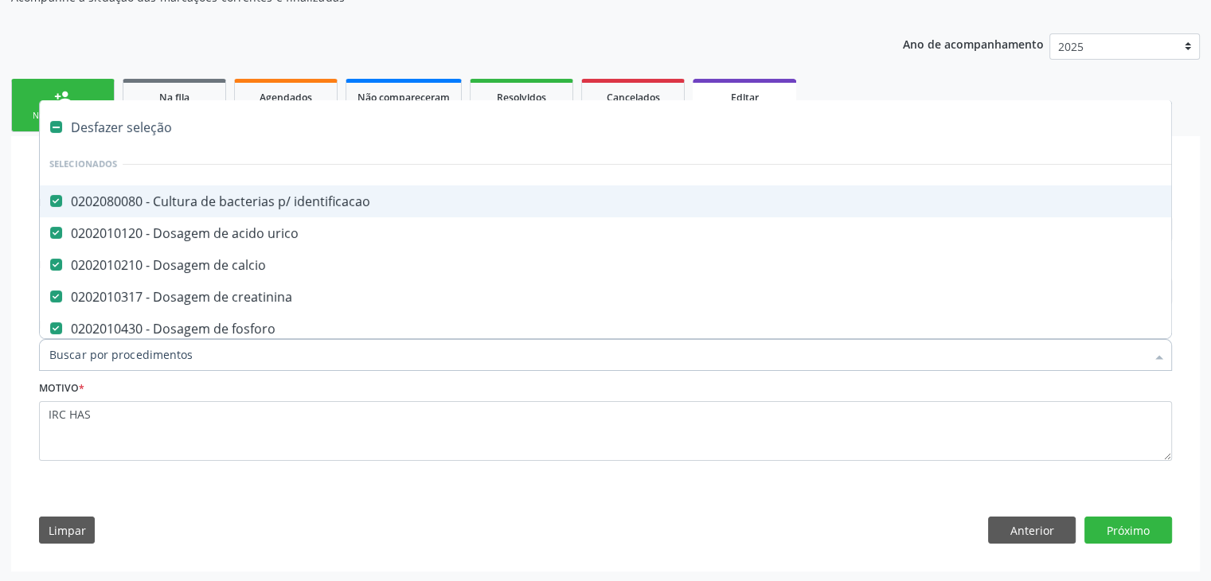
click at [111, 117] on div "Desfazer seleção" at bounding box center [662, 127] width 1245 height 32
type input "O"
checkbox identificacao "false"
checkbox urico "false"
checkbox calcio "false"
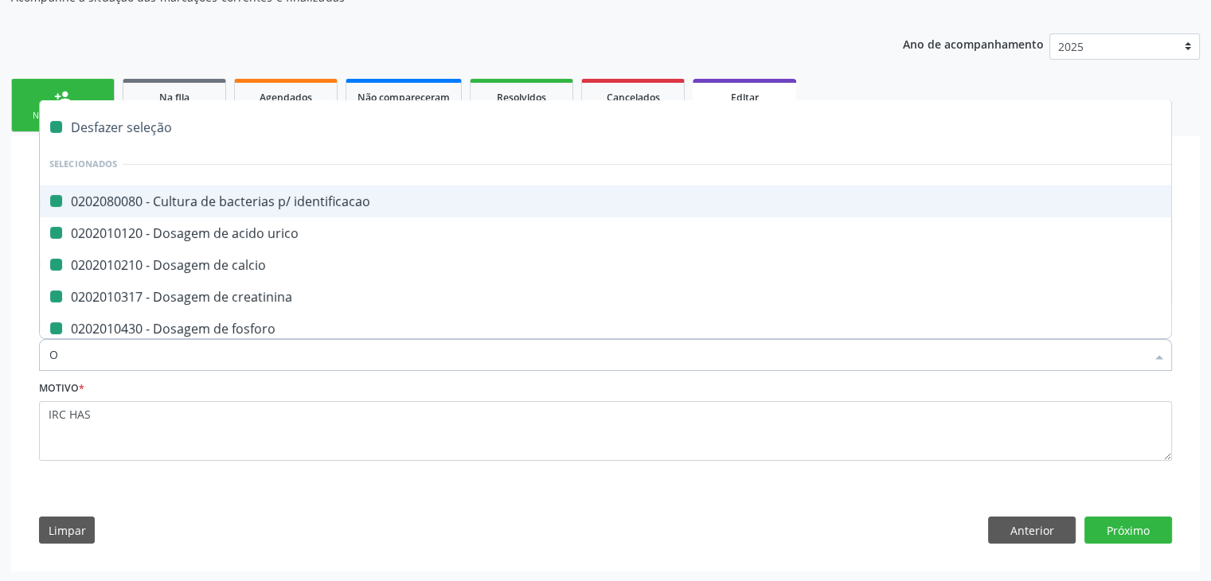
checkbox creatinina "false"
checkbox fosforo "false"
checkbox magnesio "false"
checkbox potassio "false"
checkbox sodio "false"
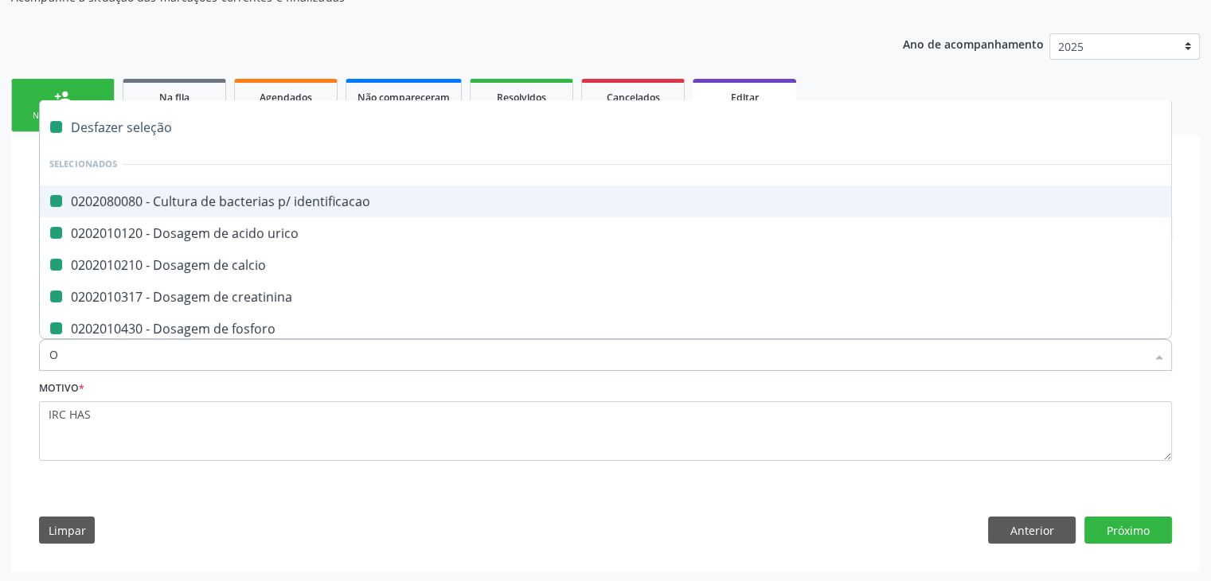
checkbox ureia "false"
checkbox completo "false"
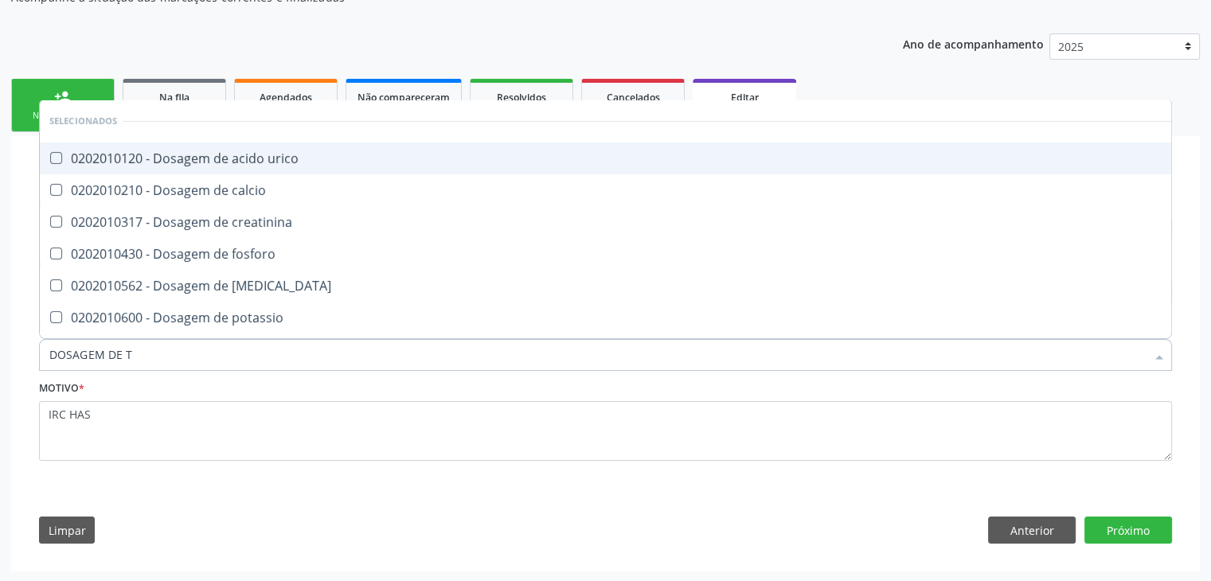
type input "DOSAGEM DE TS"
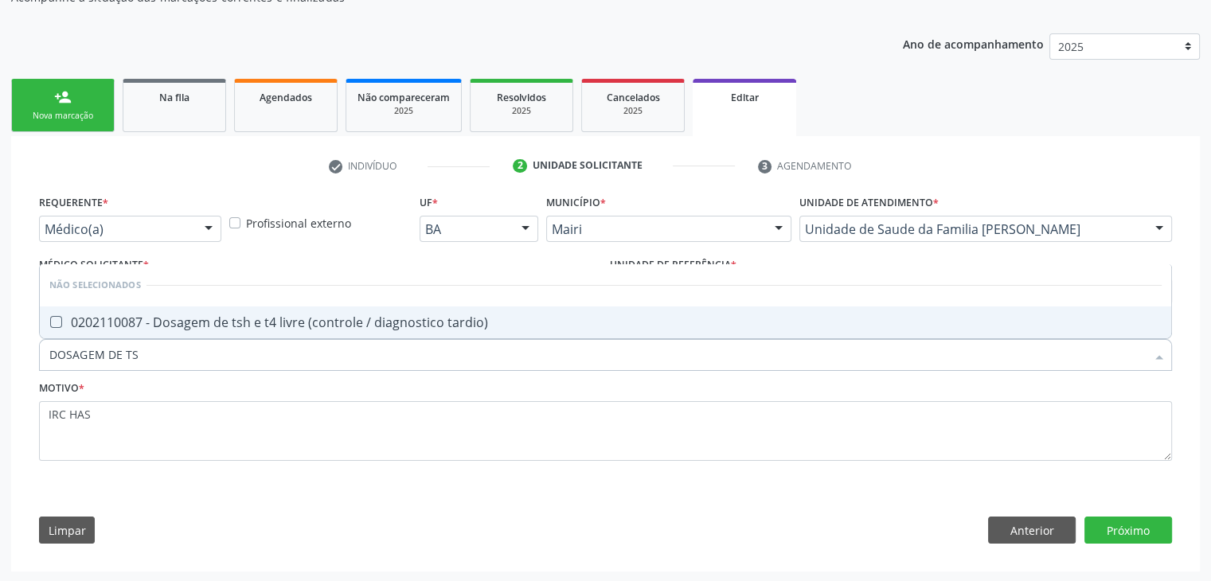
click at [222, 308] on span "0202110087 - Dosagem de tsh e t4 livre (controle / diagnostico tardio)" at bounding box center [606, 323] width 1132 height 32
checkbox tardio\) "true"
click at [1160, 526] on button "Próximo" at bounding box center [1129, 530] width 88 height 27
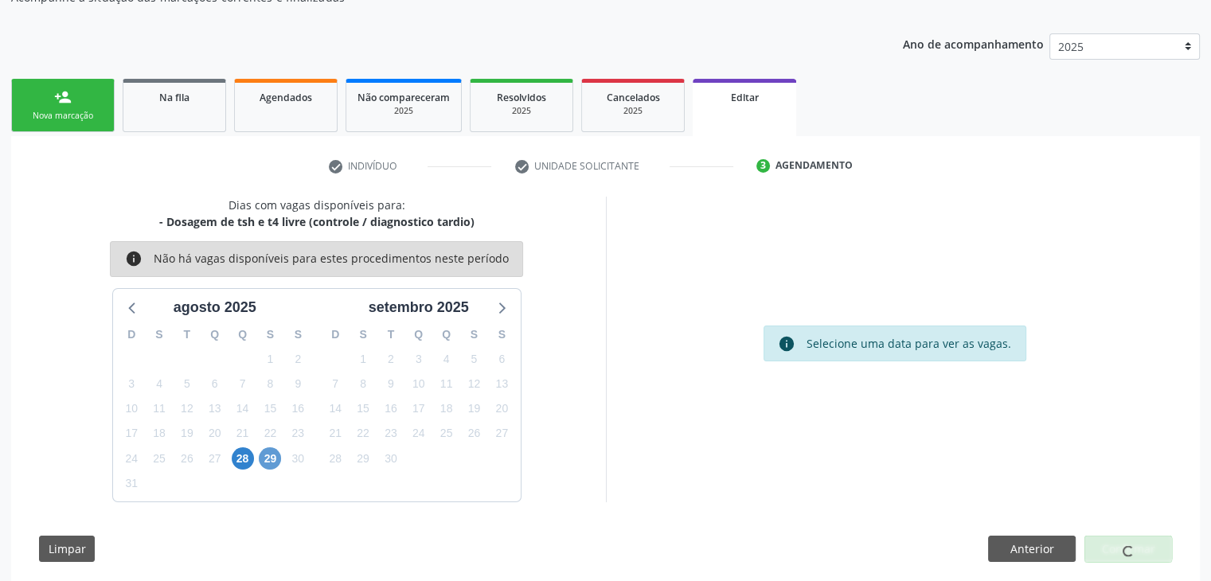
scroll to position [131, 0]
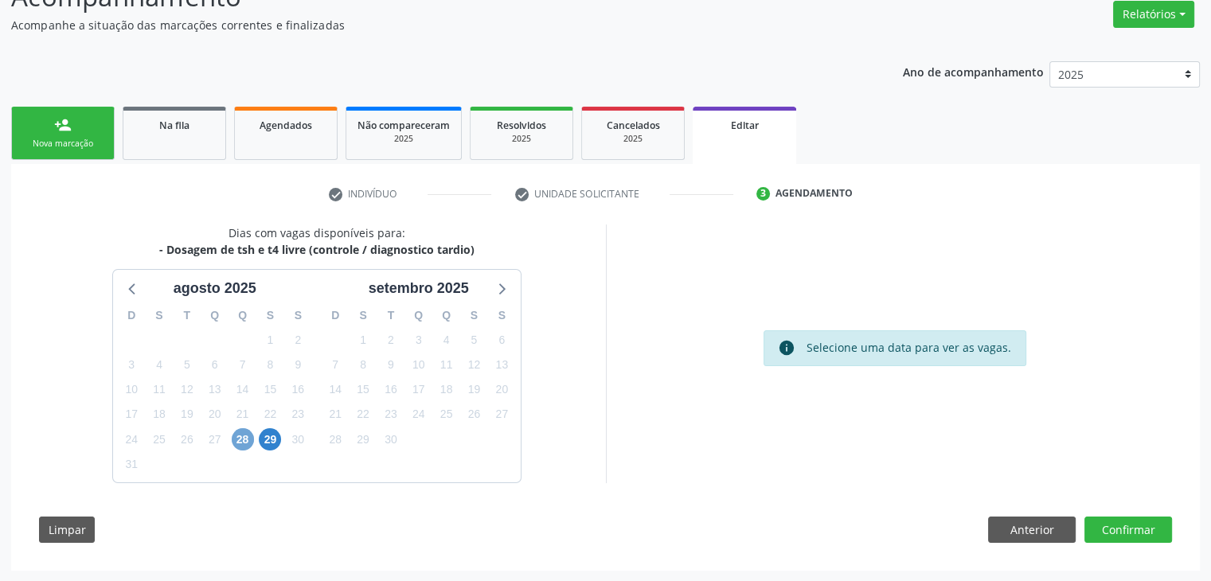
click at [244, 433] on span "28" at bounding box center [243, 439] width 22 height 22
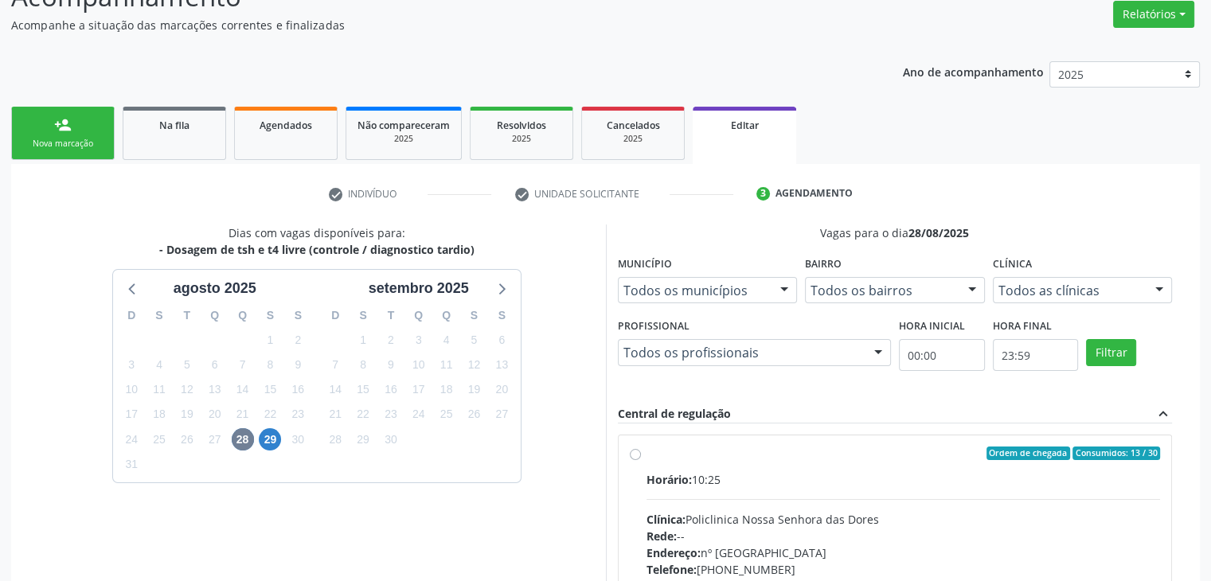
click at [790, 483] on div "Horário: 10:25" at bounding box center [904, 479] width 514 height 17
click at [641, 461] on input "Ordem de chegada Consumidos: 13 / 30 Horário: 10:25 Clínica: Policlinica Nossa …" at bounding box center [635, 454] width 11 height 14
radio input "true"
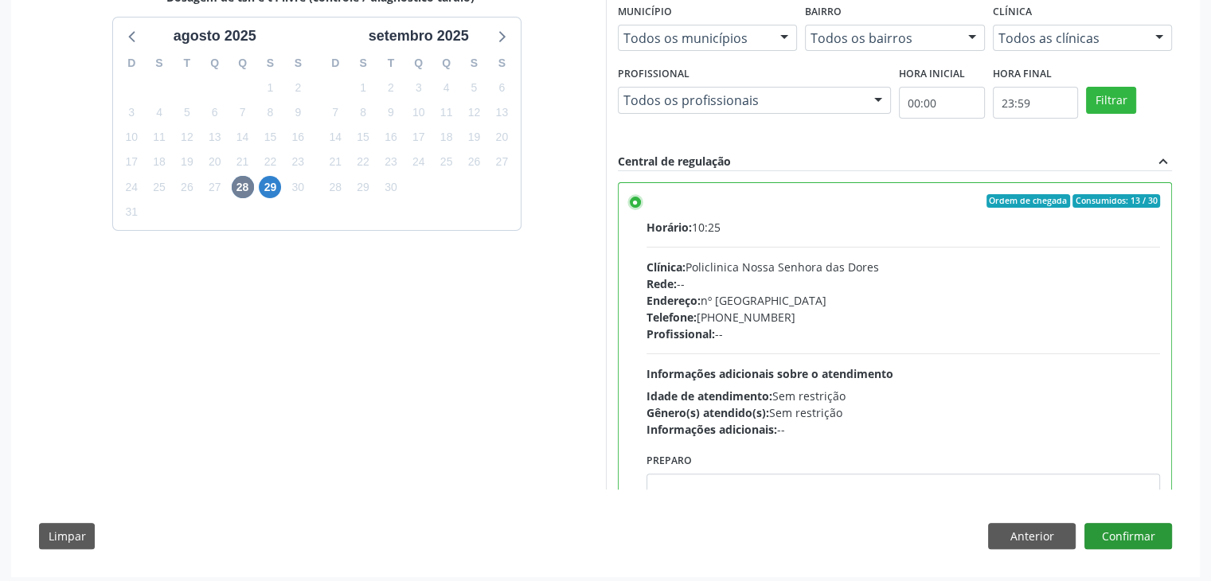
scroll to position [390, 0]
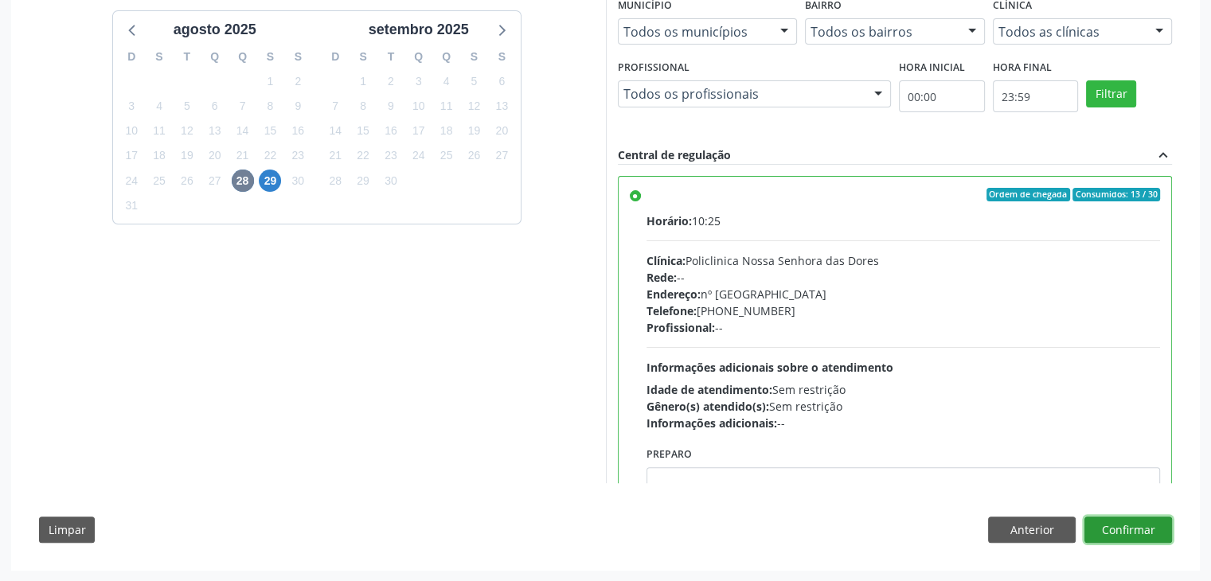
click at [1113, 537] on button "Confirmar" at bounding box center [1129, 530] width 88 height 27
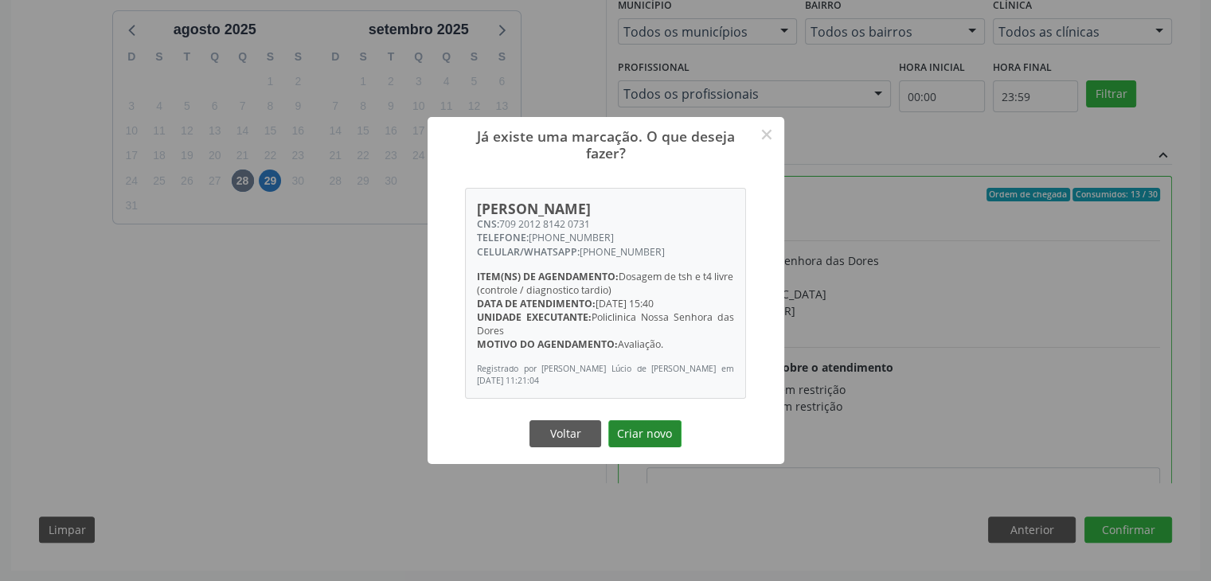
click at [637, 436] on button "Criar novo" at bounding box center [644, 433] width 73 height 27
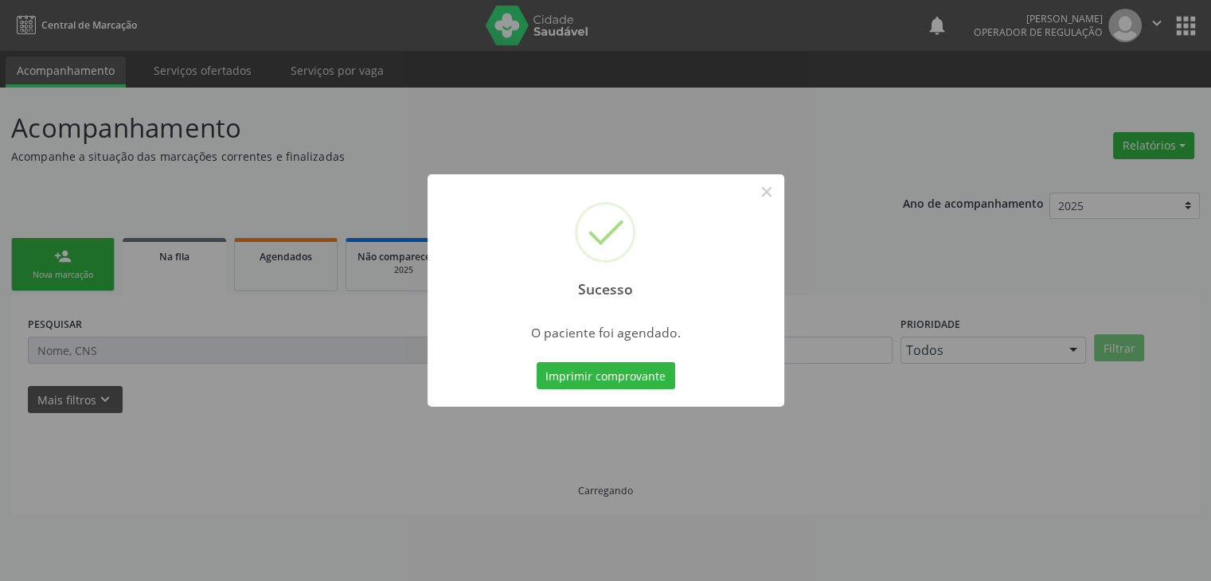
scroll to position [0, 0]
click at [772, 200] on button "×" at bounding box center [772, 191] width 27 height 27
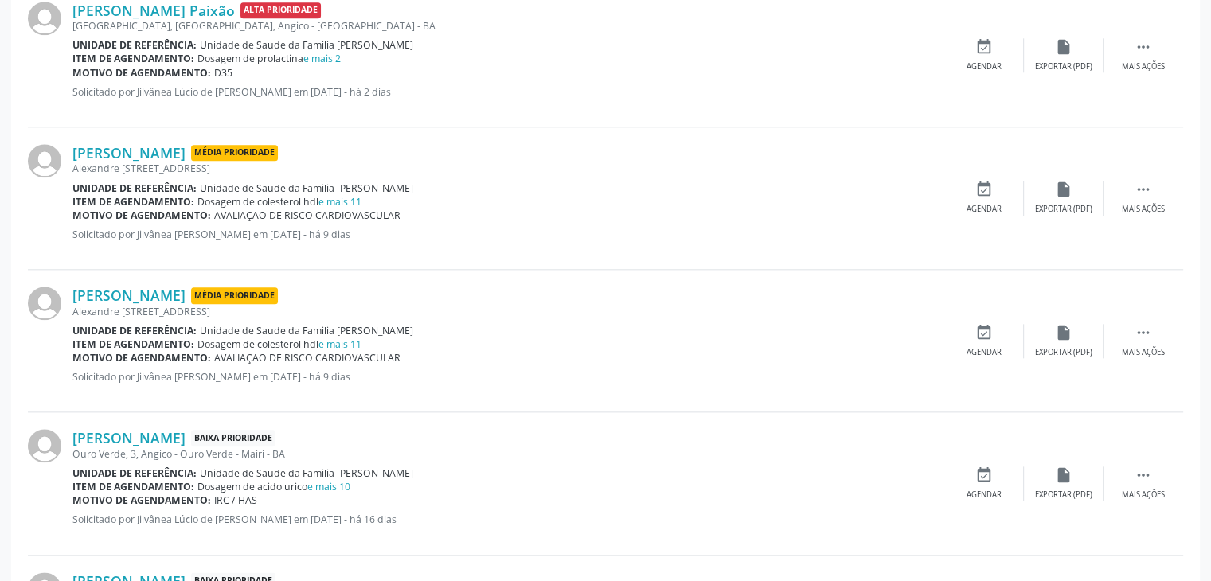
scroll to position [1962, 0]
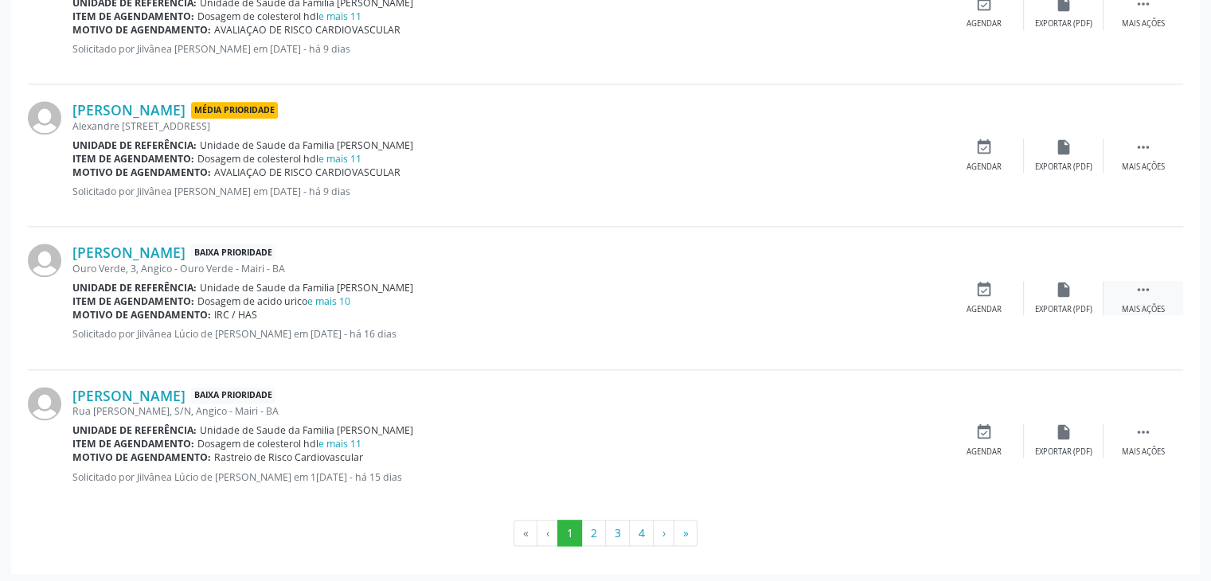
click at [1161, 294] on div " Mais ações" at bounding box center [1144, 298] width 80 height 34
click at [1061, 304] on div "Editar" at bounding box center [1063, 309] width 25 height 11
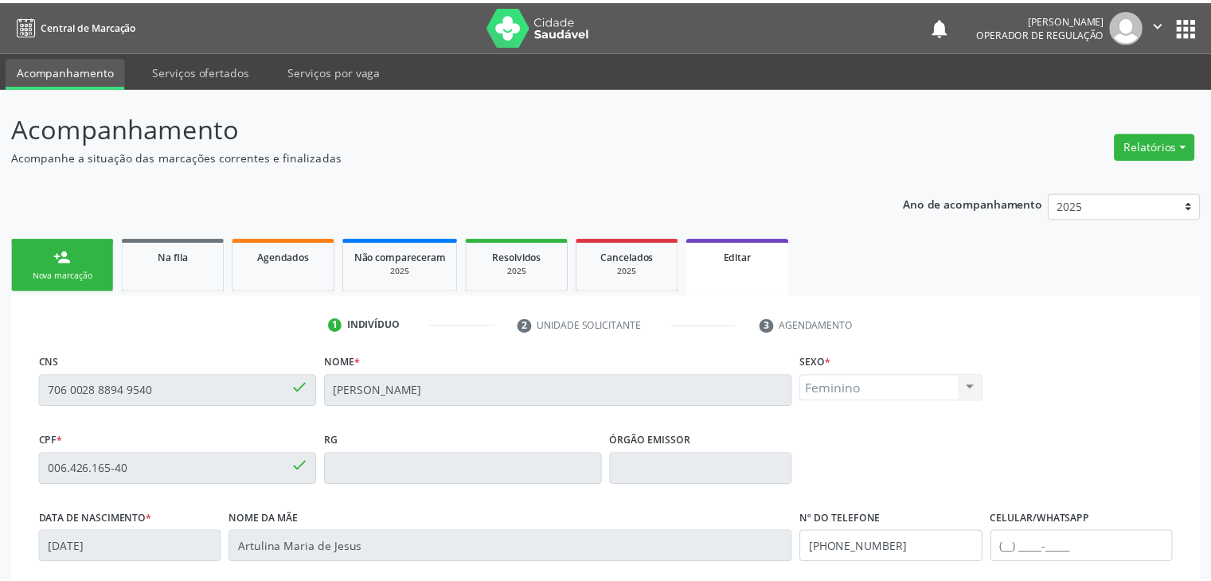
scroll to position [303, 0]
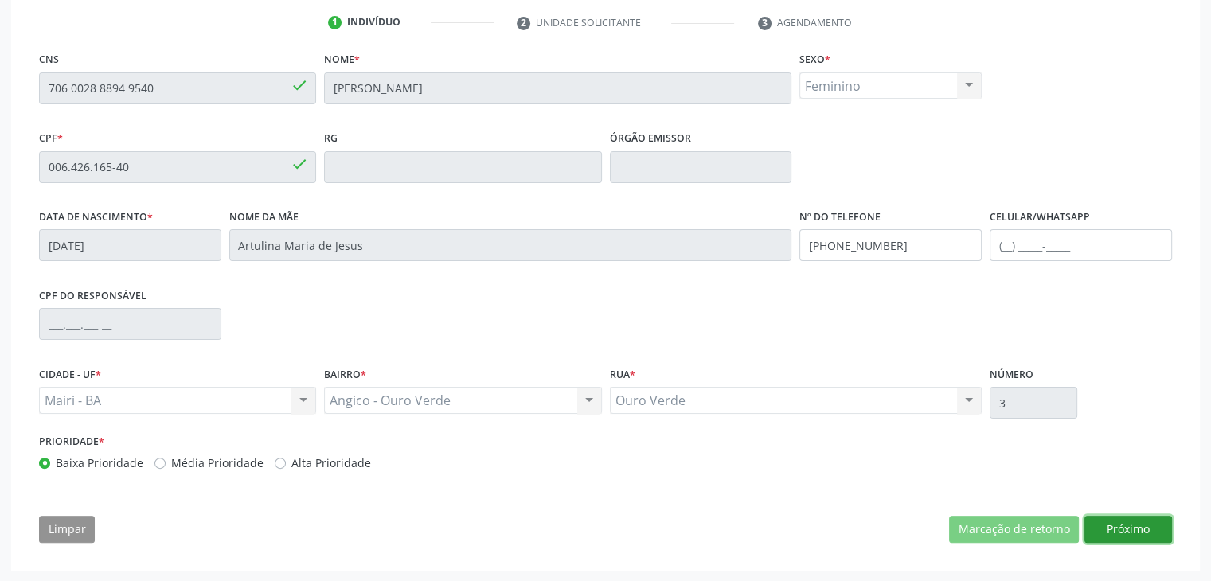
click at [1144, 521] on button "Próximo" at bounding box center [1129, 529] width 88 height 27
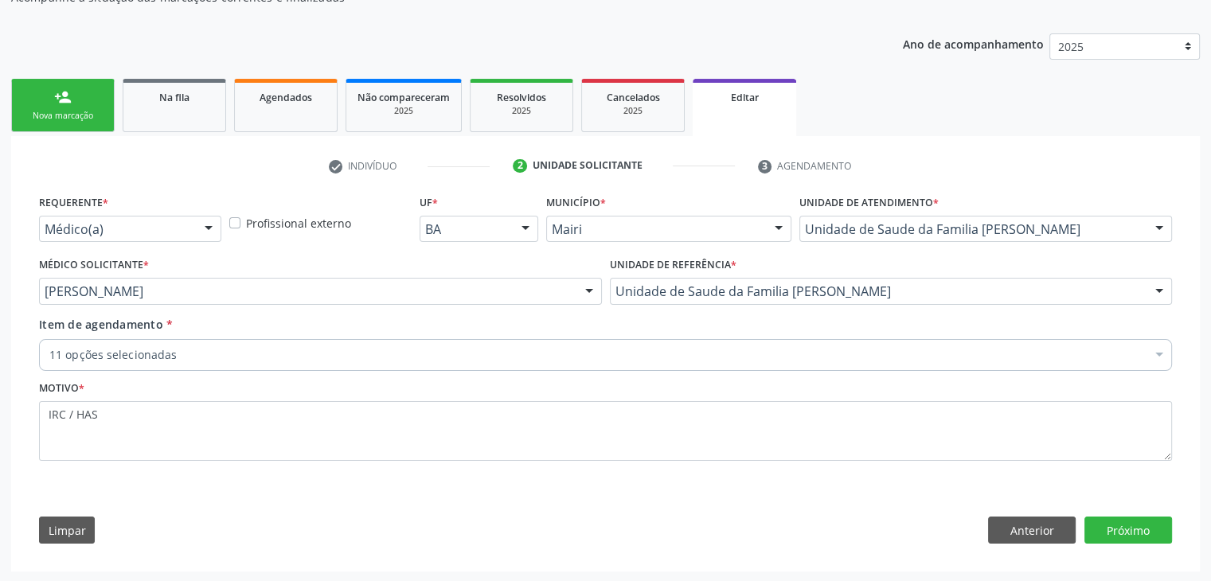
click at [338, 362] on div "11 opções selecionadas" at bounding box center [605, 355] width 1133 height 32
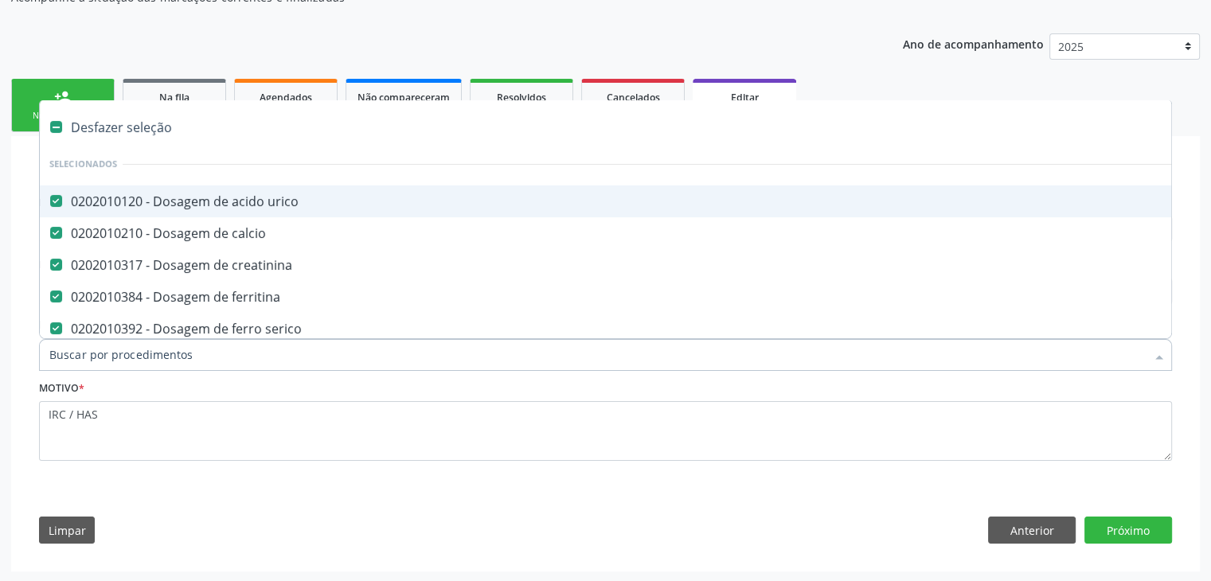
click at [122, 124] on div "Desfazer seleção" at bounding box center [662, 127] width 1245 height 32
type input "D"
checkbox urico "false"
checkbox calcio "false"
checkbox creatinina "false"
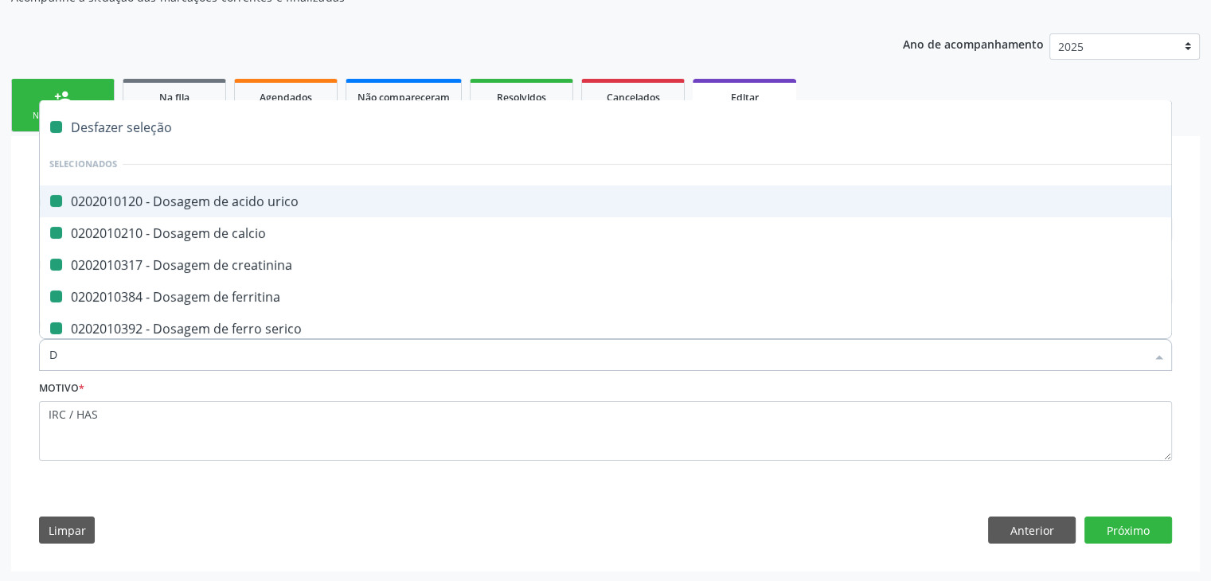
checkbox ferritina "false"
checkbox serico "false"
checkbox fosforo "false"
checkbox magnesio "false"
checkbox potassio "false"
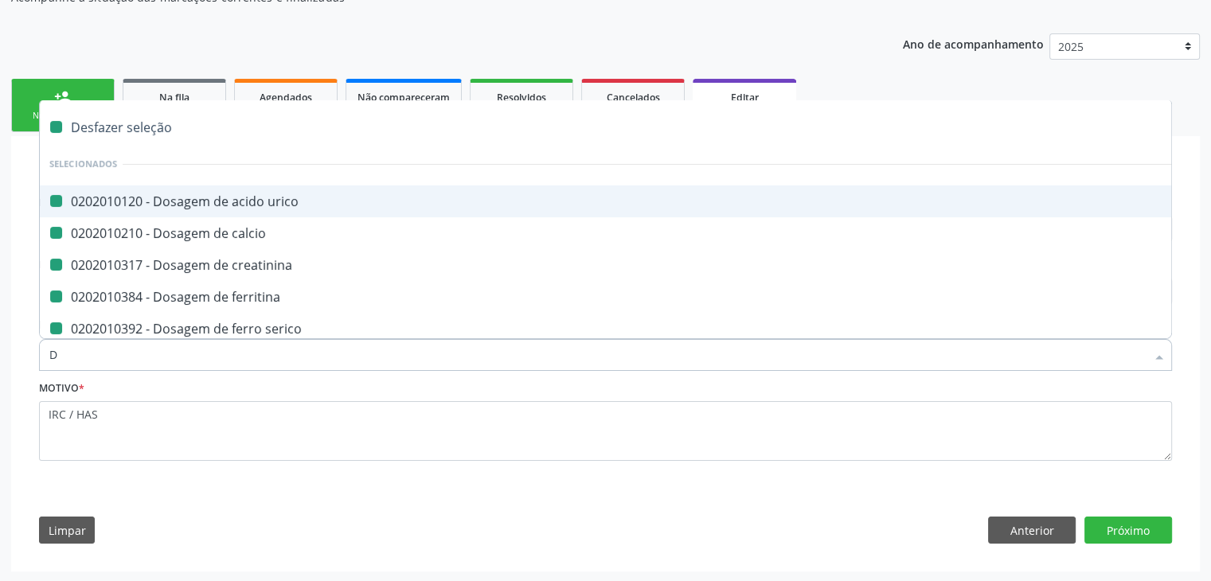
checkbox sodio "false"
checkbox ureia "false"
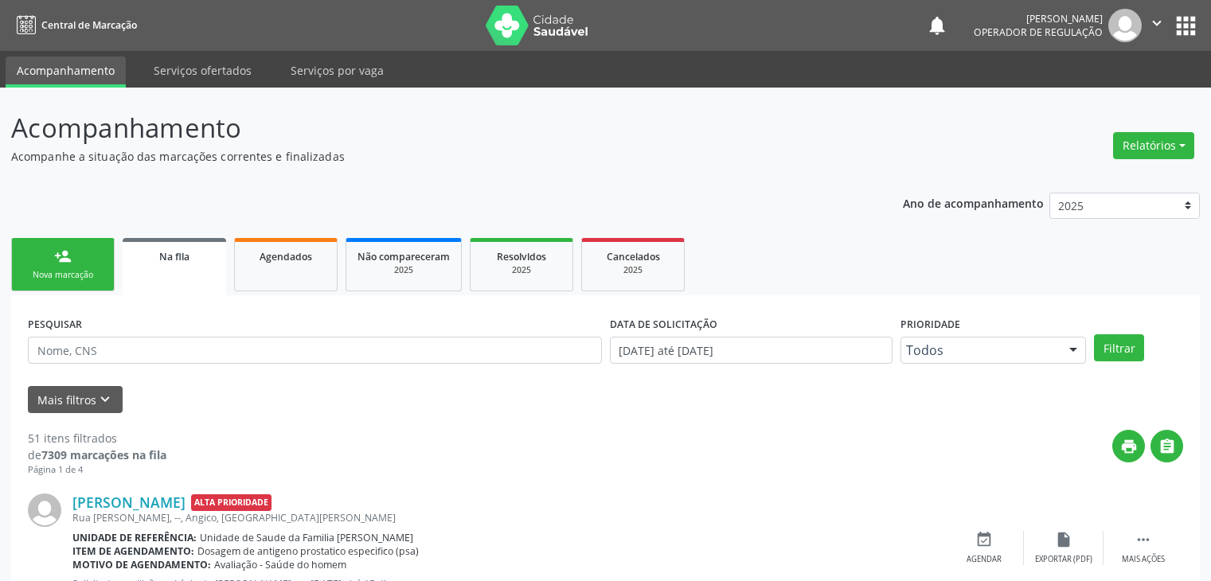
scroll to position [227, 0]
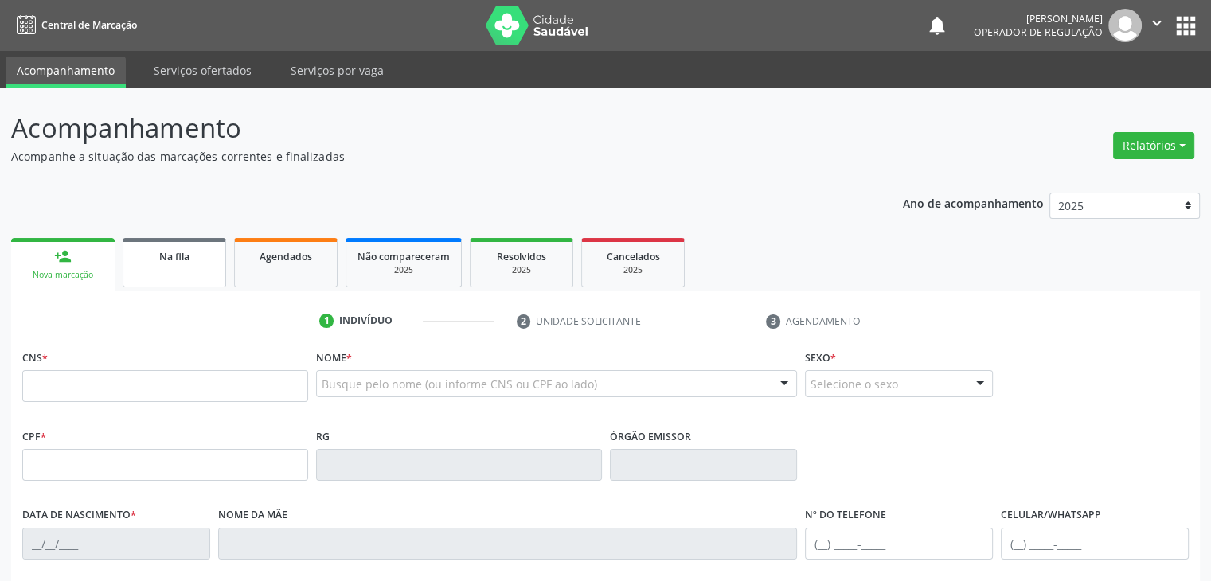
click at [168, 268] on link "Na fila" at bounding box center [175, 262] width 104 height 49
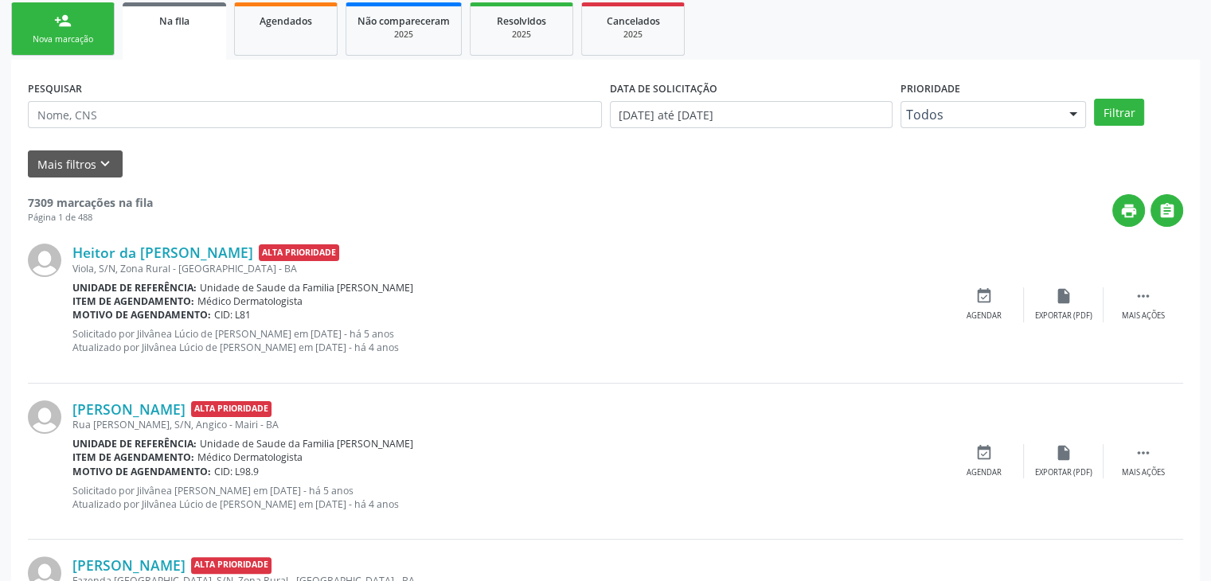
scroll to position [80, 0]
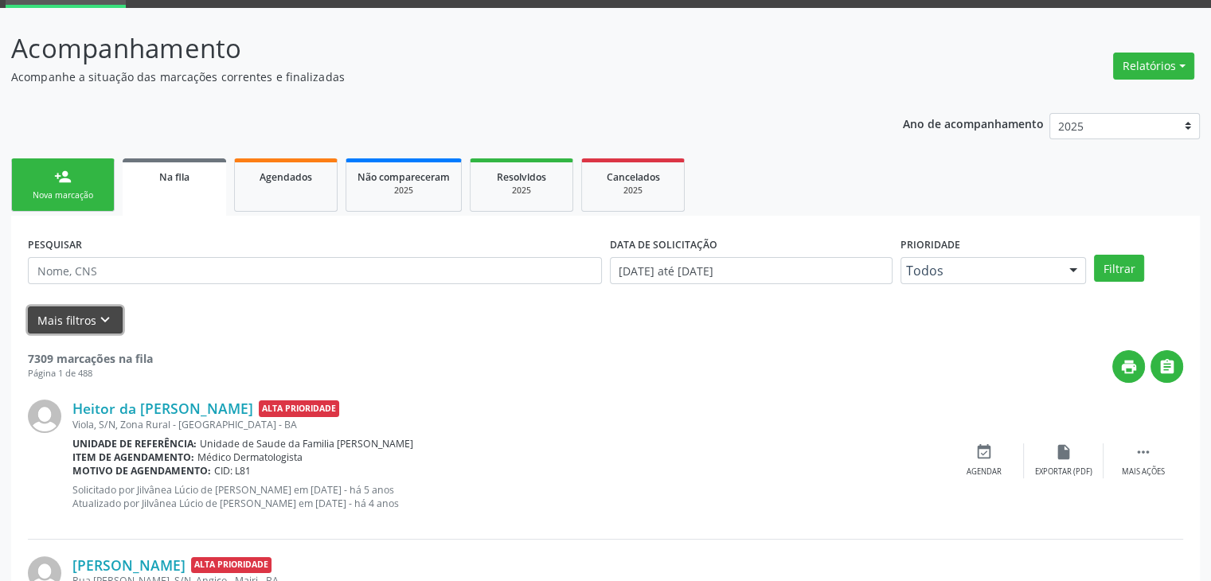
click at [75, 313] on button "Mais filtros keyboard_arrow_down" at bounding box center [75, 321] width 95 height 28
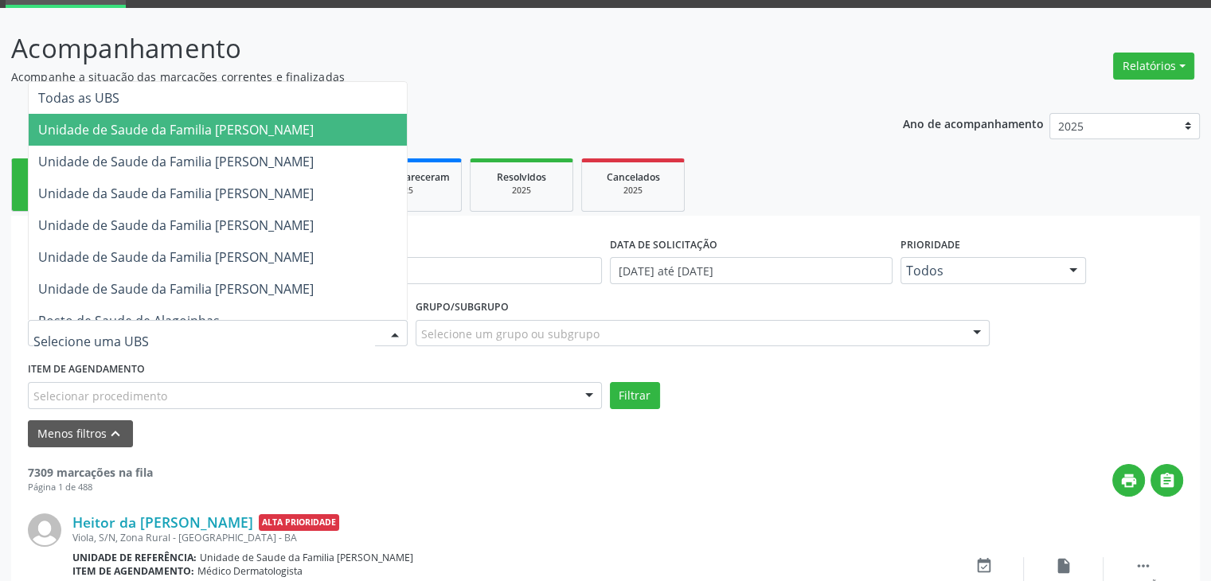
click at [262, 139] on span "Unidade de Saude da Familia [PERSON_NAME]" at bounding box center [218, 130] width 378 height 32
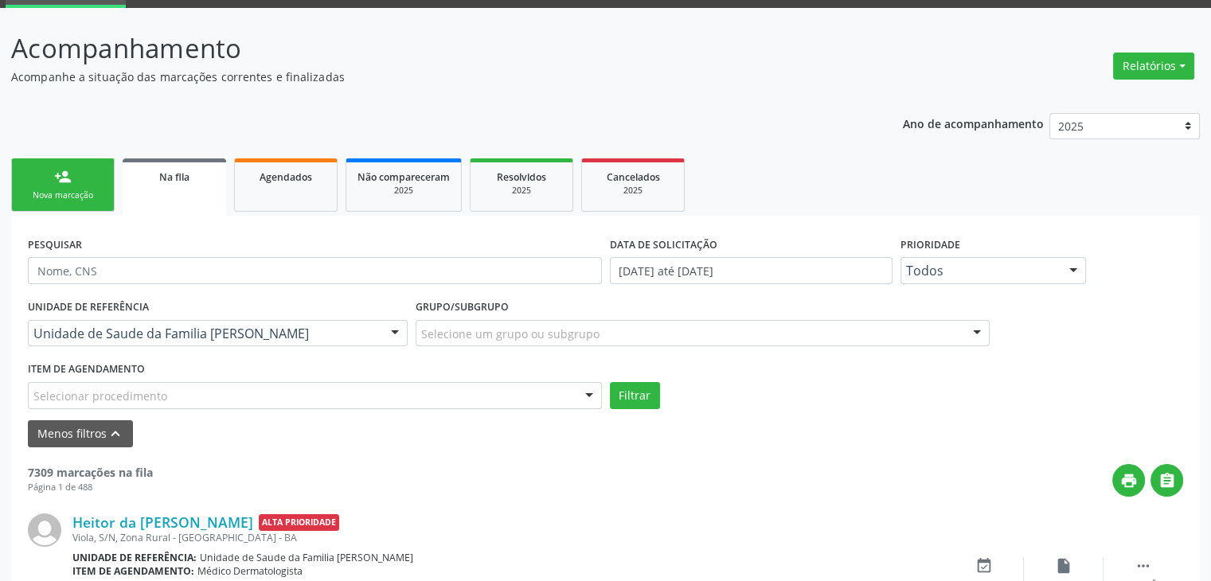
click at [577, 321] on div "Selecione um grupo ou subgrupo" at bounding box center [703, 333] width 574 height 27
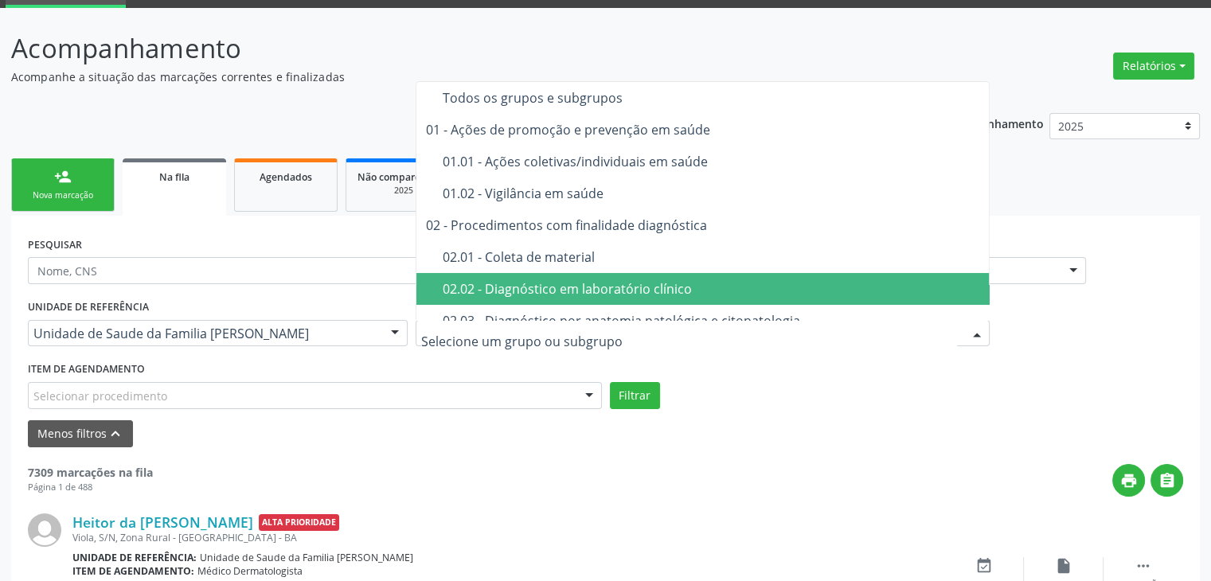
click at [582, 295] on div "02.02 - Diagnóstico em laboratório clínico" at bounding box center [712, 289] width 538 height 13
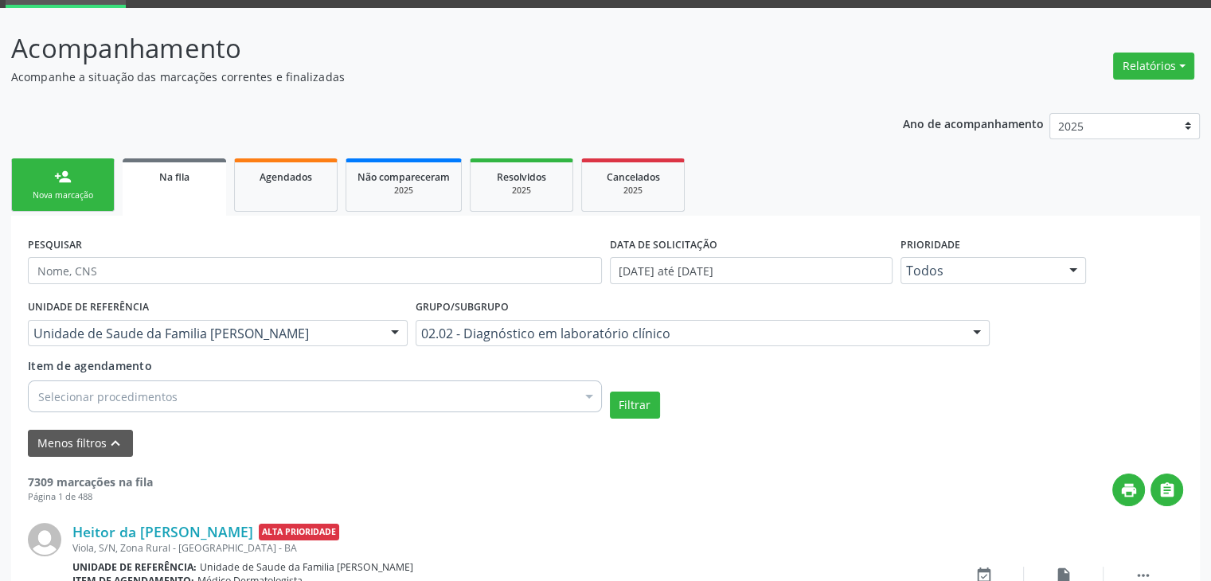
click at [250, 393] on div "Selecionar procedimentos" at bounding box center [315, 397] width 574 height 32
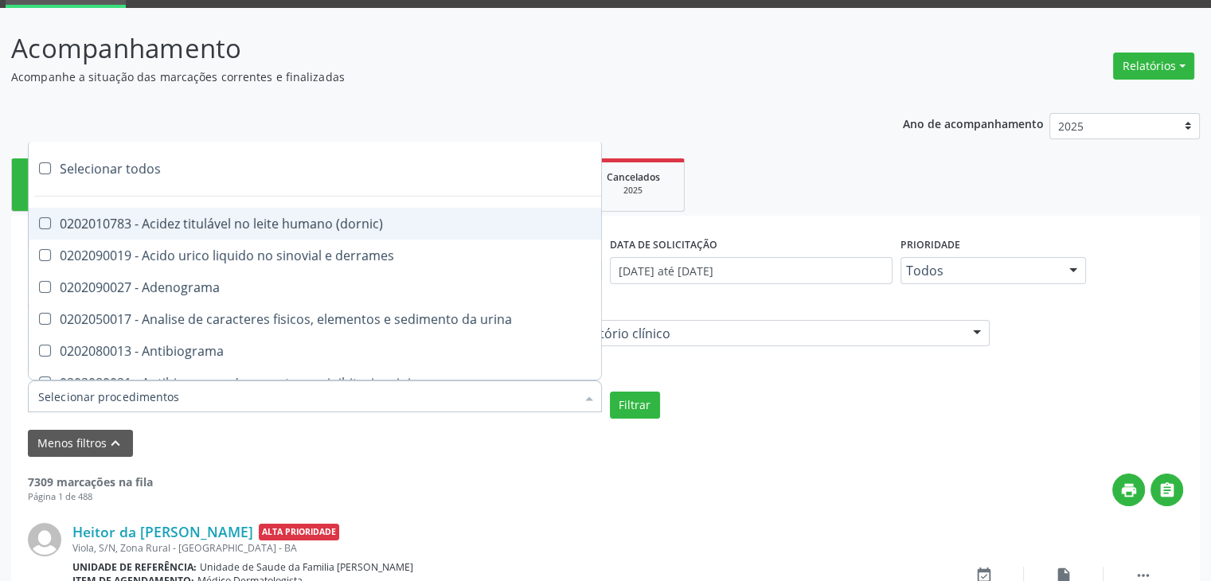
click at [114, 158] on div "Selecionar todos" at bounding box center [462, 169] width 867 height 32
checkbox input "true"
checkbox \(dornic\) "true"
checkbox derrames "true"
checkbox Adenograma "true"
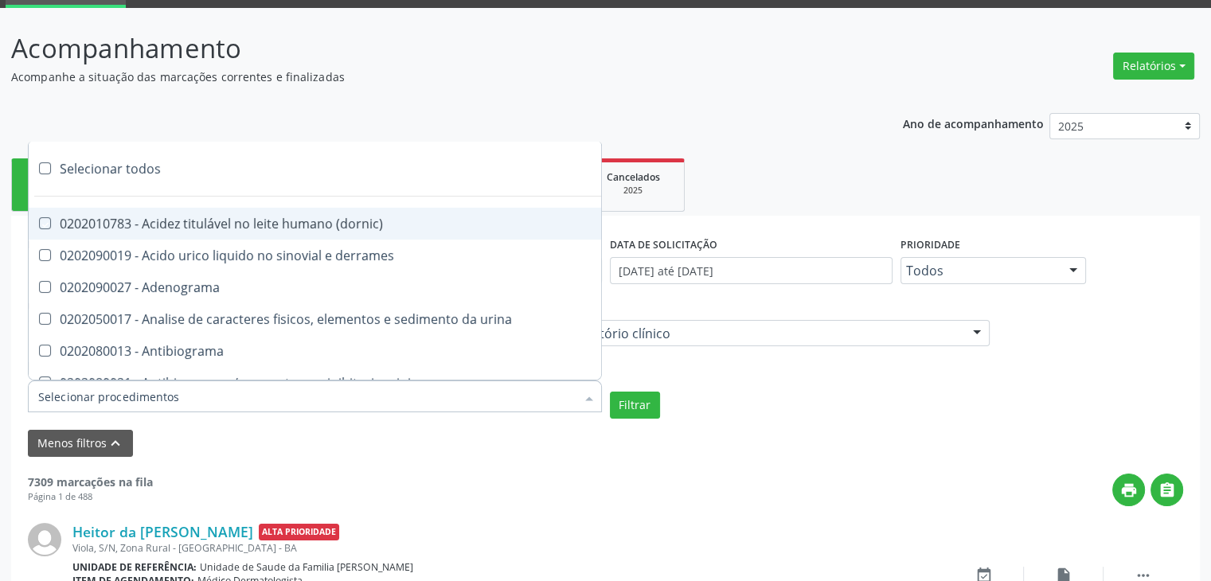
checkbox urina "true"
checkbox Antibiograma "true"
checkbox minima "true"
checkbox micobacterias "true"
checkbox blot "true"
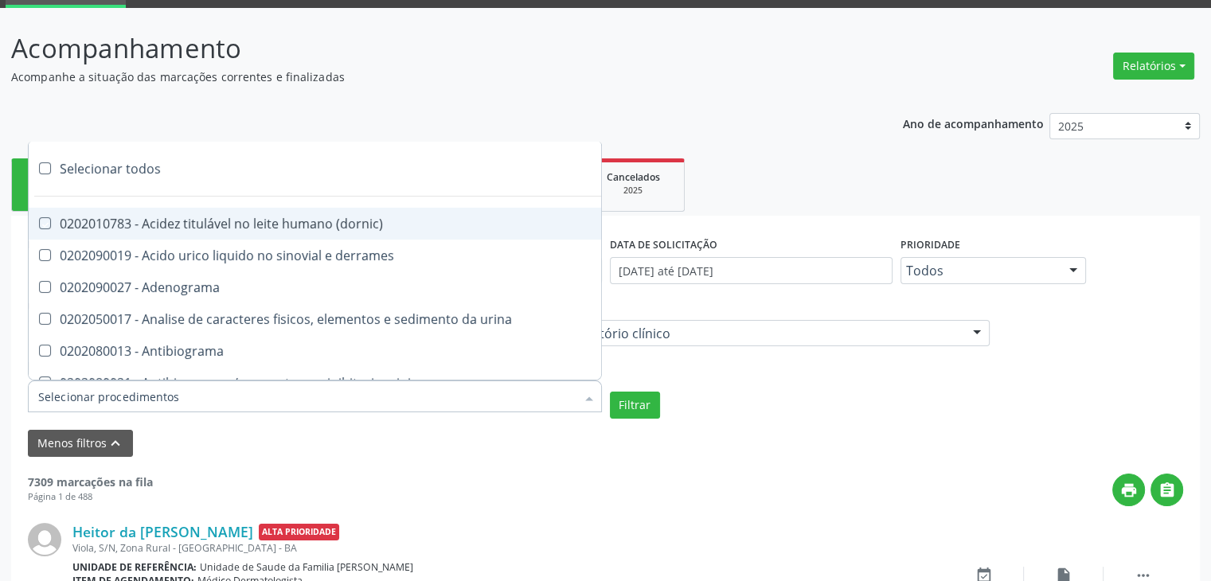
checkbox mlpa "true"
checkbox \(hanseniase\) "true"
checkbox \(controle\) "true"
checkbox \(diagnóstica\) "true"
checkbox \(gram\) "true"
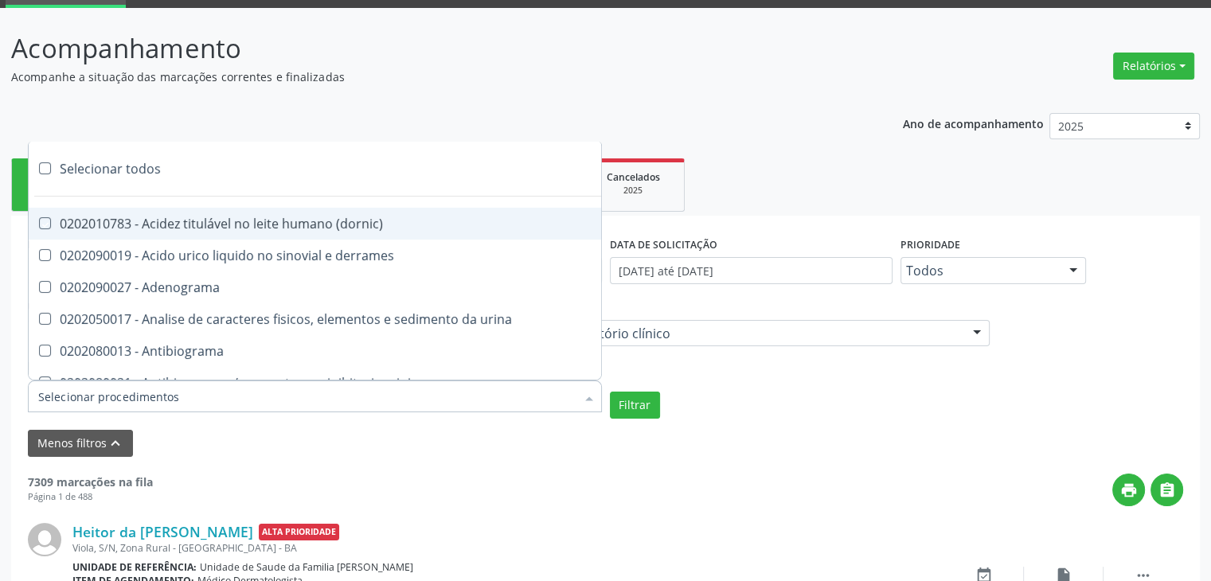
checkbox clamidia "true"
checkbox herpesvirus "true"
checkbox hematologica "true"
checkbox creatinina "true"
checkbox fosfato "true"
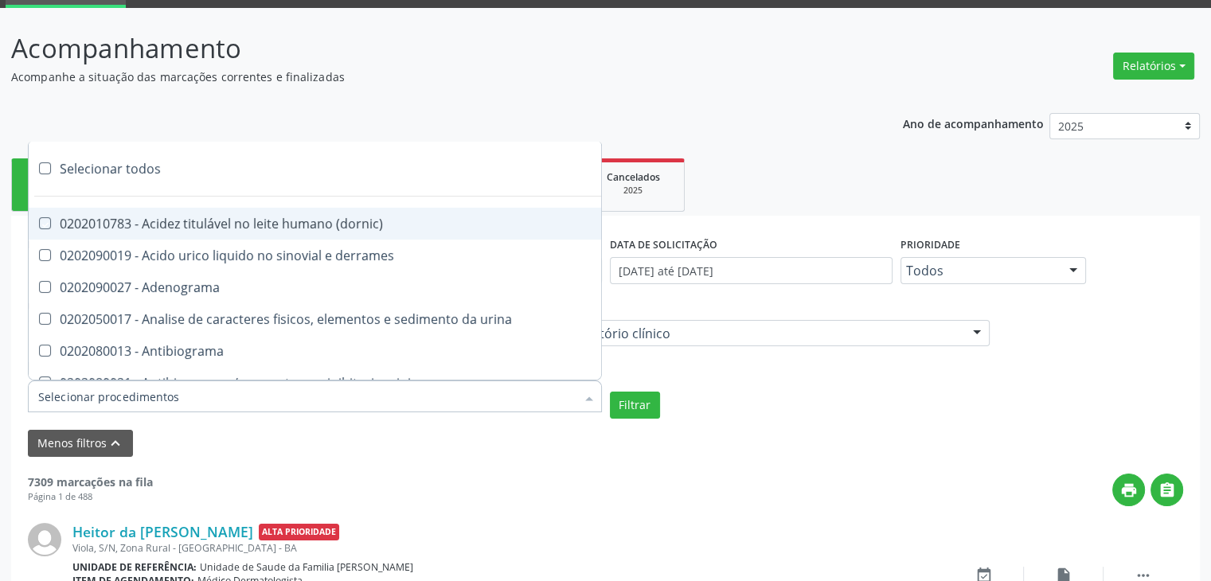
checkbox ureia "true"
checkbox osmolar "true"
checkbox addis "true"
checkbox b "true"
checkbox cd4\/cd8 "true"
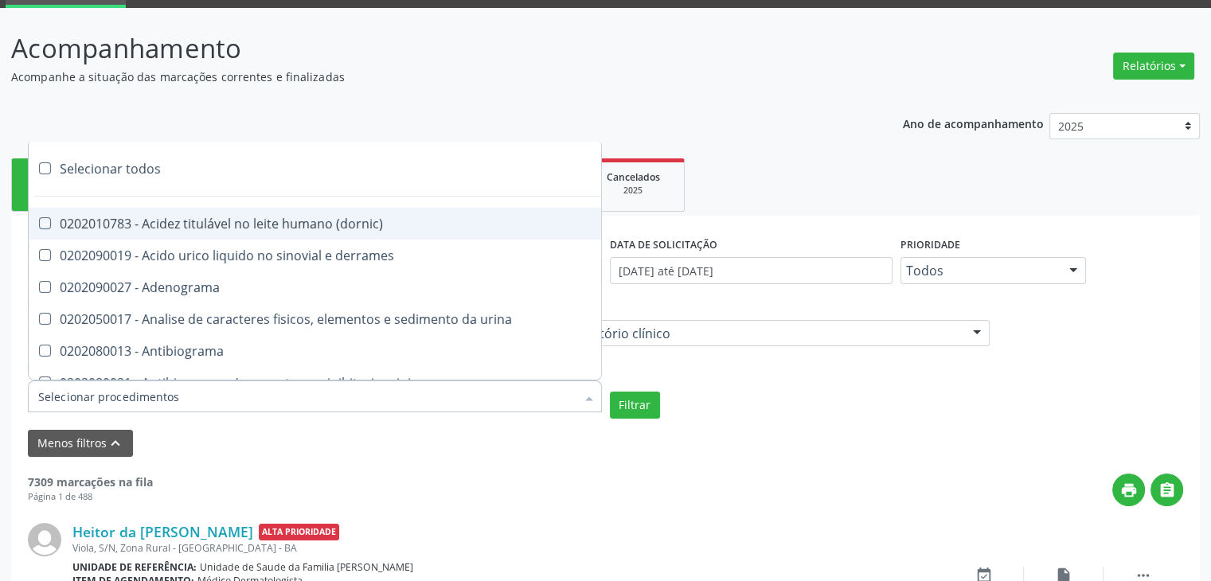
checkbox totais "true"
checkbox plaquetas "true"
checkbox reticulocitos "true"
checkbox liquor "true"
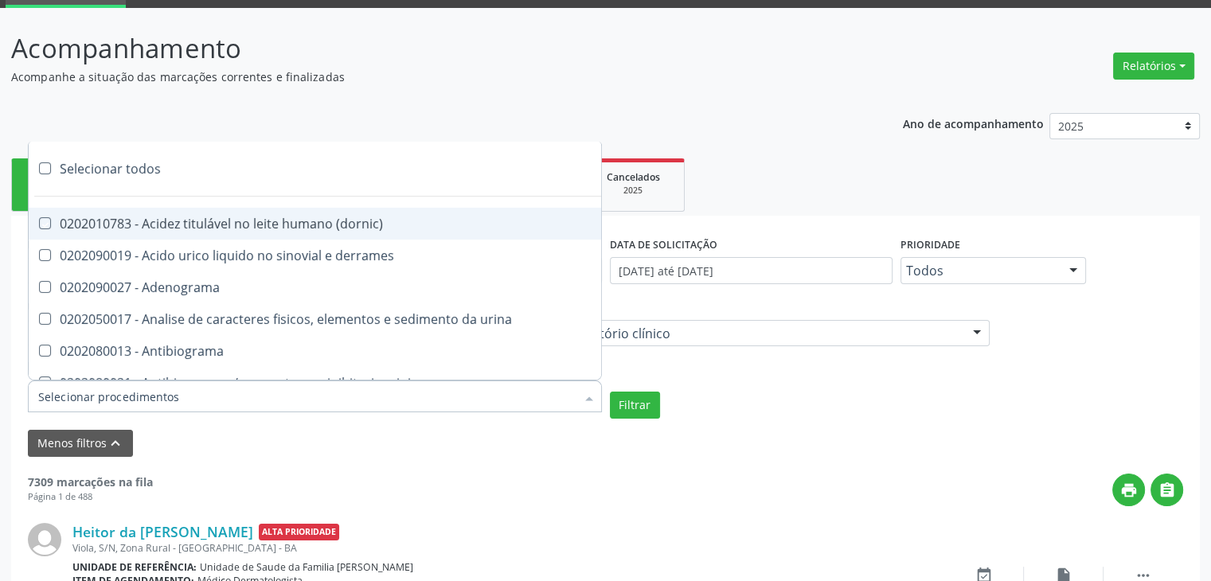
checkbox identificacao "true"
checkbox \(pos-pasteurização\) "true"
checkbox herpesvirus "true"
checkbox baar "true"
checkbox anaerobicas "true"
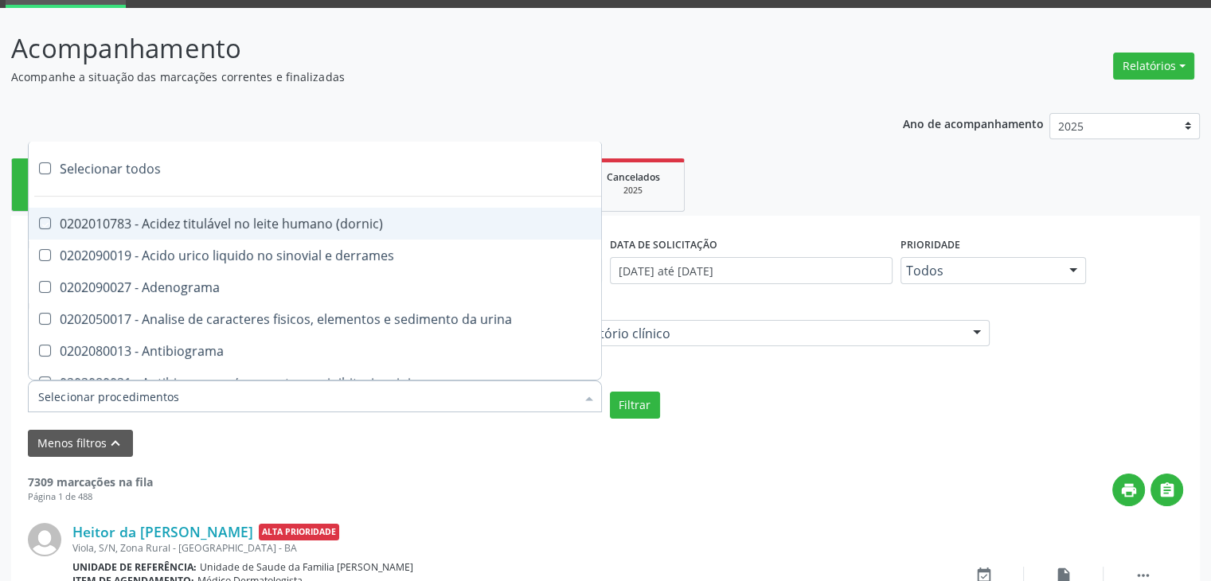
checkbox fungos "true"
checkbox \(qualitativo\) "true"
checkbox tardio\) "true"
checkbox \(qualitativo\) "true"
checkbox \(confirmatorio\) "true"
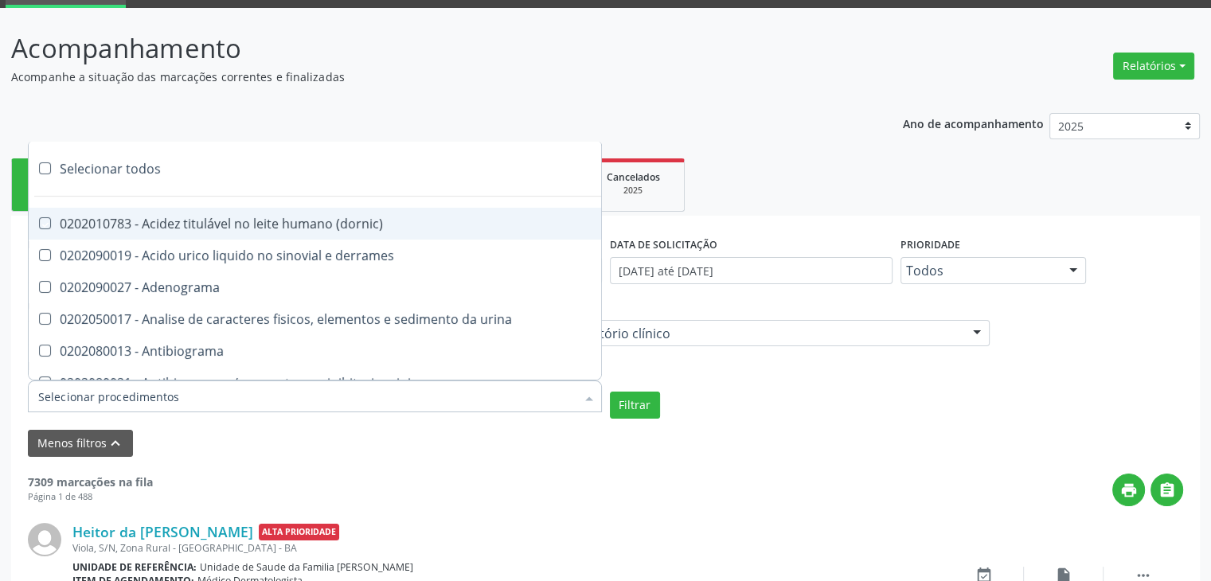
checkbox \(confirmatorio\) "true"
checkbox molecular "true"
checkbox htlv-1 "true"
checkbox biotinidase "true"
checkbox congênita "true"
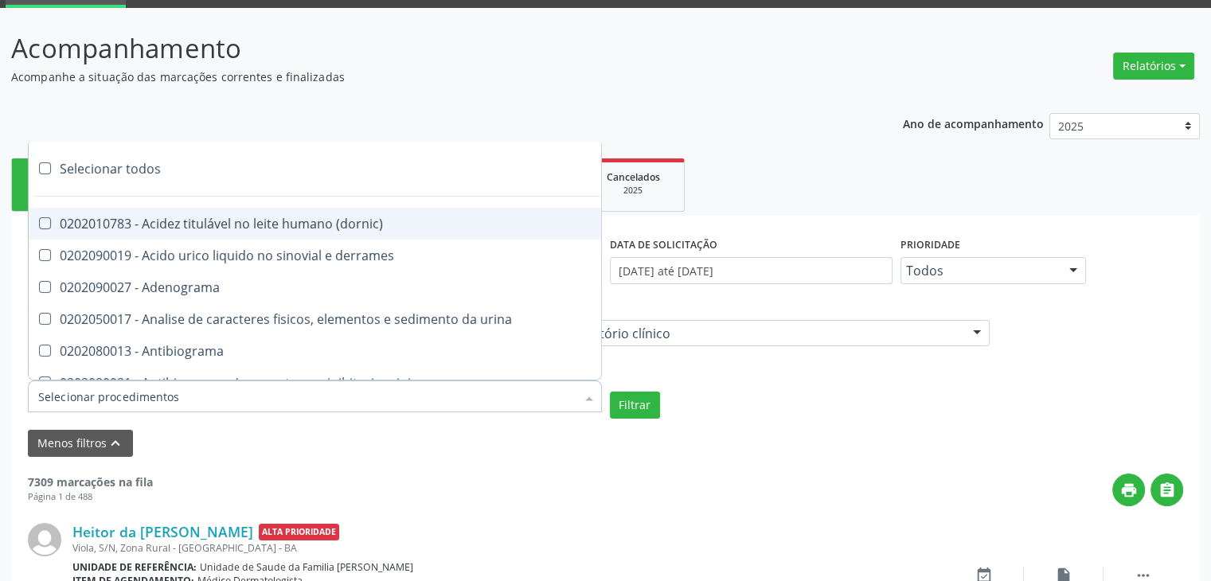
checkbox antiplaquetarios "true"
checkbox ferro "true"
checkbox bandas\) "true"
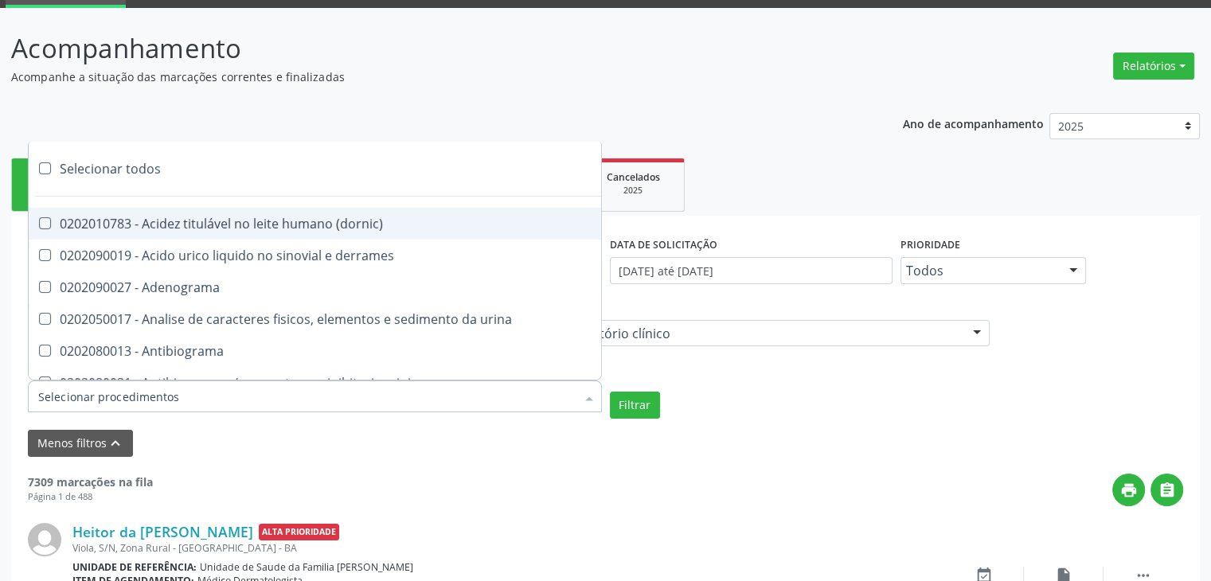
checkbox \(ch50\) "true"
checkbox aminoacidos "true"
checkbox globular "true"
checkbox dosagens\) "true"
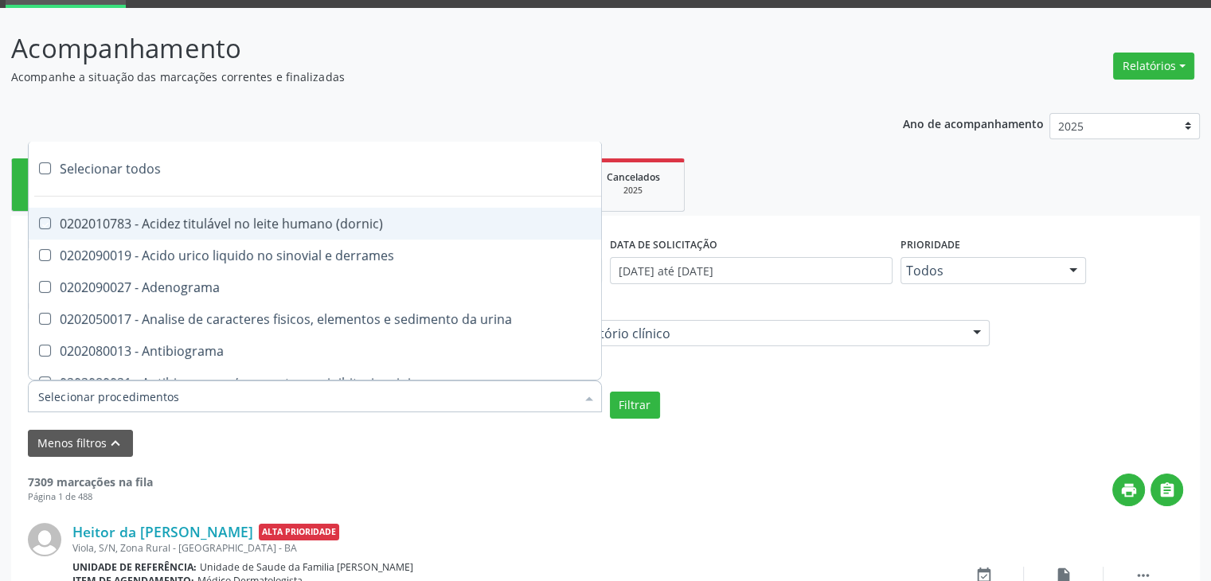
checkbox dosagens\) "true"
checkbox \(cada\) "true"
checkbox reumatoide "true"
checkbox amniotico "true"
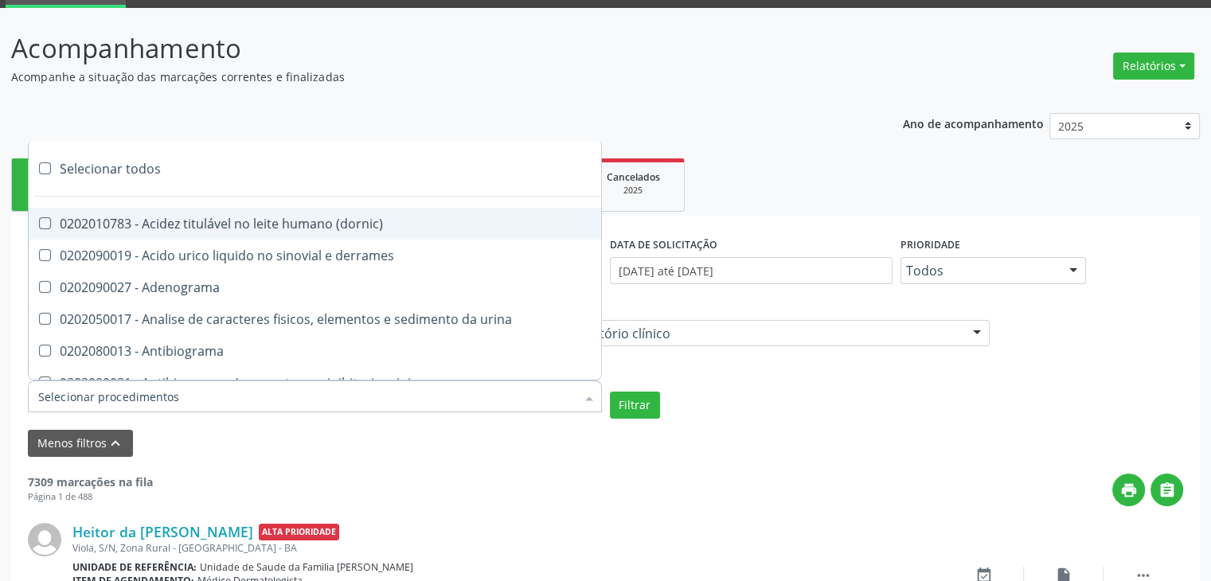
checkbox livre "true"
checkbox osmolalidade "true"
checkbox osmolaridade "true"
checkbox t3 "true"
checkbox sulfo-hemoglobina "true"
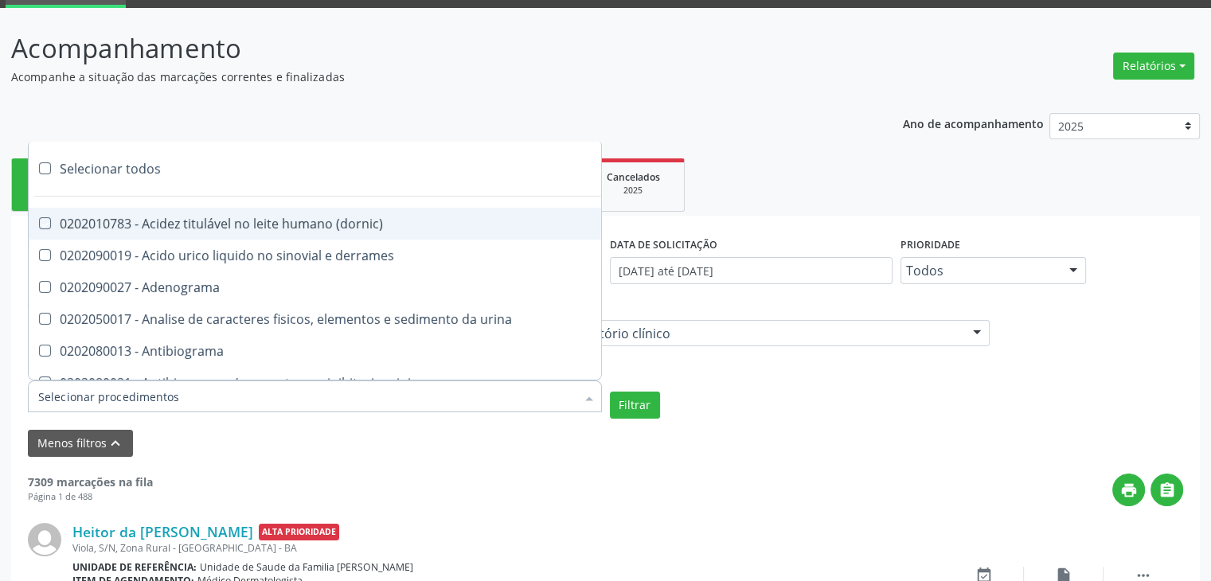
checkbox reverso "true"
checkbox coagulacao "true"
checkbox euglobulina "true"
checkbox -duke "true"
checkbox ivy "true"
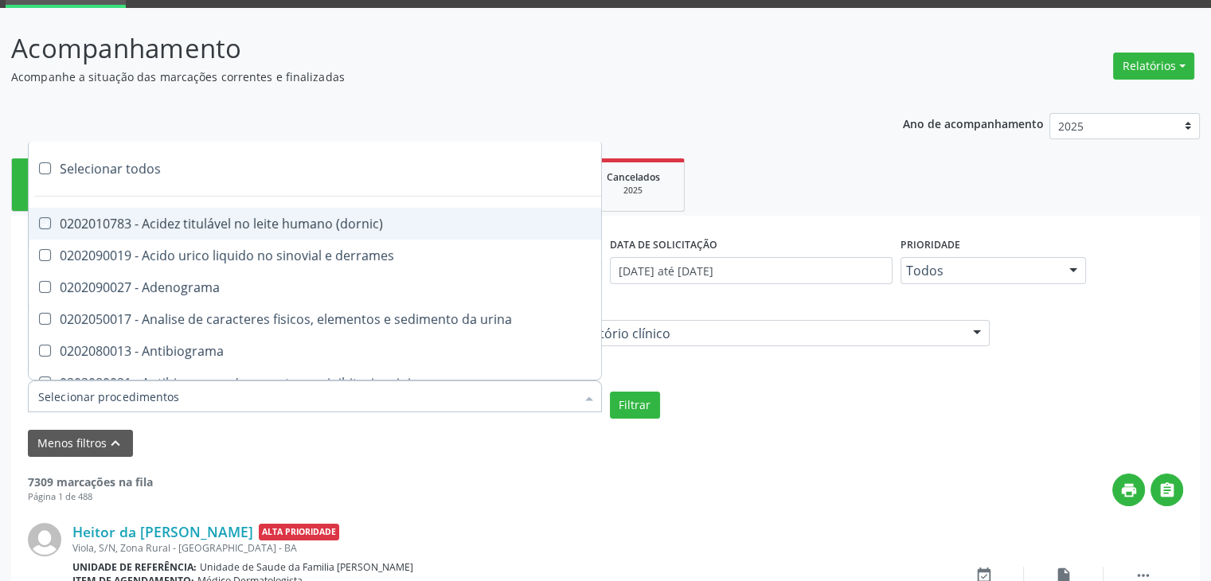
checkbox hemacias "true"
checkbox trombina "true"
checkbox ativada\) "true"
checkbox \(tap\) "true"
checkbox \(vhs\) "true"
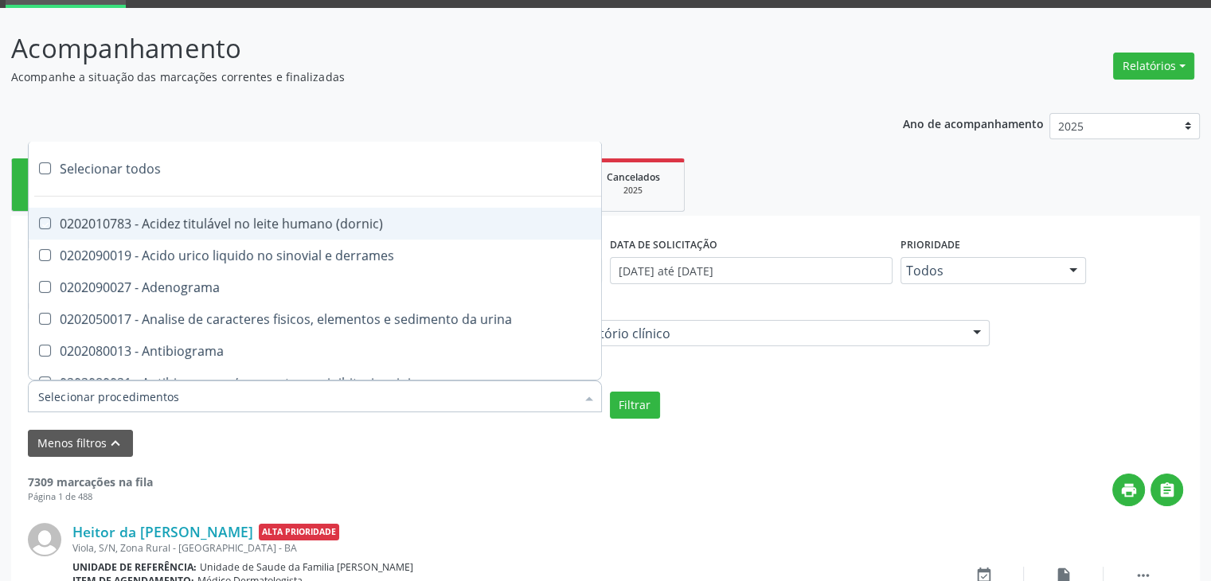
checkbox abo "true"
checkbox reativa "true"
checkbox ordenhado "true"
checkbox pezinho\) "true"
checkbox complemento "true"
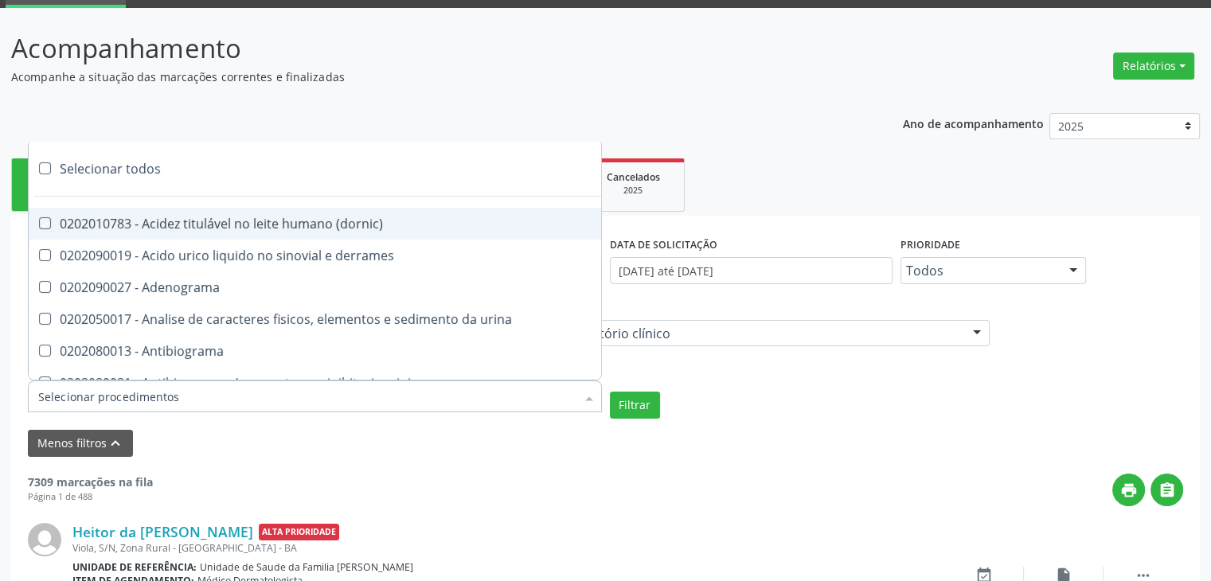
checkbox pezinho\) "true"
checkbox 17-alfa-hidroxiprogesterona "true"
checkbox totais "true"
checkbox 17-hidroxicorticosteroides "true"
checkbox d "true"
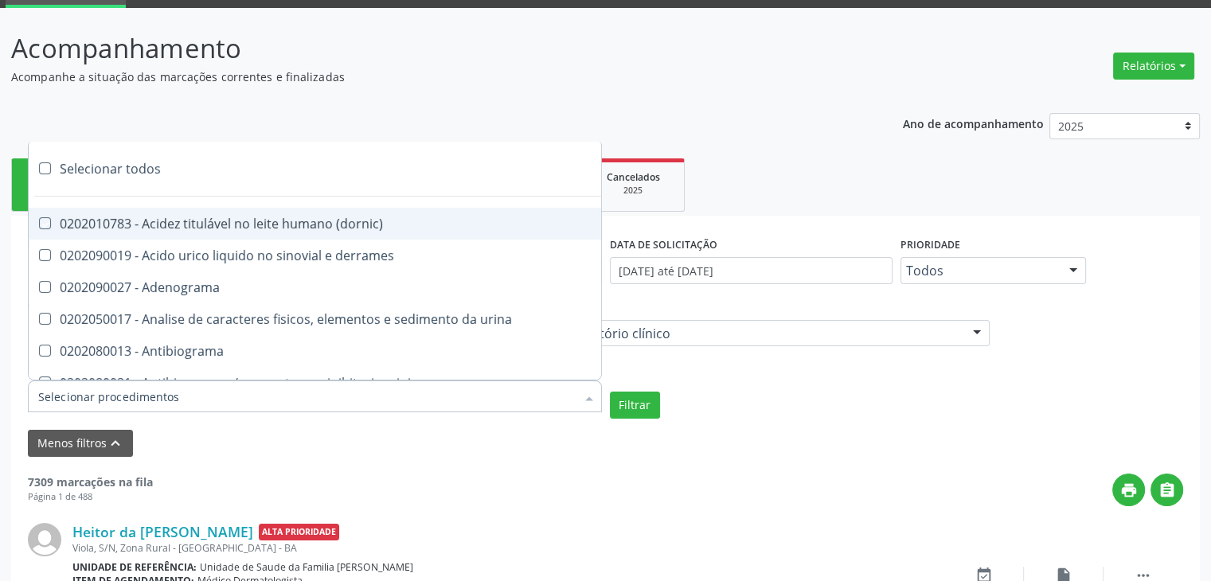
checkbox 5-nucleotidase "true"
checkbox acetona "true"
checkbox \(serotonina\) "true"
checkbox ascorbico "true"
checkbox delta-aminolevulinico "true"
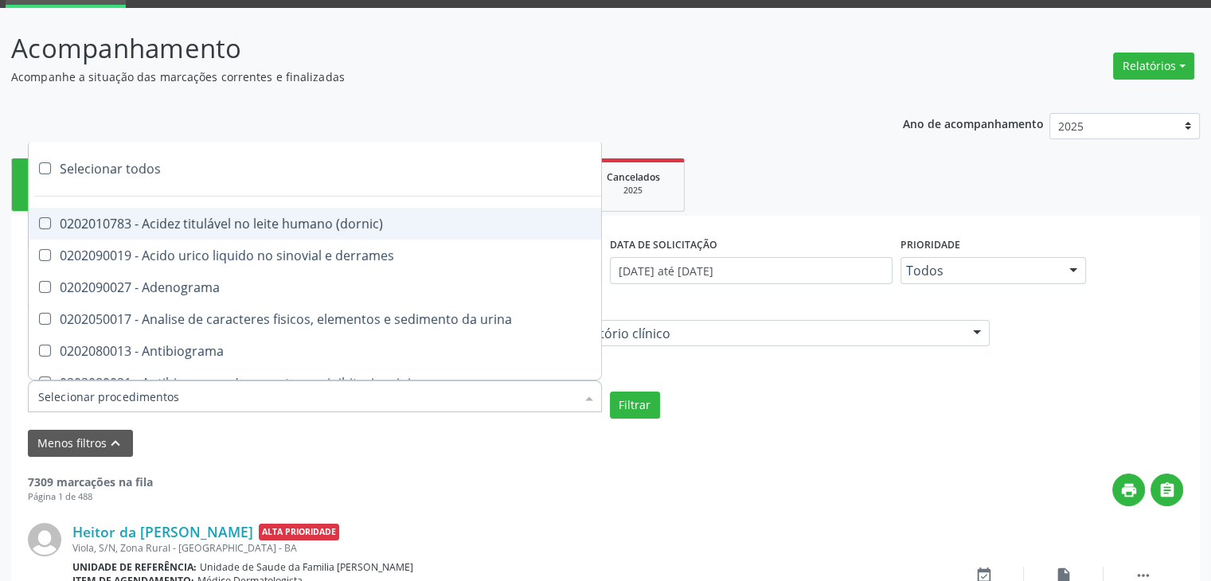
checkbox hipurico "true"
checkbox mandelico "true"
checkbox metil-hipurico "true"
checkbox urico "true"
checkbox valproico "true"
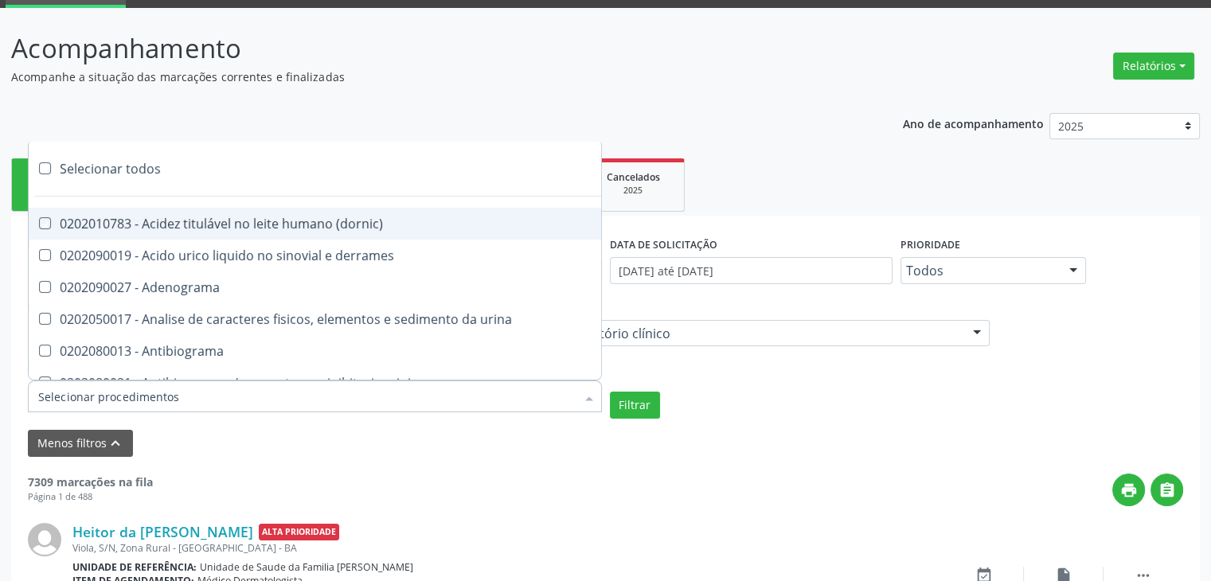
checkbox vanilmandelico "true"
checkbox \(acth\) "true"
checkbox ala-desidratase "true"
checkbox etilico "true"
checkbox aldolase "true"
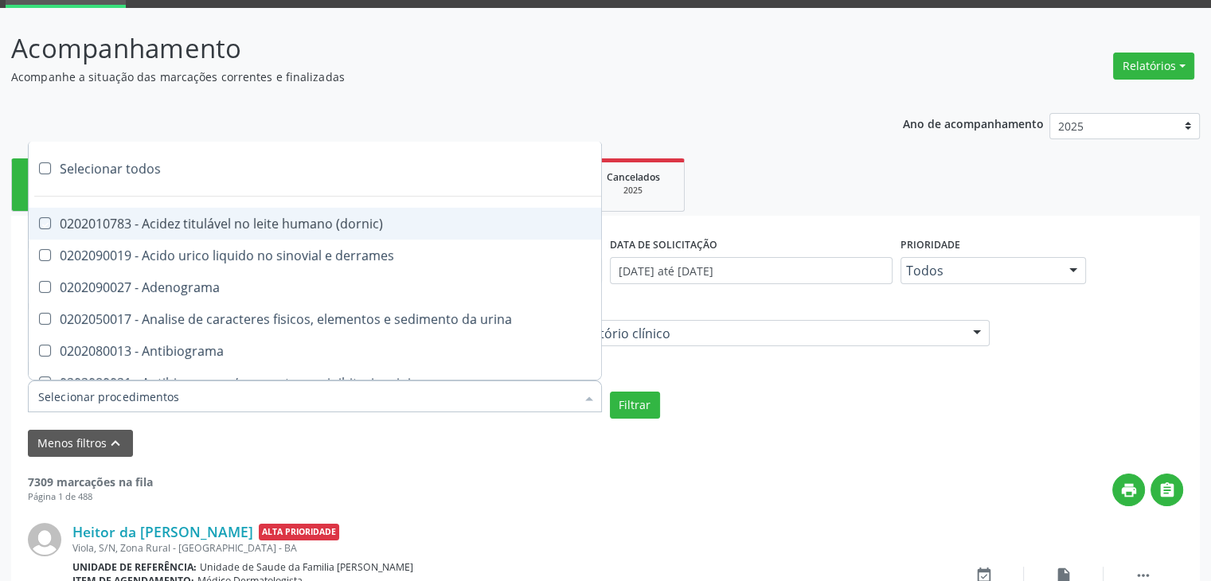
checkbox aldosterona "true"
checkbox alfa-1-antitripsina "true"
checkbox acida "true"
checkbox alfa-2-macroglobulina "true"
checkbox alfa-fetoproteina "true"
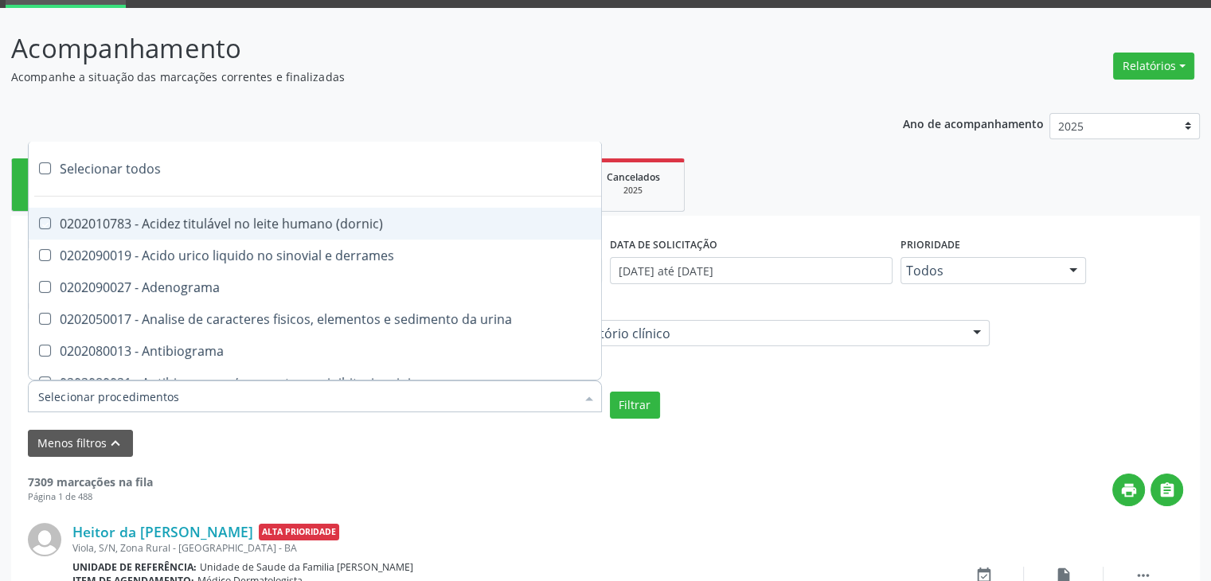
checkbox aluminio "true"
checkbox amilase "true"
checkbox aminoglicosideos "true"
checkbox amonia "true"
checkbox ciclico "true"
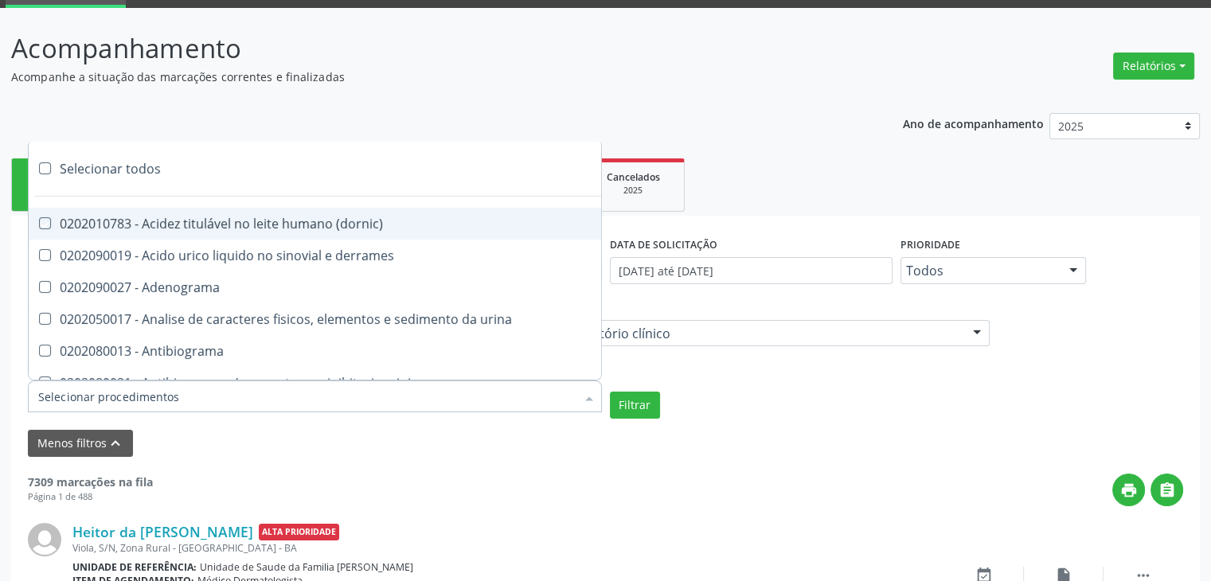
checkbox androstenediona "true"
checkbox anfetaminas "true"
checkbox circulante "true"
checkbox iga "true"
checkbox triciclicos "true"
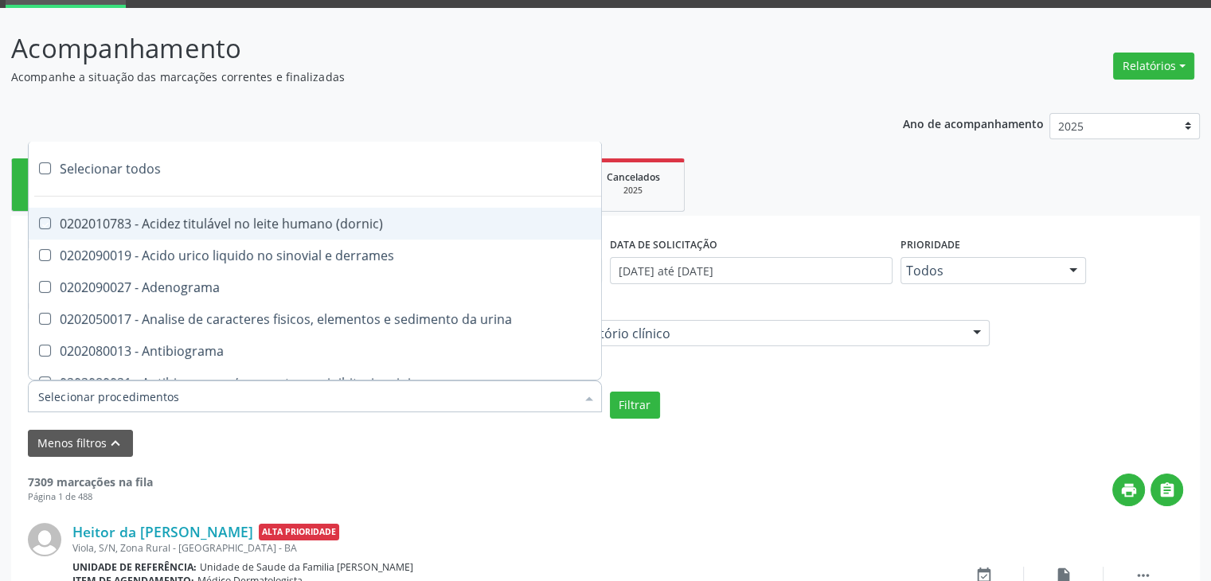
checkbox \(psa\) "true"
checkbox iii "true"
checkbox barbituratos "true"
checkbox benzodiazepinicos "true"
checkbox beta-2-microglobulina "true"
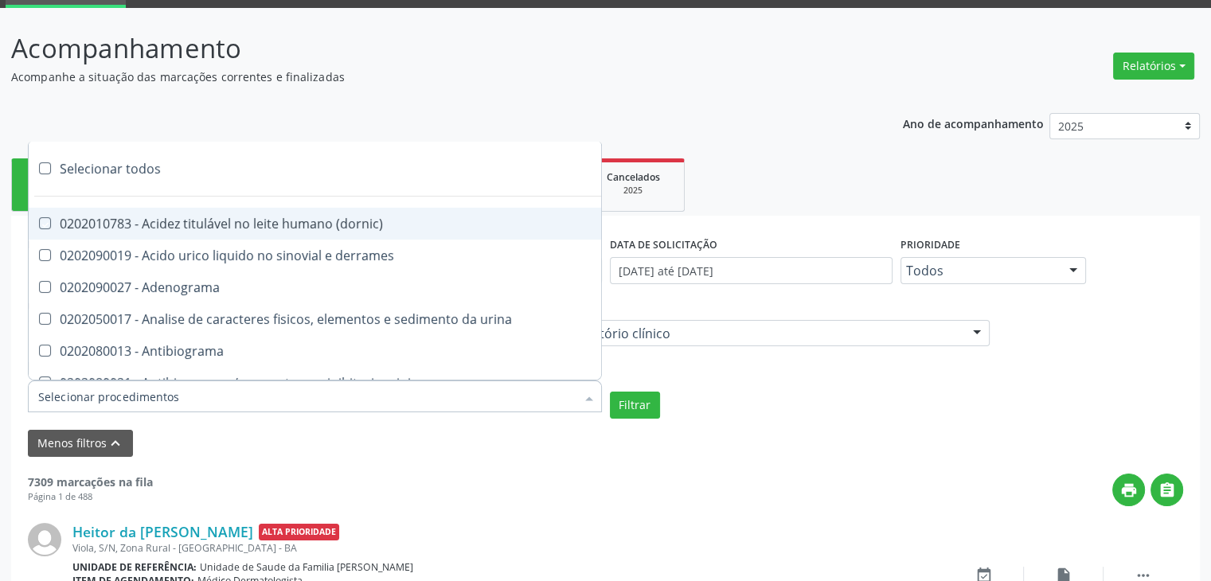
checkbox fracoes "true"
checkbox cadmio "true"
checkbox calcio "true"
checkbox ionizavel "true"
checkbox calcitonina "true"
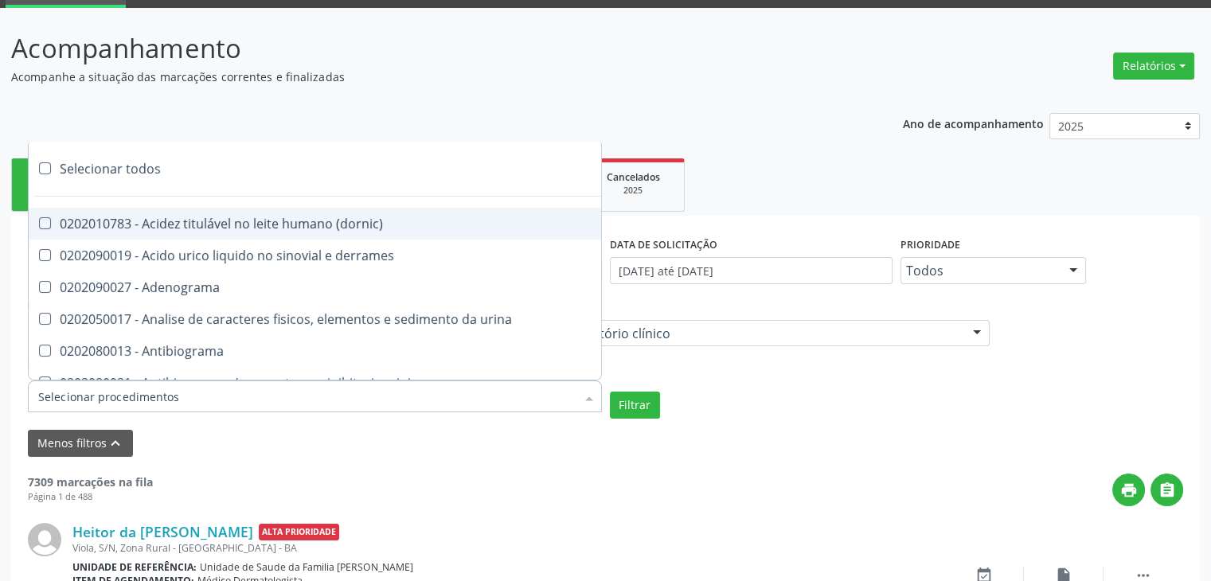
checkbox carbamazepina "true"
checkbox carboxi-hemoglobina "true"
checkbox caroteno "true"
checkbox catecolaminas "true"
checkbox chumbo "true"
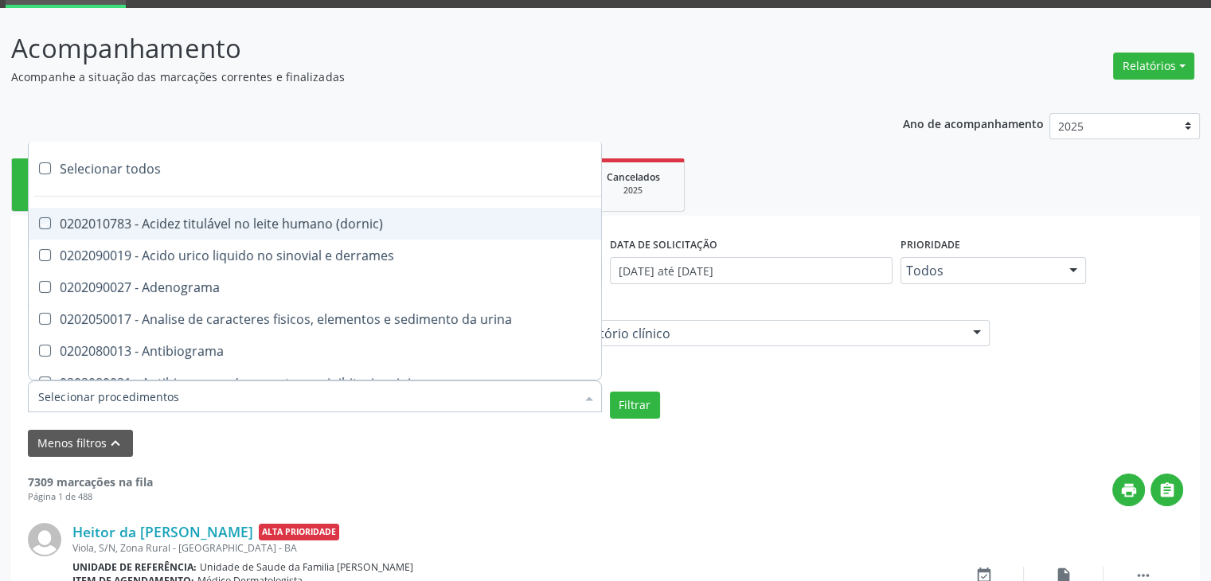
checkbox ciclosporina "true"
checkbox citrato "true"
checkbox cloreto "true"
checkbox suor "true"
checkbox cobre "true"
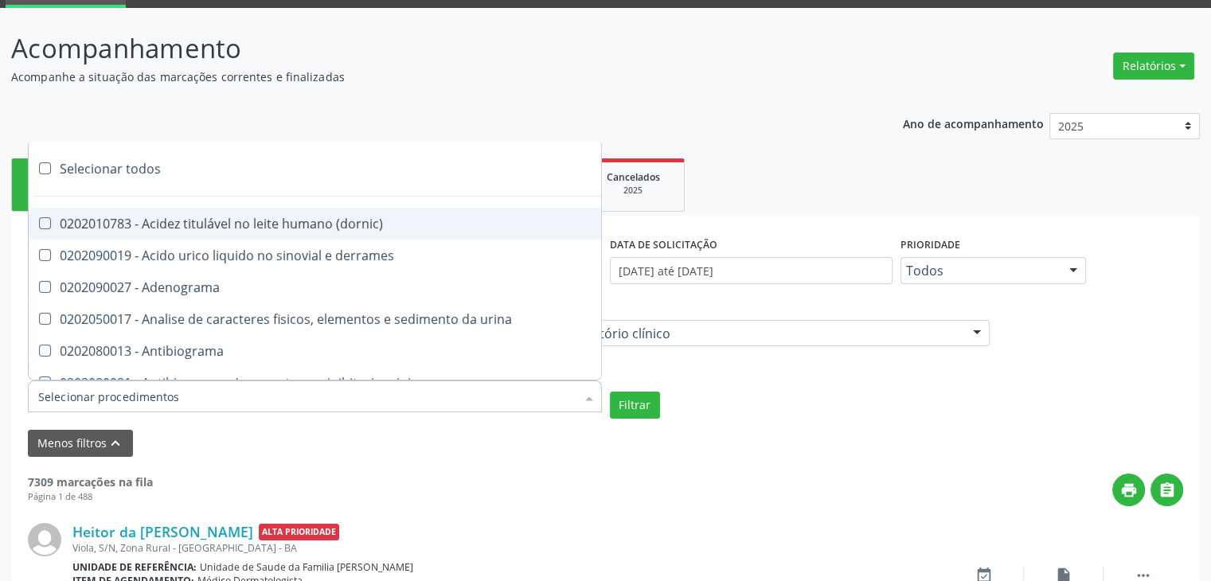
checkbox hdl "true"
checkbox ldl "true"
checkbox colinesterase "true"
checkbox c3 "true"
checkbox c4 "true"
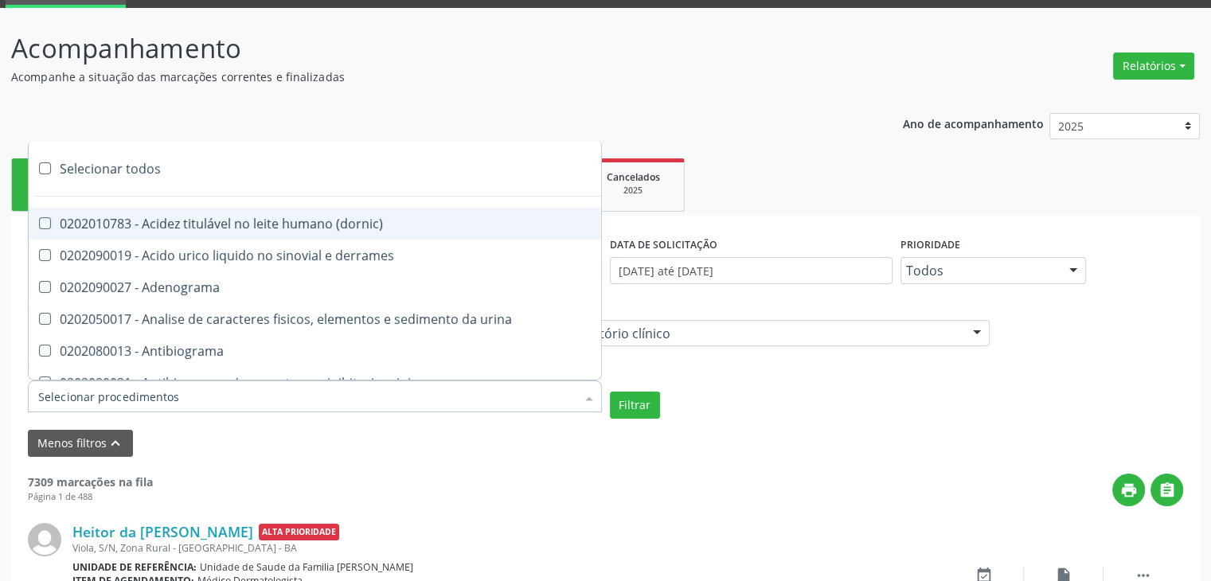
checkbox cortisol "true"
checkbox creatinina "true"
checkbox amniotico "true"
checkbox \(cpk\) "true"
checkbox crioaglutinina "true"
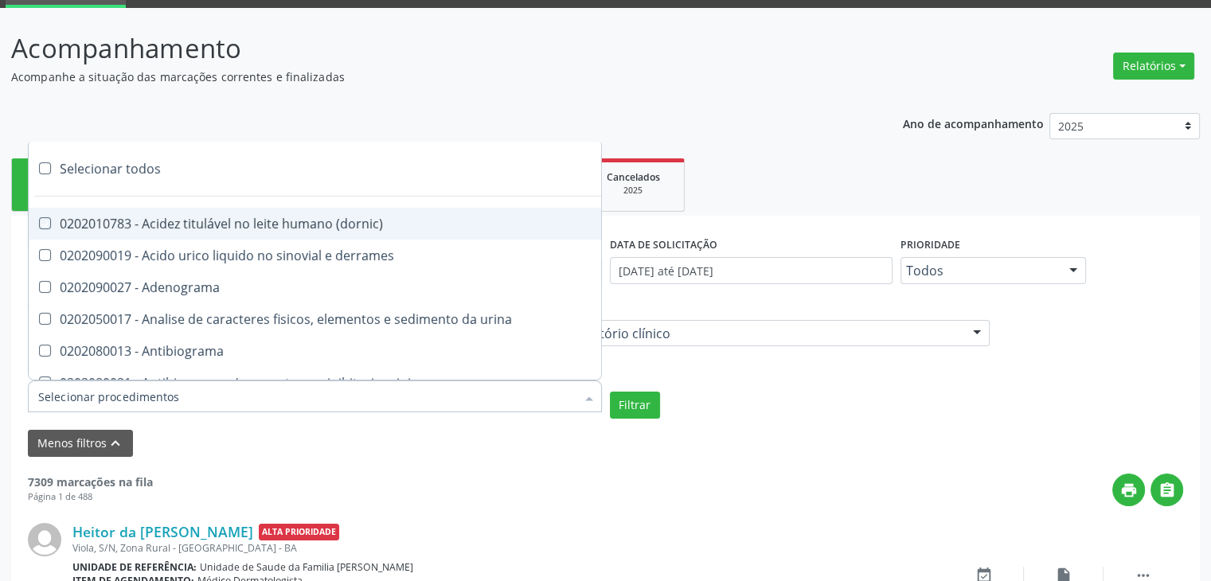
checkbox \(dhea\) "true"
checkbox alfa-hidroxibutirica "true"
checkbox glutamica "true"
checkbox latica "true"
checkbox fracionadas\) "true"
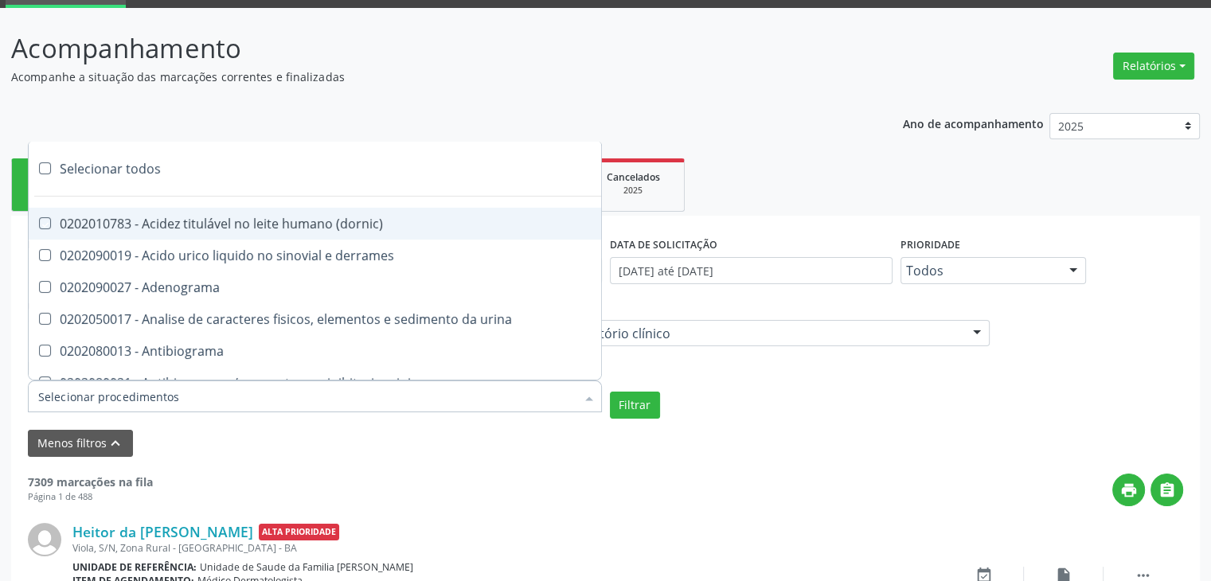
checkbox digitoxina\) "true"
checkbox \(dht\) "true"
checkbox fecal "true"
checkbox estradiol "true"
checkbox estriol "true"
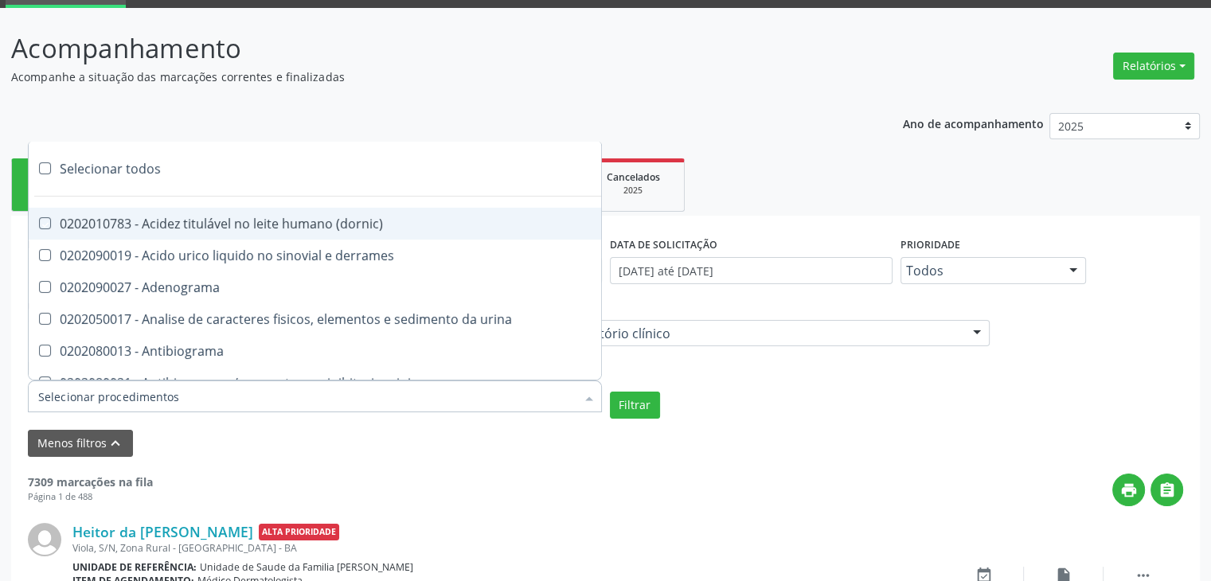
checkbox estrona "true"
checkbox etossuximida "true"
checkbox ii "true"
checkbox ix "true"
checkbox v "true"
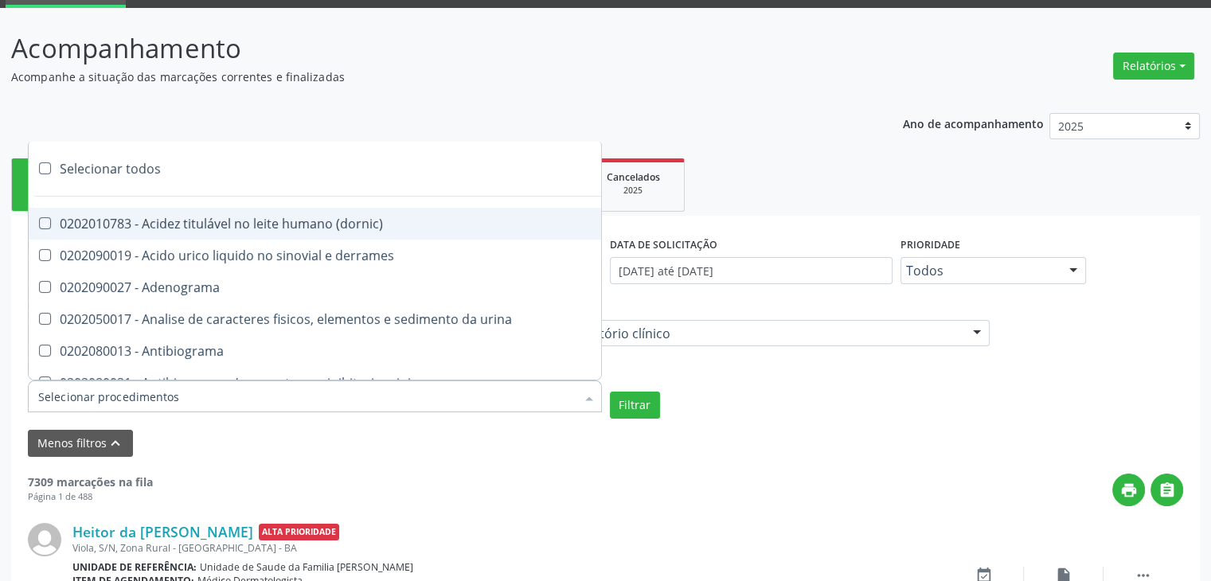
checkbox vii "true"
checkbox viii "true"
checkbox \(inibidor\) "true"
checkbox \(antigeno\) "true"
checkbox x "true"
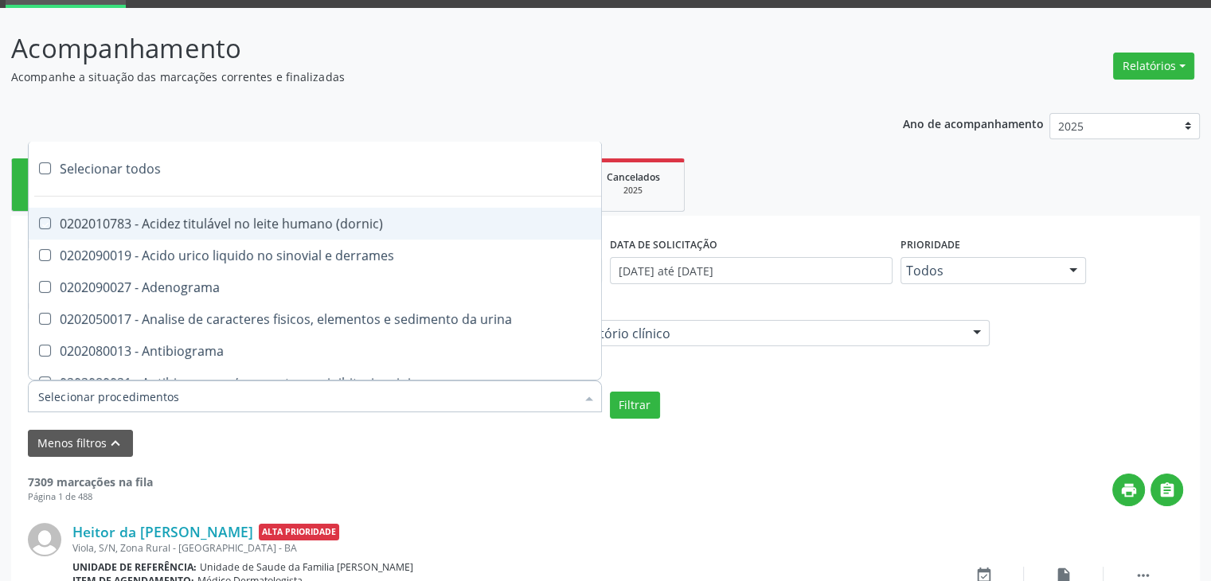
checkbox xi "true"
checkbox xii "true"
checkbox xiii "true"
checkbox tardio\) "true"
checkbox t4 "true"
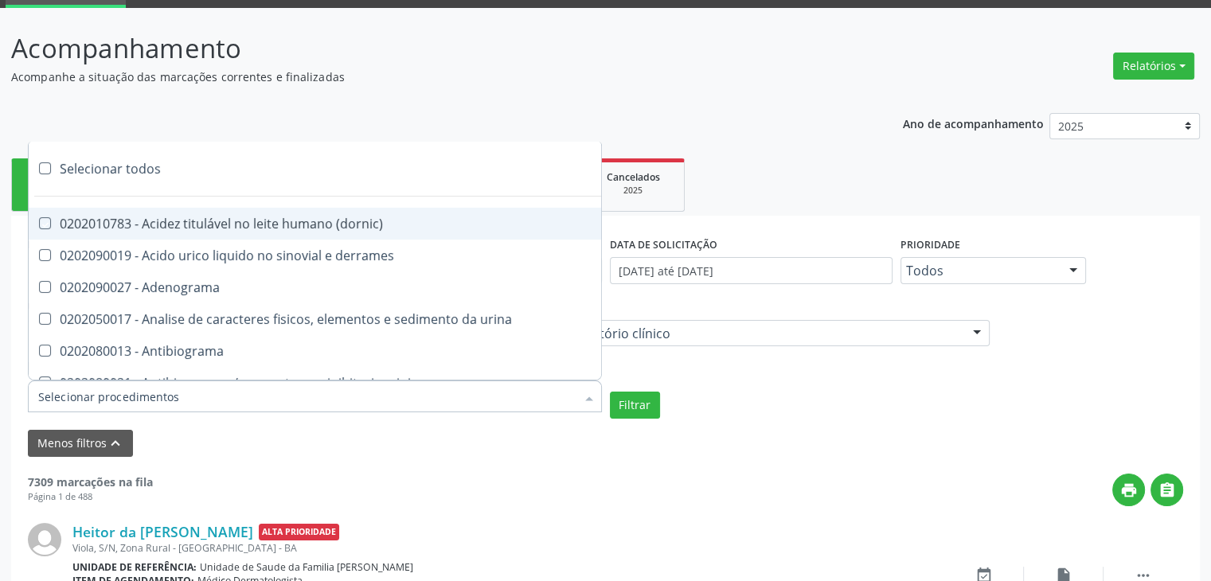
checkbox pezinho\) "true"
checkbox fenitoina "true"
checkbox fenol "true"
checkbox ferritina "true"
checkbox serico "true"
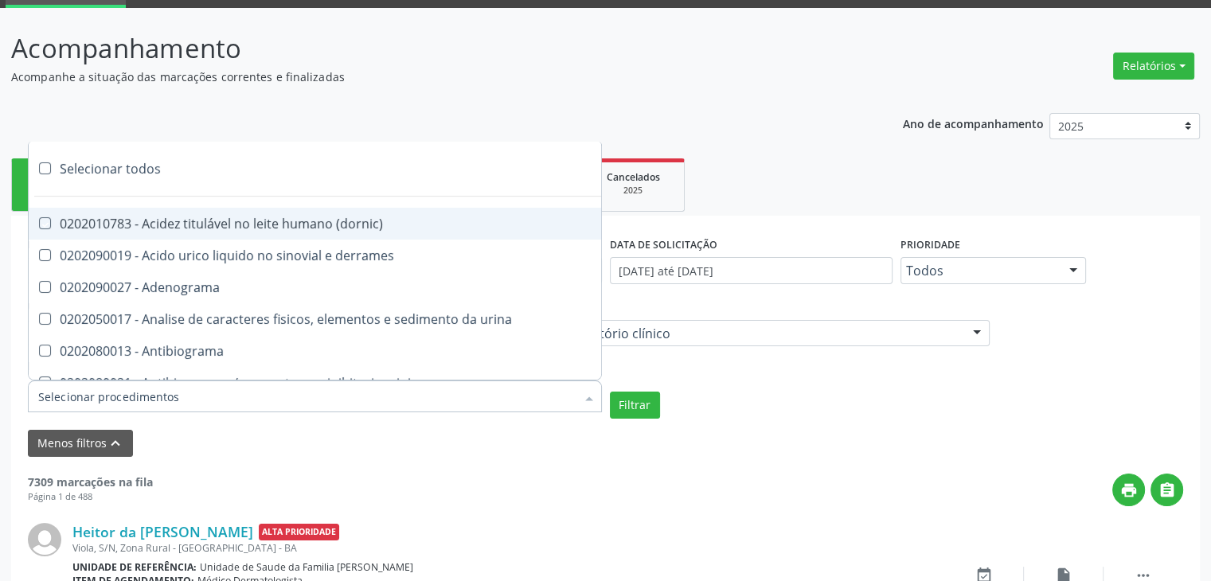
checkbox fibrinogenio "true"
checkbox folato "true"
checkbox formaldeido "true"
checkbox total "true"
checkbox alcalina "true"
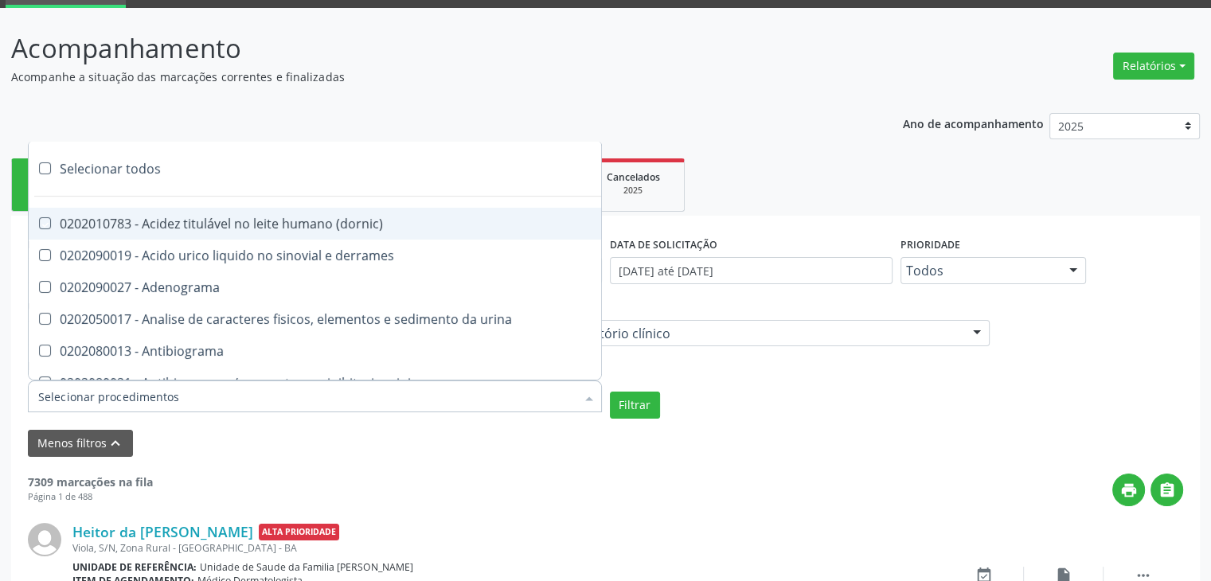
checkbox esperma "true"
checkbox fosforo "true"
checkbox acida "true"
checkbox frutose "true"
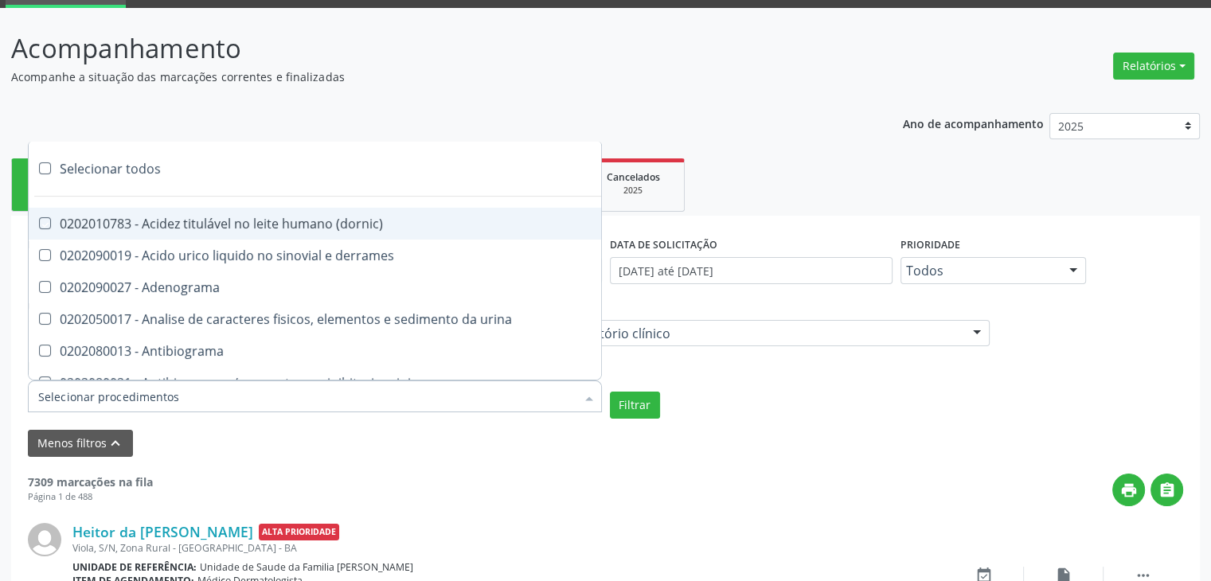
checkbox esperma "true"
checkbox galactose "true"
checkbox gt\) "true"
checkbox gastrina "true"
checkbox glicose "true"
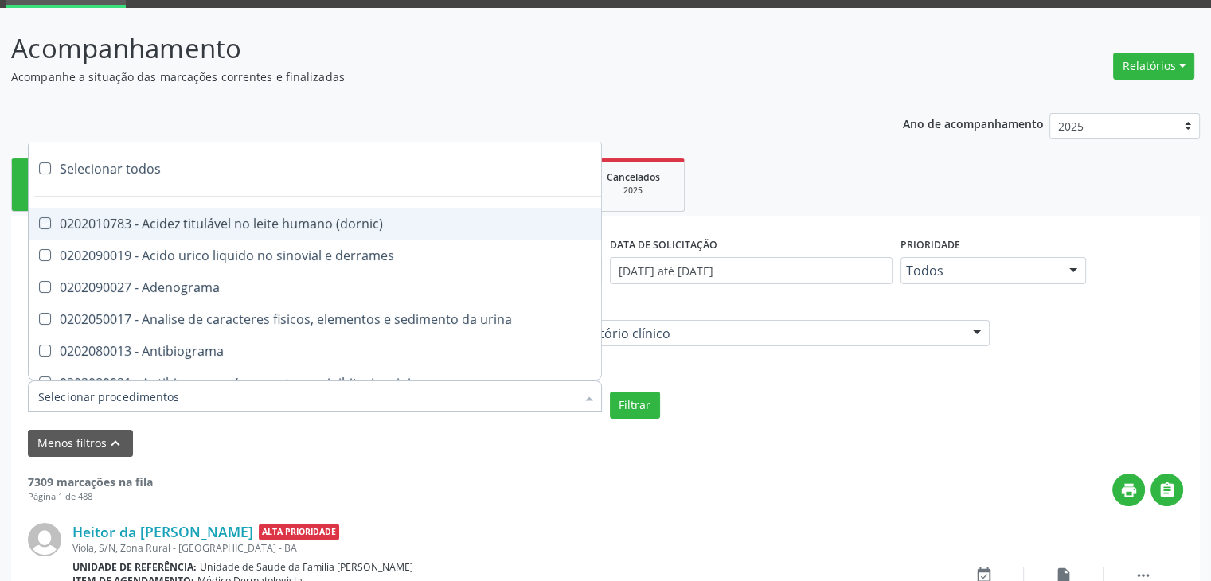
checkbox derrames "true"
checkbox desidrogenase "true"
checkbox tiroxina "true"
checkbox hcg\) "true"
checkbox fecal "true"
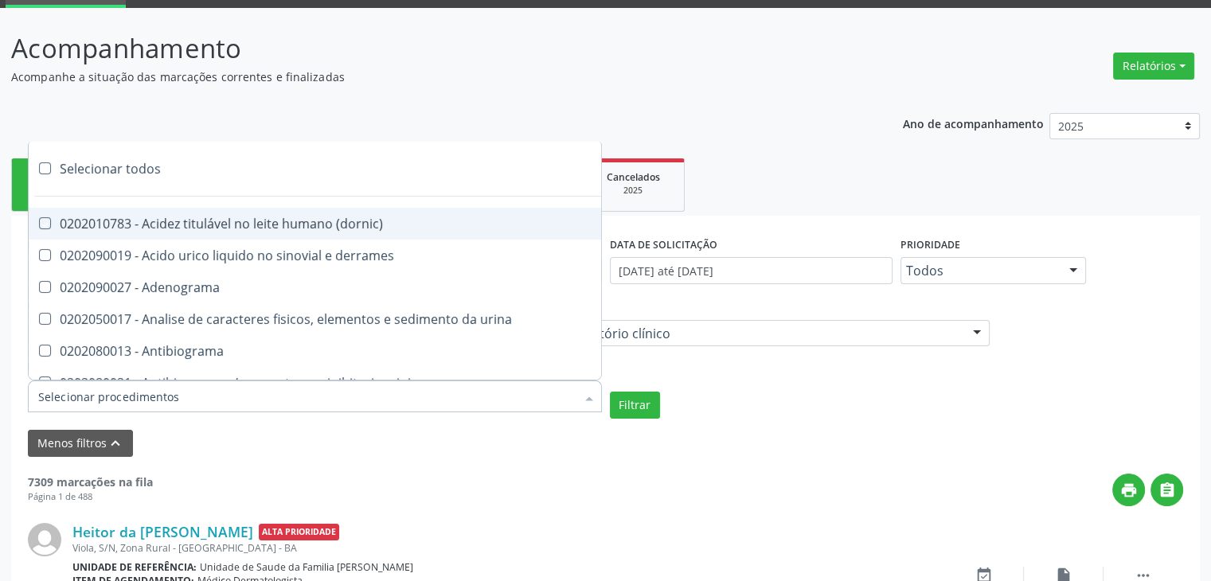
checkbox haptoglobina "true"
checkbox hemoglobina "true"
checkbox 37oc "true"
checkbox fetal "true"
checkbox glicosilada "true"
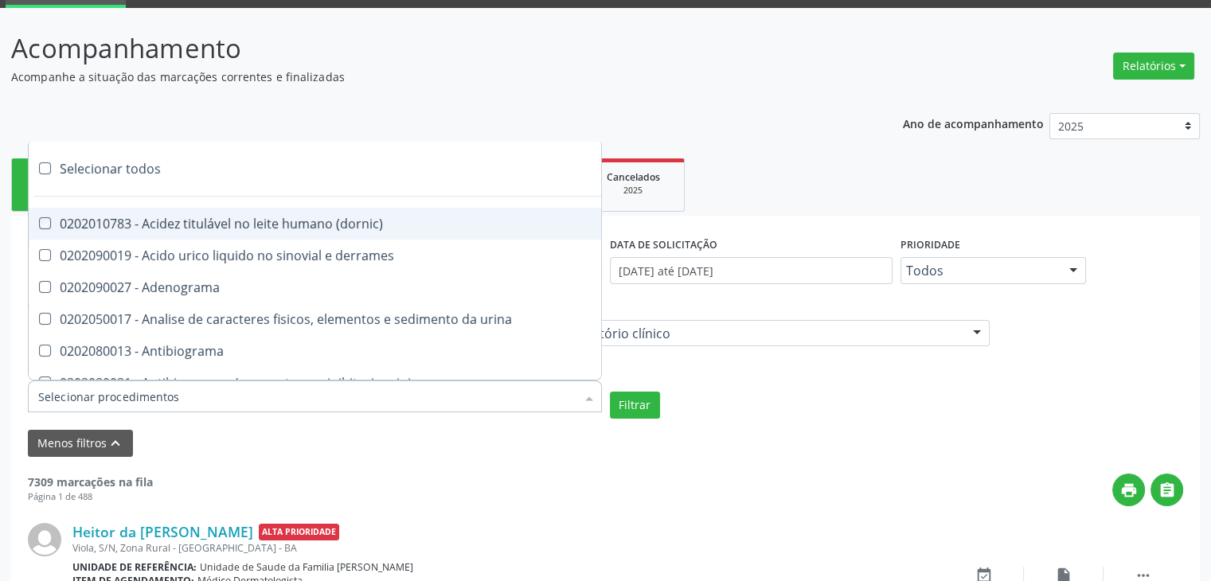
checkbox hemossiderina "true"
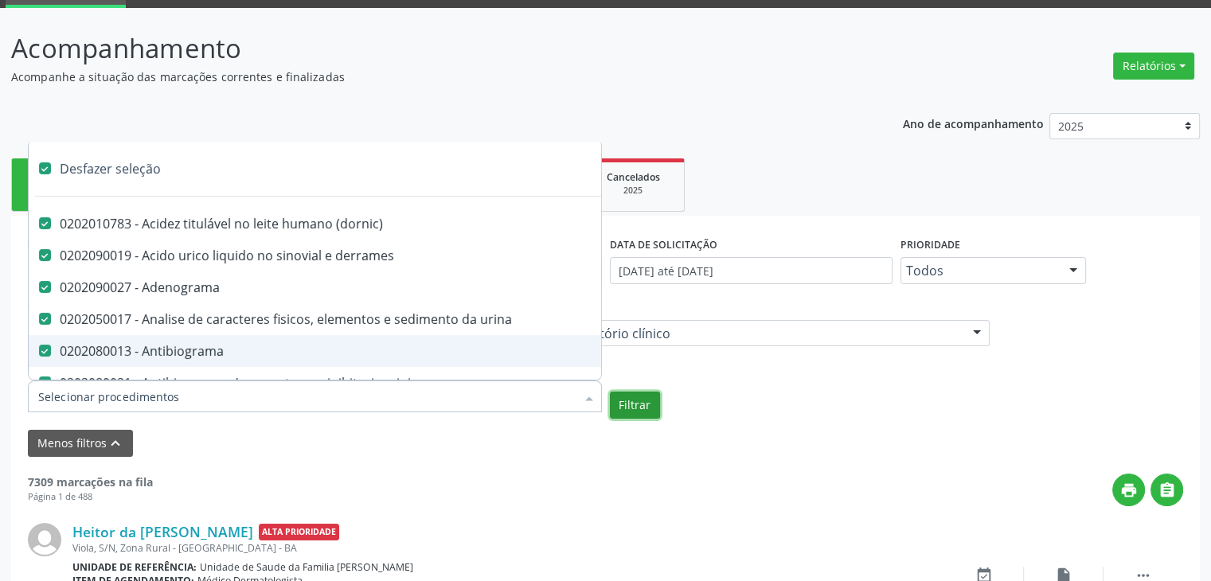
click at [641, 399] on button "Filtrar" at bounding box center [635, 405] width 50 height 27
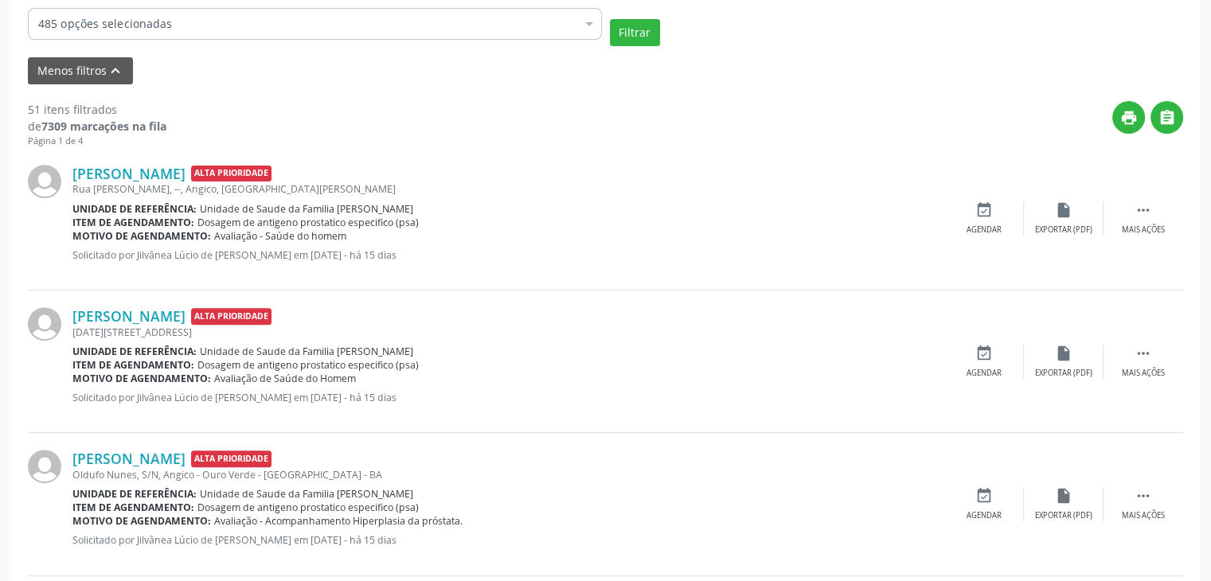
scroll to position [344, 0]
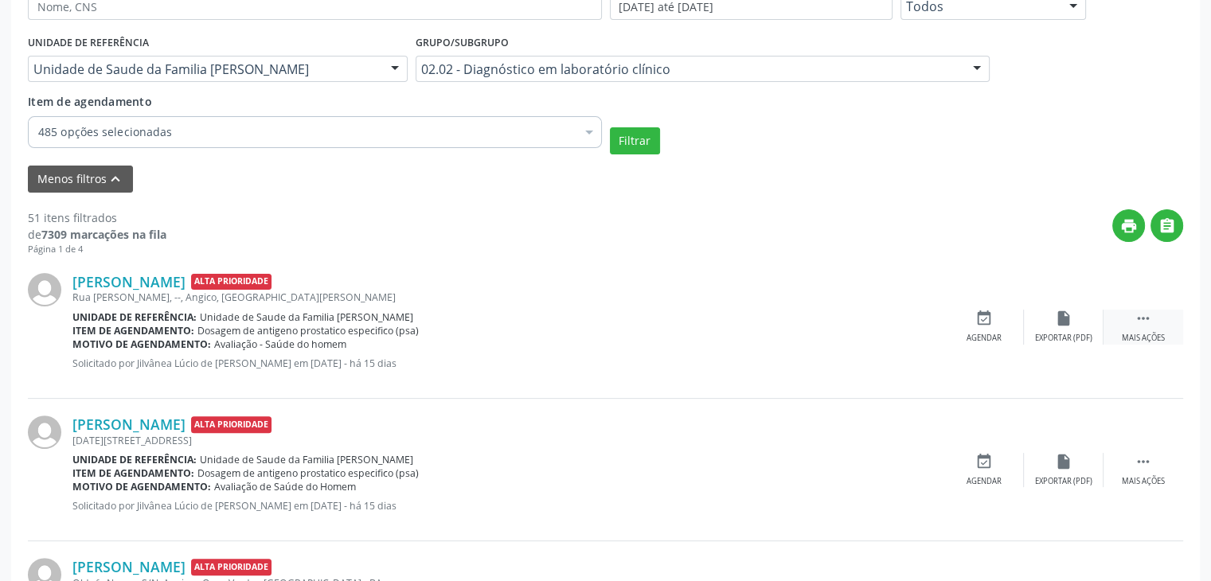
click at [1137, 316] on icon "" at bounding box center [1144, 319] width 18 height 18
click at [1074, 320] on div "edit Editar" at bounding box center [1064, 327] width 80 height 34
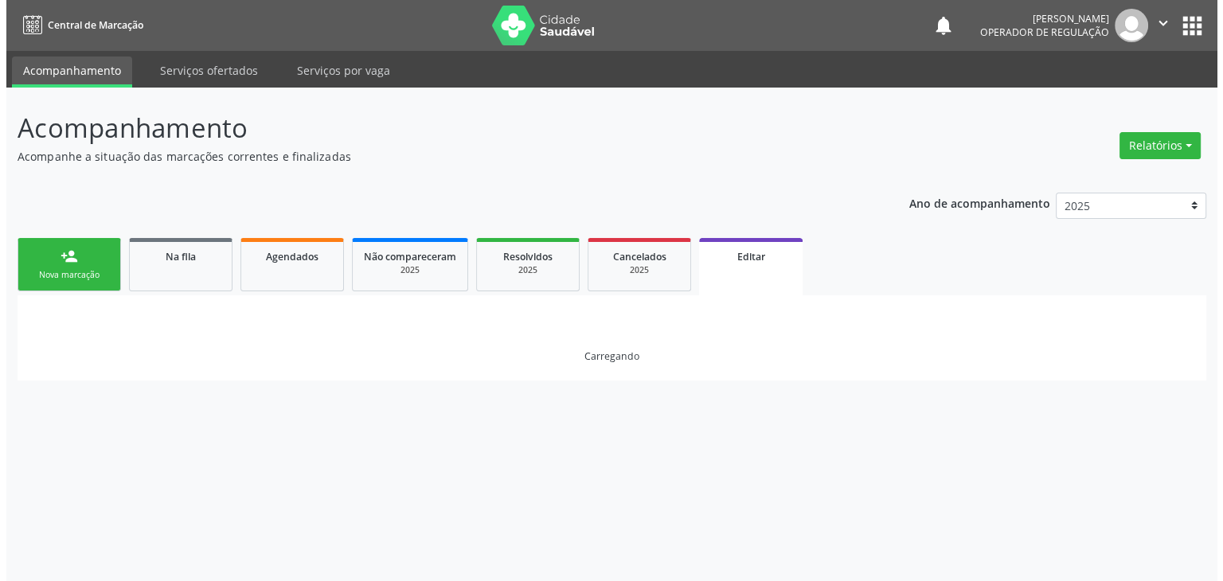
scroll to position [0, 0]
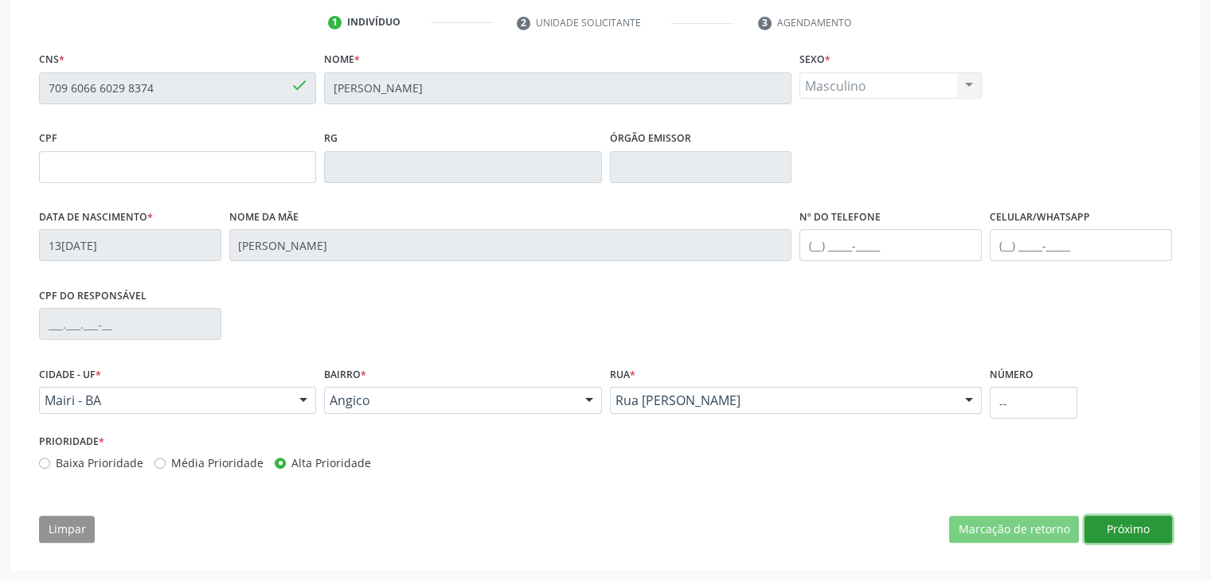
click at [1112, 516] on button "Próximo" at bounding box center [1129, 529] width 88 height 27
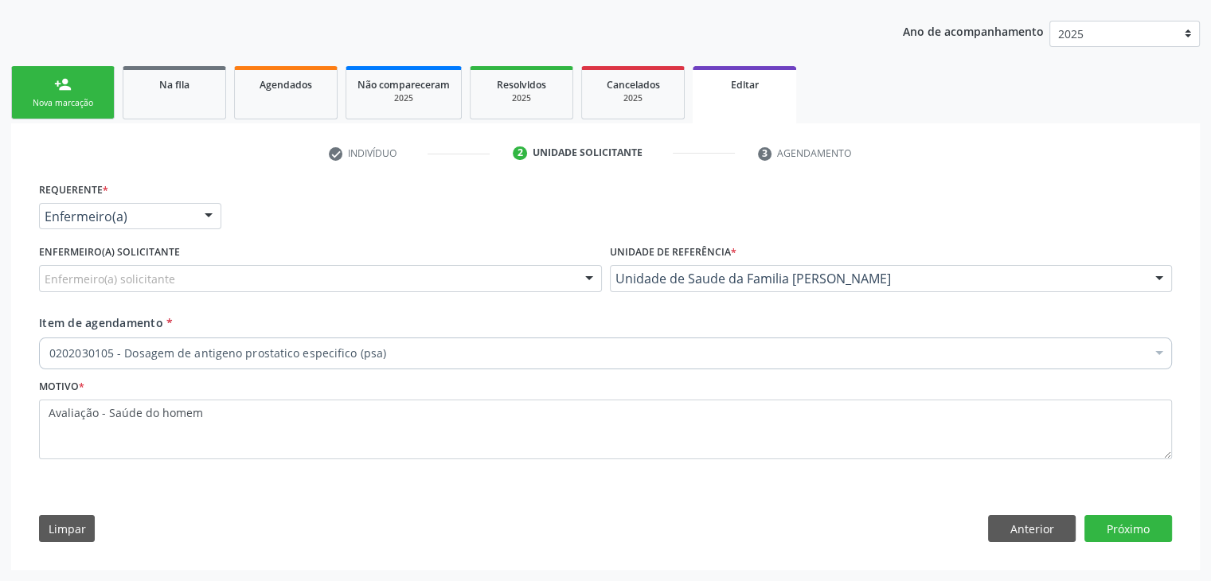
scroll to position [170, 0]
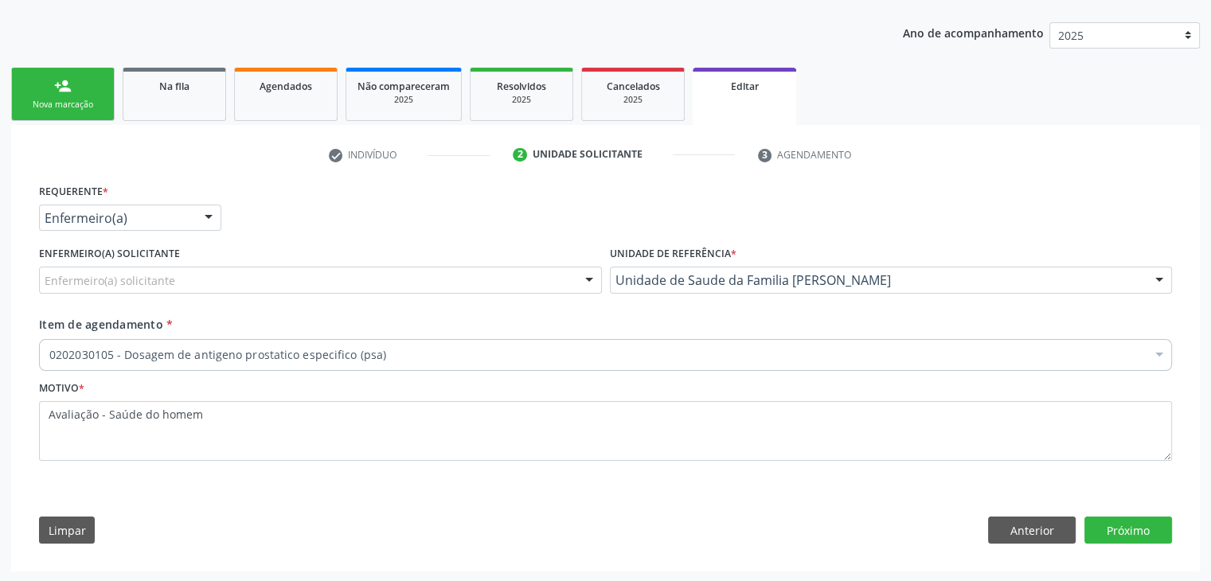
click at [159, 268] on div "Enfermeiro(a) solicitante" at bounding box center [320, 280] width 563 height 27
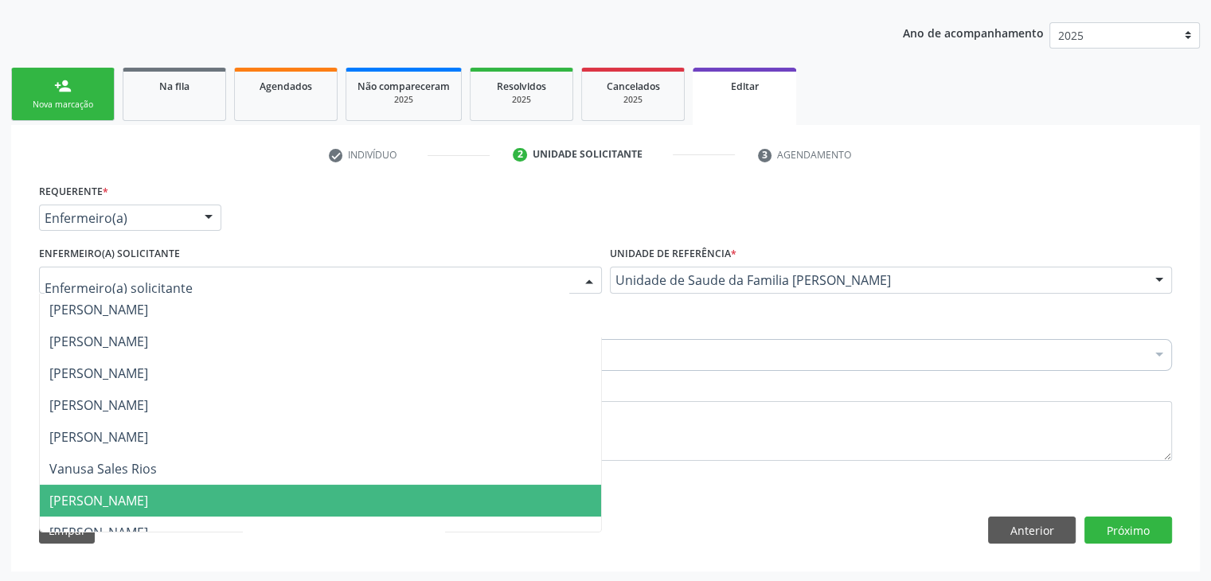
scroll to position [207, 0]
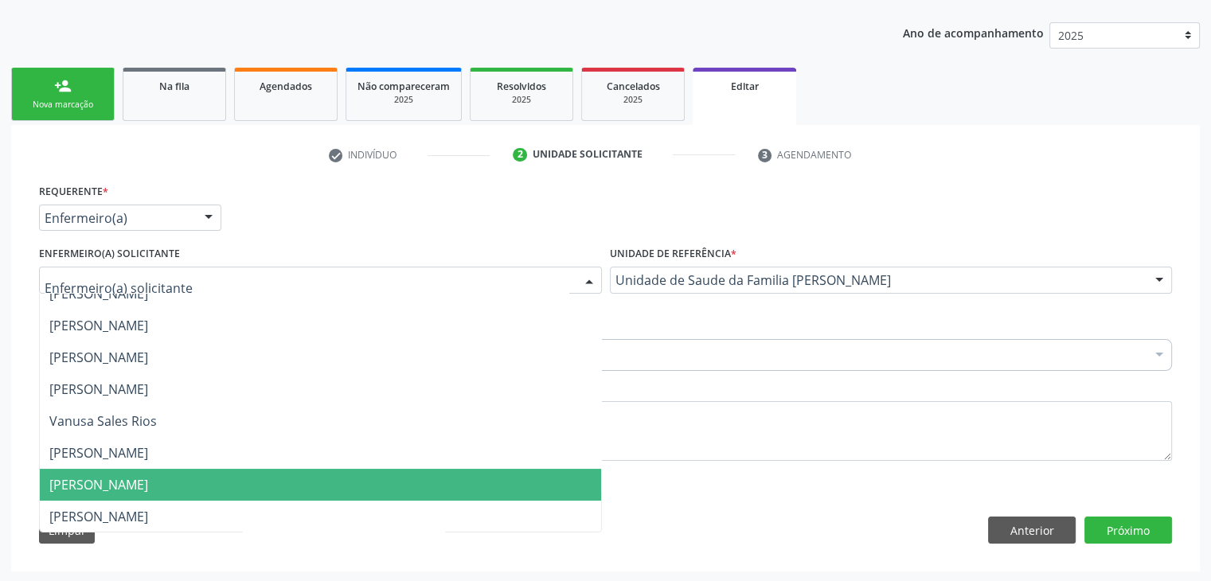
click at [134, 491] on span "[PERSON_NAME]" at bounding box center [98, 485] width 99 height 18
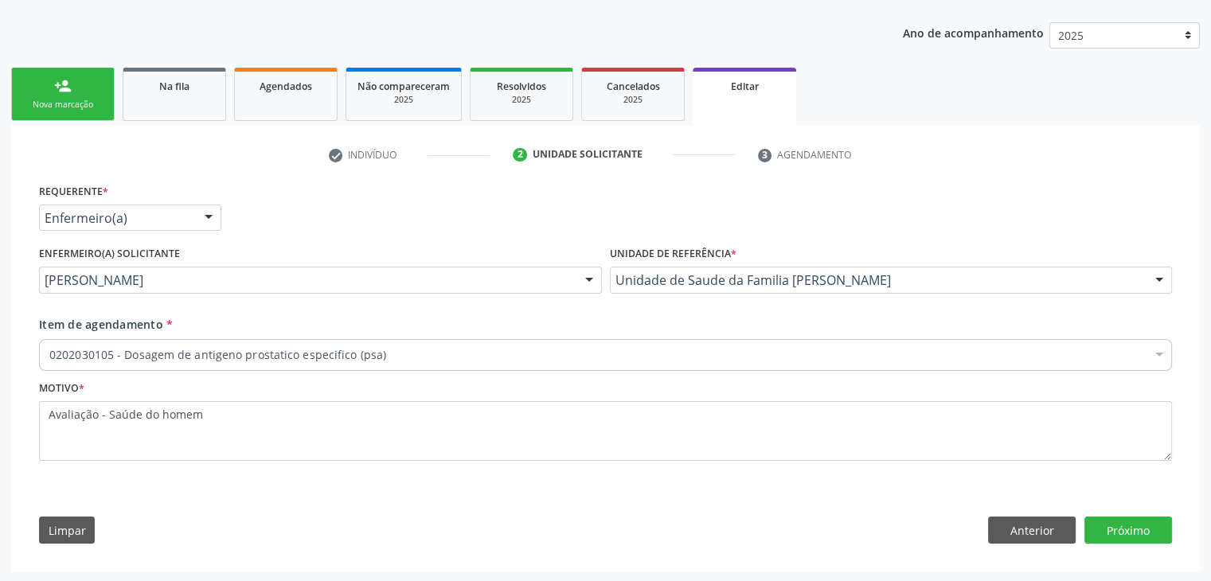
click at [554, 366] on div "0202030105 - Dosagem de antigeno prostatico especifico (psa)" at bounding box center [605, 355] width 1133 height 32
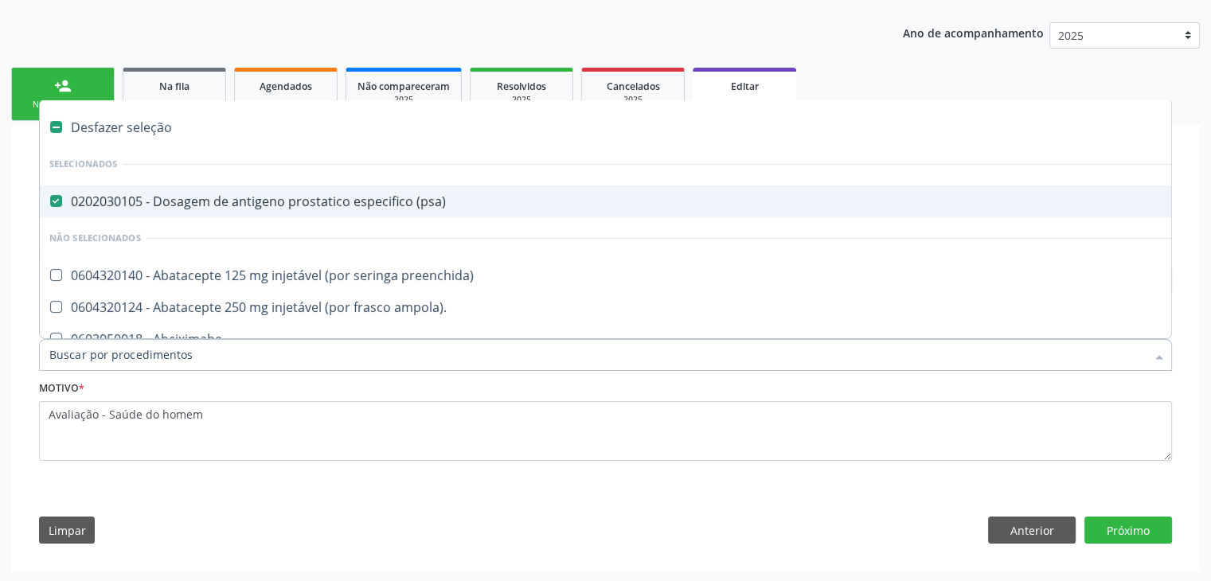
click at [233, 201] on div "0202030105 - Dosagem de antigeno prostatico especifico (psa)" at bounding box center [662, 201] width 1226 height 13
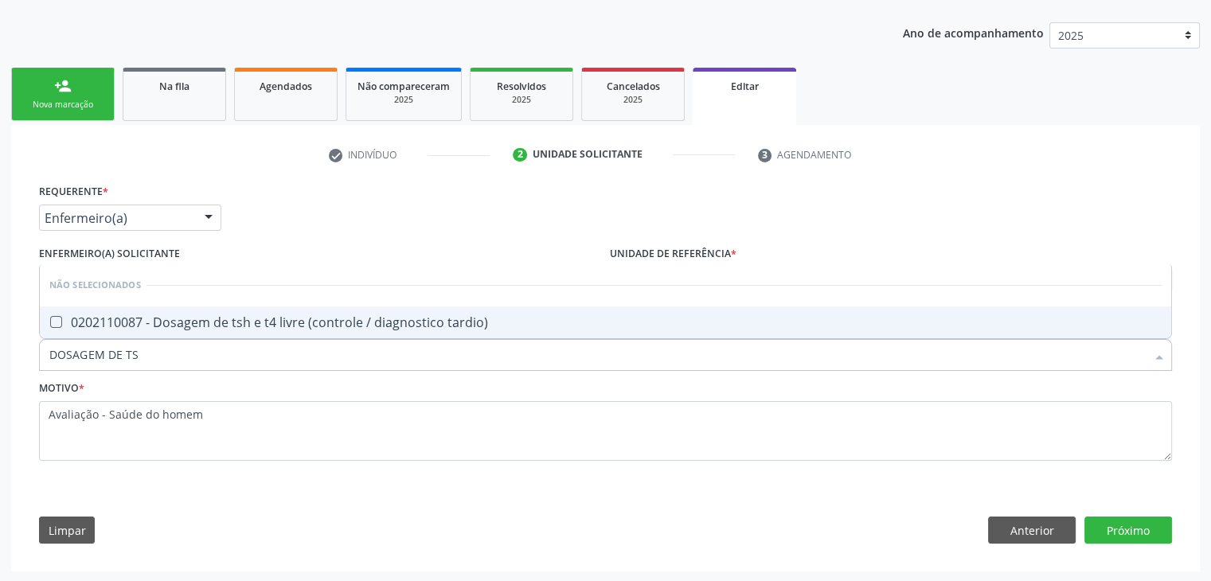
click at [268, 316] on div "0202110087 - Dosagem de tsh e t4 livre (controle / diagnostico tardio)" at bounding box center [605, 322] width 1112 height 13
click at [1136, 526] on button "Próximo" at bounding box center [1129, 530] width 88 height 27
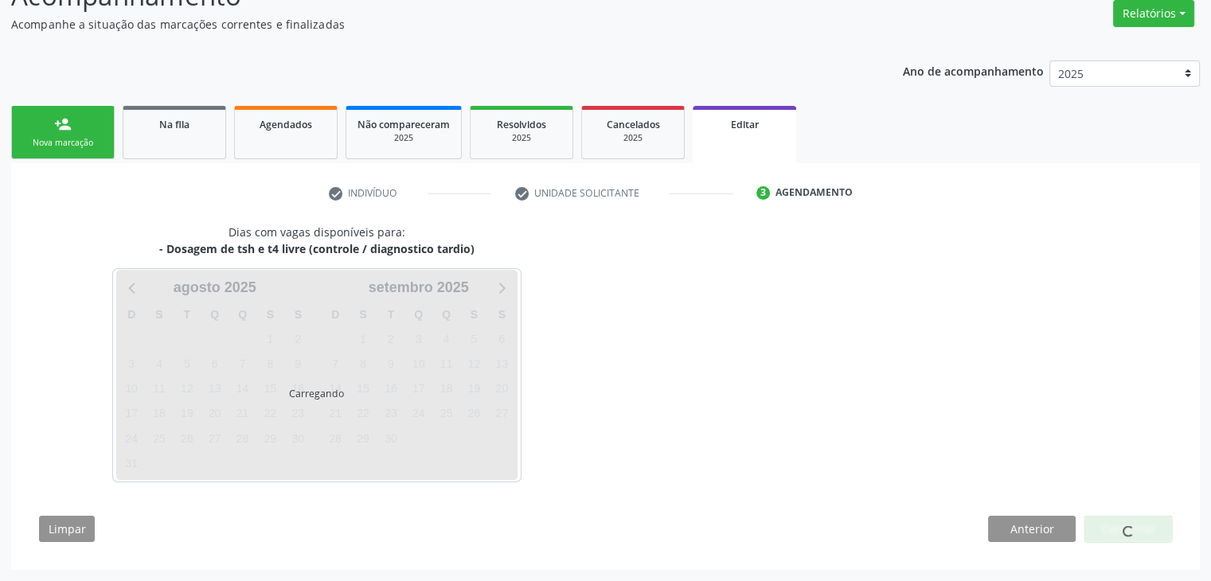
scroll to position [131, 0]
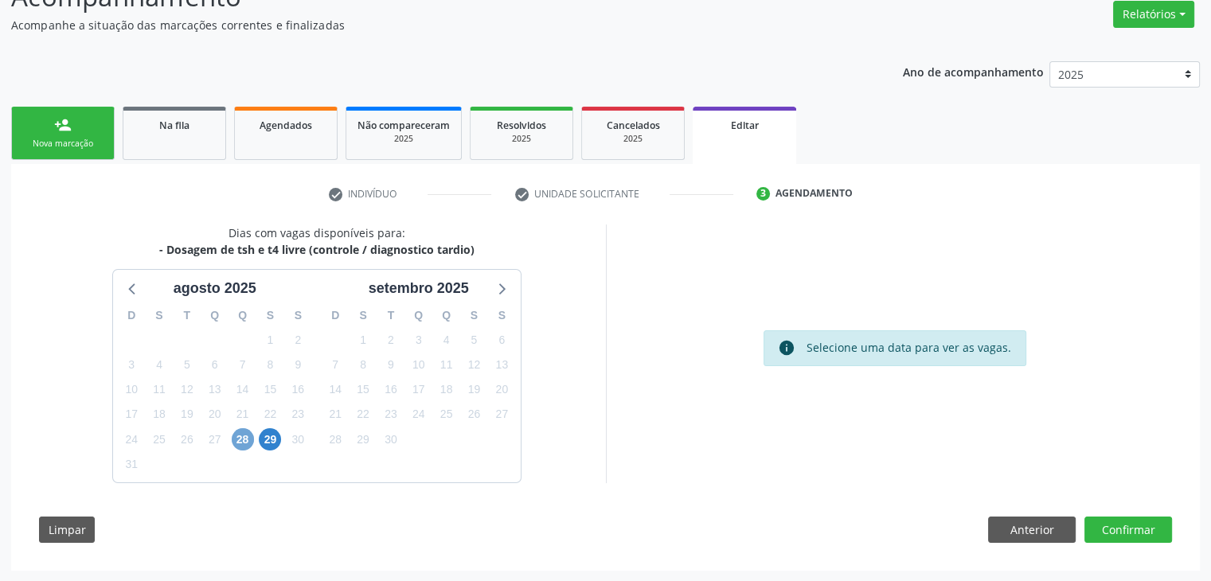
click at [250, 441] on span "28" at bounding box center [243, 439] width 22 height 22
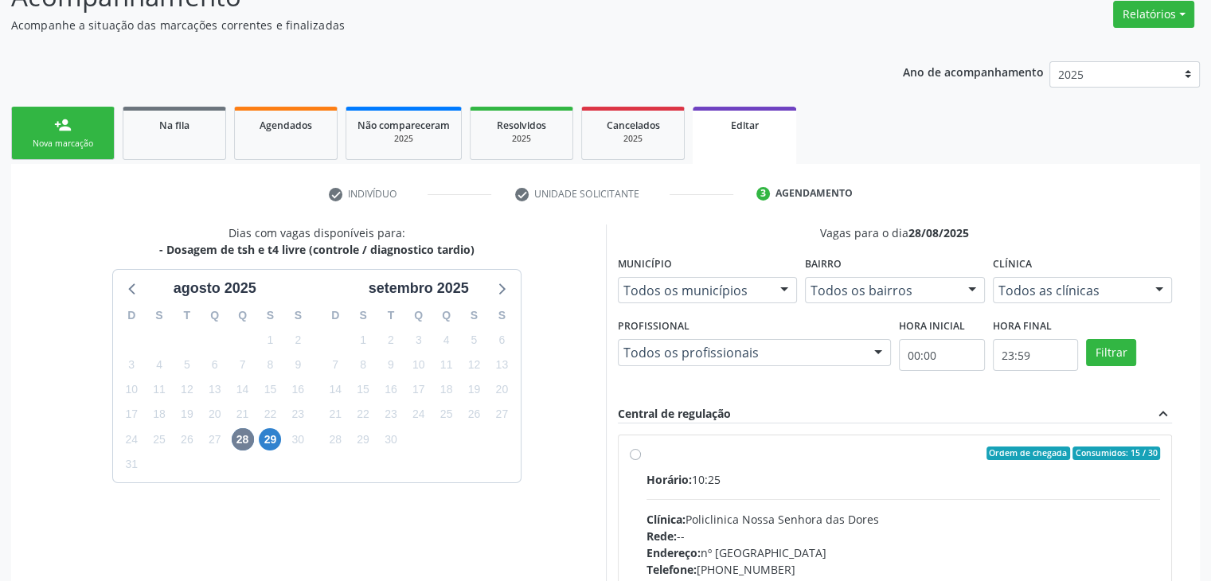
click at [679, 488] on div "Horário: 10:25 Clínica: Policlinica Nossa Senhora das Dores Rede: -- Endereço: …" at bounding box center [904, 580] width 514 height 219
click at [641, 461] on input "Ordem de chegada Consumidos: 15 / 30 Horário: 10:25 Clínica: Policlinica Nossa …" at bounding box center [635, 454] width 11 height 14
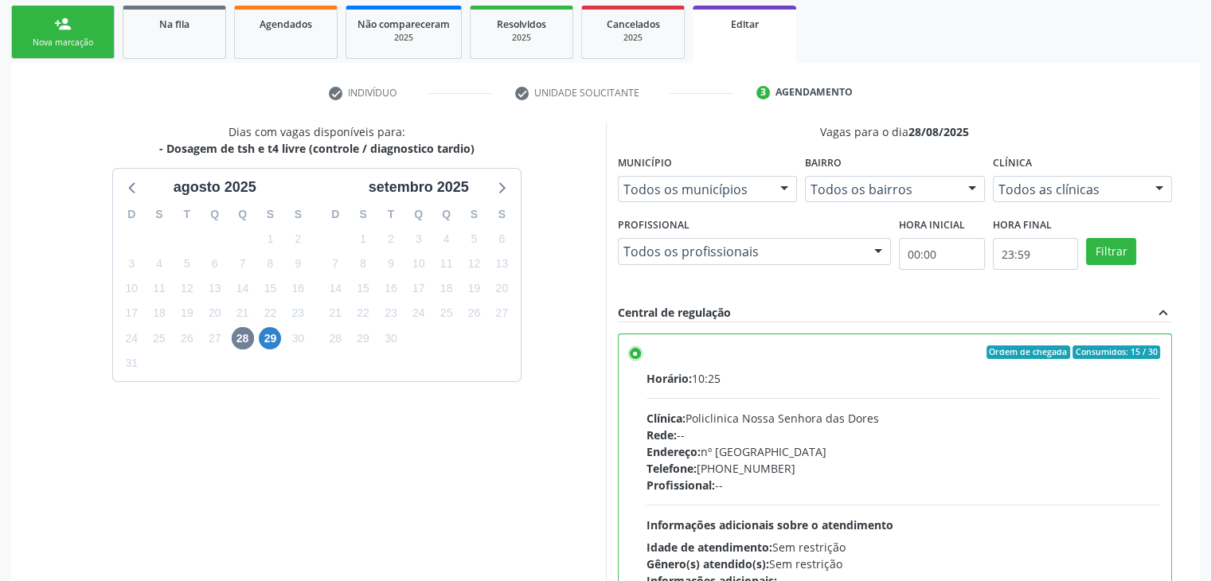
scroll to position [390, 0]
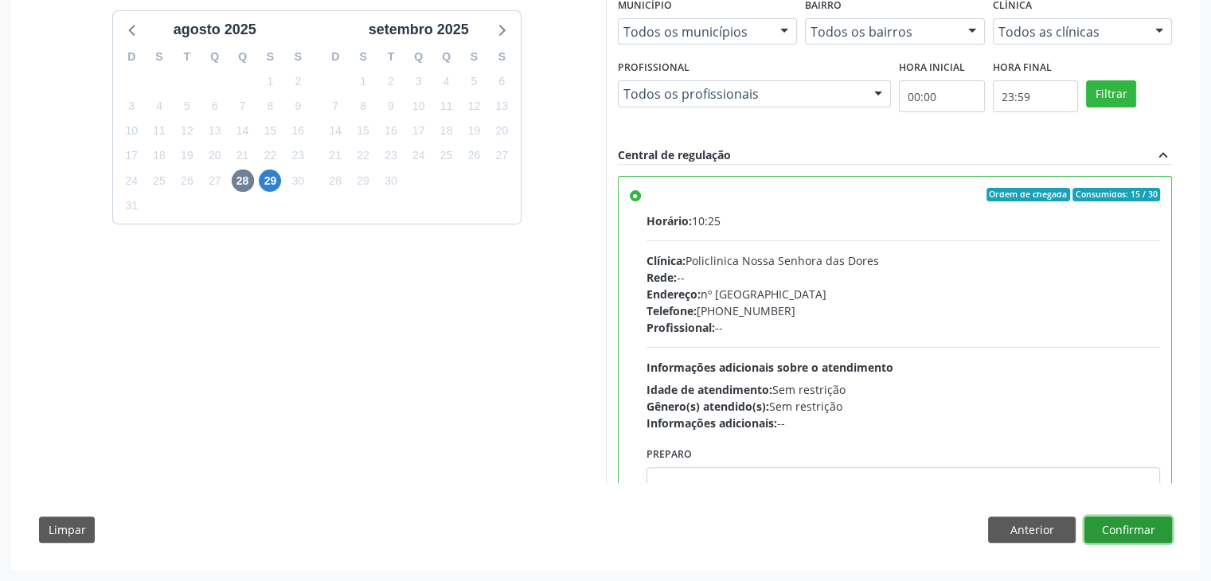
click at [1138, 530] on button "Confirmar" at bounding box center [1129, 530] width 88 height 27
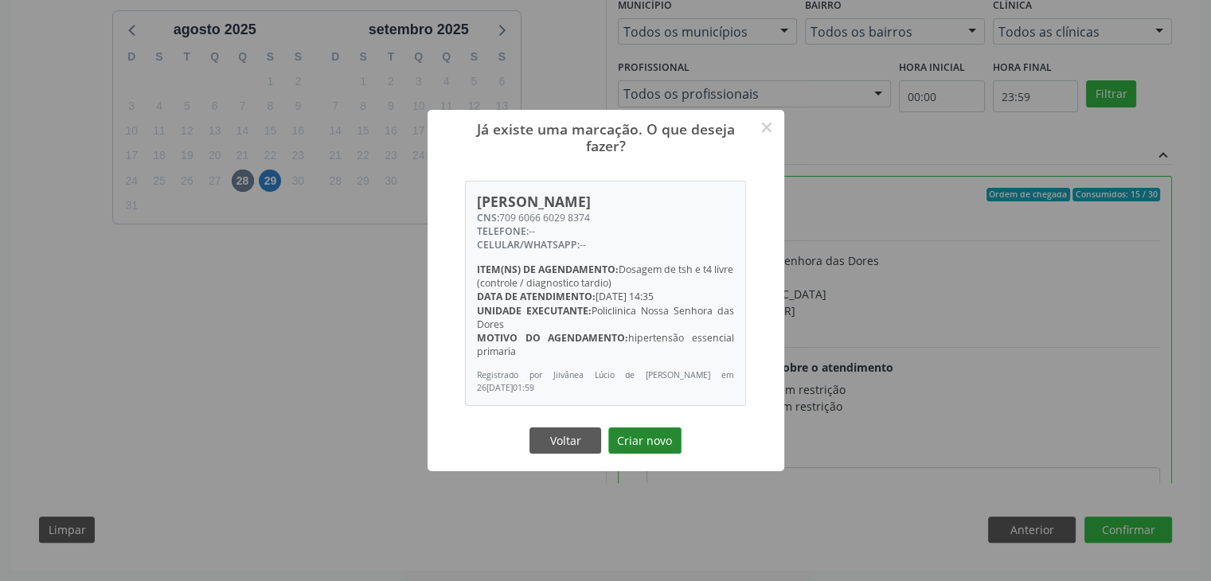
click at [639, 432] on button "Criar novo" at bounding box center [644, 441] width 73 height 27
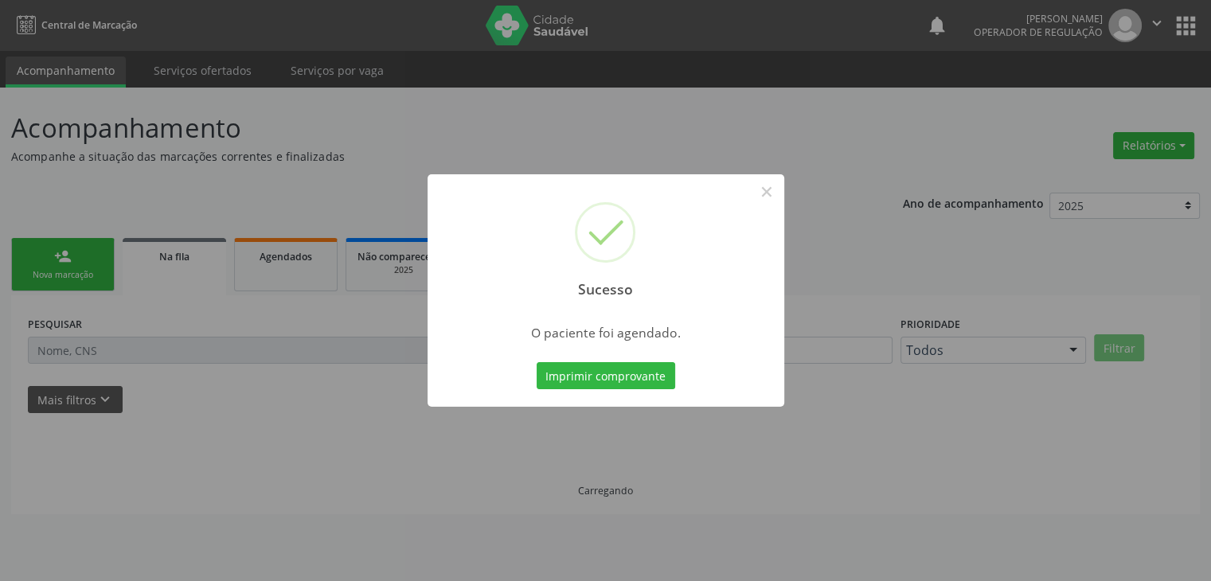
scroll to position [0, 0]
click at [763, 190] on button "×" at bounding box center [772, 191] width 27 height 27
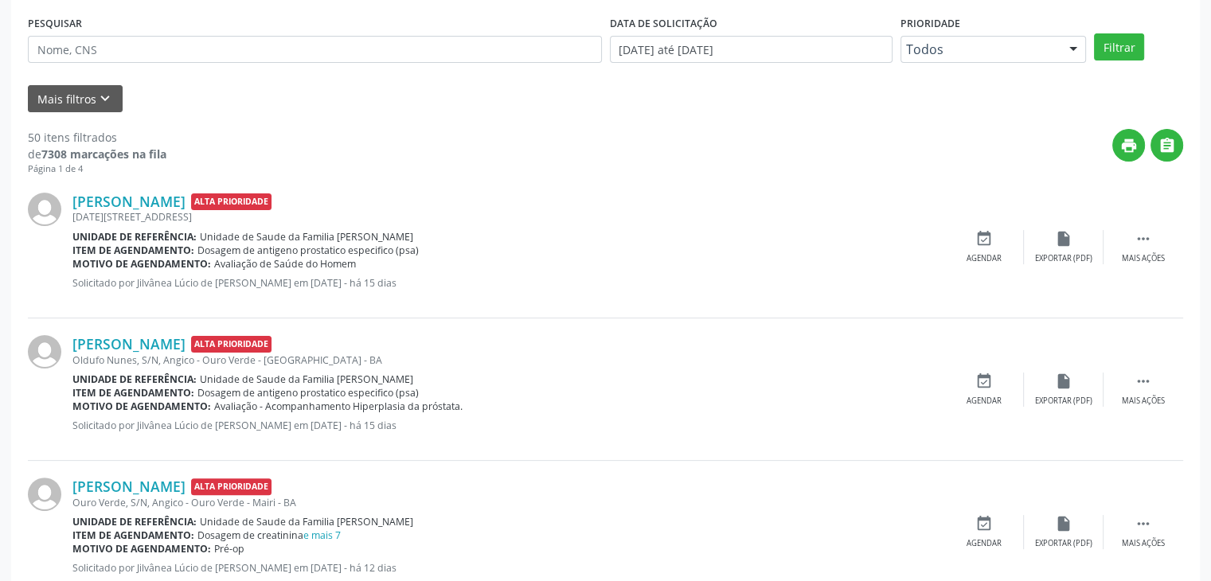
scroll to position [319, 0]
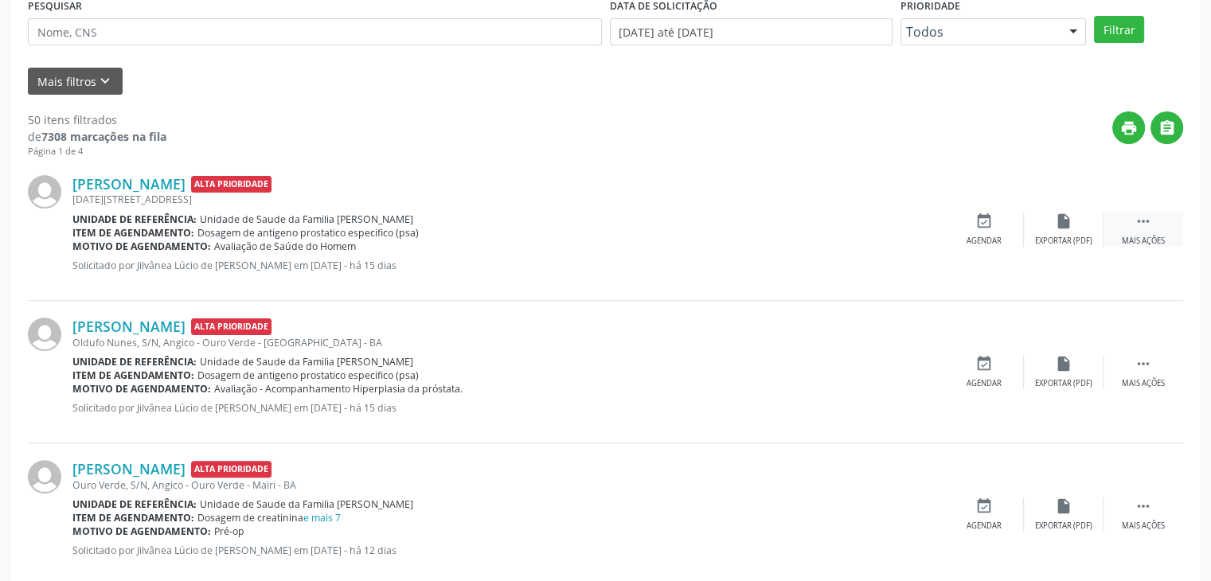
click at [1149, 229] on div " Mais ações" at bounding box center [1144, 230] width 80 height 34
click at [1031, 213] on div "edit Editar" at bounding box center [1064, 230] width 80 height 34
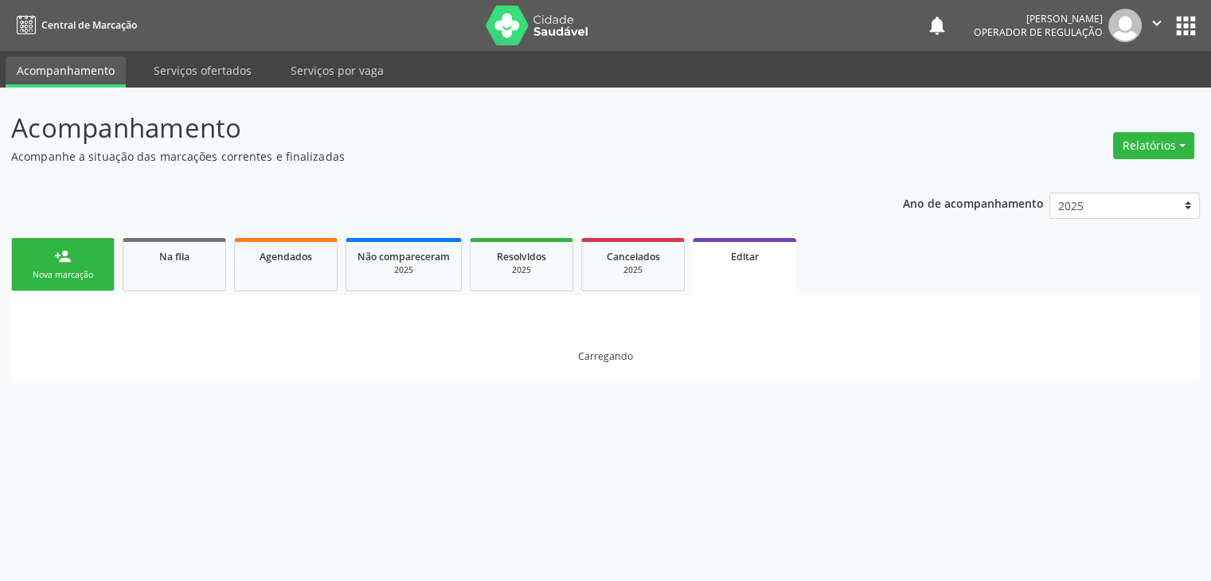
scroll to position [0, 0]
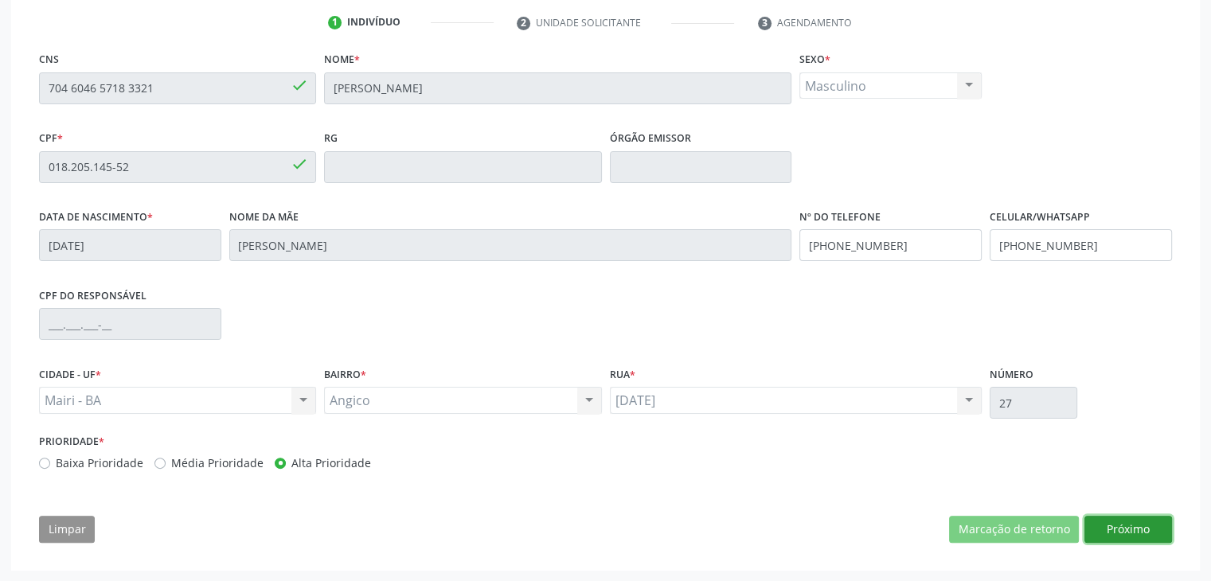
click at [1107, 526] on button "Próximo" at bounding box center [1129, 529] width 88 height 27
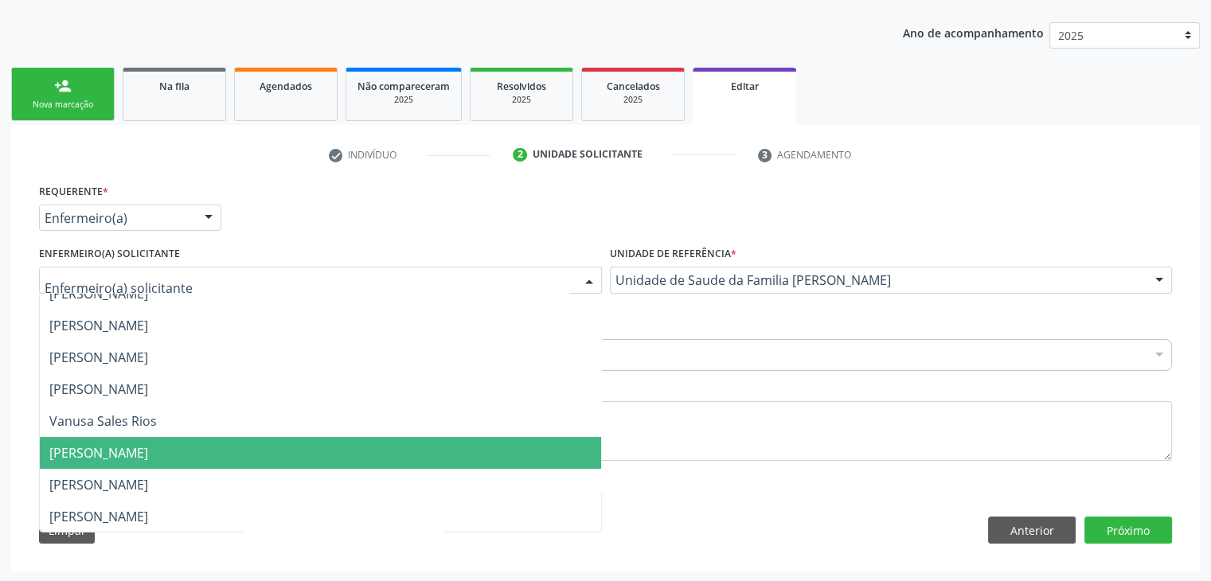
scroll to position [207, 0]
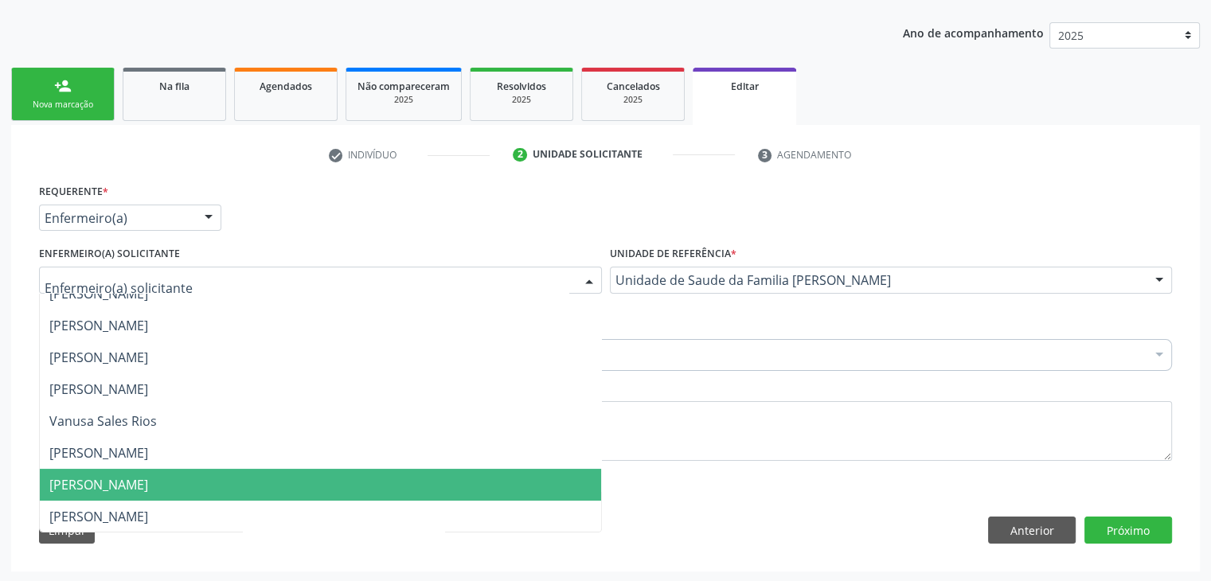
click at [119, 483] on span "[PERSON_NAME]" at bounding box center [98, 485] width 99 height 18
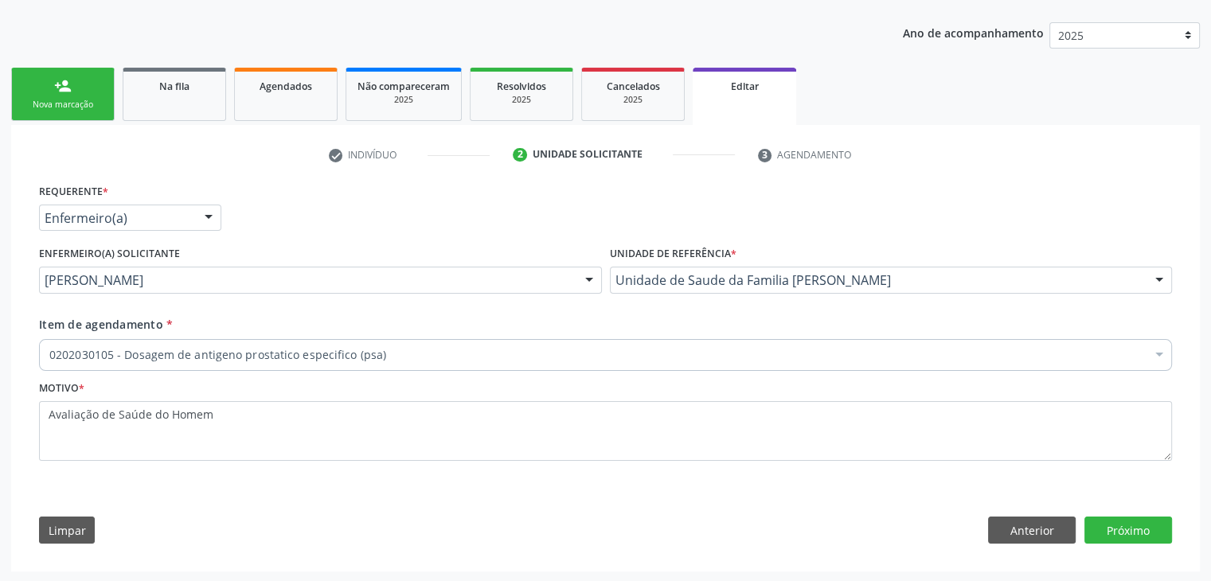
click at [341, 342] on div "0202030105 - Dosagem de antigeno prostatico especifico (psa)" at bounding box center [605, 355] width 1133 height 32
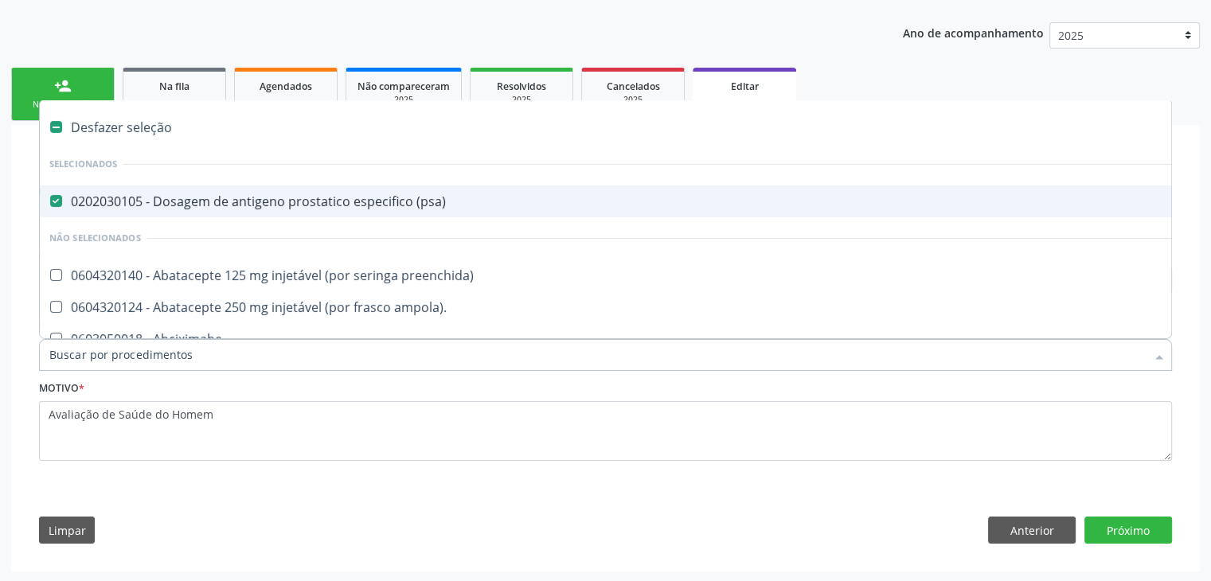
click at [287, 214] on span "0202030105 - Dosagem de antigeno prostatico especifico (psa)" at bounding box center [662, 202] width 1245 height 32
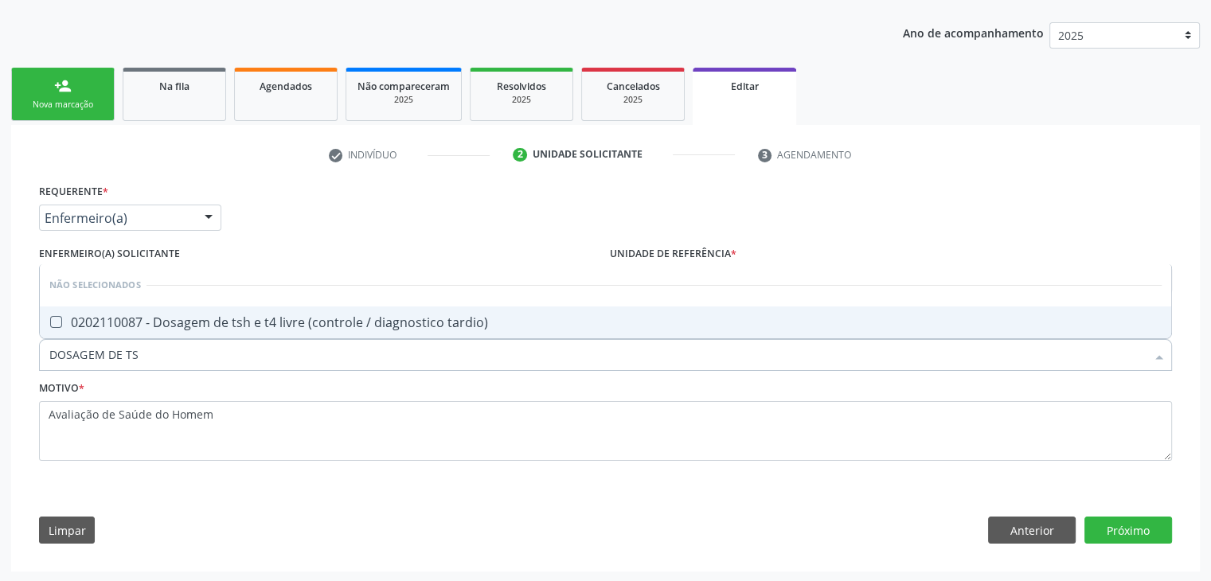
click at [285, 311] on span "0202110087 - Dosagem de tsh e t4 livre (controle / diagnostico tardio)" at bounding box center [606, 323] width 1132 height 32
click at [1113, 528] on button "Próximo" at bounding box center [1129, 530] width 88 height 27
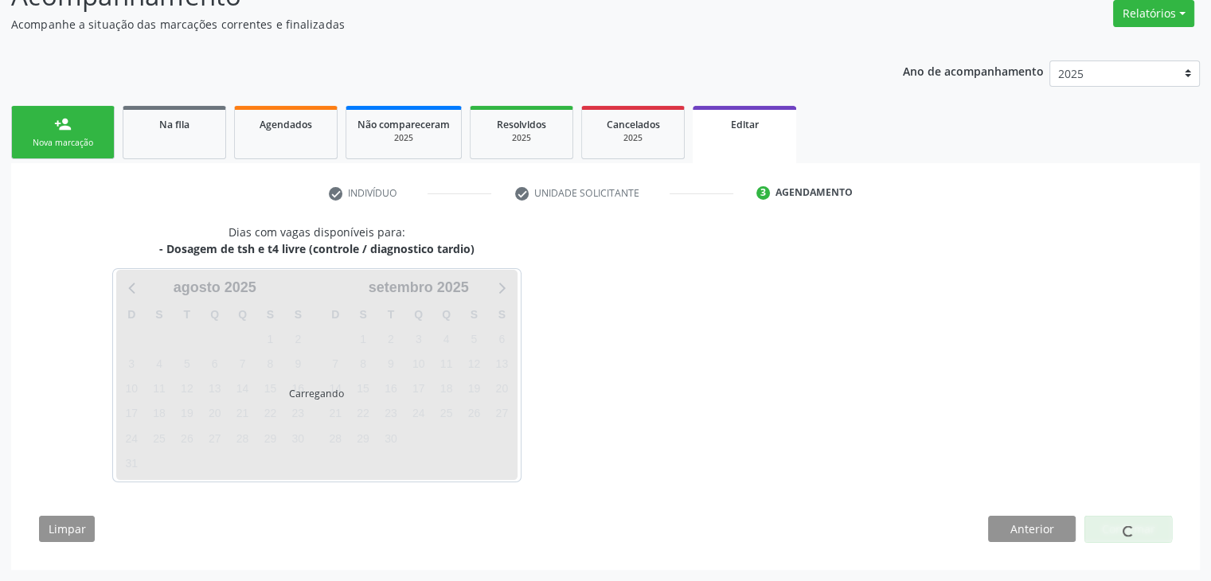
scroll to position [131, 0]
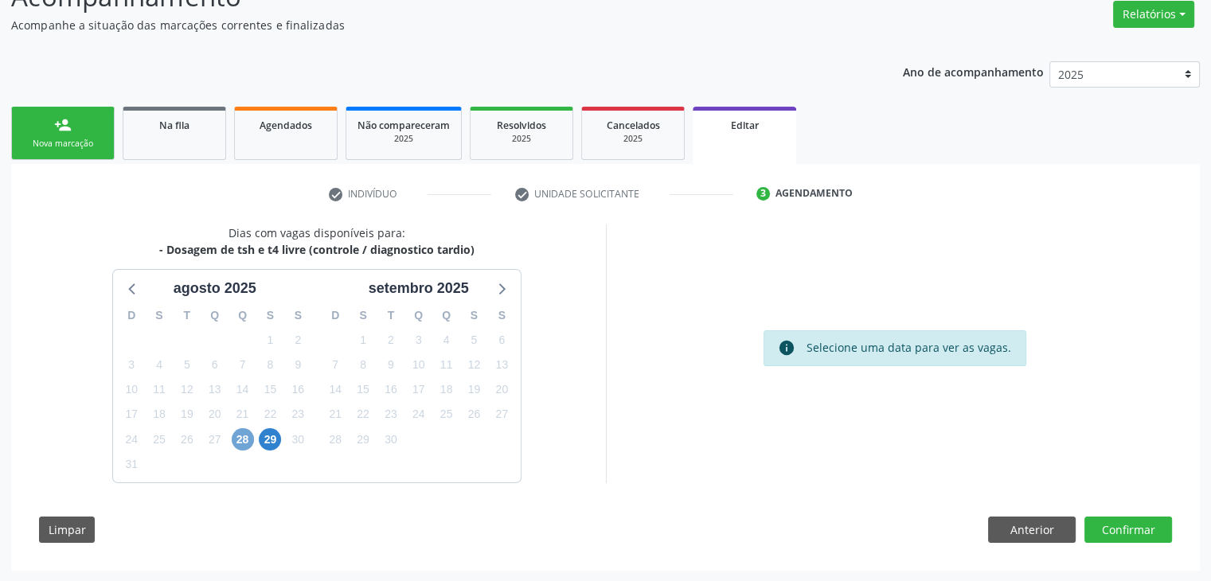
click at [248, 444] on span "28" at bounding box center [243, 439] width 22 height 22
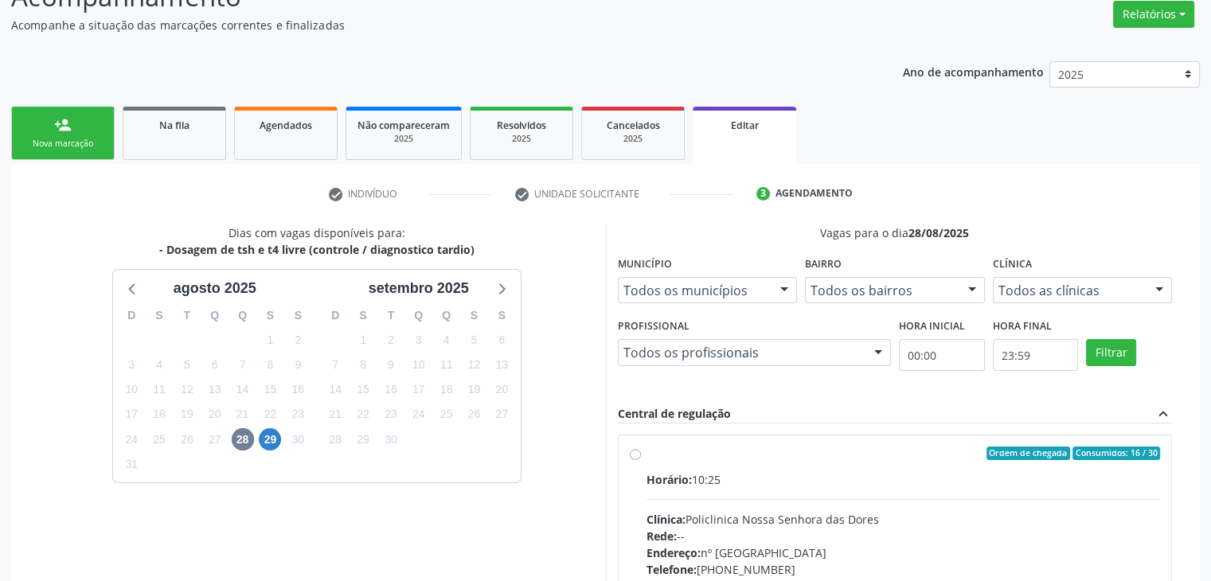
click at [755, 511] on div "Clínica: Policlinica Nossa Senhora das Dores" at bounding box center [904, 519] width 514 height 17
click at [641, 461] on input "Ordem de chegada Consumidos: 16 / 30 Horário: 10:25 Clínica: Policlinica Nossa …" at bounding box center [635, 454] width 11 height 14
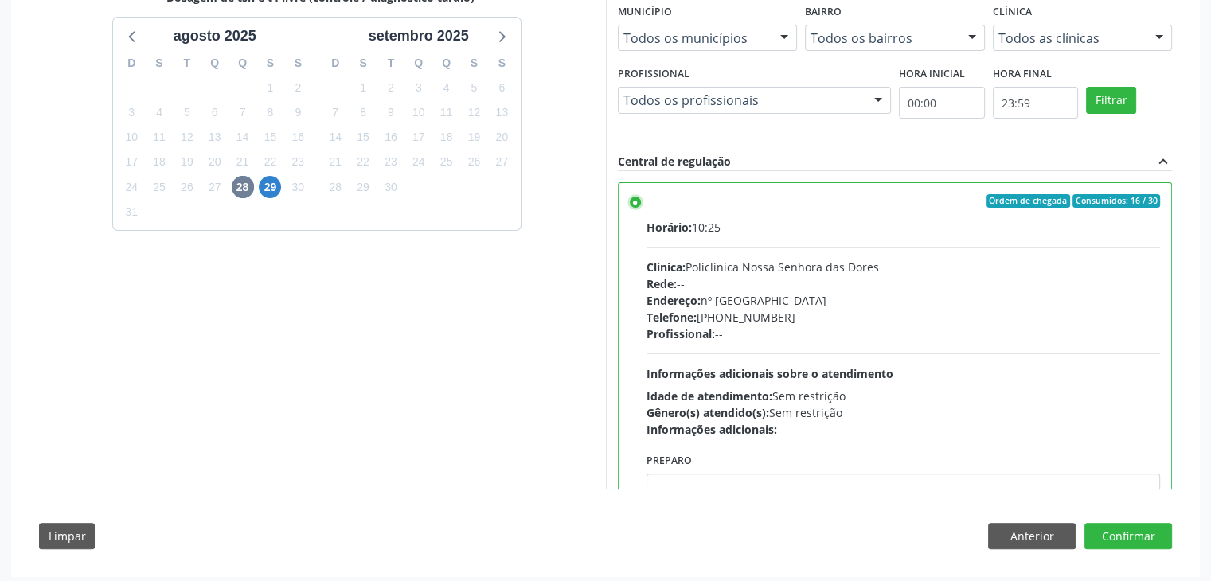
scroll to position [390, 0]
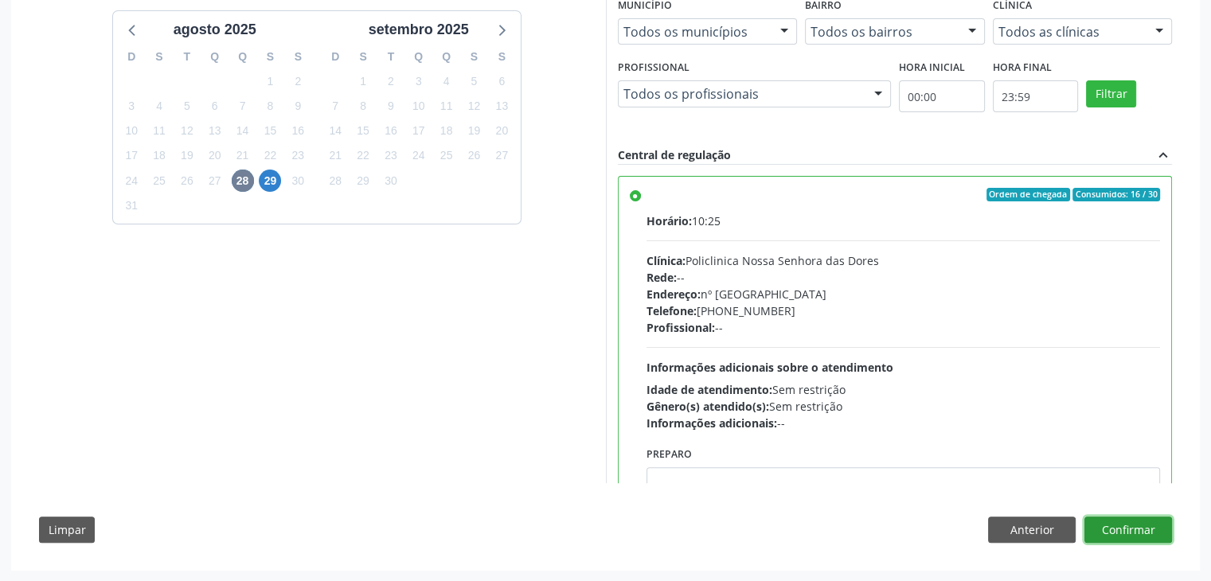
click at [1102, 526] on button "Confirmar" at bounding box center [1129, 530] width 88 height 27
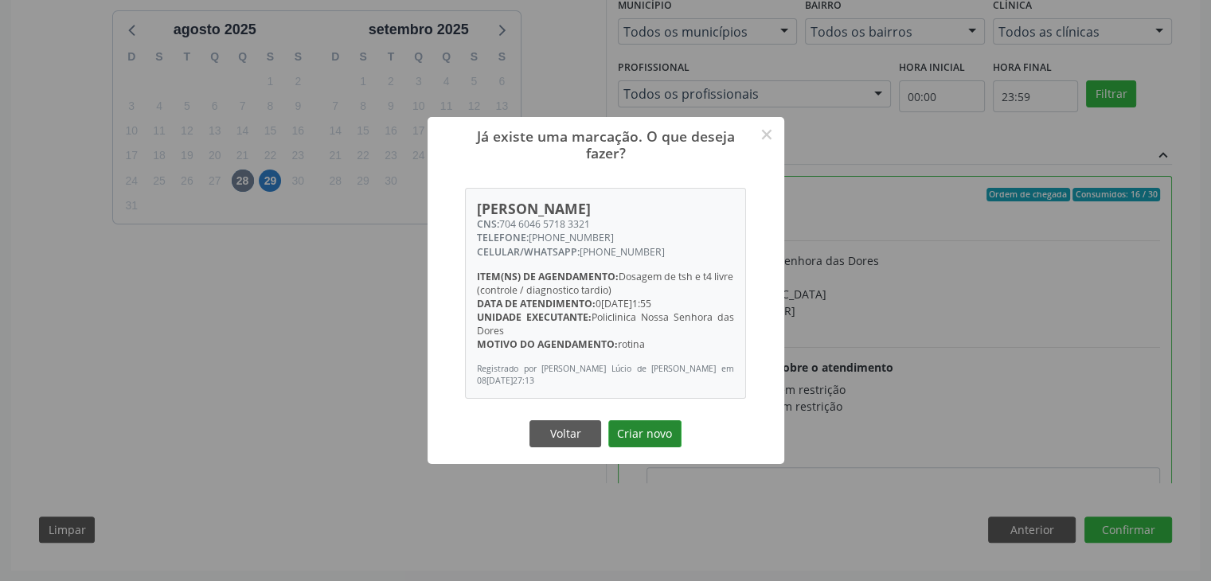
click at [643, 434] on button "Criar novo" at bounding box center [644, 433] width 73 height 27
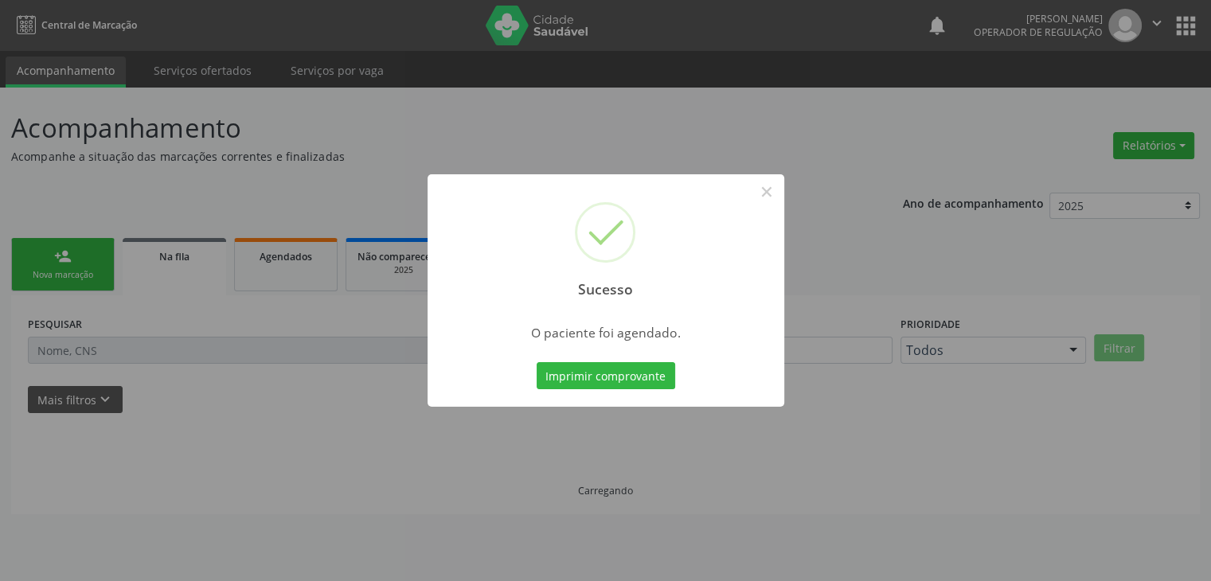
scroll to position [0, 0]
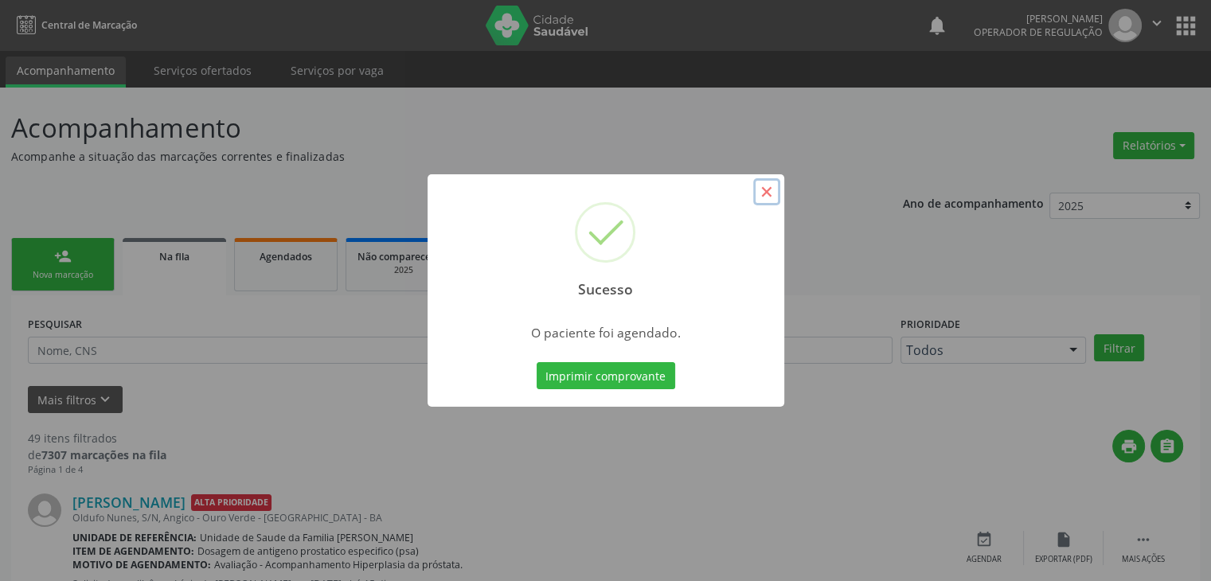
click at [766, 193] on button "×" at bounding box center [766, 191] width 27 height 27
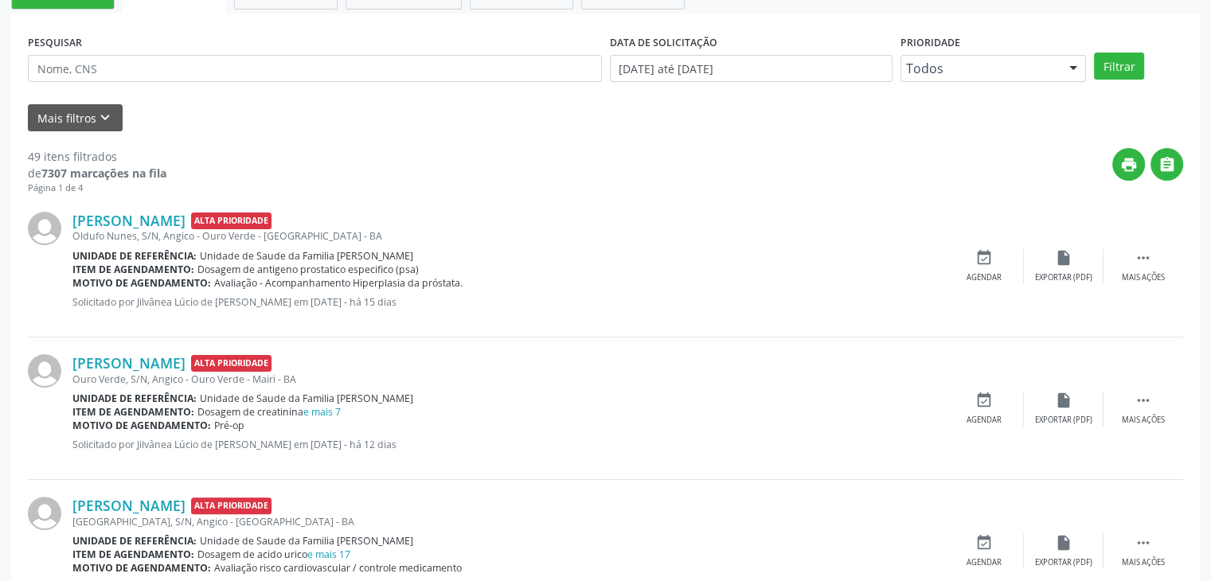
scroll to position [319, 0]
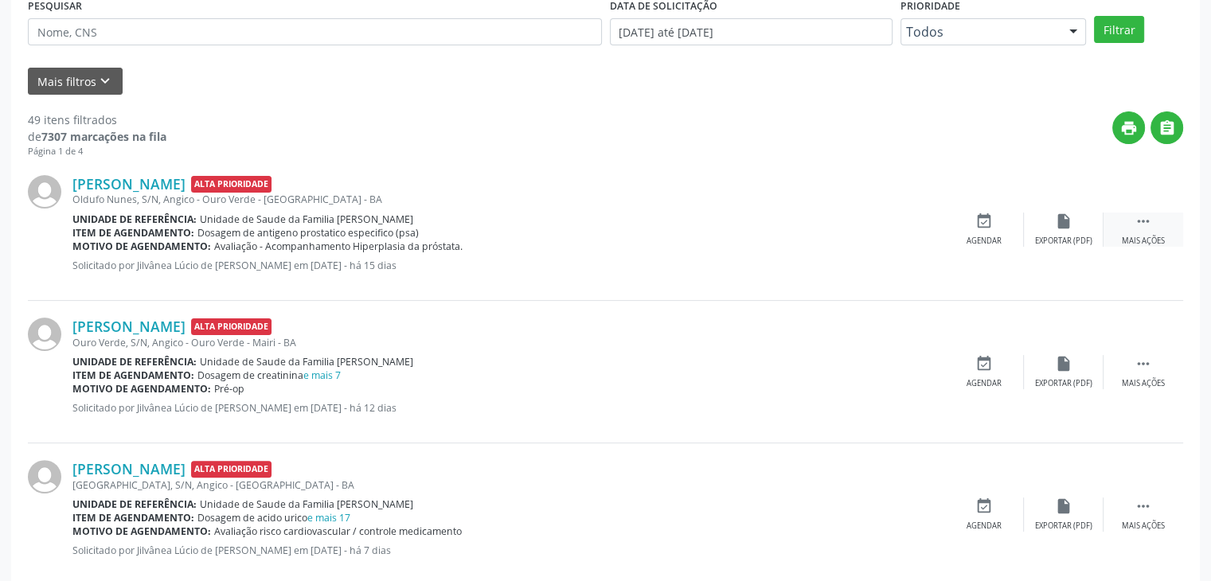
click at [1159, 217] on div " Mais ações" at bounding box center [1144, 230] width 80 height 34
click at [1069, 236] on div "Editar" at bounding box center [1063, 241] width 25 height 11
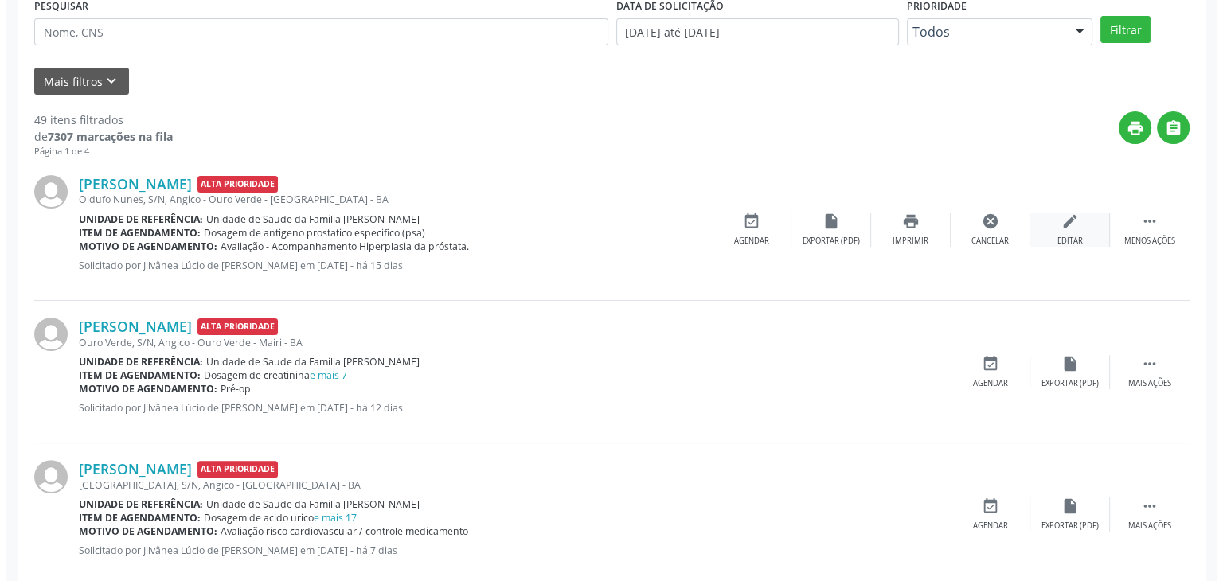
scroll to position [0, 0]
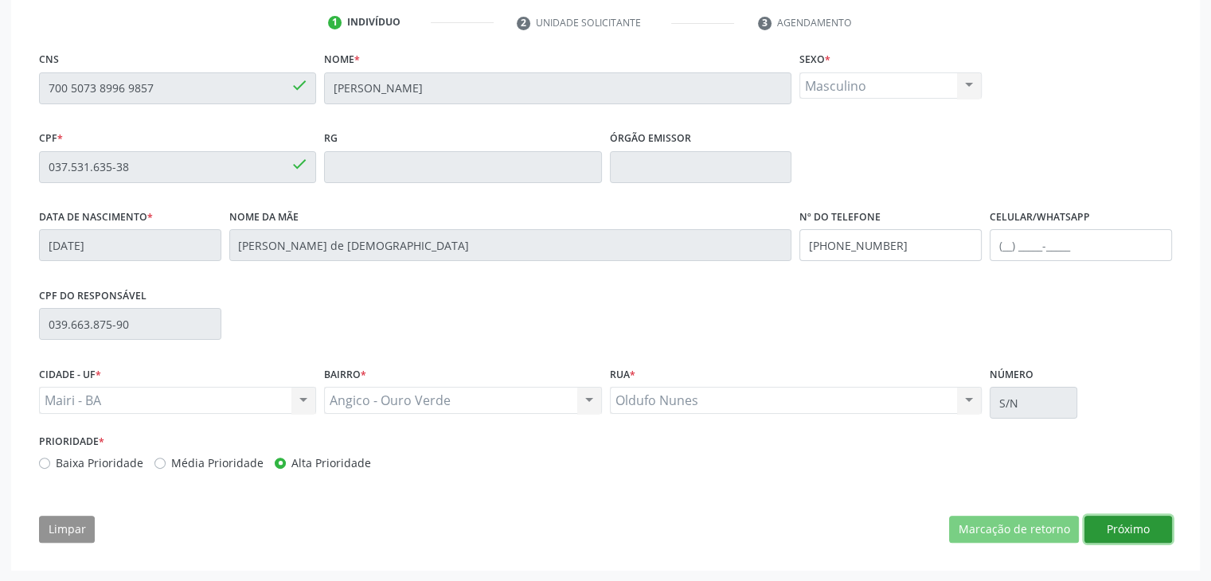
click at [1145, 541] on button "Próximo" at bounding box center [1129, 529] width 88 height 27
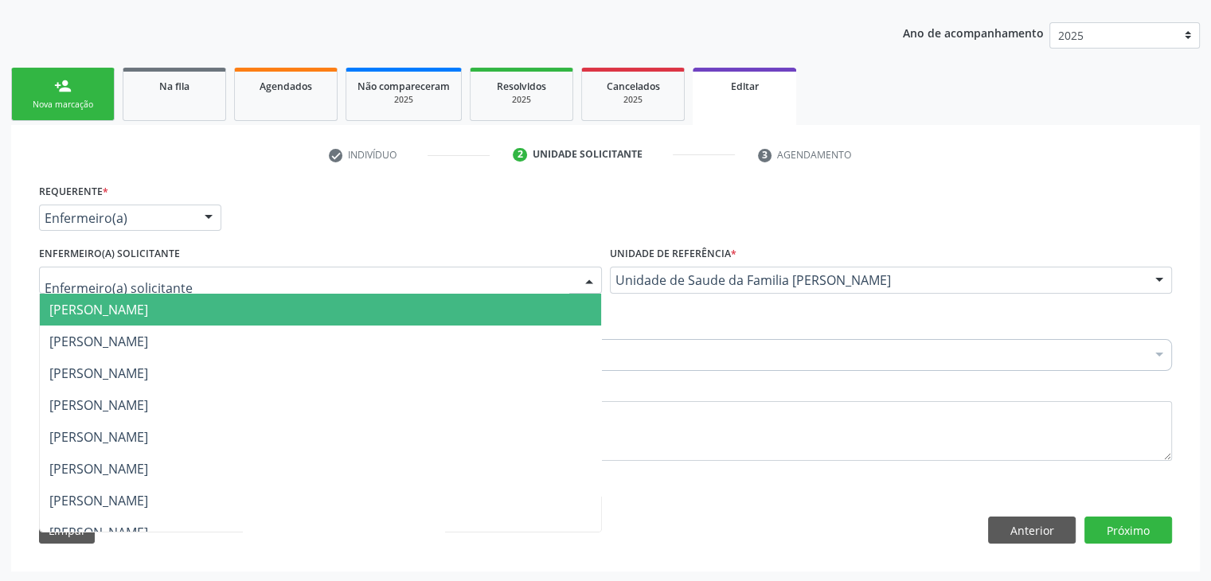
click at [182, 288] on div at bounding box center [320, 280] width 563 height 27
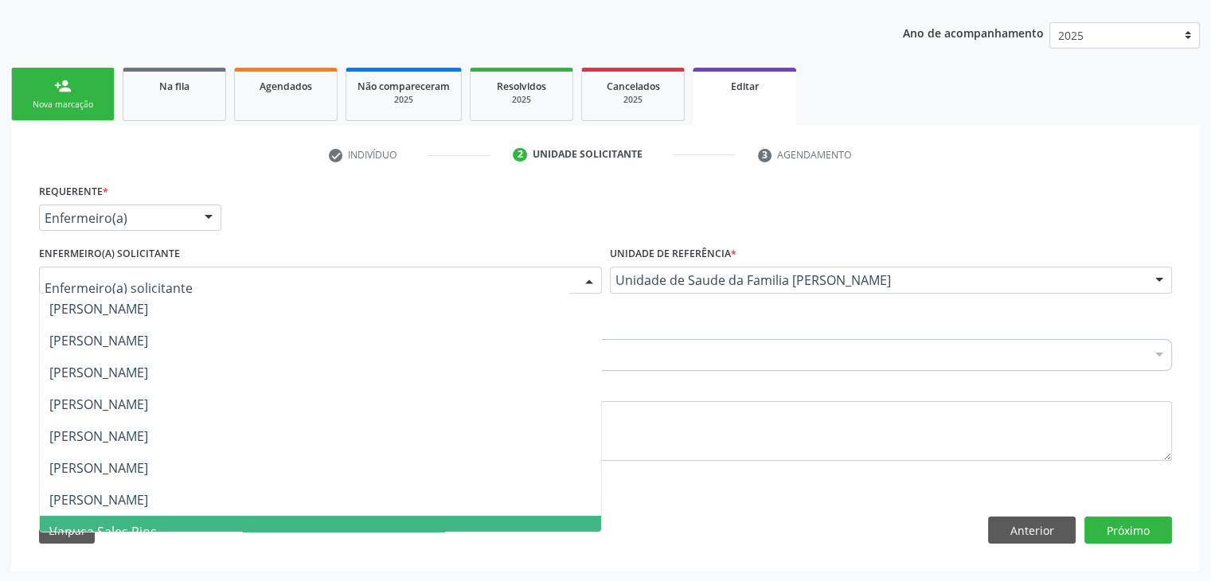
scroll to position [207, 0]
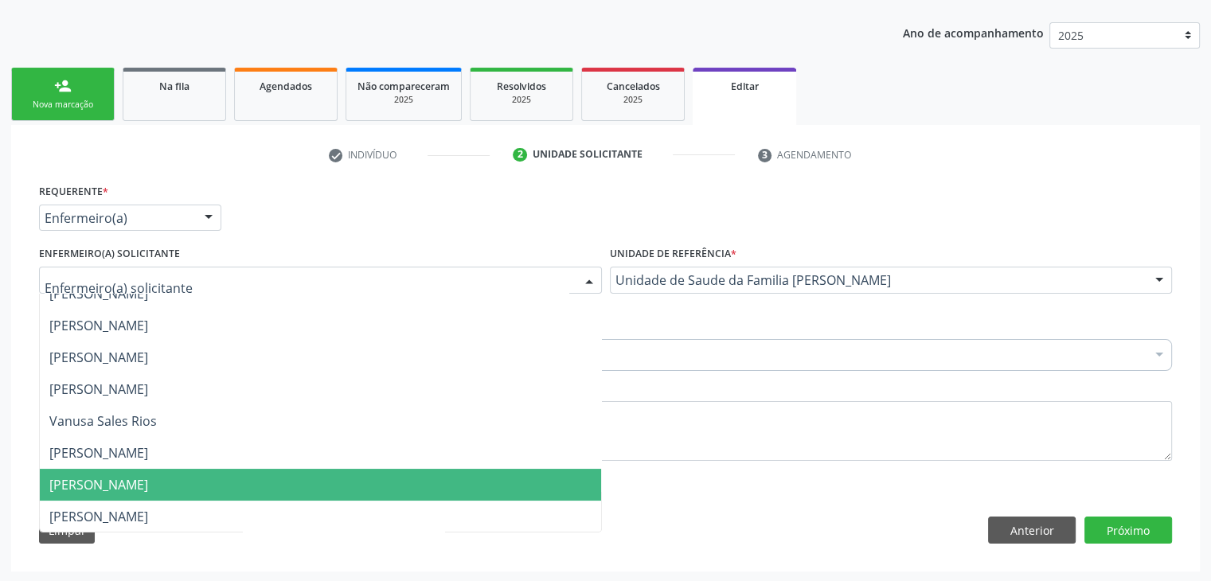
click at [134, 470] on span "Taize Oliveira Araújo Ferreira" at bounding box center [320, 485] width 561 height 32
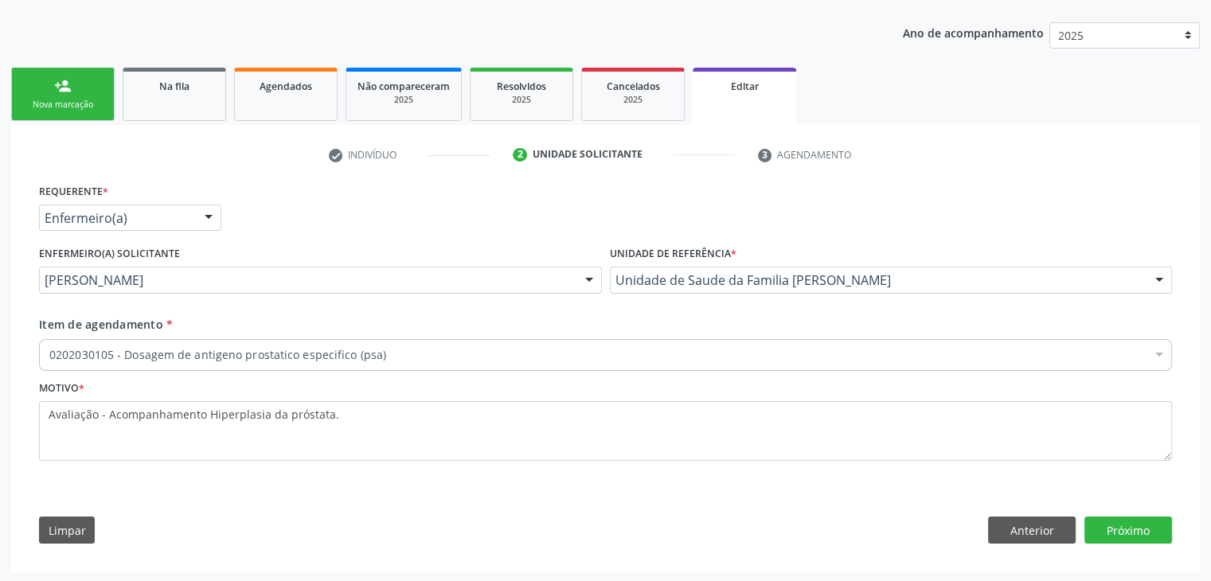
click at [207, 345] on div "0202030105 - Dosagem de antigeno prostatico especifico (psa)" at bounding box center [605, 355] width 1133 height 32
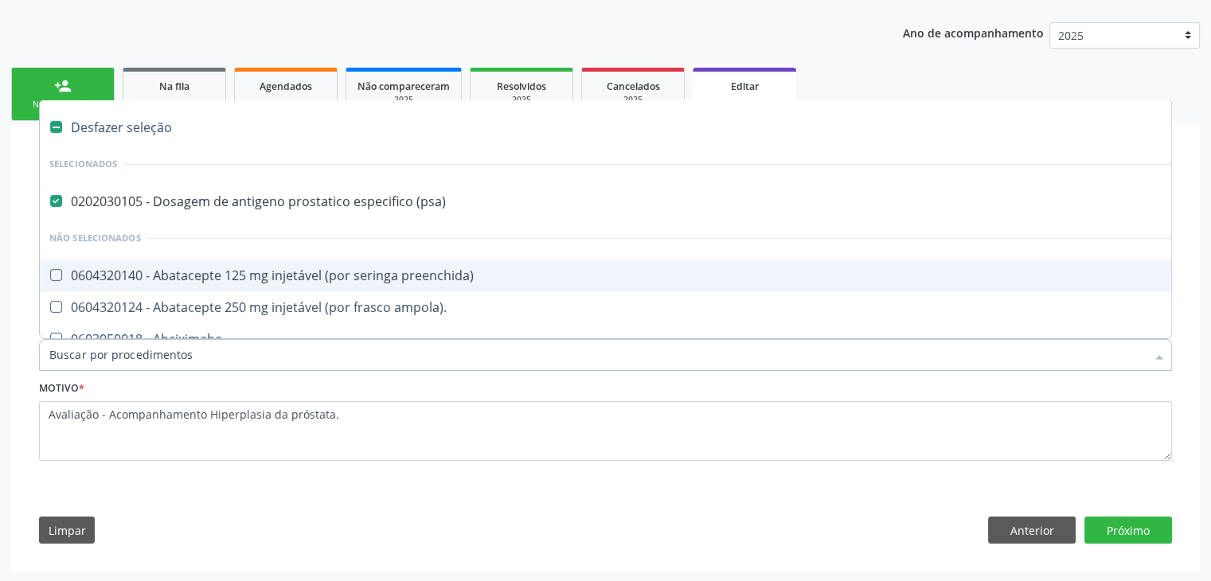
click at [236, 201] on div "0202030105 - Dosagem de antigeno prostatico especifico (psa)" at bounding box center [662, 201] width 1226 height 13
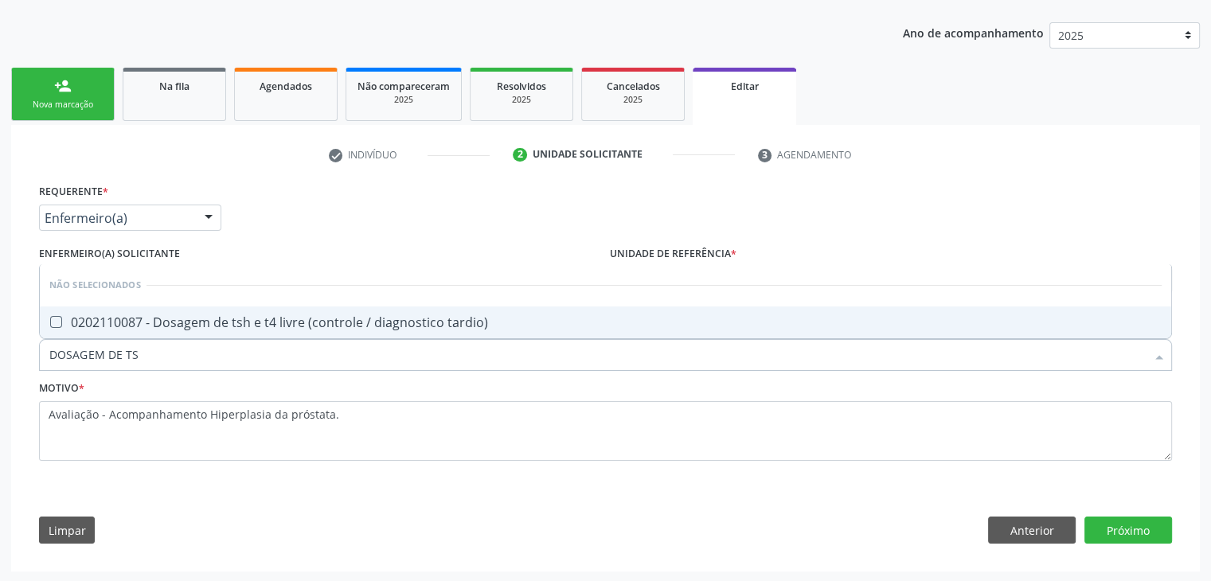
click at [264, 327] on div "0202110087 - Dosagem de tsh e t4 livre (controle / diagnostico tardio)" at bounding box center [605, 322] width 1112 height 13
click at [1122, 532] on button "Próximo" at bounding box center [1129, 530] width 88 height 27
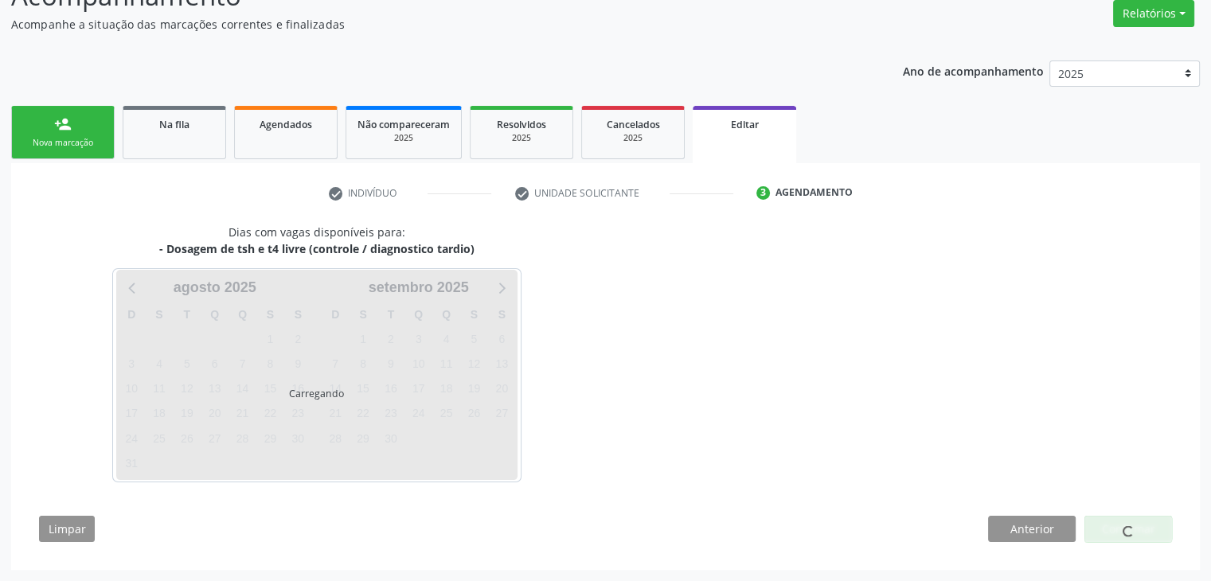
scroll to position [131, 0]
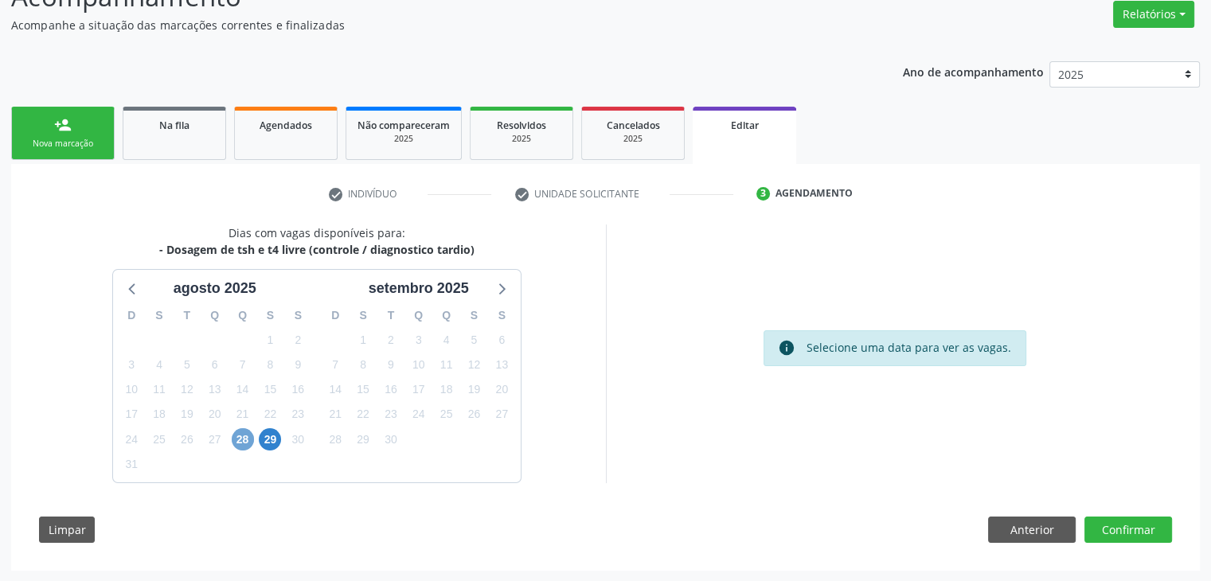
click at [244, 436] on span "28" at bounding box center [243, 439] width 22 height 22
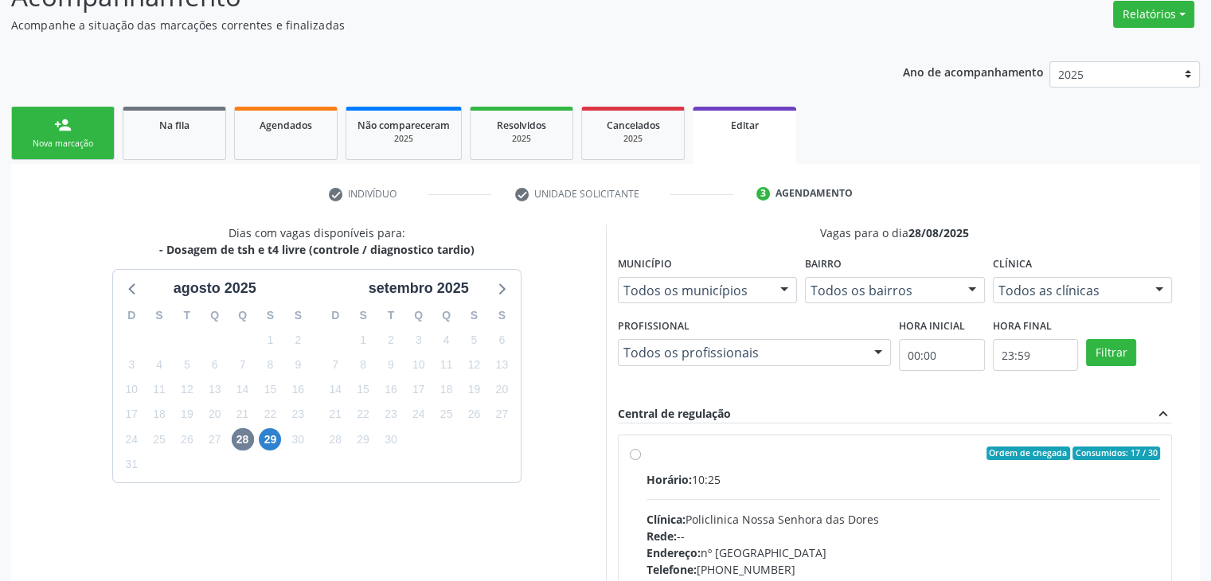
click at [821, 482] on div "Horário: 10:25" at bounding box center [904, 479] width 514 height 17
click at [641, 461] on input "Ordem de chegada Consumidos: 17 / 30 Horário: 10:25 Clínica: Policlinica Nossa …" at bounding box center [635, 454] width 11 height 14
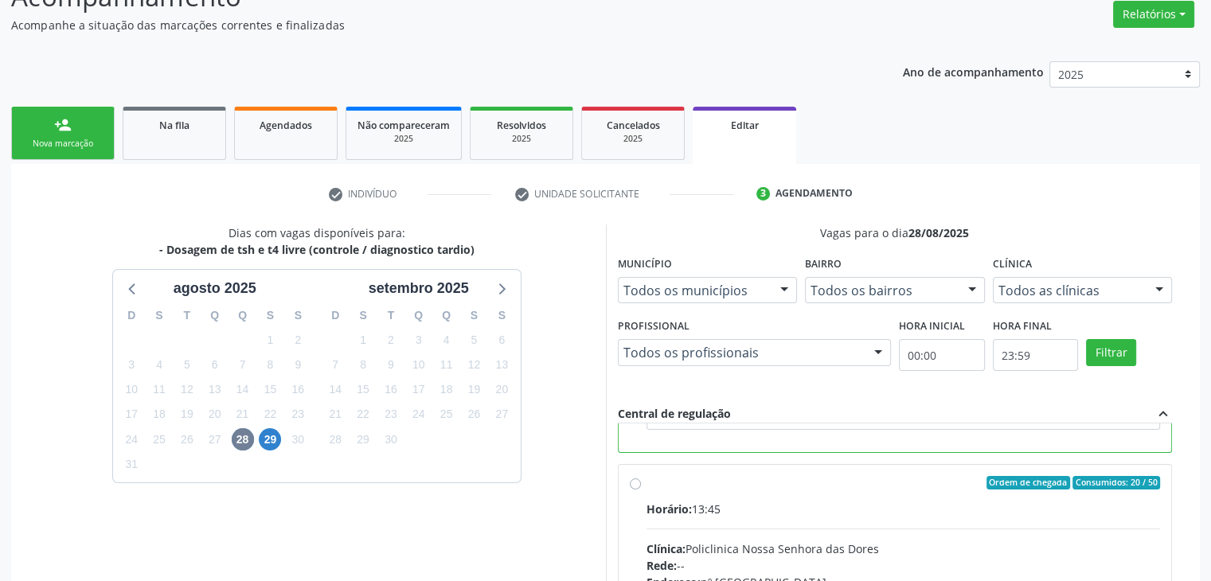
scroll to position [390, 0]
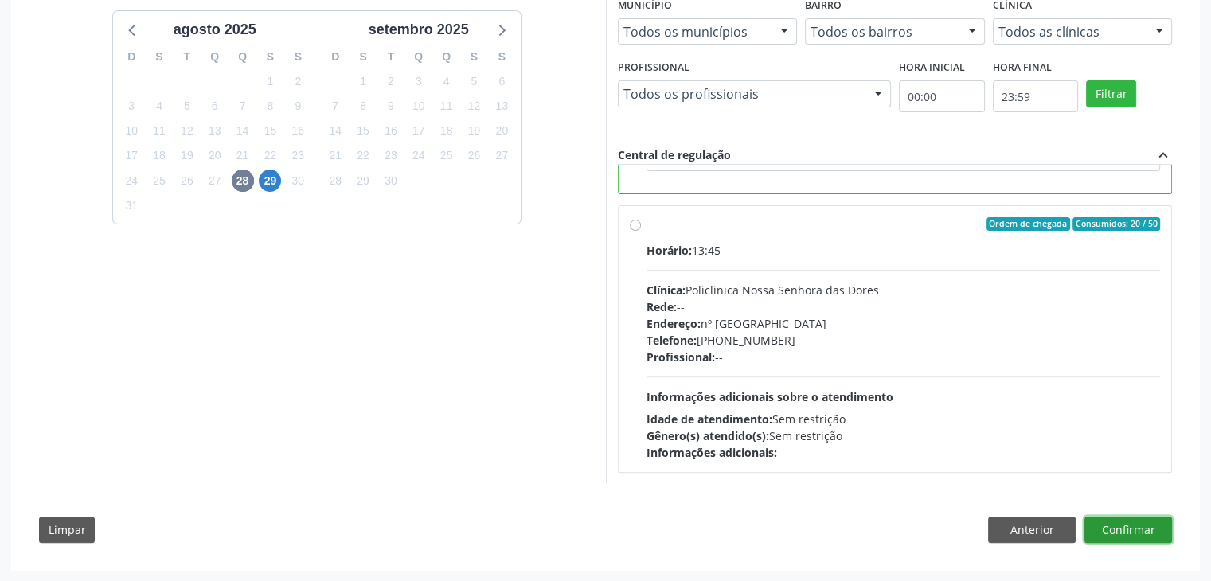
click at [1140, 532] on button "Confirmar" at bounding box center [1129, 530] width 88 height 27
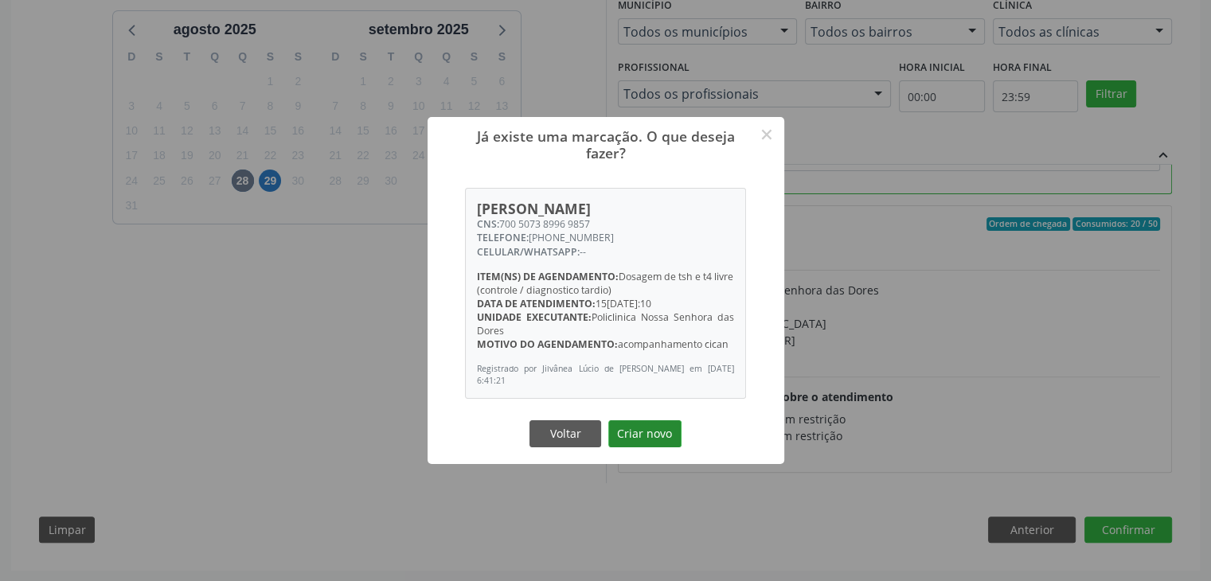
click at [665, 433] on button "Criar novo" at bounding box center [644, 433] width 73 height 27
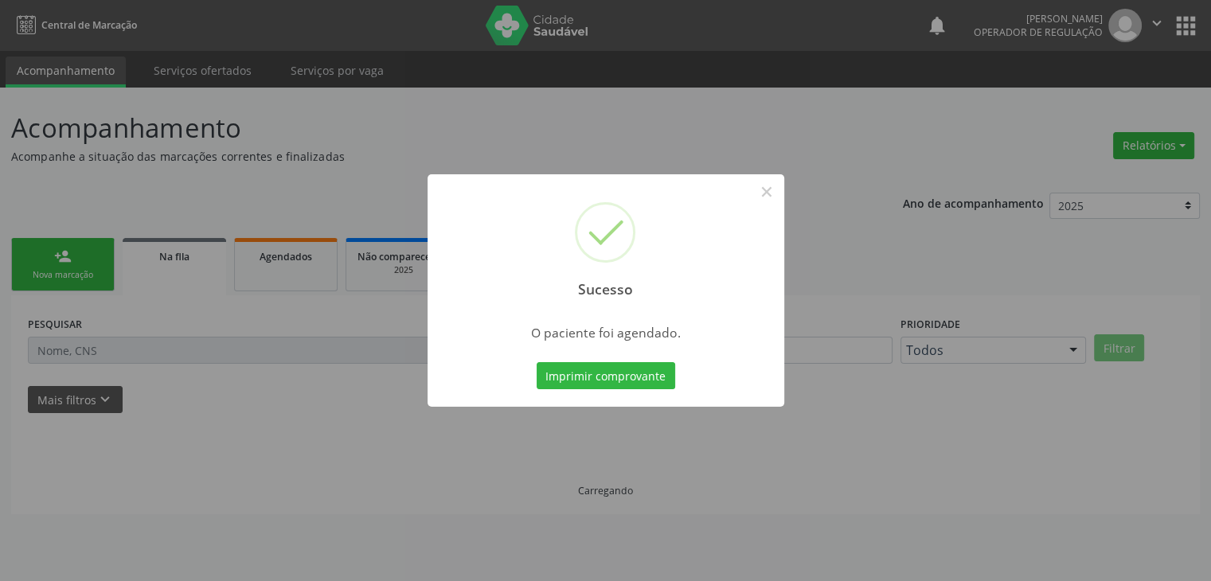
scroll to position [0, 0]
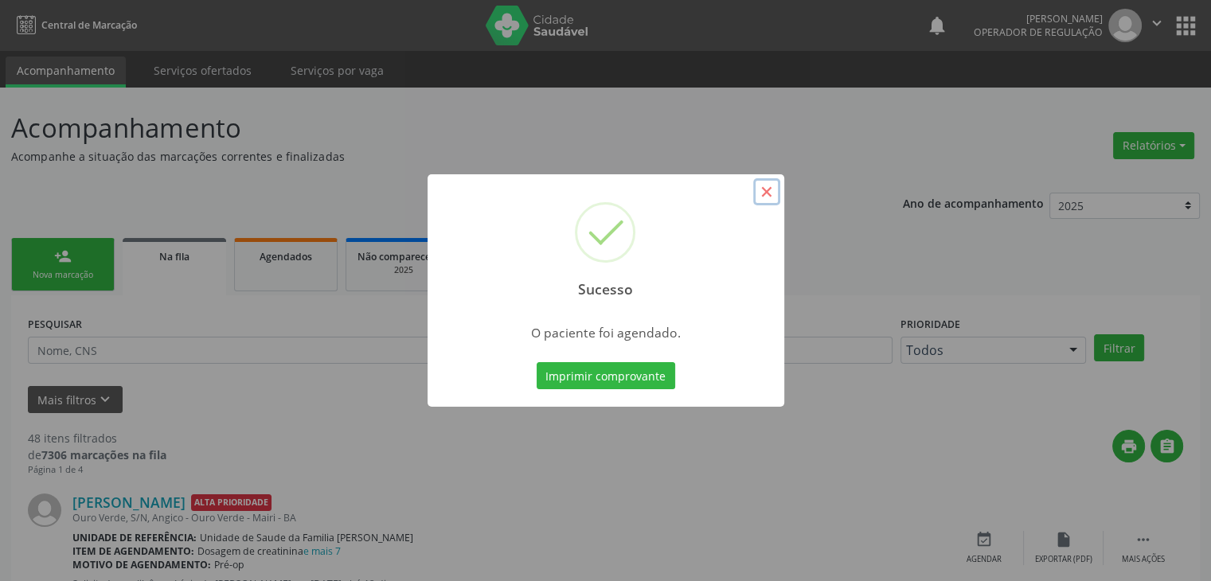
click at [768, 183] on button "×" at bounding box center [766, 191] width 27 height 27
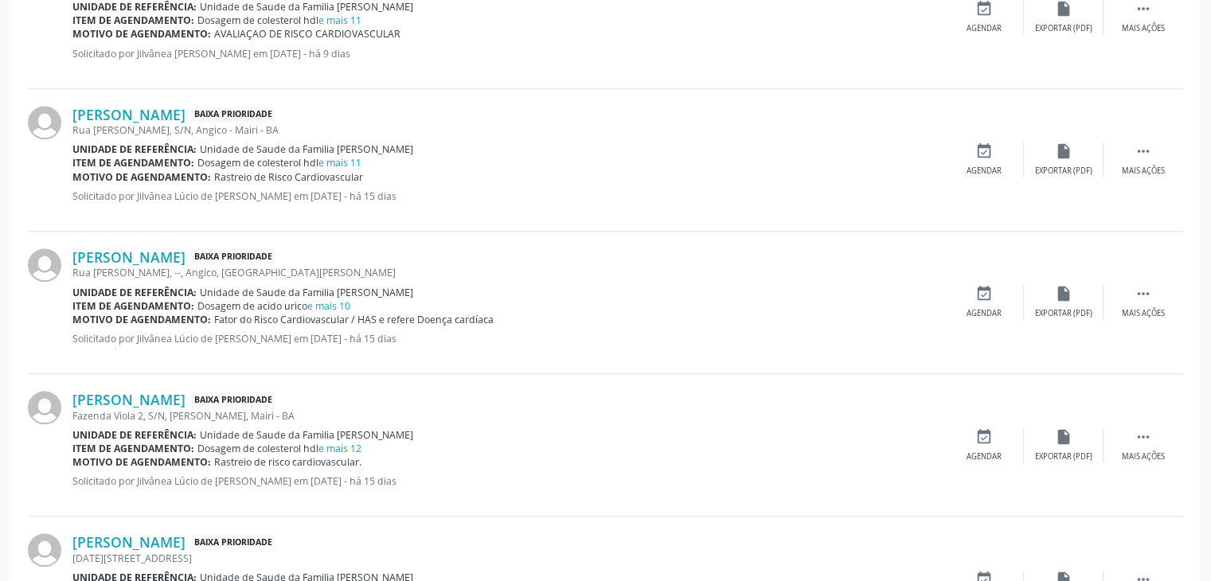
scroll to position [1593, 0]
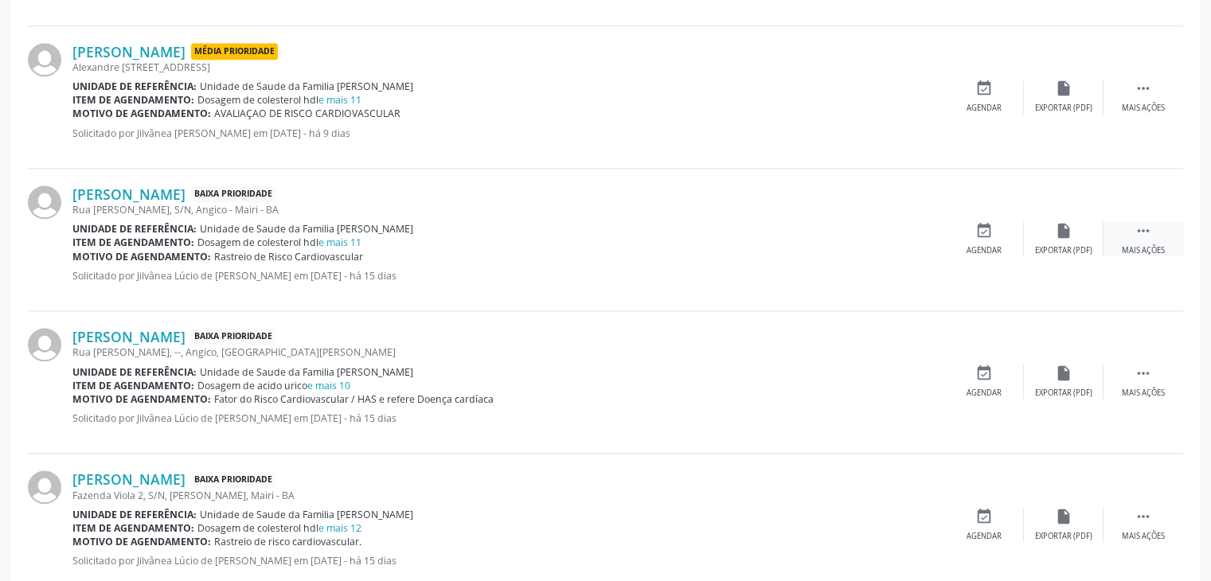
click at [1127, 231] on div " Mais ações" at bounding box center [1144, 239] width 80 height 34
click at [1089, 237] on div "edit Editar" at bounding box center [1064, 239] width 80 height 34
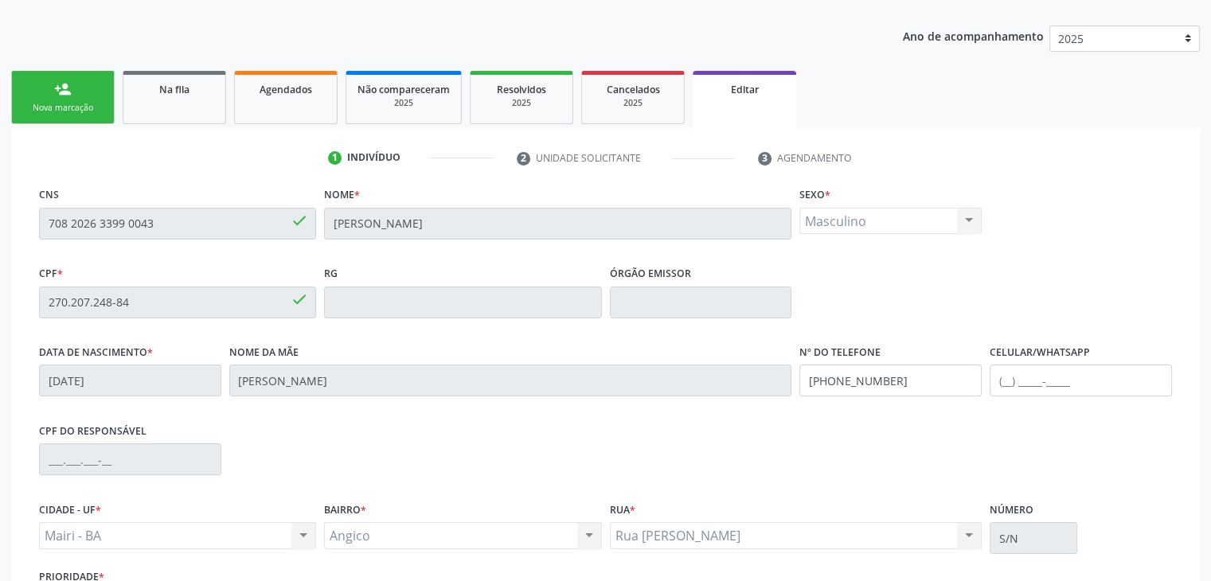
scroll to position [303, 0]
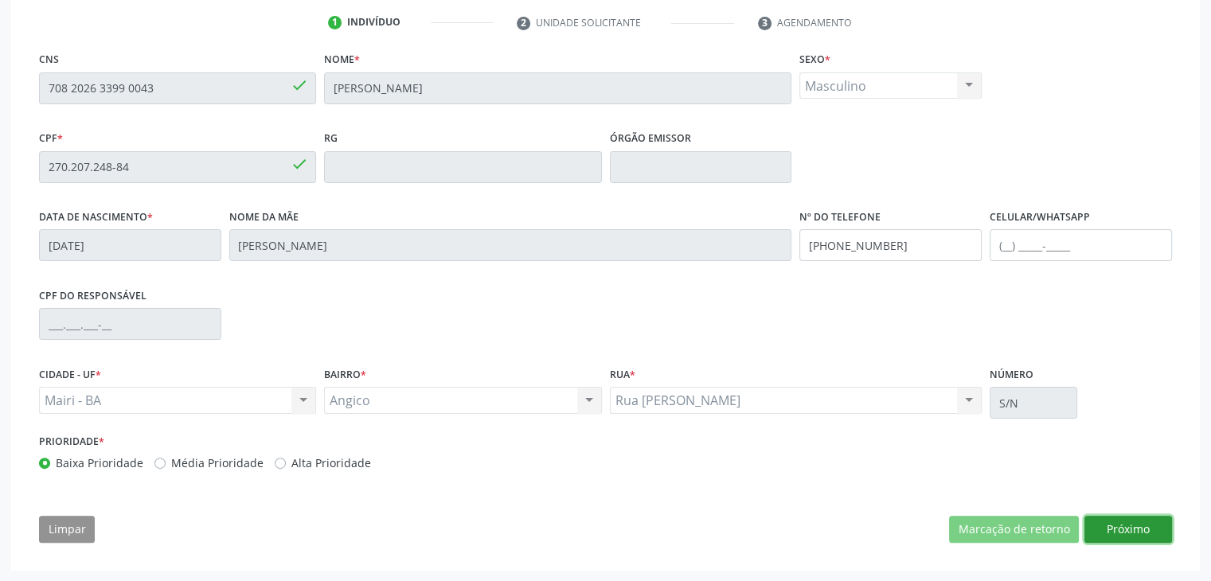
click at [1121, 525] on button "Próximo" at bounding box center [1129, 529] width 88 height 27
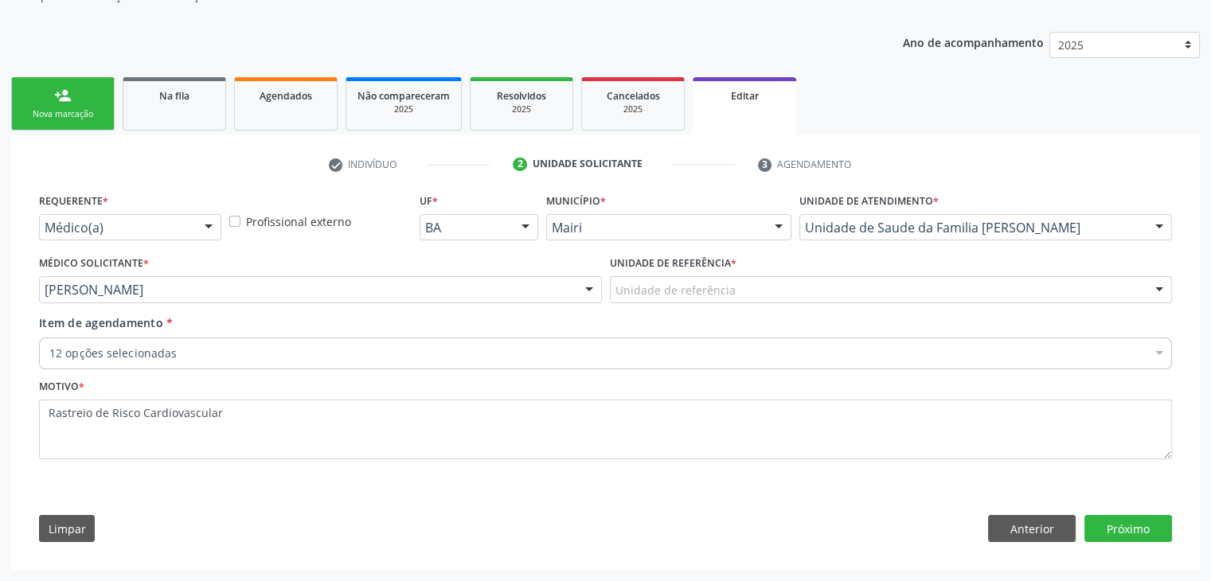
scroll to position [159, 0]
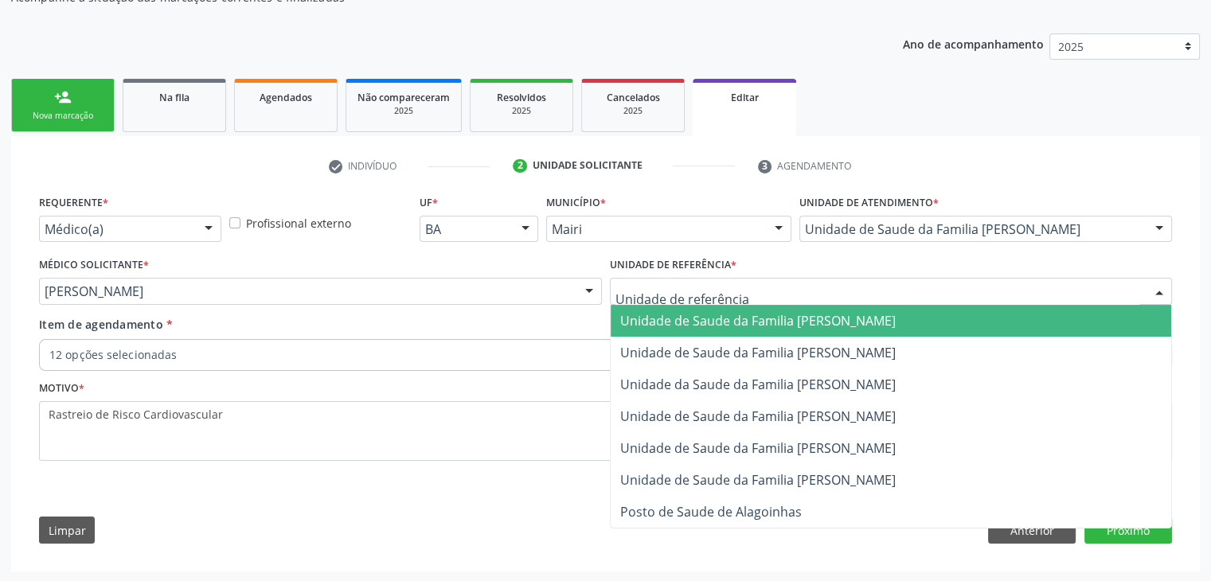
click at [835, 318] on span "Unidade de Saude da Familia [PERSON_NAME]" at bounding box center [758, 321] width 276 height 18
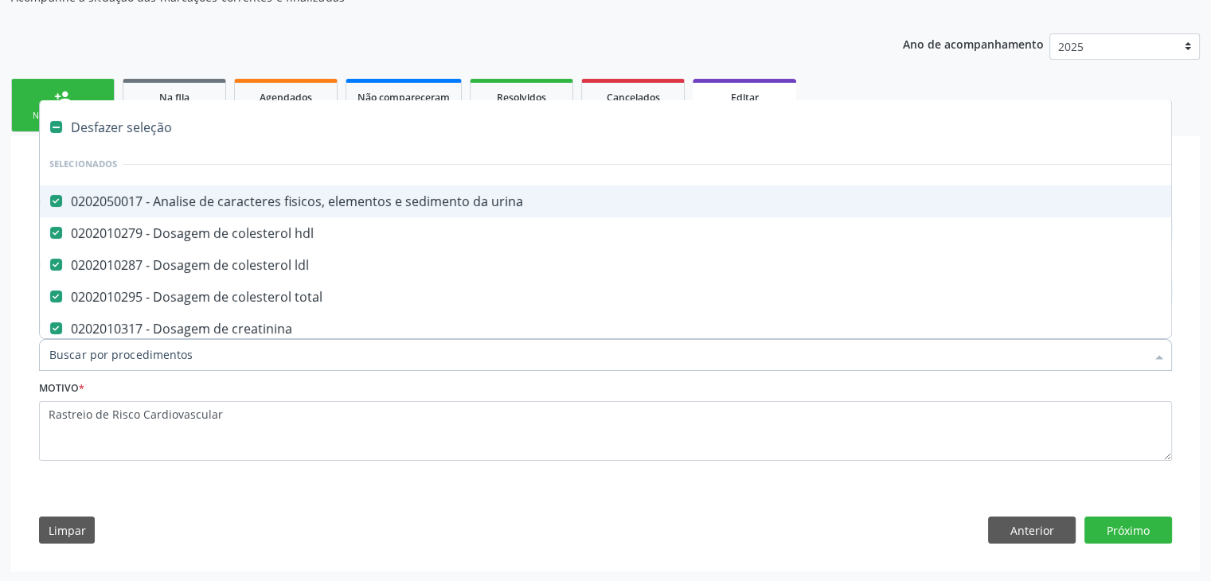
click at [114, 137] on div "Desfazer seleção" at bounding box center [662, 127] width 1245 height 32
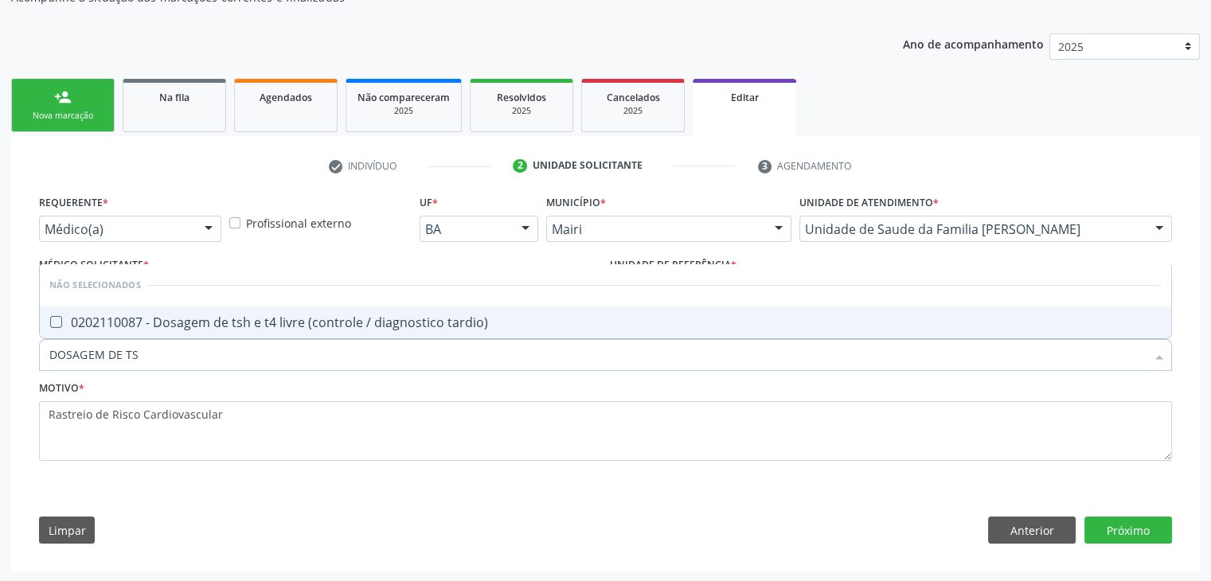
click at [205, 323] on div "0202110087 - Dosagem de tsh e t4 livre (controle / diagnostico tardio)" at bounding box center [605, 322] width 1112 height 13
click at [1135, 534] on button "Próximo" at bounding box center [1129, 530] width 88 height 27
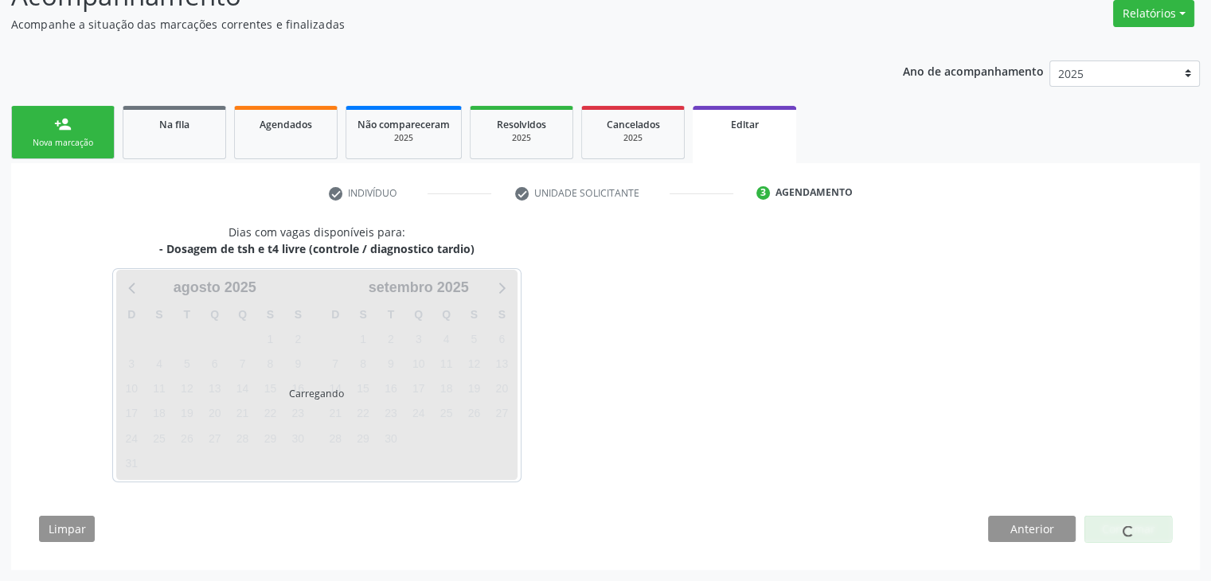
scroll to position [131, 0]
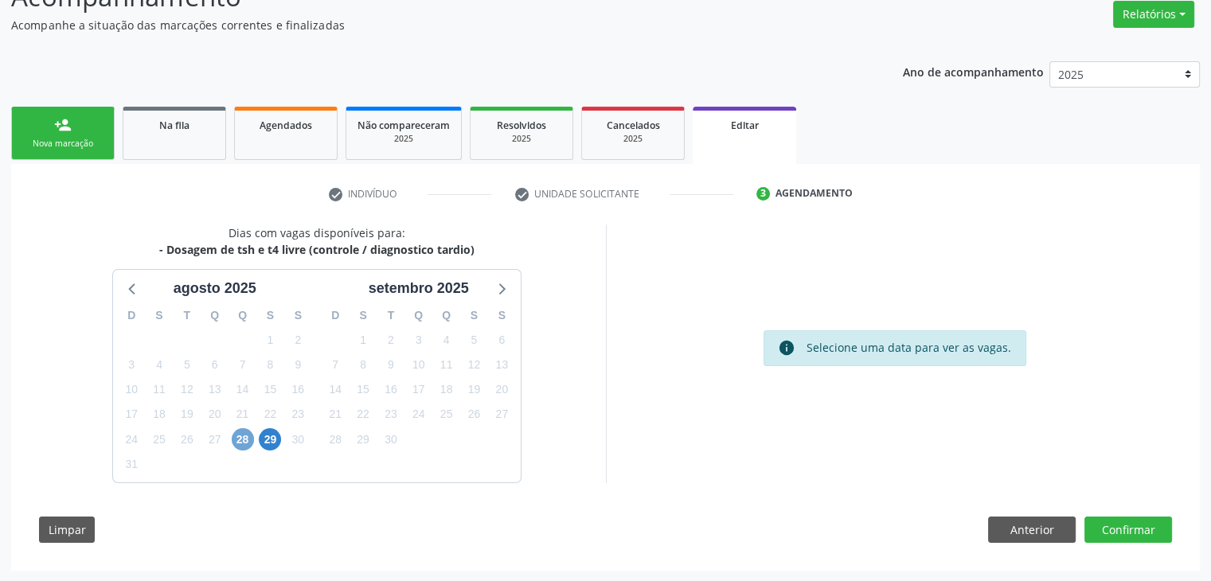
click at [246, 438] on span "28" at bounding box center [243, 439] width 22 height 22
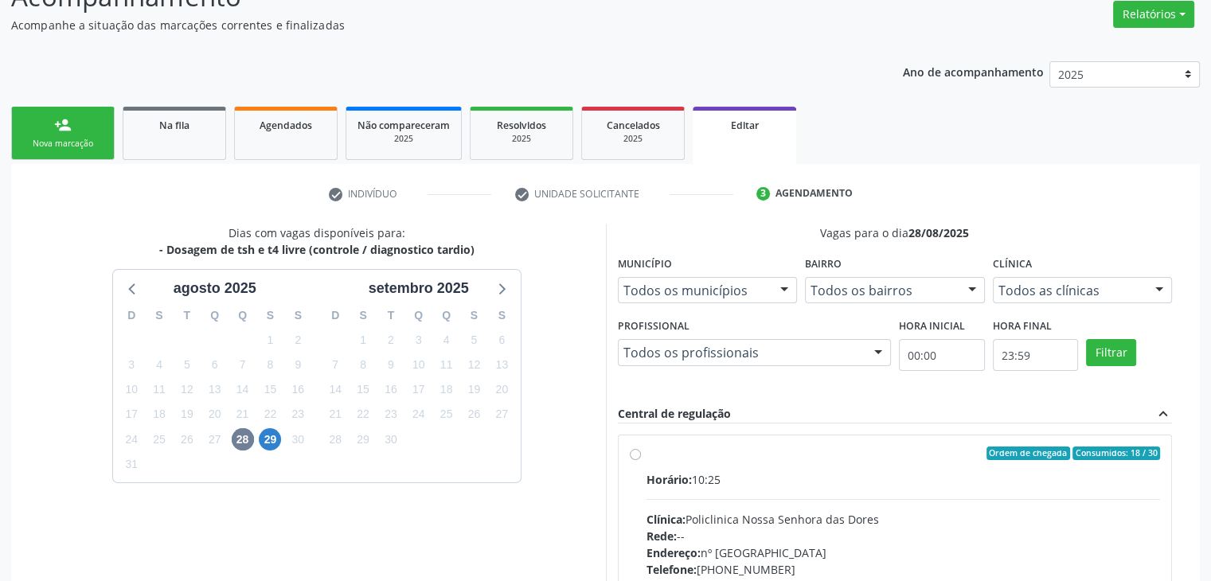
click at [804, 492] on div "Horário: 10:25 Clínica: Policlinica Nossa Senhora das Dores Rede: -- Endereço: …" at bounding box center [904, 580] width 514 height 219
click at [641, 461] on input "Ordem de chegada Consumidos: 18 / 30 Horário: 10:25 Clínica: Policlinica Nossa …" at bounding box center [635, 454] width 11 height 14
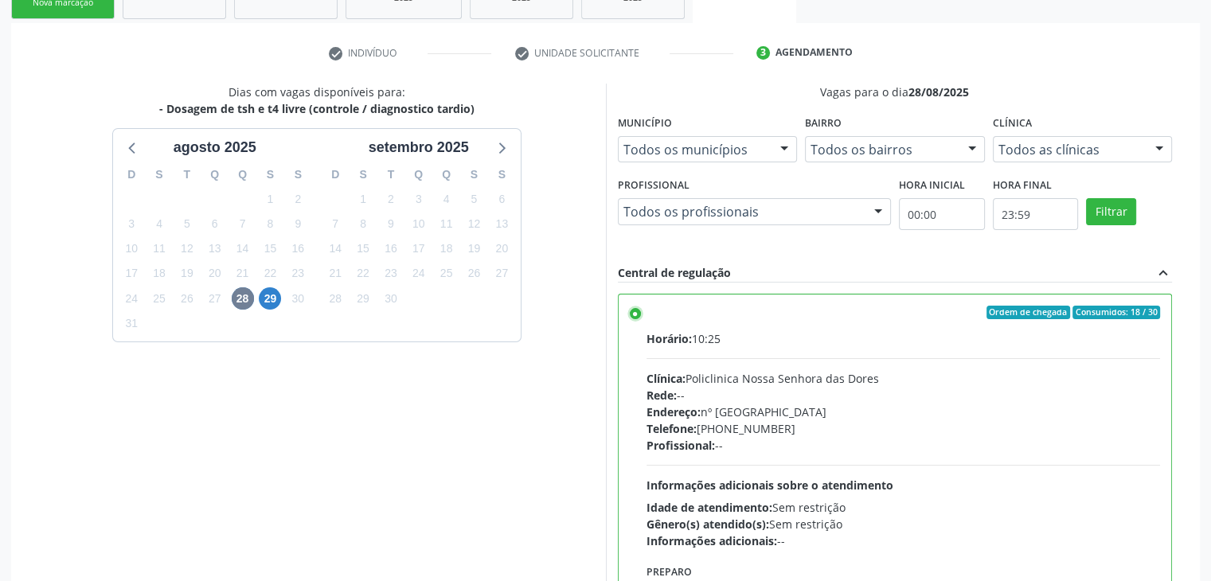
scroll to position [390, 0]
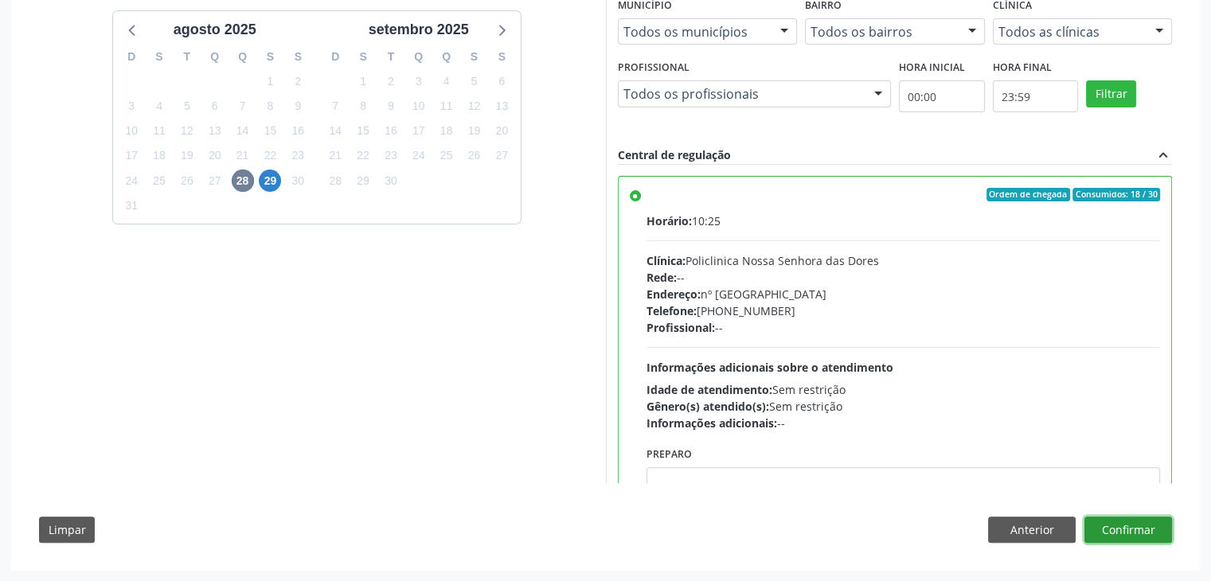
click at [1147, 526] on button "Confirmar" at bounding box center [1129, 530] width 88 height 27
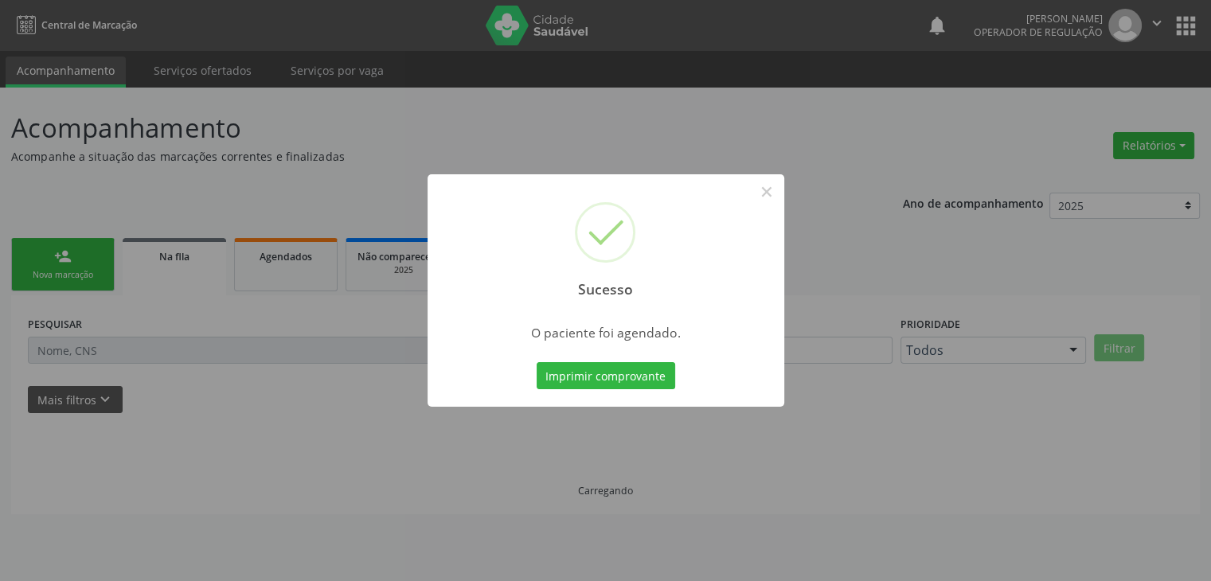
scroll to position [0, 0]
click at [780, 194] on button "×" at bounding box center [772, 191] width 27 height 27
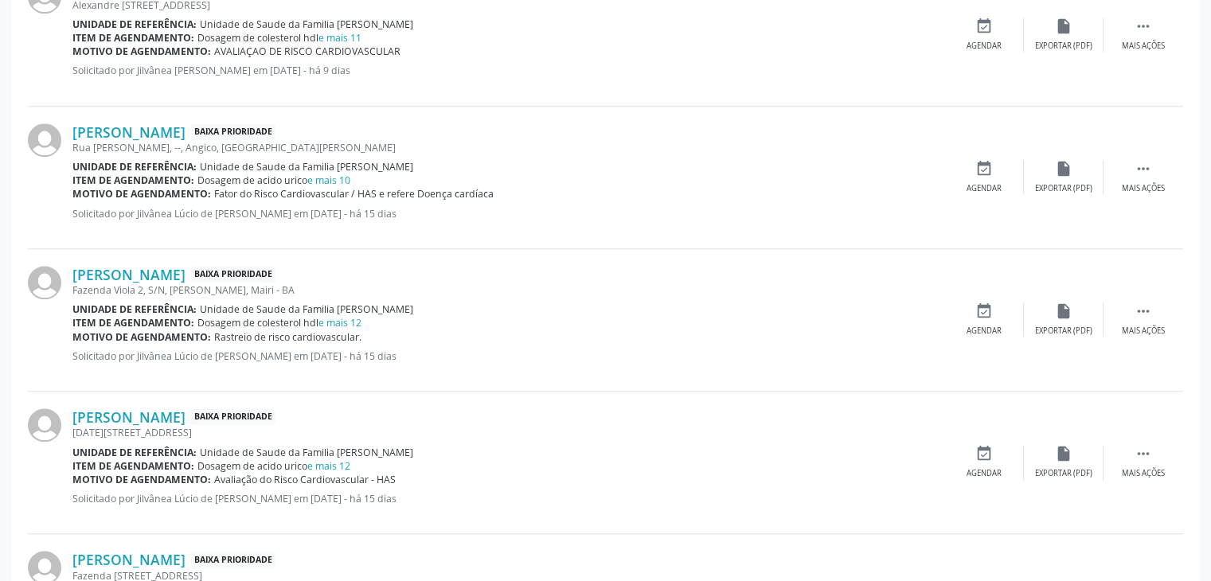
scroll to position [1513, 0]
click at [1160, 182] on div "Mais ações" at bounding box center [1143, 187] width 43 height 11
click at [1073, 178] on div "edit Editar" at bounding box center [1064, 176] width 80 height 34
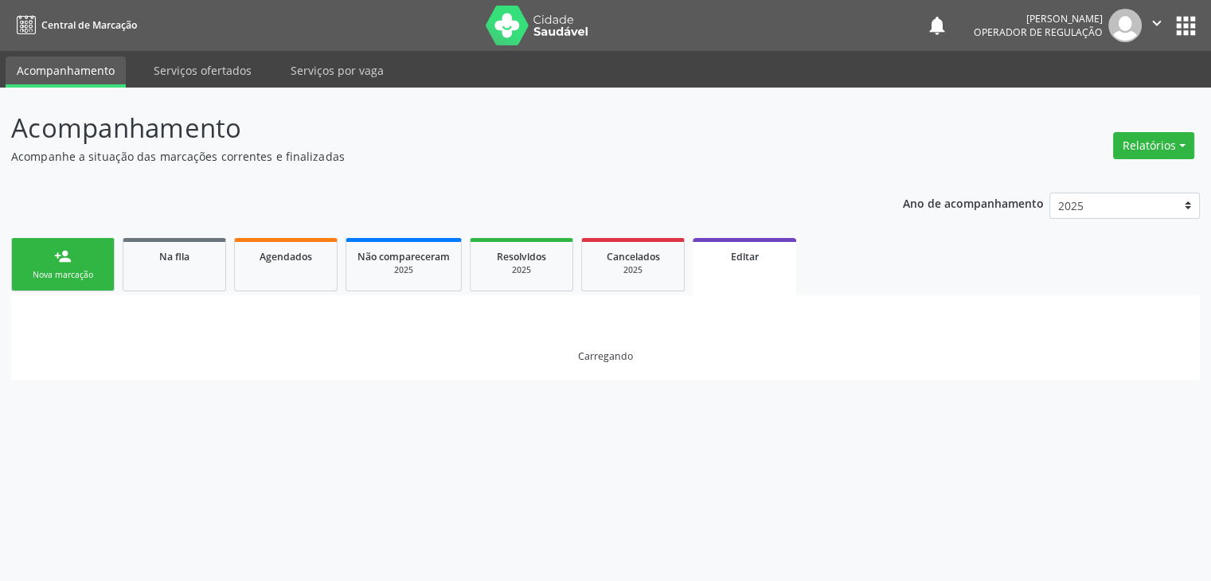
scroll to position [0, 0]
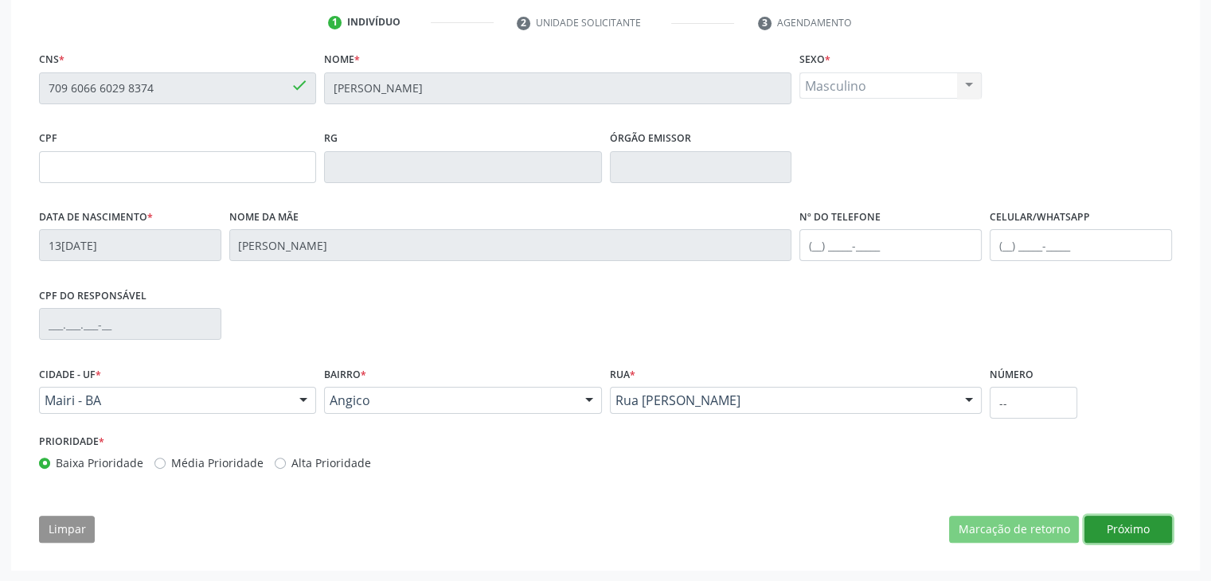
click at [1132, 525] on button "Próximo" at bounding box center [1129, 529] width 88 height 27
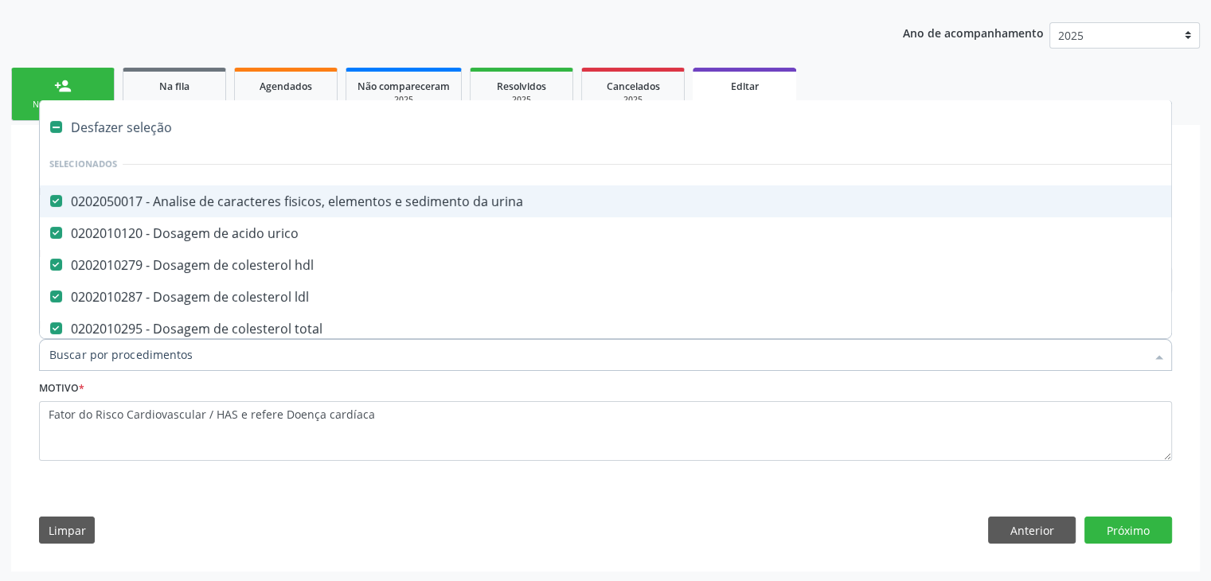
click at [135, 125] on div "Desfazer seleção" at bounding box center [662, 127] width 1245 height 32
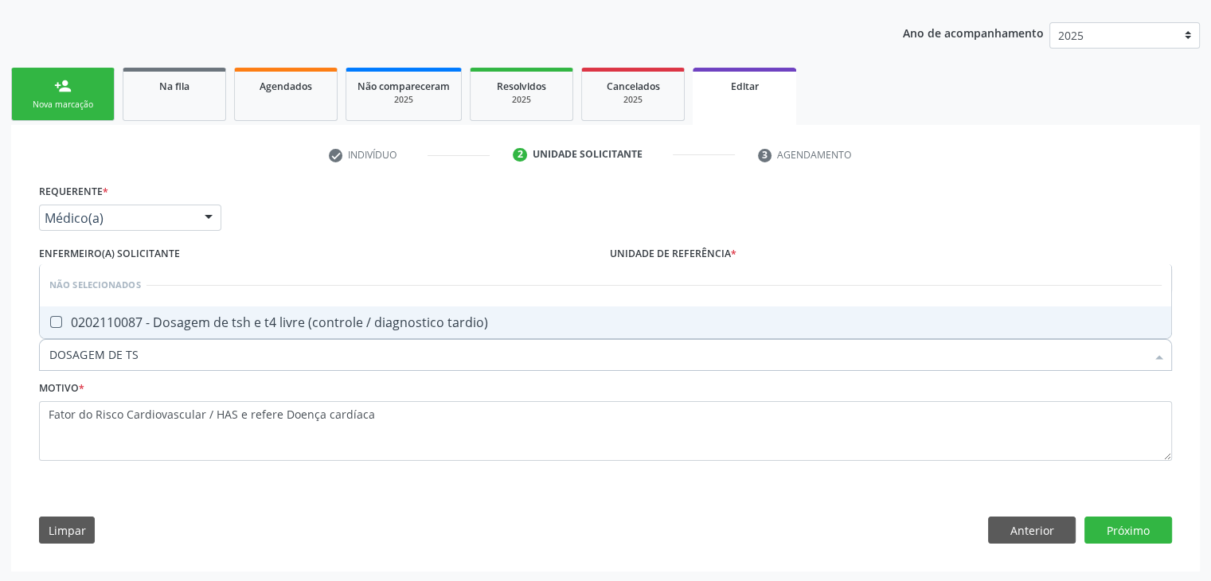
click at [194, 331] on span "0202110087 - Dosagem de tsh e t4 livre (controle / diagnostico tardio)" at bounding box center [606, 323] width 1132 height 32
click at [1121, 549] on div "Requerente * Médico(a) Médico(a) Enfermeiro(a) Paciente Nenhum resultado encont…" at bounding box center [605, 367] width 1155 height 375
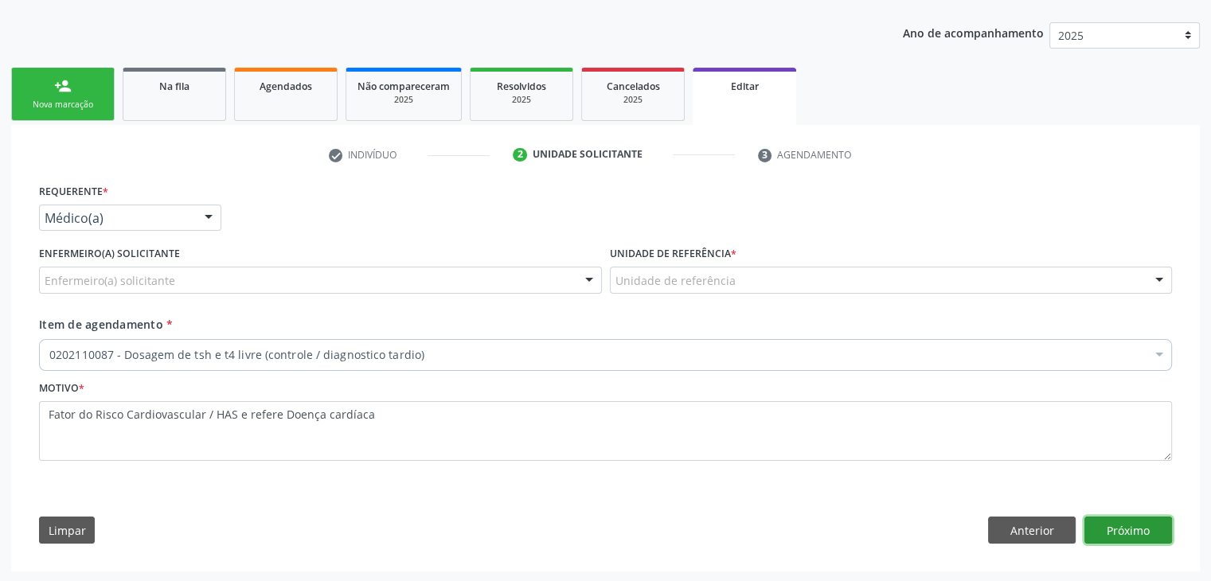
click at [1121, 532] on button "Próximo" at bounding box center [1129, 530] width 88 height 27
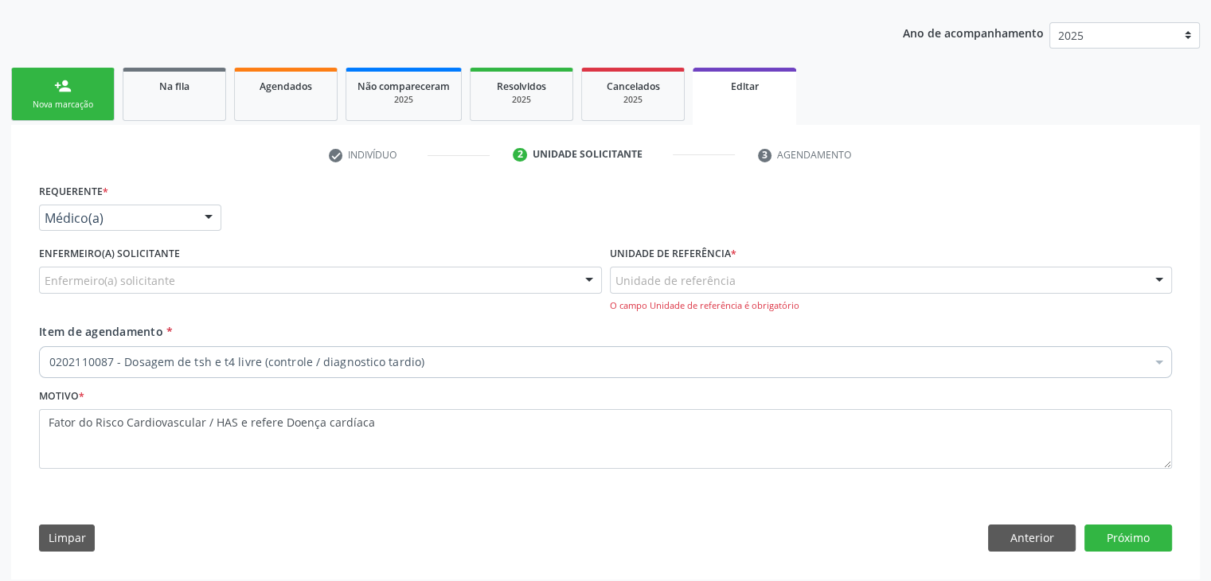
click at [779, 264] on div "Unidade de referência * Unidade de referência Unidade de Saude da Familia Jonat…" at bounding box center [891, 277] width 563 height 70
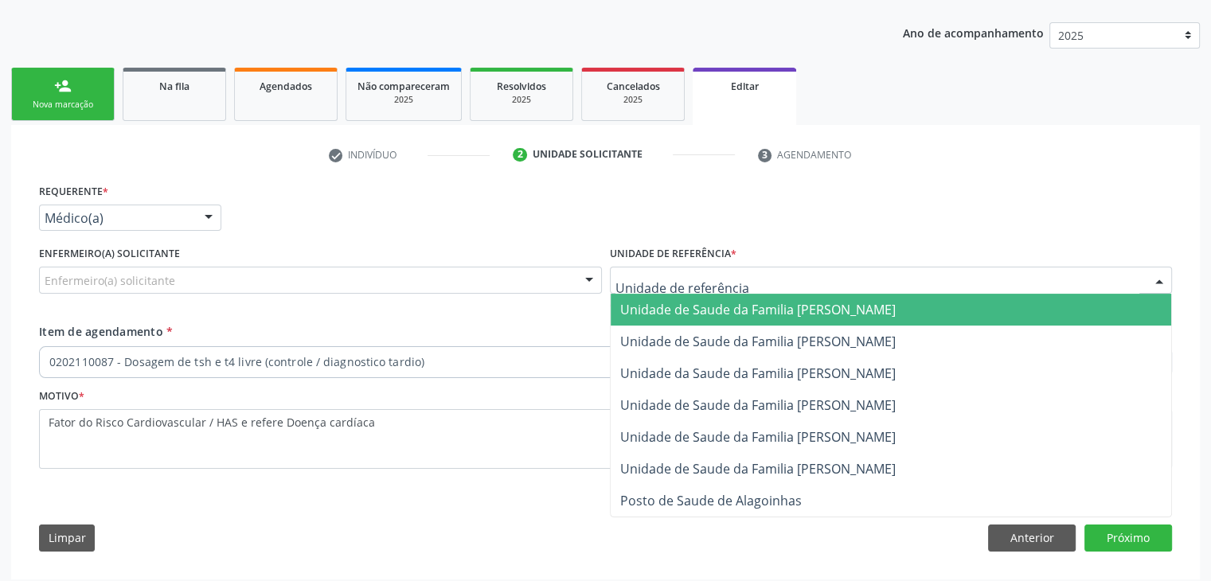
click at [784, 270] on div at bounding box center [891, 280] width 563 height 27
click at [796, 296] on span "Unidade de Saude da Familia [PERSON_NAME]" at bounding box center [891, 310] width 561 height 32
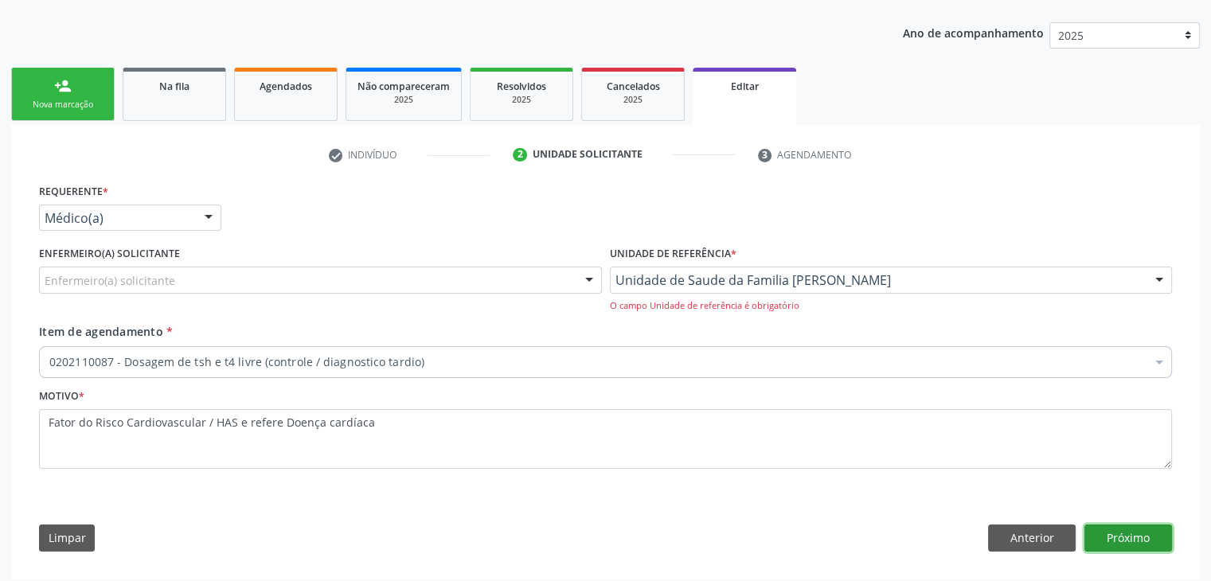
click at [1128, 531] on button "Próximo" at bounding box center [1129, 538] width 88 height 27
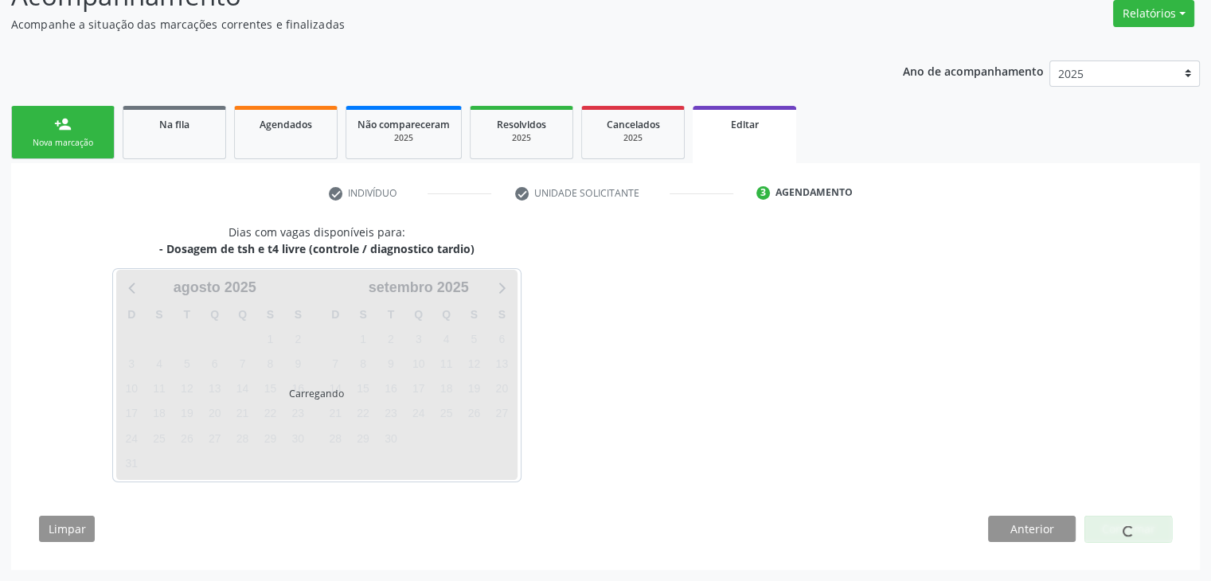
scroll to position [131, 0]
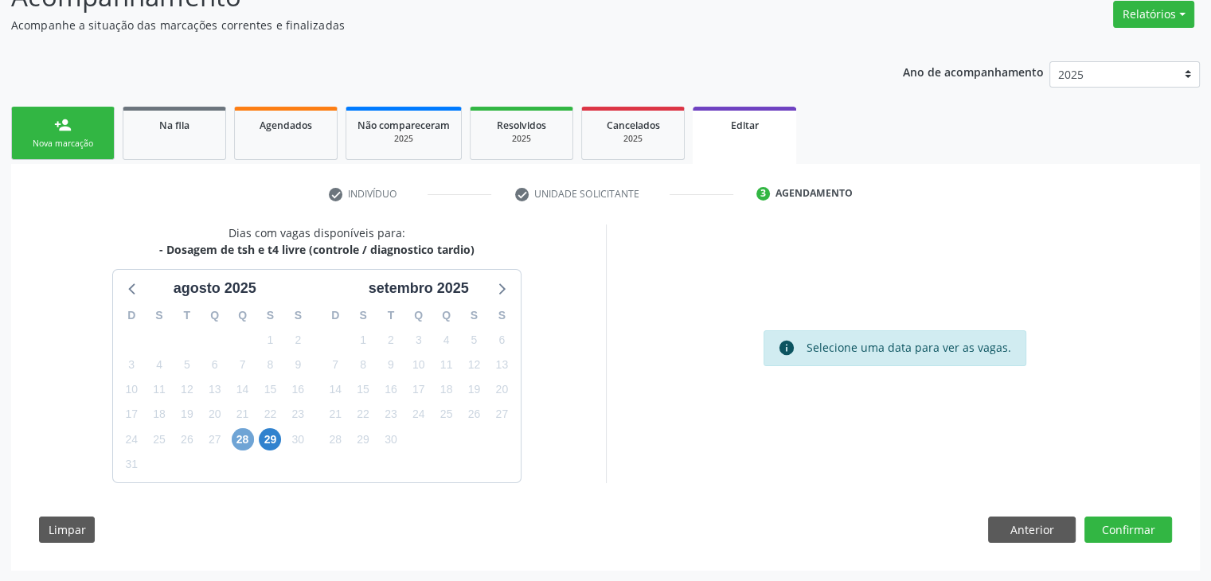
click at [237, 428] on span "28" at bounding box center [243, 439] width 22 height 22
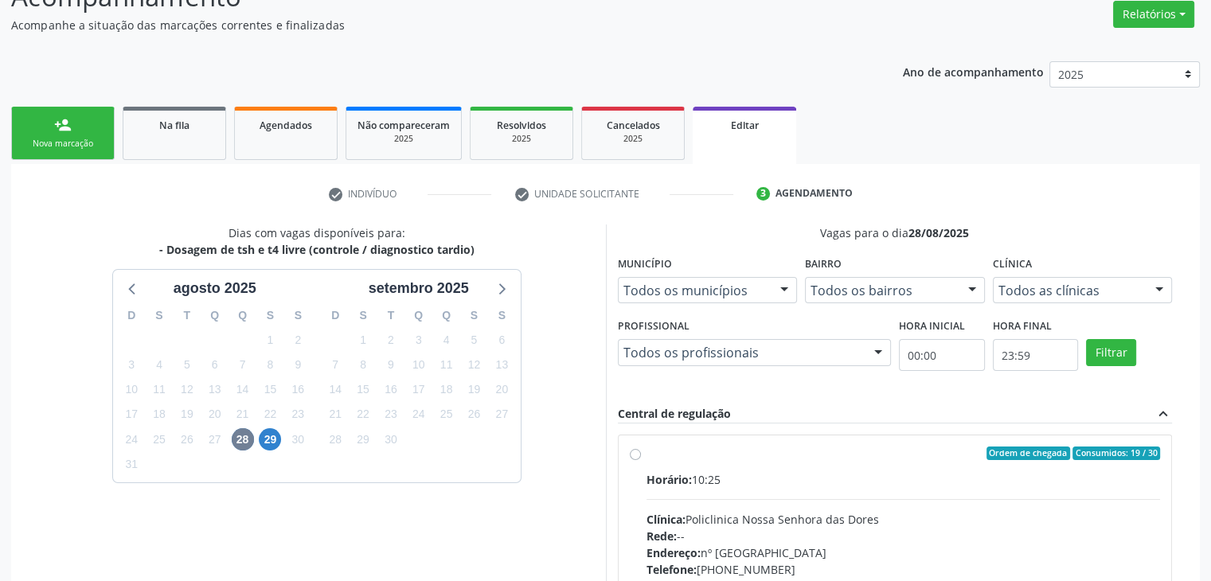
click at [772, 475] on div "Horário: 10:25" at bounding box center [904, 479] width 514 height 17
click at [641, 461] on input "Ordem de chegada Consumidos: 19 / 30 Horário: 10:25 Clínica: Policlinica Nossa …" at bounding box center [635, 454] width 11 height 14
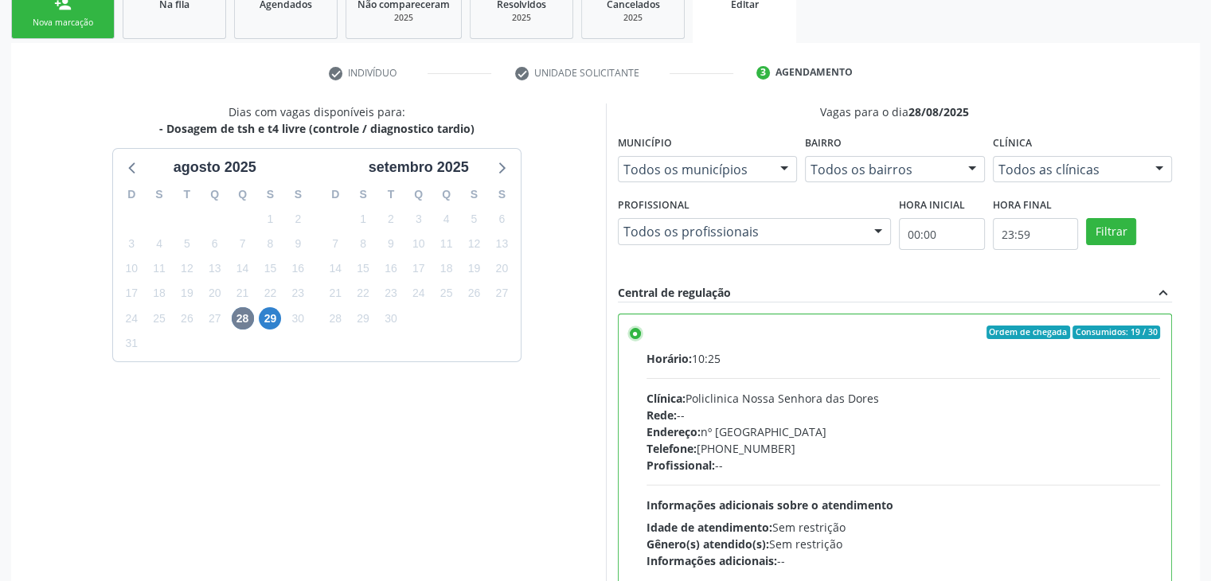
scroll to position [390, 0]
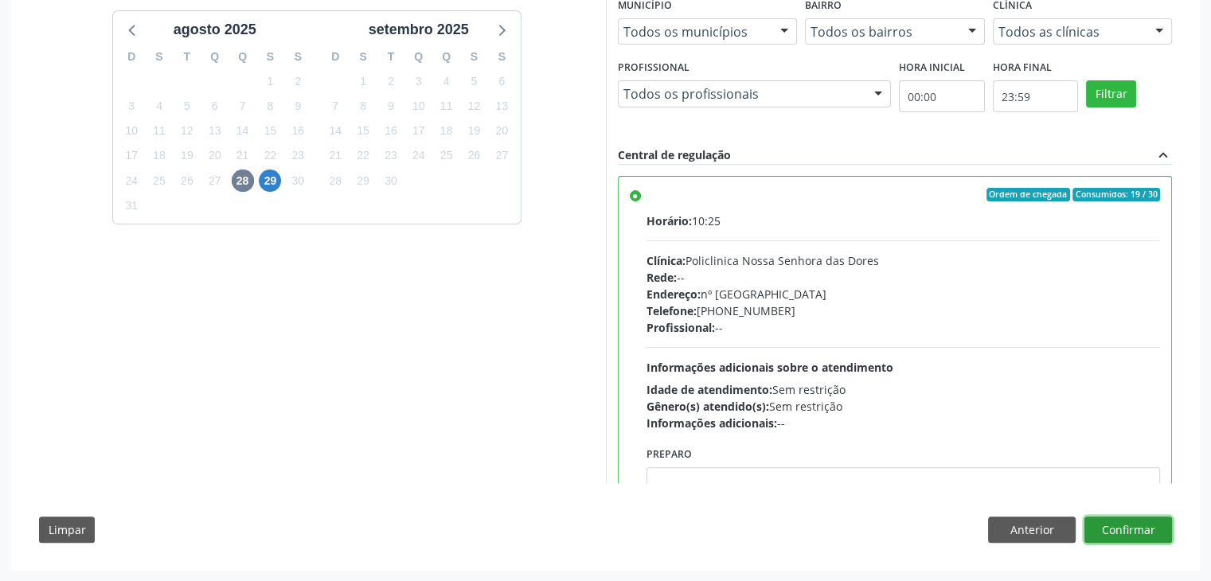
click at [1162, 522] on button "Confirmar" at bounding box center [1129, 530] width 88 height 27
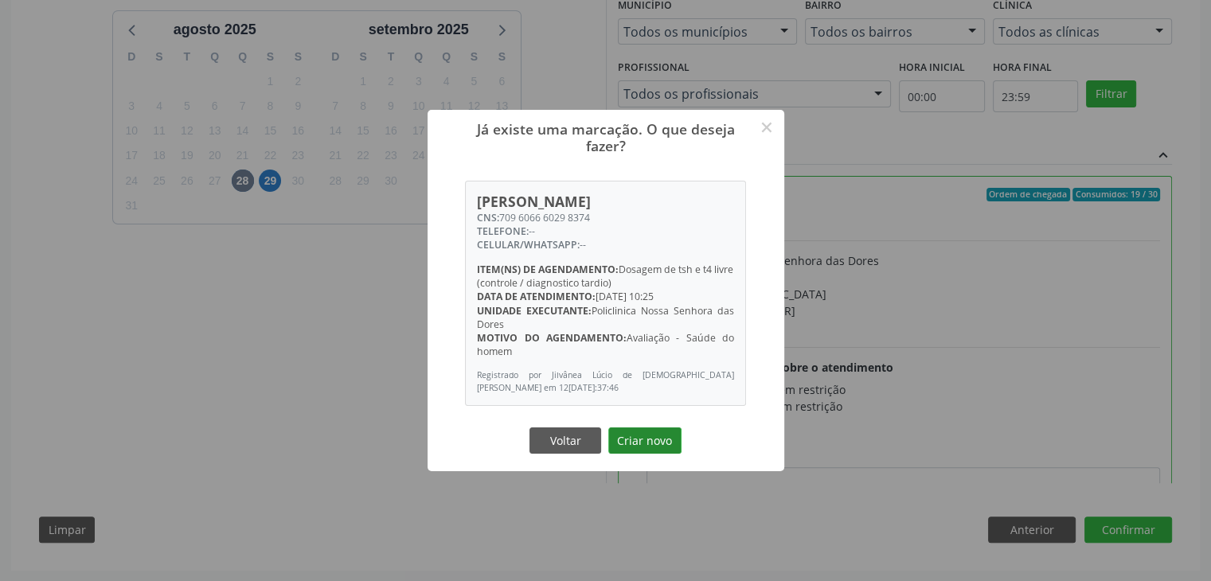
click at [659, 434] on button "Criar novo" at bounding box center [644, 441] width 73 height 27
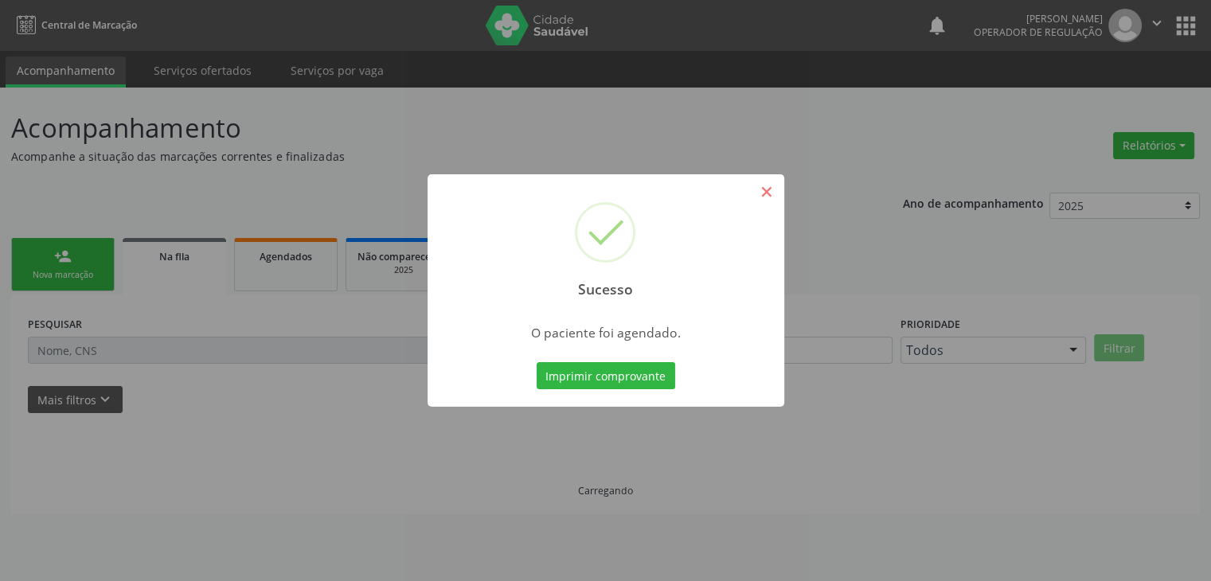
scroll to position [0, 0]
click at [768, 192] on button "×" at bounding box center [772, 191] width 27 height 27
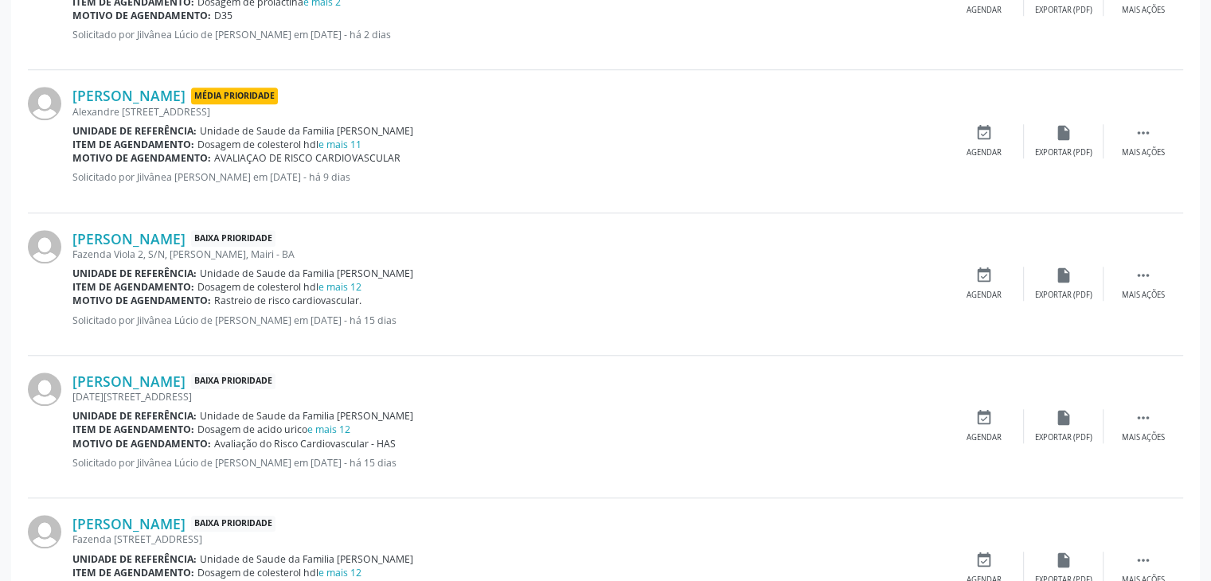
scroll to position [1433, 0]
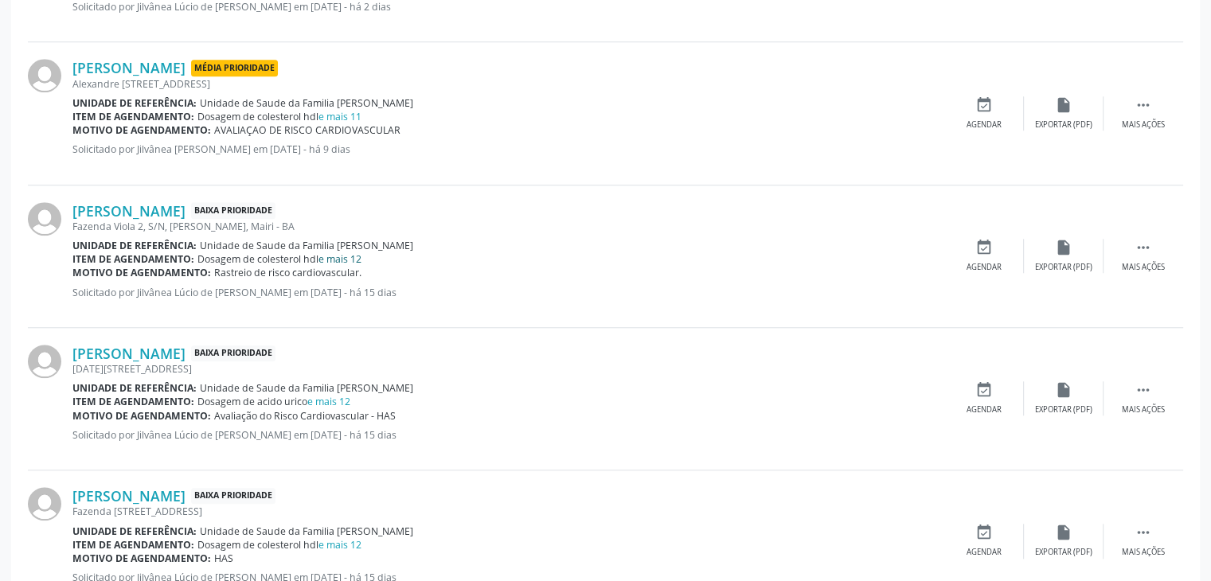
click at [335, 261] on link "e mais 12" at bounding box center [340, 259] width 43 height 14
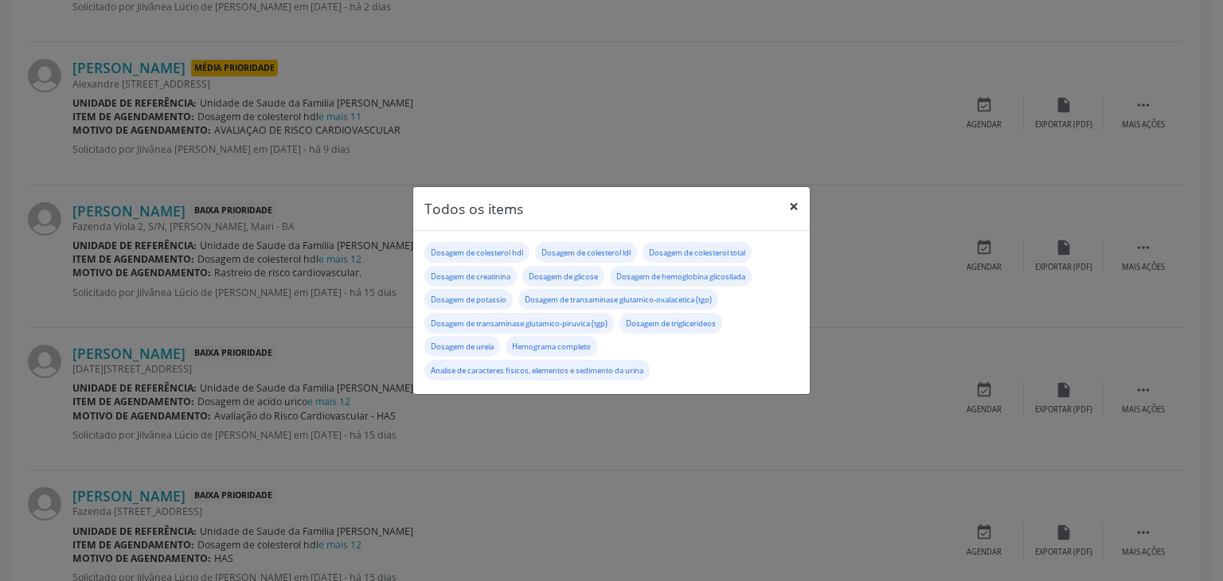
click at [788, 208] on button "×" at bounding box center [794, 206] width 32 height 39
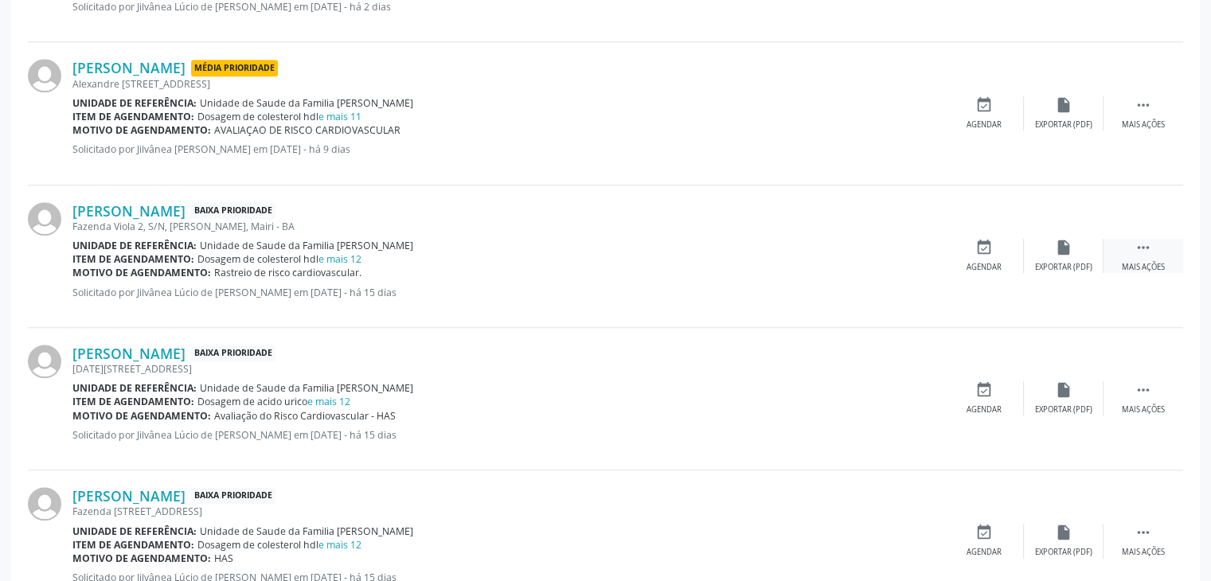
click at [1152, 248] on div " Mais ações" at bounding box center [1144, 256] width 80 height 34
click at [1089, 272] on div "Nilson Alves dos Santos Baixa Prioridade Fazenda Viola 2, S/N, Manguinhas, Mair…" at bounding box center [605, 257] width 1155 height 143
click at [1047, 254] on div "edit Editar" at bounding box center [1064, 256] width 80 height 34
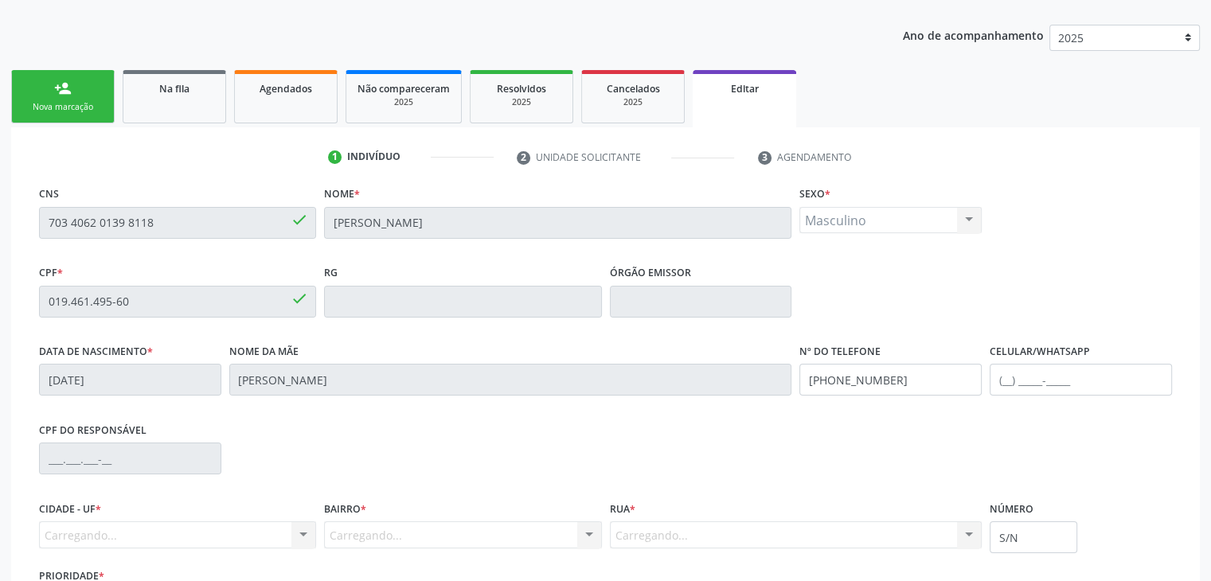
scroll to position [303, 0]
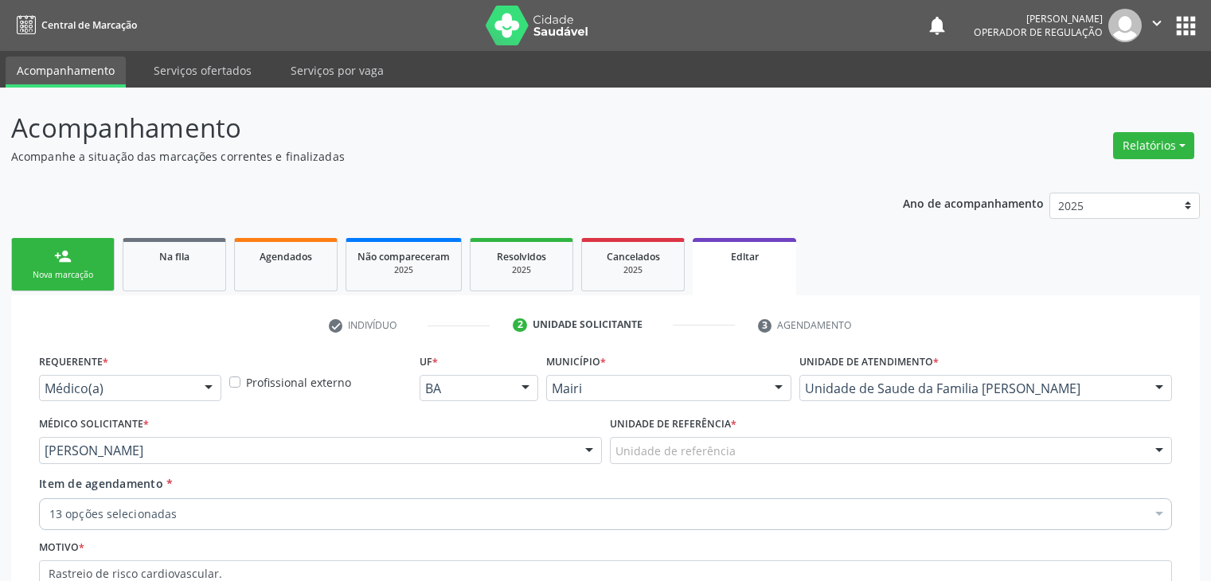
scroll to position [159, 0]
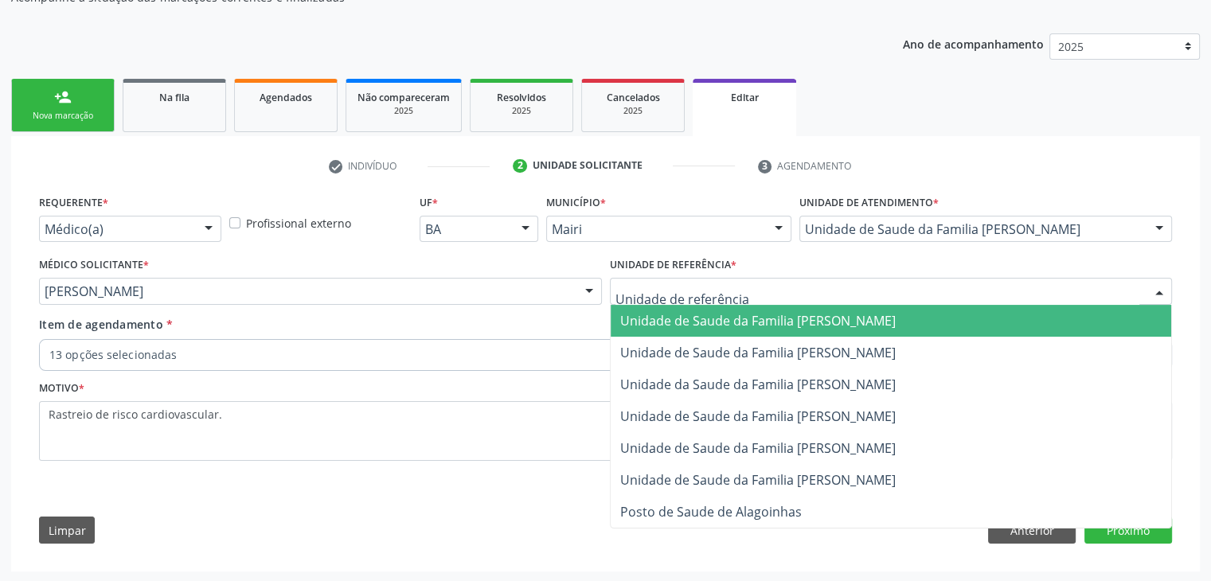
click at [843, 323] on span "Unidade de Saude da Familia [PERSON_NAME]" at bounding box center [758, 321] width 276 height 18
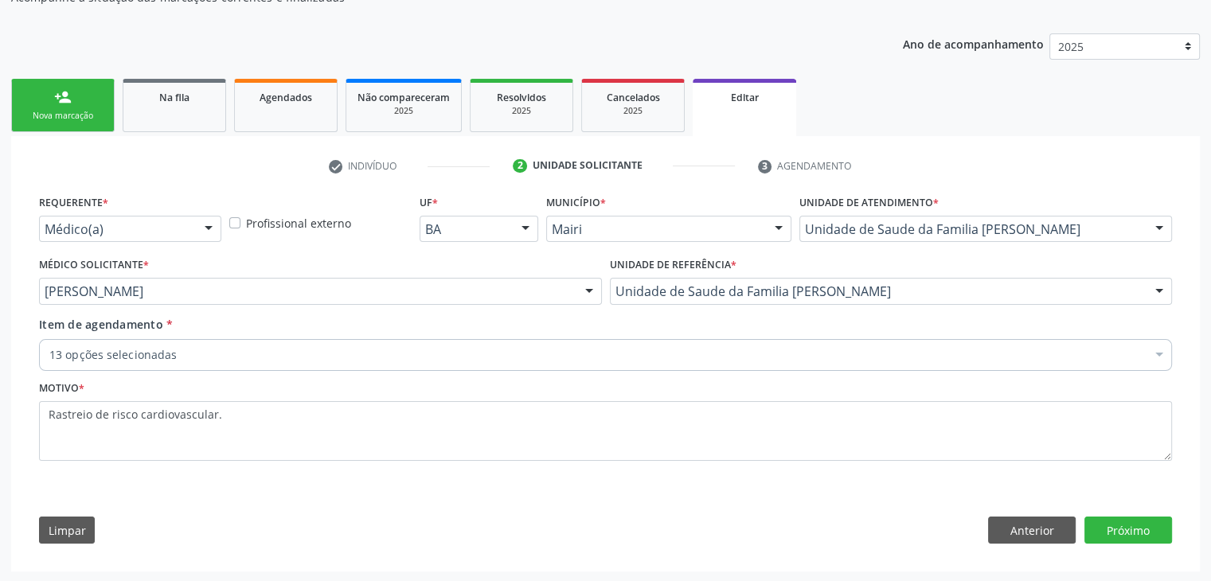
click at [274, 366] on div "13 opções selecionadas" at bounding box center [605, 355] width 1133 height 32
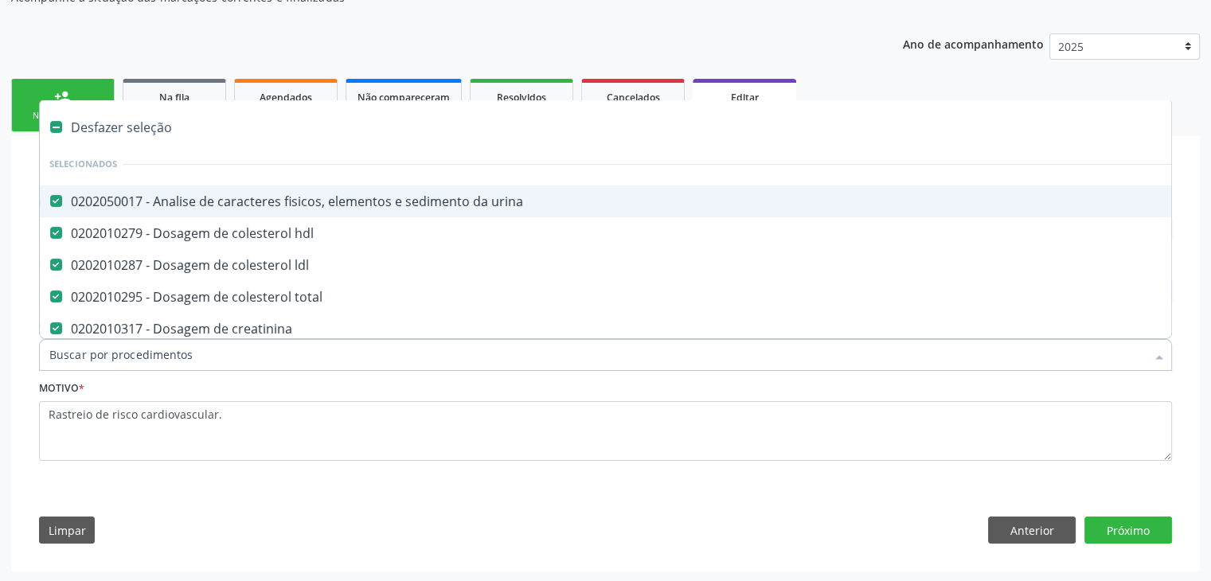
click at [131, 139] on div "Desfazer seleção" at bounding box center [662, 127] width 1245 height 32
checkbox urina "false"
checkbox hdl "false"
checkbox ldl "false"
checkbox total "false"
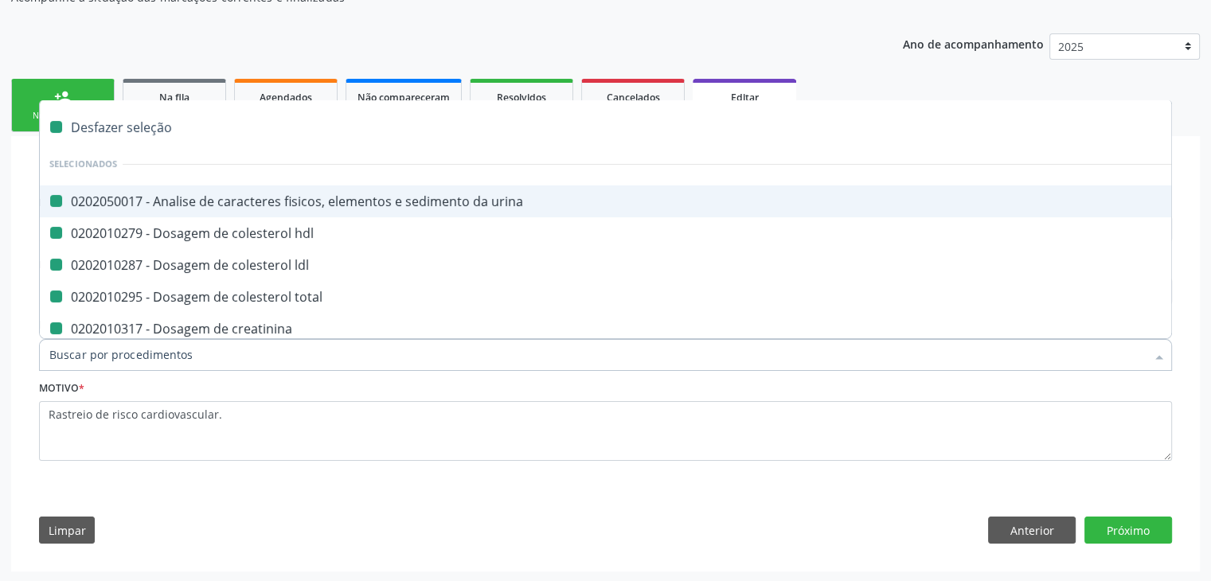
checkbox creatinina "false"
checkbox glicose "false"
checkbox glicosilada "false"
checkbox potassio "false"
checkbox \(tgo\) "false"
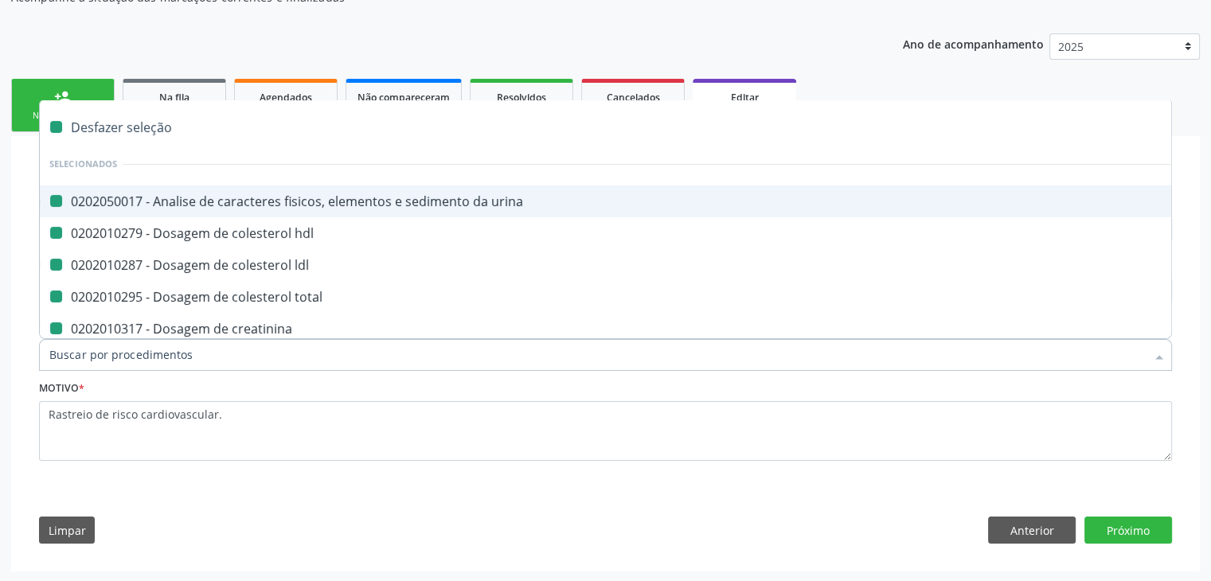
checkbox \(tgp\) "false"
checkbox triglicerideos "false"
checkbox ureia "false"
checkbox completo "false"
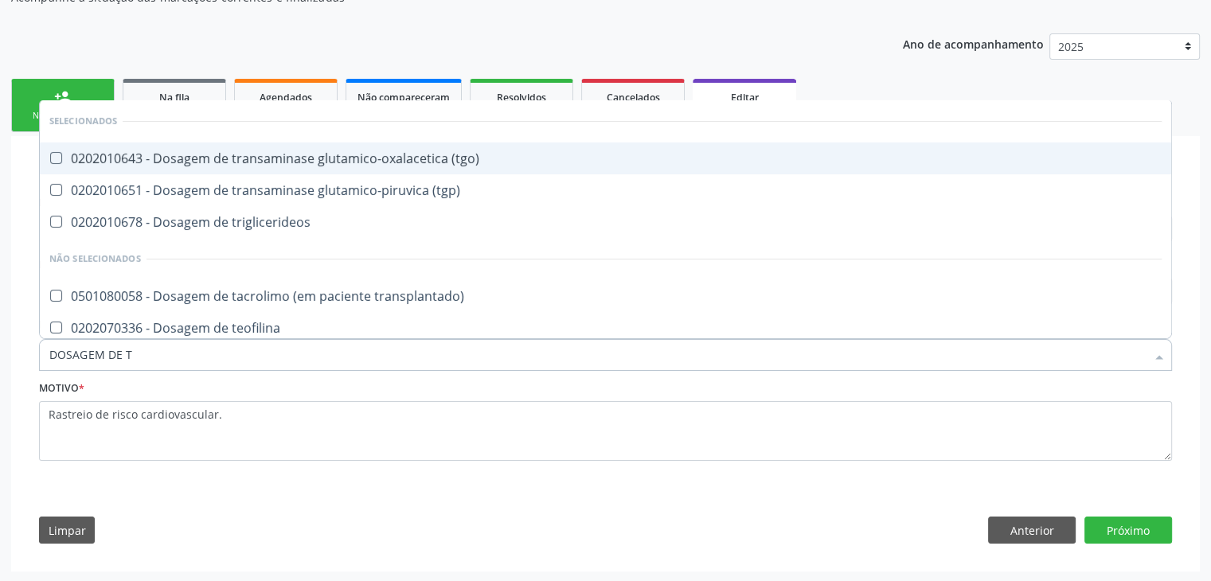
type input "DOSAGEM DE TS"
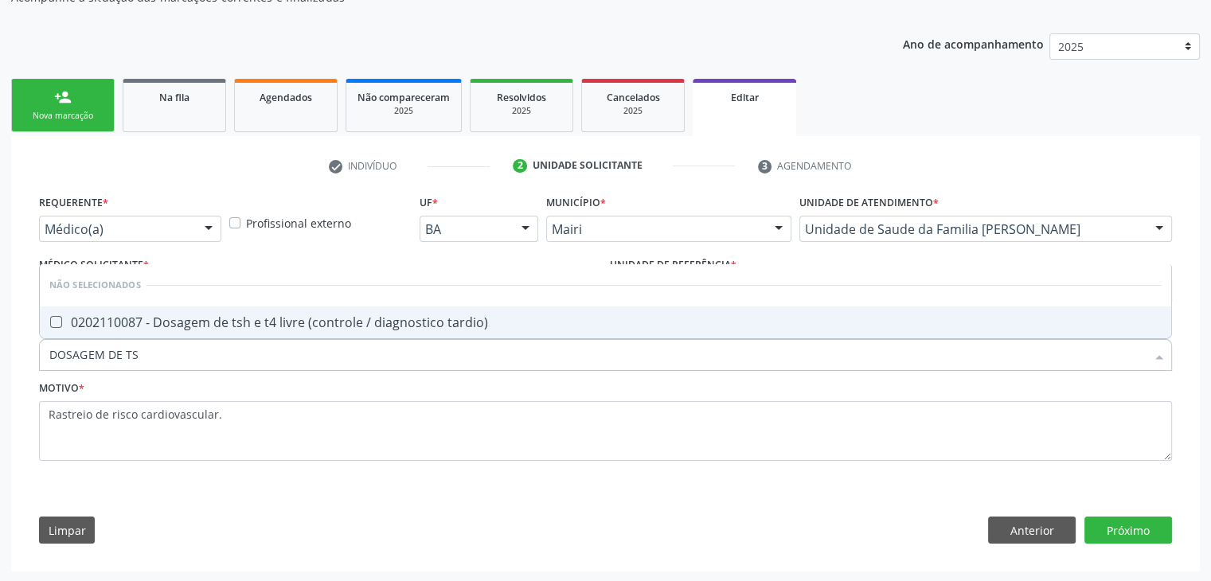
click at [194, 309] on span "0202110087 - Dosagem de tsh e t4 livre (controle / diagnostico tardio)" at bounding box center [606, 323] width 1132 height 32
checkbox tardio\) "true"
click at [1111, 526] on button "Próximo" at bounding box center [1129, 530] width 88 height 27
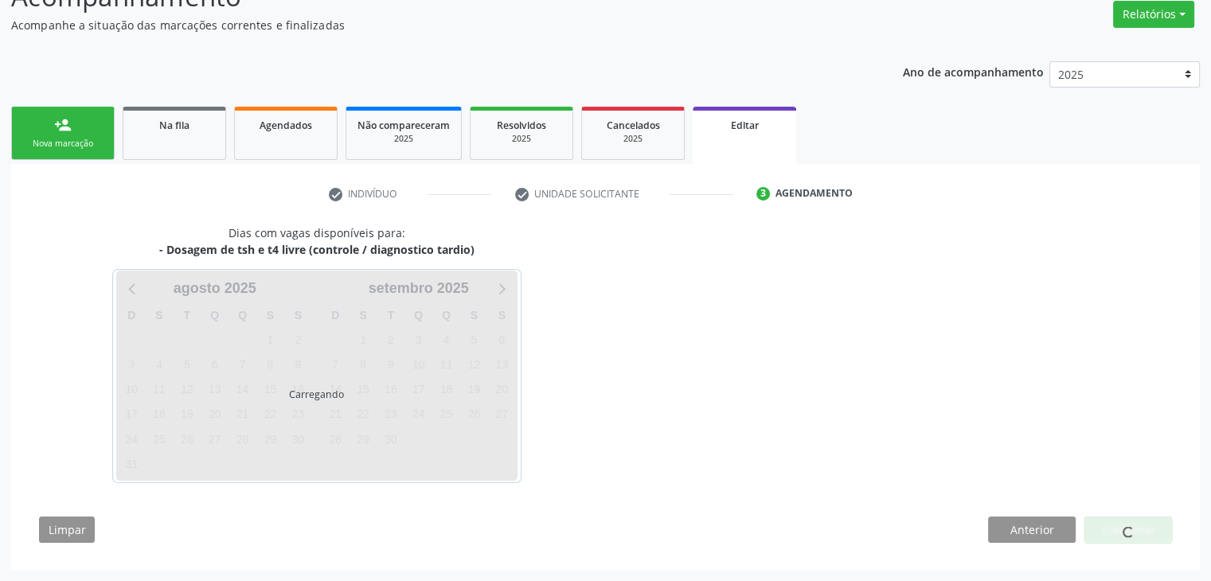
scroll to position [131, 0]
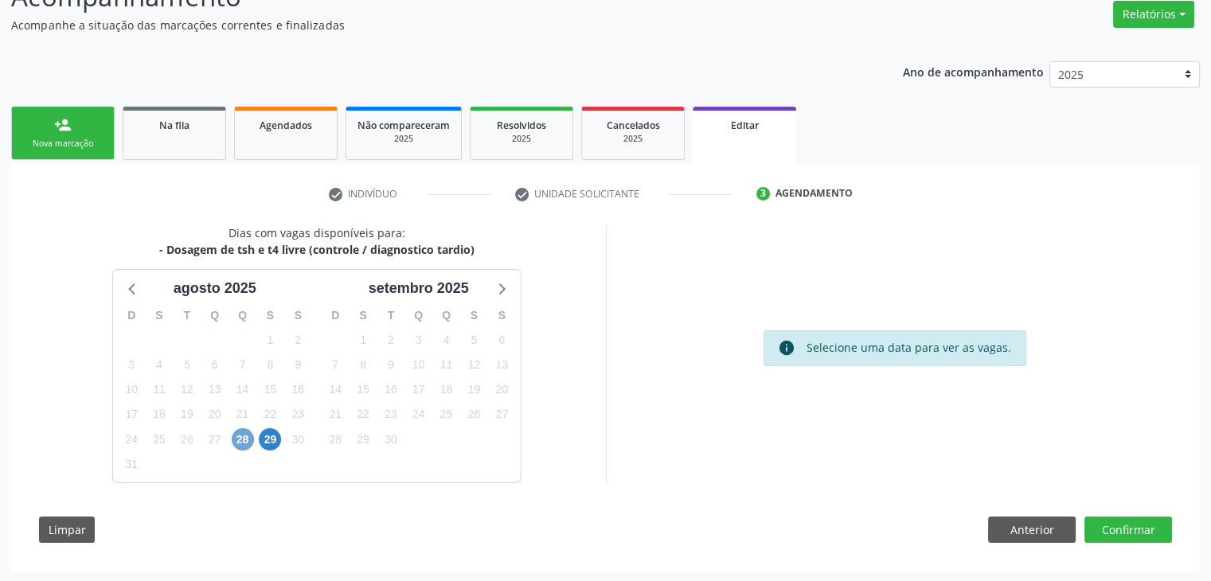
click at [249, 436] on span "28" at bounding box center [243, 439] width 22 height 22
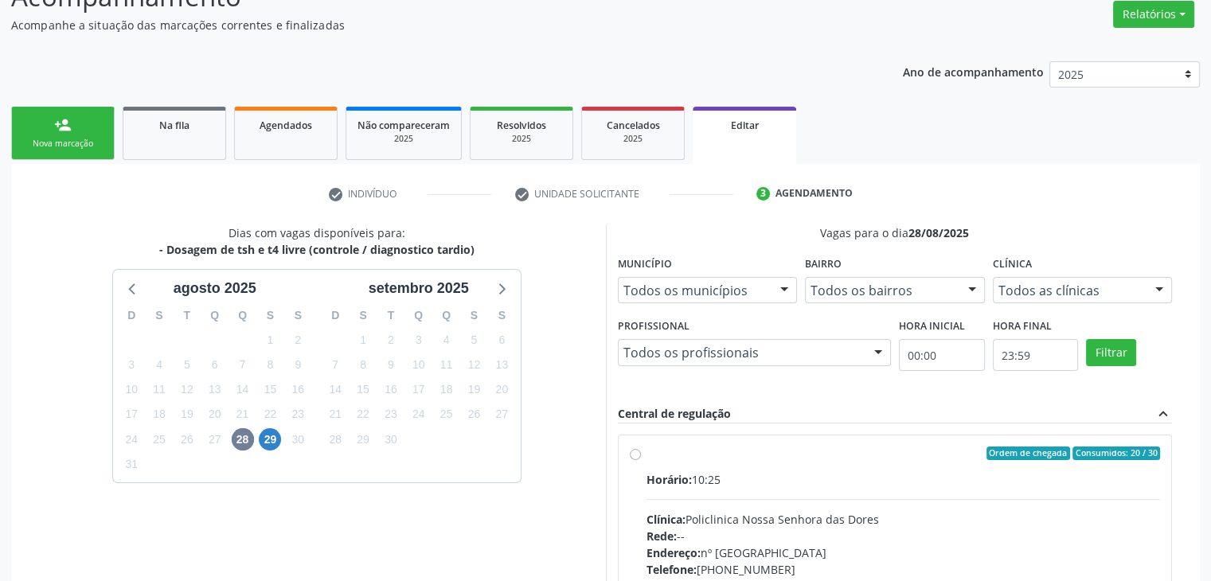
click at [758, 511] on div "Clínica: Policlinica Nossa Senhora das Dores" at bounding box center [904, 519] width 514 height 17
click at [641, 461] on input "Ordem de chegada Consumidos: 20 / 30 Horário: 10:25 Clínica: Policlinica Nossa …" at bounding box center [635, 454] width 11 height 14
radio input "true"
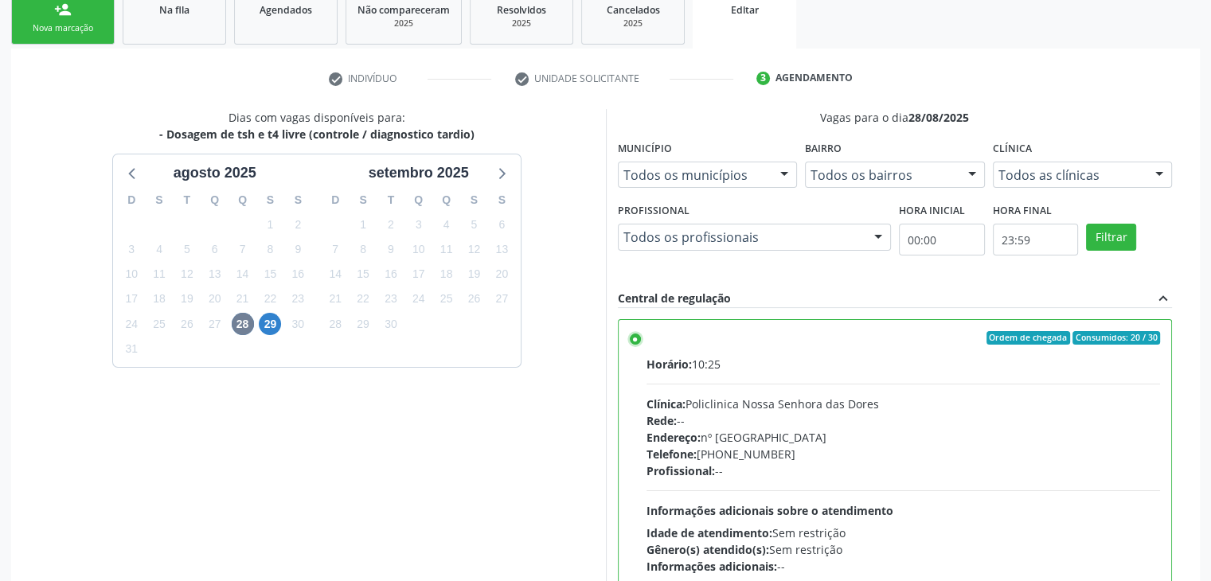
scroll to position [390, 0]
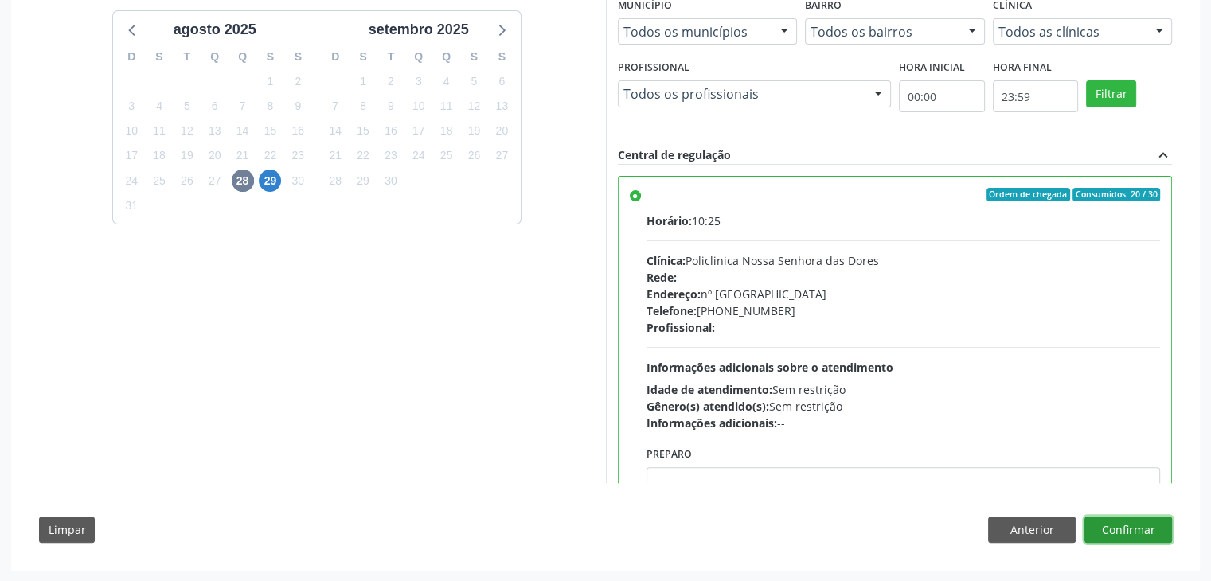
click at [1131, 522] on button "Confirmar" at bounding box center [1129, 530] width 88 height 27
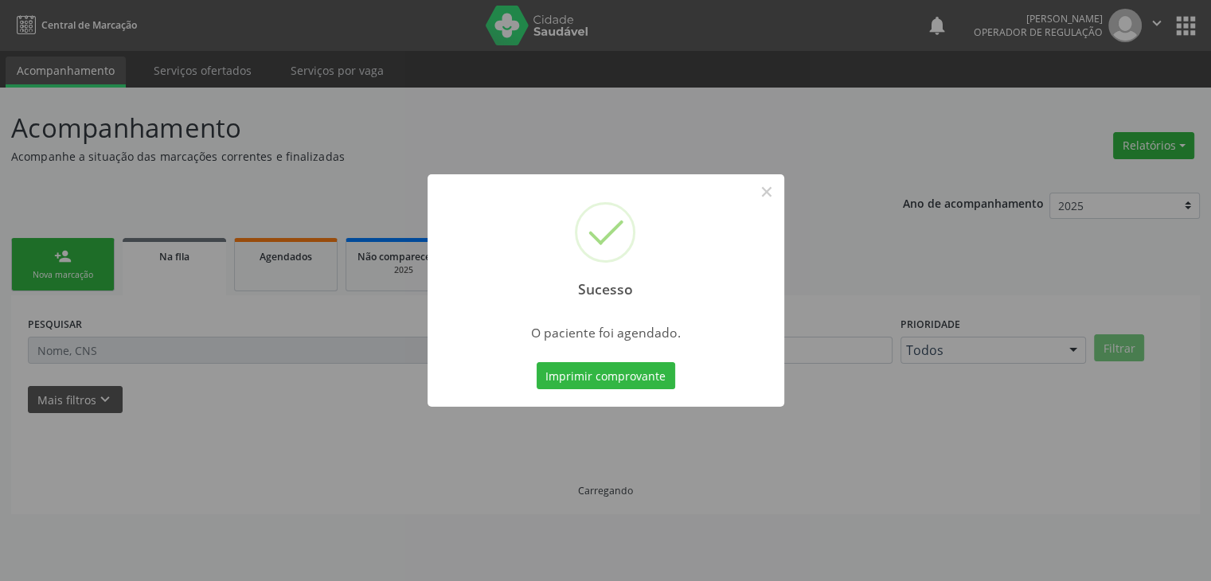
scroll to position [0, 0]
click at [768, 190] on button "×" at bounding box center [772, 191] width 27 height 27
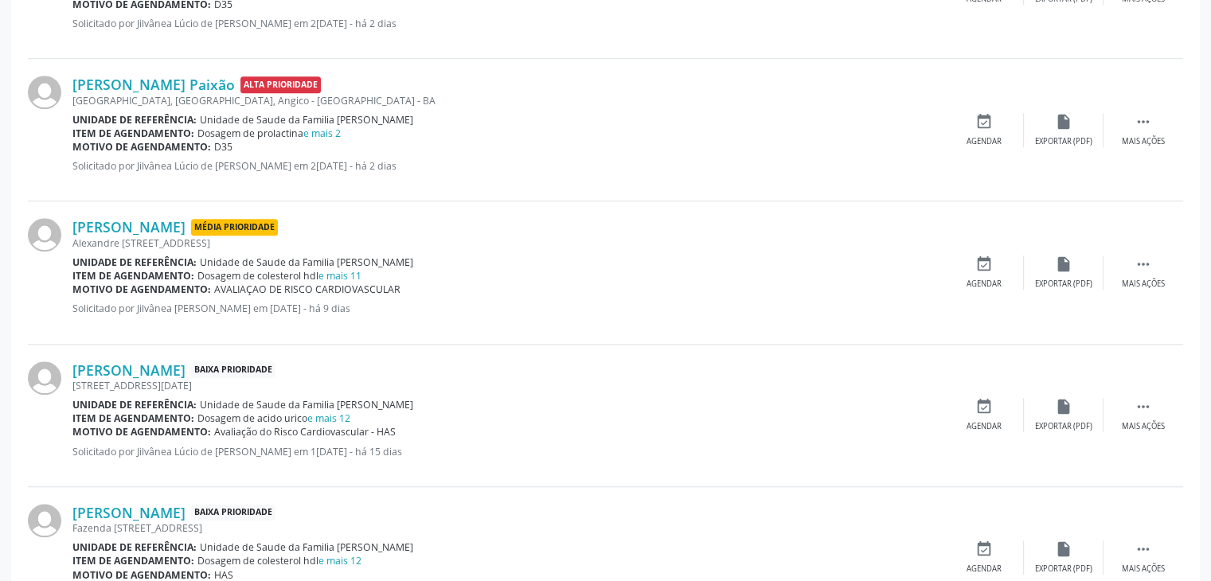
scroll to position [1354, 0]
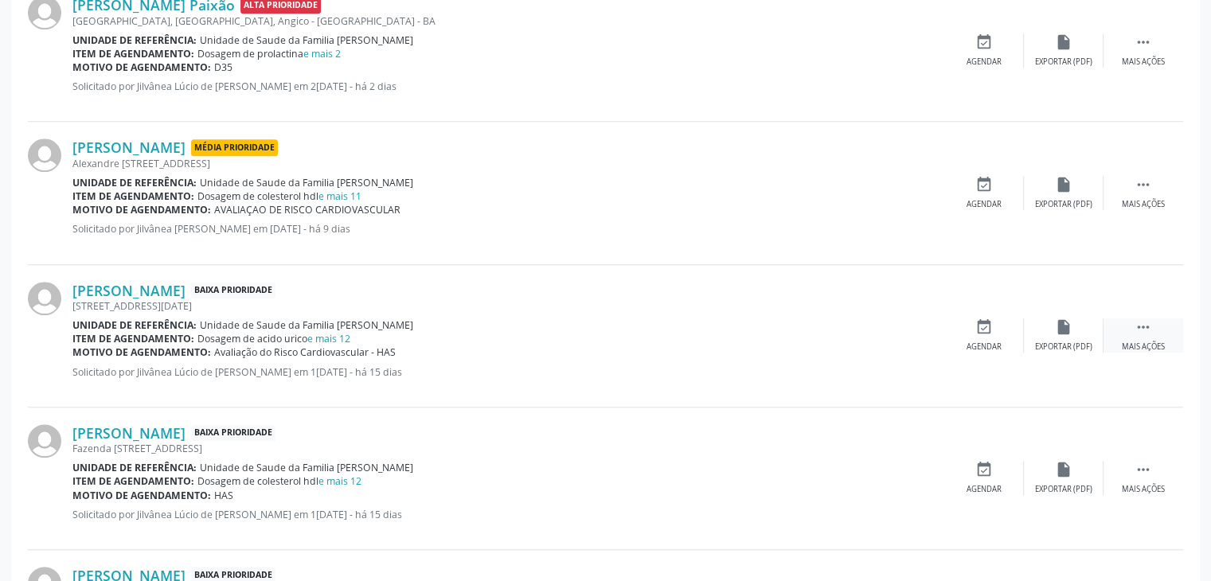
click at [1122, 333] on div " Mais ações" at bounding box center [1144, 336] width 80 height 34
click at [1051, 342] on div "Editar" at bounding box center [1063, 347] width 25 height 11
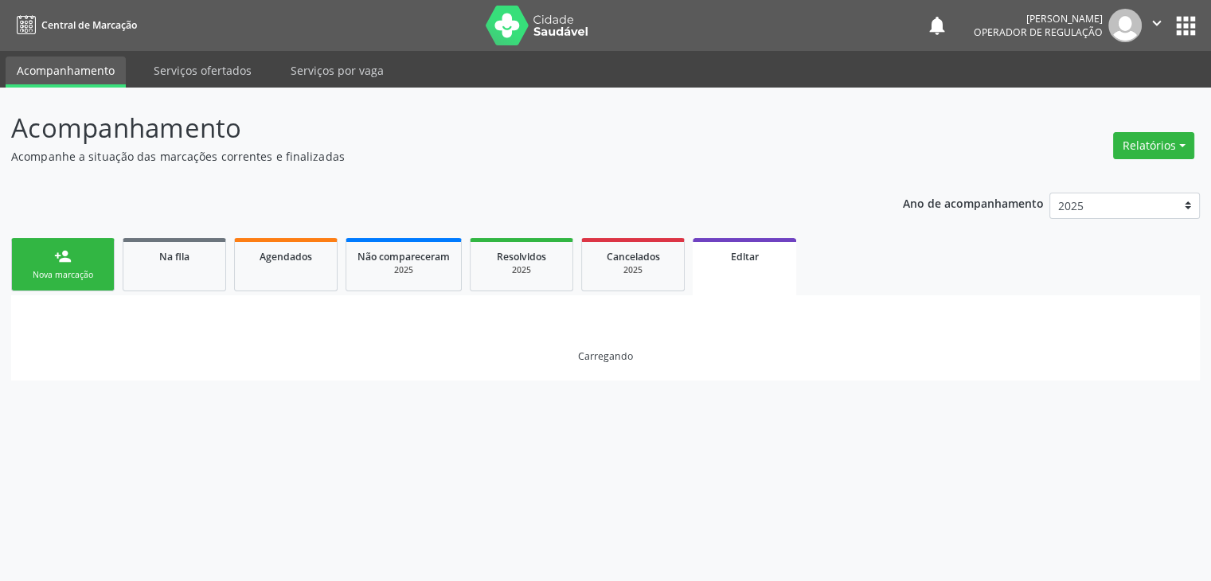
scroll to position [0, 0]
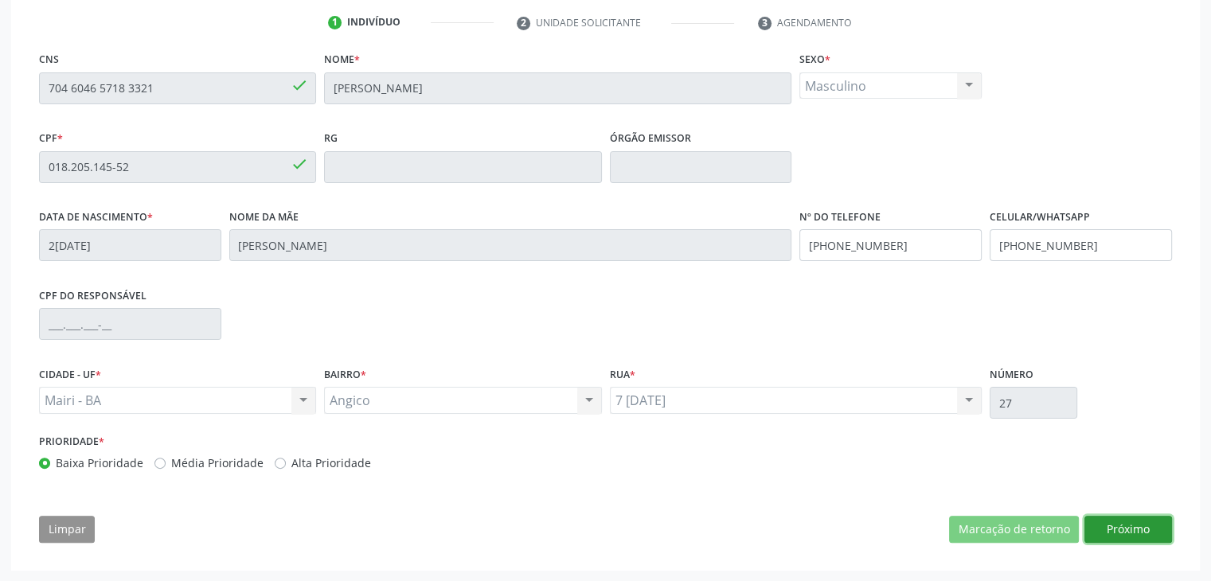
click at [1132, 533] on button "Próximo" at bounding box center [1129, 529] width 88 height 27
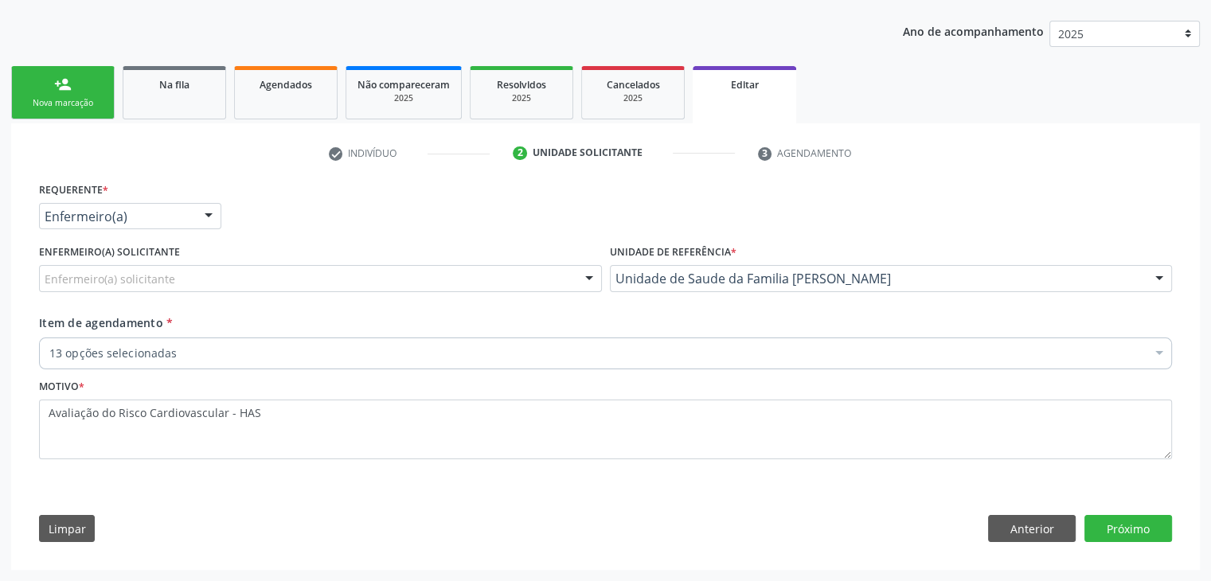
scroll to position [170, 0]
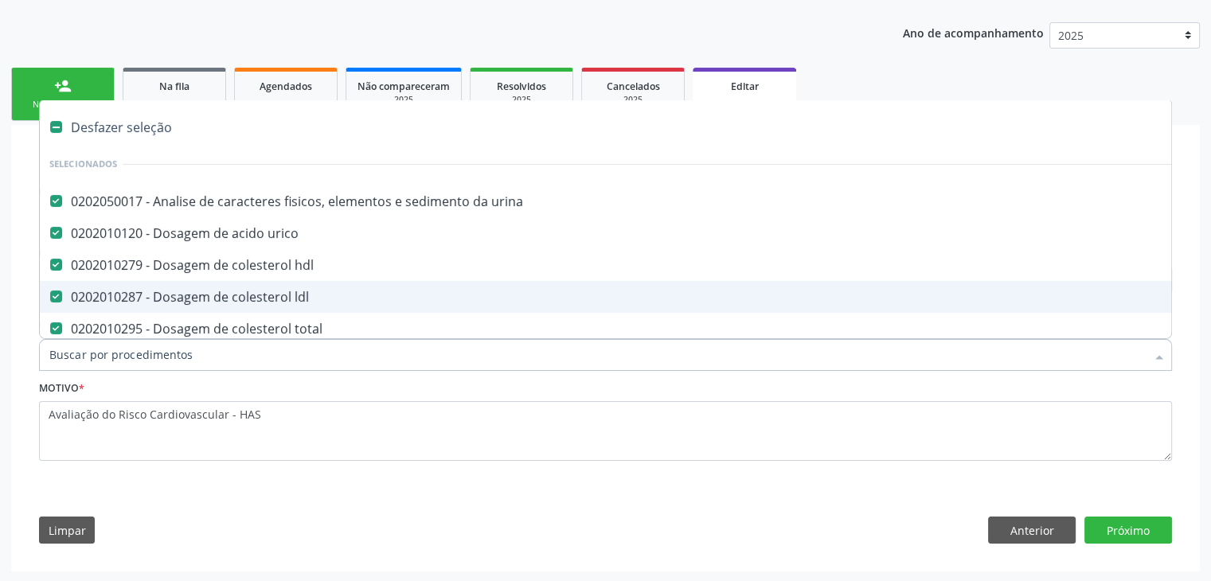
click at [116, 120] on div "Desfazer seleção" at bounding box center [662, 127] width 1245 height 32
checkbox urina "false"
checkbox urico "false"
checkbox hdl "false"
checkbox ldl "false"
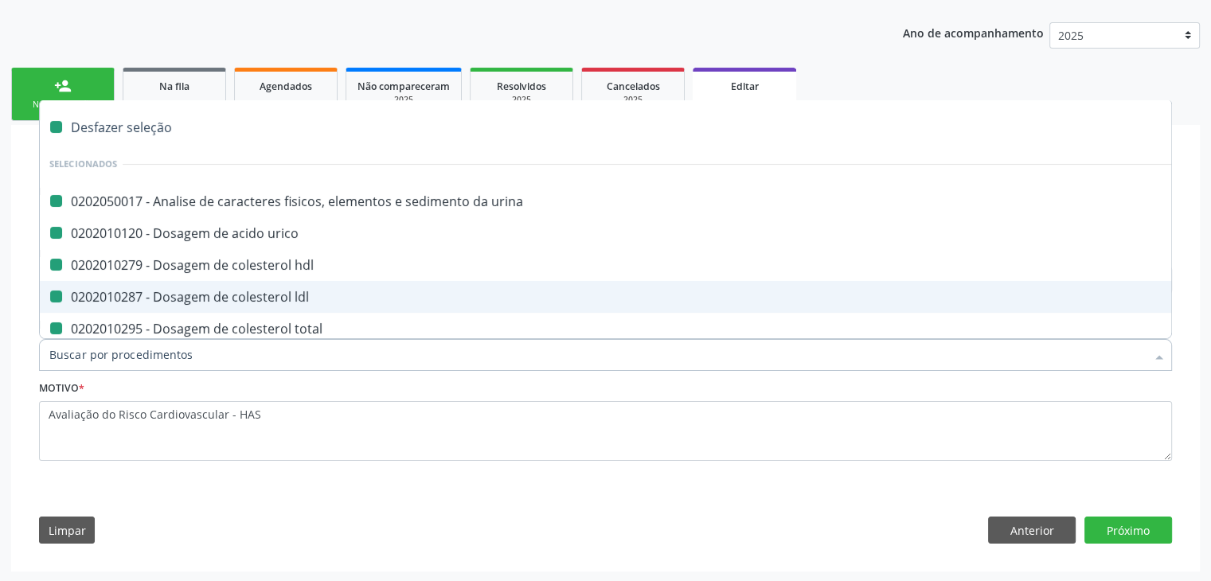
checkbox total "false"
checkbox creatinina "false"
checkbox glicose "false"
checkbox potassio "false"
checkbox \(tgo\) "false"
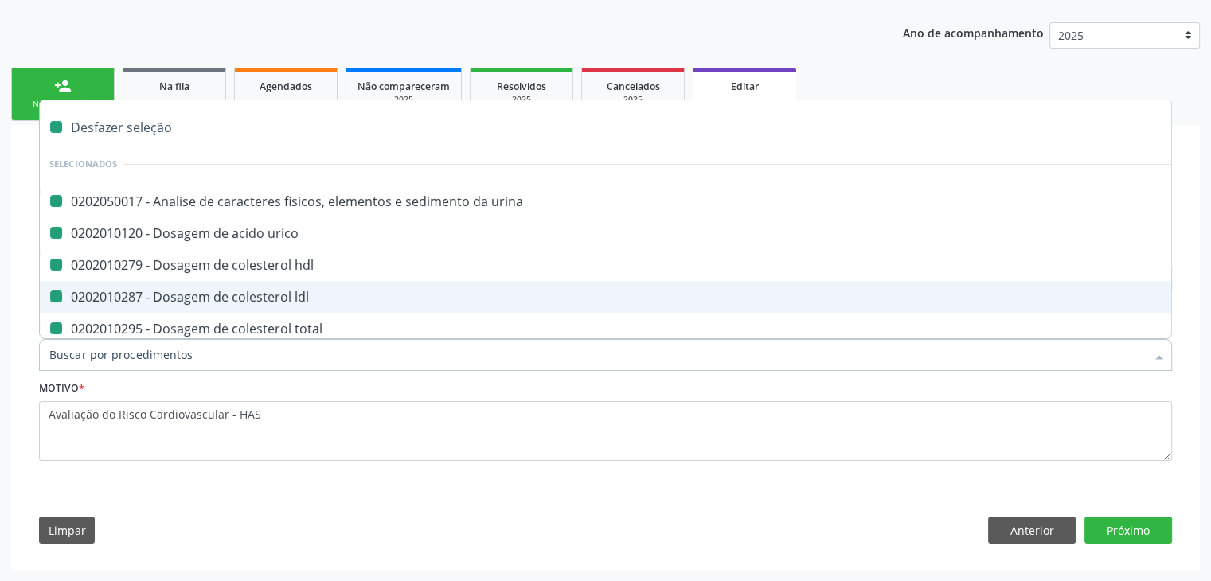
checkbox \(tgp\) "false"
checkbox triglicerideos "false"
checkbox ureia "false"
checkbox completo "false"
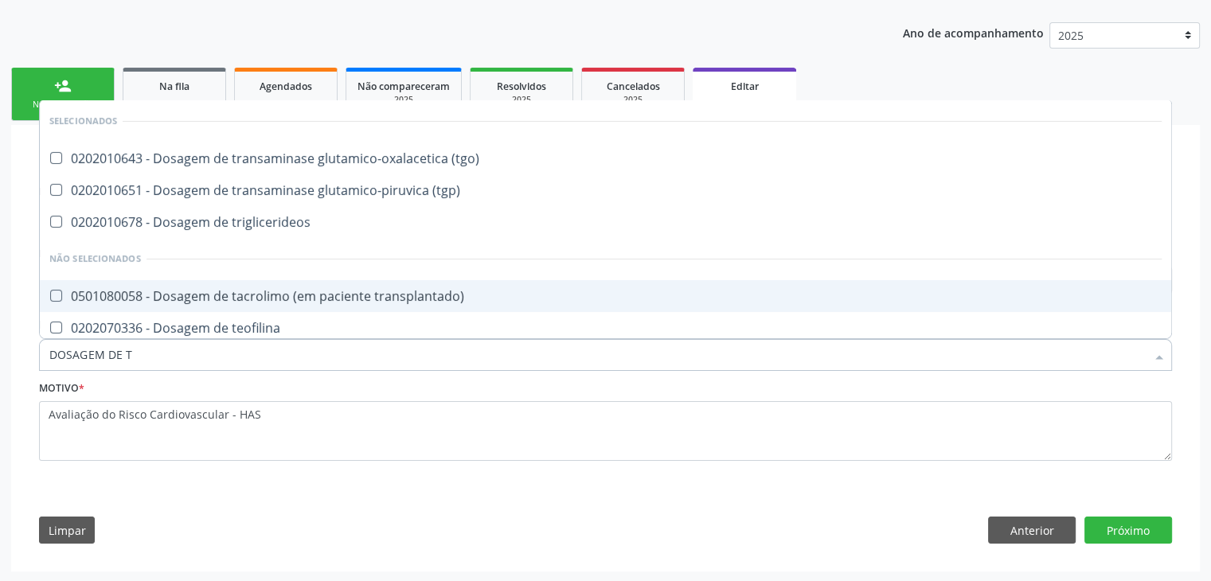
type input "DOSAGEM DE TS"
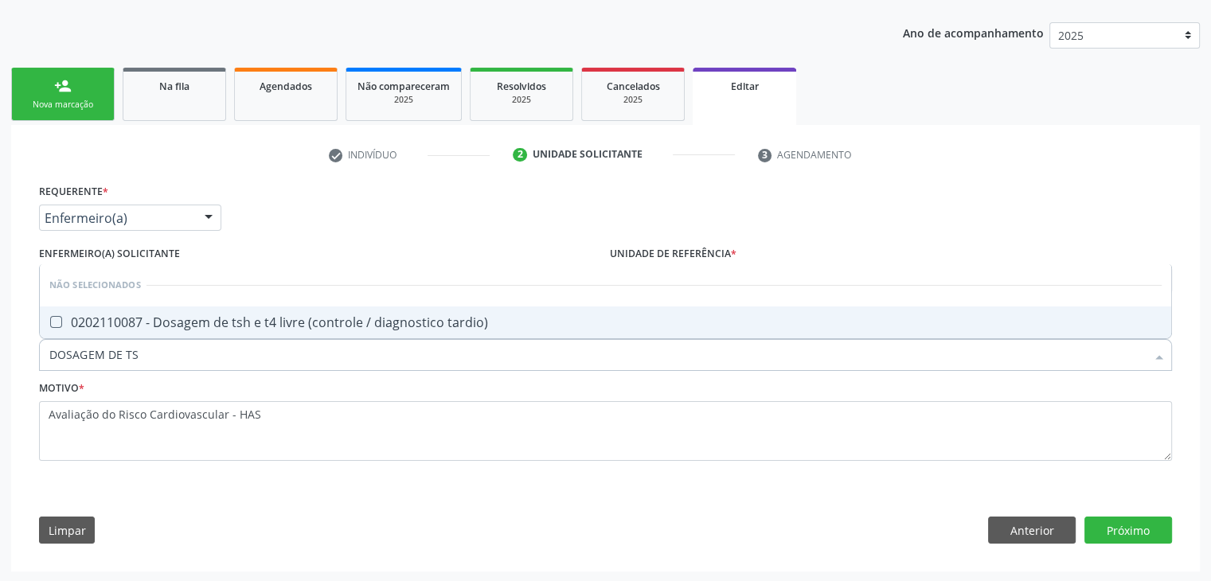
click at [210, 331] on span "0202110087 - Dosagem de tsh e t4 livre (controle / diagnostico tardio)" at bounding box center [606, 323] width 1132 height 32
checkbox tardio\) "true"
click at [1128, 523] on button "Próximo" at bounding box center [1129, 530] width 88 height 27
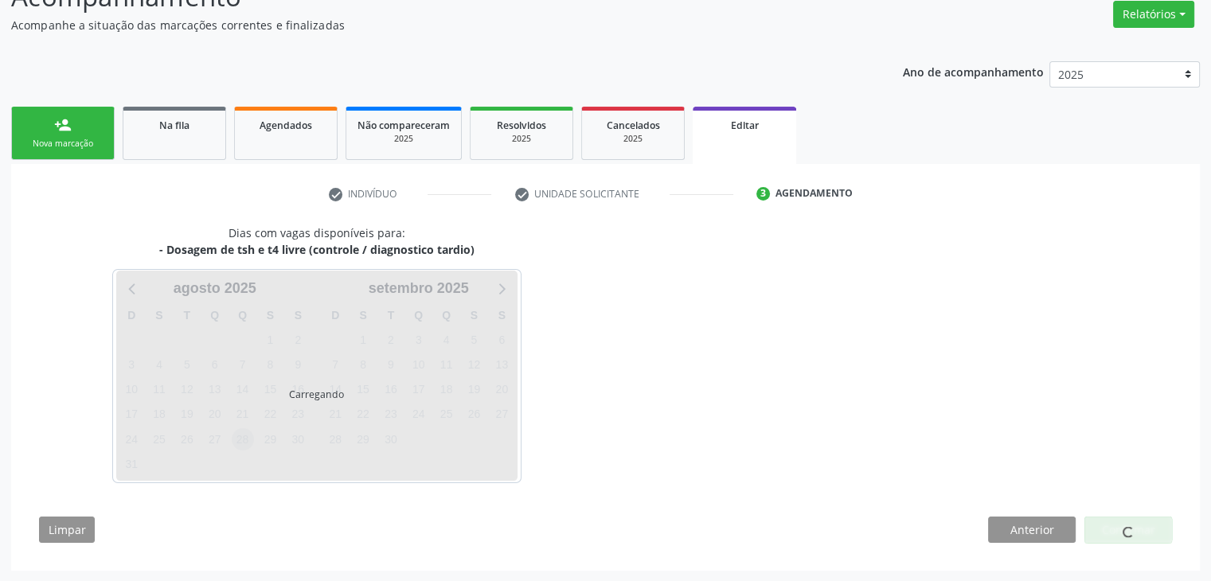
scroll to position [131, 0]
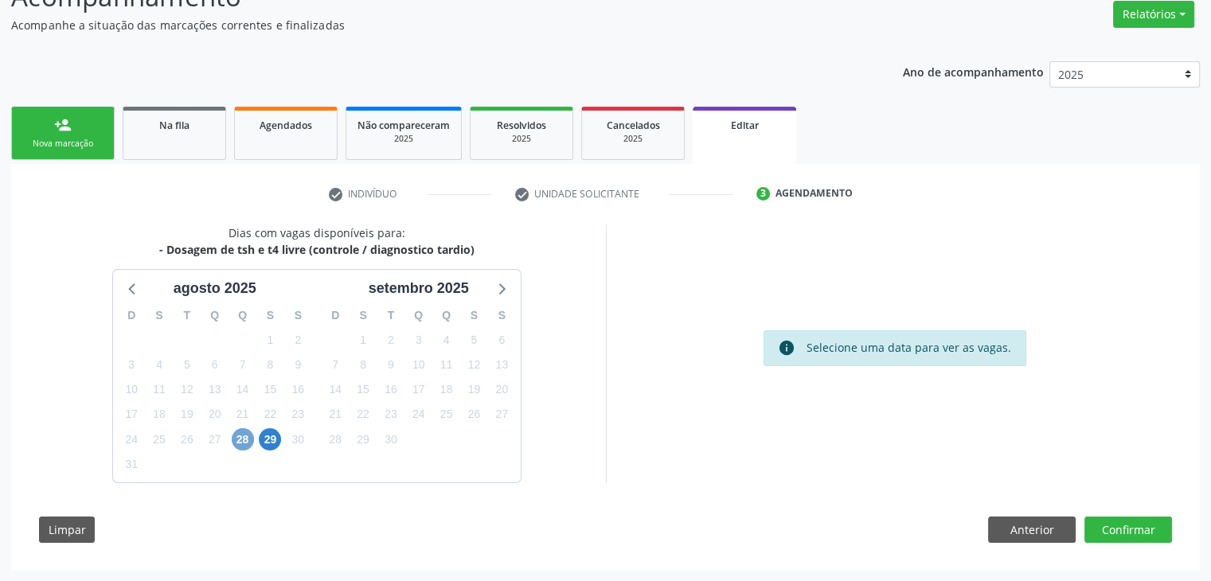
click at [237, 444] on span "28" at bounding box center [243, 439] width 22 height 22
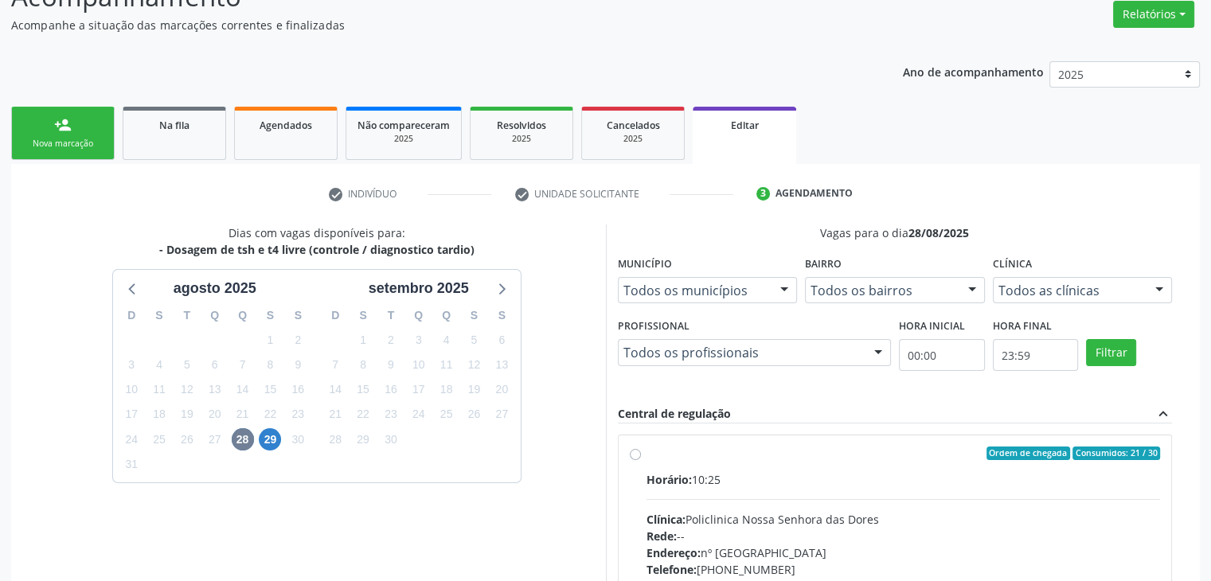
click at [772, 475] on div "Horário: 10:25" at bounding box center [904, 479] width 514 height 17
click at [641, 461] on input "Ordem de chegada Consumidos: 21 / 30 Horário: 10:25 Clínica: Policlinica Nossa …" at bounding box center [635, 454] width 11 height 14
radio input "true"
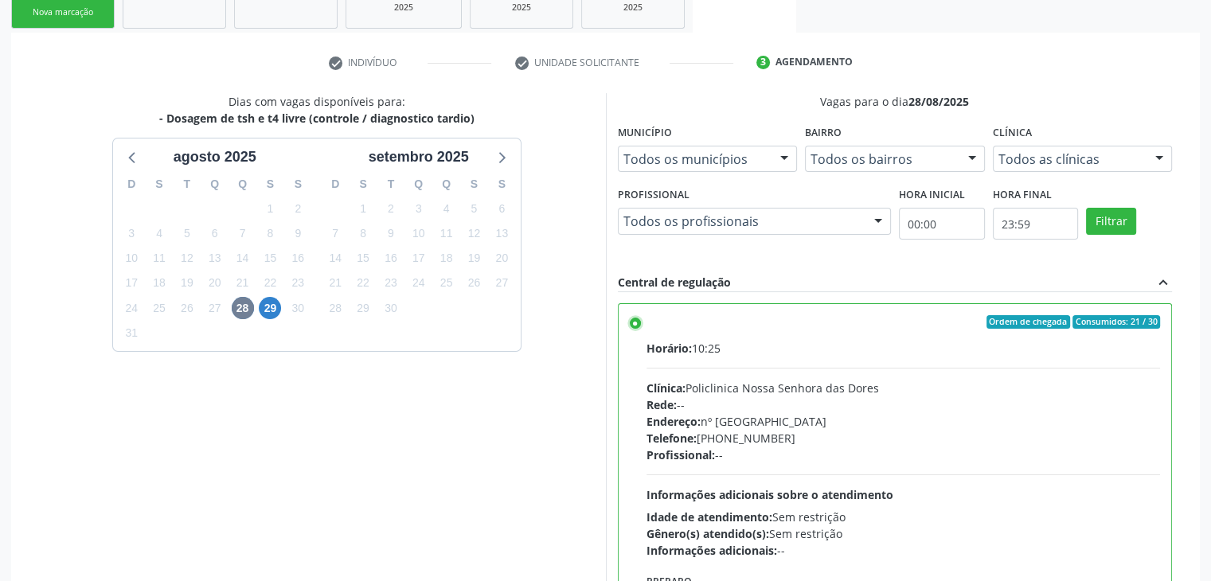
scroll to position [390, 0]
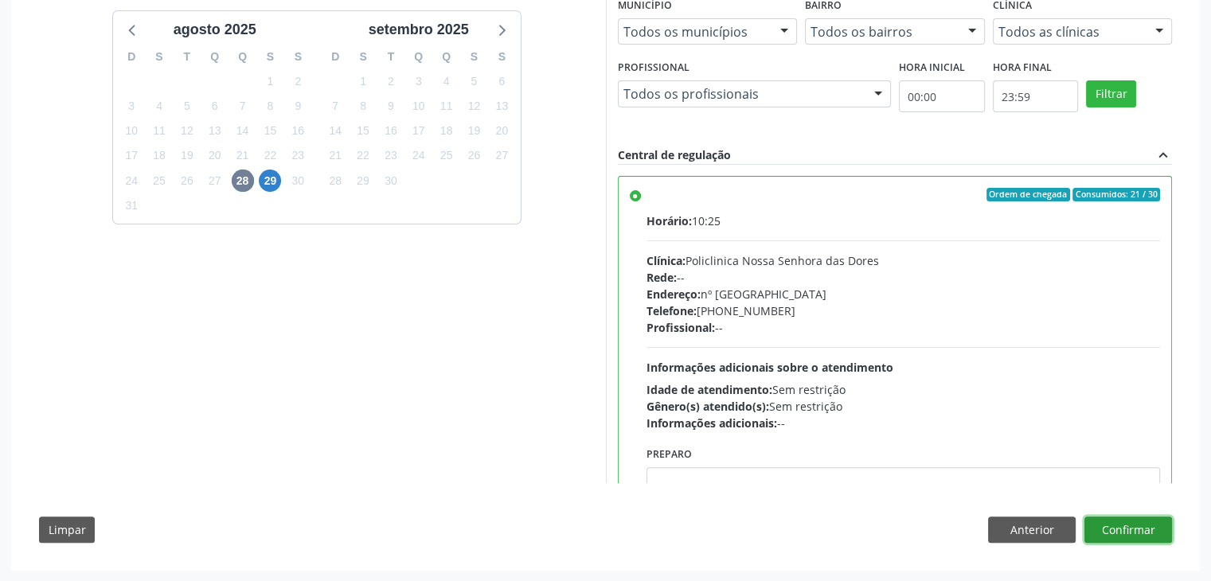
click at [1131, 533] on button "Confirmar" at bounding box center [1129, 530] width 88 height 27
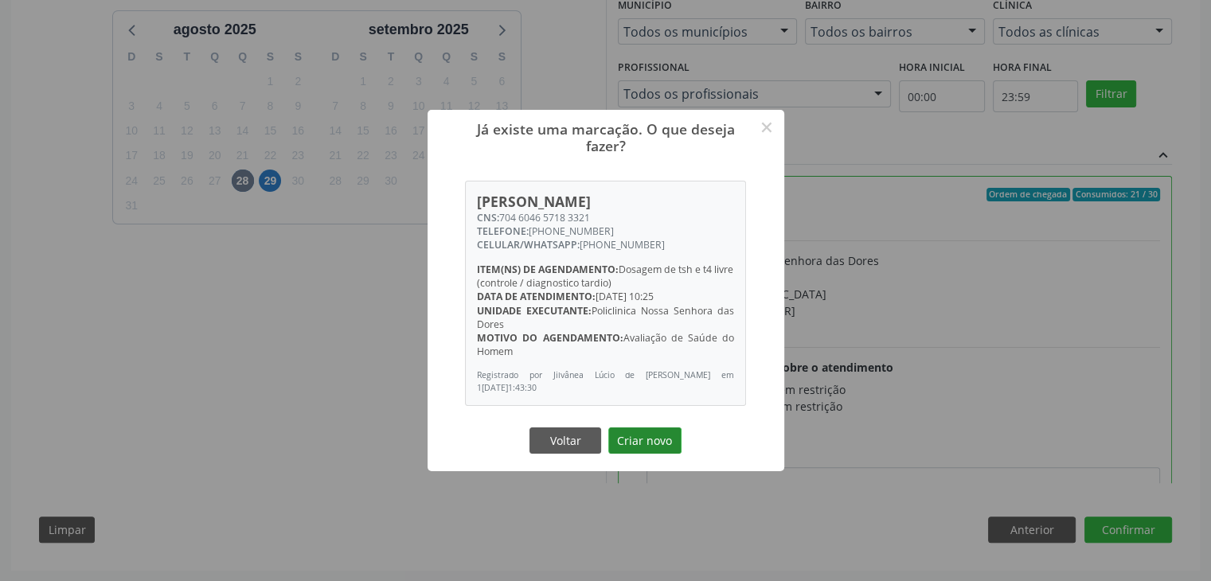
click at [659, 444] on button "Criar novo" at bounding box center [644, 441] width 73 height 27
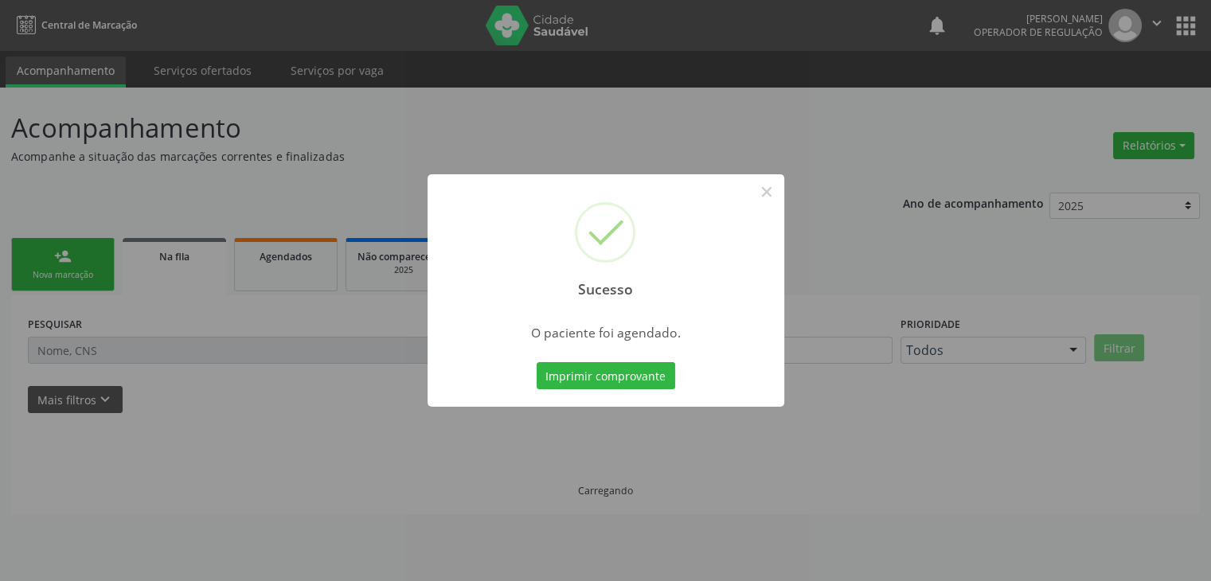
scroll to position [0, 0]
click at [771, 198] on button "×" at bounding box center [772, 191] width 27 height 27
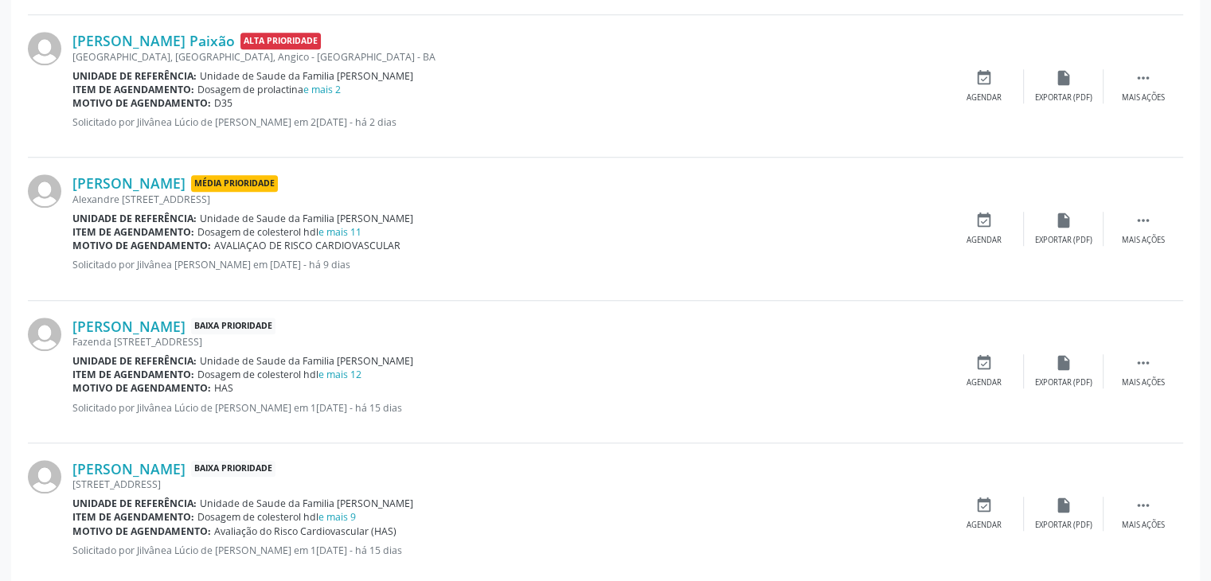
scroll to position [1354, 0]
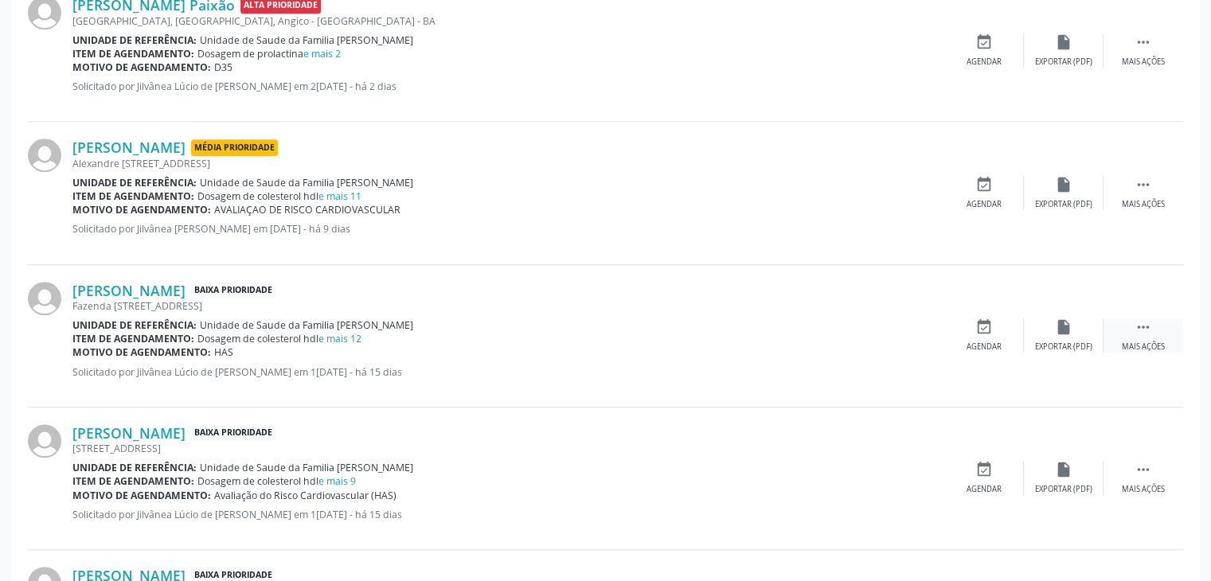
click at [1112, 319] on div " Mais ações" at bounding box center [1144, 336] width 80 height 34
click at [1102, 319] on div "edit Editar" at bounding box center [1064, 336] width 80 height 34
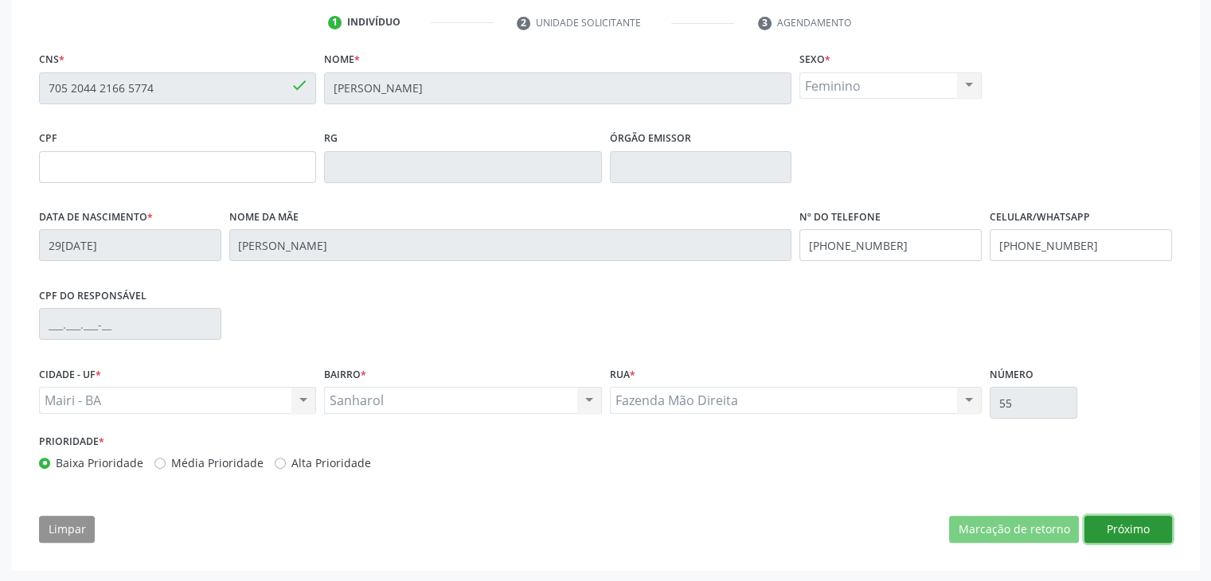
click at [1109, 519] on button "Próximo" at bounding box center [1129, 529] width 88 height 27
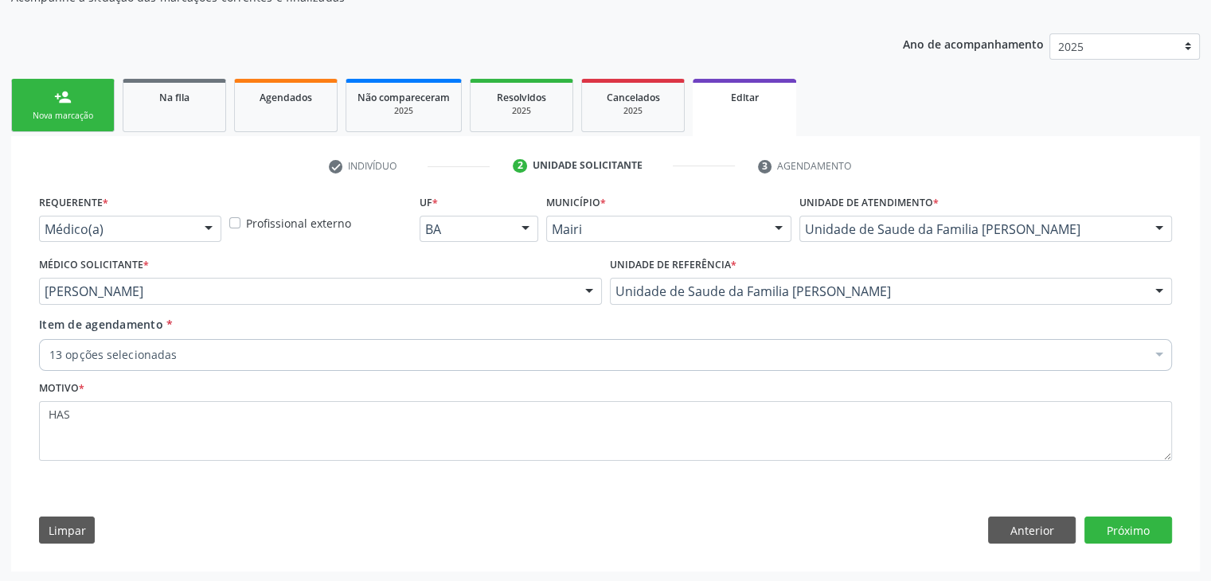
click at [303, 343] on div "13 opções selecionadas" at bounding box center [605, 355] width 1133 height 32
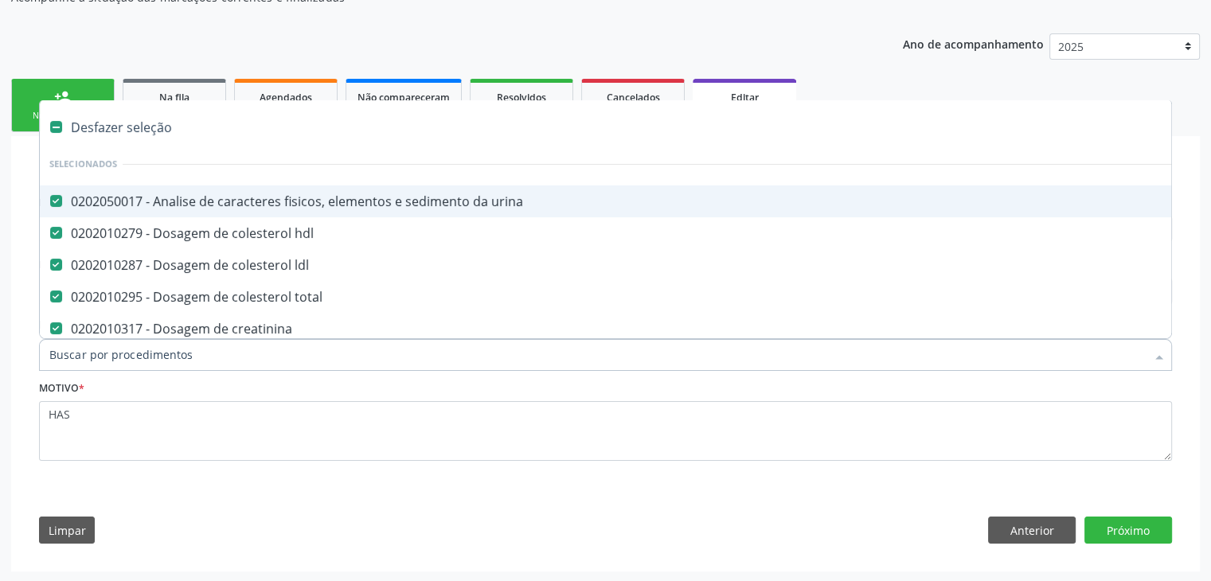
click at [113, 137] on div "Desfazer seleção" at bounding box center [662, 127] width 1245 height 32
checkbox urina "false"
checkbox hdl "false"
checkbox ldl "false"
checkbox total "false"
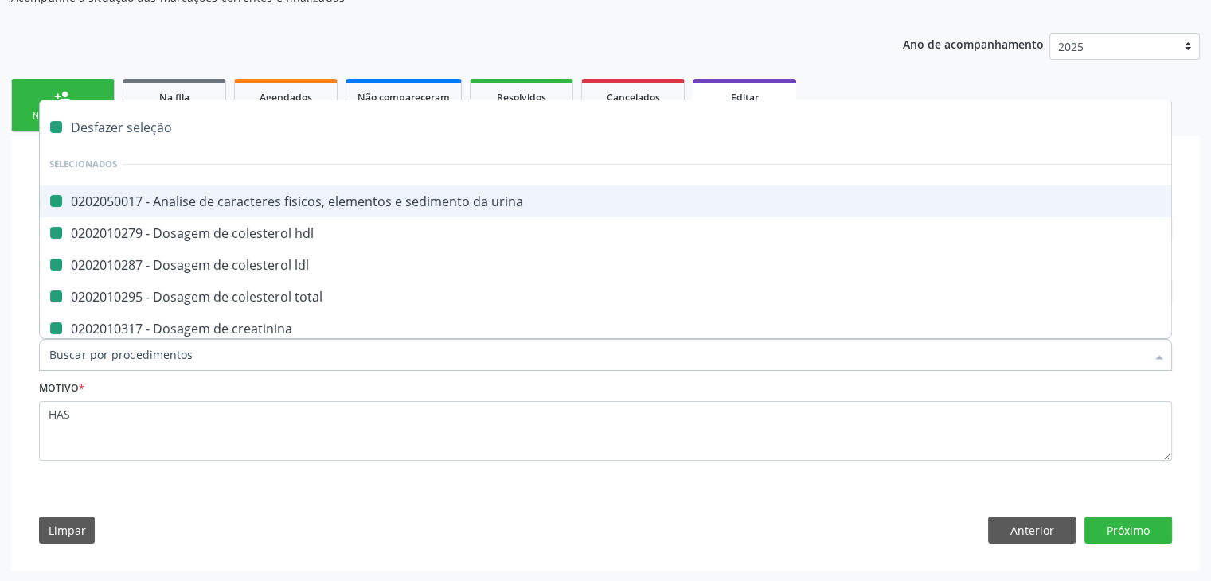
checkbox creatinina "false"
checkbox glicose "false"
checkbox glicosilada "false"
checkbox potassio "false"
checkbox \(tgo\) "false"
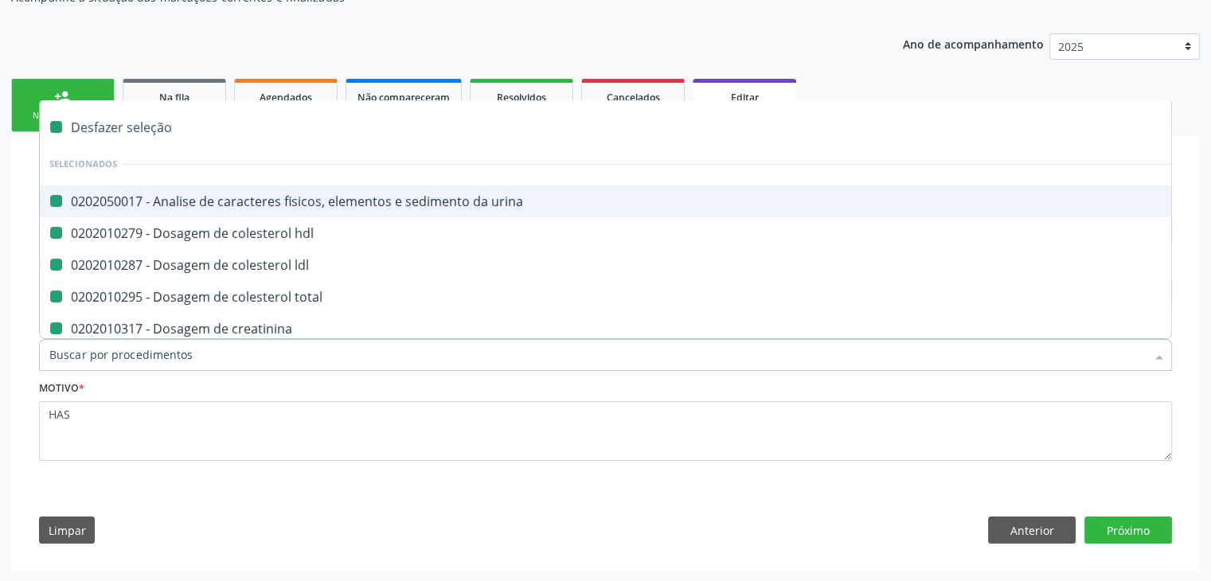
checkbox \(tgp\) "false"
checkbox triglicerideos "false"
checkbox ureia "false"
checkbox completo "false"
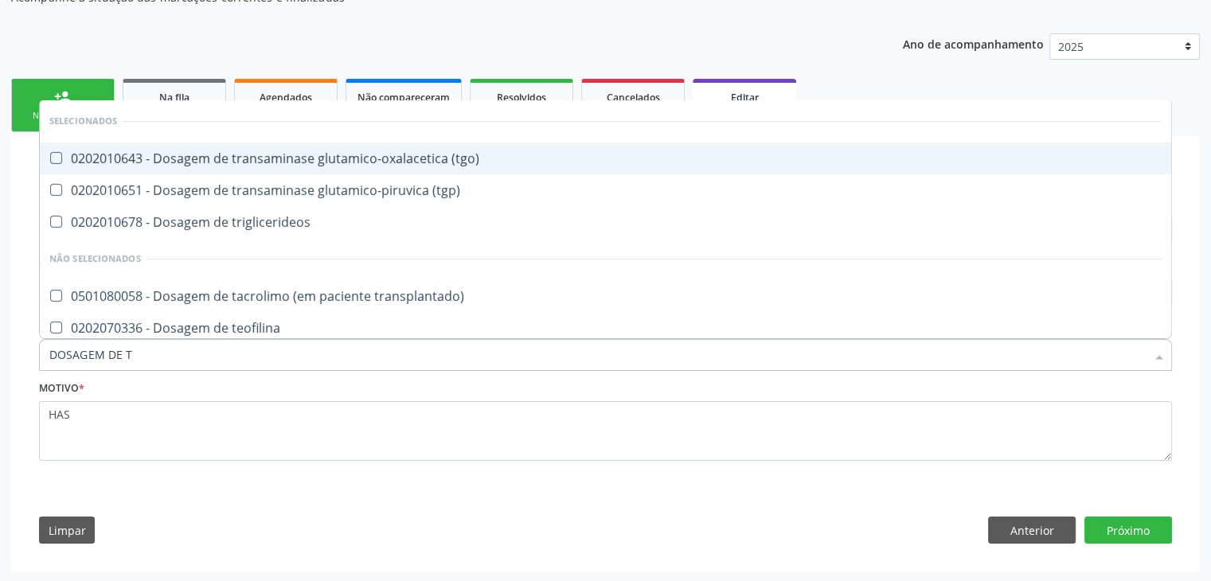
type input "DOSAGEM DE TS"
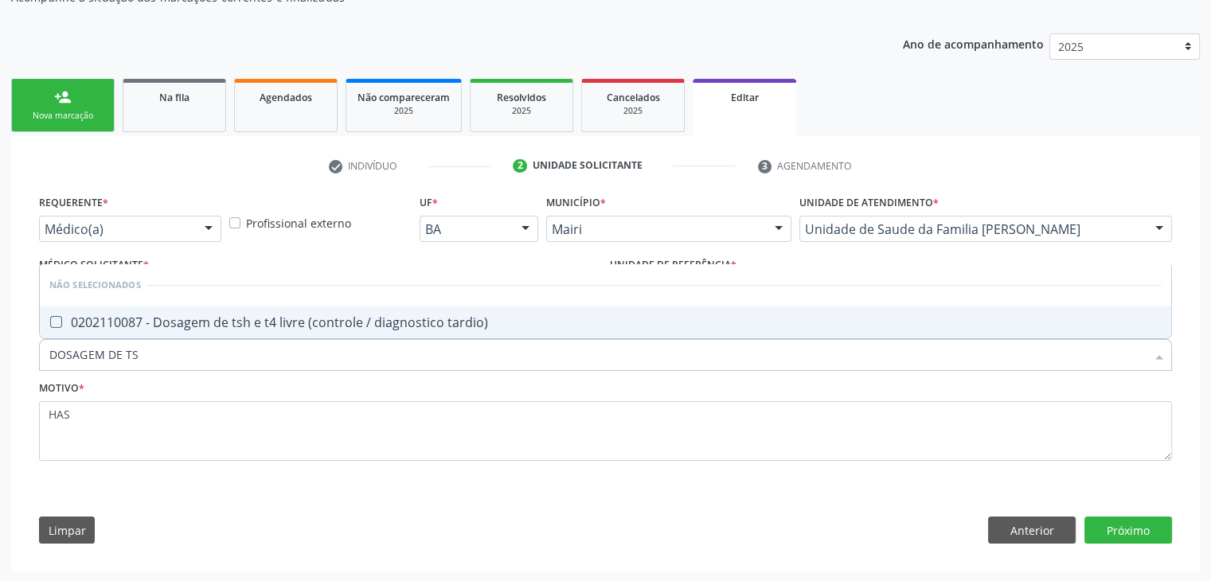
click at [237, 326] on div "0202110087 - Dosagem de tsh e t4 livre (controle / diagnostico tardio)" at bounding box center [605, 322] width 1112 height 13
checkbox tardio\) "true"
click at [1144, 538] on button "Próximo" at bounding box center [1129, 530] width 88 height 27
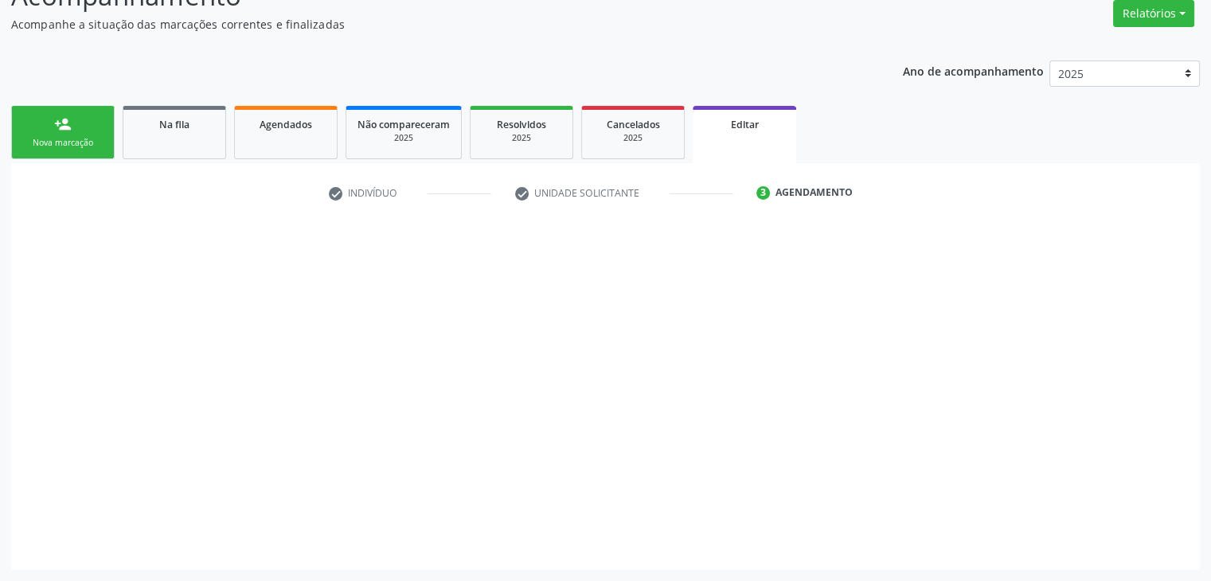
scroll to position [131, 0]
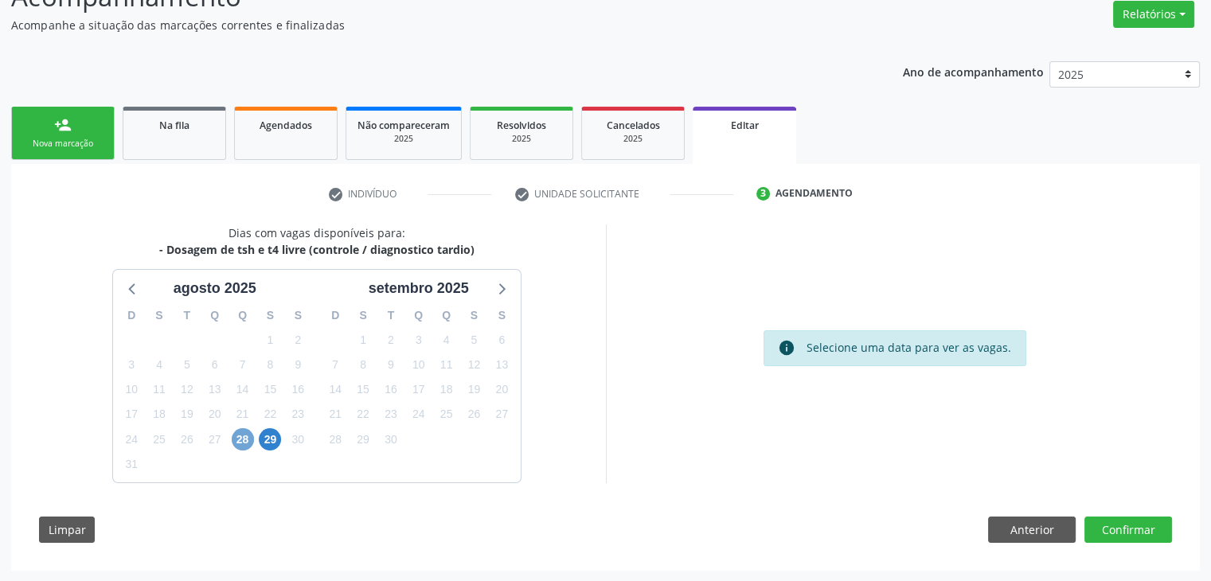
click at [252, 436] on span "28" at bounding box center [243, 439] width 22 height 22
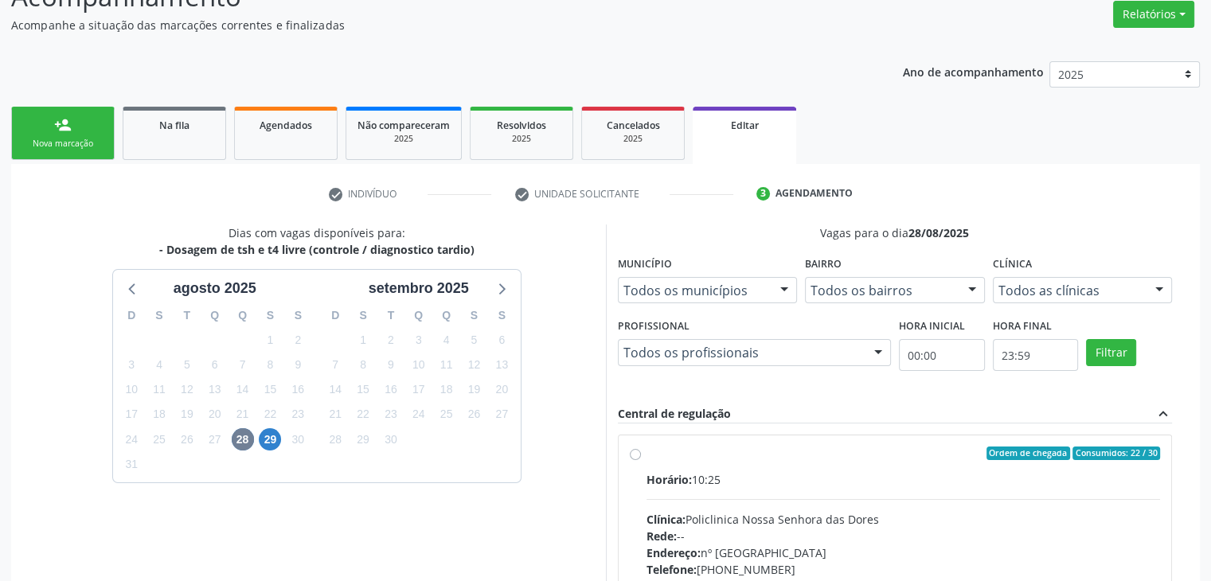
click at [720, 483] on div "Horário: 10:25" at bounding box center [904, 479] width 514 height 17
click at [641, 461] on input "Ordem de chegada Consumidos: 22 / 30 Horário: 10:25 Clínica: Policlinica Nossa …" at bounding box center [635, 454] width 11 height 14
radio input "true"
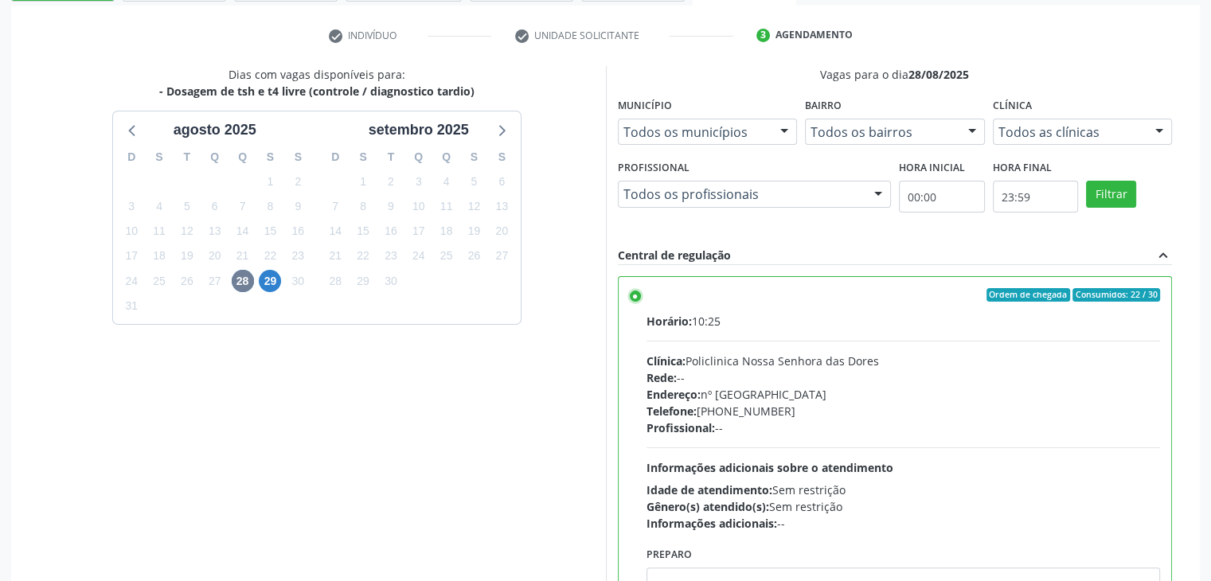
scroll to position [390, 0]
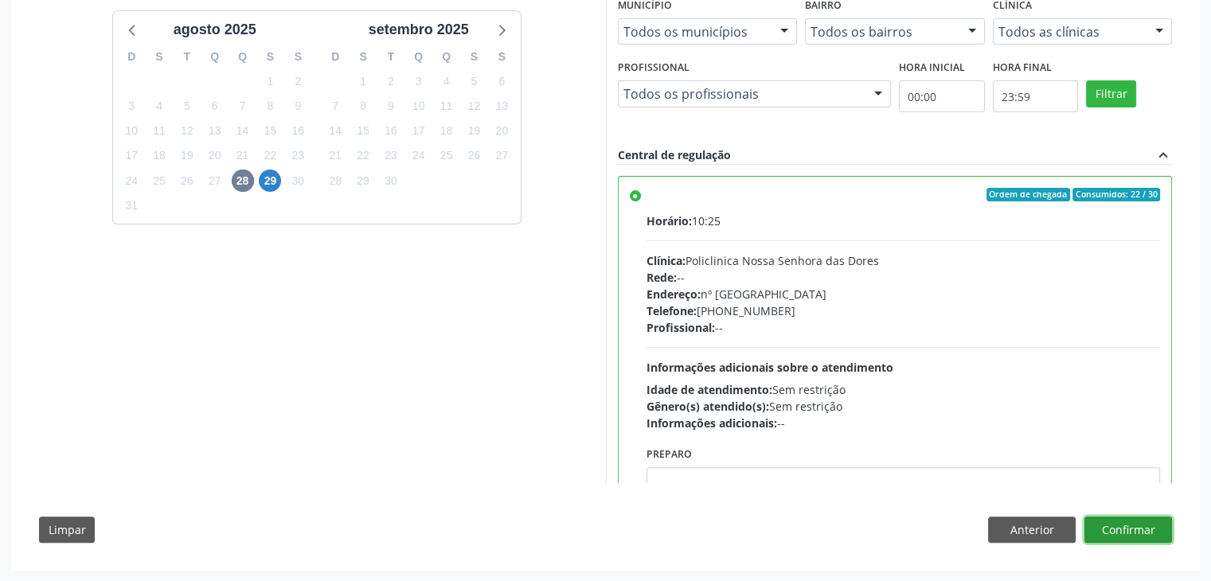
click at [1132, 526] on button "Confirmar" at bounding box center [1129, 530] width 88 height 27
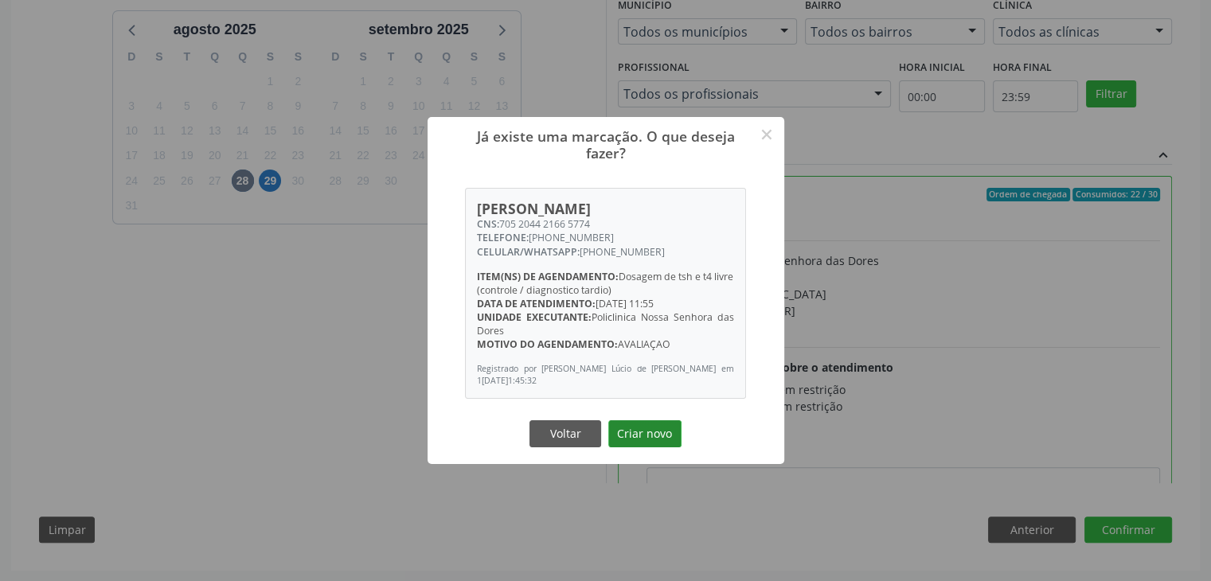
click at [618, 436] on button "Criar novo" at bounding box center [644, 433] width 73 height 27
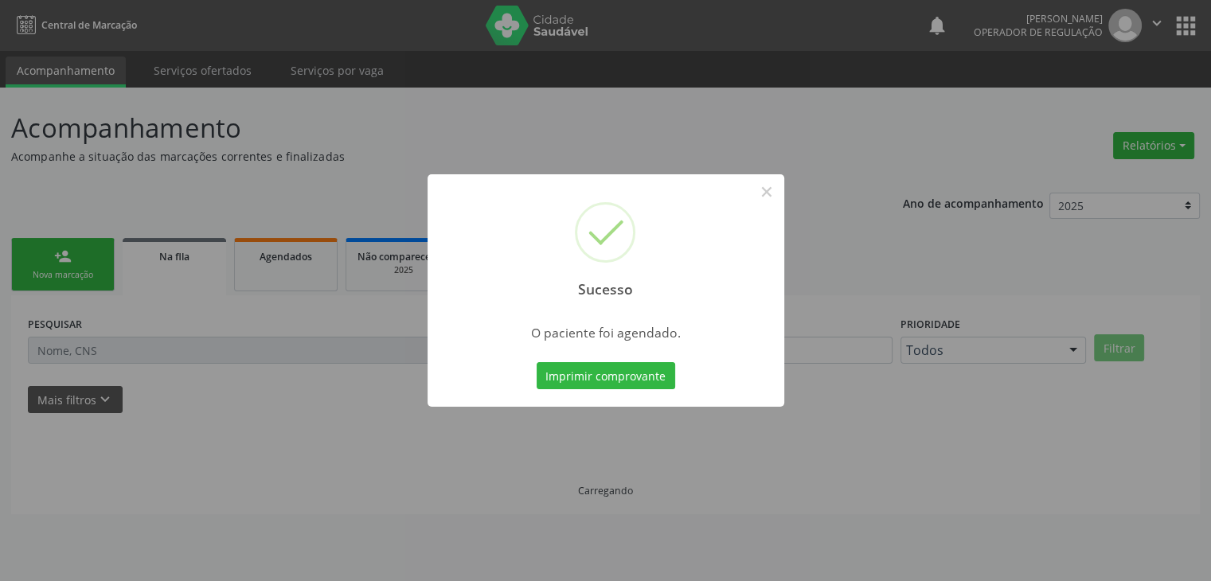
scroll to position [0, 0]
click at [761, 192] on button "×" at bounding box center [772, 191] width 27 height 27
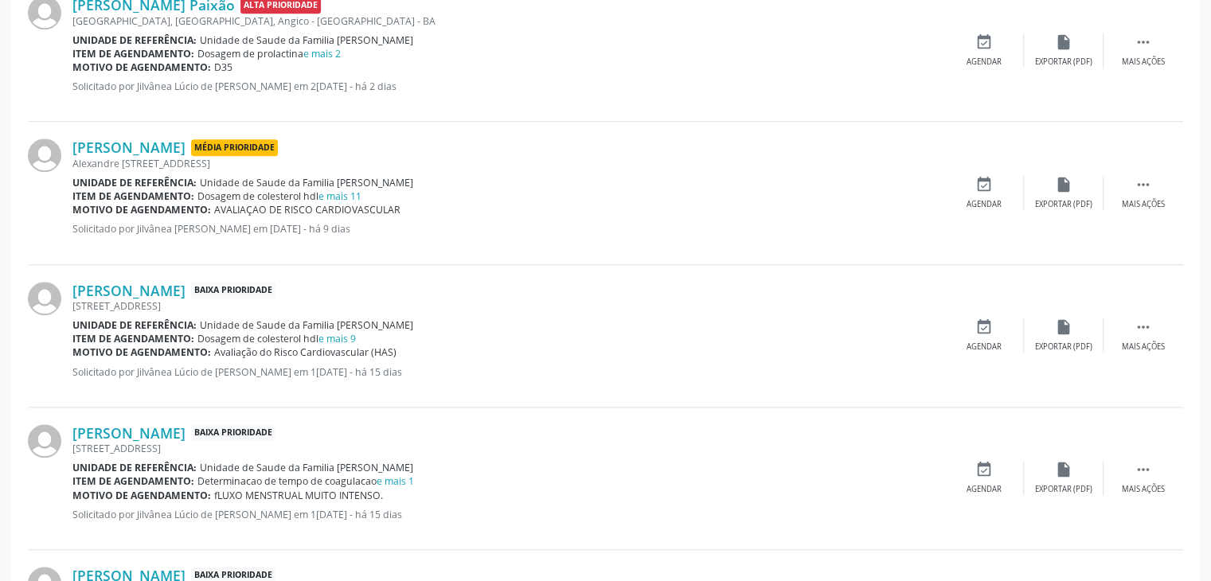
scroll to position [1433, 0]
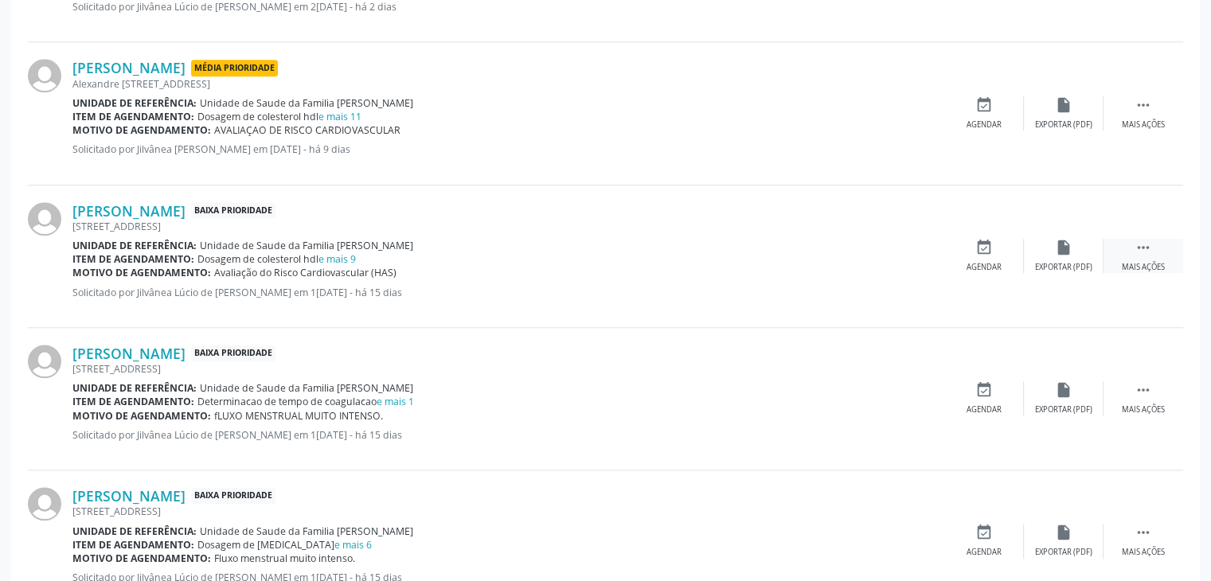
click at [1147, 239] on icon "" at bounding box center [1144, 248] width 18 height 18
click at [1089, 249] on div "edit Editar" at bounding box center [1064, 256] width 80 height 34
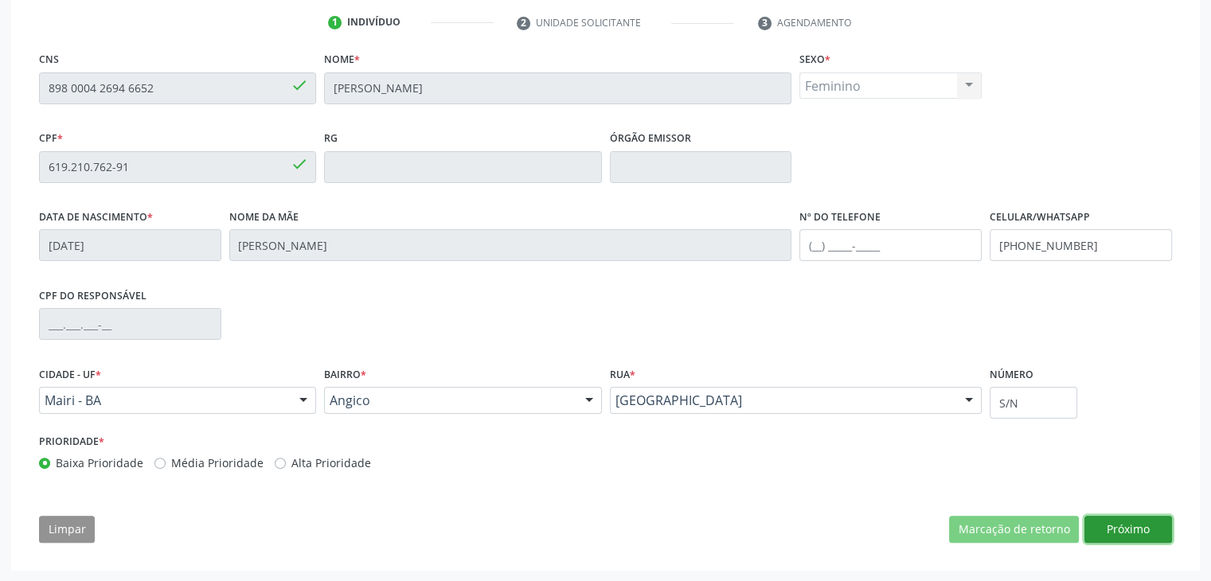
click at [1101, 533] on button "Próximo" at bounding box center [1129, 529] width 88 height 27
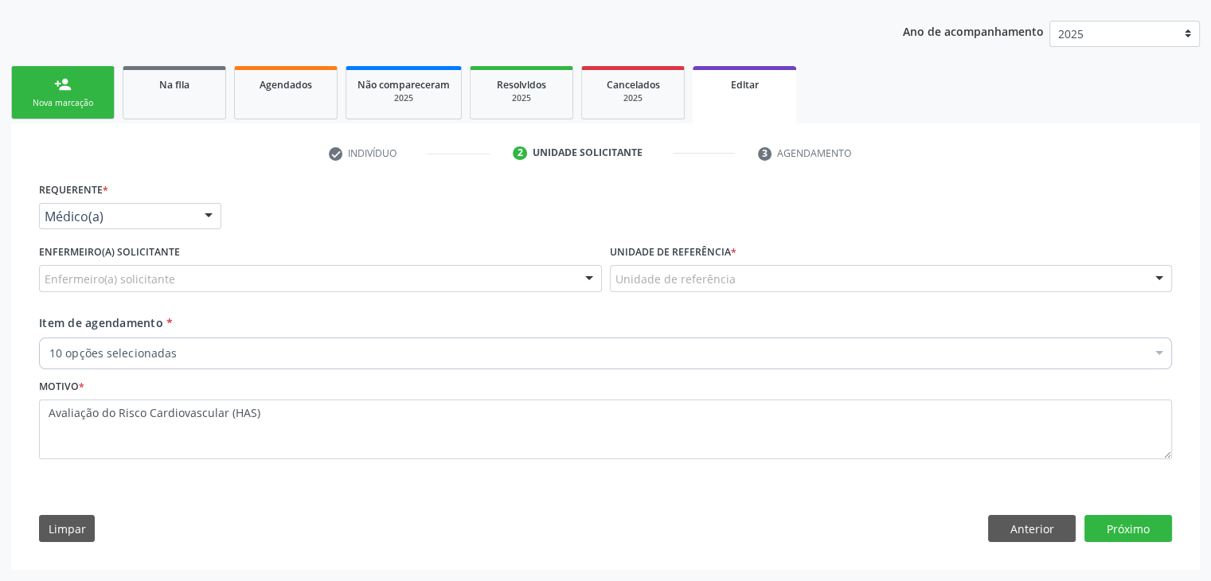
scroll to position [170, 0]
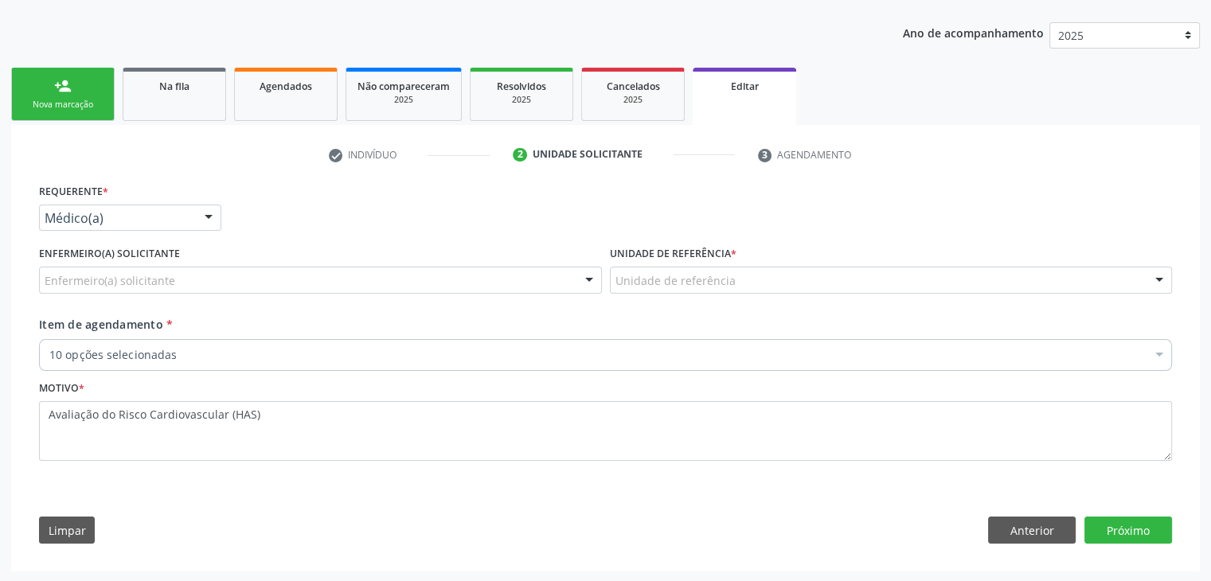
click at [425, 284] on div "Enfermeiro(a) solicitante" at bounding box center [320, 280] width 563 height 27
click at [236, 278] on div "Enfermeiro(a) solicitante" at bounding box center [320, 280] width 563 height 27
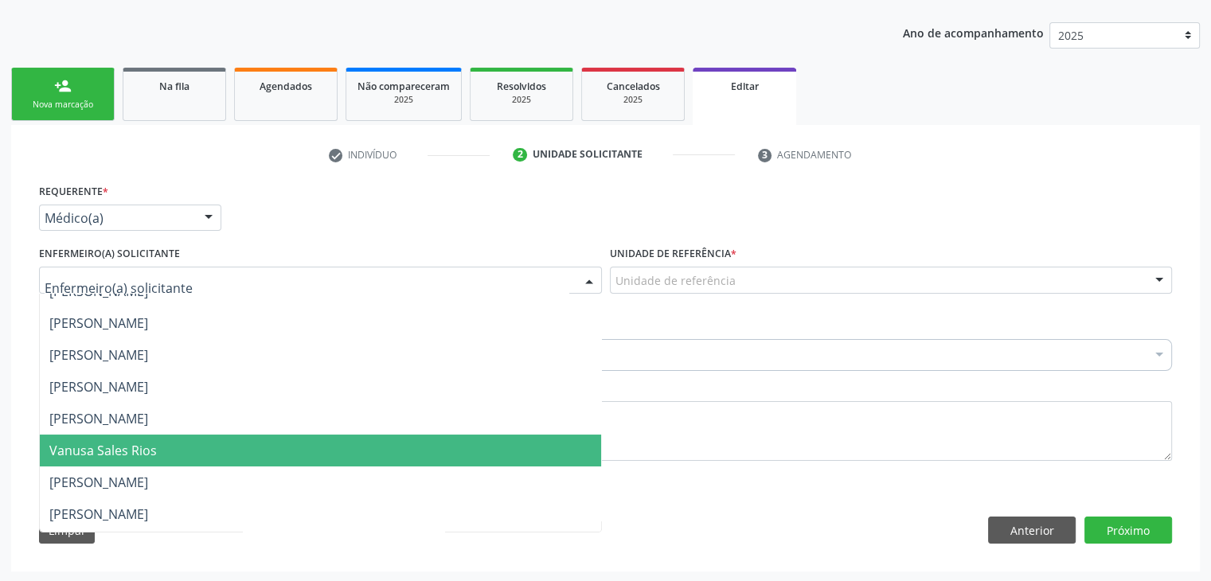
scroll to position [207, 0]
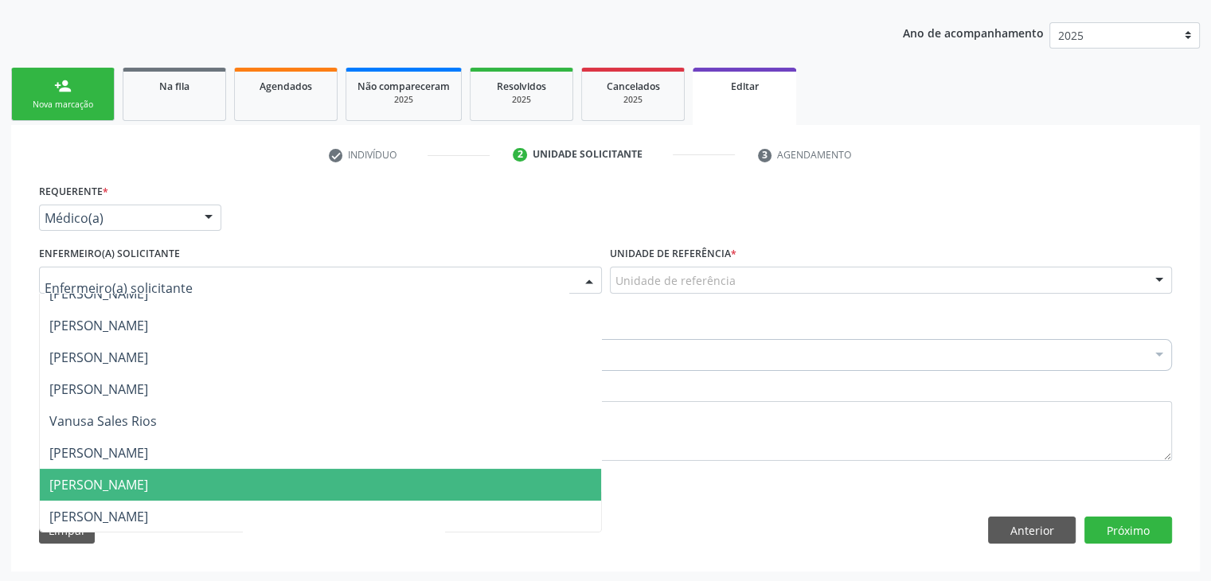
click at [148, 485] on span "Taize Oliveira Araújo Ferreira" at bounding box center [98, 485] width 99 height 18
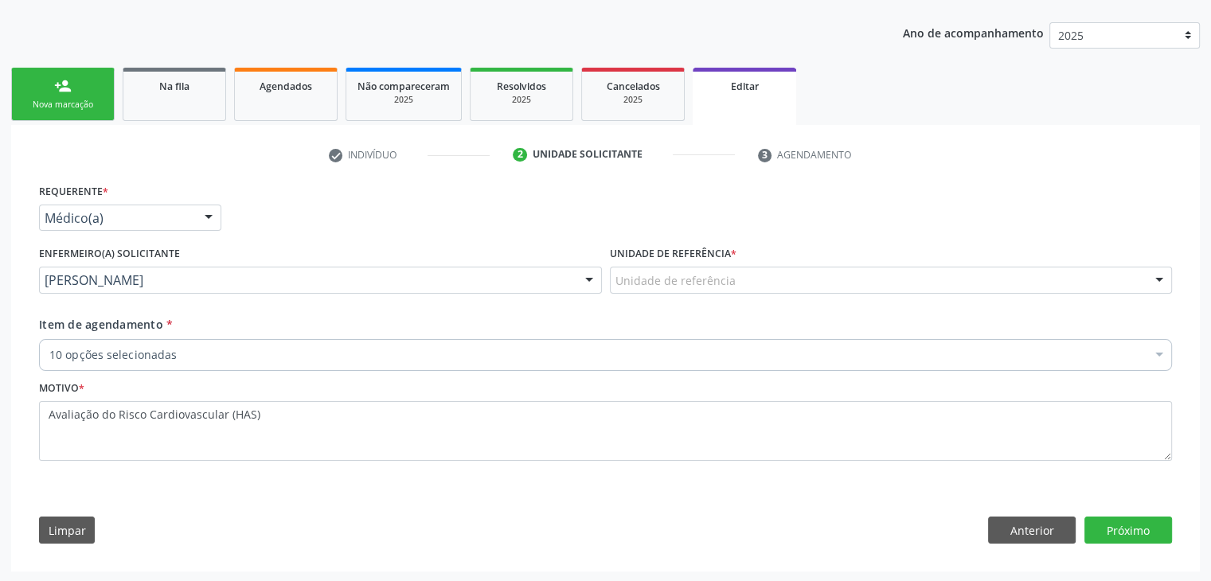
click at [644, 287] on div "Unidade de referência" at bounding box center [891, 280] width 563 height 27
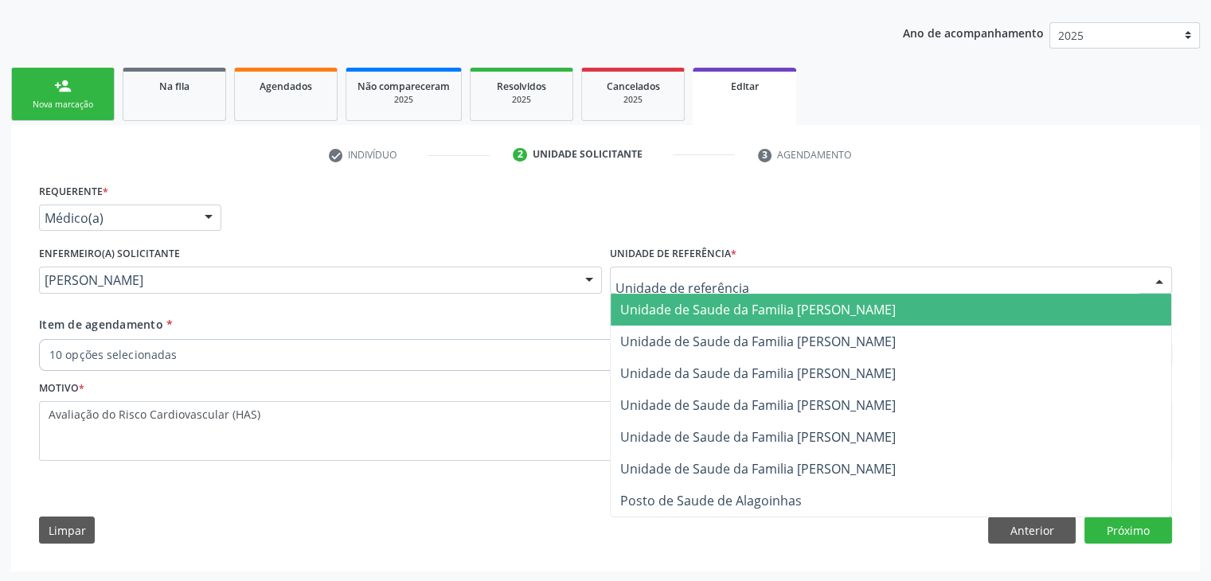
click at [796, 314] on span "Unidade de Saude da Familia [PERSON_NAME]" at bounding box center [758, 310] width 276 height 18
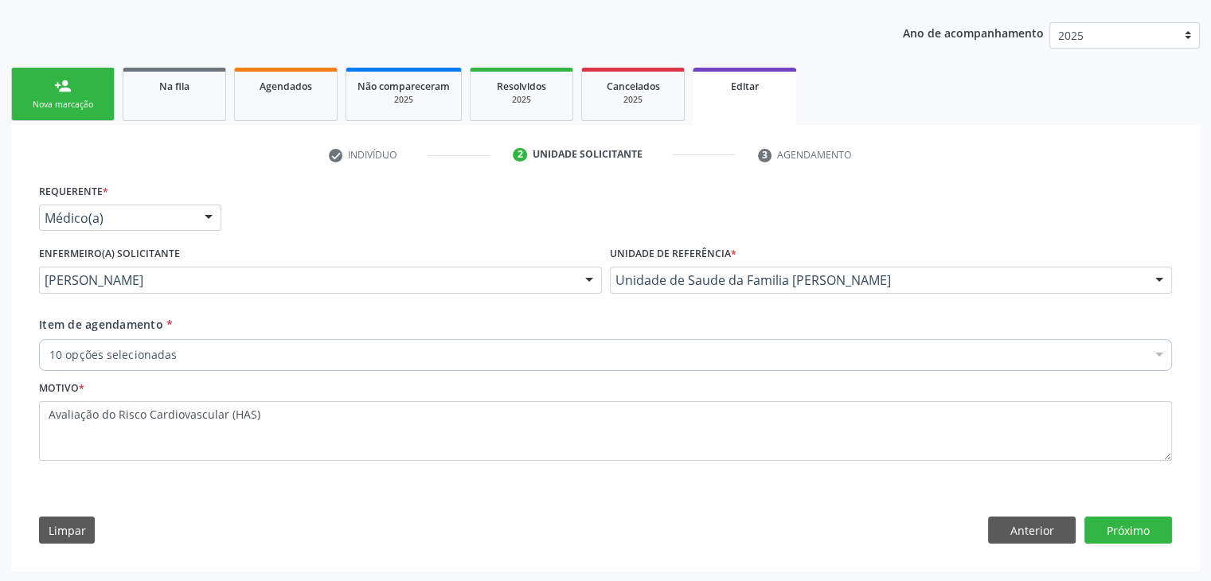
click at [524, 363] on div "10 opções selecionadas" at bounding box center [605, 355] width 1133 height 32
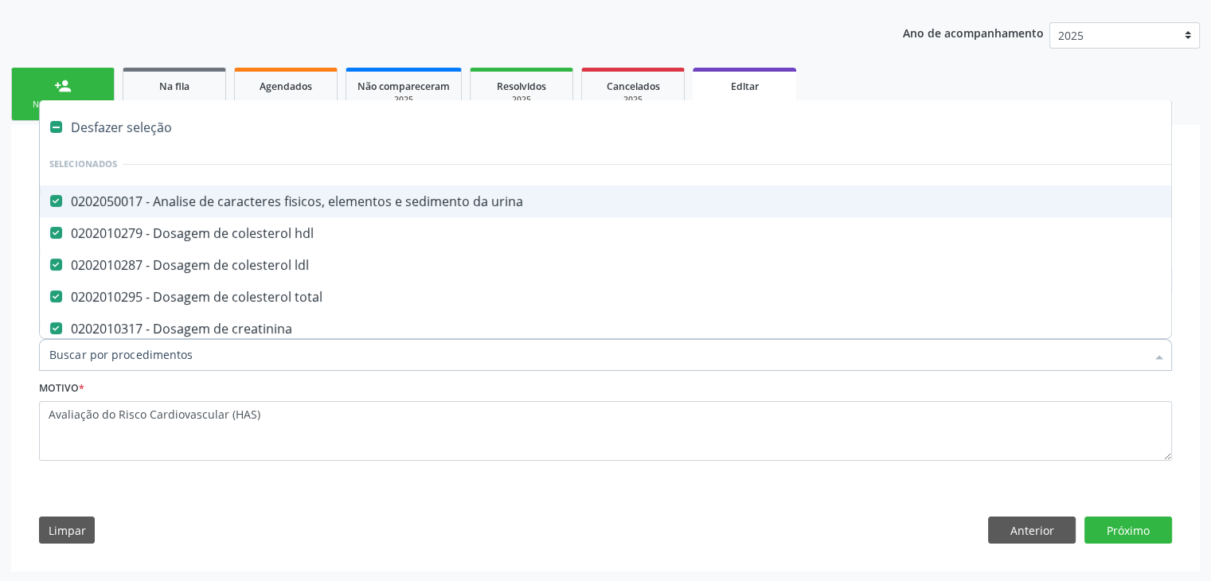
click at [131, 135] on div "Desfazer seleção" at bounding box center [662, 127] width 1245 height 32
checkbox urina "false"
checkbox hdl "false"
checkbox ldl "false"
checkbox total "false"
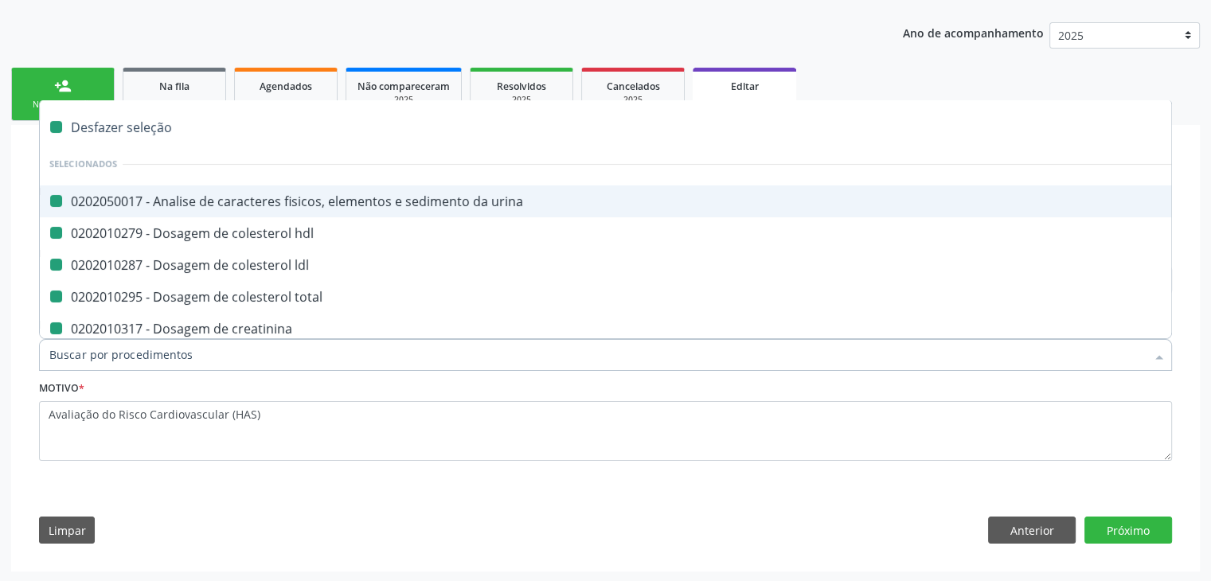
checkbox creatinina "false"
checkbox glicose "false"
checkbox potassio "false"
checkbox triglicerideos "false"
checkbox ureia "false"
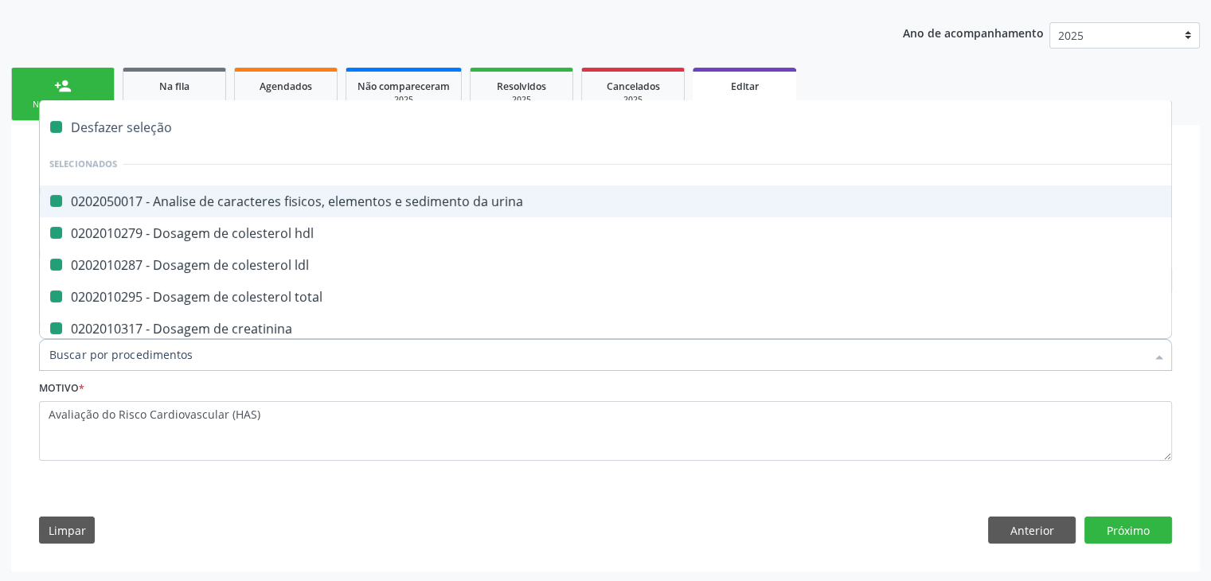
checkbox completo "false"
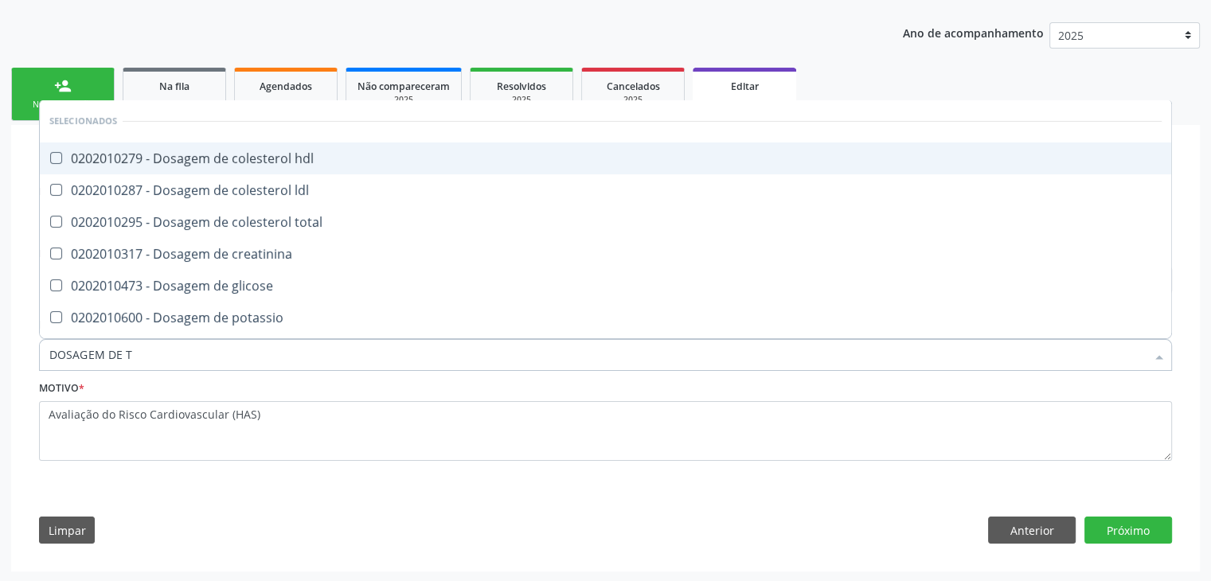
type input "DOSAGEM DE TS"
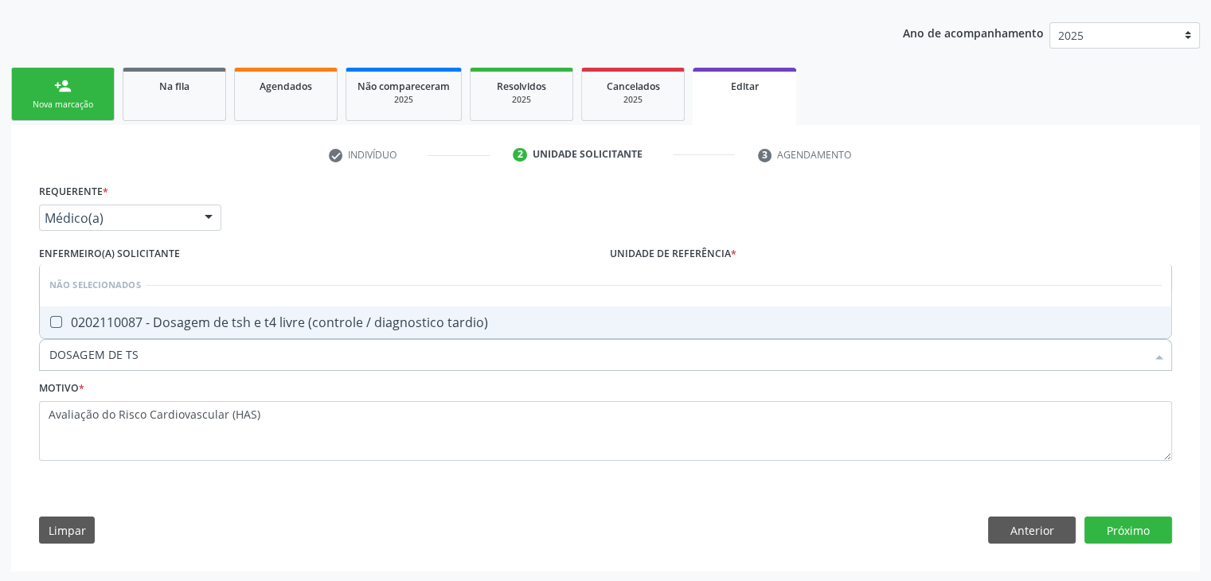
click at [195, 308] on span "0202110087 - Dosagem de tsh e t4 livre (controle / diagnostico tardio)" at bounding box center [606, 323] width 1132 height 32
checkbox tardio\) "true"
click at [1097, 523] on button "Próximo" at bounding box center [1129, 530] width 88 height 27
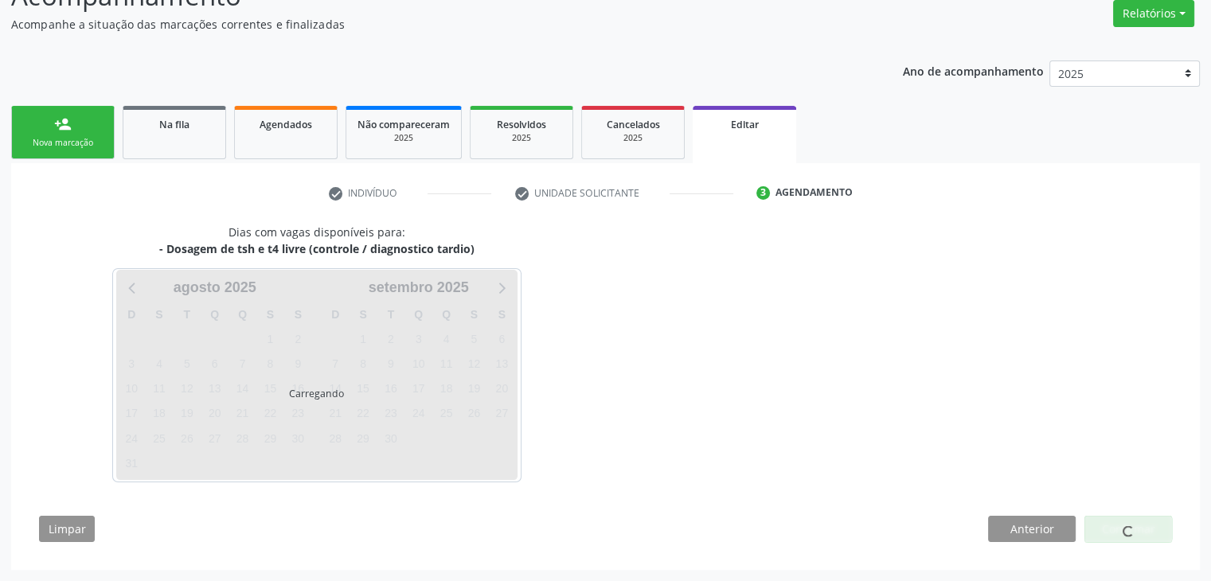
scroll to position [131, 0]
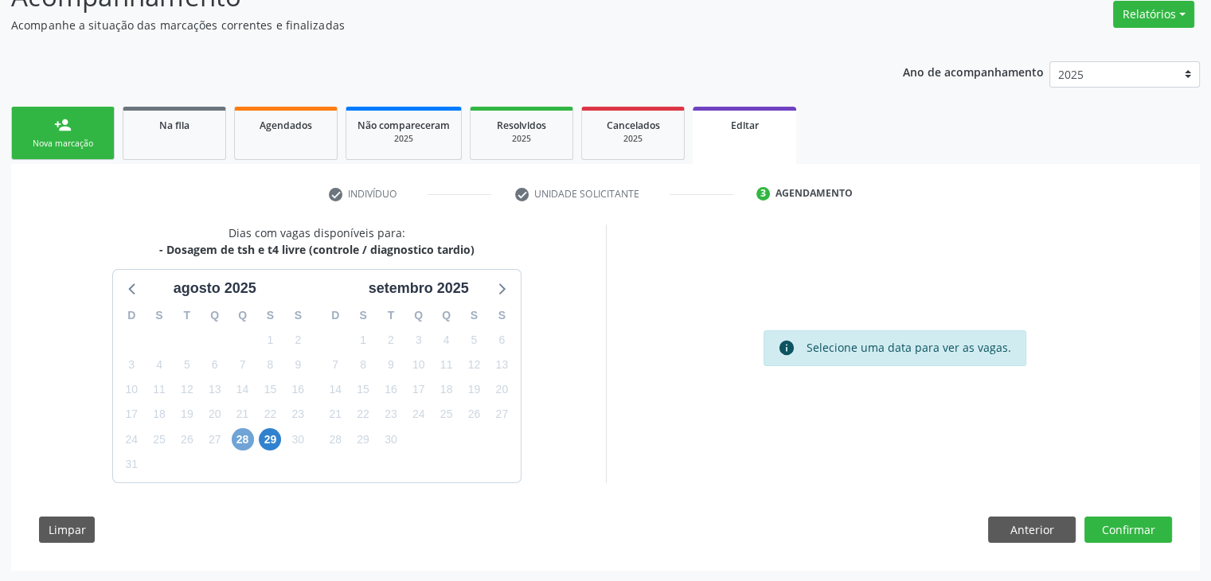
click at [246, 440] on span "28" at bounding box center [243, 439] width 22 height 22
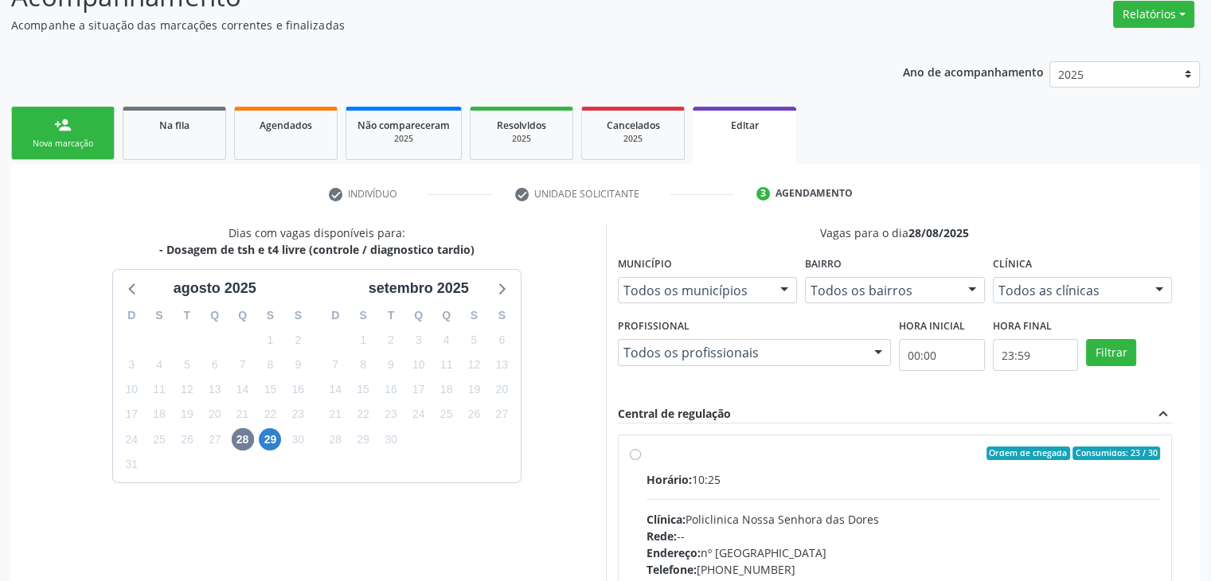
click at [692, 475] on span "Horário:" at bounding box center [669, 479] width 45 height 15
click at [641, 461] on input "Ordem de chegada Consumidos: 23 / 30 Horário: 10:25 Clínica: Policlinica Nossa …" at bounding box center [635, 454] width 11 height 14
radio input "true"
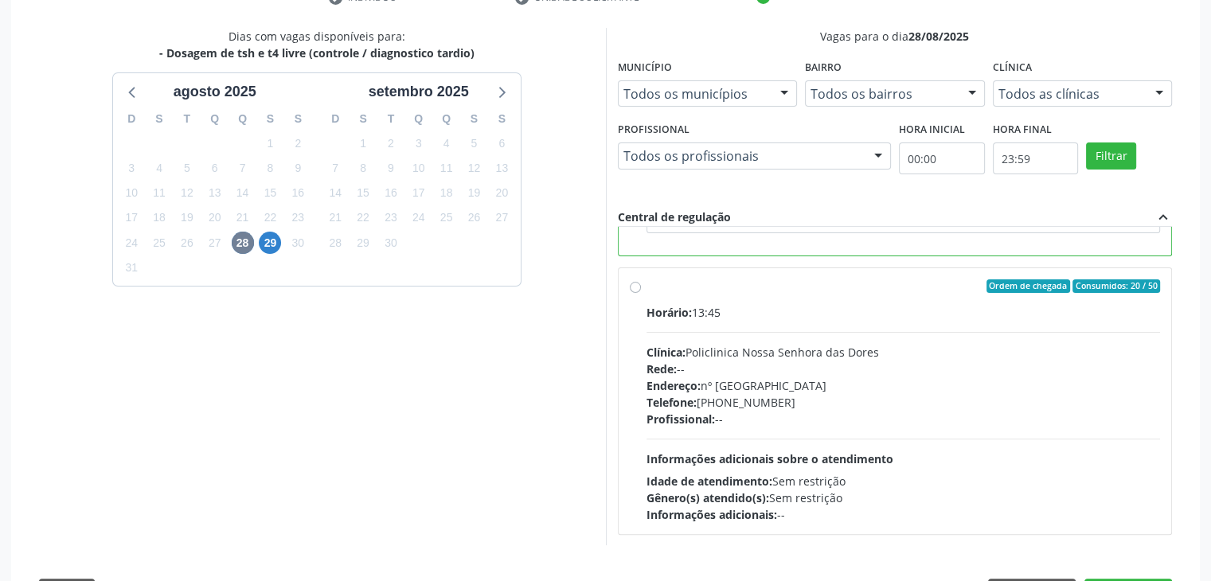
scroll to position [390, 0]
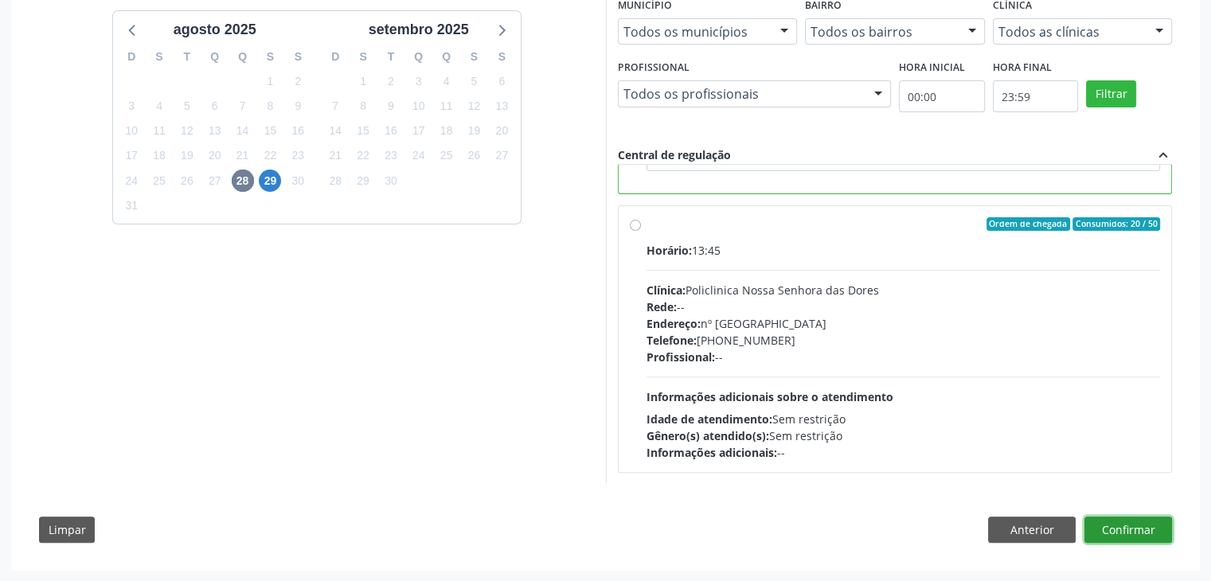
click at [1155, 520] on button "Confirmar" at bounding box center [1129, 530] width 88 height 27
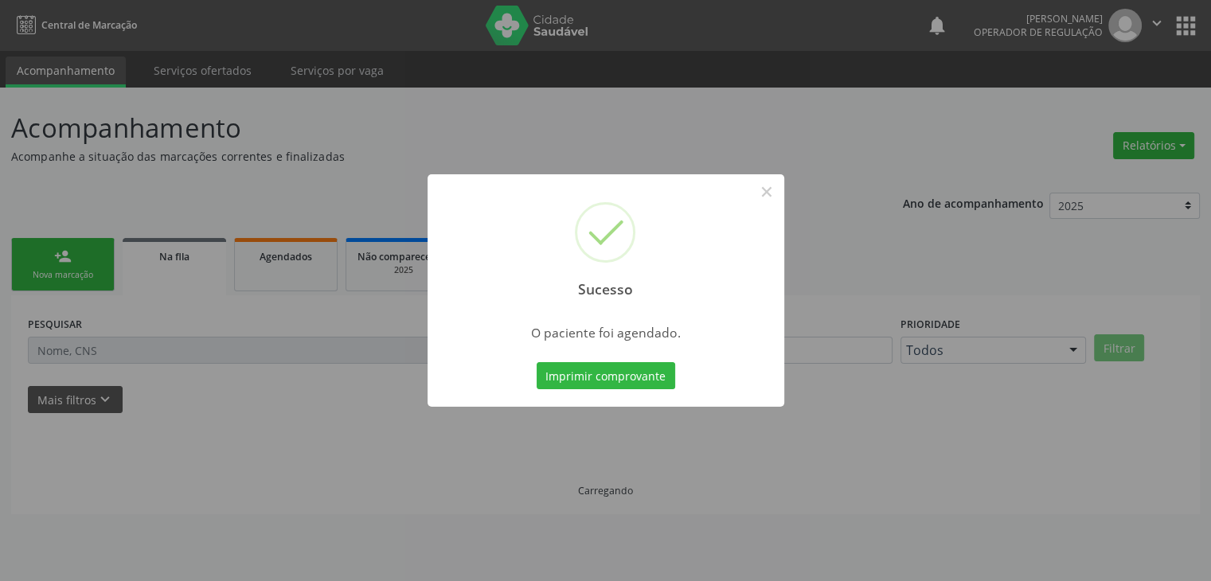
scroll to position [0, 0]
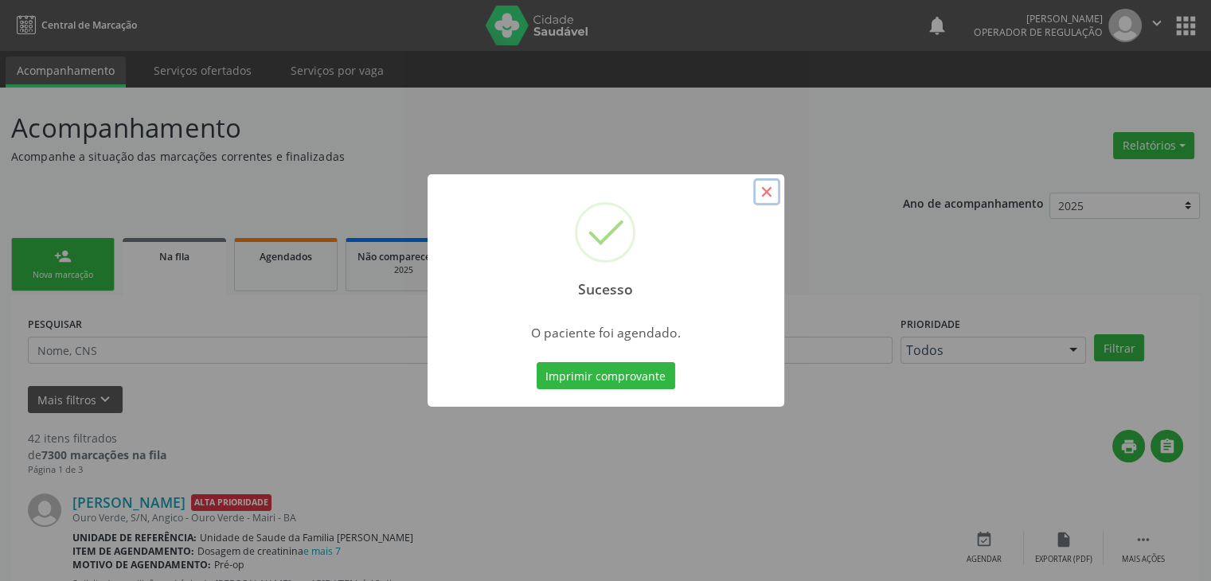
click at [761, 204] on button "×" at bounding box center [766, 191] width 27 height 27
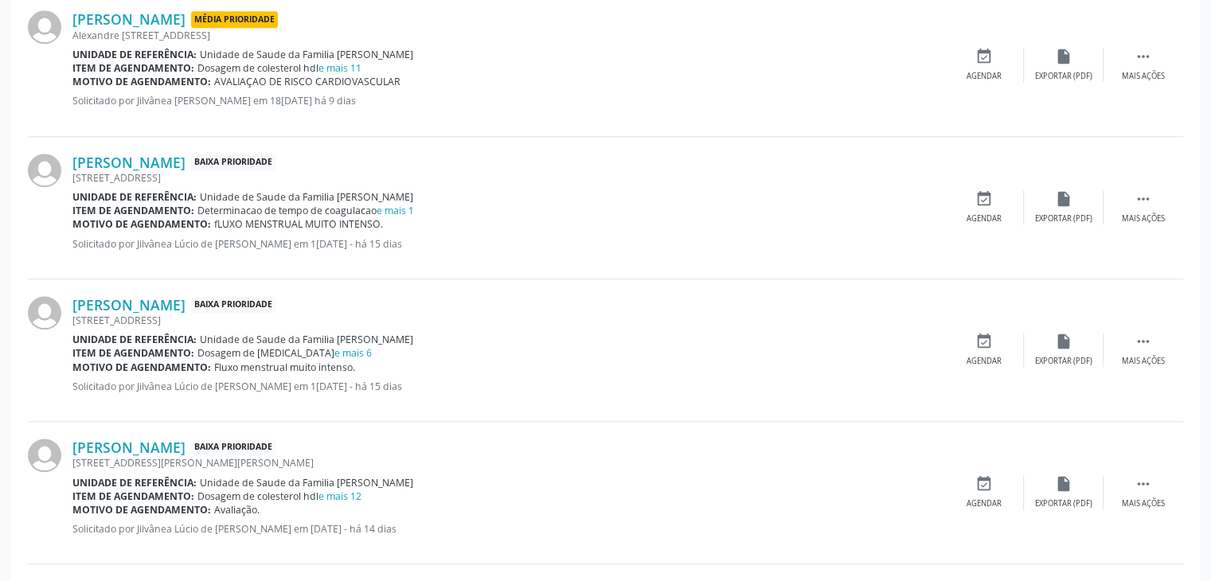
scroll to position [1354, 0]
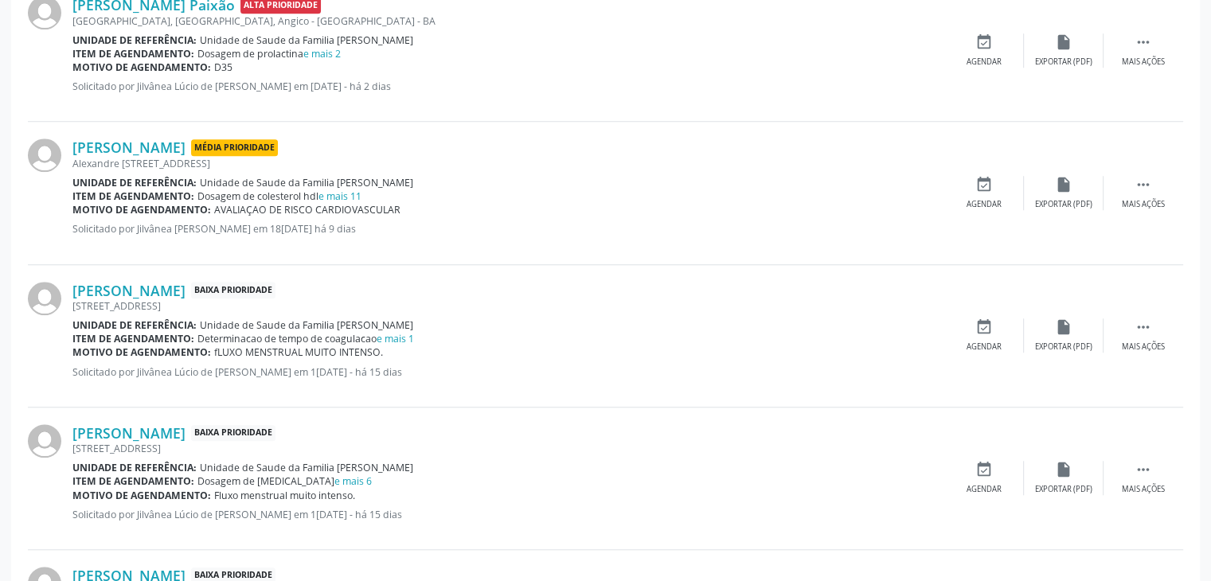
click at [1126, 351] on div "Sofia Pulqueria Santos Baixa Prioridade Avenida São Mateus, 234, Angico - São M…" at bounding box center [605, 336] width 1155 height 143
click at [1116, 329] on div " Mais ações" at bounding box center [1144, 336] width 80 height 34
click at [1083, 326] on div "edit Editar" at bounding box center [1064, 336] width 80 height 34
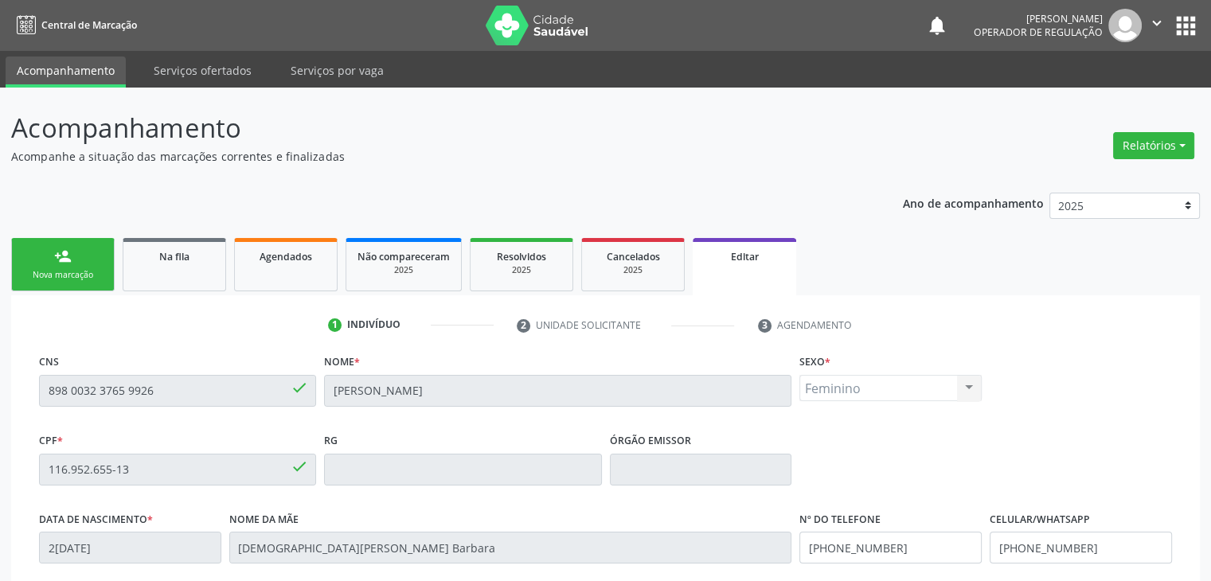
scroll to position [303, 0]
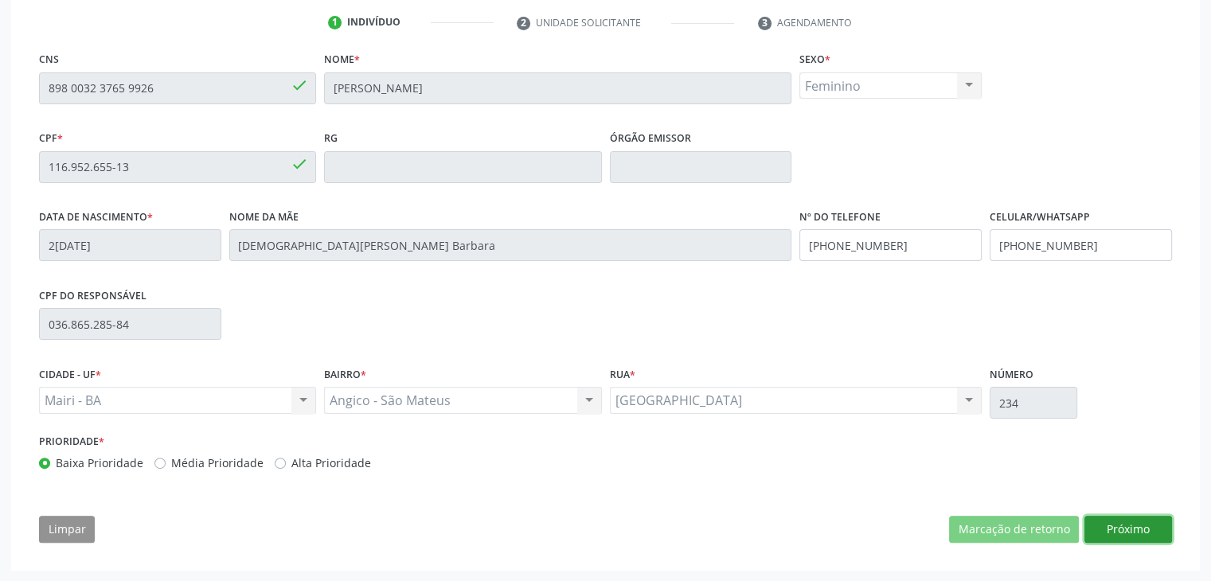
click at [1121, 521] on button "Próximo" at bounding box center [1129, 529] width 88 height 27
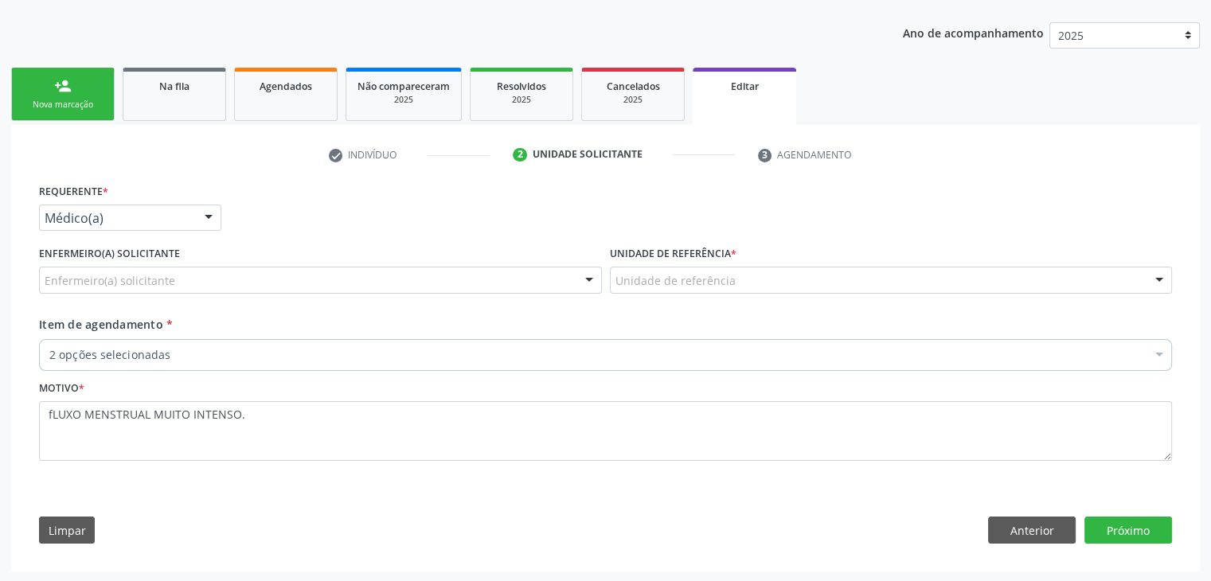
click at [271, 287] on div "Enfermeiro(a) solicitante" at bounding box center [320, 280] width 563 height 27
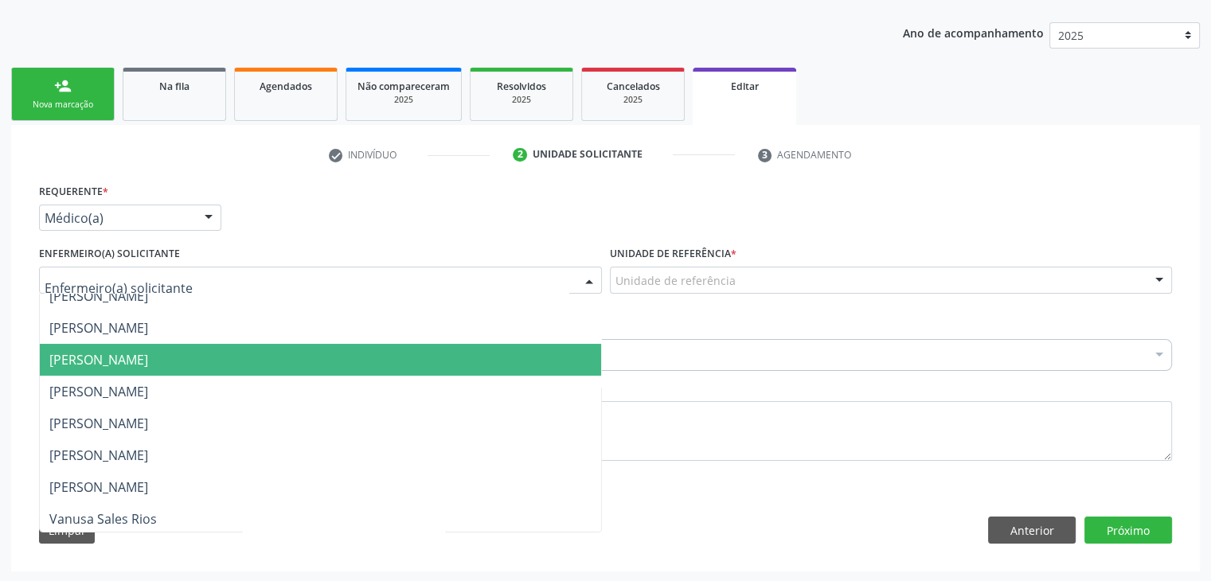
scroll to position [207, 0]
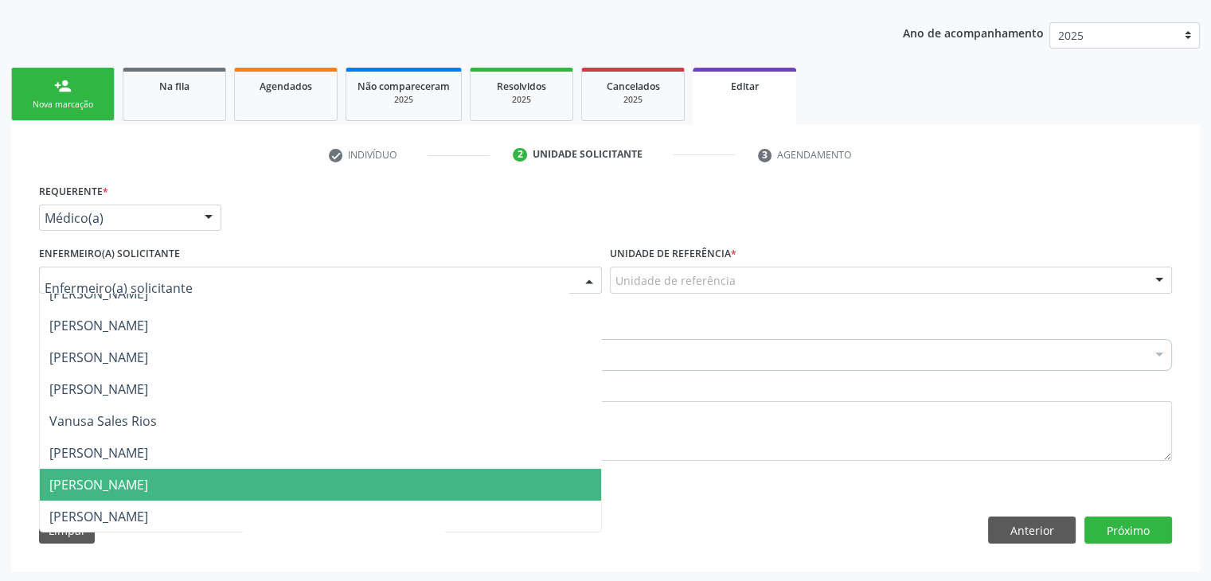
click at [228, 475] on span "Taize Oliveira Araújo Ferreira" at bounding box center [320, 485] width 561 height 32
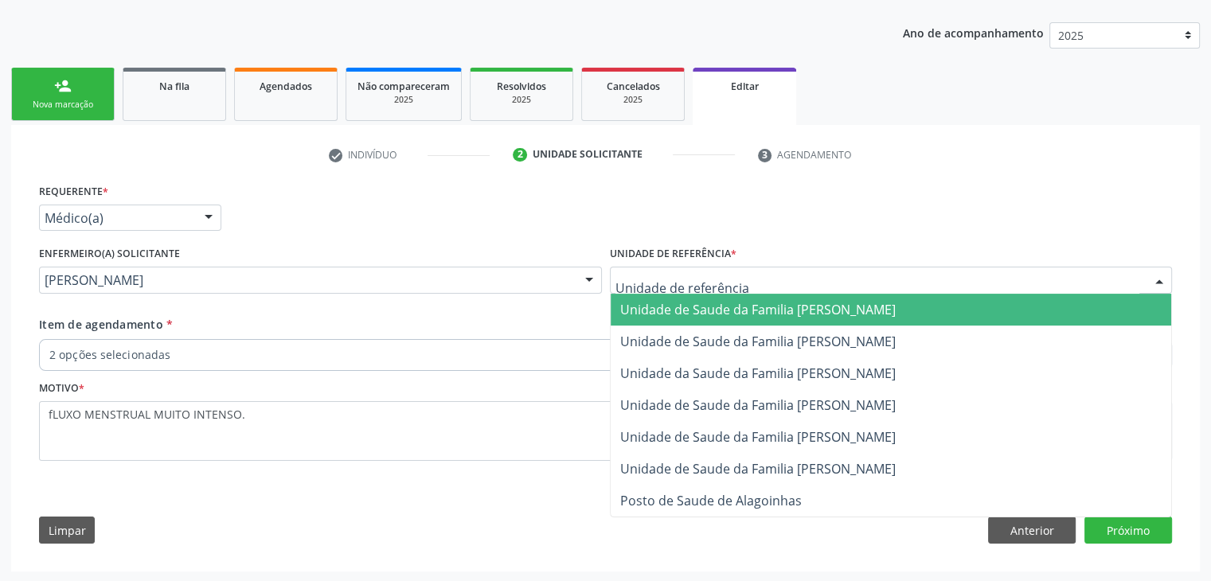
click at [745, 323] on span "Unidade de Saude da Familia [PERSON_NAME]" at bounding box center [891, 310] width 561 height 32
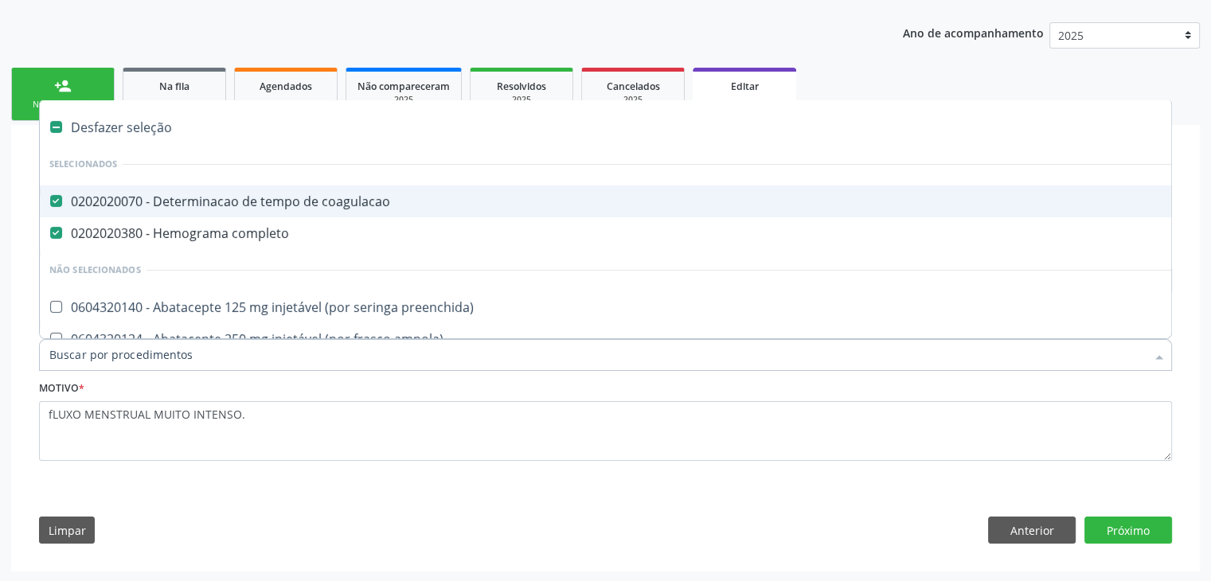
click at [134, 123] on div "Desfazer seleção" at bounding box center [662, 127] width 1245 height 32
checkbox coagulacao "false"
checkbox completo "false"
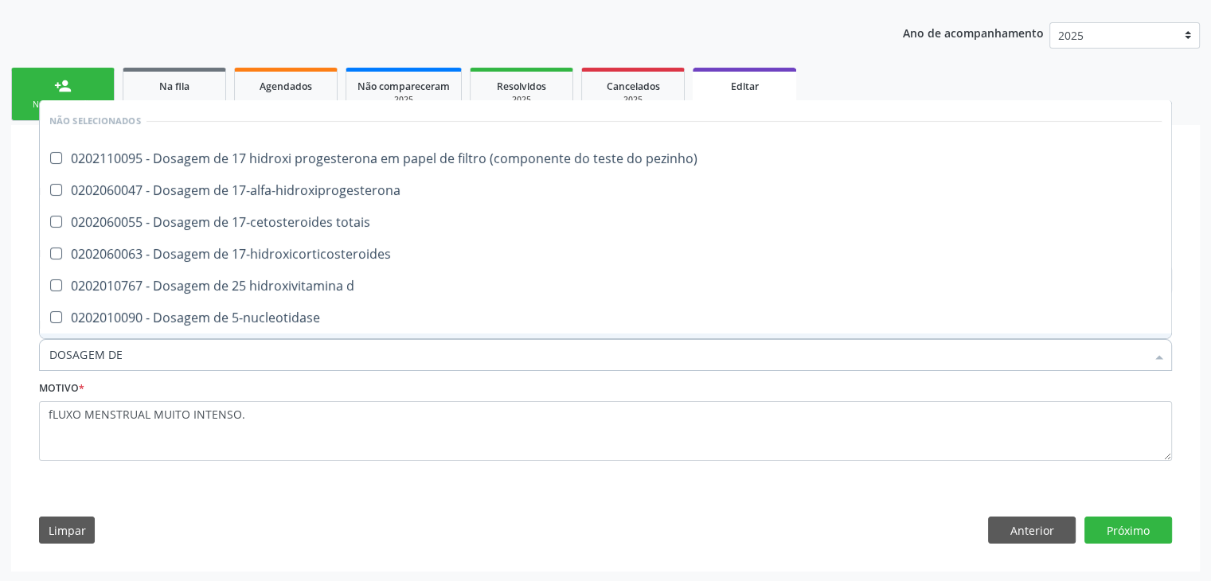
type input "DOSAGEM DE TSH"
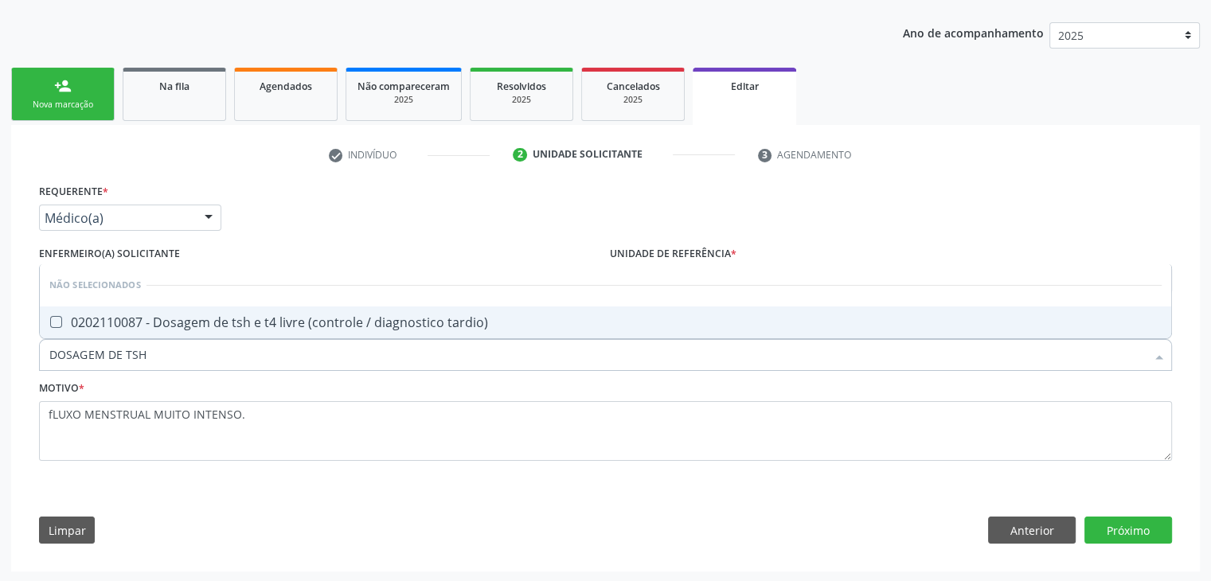
click at [203, 334] on span "0202110087 - Dosagem de tsh e t4 livre (controle / diagnostico tardio)" at bounding box center [606, 323] width 1132 height 32
checkbox tardio\) "true"
click at [1105, 524] on button "Próximo" at bounding box center [1129, 530] width 88 height 27
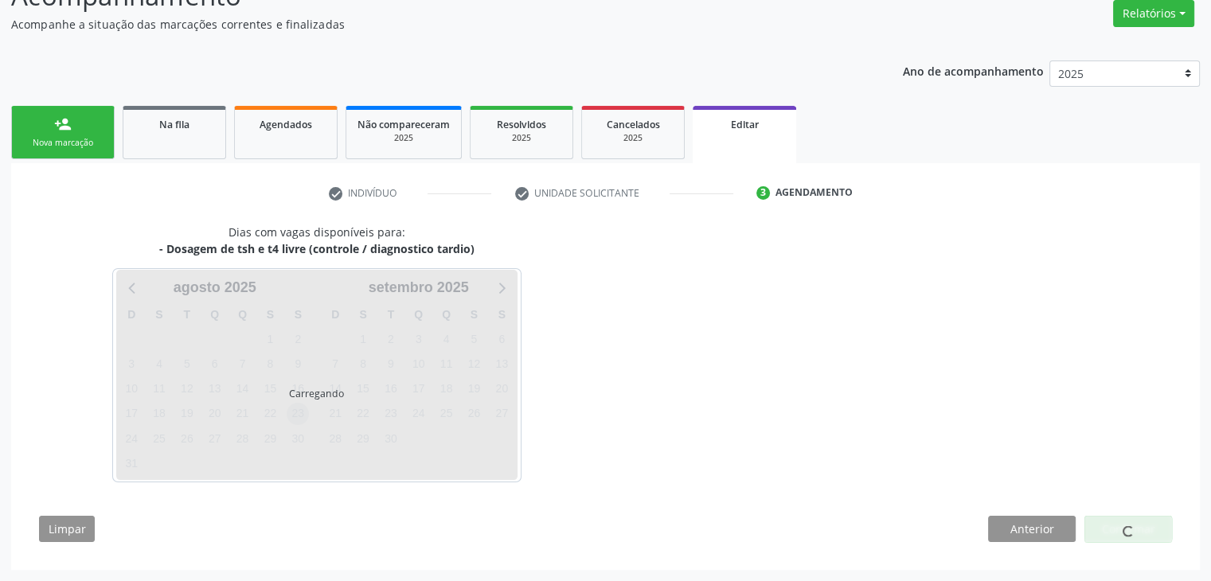
scroll to position [131, 0]
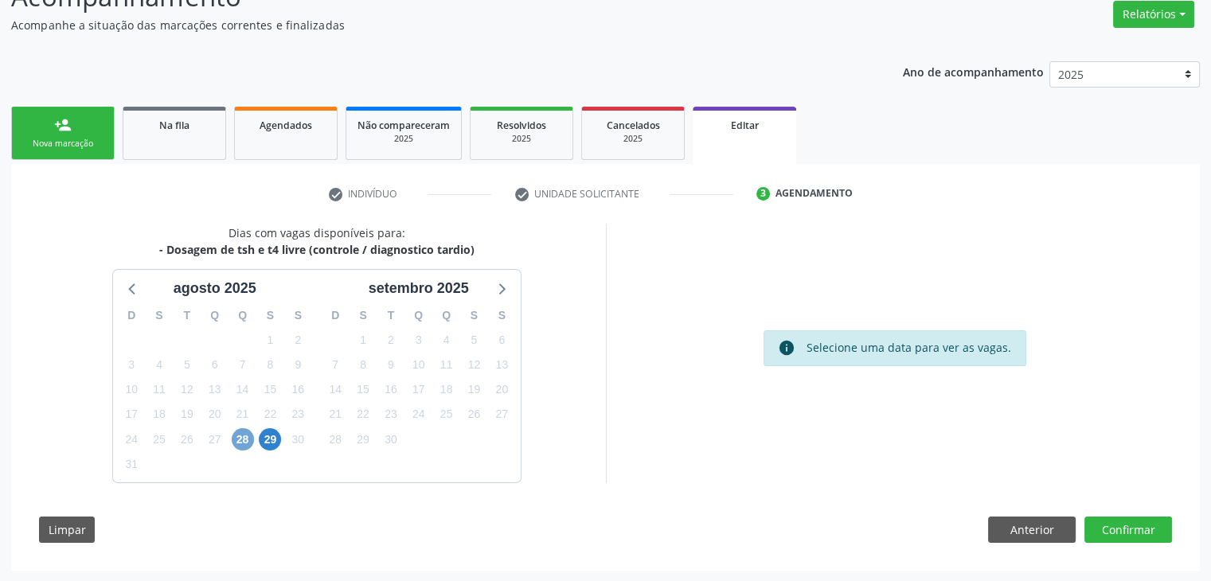
click at [246, 438] on span "28" at bounding box center [243, 439] width 22 height 22
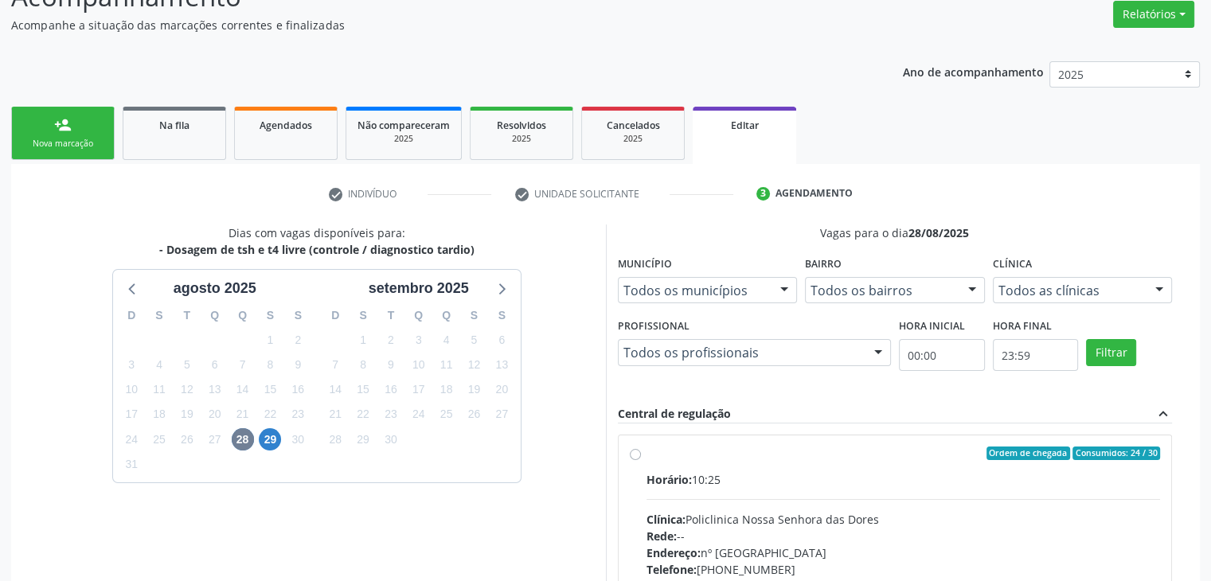
click at [662, 463] on label "Ordem de chegada Consumidos: 24 / 30 Horário: 10:25 Clínica: Policlinica Nossa …" at bounding box center [904, 569] width 514 height 244
click at [641, 461] on input "Ordem de chegada Consumidos: 24 / 30 Horário: 10:25 Clínica: Policlinica Nossa …" at bounding box center [635, 454] width 11 height 14
radio input "true"
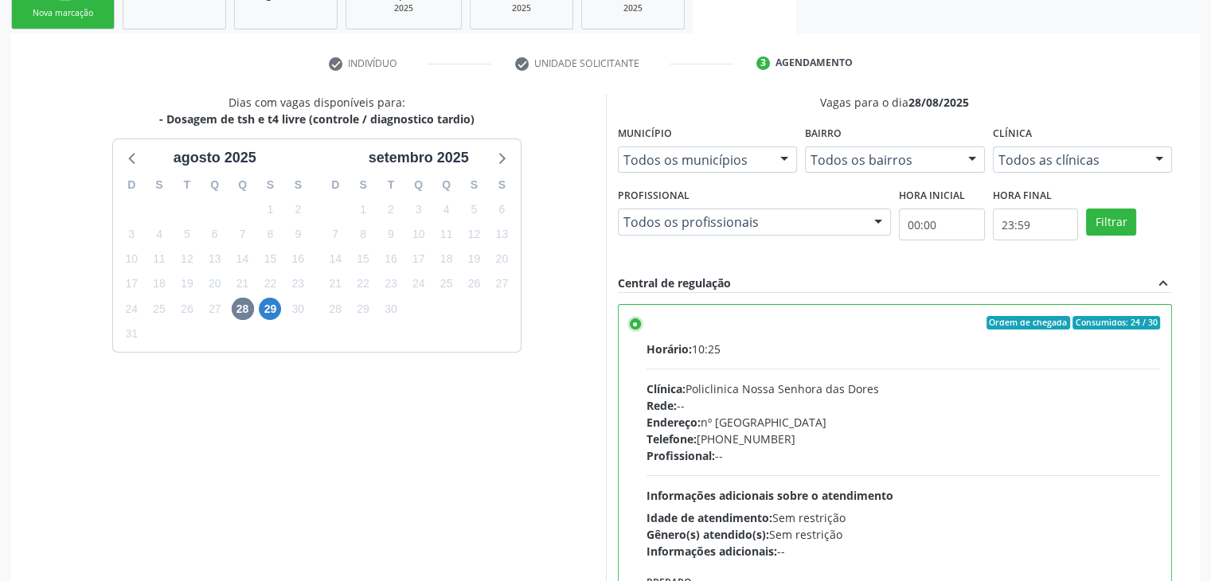
scroll to position [390, 0]
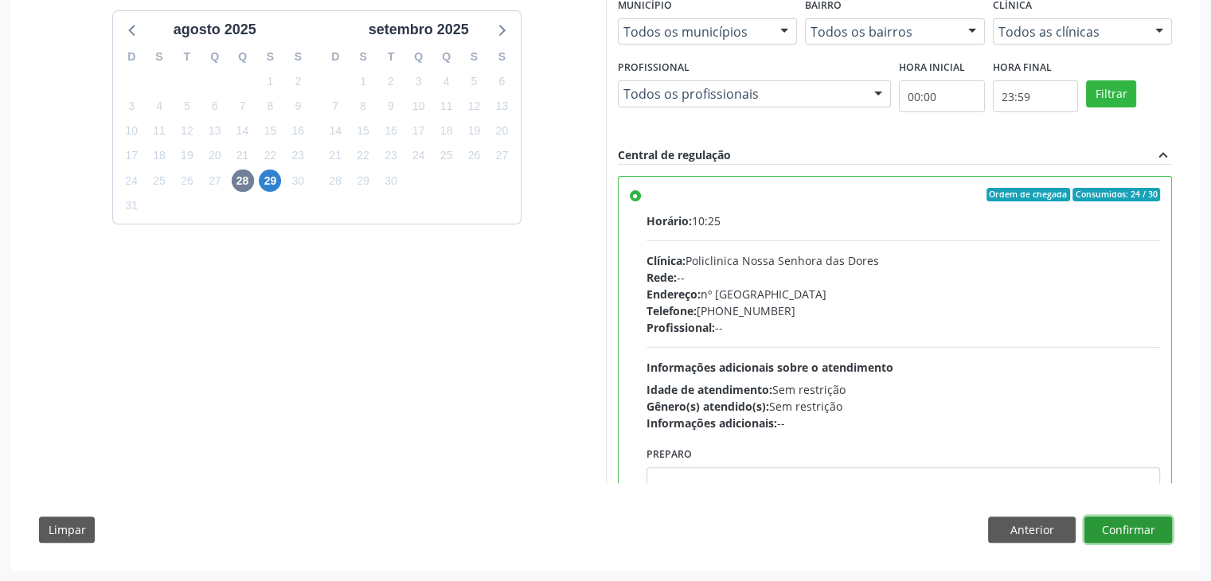
click at [1152, 538] on button "Confirmar" at bounding box center [1129, 530] width 88 height 27
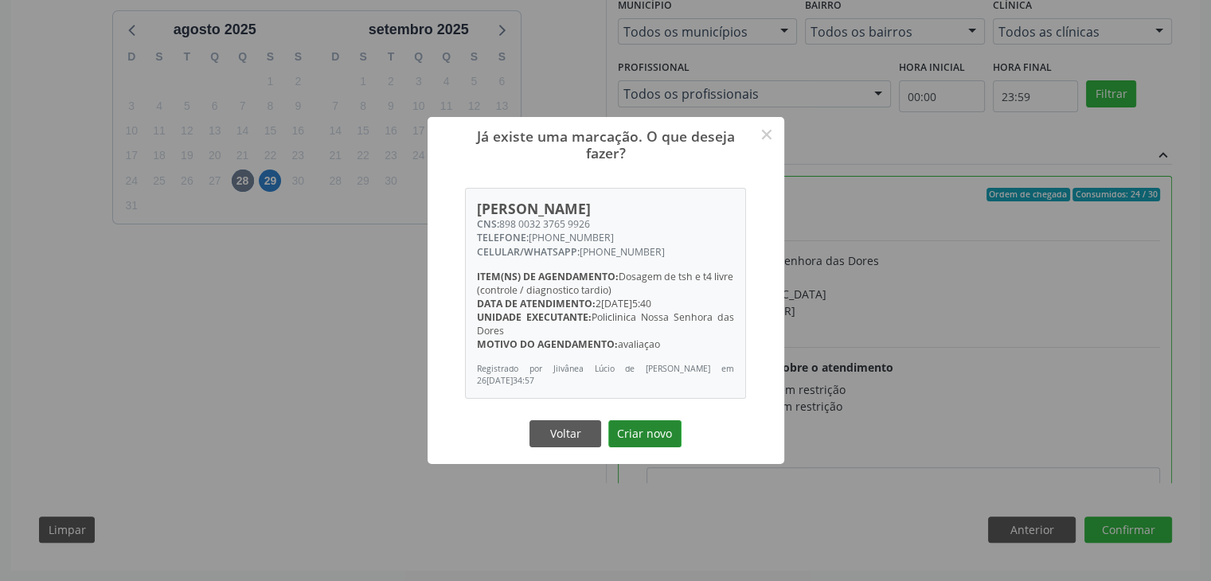
click at [675, 440] on button "Criar novo" at bounding box center [644, 433] width 73 height 27
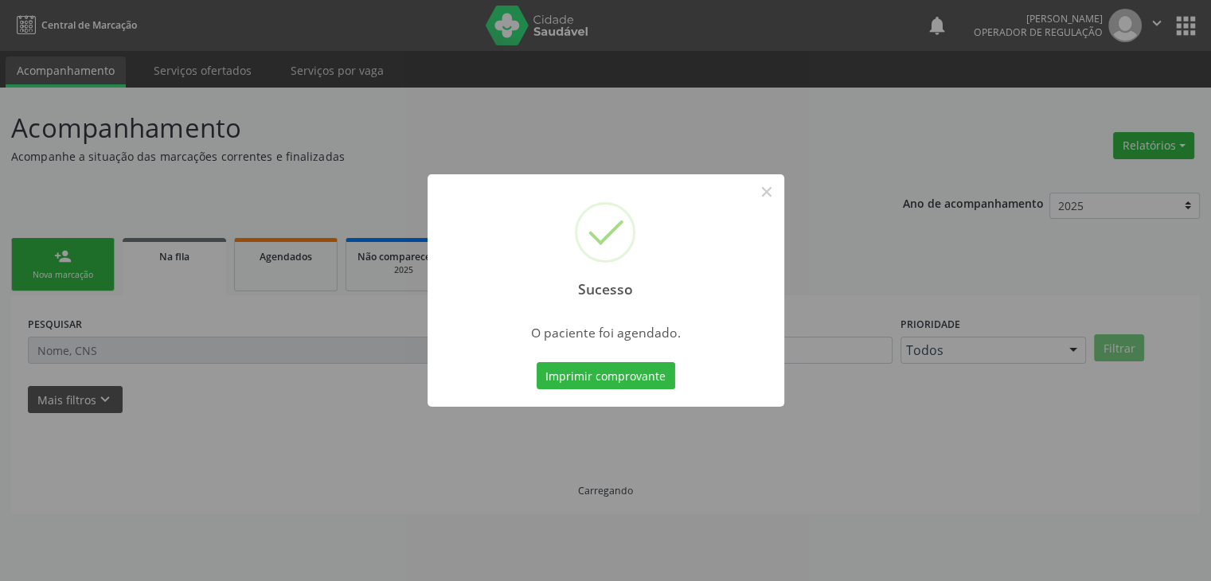
scroll to position [0, 0]
click at [761, 190] on button "×" at bounding box center [772, 191] width 27 height 27
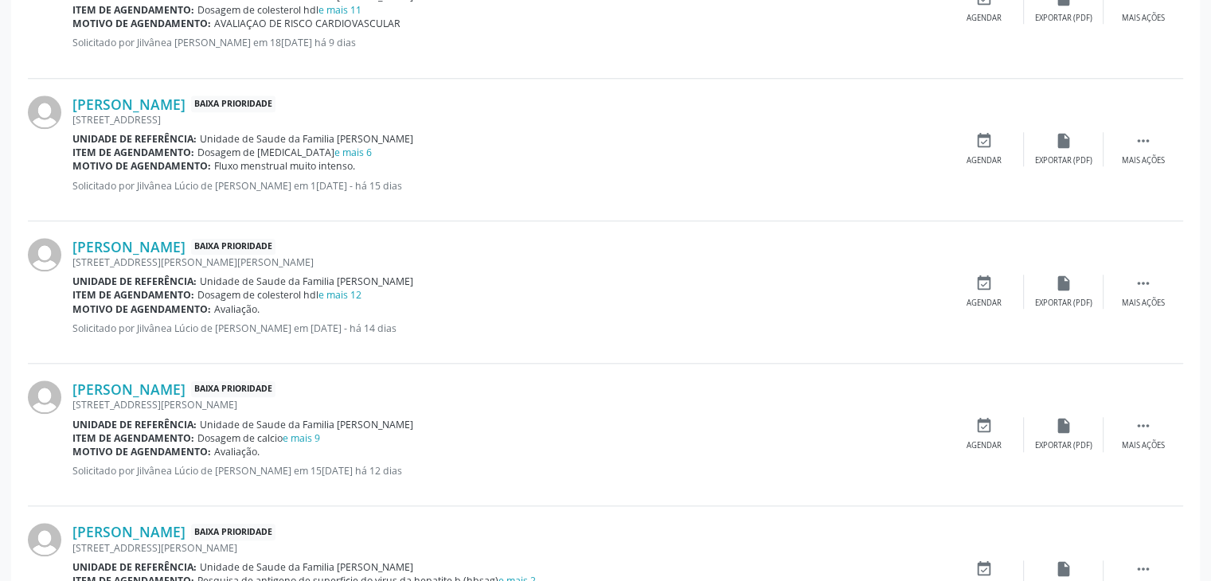
scroll to position [1513, 0]
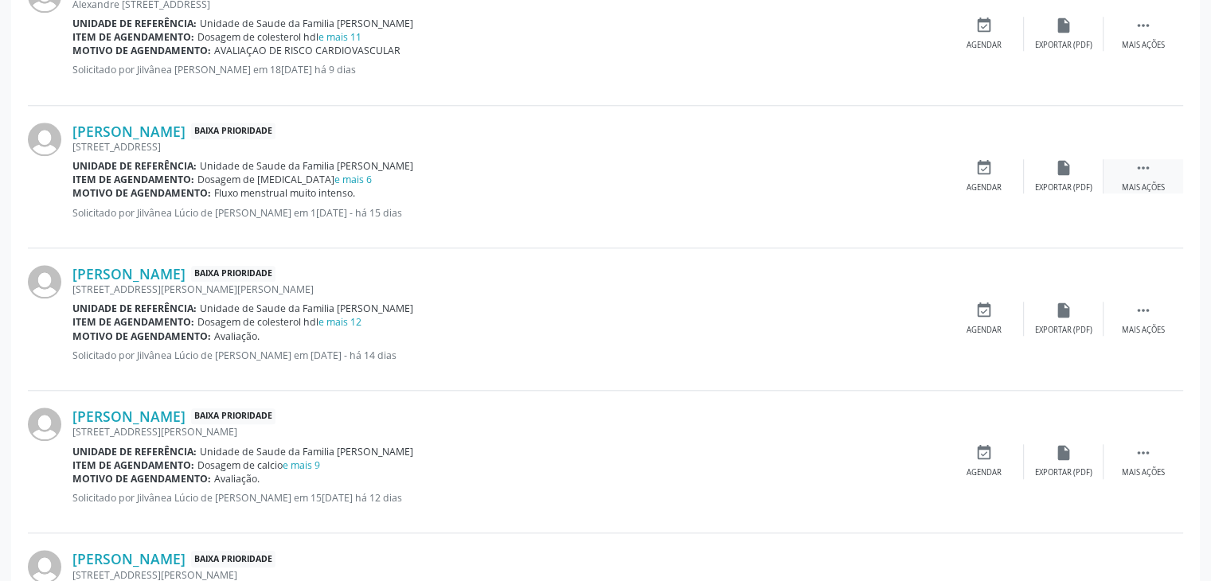
click at [1115, 172] on div " Mais ações" at bounding box center [1144, 176] width 80 height 34
click at [1062, 176] on div "edit Editar" at bounding box center [1064, 176] width 80 height 34
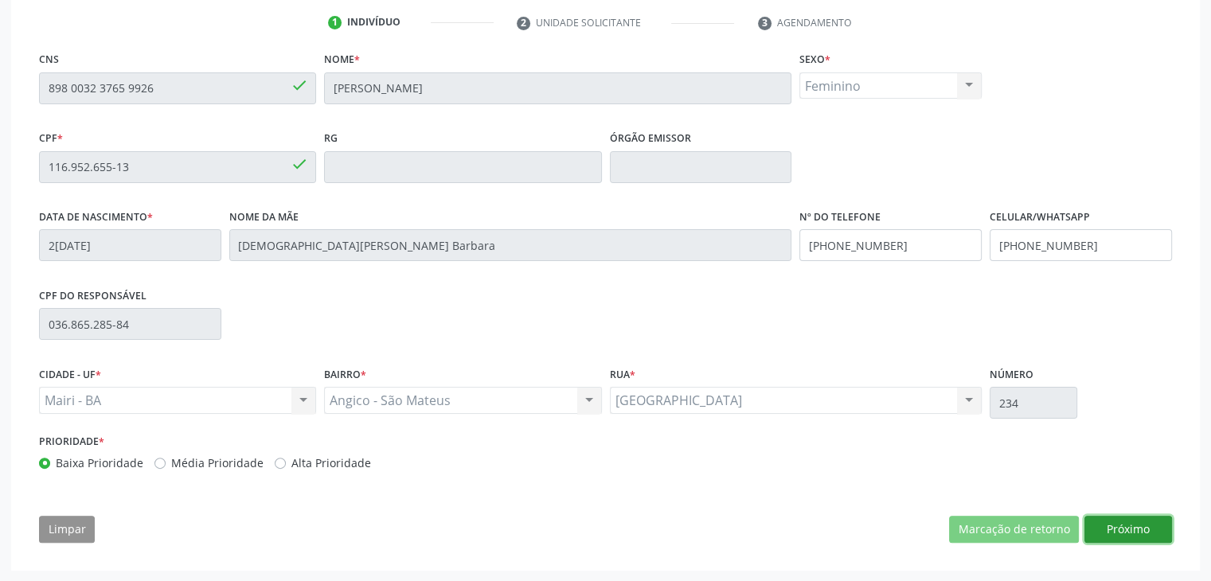
click at [1124, 520] on button "Próximo" at bounding box center [1129, 529] width 88 height 27
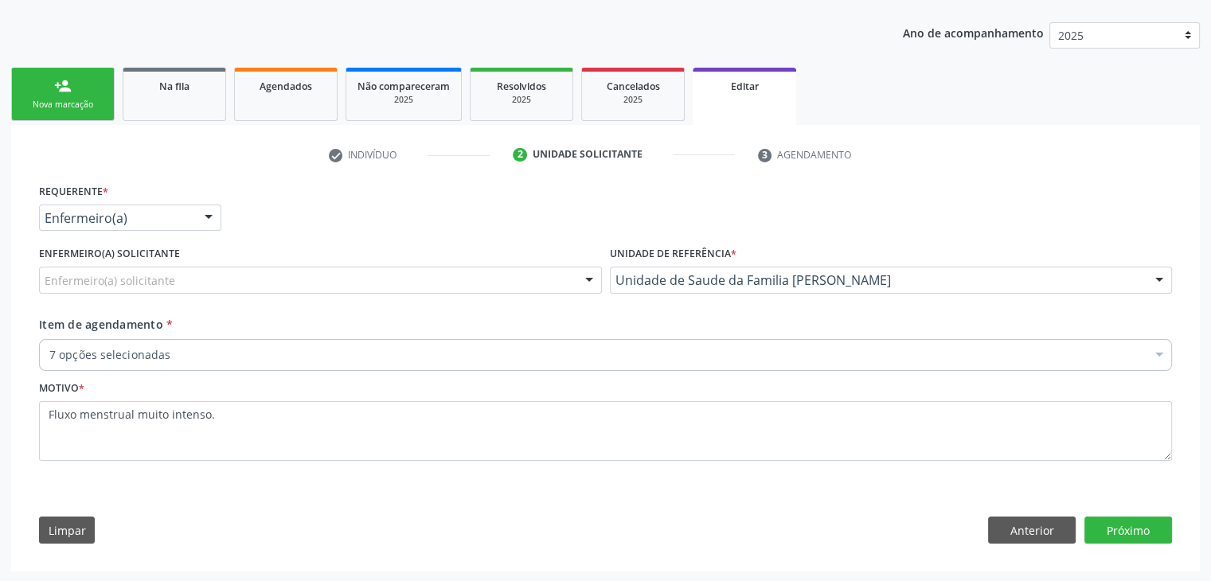
click at [424, 371] on div "Item de agendamento * 7 opções selecionadas Desfazer seleção Selecionados 02020…" at bounding box center [605, 346] width 1141 height 61
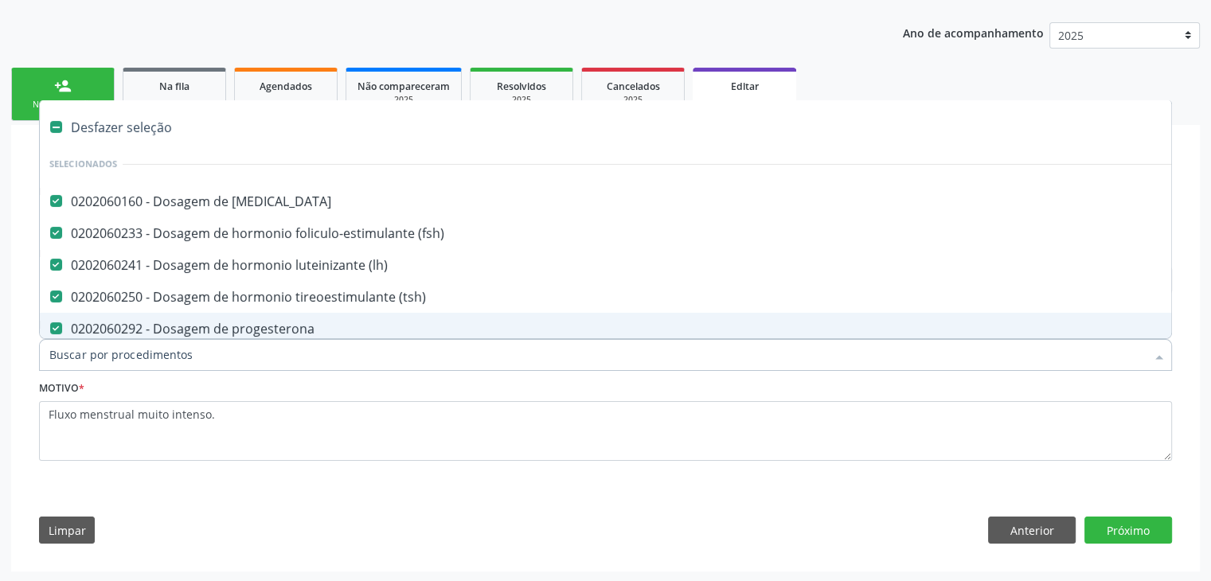
click at [116, 135] on div "Desfazer seleção" at bounding box center [662, 127] width 1245 height 32
checkbox estradiol "false"
checkbox \(fsh\) "false"
checkbox \(lh\) "false"
checkbox \(tsh\) "false"
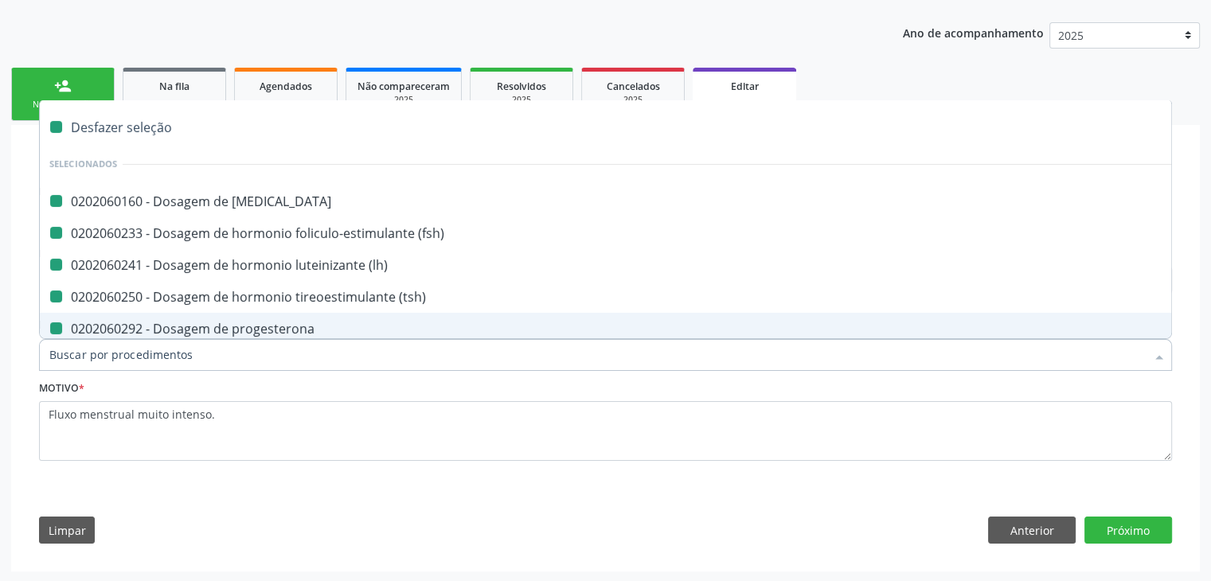
checkbox progesterona "false"
checkbox \(t4\) "false"
checkbox \(t3\) "false"
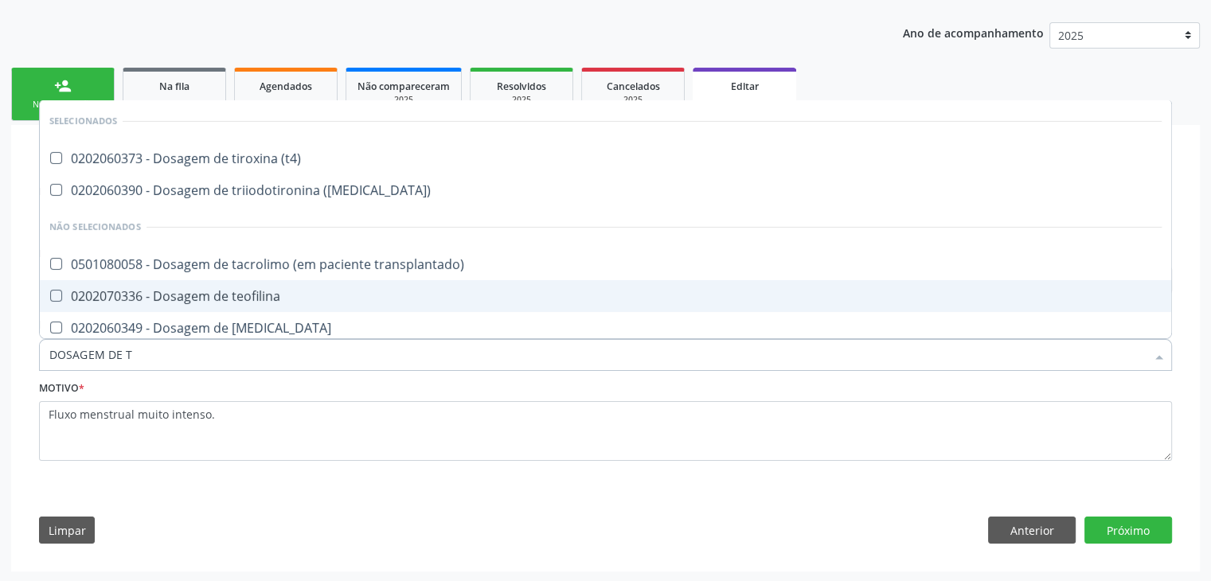
type input "DOSAGEM DE TS"
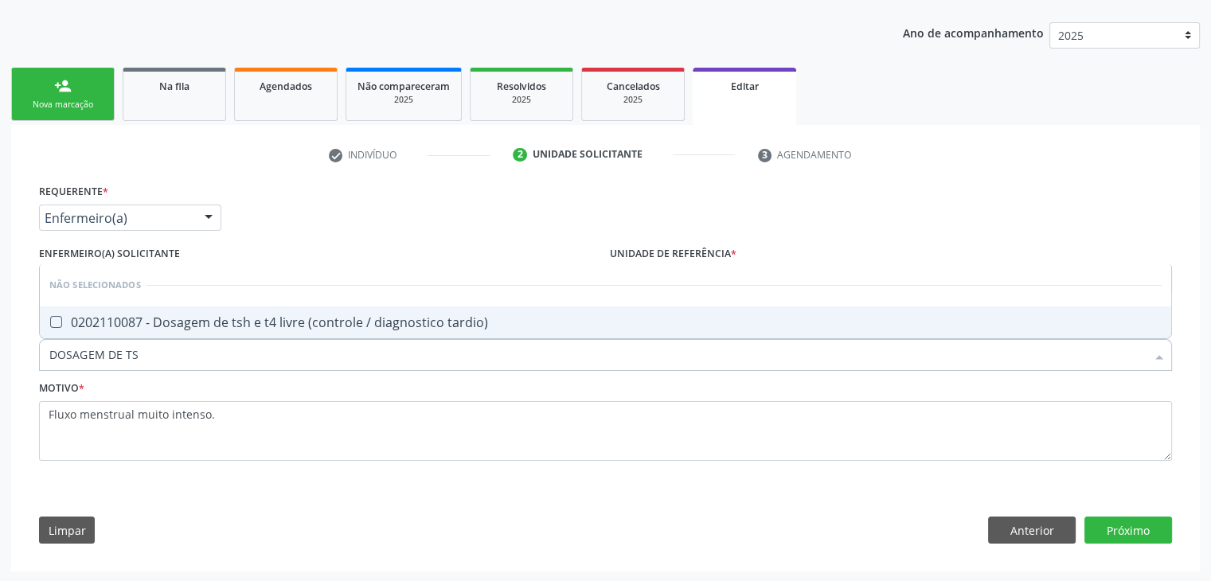
click at [151, 316] on div "0202110087 - Dosagem de tsh e t4 livre (controle / diagnostico tardio)" at bounding box center [605, 322] width 1112 height 13
checkbox tardio\) "true"
click at [1130, 525] on button "Próximo" at bounding box center [1129, 530] width 88 height 27
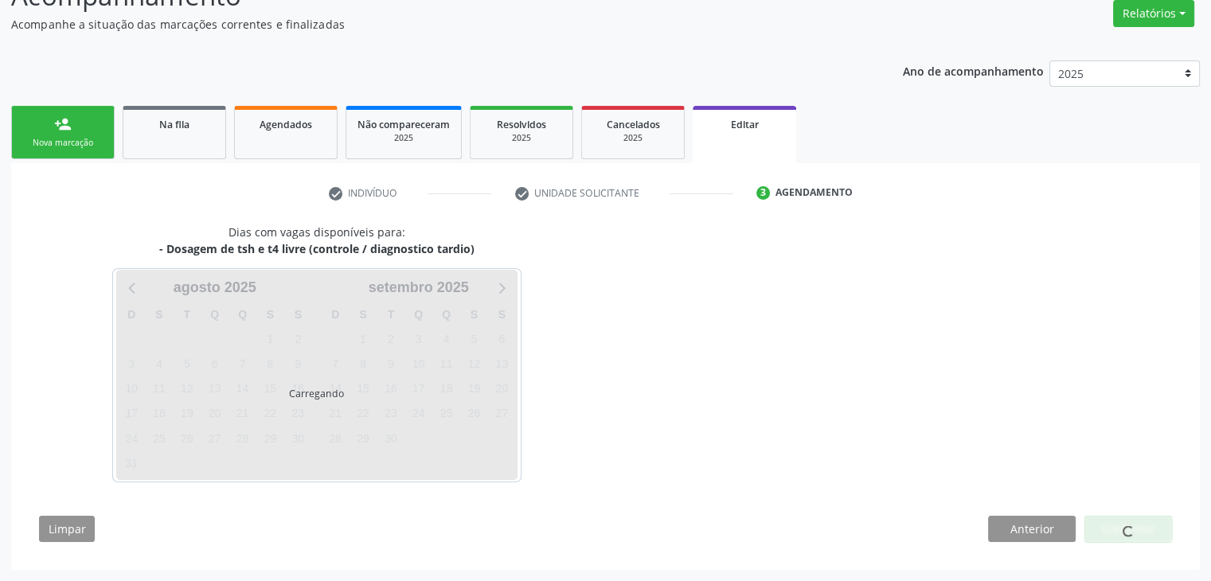
scroll to position [131, 0]
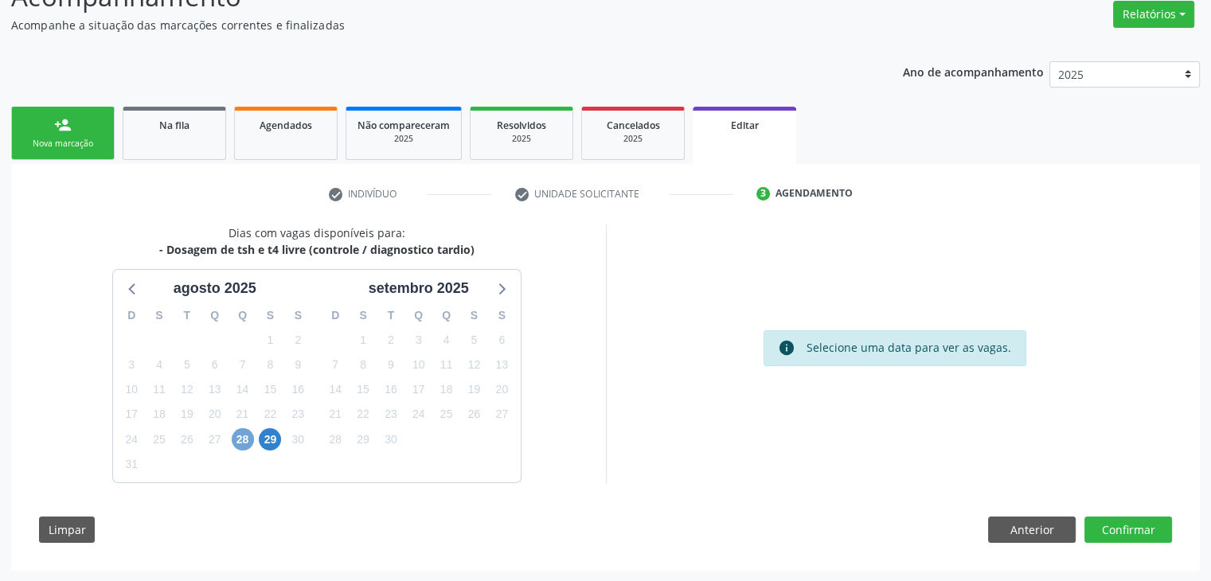
click at [247, 436] on span "28" at bounding box center [243, 439] width 22 height 22
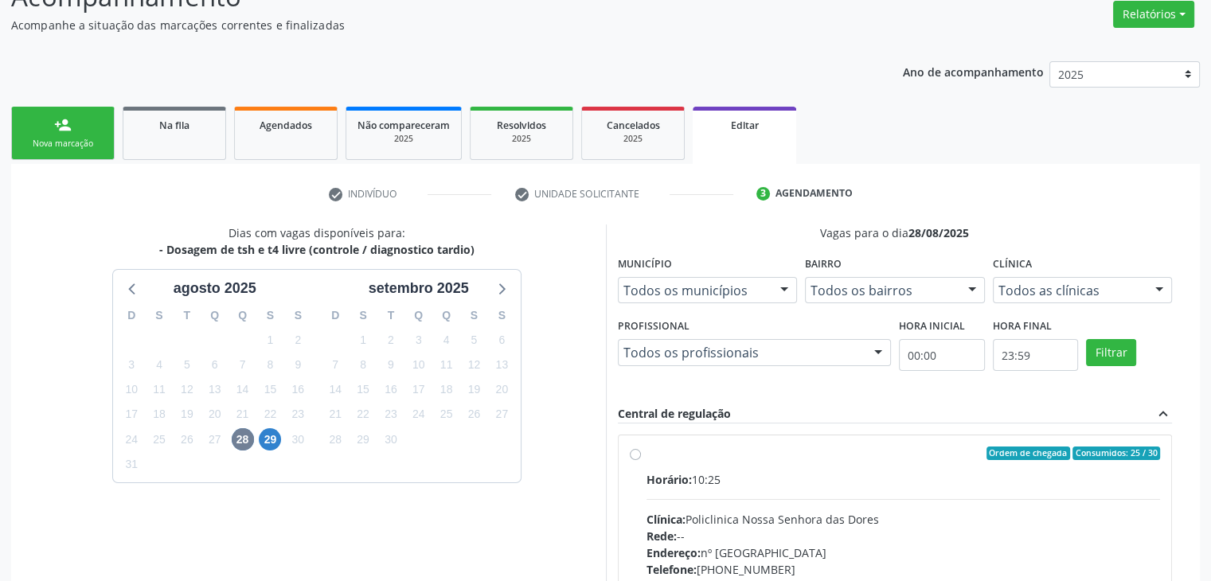
click at [672, 466] on label "Ordem de chegada Consumidos: 25 / 30 Horário: 10:25 Clínica: Policlinica Nossa …" at bounding box center [904, 569] width 514 height 244
click at [641, 461] on input "Ordem de chegada Consumidos: 25 / 30 Horário: 10:25 Clínica: Policlinica Nossa …" at bounding box center [635, 454] width 11 height 14
radio input "true"
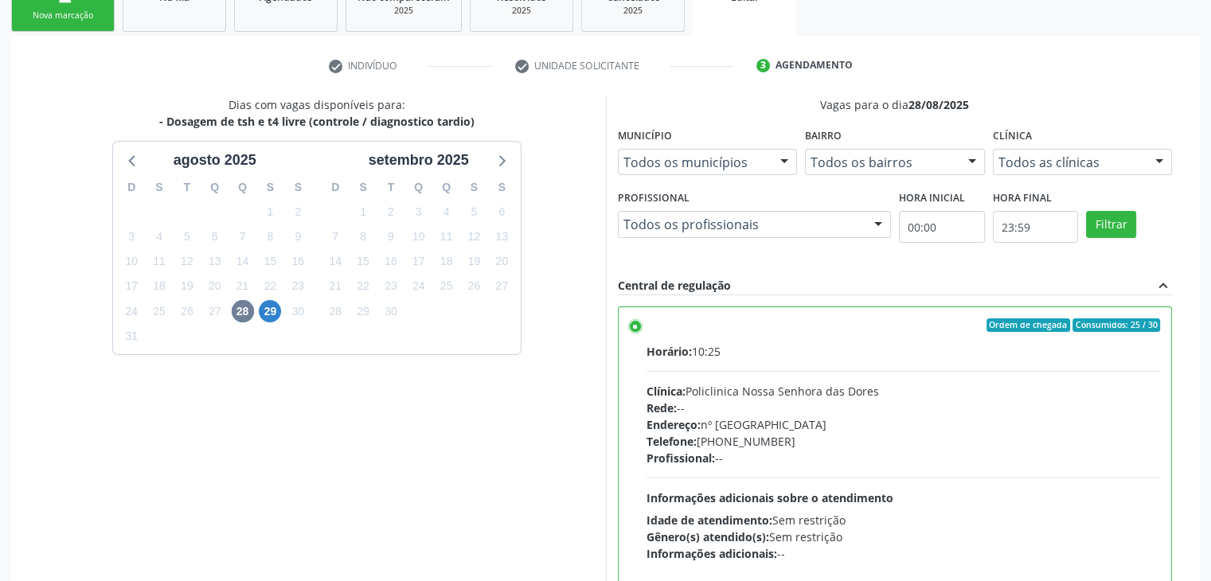
scroll to position [390, 0]
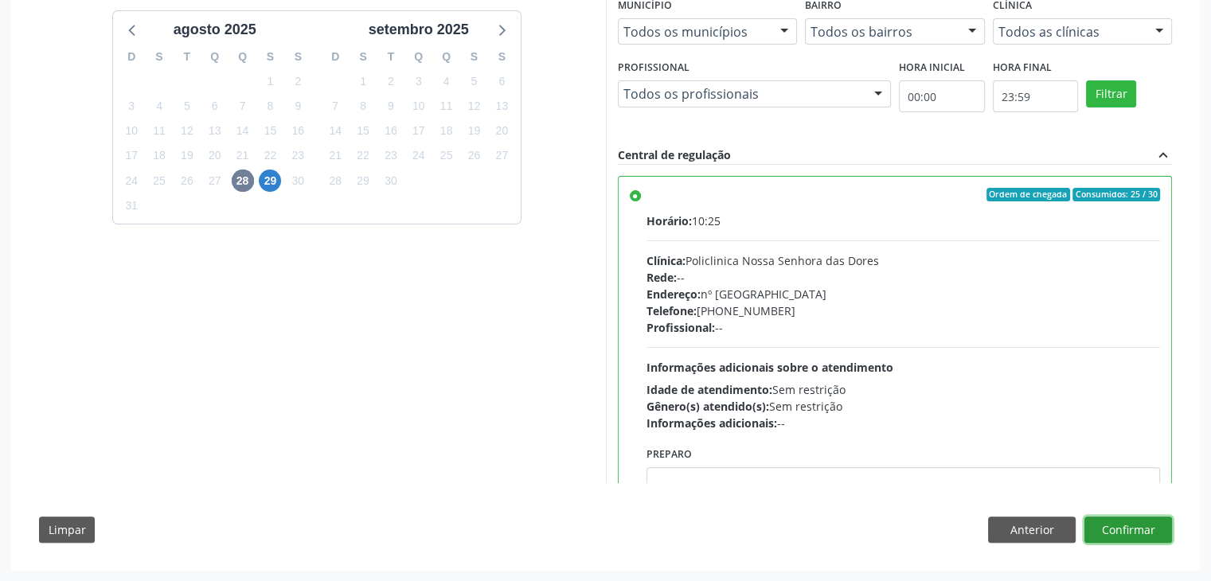
click at [1142, 522] on button "Confirmar" at bounding box center [1129, 530] width 88 height 27
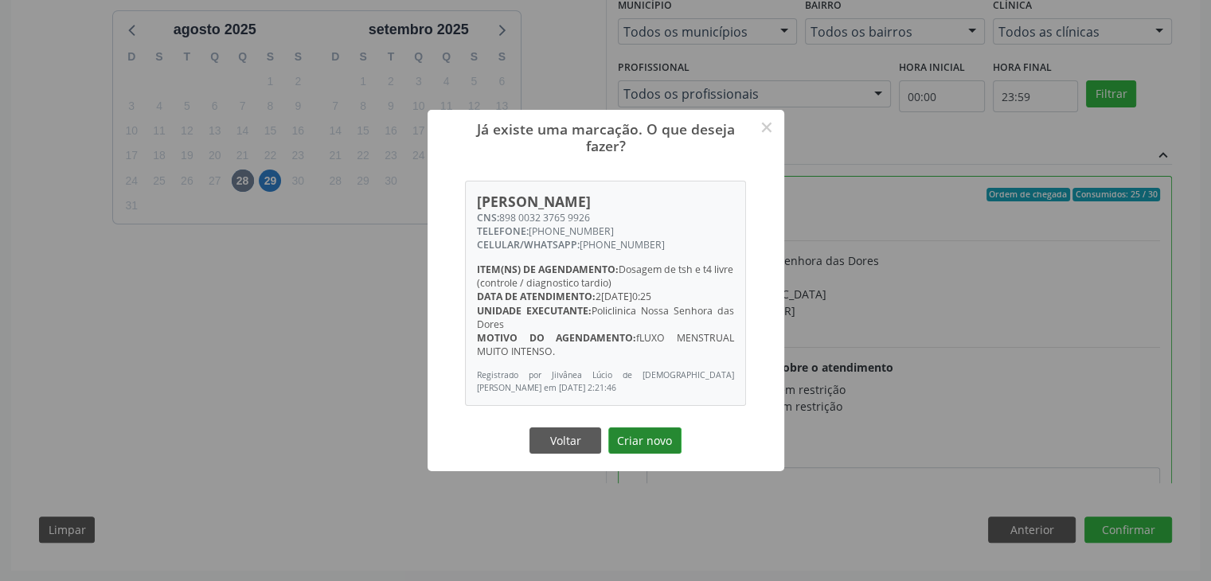
click at [678, 440] on button "Criar novo" at bounding box center [644, 441] width 73 height 27
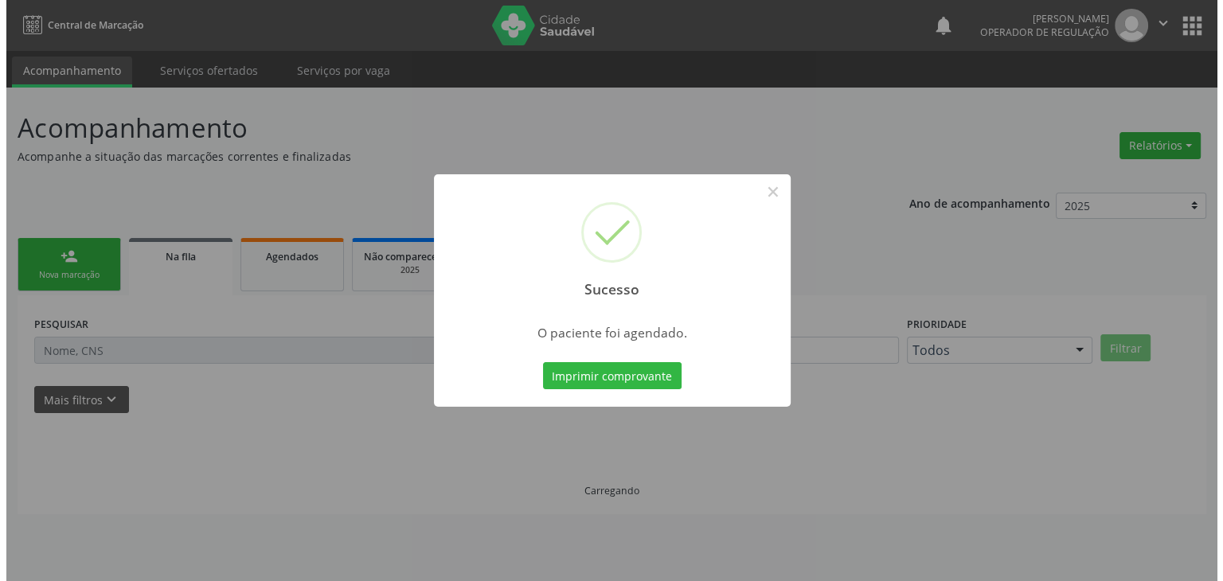
scroll to position [0, 0]
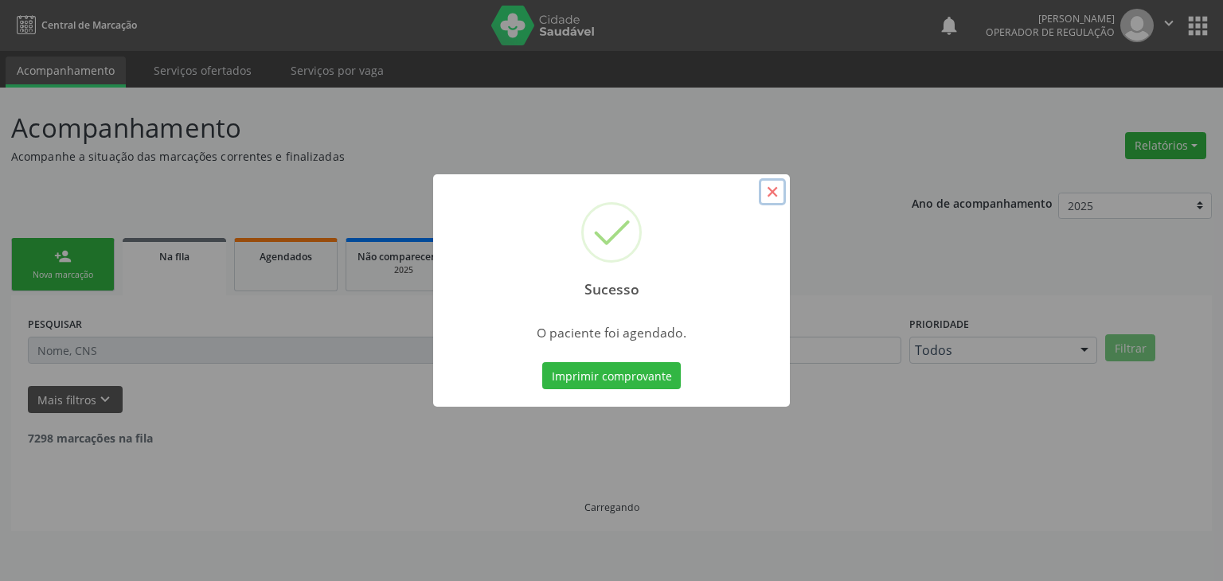
click at [769, 196] on button "×" at bounding box center [772, 191] width 27 height 27
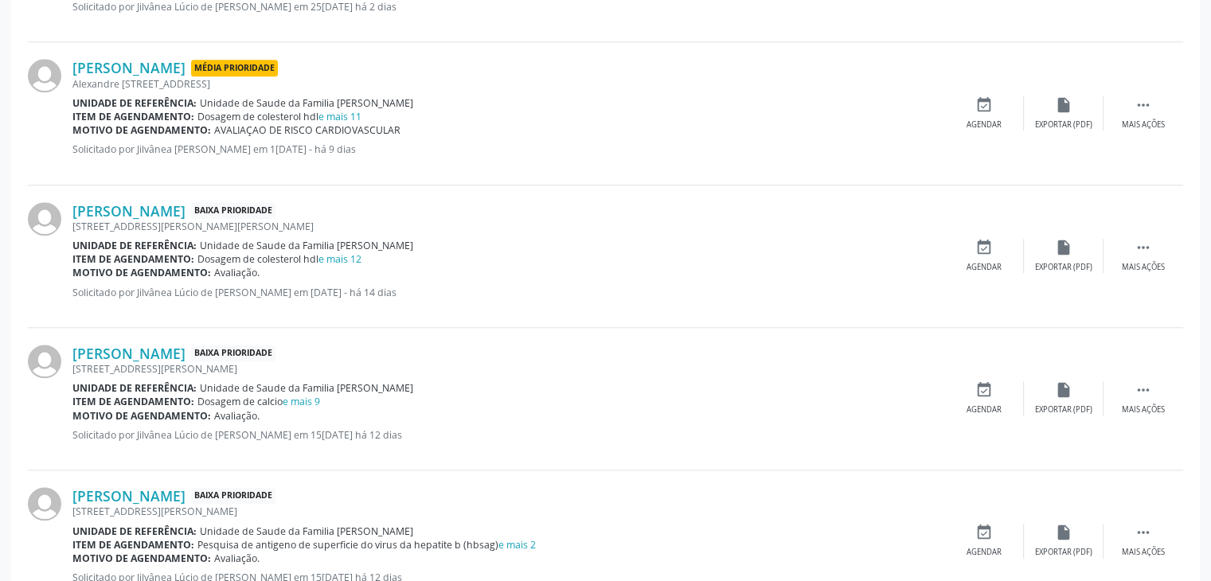
scroll to position [1513, 0]
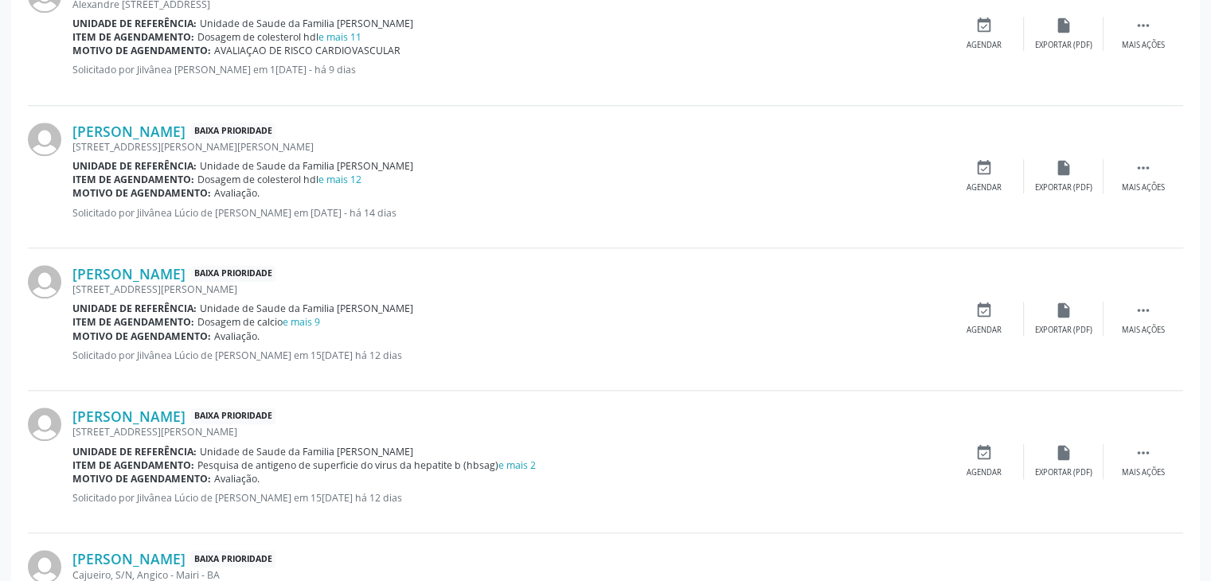
click at [1155, 155] on div "[PERSON_NAME] Baixa Prioridade [STREET_ADDRESS][PERSON_NAME] Unidade de referên…" at bounding box center [605, 177] width 1155 height 143
click at [1141, 173] on icon "" at bounding box center [1144, 168] width 18 height 18
click at [1090, 185] on div "edit Editar" at bounding box center [1064, 176] width 80 height 34
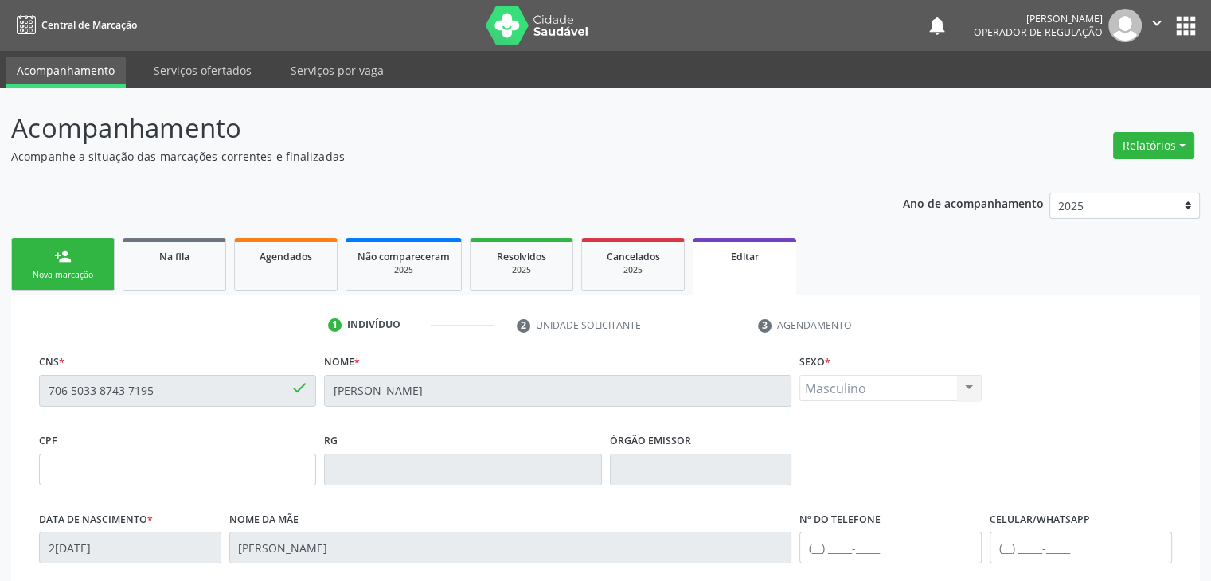
scroll to position [303, 0]
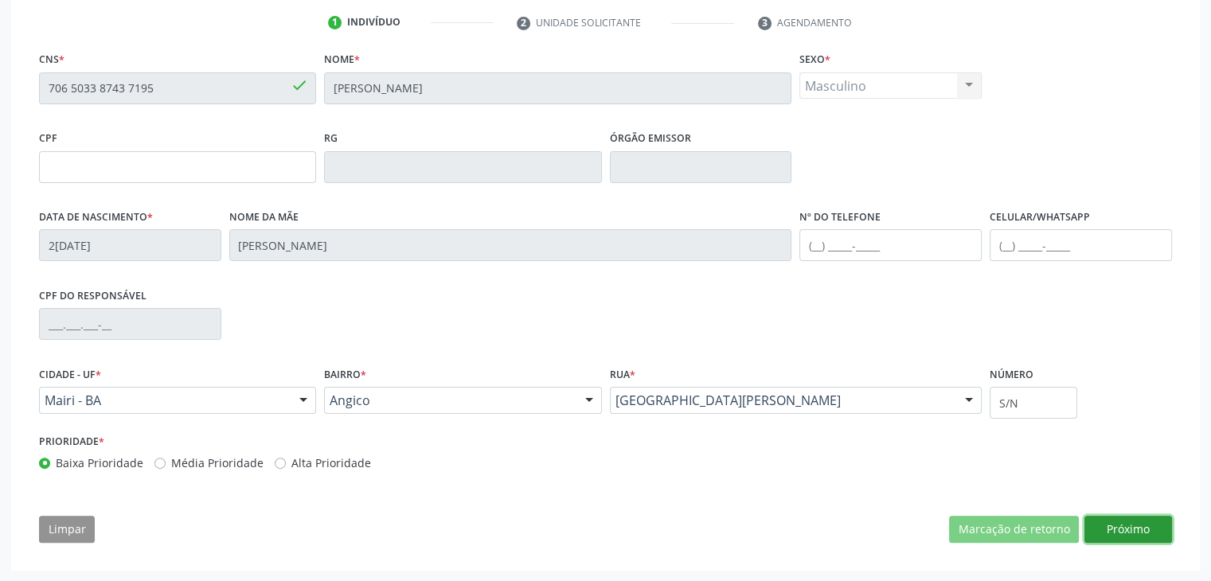
click at [1113, 524] on button "Próximo" at bounding box center [1129, 529] width 88 height 27
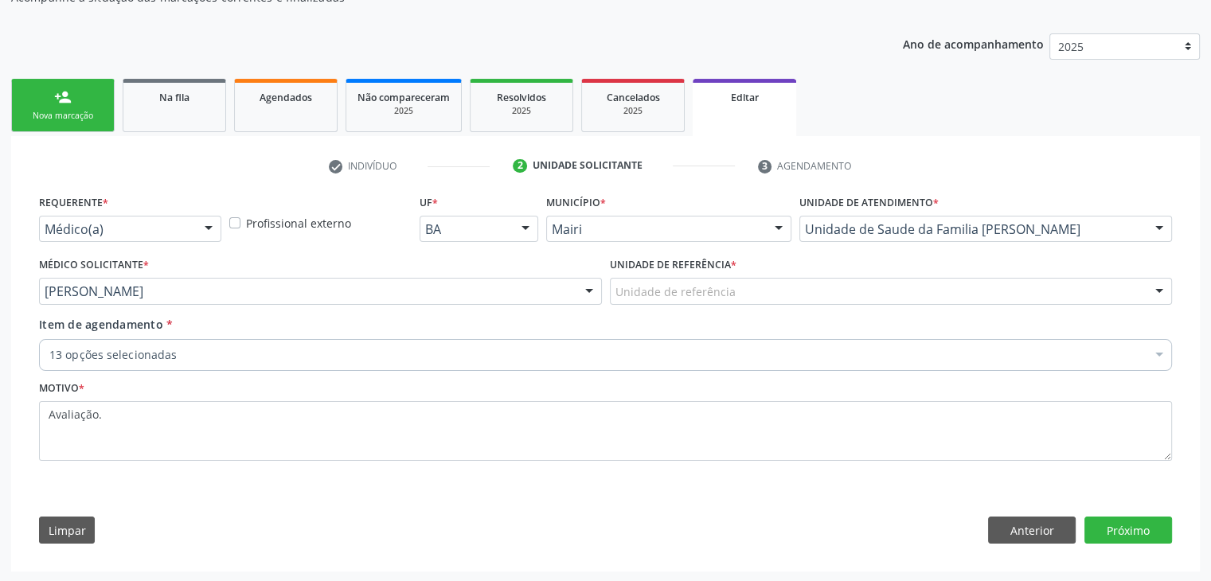
click at [634, 300] on div "Unidade de referência" at bounding box center [891, 291] width 563 height 27
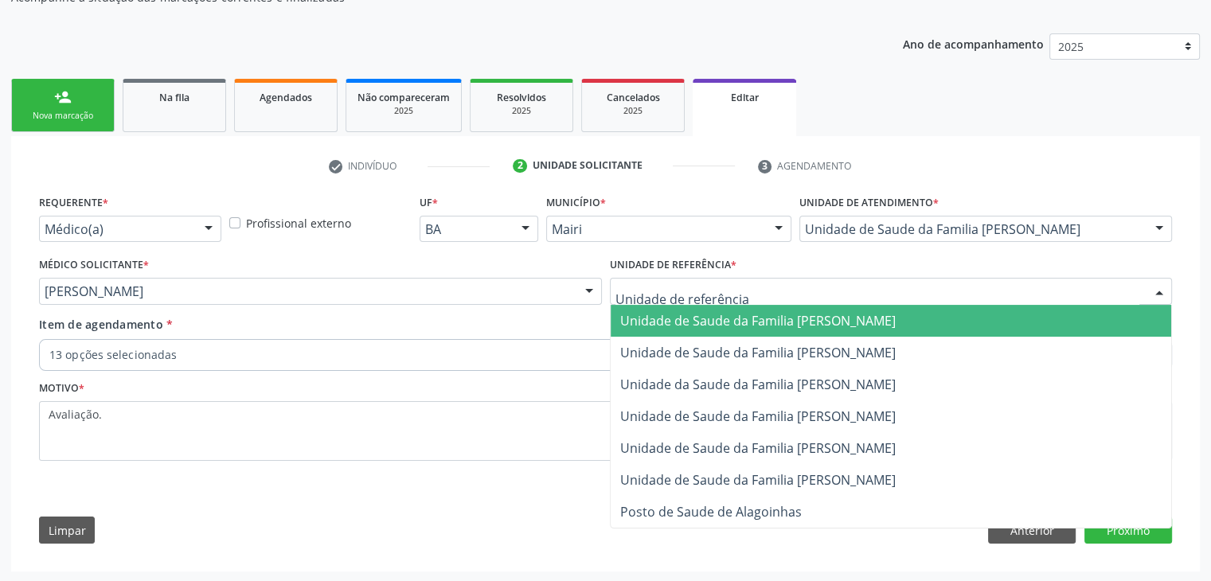
click at [745, 329] on span "Unidade de Saude da Familia [PERSON_NAME]" at bounding box center [891, 321] width 561 height 32
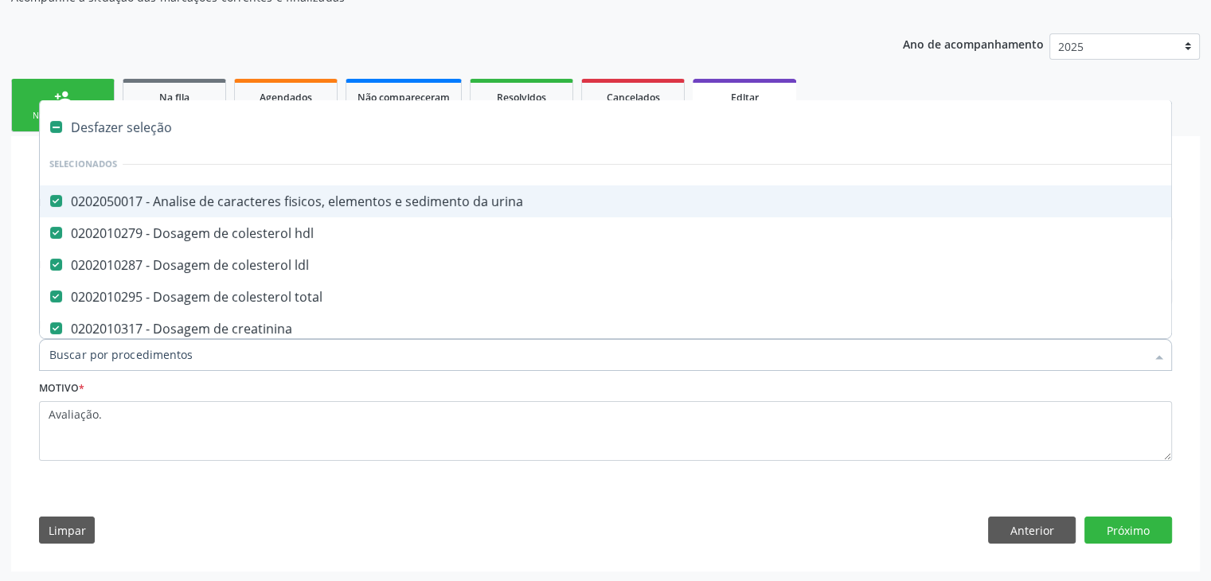
click at [132, 123] on div "Desfazer seleção" at bounding box center [662, 127] width 1245 height 32
checkbox urina "false"
checkbox hdl "false"
checkbox ldl "false"
checkbox total "false"
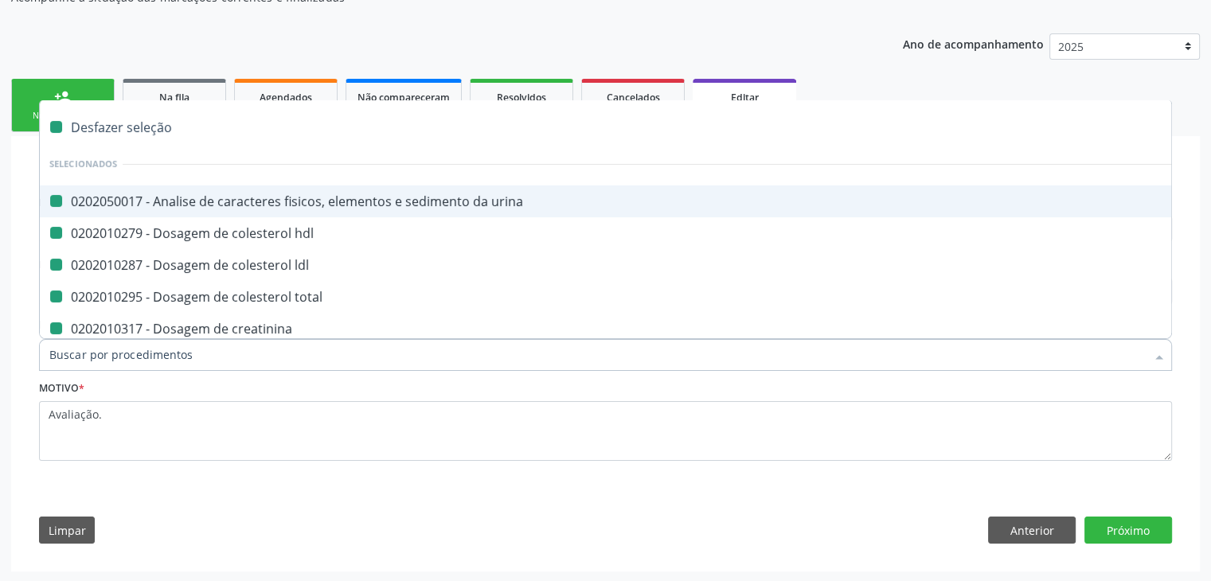
checkbox creatinina "false"
checkbox glicose "false"
checkbox glicosilada "false"
checkbox \(tgo\) "false"
checkbox \(tgp\) "false"
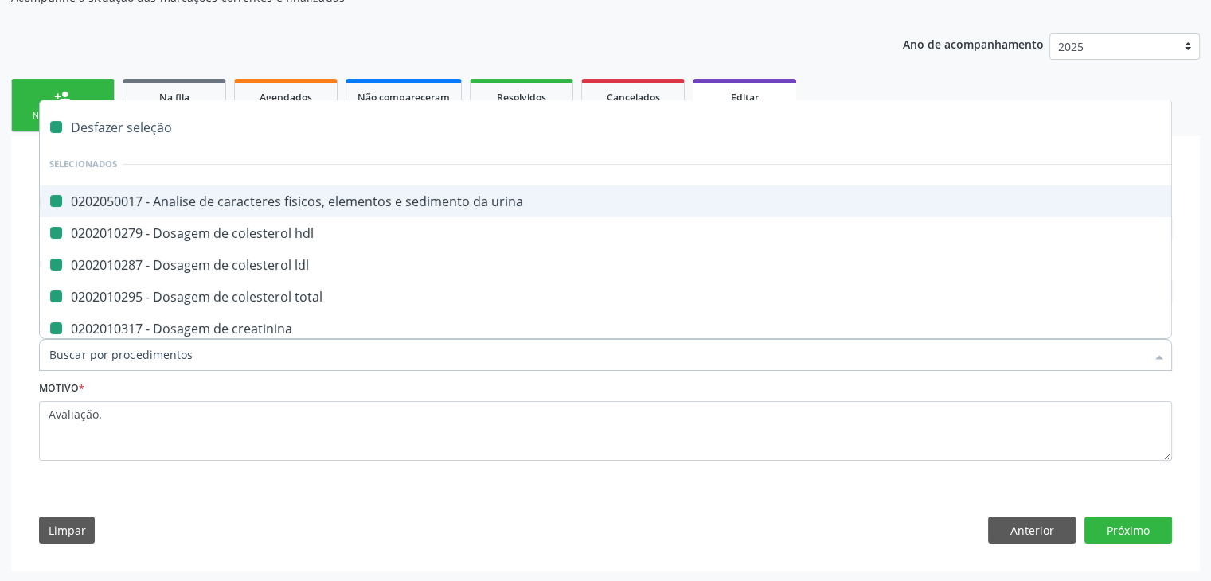
checkbox triglicerideos "false"
checkbox ureia "false"
checkbox completo "false"
checkbox fezes "false"
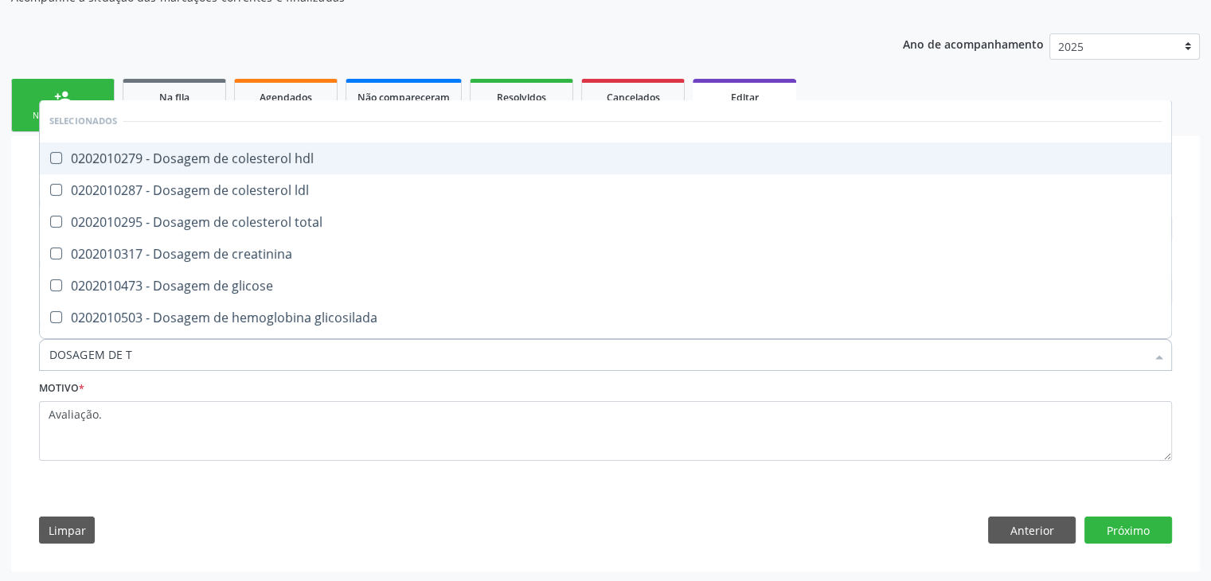
type input "DOSAGEM DE TS"
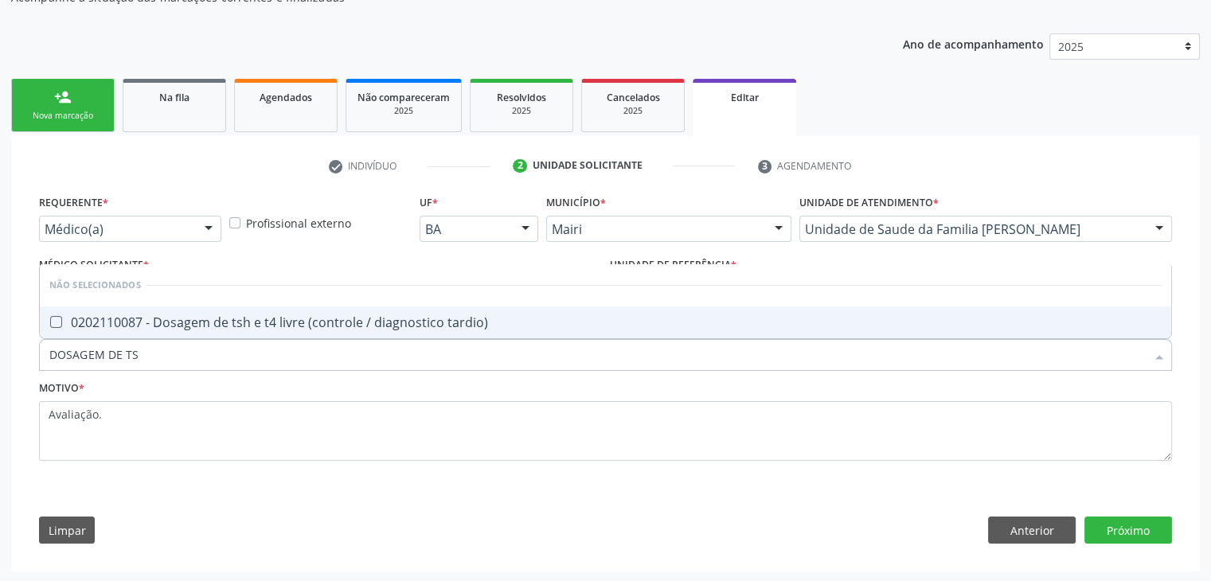
click at [341, 300] on li "Não selecionados" at bounding box center [606, 285] width 1132 height 42
click at [342, 323] on div "0202110087 - Dosagem de tsh e t4 livre (controle / diagnostico tardio)" at bounding box center [605, 322] width 1112 height 13
checkbox tardio\) "true"
click at [1092, 518] on button "Próximo" at bounding box center [1129, 530] width 88 height 27
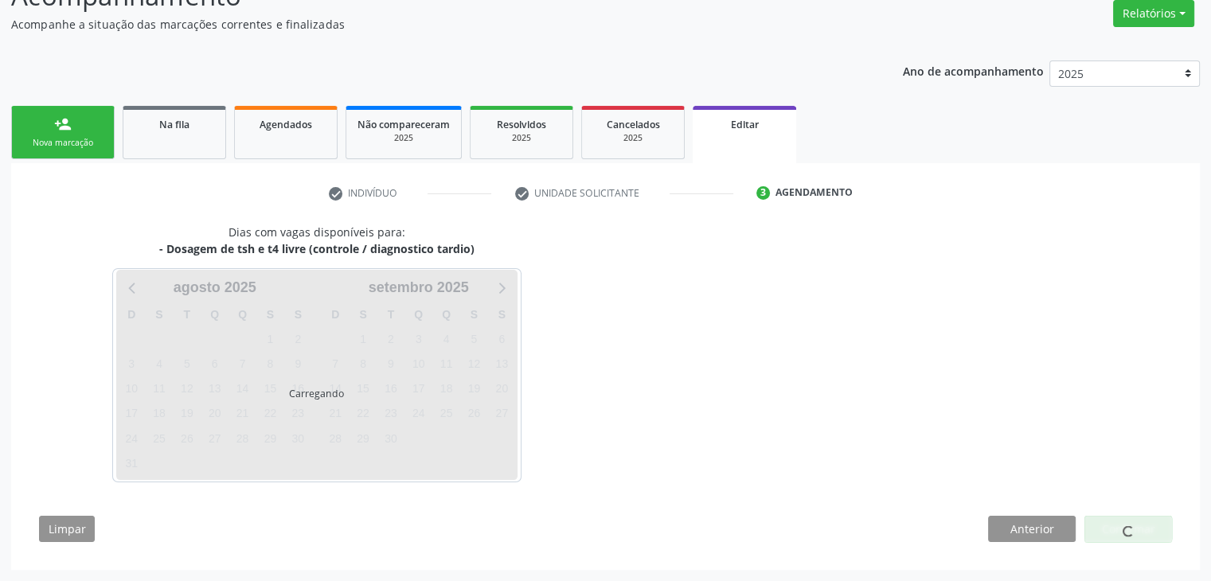
scroll to position [131, 0]
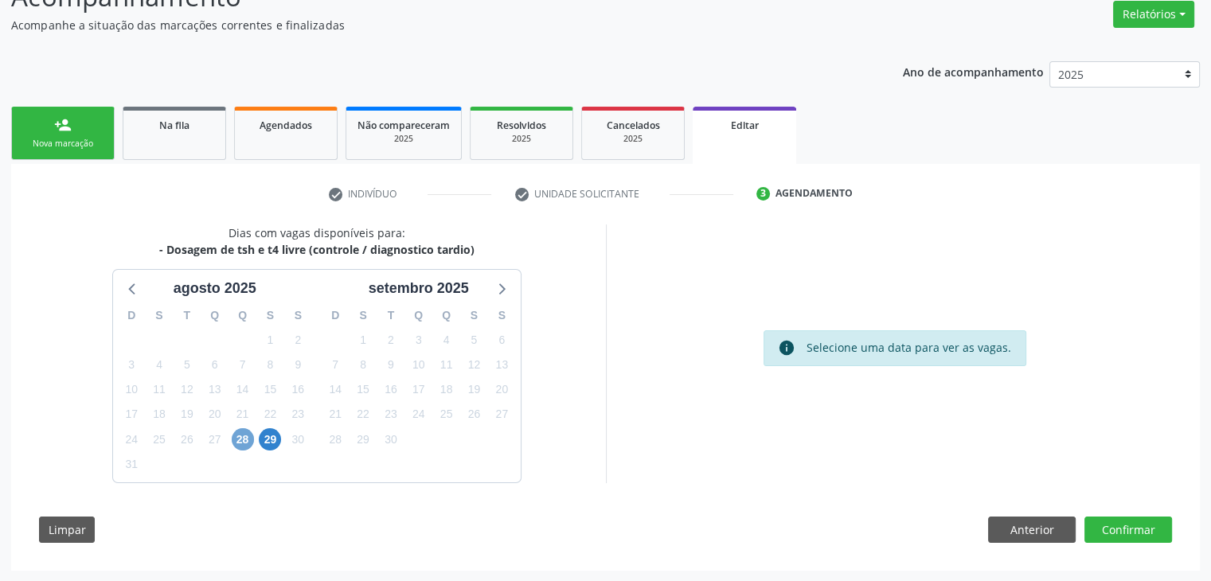
click at [238, 432] on span "28" at bounding box center [243, 439] width 22 height 22
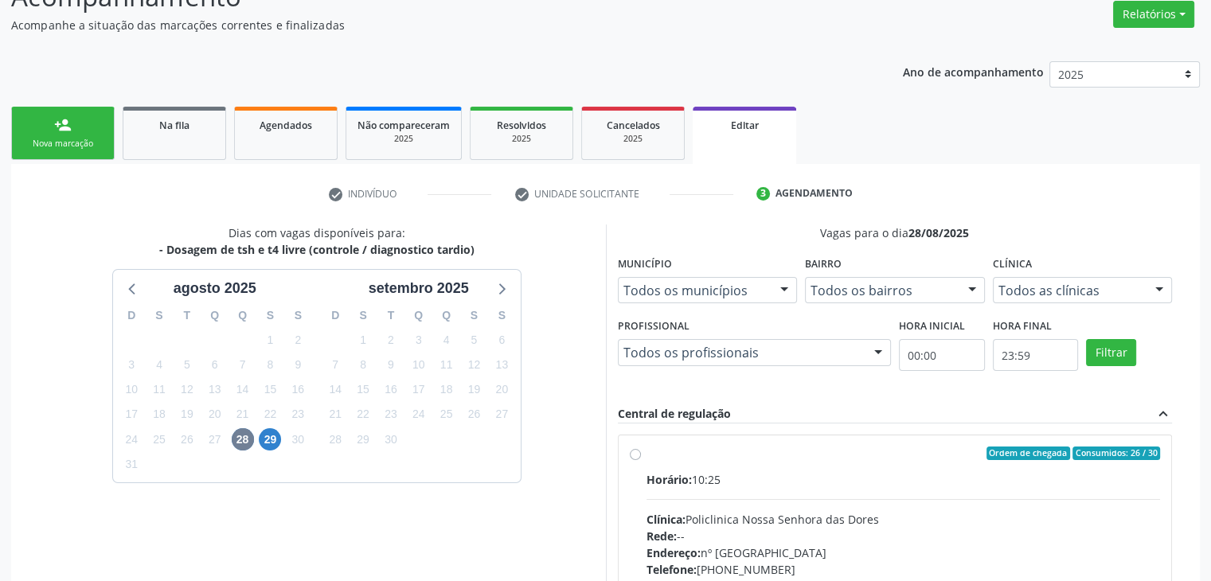
click at [718, 485] on div "Horário: 10:25" at bounding box center [904, 479] width 514 height 17
click at [641, 461] on input "Ordem de chegada Consumidos: 26 / 30 Horário: 10:25 Clínica: Policlinica Nossa …" at bounding box center [635, 454] width 11 height 14
radio input "true"
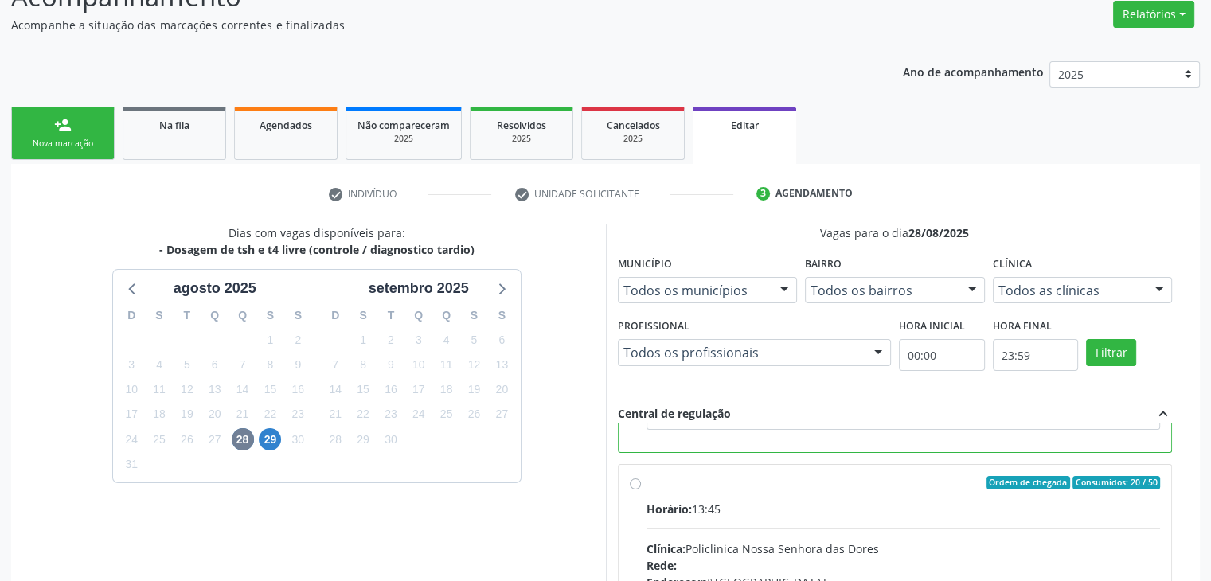
scroll to position [390, 0]
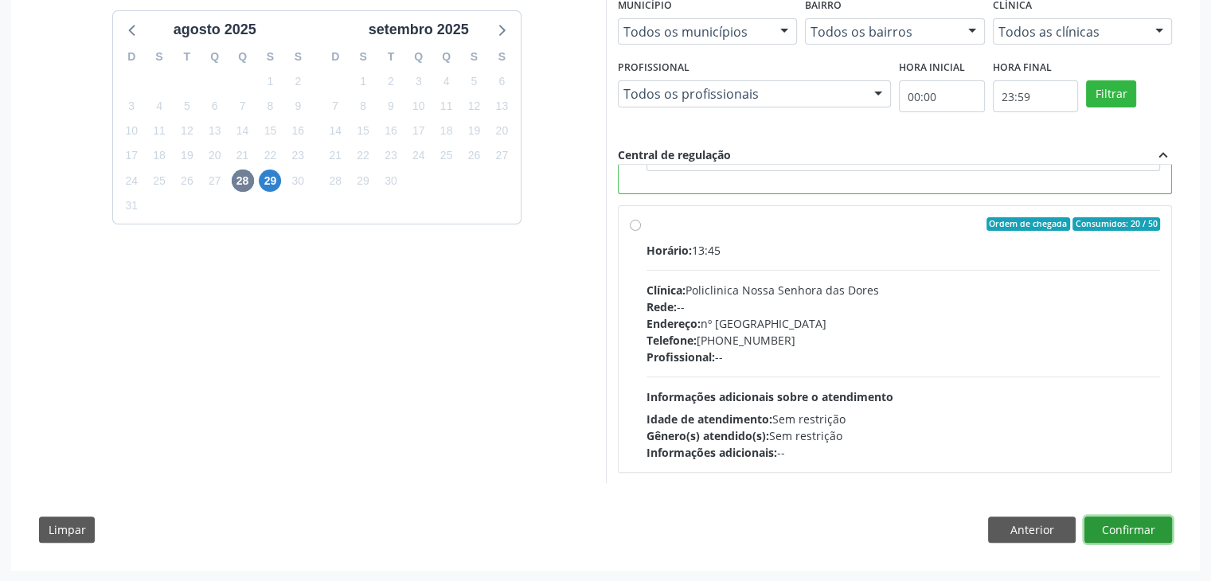
click at [1148, 526] on button "Confirmar" at bounding box center [1129, 530] width 88 height 27
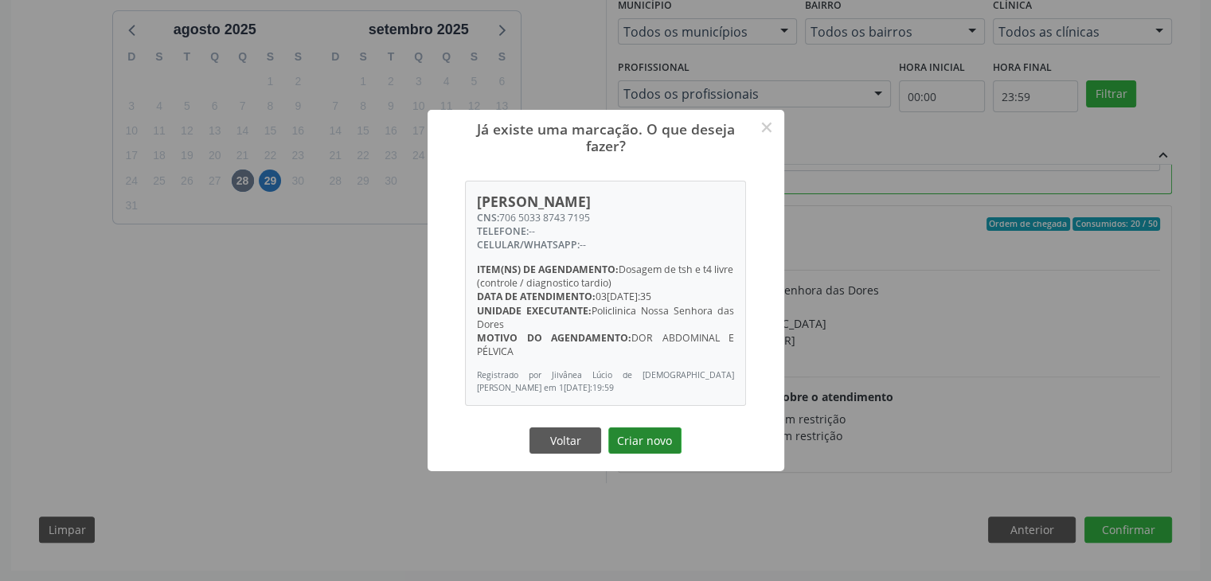
click at [669, 446] on button "Criar novo" at bounding box center [644, 441] width 73 height 27
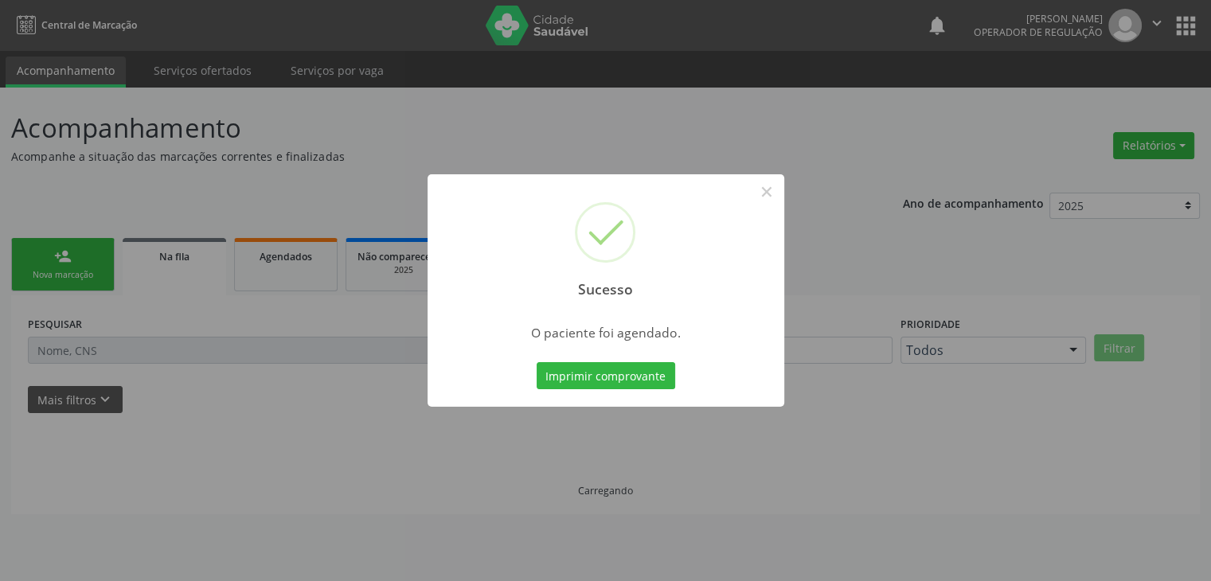
scroll to position [0, 0]
click at [771, 205] on div "Sucesso ×" at bounding box center [611, 242] width 357 height 137
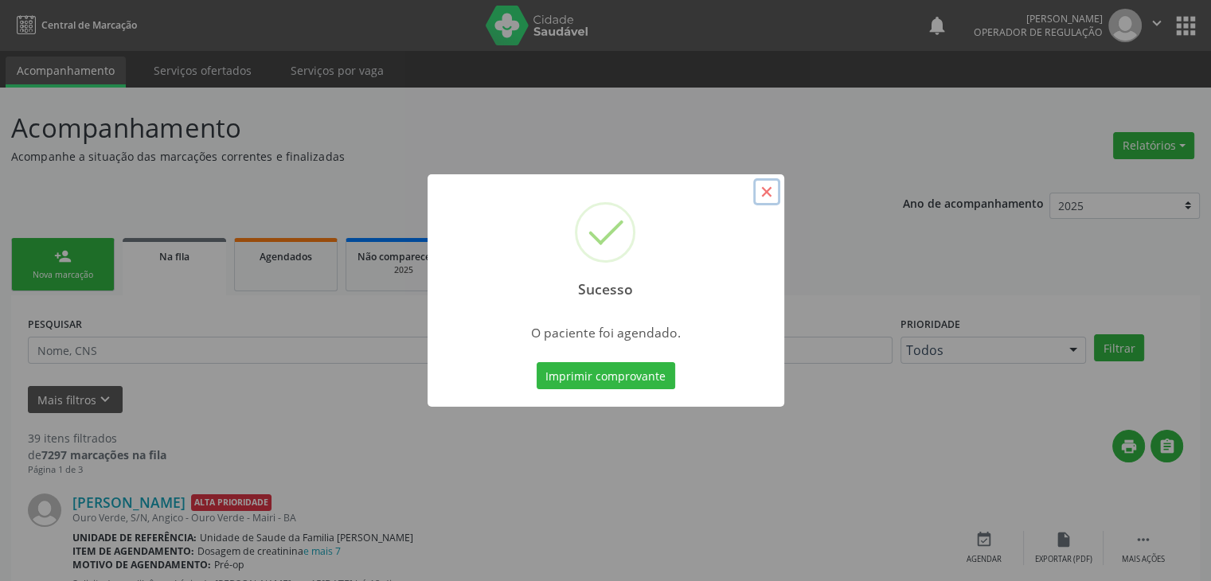
click at [771, 194] on button "×" at bounding box center [766, 191] width 27 height 27
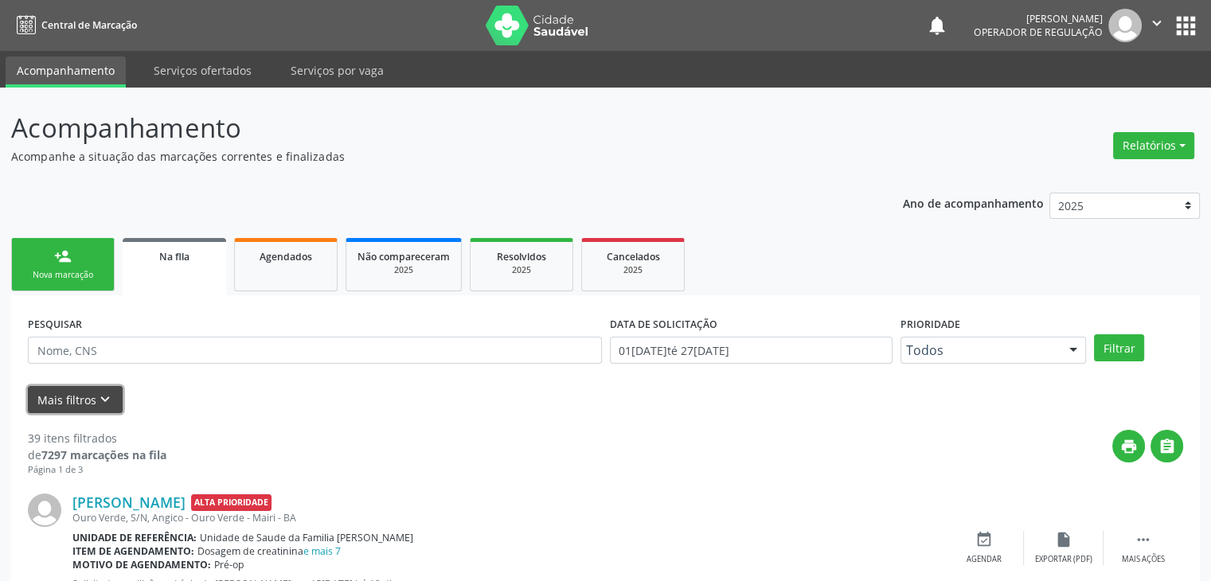
click at [104, 395] on icon "keyboard_arrow_down" at bounding box center [105, 400] width 18 height 18
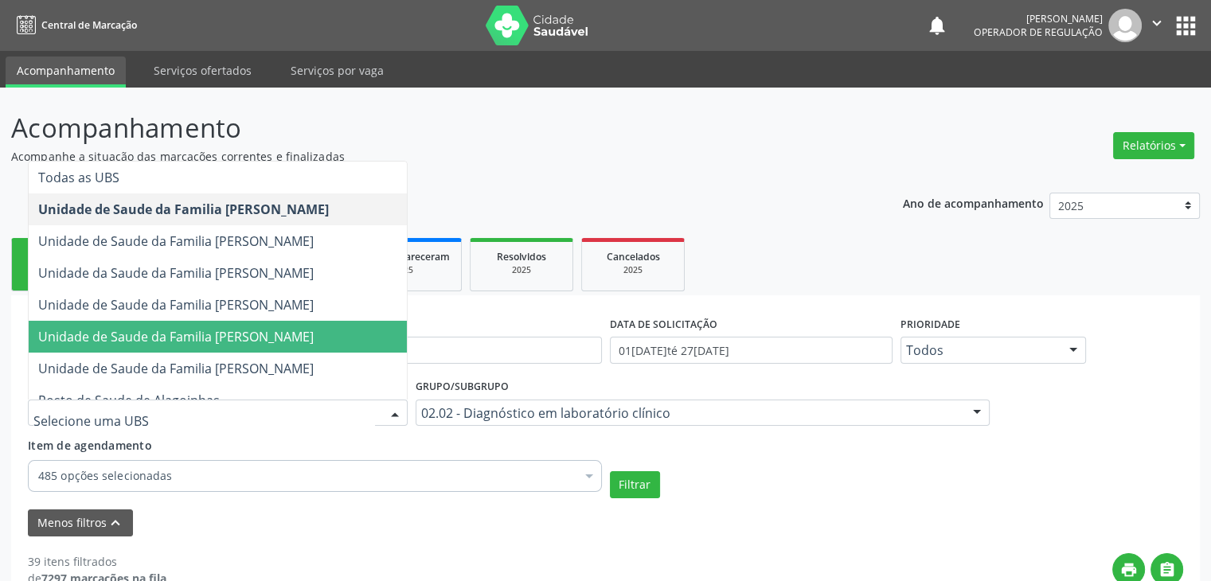
click at [251, 328] on span "Unidade de Saude da Familia [PERSON_NAME]" at bounding box center [176, 337] width 276 height 18
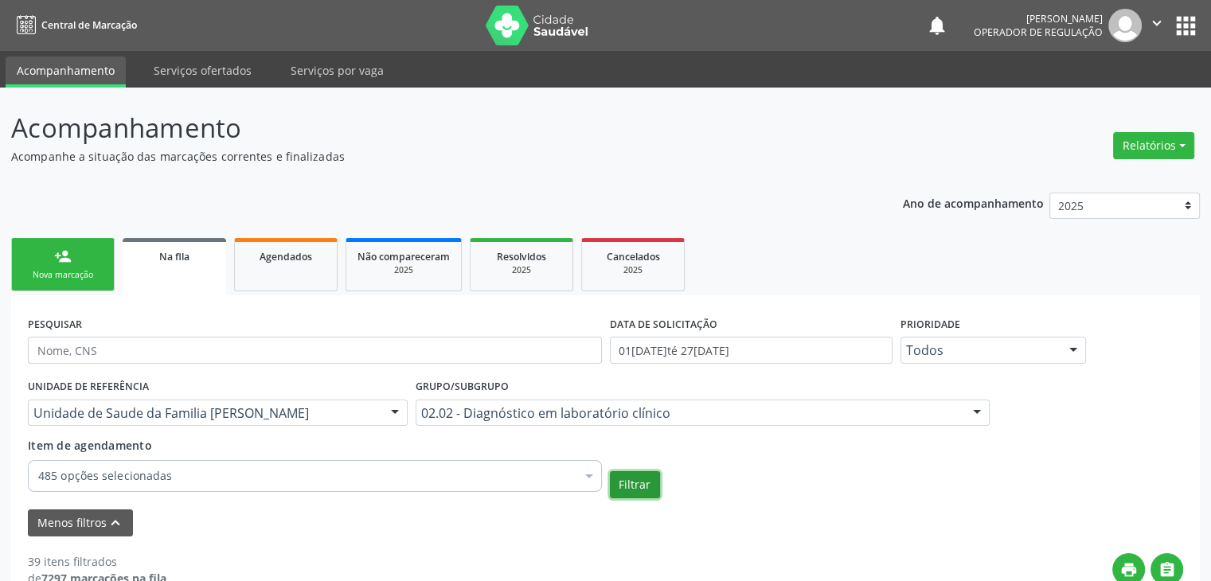
click at [620, 484] on button "Filtrar" at bounding box center [635, 484] width 50 height 27
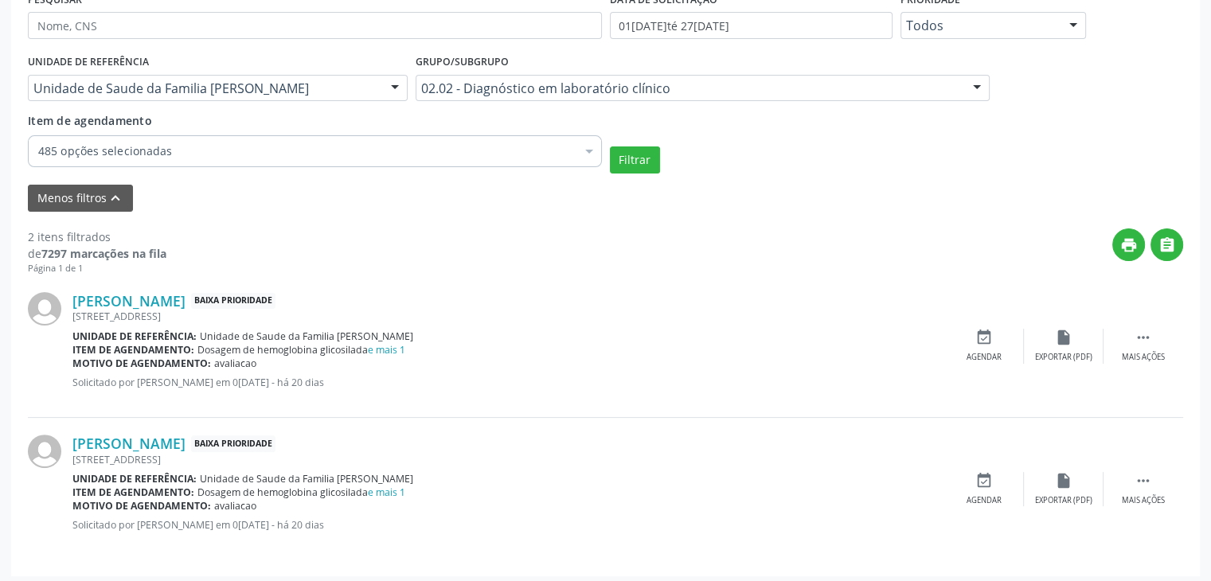
scroll to position [12, 0]
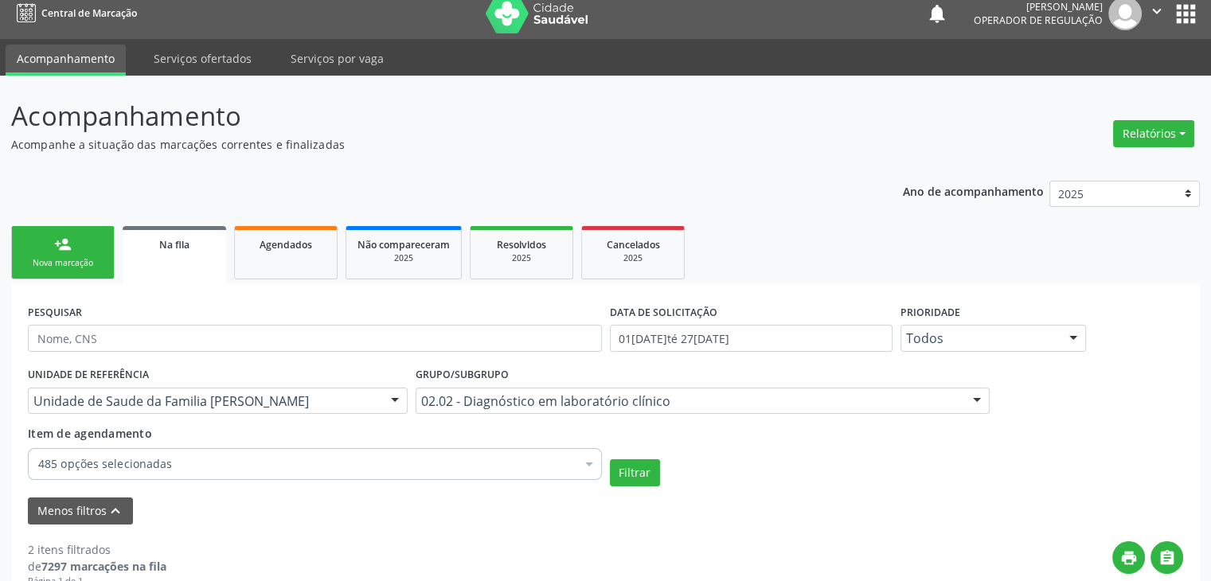
click at [510, 388] on div "02.02 - Diagnóstico em laboratório clínico Todos os grupos e subgrupos 01 - Açõ…" at bounding box center [703, 401] width 574 height 27
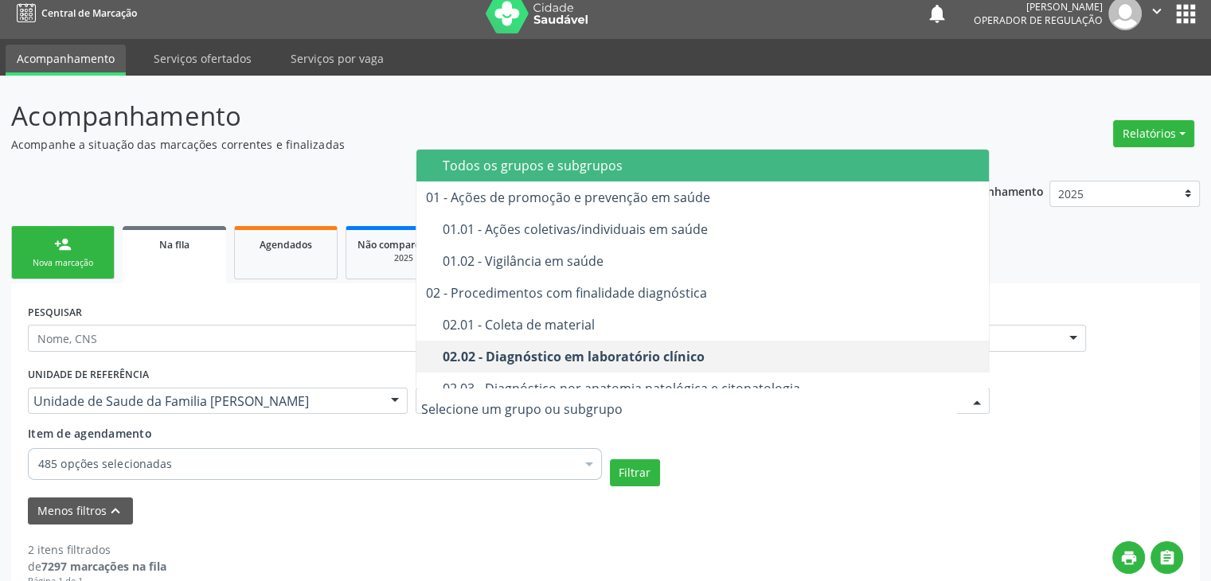
click at [551, 165] on div "Todos os grupos e subgrupos" at bounding box center [712, 165] width 538 height 13
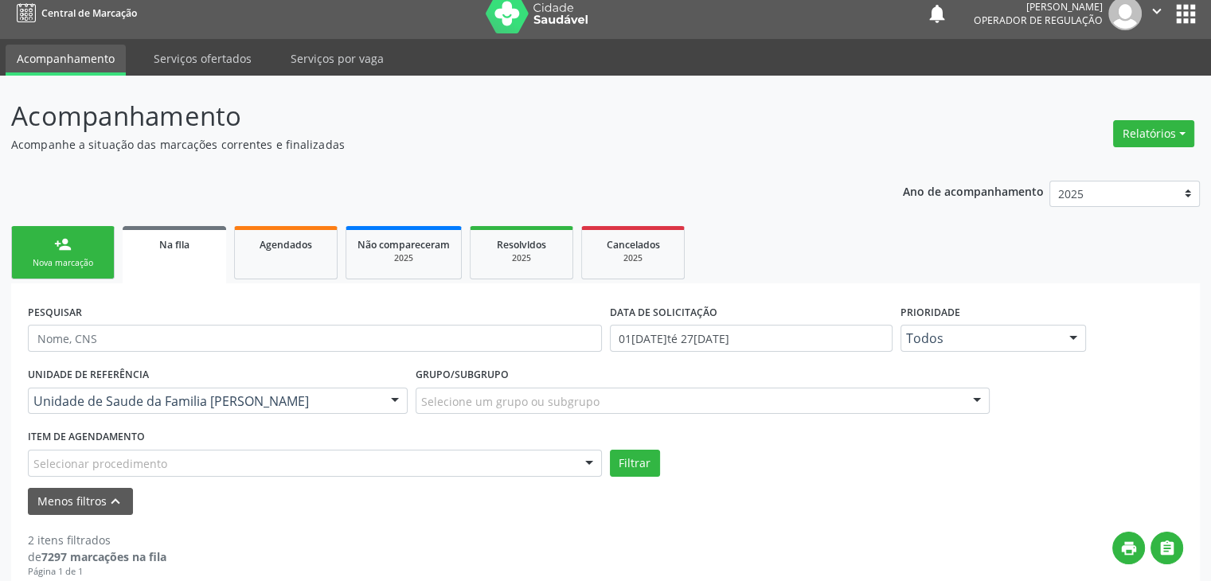
click at [232, 459] on div "Selecionar procedimento" at bounding box center [315, 463] width 574 height 27
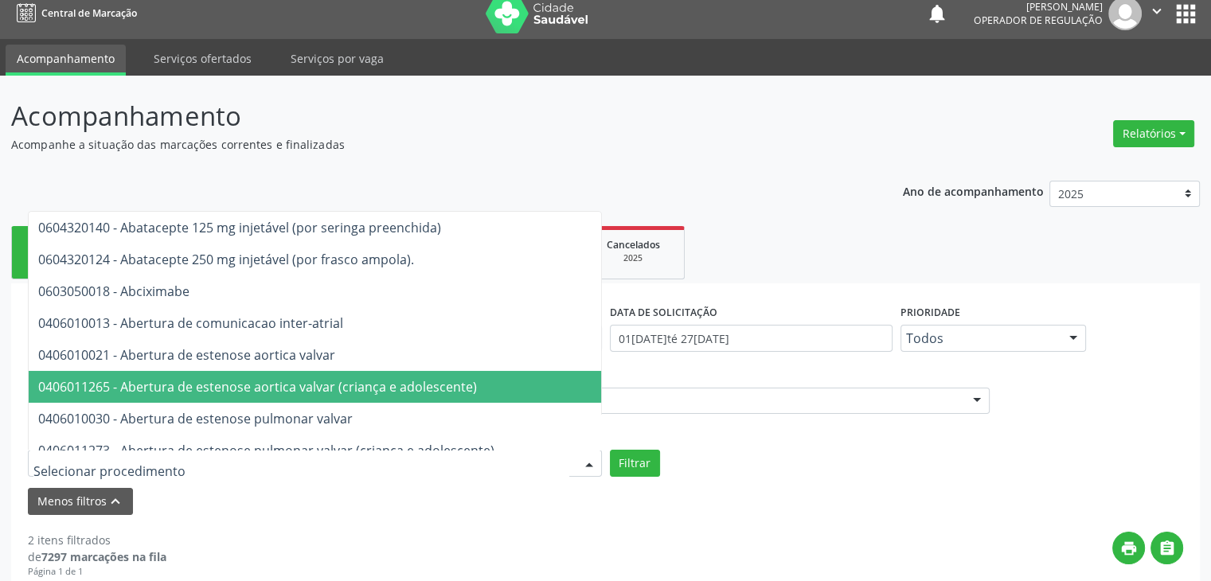
type input "#"
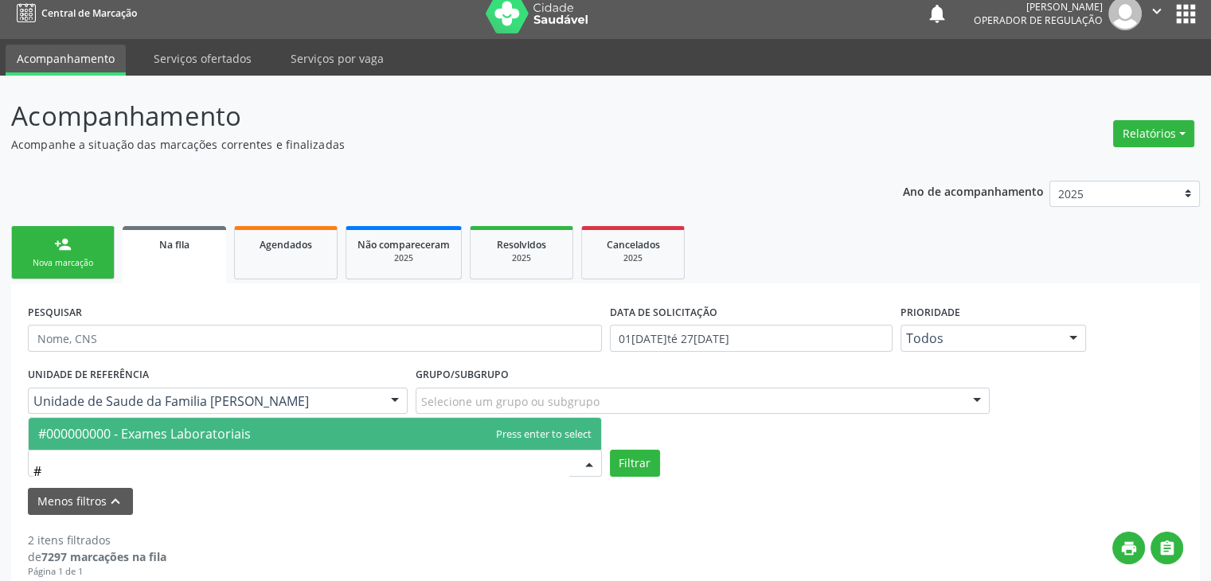
click at [199, 436] on span "#000000000 - Exames Laboratoriais" at bounding box center [144, 434] width 213 height 18
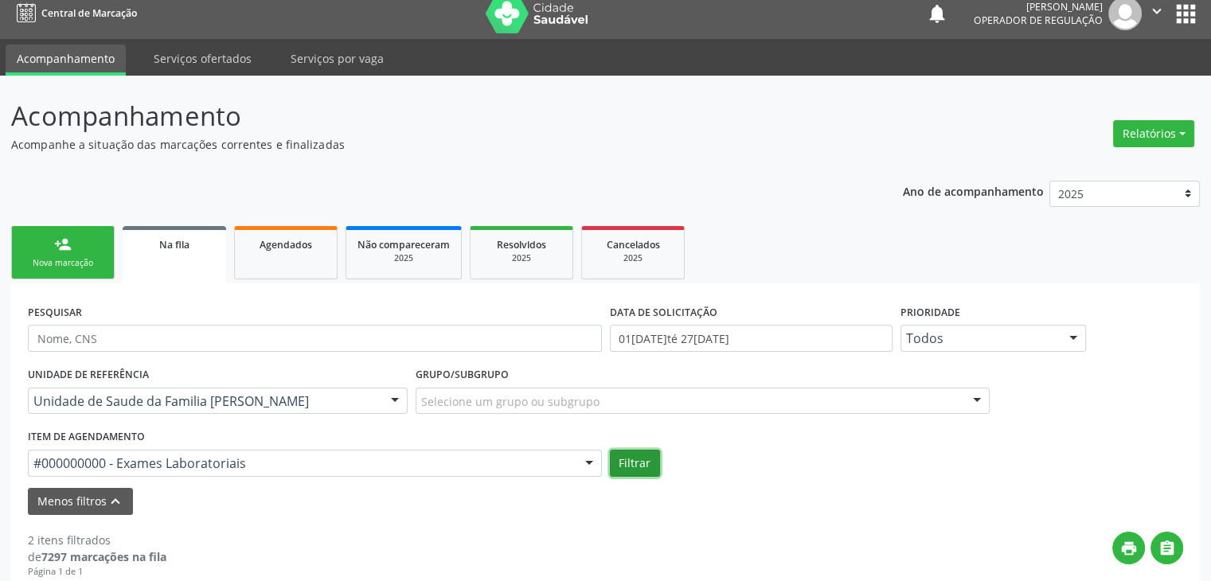
click at [634, 457] on button "Filtrar" at bounding box center [635, 463] width 50 height 27
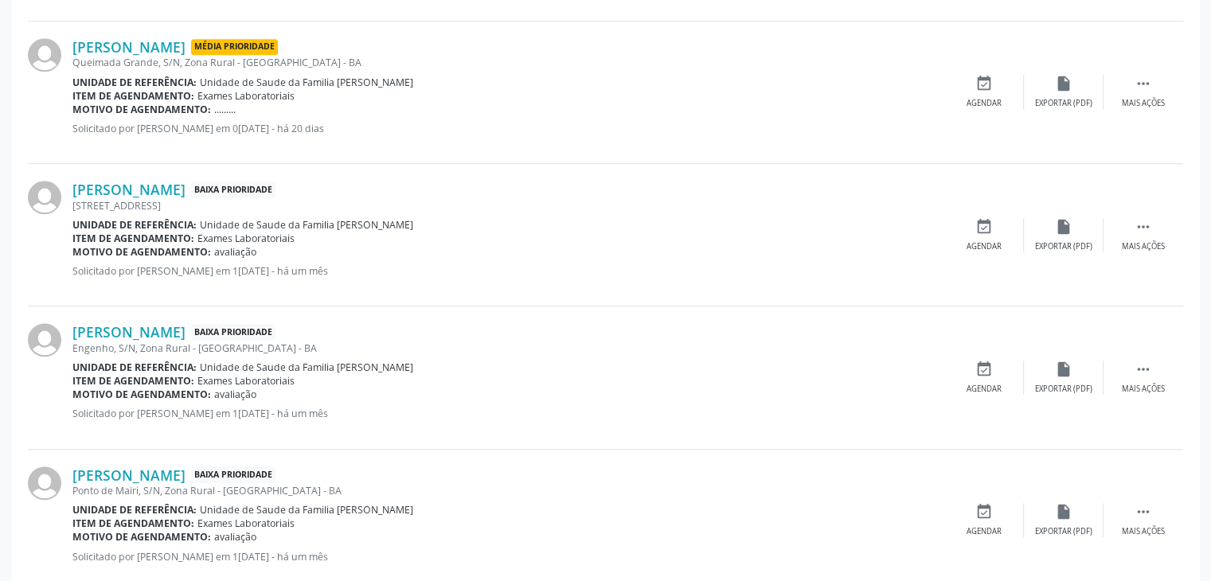
scroll to position [1360, 0]
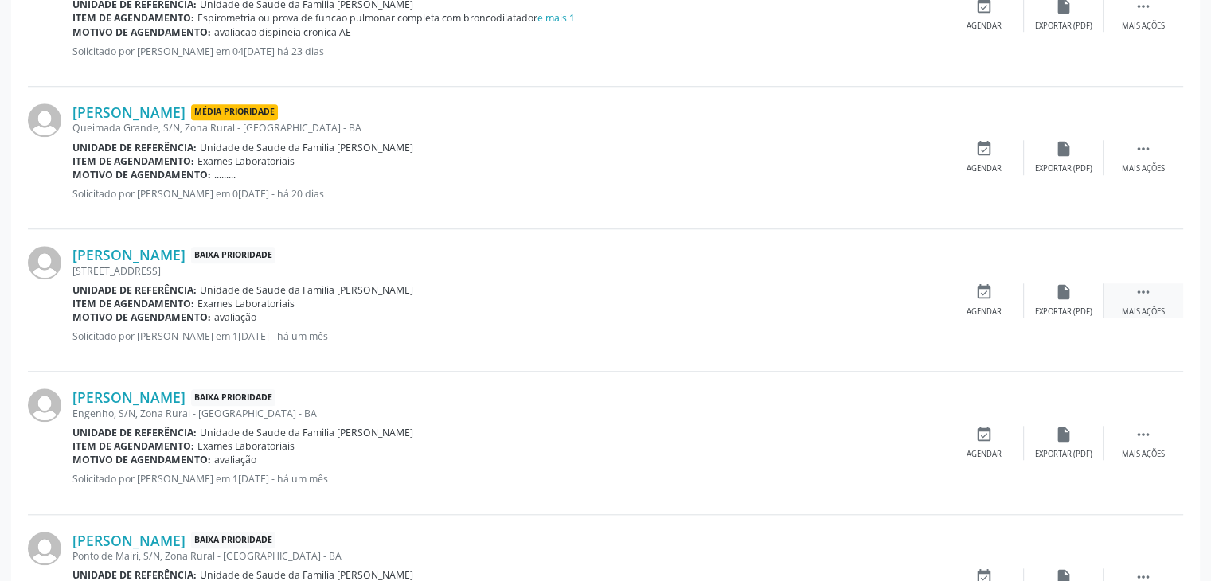
click at [1120, 302] on div " Mais ações" at bounding box center [1144, 300] width 80 height 34
click at [1066, 307] on div "Editar" at bounding box center [1063, 312] width 25 height 11
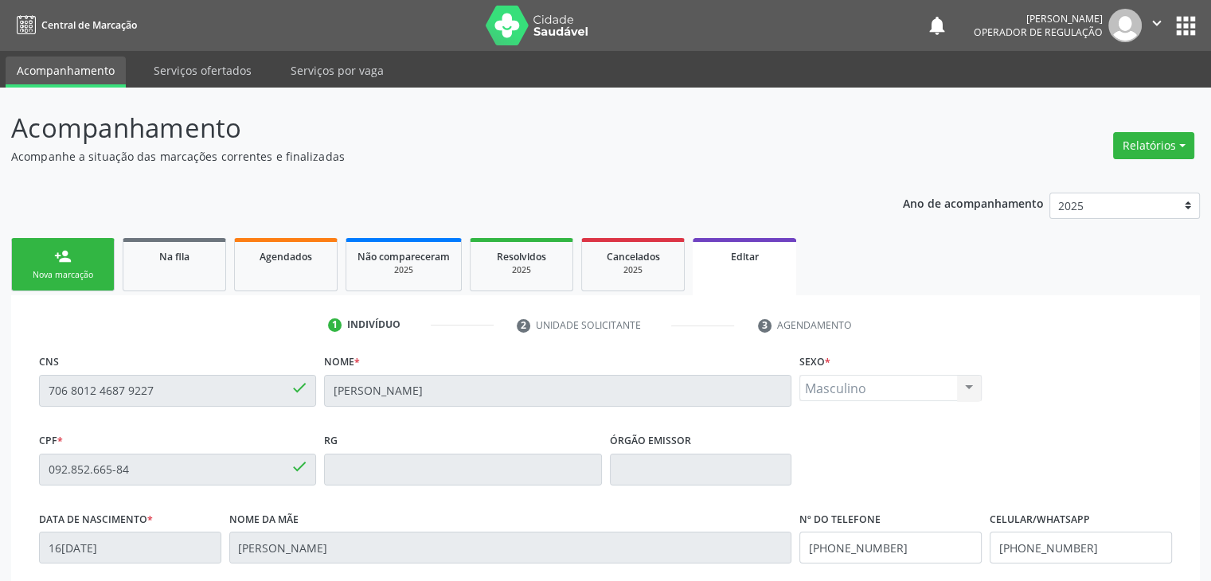
scroll to position [303, 0]
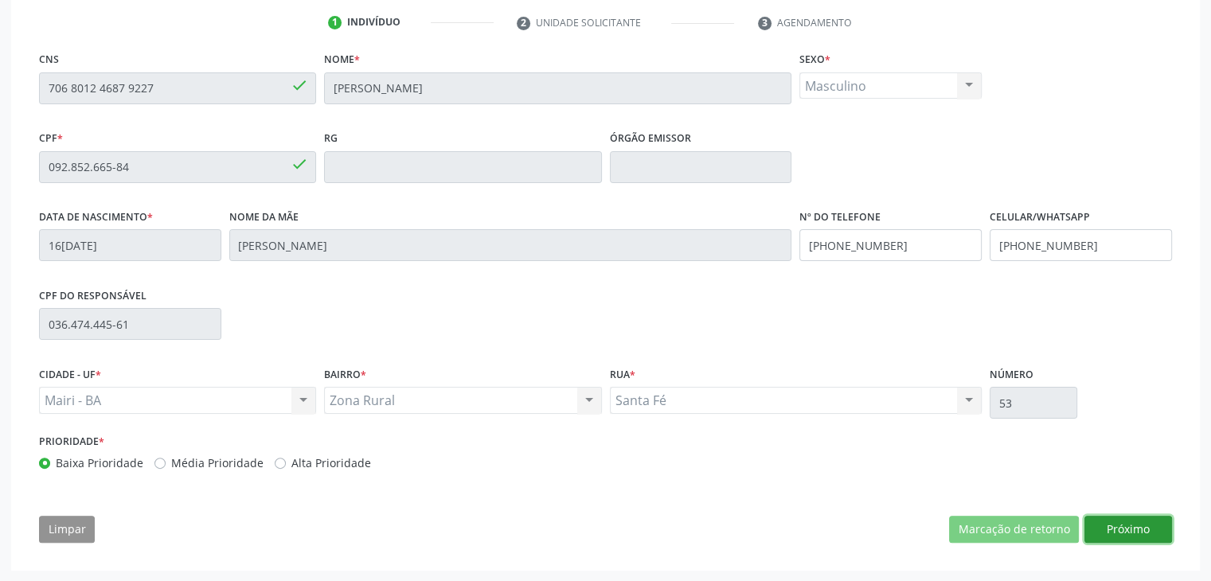
click at [1132, 533] on button "Próximo" at bounding box center [1129, 529] width 88 height 27
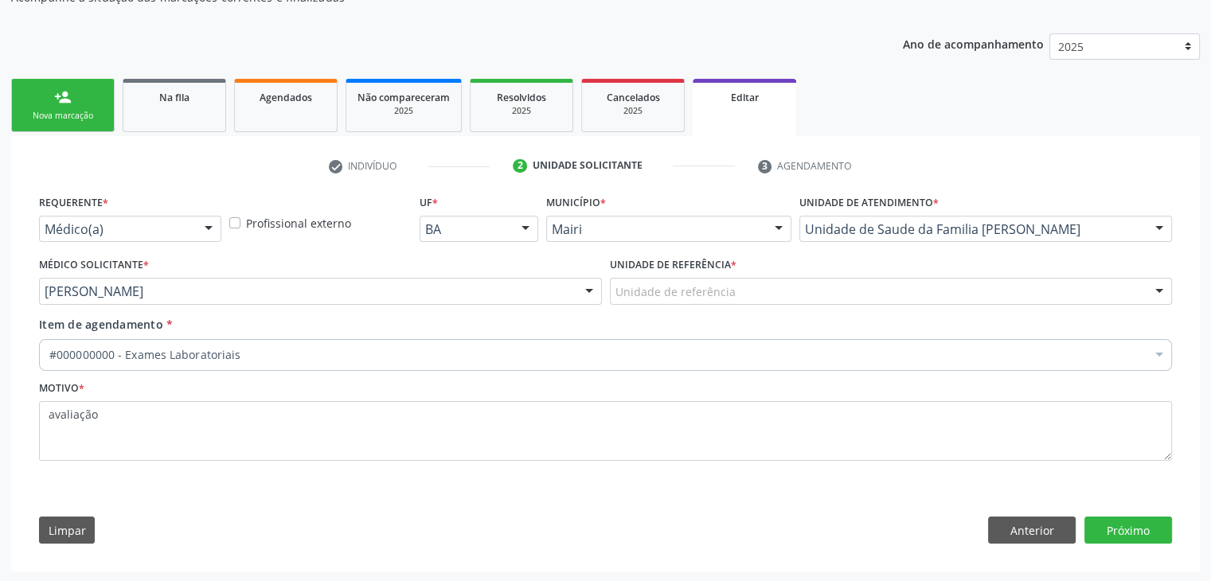
click at [739, 300] on div "Unidade de referência" at bounding box center [891, 291] width 563 height 27
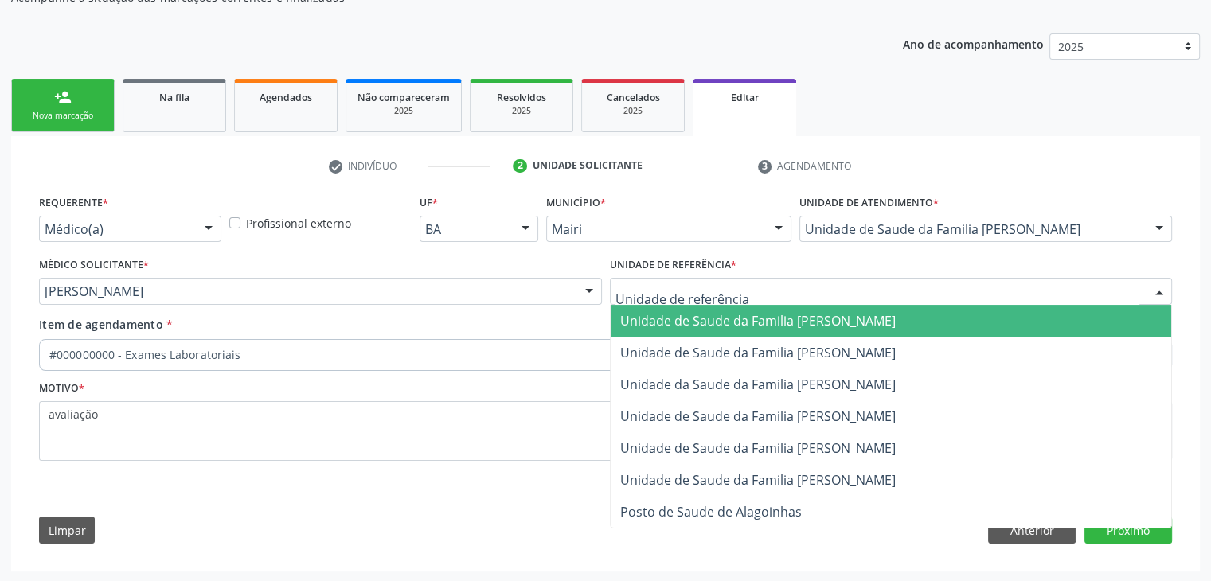
click at [782, 332] on span "Unidade de Saude da Familia [PERSON_NAME]" at bounding box center [891, 321] width 561 height 32
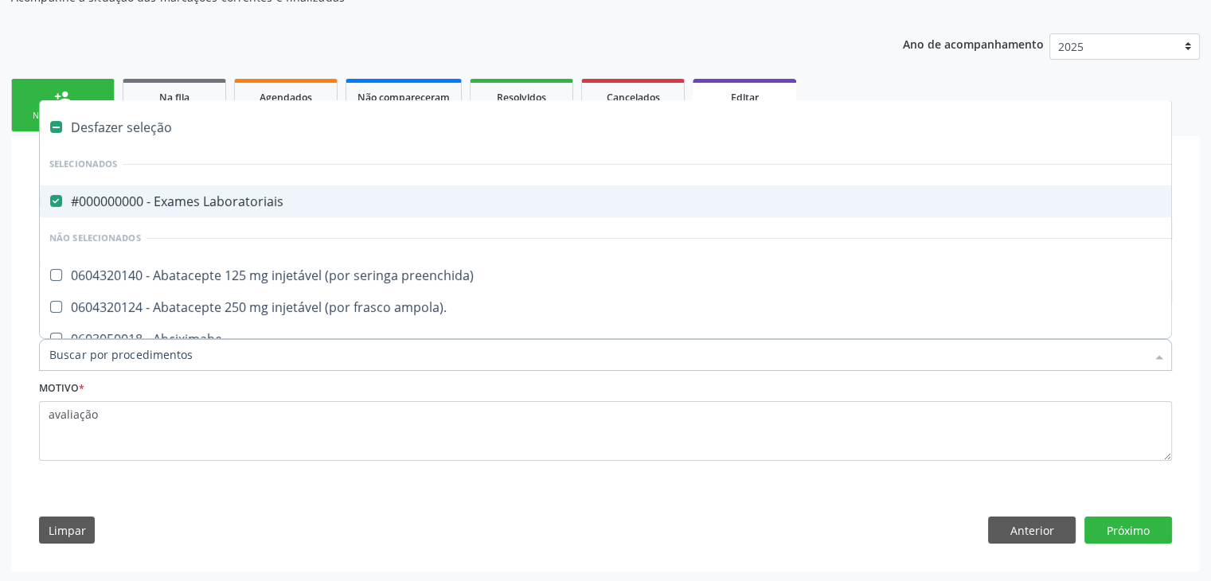
click at [204, 204] on div "#000000000 - Exames Laboratoriais" at bounding box center [662, 201] width 1226 height 13
checkbox Laboratoriais "false"
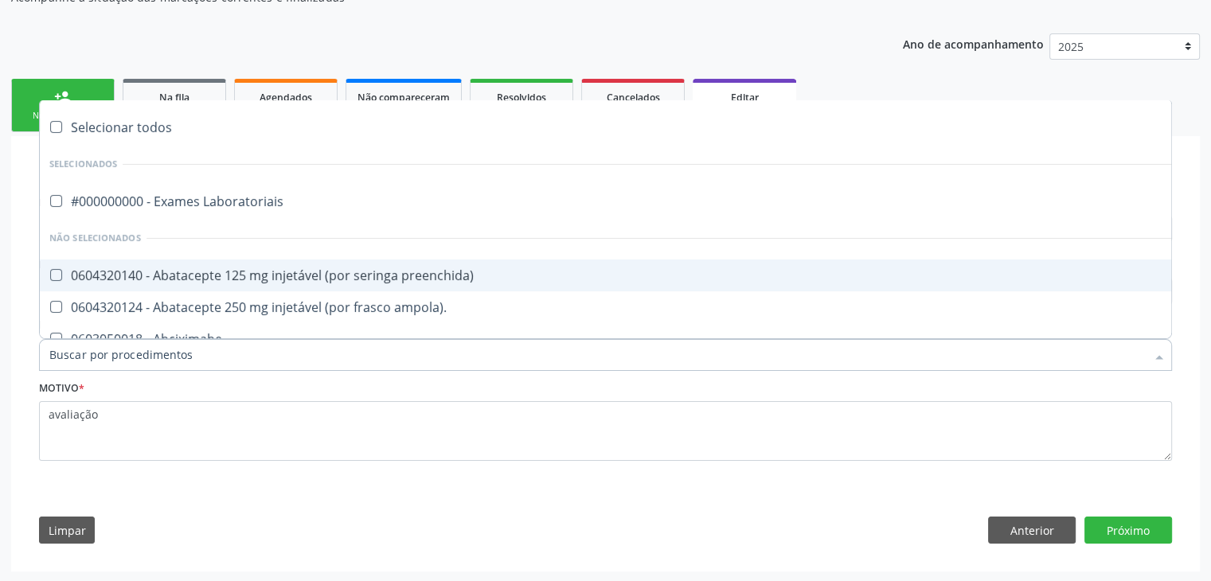
click at [600, 500] on div "Requerente * Médico(a) Médico(a) Enfermeiro(a) Paciente Nenhum resultado encont…" at bounding box center [605, 373] width 1155 height 364
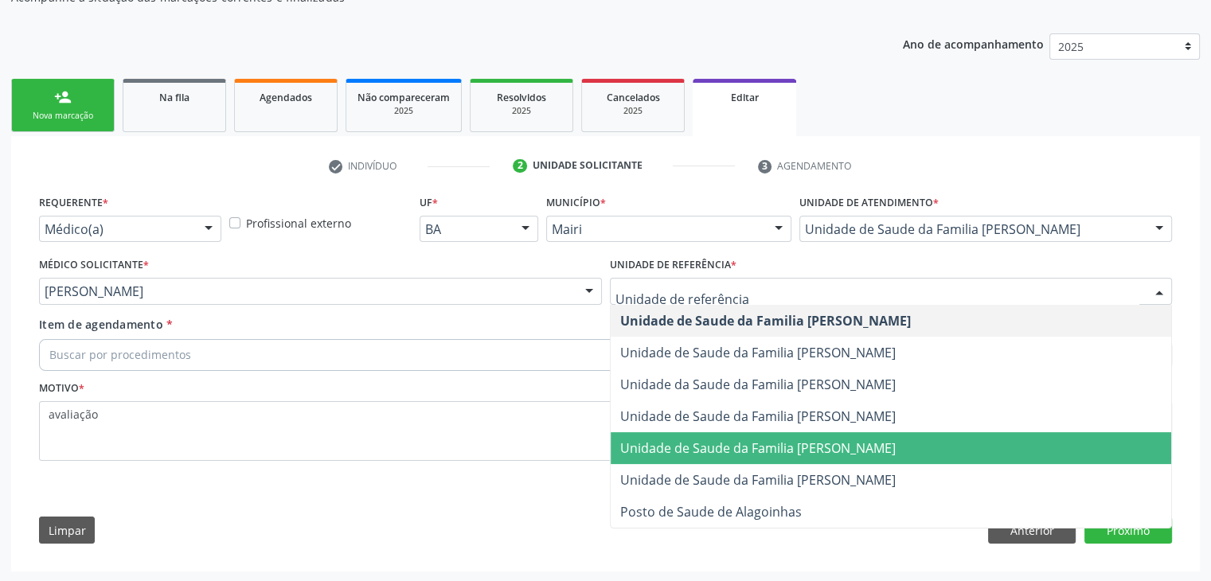
click at [852, 440] on span "Unidade de Saude da Familia [PERSON_NAME]" at bounding box center [758, 449] width 276 height 18
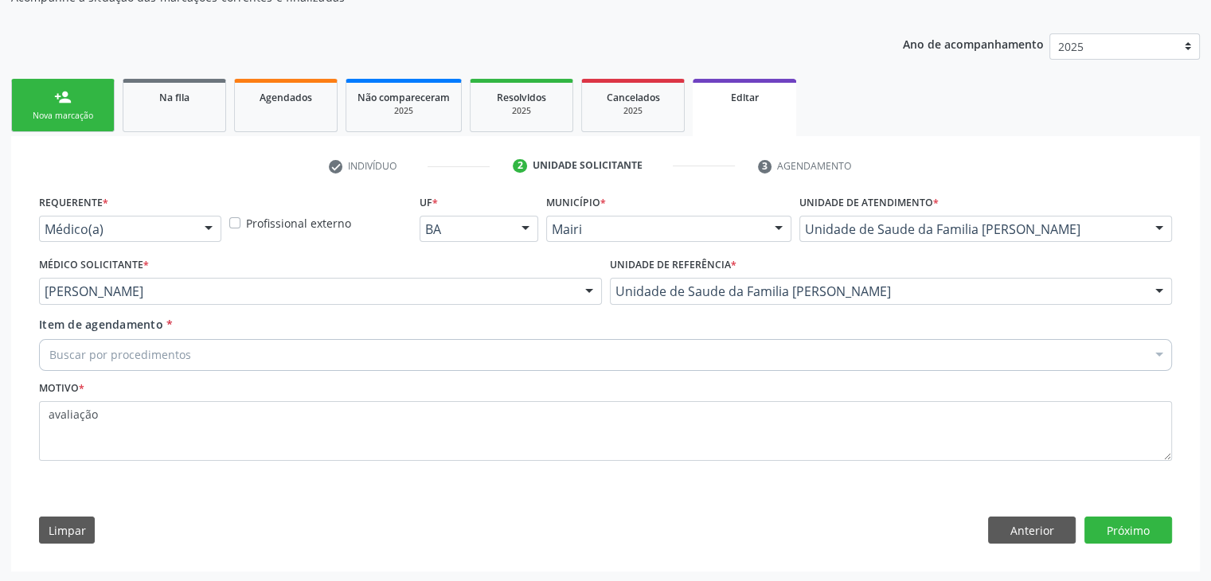
click at [376, 356] on div "Buscar por procedimentos" at bounding box center [605, 355] width 1133 height 32
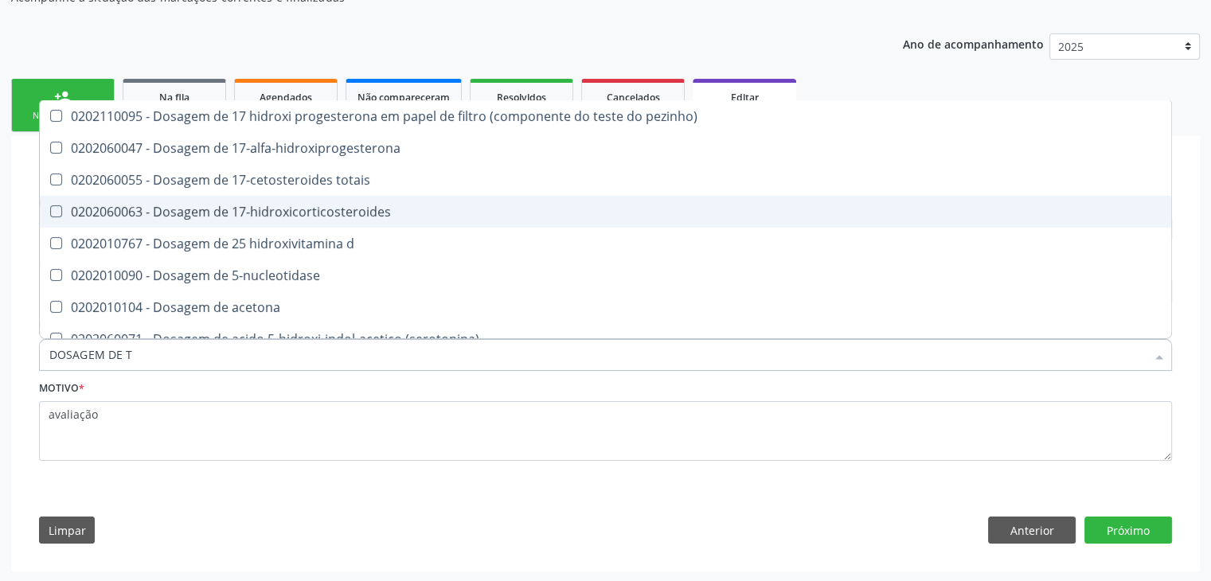
type input "DOSAGEM DE TS"
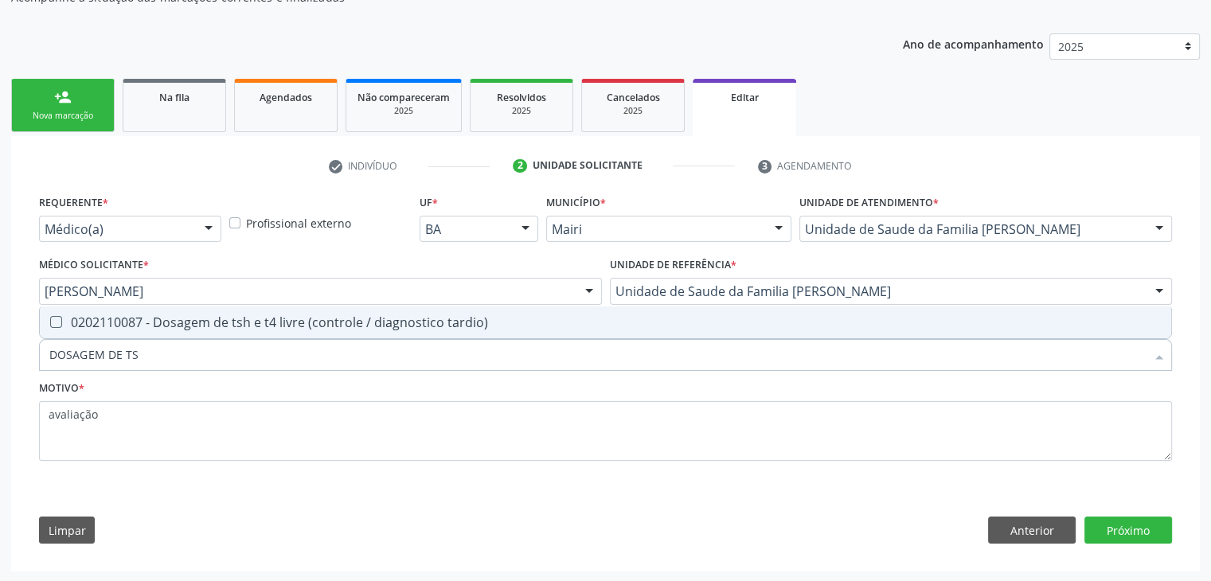
click at [242, 322] on div "0202110087 - Dosagem de tsh e t4 livre (controle / diagnostico tardio)" at bounding box center [605, 322] width 1112 height 13
checkbox tardio\) "true"
click at [1124, 520] on button "Próximo" at bounding box center [1129, 530] width 88 height 27
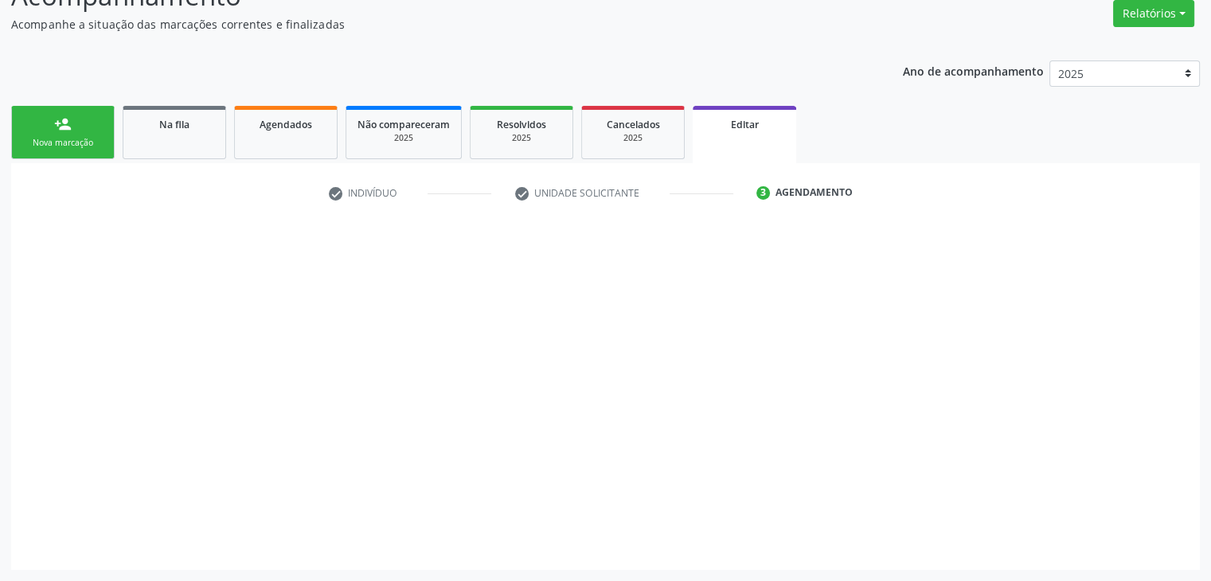
scroll to position [131, 0]
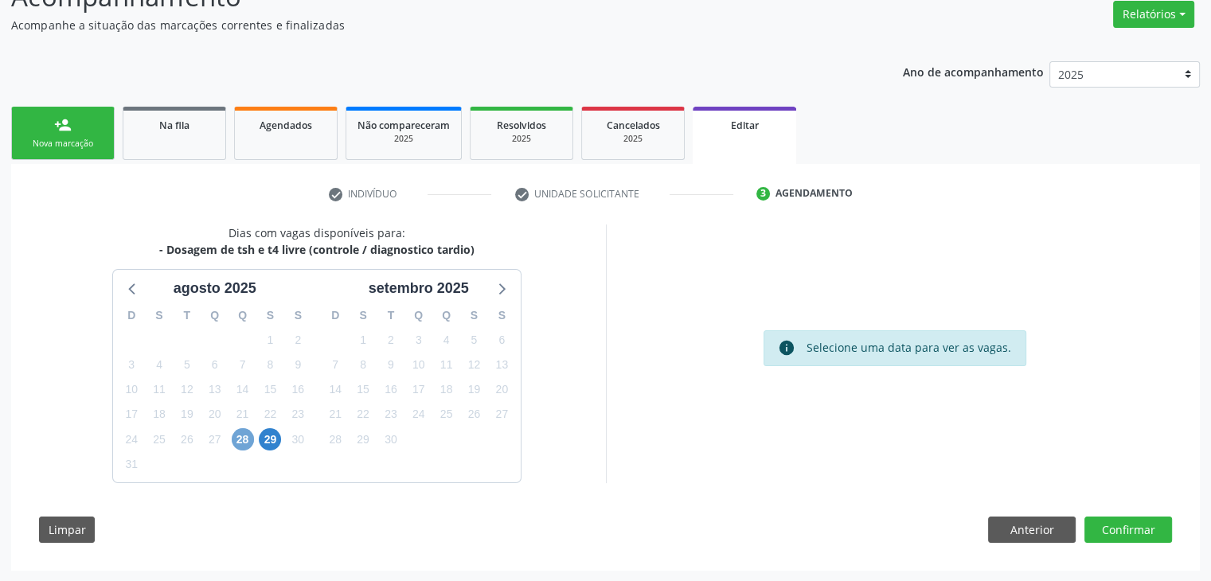
click at [240, 439] on span "28" at bounding box center [243, 439] width 22 height 22
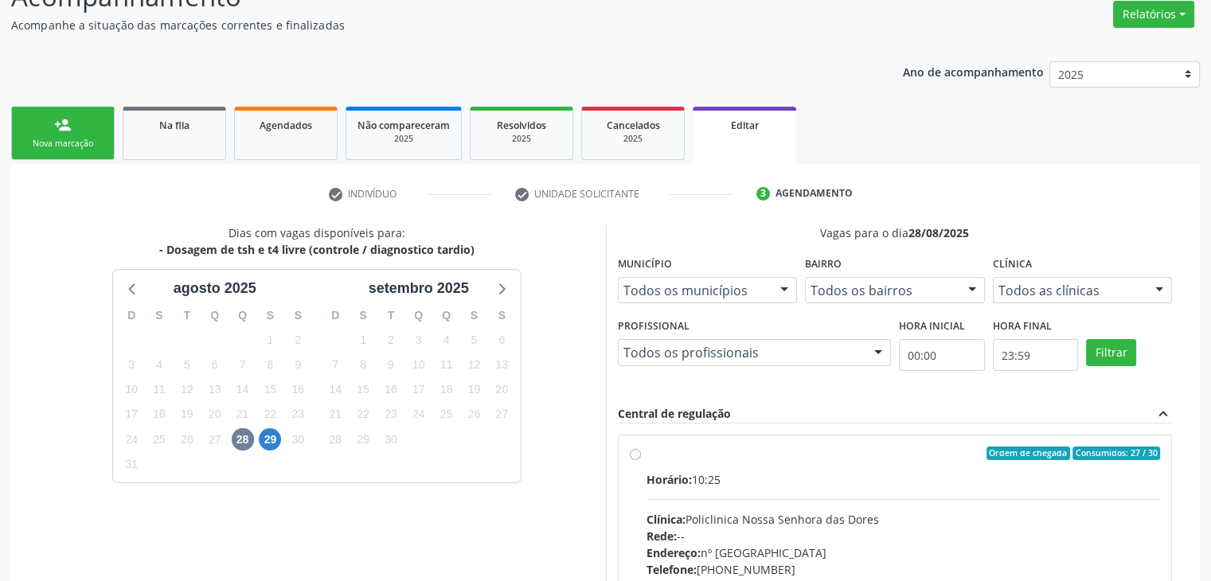
click at [673, 472] on span "Horário:" at bounding box center [669, 479] width 45 height 15
click at [641, 461] on input "Ordem de chegada Consumidos: 27 / 30 Horário: 10:25 Clínica: Policlinica Nossa …" at bounding box center [635, 454] width 11 height 14
radio input "true"
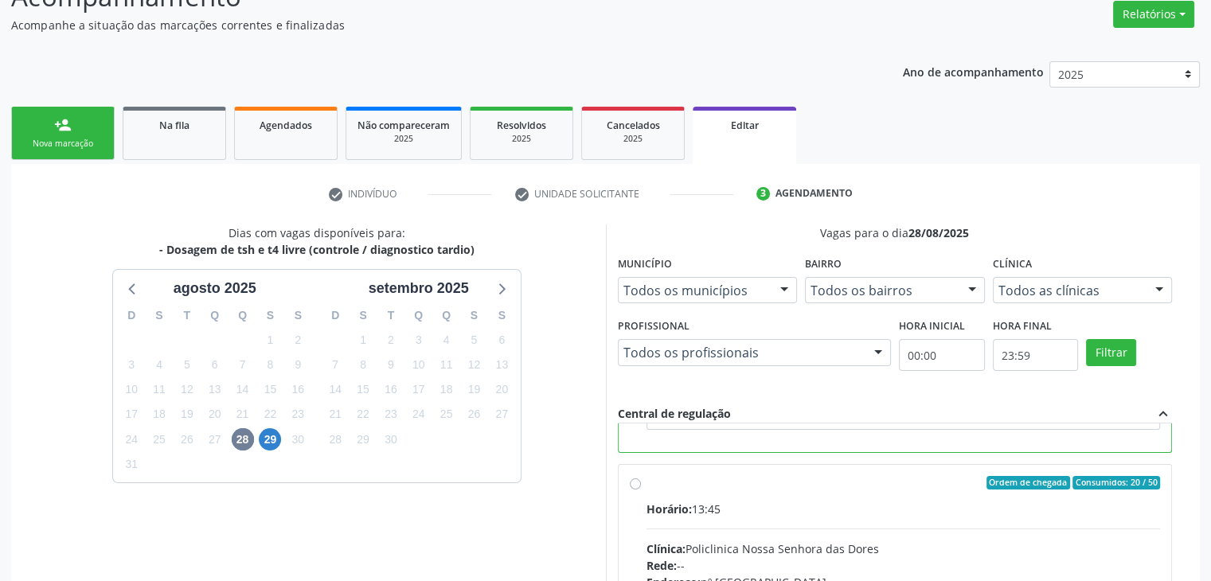
scroll to position [390, 0]
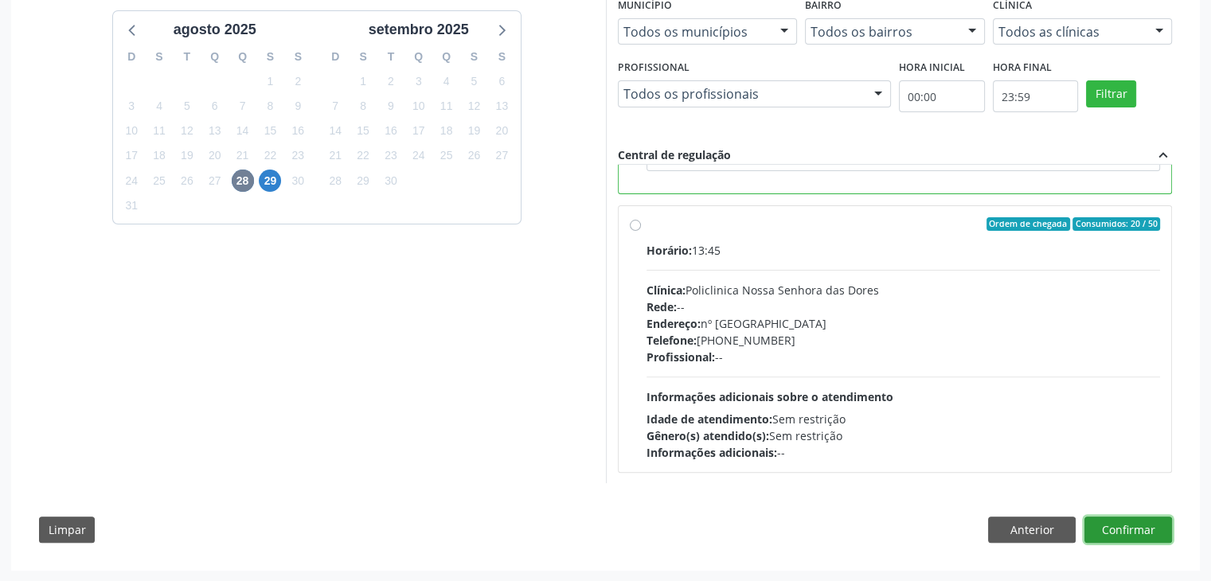
click at [1128, 534] on button "Confirmar" at bounding box center [1129, 530] width 88 height 27
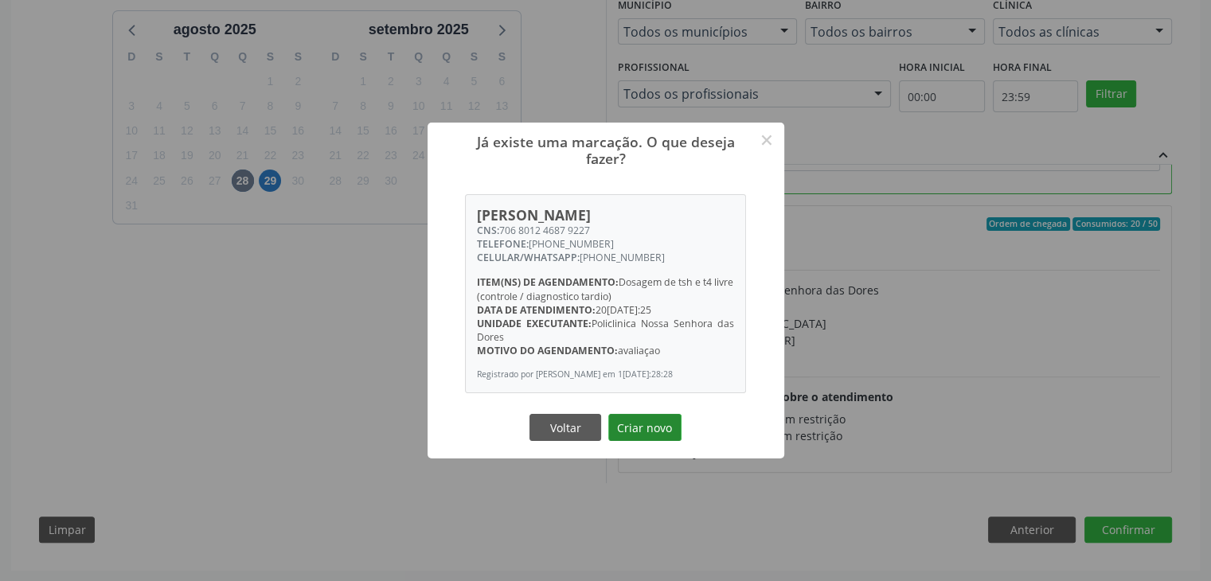
click at [659, 428] on button "Criar novo" at bounding box center [644, 427] width 73 height 27
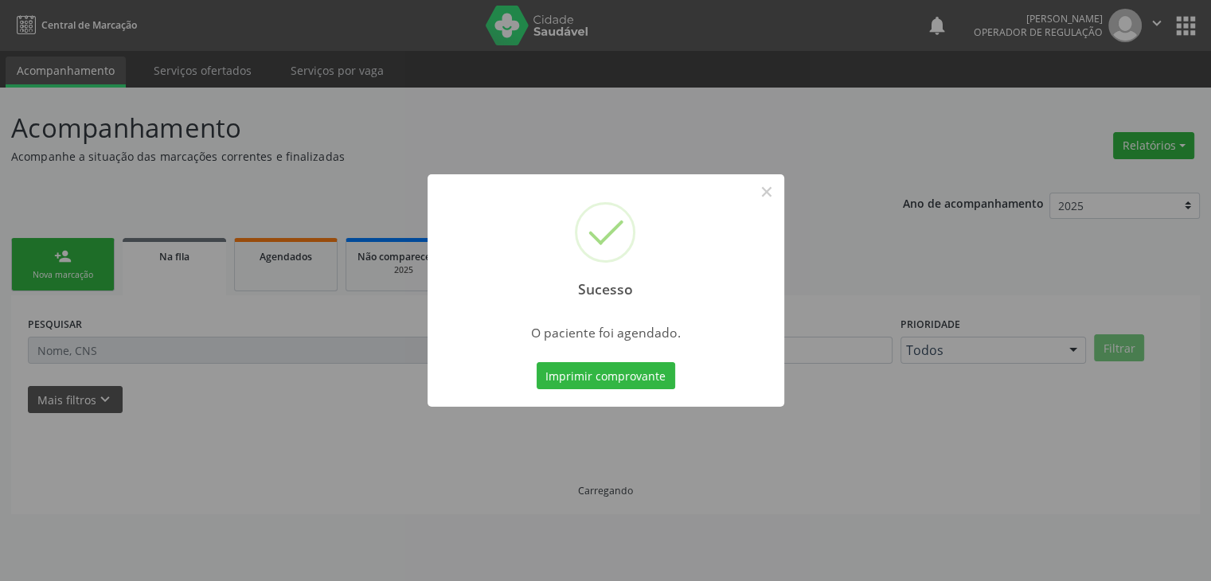
scroll to position [0, 0]
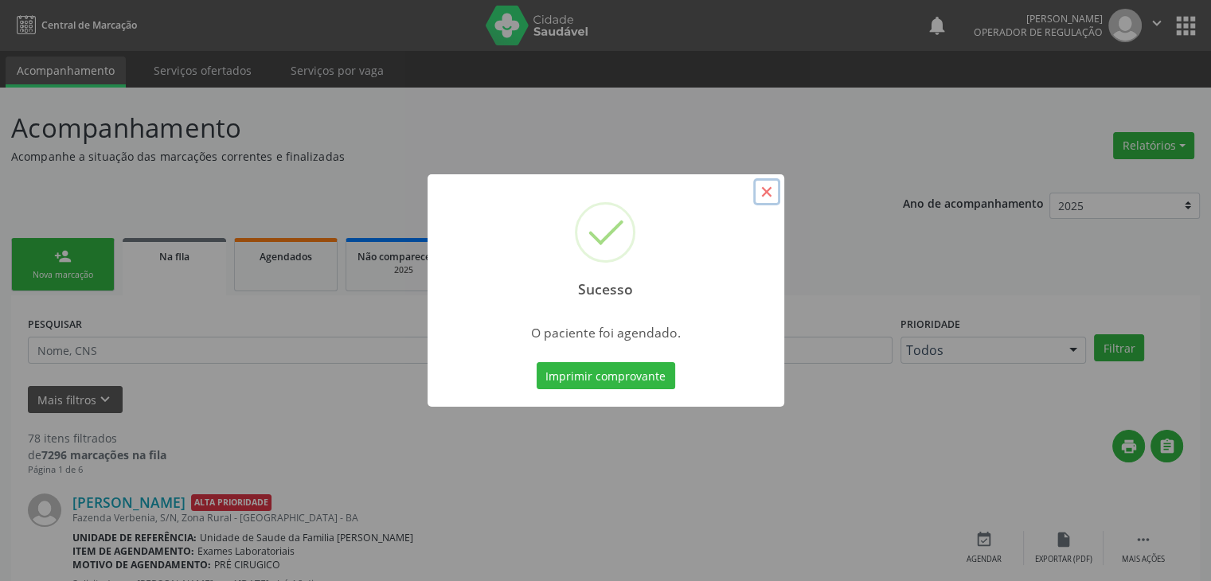
click at [768, 194] on button "×" at bounding box center [766, 191] width 27 height 27
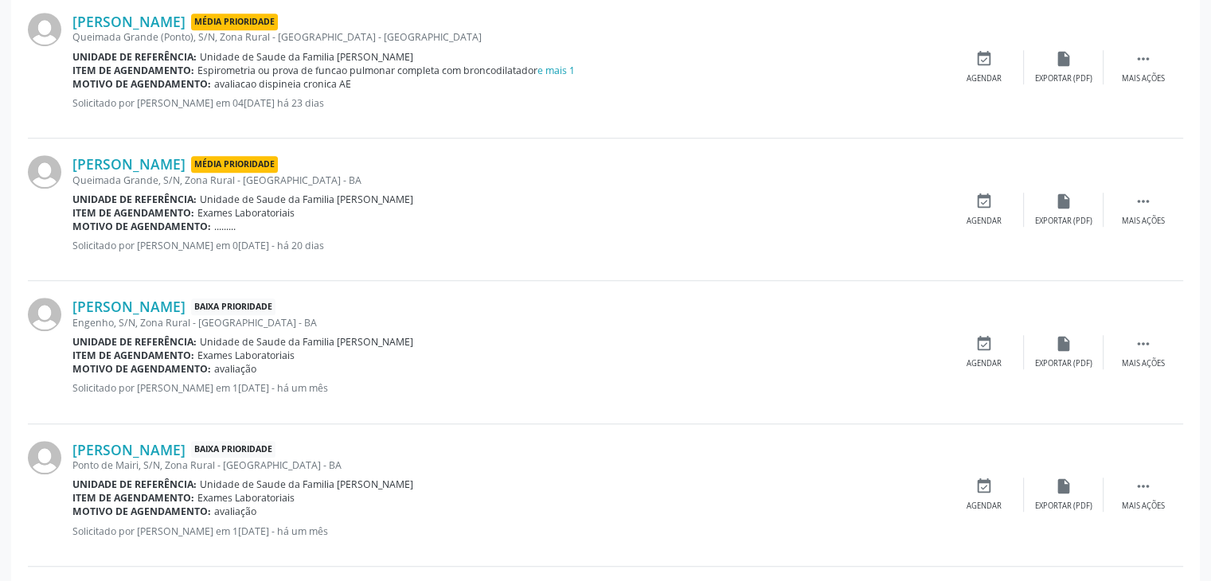
scroll to position [1274, 0]
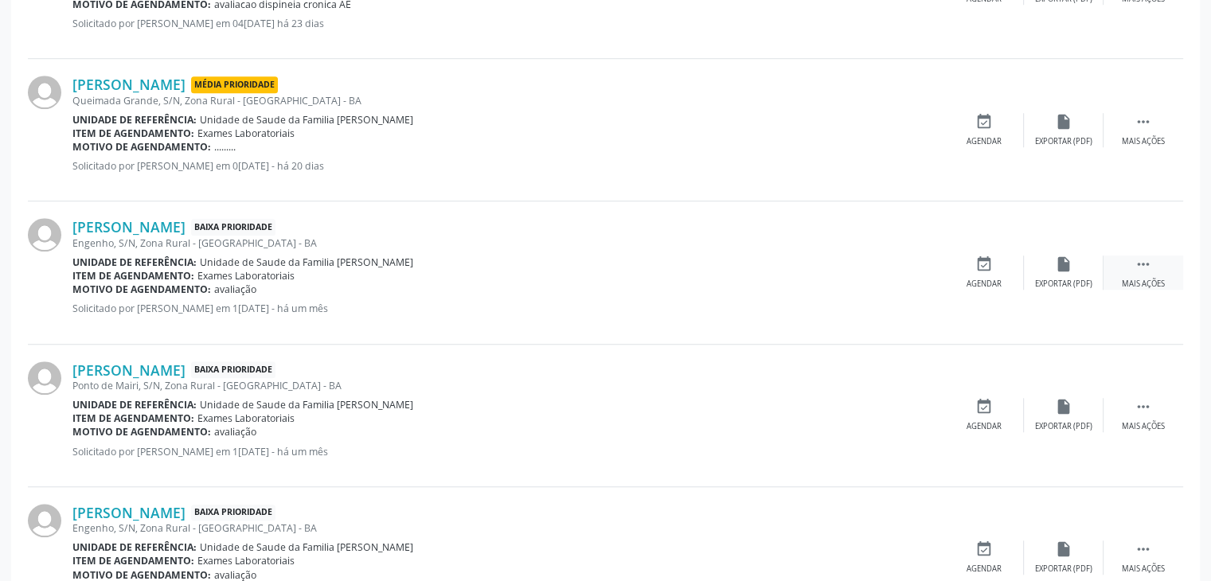
click at [1129, 275] on div " Mais ações" at bounding box center [1144, 273] width 80 height 34
click at [1069, 280] on div "Editar" at bounding box center [1063, 284] width 25 height 11
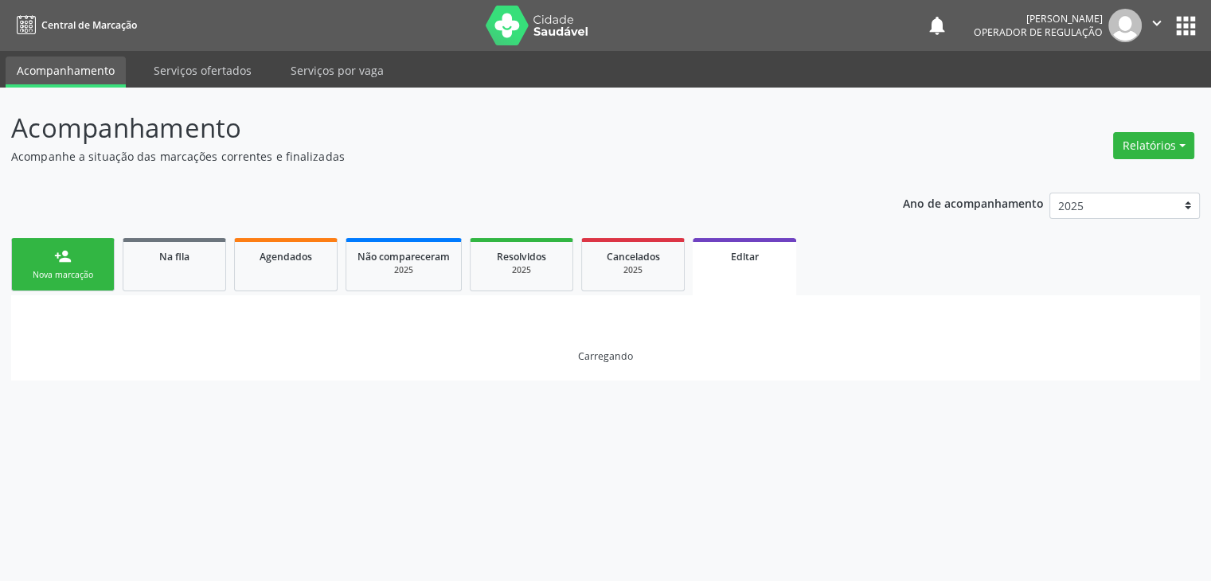
scroll to position [0, 0]
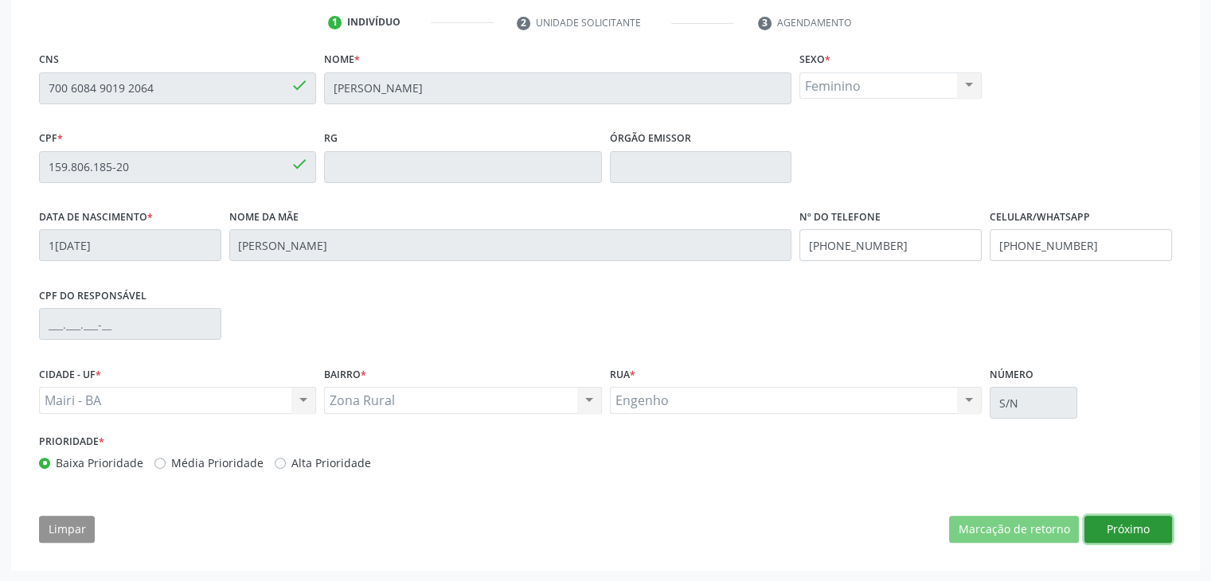
click at [1121, 520] on button "Próximo" at bounding box center [1129, 529] width 88 height 27
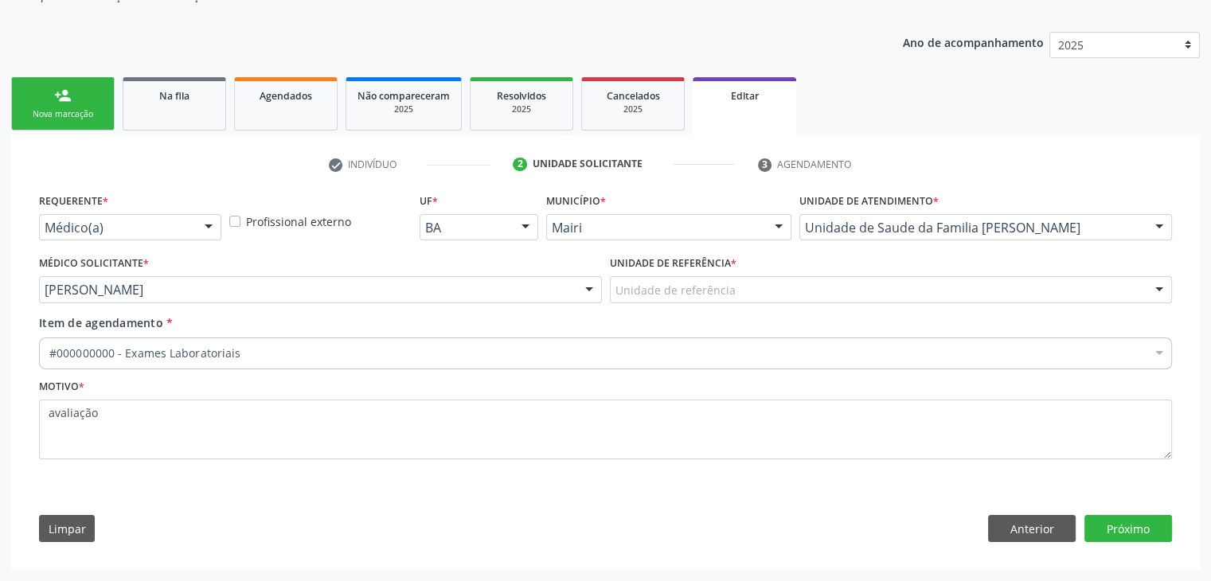
scroll to position [159, 0]
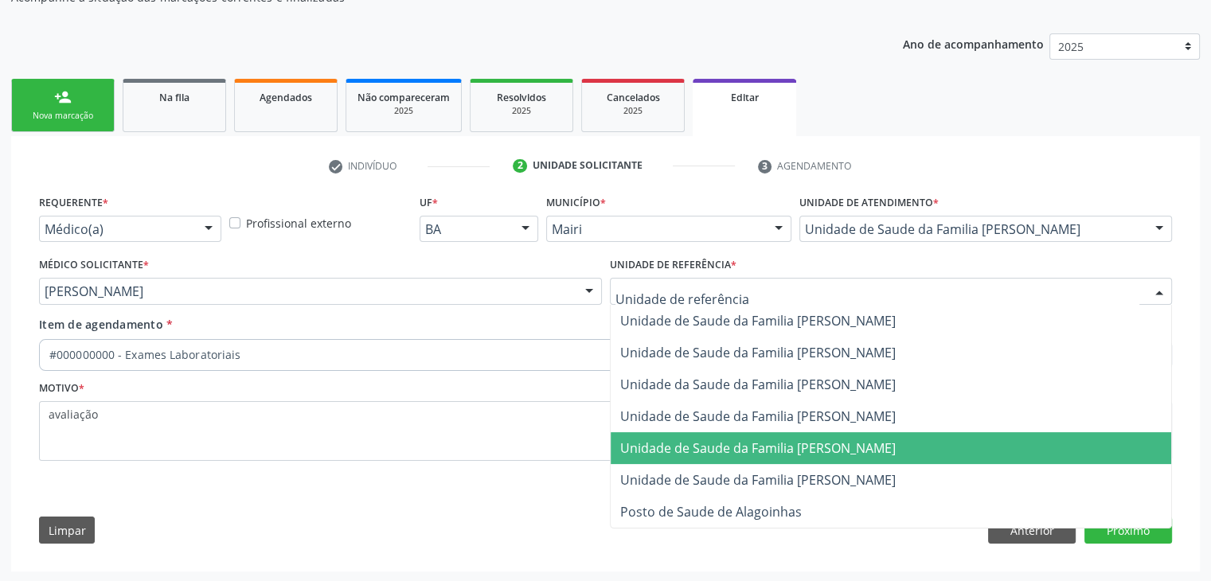
click at [774, 447] on span "Unidade de Saude da Familia [PERSON_NAME]" at bounding box center [758, 449] width 276 height 18
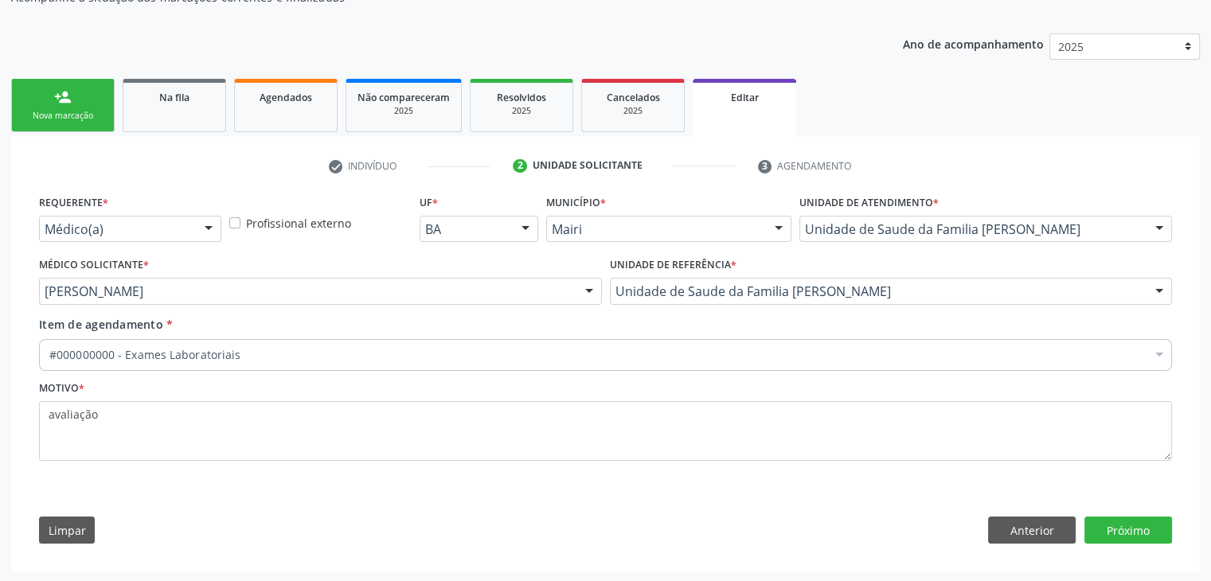
click at [196, 362] on div "#000000000 - Exames Laboratoriais" at bounding box center [605, 355] width 1133 height 32
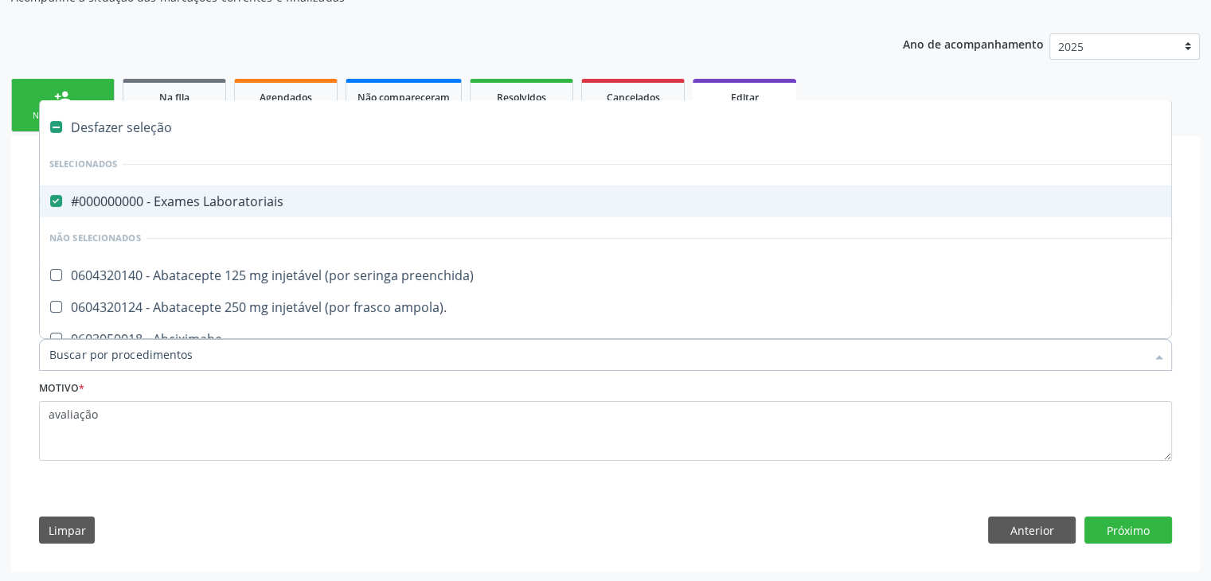
click at [197, 209] on span "#000000000 - Exames Laboratoriais" at bounding box center [662, 202] width 1245 height 32
checkbox Laboratoriais "false"
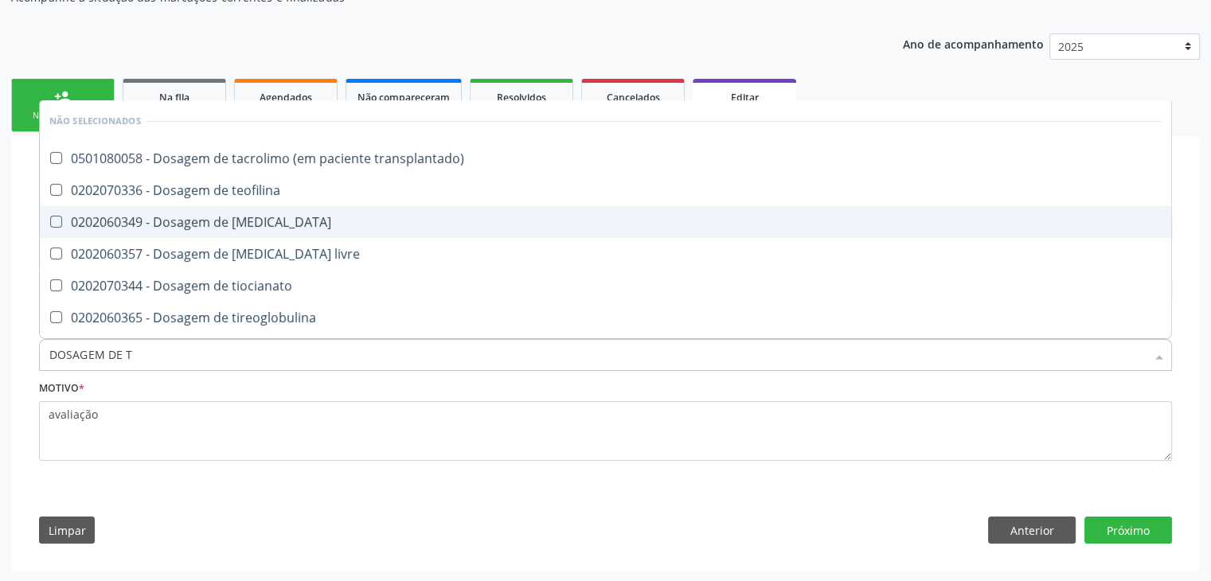
type input "DOSAGEM DE TS"
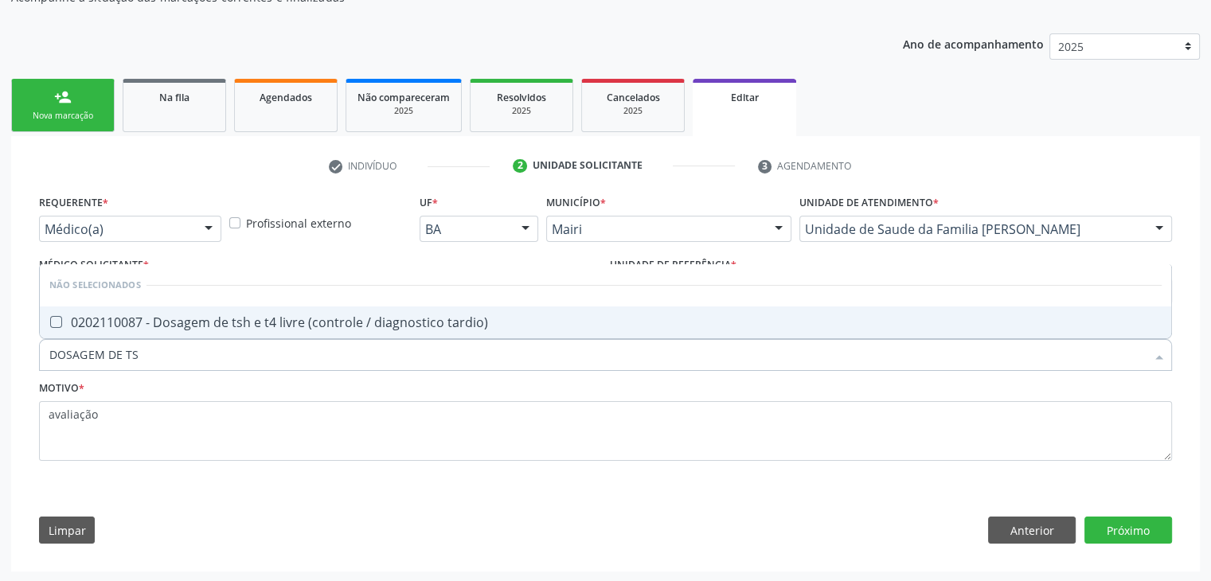
click at [234, 309] on span "0202110087 - Dosagem de tsh e t4 livre (controle / diagnostico tardio)" at bounding box center [606, 323] width 1132 height 32
checkbox tardio\) "true"
click at [1162, 526] on button "Próximo" at bounding box center [1129, 530] width 88 height 27
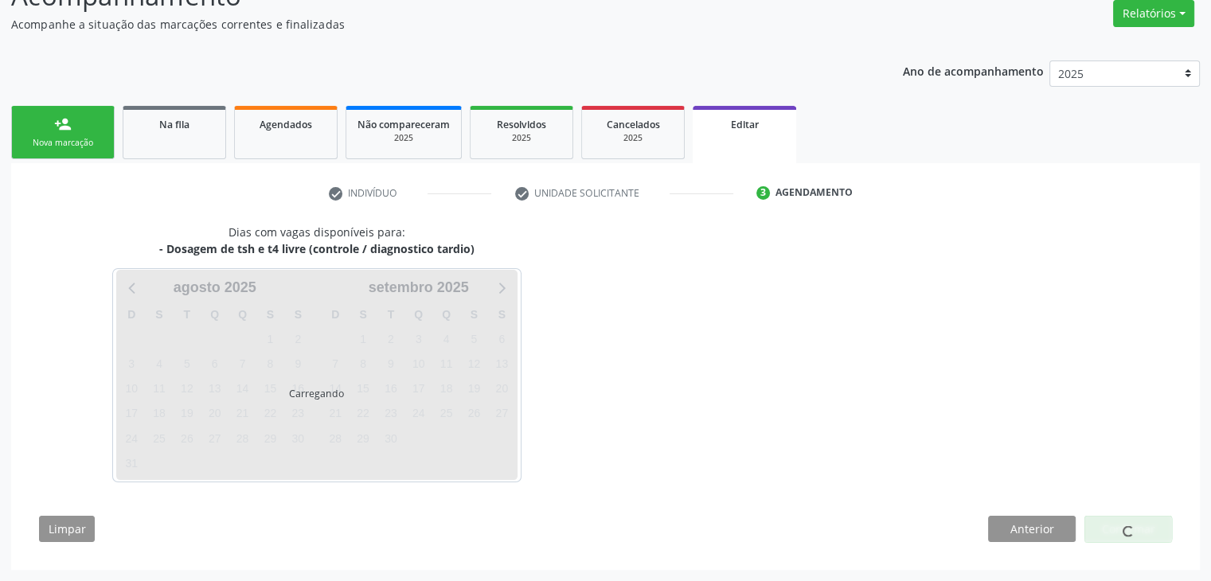
scroll to position [131, 0]
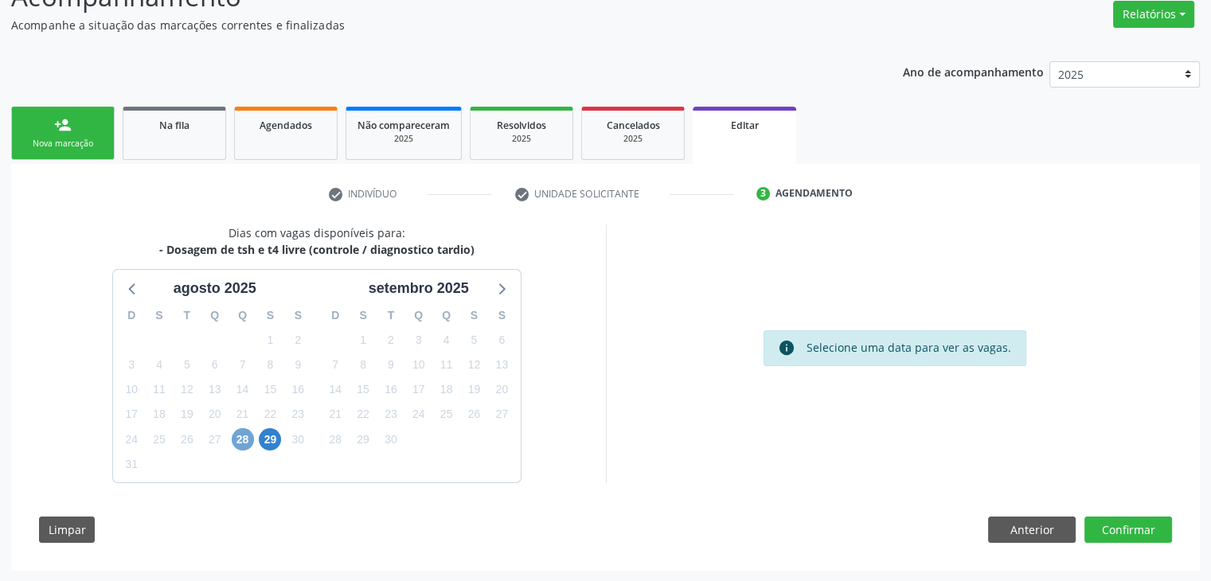
click at [244, 440] on span "28" at bounding box center [243, 439] width 22 height 22
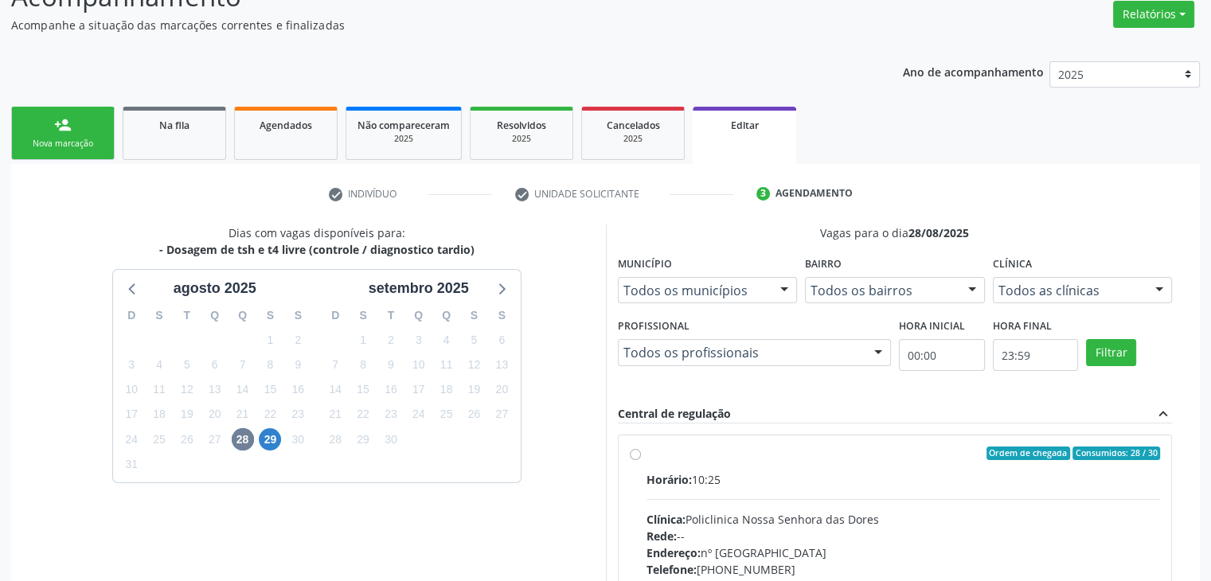
click at [659, 475] on span "Horário:" at bounding box center [669, 479] width 45 height 15
click at [641, 461] on input "Ordem de chegada Consumidos: 28 / 30 Horário: 10:25 Clínica: Policlinica Nossa …" at bounding box center [635, 454] width 11 height 14
radio input "true"
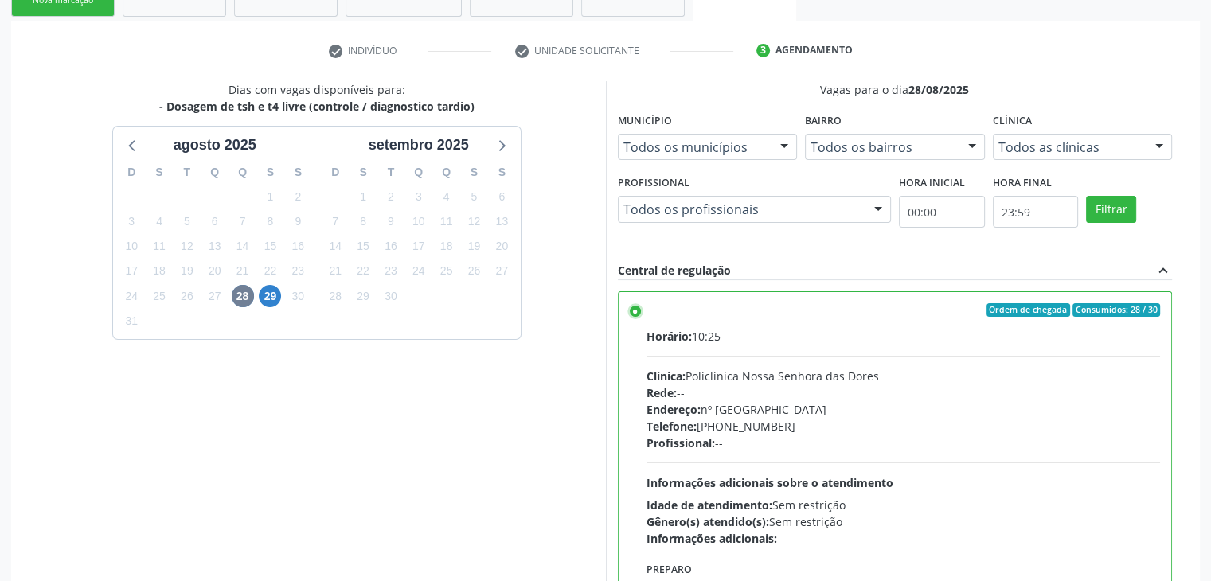
scroll to position [390, 0]
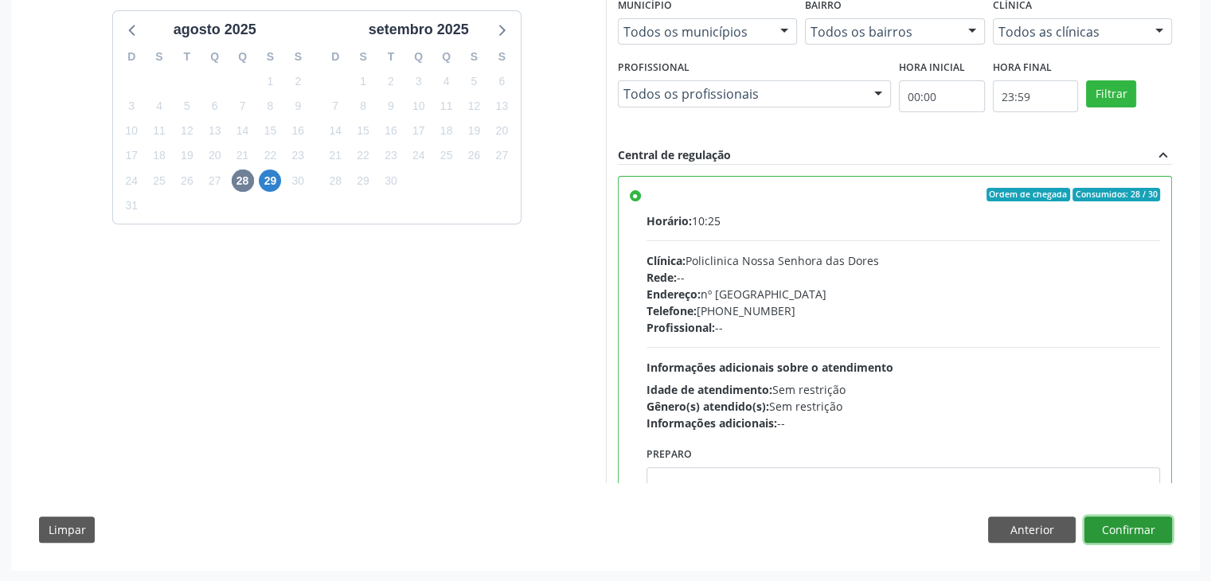
click at [1116, 533] on button "Confirmar" at bounding box center [1129, 530] width 88 height 27
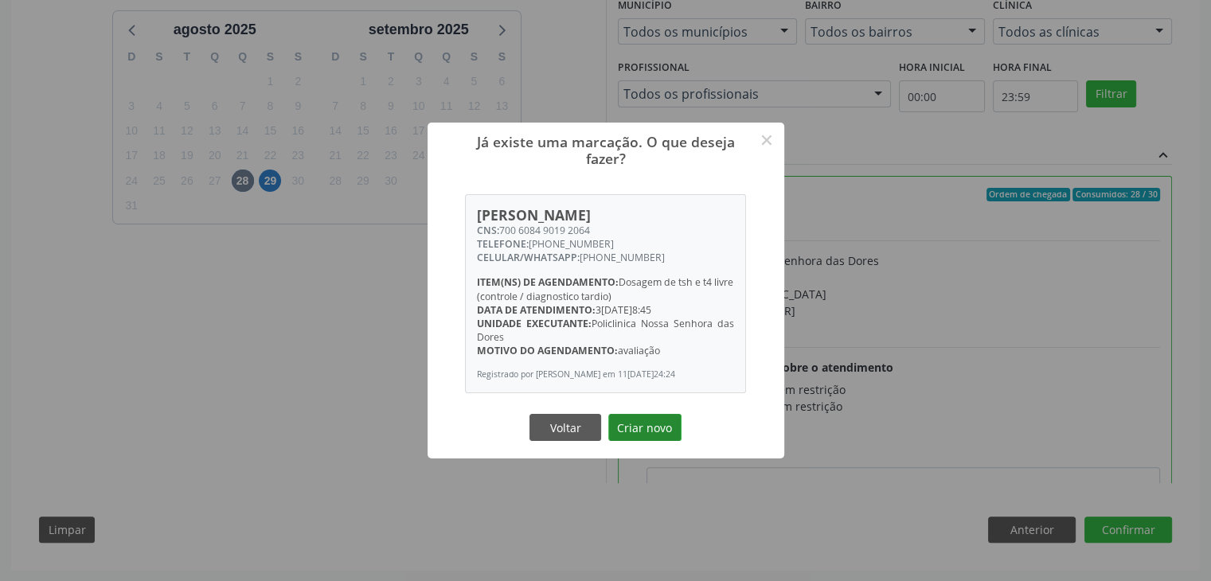
click at [655, 433] on button "Criar novo" at bounding box center [644, 427] width 73 height 27
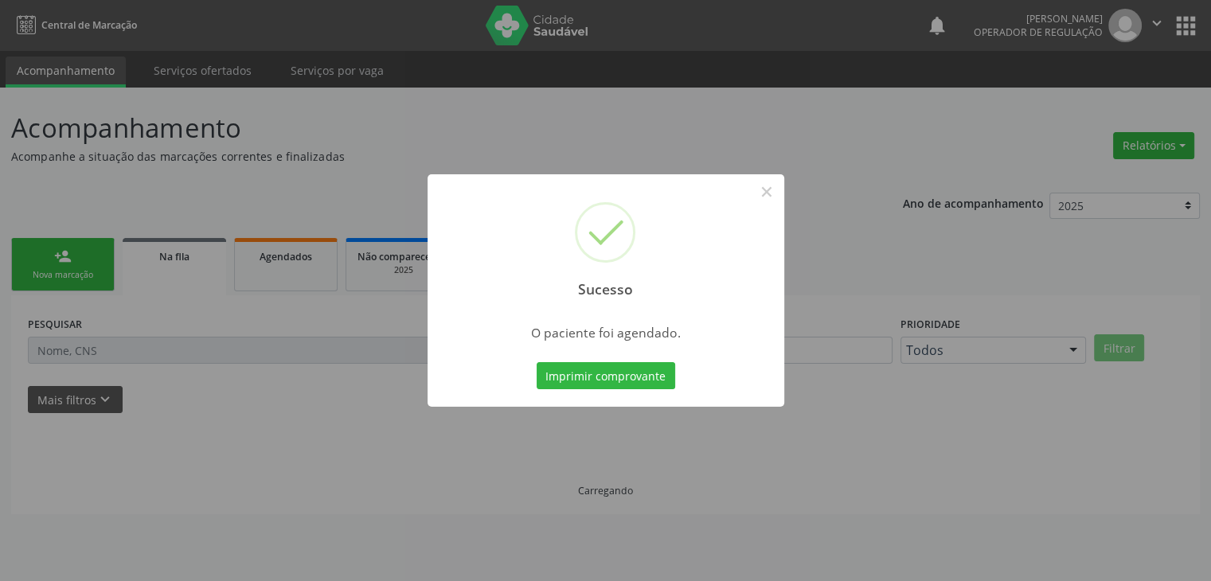
scroll to position [0, 0]
click at [771, 202] on button "×" at bounding box center [772, 191] width 27 height 27
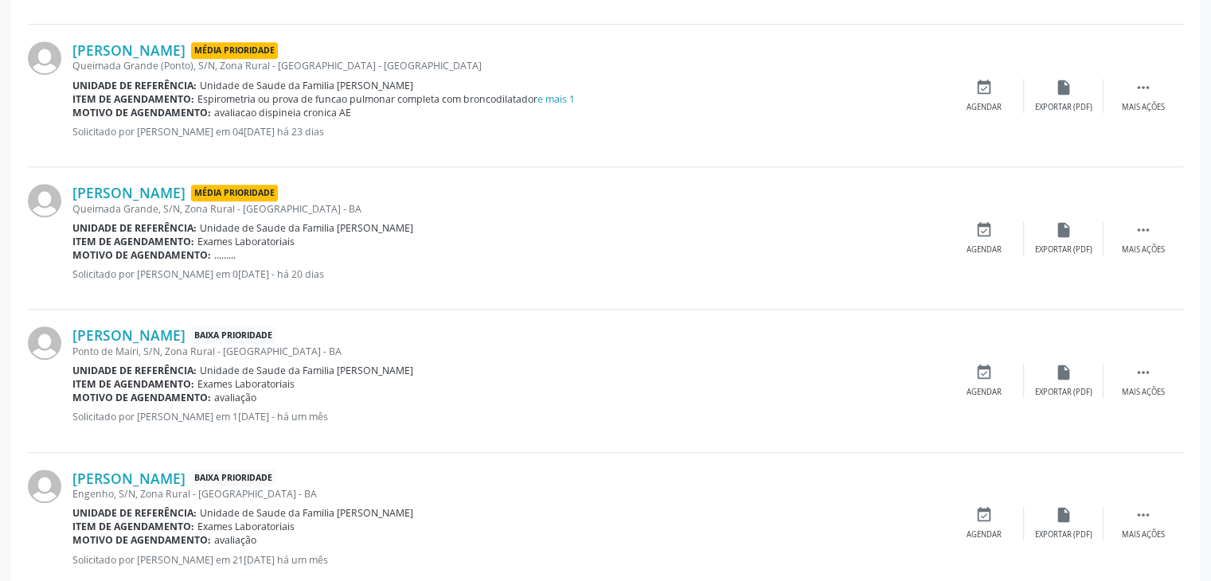
scroll to position [1195, 0]
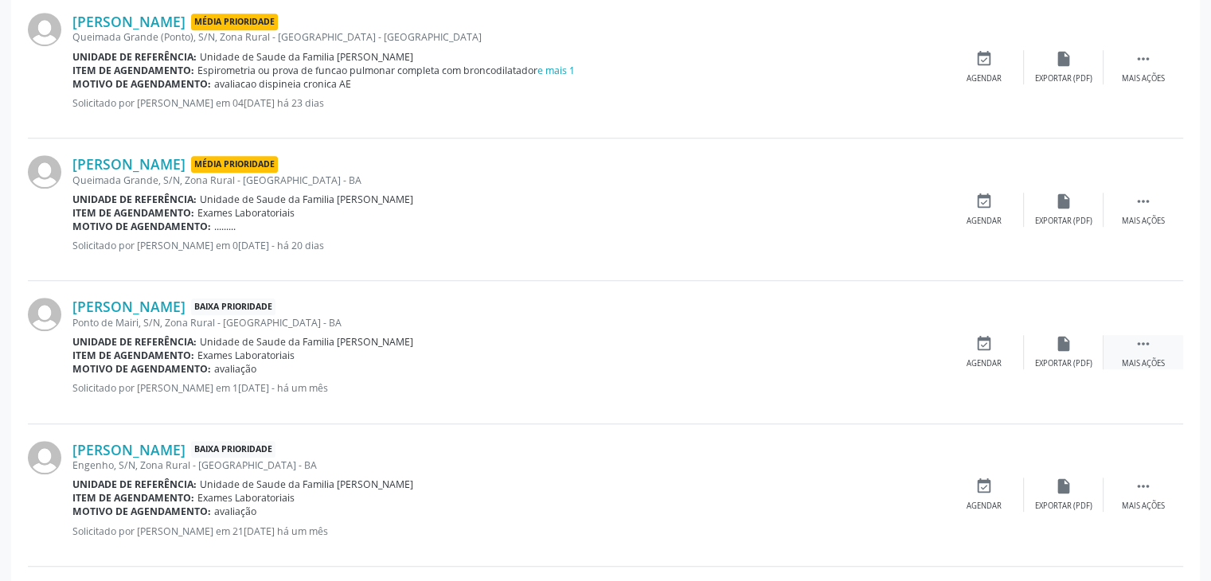
click at [1147, 358] on div "Mais ações" at bounding box center [1143, 363] width 43 height 11
click at [1045, 356] on div "edit Editar" at bounding box center [1064, 352] width 80 height 34
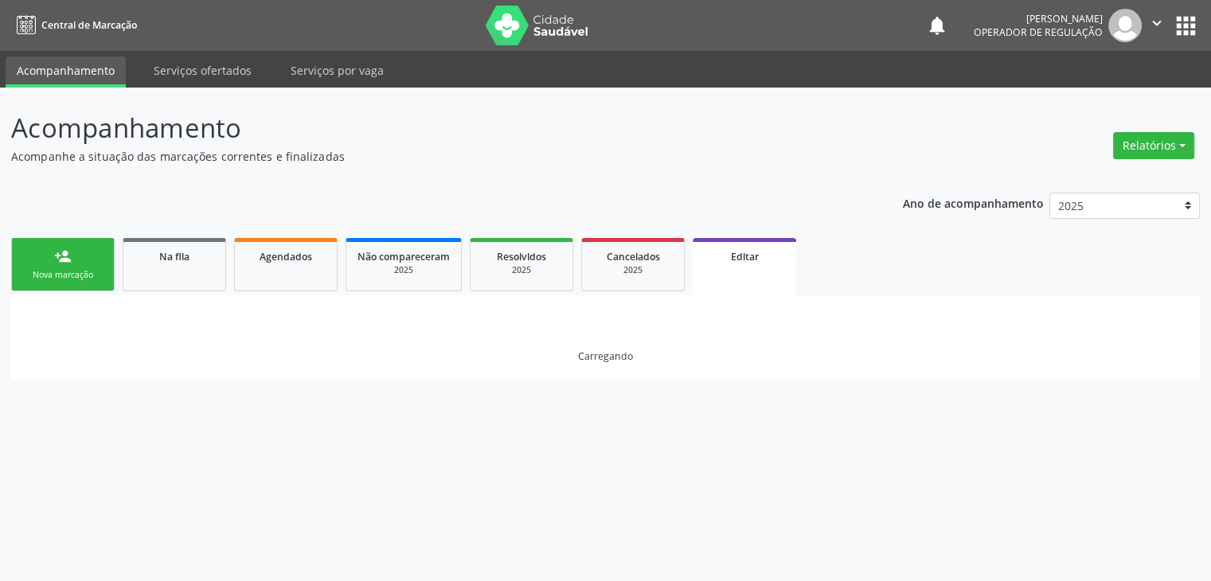
scroll to position [0, 0]
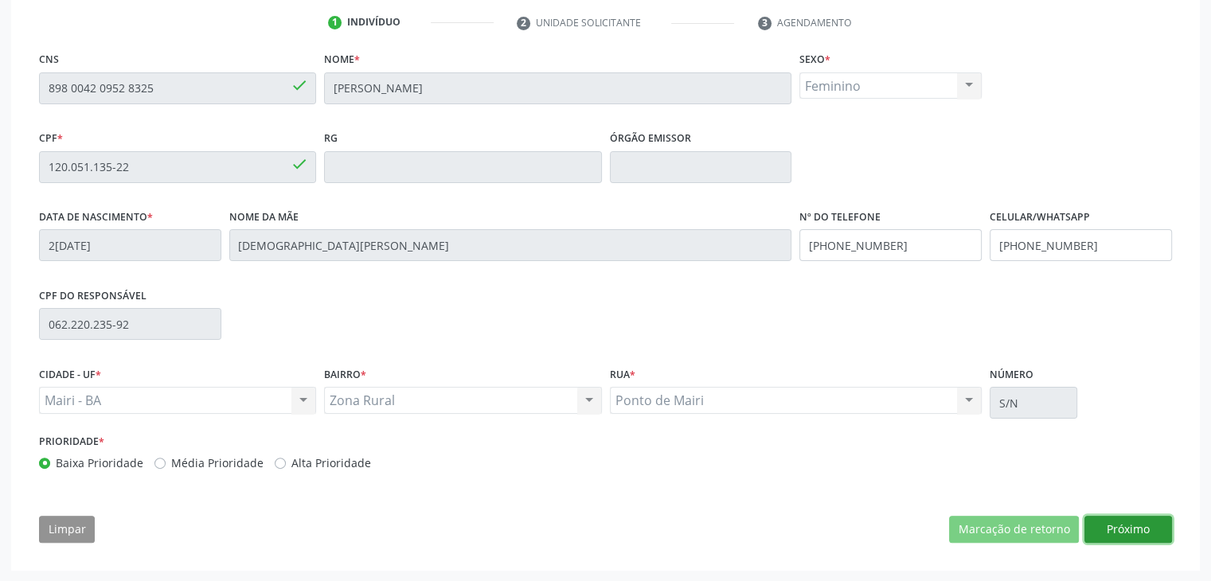
click at [1107, 521] on button "Próximo" at bounding box center [1129, 529] width 88 height 27
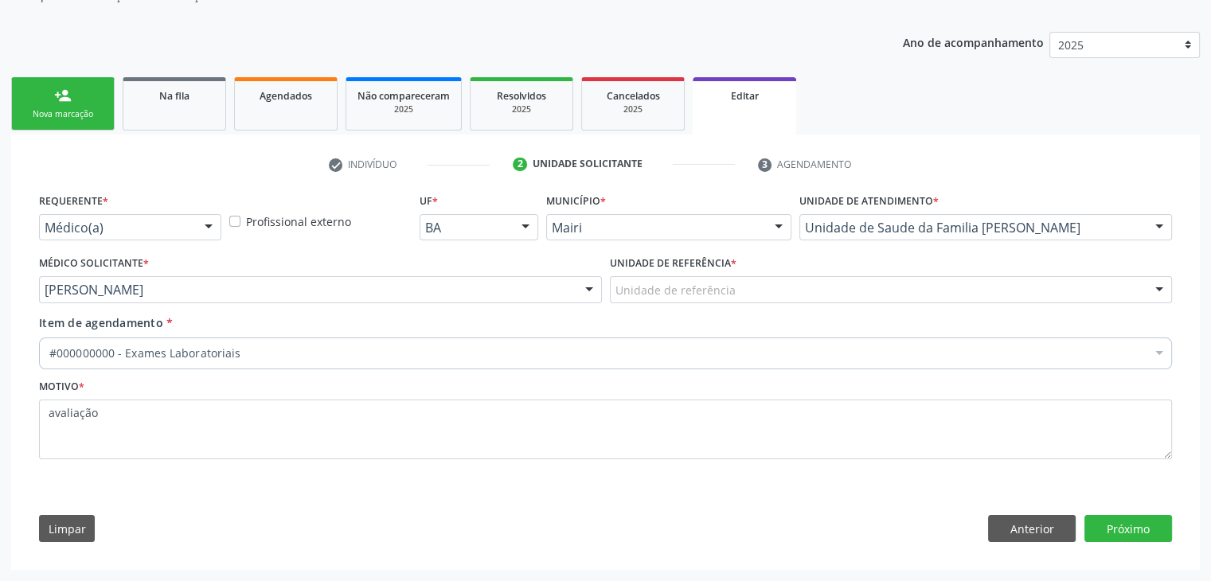
scroll to position [159, 0]
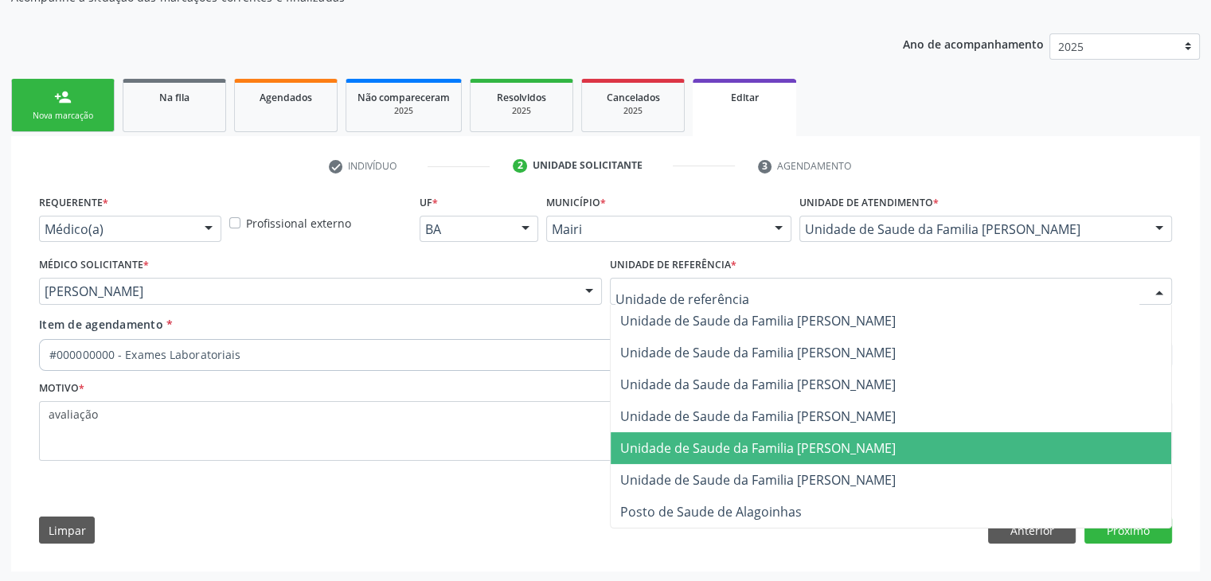
click at [815, 446] on span "Unidade de Saude da Familia [PERSON_NAME]" at bounding box center [758, 449] width 276 height 18
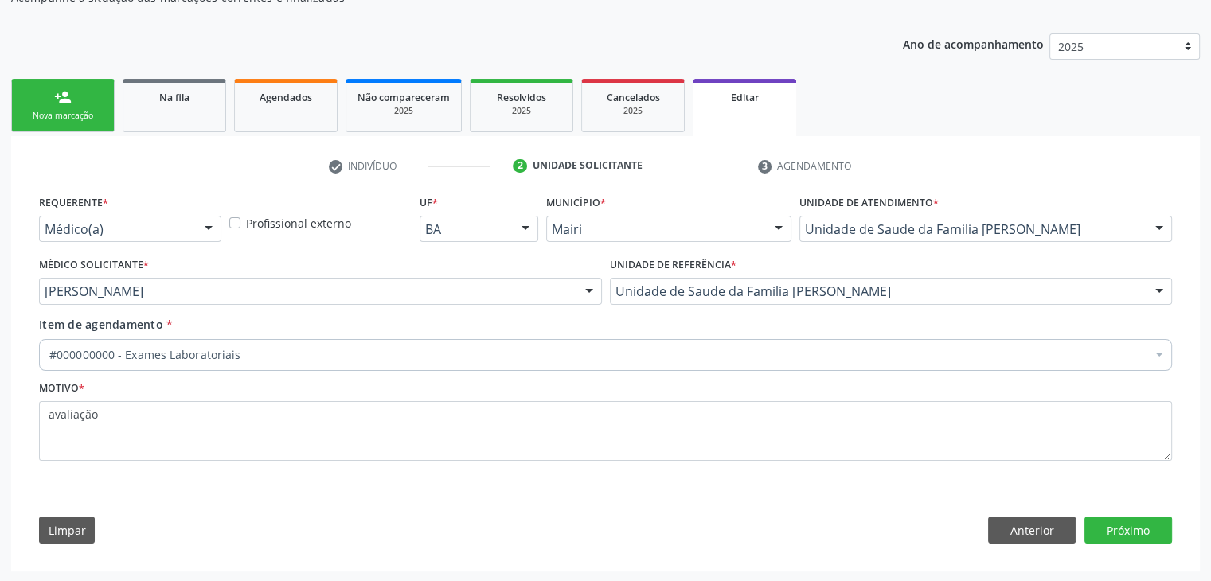
click at [329, 366] on div "#000000000 - Exames Laboratoriais" at bounding box center [605, 355] width 1133 height 32
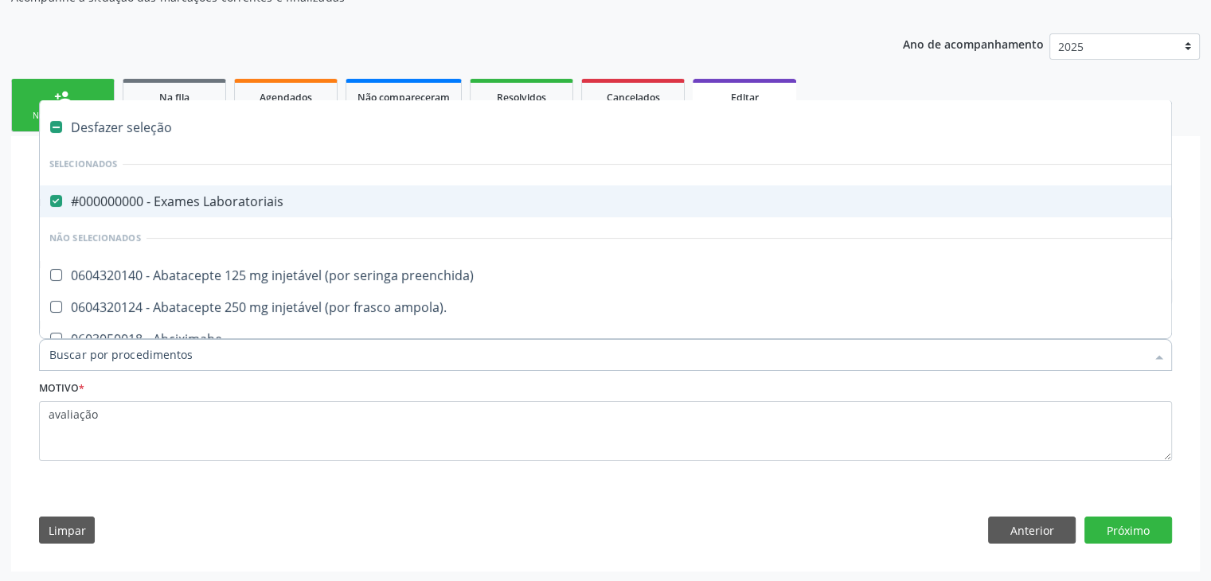
click at [177, 198] on div "#000000000 - Exames Laboratoriais" at bounding box center [662, 201] width 1226 height 13
checkbox Laboratoriais "false"
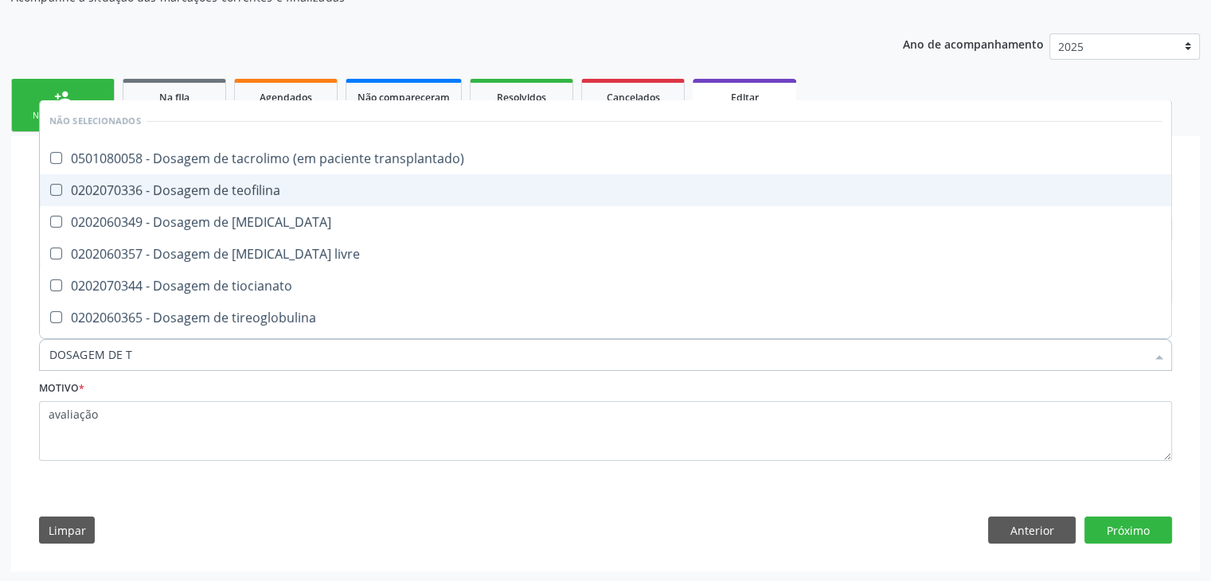
type input "DOSAGEM DE TS"
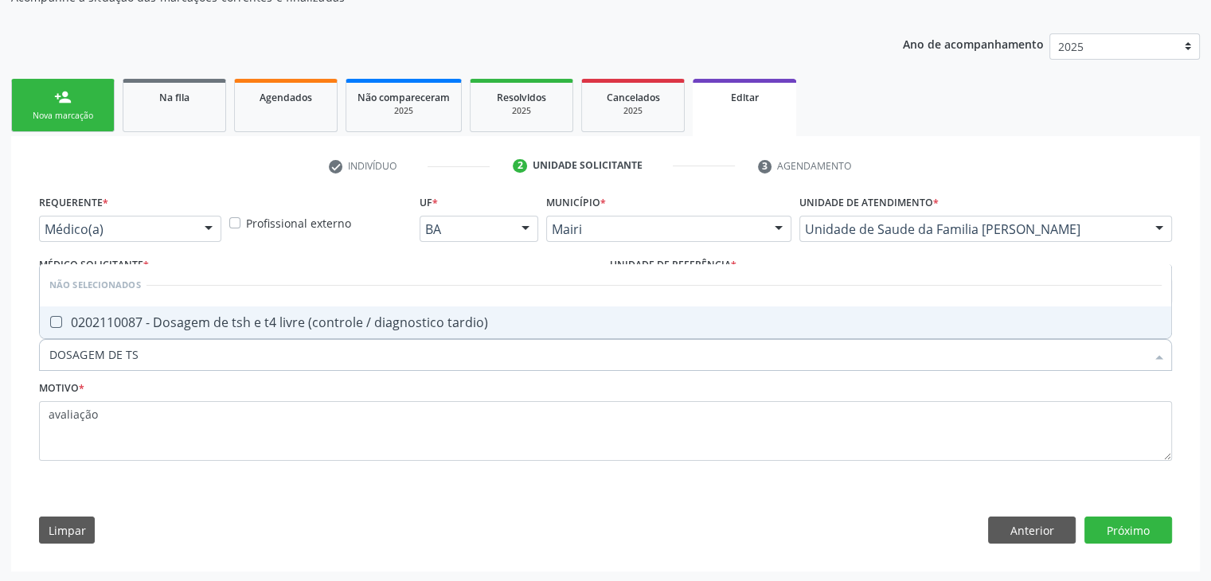
click at [221, 332] on span "0202110087 - Dosagem de tsh e t4 livre (controle / diagnostico tardio)" at bounding box center [606, 323] width 1132 height 32
checkbox tardio\) "true"
click at [1124, 524] on button "Próximo" at bounding box center [1129, 530] width 88 height 27
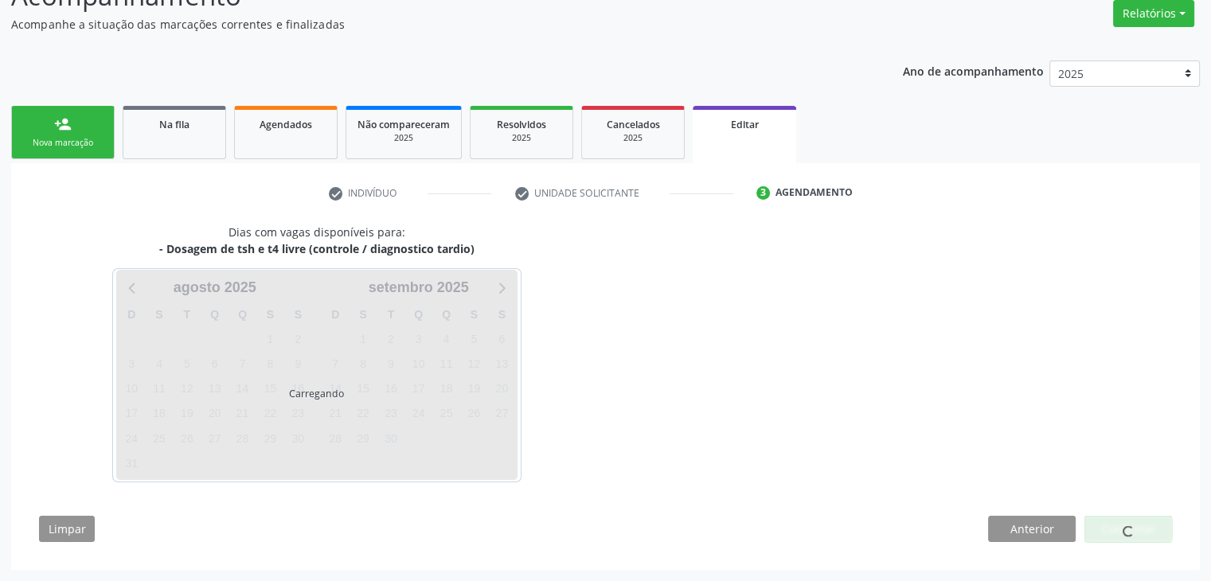
scroll to position [131, 0]
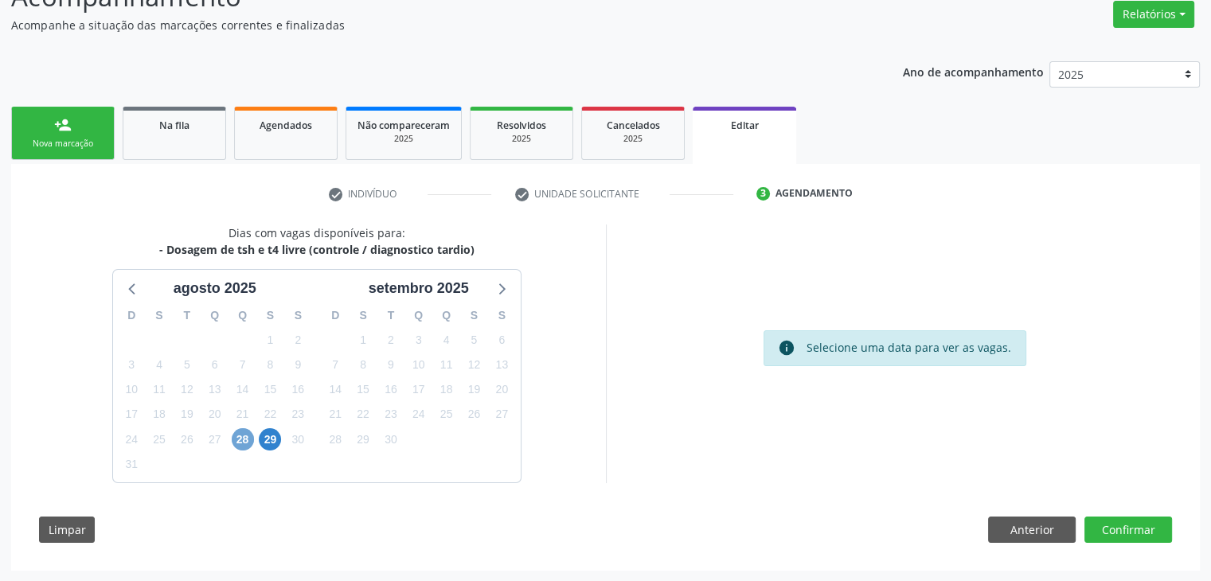
click at [245, 437] on span "28" at bounding box center [243, 439] width 22 height 22
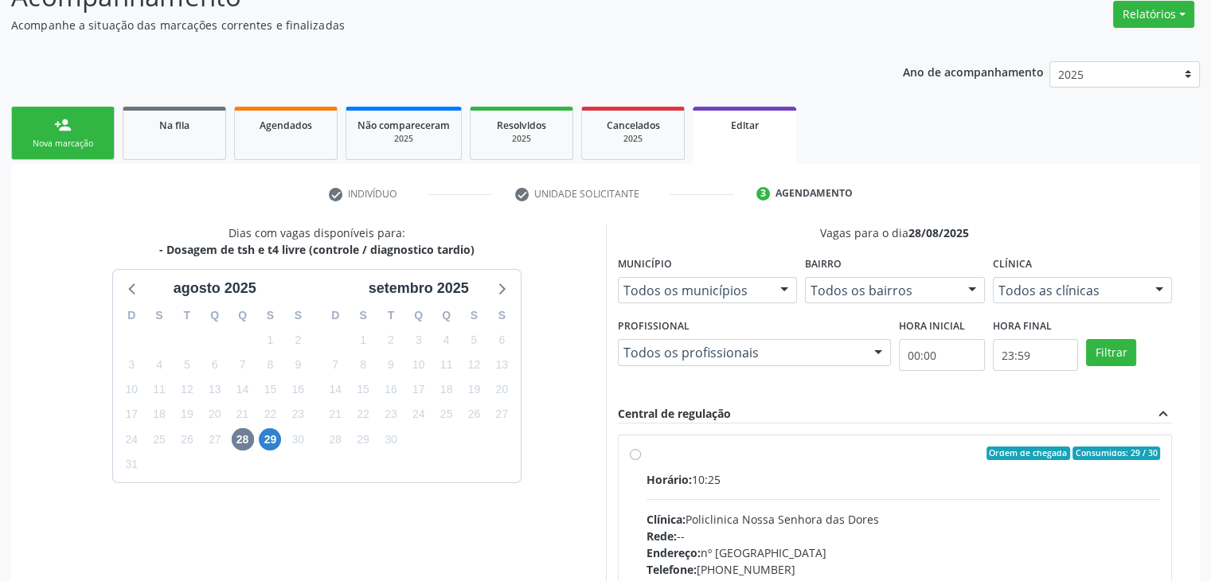
click at [746, 467] on label "Ordem de chegada Consumidos: 29 / 30 Horário: 10:25 Clínica: Policlinica Nossa …" at bounding box center [904, 569] width 514 height 244
click at [641, 461] on input "Ordem de chegada Consumidos: 29 / 30 Horário: 10:25 Clínica: Policlinica Nossa …" at bounding box center [635, 454] width 11 height 14
radio input "true"
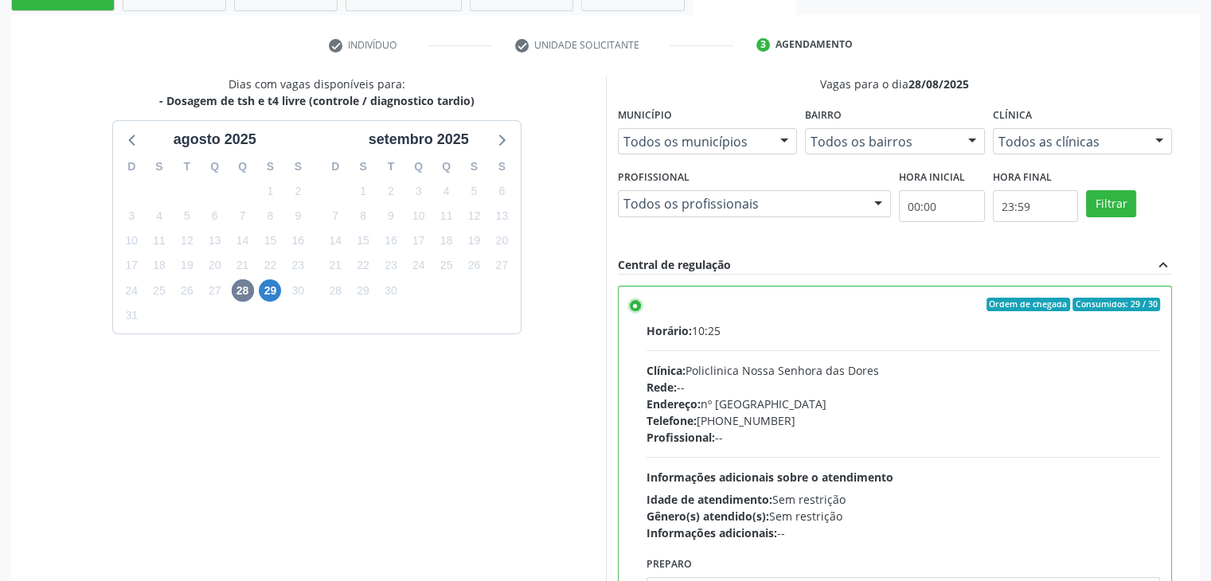
scroll to position [390, 0]
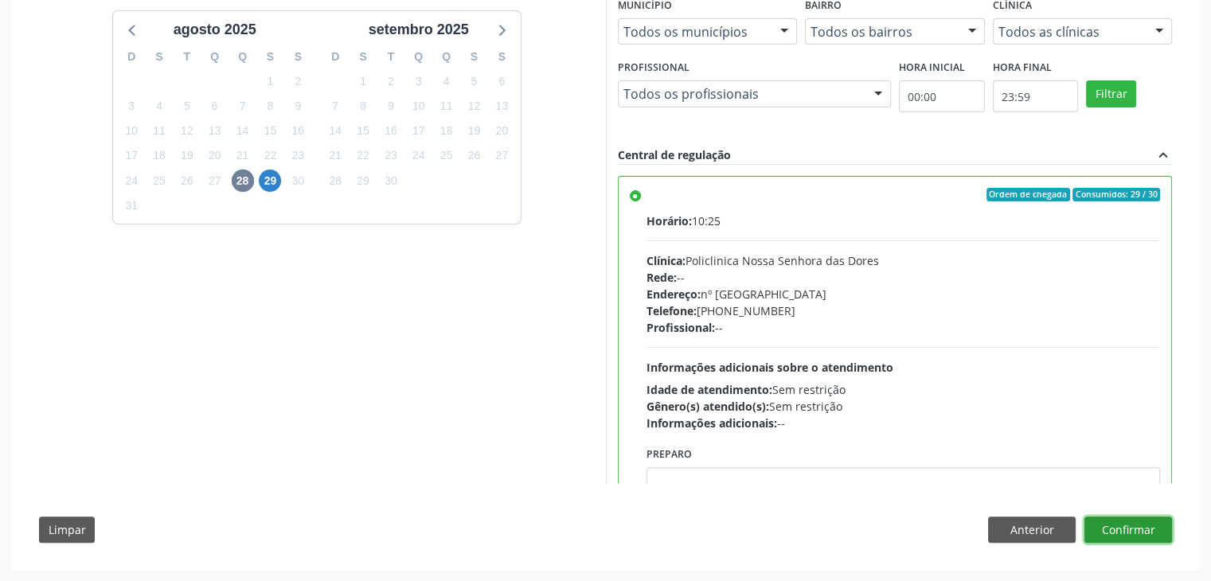
click at [1143, 539] on button "Confirmar" at bounding box center [1129, 530] width 88 height 27
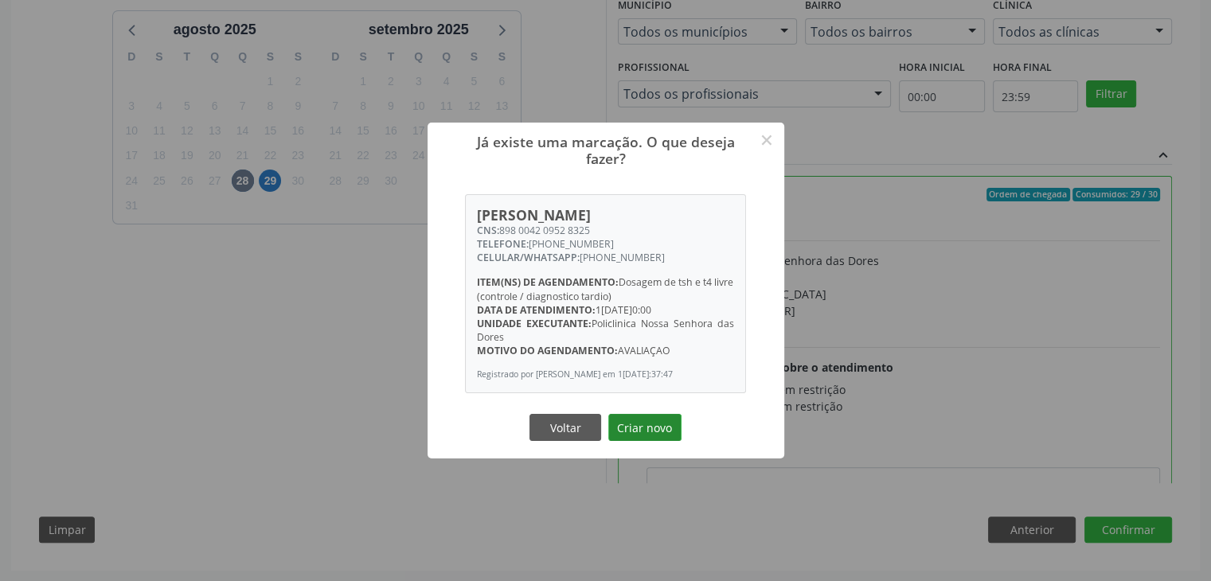
click at [645, 431] on button "Criar novo" at bounding box center [644, 427] width 73 height 27
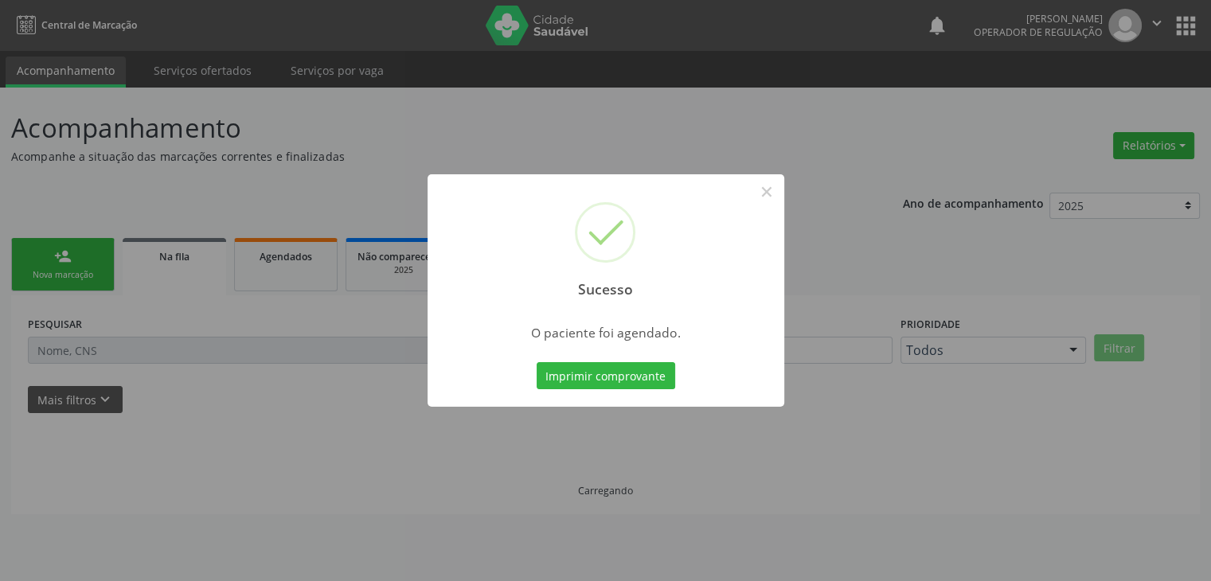
scroll to position [0, 0]
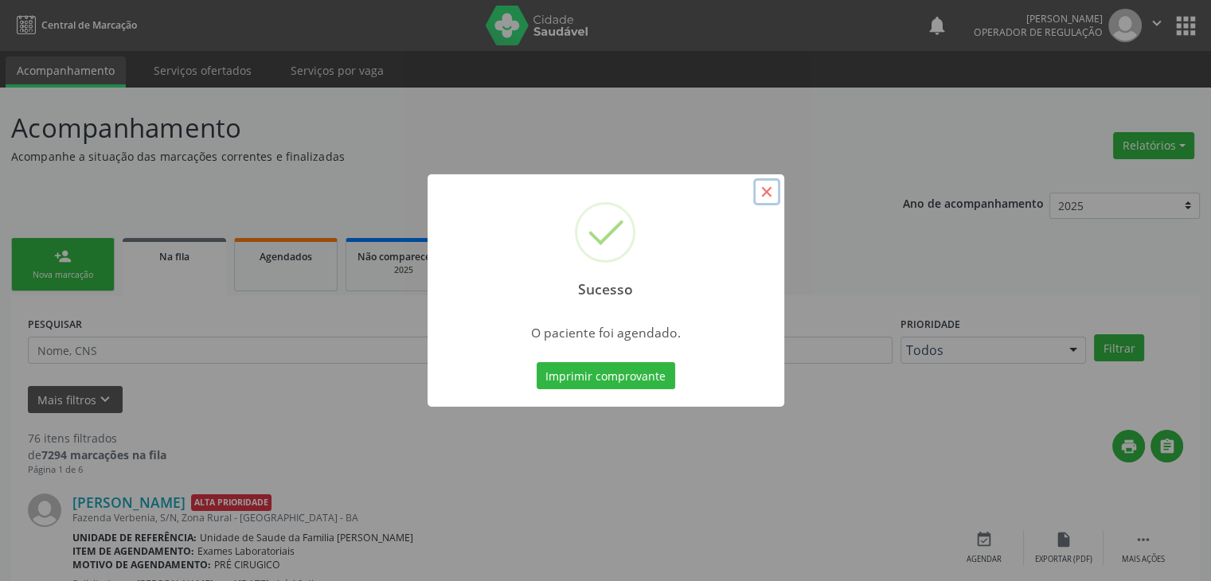
click at [758, 192] on button "×" at bounding box center [766, 191] width 27 height 27
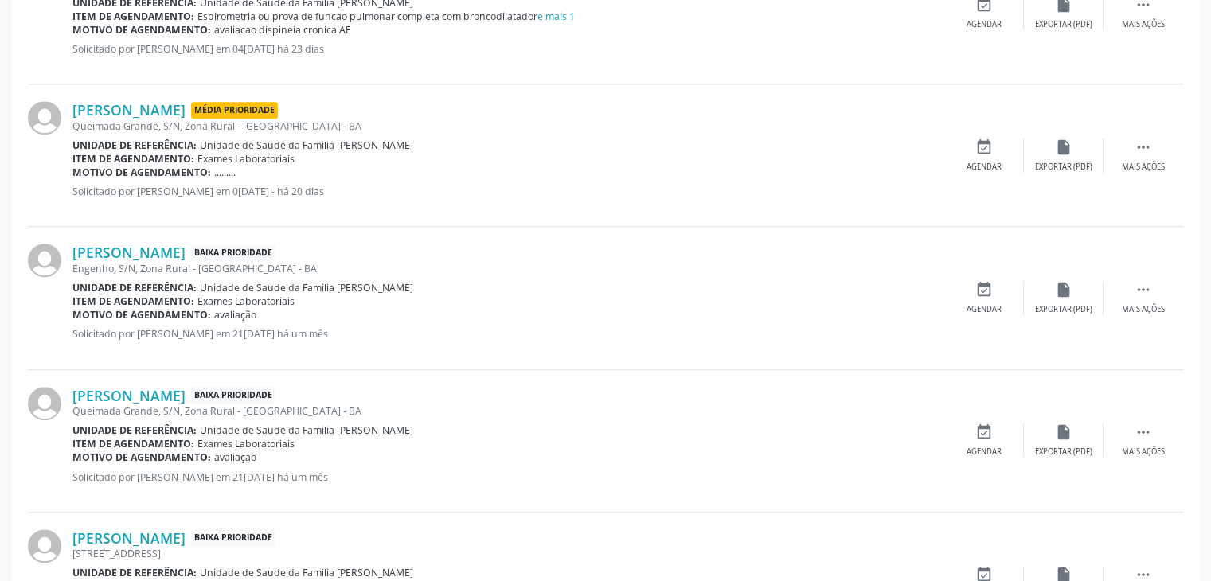
scroll to position [1274, 0]
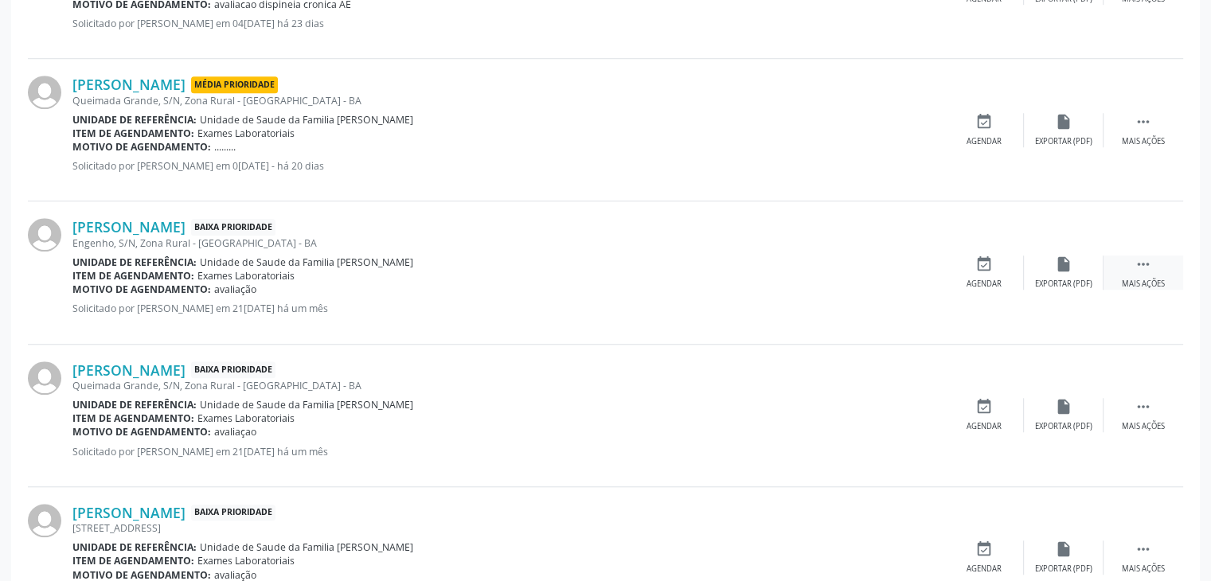
click at [1137, 272] on div " Mais ações" at bounding box center [1144, 273] width 80 height 34
click at [1050, 264] on div "edit Editar" at bounding box center [1064, 273] width 80 height 34
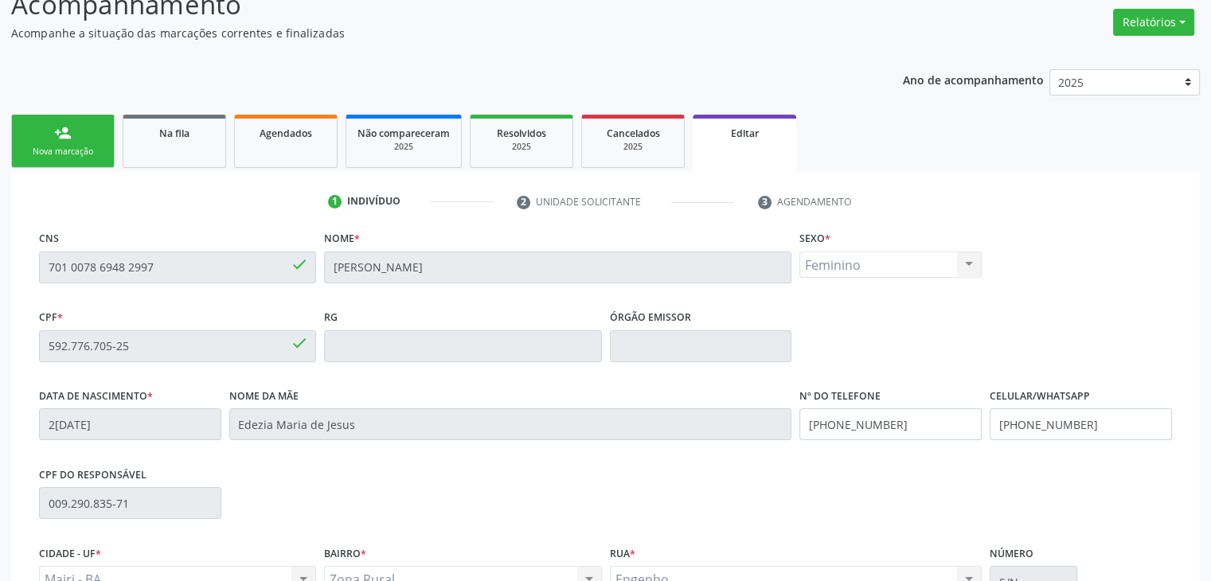
scroll to position [303, 0]
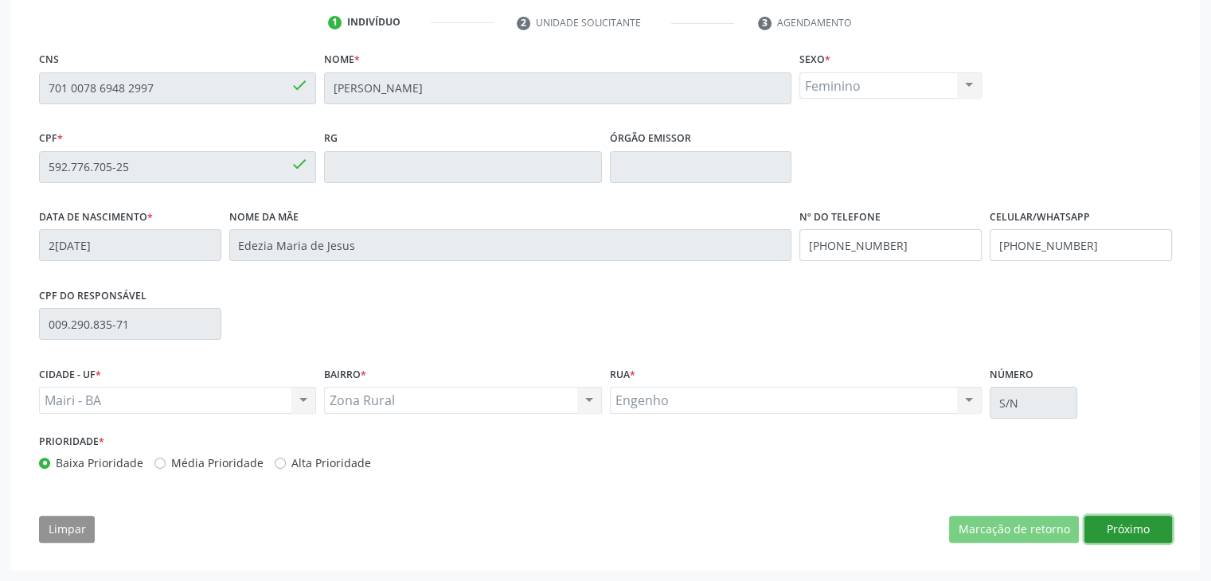
click at [1134, 521] on button "Próximo" at bounding box center [1129, 529] width 88 height 27
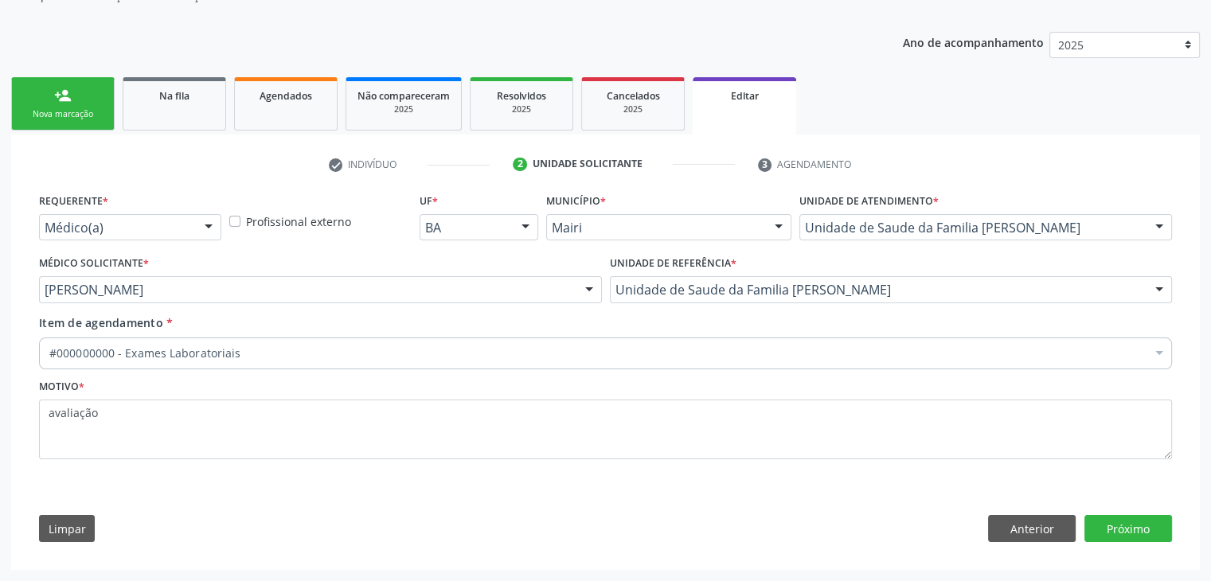
scroll to position [159, 0]
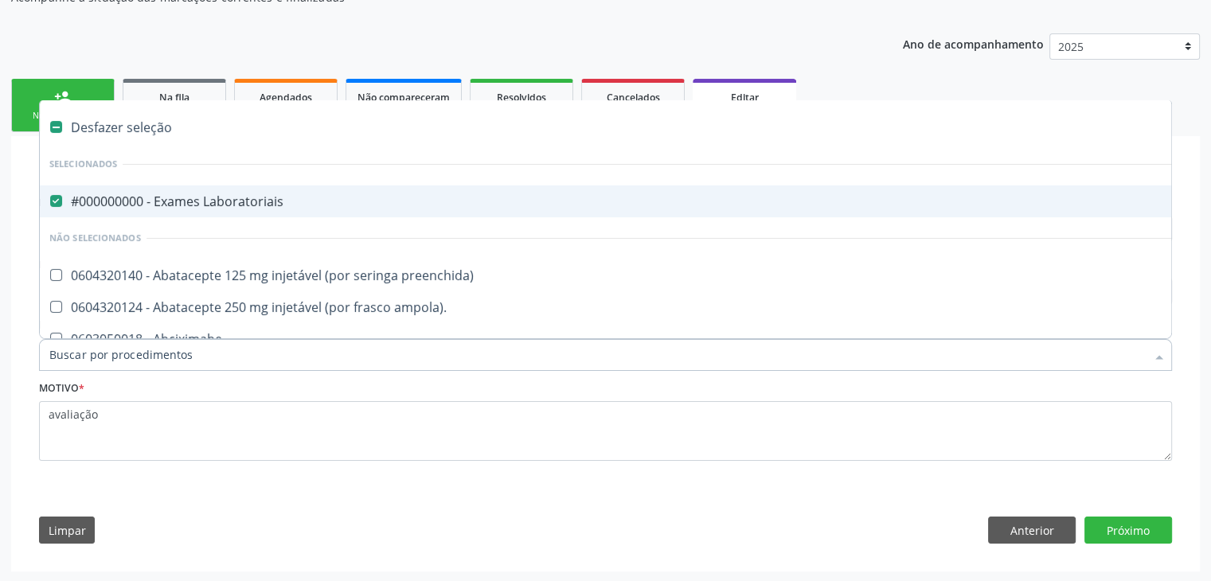
click at [206, 211] on span "#000000000 - Exames Laboratoriais" at bounding box center [662, 202] width 1245 height 32
checkbox Laboratoriais "false"
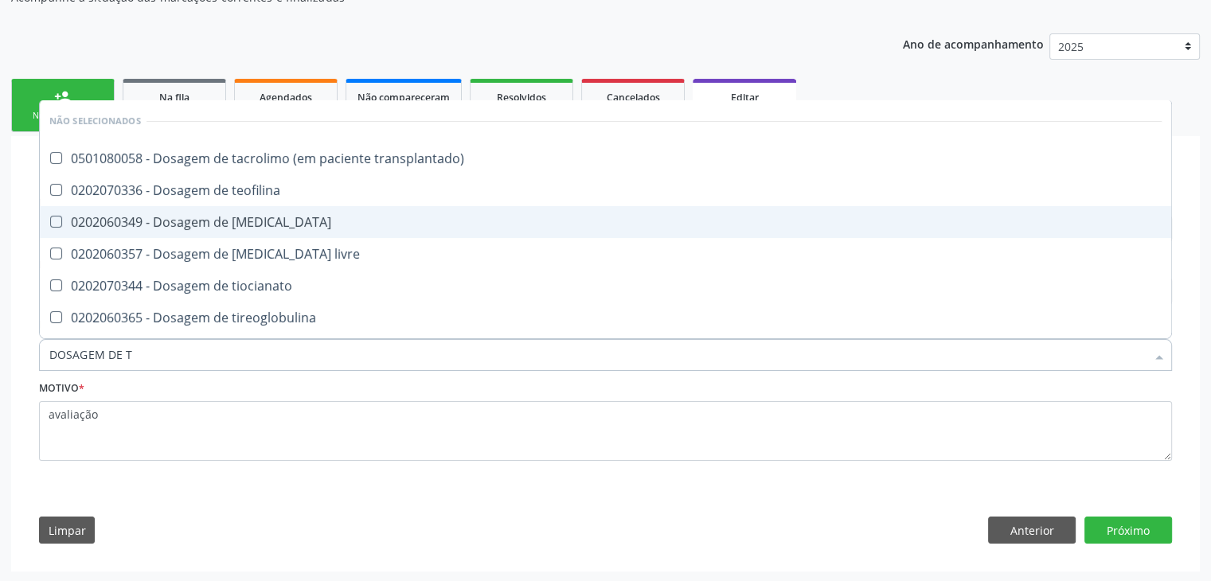
type input "DOSAGEM DE TS"
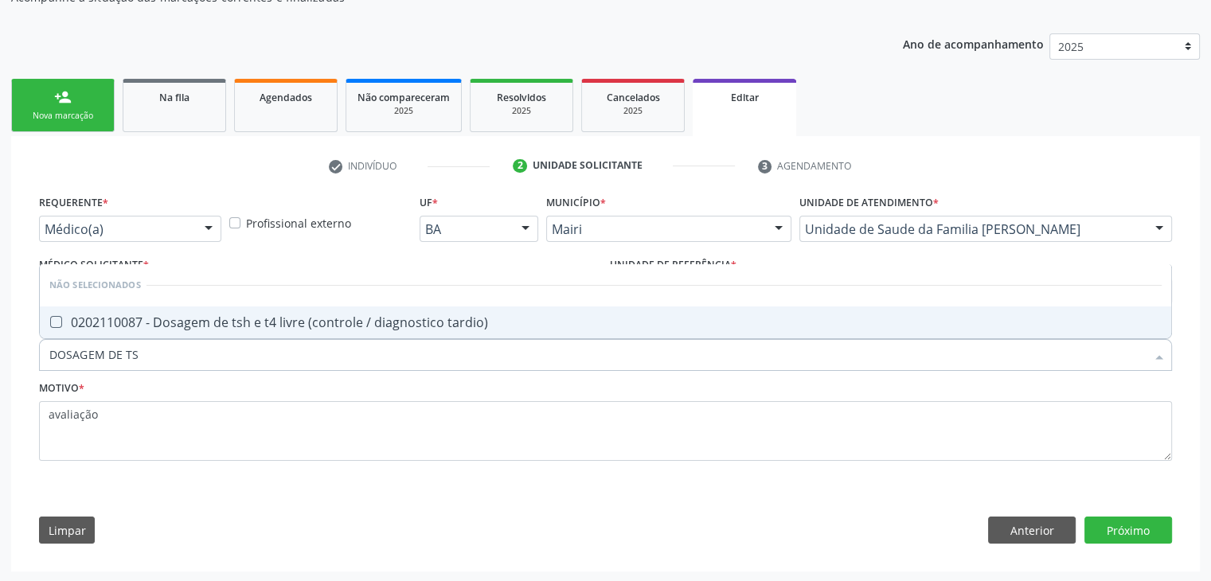
click at [248, 327] on div "0202110087 - Dosagem de tsh e t4 livre (controle / diagnostico tardio)" at bounding box center [605, 322] width 1112 height 13
checkbox tardio\) "true"
click at [1101, 528] on button "Próximo" at bounding box center [1129, 530] width 88 height 27
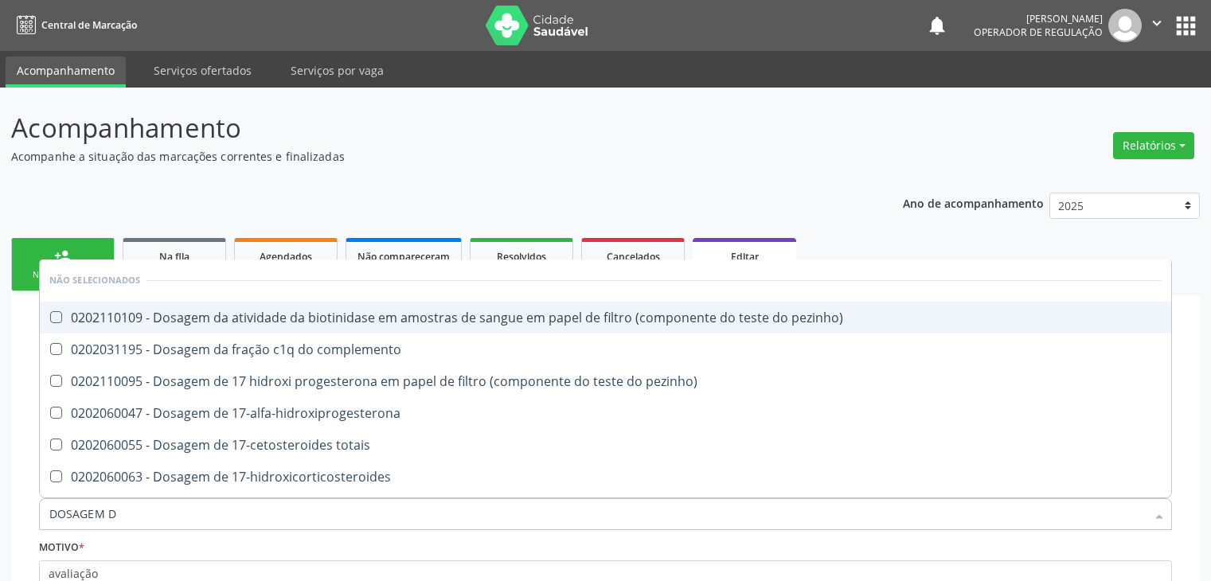
scroll to position [159, 0]
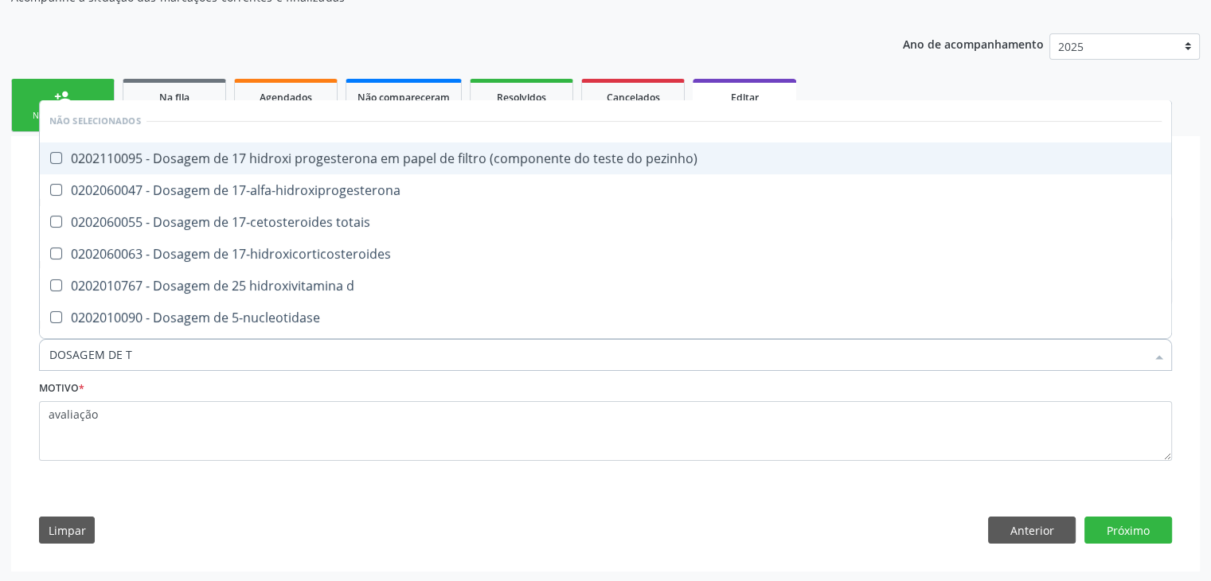
type input "DOSAGEM DE TS"
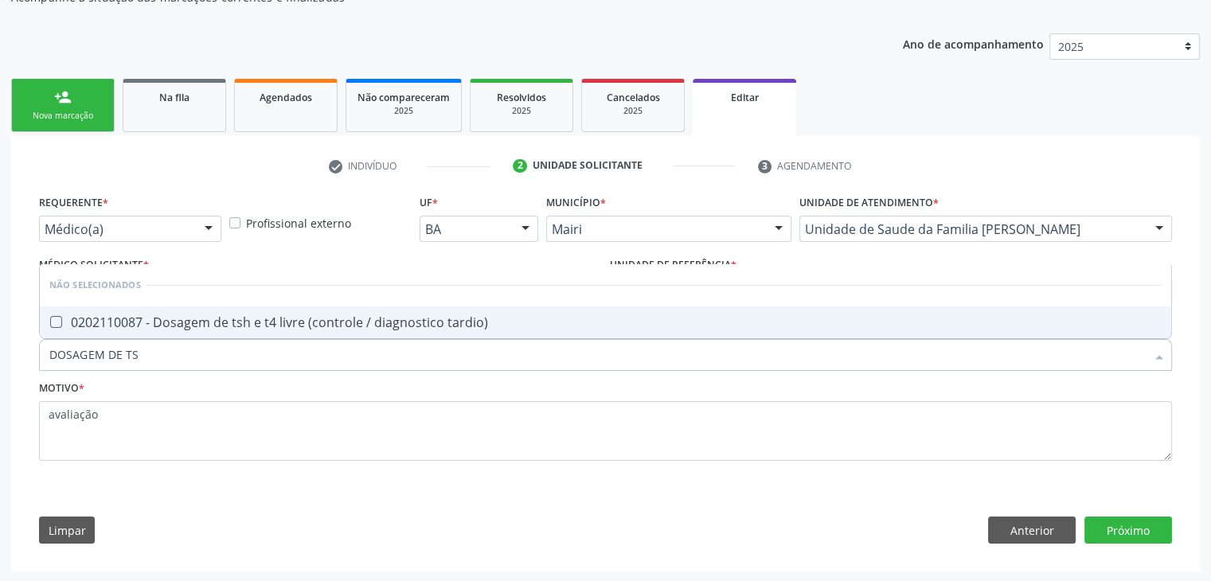
click at [214, 330] on span "0202110087 - Dosagem de tsh e t4 livre (controle / diagnostico tardio)" at bounding box center [606, 323] width 1132 height 32
checkbox tardio\) "true"
click at [1151, 530] on button "Próximo" at bounding box center [1129, 530] width 88 height 27
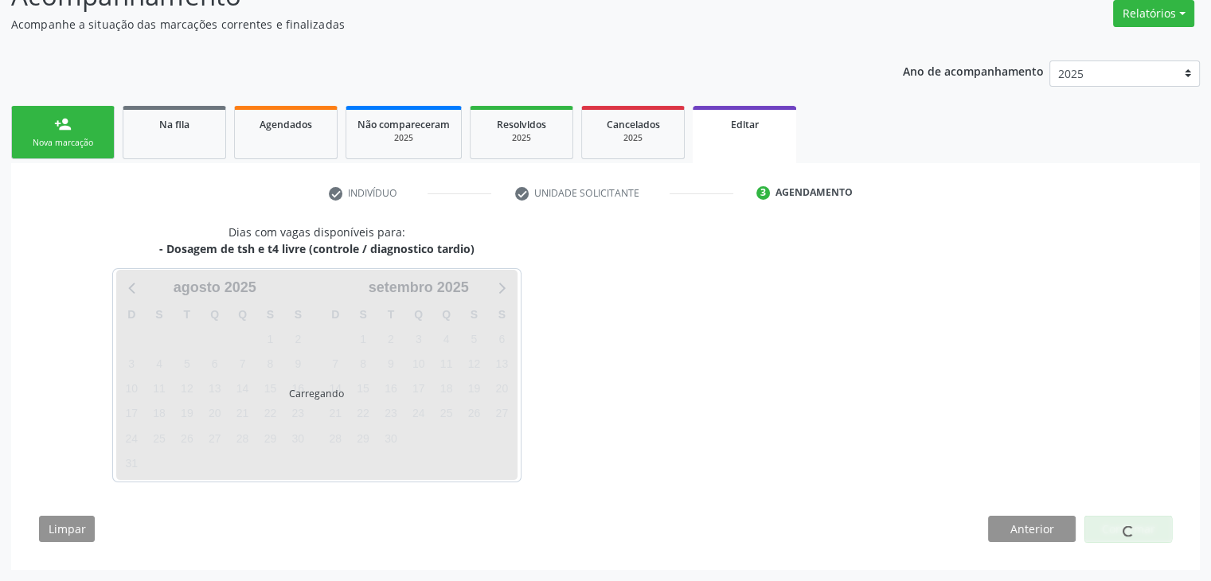
scroll to position [131, 0]
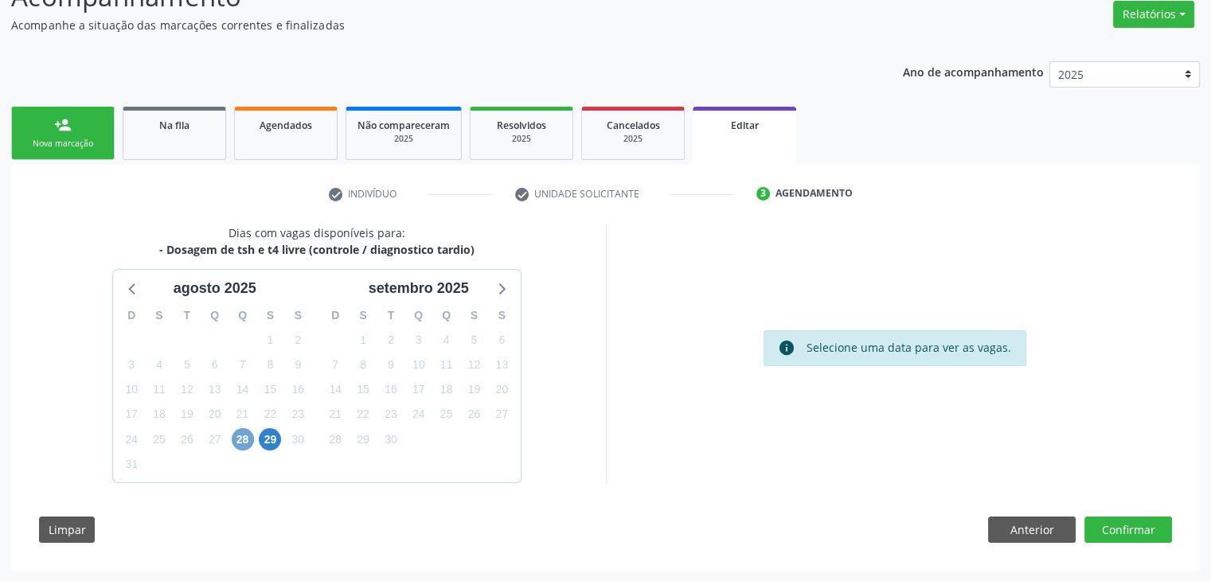
click at [242, 440] on span "28" at bounding box center [243, 439] width 22 height 22
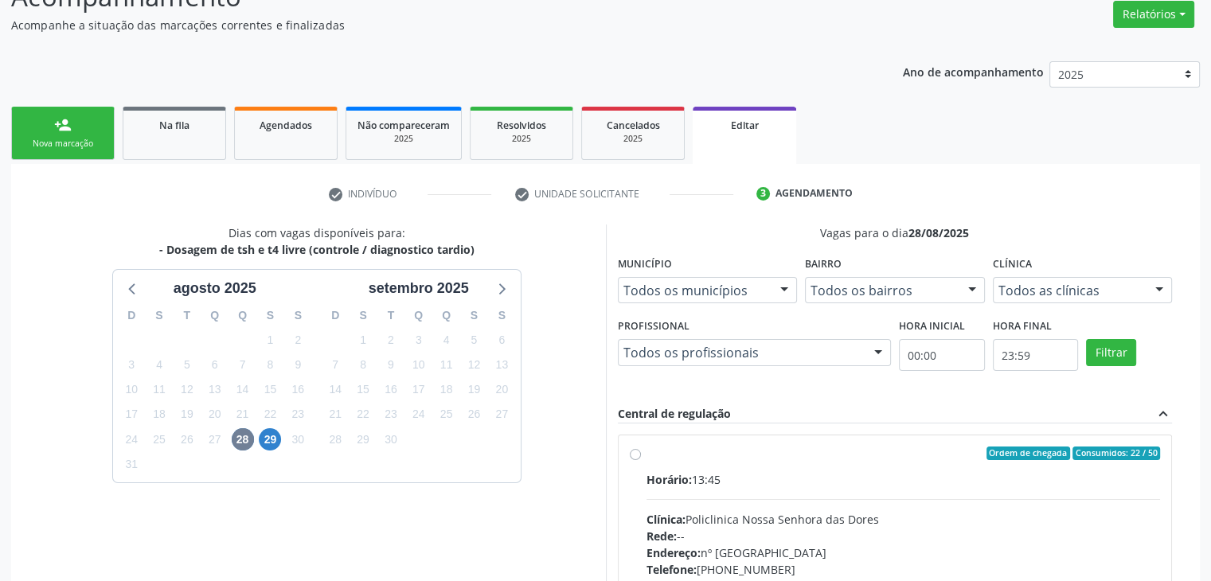
click at [647, 453] on label "Ordem de chegada Consumidos: 22 / 50 Horário: 13:45 Clínica: Policlinica [GEOGR…" at bounding box center [904, 569] width 514 height 244
click at [635, 453] on input "Ordem de chegada Consumidos: 22 / 50 Horário: 13:45 Clínica: Policlinica [GEOGR…" at bounding box center [635, 454] width 11 height 14
radio input "true"
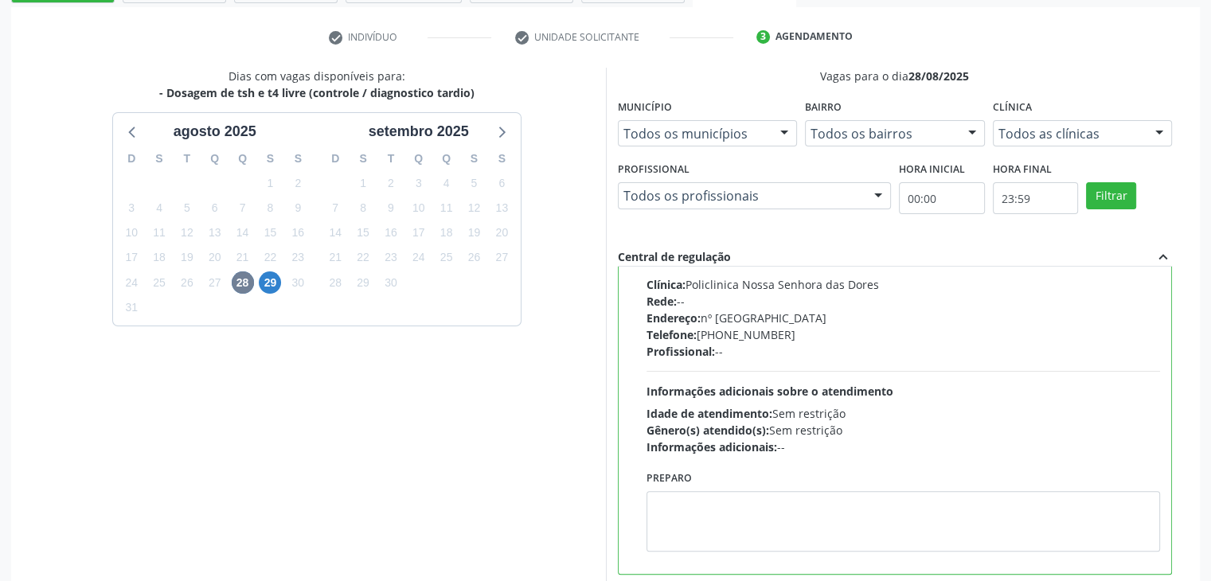
scroll to position [390, 0]
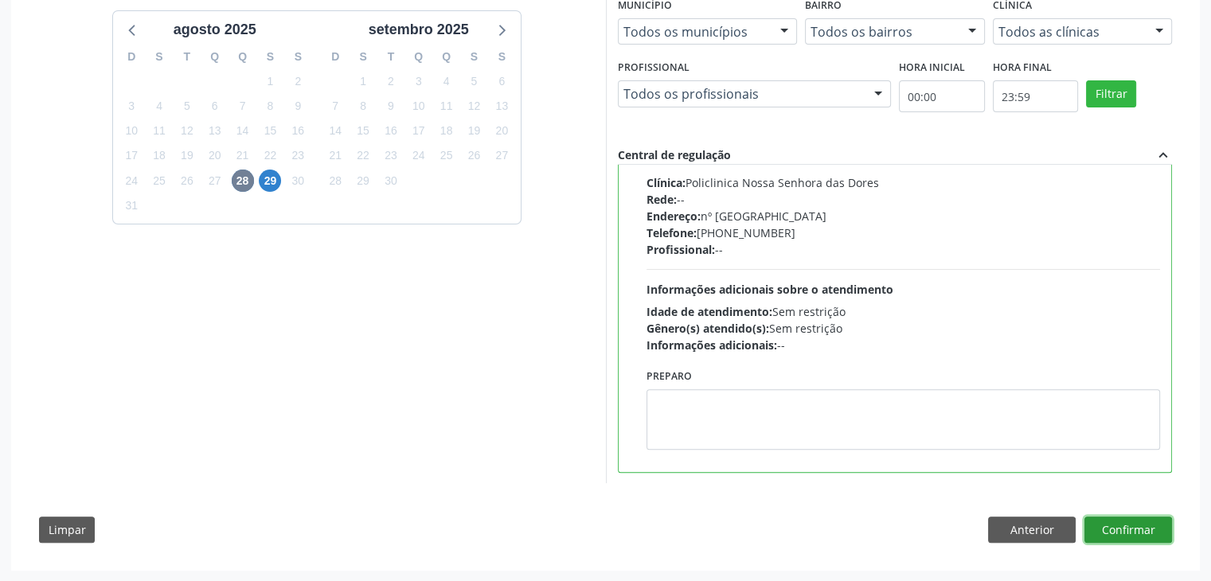
click at [1136, 517] on button "Confirmar" at bounding box center [1129, 530] width 88 height 27
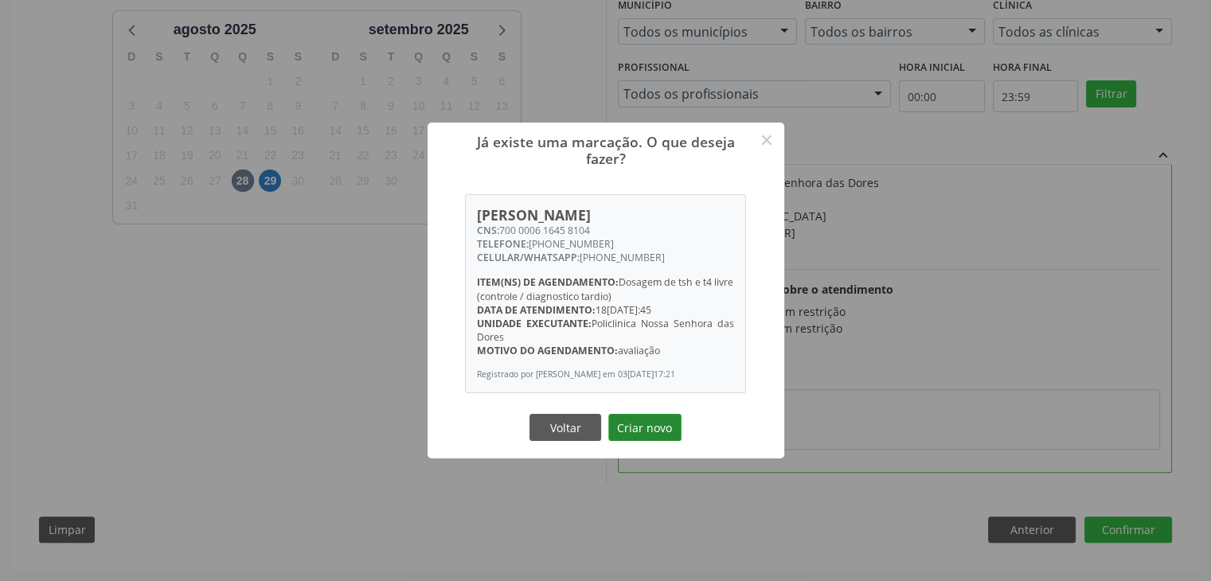
click at [648, 436] on button "Criar novo" at bounding box center [644, 427] width 73 height 27
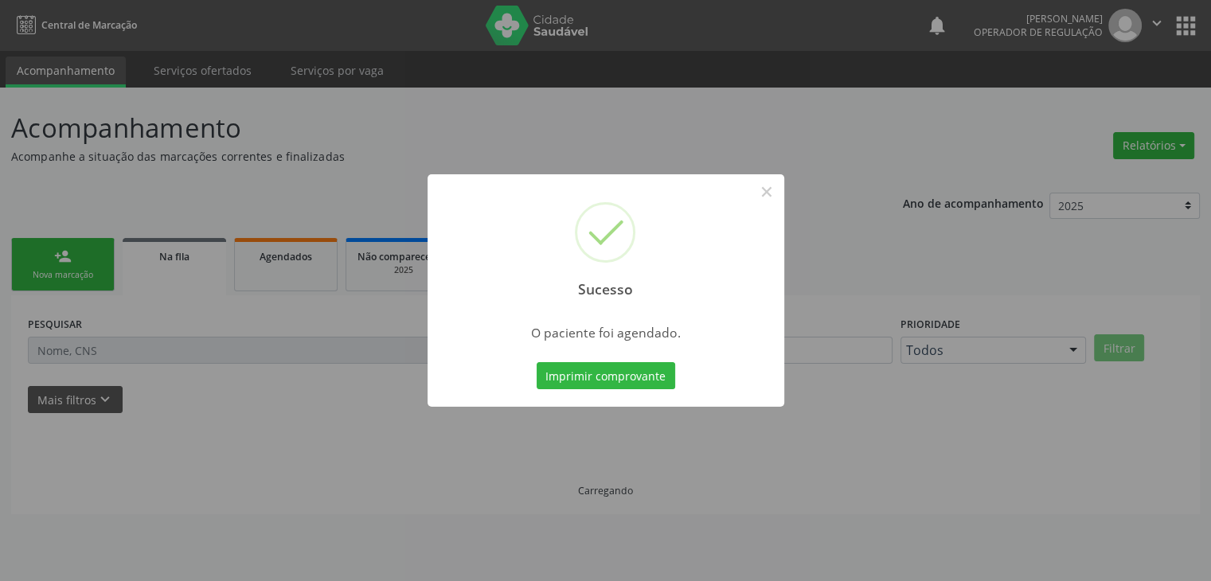
scroll to position [0, 0]
click at [772, 189] on button "×" at bounding box center [772, 191] width 27 height 27
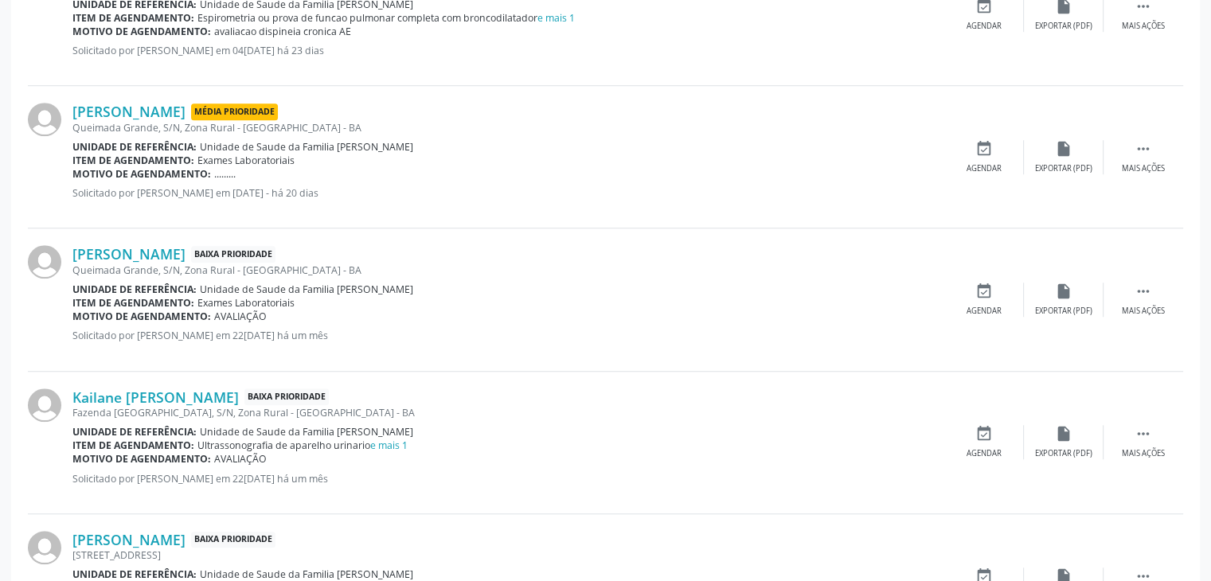
scroll to position [1274, 0]
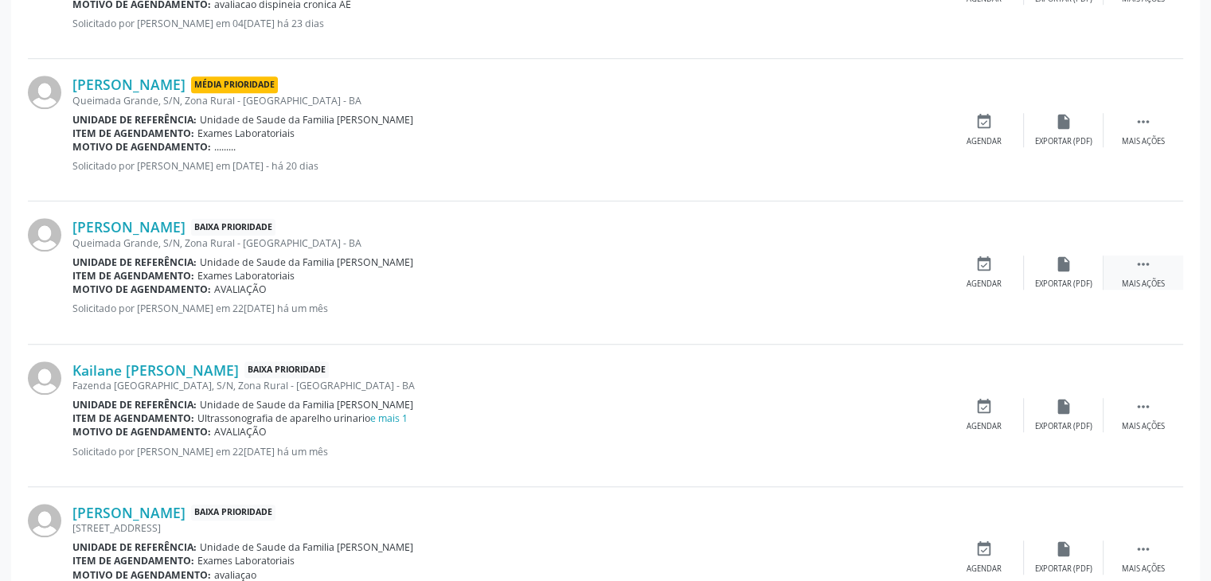
click at [1134, 275] on div " Mais ações" at bounding box center [1144, 273] width 80 height 34
click at [1077, 288] on div "[PERSON_NAME] Baixa Prioridade [GEOGRAPHIC_DATA], S/N, Zona Rural - [GEOGRAPHIC…" at bounding box center [605, 272] width 1155 height 143
click at [1075, 284] on div "Editar" at bounding box center [1063, 284] width 25 height 11
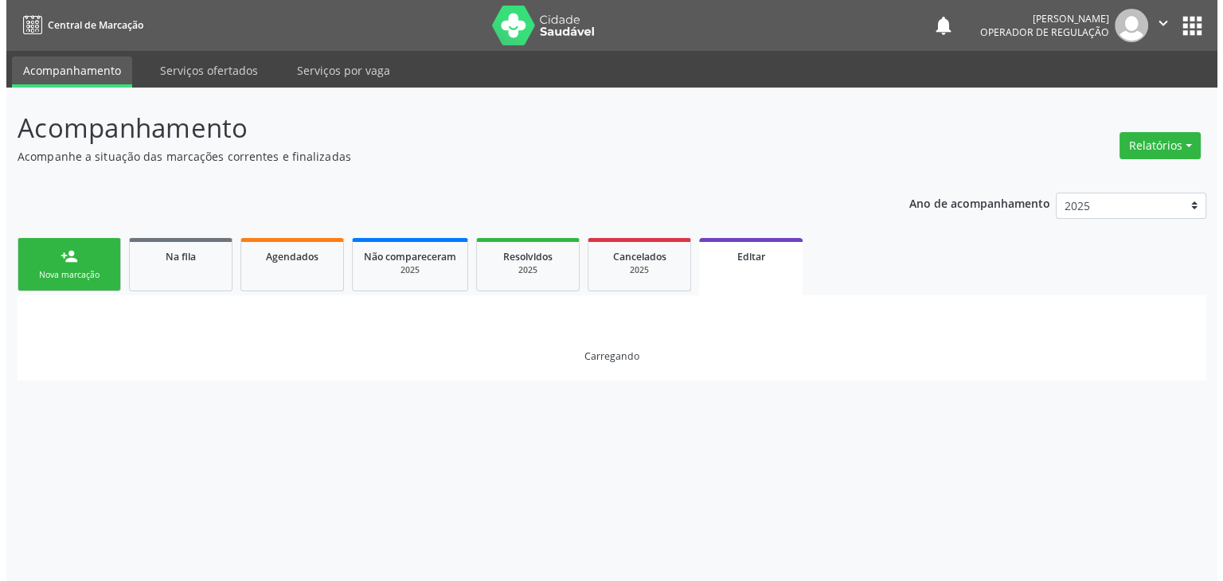
scroll to position [0, 0]
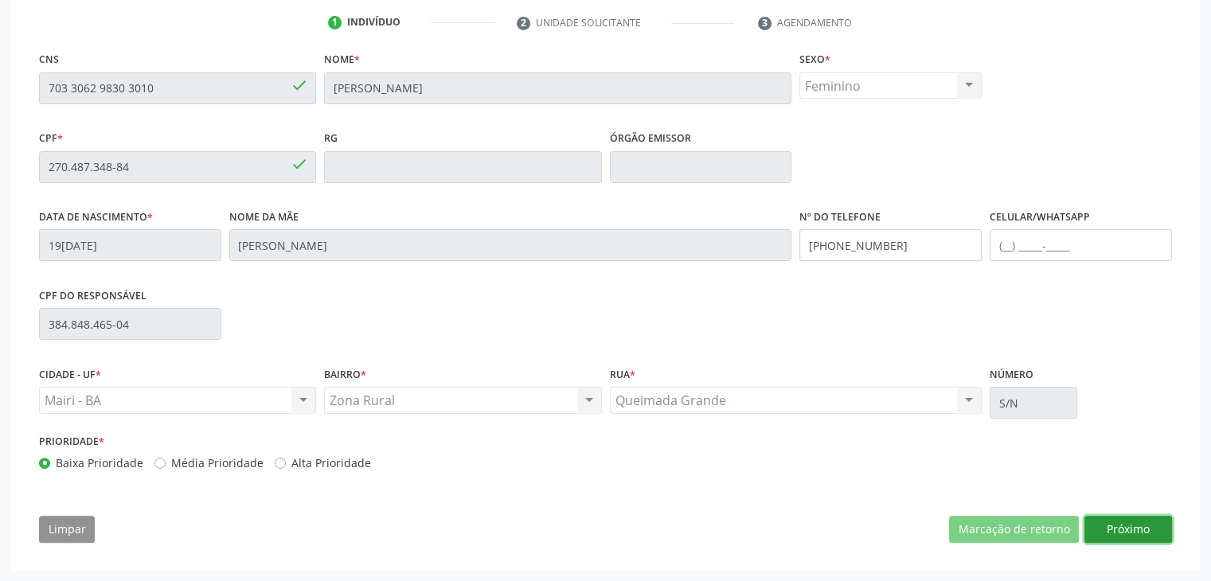
click at [1111, 526] on button "Próximo" at bounding box center [1129, 529] width 88 height 27
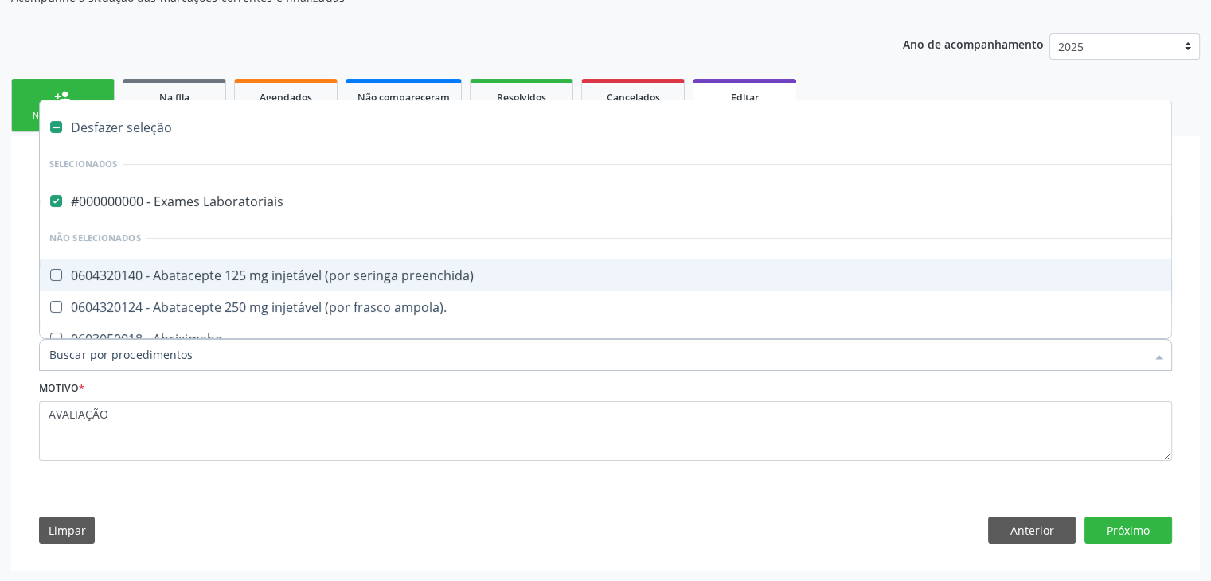
click at [217, 217] on li "Não selecionados" at bounding box center [662, 238] width 1245 height 42
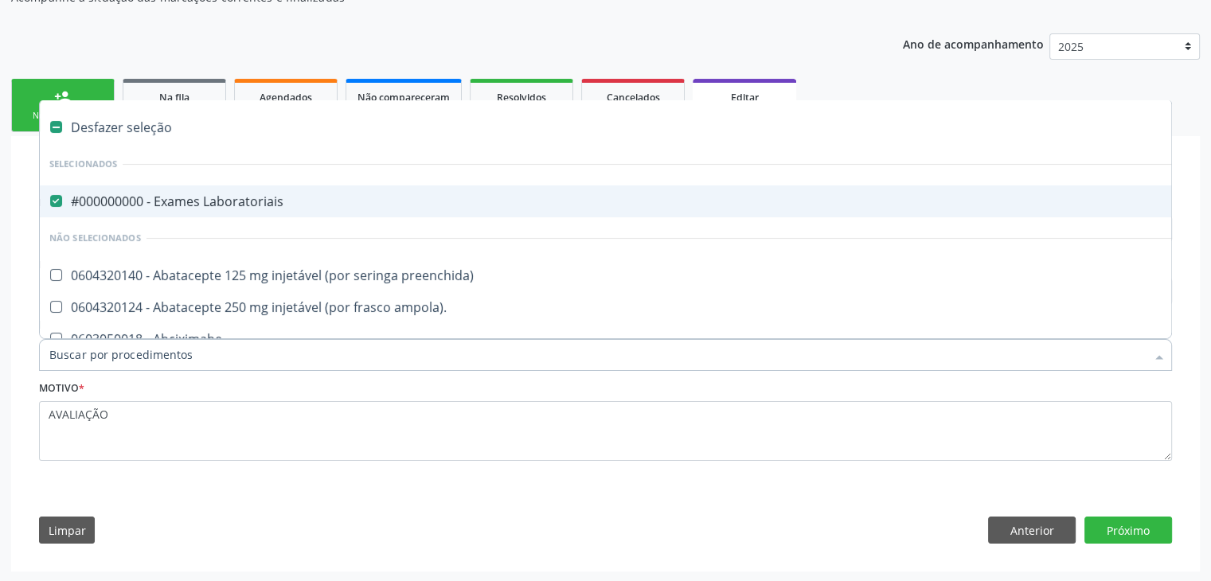
click at [214, 197] on div "#000000000 - Exames Laboratoriais" at bounding box center [662, 201] width 1226 height 13
checkbox Laboratoriais "false"
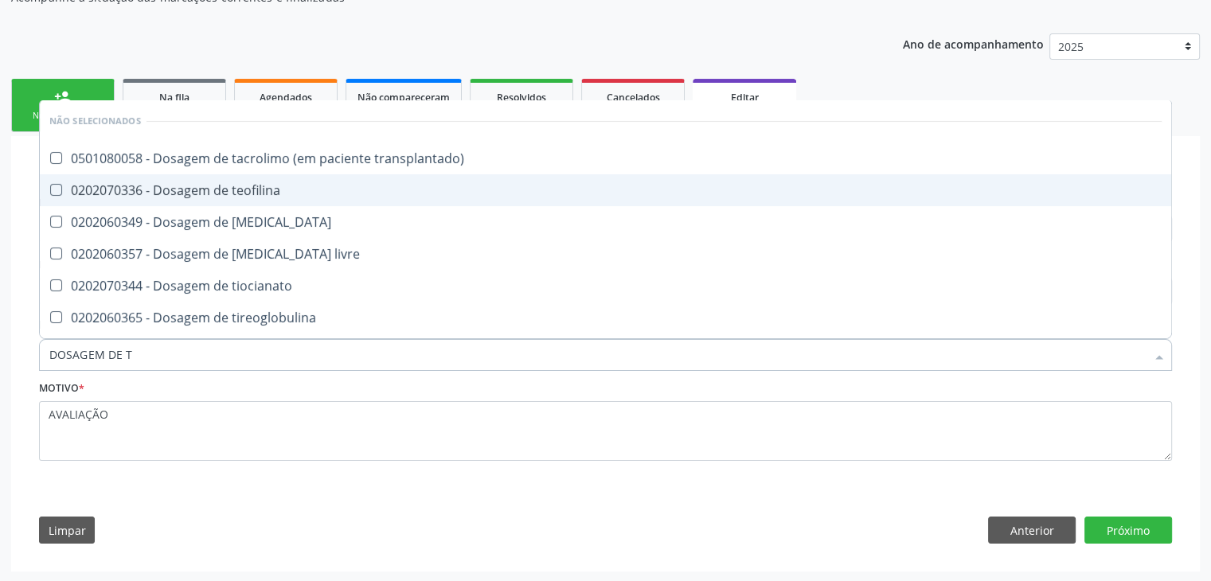
type input "DOSAGEM DE TS"
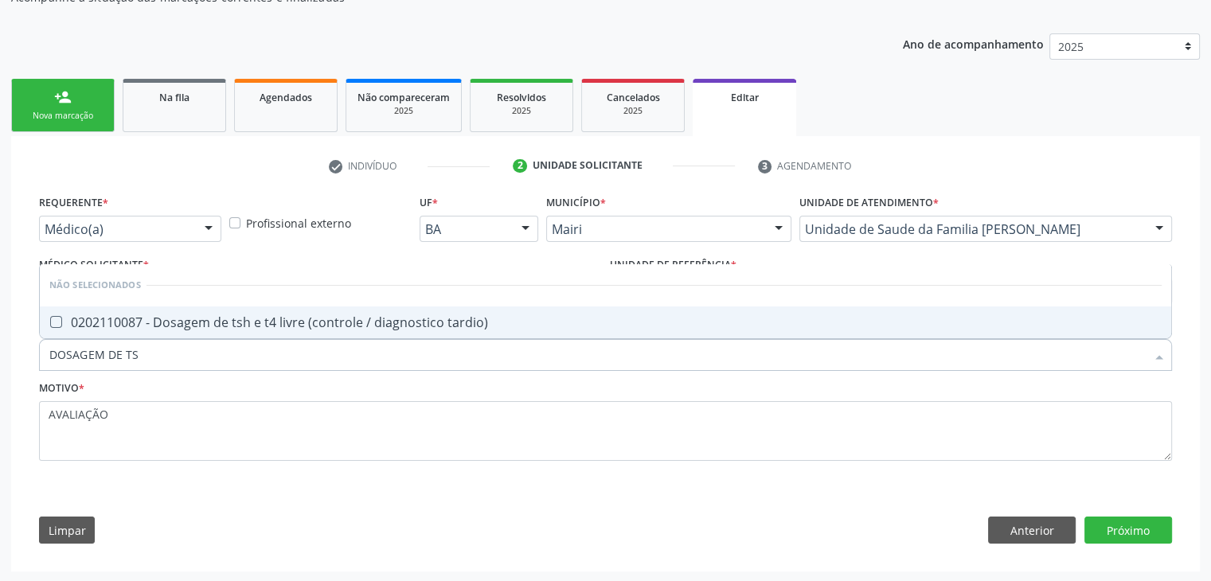
click at [297, 316] on div "0202110087 - Dosagem de tsh e t4 livre (controle / diagnostico tardio)" at bounding box center [605, 322] width 1112 height 13
checkbox tardio\) "true"
click at [1152, 526] on button "Próximo" at bounding box center [1129, 530] width 88 height 27
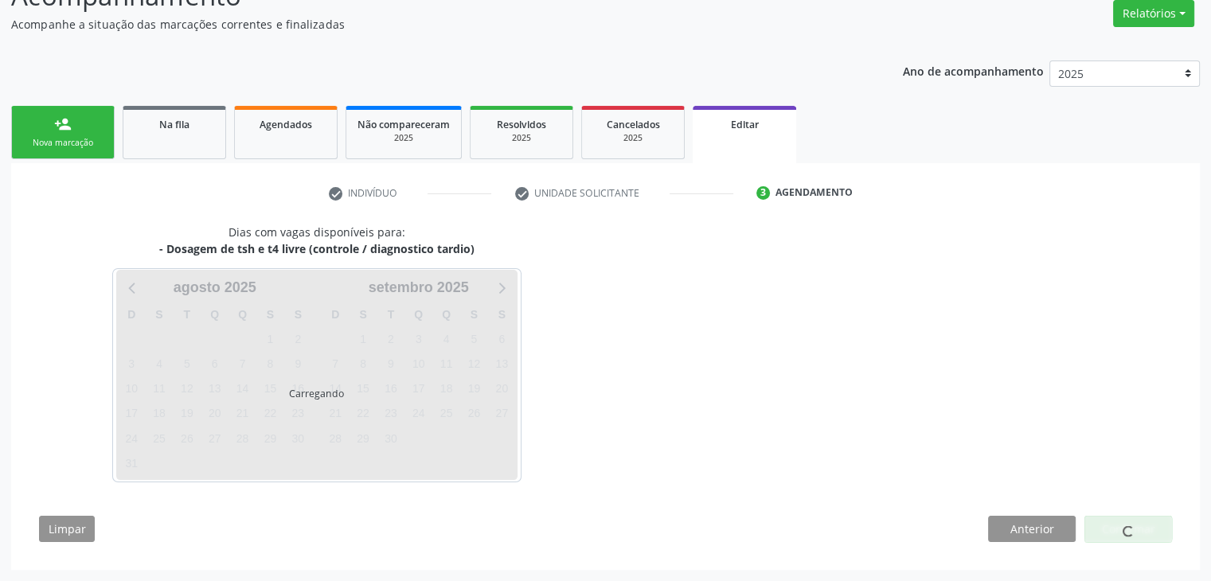
scroll to position [131, 0]
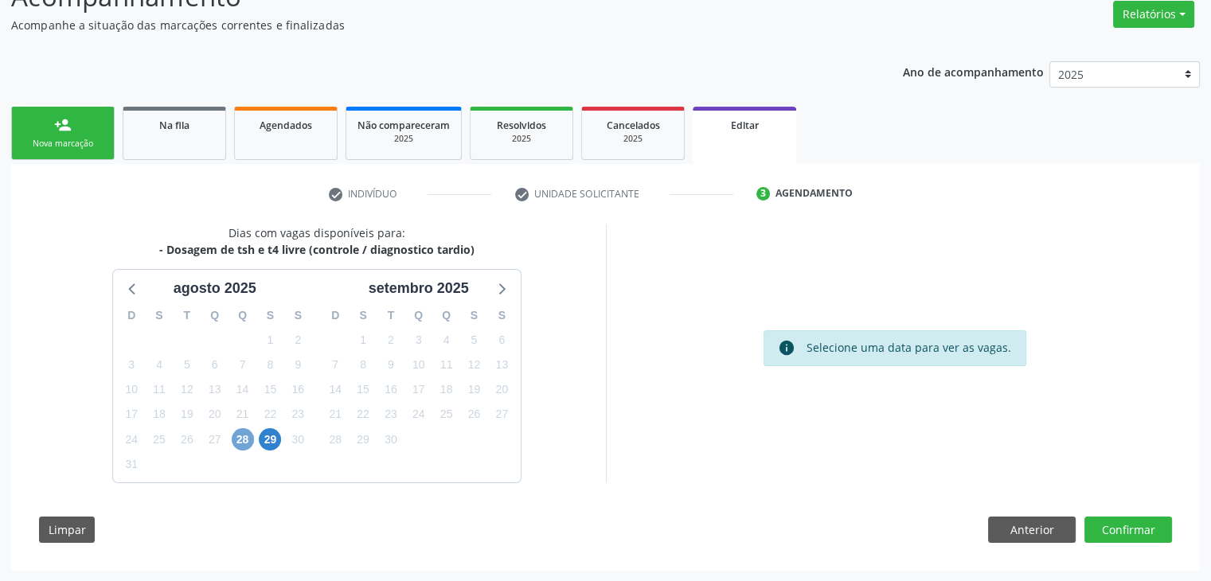
click at [246, 434] on span "28" at bounding box center [243, 439] width 22 height 22
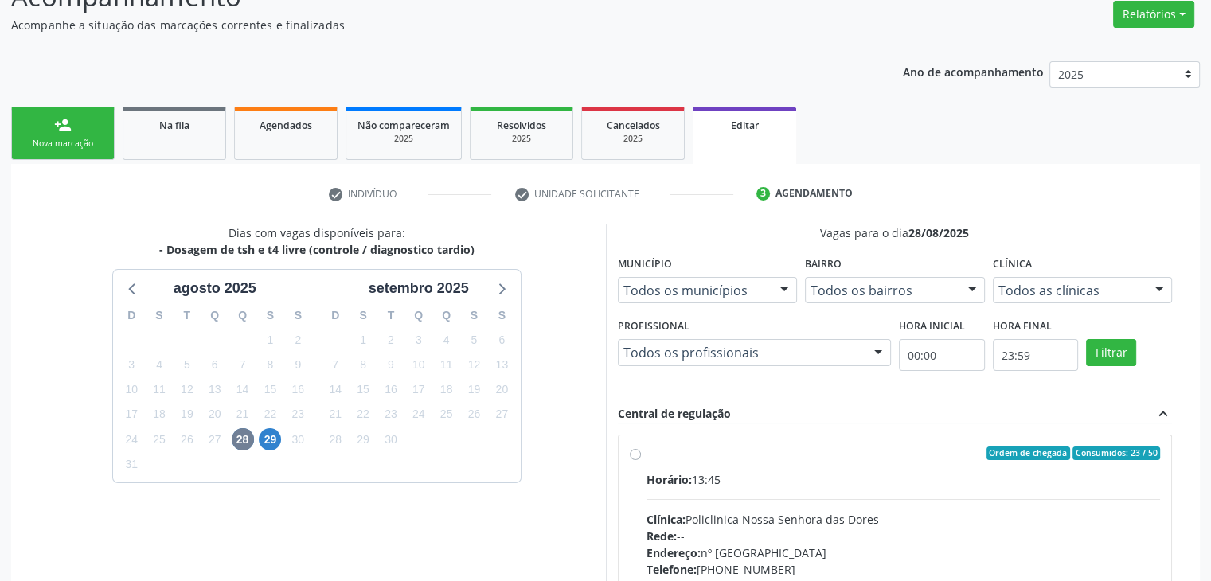
click at [717, 492] on div "Horário: 13:45 Clínica: Policlinica [GEOGRAPHIC_DATA] Rede: -- Endereço: [STREE…" at bounding box center [904, 580] width 514 height 219
click at [641, 461] on input "Ordem de chegada Consumidos: 23 / 50 Horário: 13:45 Clínica: Policlinica [GEOGR…" at bounding box center [635, 454] width 11 height 14
radio input "true"
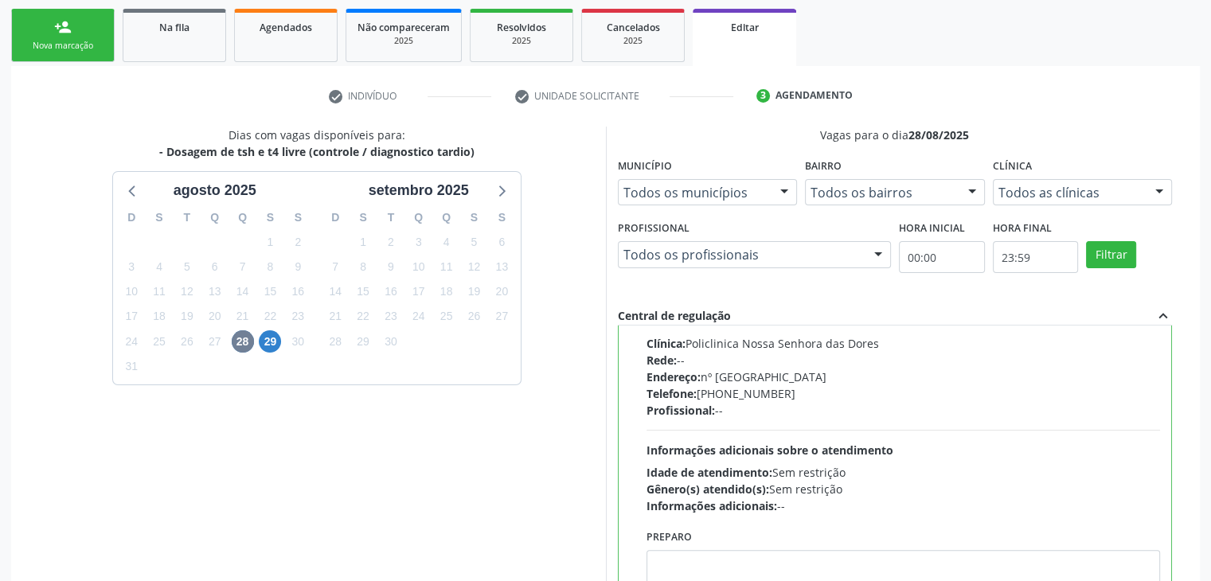
scroll to position [390, 0]
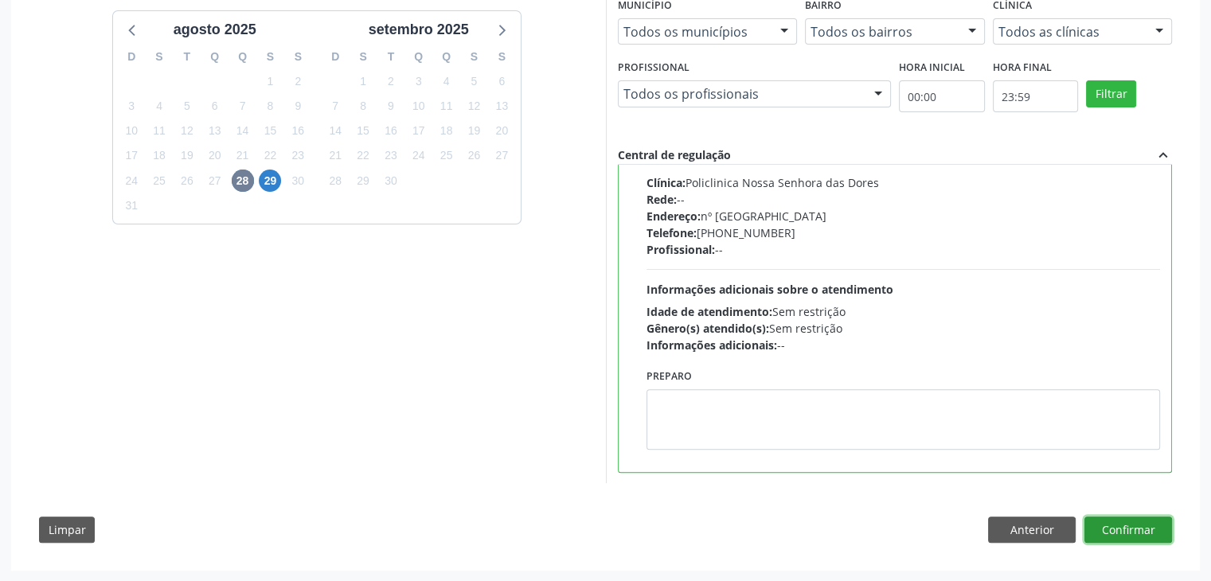
click at [1143, 536] on button "Confirmar" at bounding box center [1129, 530] width 88 height 27
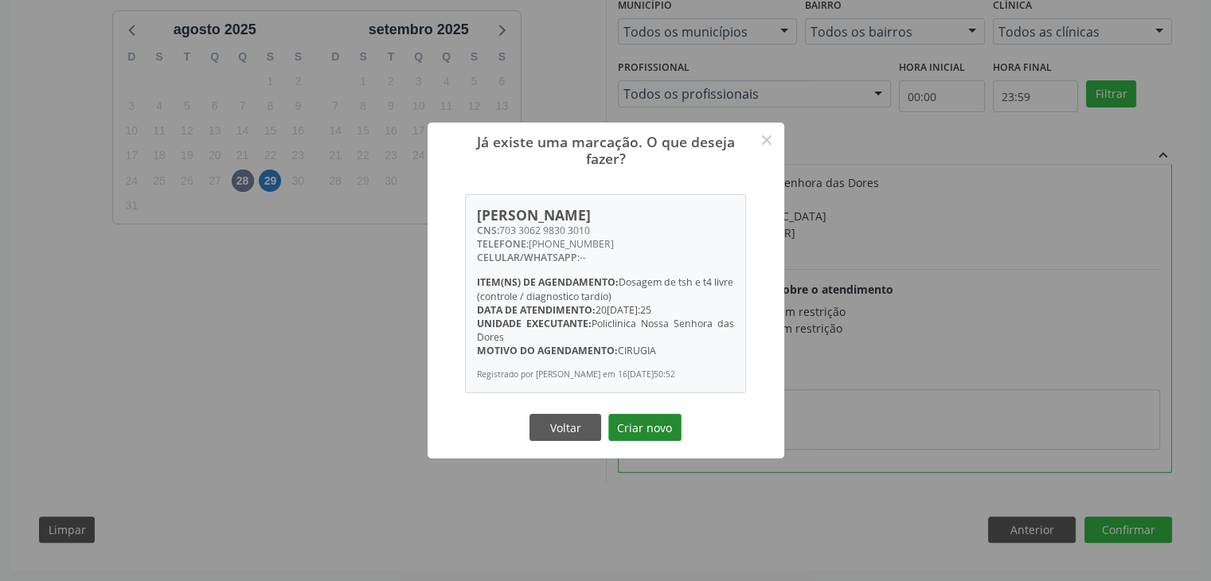
click at [678, 433] on button "Criar novo" at bounding box center [644, 427] width 73 height 27
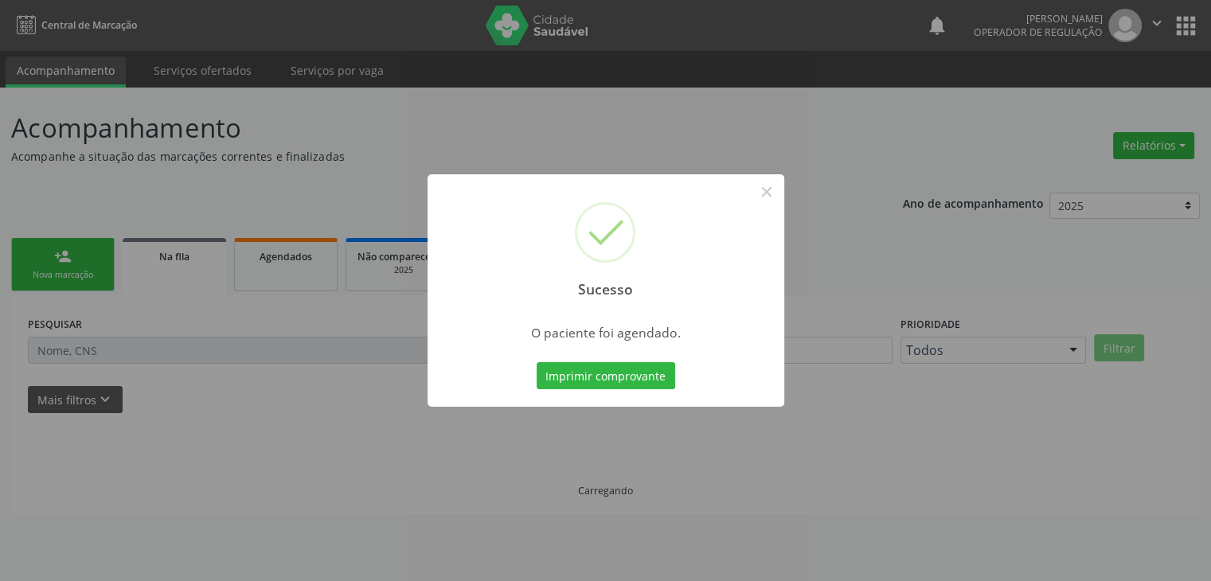
scroll to position [0, 0]
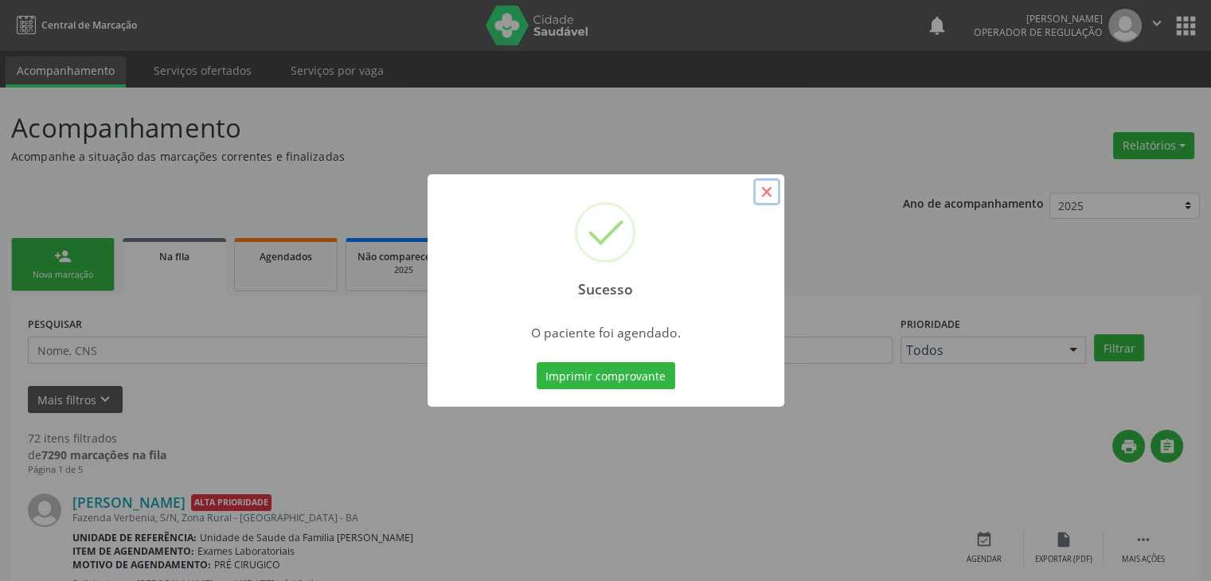
click at [769, 191] on button "×" at bounding box center [766, 191] width 27 height 27
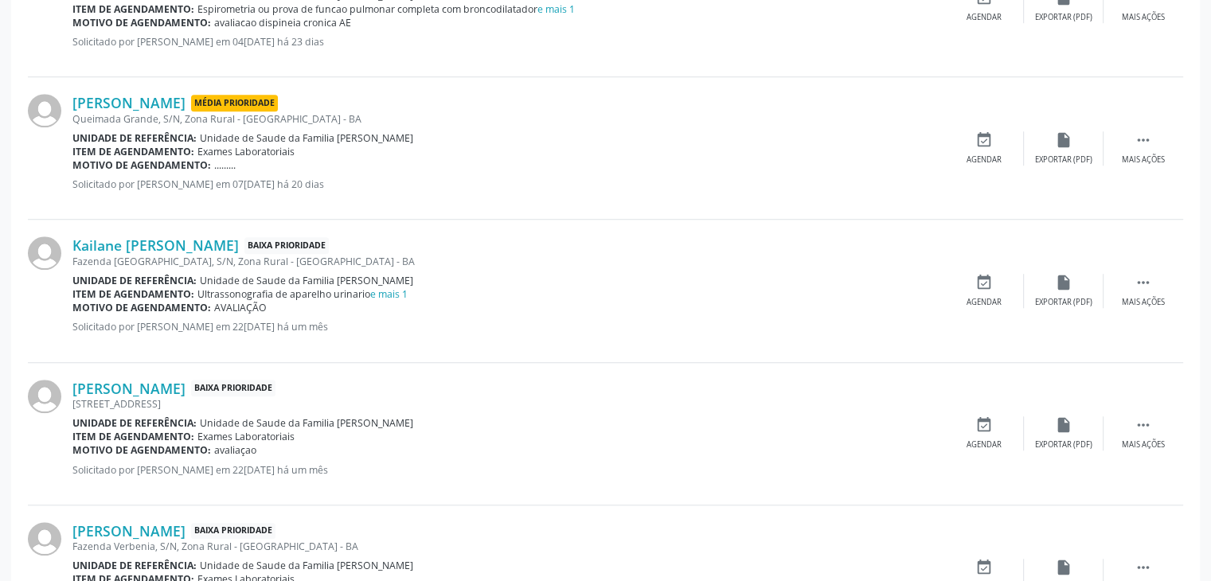
scroll to position [1245, 0]
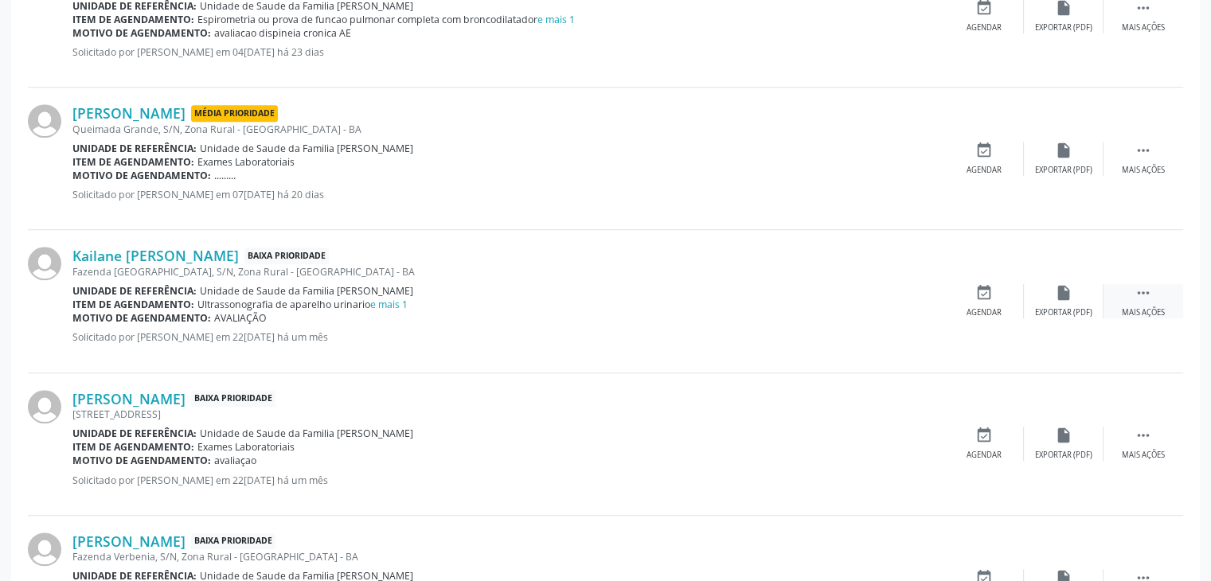
click at [1124, 287] on div " Mais ações" at bounding box center [1144, 301] width 80 height 34
click at [1066, 300] on div "edit Editar" at bounding box center [1064, 301] width 80 height 34
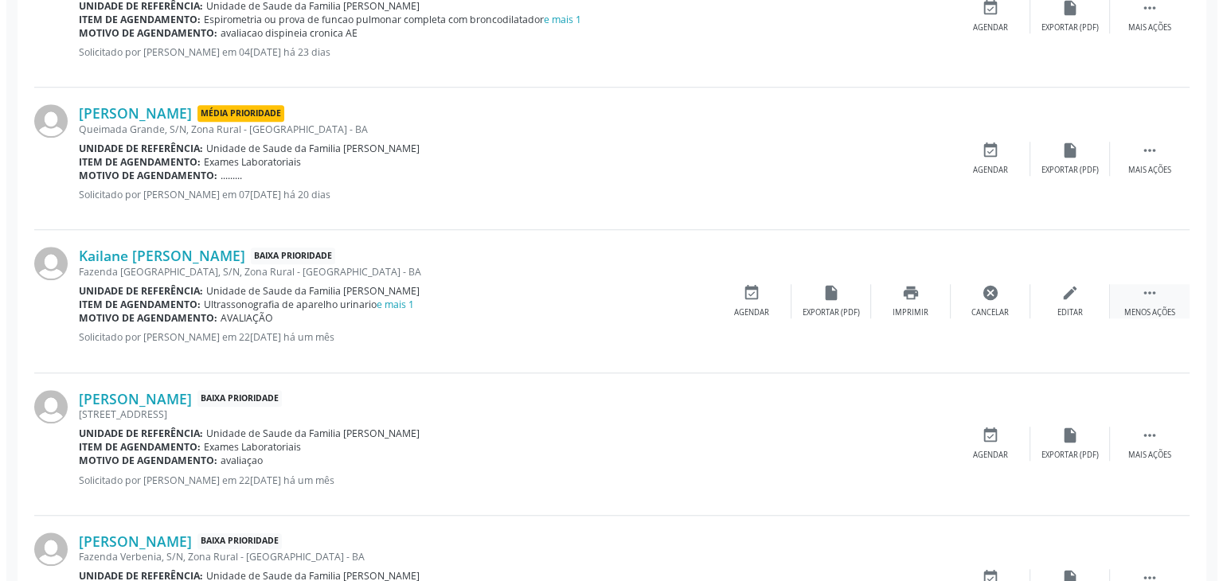
scroll to position [0, 0]
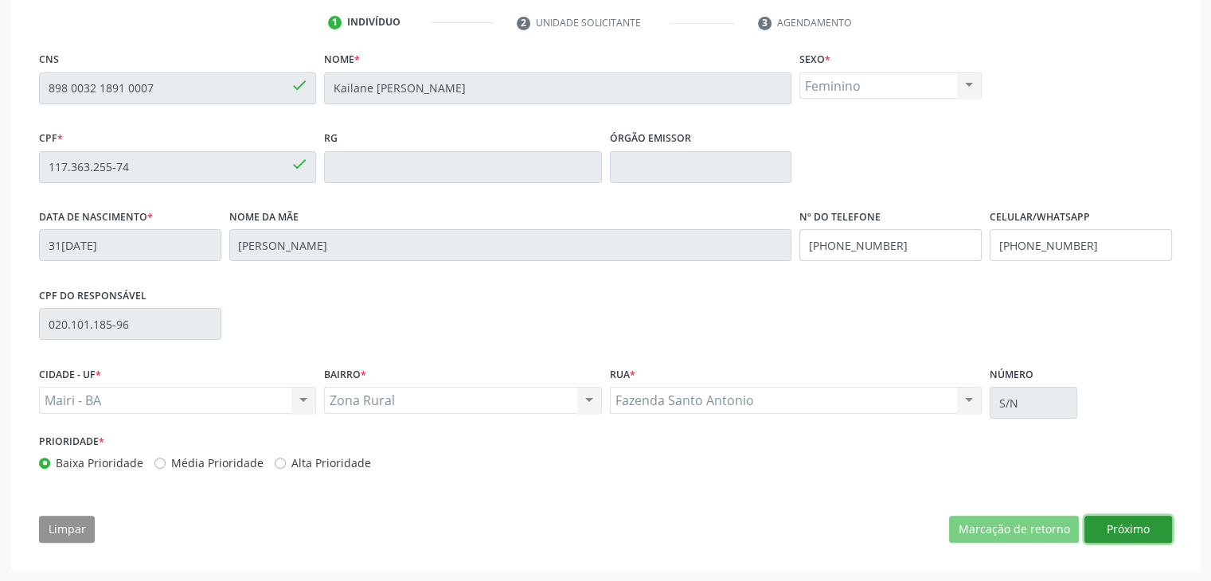
click at [1134, 523] on button "Próximo" at bounding box center [1129, 529] width 88 height 27
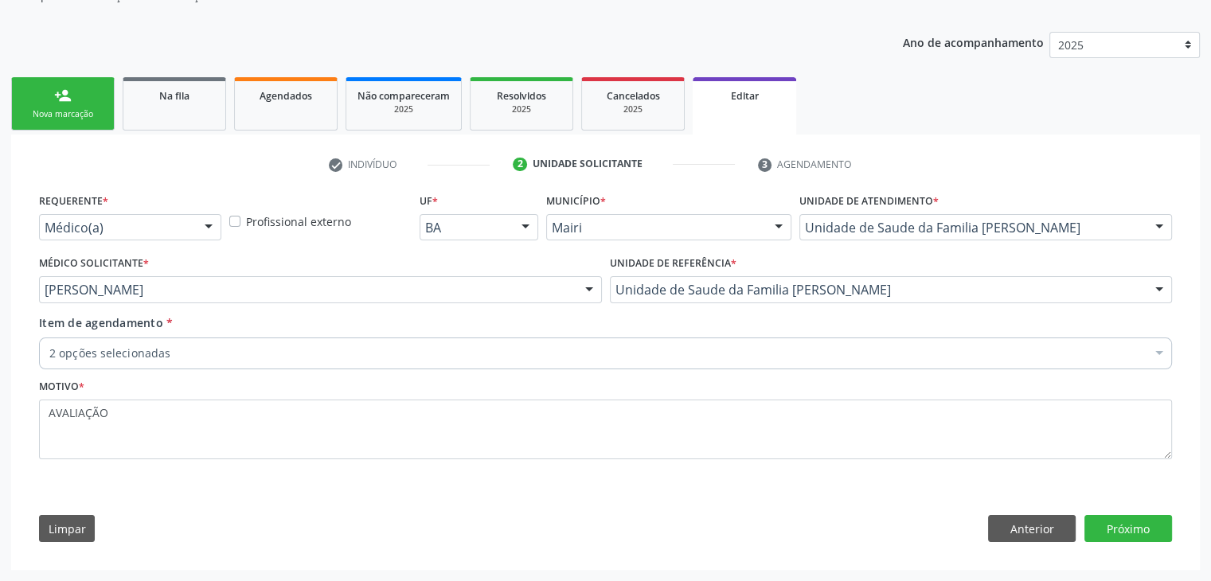
scroll to position [159, 0]
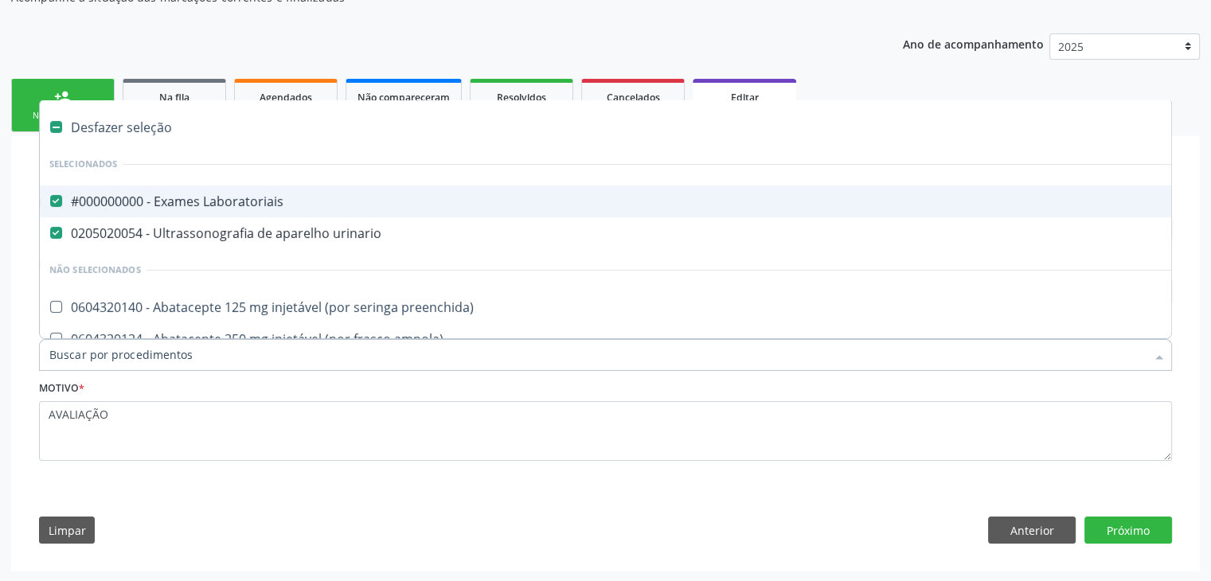
click at [200, 189] on span "#000000000 - Exames Laboratoriais" at bounding box center [662, 202] width 1245 height 32
checkbox Laboratoriais "false"
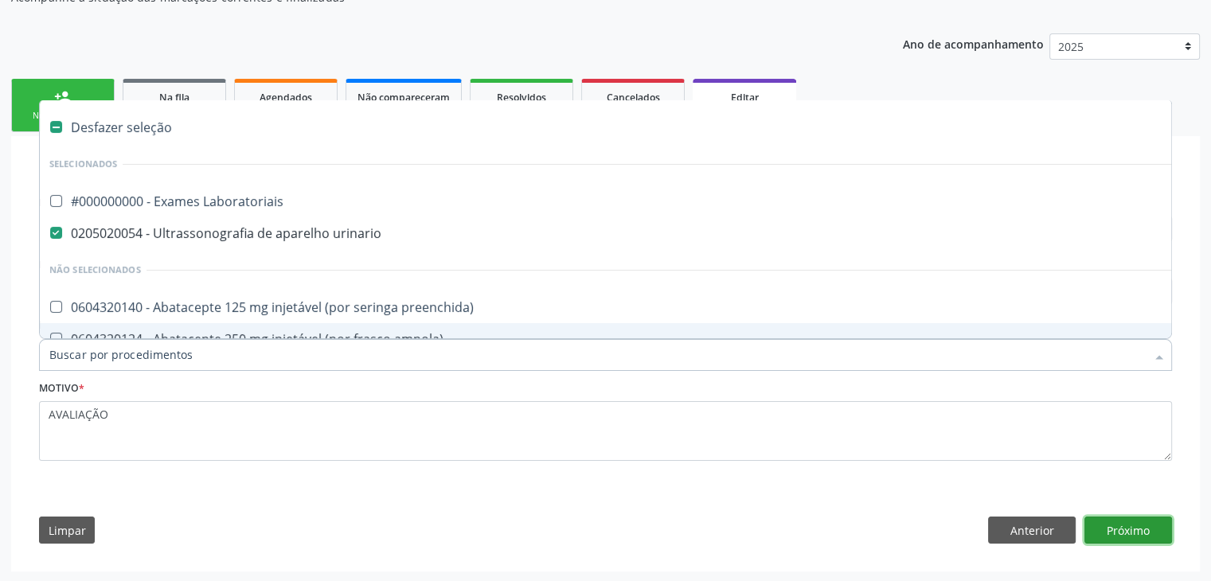
click at [1116, 536] on button "Próximo" at bounding box center [1129, 530] width 88 height 27
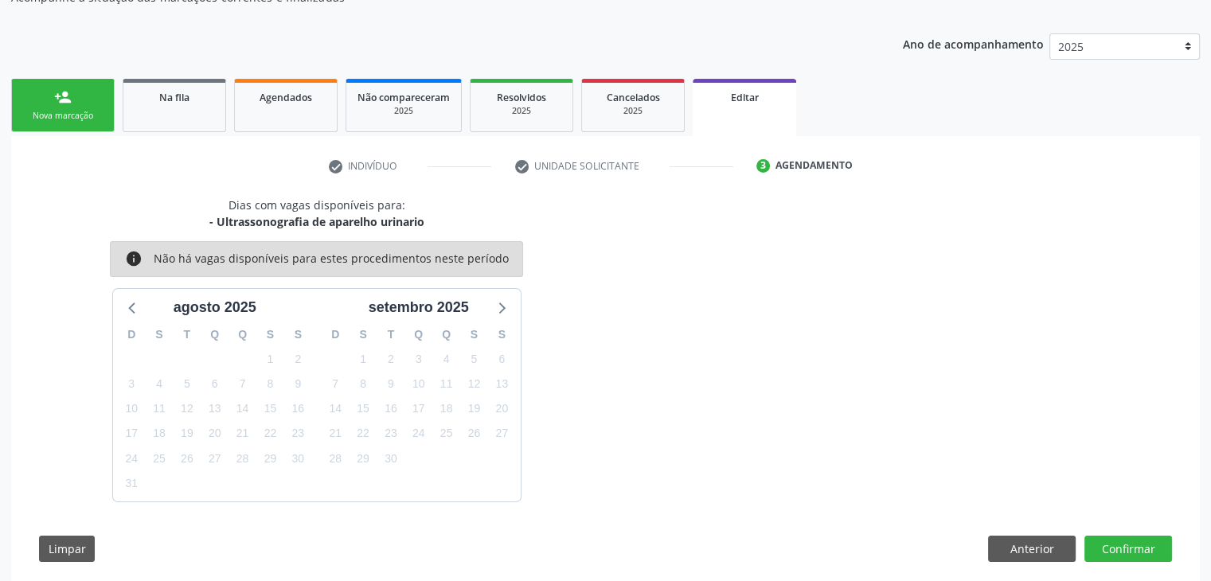
click at [1172, 545] on div "Dias com vagas disponíveis para: - Ultrassonografia de aparelho urinario info N…" at bounding box center [605, 385] width 1155 height 377
click at [1128, 547] on button "Confirmar" at bounding box center [1129, 549] width 88 height 27
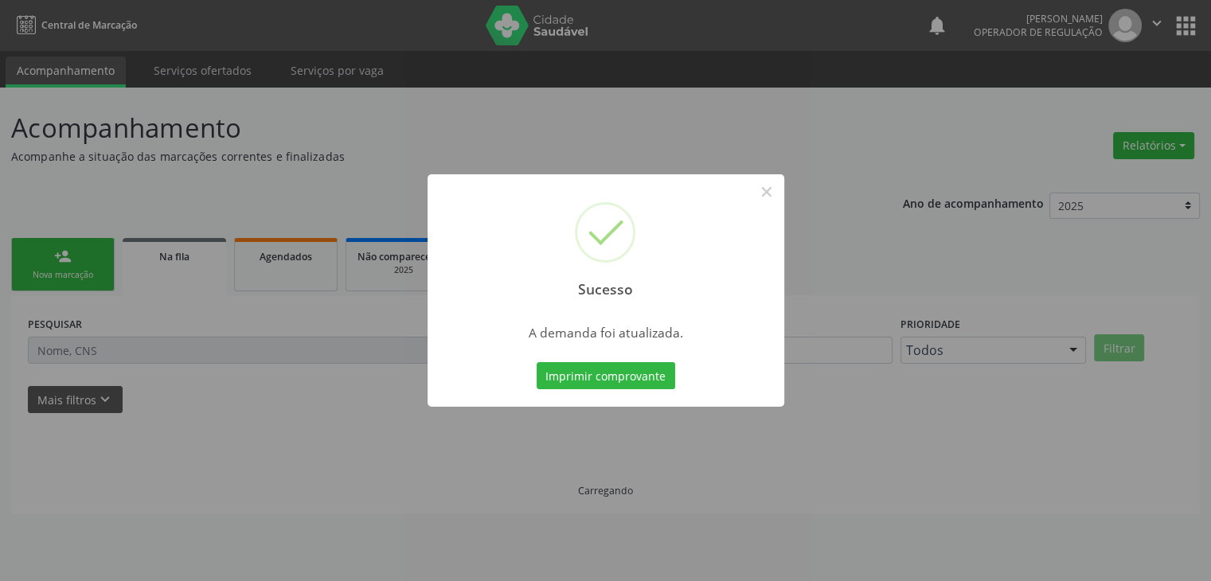
scroll to position [0, 0]
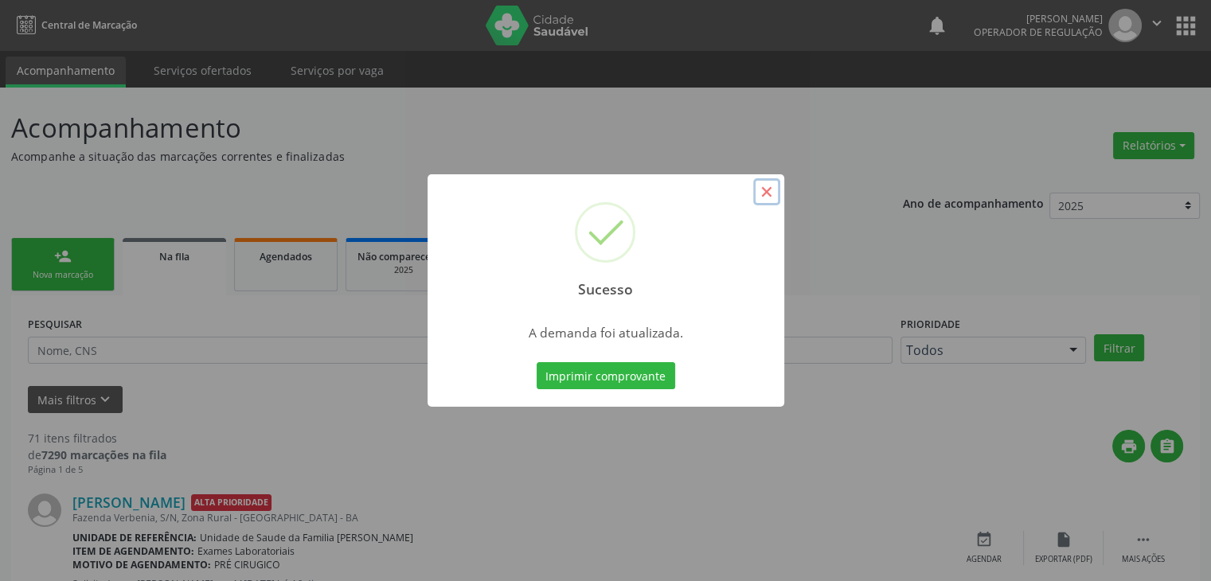
click at [769, 196] on button "×" at bounding box center [766, 191] width 27 height 27
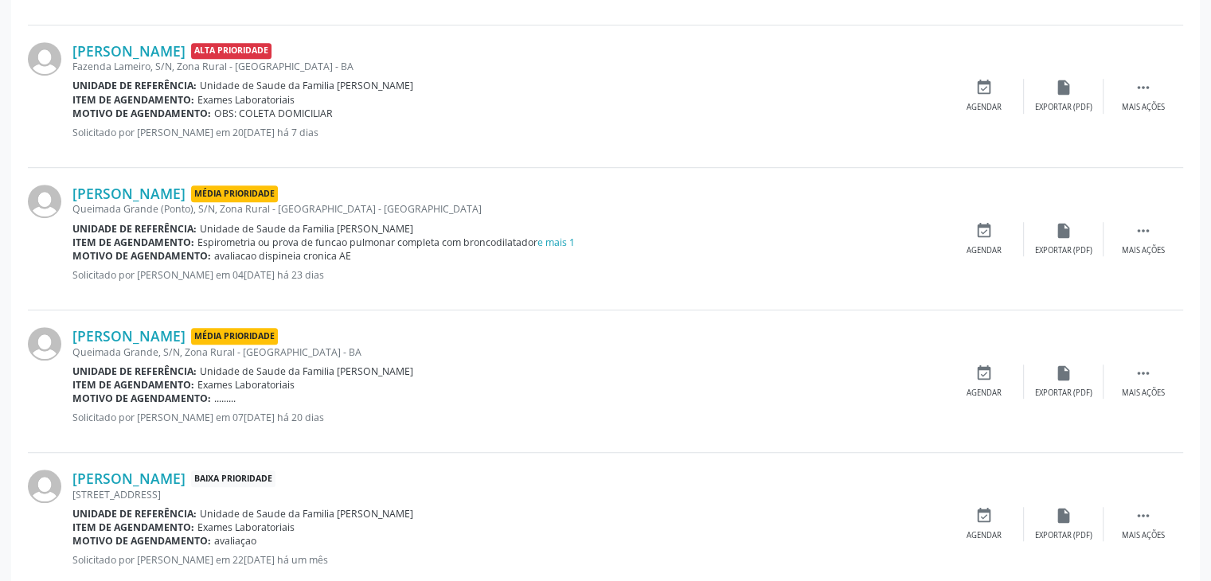
scroll to position [1195, 0]
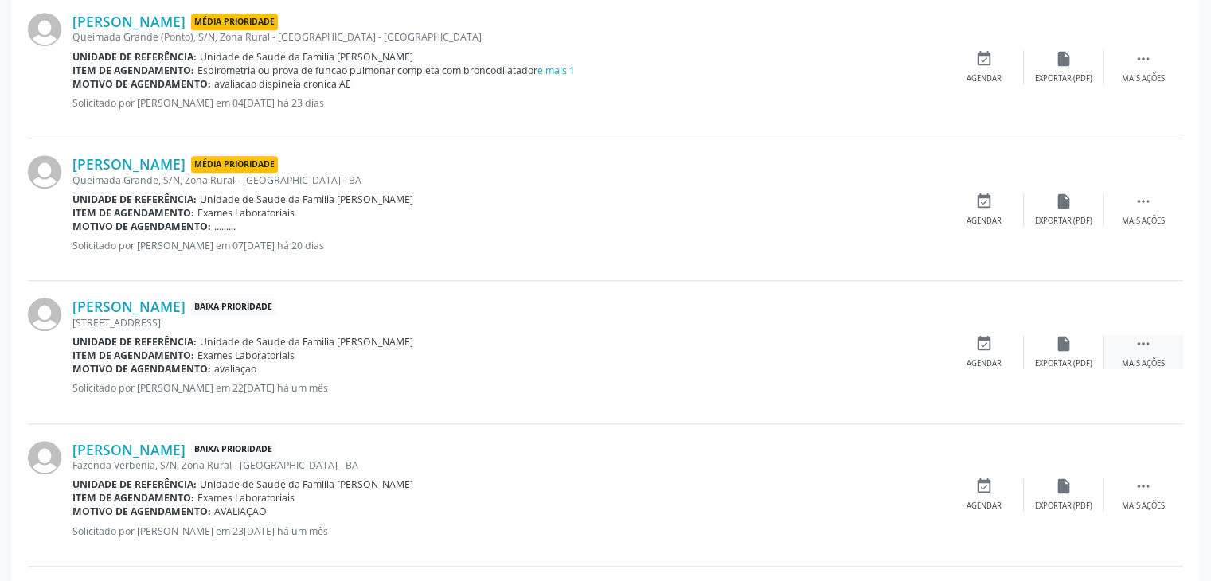
click at [1164, 358] on div "Mais ações" at bounding box center [1143, 363] width 43 height 11
click at [1080, 356] on div "edit Editar" at bounding box center [1064, 352] width 80 height 34
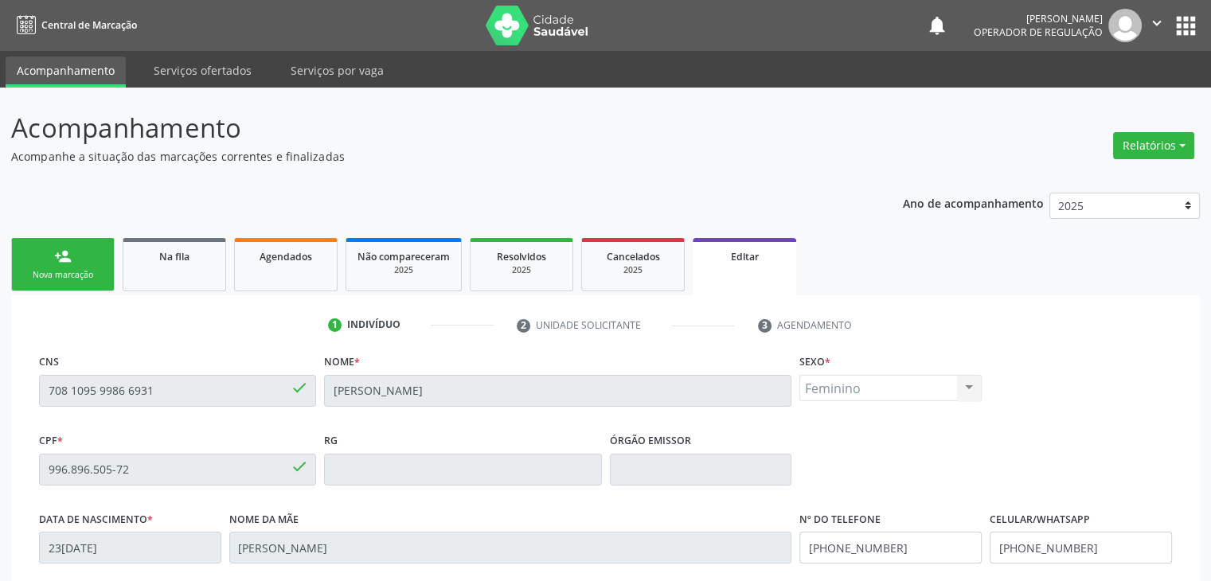
scroll to position [303, 0]
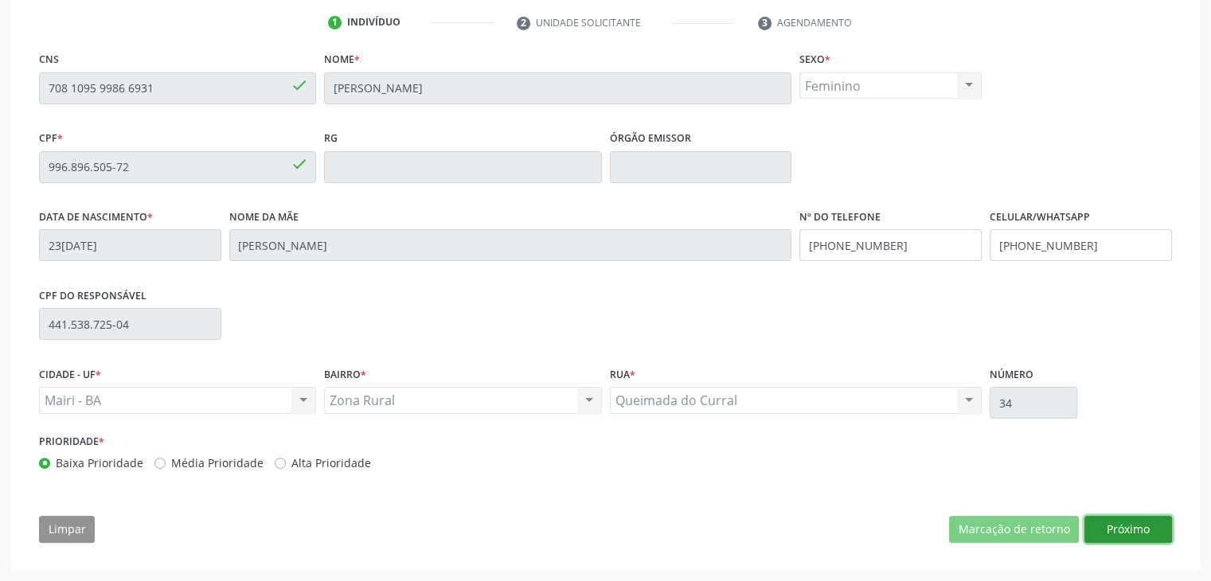
click at [1124, 536] on button "Próximo" at bounding box center [1129, 529] width 88 height 27
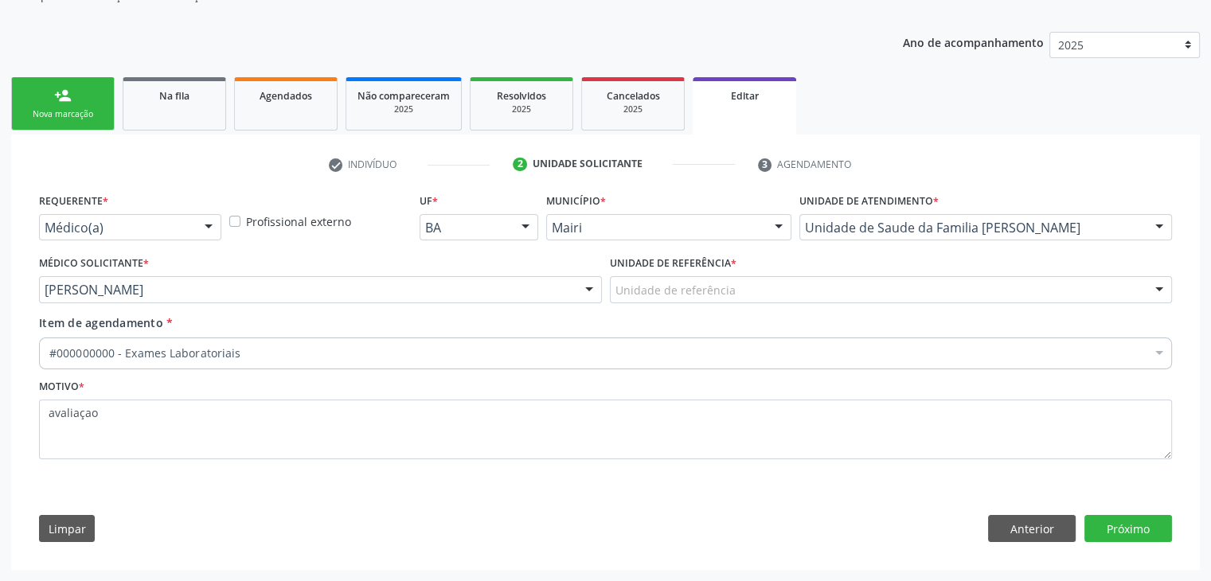
scroll to position [159, 0]
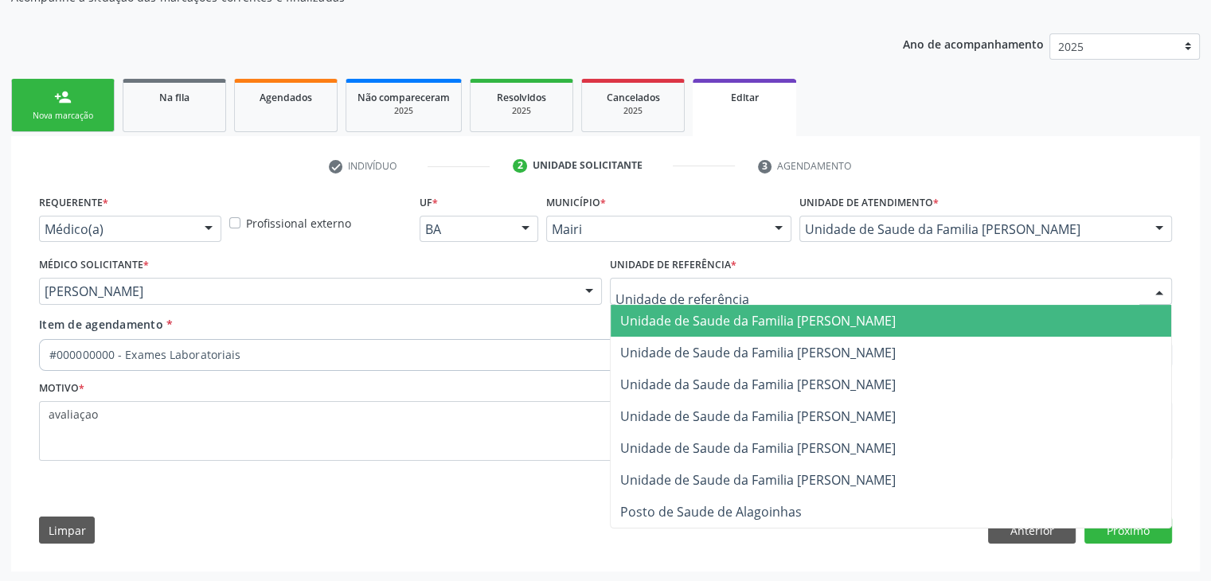
click at [802, 328] on span "Unidade de Saude da Familia [PERSON_NAME]" at bounding box center [891, 321] width 561 height 32
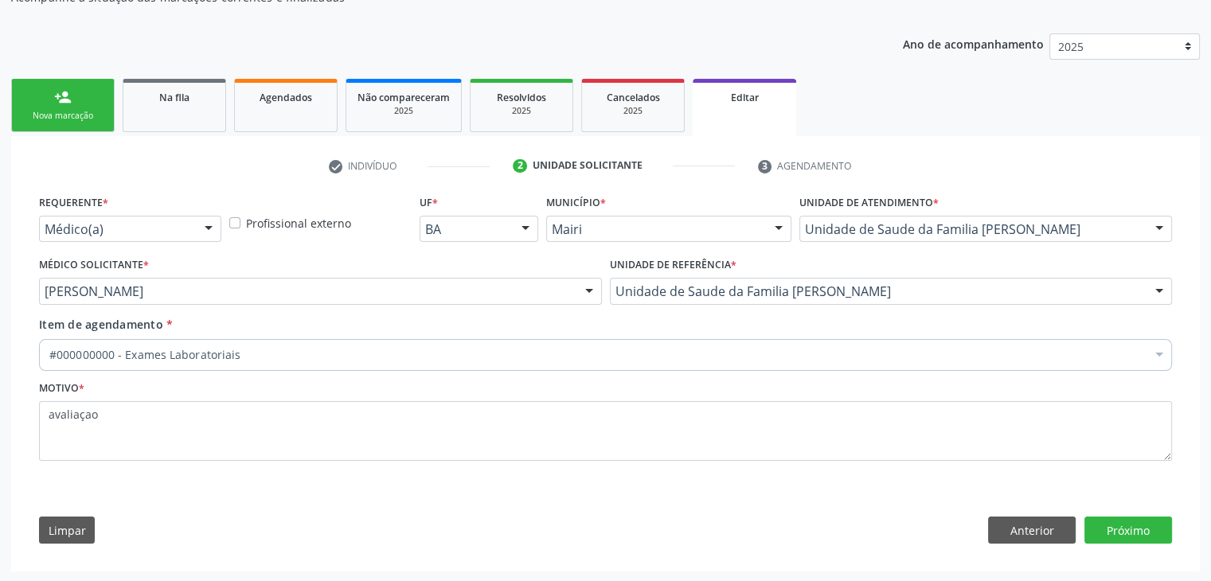
click at [458, 344] on div "#000000000 - Exames Laboratoriais" at bounding box center [605, 355] width 1133 height 32
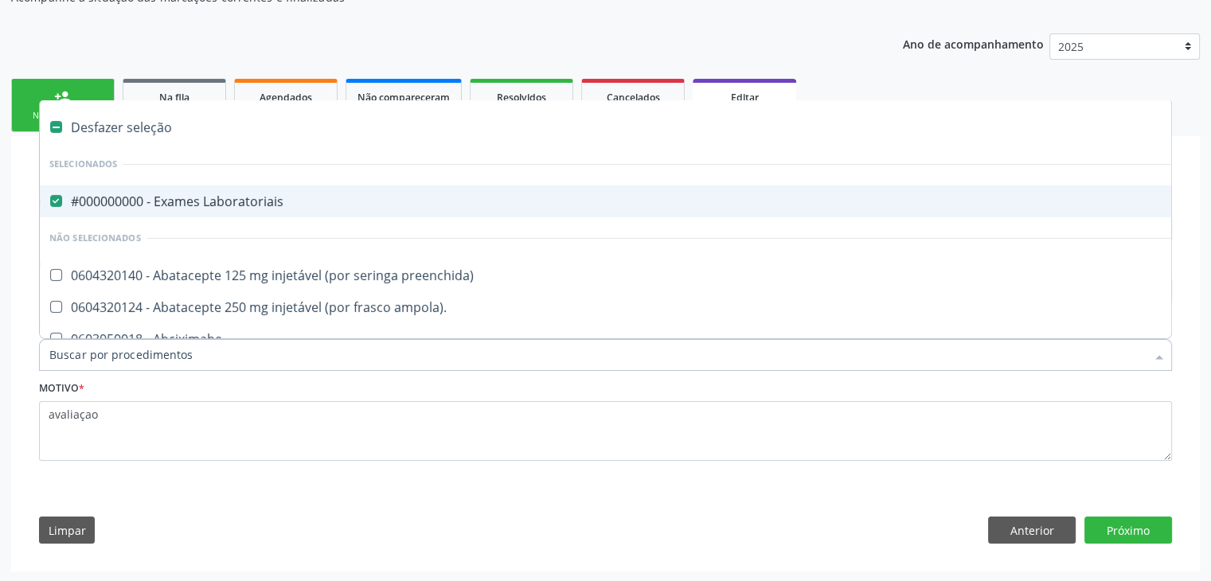
click at [226, 203] on div "#000000000 - Exames Laboratoriais" at bounding box center [662, 201] width 1226 height 13
checkbox Laboratoriais "false"
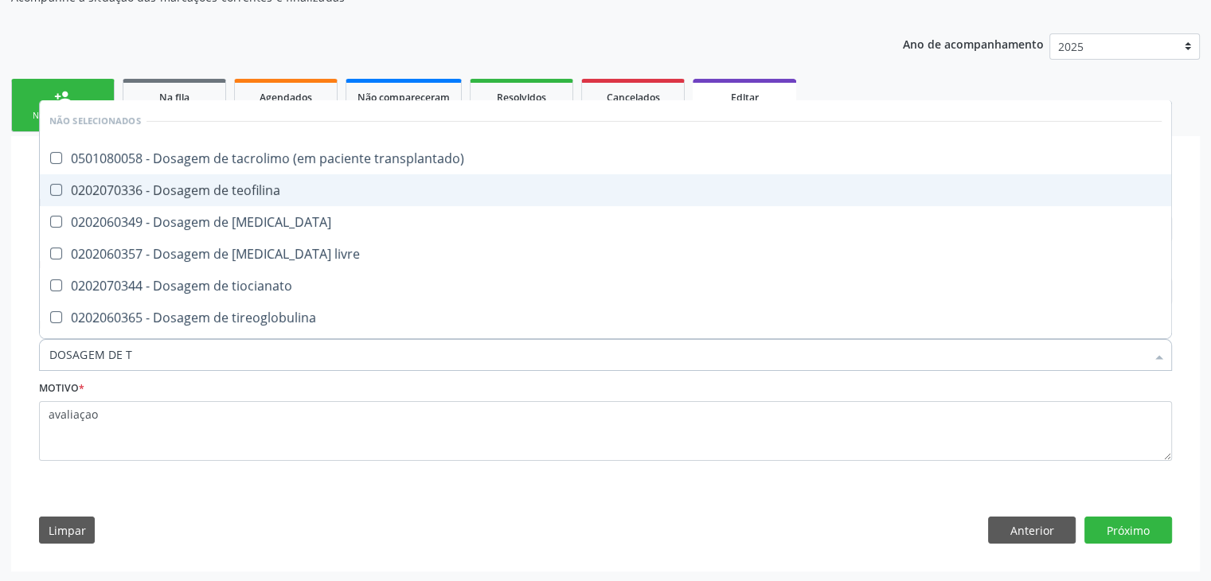
type input "DOSAGEM DE TS"
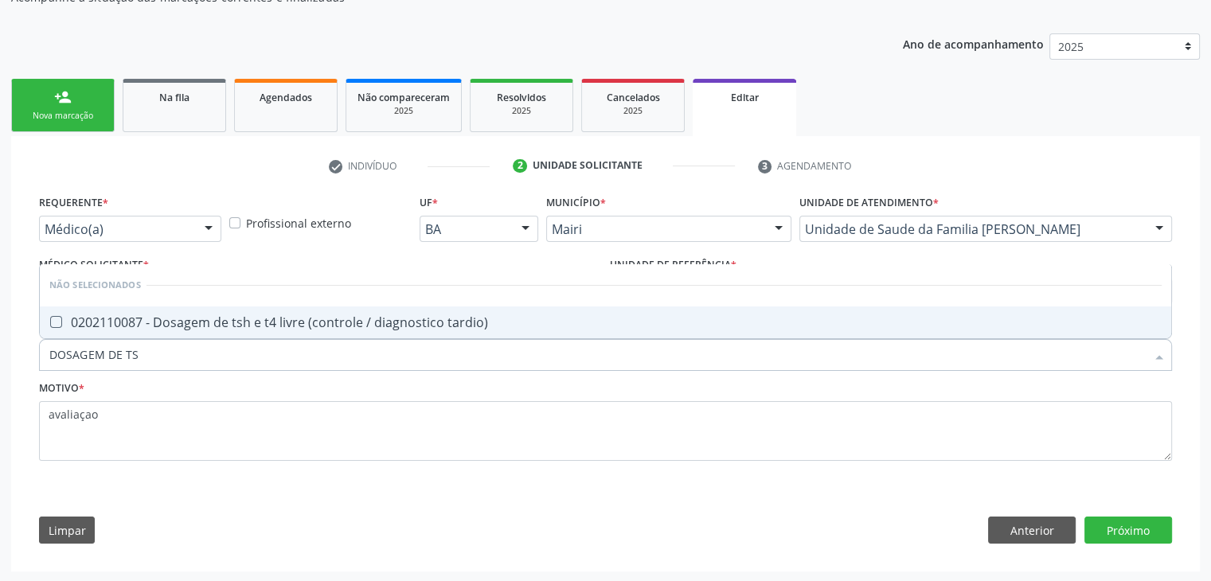
click at [242, 328] on div "0202110087 - Dosagem de tsh e t4 livre (controle / diagnostico tardio)" at bounding box center [605, 322] width 1112 height 13
checkbox tardio\) "true"
click at [1112, 523] on button "Próximo" at bounding box center [1129, 530] width 88 height 27
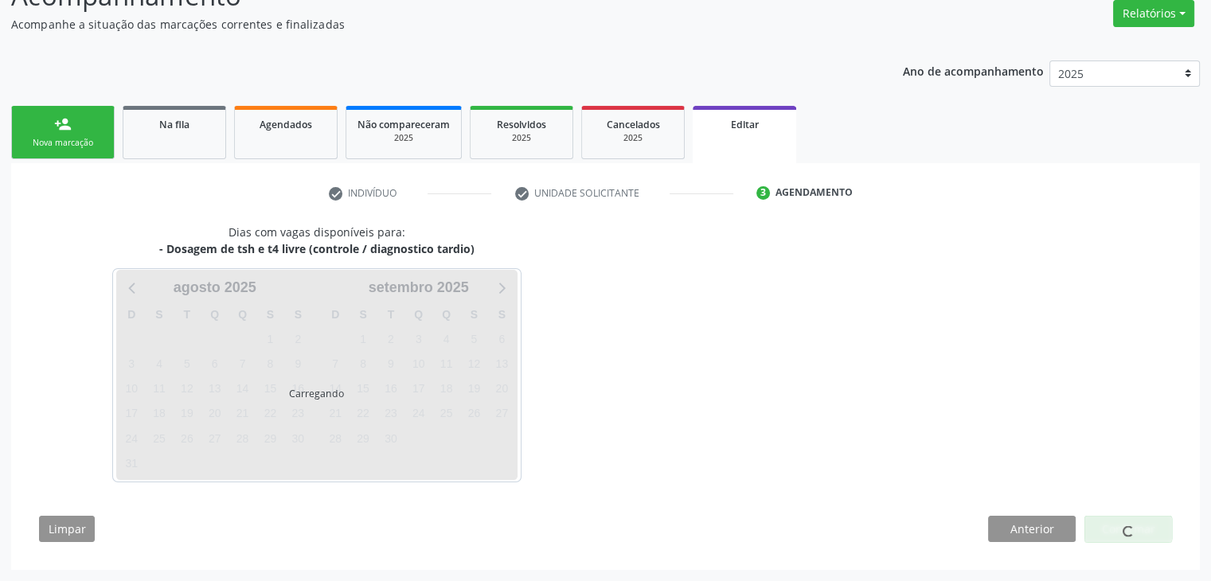
scroll to position [131, 0]
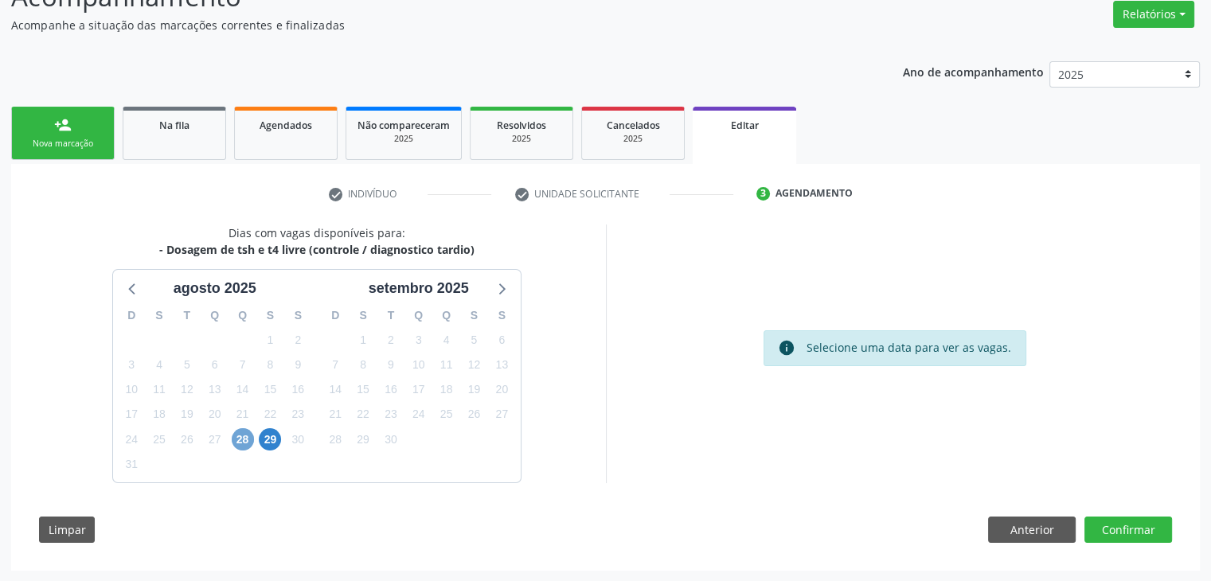
click at [240, 442] on span "28" at bounding box center [243, 439] width 22 height 22
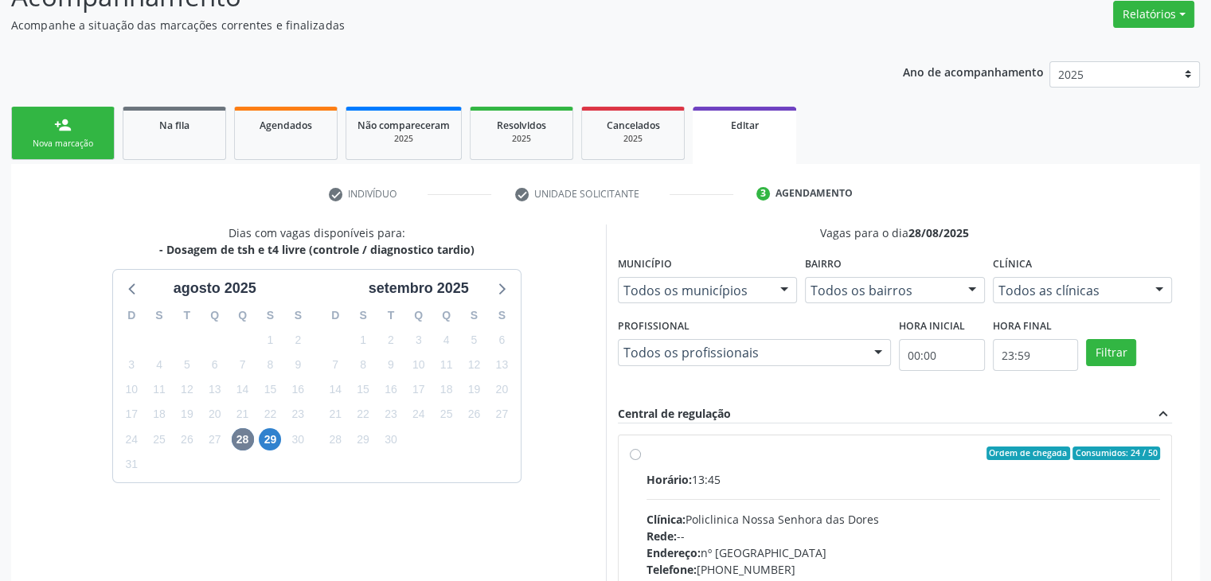
click at [693, 486] on div "Horário: 13:45" at bounding box center [904, 479] width 514 height 17
click at [641, 461] on input "Ordem de chegada Consumidos: 24 / 50 Horário: 13:45 Clínica: Policlinica [GEOGR…" at bounding box center [635, 454] width 11 height 14
radio input "true"
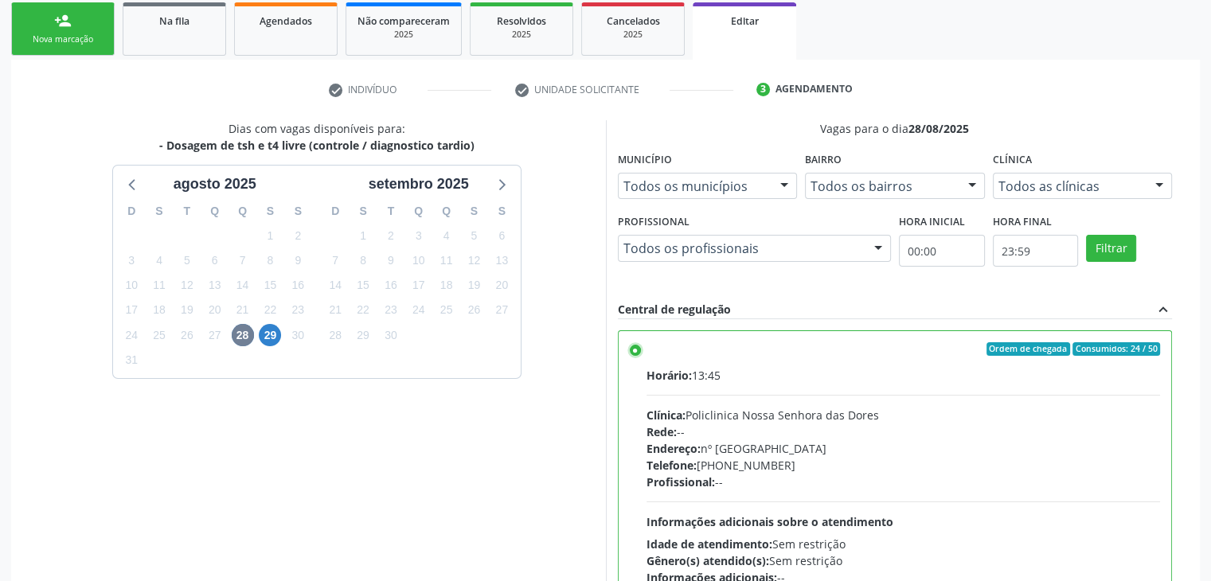
scroll to position [390, 0]
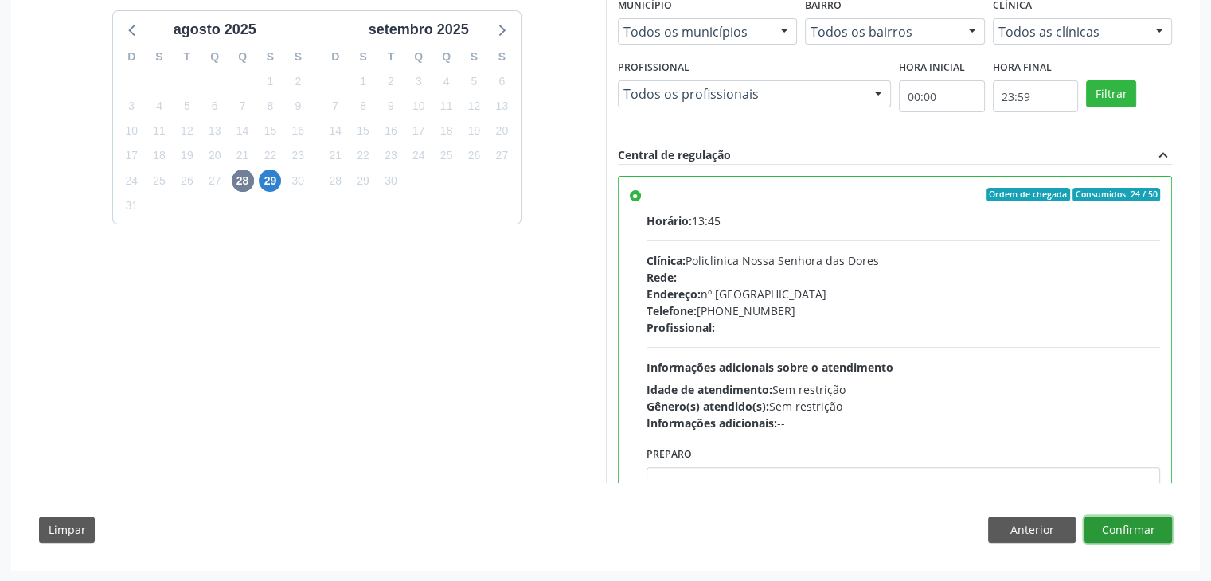
click at [1135, 537] on button "Confirmar" at bounding box center [1129, 530] width 88 height 27
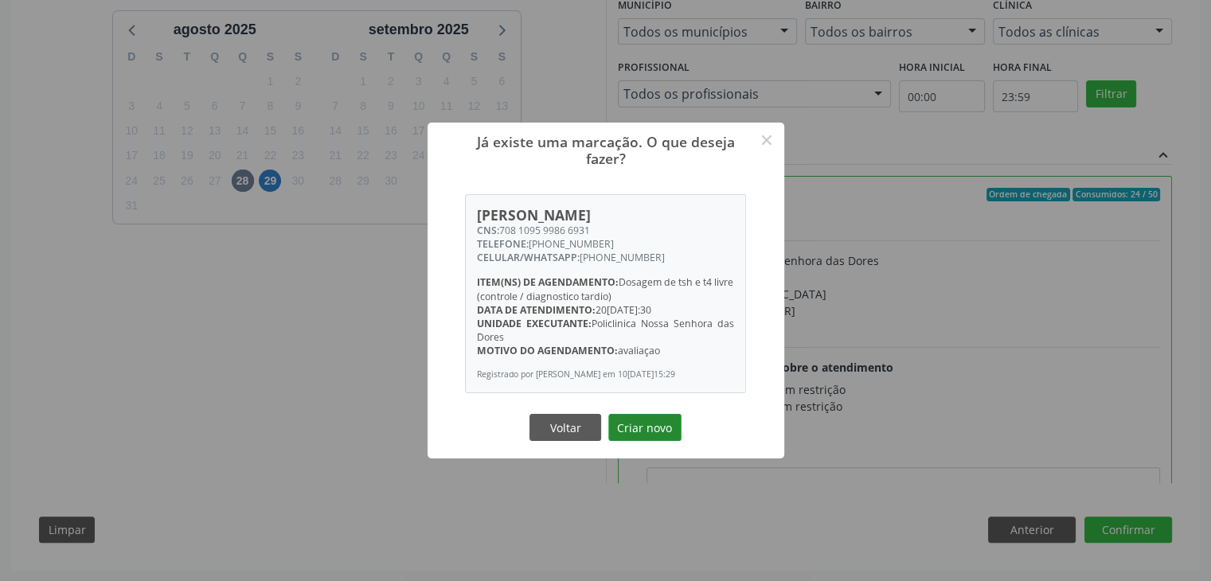
click at [659, 436] on button "Criar novo" at bounding box center [644, 427] width 73 height 27
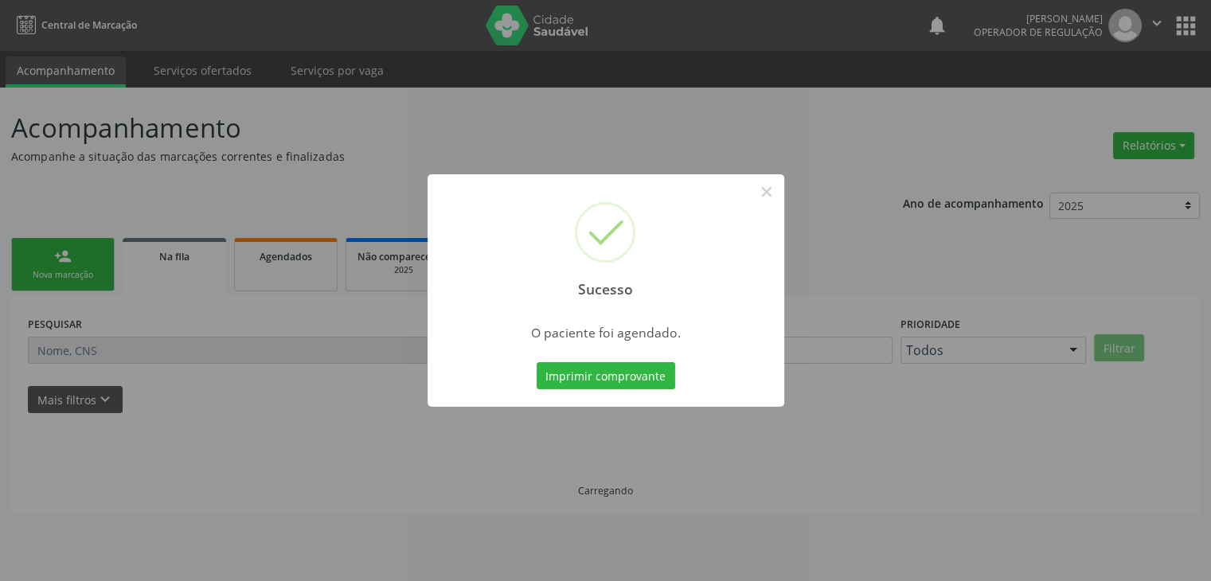
scroll to position [0, 0]
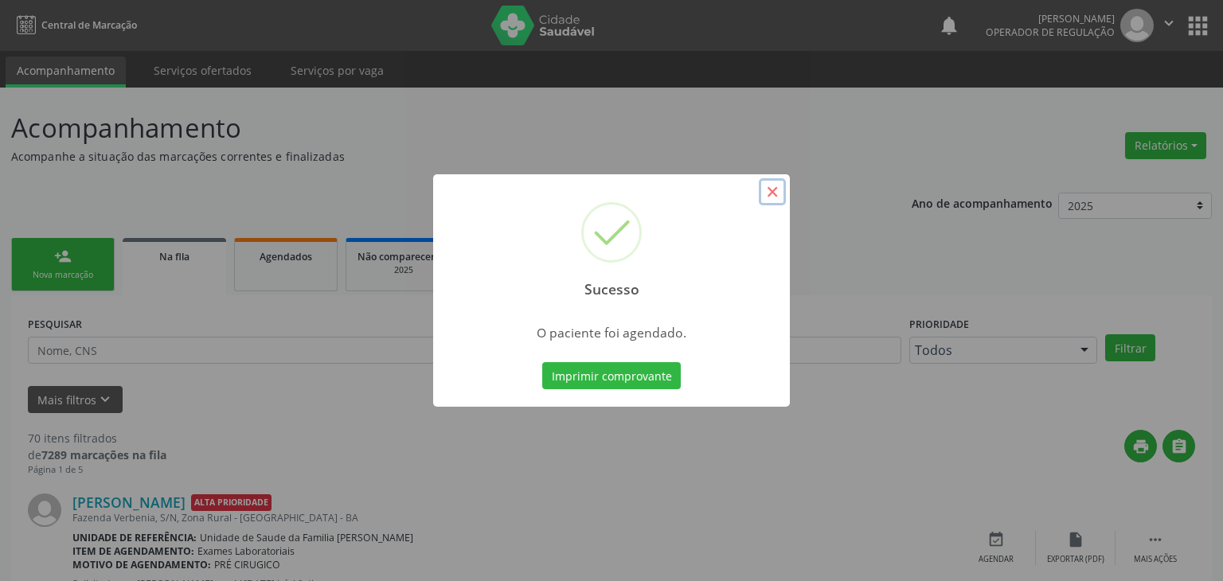
click at [768, 194] on button "×" at bounding box center [772, 191] width 27 height 27
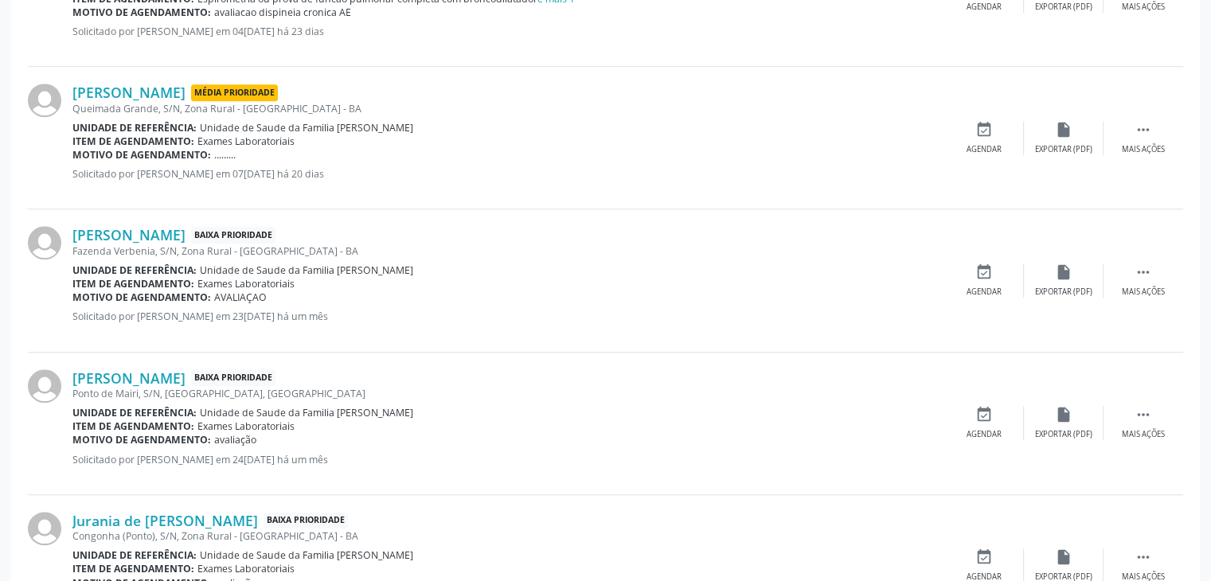
scroll to position [1274, 0]
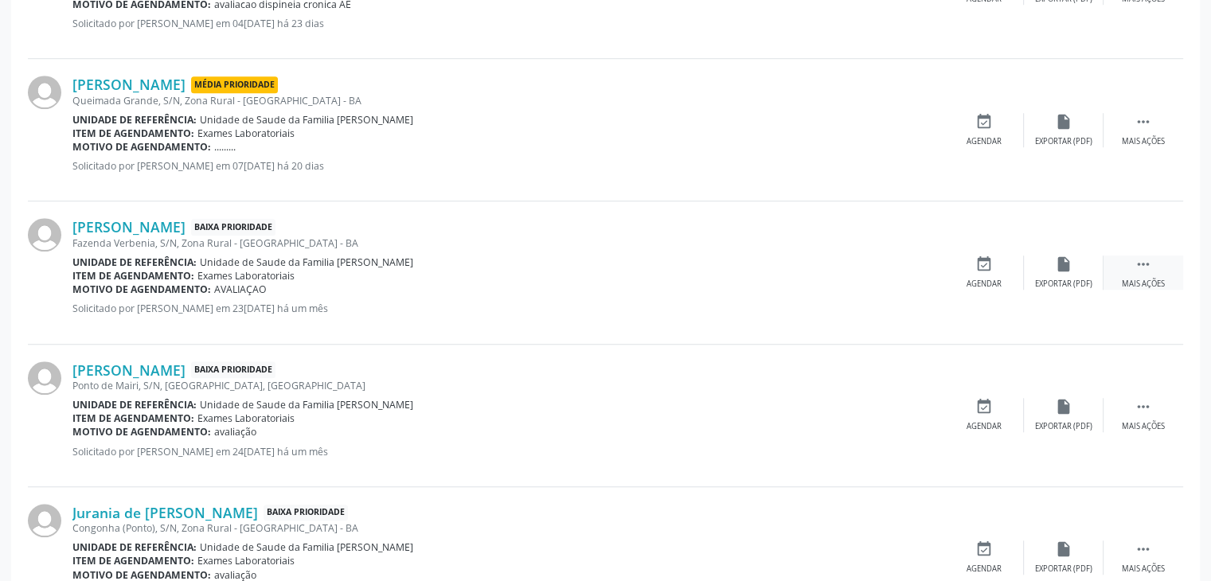
click at [1124, 282] on div "Mais ações" at bounding box center [1143, 284] width 43 height 11
click at [1089, 276] on div "edit Editar" at bounding box center [1064, 273] width 80 height 34
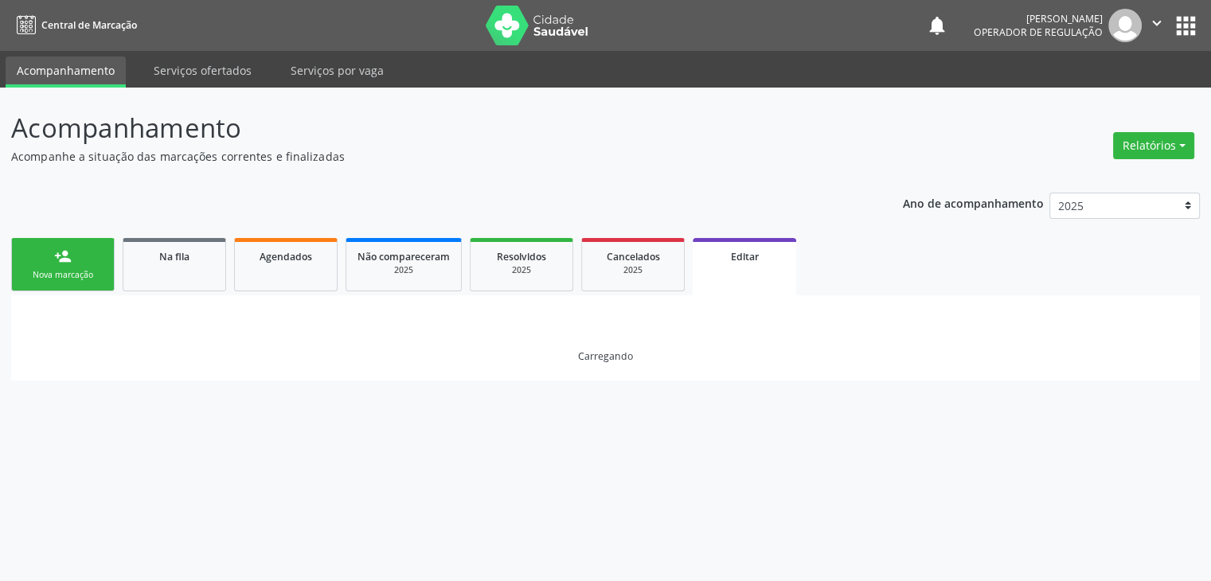
scroll to position [0, 0]
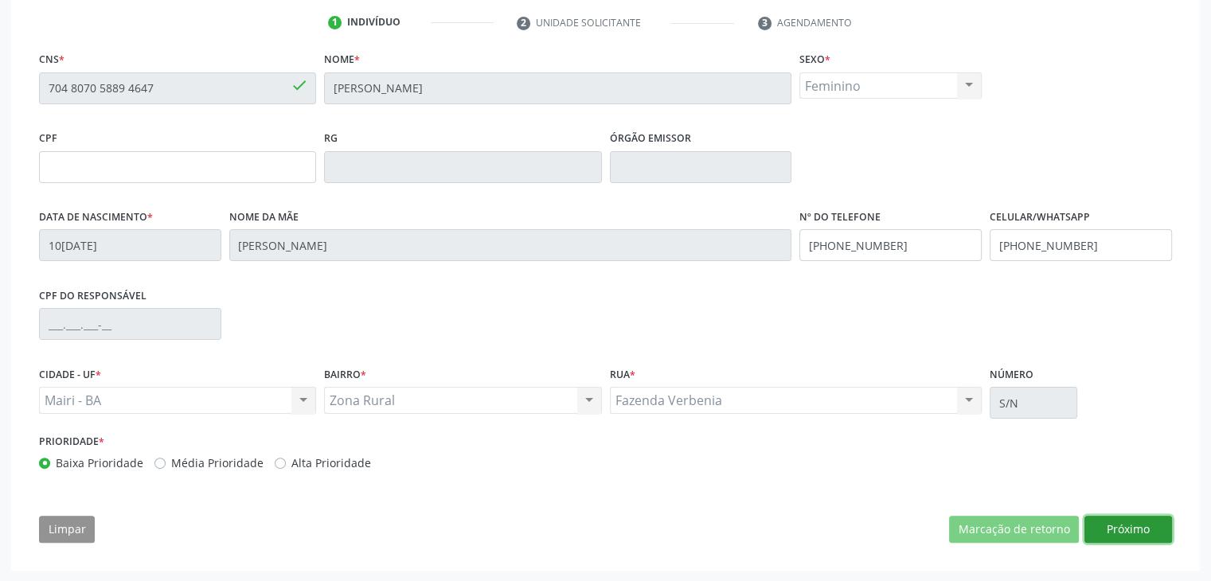
click at [1148, 516] on button "Próximo" at bounding box center [1129, 529] width 88 height 27
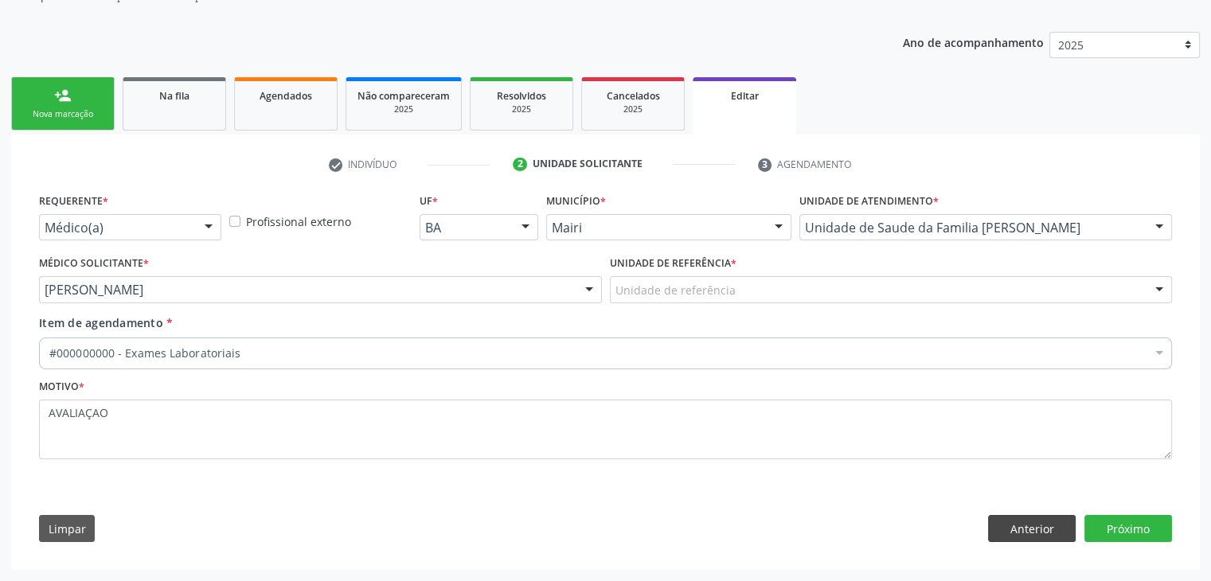
scroll to position [159, 0]
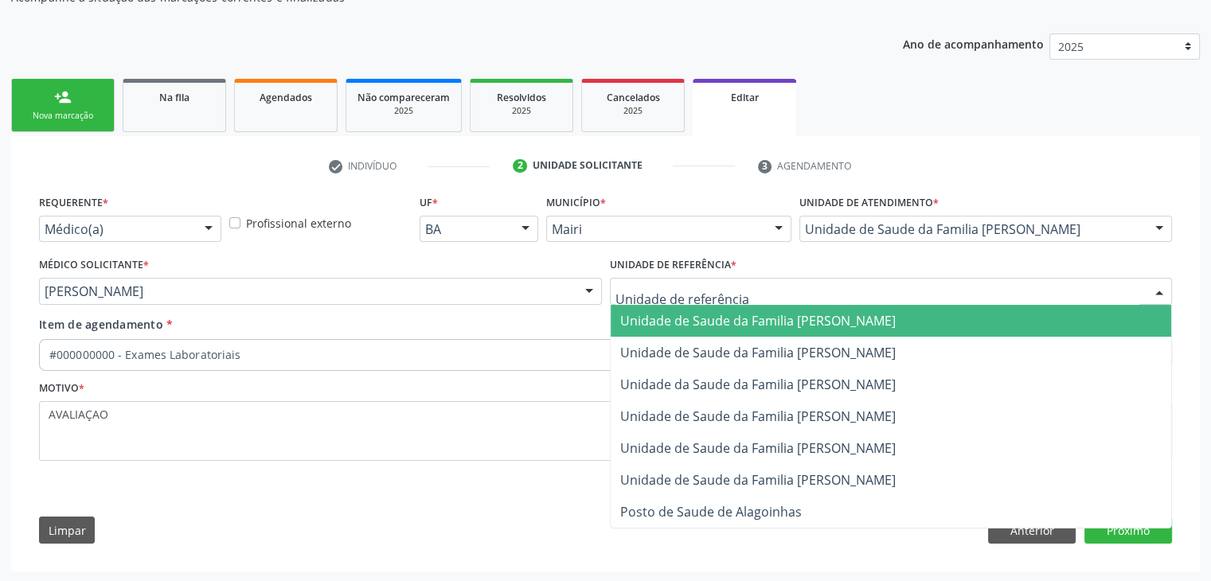
click at [842, 321] on span "Unidade de Saude da Familia [PERSON_NAME]" at bounding box center [758, 321] width 276 height 18
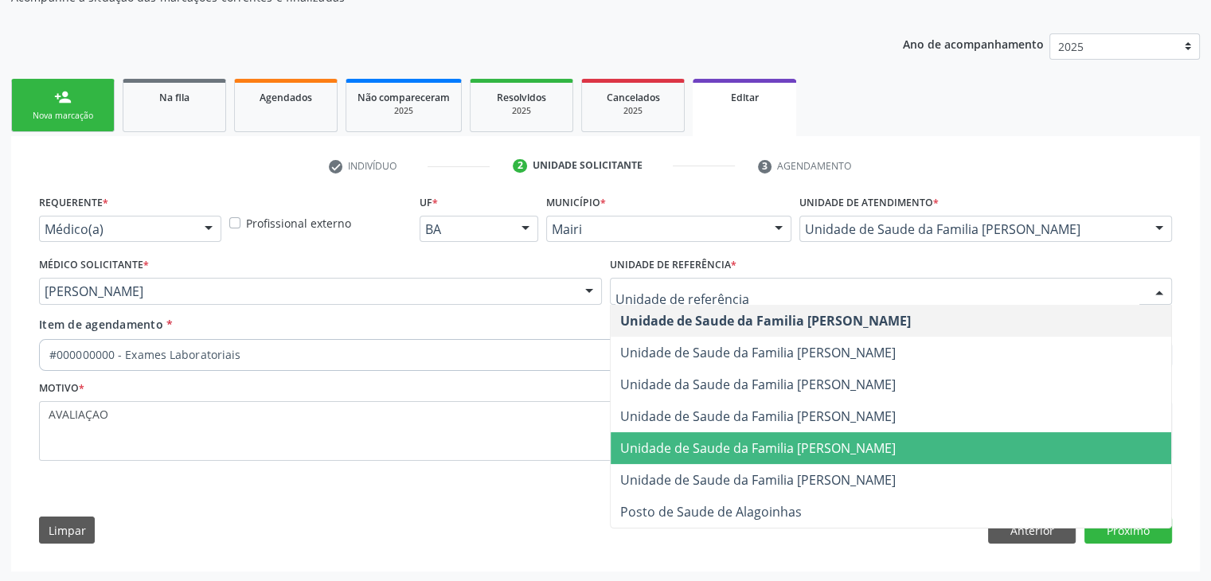
click at [860, 435] on span "Unidade de Saude da Familia [PERSON_NAME]" at bounding box center [891, 448] width 561 height 32
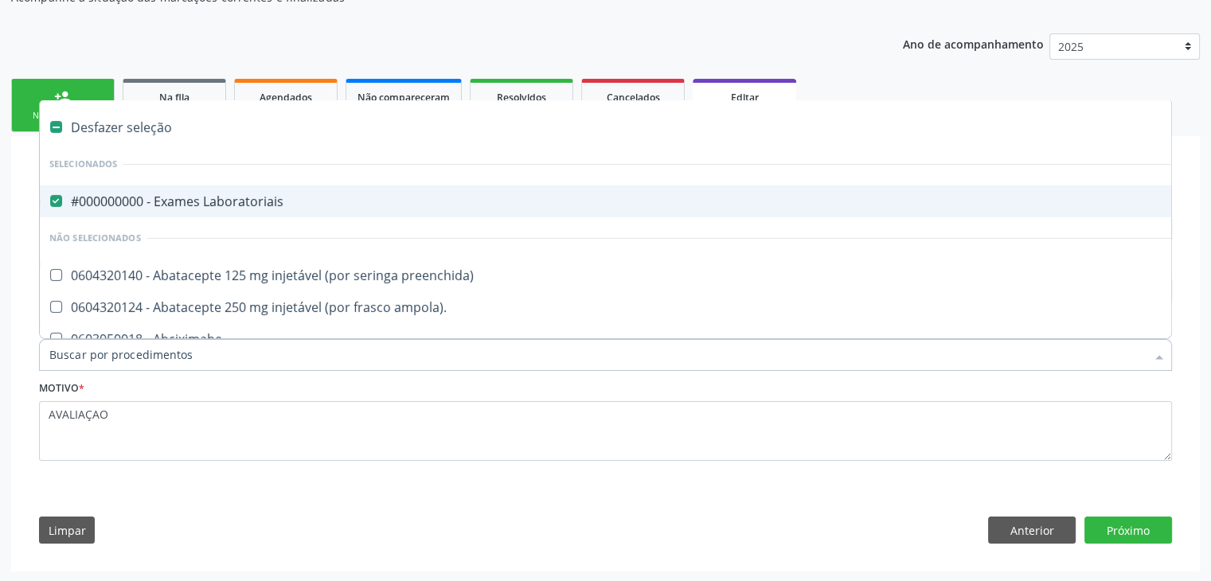
click at [194, 198] on div "#000000000 - Exames Laboratoriais" at bounding box center [662, 201] width 1226 height 13
checkbox Laboratoriais "false"
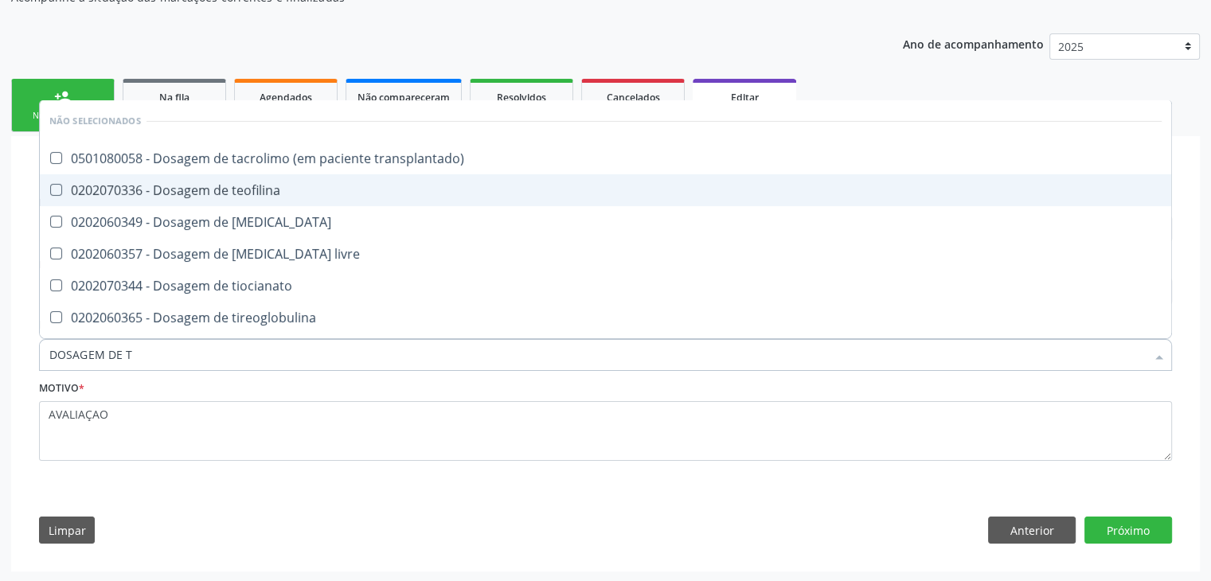
type input "DOSAGEM DE TS"
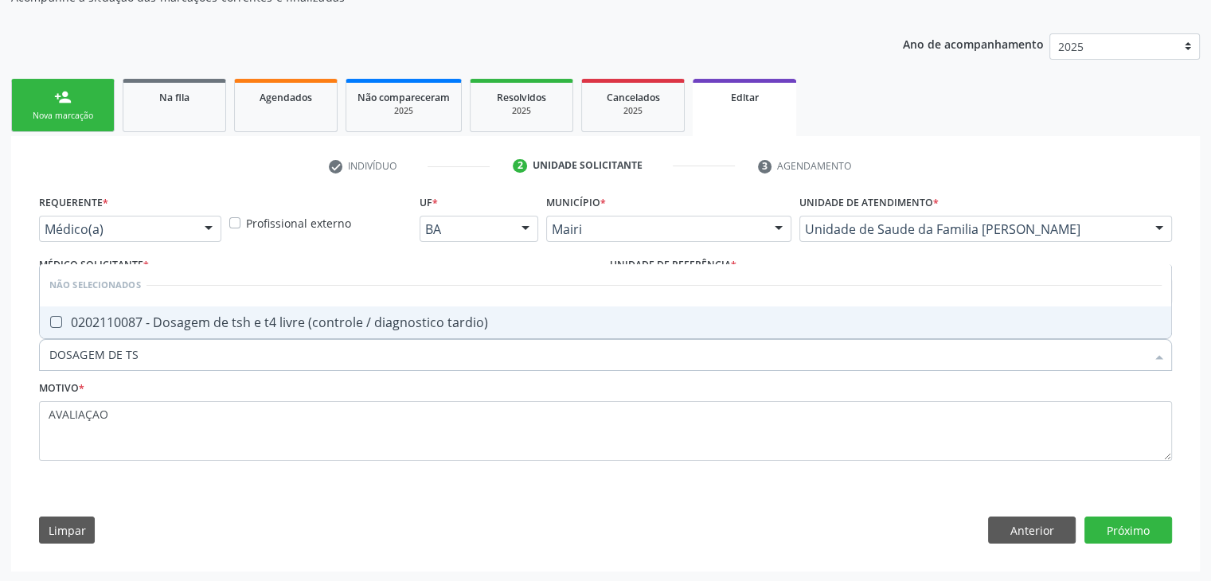
click at [225, 323] on div "0202110087 - Dosagem de tsh e t4 livre (controle / diagnostico tardio)" at bounding box center [605, 322] width 1112 height 13
checkbox tardio\) "true"
click at [1136, 534] on button "Próximo" at bounding box center [1129, 530] width 88 height 27
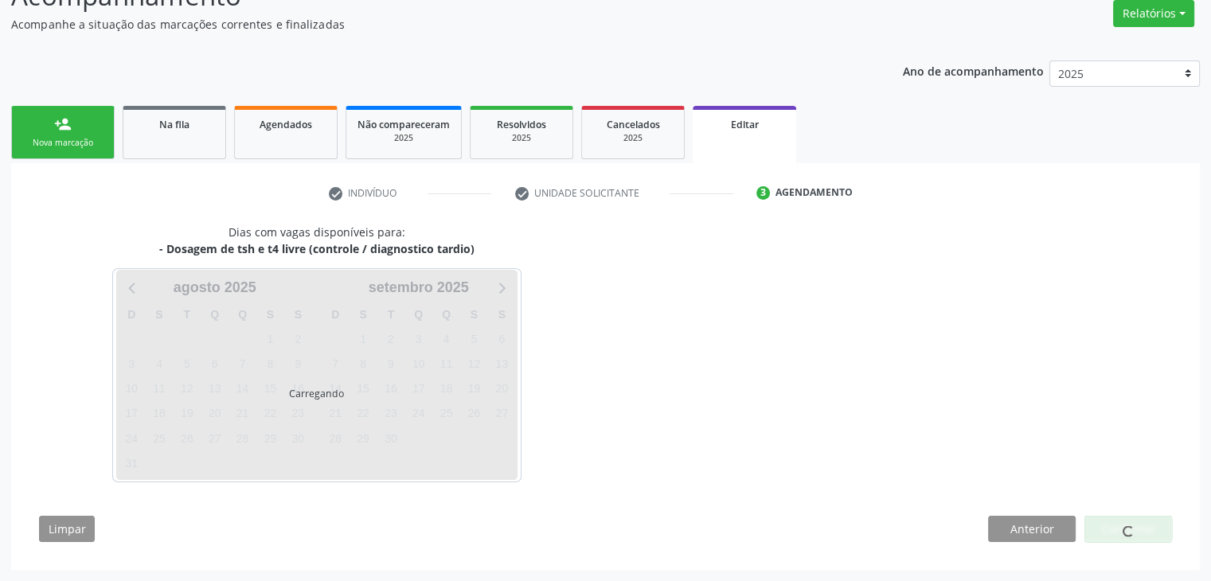
scroll to position [131, 0]
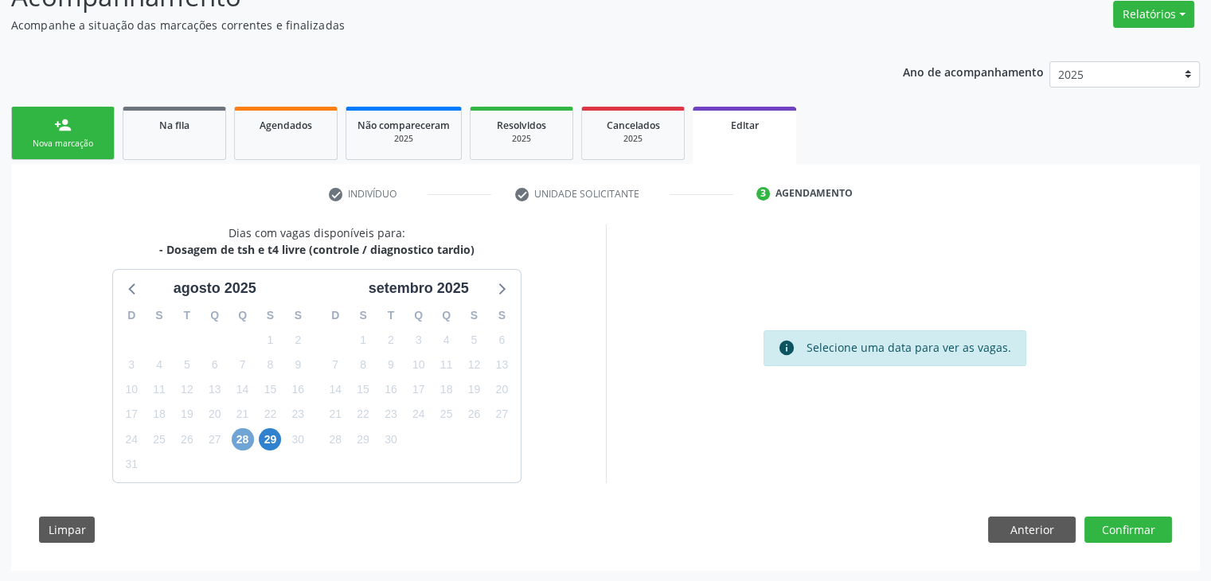
click at [239, 439] on span "28" at bounding box center [243, 439] width 22 height 22
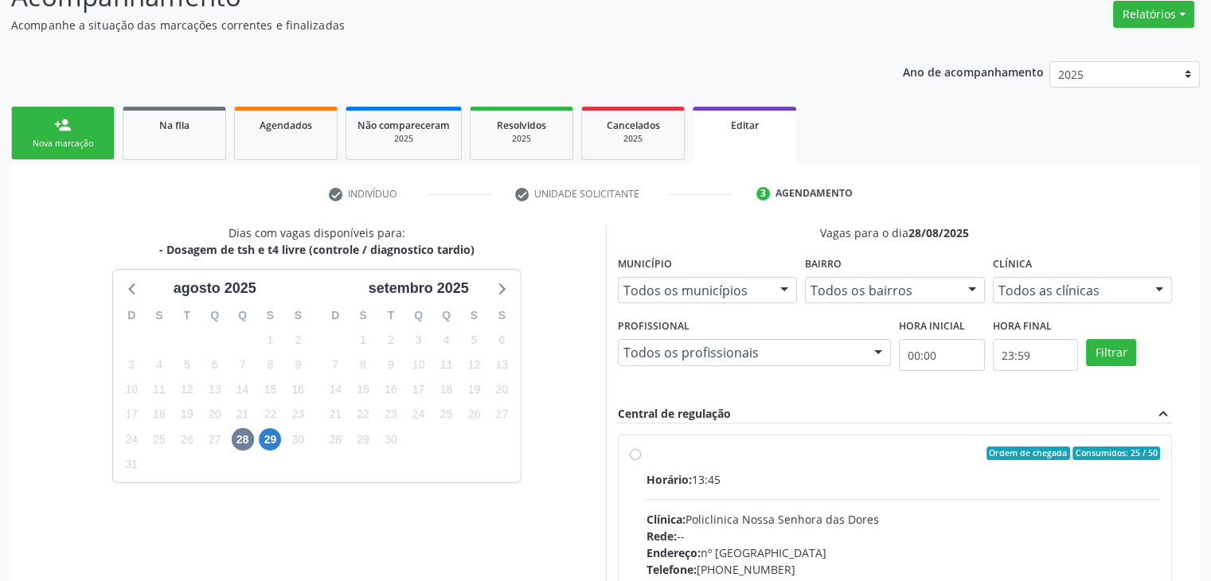
click at [694, 436] on div "Ordem de chegada Consumidos: 25 / 50 Horário: 13:45 Clínica: Policlinica Nossa …" at bounding box center [895, 569] width 553 height 267
radio input "true"
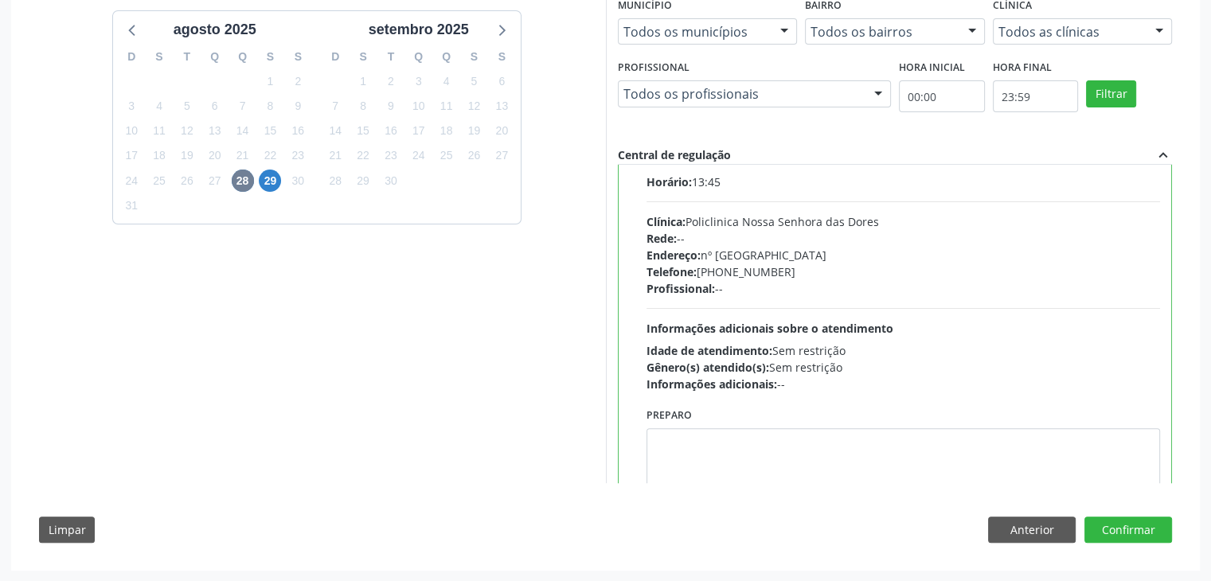
scroll to position [78, 0]
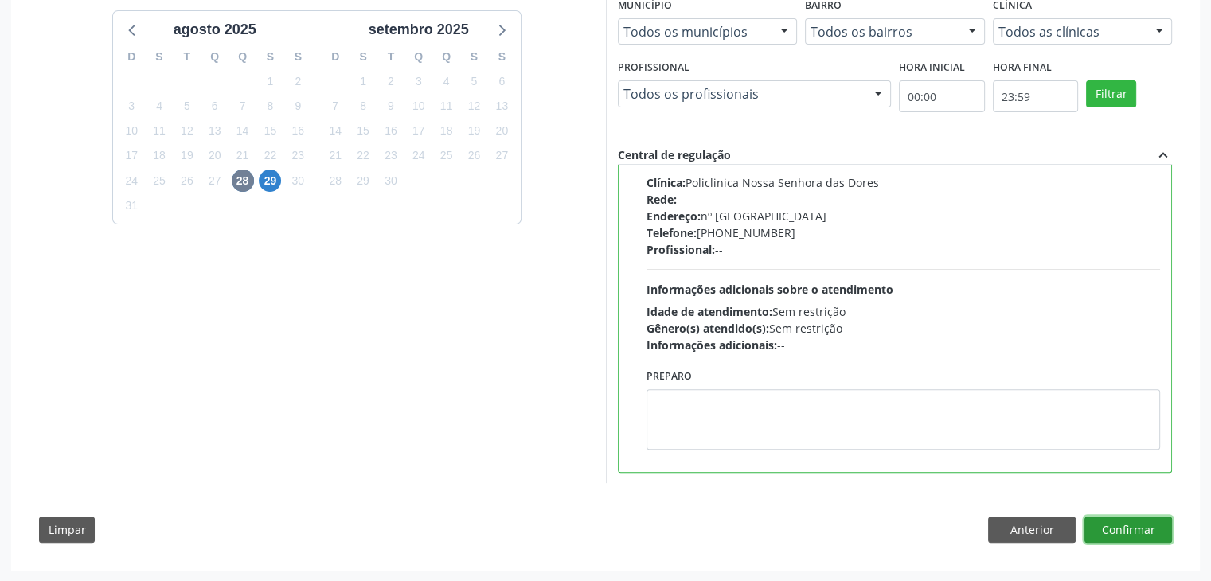
click at [1136, 521] on button "Confirmar" at bounding box center [1129, 530] width 88 height 27
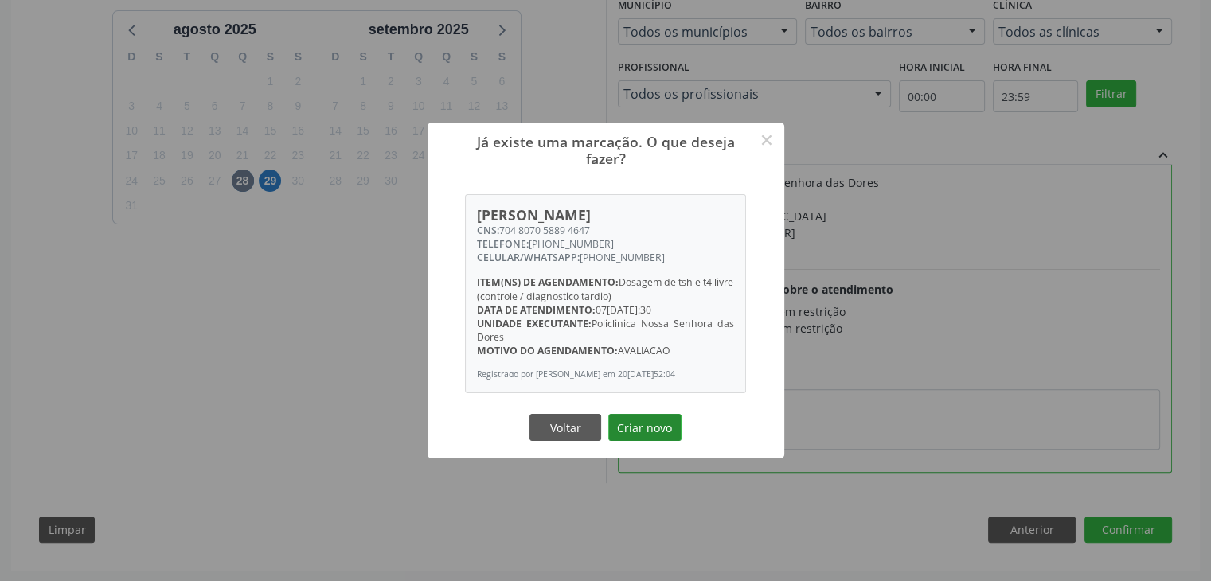
click at [672, 420] on button "Criar novo" at bounding box center [644, 427] width 73 height 27
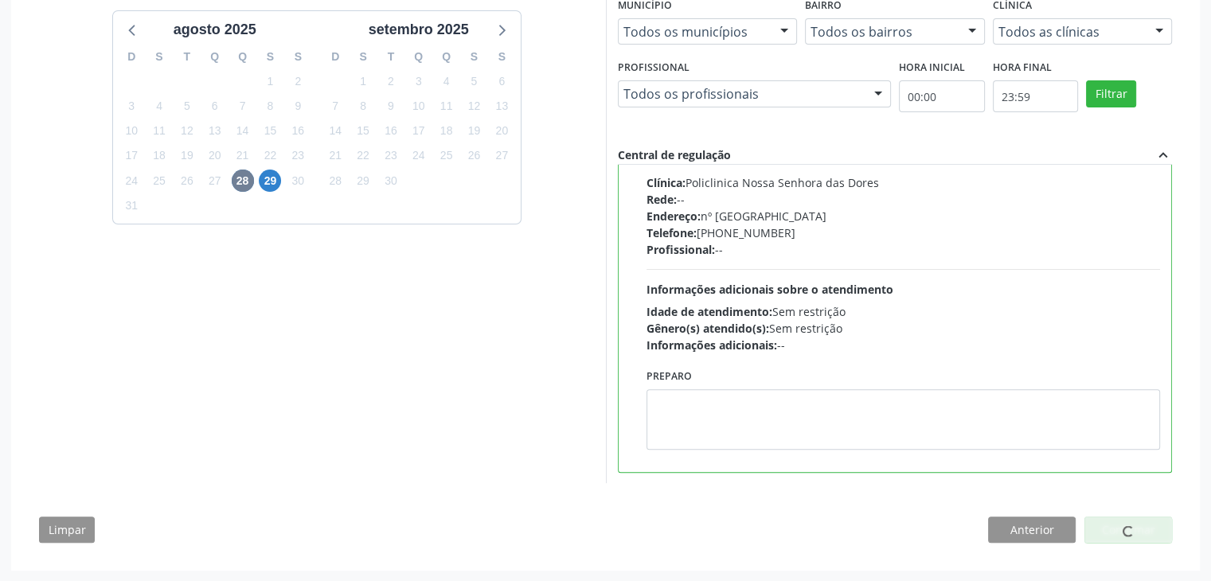
scroll to position [0, 0]
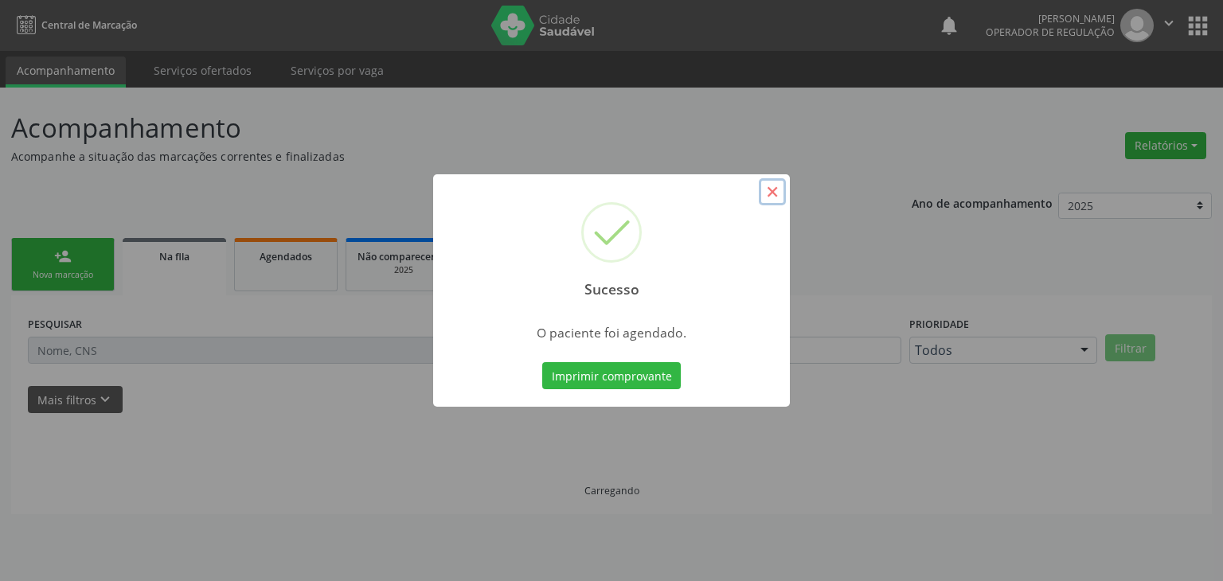
click at [776, 183] on button "×" at bounding box center [772, 191] width 27 height 27
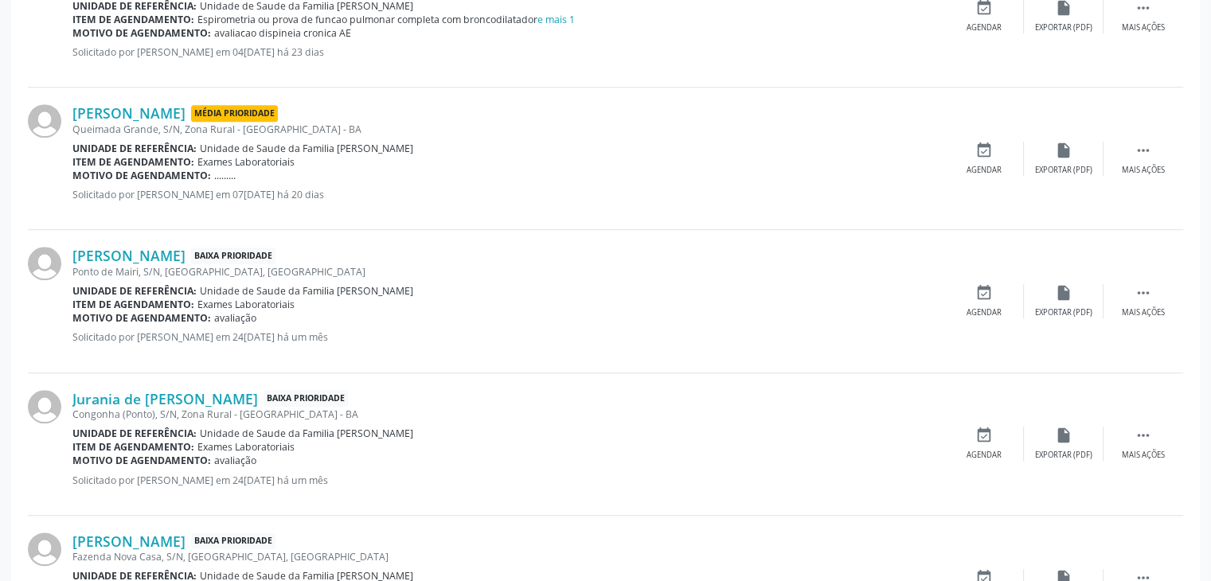
scroll to position [1274, 0]
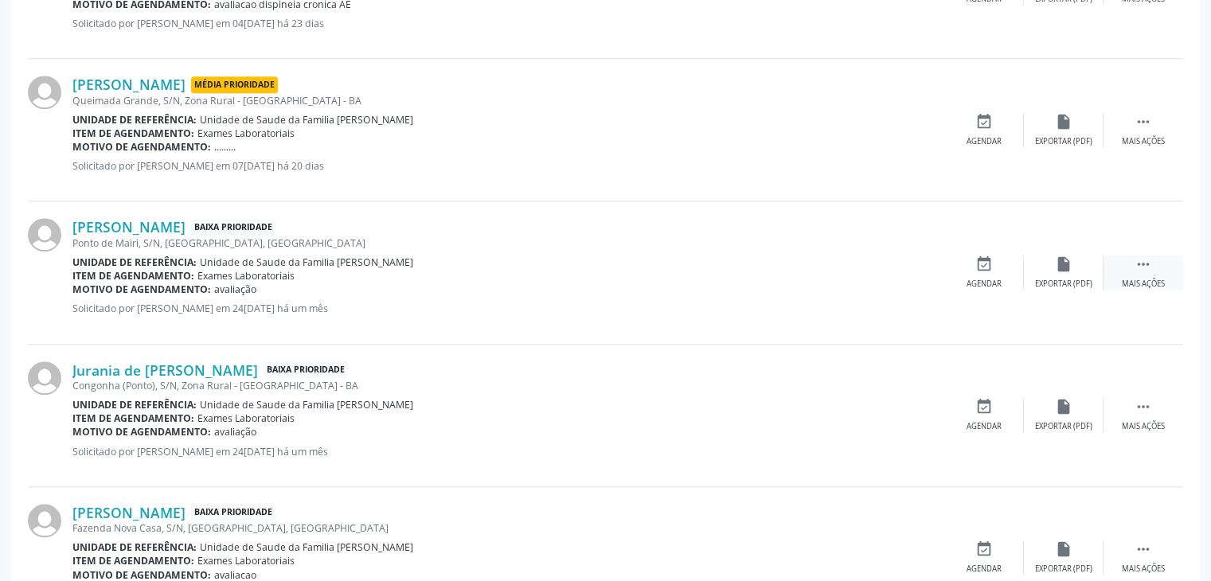
click at [1157, 271] on div " Mais ações" at bounding box center [1144, 273] width 80 height 34
click at [1067, 259] on icon "edit" at bounding box center [1064, 265] width 18 height 18
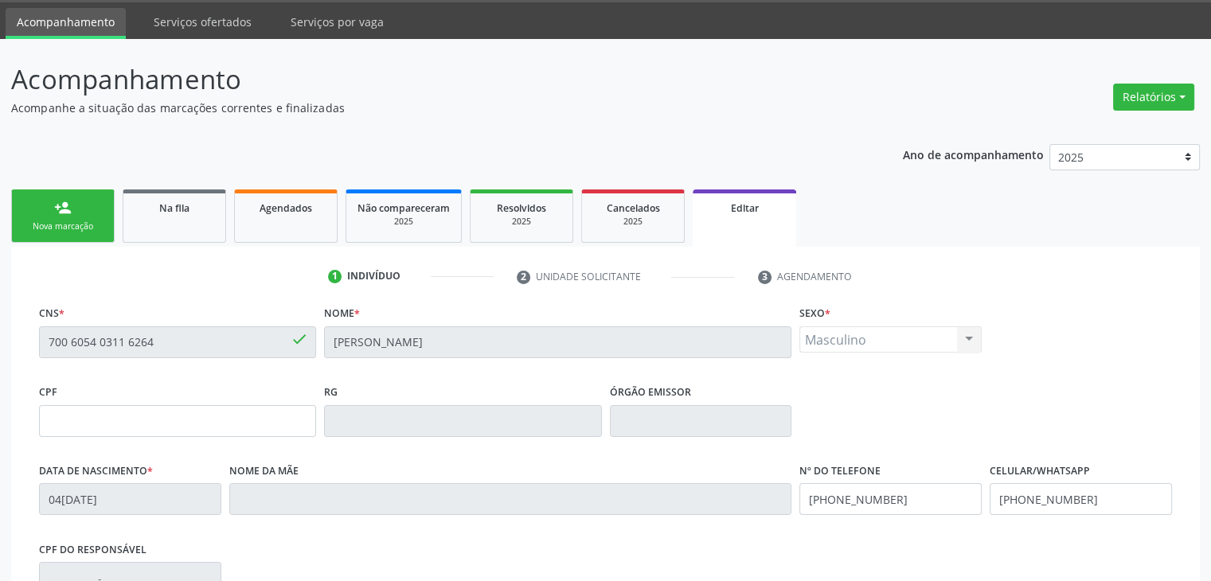
scroll to position [303, 0]
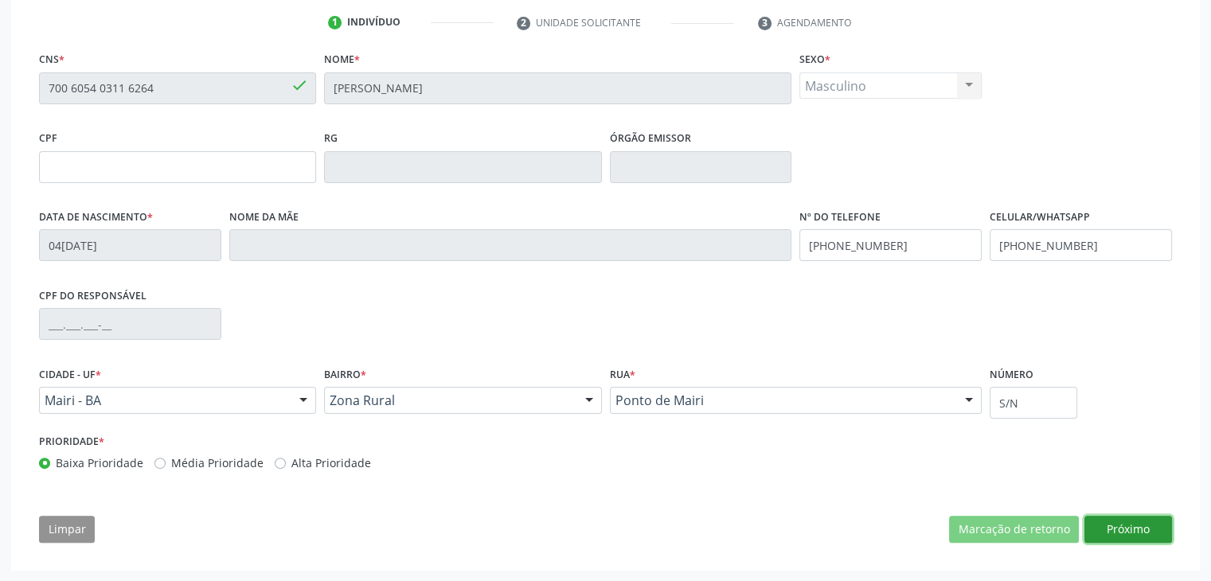
click at [1114, 520] on button "Próximo" at bounding box center [1129, 529] width 88 height 27
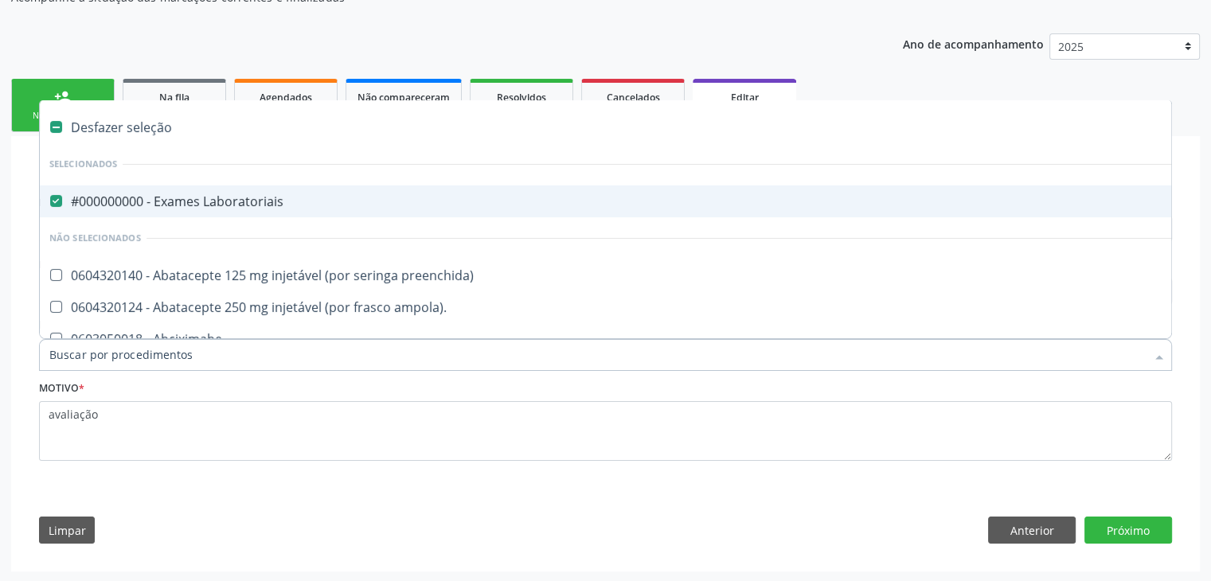
click at [194, 203] on div "#000000000 - Exames Laboratoriais" at bounding box center [662, 201] width 1226 height 13
checkbox Laboratoriais "false"
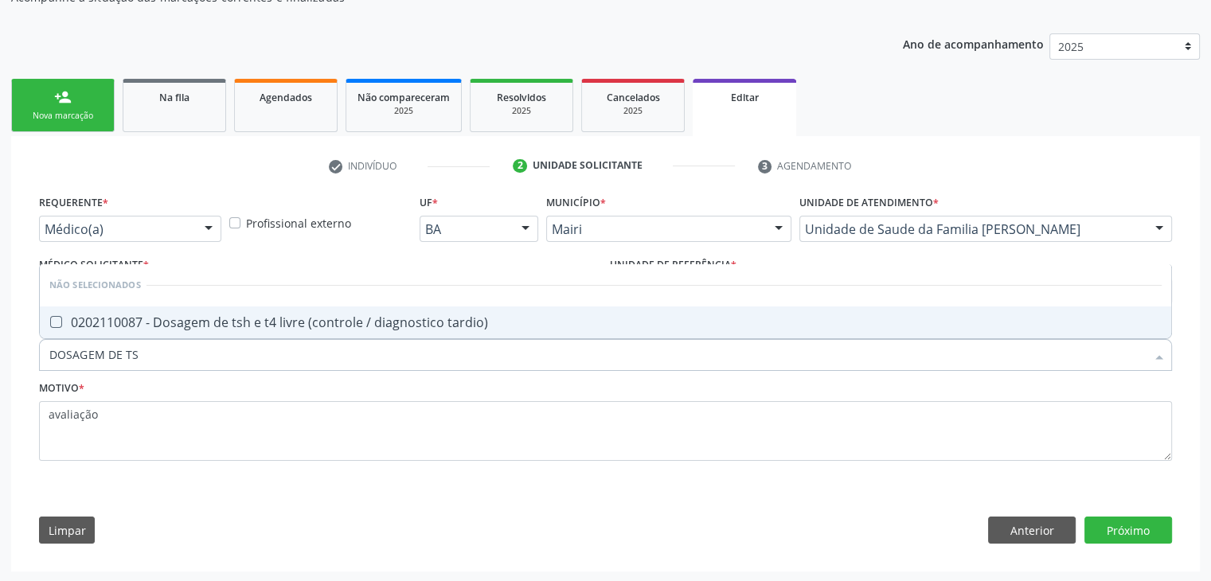
type input "DOSAGEM DE TSH"
click at [239, 317] on div "0202110087 - Dosagem de tsh e t4 livre (controle / diagnostico tardio)" at bounding box center [605, 322] width 1112 height 13
checkbox tardio\) "true"
click at [1124, 530] on button "Próximo" at bounding box center [1129, 530] width 88 height 27
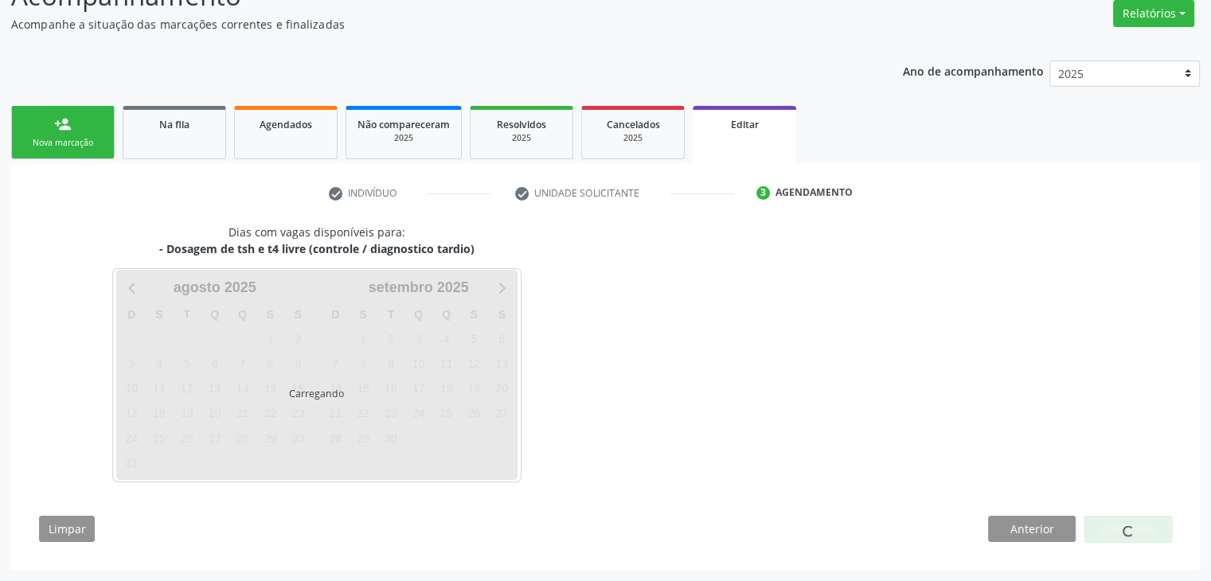
scroll to position [131, 0]
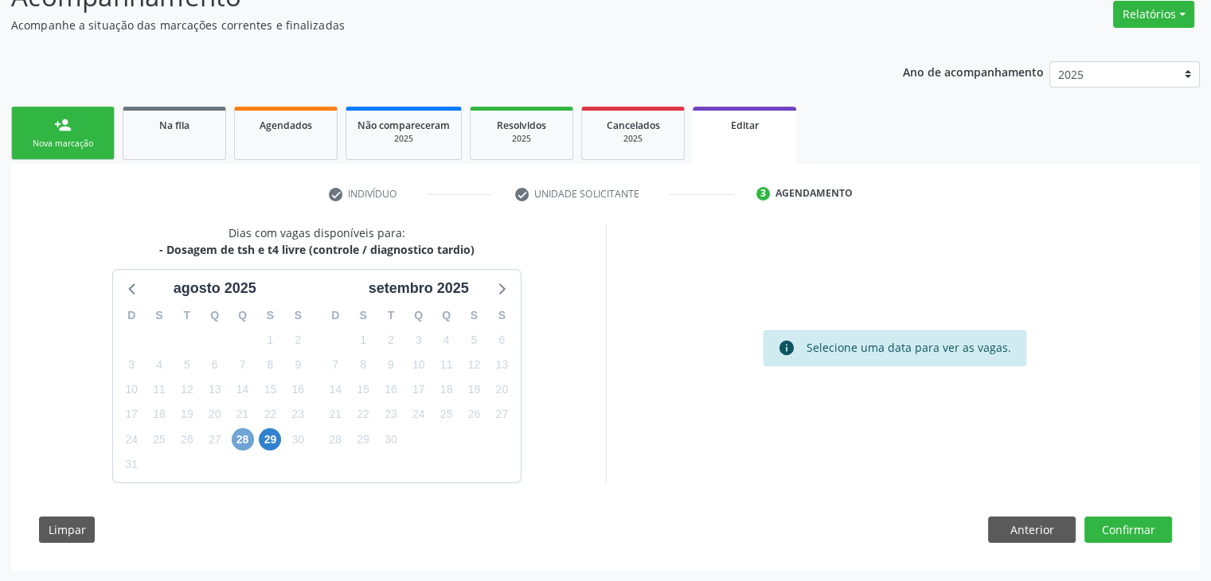
click at [240, 434] on span "28" at bounding box center [243, 439] width 22 height 22
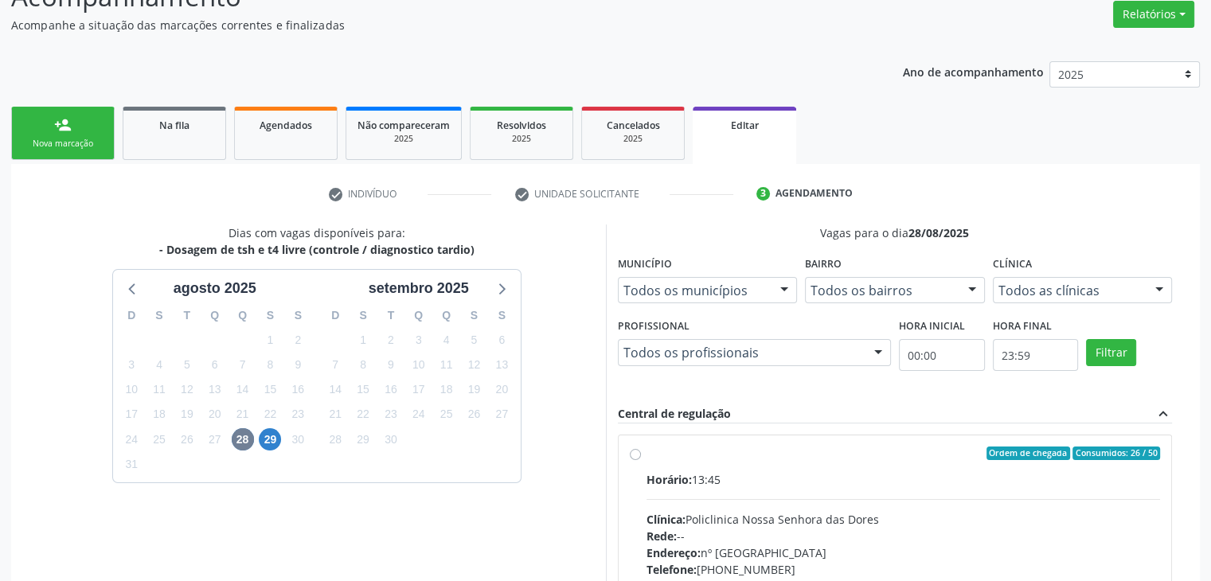
click at [695, 471] on div "Horário: 13:45" at bounding box center [904, 479] width 514 height 17
click at [641, 461] on input "Ordem de chegada Consumidos: 26 / 50 Horário: 13:45 Clínica: Policlinica Nossa …" at bounding box center [635, 454] width 11 height 14
radio input "true"
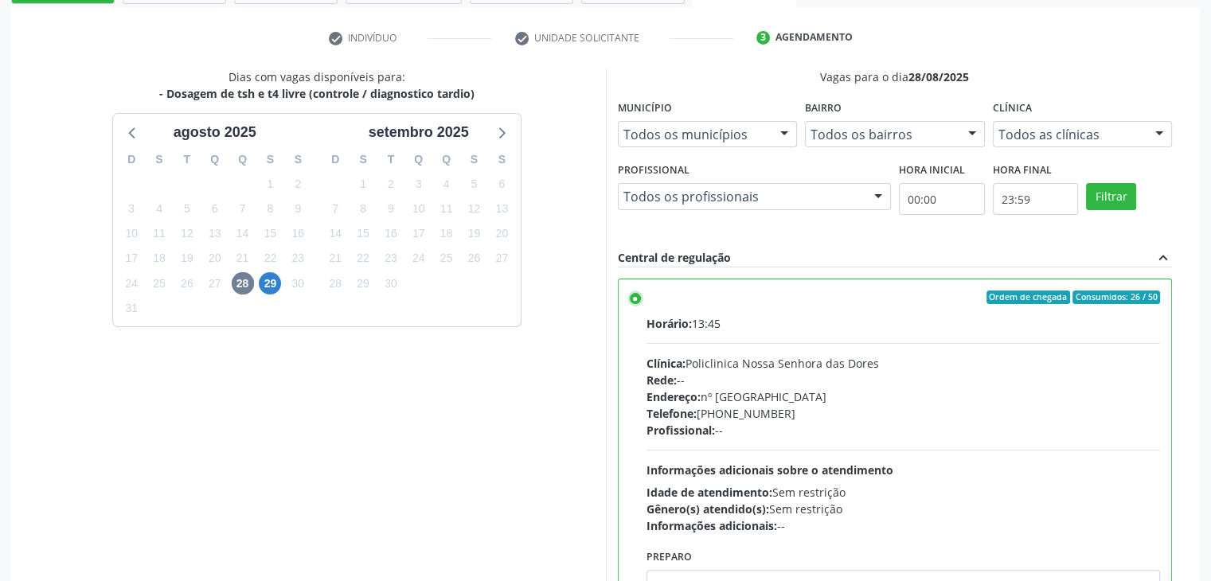
scroll to position [390, 0]
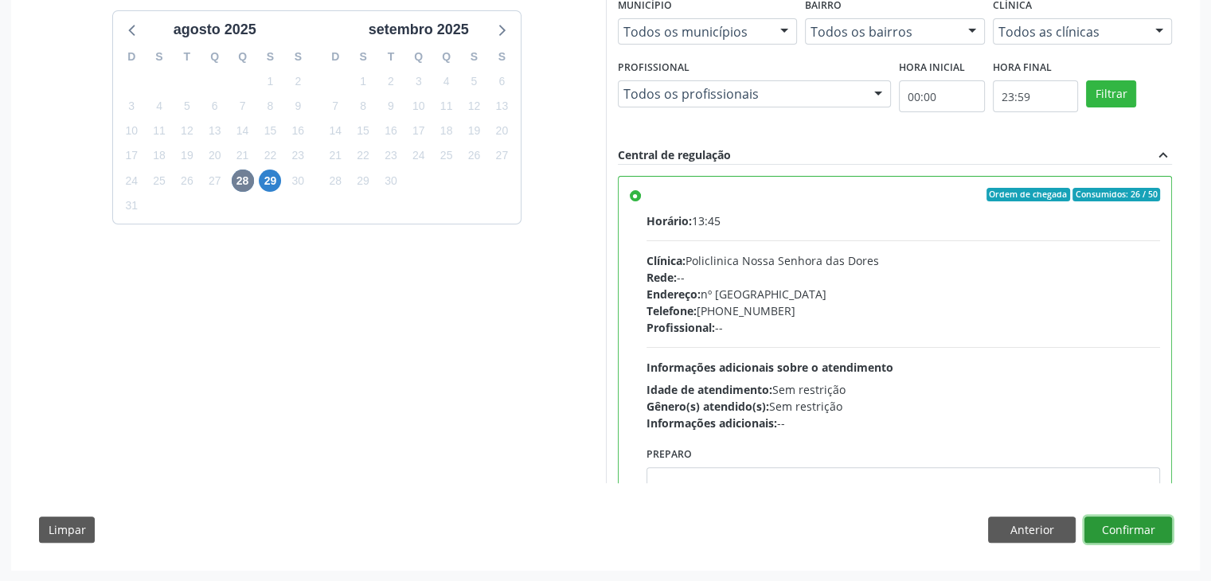
click at [1120, 523] on button "Confirmar" at bounding box center [1129, 530] width 88 height 27
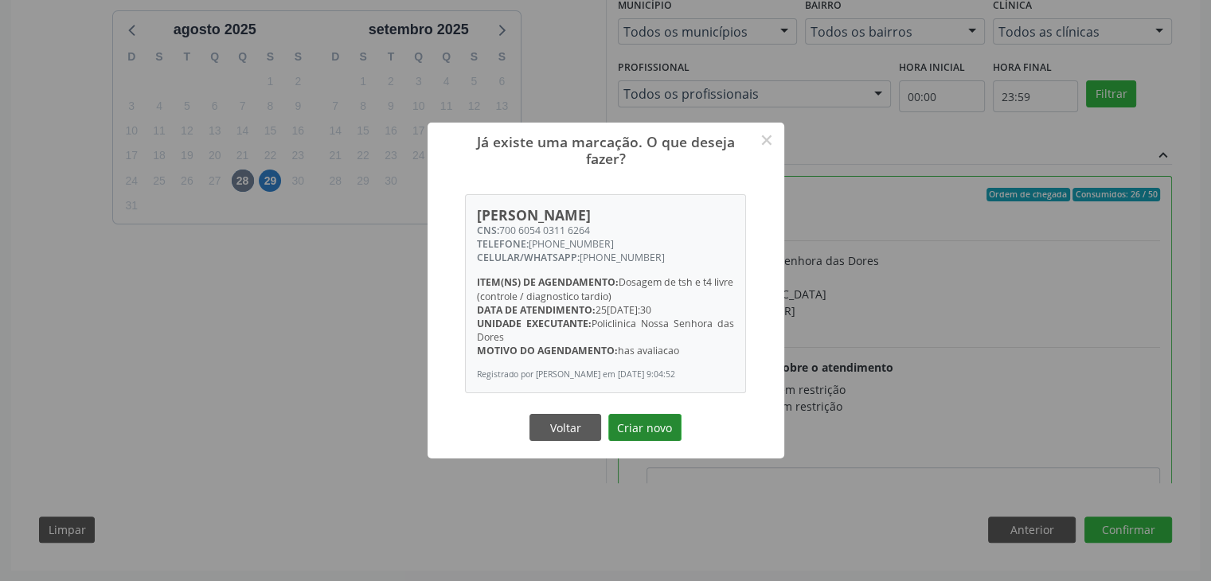
click at [656, 431] on button "Criar novo" at bounding box center [644, 427] width 73 height 27
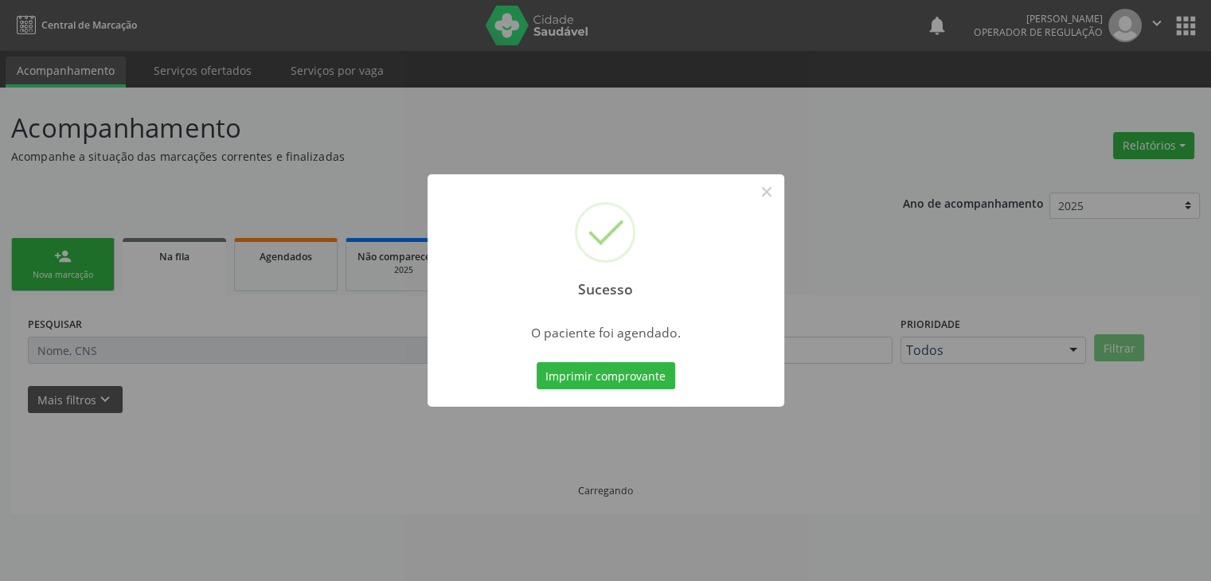
scroll to position [0, 0]
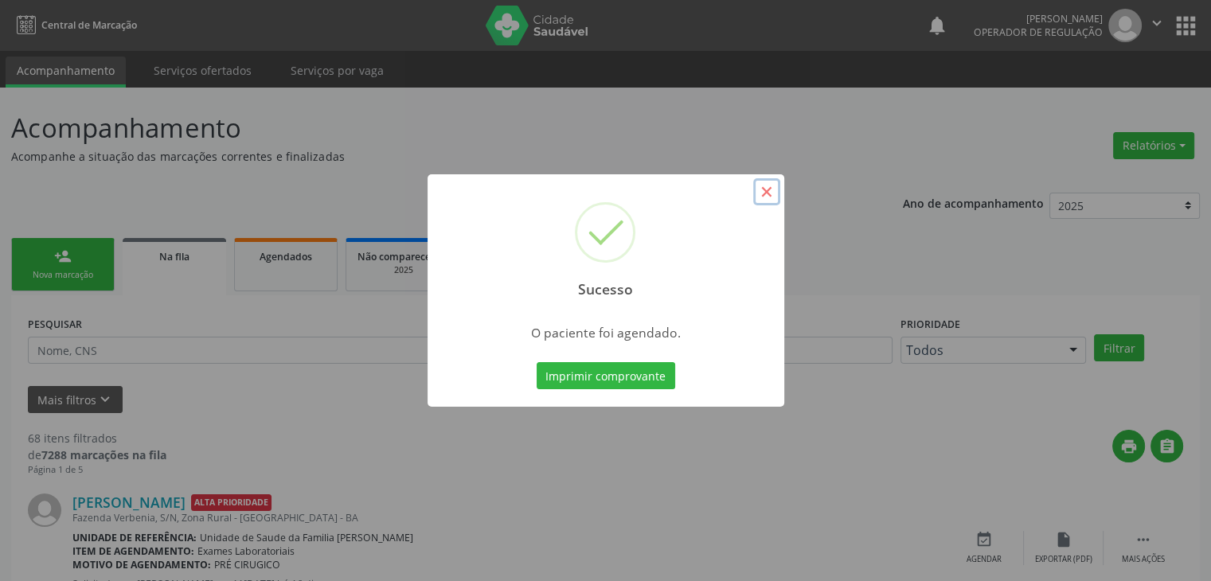
click at [768, 194] on button "×" at bounding box center [766, 191] width 27 height 27
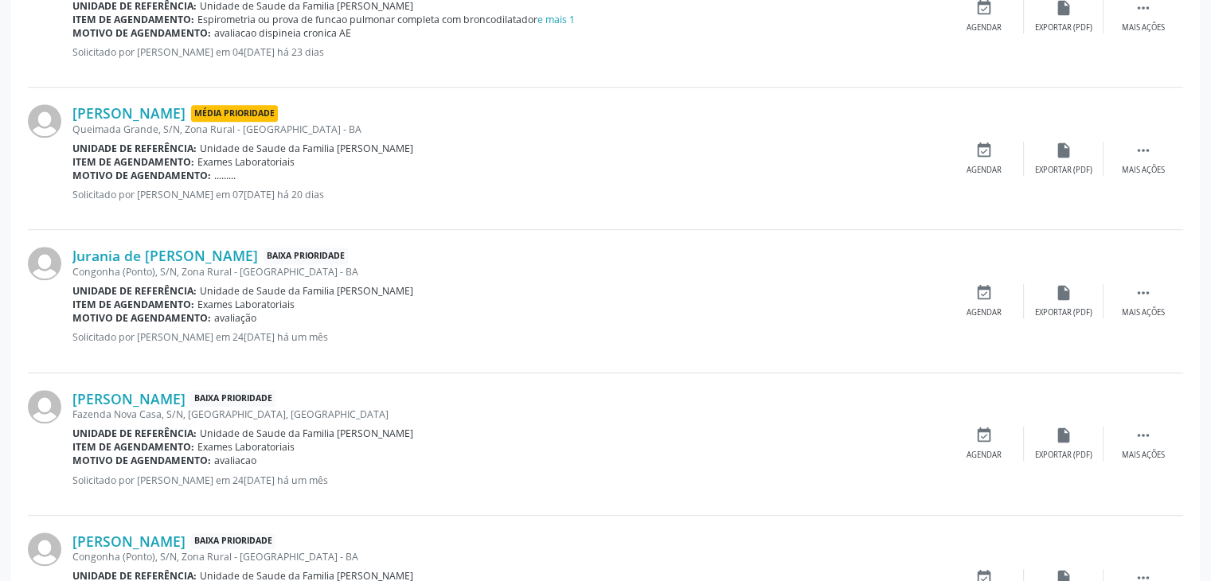
scroll to position [1274, 0]
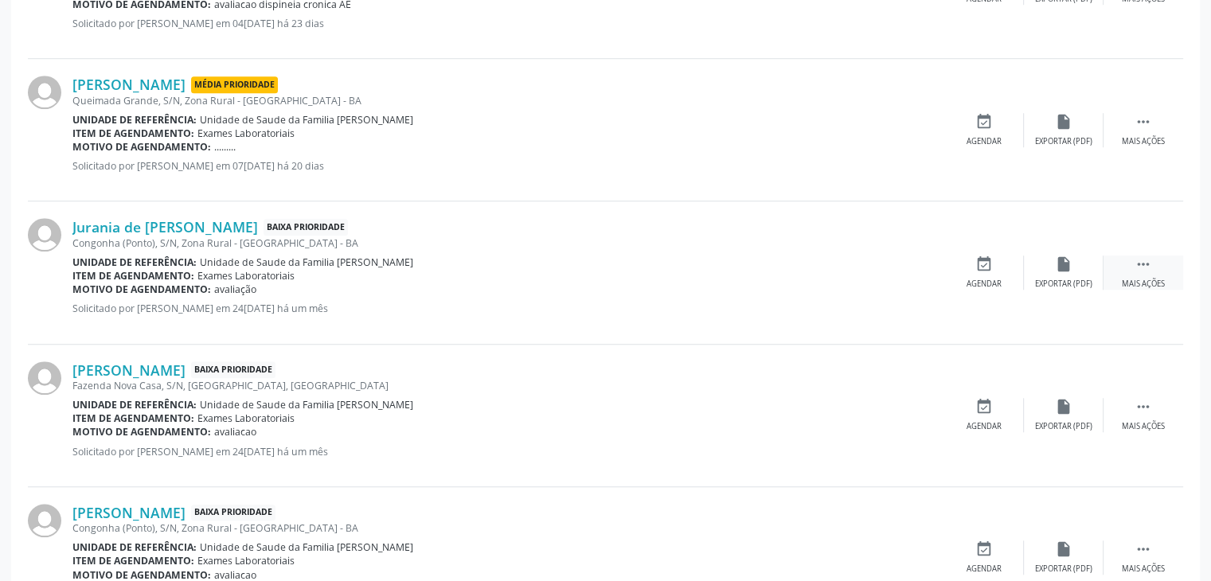
click at [1136, 268] on icon "" at bounding box center [1144, 265] width 18 height 18
click at [1057, 271] on div "edit Editar" at bounding box center [1064, 273] width 80 height 34
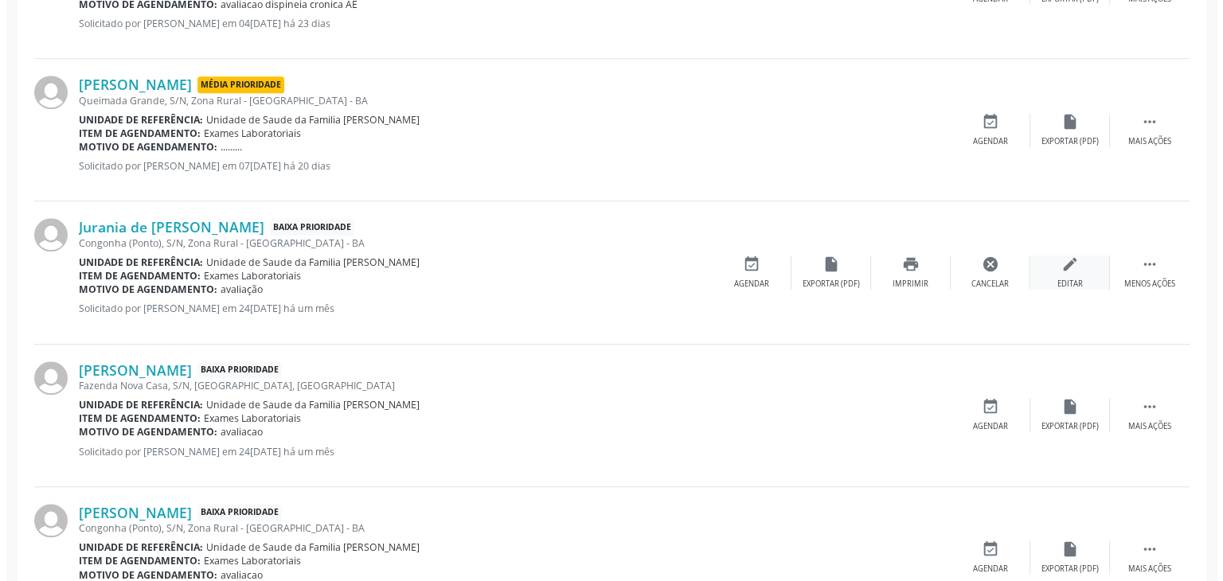
scroll to position [0, 0]
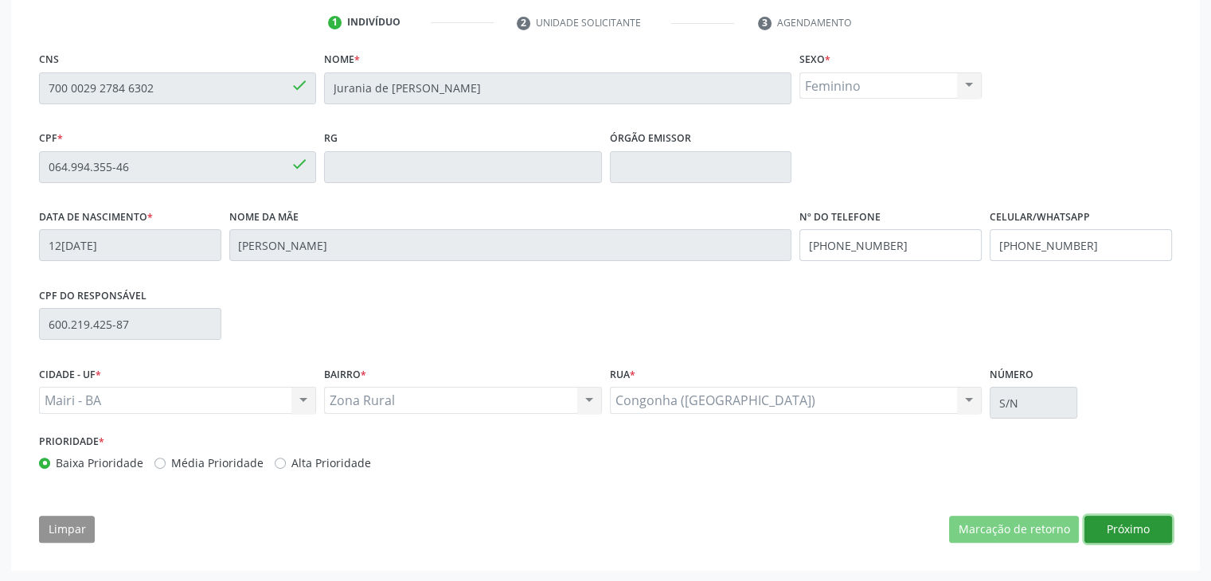
click at [1104, 526] on button "Próximo" at bounding box center [1129, 529] width 88 height 27
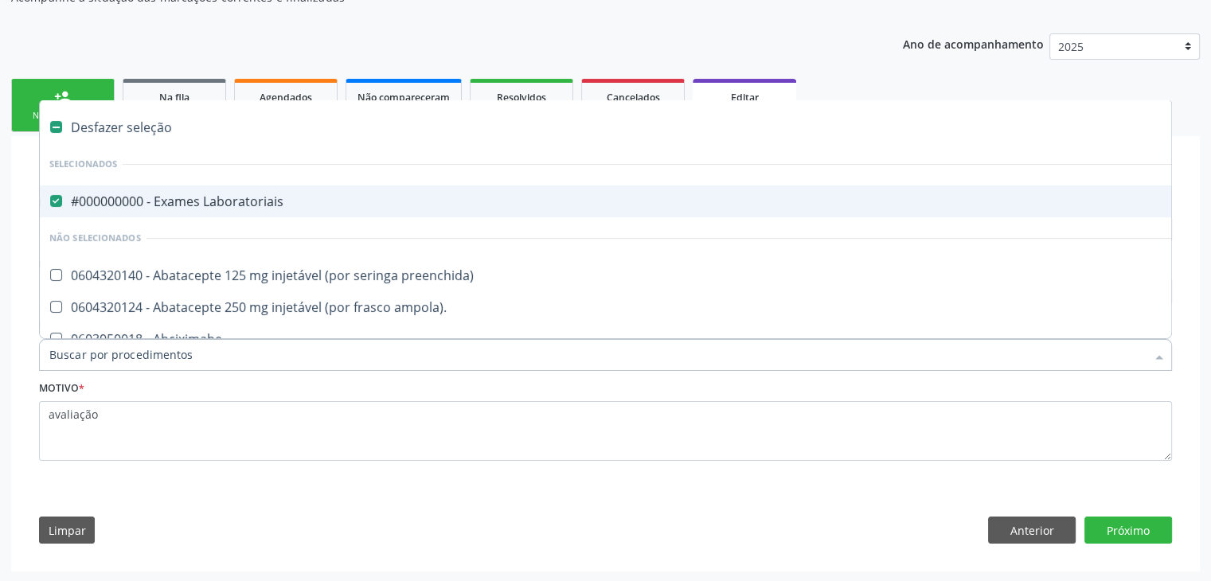
click at [219, 204] on div "#000000000 - Exames Laboratoriais" at bounding box center [662, 201] width 1226 height 13
checkbox Laboratoriais "false"
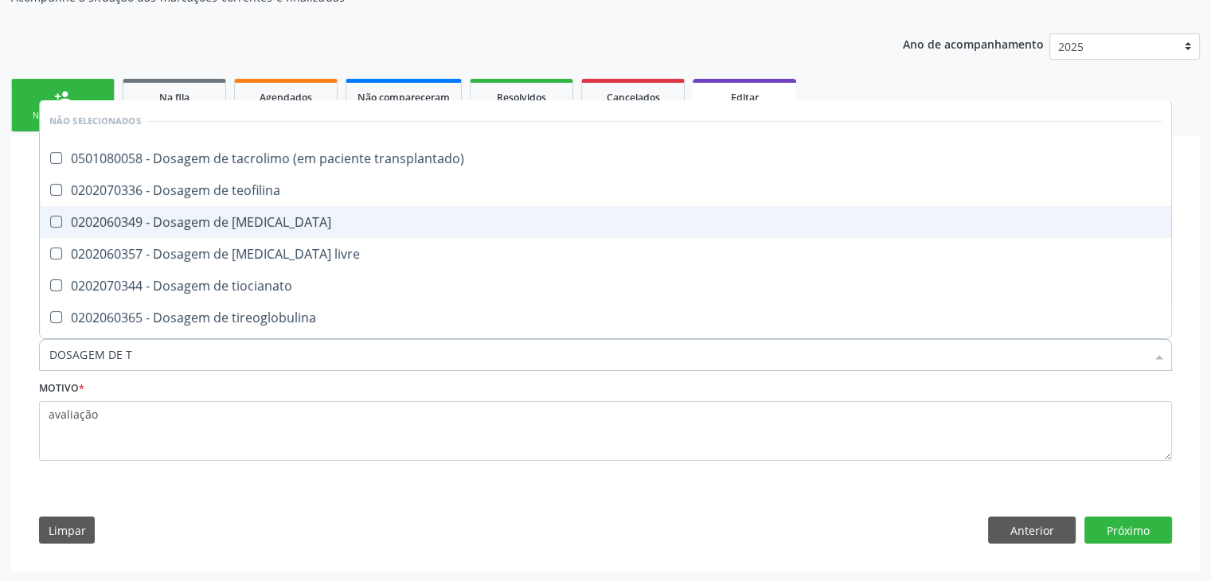
type input "DOSAGEM DE TS"
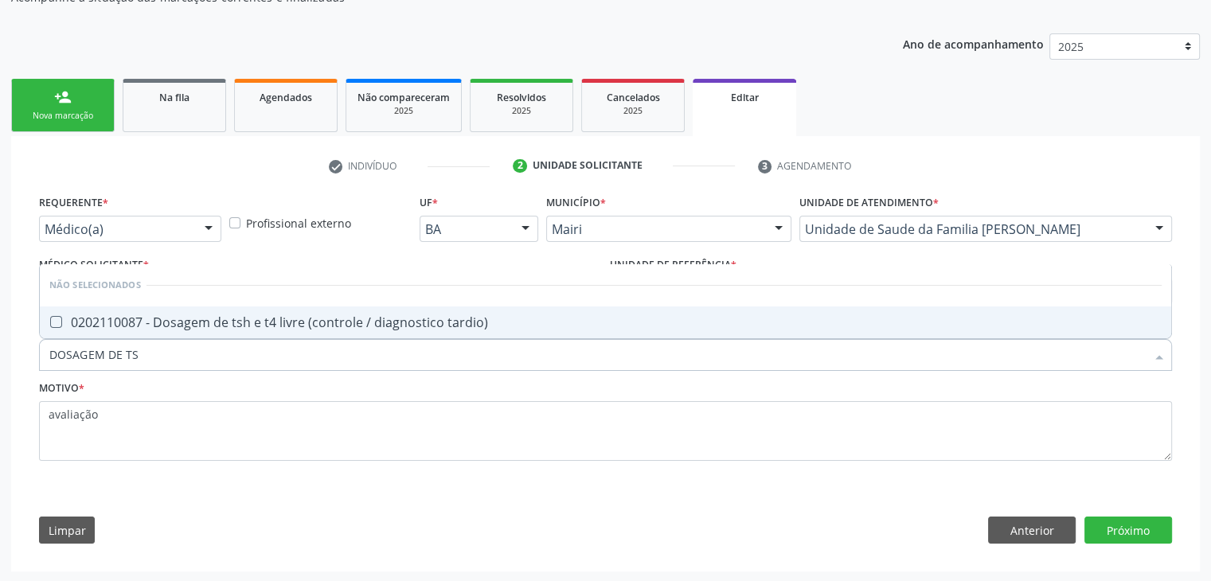
click at [261, 327] on div "0202110087 - Dosagem de tsh e t4 livre (controle / diagnostico tardio)" at bounding box center [605, 322] width 1112 height 13
checkbox tardio\) "true"
click at [1124, 531] on button "Próximo" at bounding box center [1129, 530] width 88 height 27
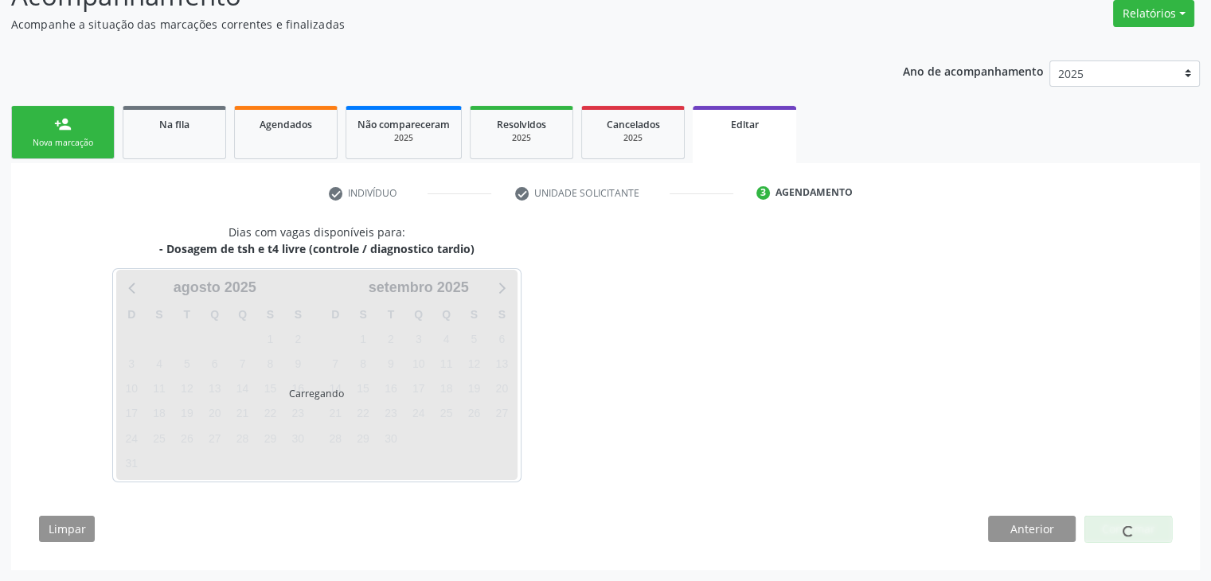
scroll to position [131, 0]
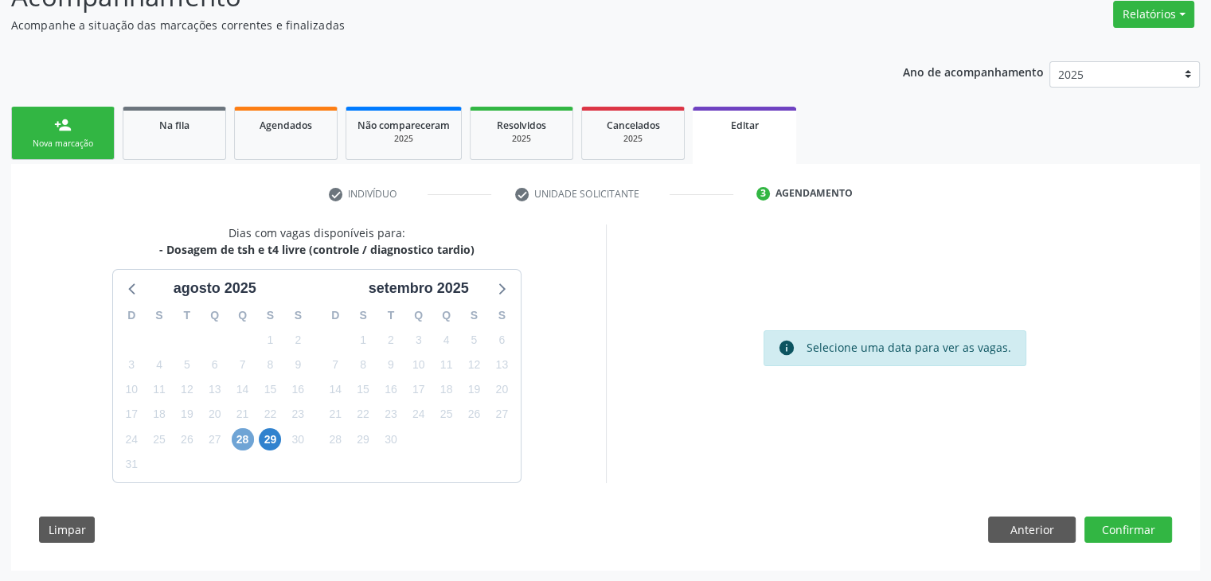
click at [244, 440] on span "28" at bounding box center [243, 439] width 22 height 22
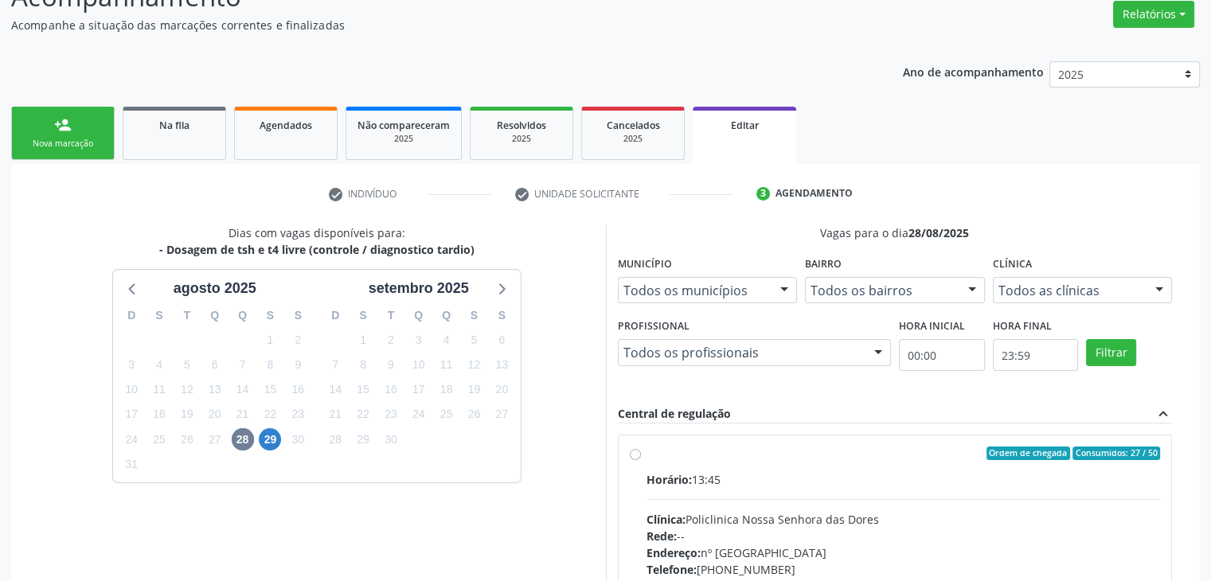
click at [641, 472] on div "Ordem de chegada Consumidos: 27 / 50 Horário: 13:45 Clínica: Policlinica Nossa …" at bounding box center [895, 569] width 531 height 244
radio input "true"
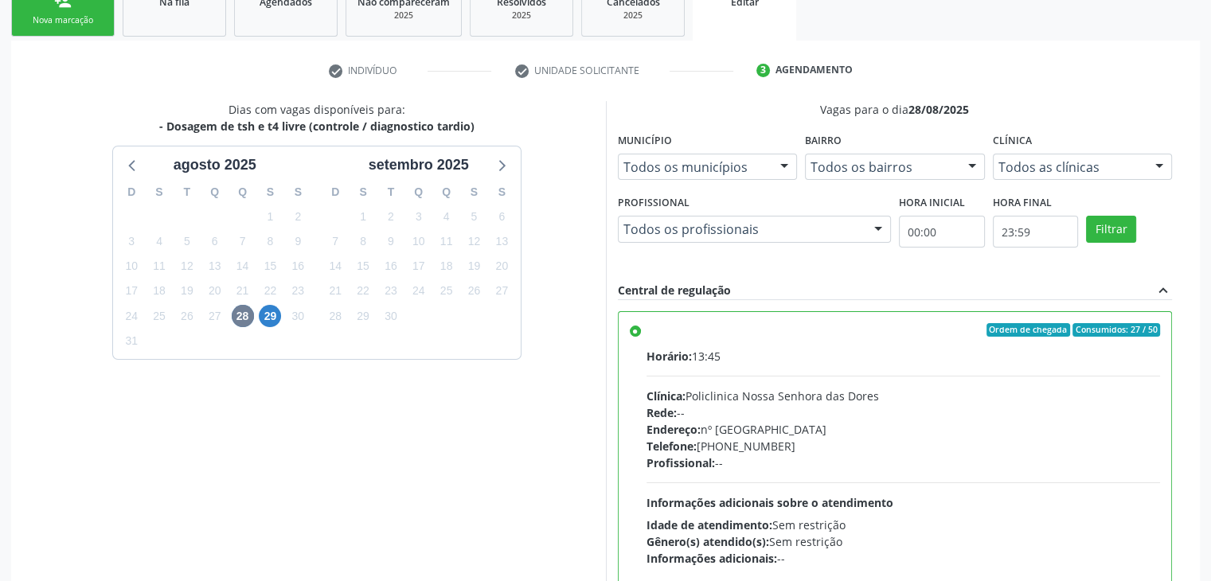
scroll to position [390, 0]
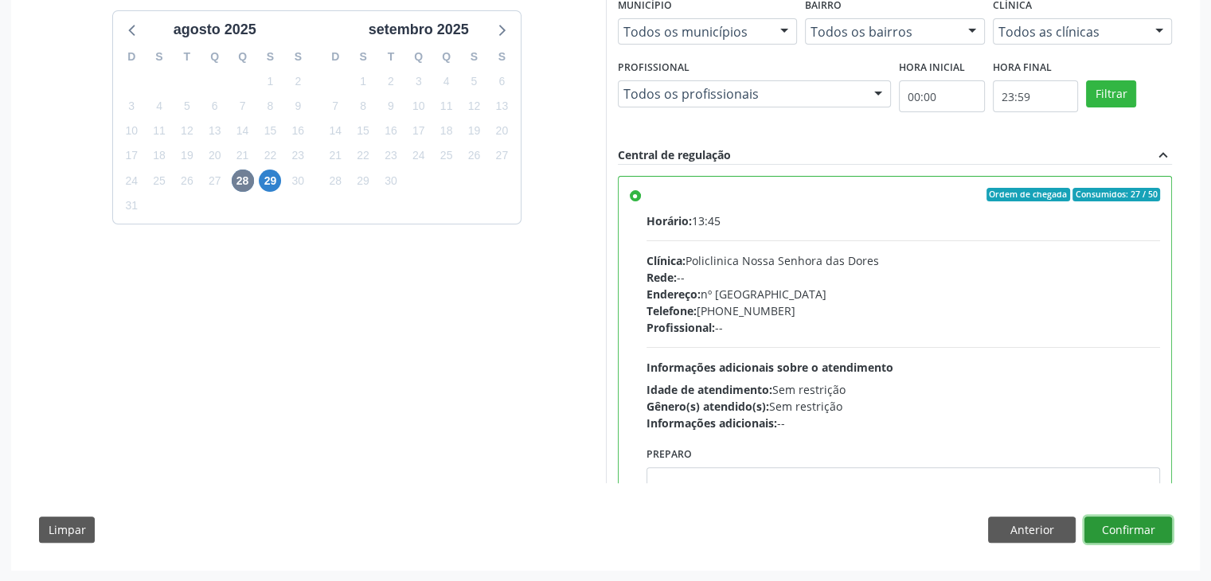
click at [1140, 518] on button "Confirmar" at bounding box center [1129, 530] width 88 height 27
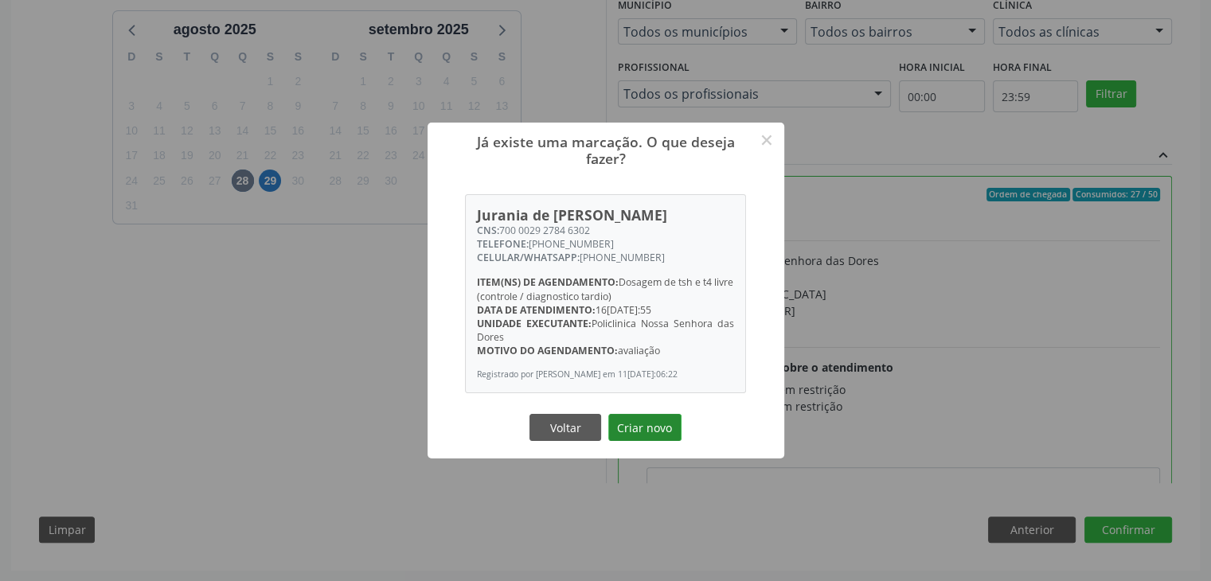
click at [649, 432] on button "Criar novo" at bounding box center [644, 427] width 73 height 27
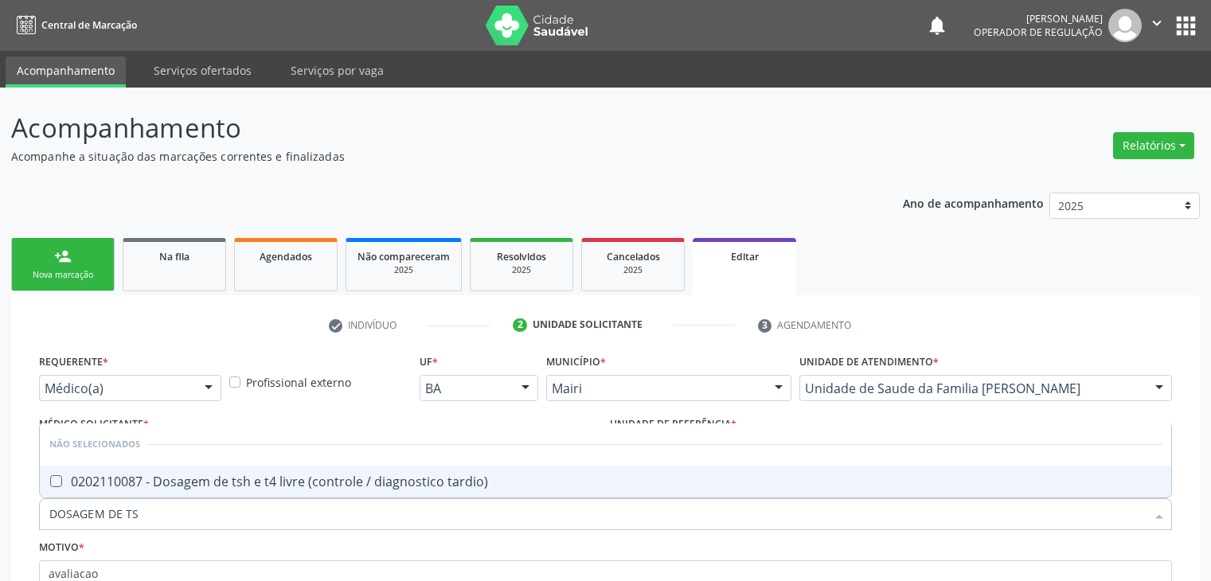
scroll to position [159, 0]
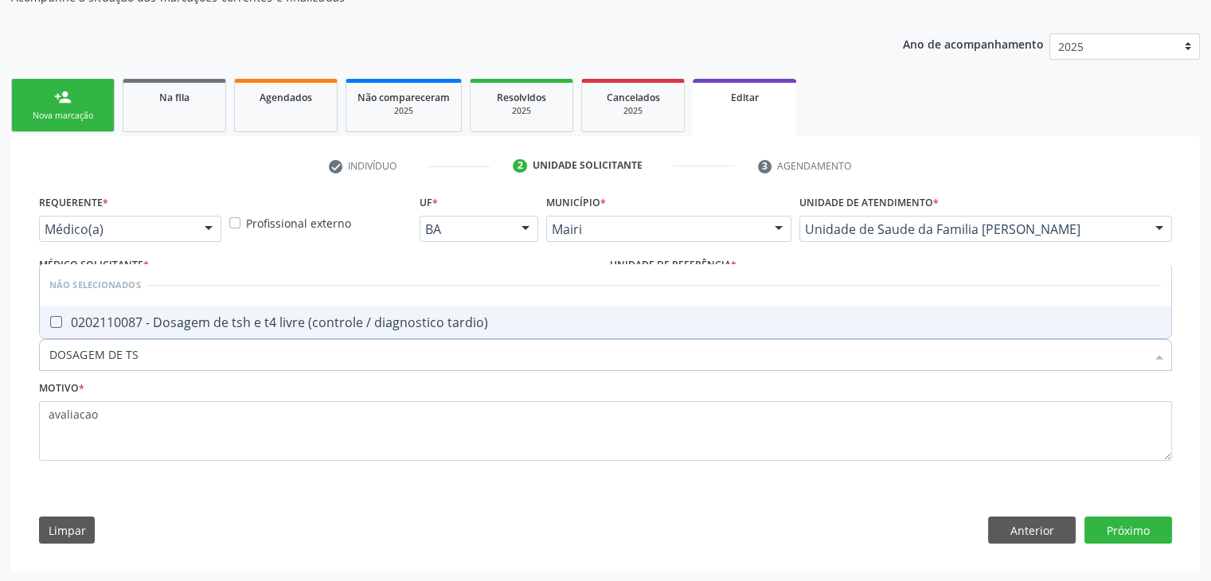
click at [283, 325] on div "0202110087 - Dosagem de tsh e t4 livre (controle / diagnostico tardio)" at bounding box center [605, 322] width 1112 height 13
checkbox tardio\) "true"
click at [1142, 538] on button "Próximo" at bounding box center [1129, 530] width 88 height 27
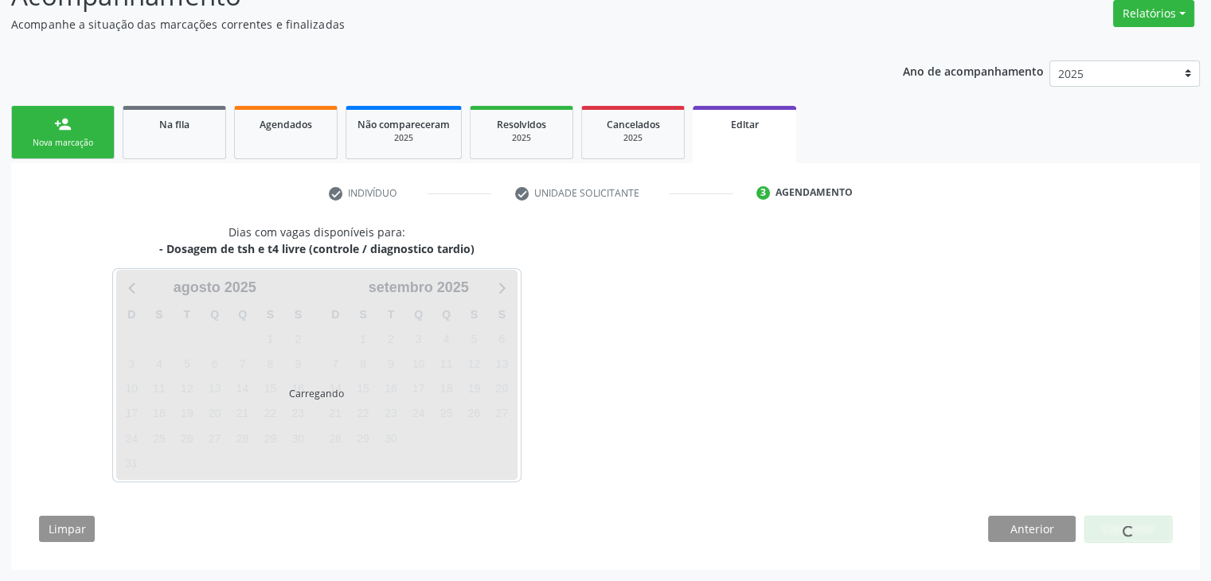
scroll to position [131, 0]
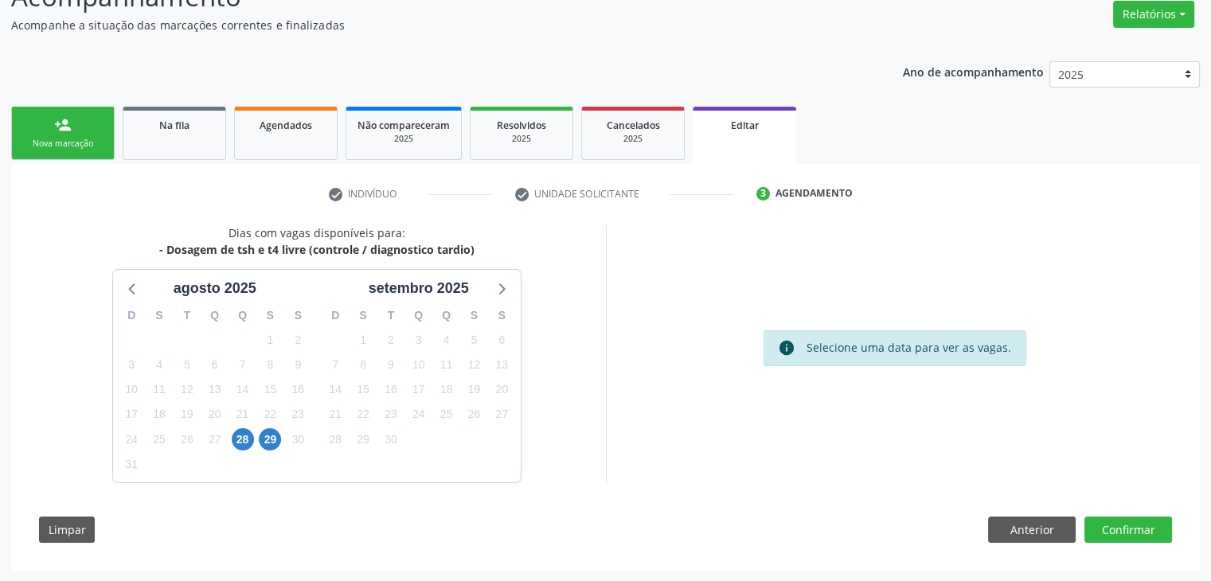
click at [248, 448] on div "28" at bounding box center [243, 440] width 22 height 25
click at [241, 444] on span "28" at bounding box center [243, 439] width 22 height 22
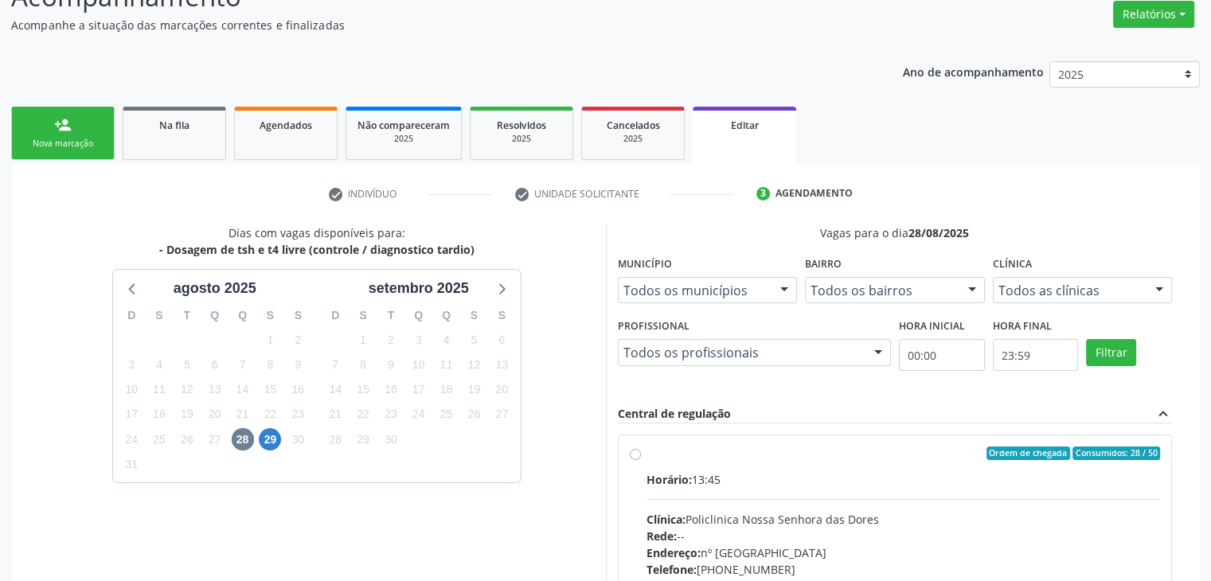
click at [723, 496] on div "Horário: 13:45 Clínica: Policlinica [GEOGRAPHIC_DATA] Rede: -- Endereço: [STREE…" at bounding box center [904, 580] width 514 height 219
click at [641, 461] on input "Ordem de chegada Consumidos: 28 / 50 Horário: 13:45 Clínica: Policlinica [GEOGR…" at bounding box center [635, 454] width 11 height 14
radio input "true"
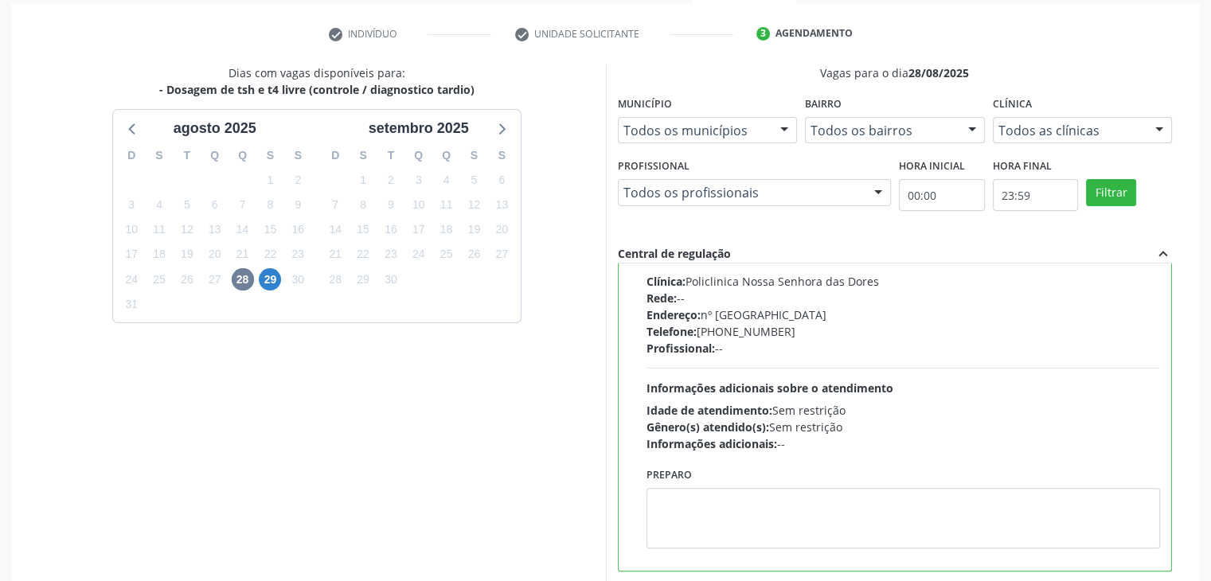
scroll to position [390, 0]
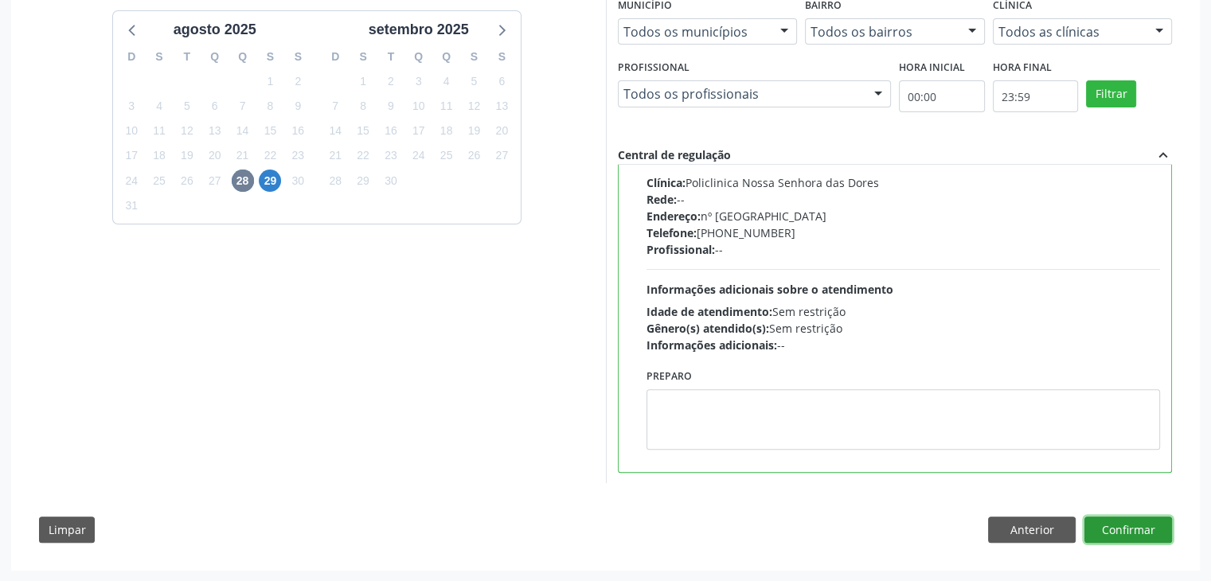
click at [1167, 530] on button "Confirmar" at bounding box center [1129, 530] width 88 height 27
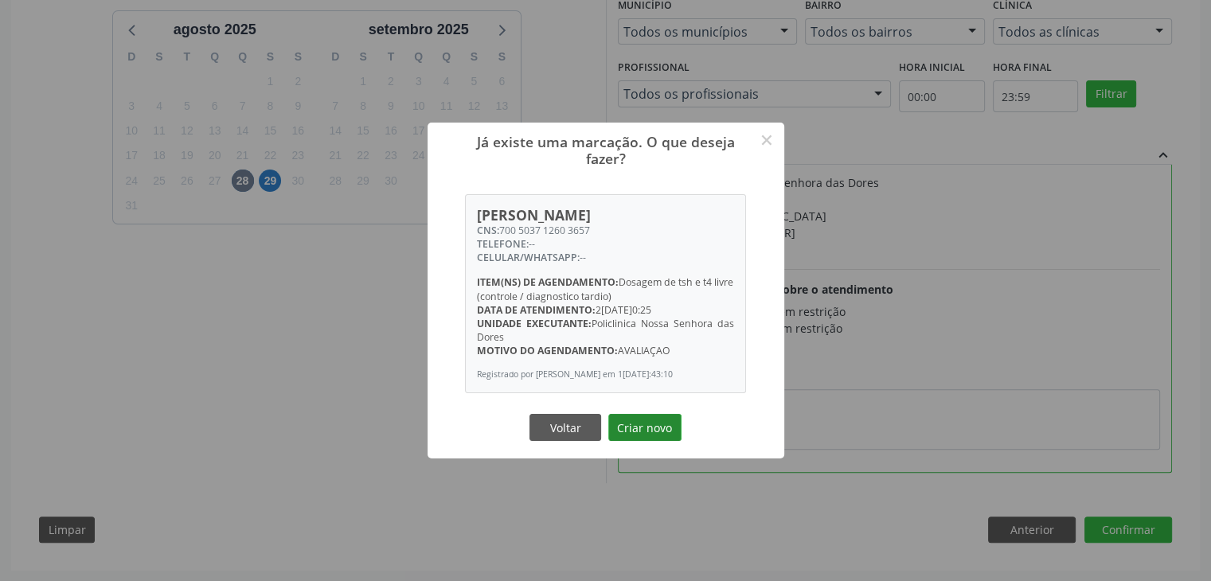
click at [658, 437] on button "Criar novo" at bounding box center [644, 427] width 73 height 27
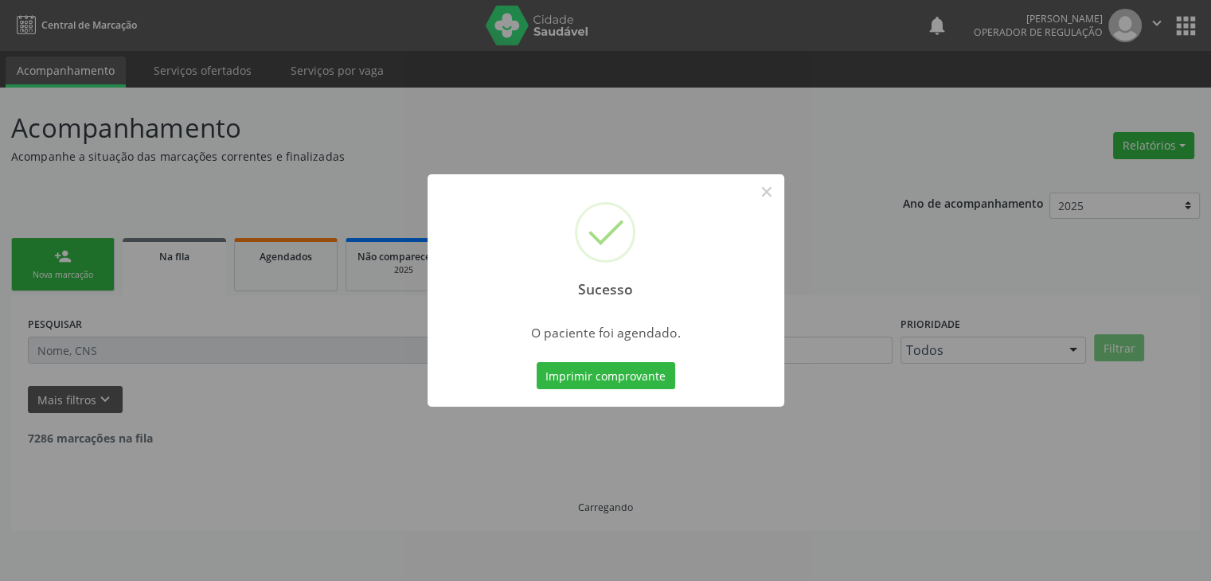
scroll to position [0, 0]
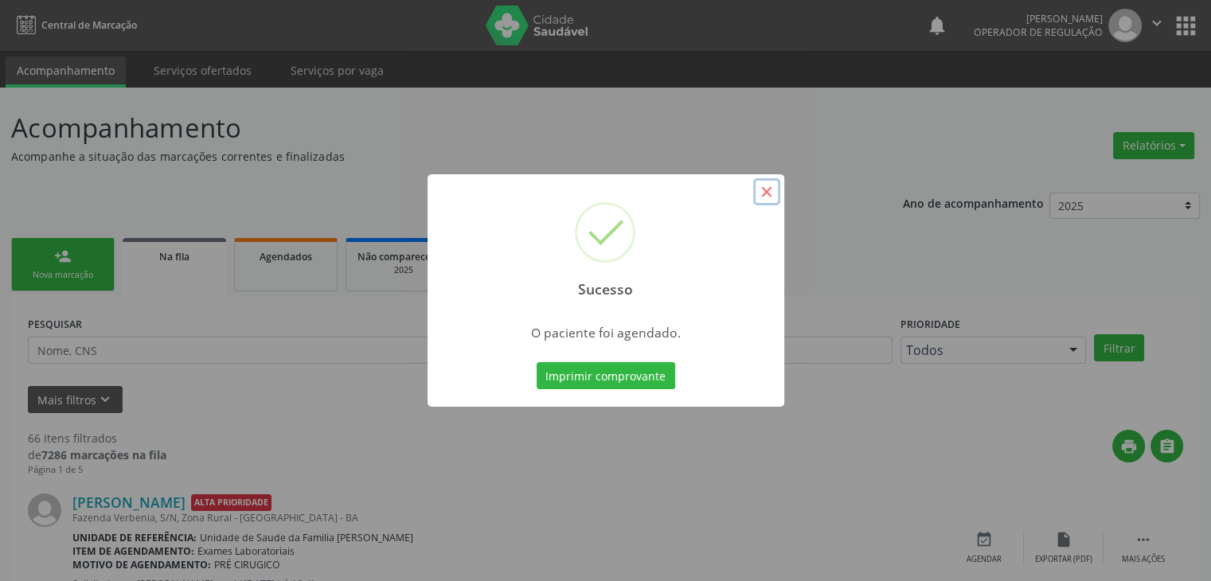
click at [766, 197] on button "×" at bounding box center [766, 191] width 27 height 27
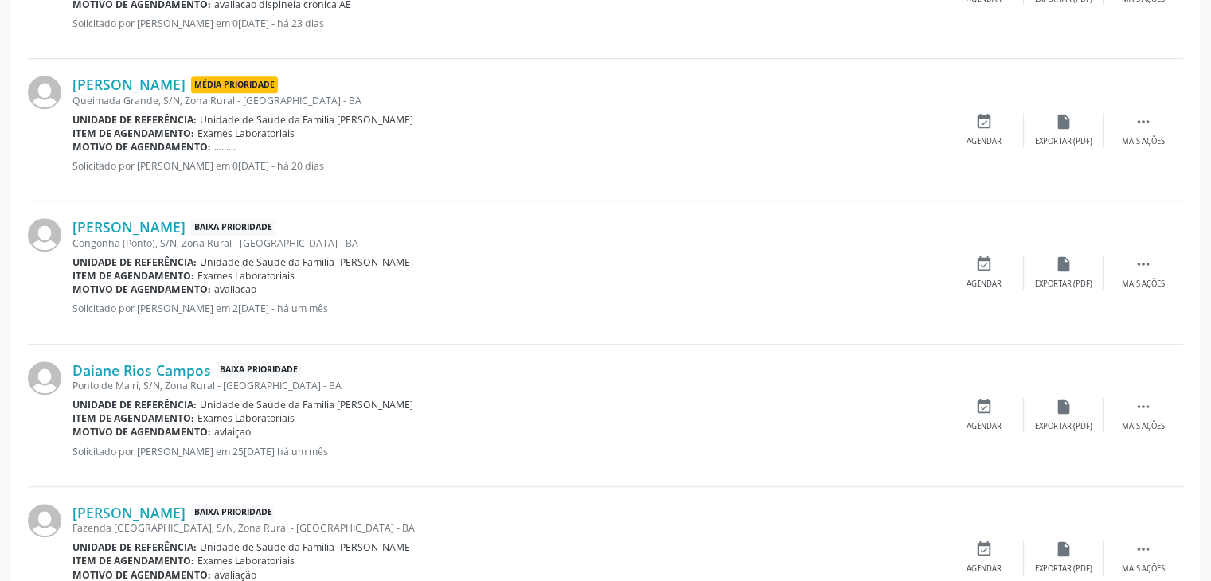
scroll to position [1354, 0]
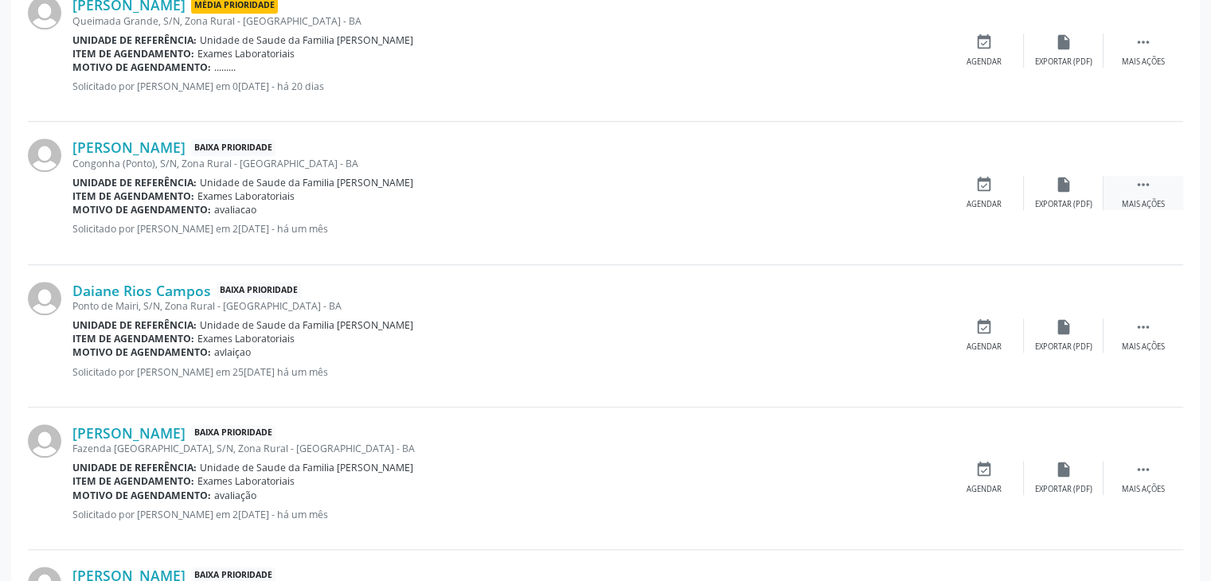
click at [1137, 186] on icon "" at bounding box center [1144, 185] width 18 height 18
click at [1080, 197] on div "edit Editar" at bounding box center [1064, 193] width 80 height 34
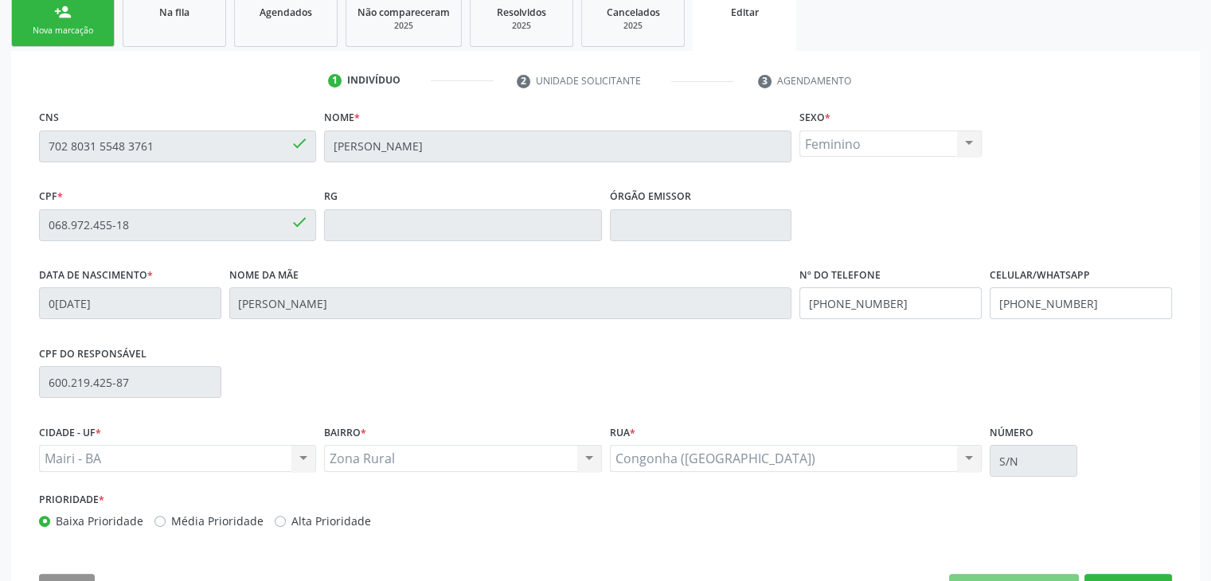
scroll to position [303, 0]
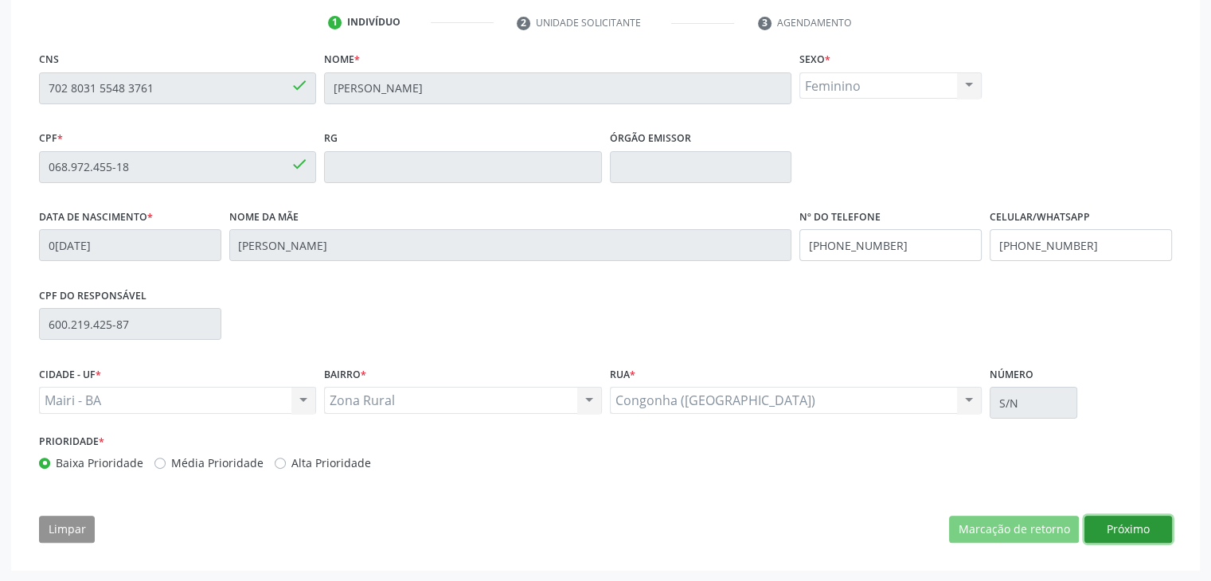
click at [1134, 524] on button "Próximo" at bounding box center [1129, 529] width 88 height 27
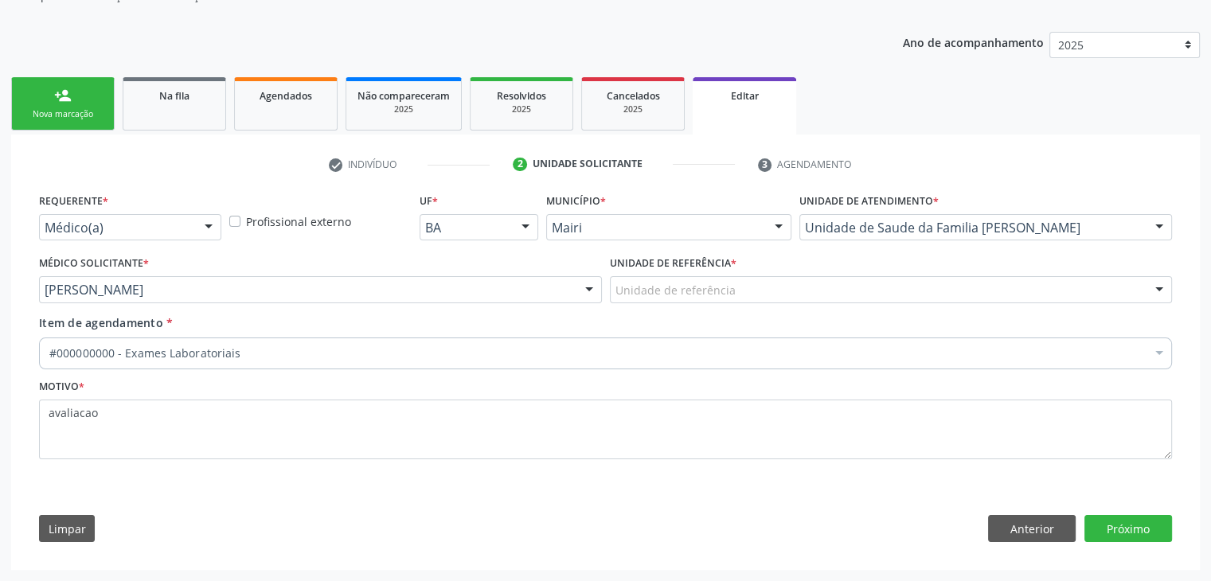
scroll to position [159, 0]
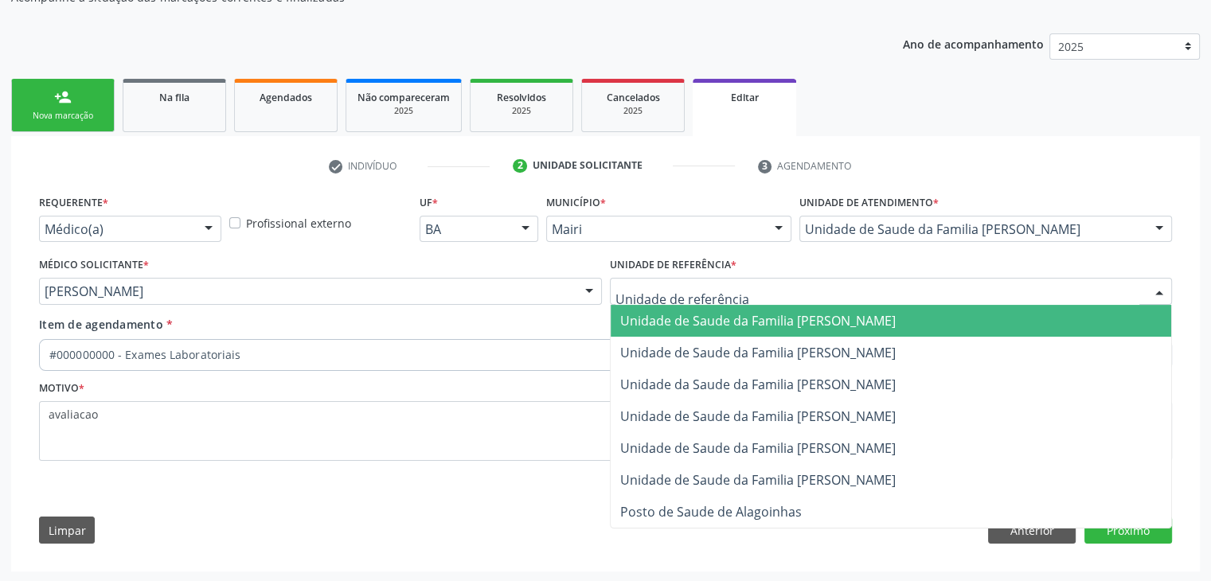
click at [685, 299] on div at bounding box center [891, 291] width 563 height 27
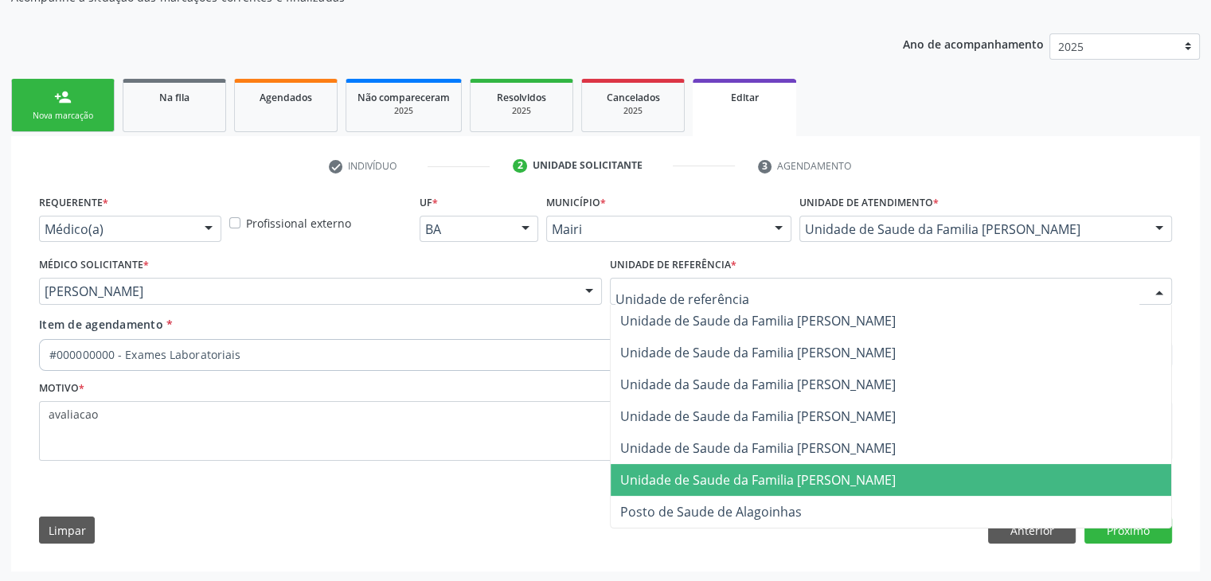
click at [815, 445] on span "Unidade de Saude da Familia [PERSON_NAME]" at bounding box center [758, 449] width 276 height 18
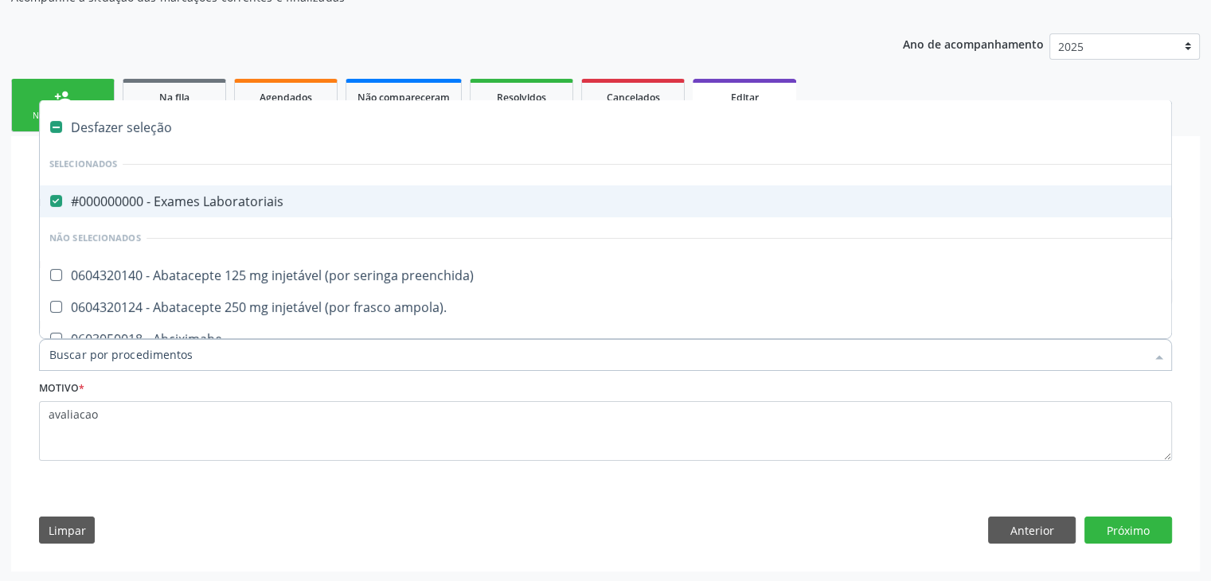
click at [182, 198] on div "#000000000 - Exames Laboratoriais" at bounding box center [662, 201] width 1226 height 13
checkbox Laboratoriais "false"
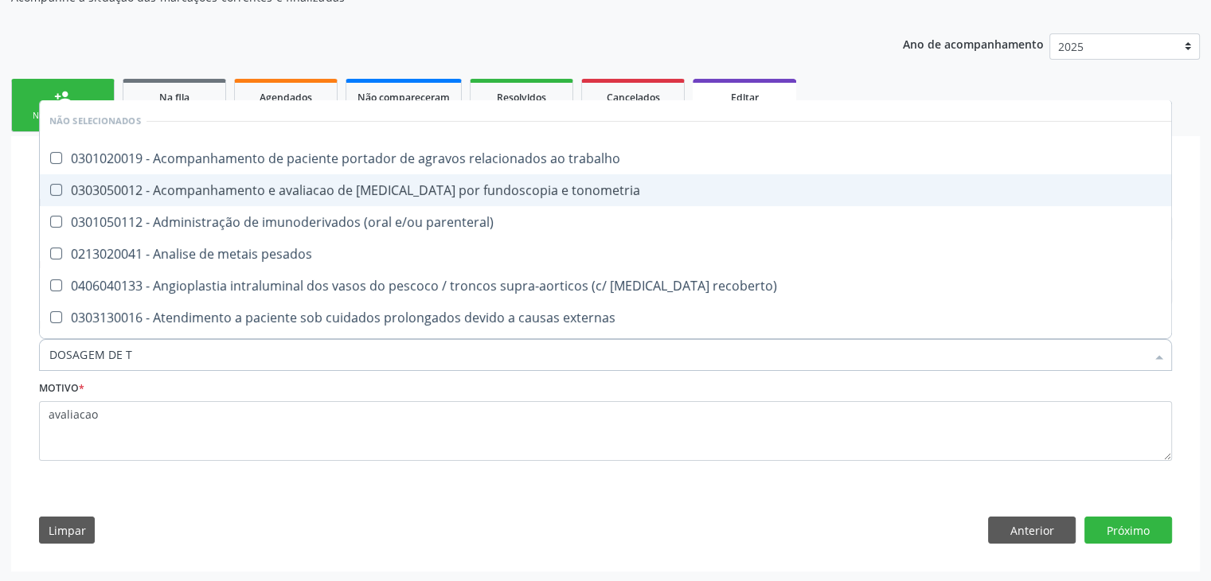
type input "DOSAGEM DE TS"
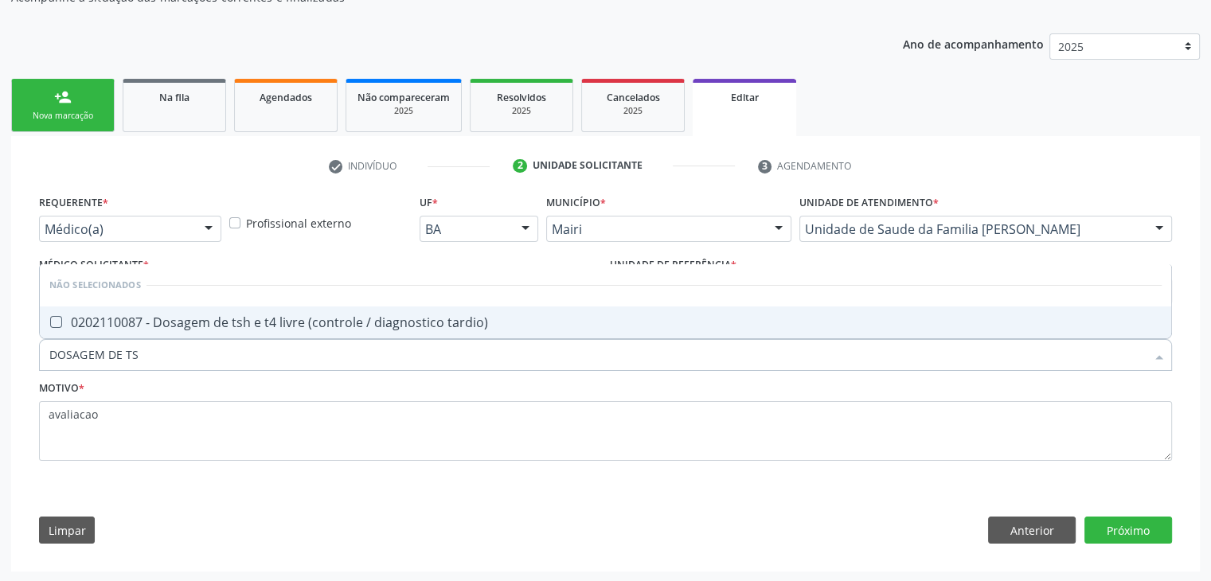
click at [214, 316] on div "0202110087 - Dosagem de tsh e t4 livre (controle / diagnostico tardio)" at bounding box center [605, 322] width 1112 height 13
checkbox tardio\) "true"
click at [1137, 523] on button "Próximo" at bounding box center [1129, 530] width 88 height 27
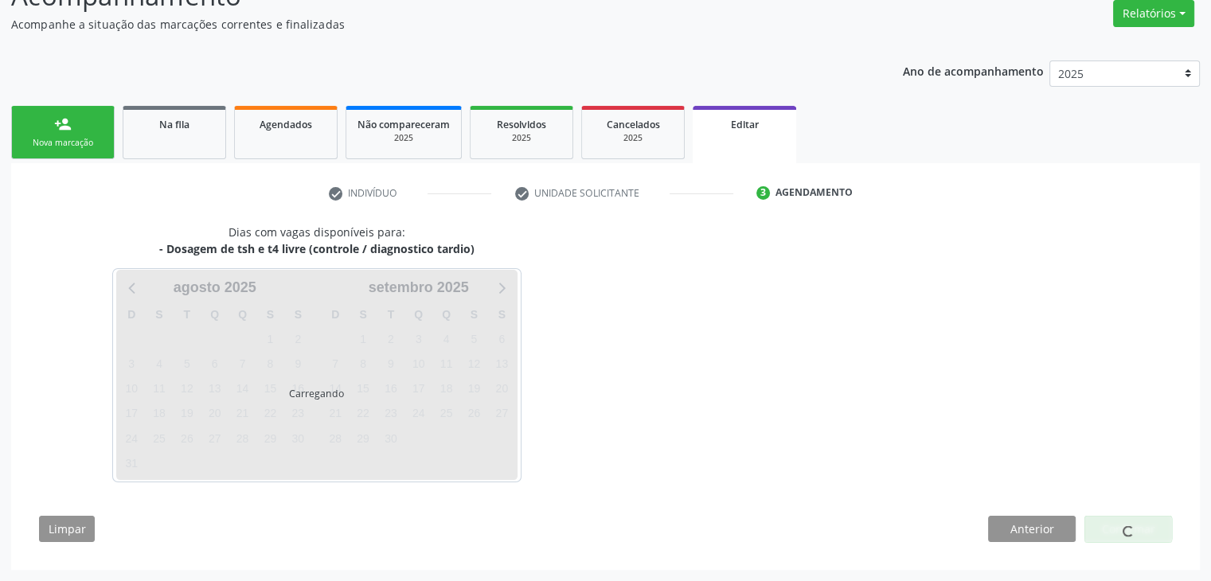
scroll to position [131, 0]
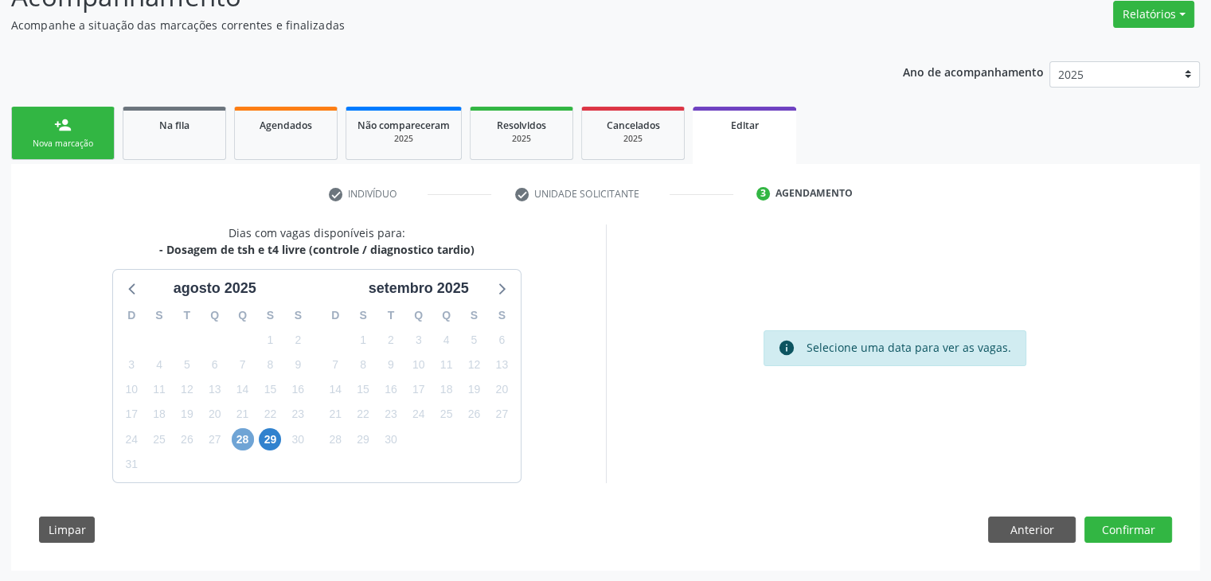
click at [237, 440] on span "28" at bounding box center [243, 439] width 22 height 22
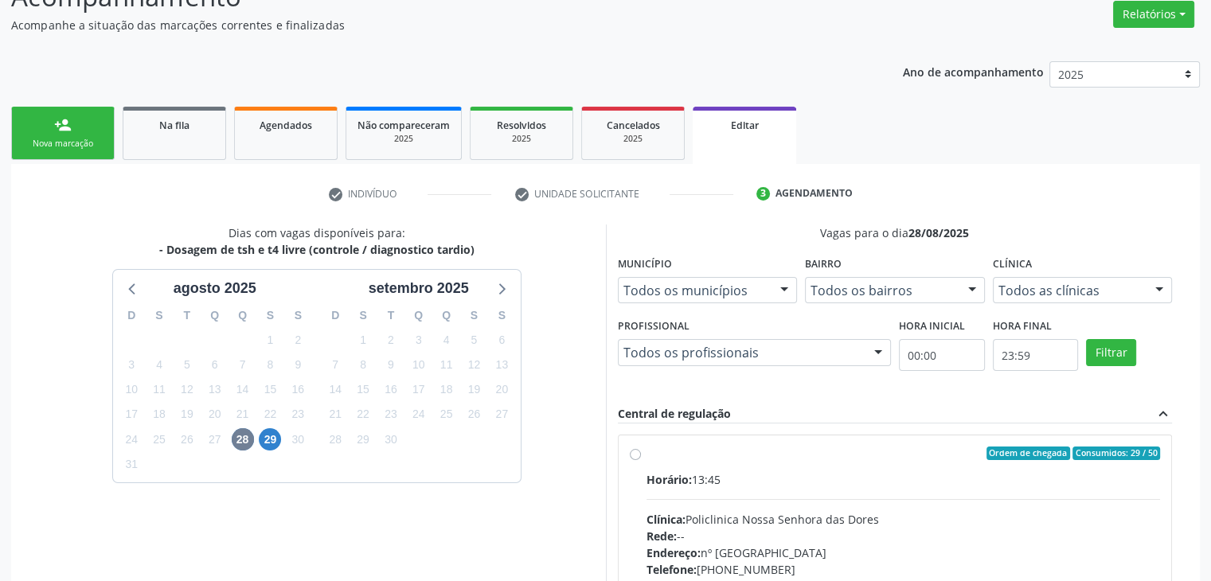
click at [721, 486] on div "Horário: 13:45" at bounding box center [904, 479] width 514 height 17
click at [641, 461] on input "Ordem de chegada Consumidos: 29 / 50 Horário: 13:45 Clínica: Policlinica [GEOGR…" at bounding box center [635, 454] width 11 height 14
radio input "true"
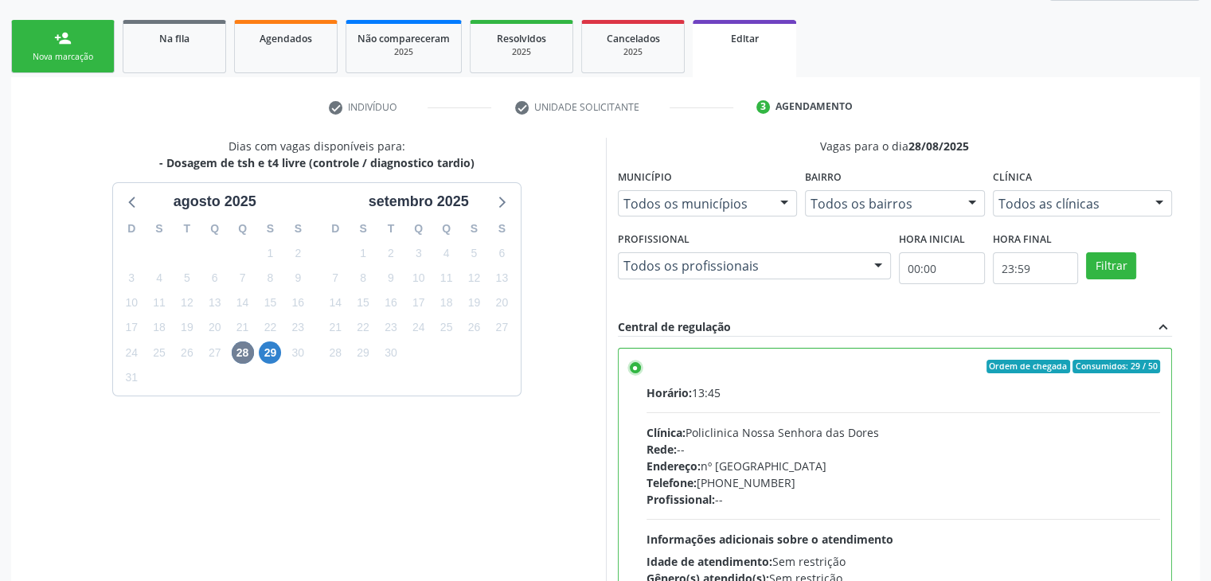
scroll to position [390, 0]
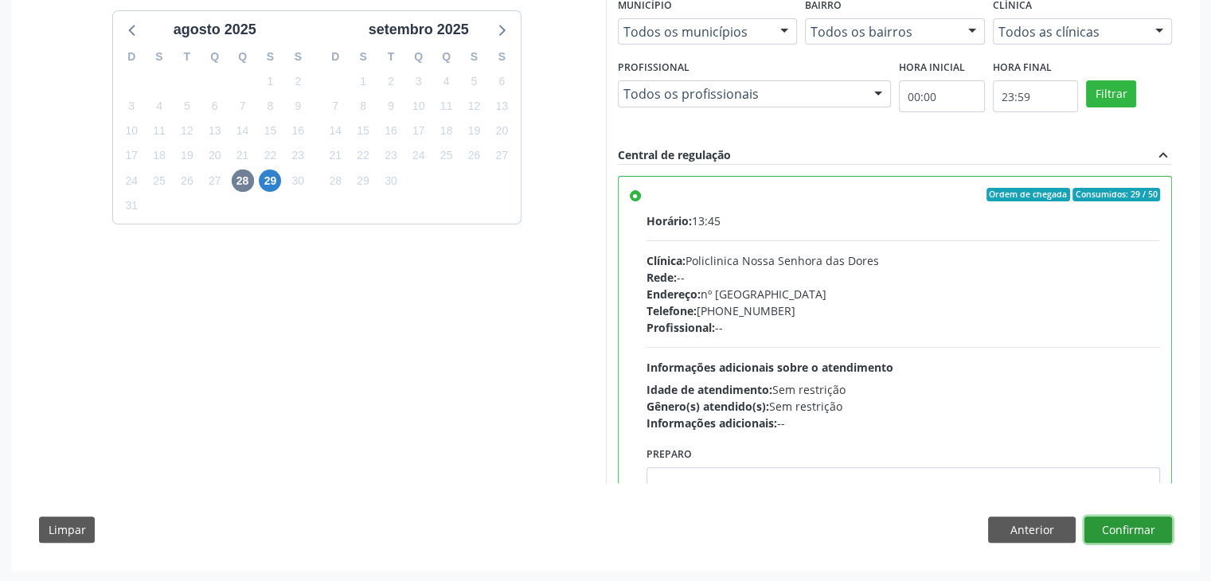
click at [1163, 534] on button "Confirmar" at bounding box center [1129, 530] width 88 height 27
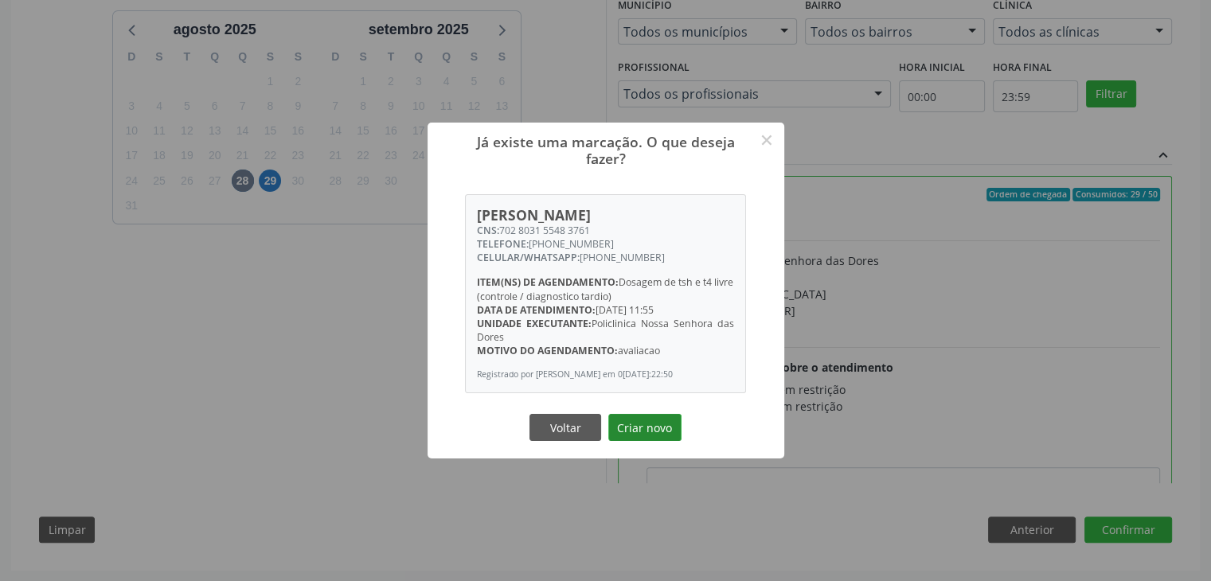
click at [666, 432] on button "Criar novo" at bounding box center [644, 427] width 73 height 27
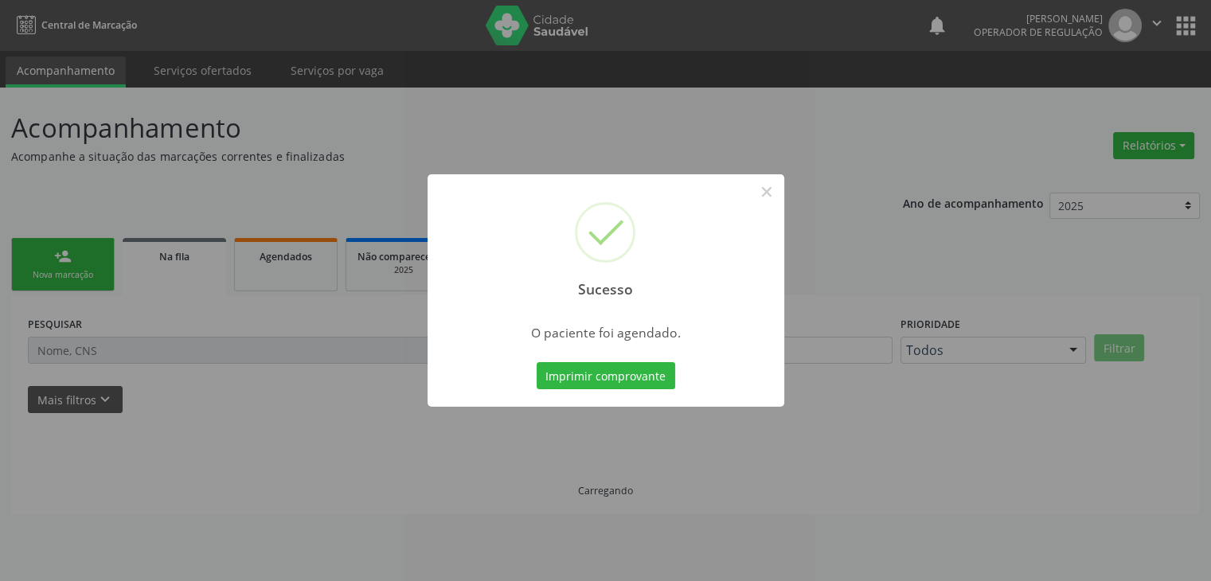
scroll to position [0, 0]
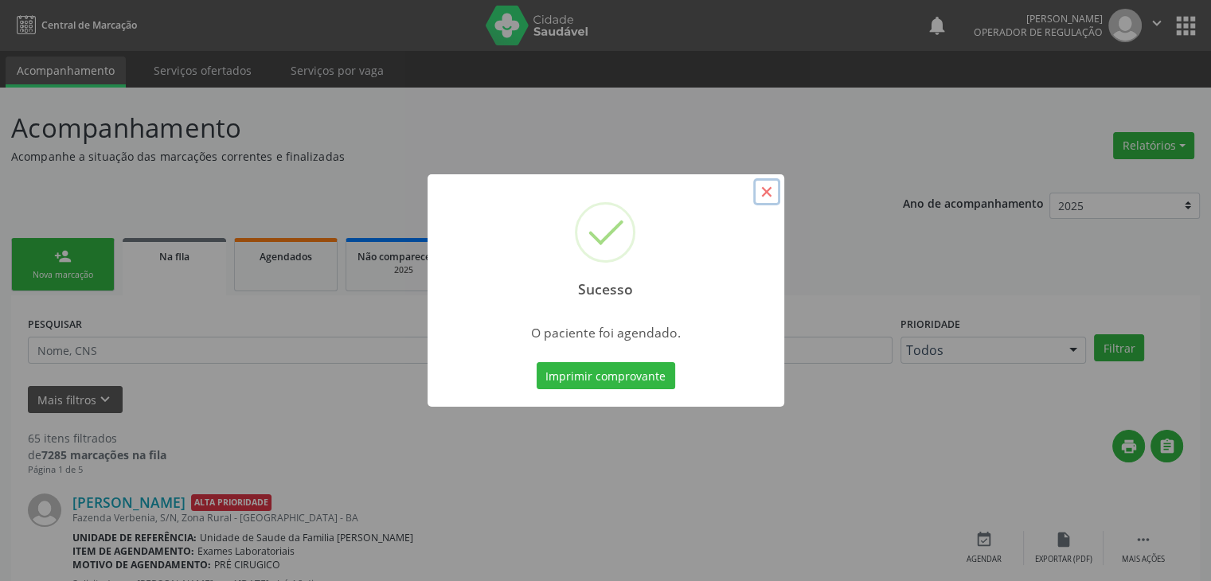
click at [772, 198] on button "×" at bounding box center [766, 191] width 27 height 27
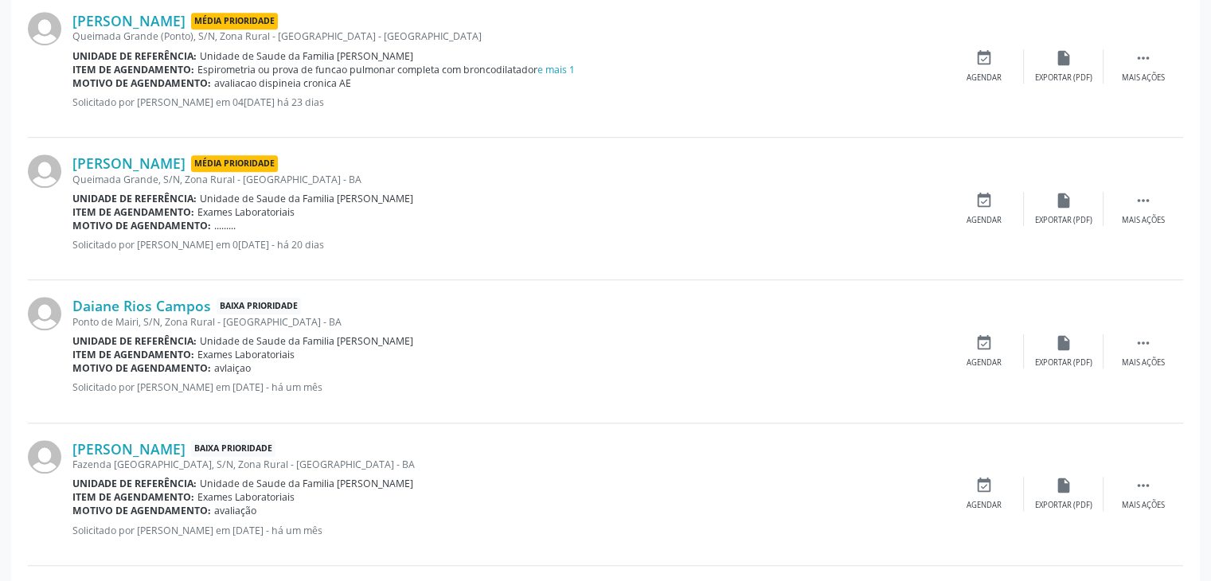
scroll to position [1274, 0]
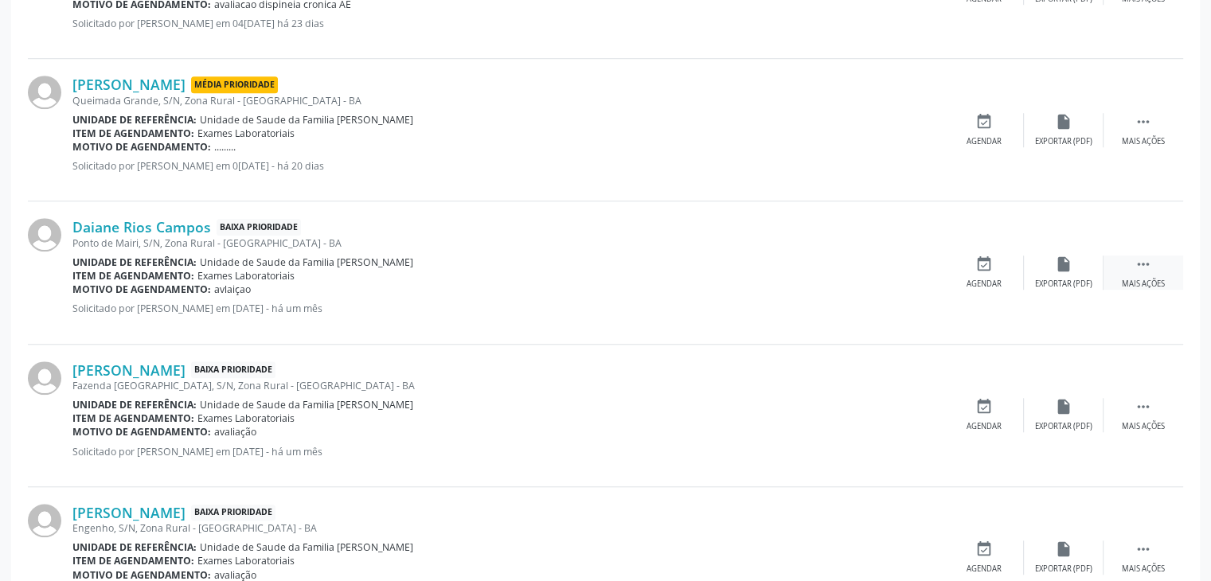
click at [1146, 260] on icon "" at bounding box center [1144, 265] width 18 height 18
click at [1073, 264] on div "edit Editar" at bounding box center [1064, 273] width 80 height 34
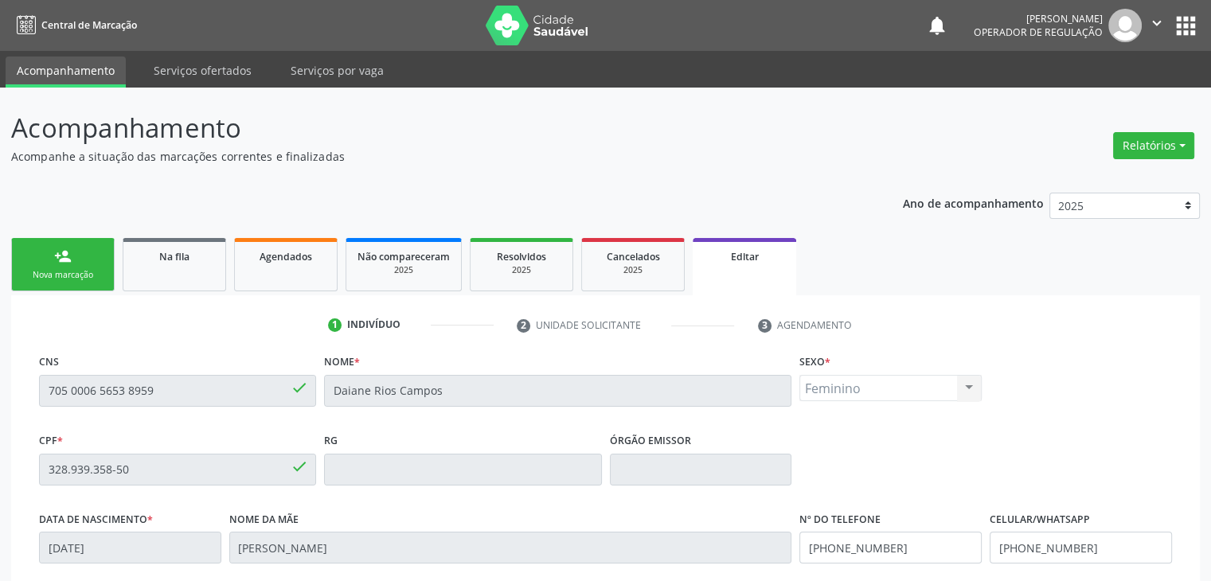
scroll to position [303, 0]
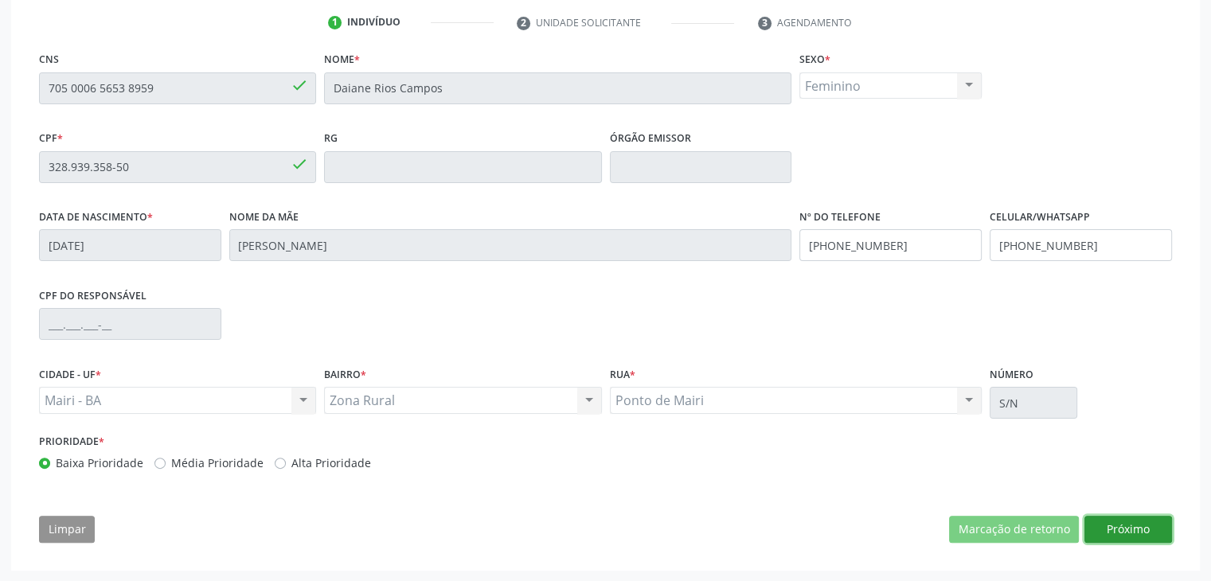
click at [1116, 520] on button "Próximo" at bounding box center [1129, 529] width 88 height 27
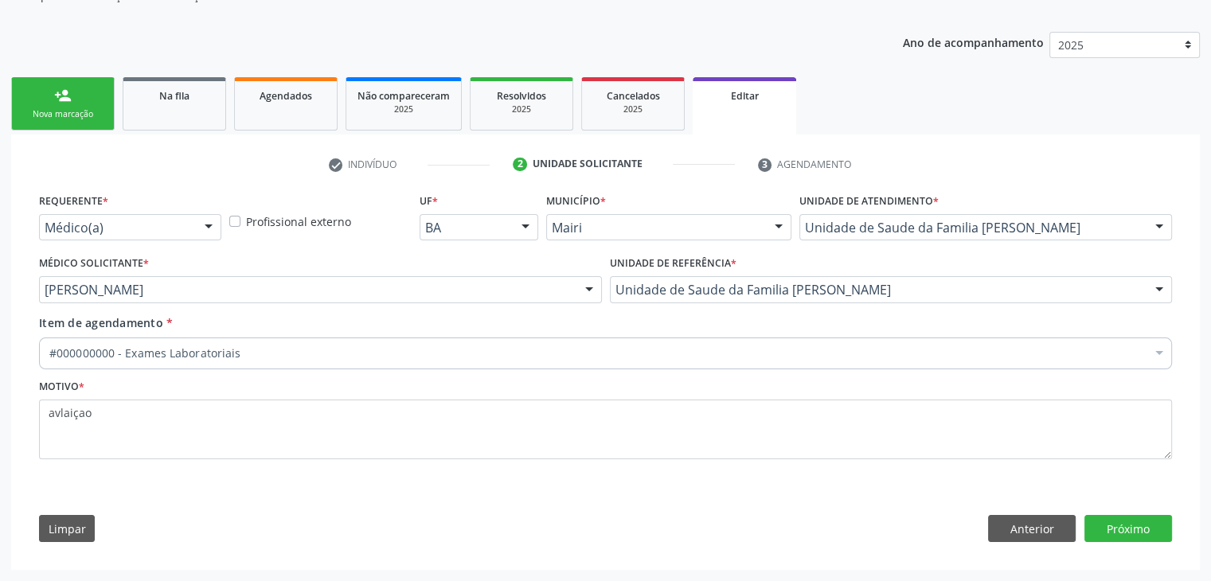
scroll to position [159, 0]
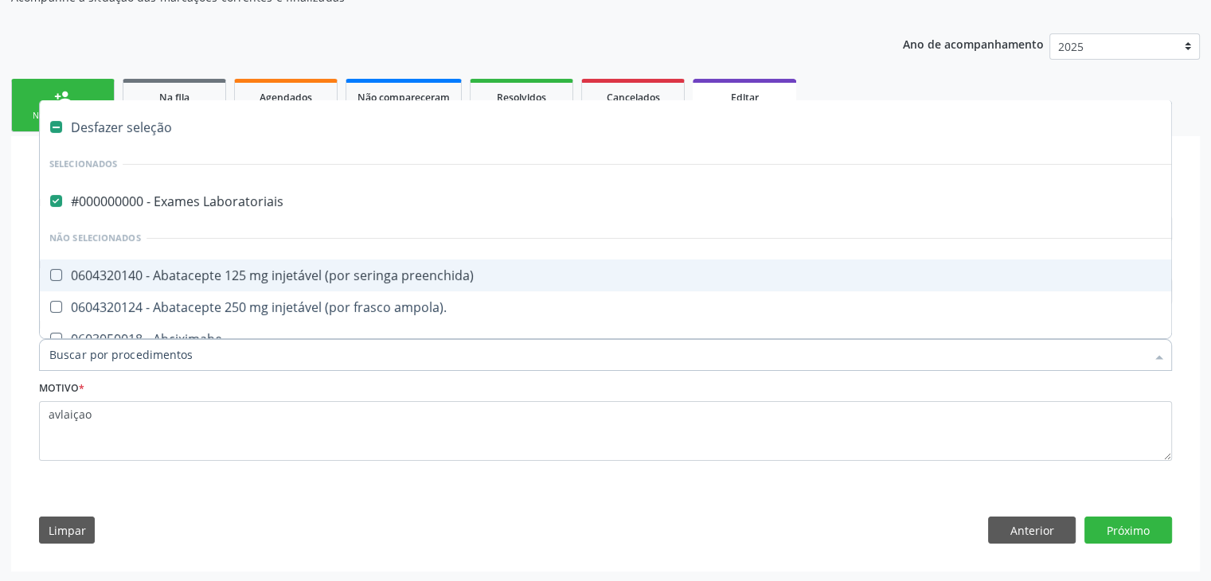
click at [204, 217] on li "Não selecionados" at bounding box center [662, 238] width 1245 height 42
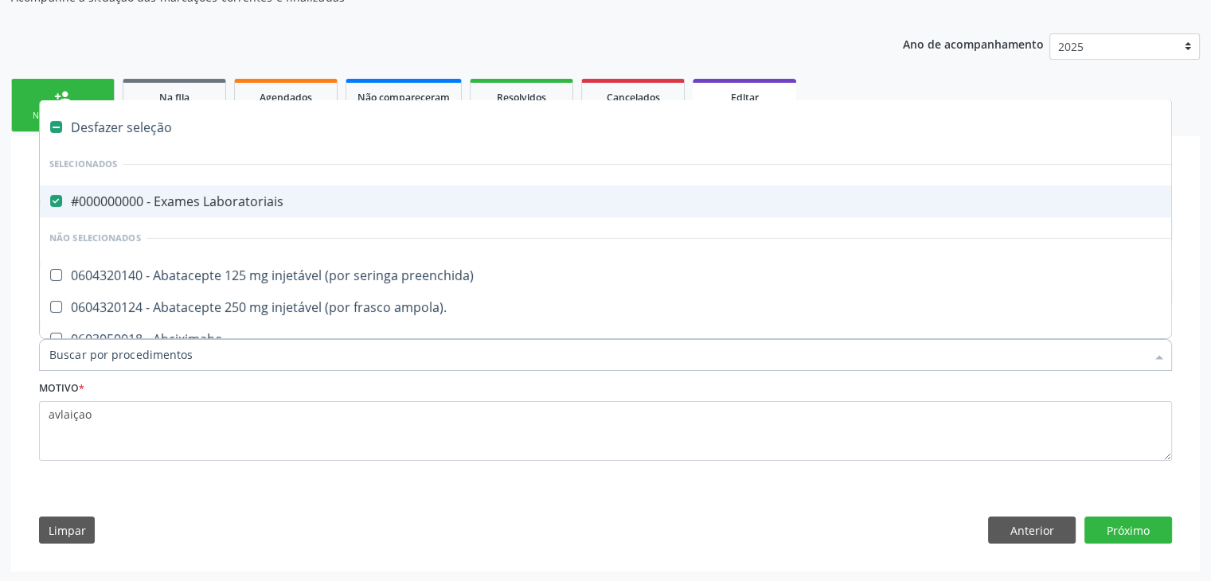
click at [194, 210] on span "#000000000 - Exames Laboratoriais" at bounding box center [662, 202] width 1245 height 32
checkbox Laboratoriais "false"
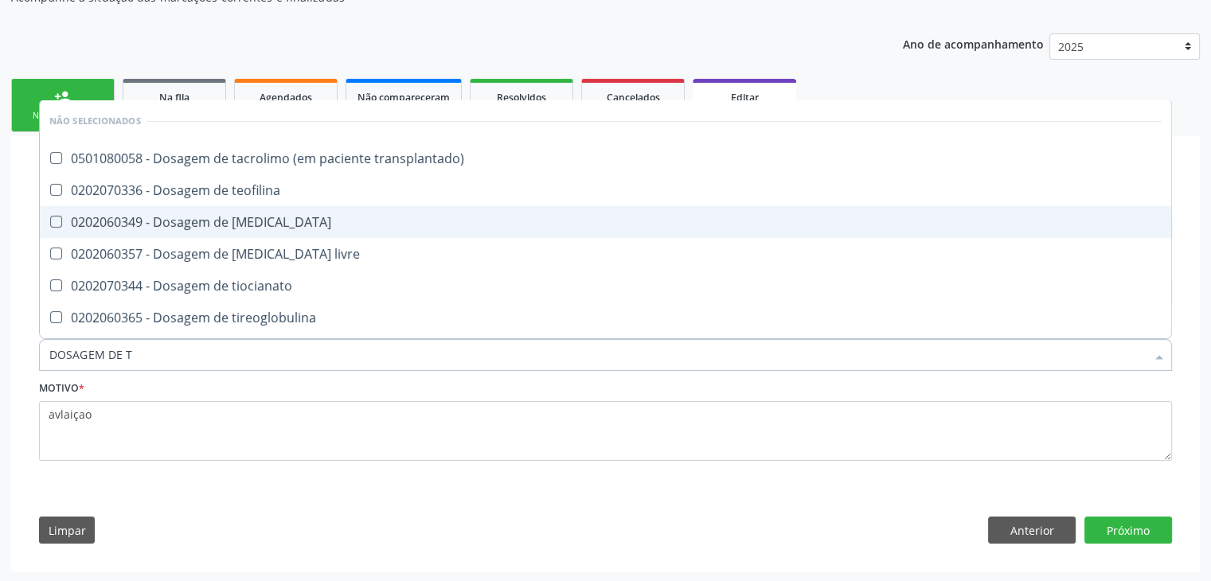
type input "DOSAGEM DE TS"
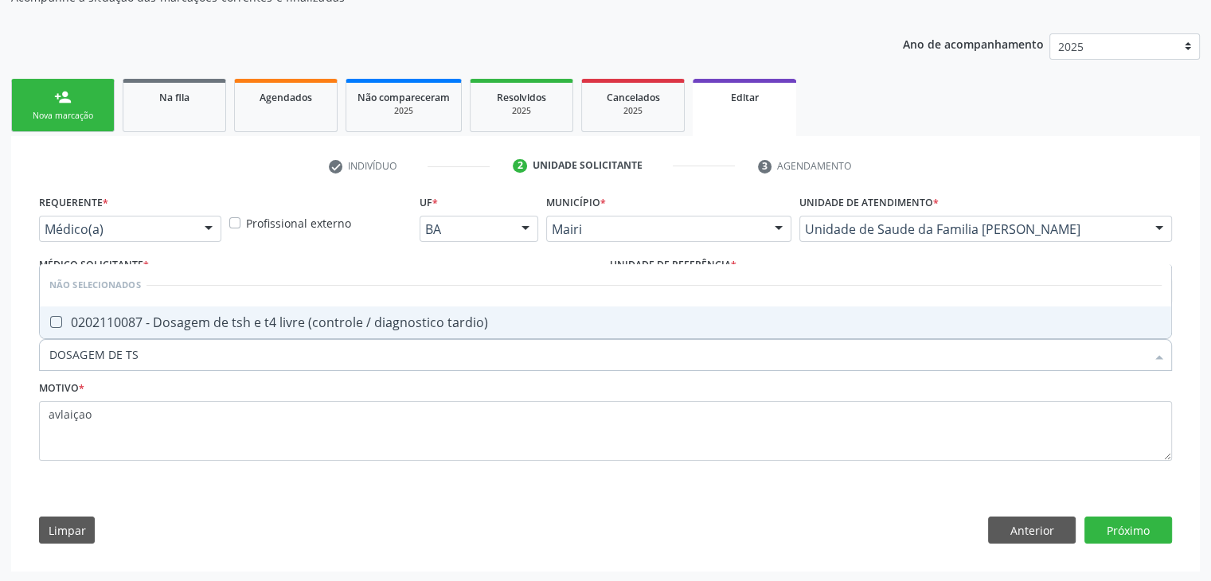
click at [273, 319] on div "0202110087 - Dosagem de tsh e t4 livre (controle / diagnostico tardio)" at bounding box center [605, 322] width 1112 height 13
checkbox tardio\) "true"
click at [1143, 518] on button "Próximo" at bounding box center [1129, 530] width 88 height 27
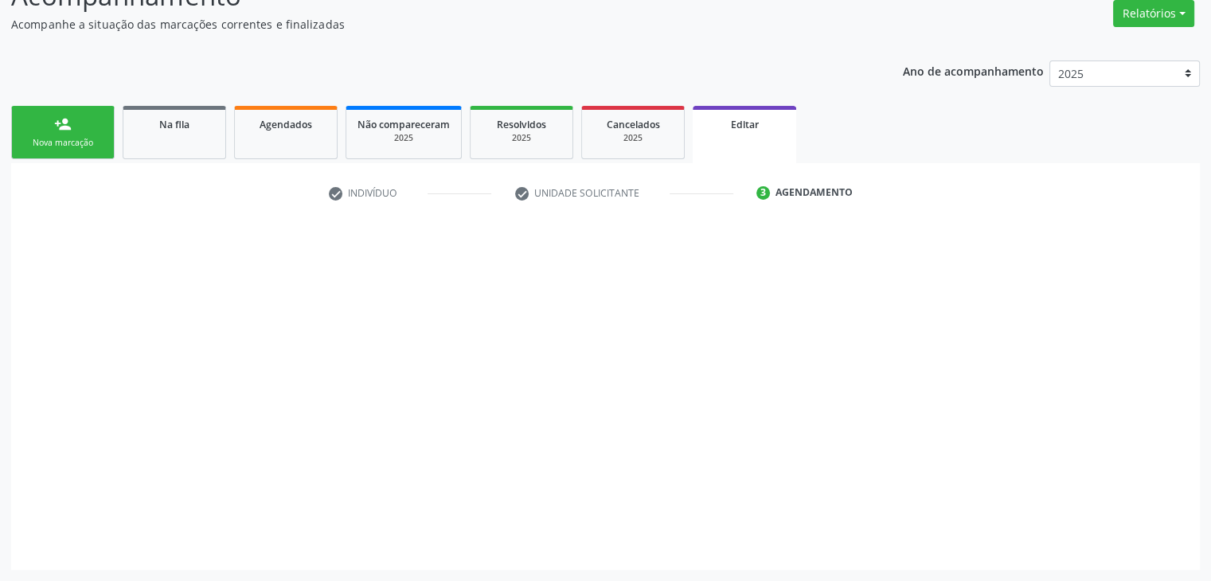
scroll to position [131, 0]
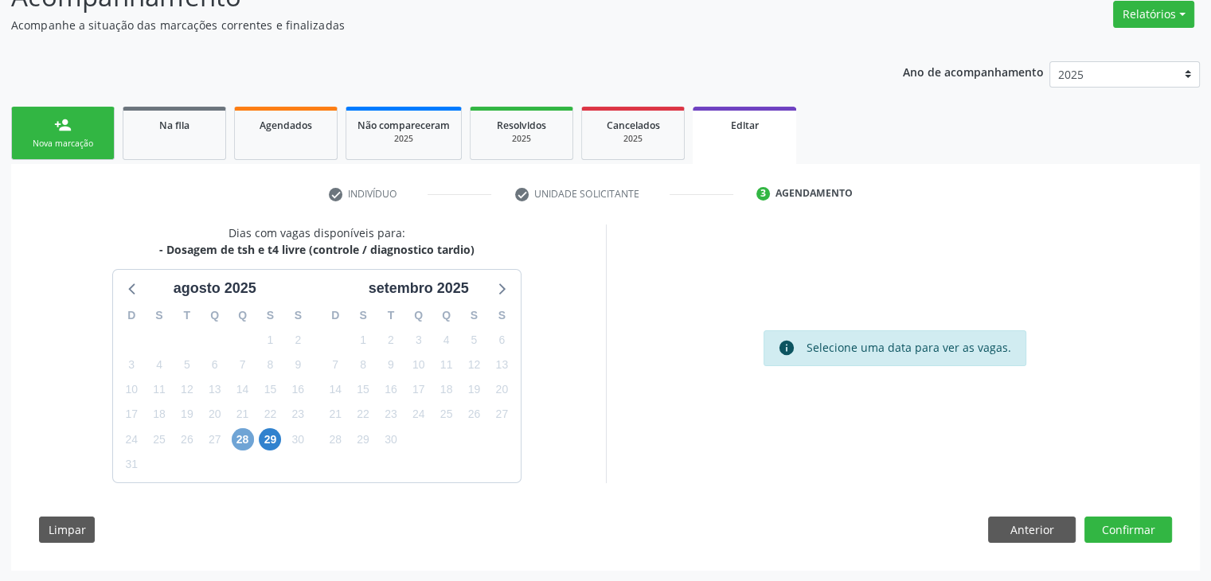
click at [239, 437] on span "28" at bounding box center [243, 439] width 22 height 22
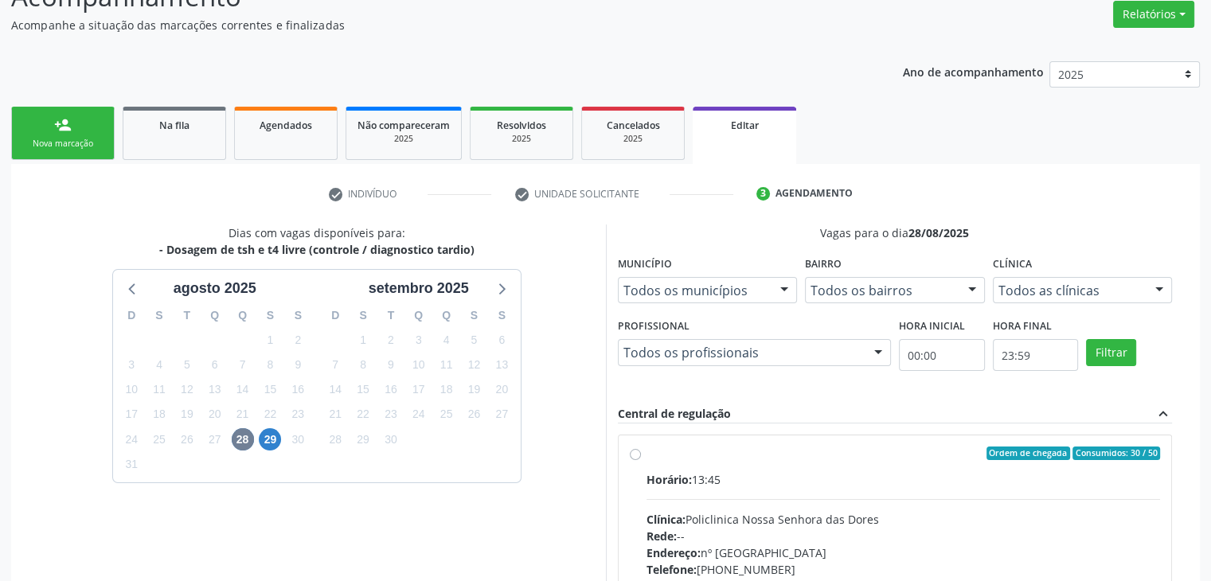
click at [706, 505] on div "Horário: 13:45 Clínica: Policlinica [GEOGRAPHIC_DATA] Rede: -- Endereço: [STREE…" at bounding box center [904, 580] width 514 height 219
click at [641, 461] on input "Ordem de chegada Consumidos: 30 / 50 Horário: 13:45 Clínica: Policlinica [GEOGR…" at bounding box center [635, 454] width 11 height 14
radio input "true"
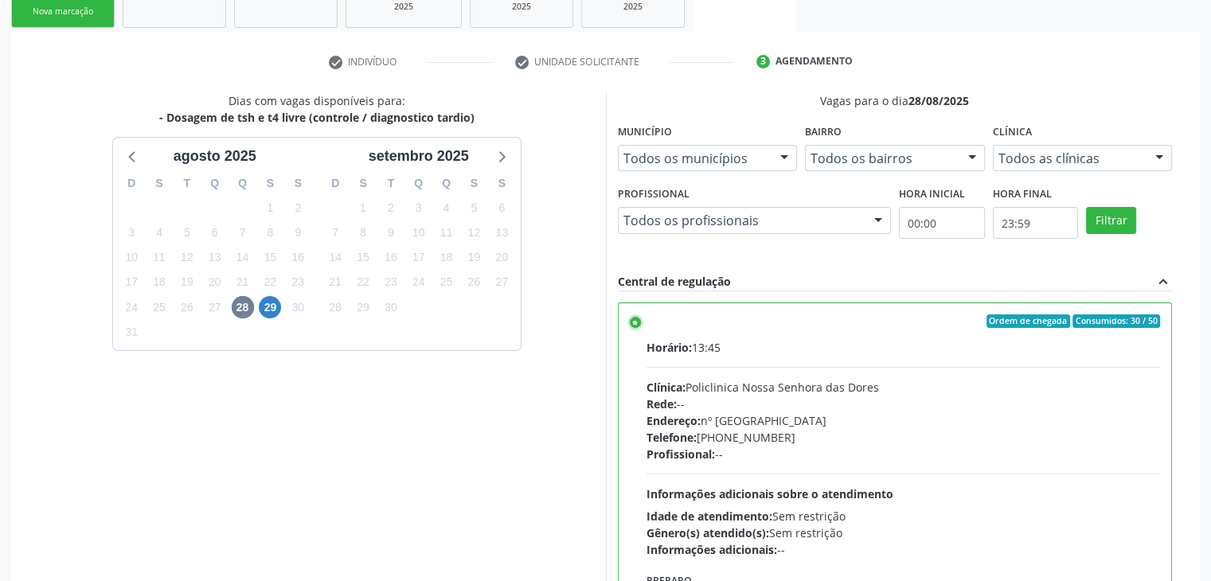
scroll to position [390, 0]
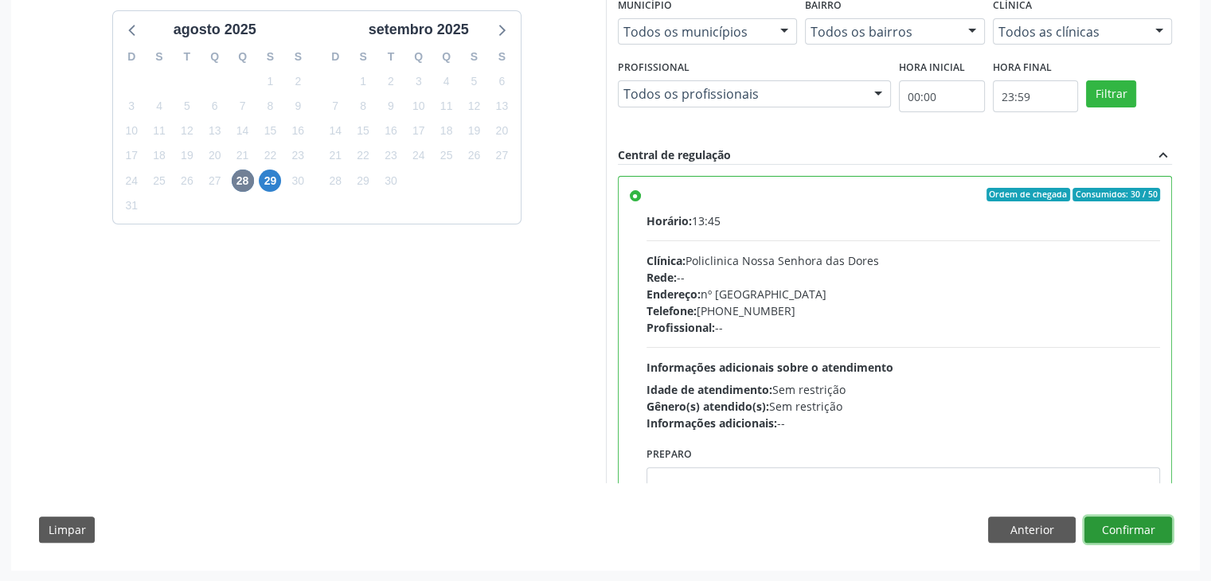
click at [1133, 534] on button "Confirmar" at bounding box center [1129, 530] width 88 height 27
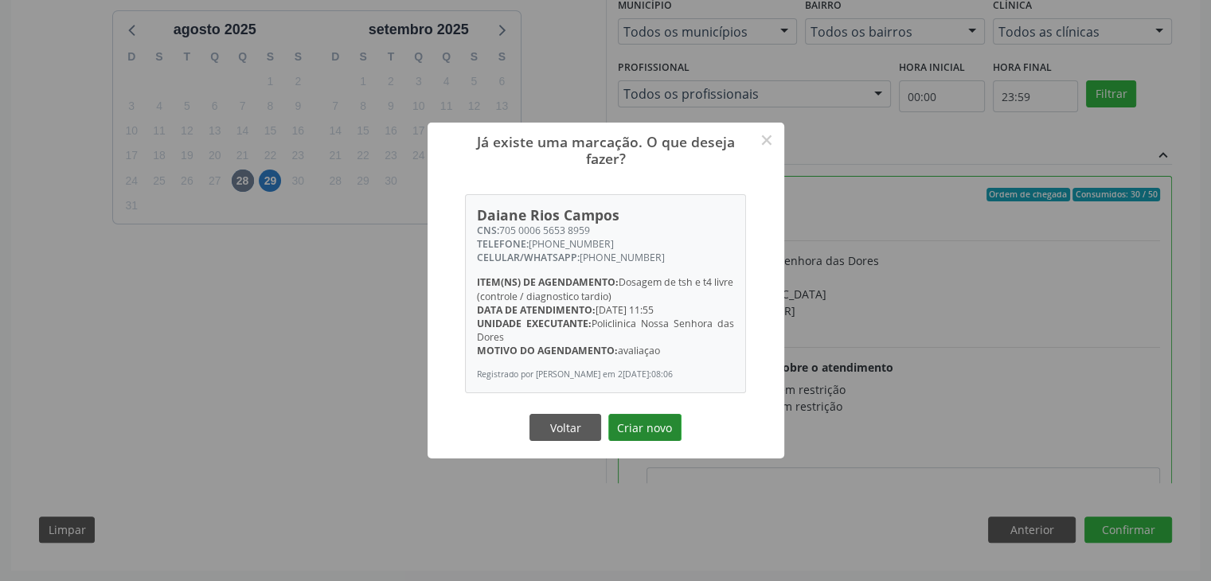
click at [653, 438] on button "Criar novo" at bounding box center [644, 427] width 73 height 27
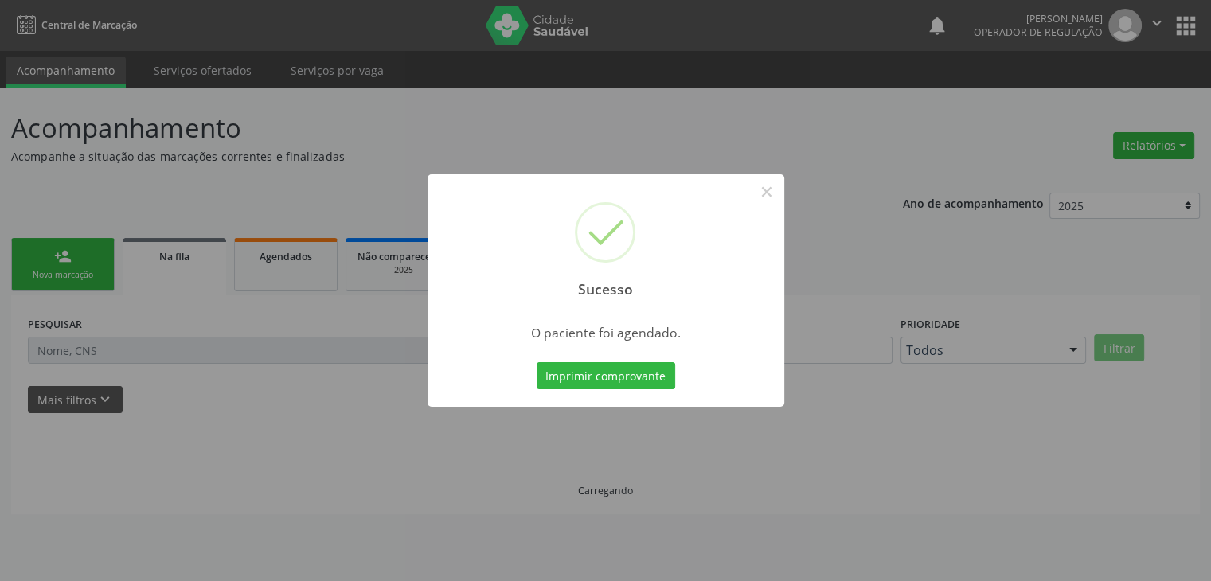
scroll to position [0, 0]
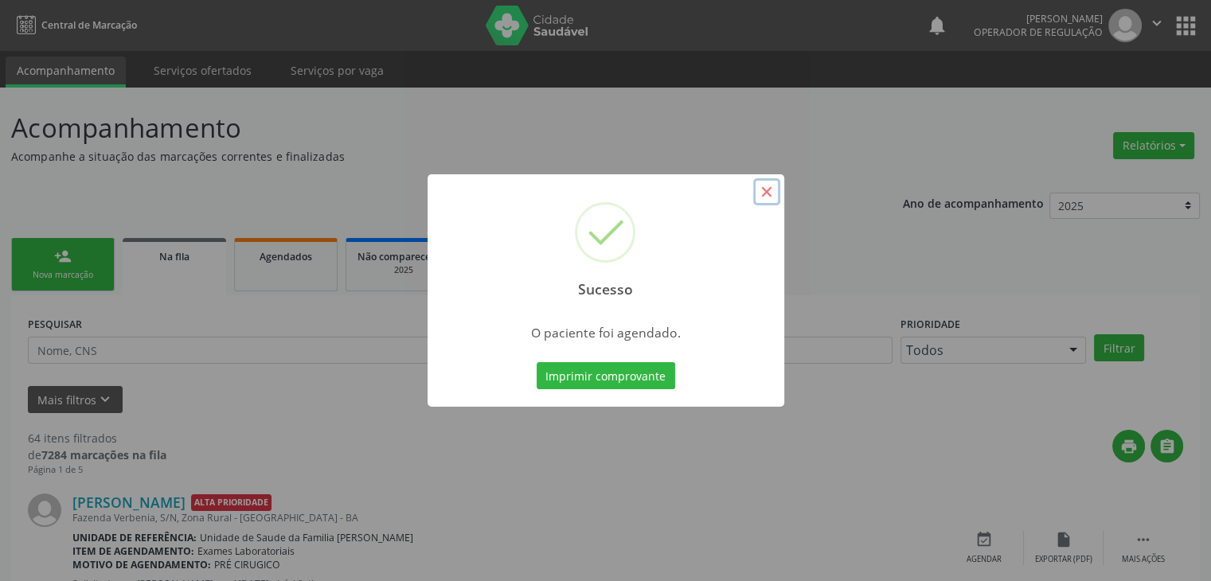
click at [768, 196] on button "×" at bounding box center [766, 191] width 27 height 27
